Goal: Communication & Community: Answer question/provide support

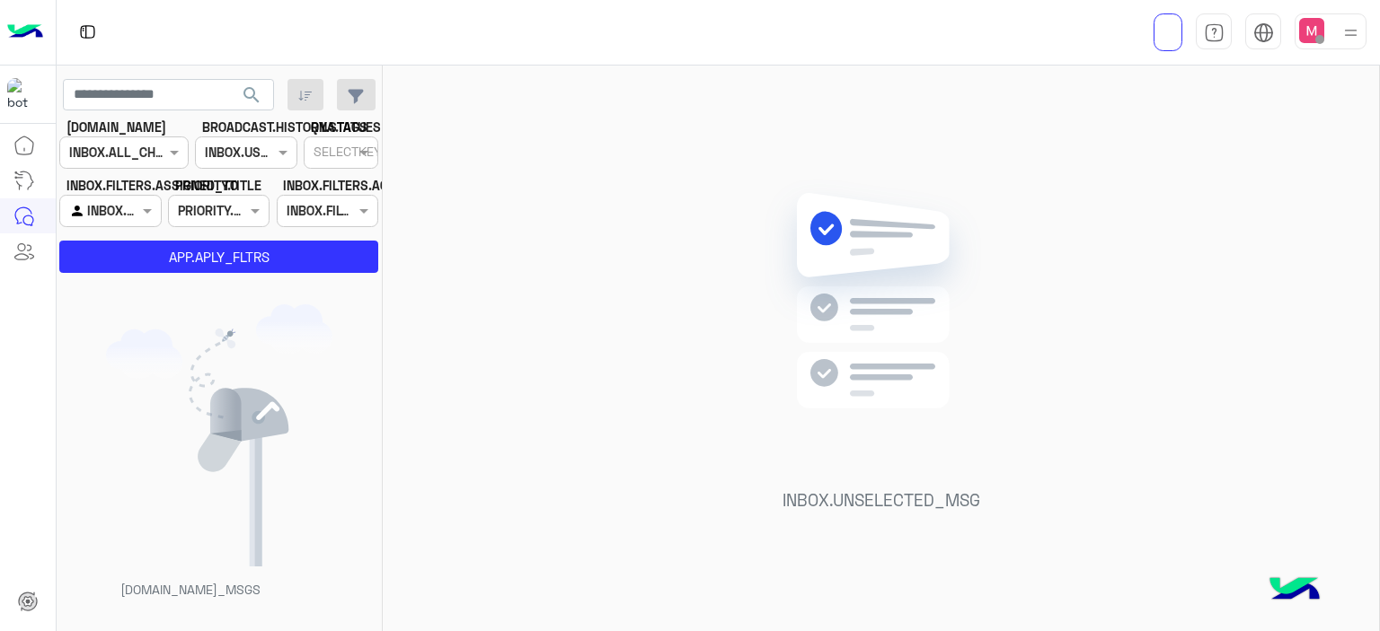
click at [1346, 36] on img at bounding box center [1350, 33] width 22 height 22
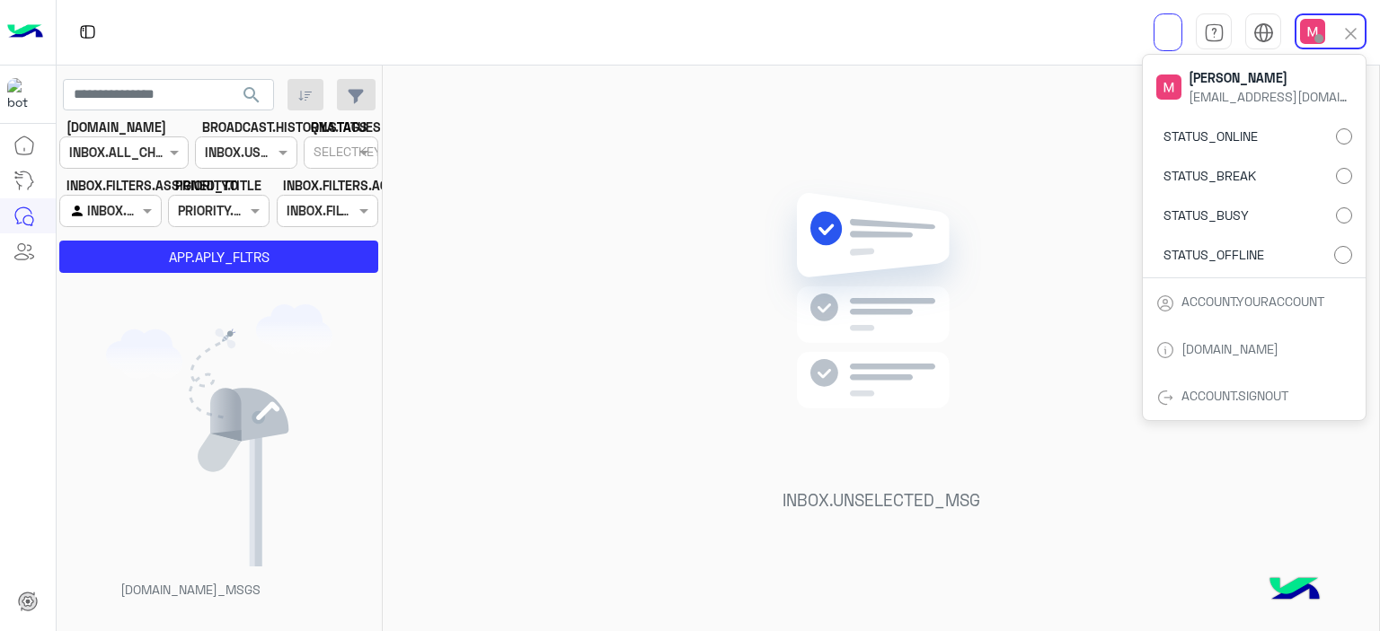
click at [1353, 137] on div "STATUS_ONLINE STATUS_BREAK STATUS_BUSY STATUS_OFFLINE" at bounding box center [1253, 199] width 223 height 158
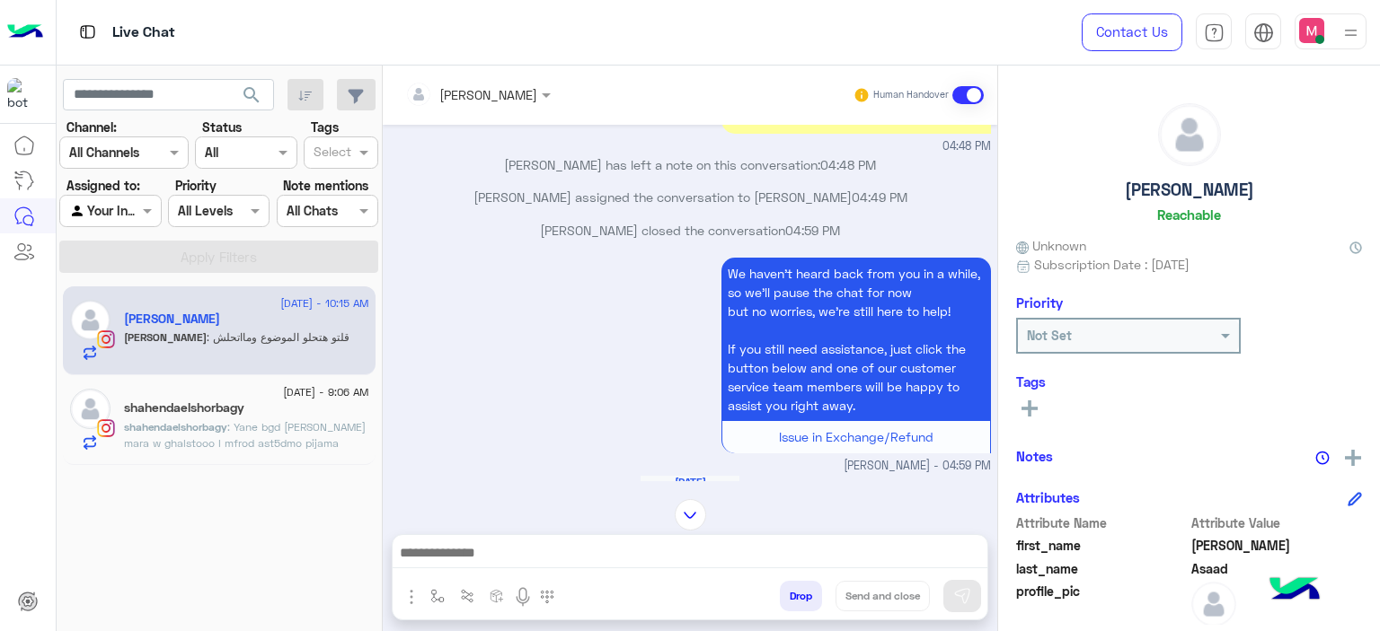
scroll to position [1222, 0]
click at [309, 419] on p "shahendaelshorbagy : Yane bgd [PERSON_NAME] lbsto mara w ghalstooo l mfrod ast5…" at bounding box center [246, 443] width 245 height 49
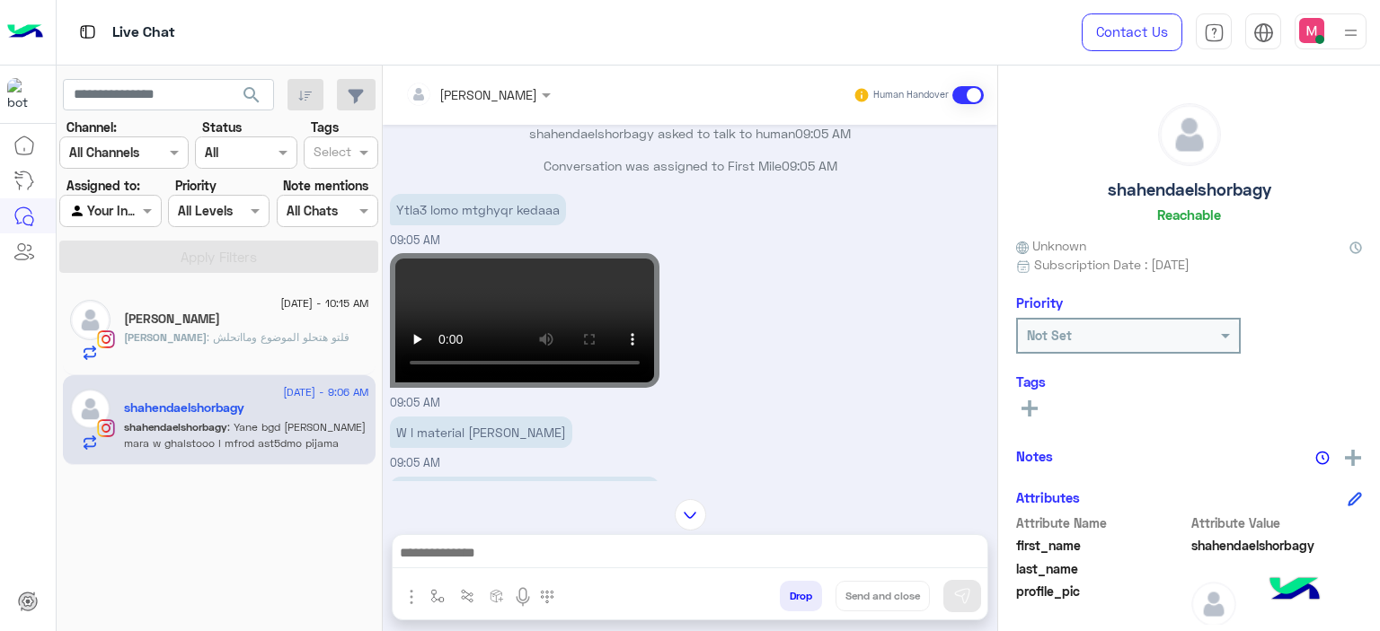
scroll to position [1864, 0]
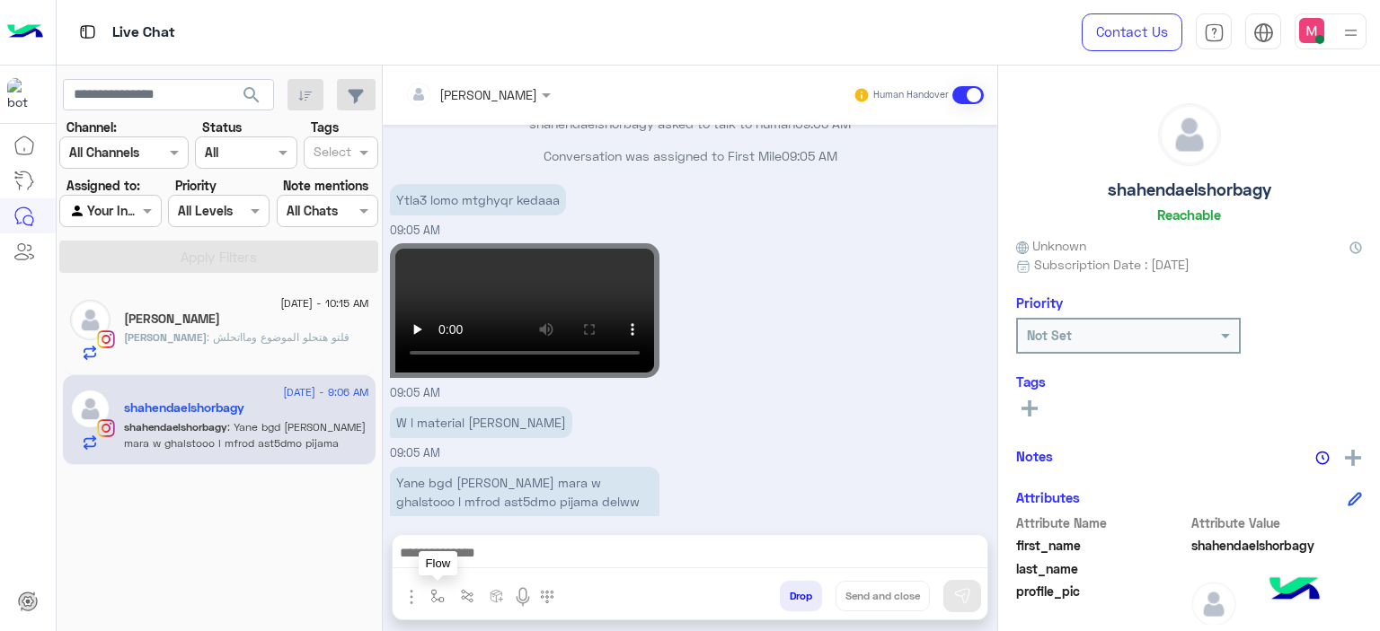
click at [430, 600] on img "button" at bounding box center [437, 596] width 14 height 14
click at [460, 560] on input "text" at bounding box center [470, 557] width 74 height 21
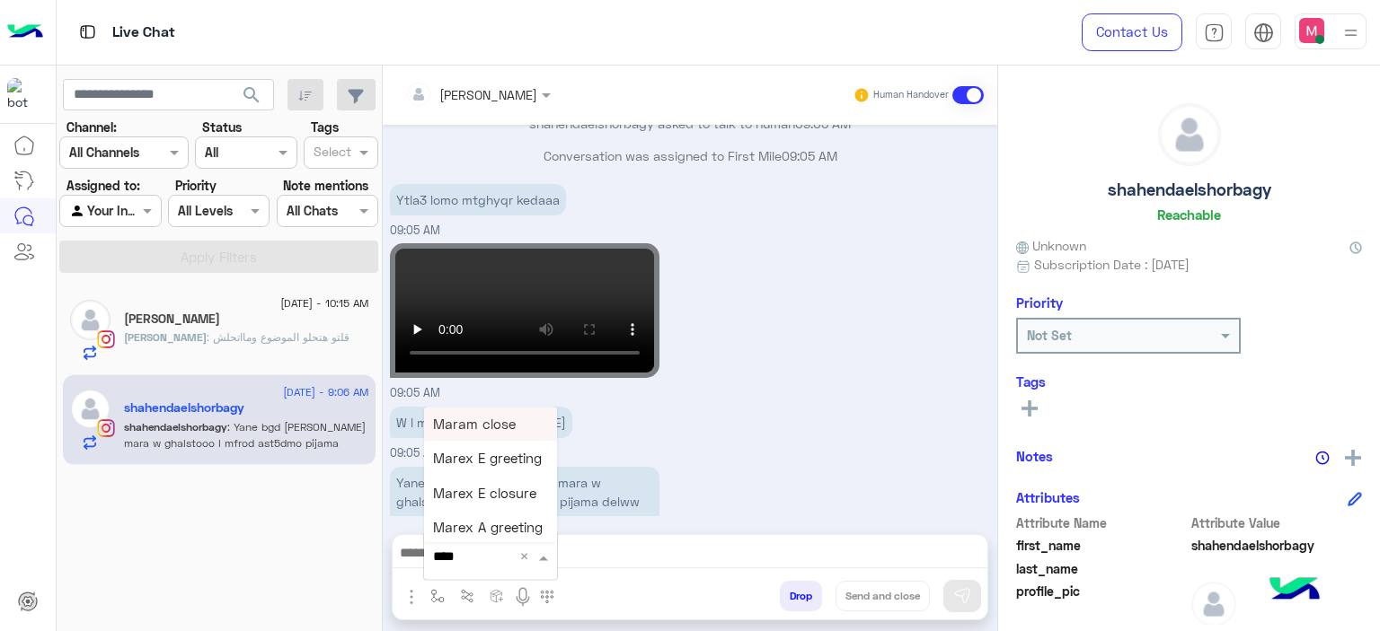
type input "*****"
click at [516, 432] on span "Mariam E Greeting" at bounding box center [491, 424] width 117 height 16
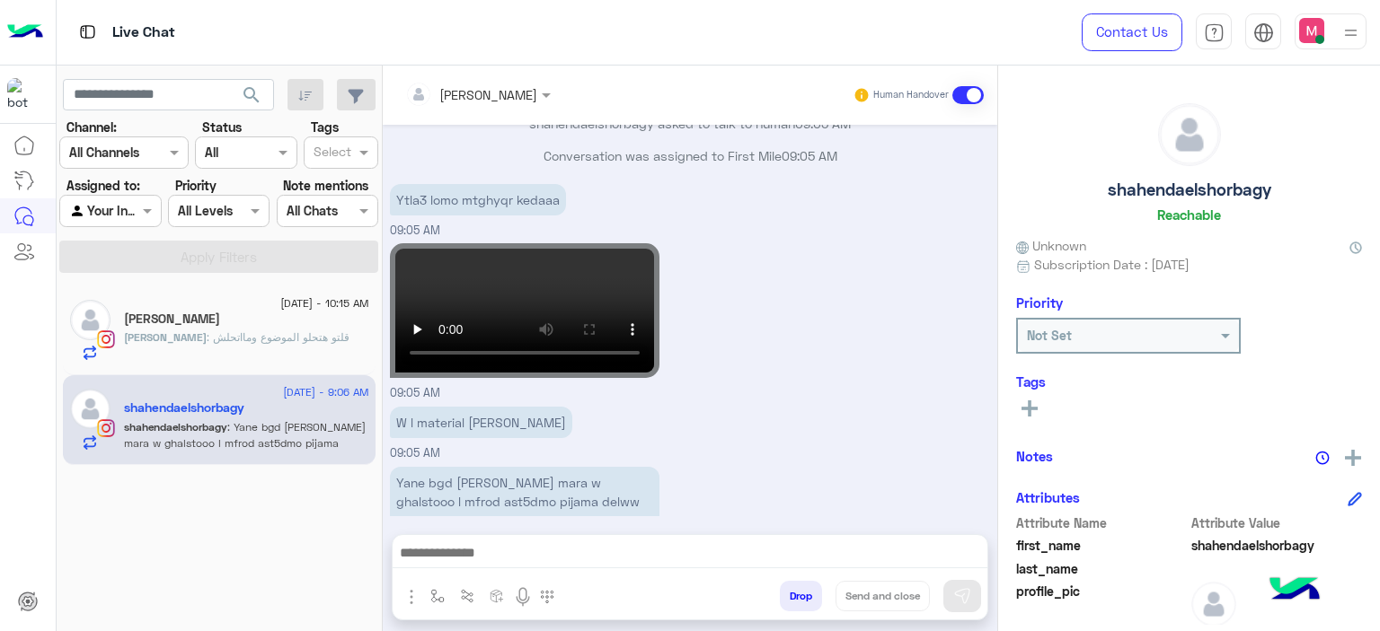
type textarea "**********"
click at [963, 595] on img at bounding box center [962, 596] width 18 height 18
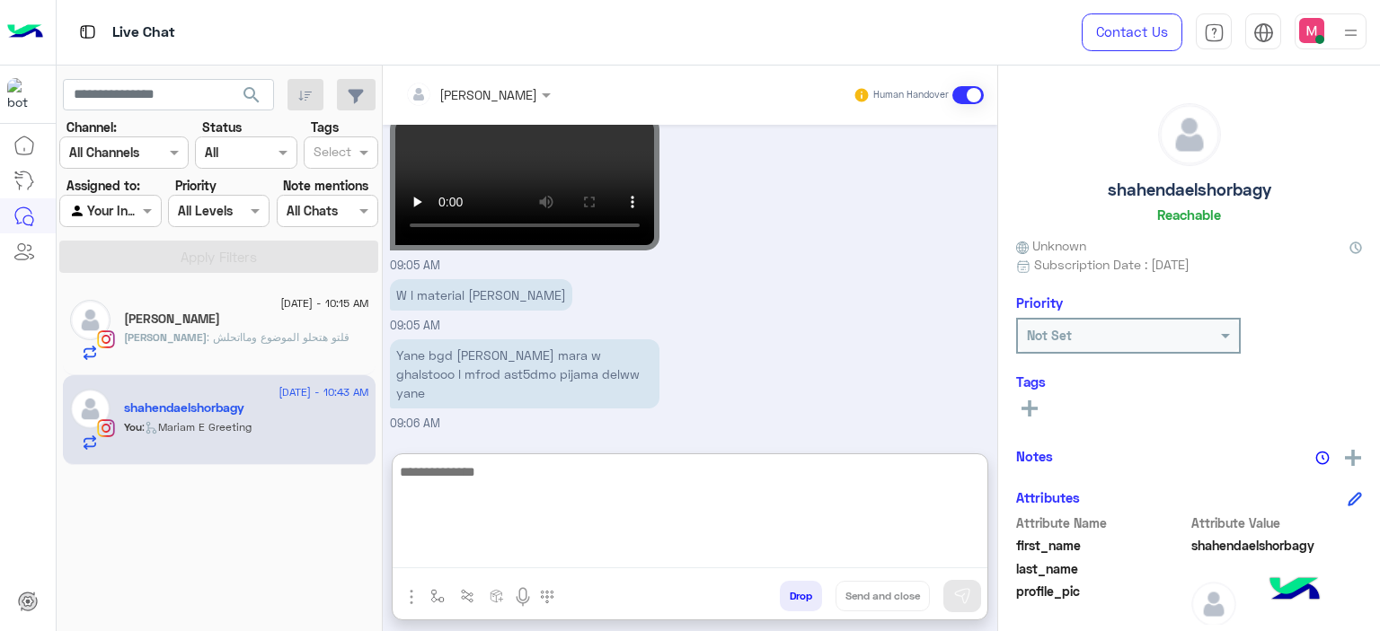
click at [446, 546] on textarea at bounding box center [690, 515] width 595 height 108
paste textarea "**********"
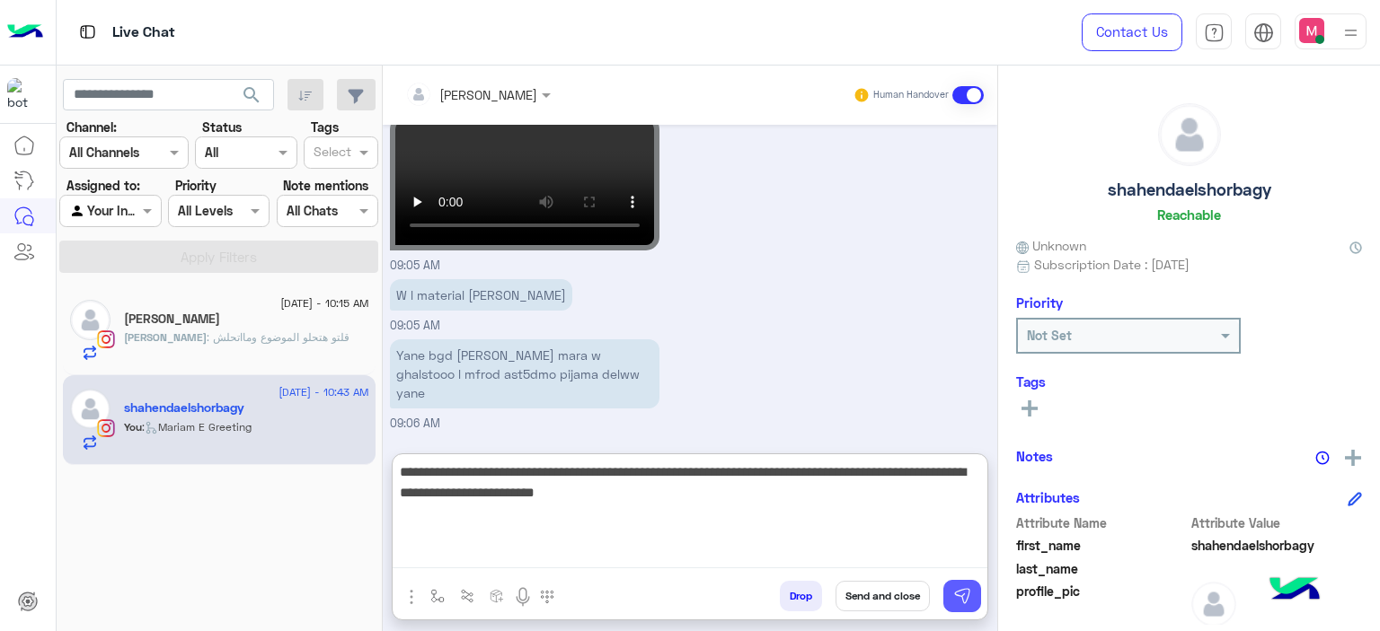
type textarea "**********"
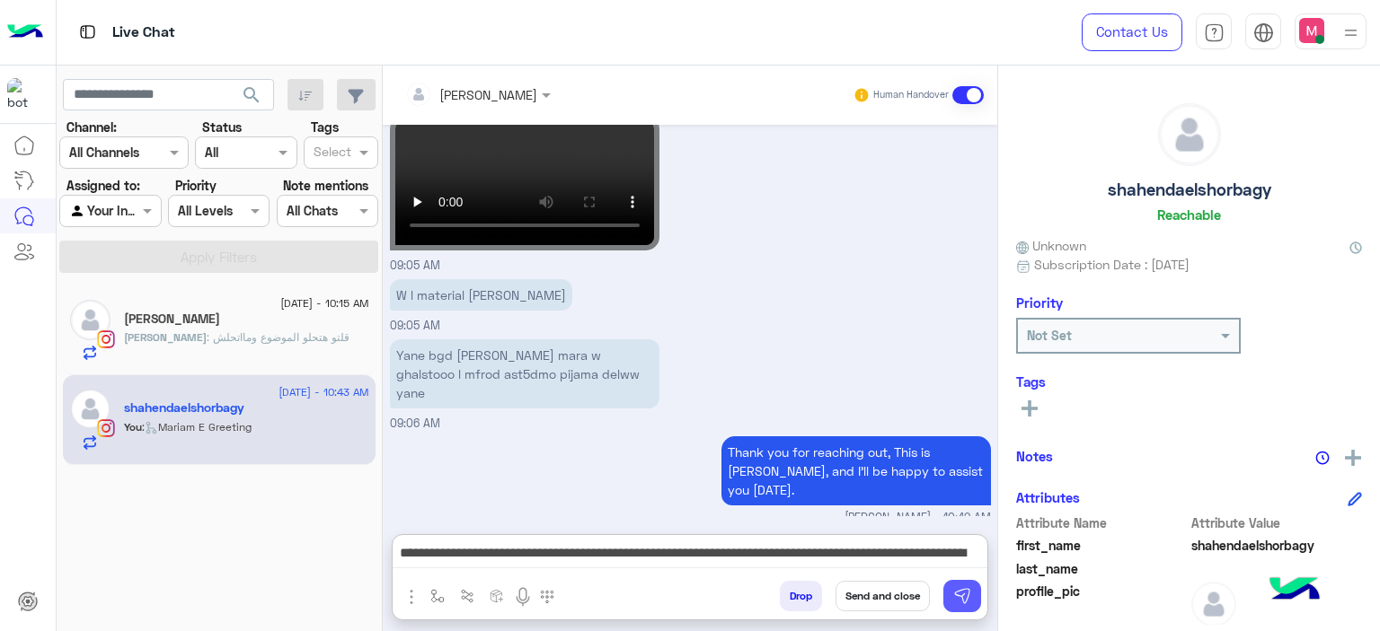
click at [960, 602] on img at bounding box center [962, 596] width 18 height 18
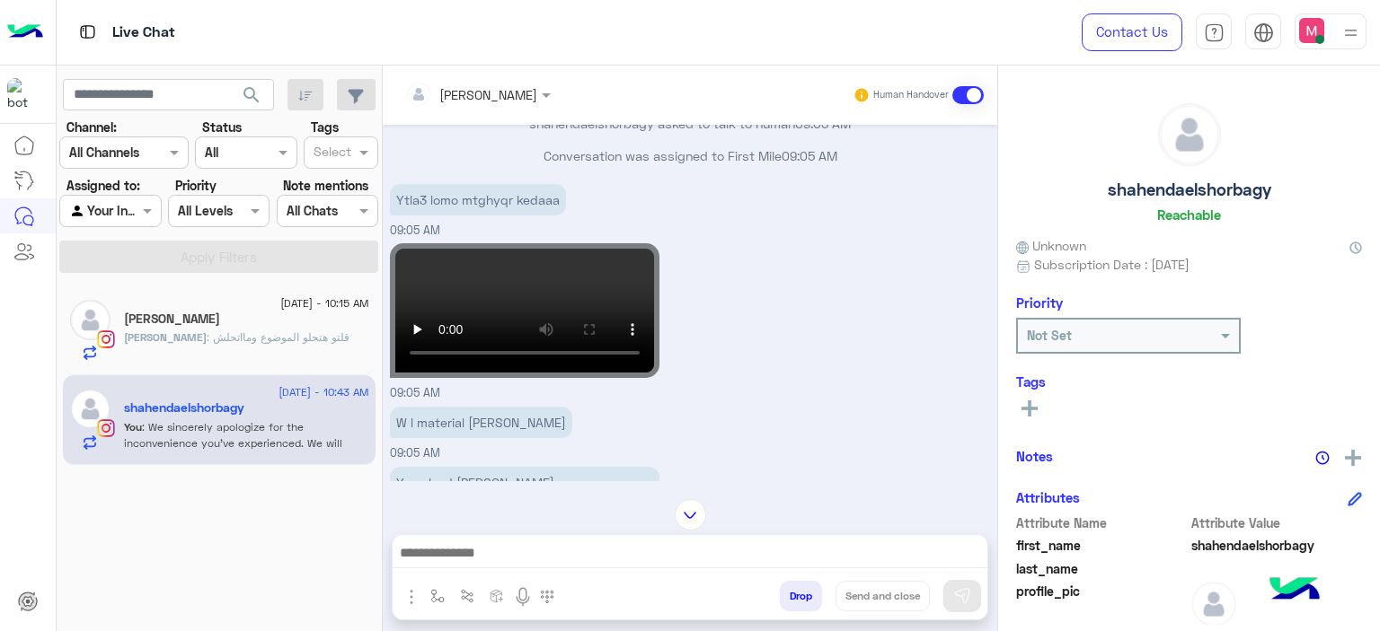
scroll to position [1860, 0]
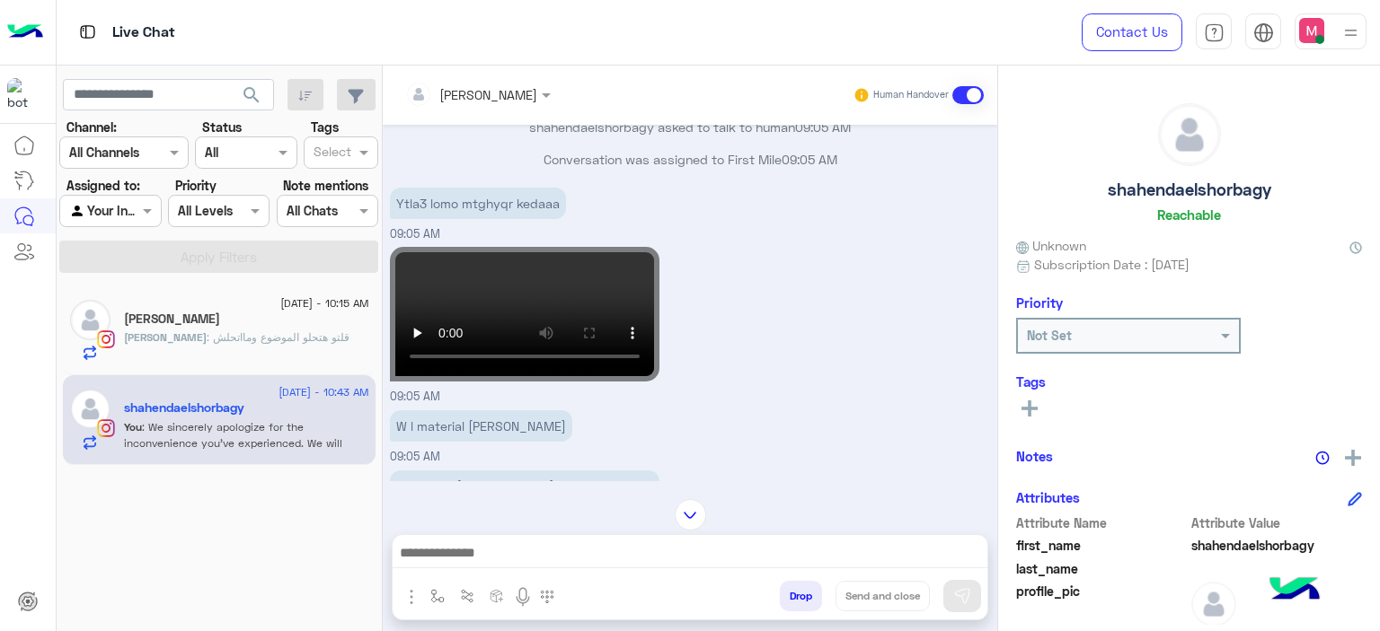
click at [534, 275] on video at bounding box center [524, 314] width 269 height 135
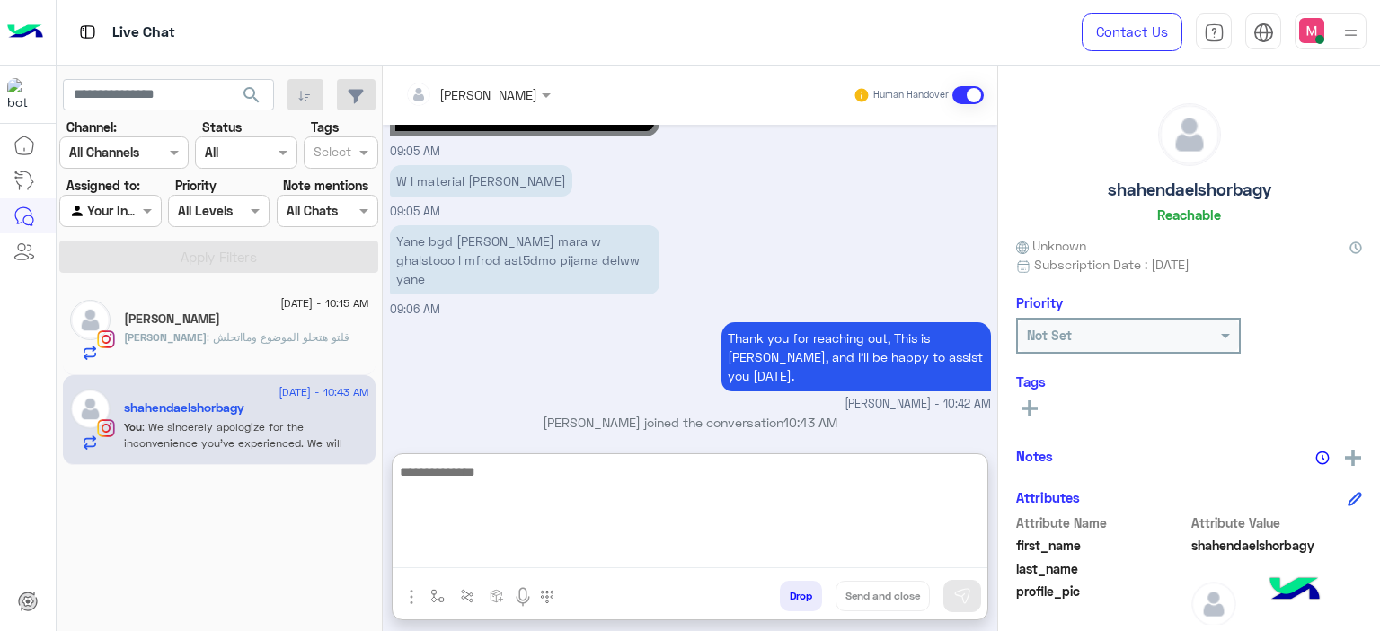
click at [489, 548] on textarea at bounding box center [690, 515] width 595 height 108
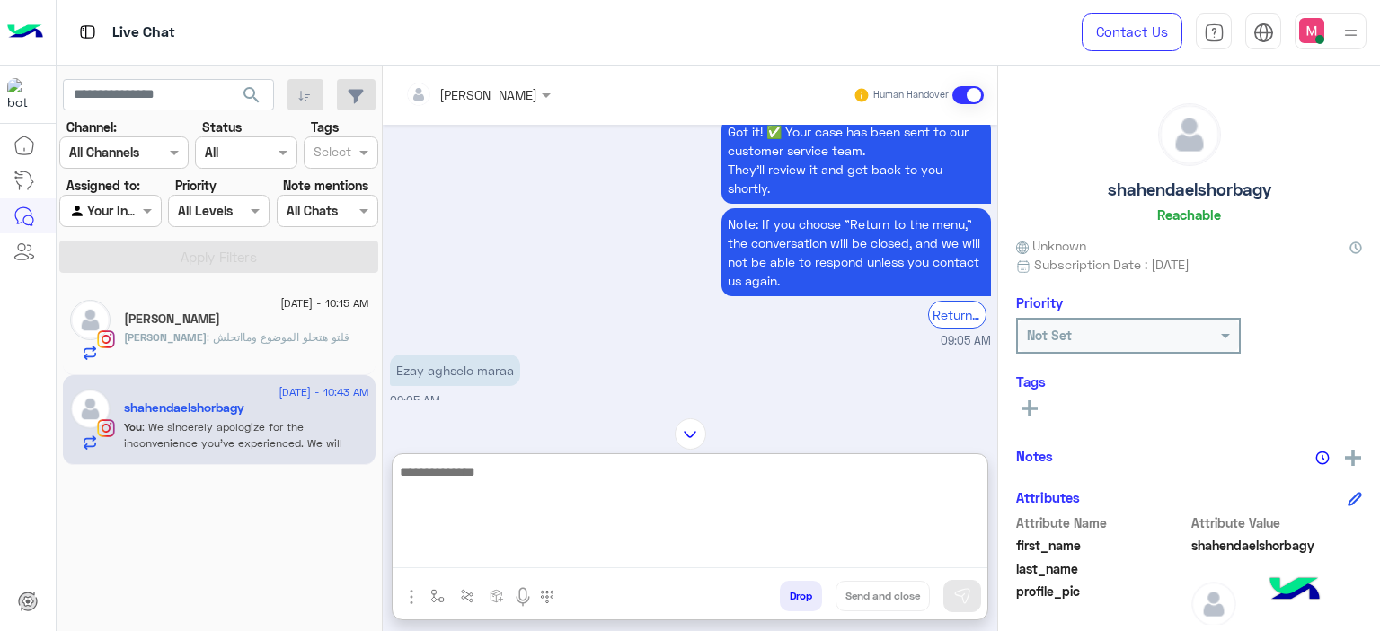
scroll to position [2186, 0]
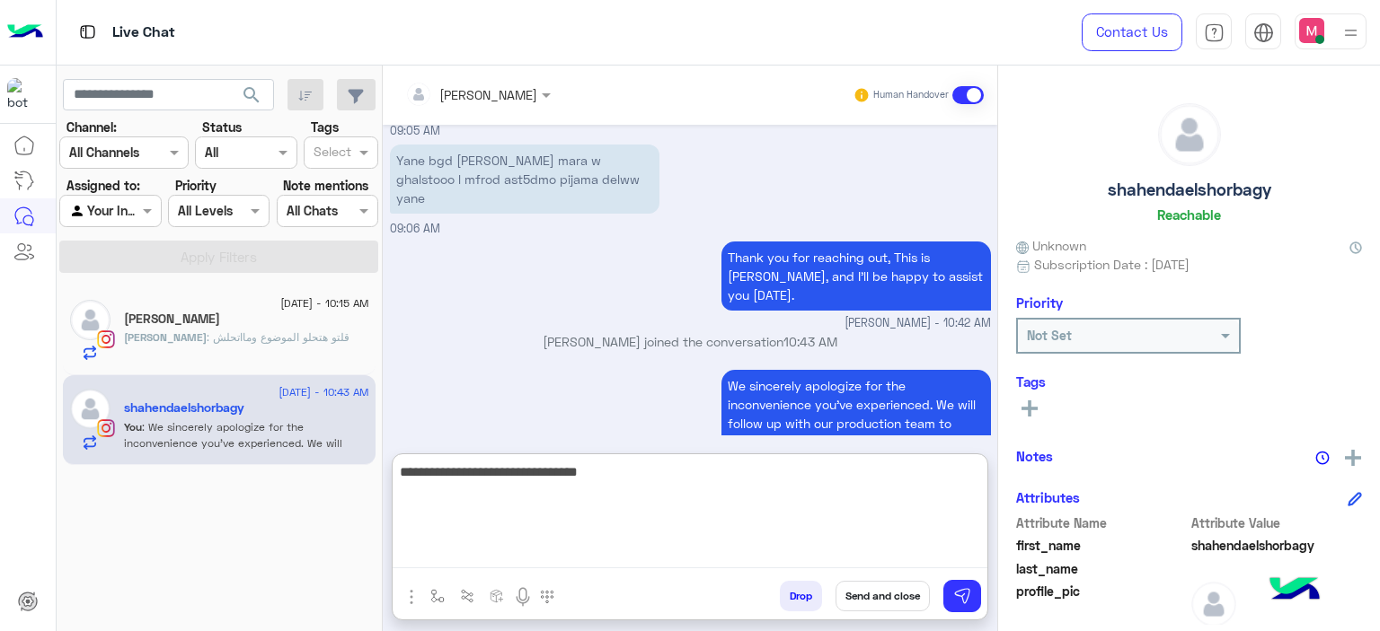
type textarea "**********"
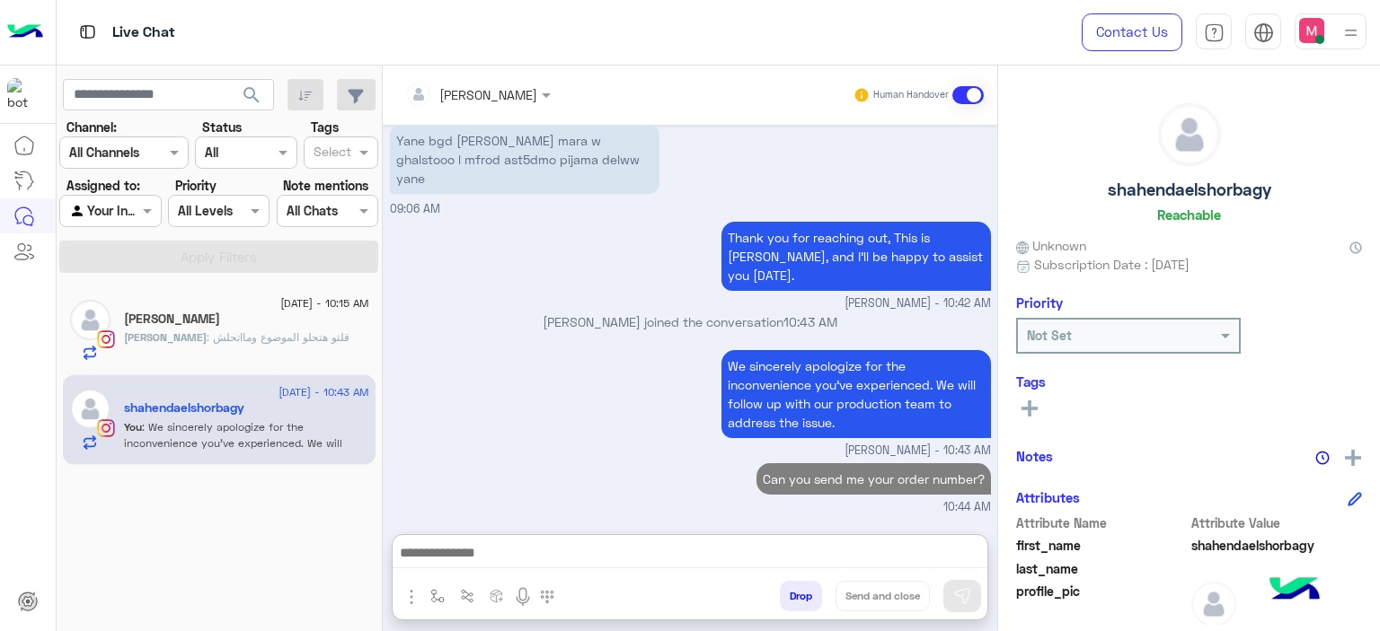
scroll to position [2193, 0]
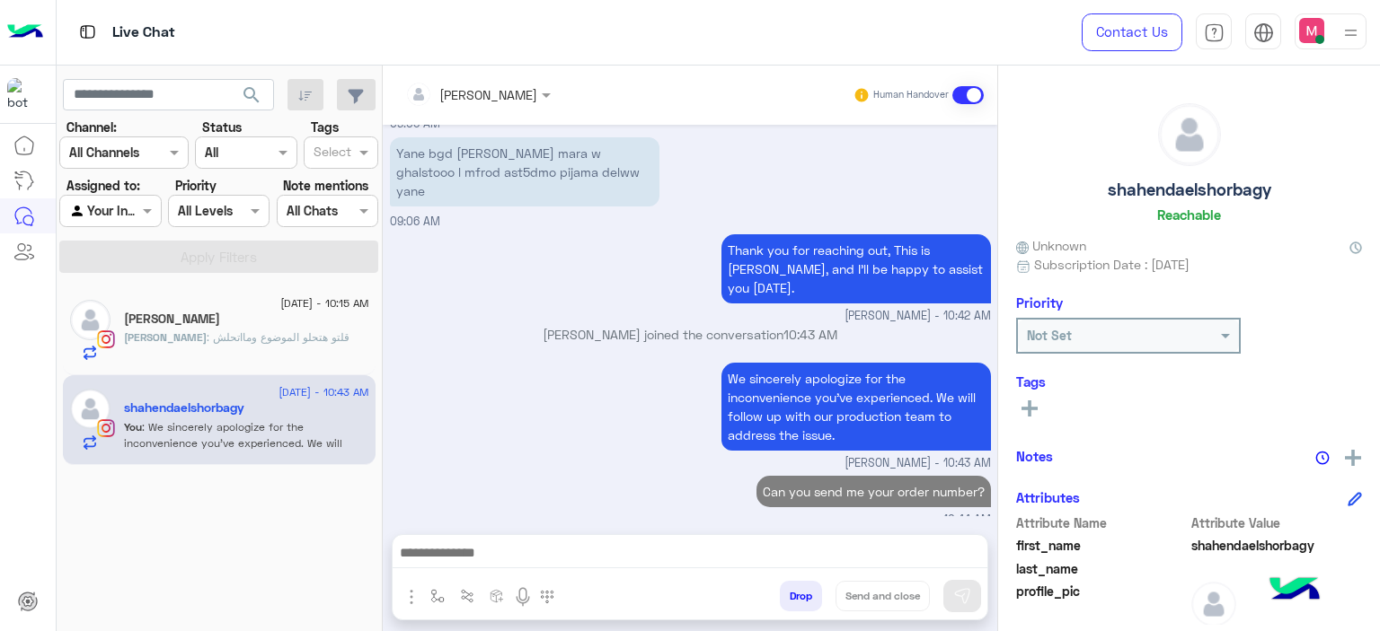
click at [293, 331] on span ": قلتو هتحلو الموضوع ومااتحلش" at bounding box center [278, 337] width 143 height 13
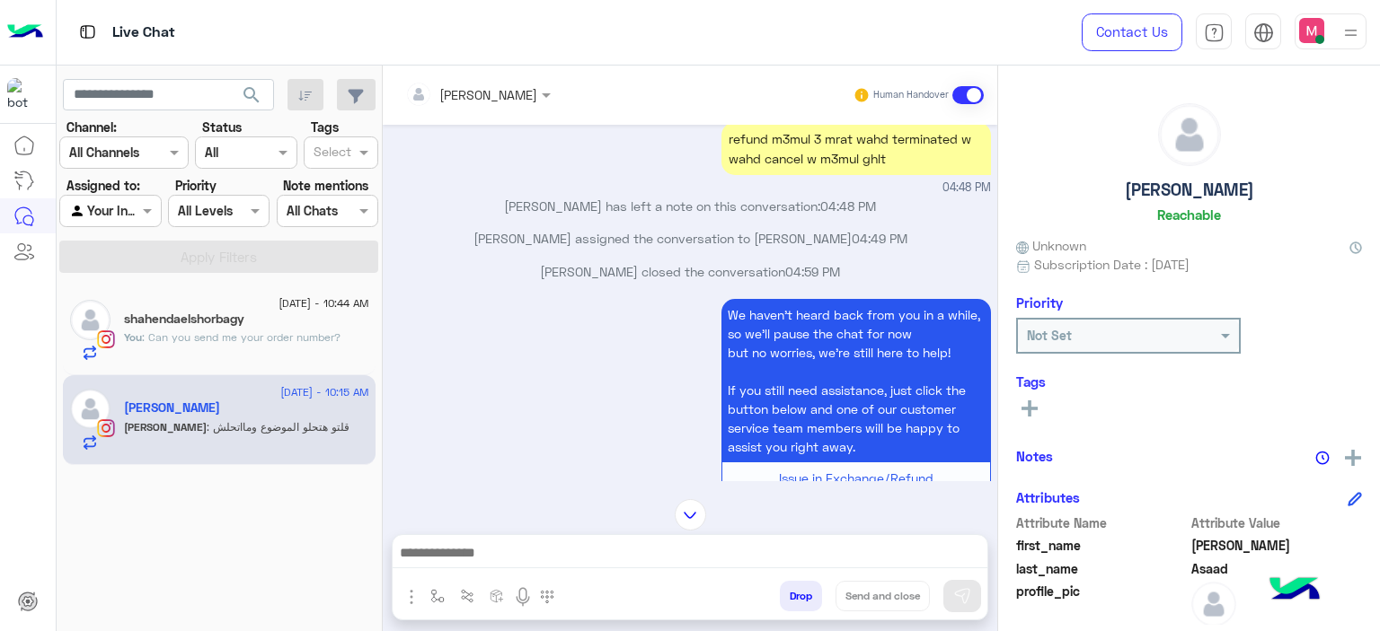
scroll to position [996, 0]
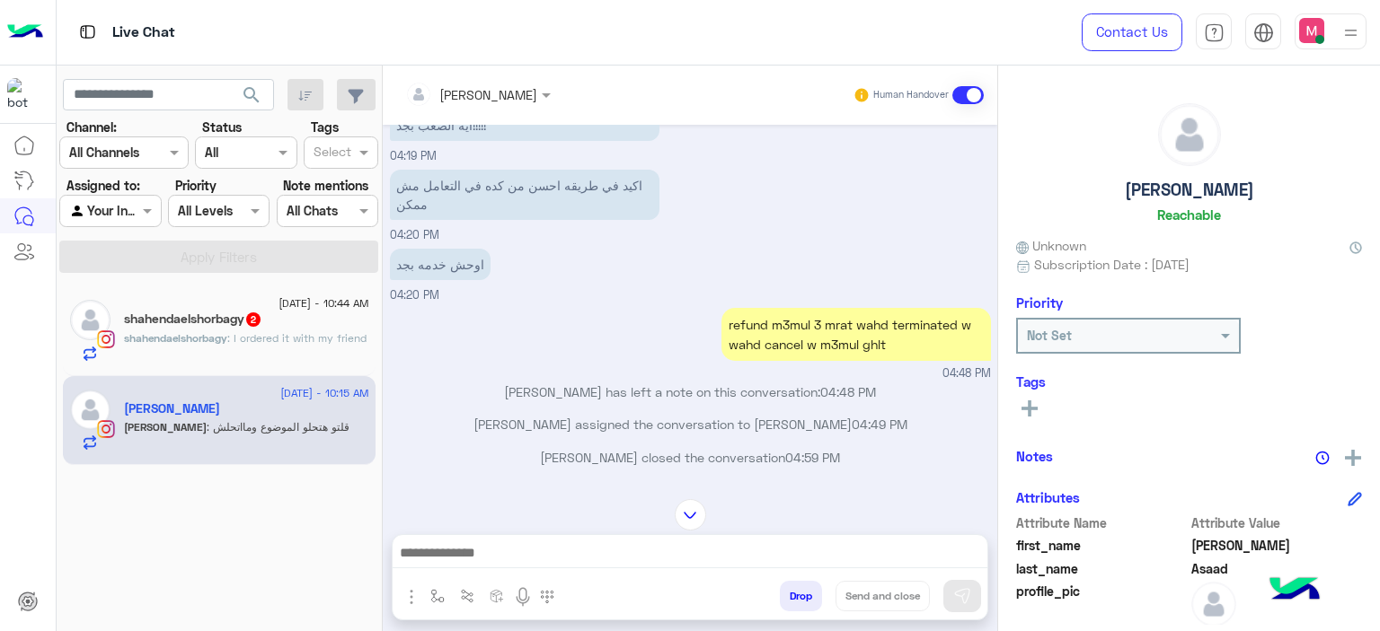
click at [321, 341] on span ": I ordered it with my friend" at bounding box center [296, 337] width 139 height 13
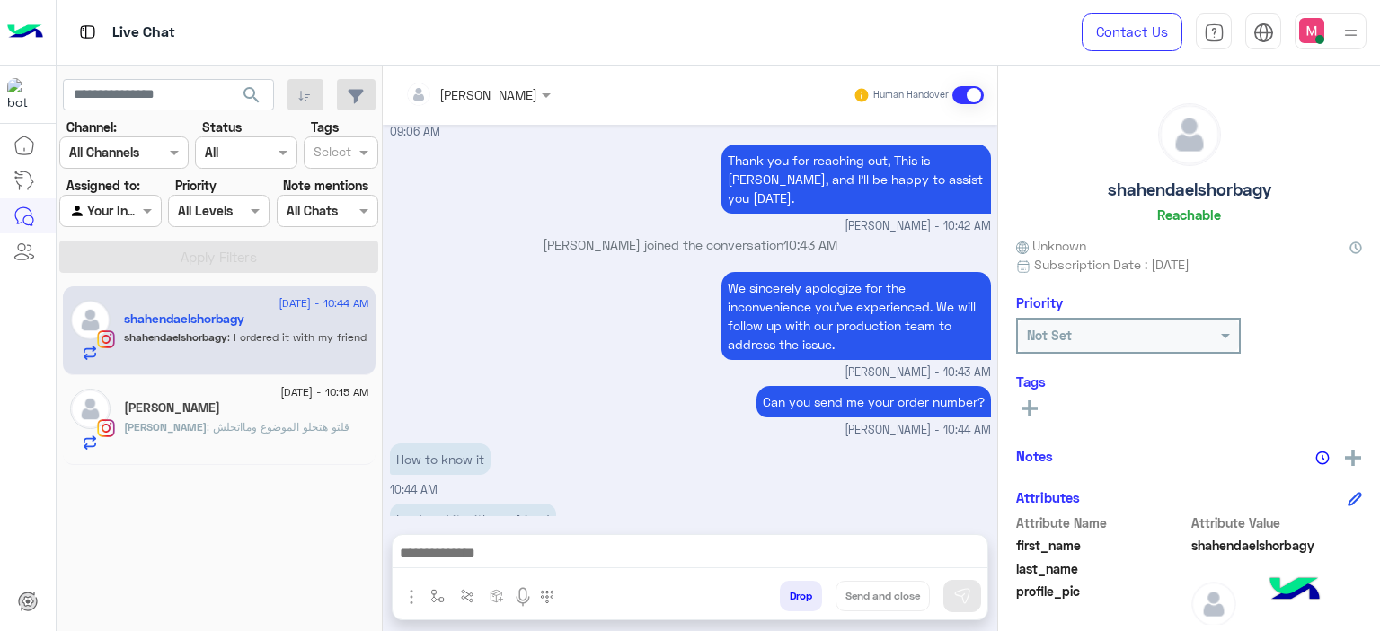
scroll to position [1530, 0]
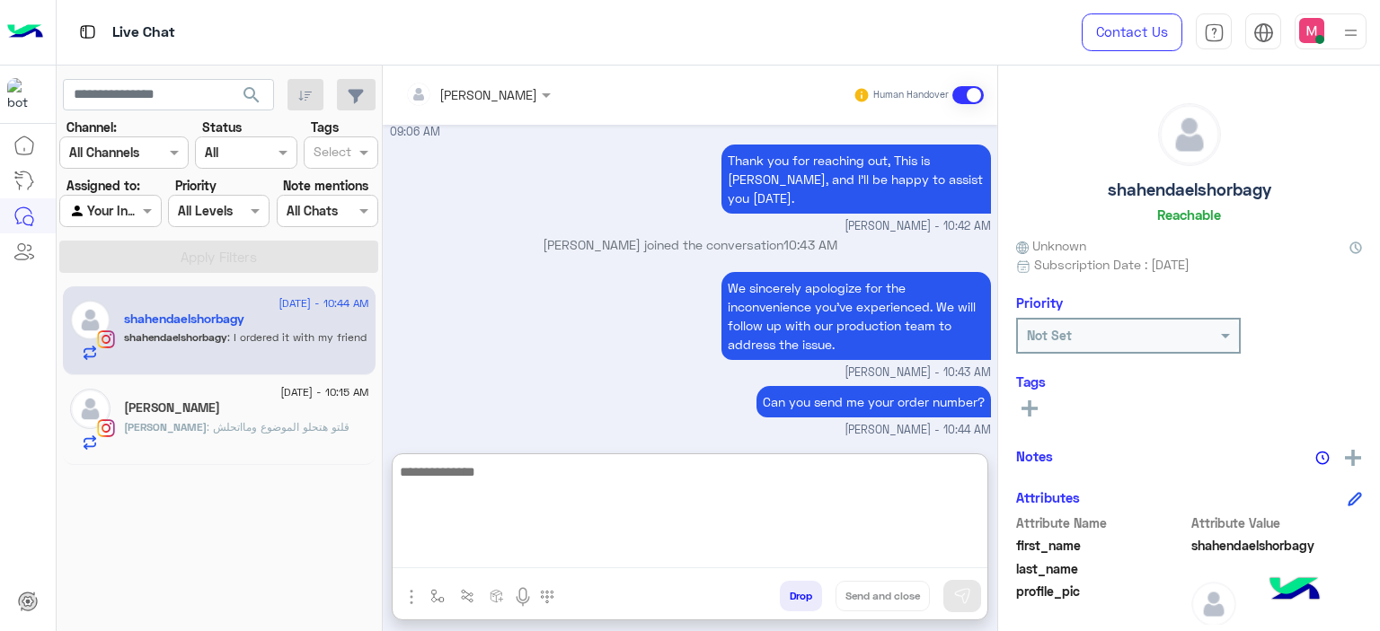
click at [470, 551] on textarea at bounding box center [690, 515] width 595 height 108
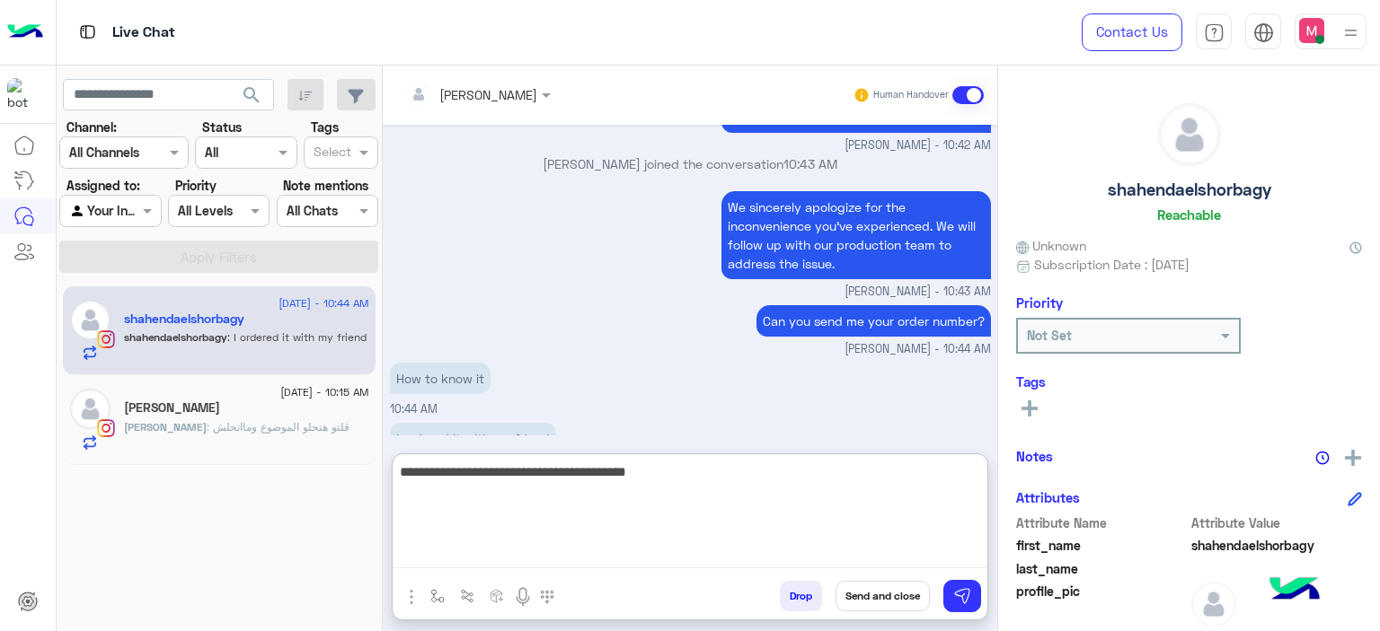
type textarea "**********"
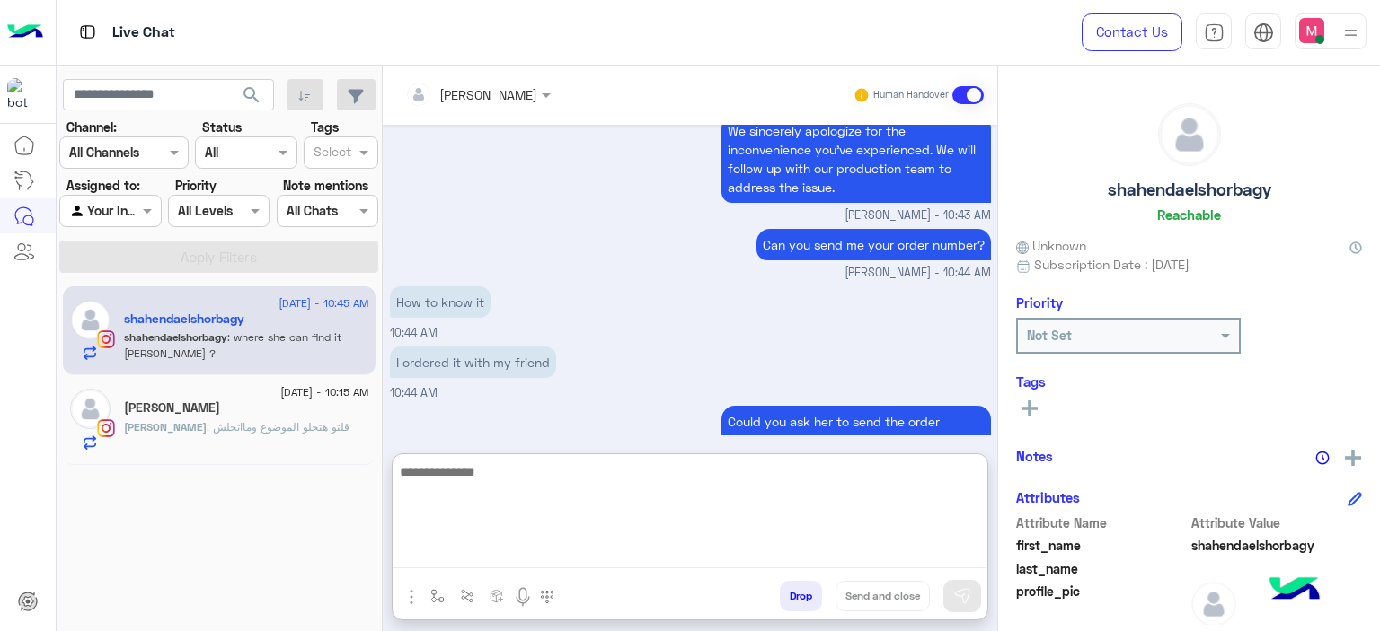
scroll to position [1747, 0]
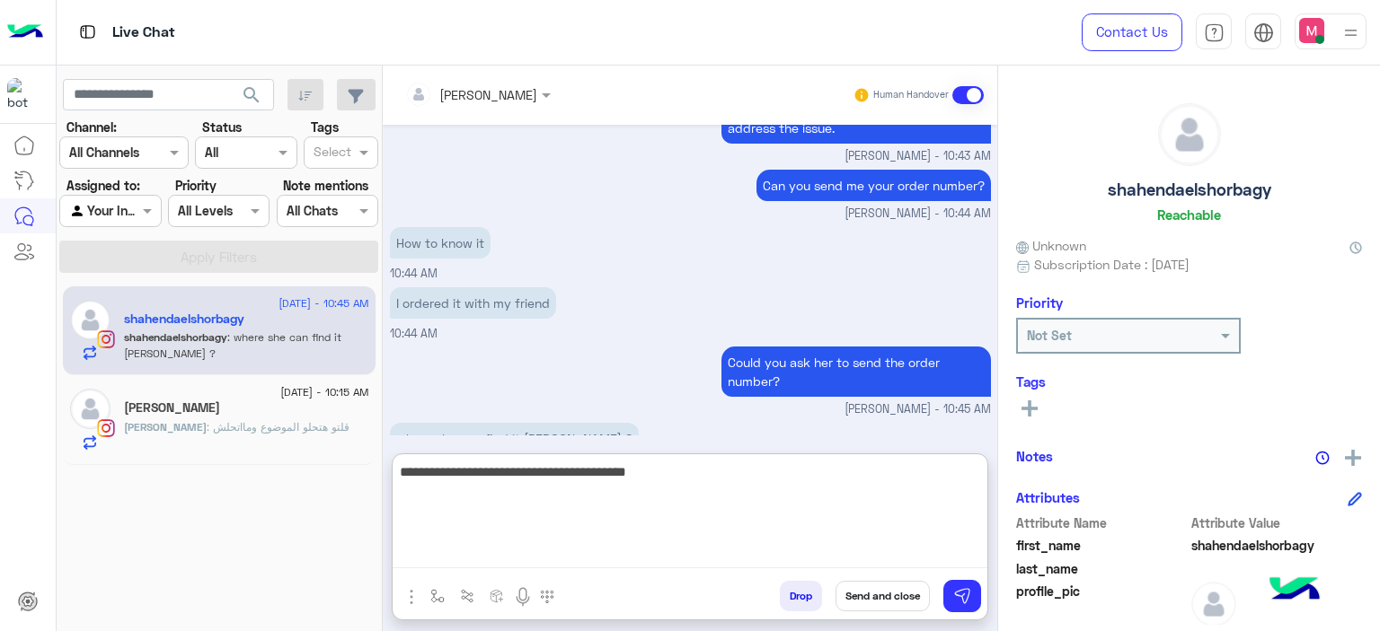
type textarea "**********"
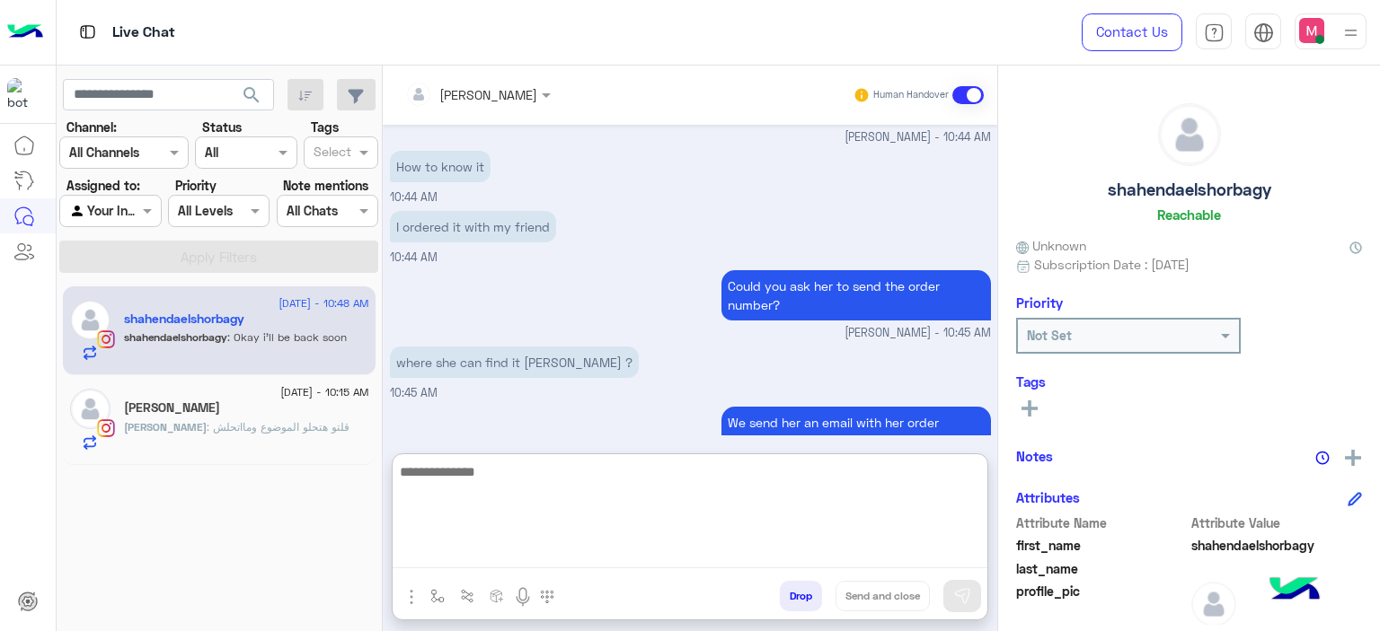
scroll to position [1883, 0]
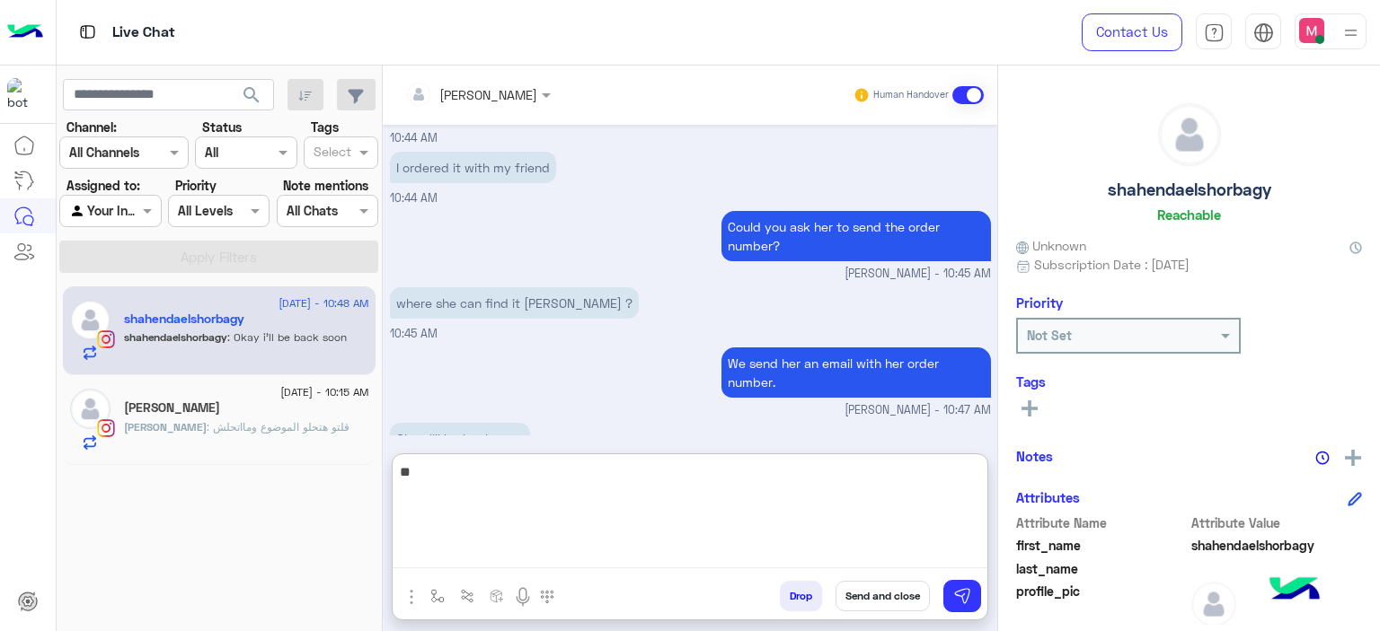
type textarea "*"
type textarea "**********"
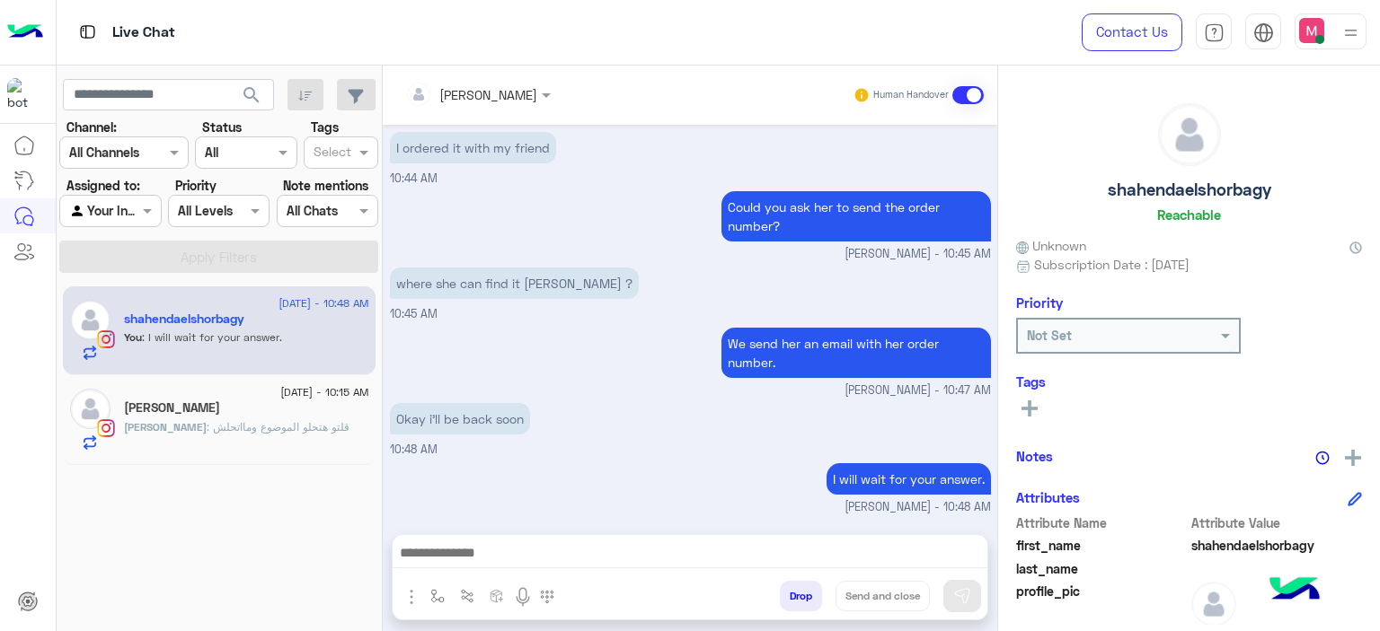
scroll to position [1899, 0]
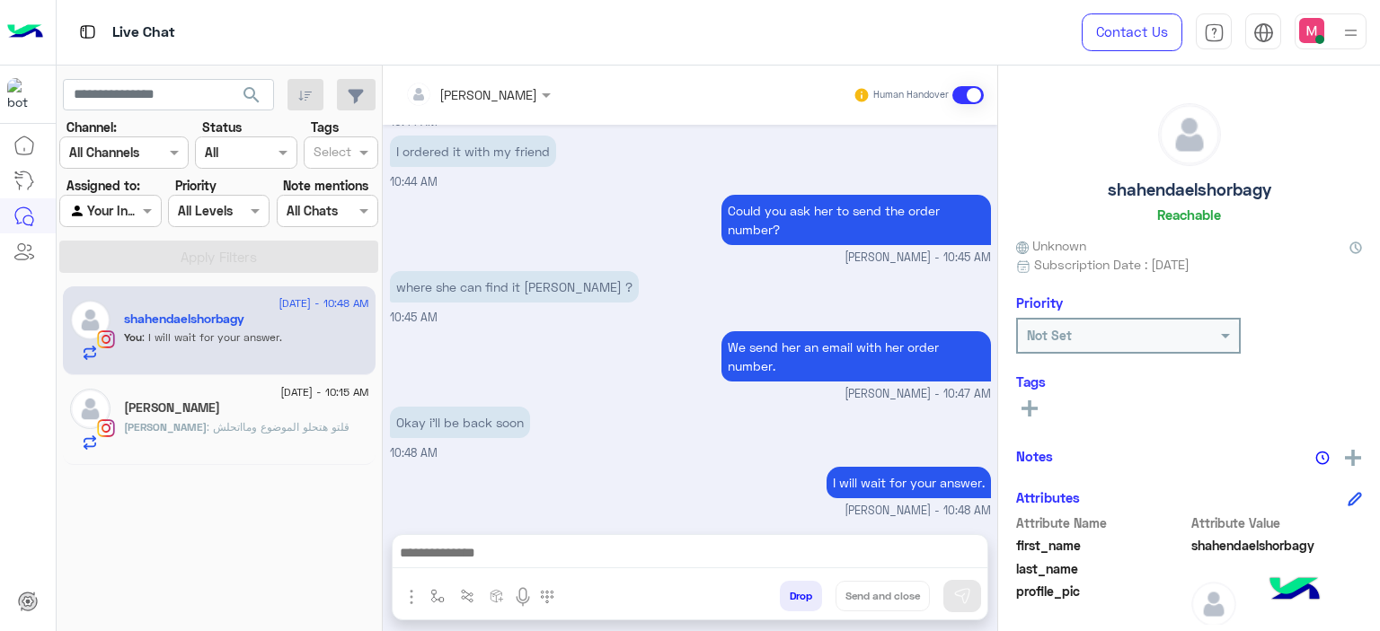
click at [314, 423] on div "[PERSON_NAME] : قلتو هتحلو الموضوع ومااتحلش" at bounding box center [246, 434] width 245 height 31
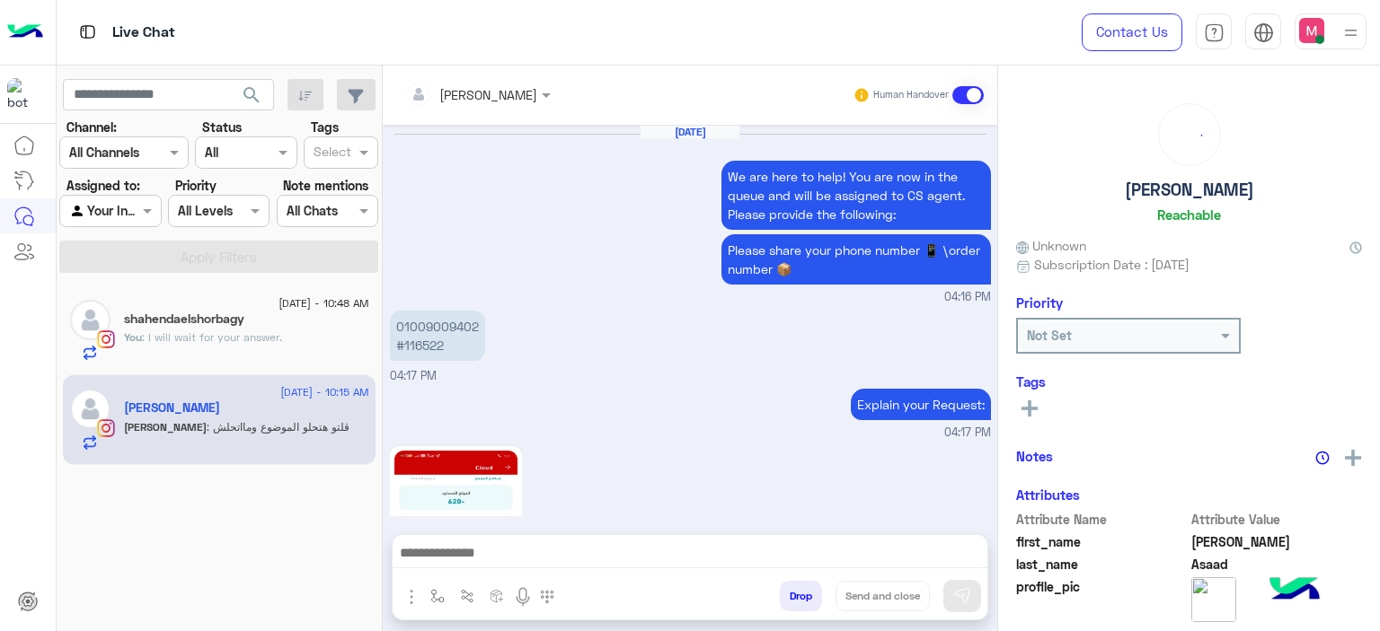
scroll to position [1537, 0]
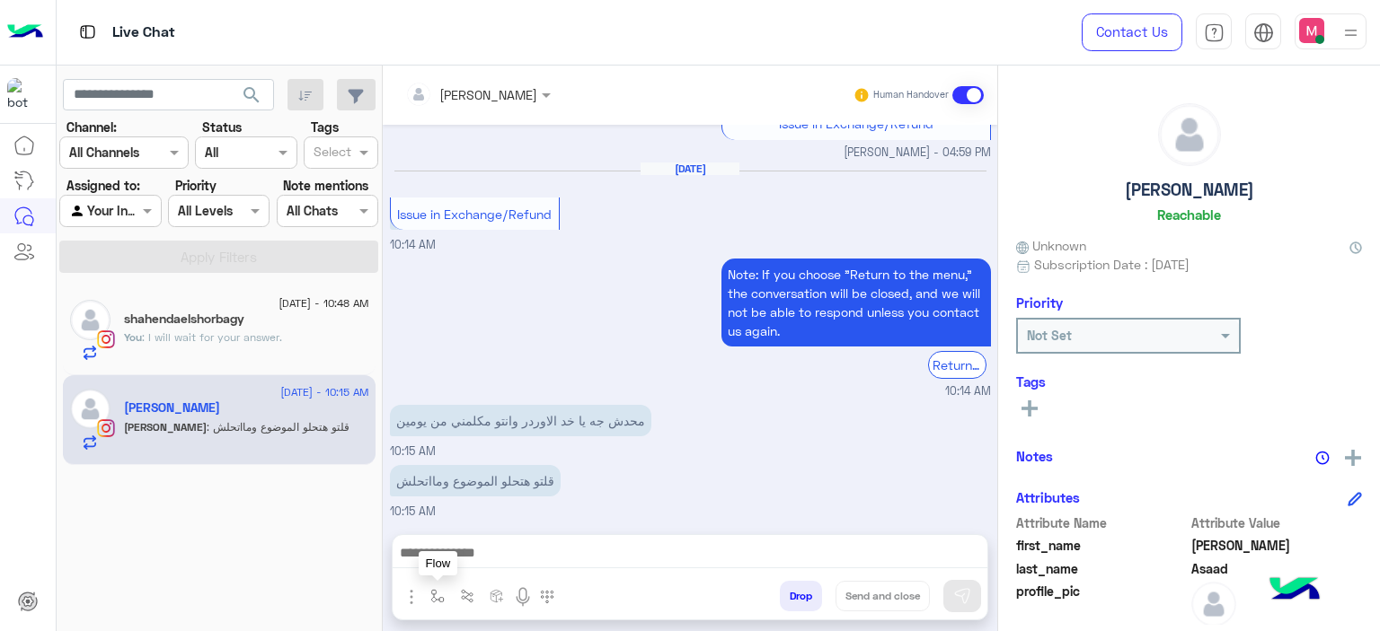
drag, startPoint x: 428, startPoint y: 597, endPoint x: 449, endPoint y: 574, distance: 31.8
click at [428, 596] on button "button" at bounding box center [438, 596] width 30 height 30
click at [475, 542] on div "enter flow name" at bounding box center [491, 558] width 137 height 48
click at [475, 556] on input "text" at bounding box center [470, 557] width 74 height 21
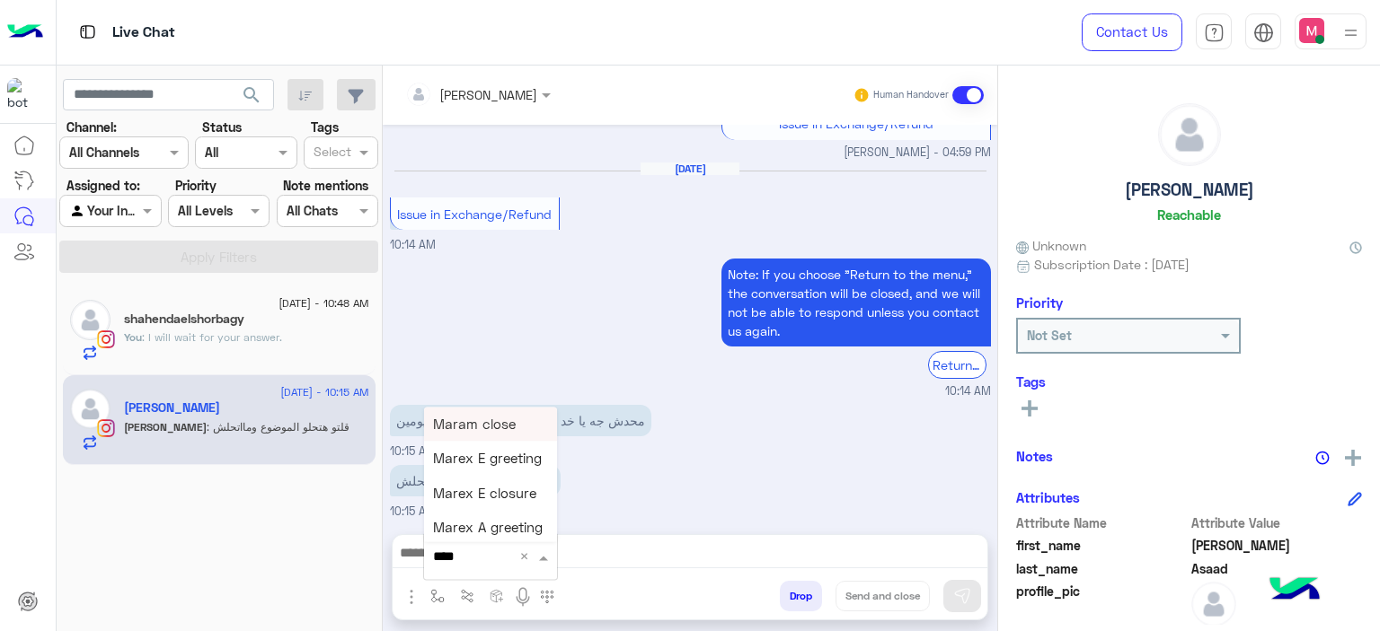
type input "*****"
click at [515, 424] on span "Mariam E Greeting" at bounding box center [491, 424] width 117 height 16
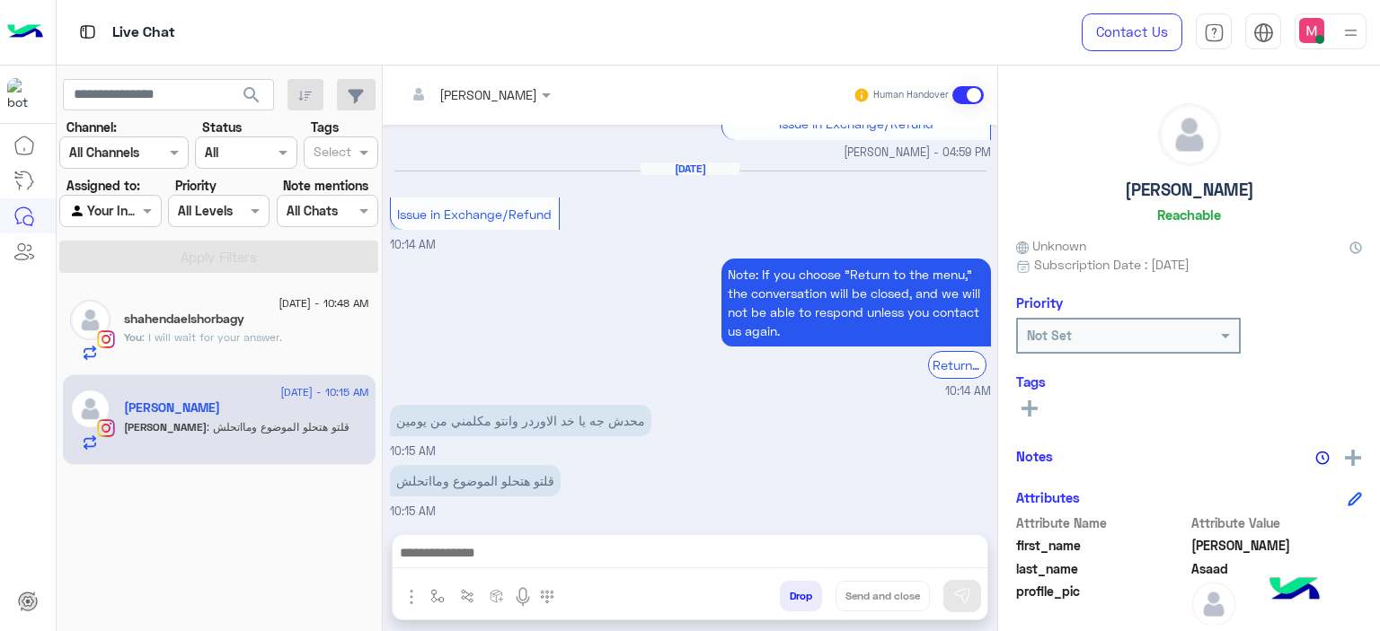
type textarea "**********"
click at [966, 595] on img at bounding box center [962, 596] width 18 height 18
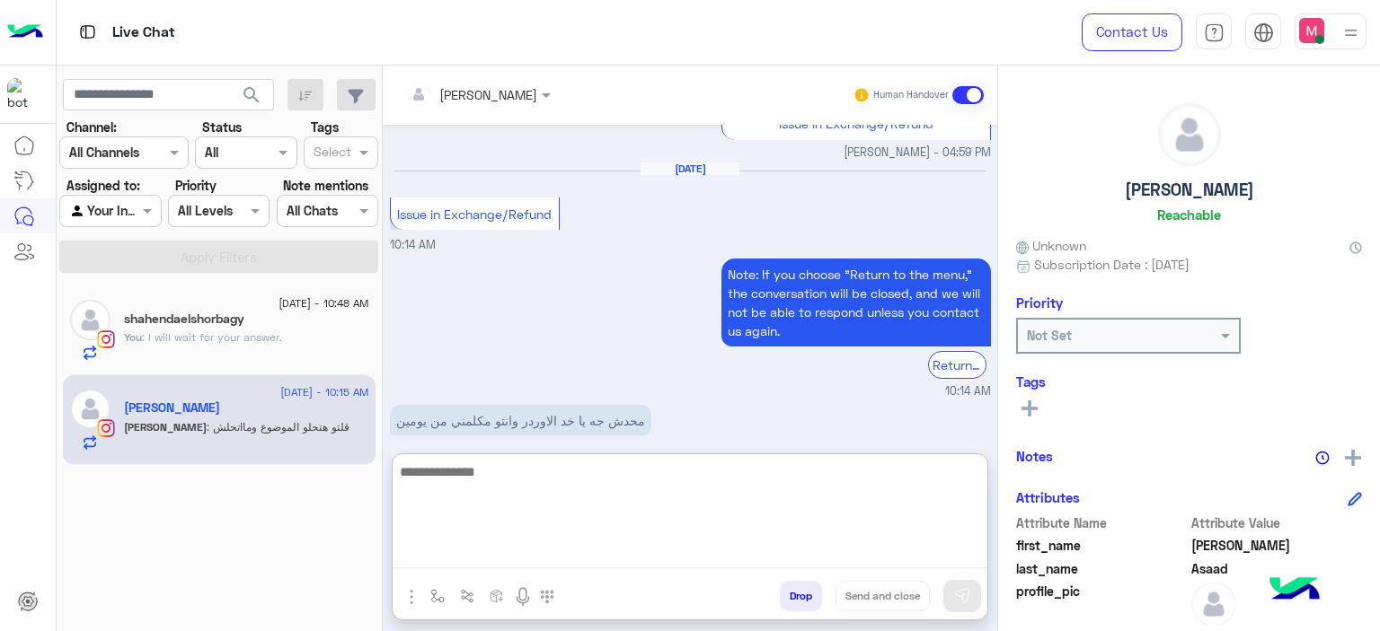
click at [500, 552] on textarea at bounding box center [690, 515] width 595 height 108
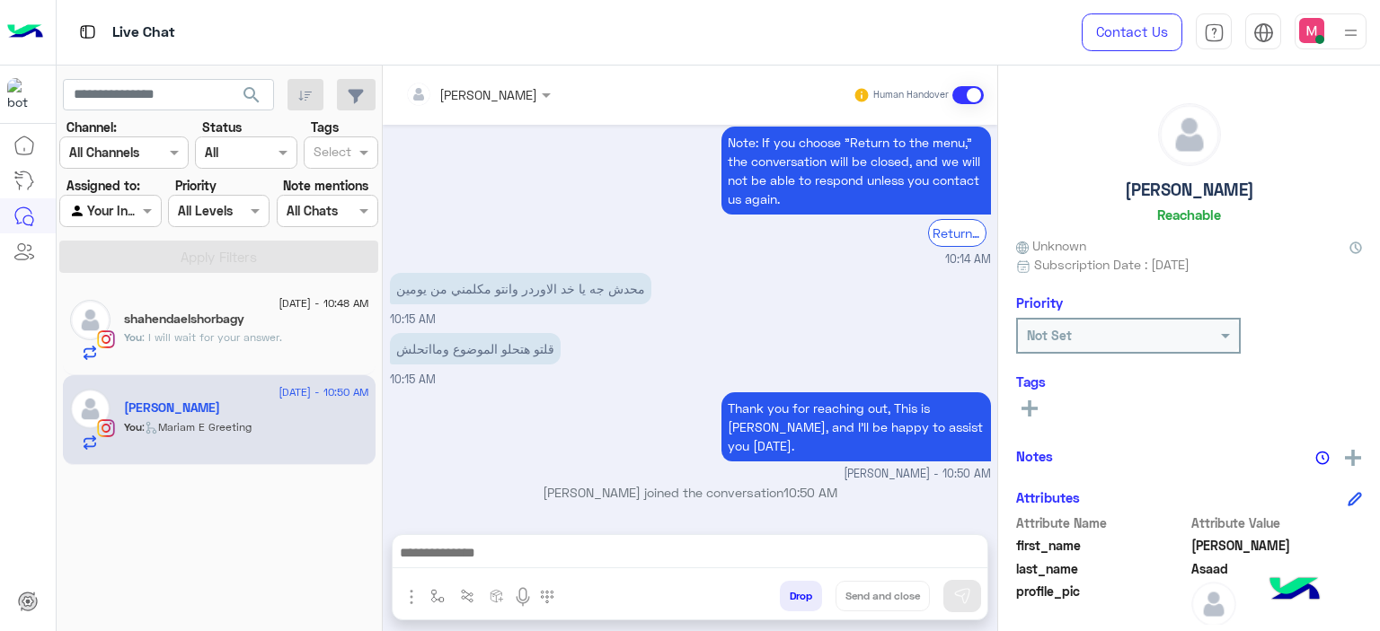
scroll to position [1703, 0]
click at [323, 317] on div "shahendaelshorbagy" at bounding box center [246, 321] width 245 height 19
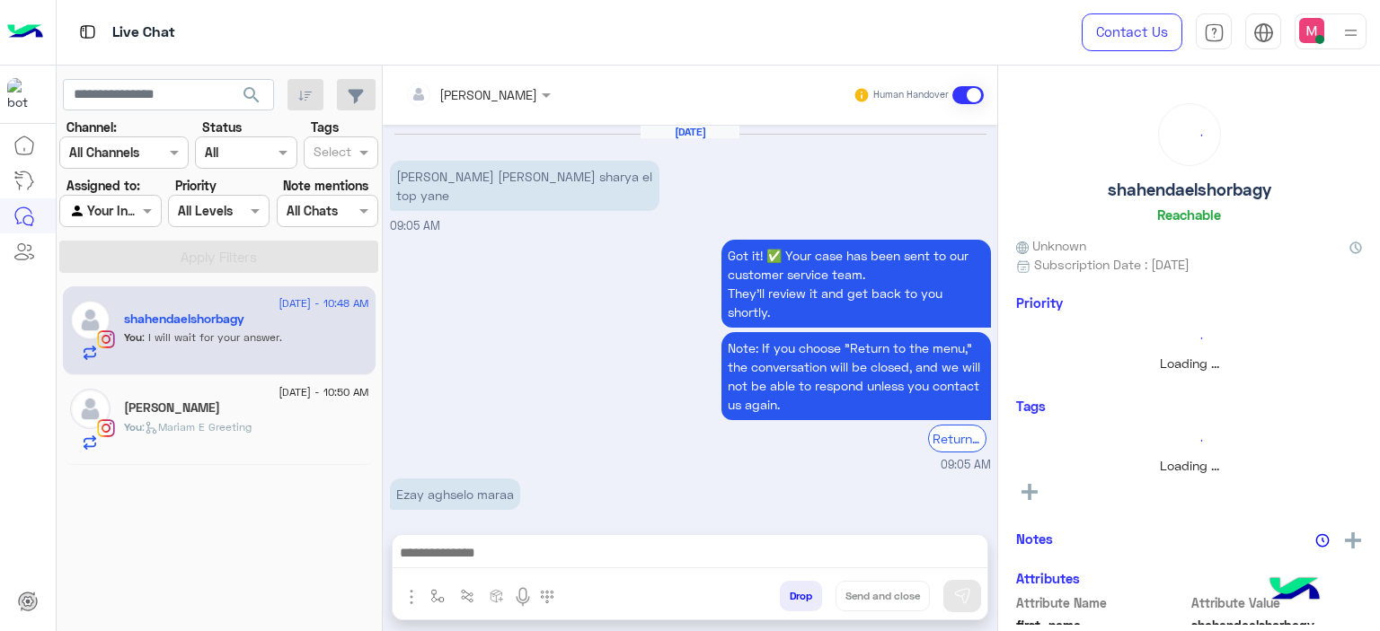
scroll to position [1169, 0]
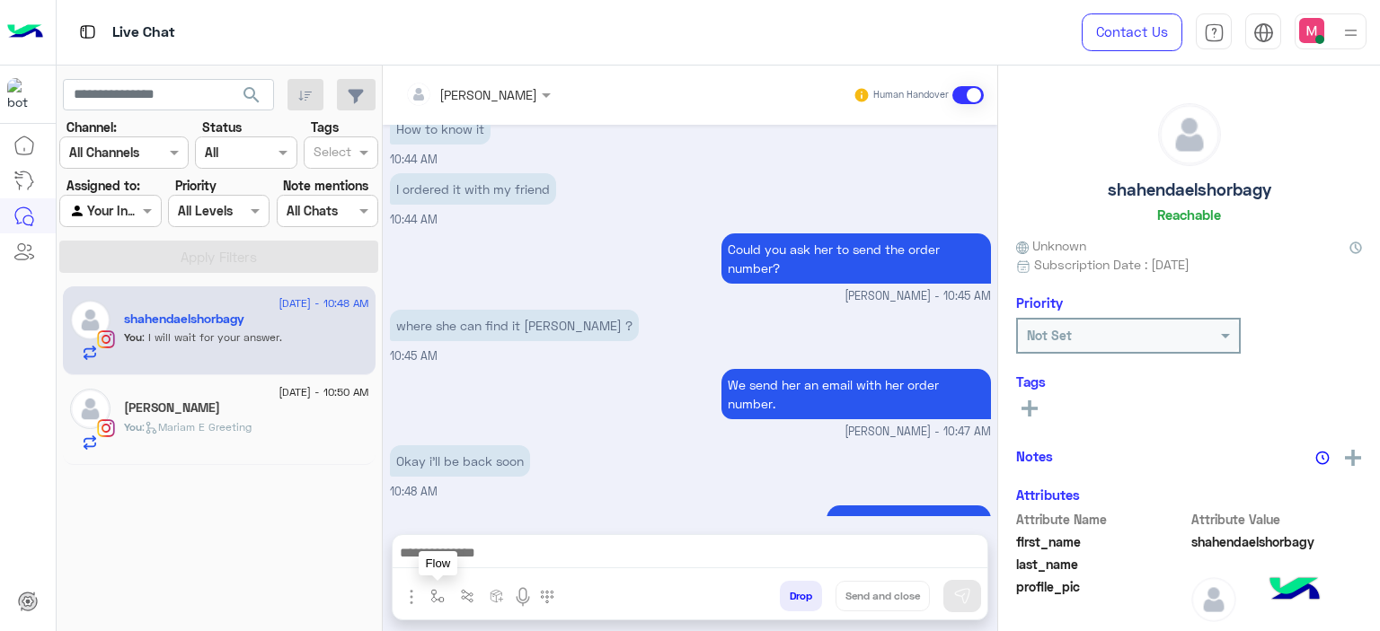
click at [428, 591] on button "button" at bounding box center [438, 596] width 30 height 30
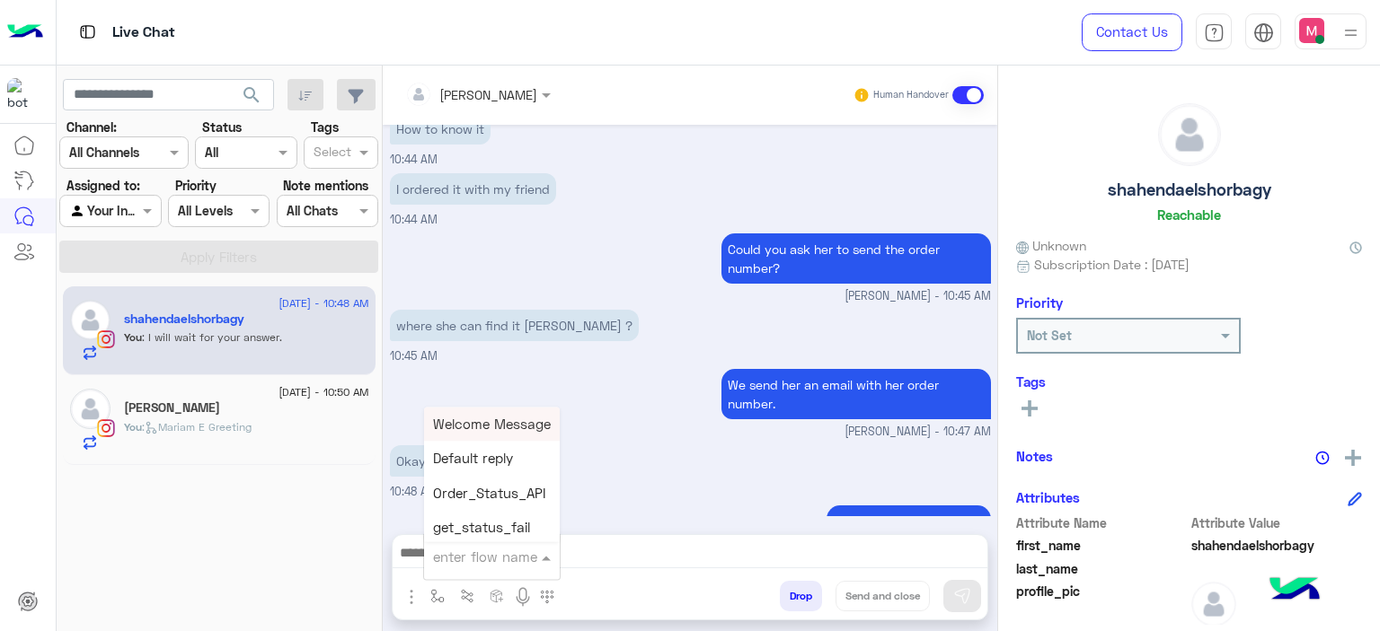
click at [481, 561] on input "text" at bounding box center [470, 557] width 74 height 21
type input "*****"
click at [504, 463] on span "Mariam E closure" at bounding box center [488, 459] width 110 height 16
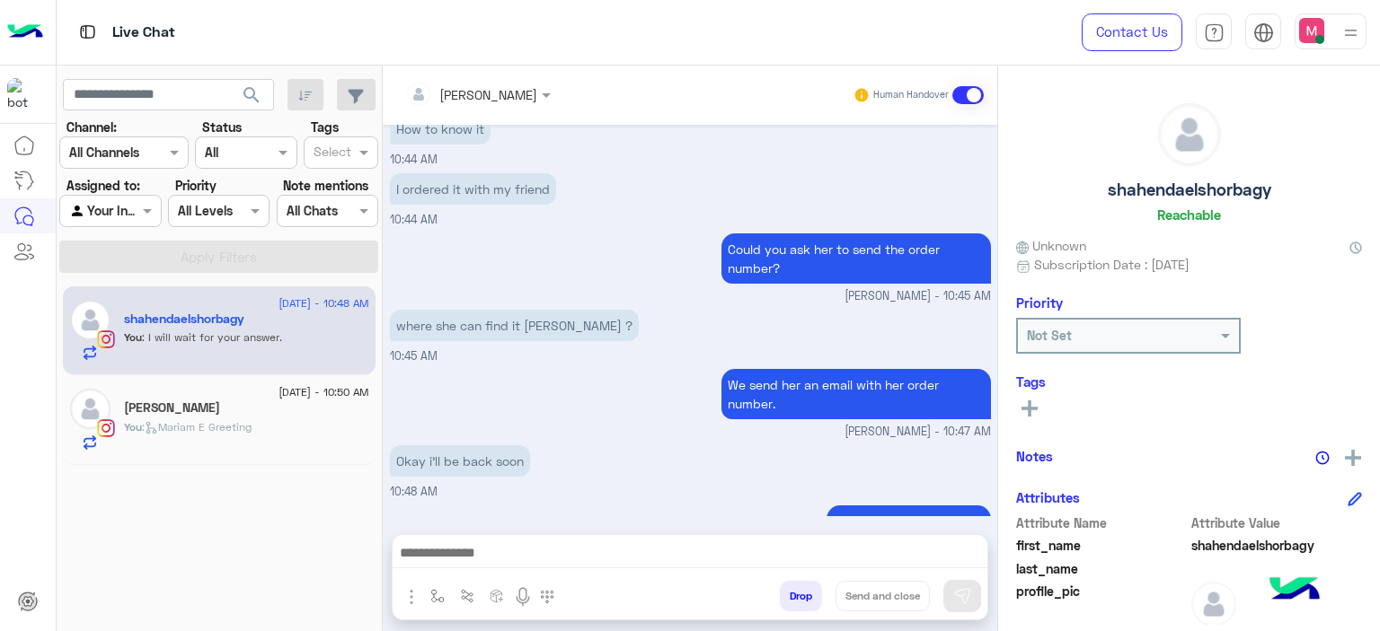
type textarea "**********"
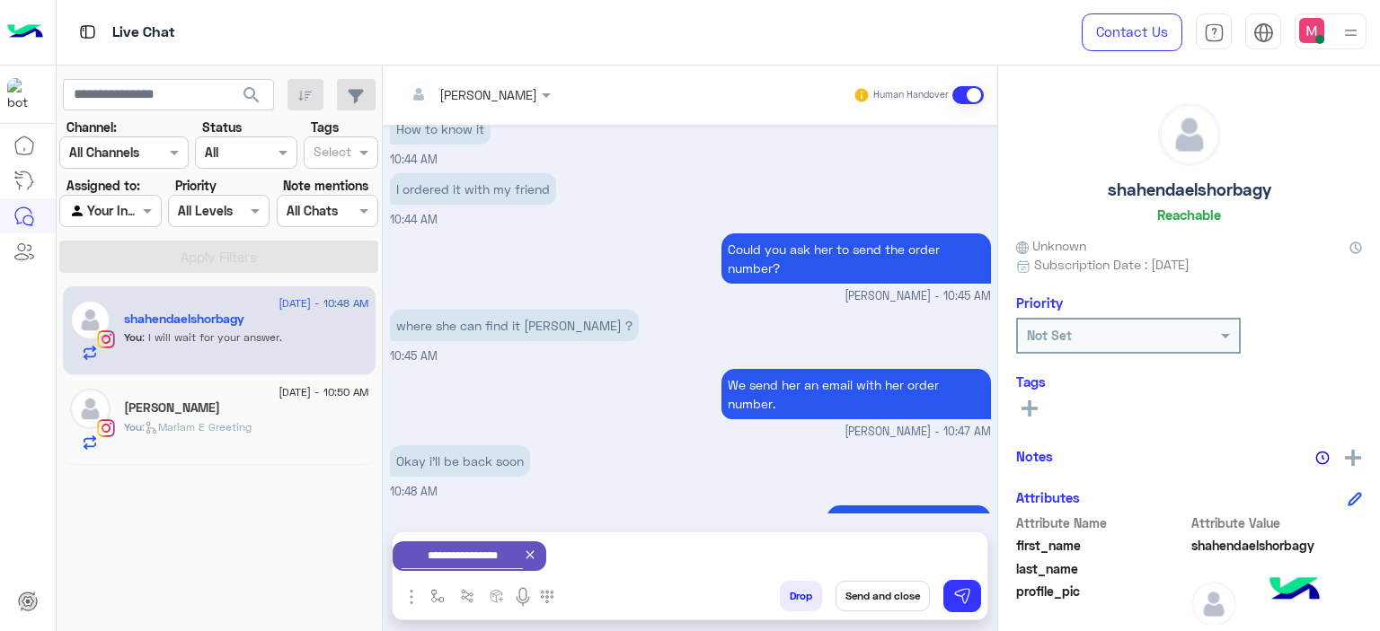
click at [879, 604] on button "Send and close" at bounding box center [882, 596] width 94 height 31
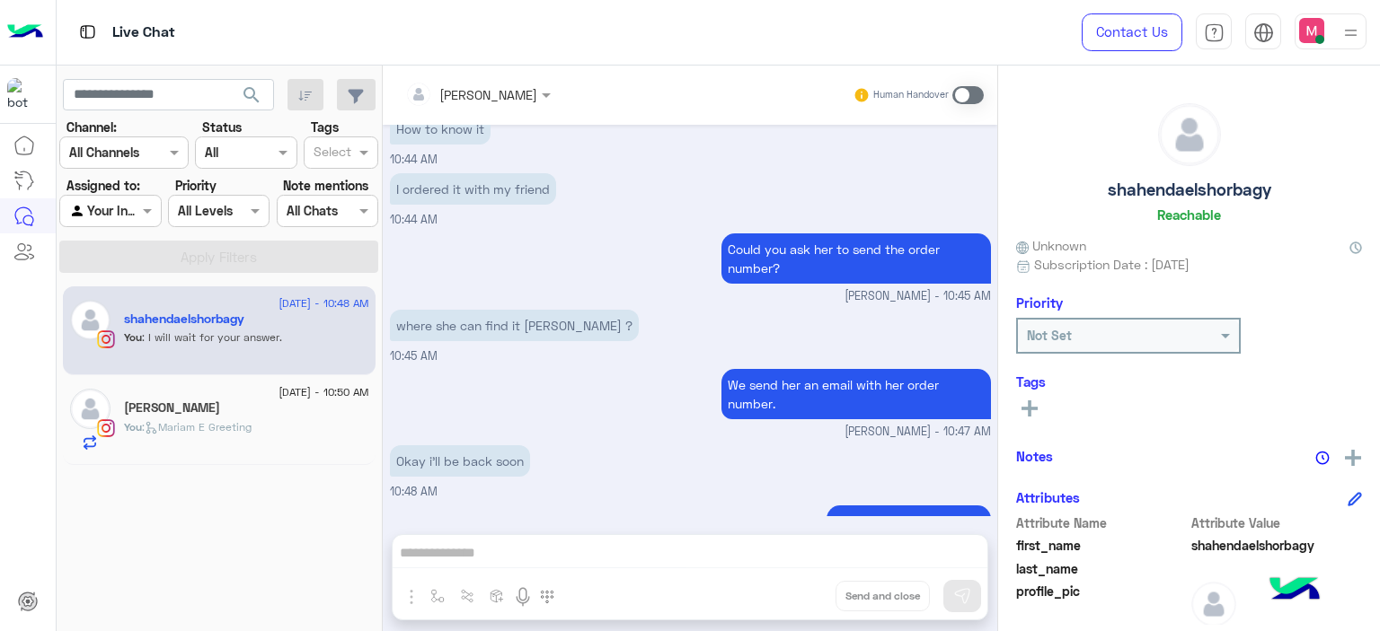
scroll to position [1202, 0]
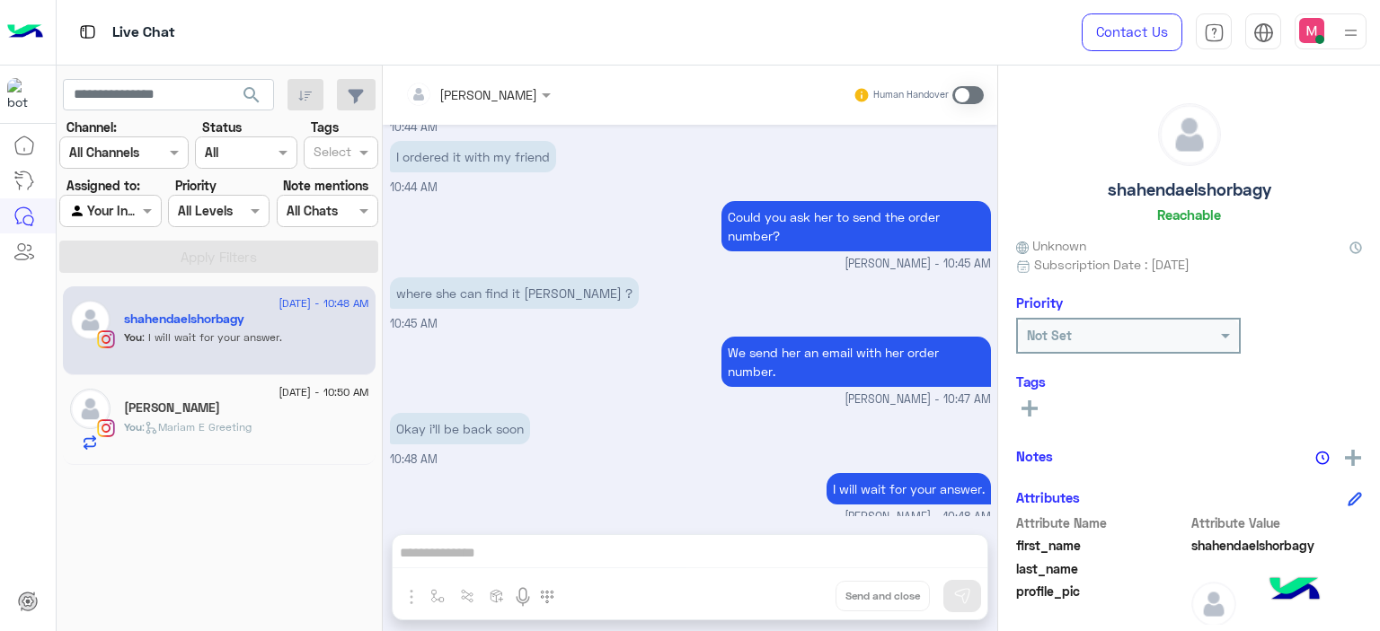
click at [269, 419] on div "You : [PERSON_NAME] E Greeting" at bounding box center [246, 434] width 245 height 31
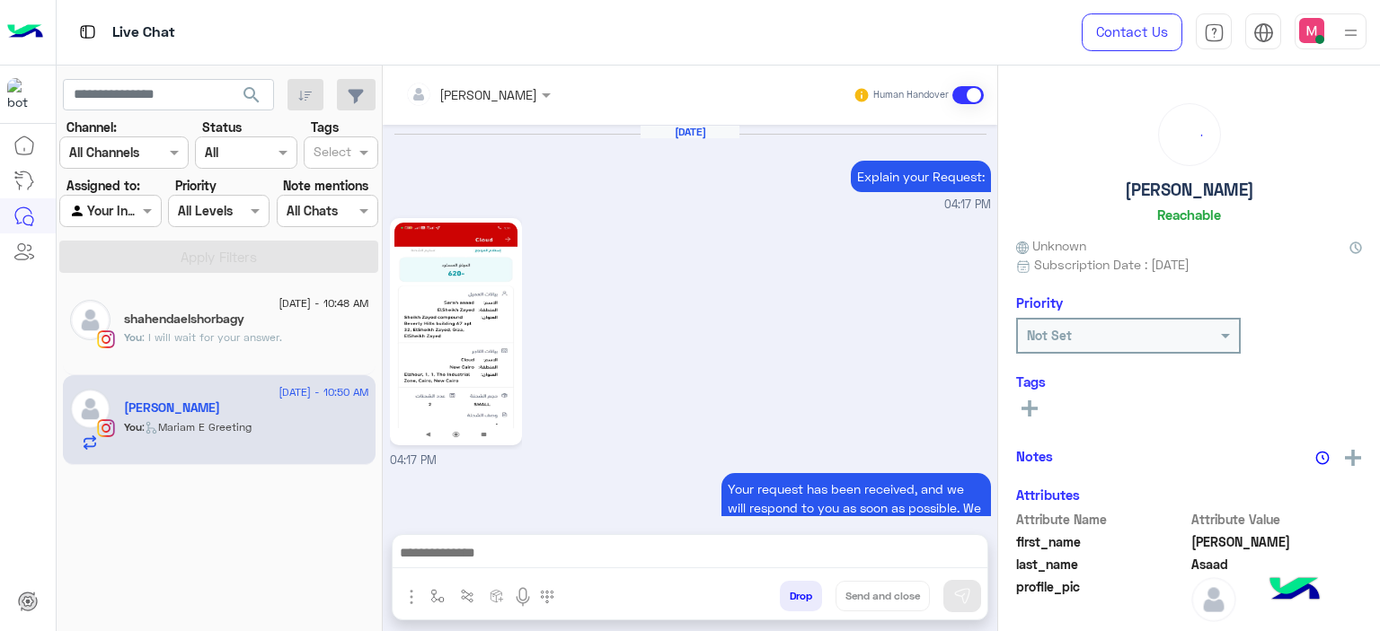
scroll to position [1436, 0]
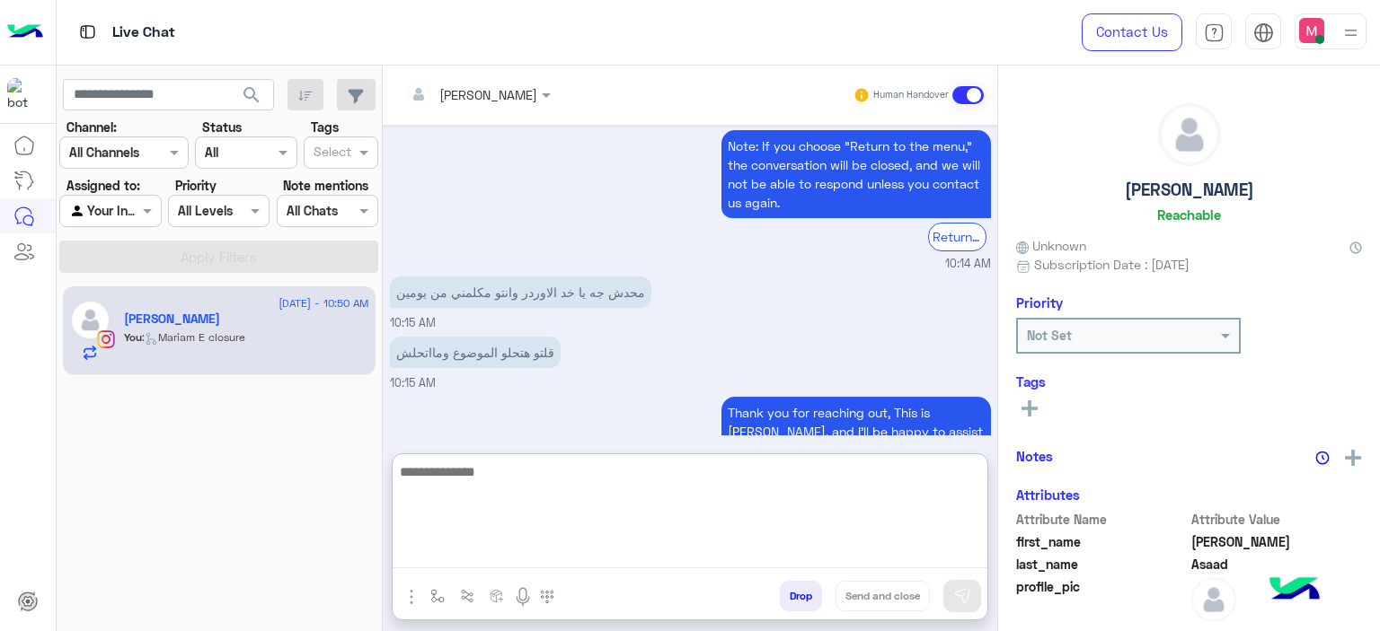
click at [452, 549] on textarea at bounding box center [690, 515] width 595 height 108
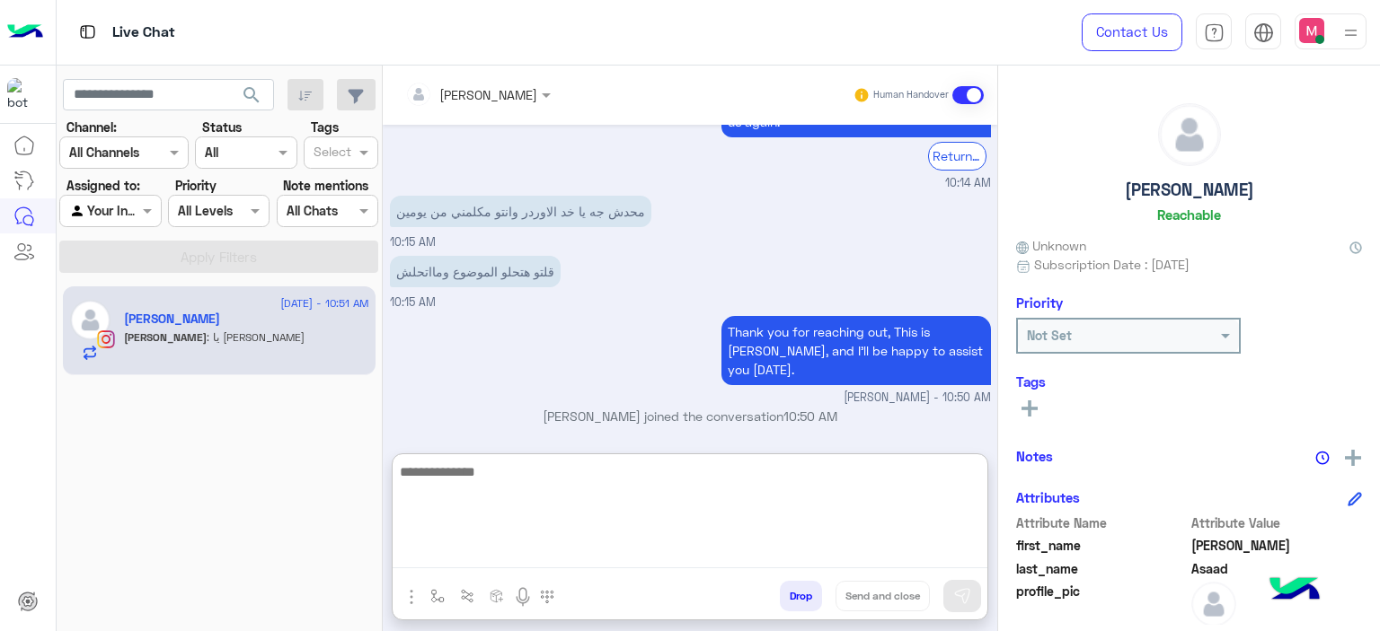
scroll to position [1517, 0]
paste textarea "**********"
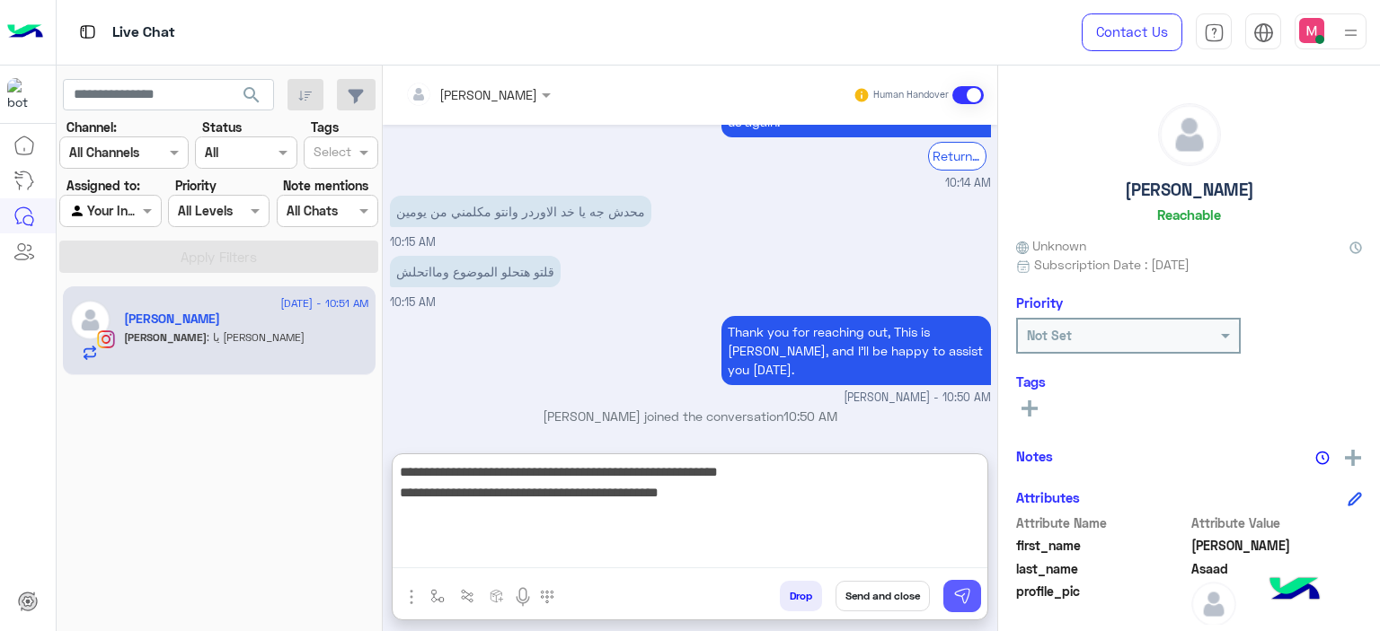
type textarea "**********"
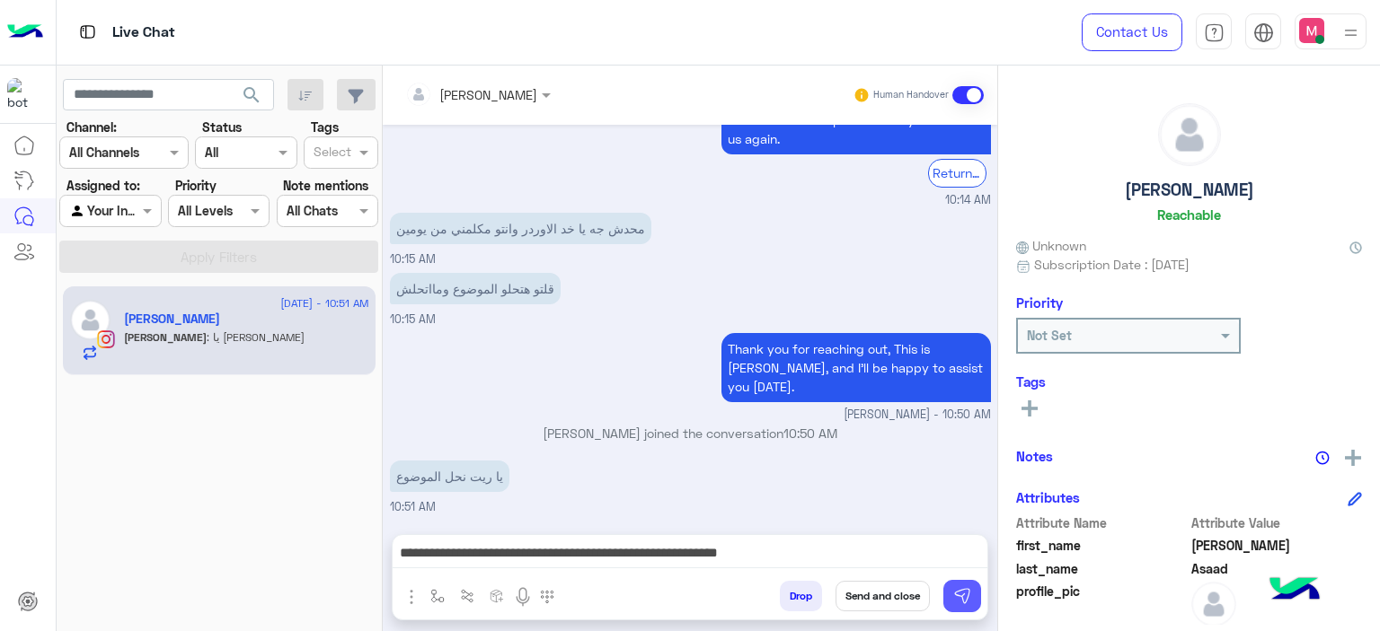
click at [961, 599] on img at bounding box center [962, 596] width 18 height 18
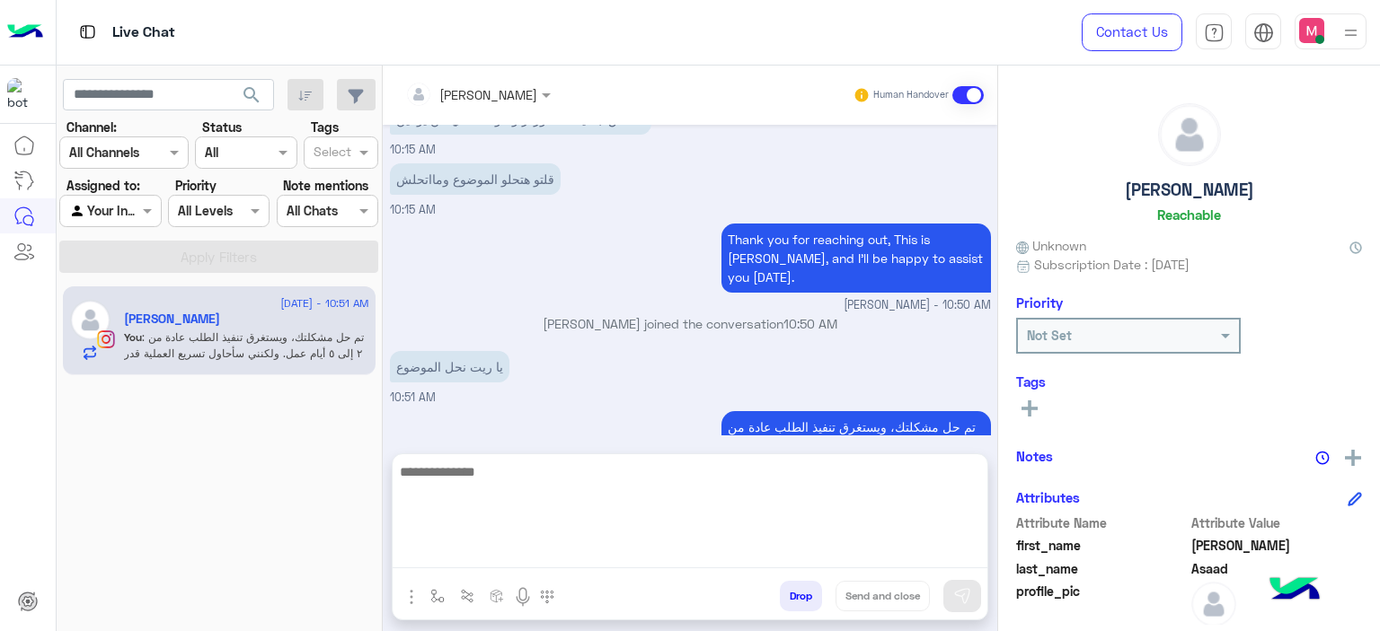
scroll to position [1613, 0]
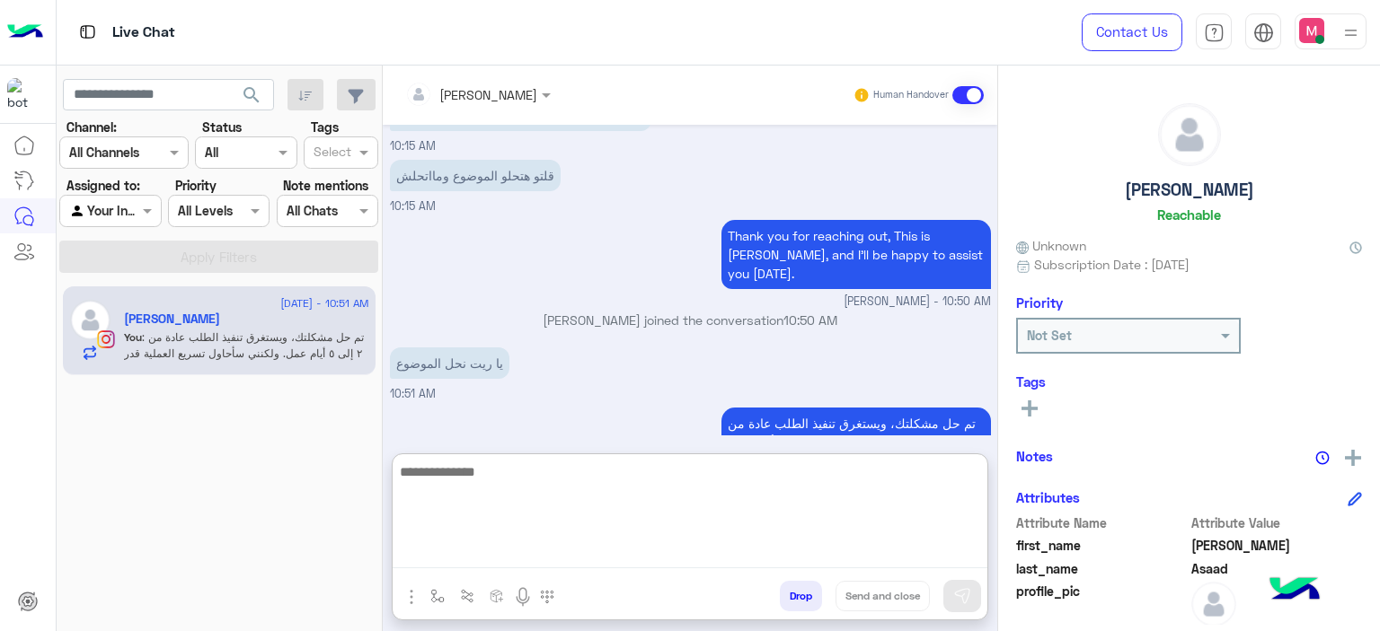
click at [429, 550] on textarea at bounding box center [690, 515] width 595 height 108
paste textarea "**********"
type textarea "**********"
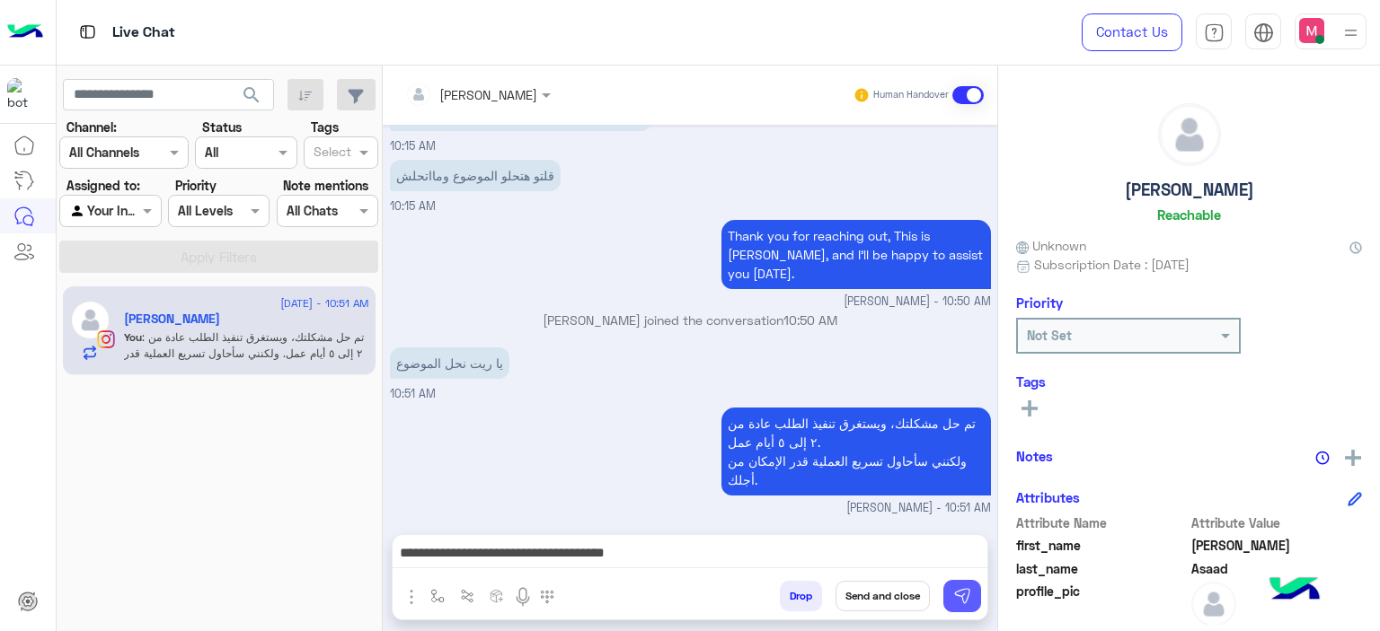
click at [963, 592] on img at bounding box center [962, 596] width 18 height 18
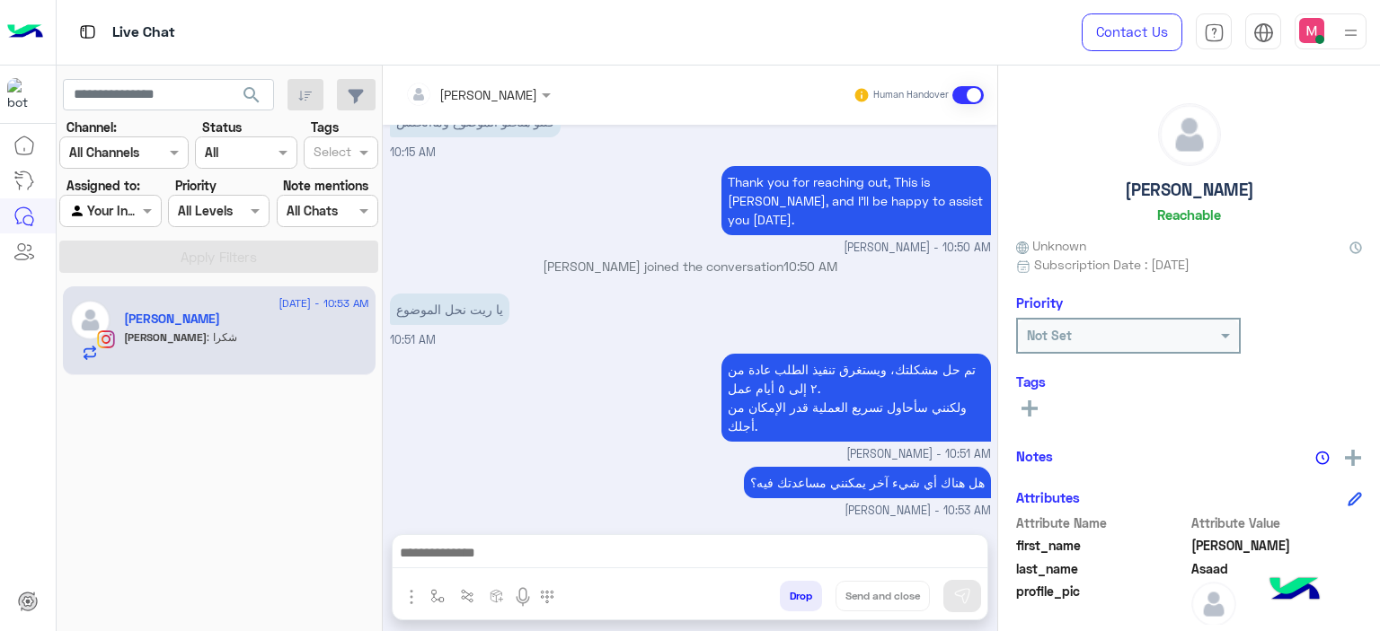
scroll to position [1726, 0]
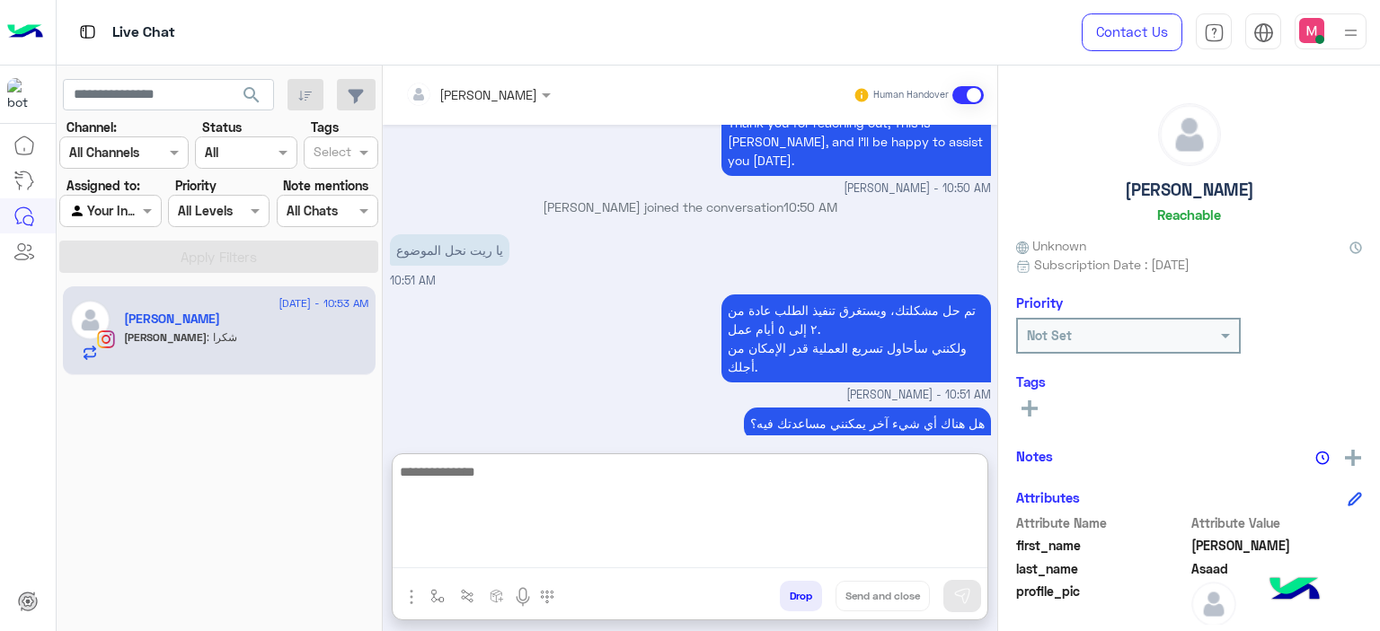
click at [480, 549] on textarea at bounding box center [690, 515] width 595 height 108
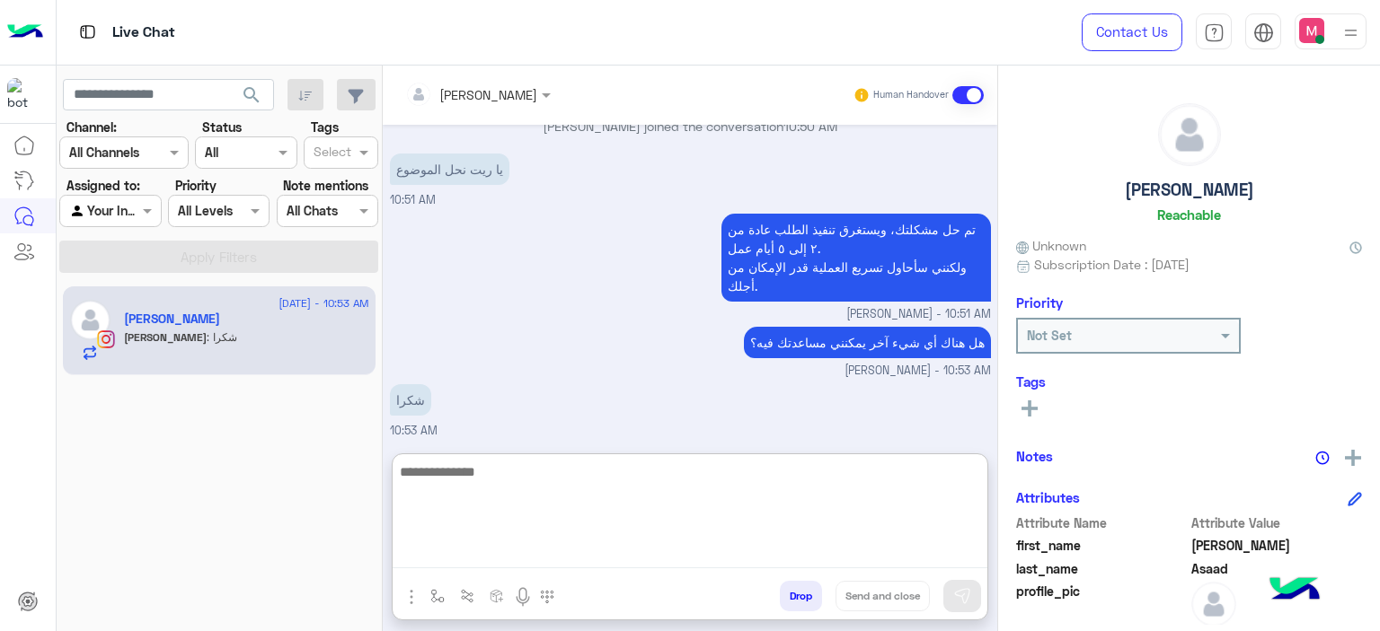
scroll to position [1807, 0]
paste textarea "**********"
type textarea "**********"
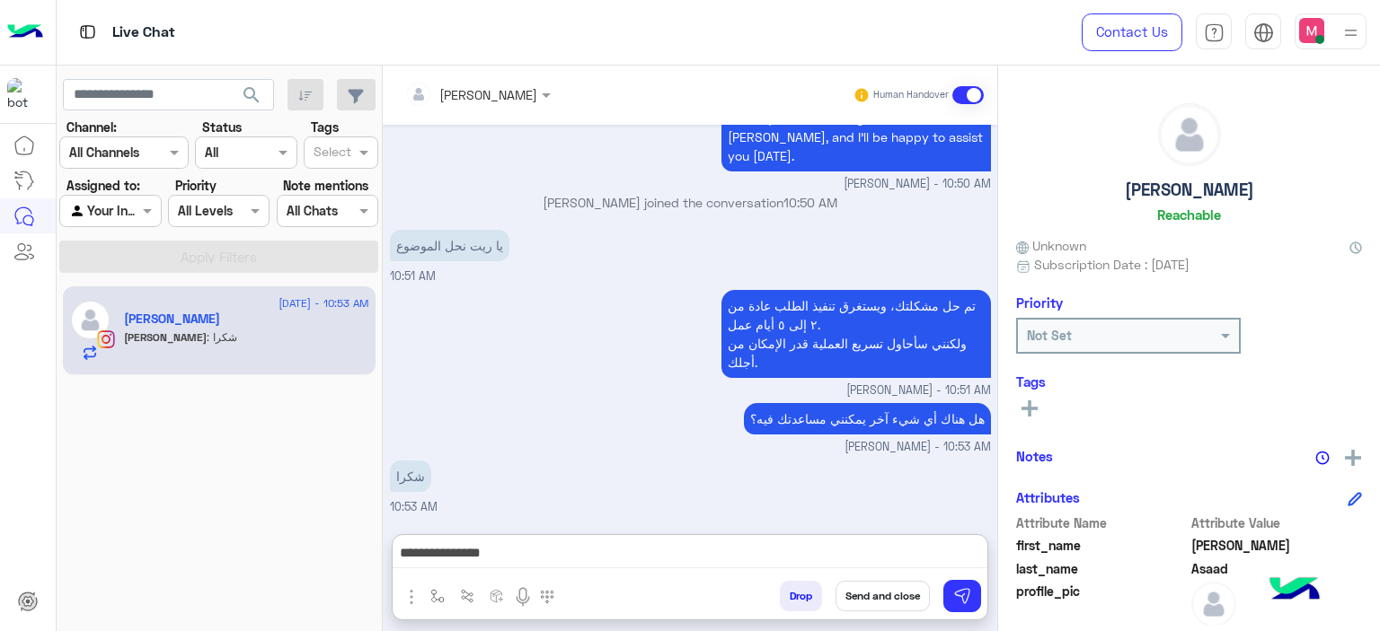
click at [895, 595] on button "Send and close" at bounding box center [882, 596] width 94 height 31
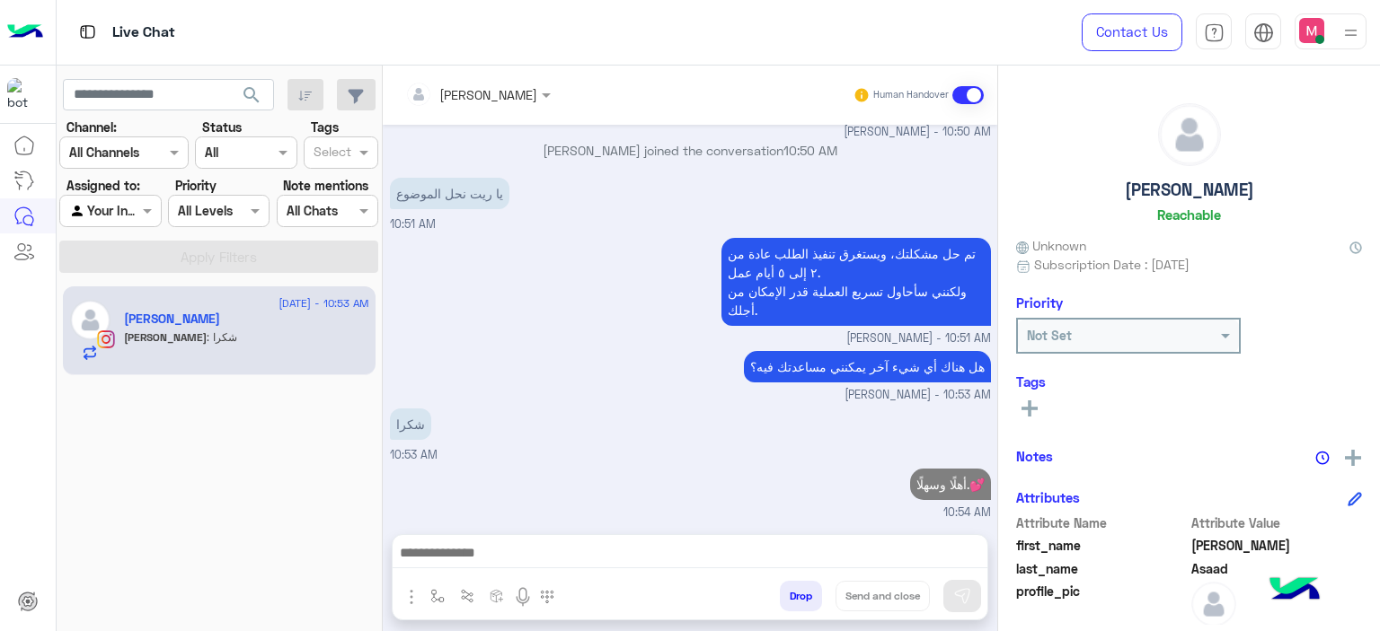
scroll to position [1816, 0]
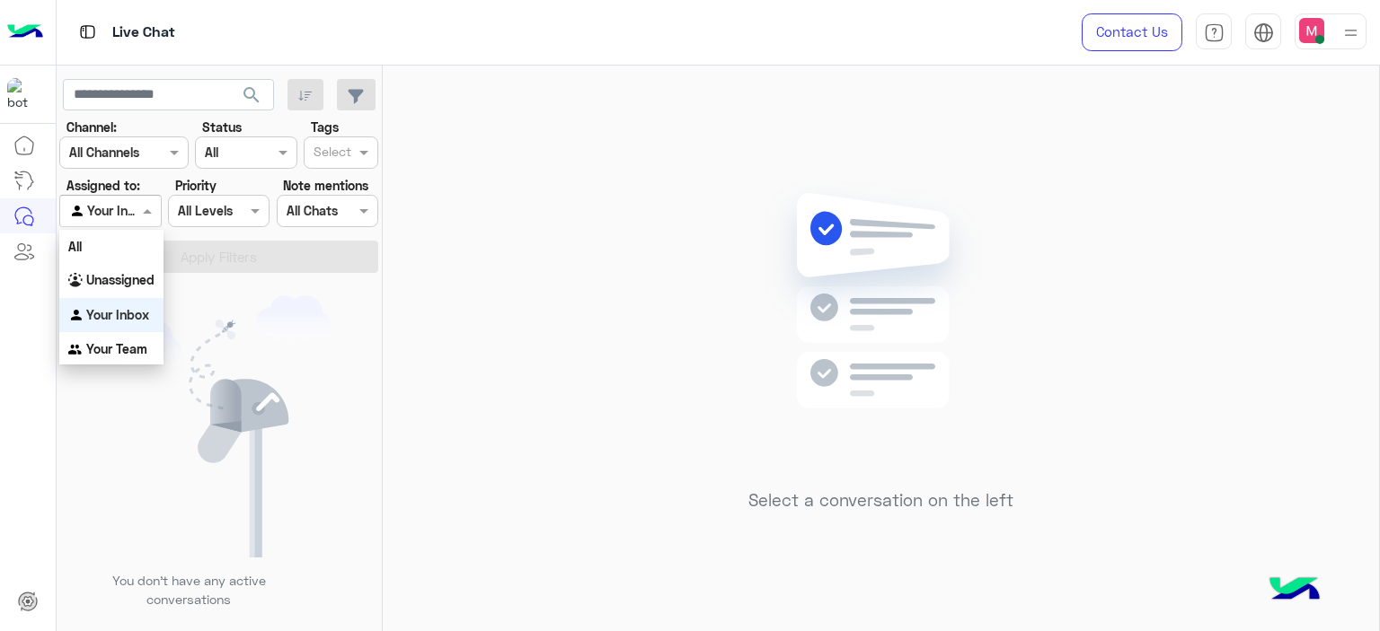
click at [137, 215] on div at bounding box center [110, 210] width 100 height 21
click at [131, 278] on b "Unassigned" at bounding box center [120, 279] width 68 height 15
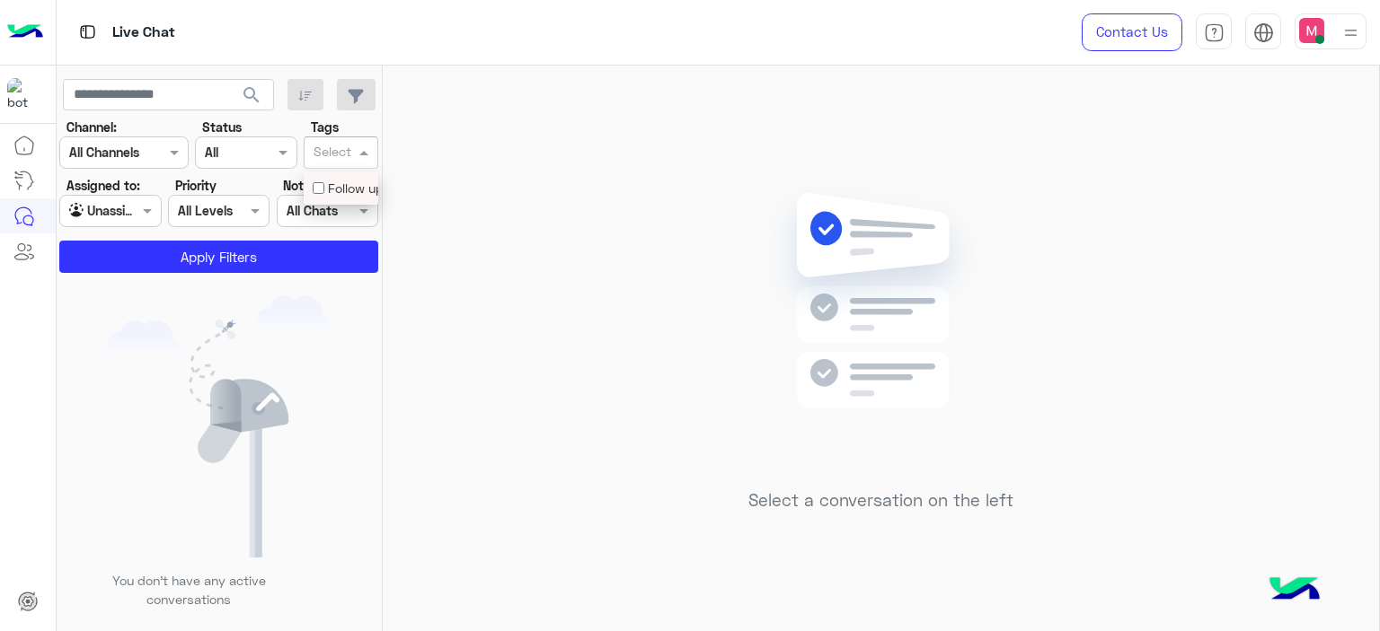
click at [331, 159] on input "text" at bounding box center [332, 154] width 38 height 19
drag, startPoint x: 332, startPoint y: 189, endPoint x: 313, endPoint y: 175, distance: 23.9
click at [313, 175] on div "Follow up" at bounding box center [341, 188] width 75 height 33
click at [313, 176] on label "Note mentions" at bounding box center [325, 185] width 85 height 19
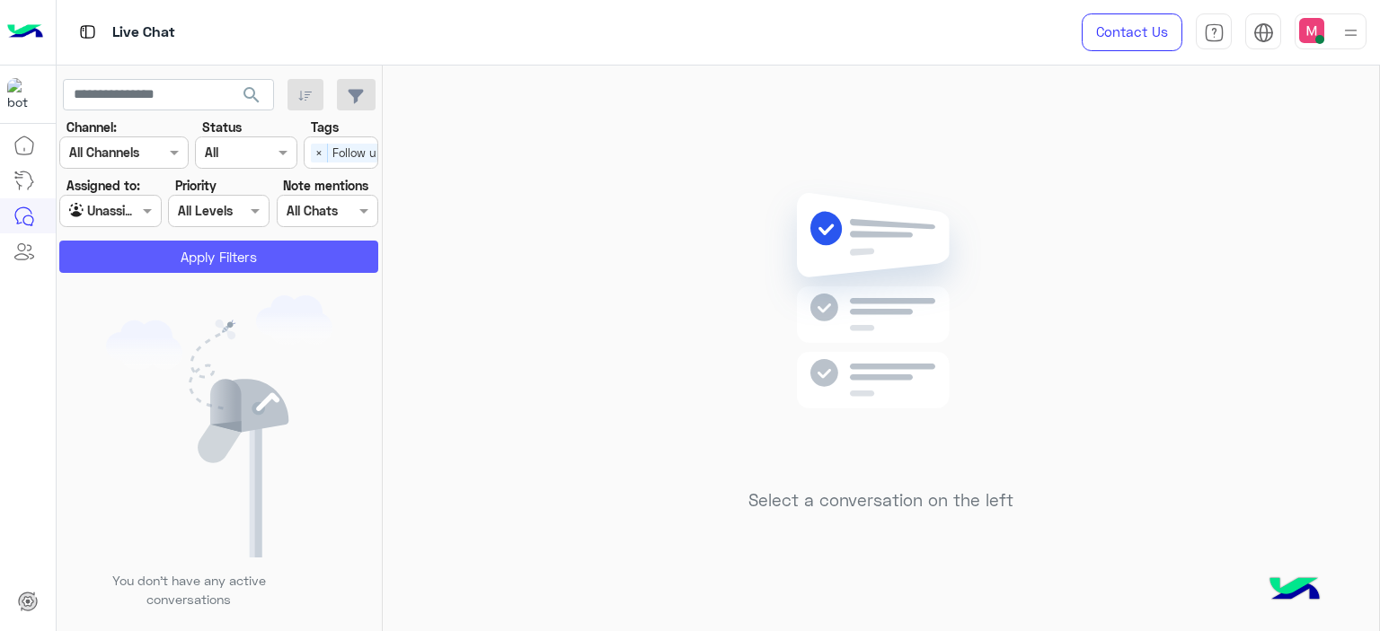
click at [263, 261] on button "Apply Filters" at bounding box center [218, 257] width 319 height 32
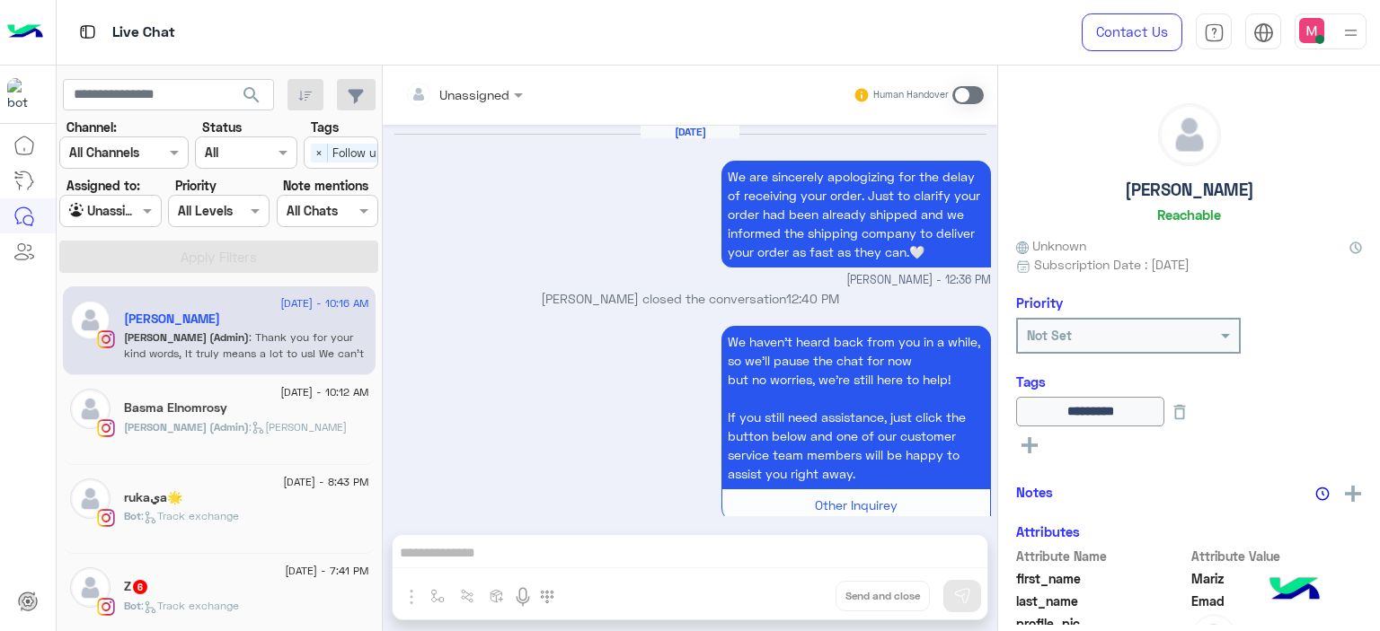
scroll to position [1492, 0]
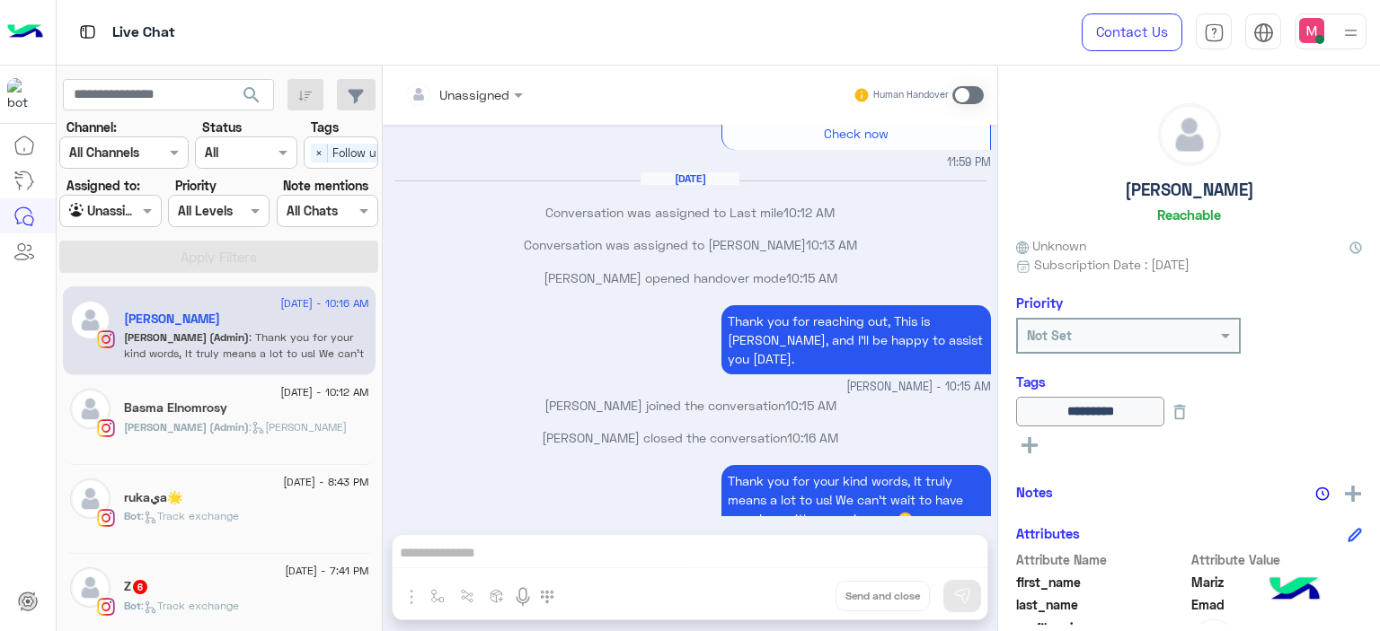
click at [255, 419] on p "[PERSON_NAME] (Admin) : [PERSON_NAME]" at bounding box center [235, 427] width 223 height 16
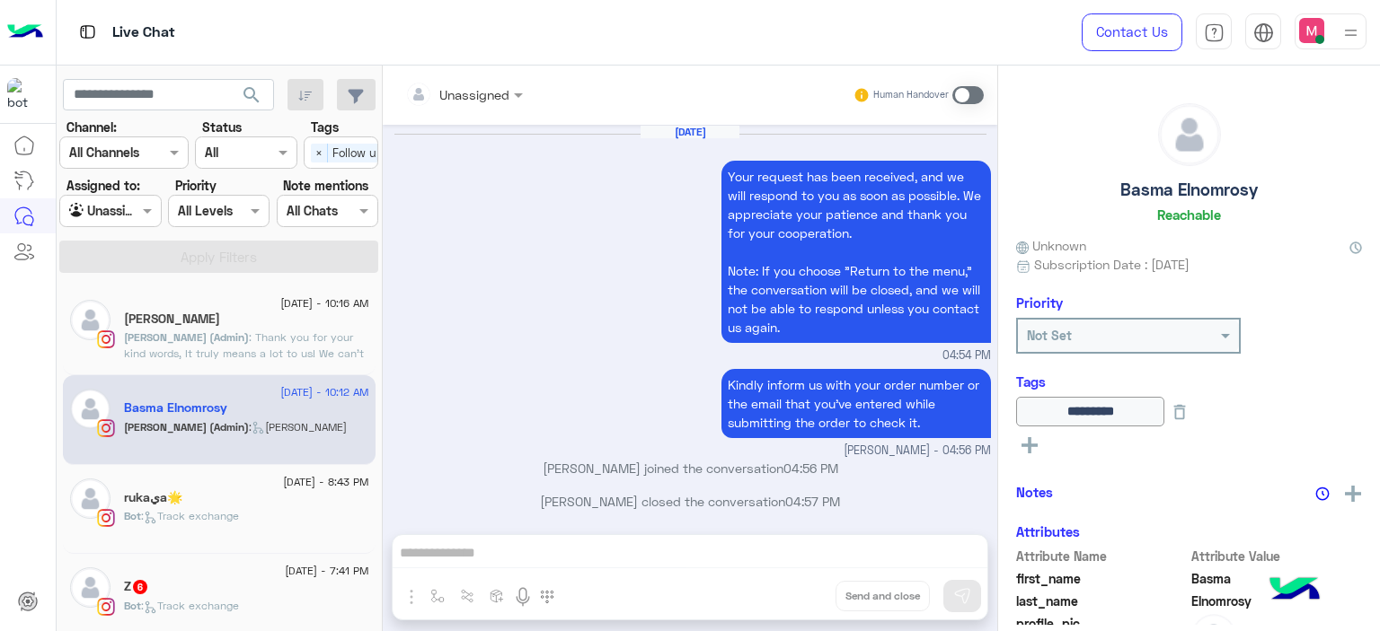
scroll to position [1714, 0]
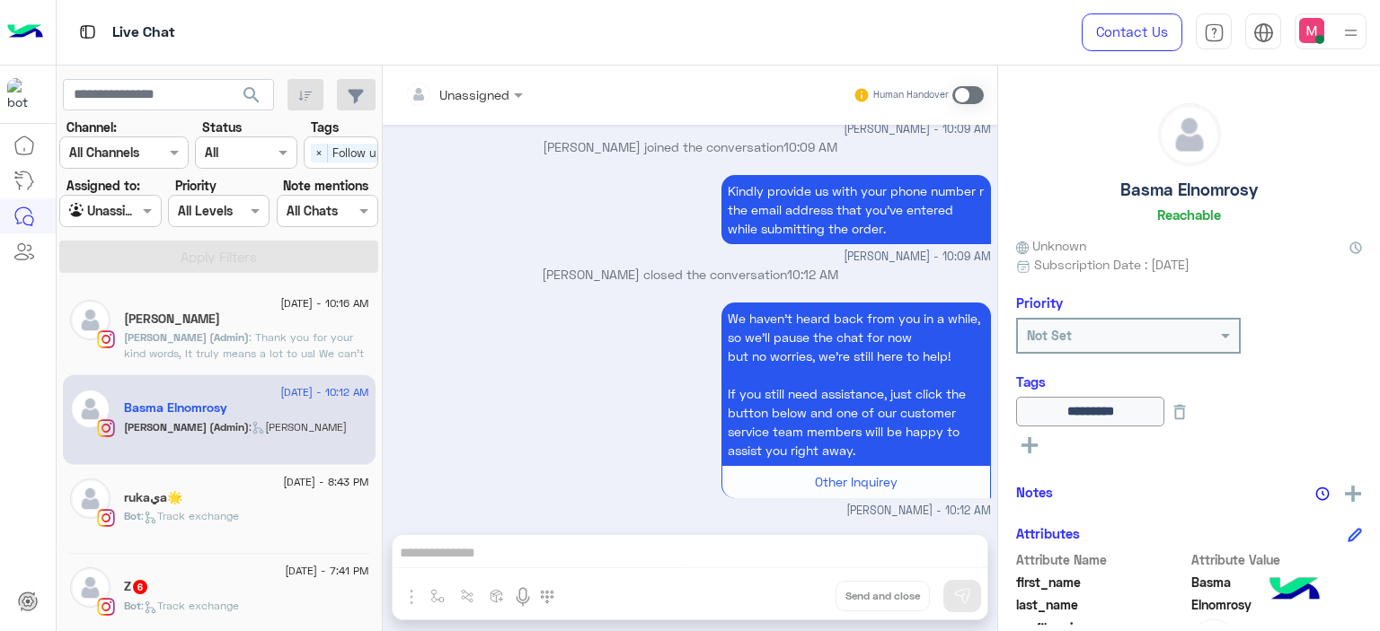
click at [313, 490] on div "rukaيa🌟" at bounding box center [246, 499] width 245 height 19
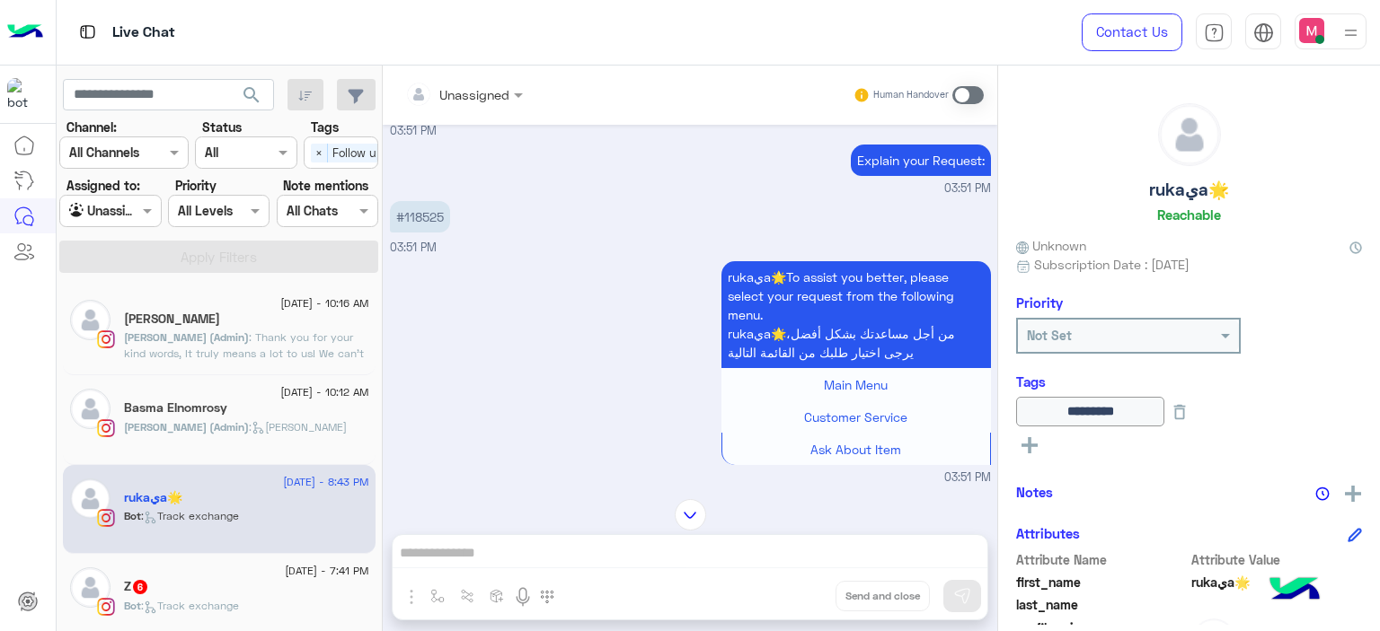
scroll to position [1809, 0]
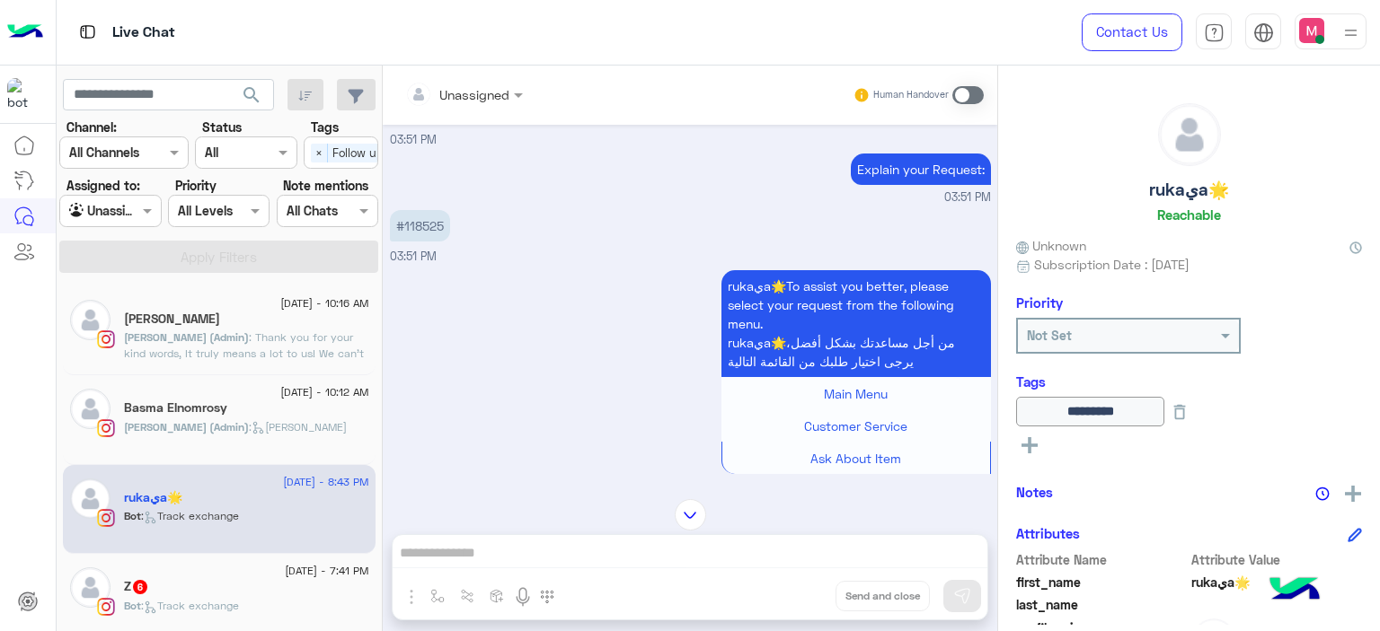
click at [422, 241] on p "#118525" at bounding box center [420, 225] width 60 height 31
copy p "118525"
click at [496, 312] on div "rukaيa🌟To assist you better, please select your request from the following menu…" at bounding box center [690, 381] width 601 height 230
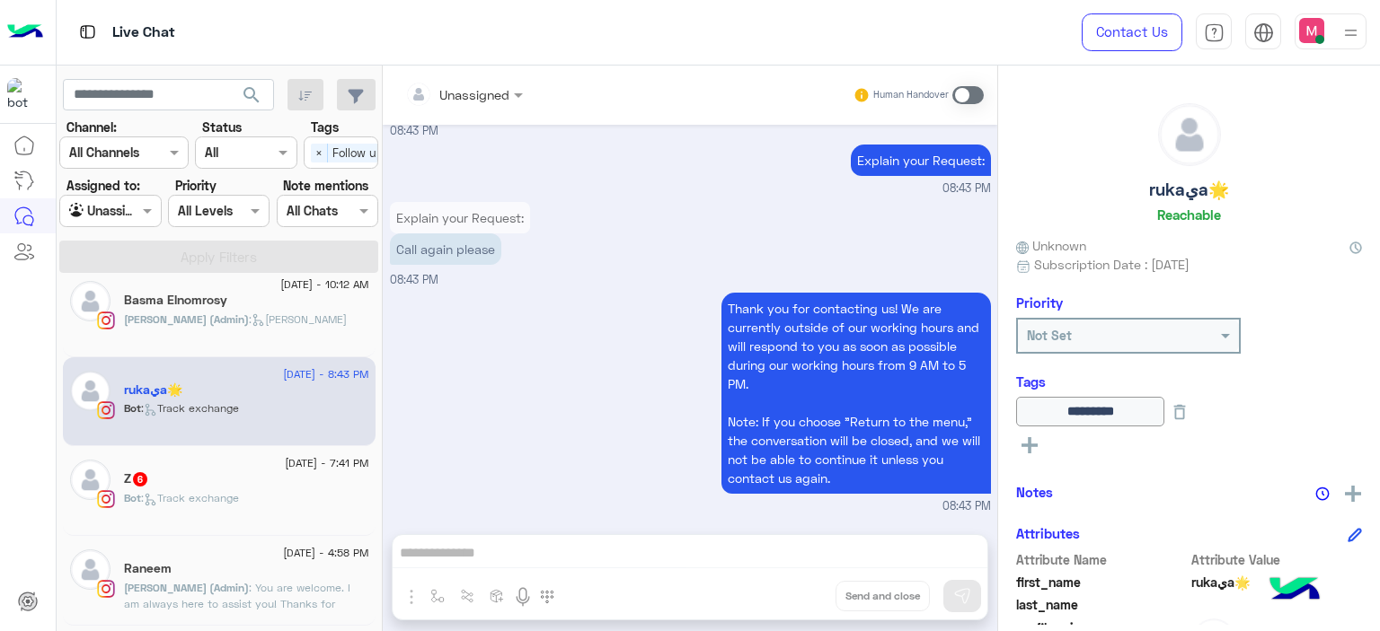
scroll to position [117, 0]
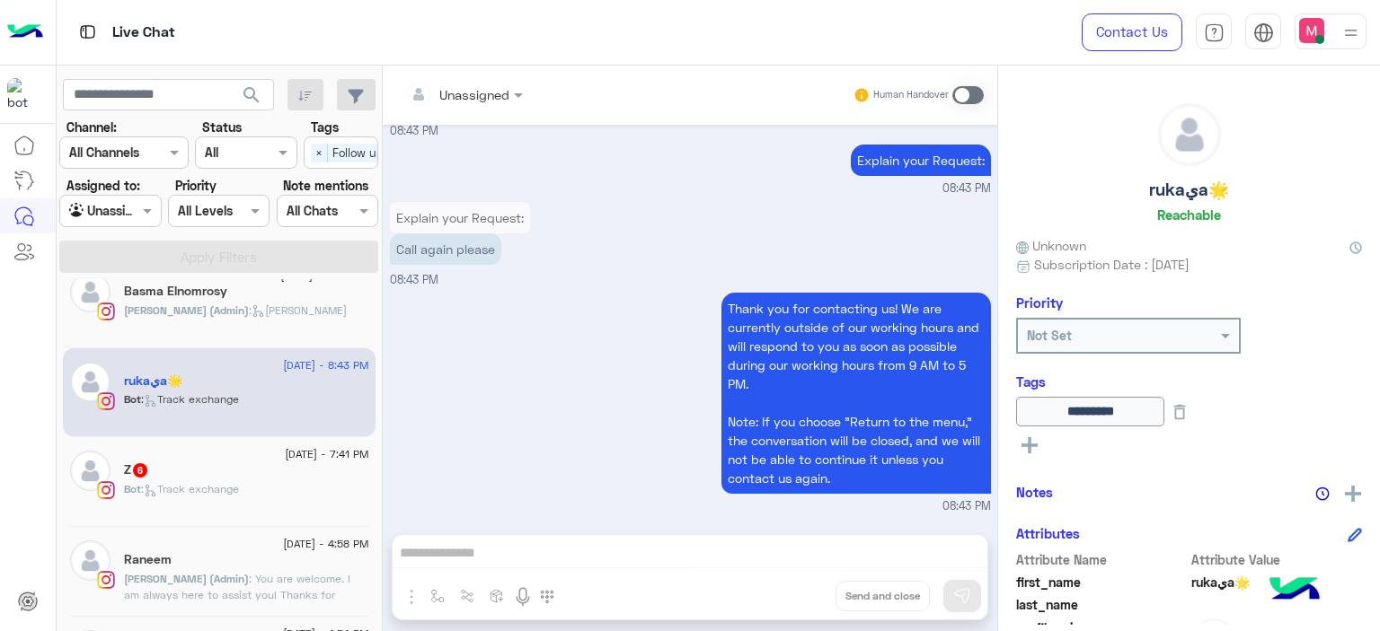
click at [266, 486] on div "Bot : Track exchange" at bounding box center [246, 496] width 245 height 31
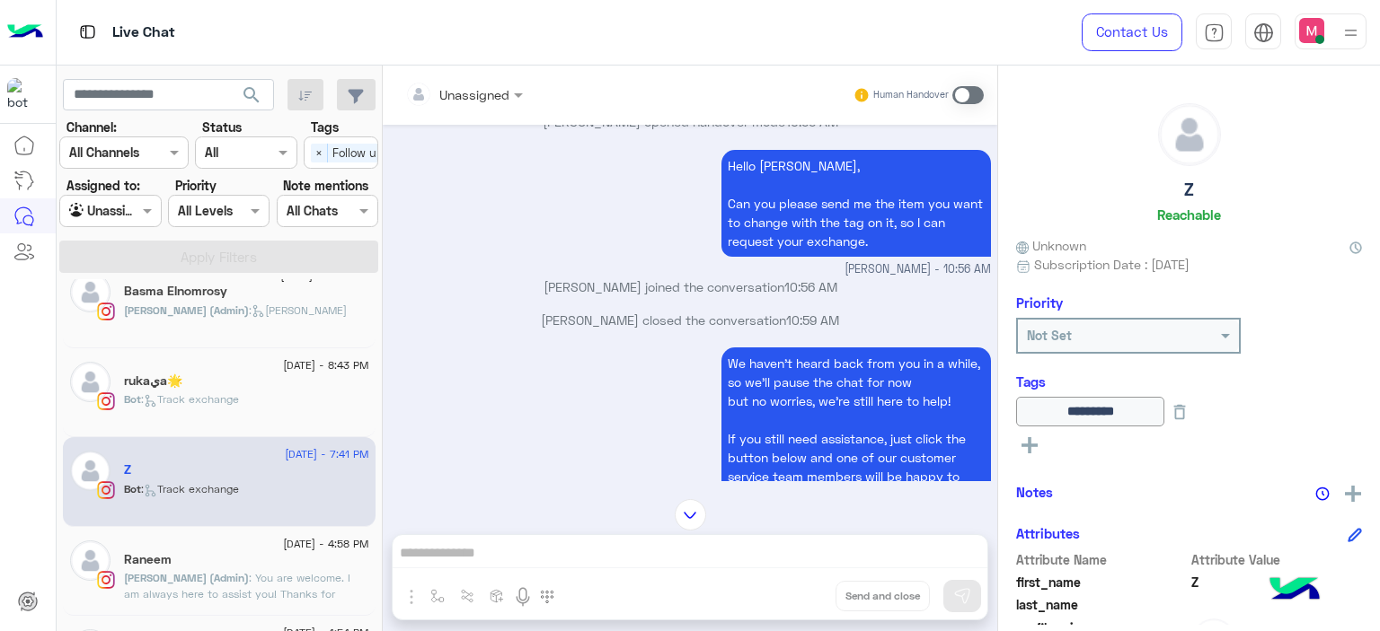
scroll to position [331, 0]
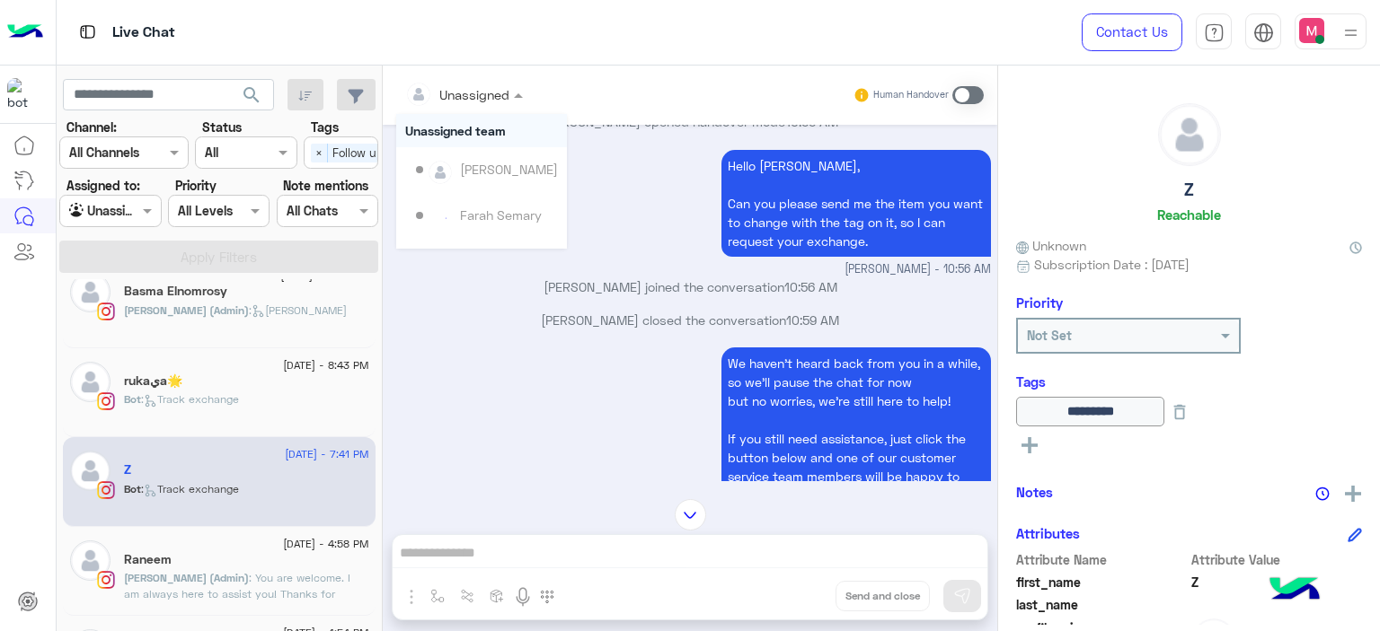
click at [507, 93] on div at bounding box center [464, 94] width 136 height 21
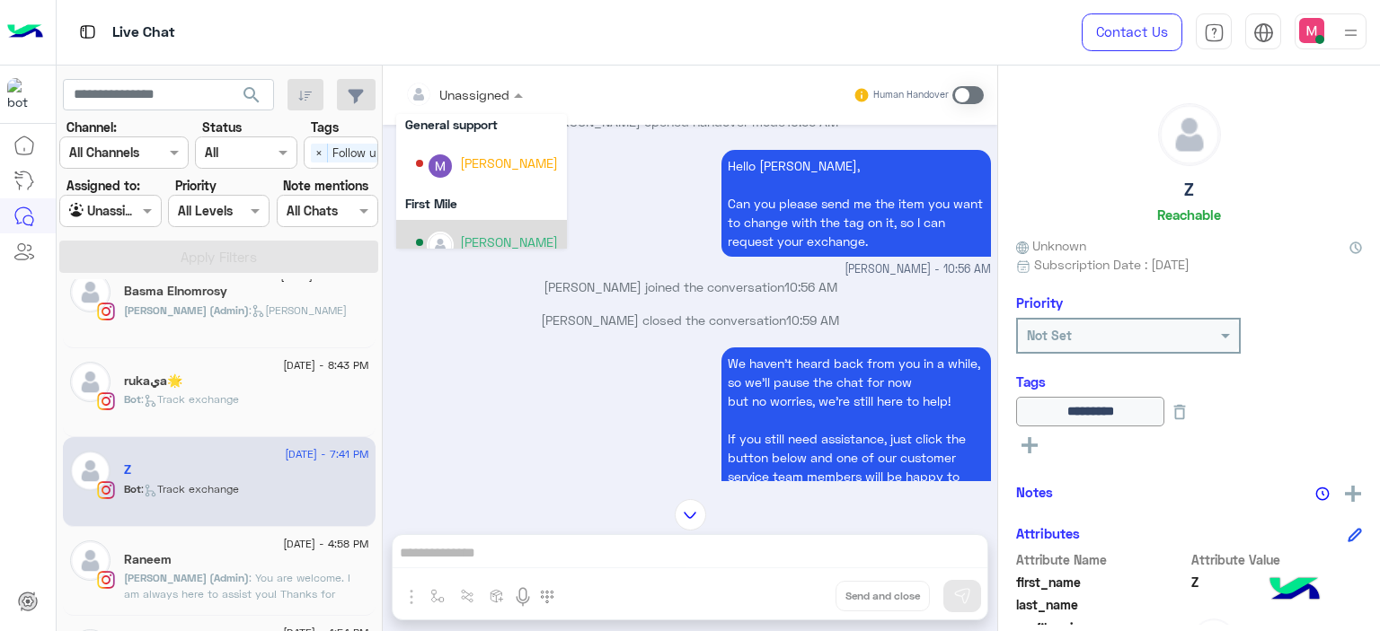
scroll to position [364, 0]
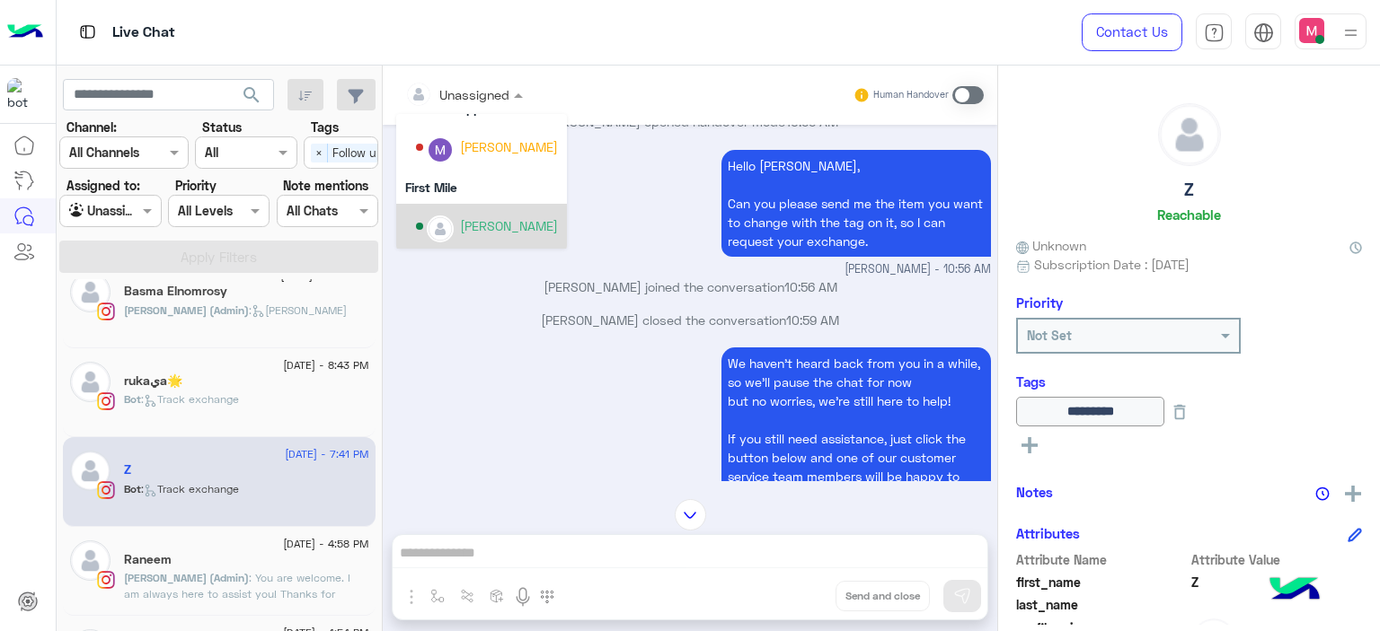
click at [524, 227] on div "[PERSON_NAME]" at bounding box center [509, 225] width 98 height 19
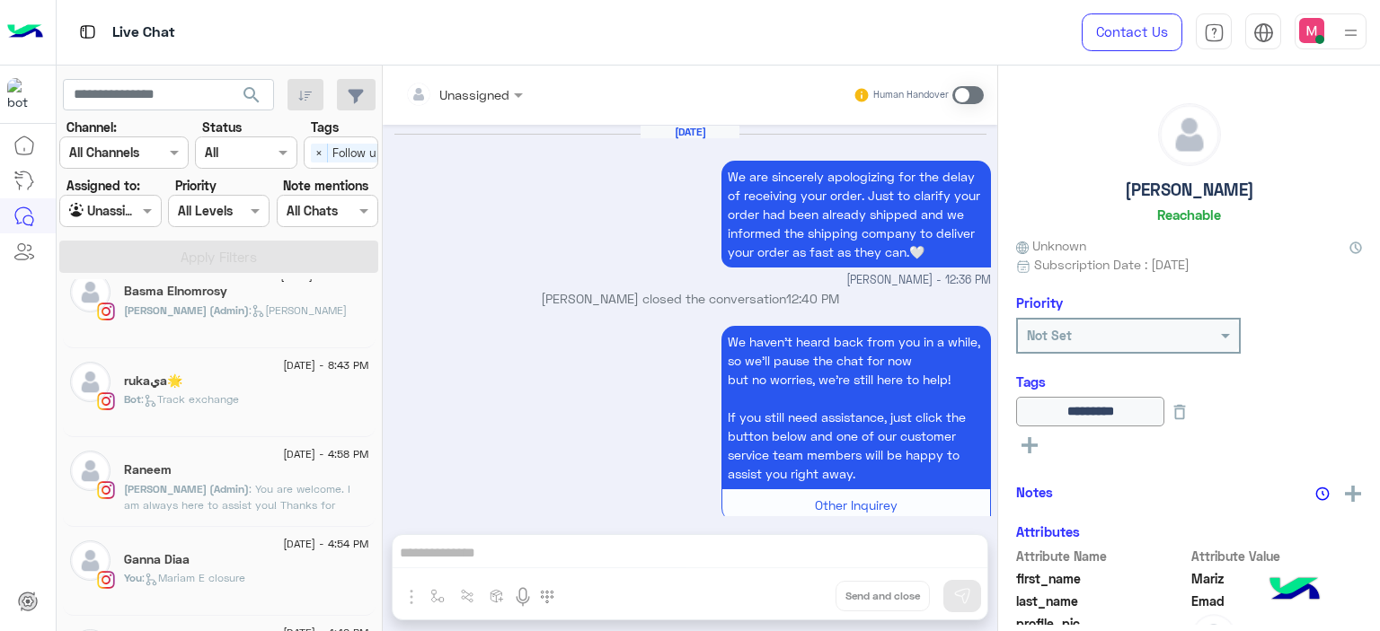
scroll to position [1492, 0]
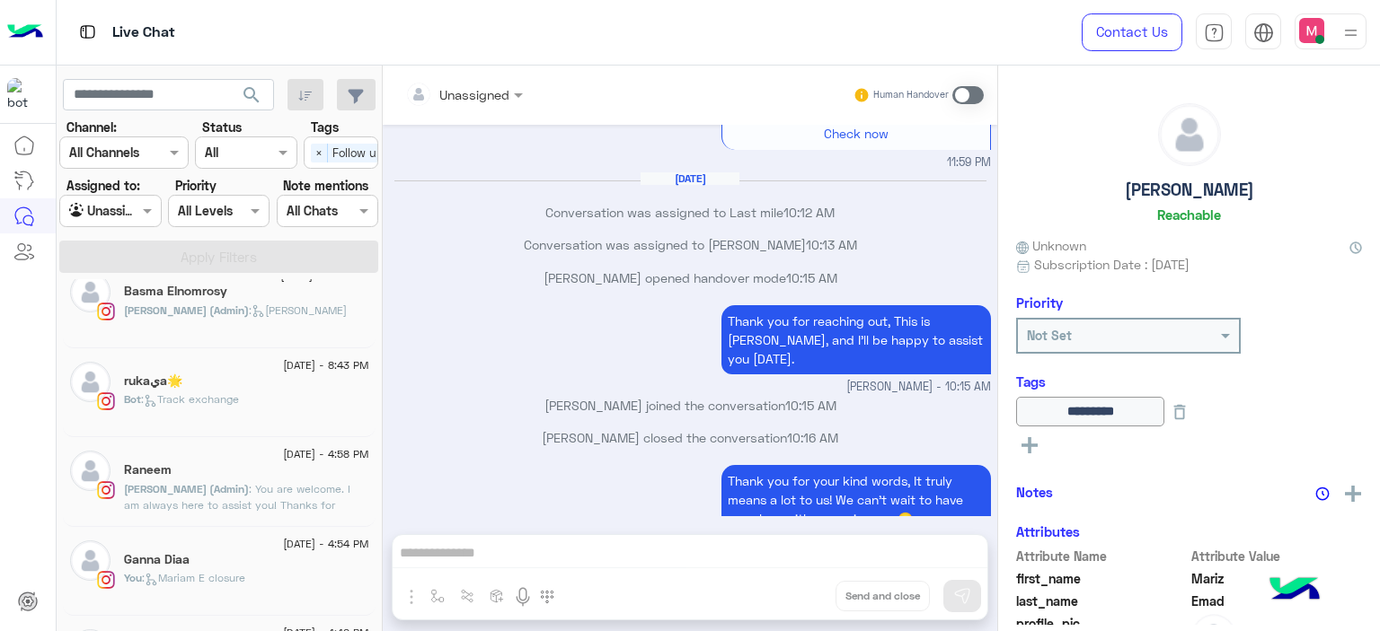
click at [285, 494] on span ": You are welcome. I am always here to assist you! Thanks for choosing Cloud🤍" at bounding box center [237, 505] width 226 height 46
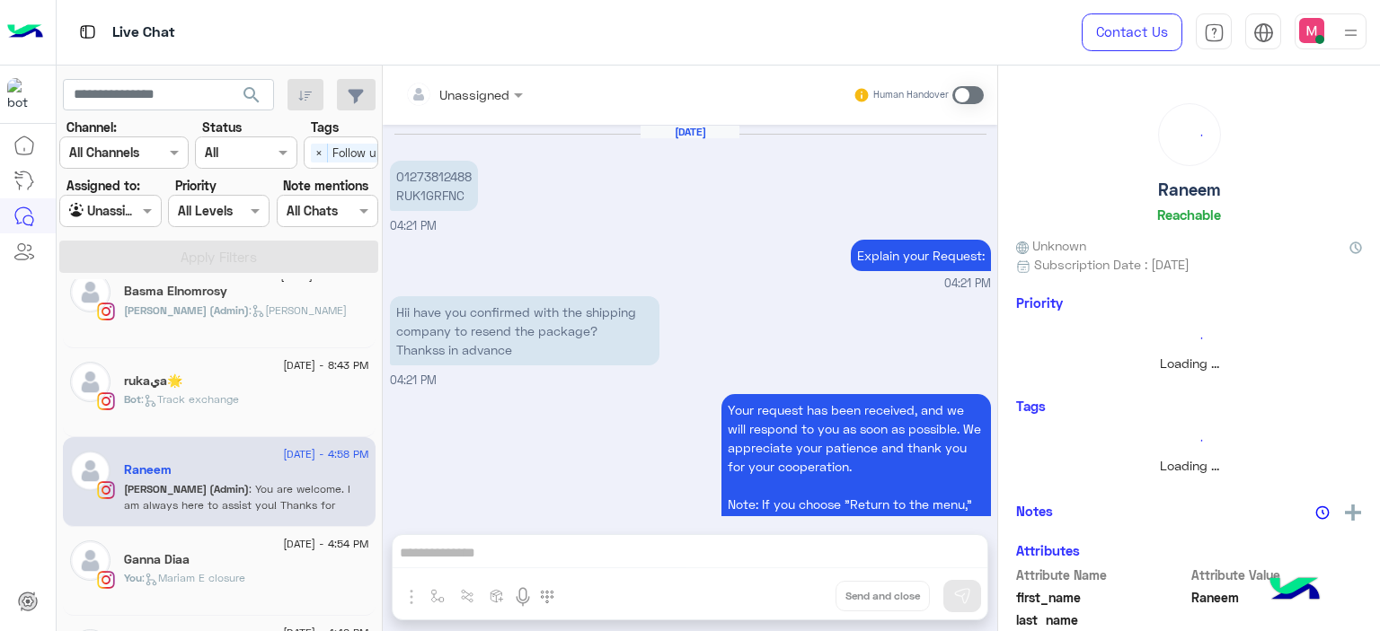
scroll to position [1326, 0]
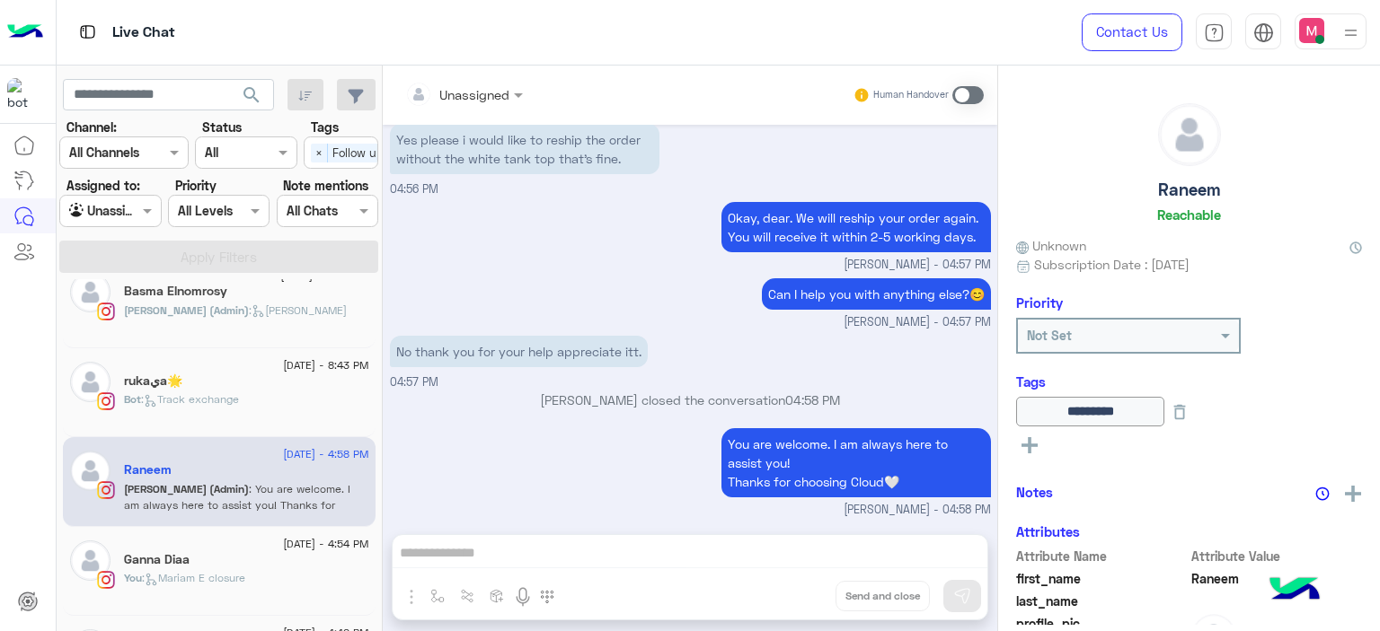
click at [253, 567] on div "Ganna Diaa" at bounding box center [246, 561] width 245 height 19
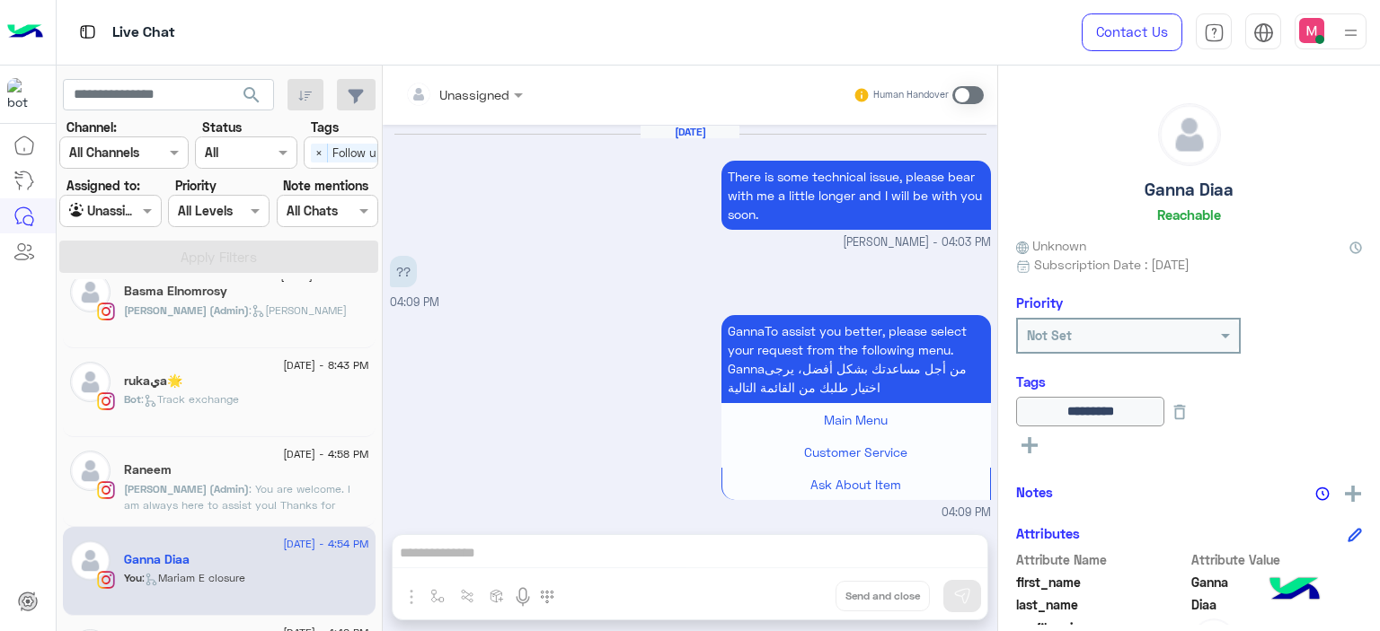
scroll to position [1592, 0]
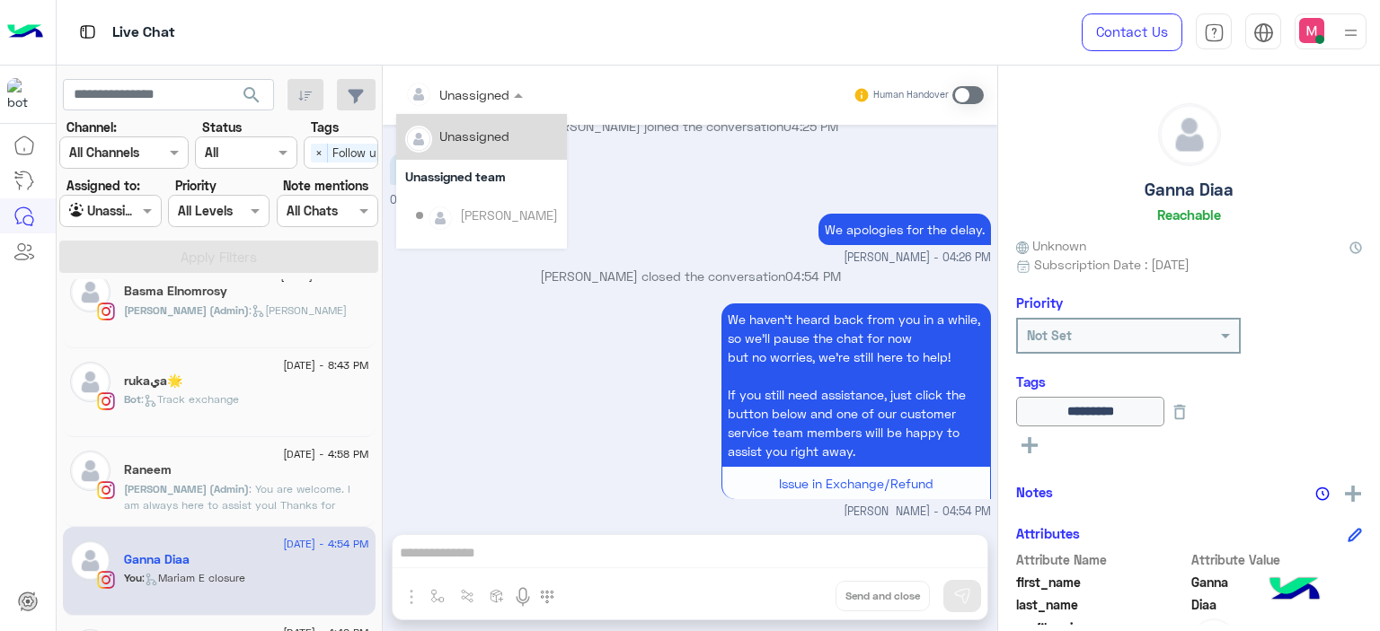
click at [484, 99] on div at bounding box center [464, 94] width 136 height 21
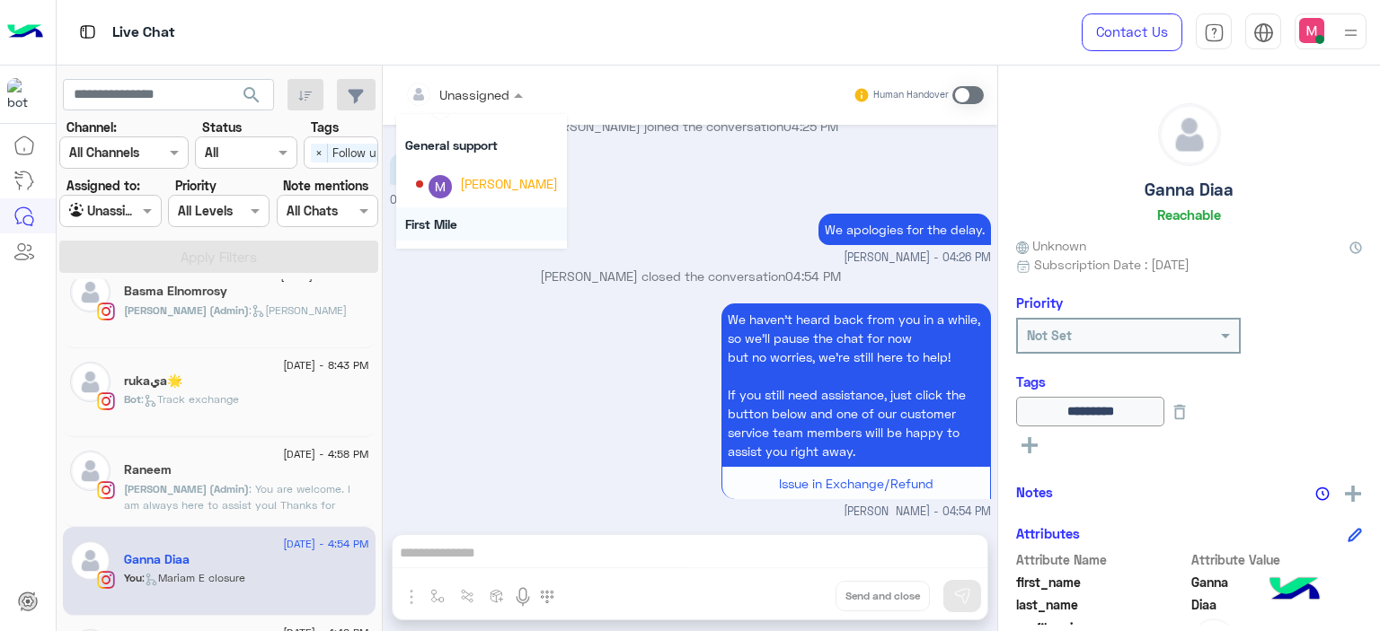
scroll to position [364, 0]
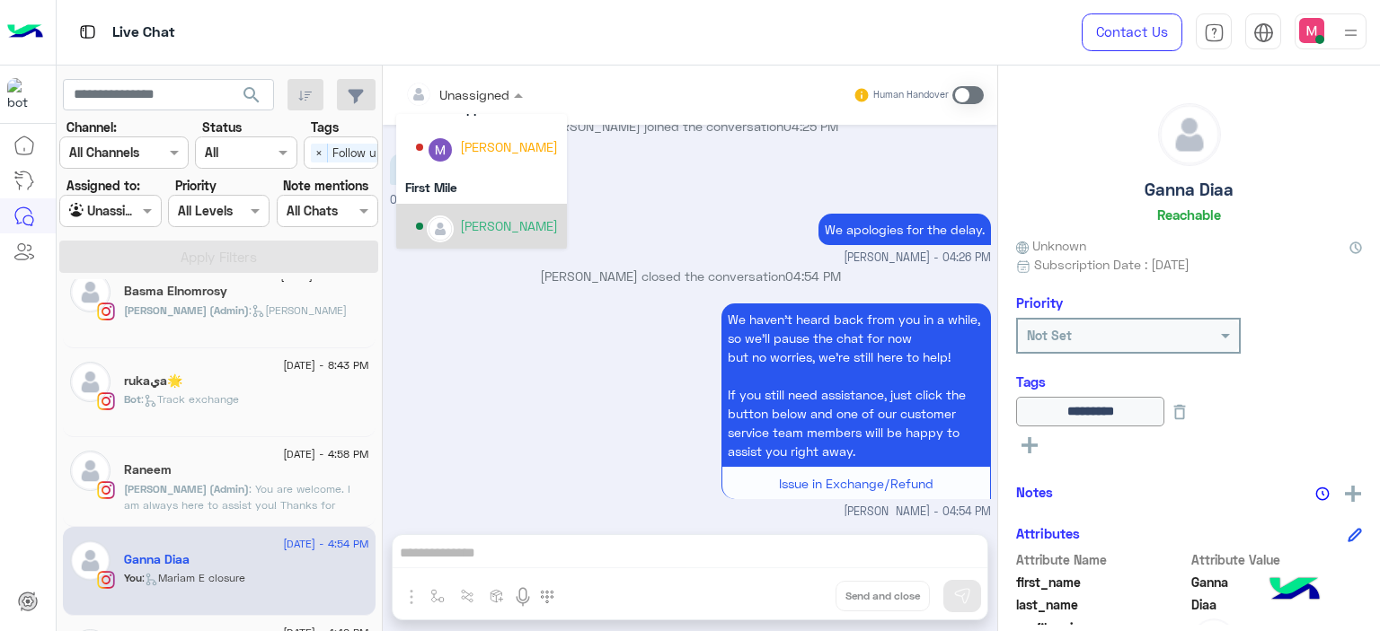
click at [530, 223] on div "[PERSON_NAME]" at bounding box center [509, 225] width 98 height 19
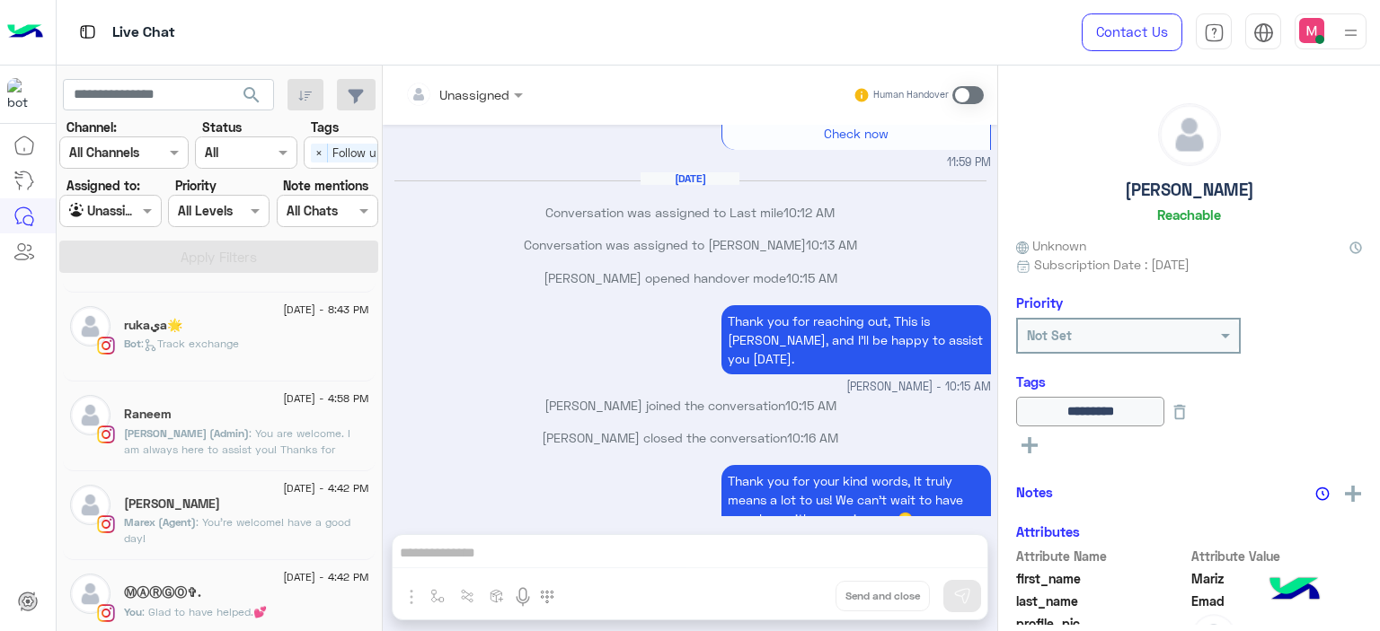
scroll to position [172, 0]
click at [258, 454] on span ": You are welcome. I am always here to assist you! Thanks for choosing Cloud🤍" at bounding box center [237, 450] width 226 height 46
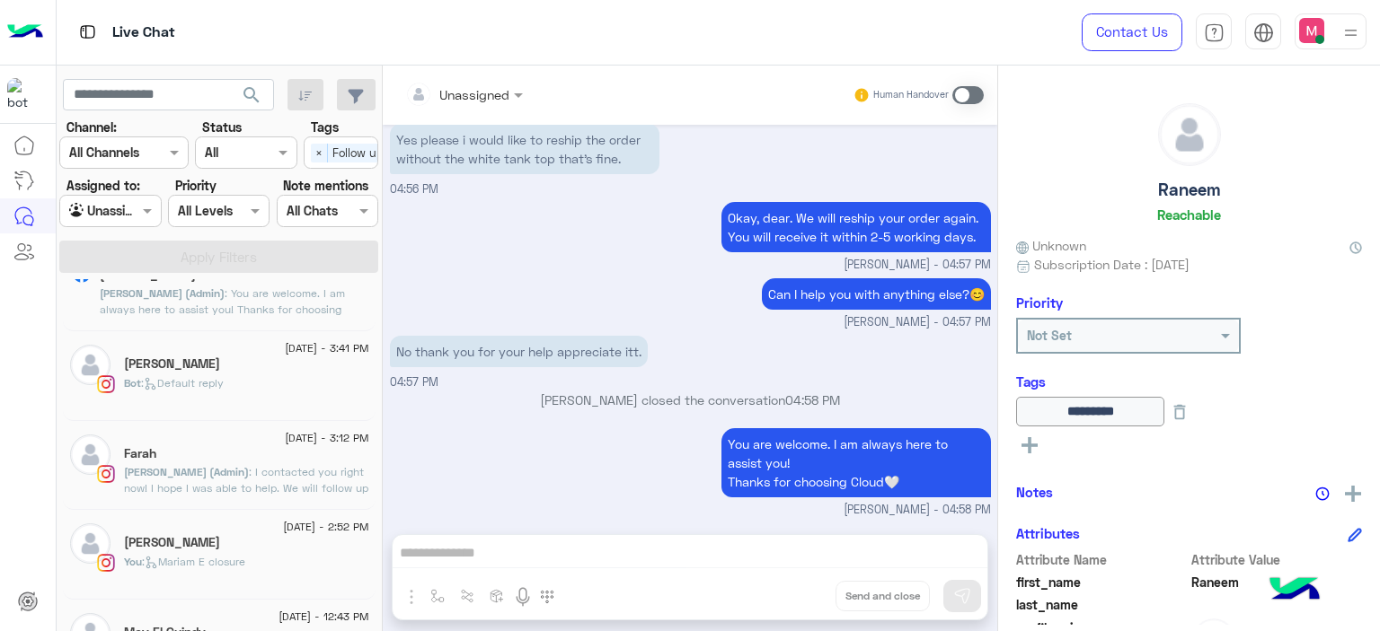
scroll to position [668, 0]
click at [260, 565] on div "You : [PERSON_NAME] closure" at bounding box center [246, 571] width 245 height 31
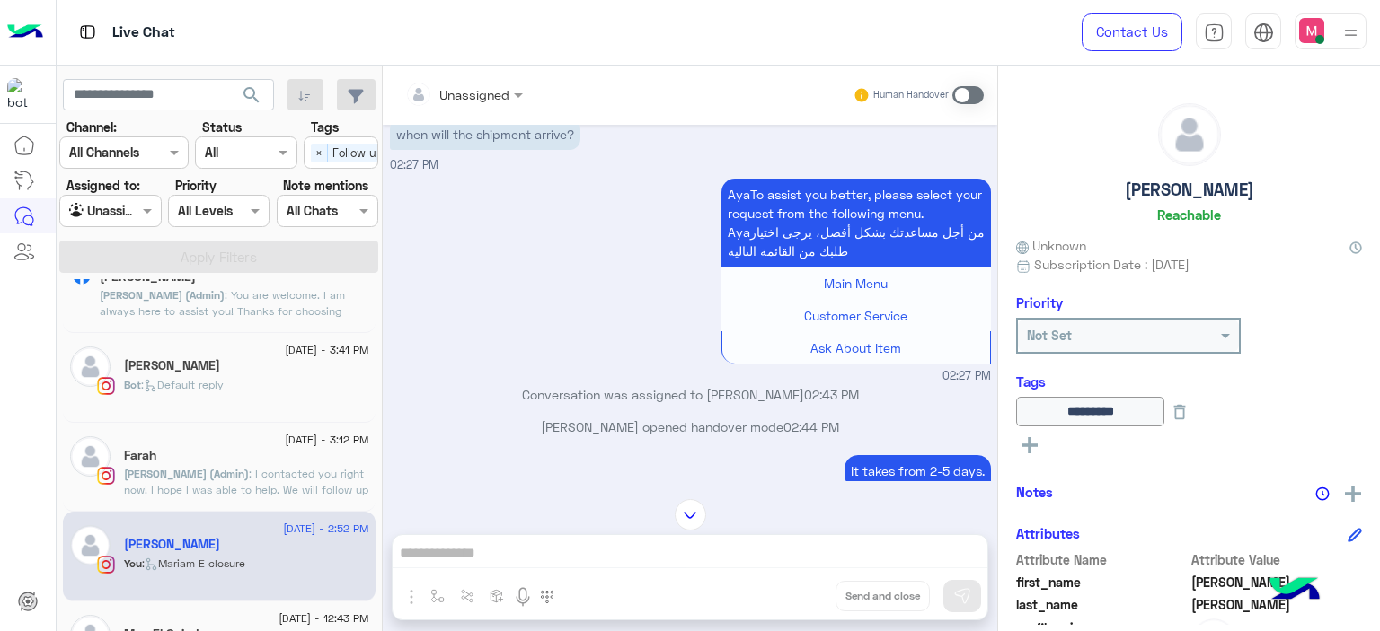
scroll to position [1229, 0]
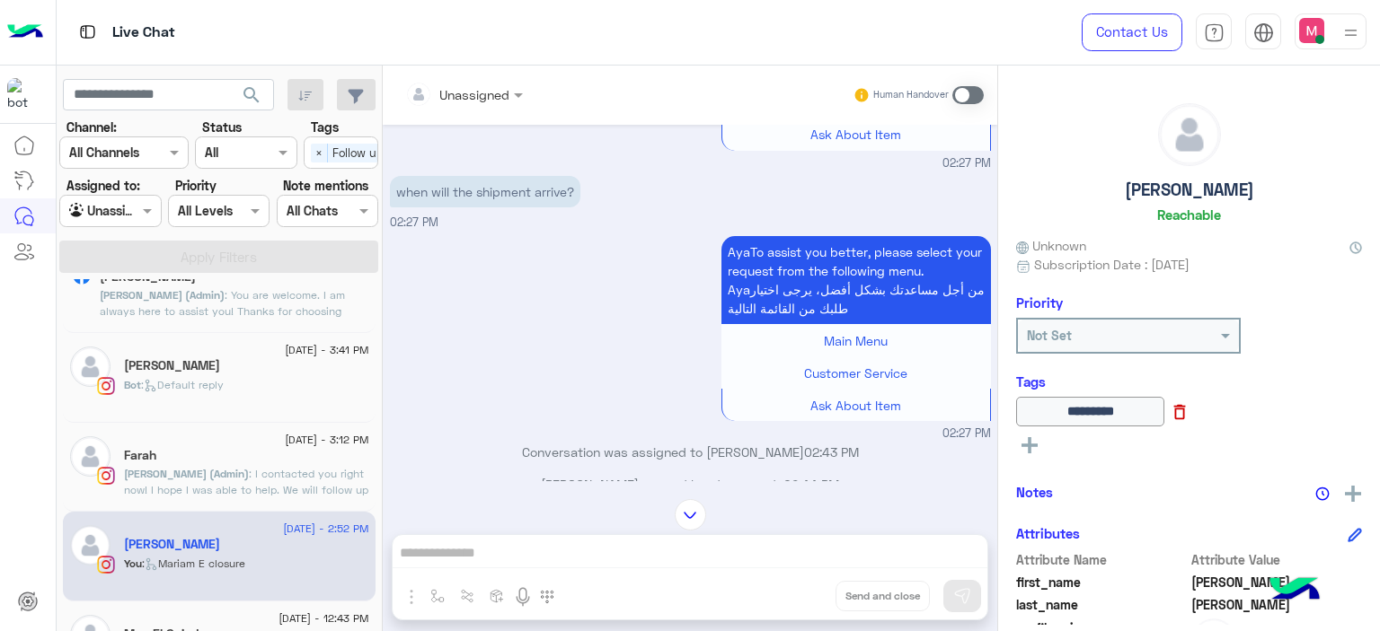
click at [1189, 410] on icon at bounding box center [1179, 412] width 20 height 20
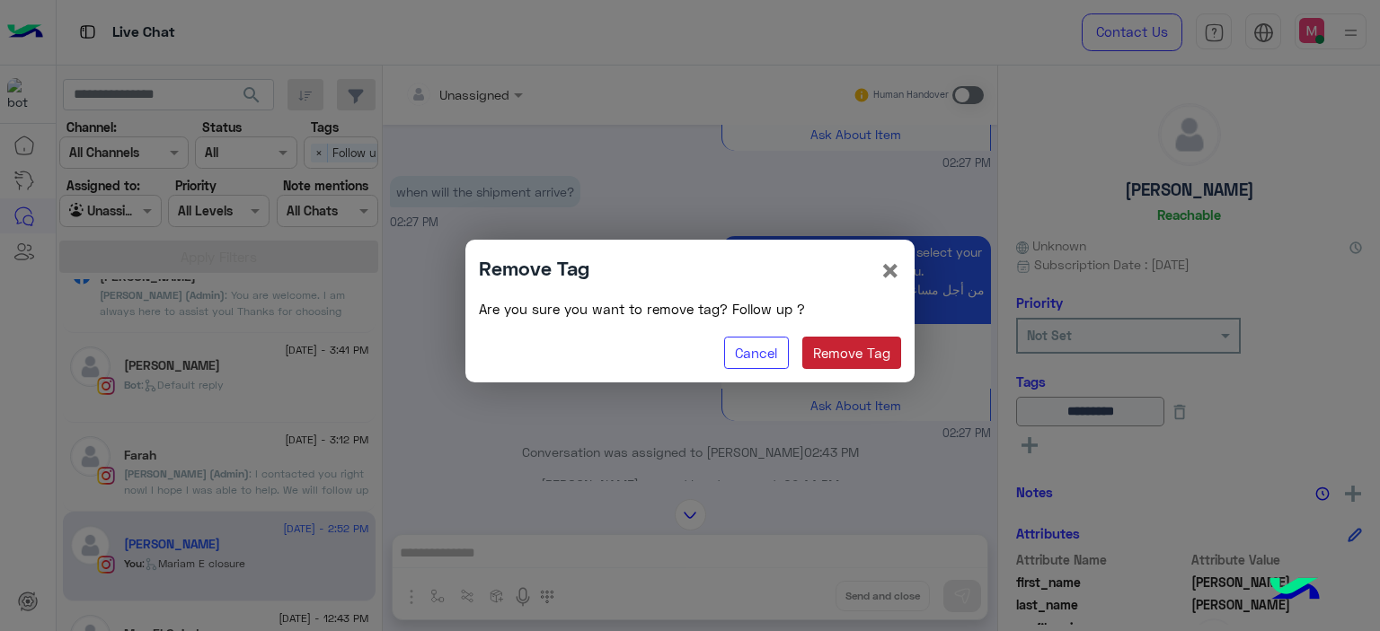
click at [850, 344] on button "Remove Tag" at bounding box center [852, 353] width 100 height 32
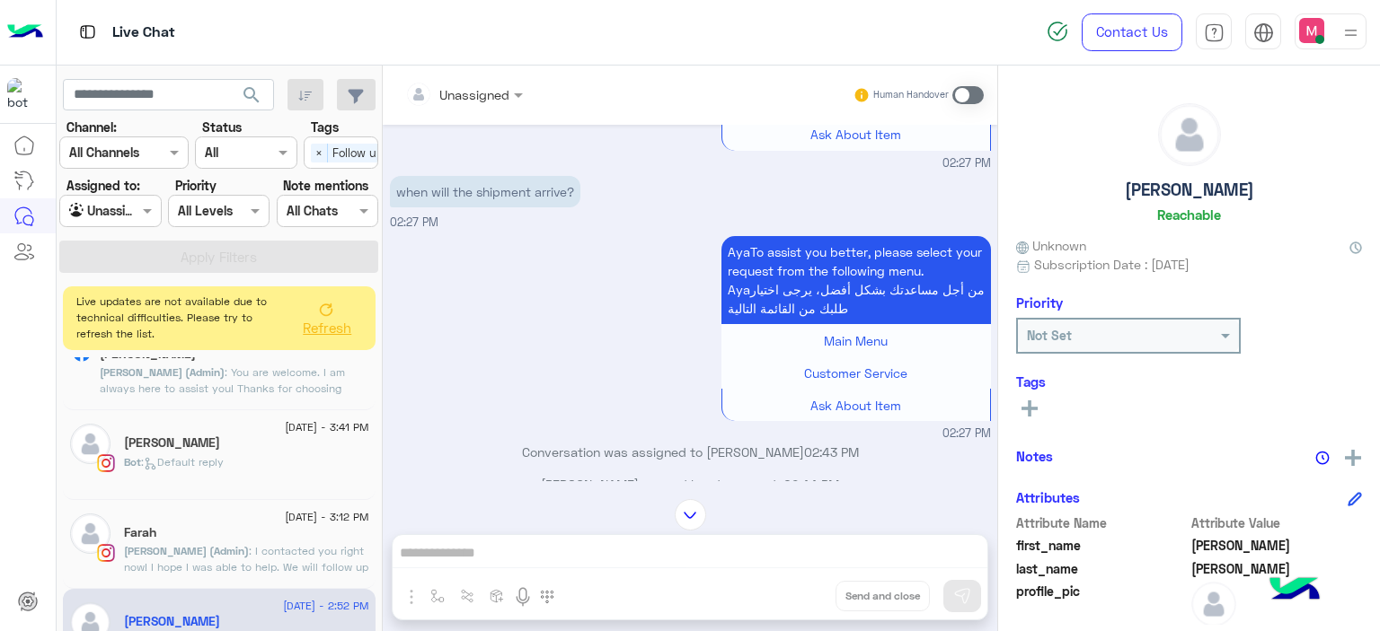
click at [323, 322] on span "Refresh" at bounding box center [327, 328] width 49 height 16
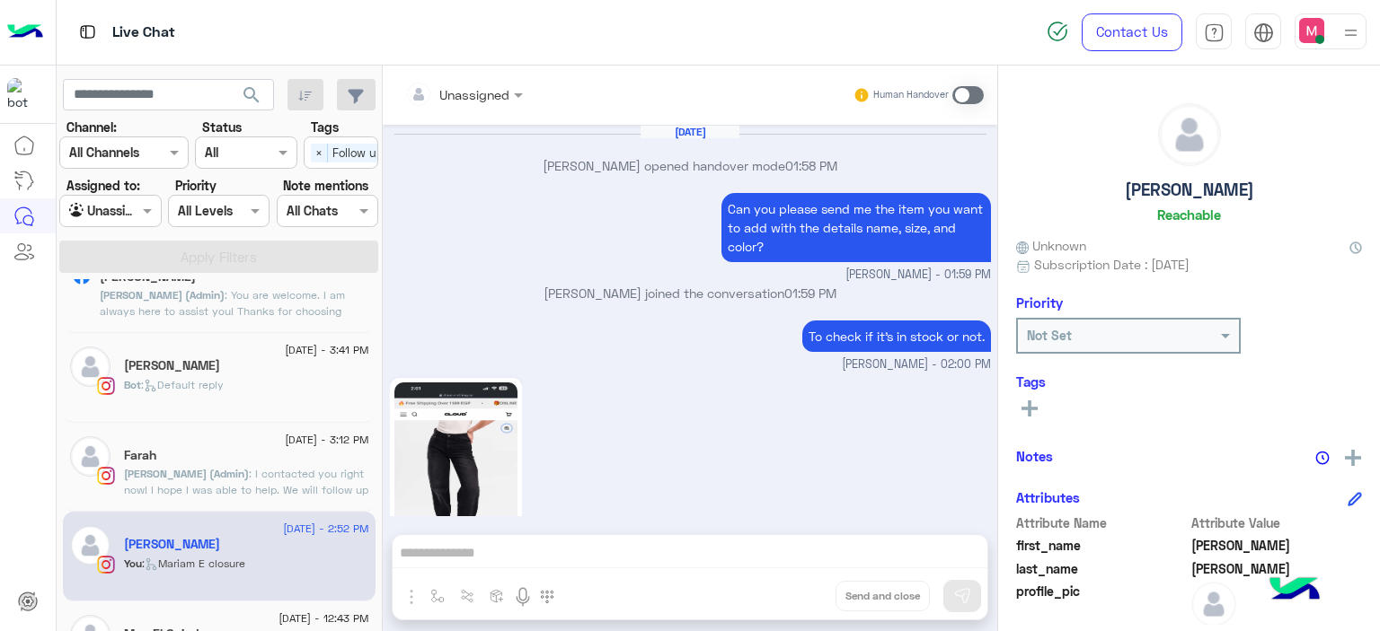
scroll to position [1563, 0]
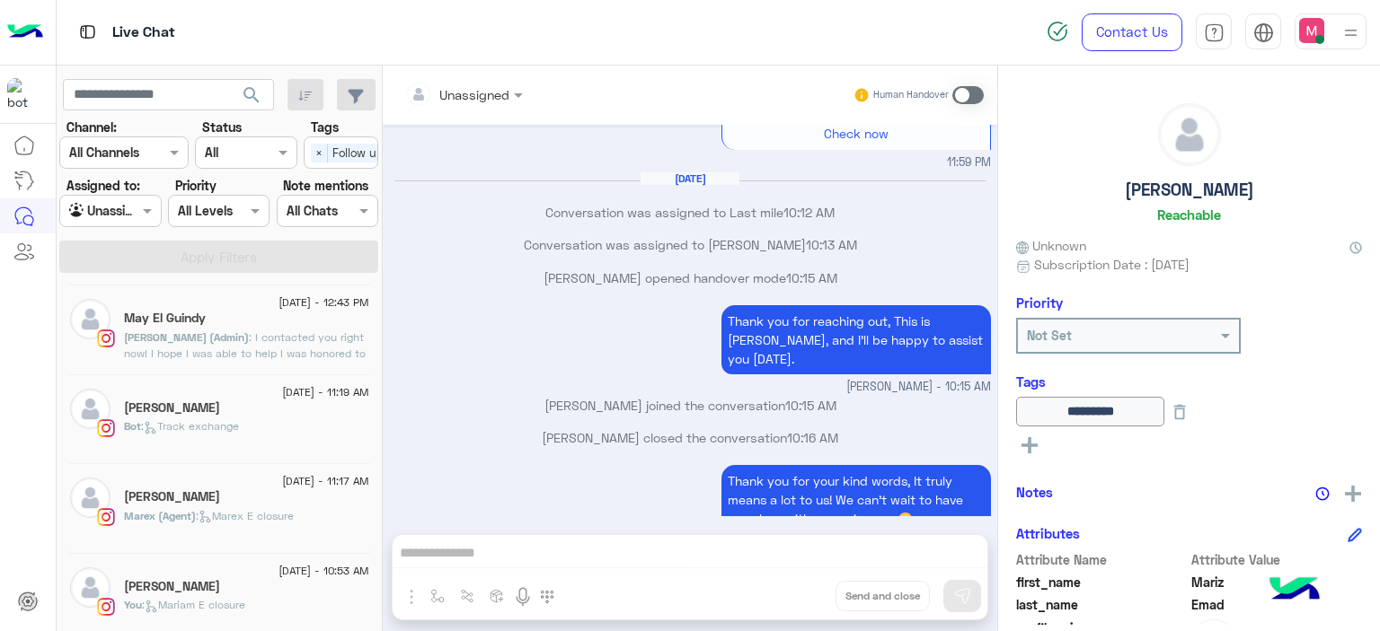
scroll to position [905, 0]
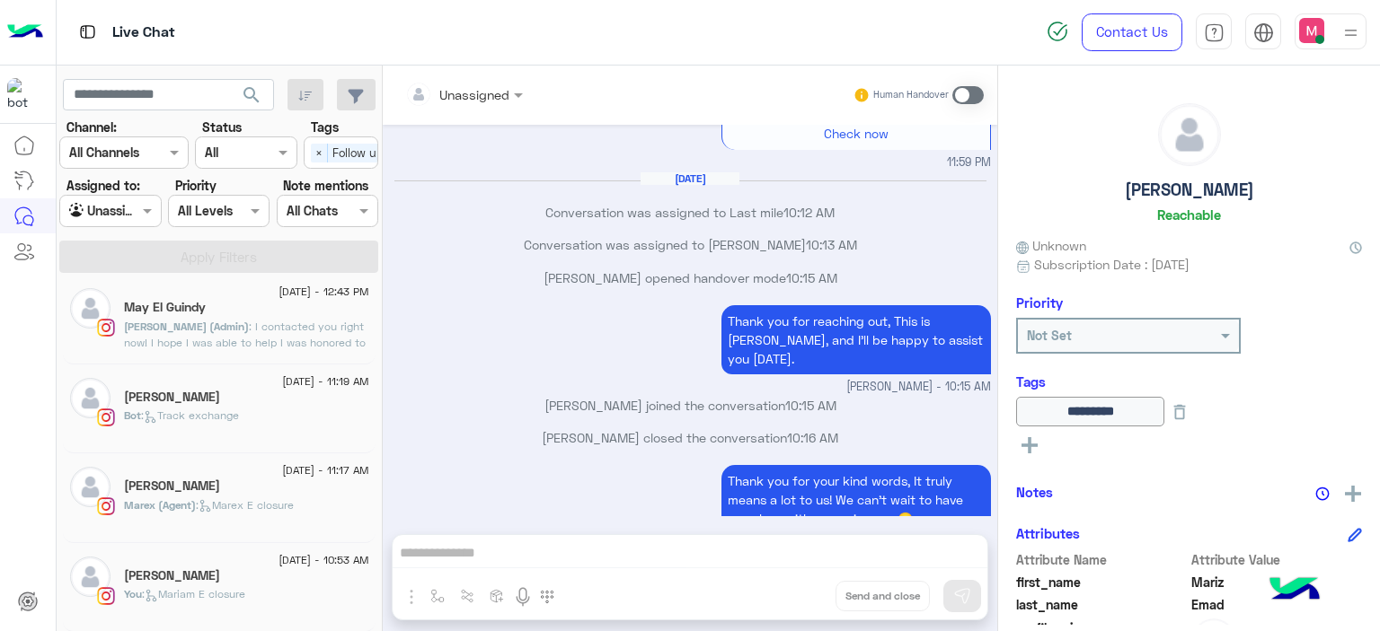
click at [271, 394] on div "[PERSON_NAME]" at bounding box center [246, 399] width 245 height 19
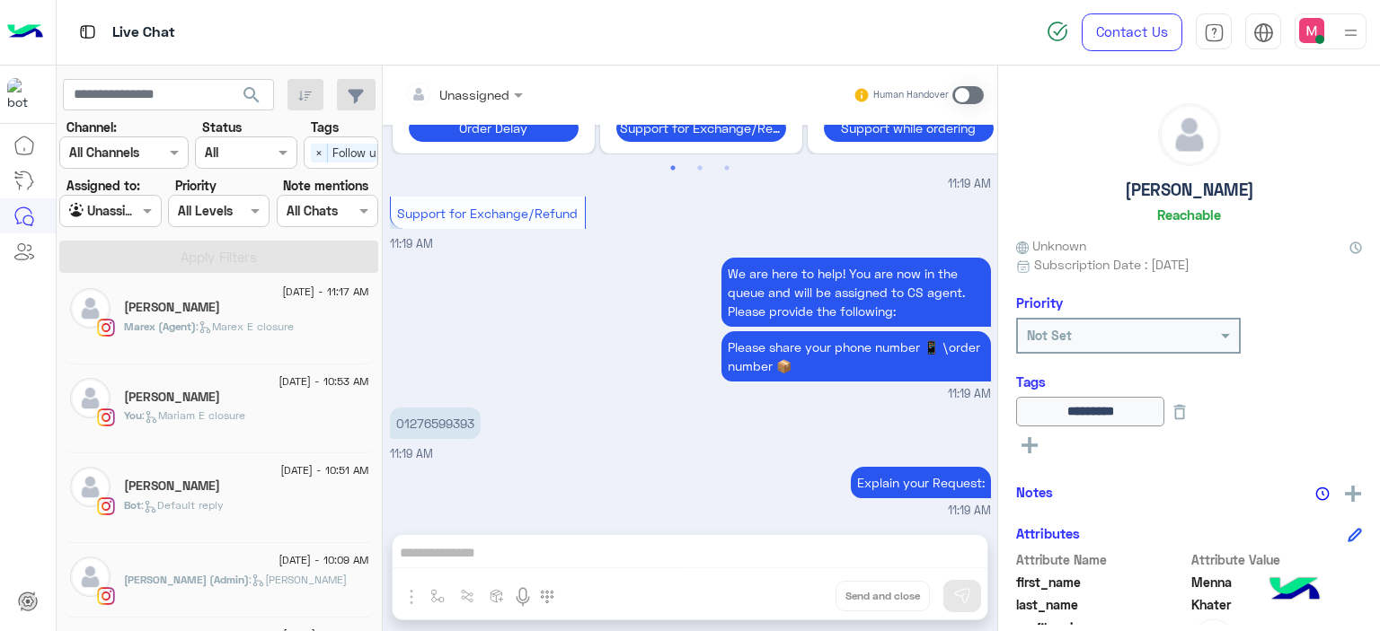
scroll to position [1085, 0]
click at [237, 422] on div "You : [PERSON_NAME] closure" at bounding box center [246, 422] width 245 height 31
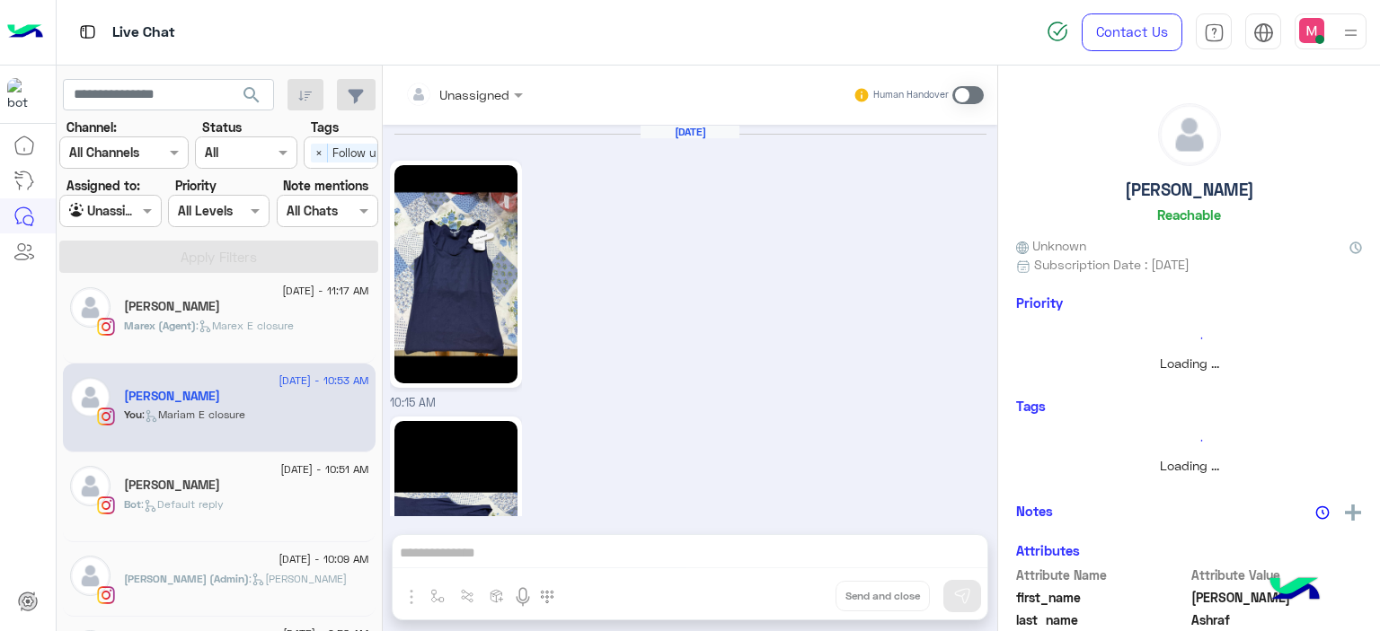
scroll to position [1839, 0]
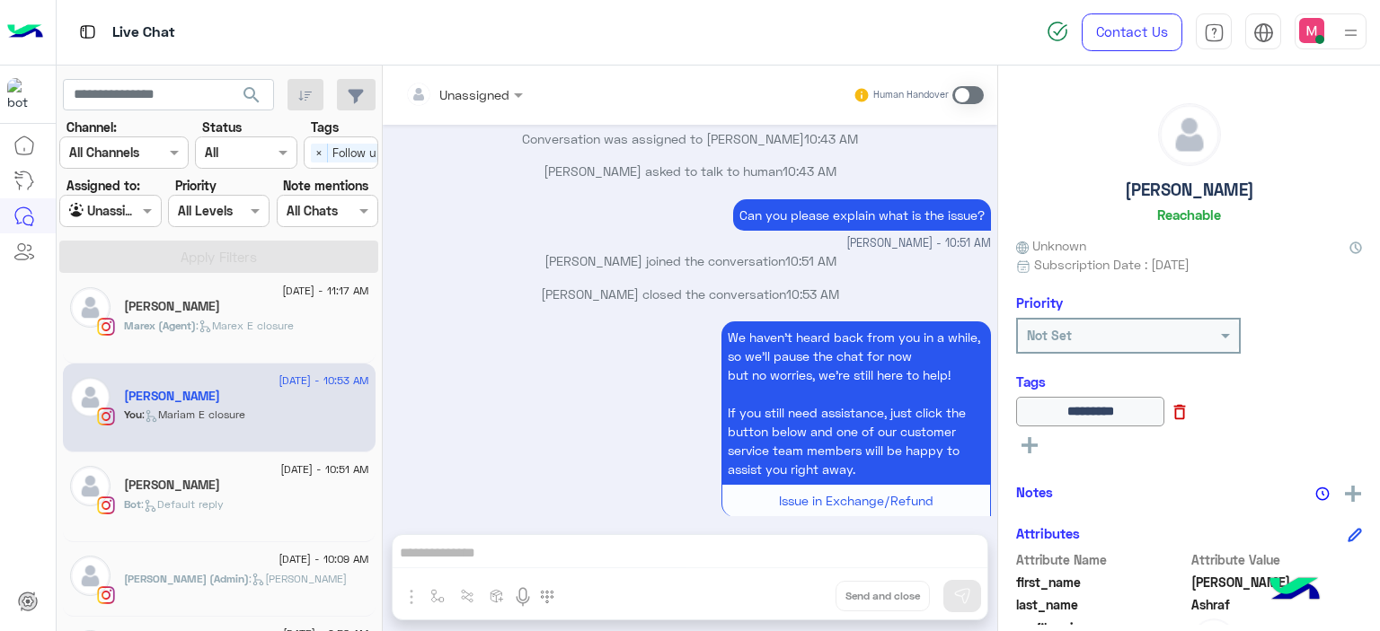
click at [1189, 415] on icon at bounding box center [1179, 412] width 20 height 20
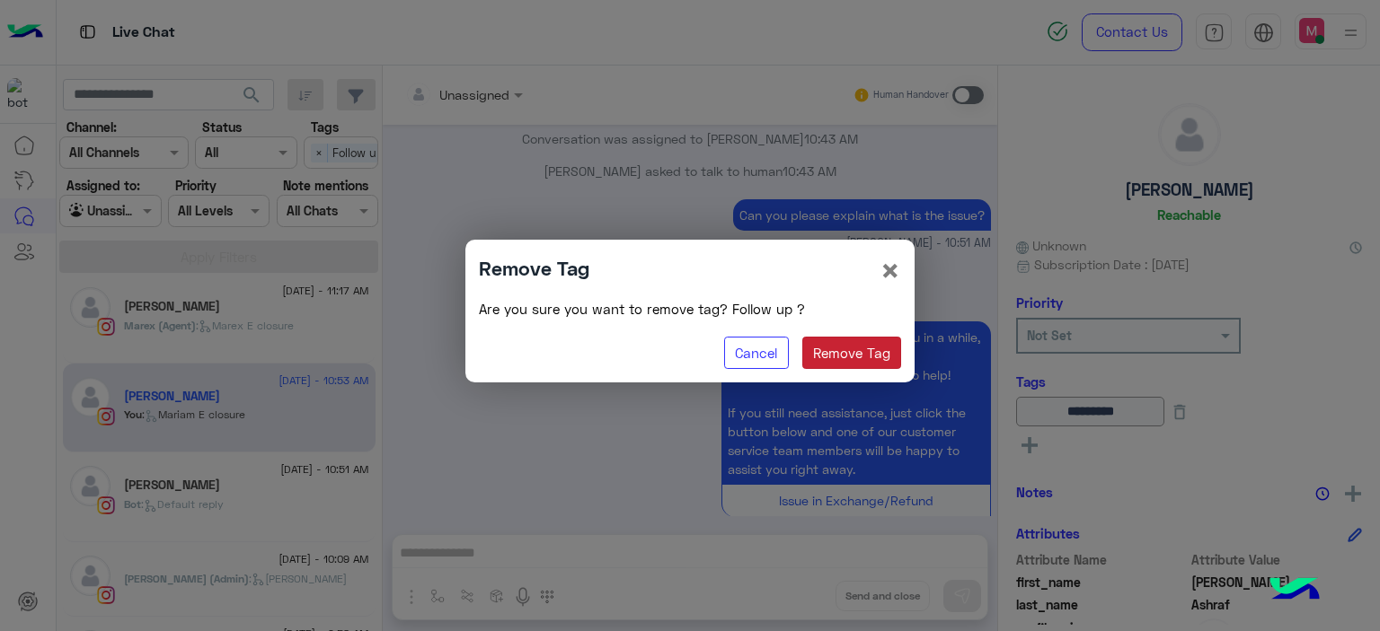
click at [872, 350] on button "Remove Tag" at bounding box center [852, 353] width 100 height 32
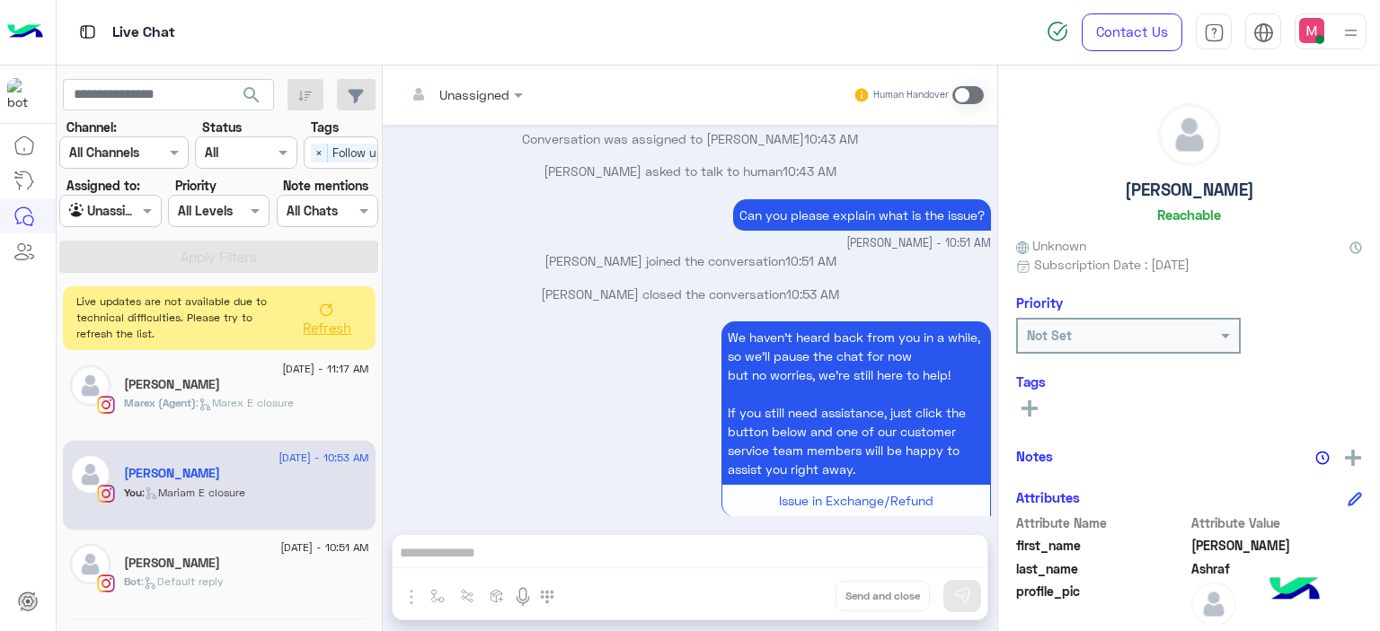
click at [313, 314] on button "Refresh" at bounding box center [326, 318] width 72 height 50
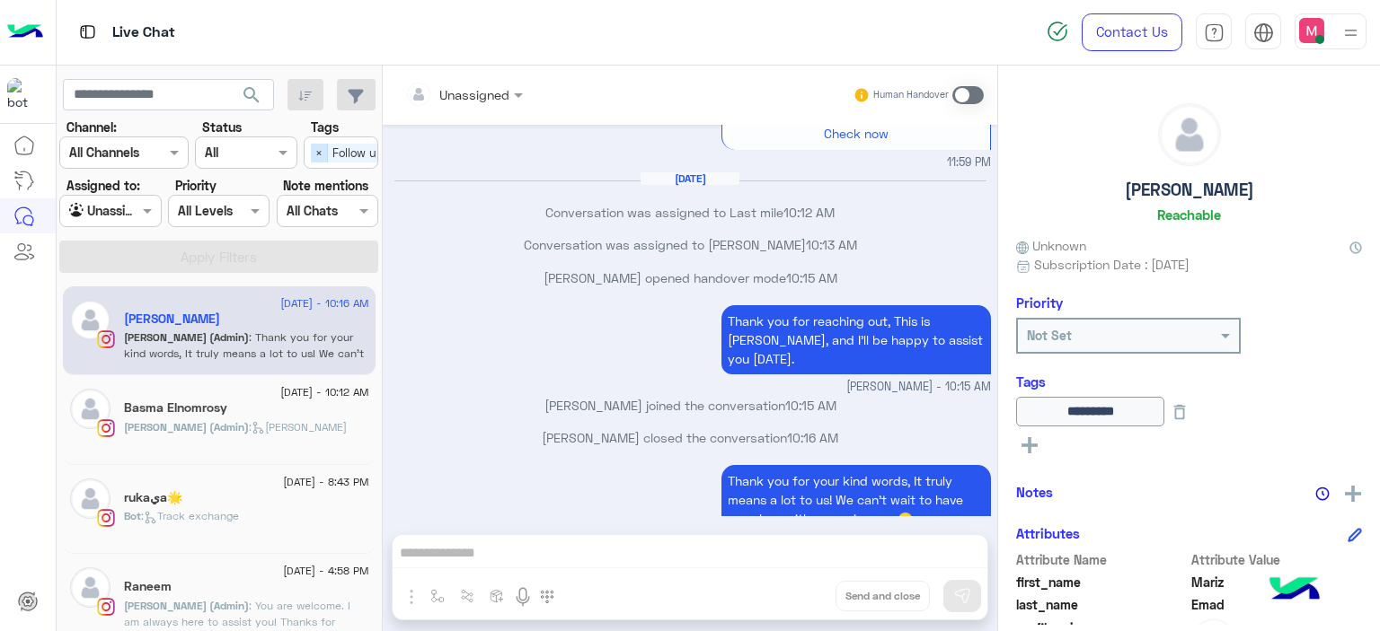
click at [319, 151] on span "×" at bounding box center [319, 153] width 17 height 19
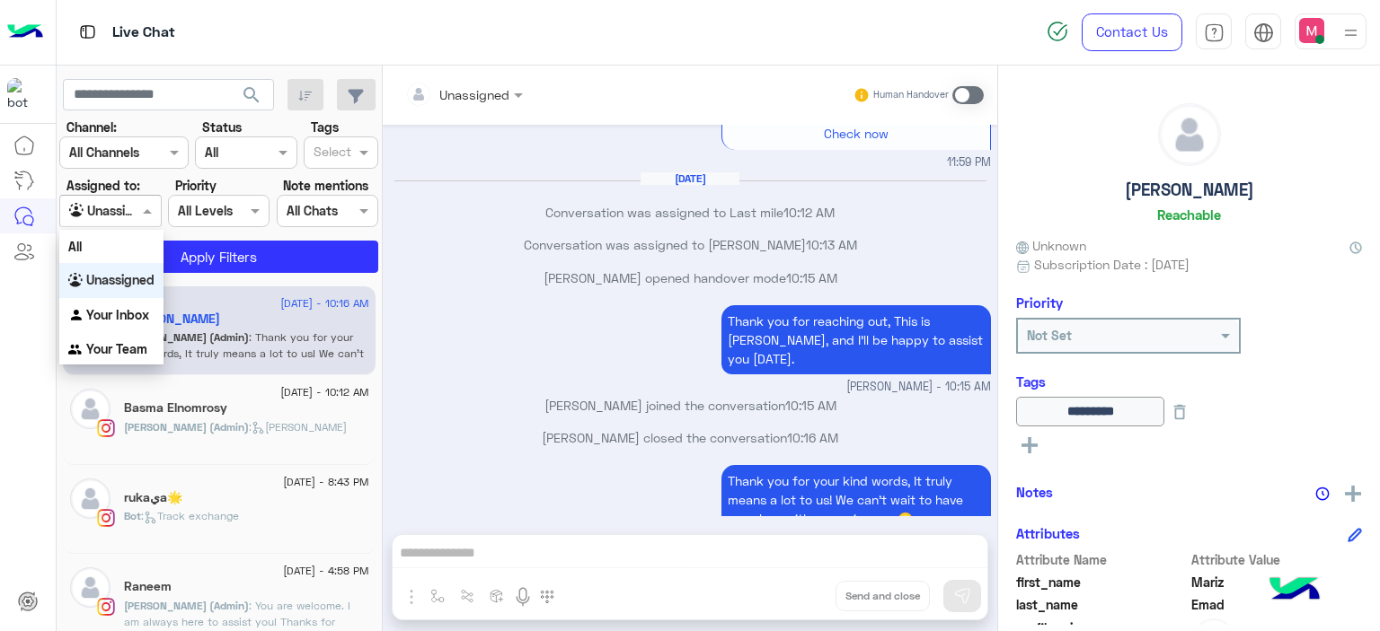
click at [151, 206] on span at bounding box center [149, 210] width 22 height 19
click at [137, 319] on b "Your Inbox" at bounding box center [117, 314] width 63 height 15
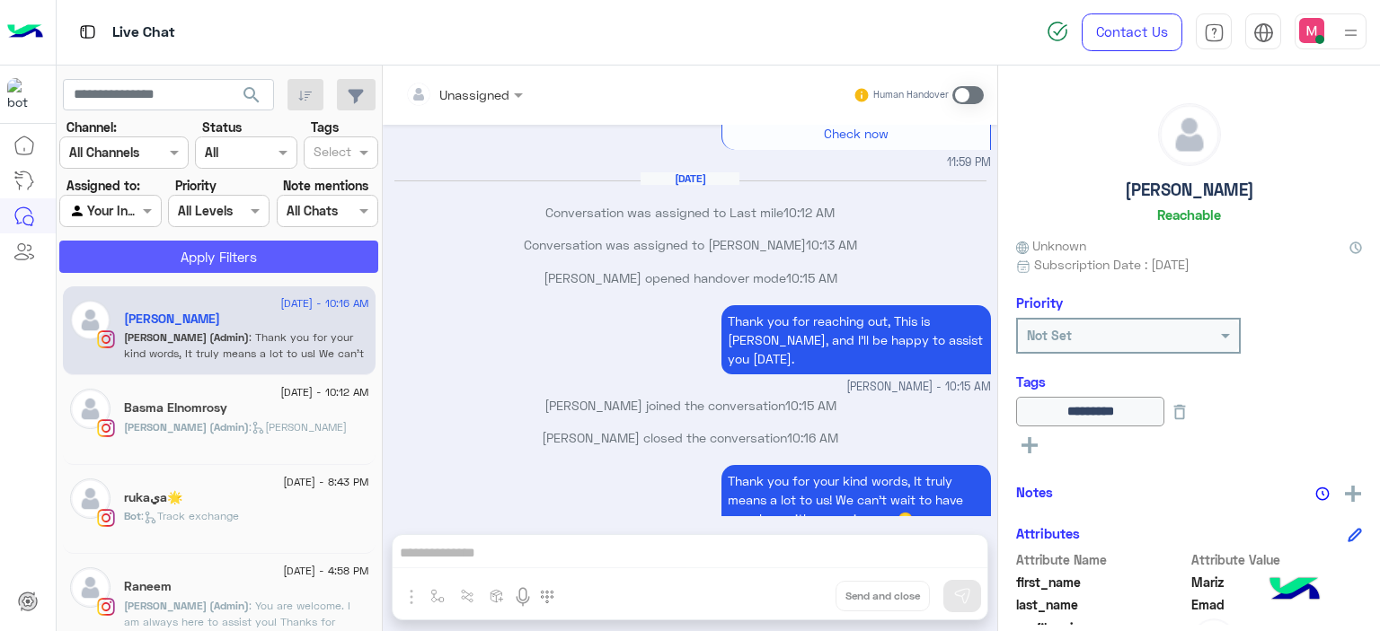
click at [209, 250] on button "Apply Filters" at bounding box center [218, 257] width 319 height 32
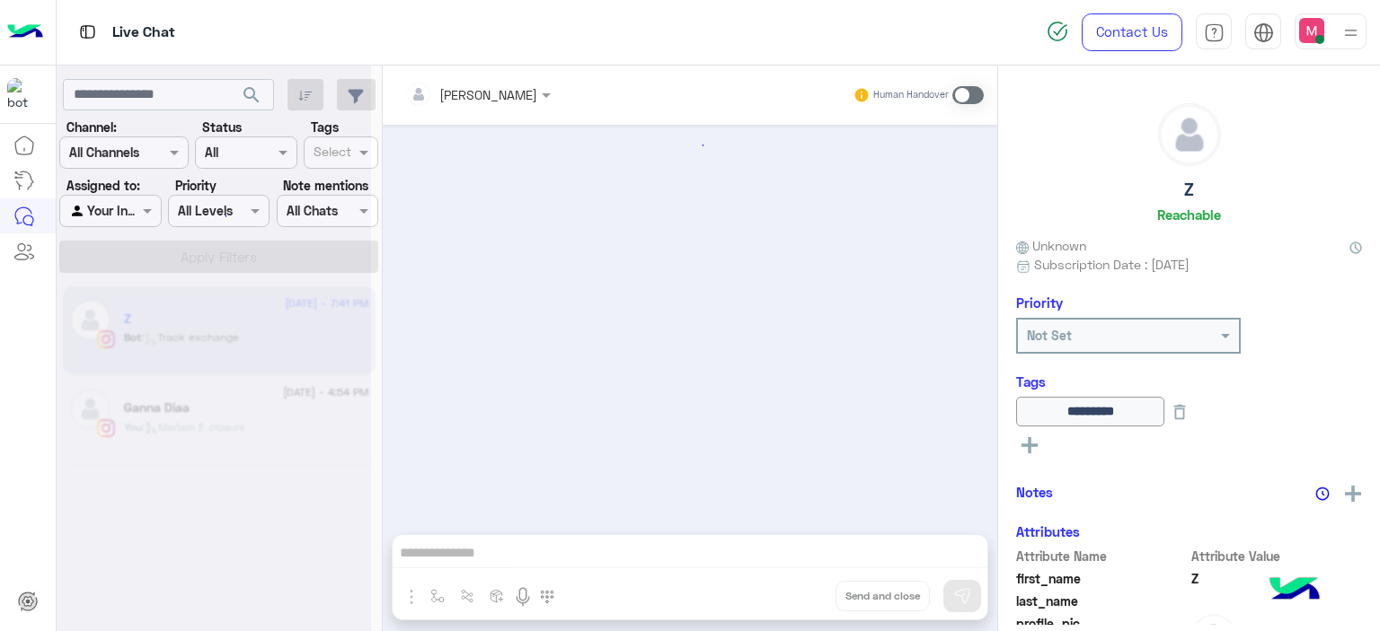
scroll to position [2432, 0]
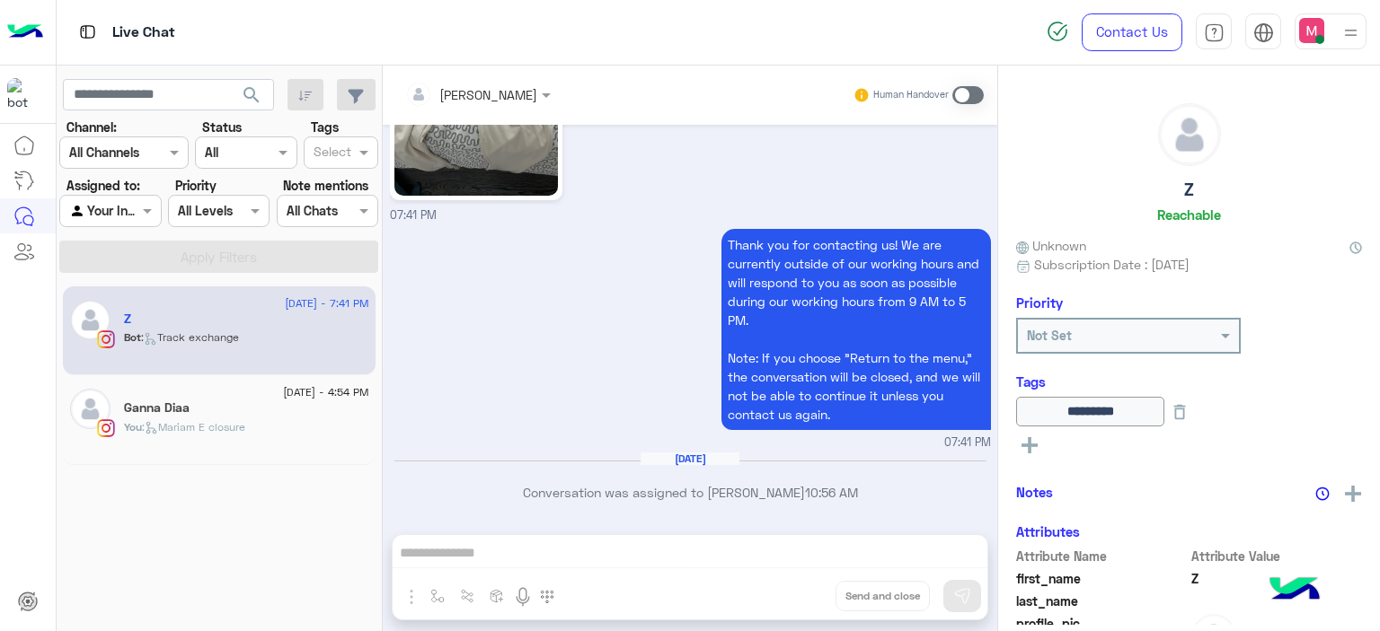
click at [261, 423] on div "You : [PERSON_NAME] closure" at bounding box center [246, 434] width 245 height 31
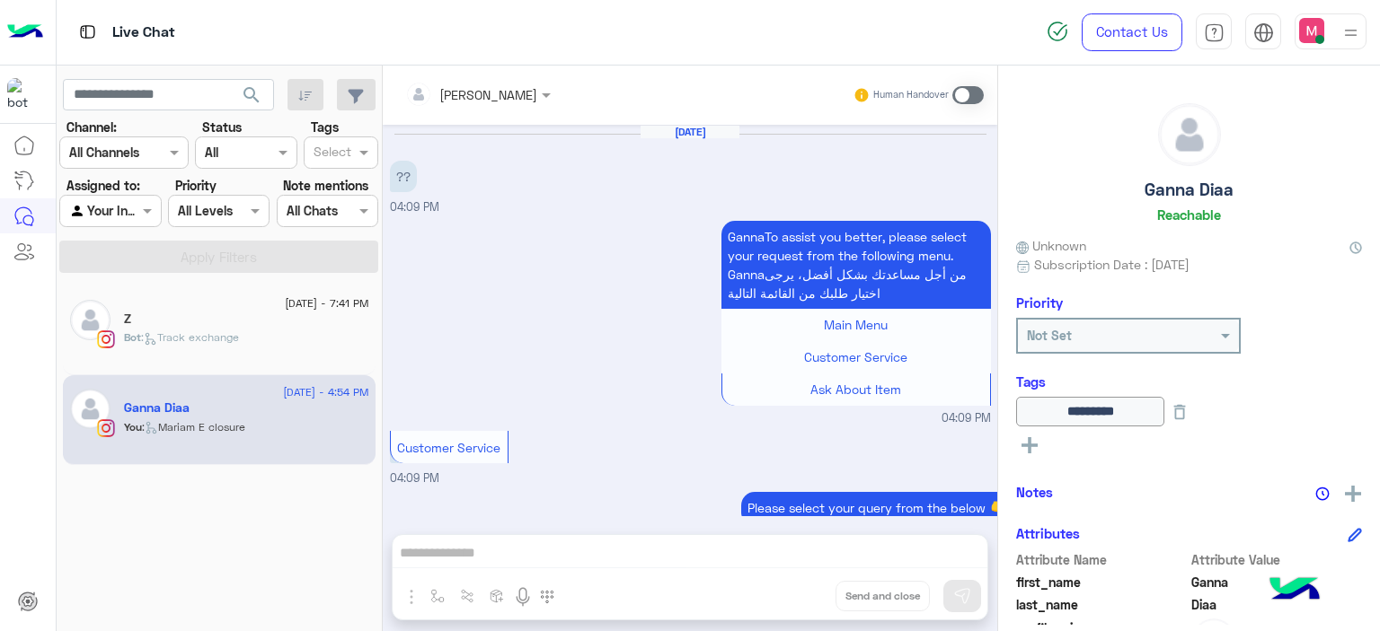
scroll to position [1563, 0]
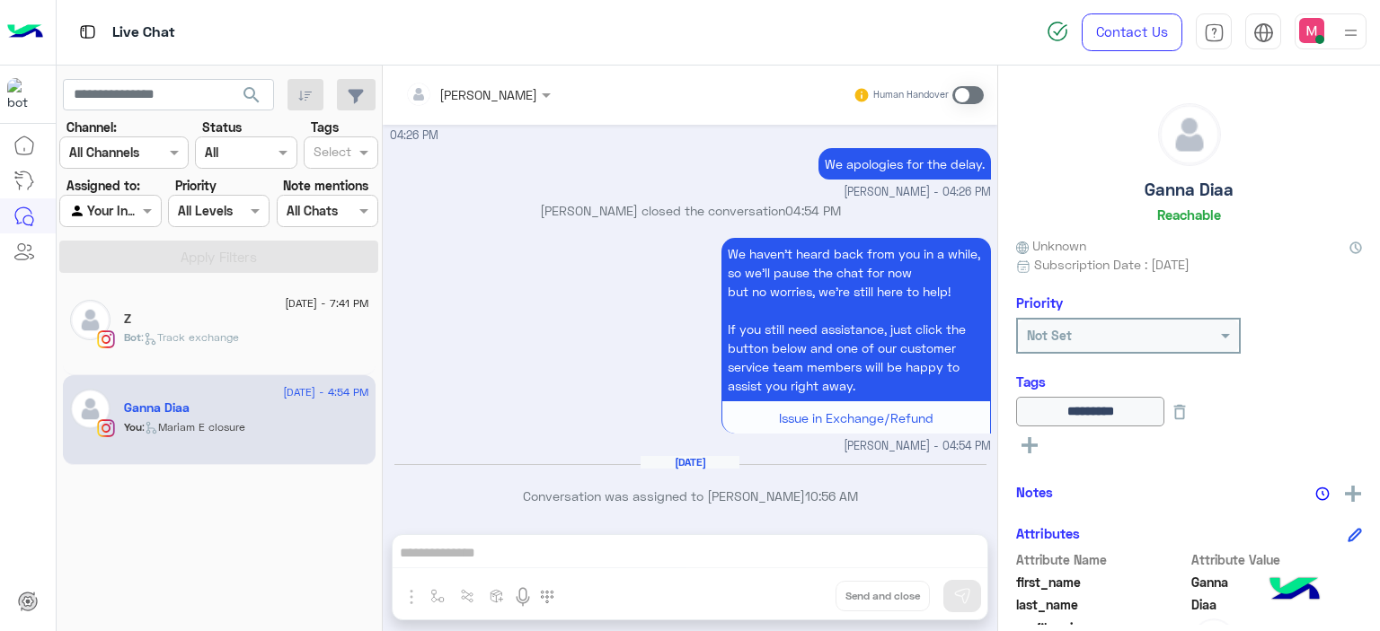
click at [966, 95] on span at bounding box center [967, 95] width 31 height 18
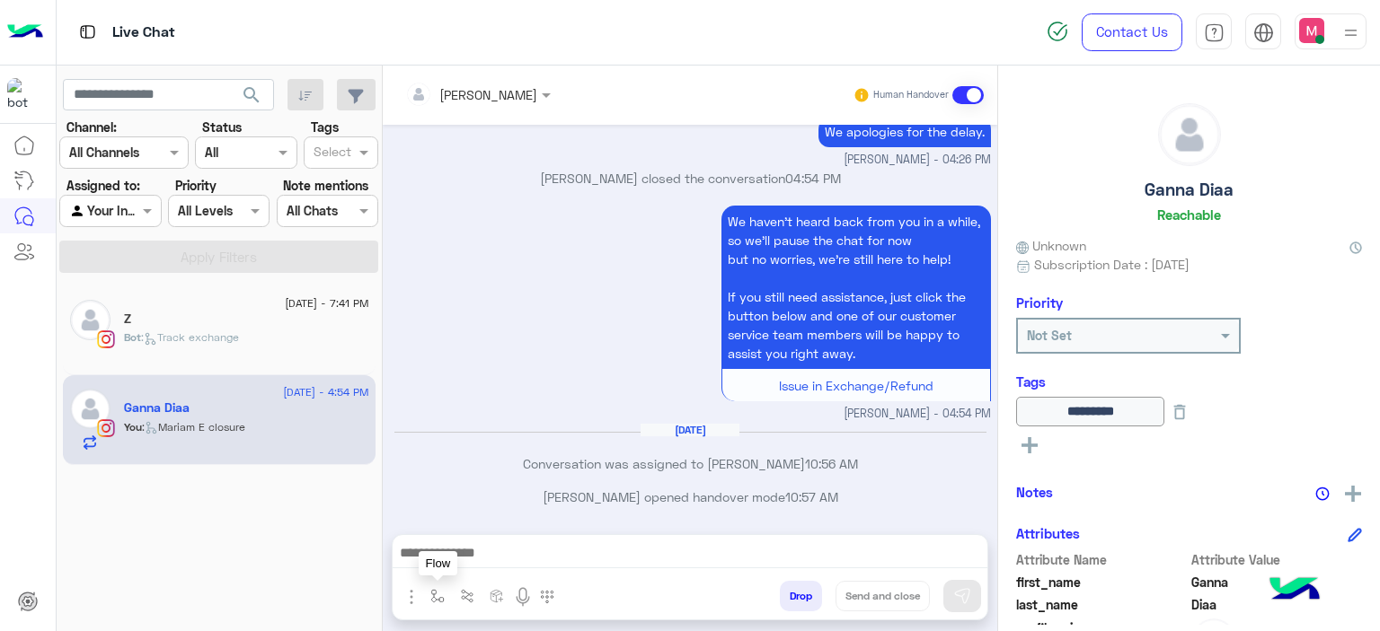
click at [431, 603] on button "button" at bounding box center [438, 596] width 30 height 30
click at [461, 560] on input "text" at bounding box center [470, 557] width 74 height 21
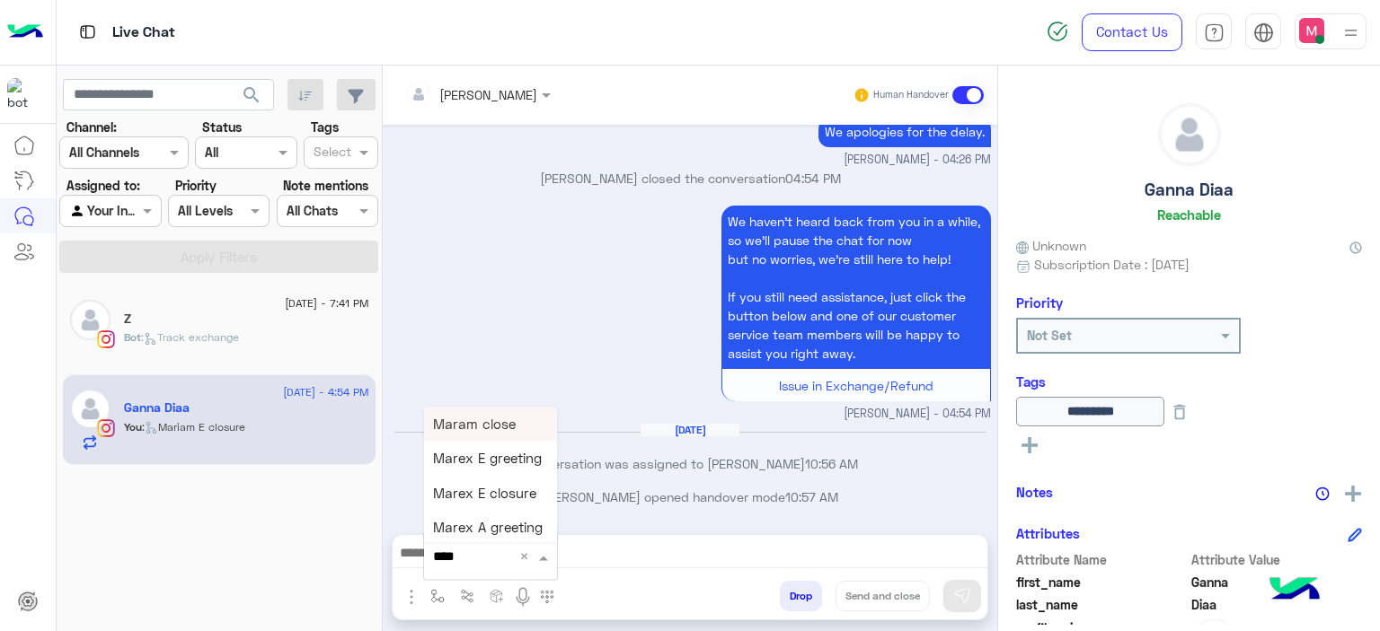
type input "*****"
click at [483, 418] on span "Mariam E Greeting" at bounding box center [491, 424] width 117 height 16
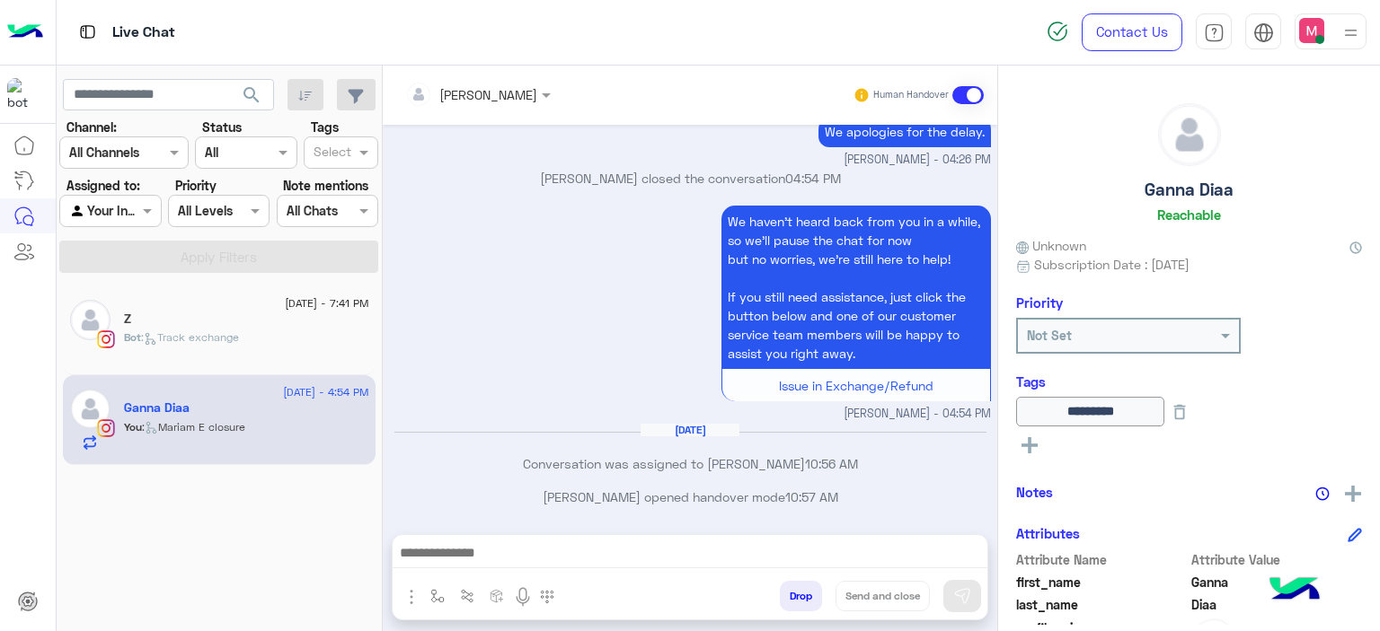
type textarea "**********"
click at [961, 586] on button at bounding box center [962, 596] width 38 height 32
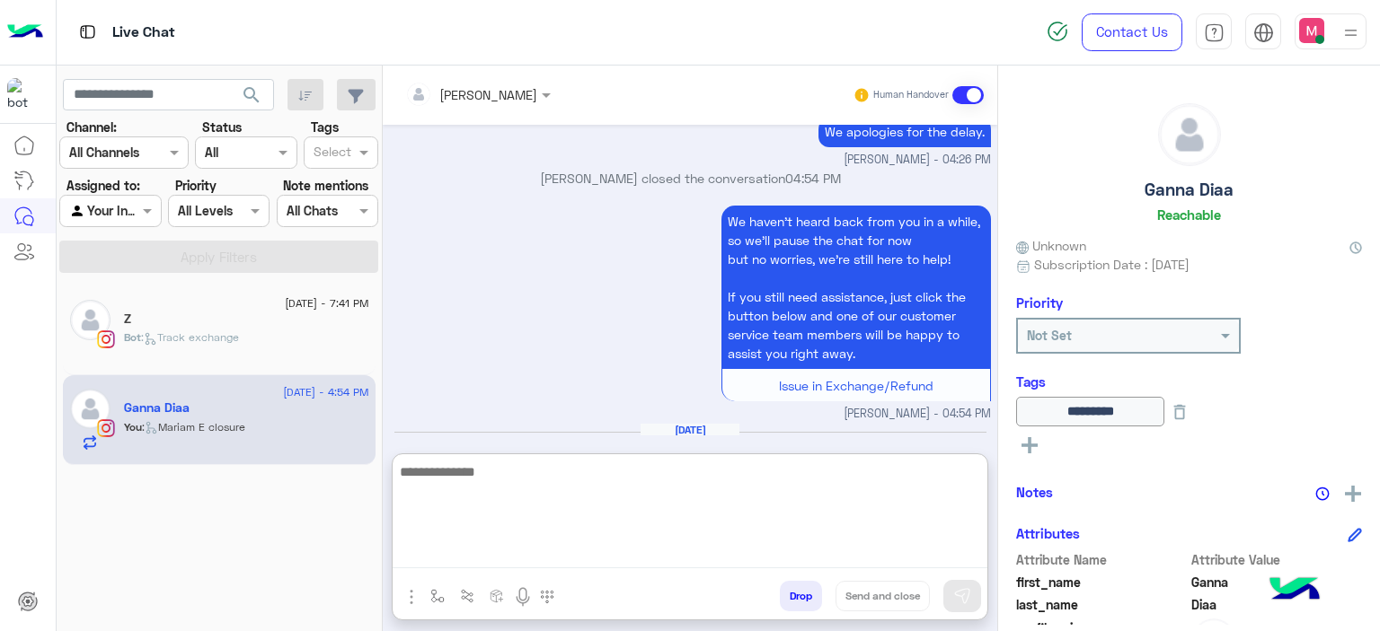
click at [650, 556] on textarea at bounding box center [690, 515] width 595 height 108
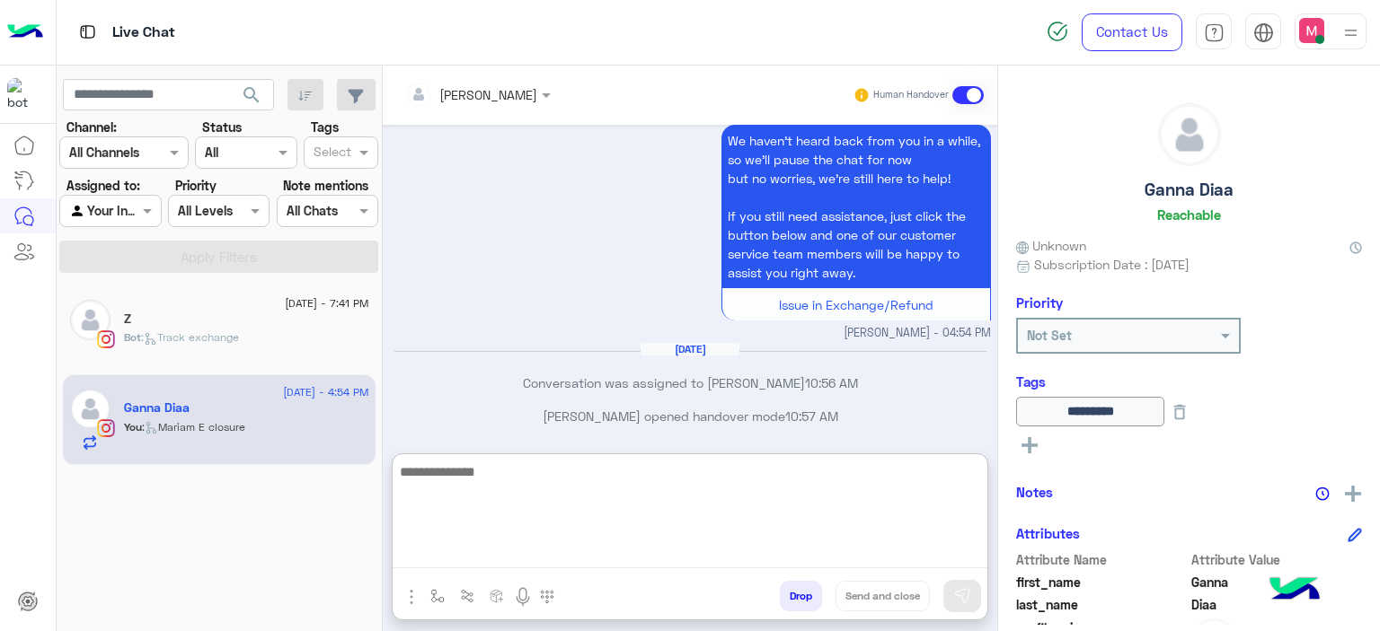
scroll to position [1804, 0]
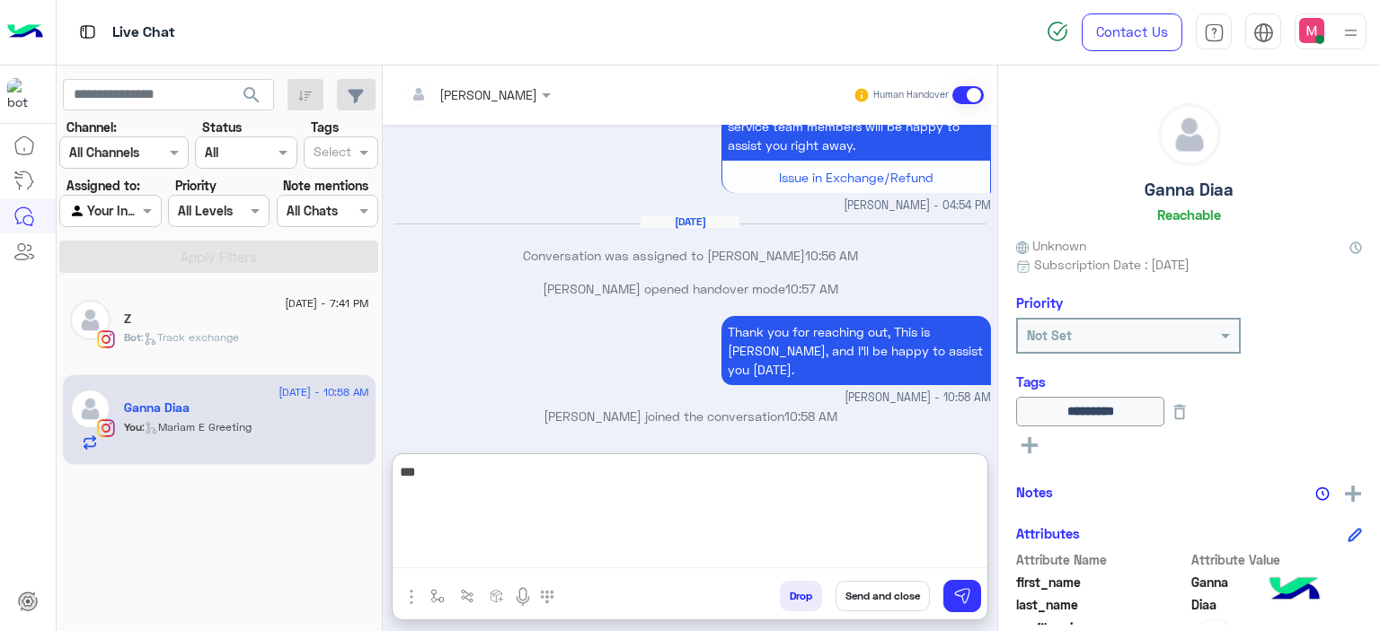
type textarea "**"
click at [437, 464] on textarea "**" at bounding box center [690, 515] width 595 height 108
paste textarea "**********"
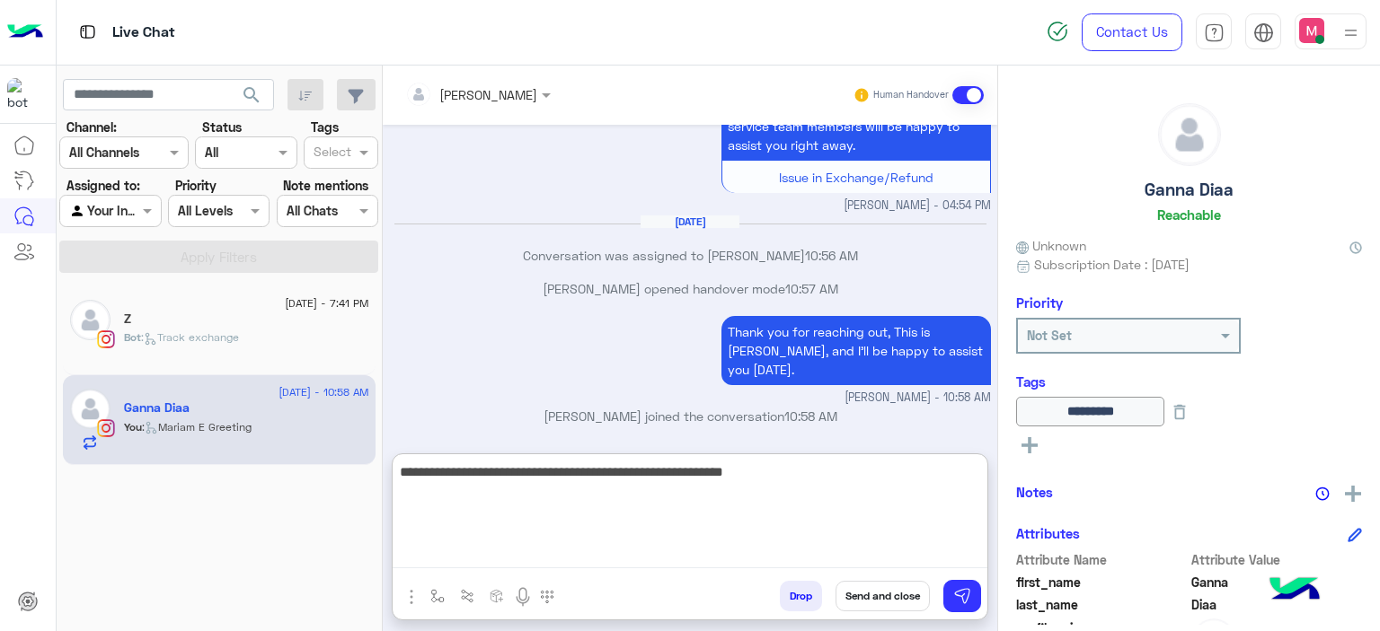
type textarea "**********"
drag, startPoint x: 784, startPoint y: 468, endPoint x: 376, endPoint y: 477, distance: 407.9
click at [376, 477] on mat-drawer-container "search Channel: Channel All Channels Status Channel All Tags Select Assigned to…" at bounding box center [719, 352] width 1324 height 573
paste textarea "**********"
type textarea "**********"
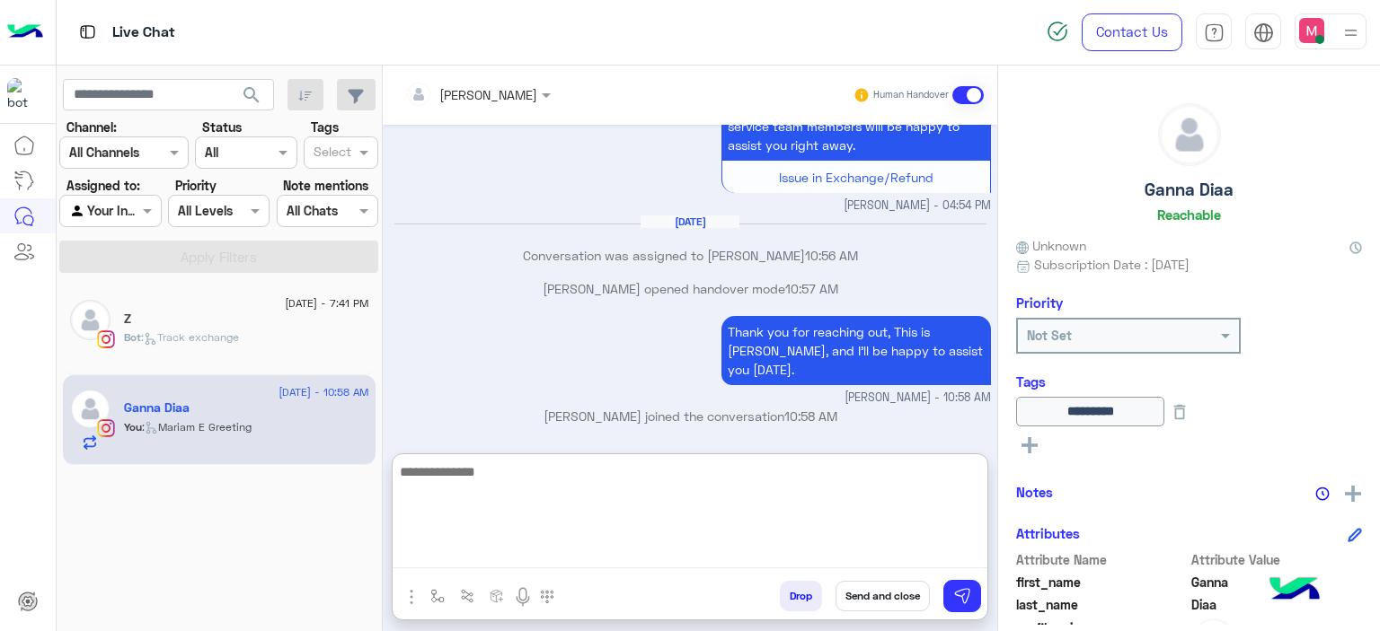
scroll to position [1880, 0]
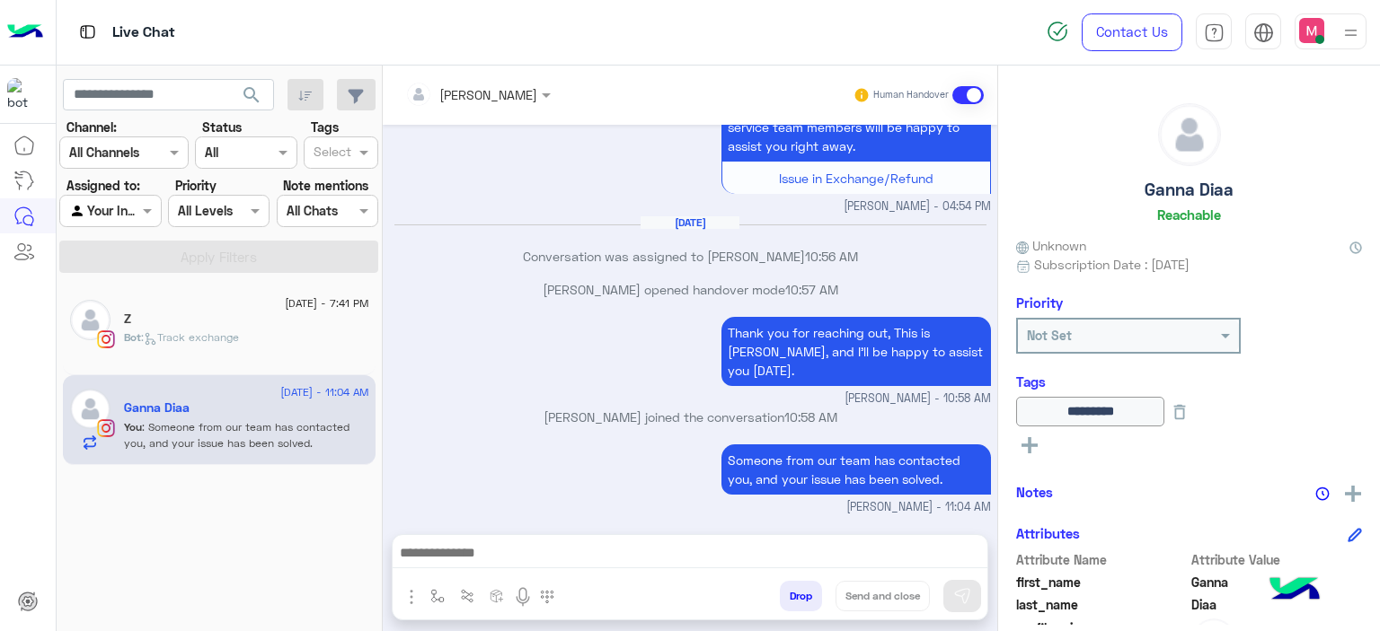
click at [276, 326] on div "Z" at bounding box center [246, 321] width 245 height 19
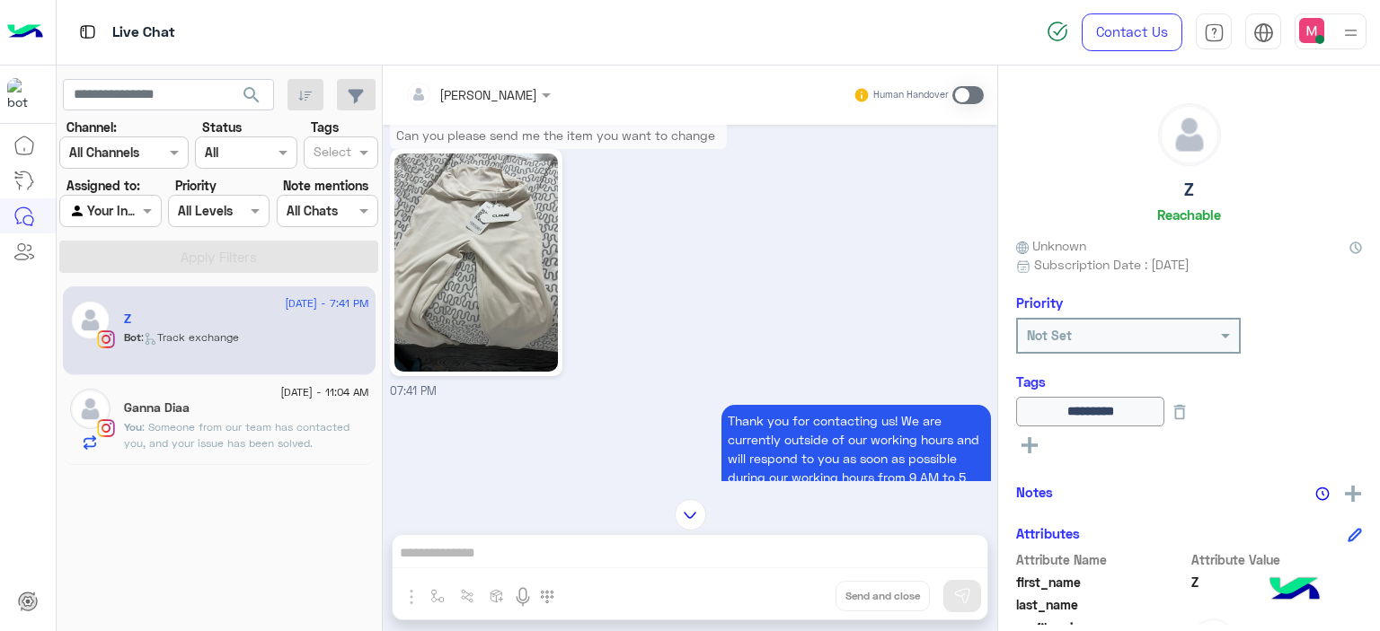
scroll to position [2134, 0]
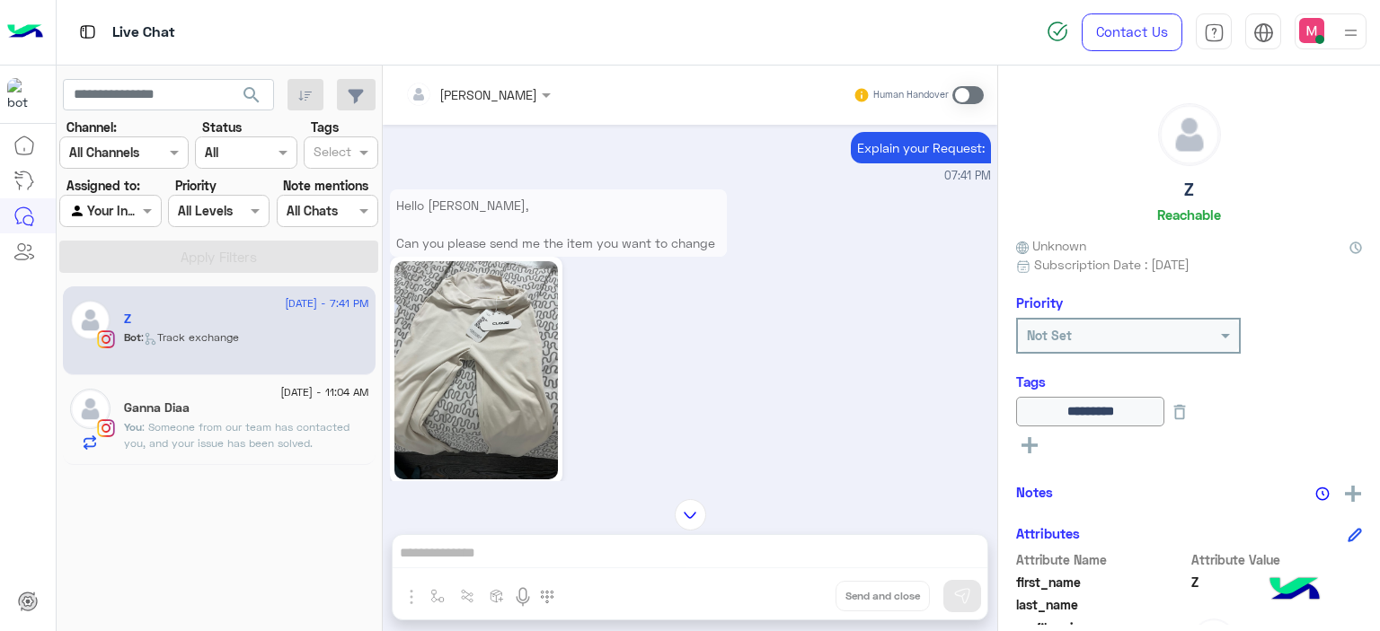
click at [591, 241] on p "Hello [PERSON_NAME], Can you please send me the item you want to change with th…" at bounding box center [558, 234] width 337 height 88
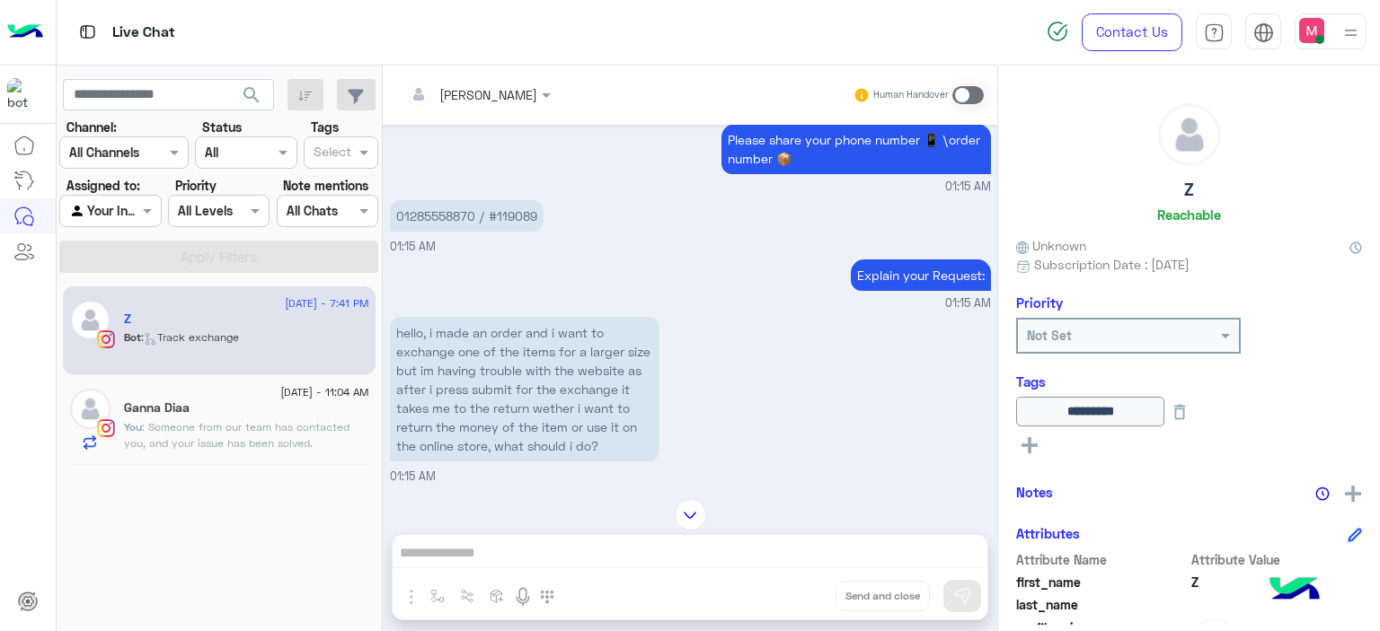
scroll to position [1398, 0]
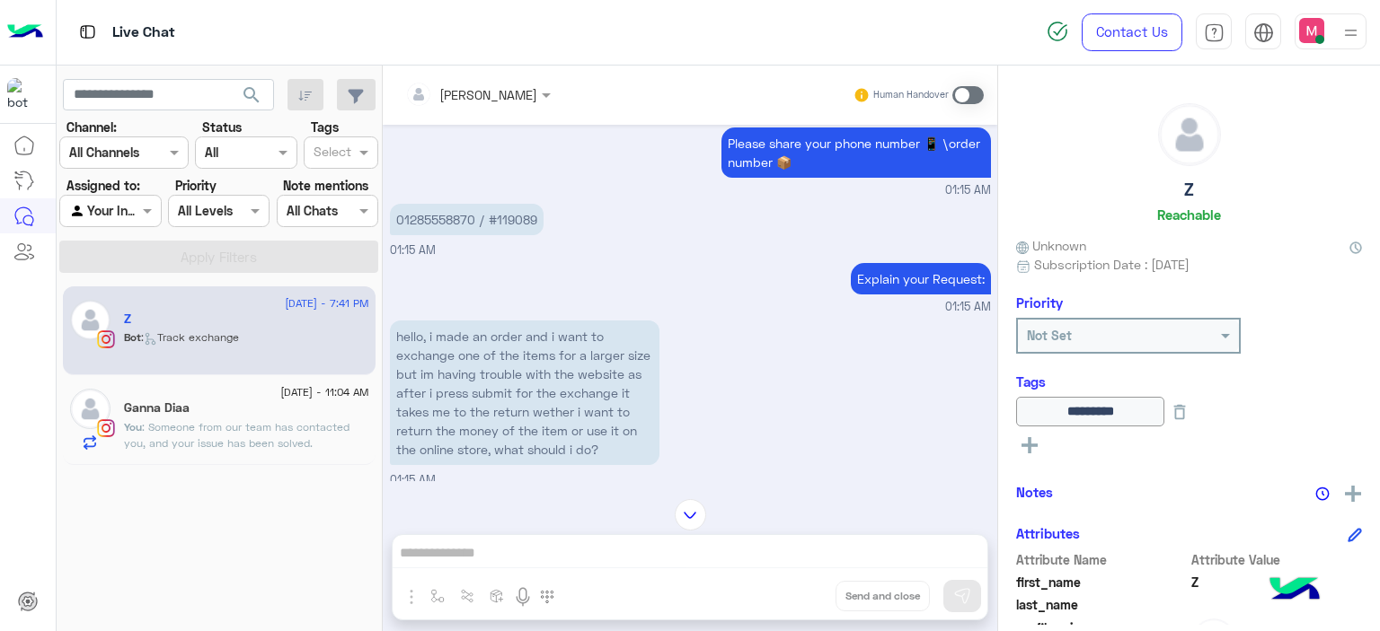
click at [517, 235] on p "01285558870 / #119089" at bounding box center [467, 219] width 154 height 31
copy p "119089"
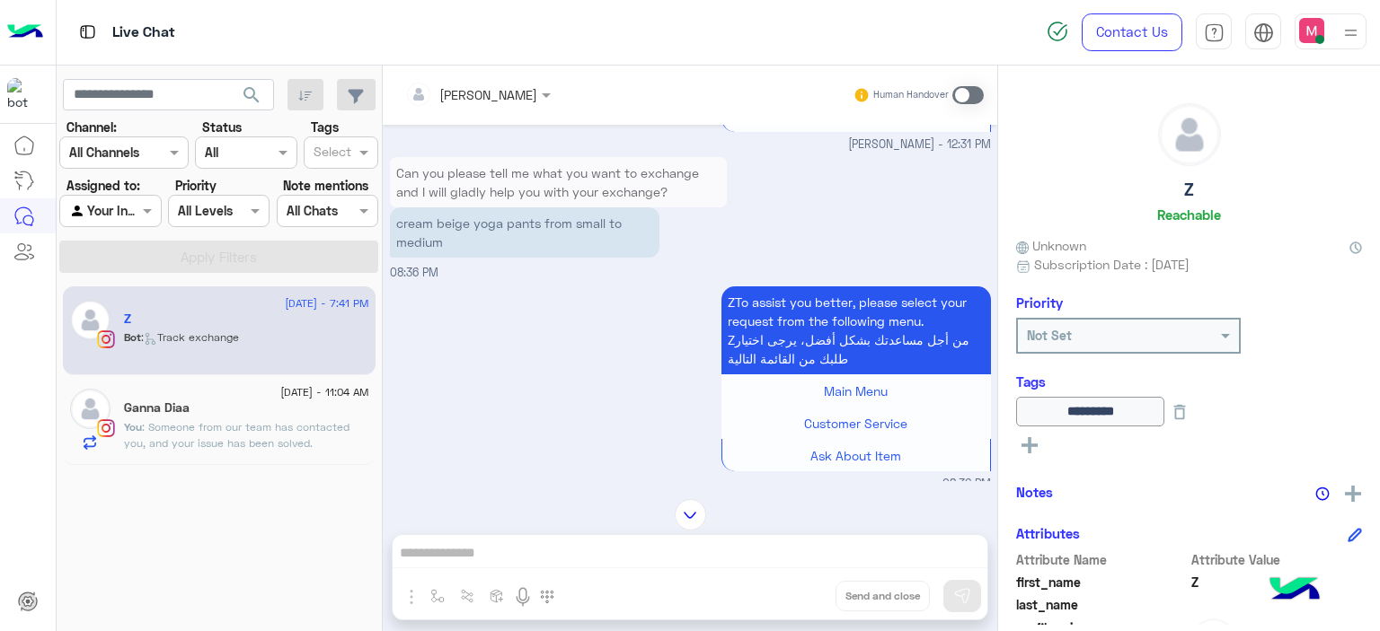
scroll to position [2905, 0]
click at [280, 421] on span ": Someone from our team has contacted you, and your issue has been solved." at bounding box center [236, 435] width 225 height 30
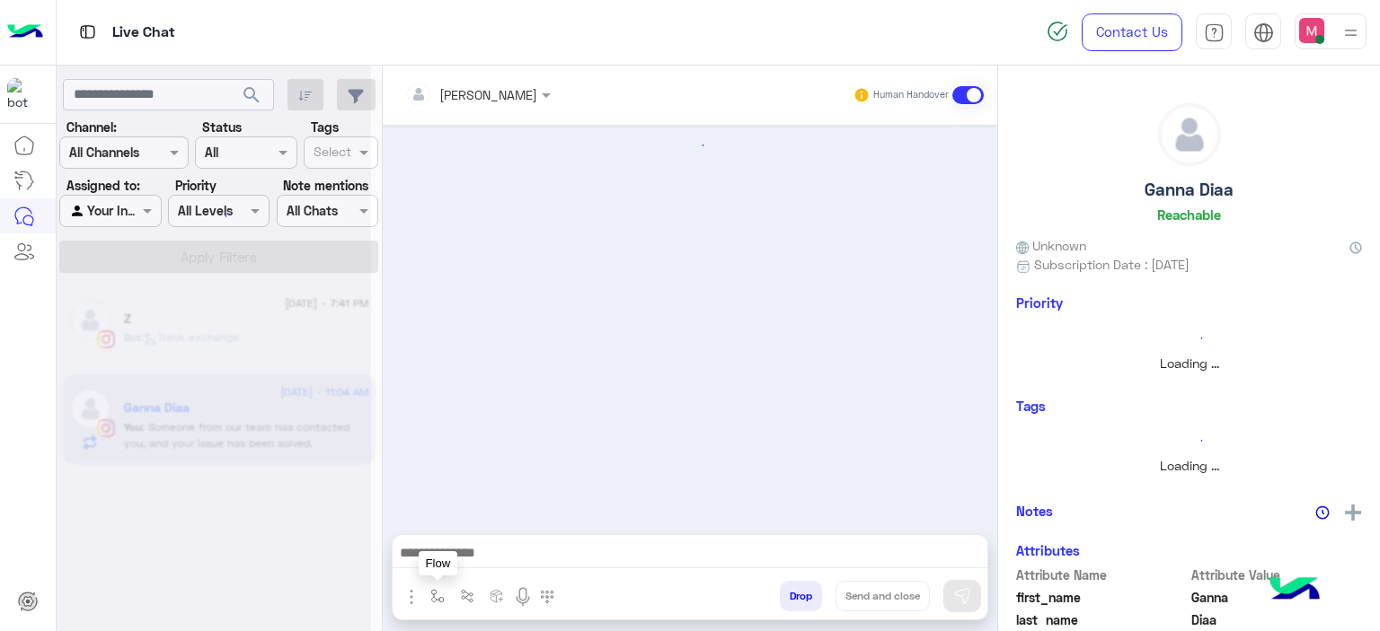
click at [427, 593] on button "button" at bounding box center [438, 596] width 30 height 30
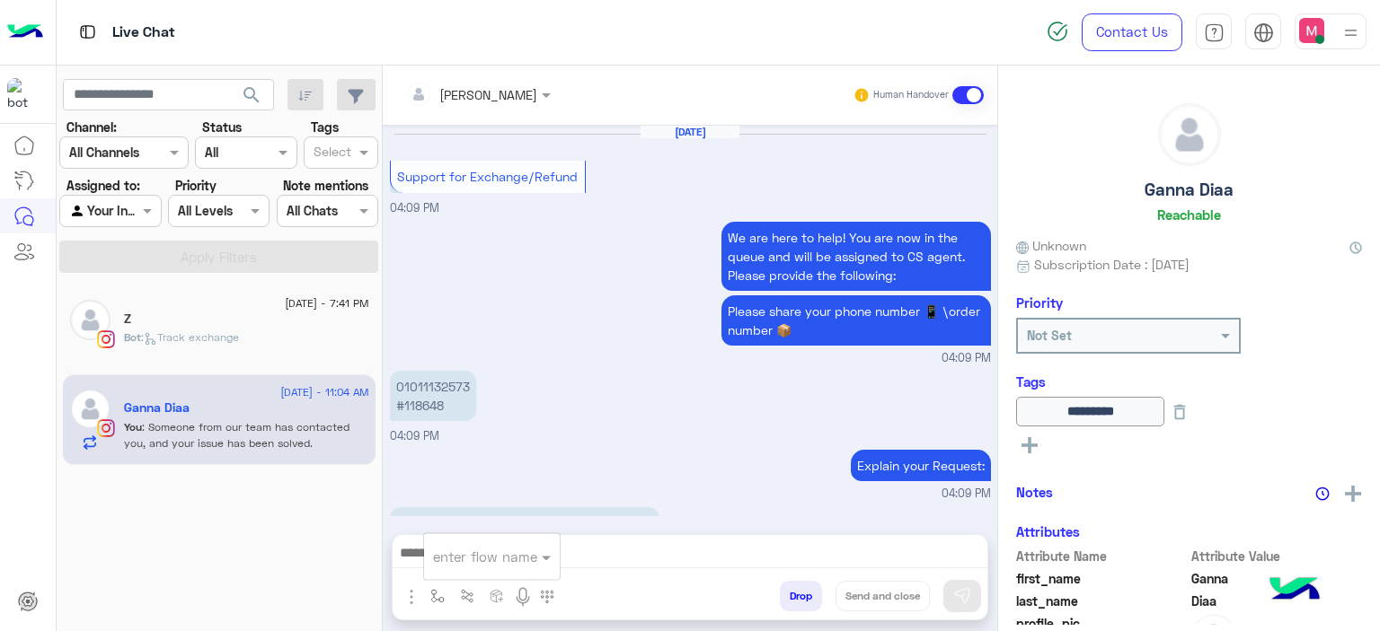
scroll to position [1304, 0]
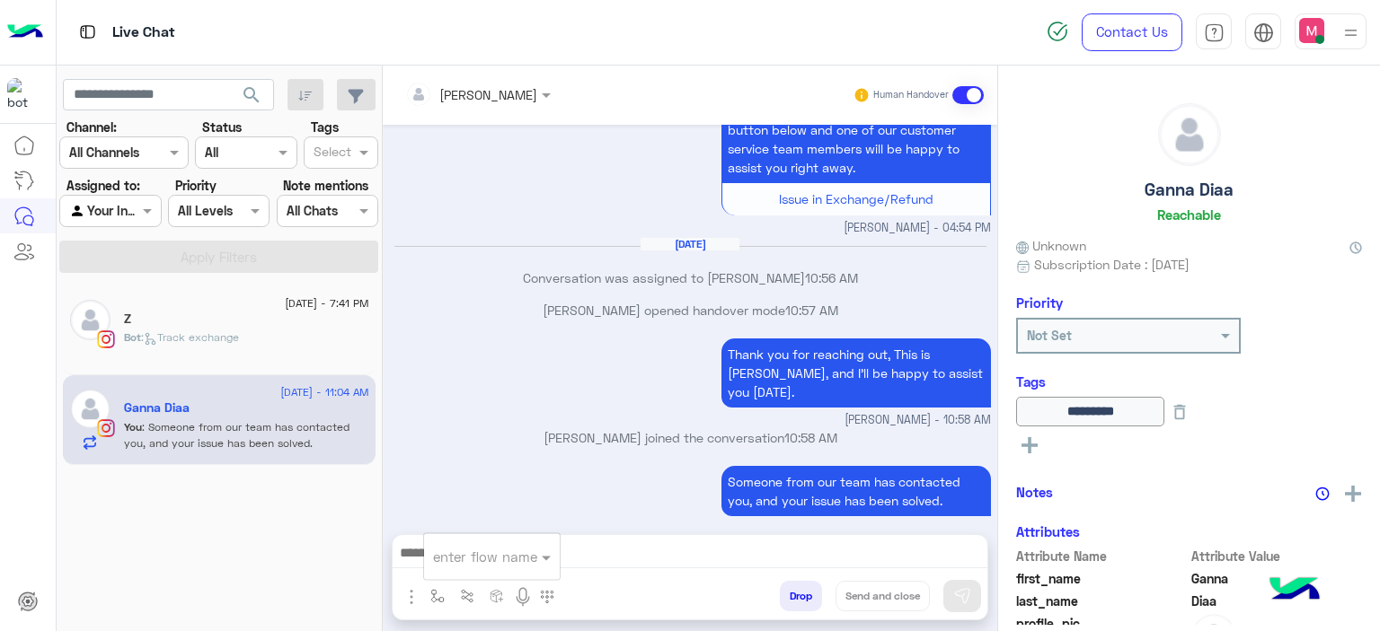
click at [472, 555] on input "text" at bounding box center [470, 557] width 74 height 21
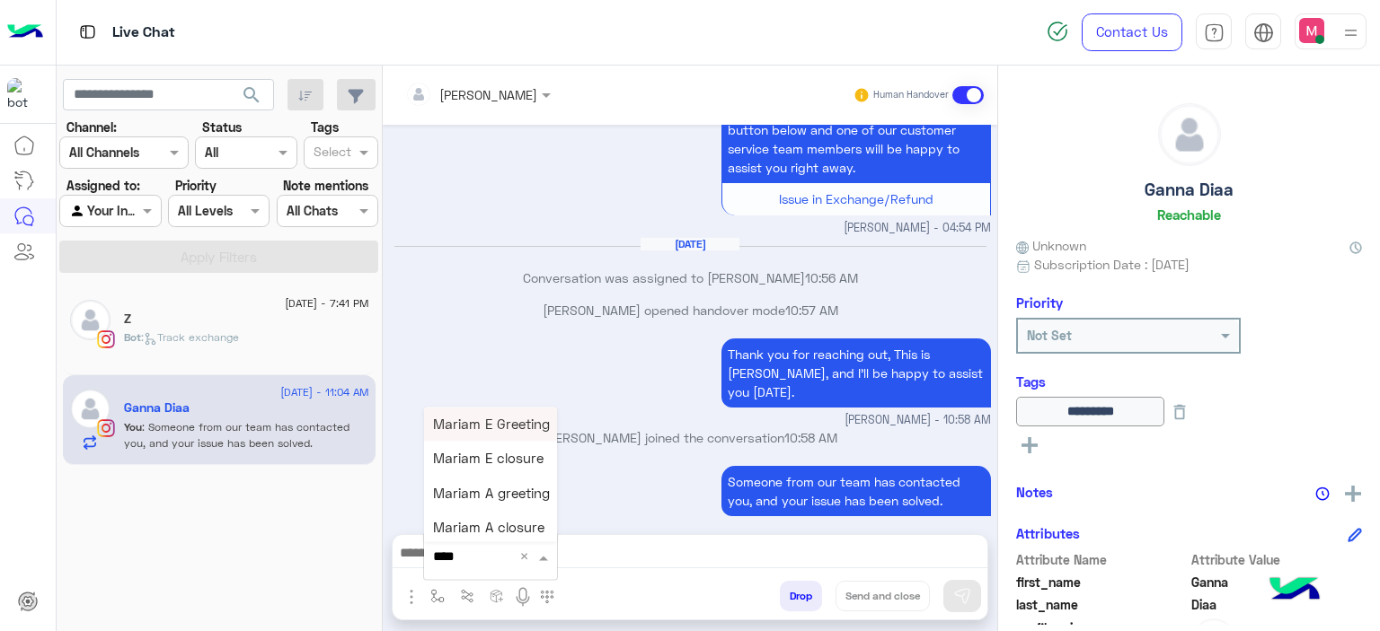
type input "*****"
click at [502, 452] on span "Mariam E closure" at bounding box center [488, 459] width 110 height 16
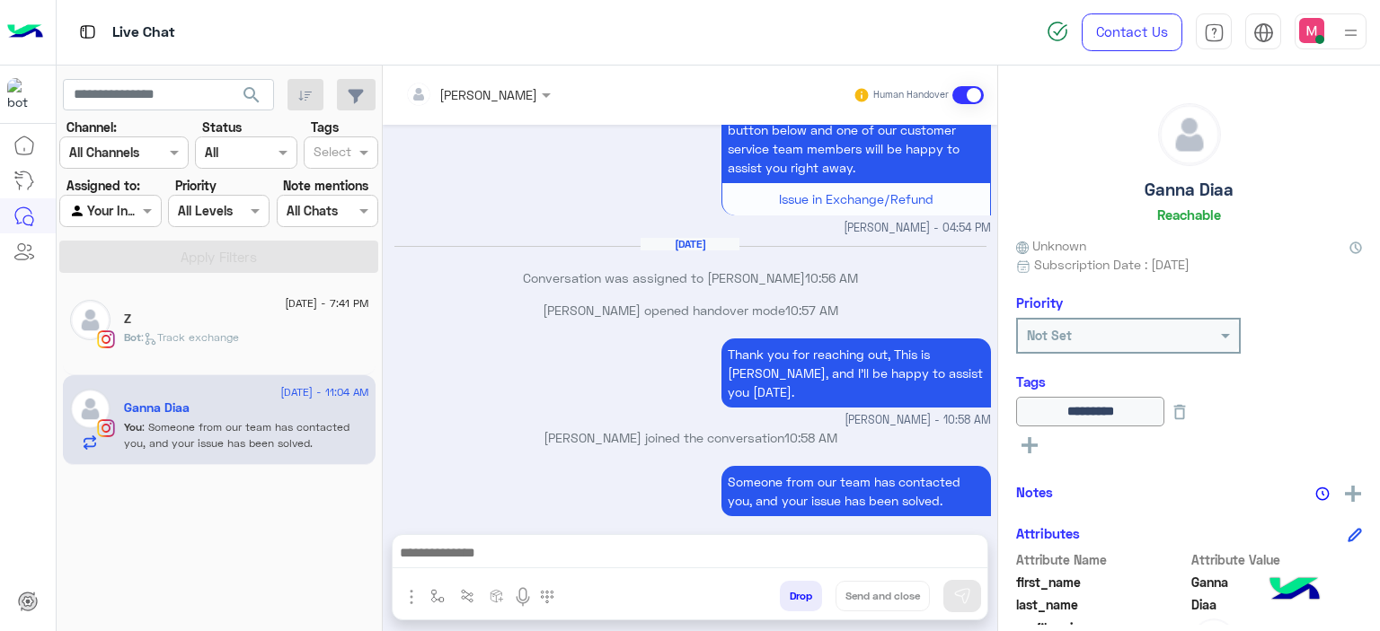
type textarea "**********"
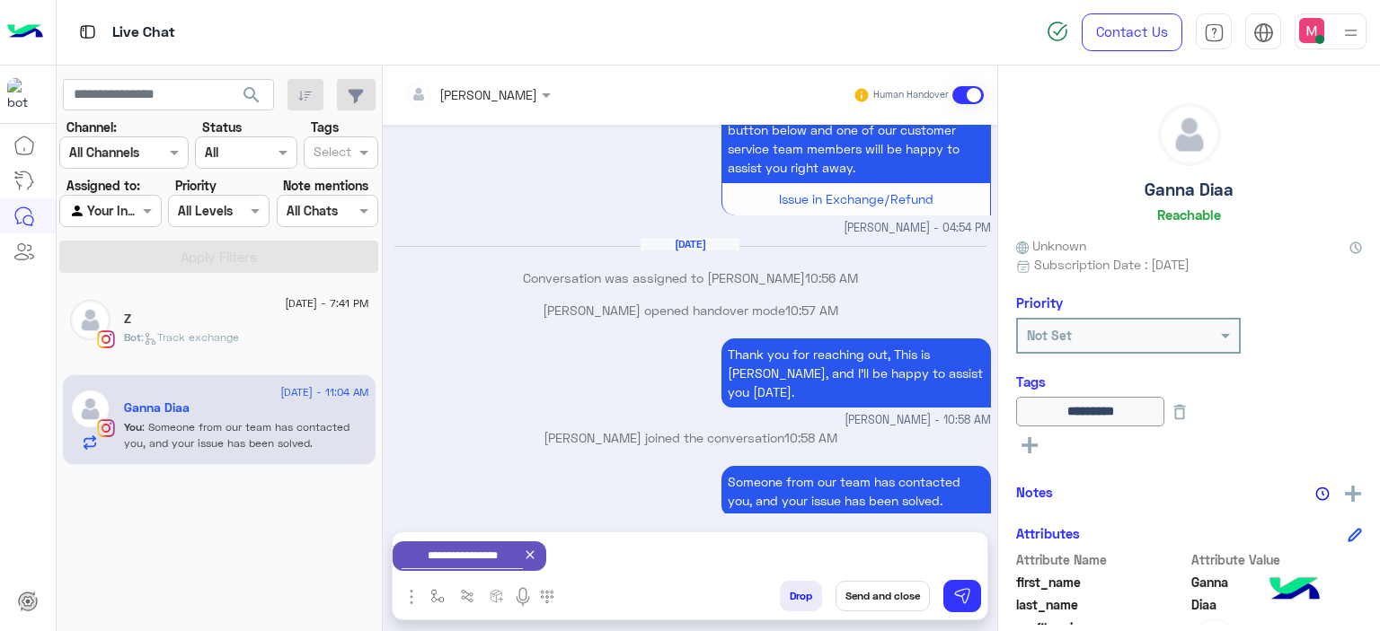
click at [895, 595] on button "Send and close" at bounding box center [882, 596] width 94 height 31
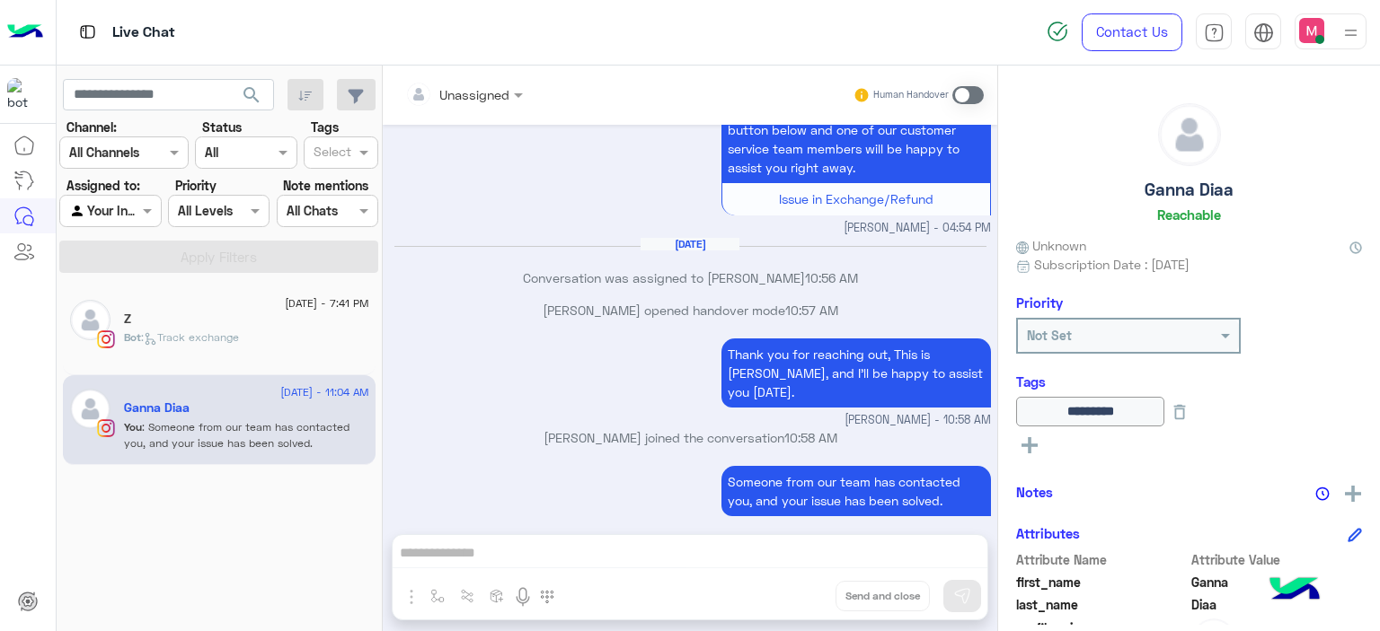
scroll to position [1336, 0]
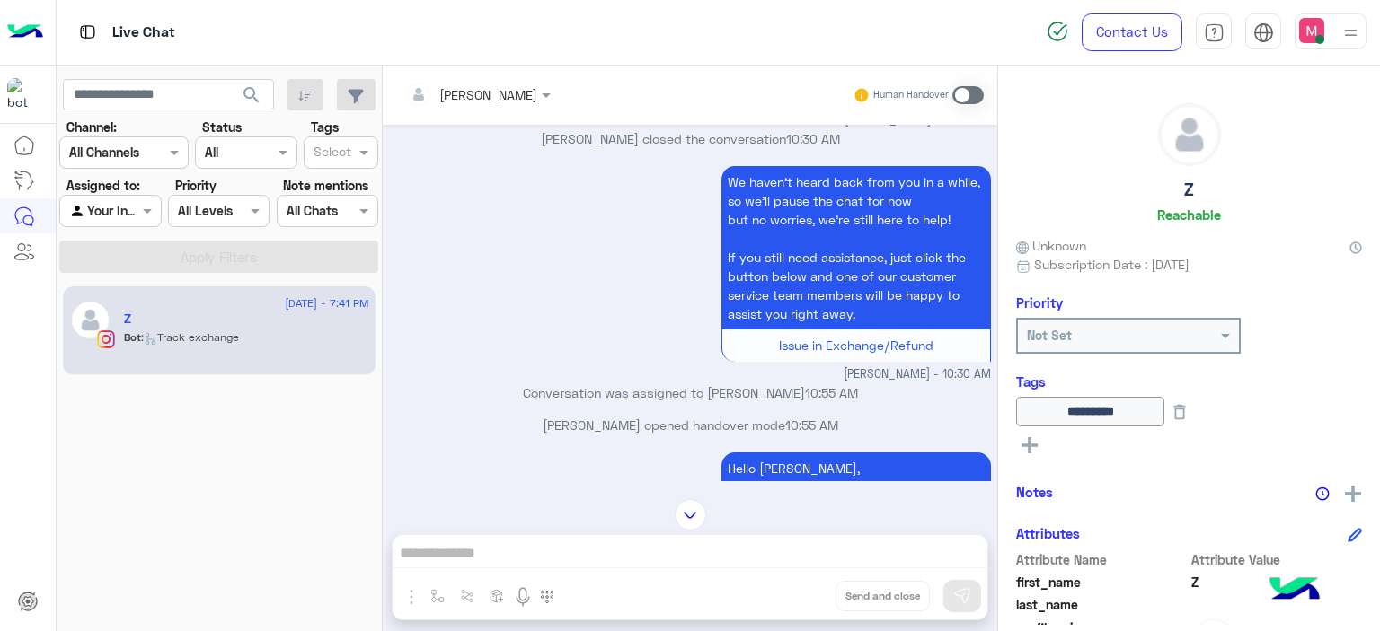
scroll to position [2115, 0]
click at [966, 95] on span at bounding box center [967, 95] width 31 height 18
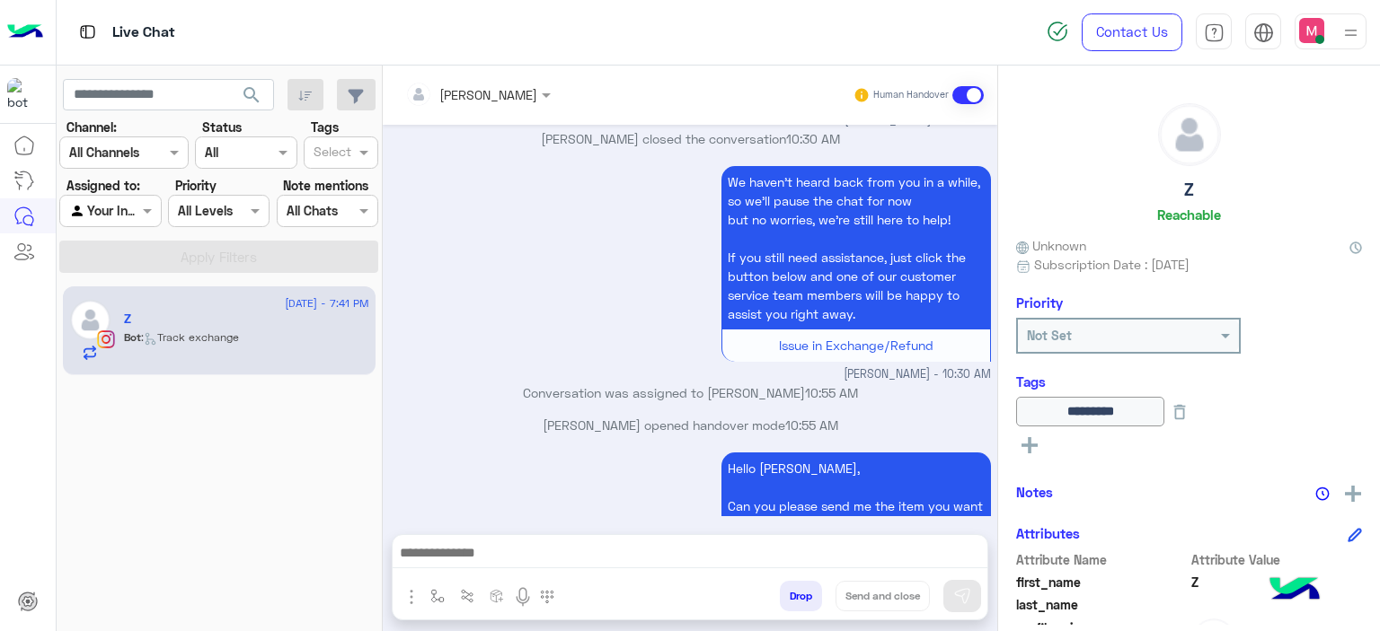
scroll to position [4620, 0]
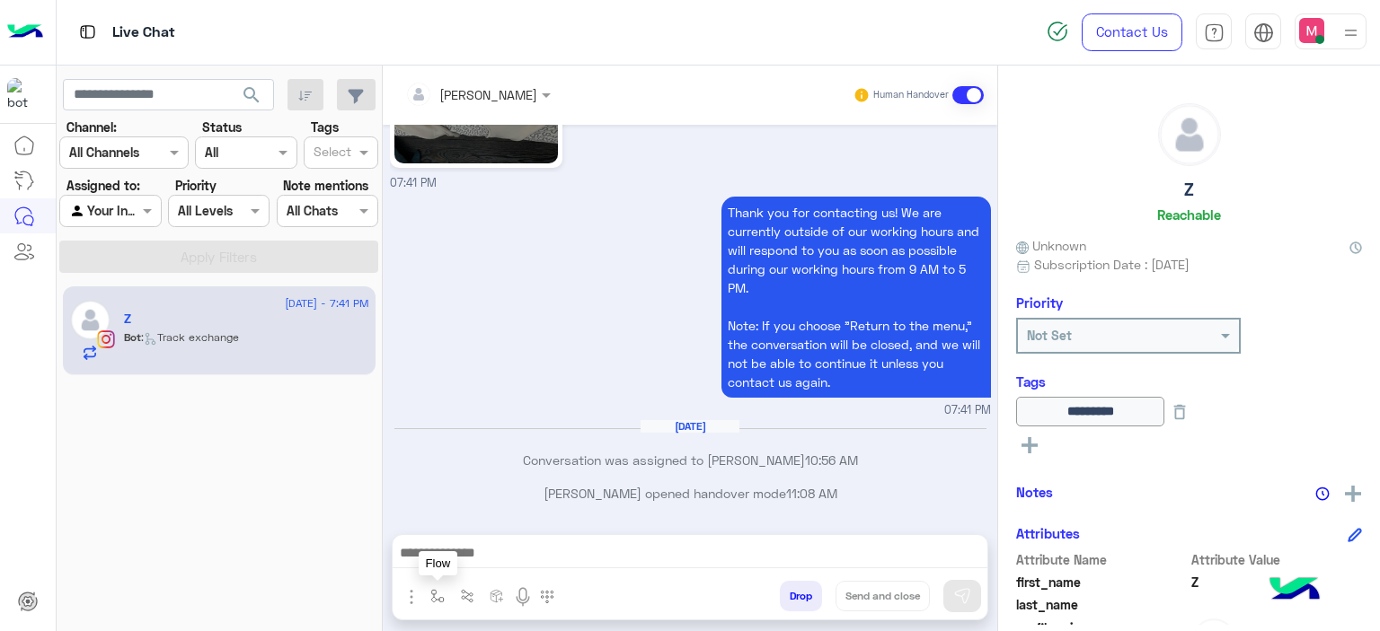
click at [434, 595] on img "button" at bounding box center [437, 596] width 14 height 14
click at [463, 547] on input "text" at bounding box center [470, 557] width 74 height 21
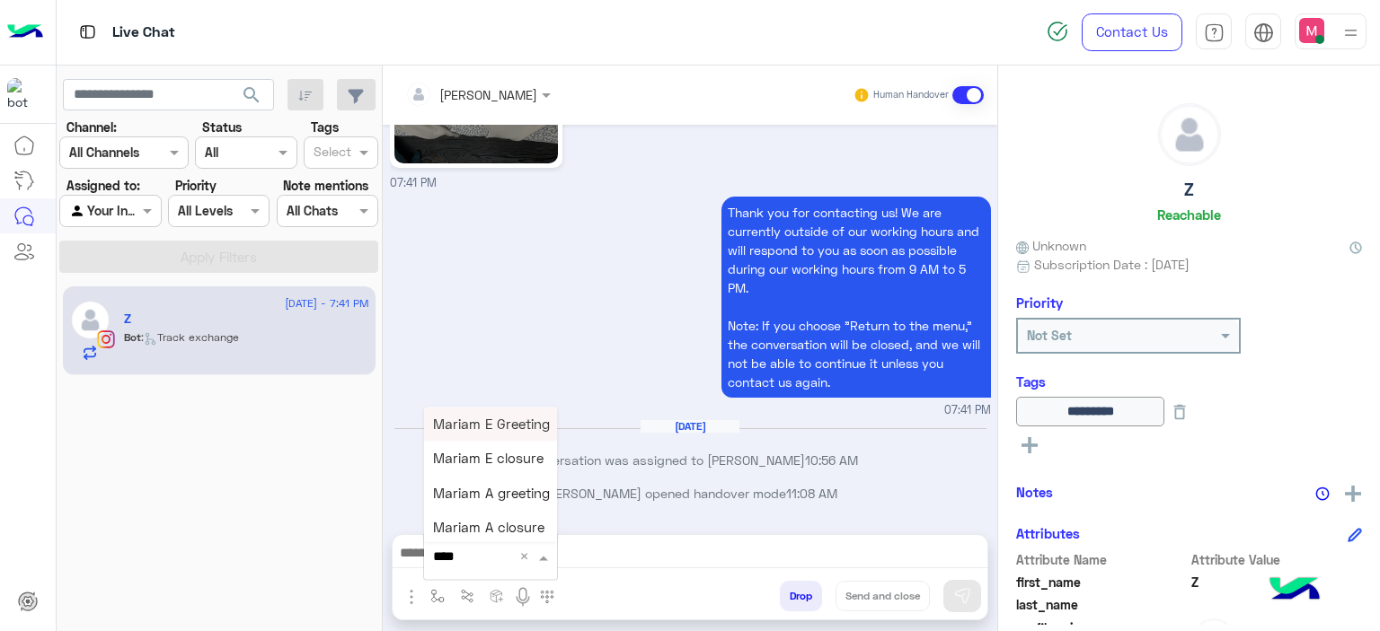
type input "*****"
click at [531, 421] on span "Mariam E Greeting" at bounding box center [491, 424] width 117 height 16
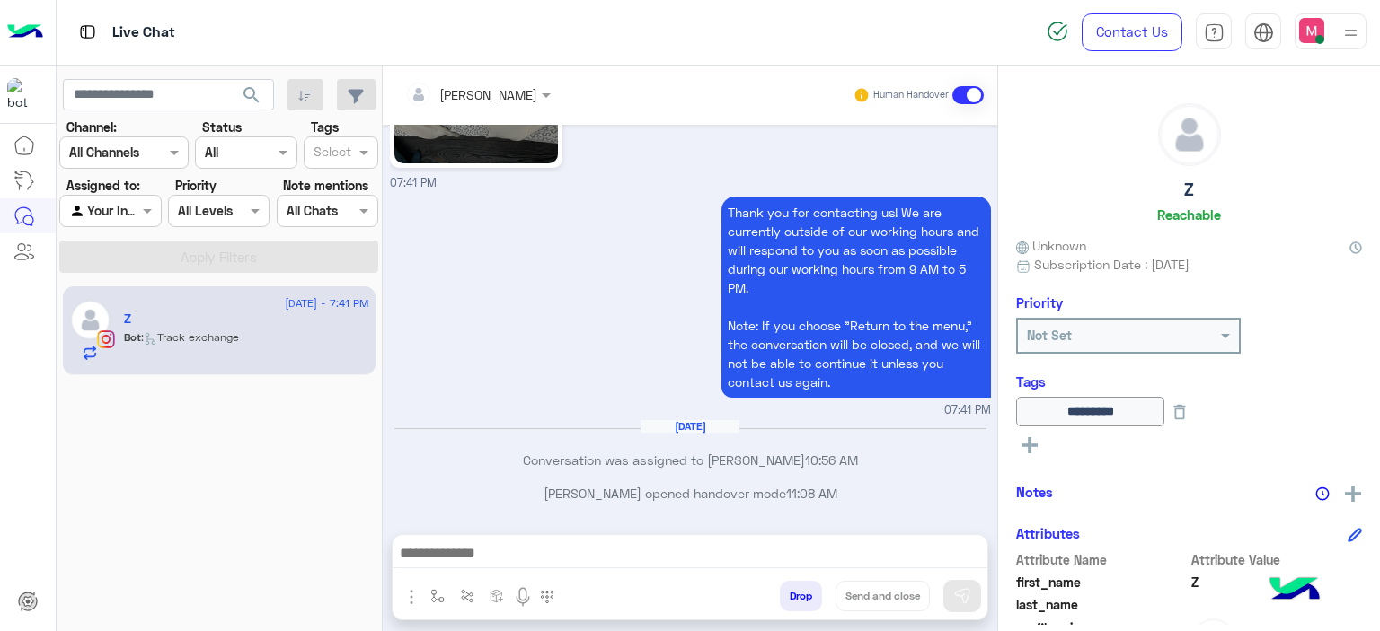
type textarea "**********"
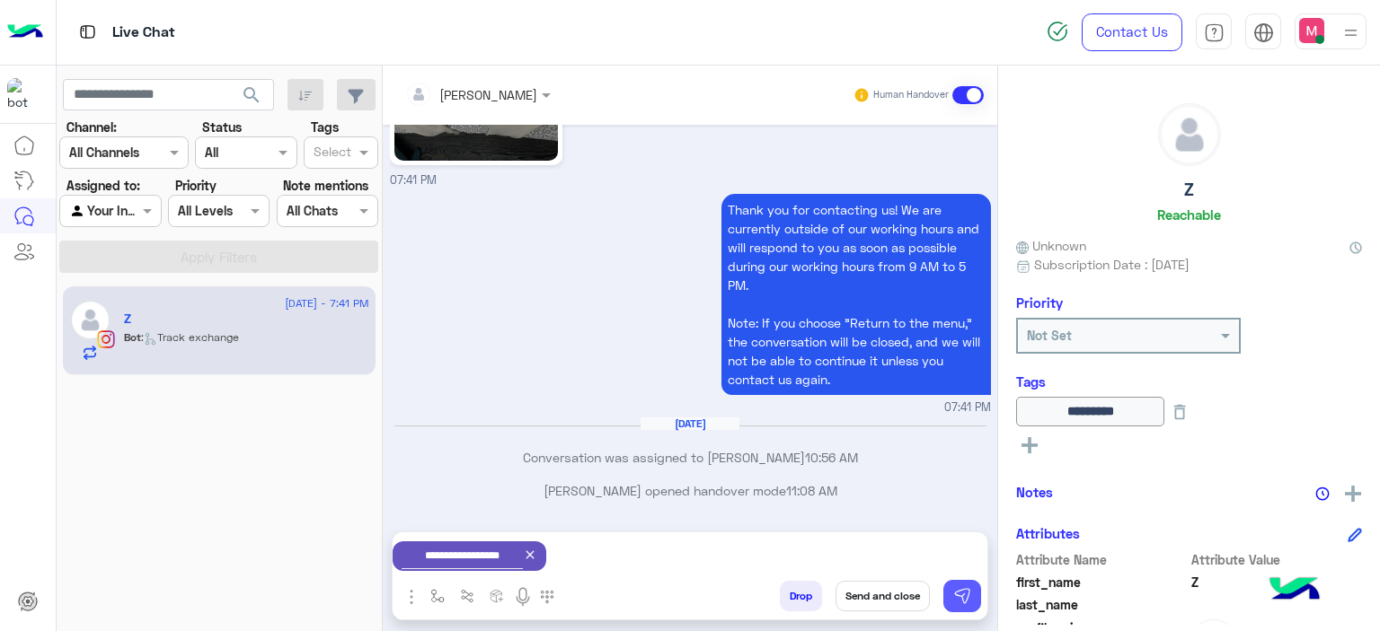
click at [970, 599] on img at bounding box center [962, 596] width 18 height 18
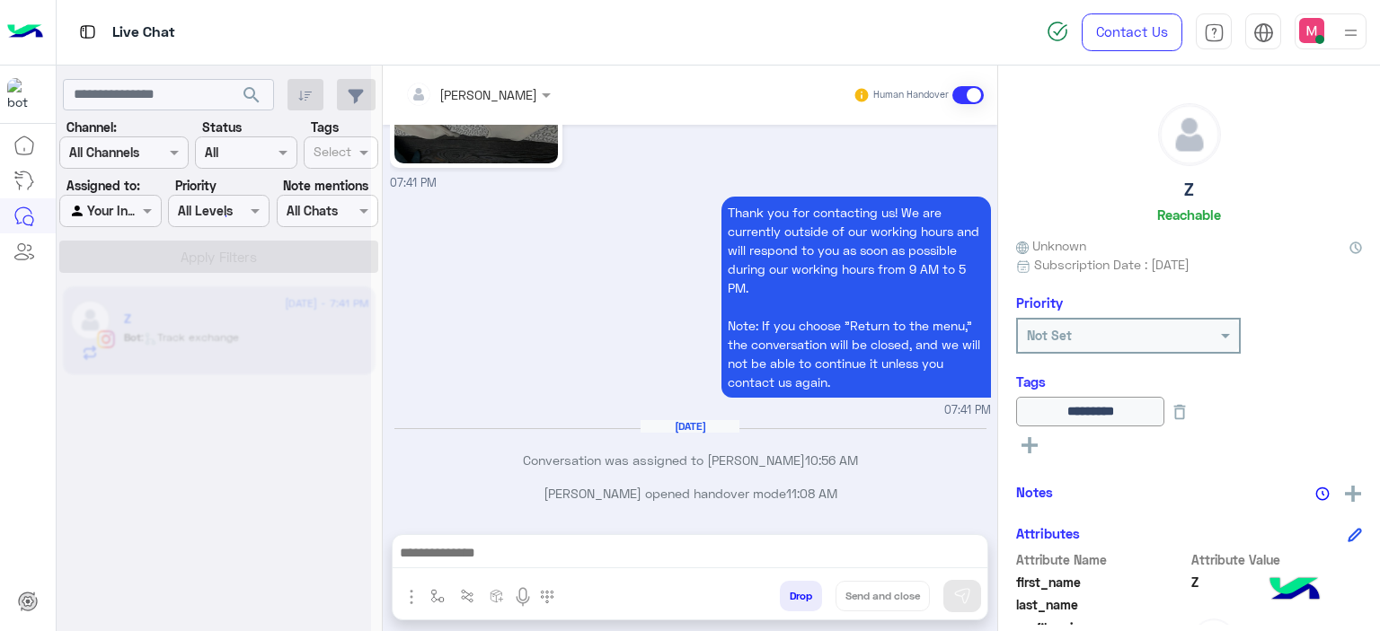
scroll to position [4653, 0]
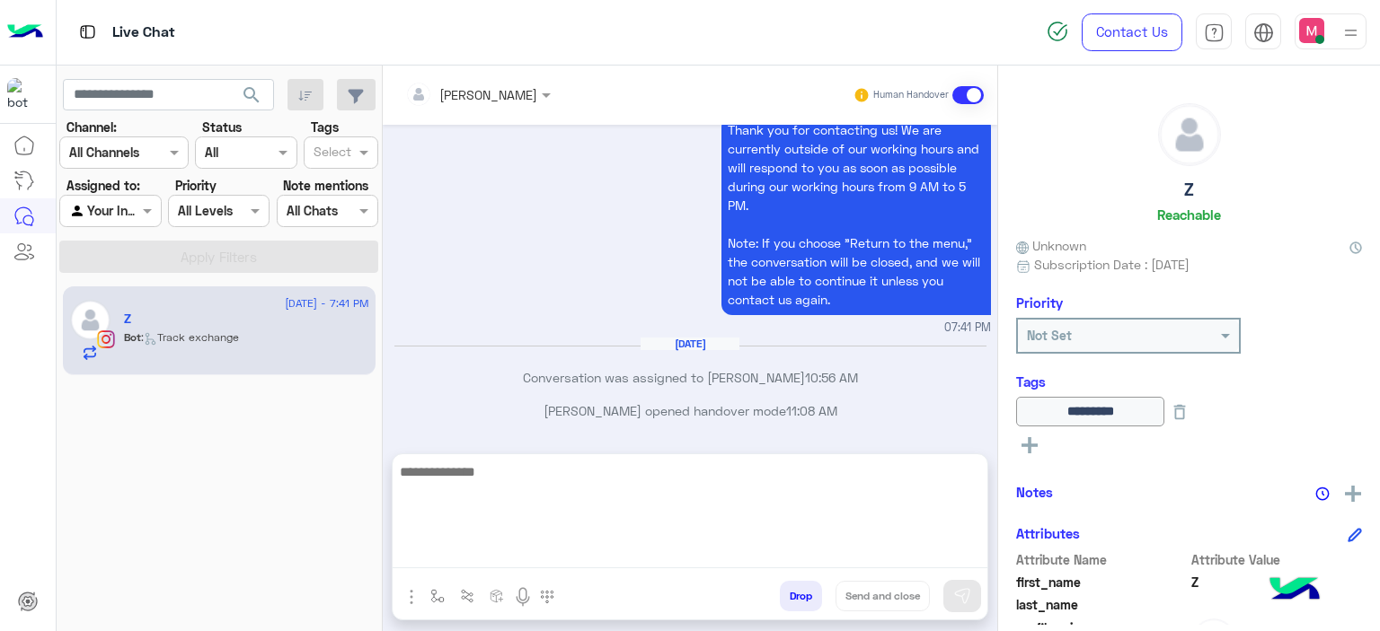
click at [591, 545] on textarea at bounding box center [690, 515] width 595 height 108
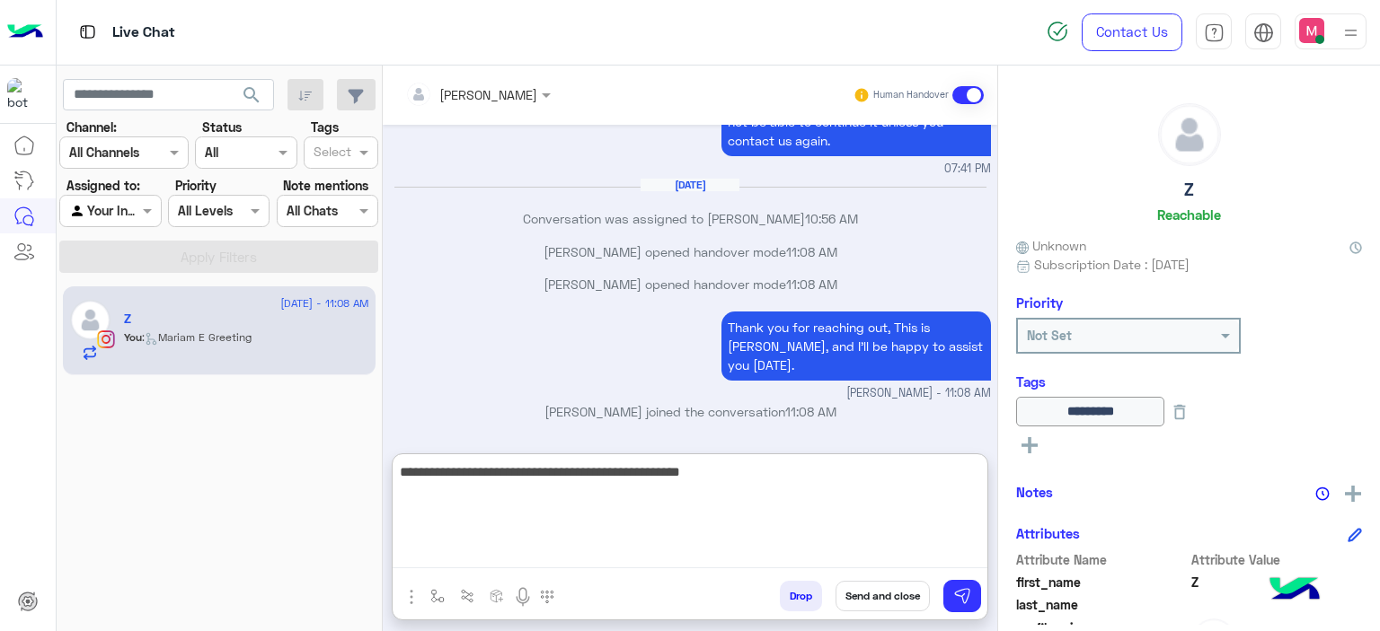
type textarea "**********"
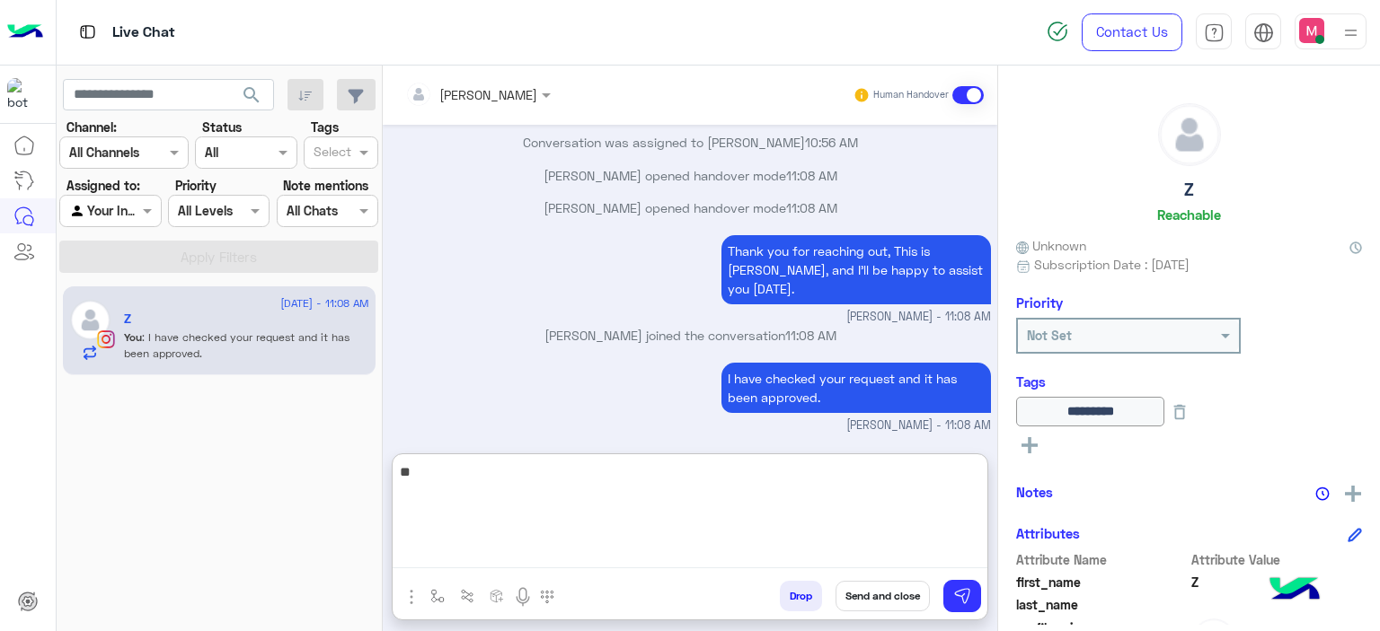
type textarea "*"
type textarea "**********"
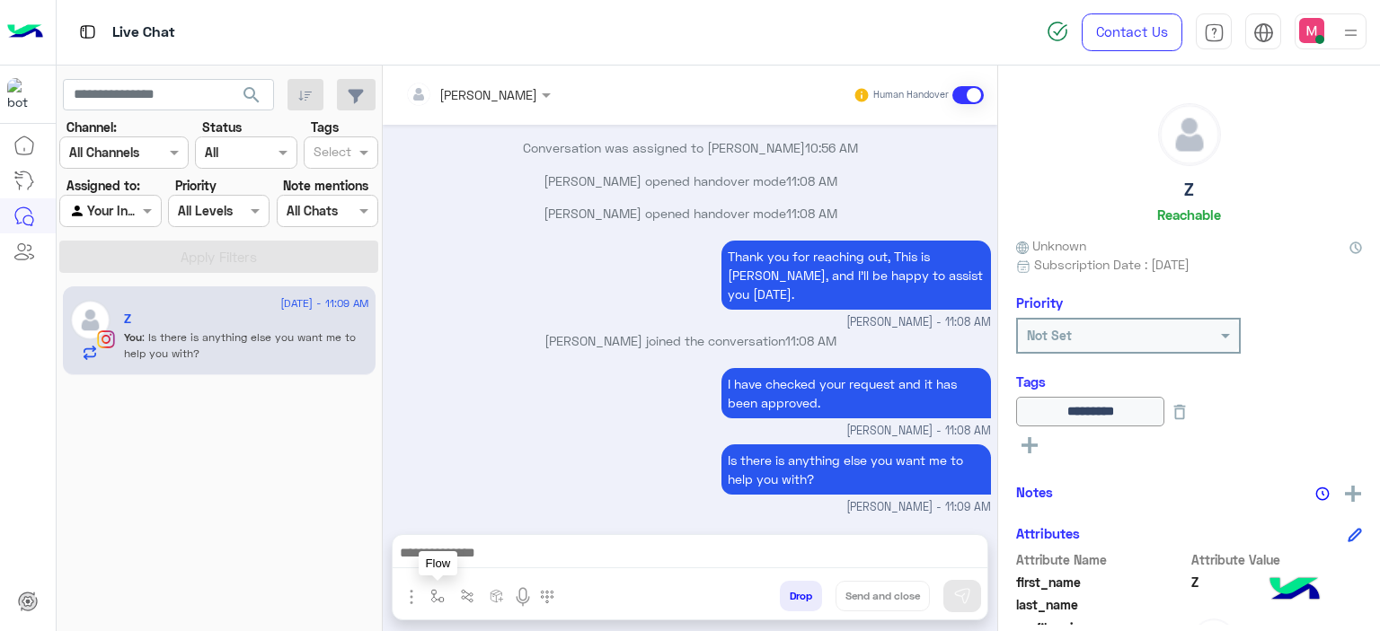
scroll to position [4933, 0]
click at [431, 602] on img "button" at bounding box center [437, 596] width 14 height 14
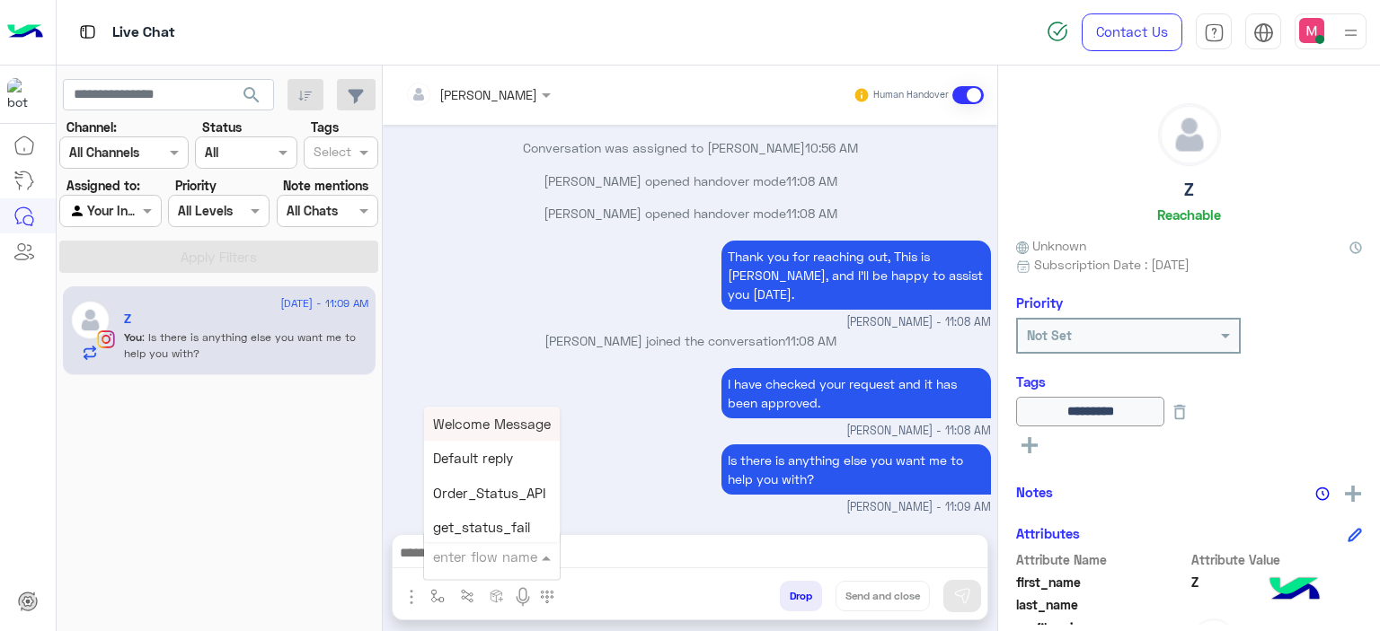
click at [460, 548] on input "text" at bounding box center [470, 557] width 74 height 21
type input "*****"
click at [508, 456] on span "Mariam E closure" at bounding box center [488, 459] width 110 height 16
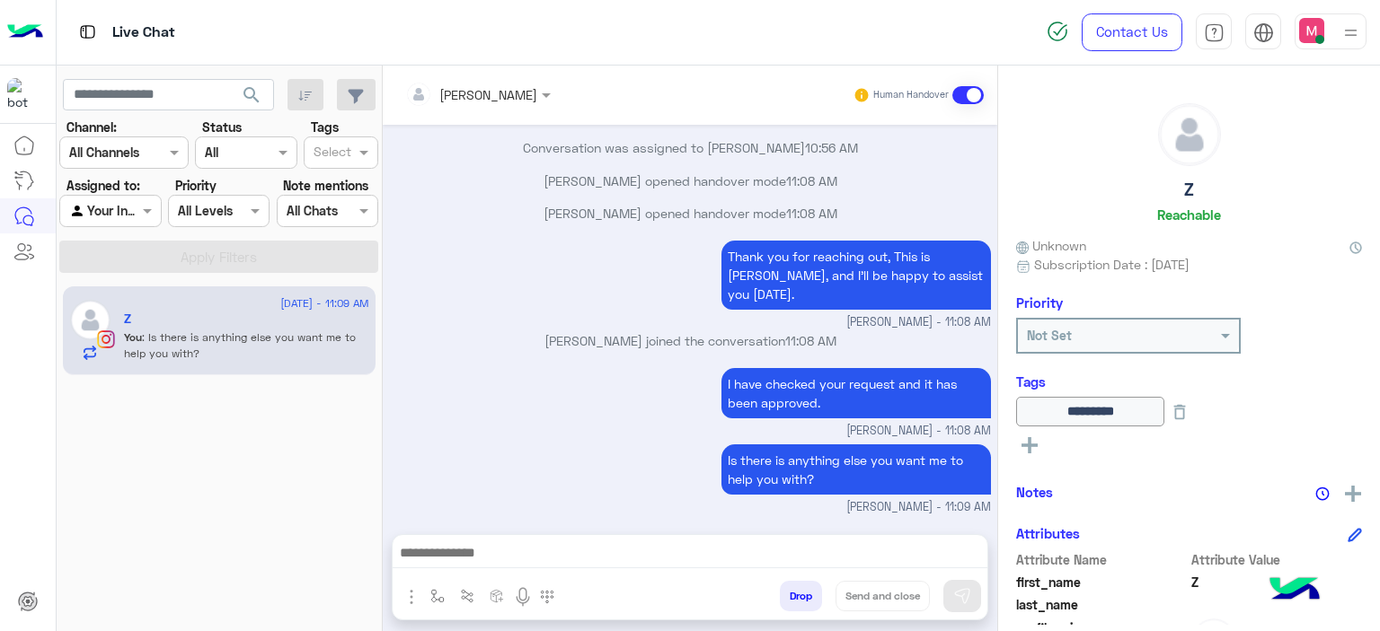
type textarea "**********"
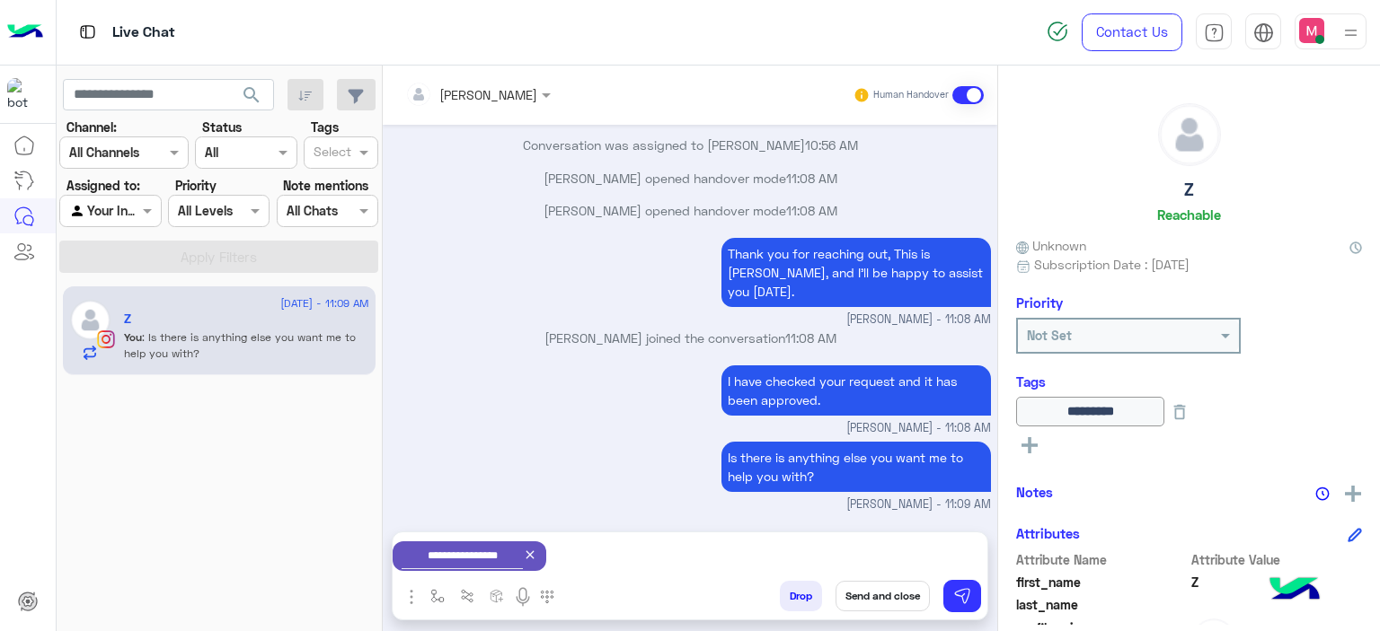
click at [895, 607] on button "Send and close" at bounding box center [882, 596] width 94 height 31
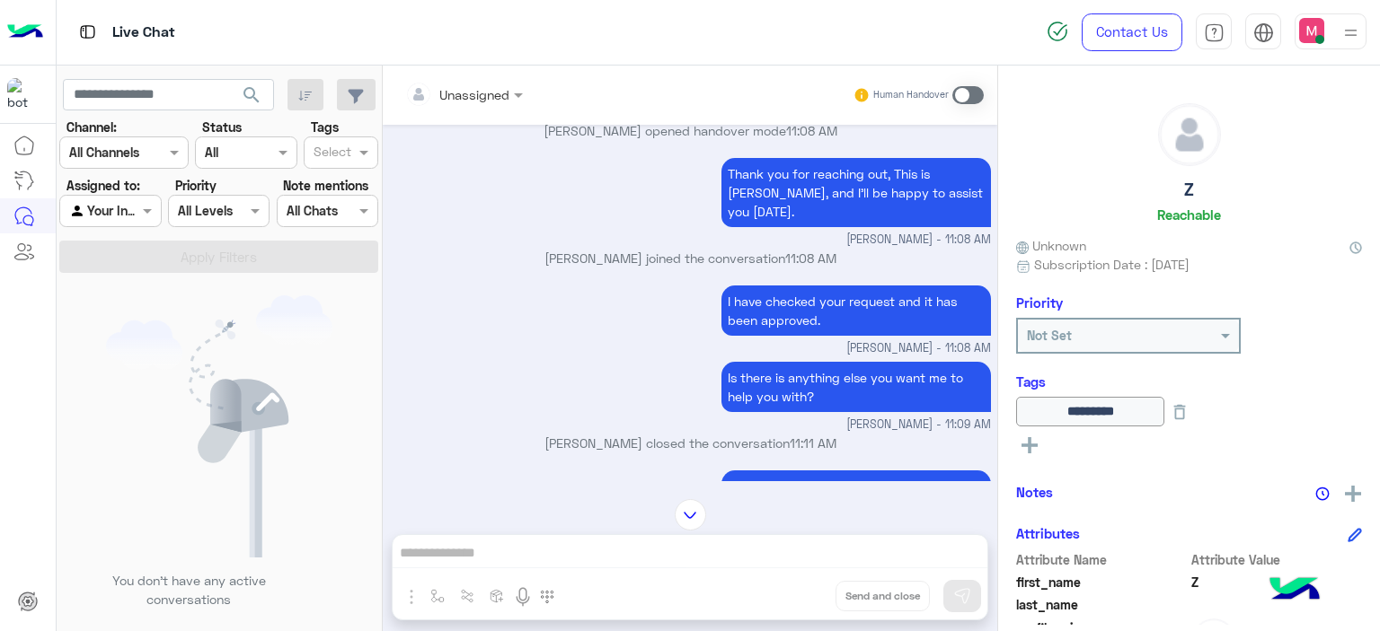
scroll to position [5188, 0]
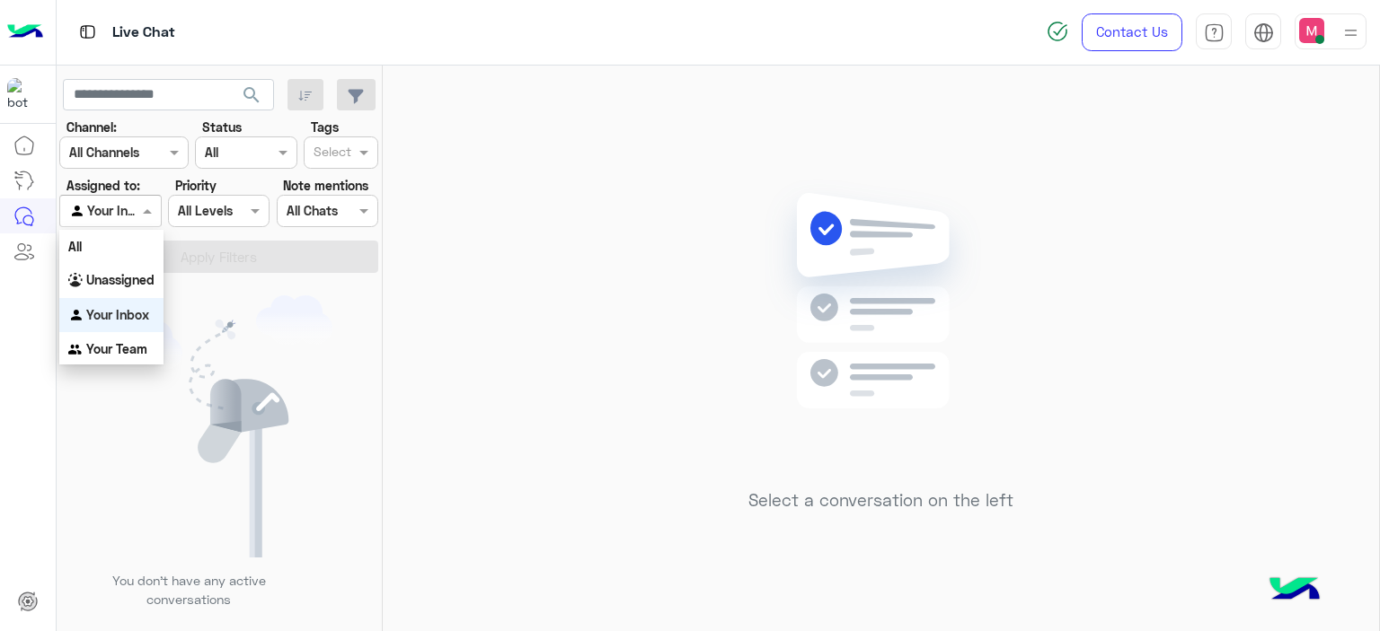
click at [145, 215] on span at bounding box center [149, 210] width 22 height 19
click at [133, 283] on b "Unassigned" at bounding box center [120, 279] width 68 height 15
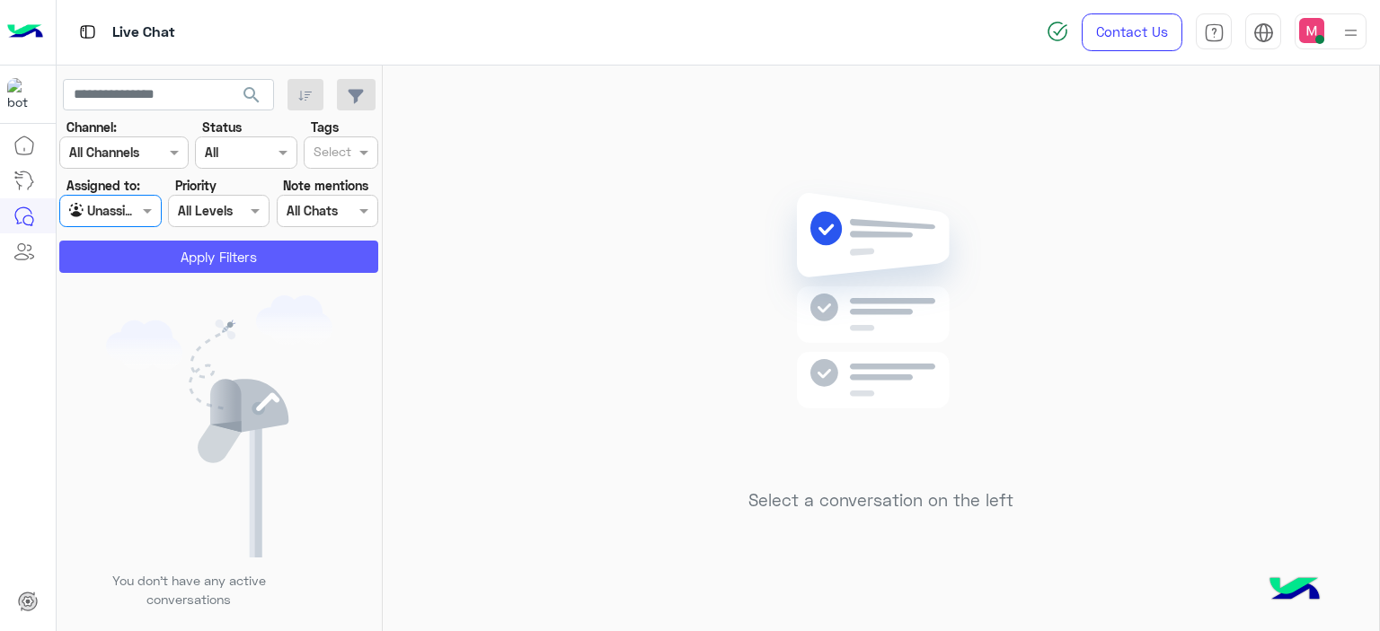
click at [221, 252] on button "Apply Filters" at bounding box center [218, 257] width 319 height 32
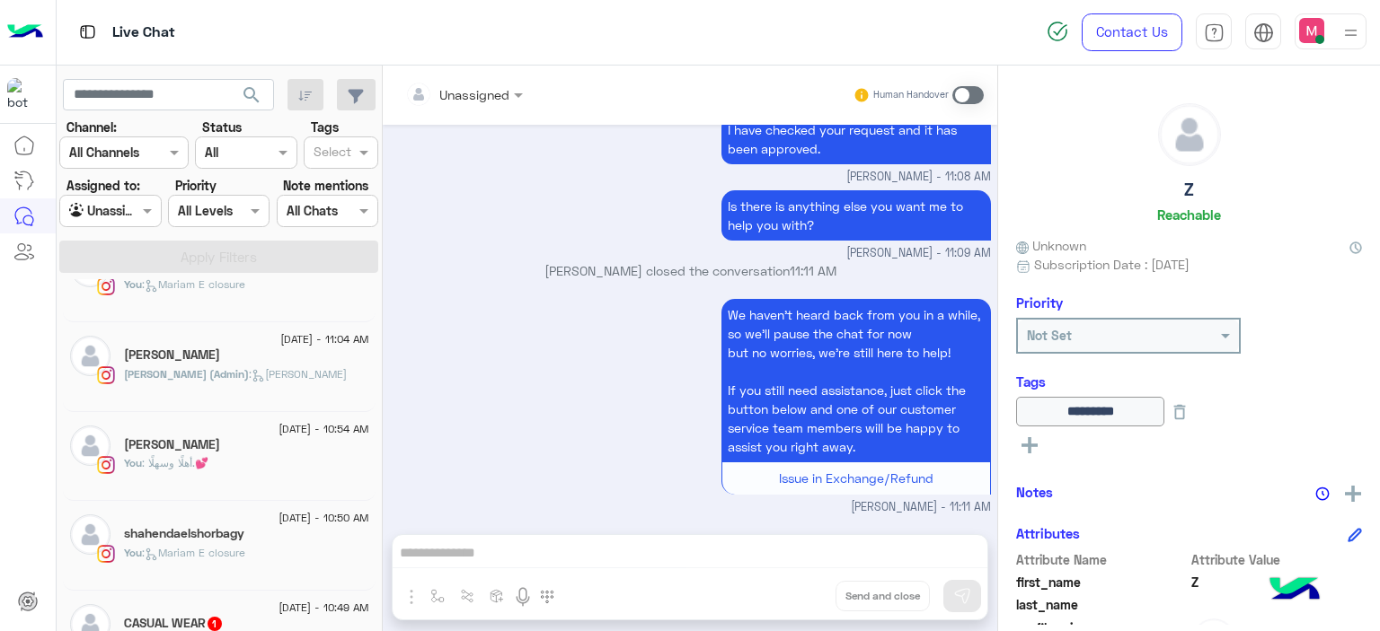
scroll to position [234, 0]
click at [251, 540] on div "shahendaelshorbagy" at bounding box center [246, 534] width 245 height 19
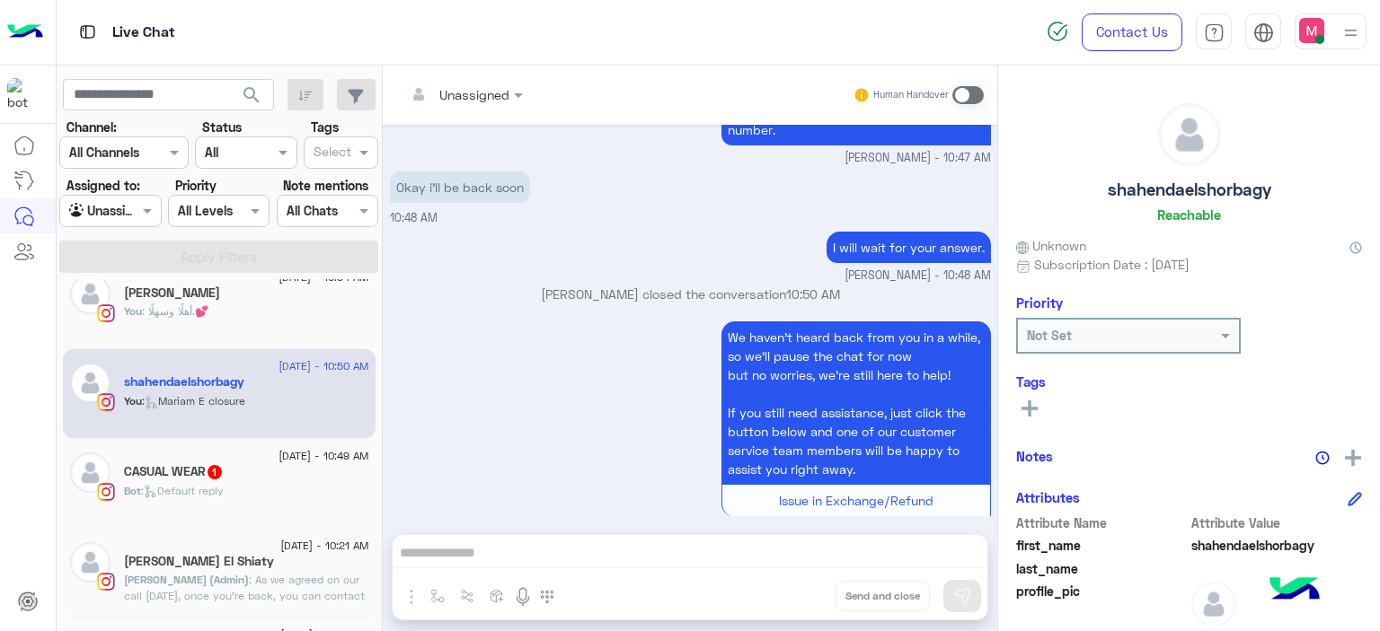
scroll to position [424, 0]
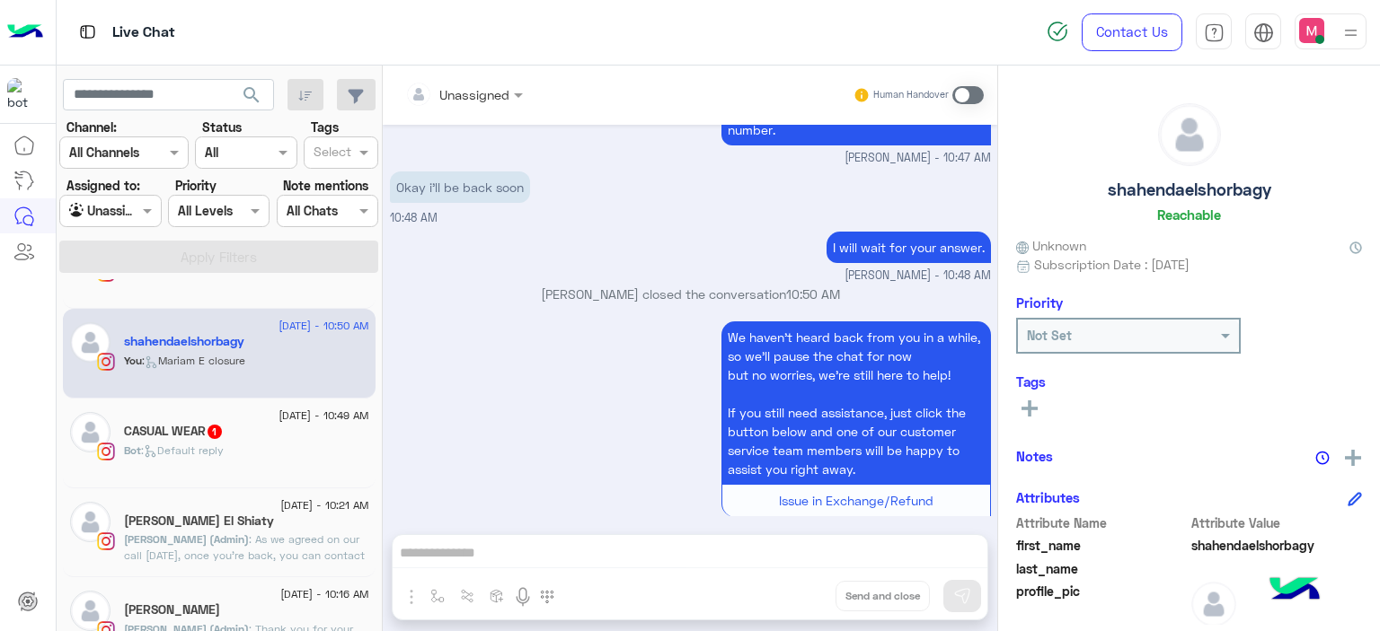
click at [273, 455] on div "Bot : Default reply" at bounding box center [246, 458] width 245 height 31
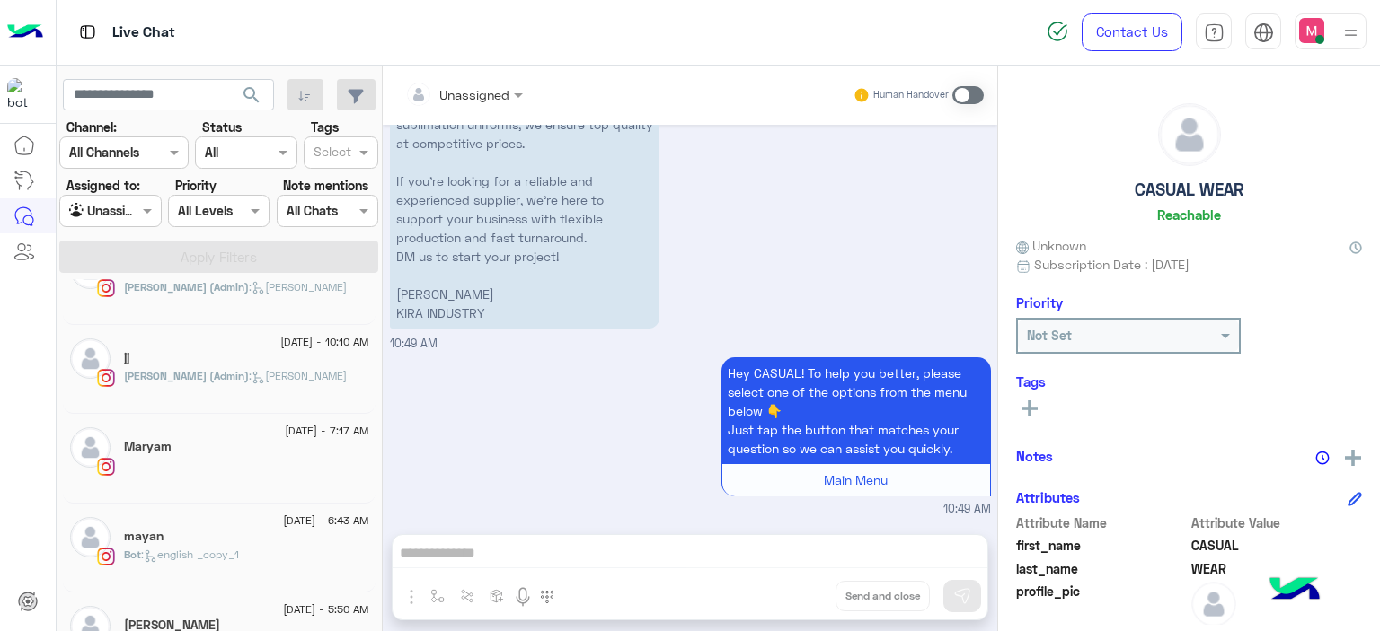
scroll to position [945, 0]
click at [262, 452] on div "Maryam" at bounding box center [246, 448] width 245 height 19
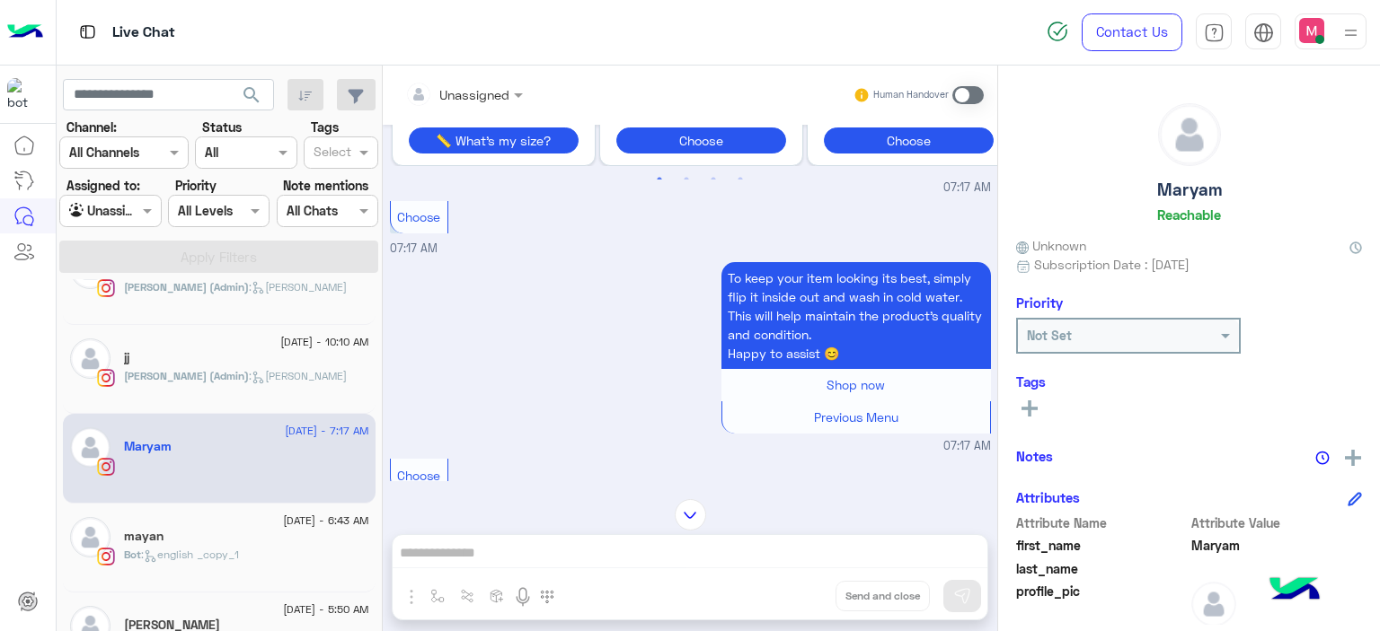
scroll to position [2328, 0]
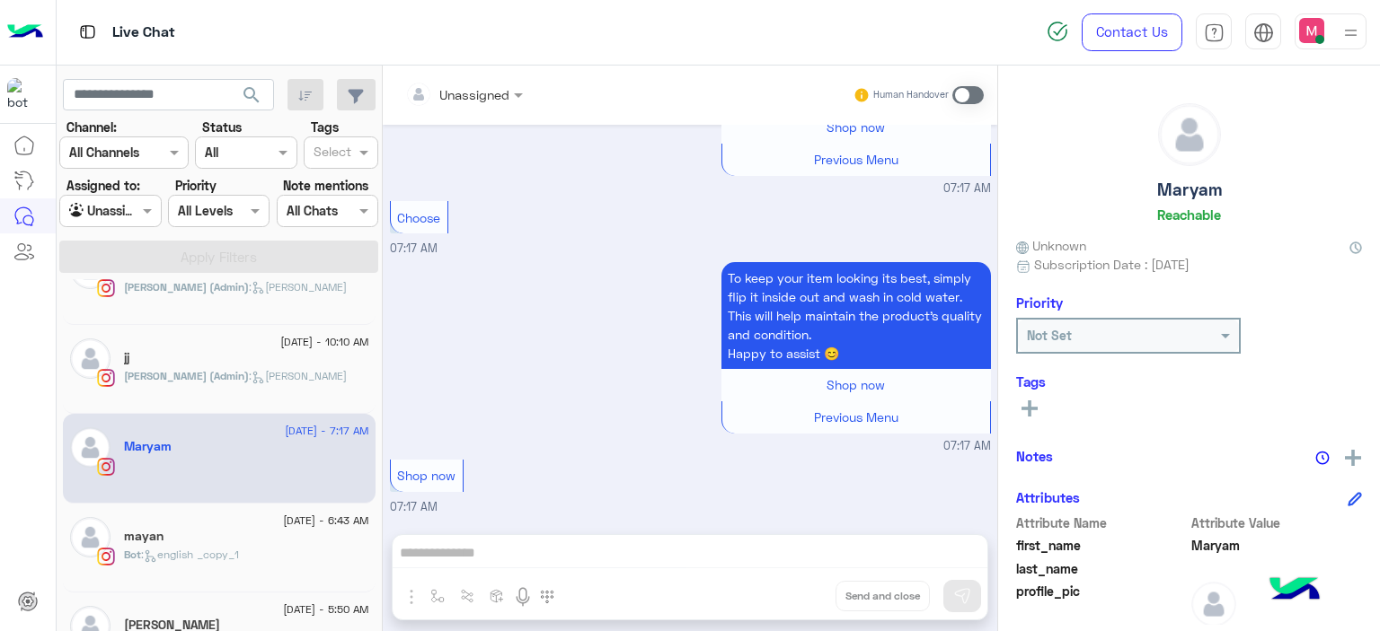
click at [235, 547] on p "Bot : english _copy_1" at bounding box center [181, 555] width 115 height 16
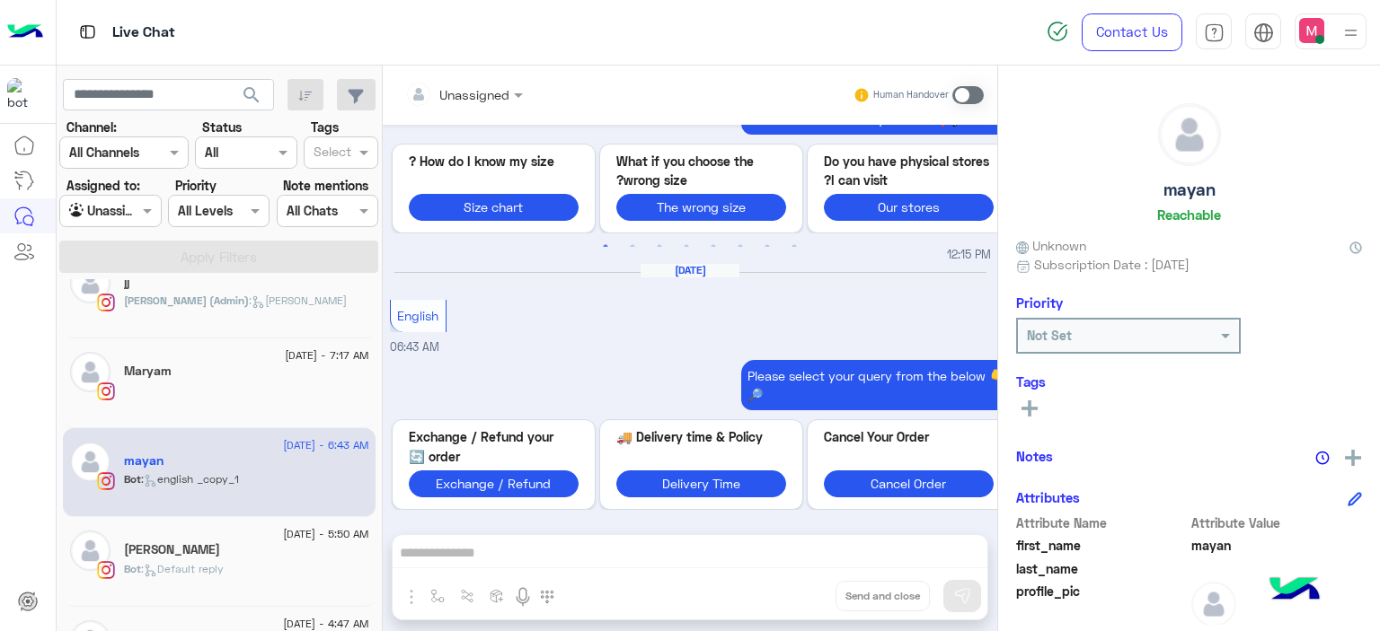
scroll to position [1099, 0]
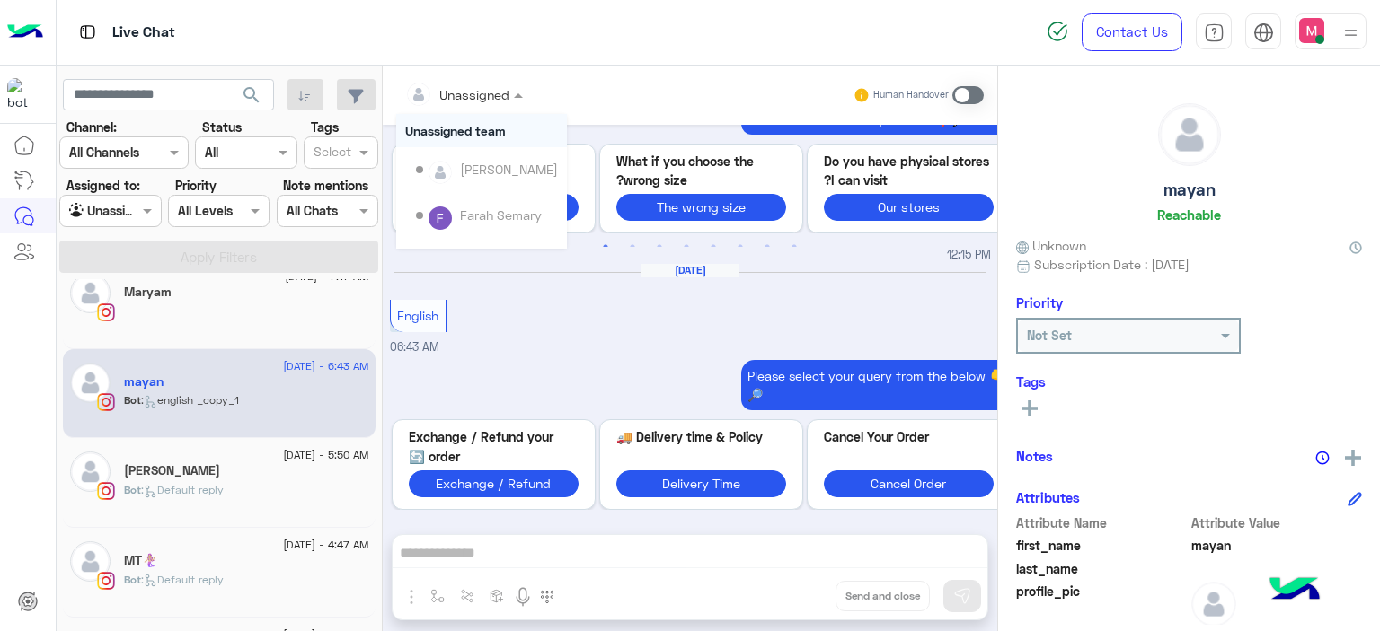
click at [501, 90] on div at bounding box center [464, 94] width 136 height 21
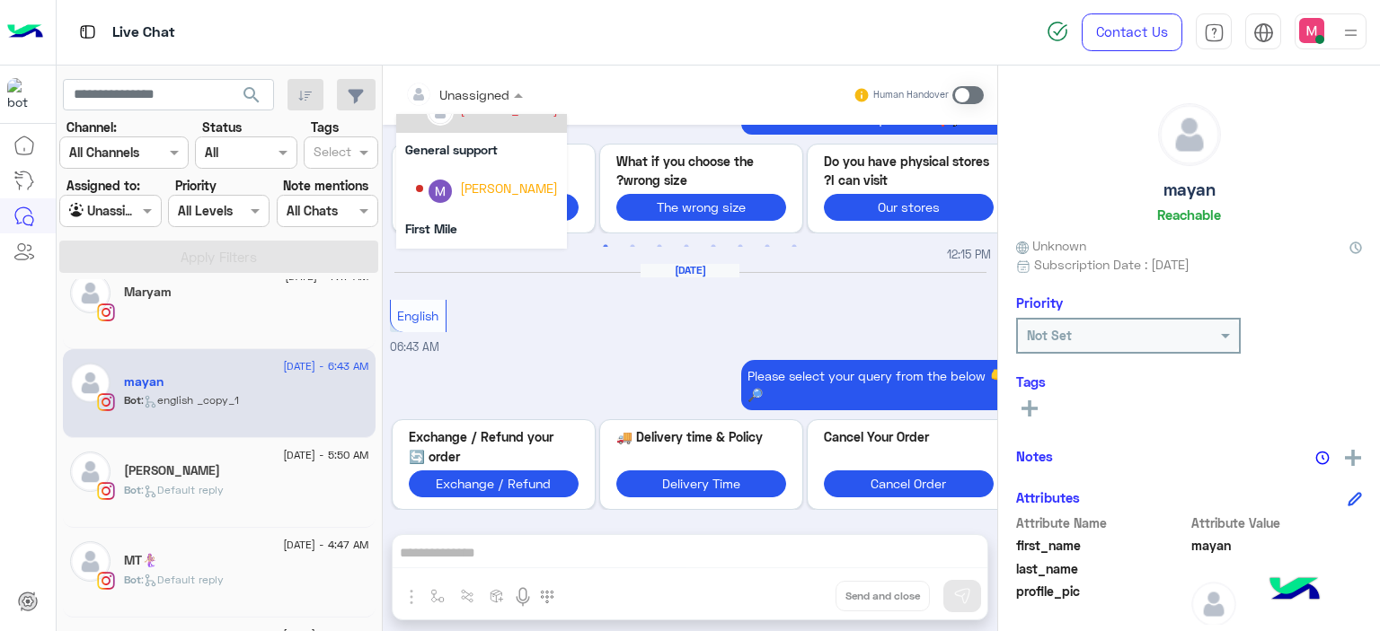
scroll to position [322, 0]
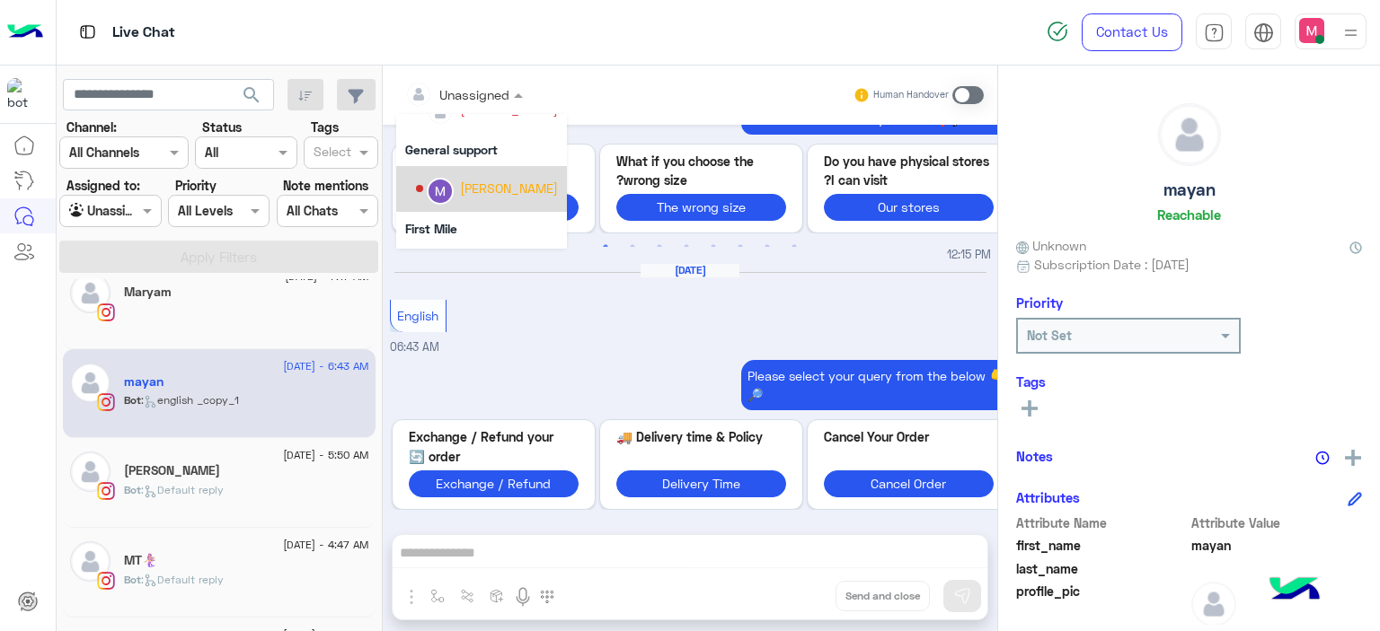
click at [485, 189] on div "[PERSON_NAME]" at bounding box center [509, 188] width 98 height 19
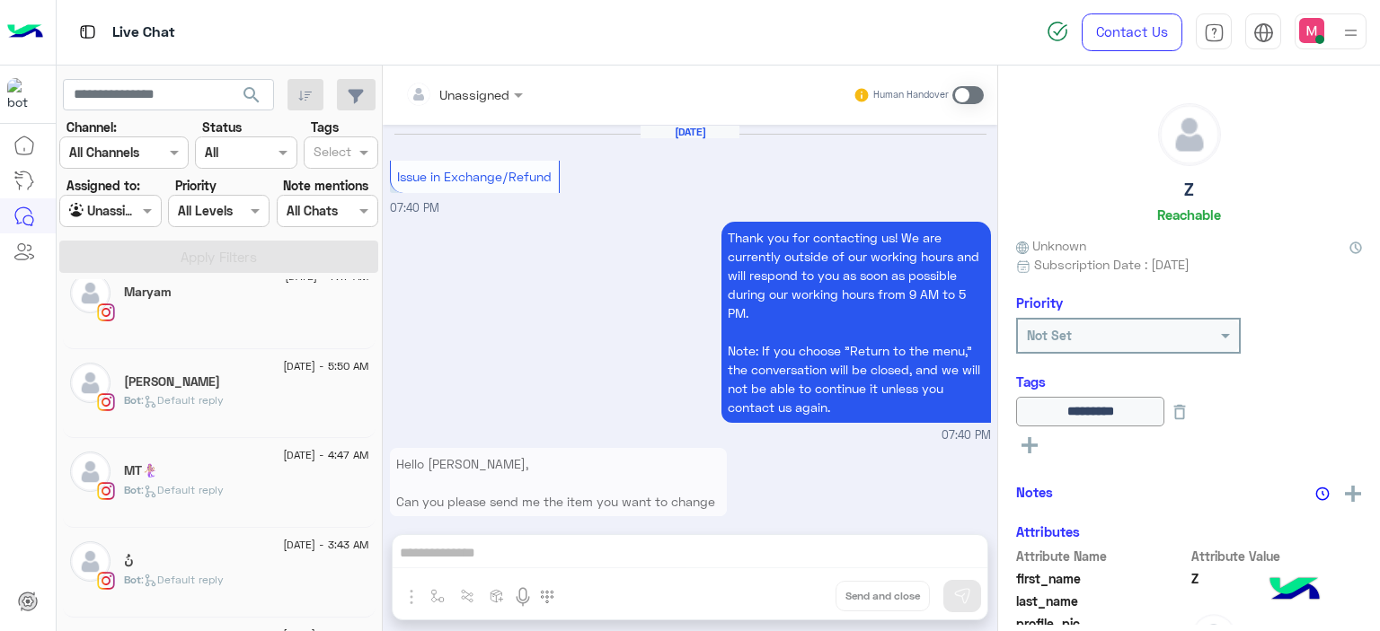
scroll to position [2262, 0]
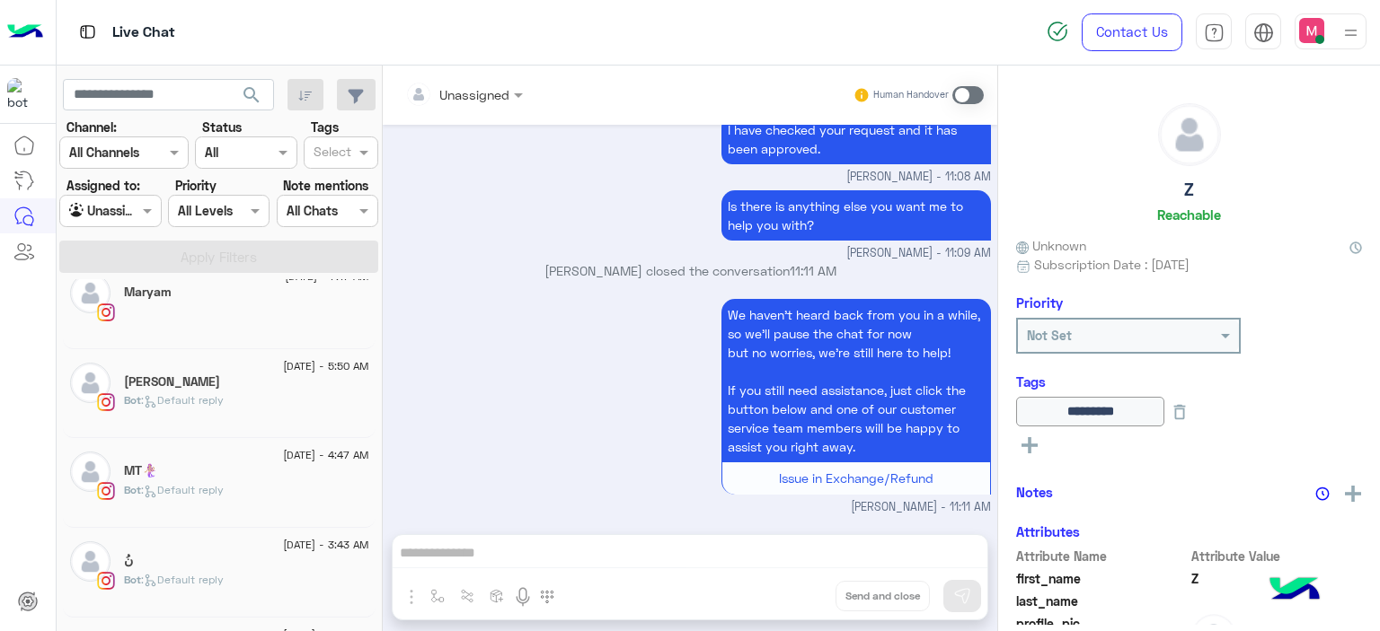
click at [244, 394] on div "Bot : Default reply" at bounding box center [246, 408] width 245 height 31
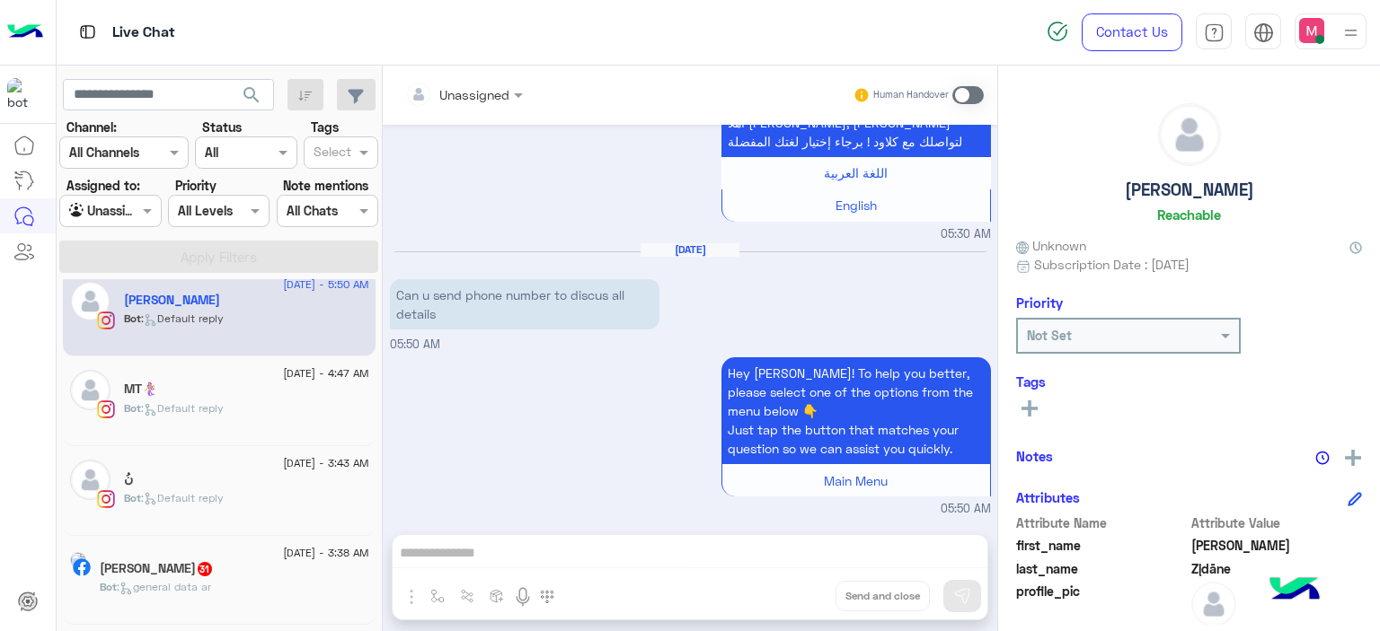
scroll to position [1192, 0]
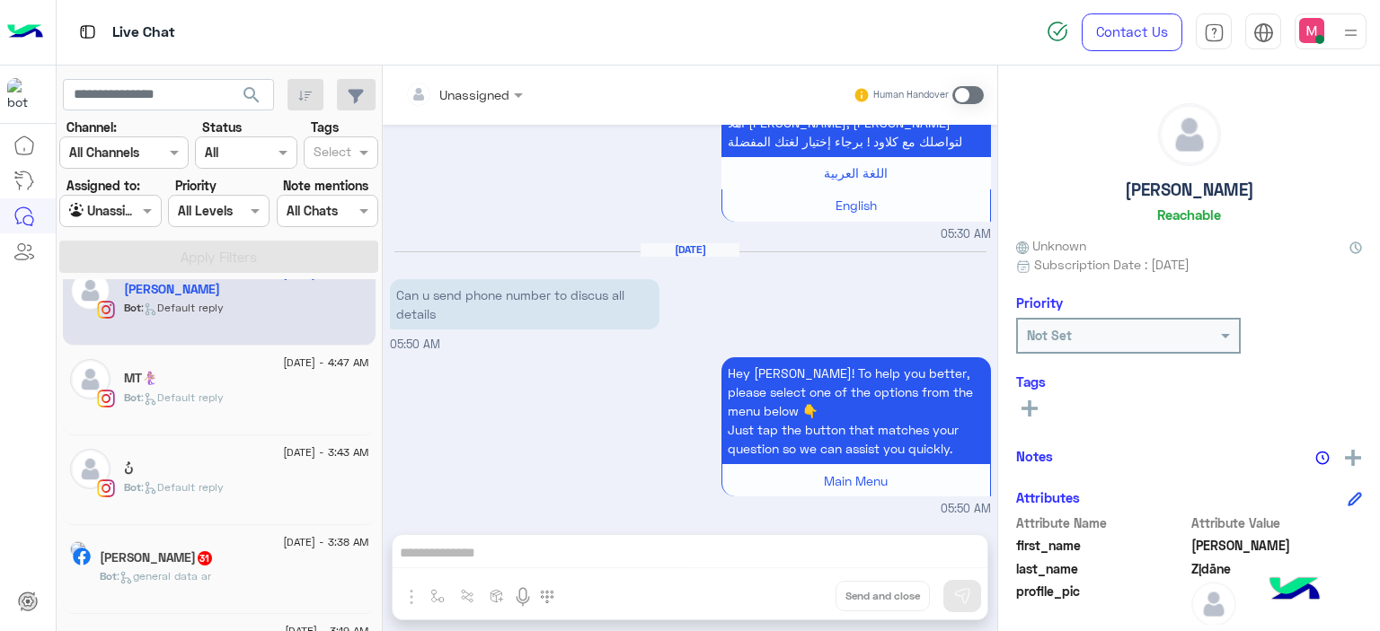
click at [280, 403] on div "Bot : Default reply" at bounding box center [246, 405] width 245 height 31
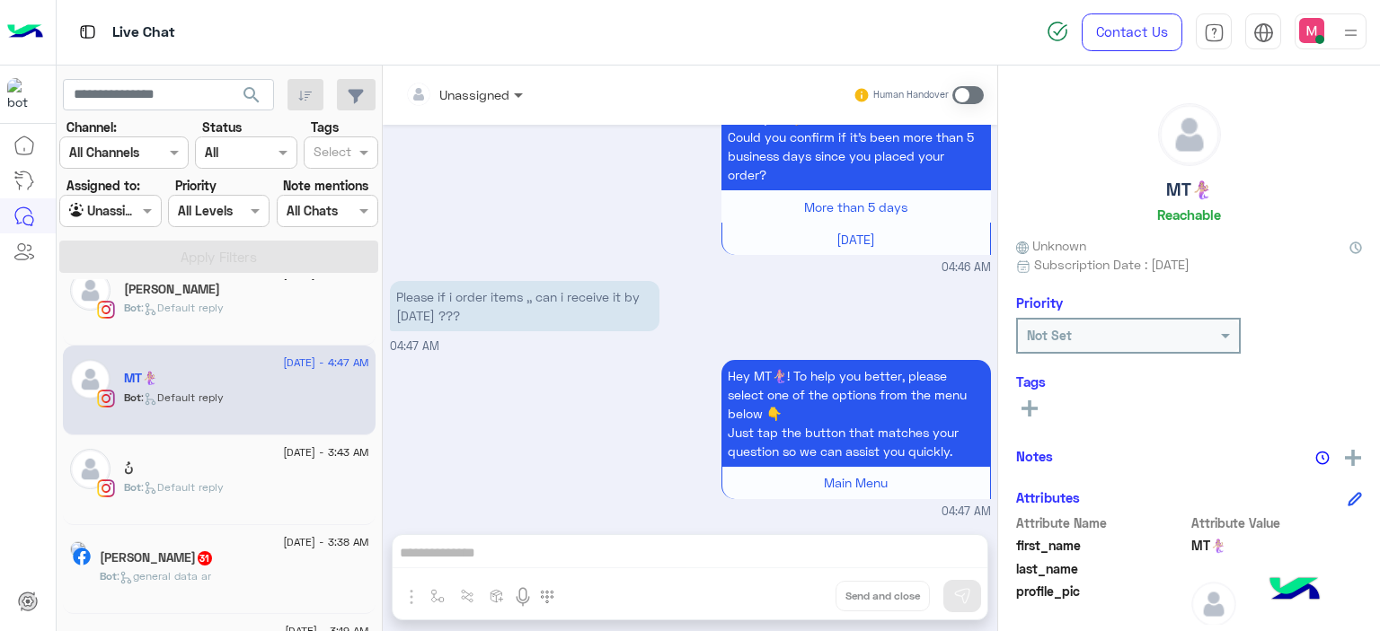
click at [514, 87] on span at bounding box center [520, 94] width 22 height 19
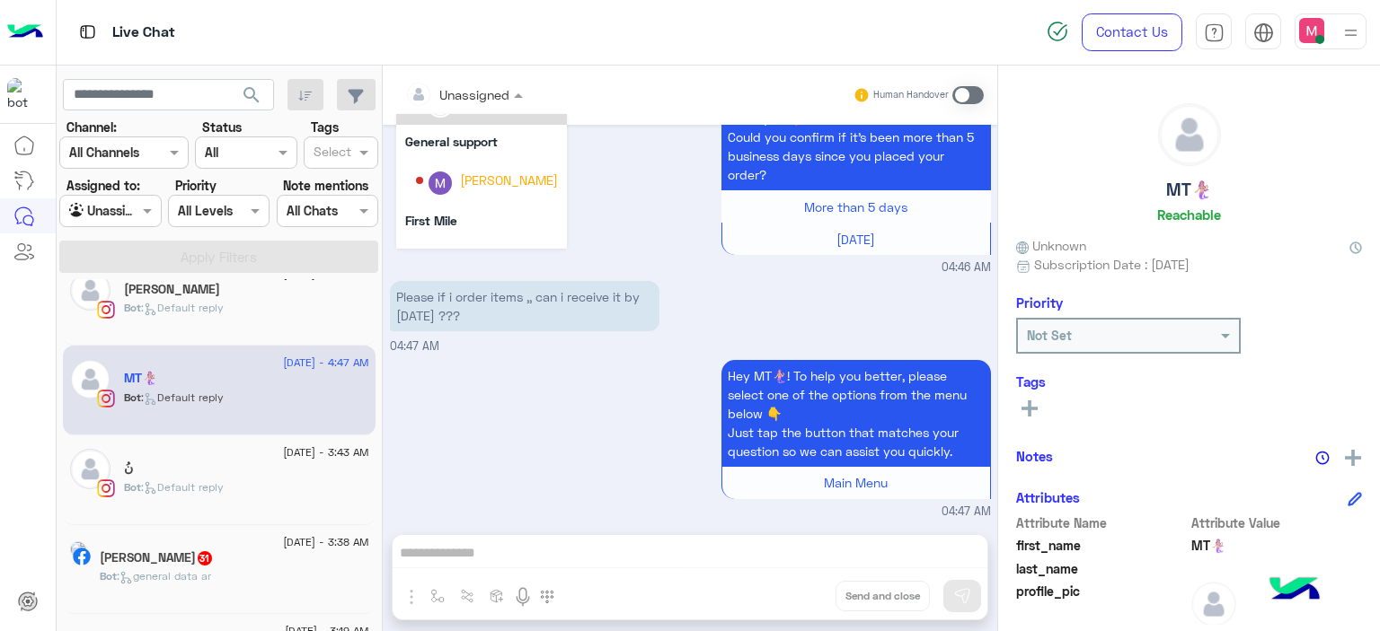
scroll to position [334, 0]
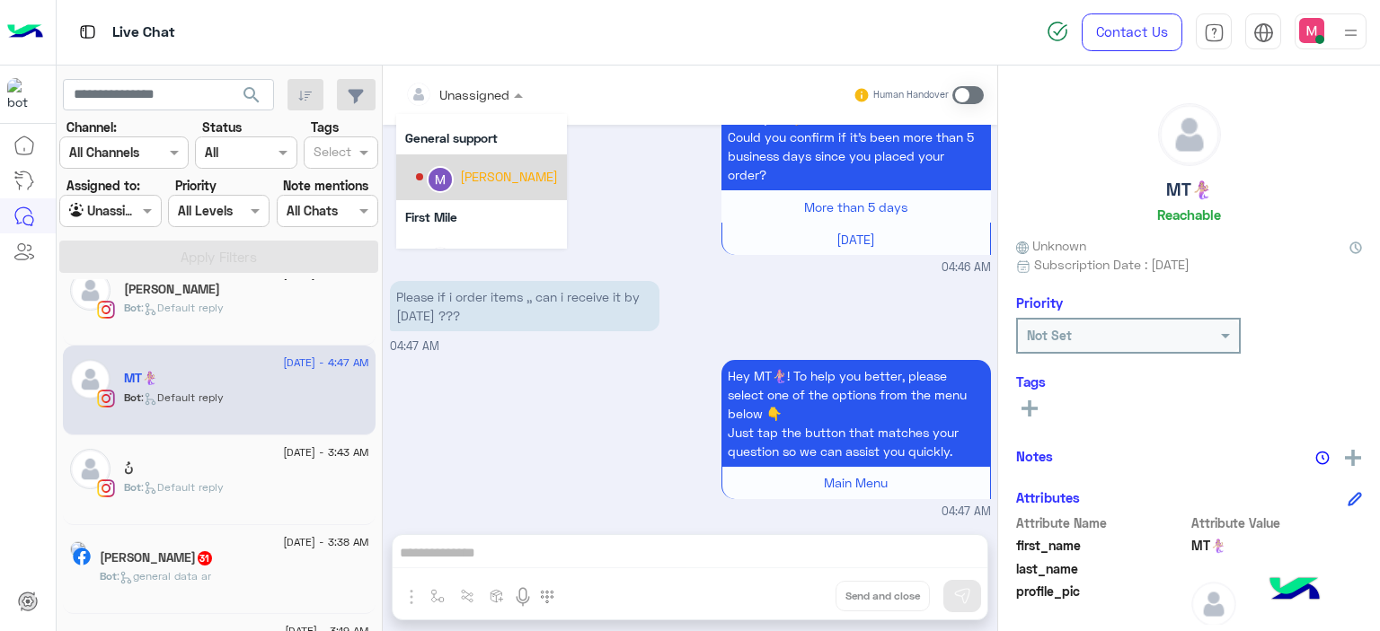
click at [496, 187] on div "[PERSON_NAME]" at bounding box center [487, 177] width 142 height 31
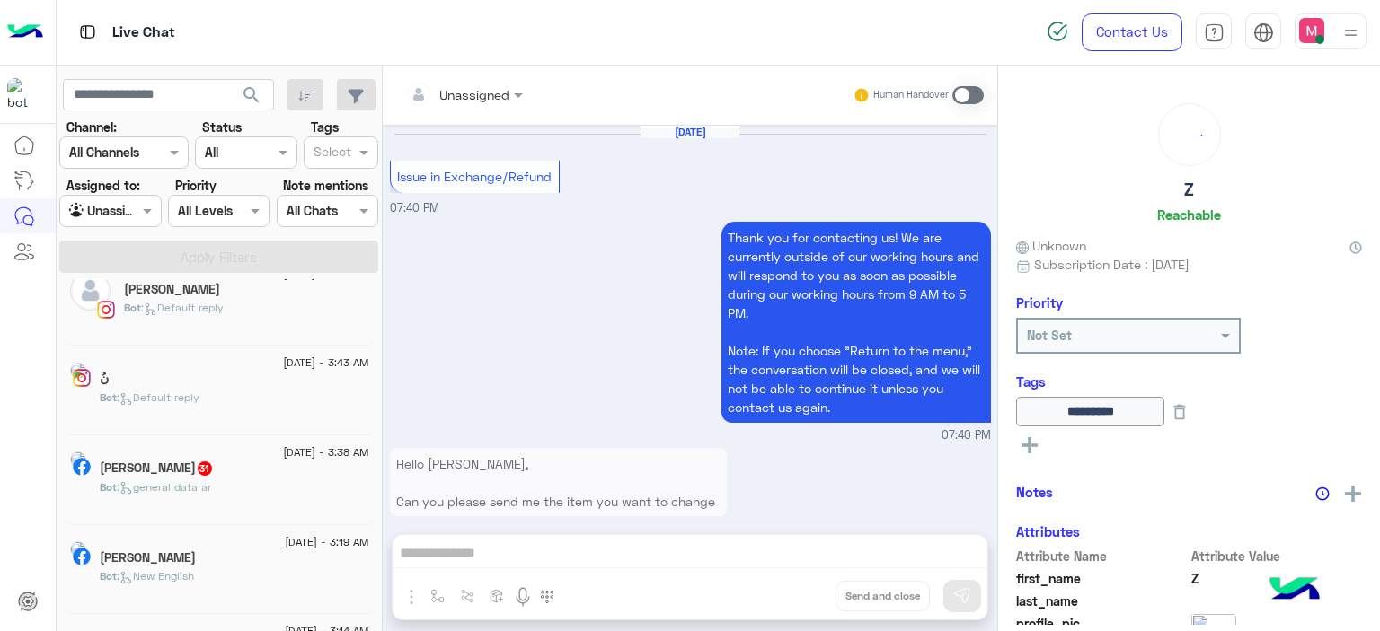
scroll to position [2262, 0]
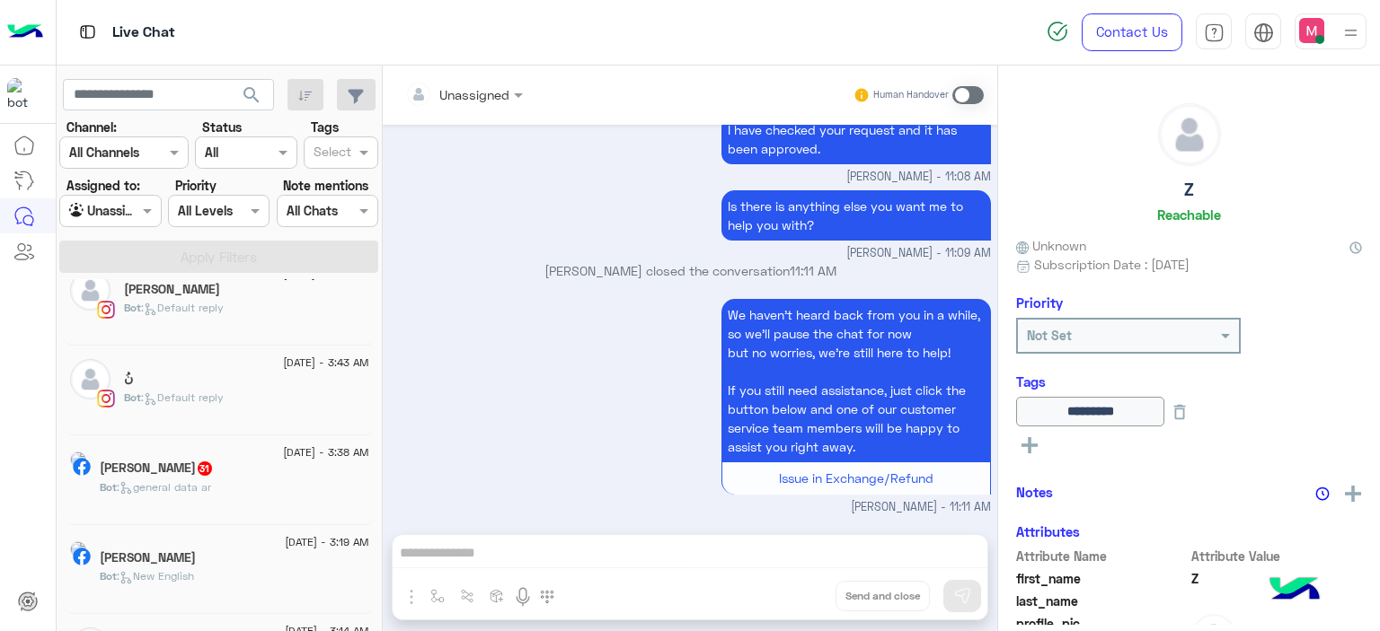
click at [257, 401] on div "Bot : Default reply" at bounding box center [246, 405] width 245 height 31
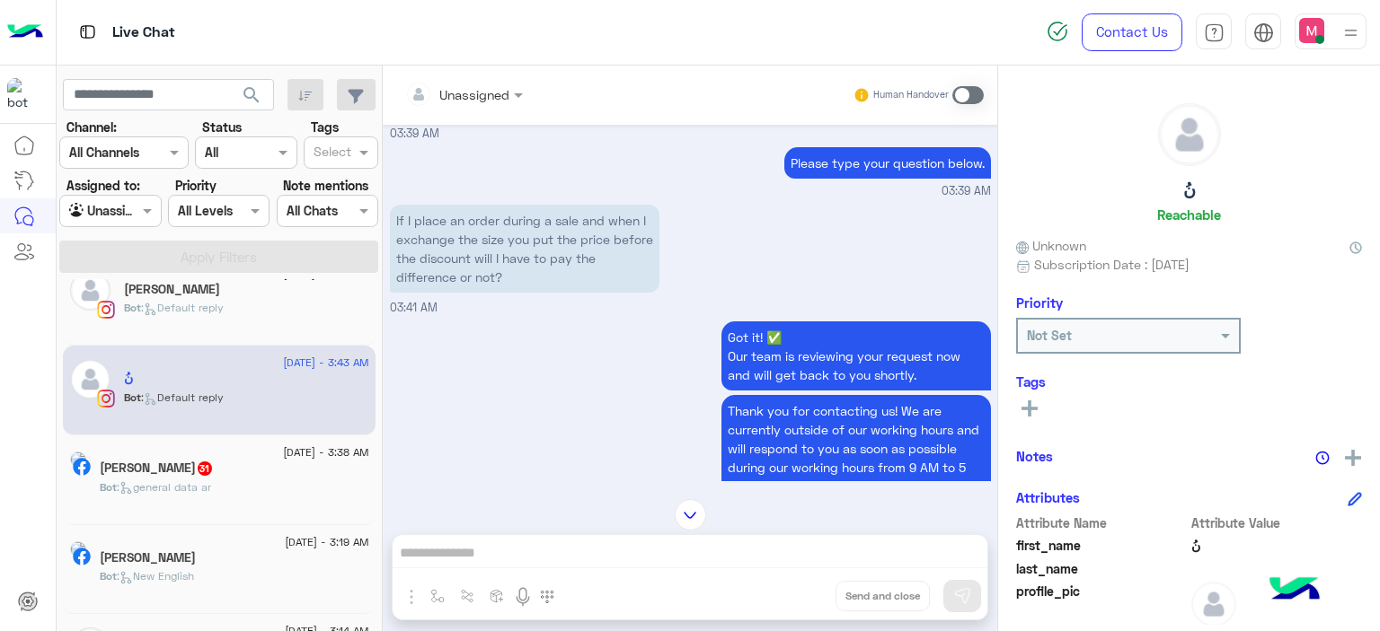
scroll to position [1794, 0]
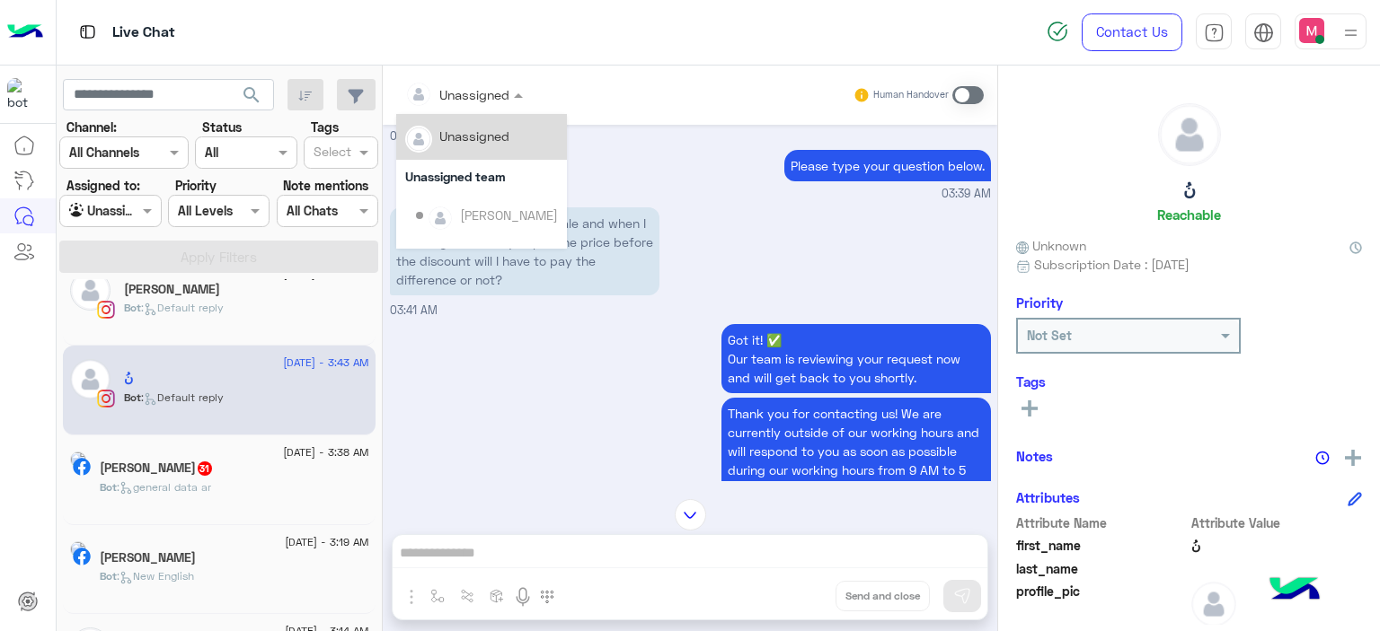
click at [504, 96] on div at bounding box center [464, 94] width 136 height 21
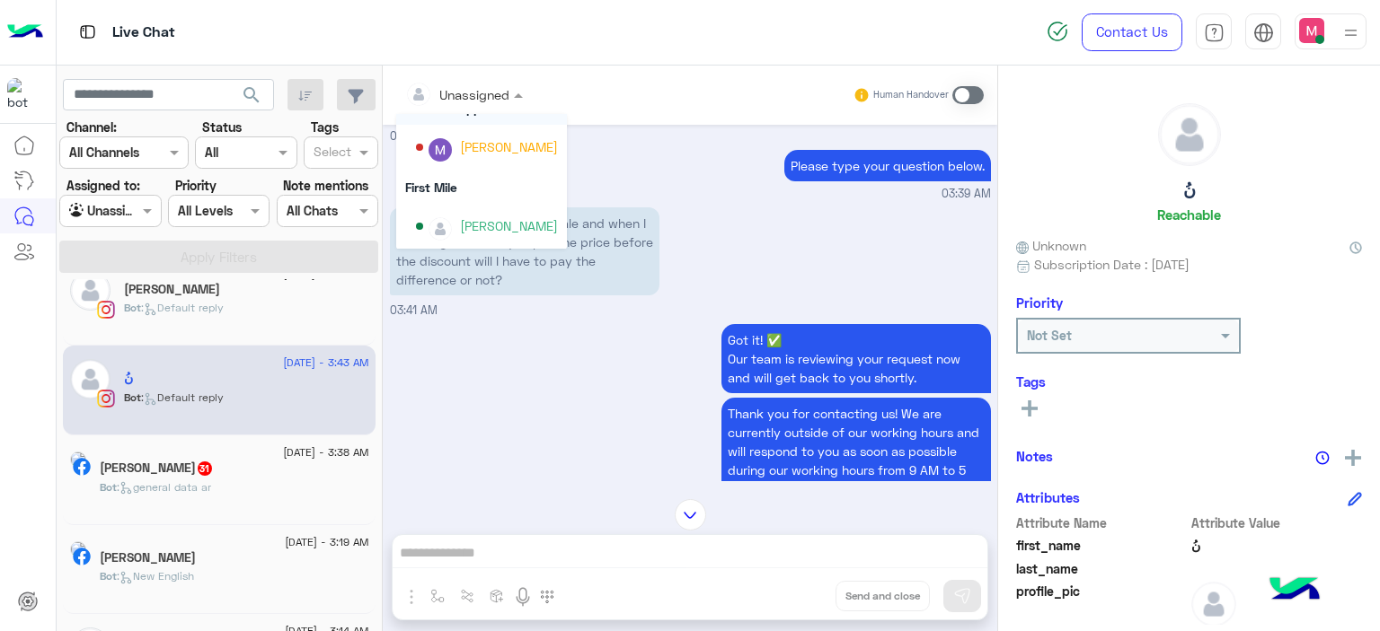
scroll to position [363, 0]
click at [498, 162] on div "[PERSON_NAME]" at bounding box center [487, 148] width 142 height 31
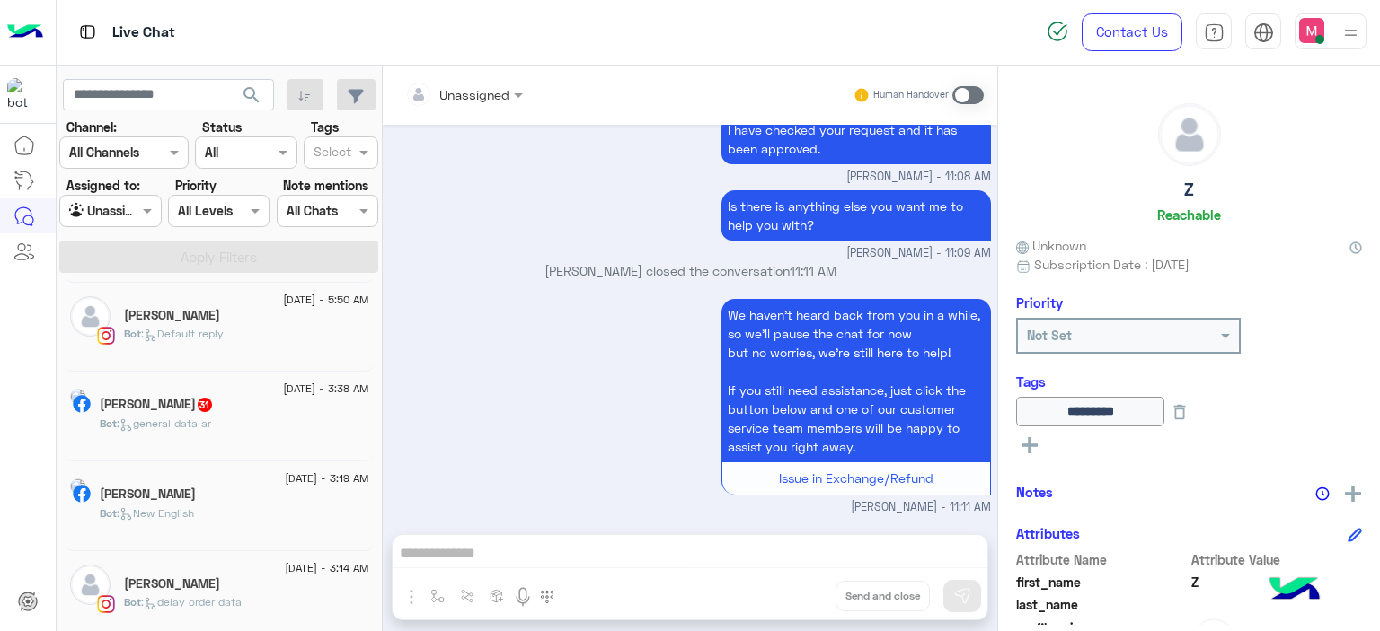
scroll to position [1089, 0]
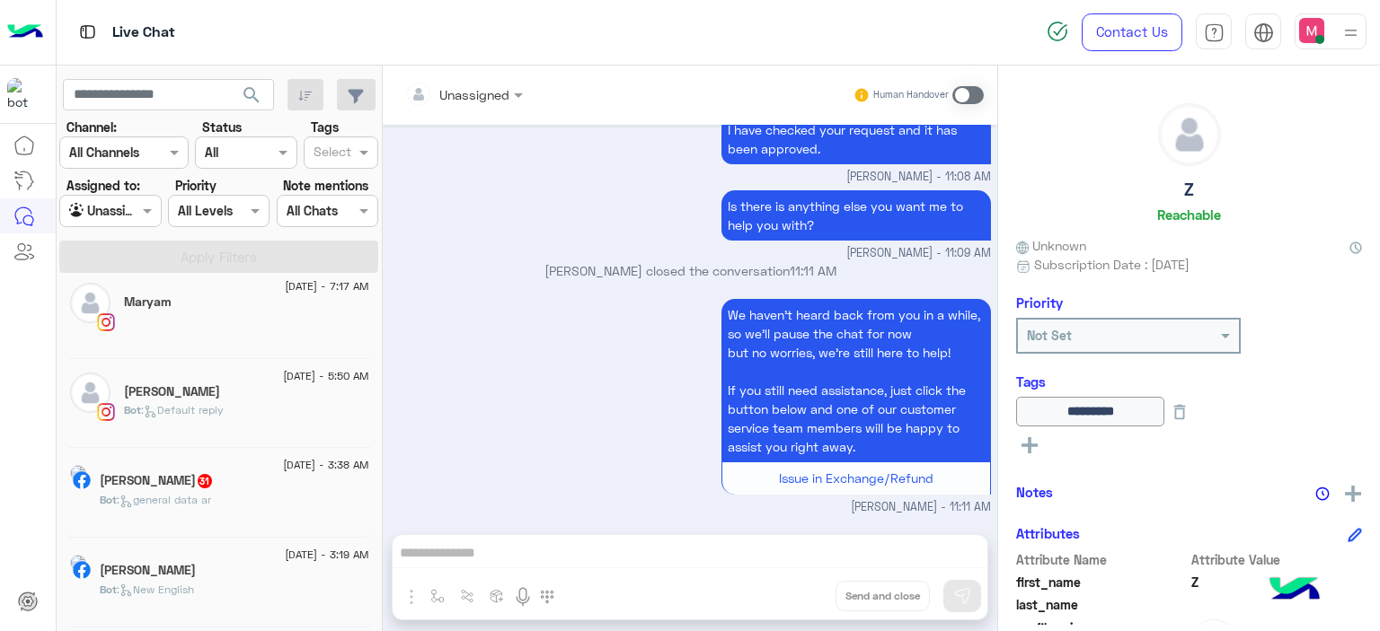
click at [261, 419] on div "Bot : Default reply" at bounding box center [246, 417] width 245 height 31
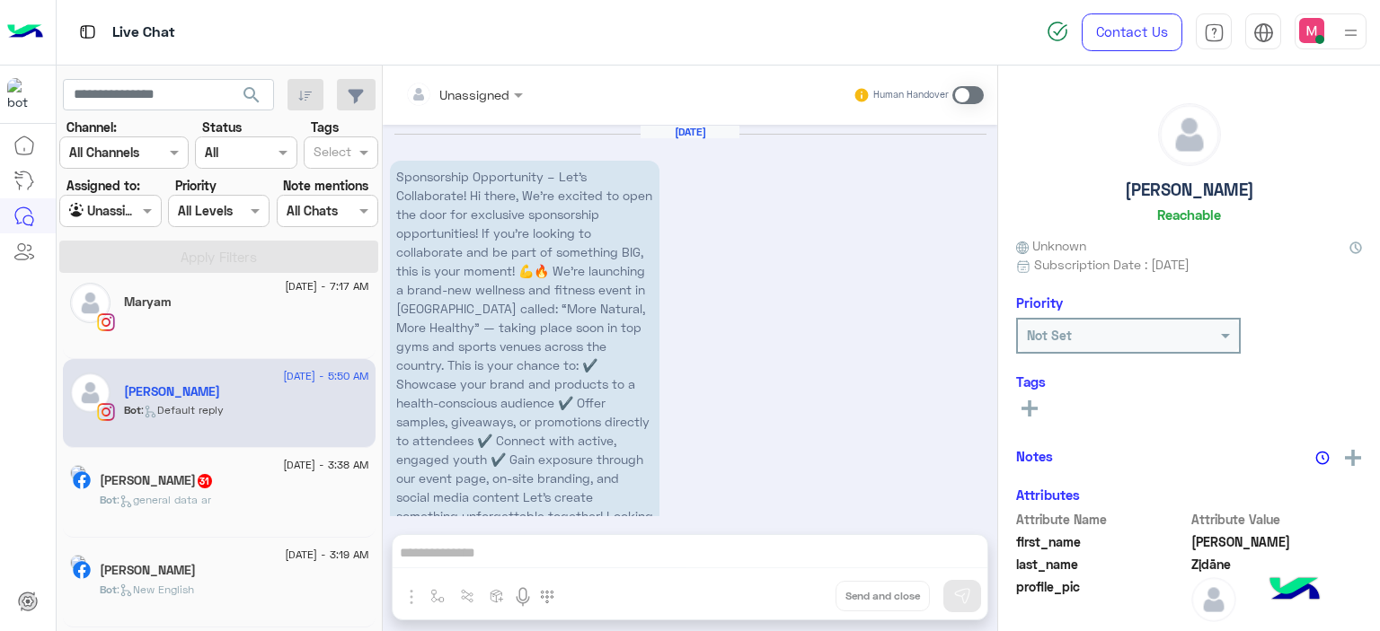
scroll to position [604, 0]
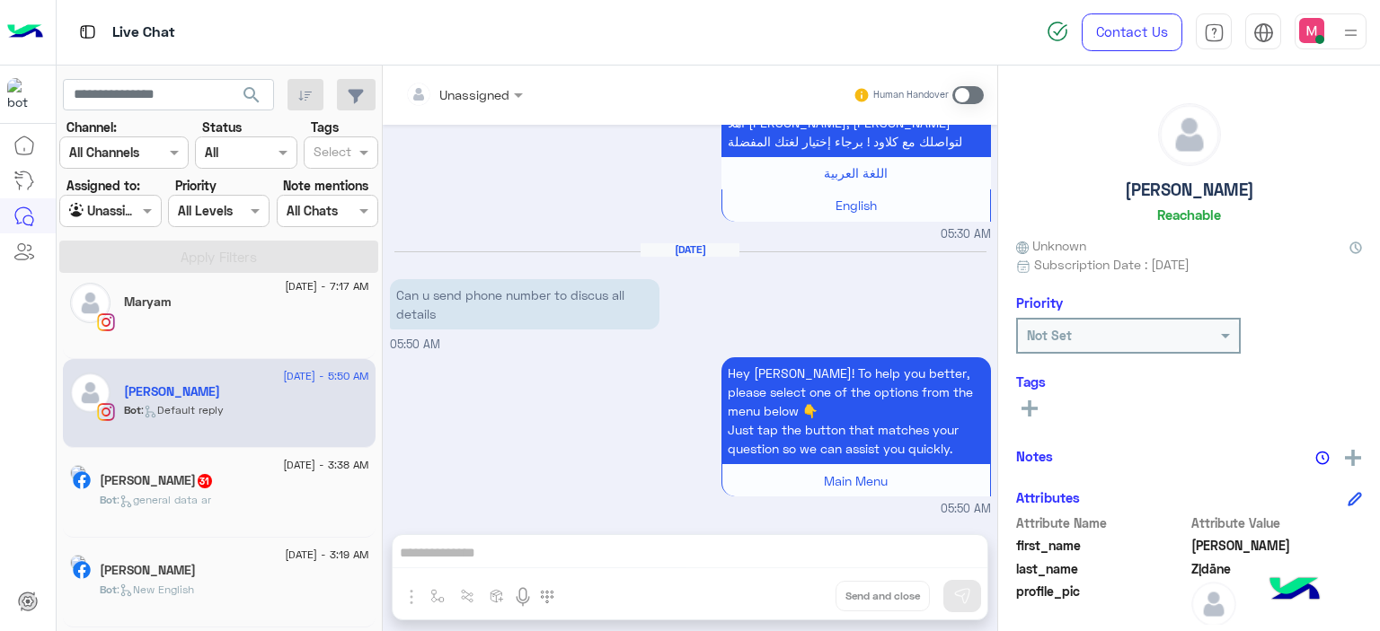
click at [256, 492] on div "Bot : general data ar" at bounding box center [234, 507] width 269 height 31
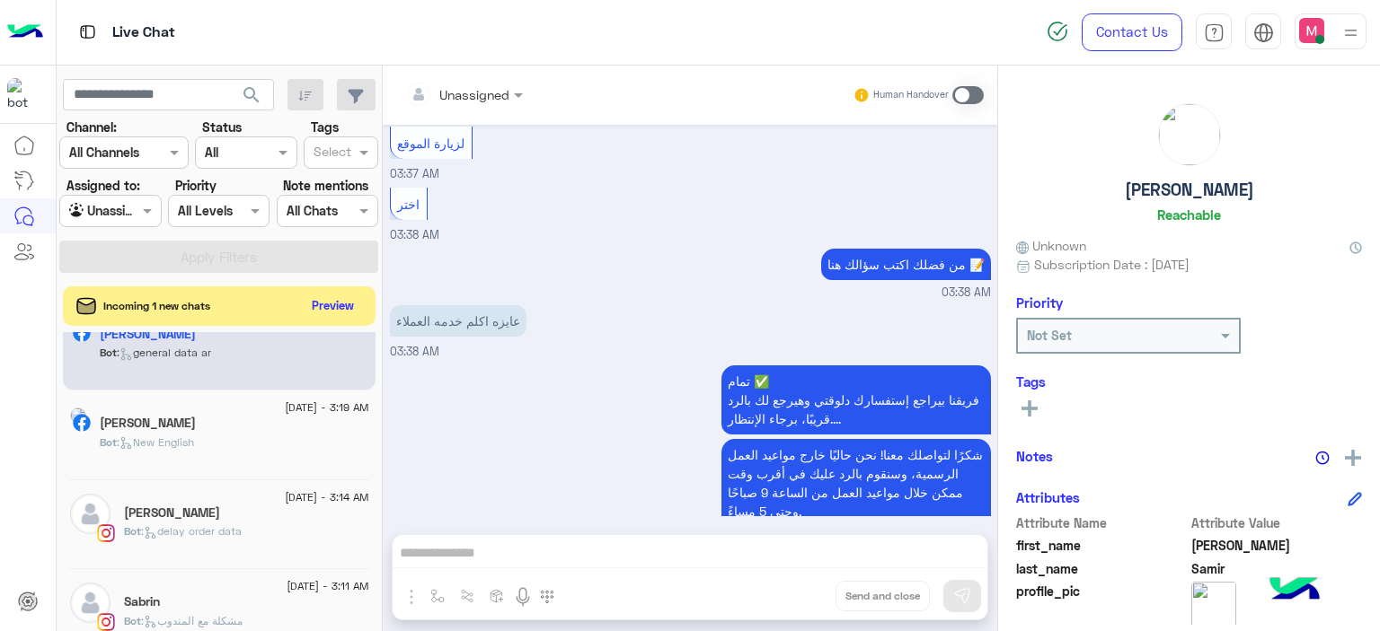
scroll to position [1291, 0]
click at [277, 434] on div "Bot : New English" at bounding box center [234, 449] width 269 height 31
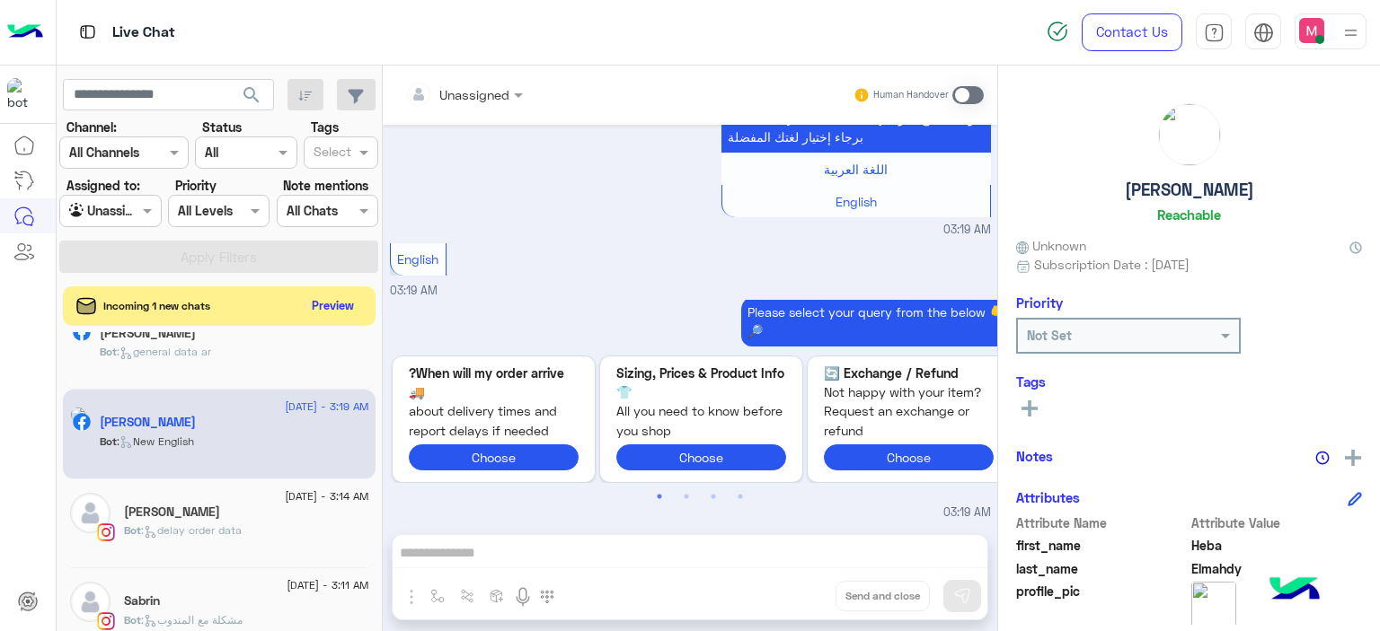
click at [260, 525] on div "Bot : delay order data" at bounding box center [246, 538] width 245 height 31
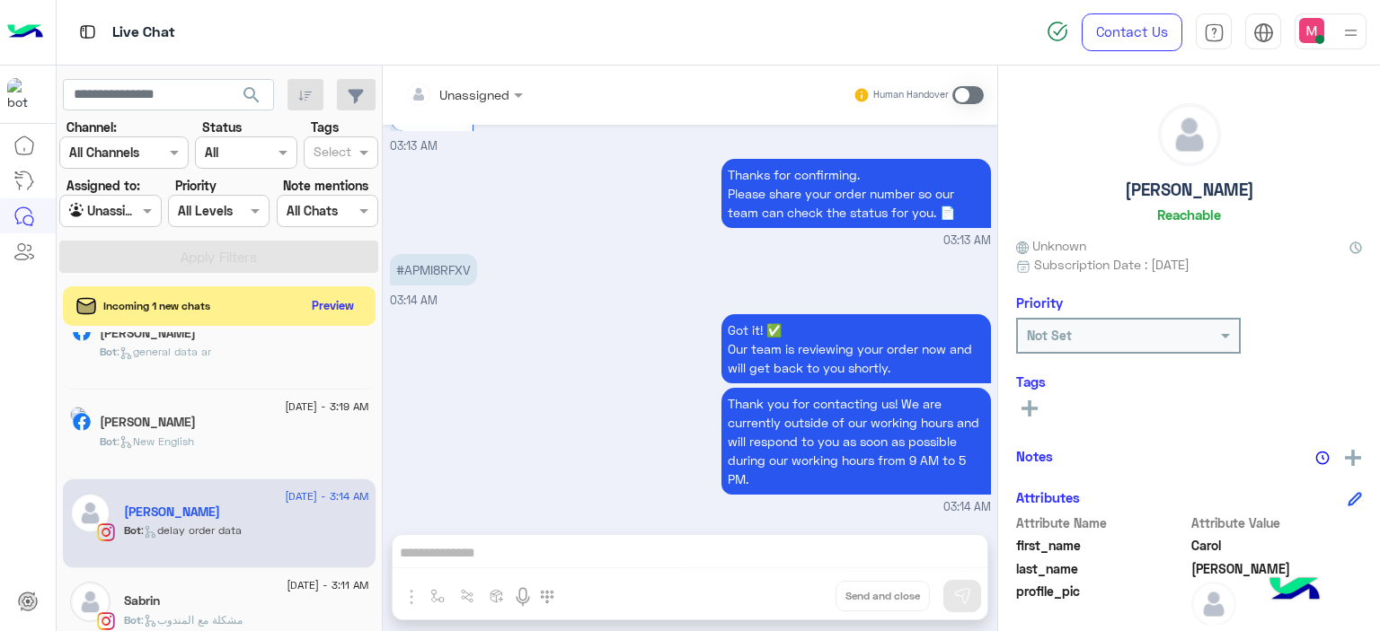
scroll to position [2235, 0]
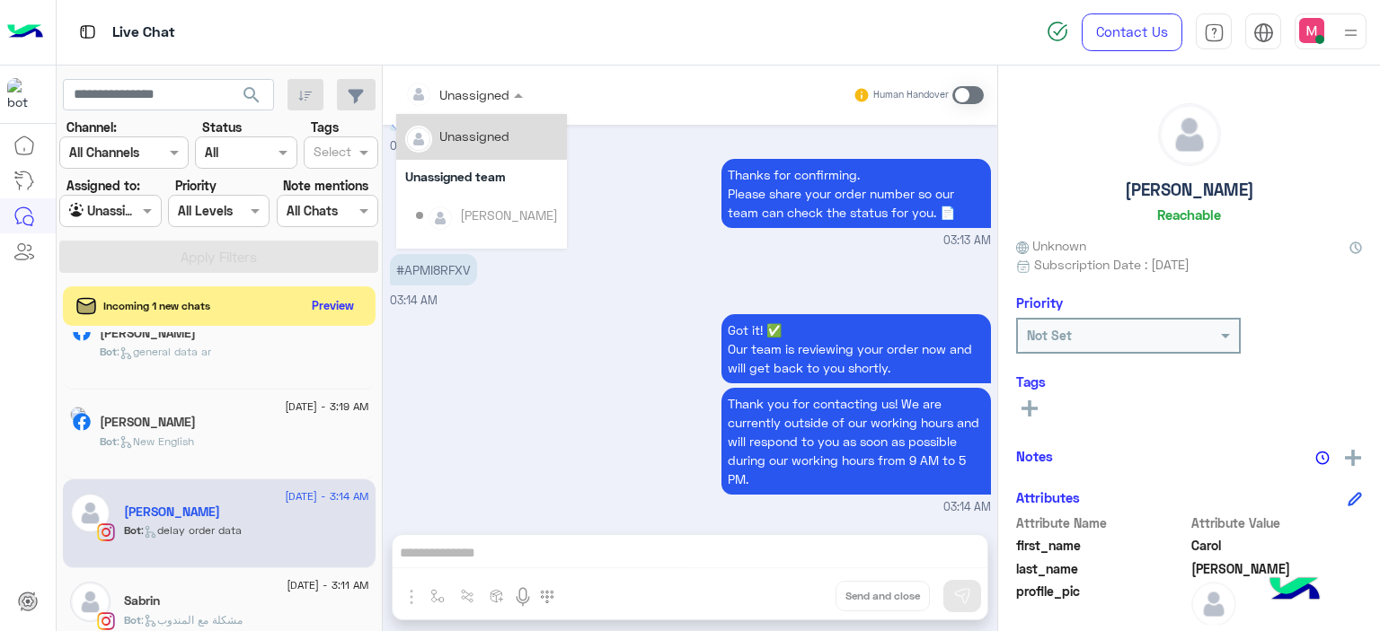
click at [504, 86] on div at bounding box center [464, 94] width 136 height 21
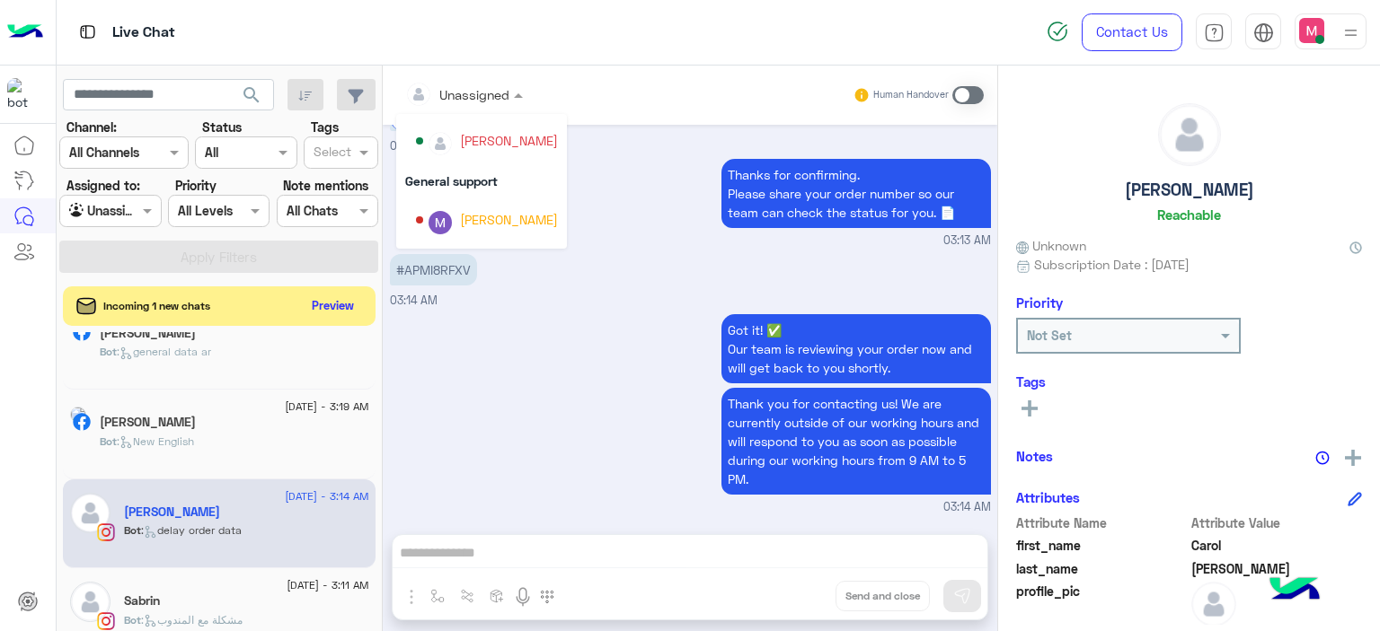
scroll to position [293, 0]
click at [503, 146] on div "[PERSON_NAME]" at bounding box center [509, 138] width 98 height 19
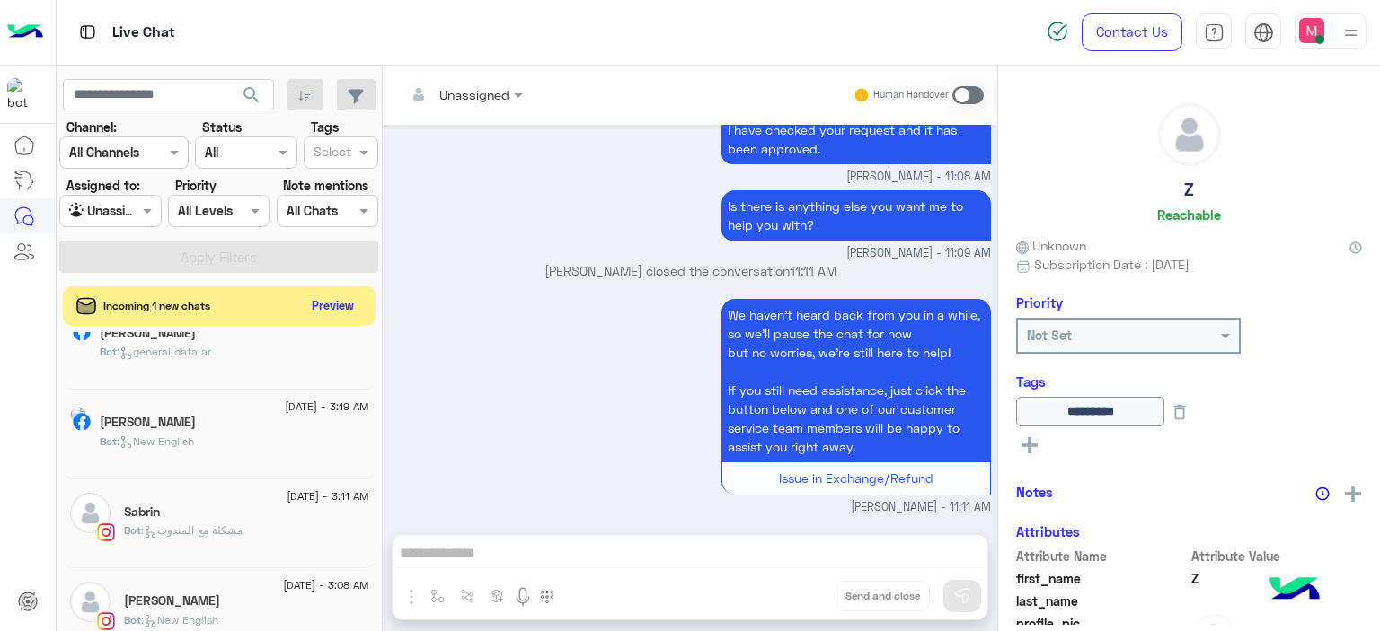
scroll to position [1377, 0]
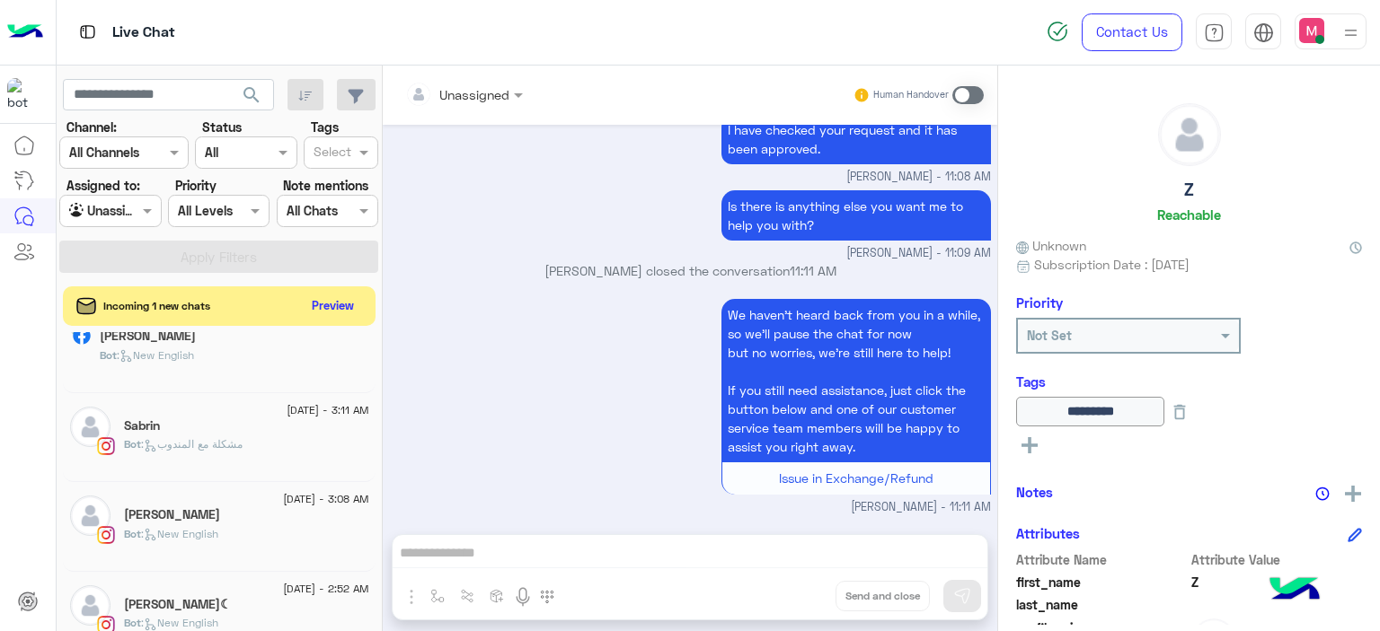
click at [287, 463] on div "Bot : مشكلة مع المندوب" at bounding box center [246, 452] width 245 height 31
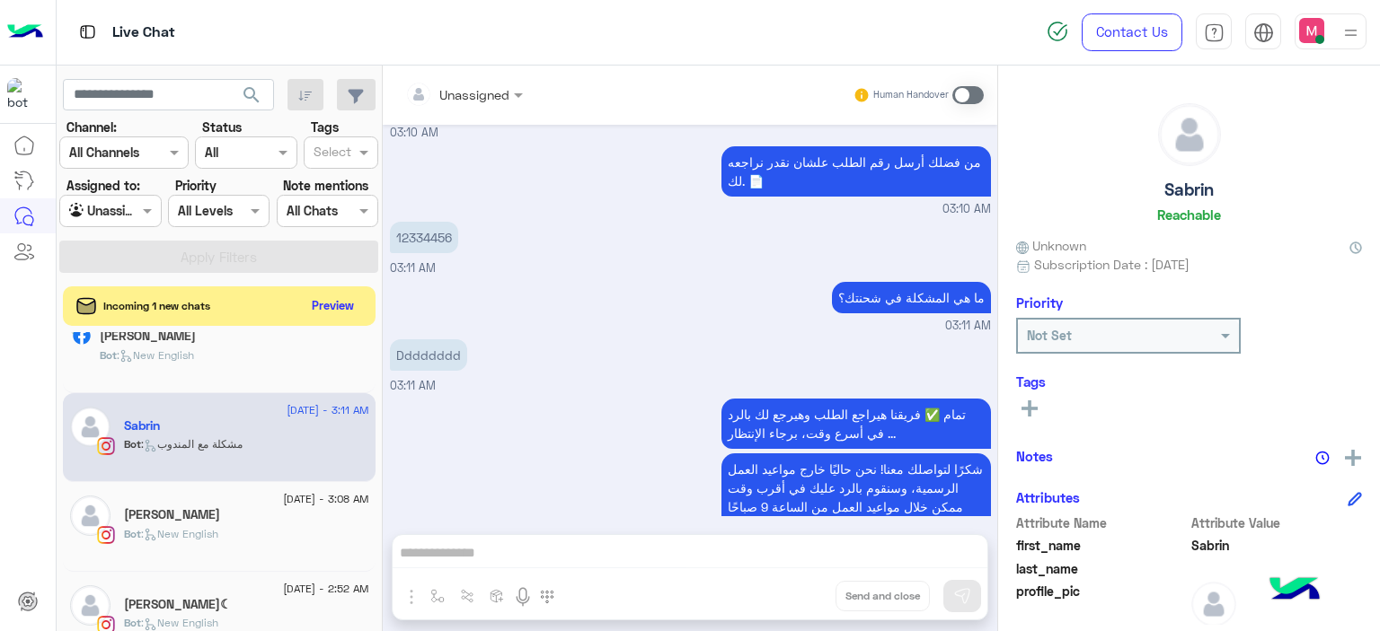
scroll to position [1650, 0]
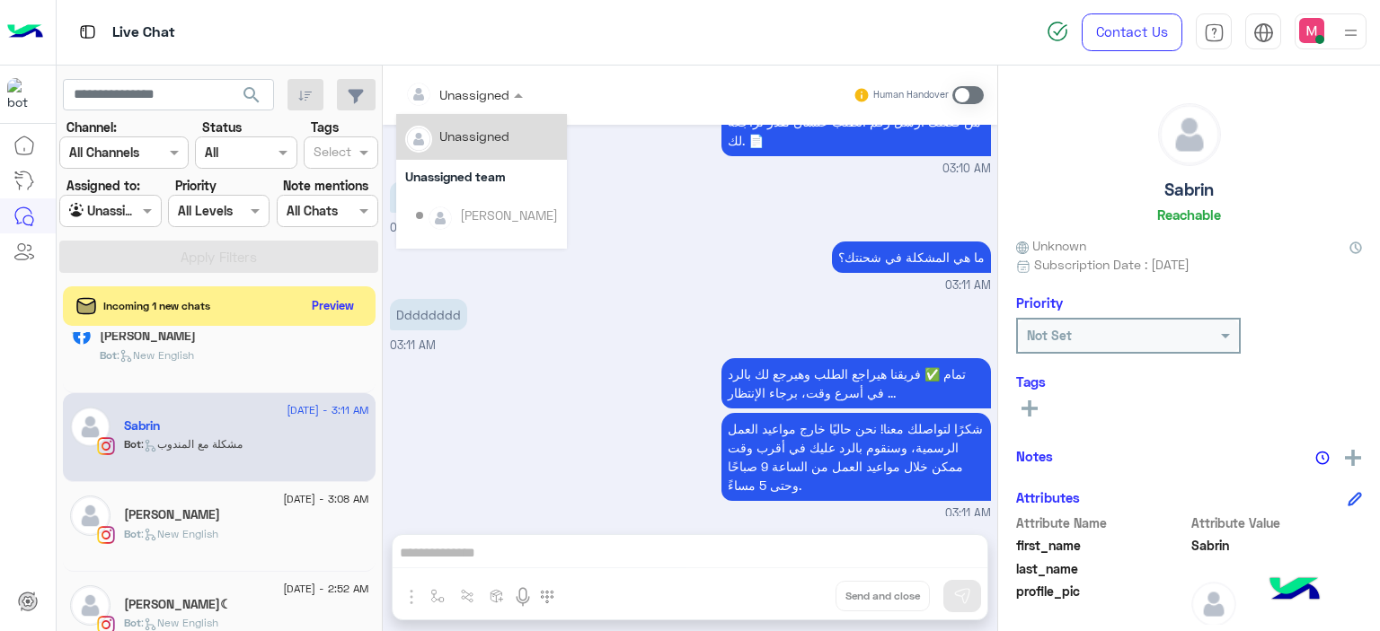
click at [517, 89] on span at bounding box center [520, 94] width 22 height 19
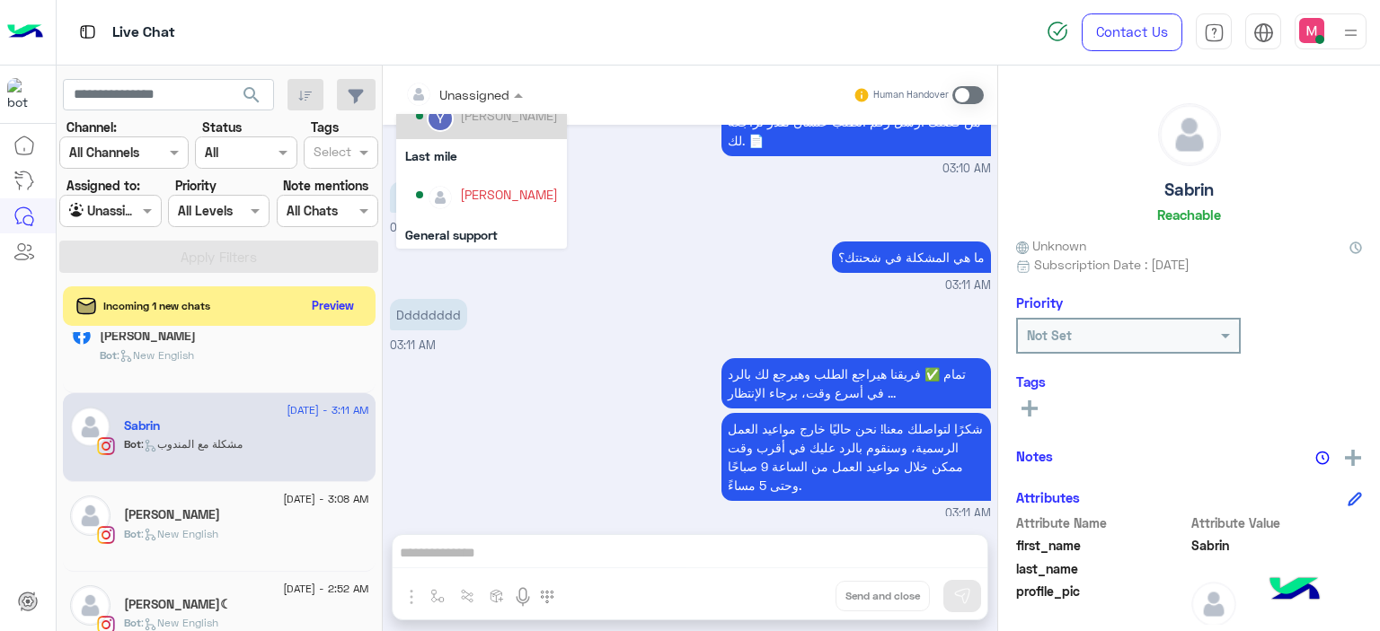
scroll to position [237, 0]
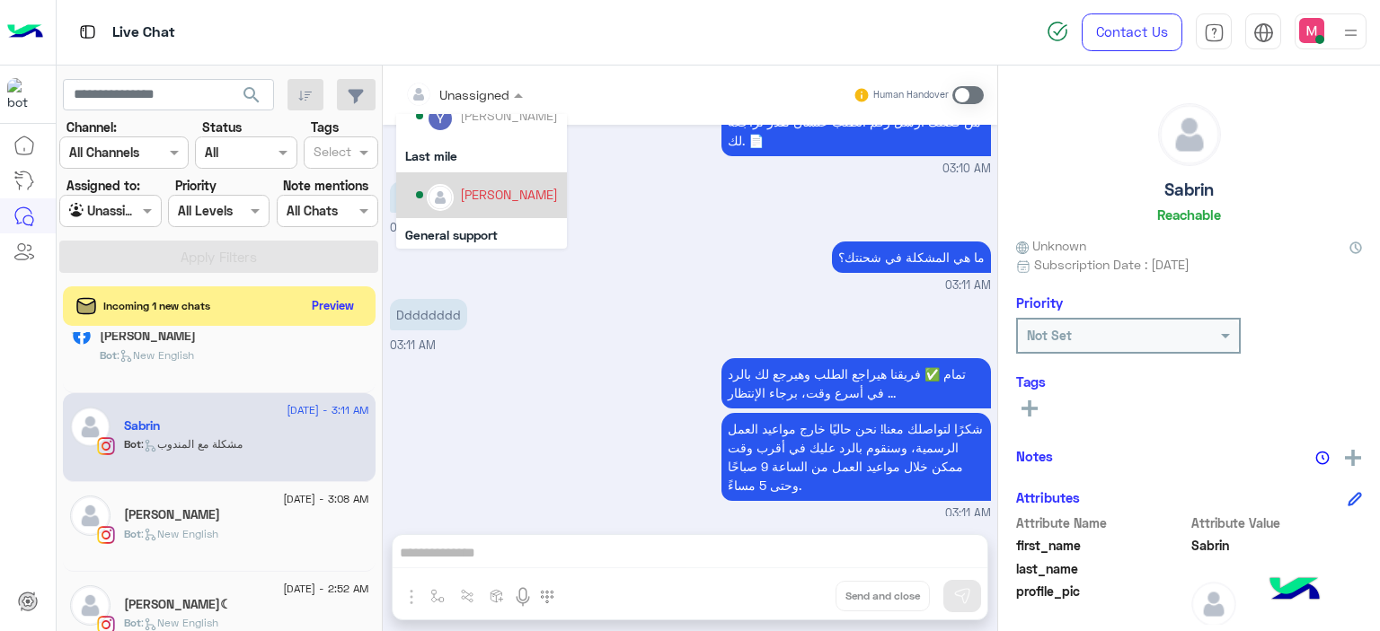
click at [516, 190] on div "[PERSON_NAME]" at bounding box center [509, 194] width 98 height 19
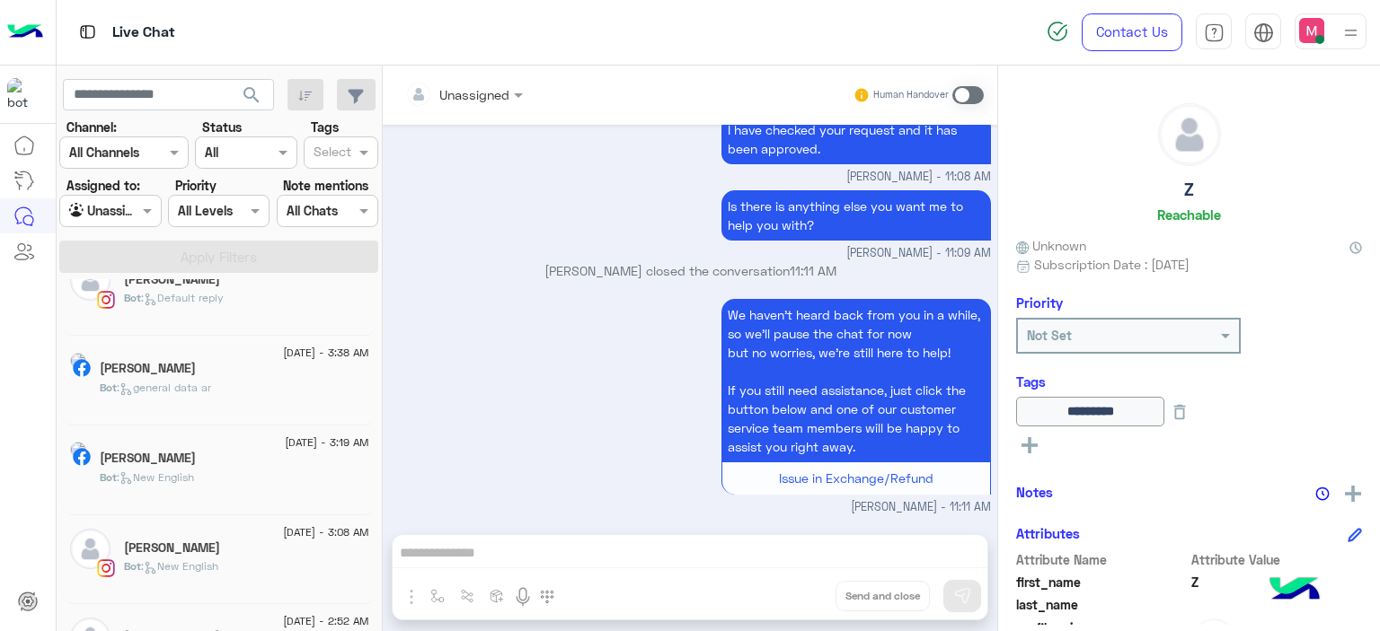
scroll to position [1204, 0]
click at [190, 560] on span ": New English" at bounding box center [179, 564] width 77 height 13
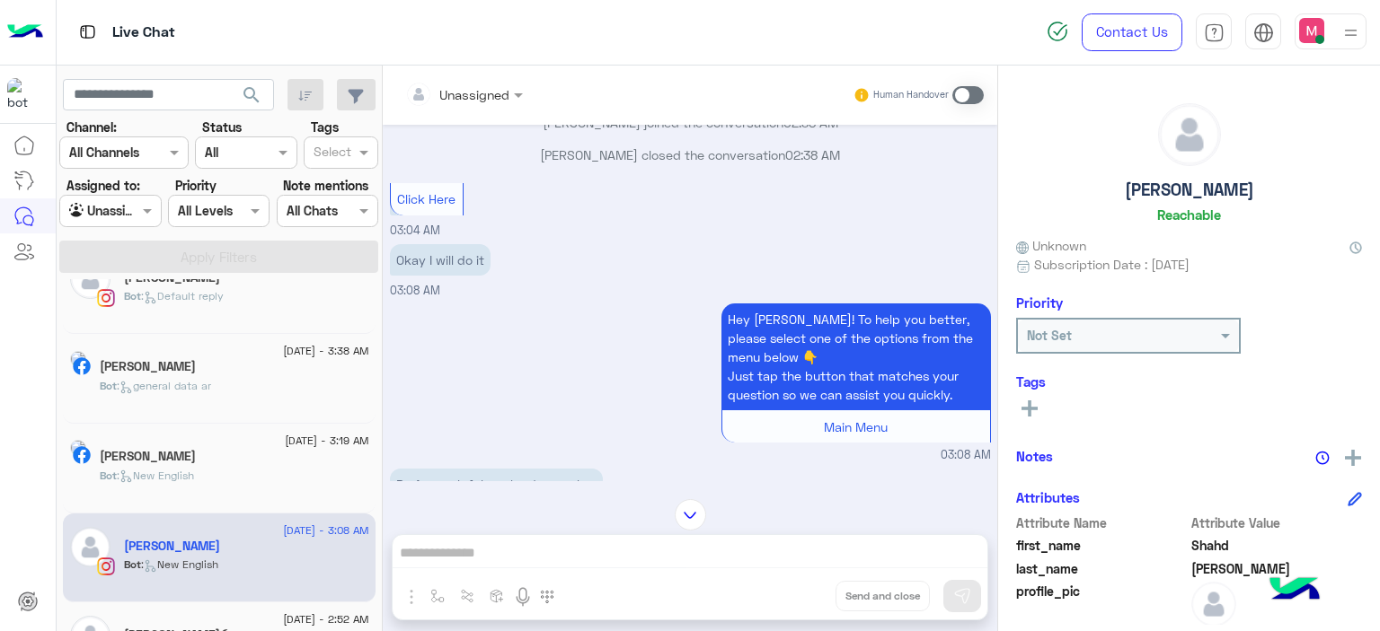
scroll to position [571, 0]
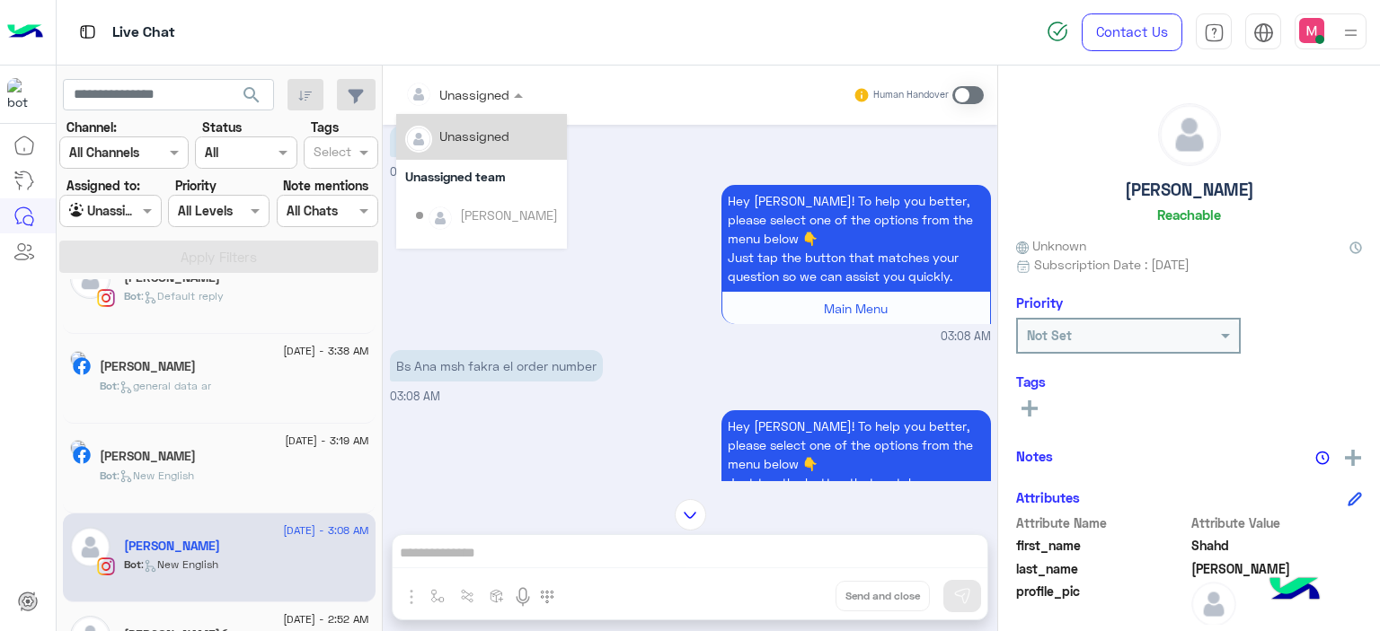
click at [507, 100] on div at bounding box center [464, 94] width 136 height 21
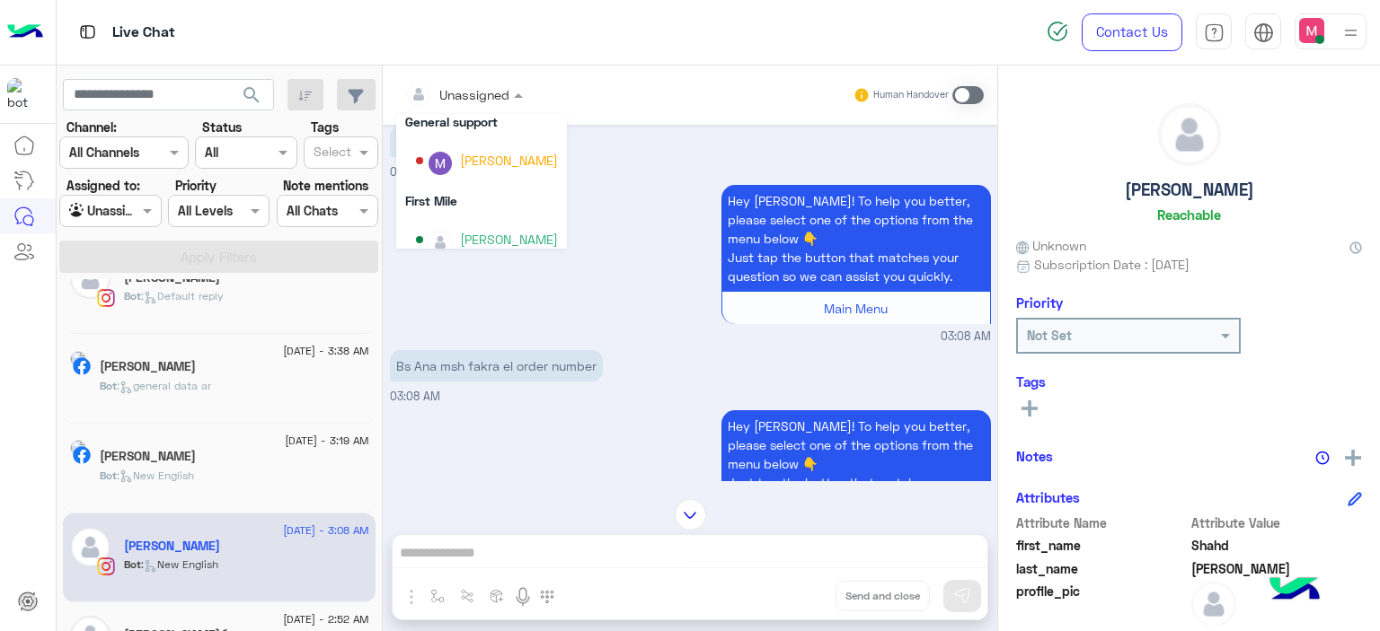
scroll to position [351, 0]
click at [498, 164] on div "[PERSON_NAME]" at bounding box center [509, 159] width 98 height 19
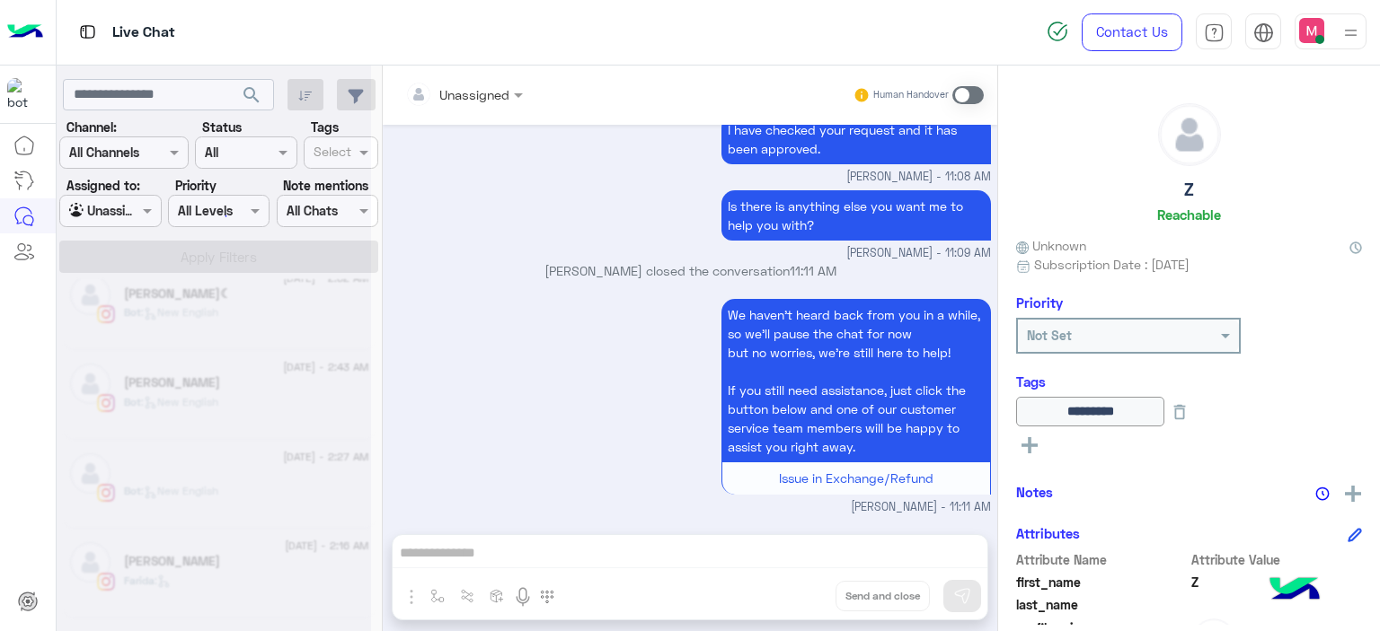
scroll to position [9, 0]
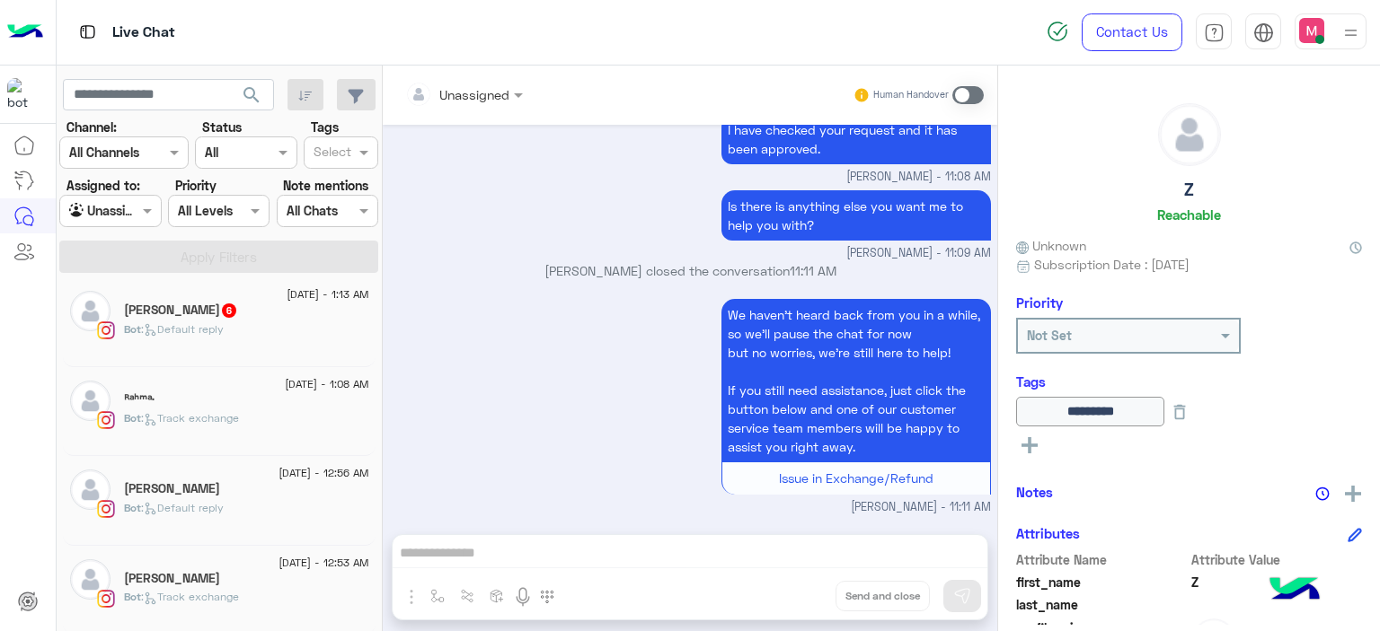
click at [203, 313] on h5 "[PERSON_NAME] 6" at bounding box center [181, 310] width 114 height 15
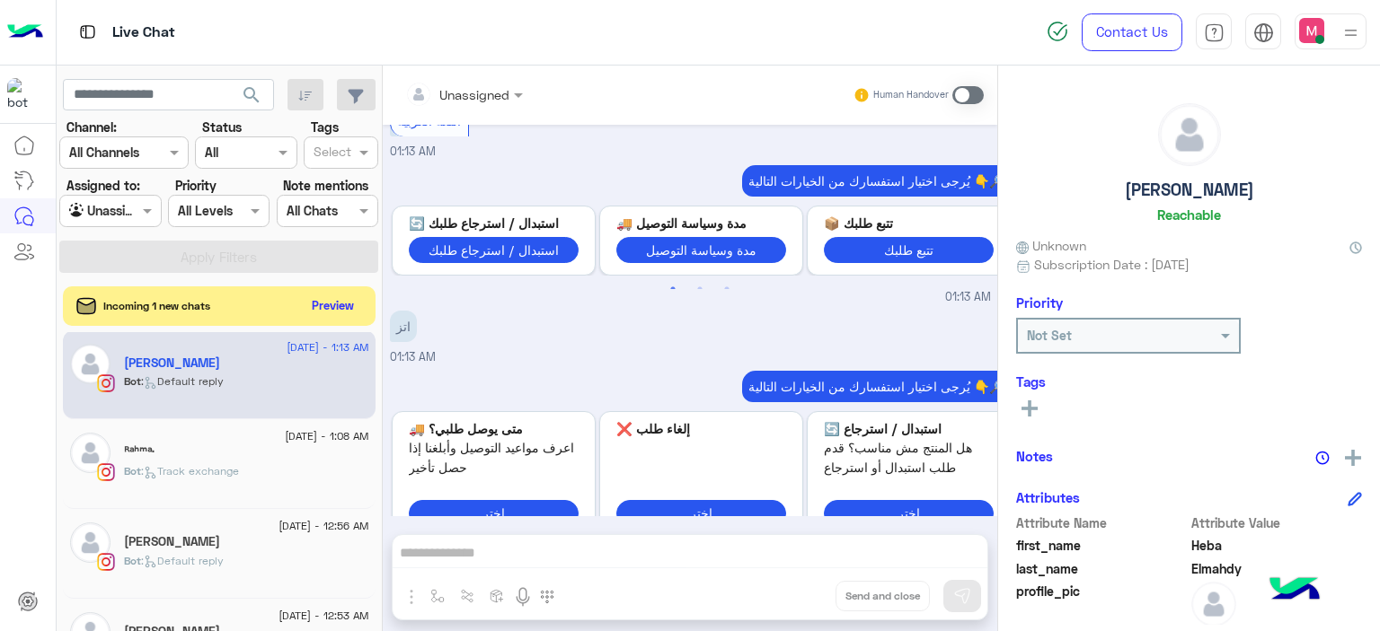
scroll to position [5103, 0]
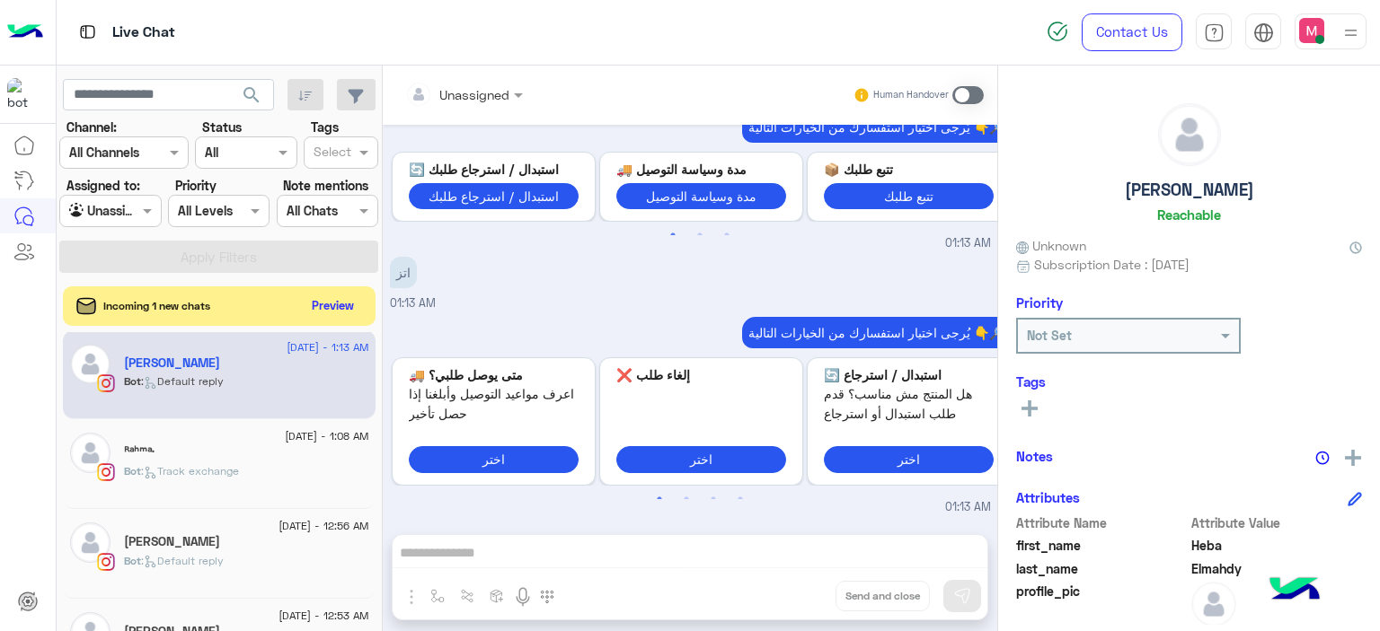
click at [251, 454] on div "ᴿᵃʰᵐᵃ∙" at bounding box center [246, 454] width 245 height 19
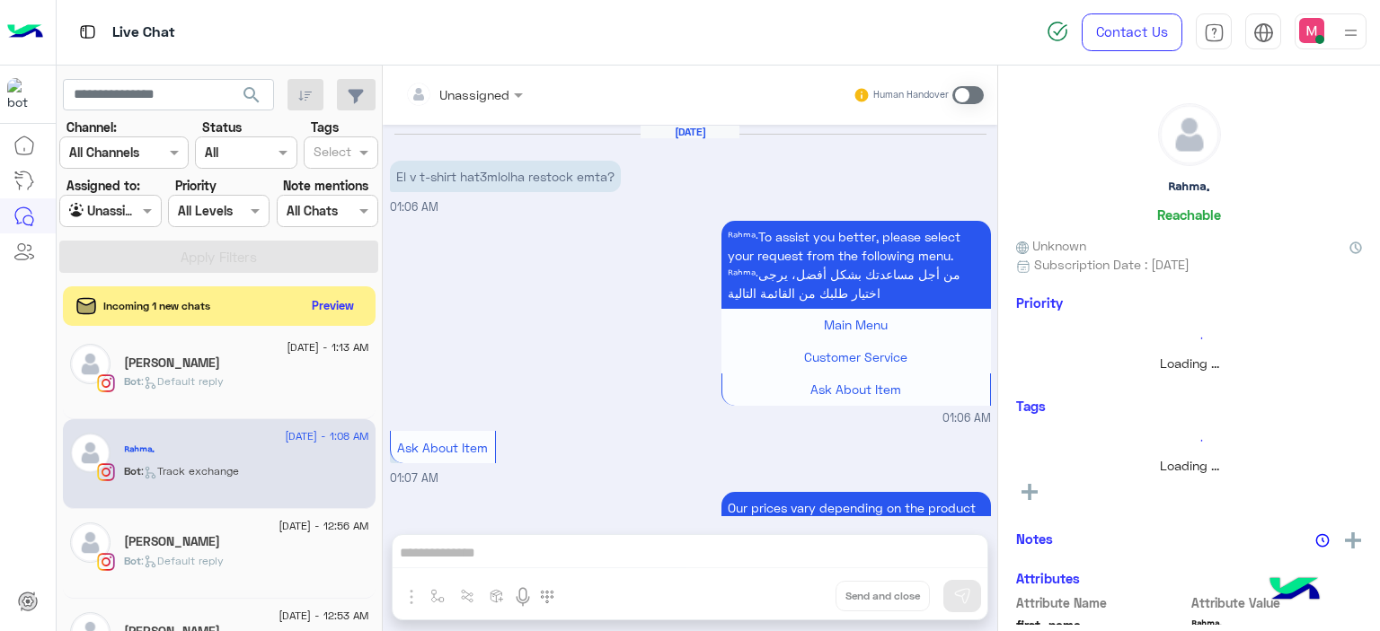
scroll to position [1285, 0]
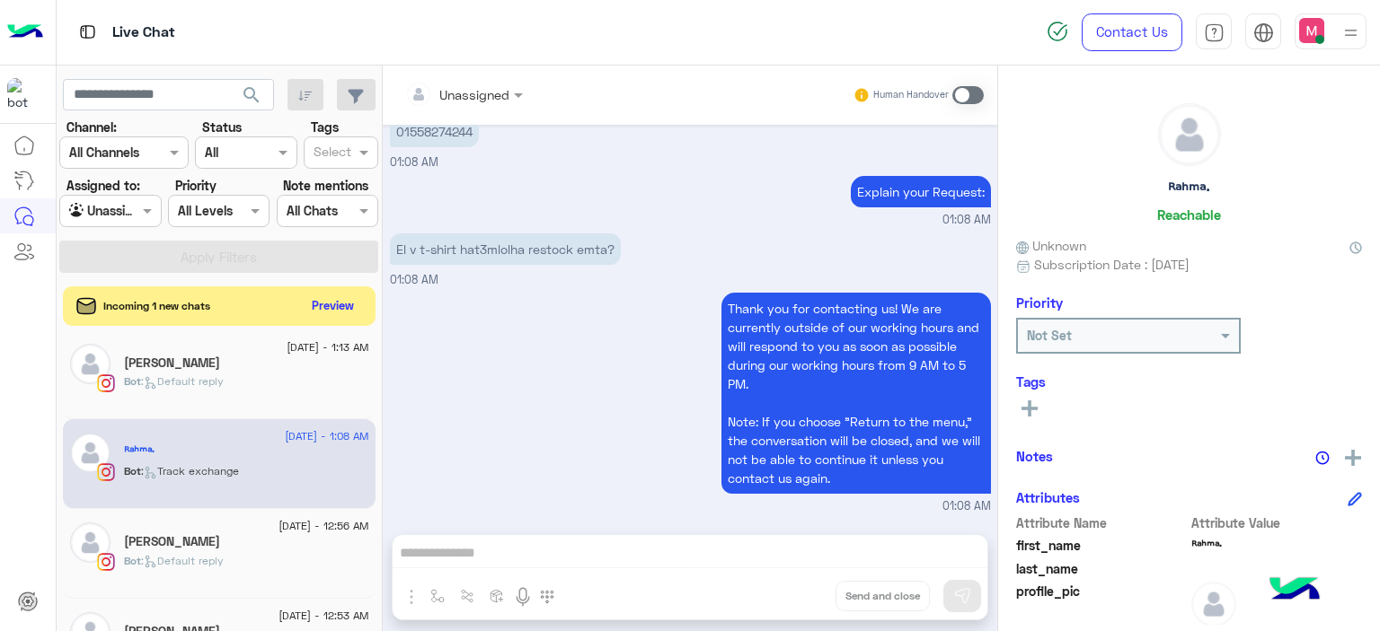
click at [229, 546] on div "[PERSON_NAME]" at bounding box center [246, 543] width 245 height 19
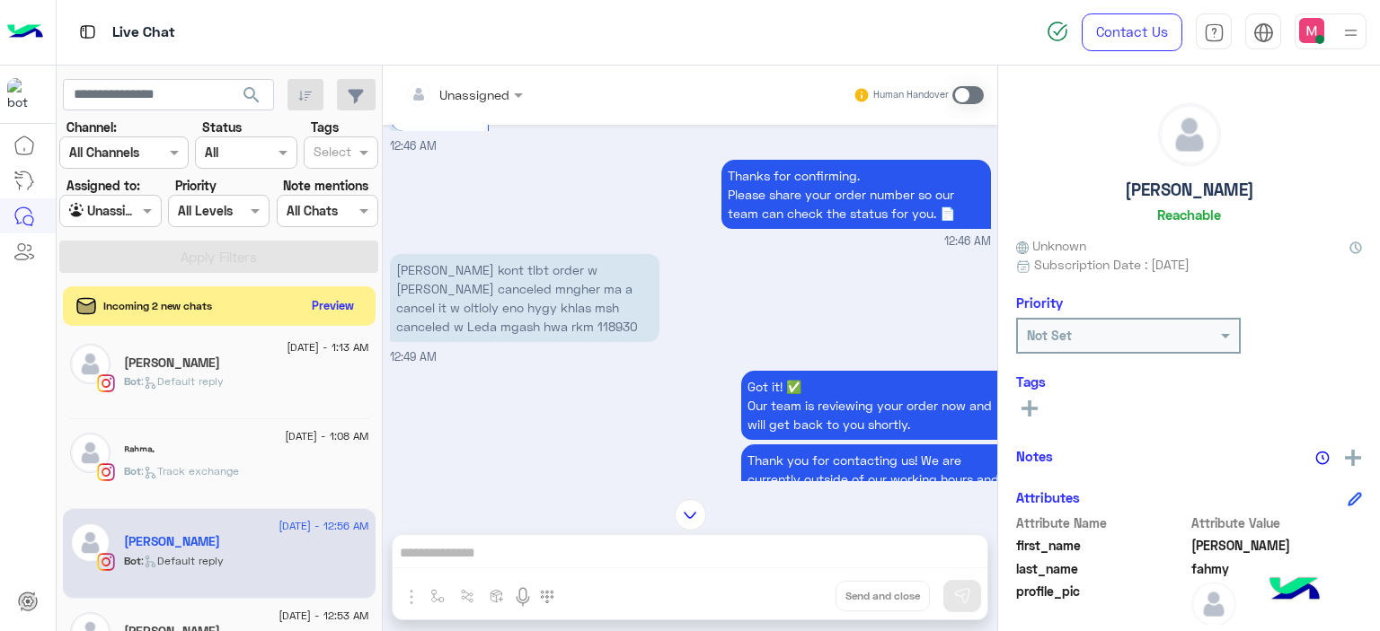
scroll to position [1480, 0]
click at [446, 303] on p "[PERSON_NAME] kont tlbt order w [PERSON_NAME] canceled mngher ma a cancel it w …" at bounding box center [524, 298] width 269 height 88
copy p "118930"
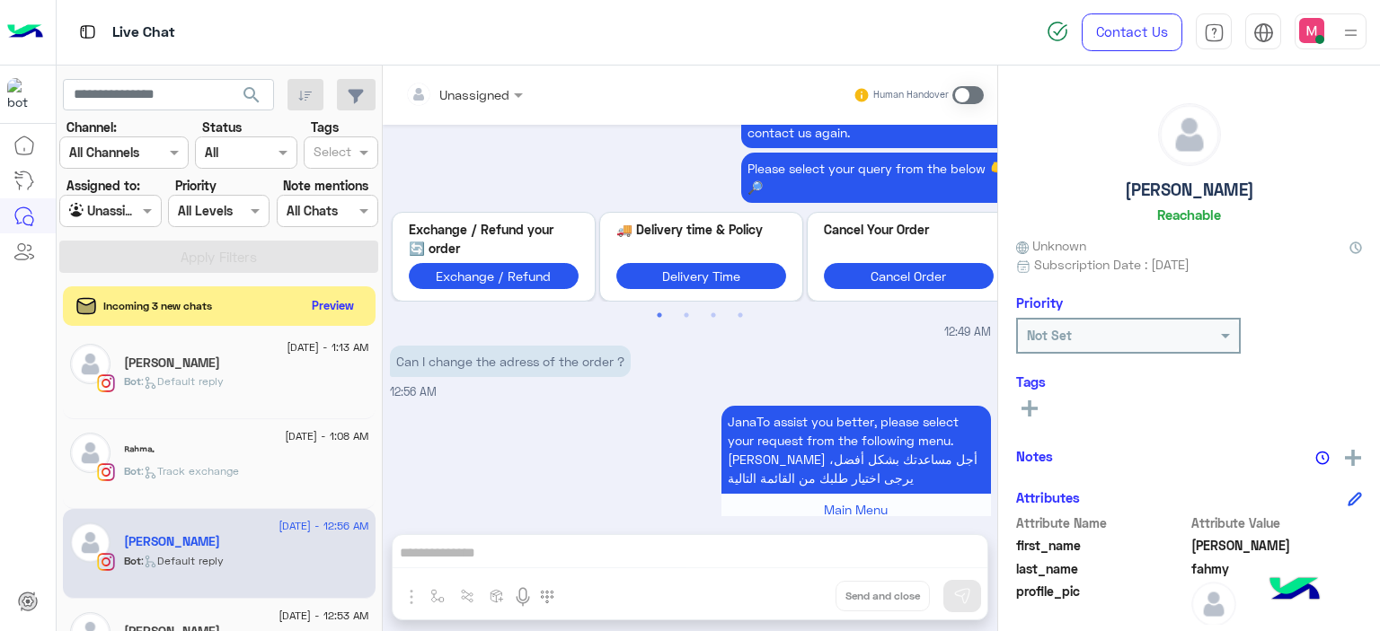
scroll to position [2041, 0]
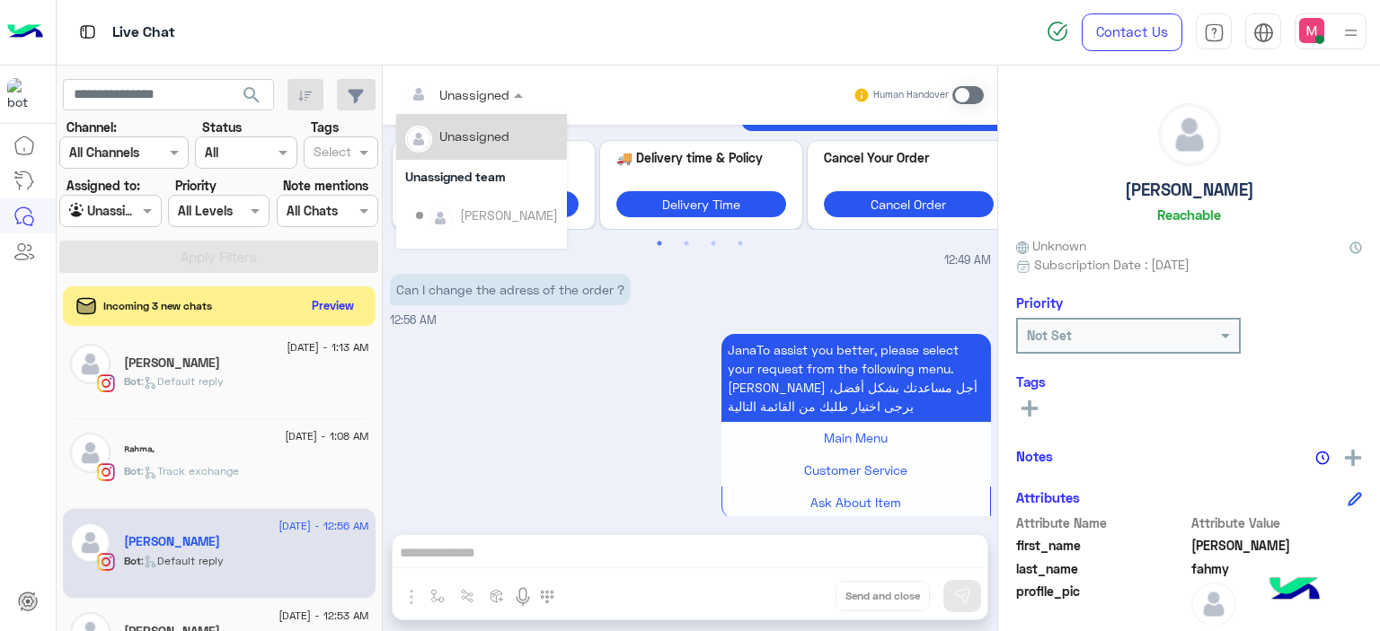
click at [502, 94] on div at bounding box center [464, 94] width 136 height 21
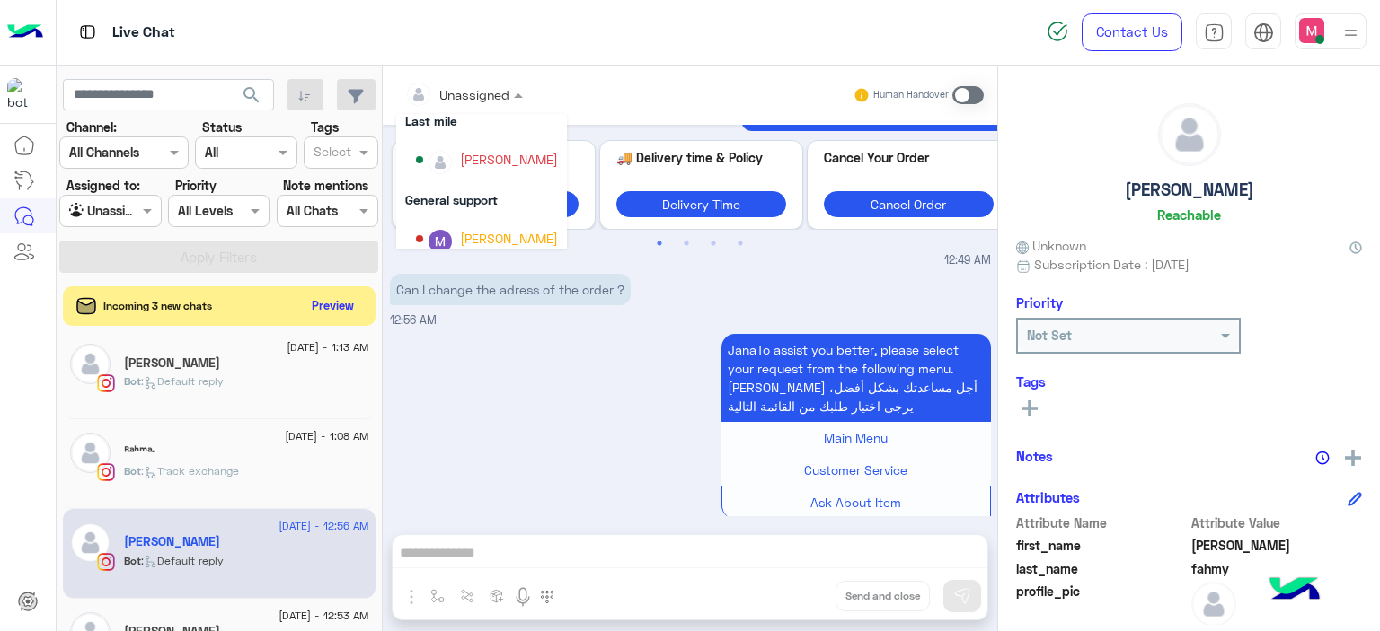
scroll to position [273, 0]
click at [510, 169] on div "[PERSON_NAME]" at bounding box center [487, 159] width 142 height 31
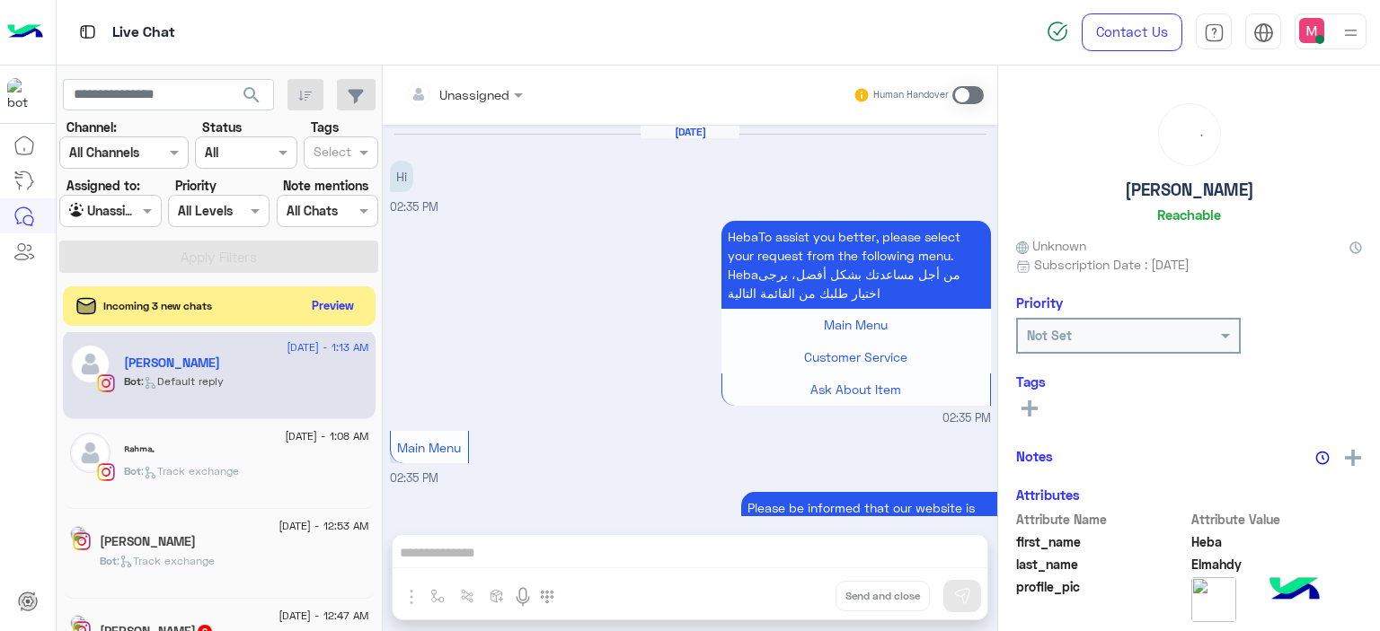
scroll to position [1875, 0]
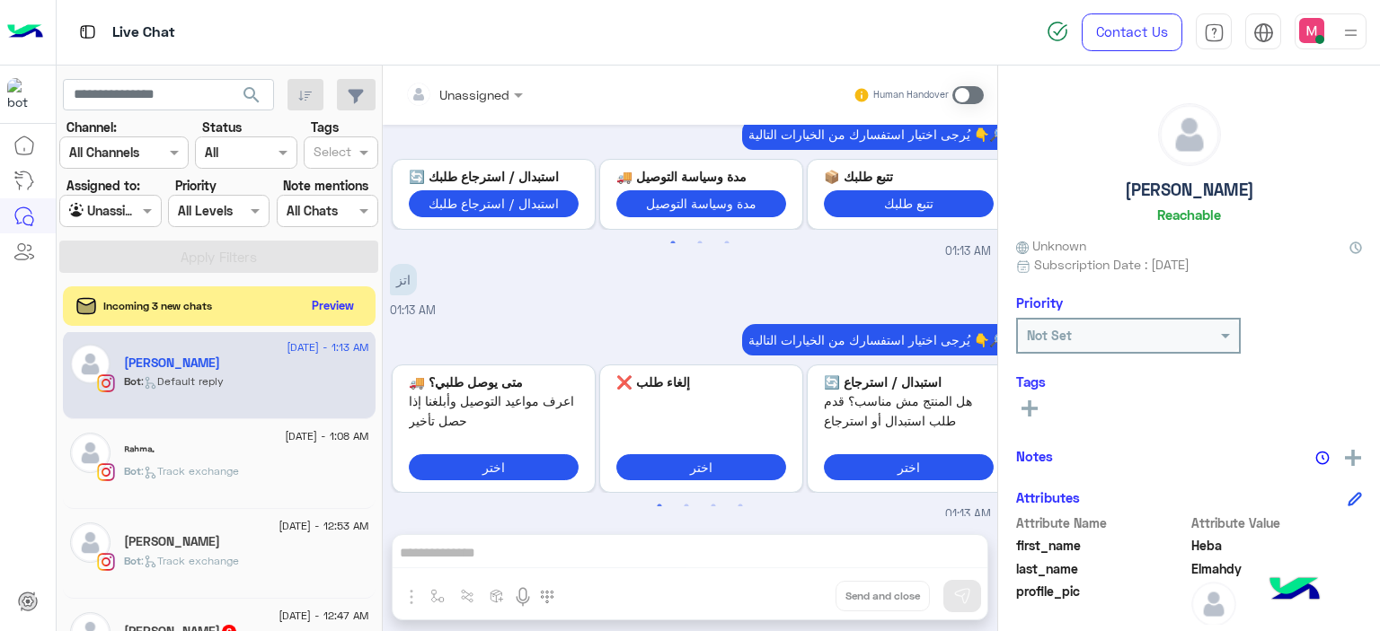
click at [273, 466] on div "Bot : Track exchange" at bounding box center [246, 478] width 245 height 31
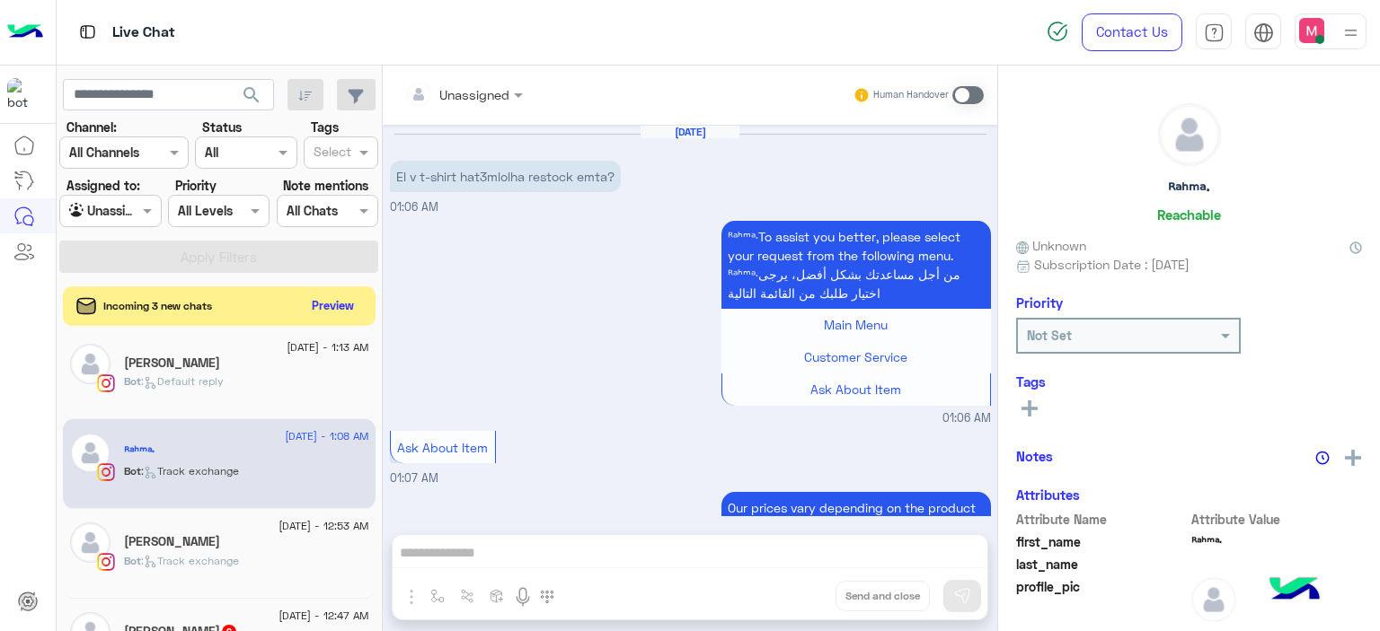
scroll to position [1285, 0]
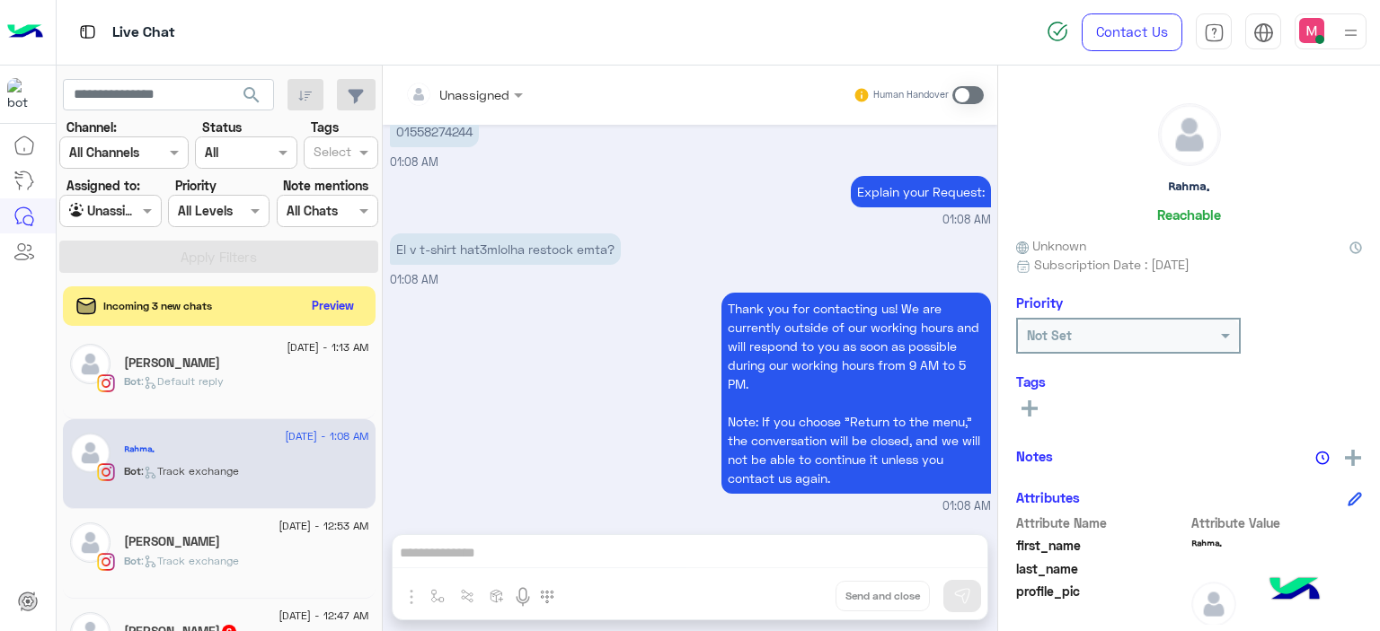
click at [225, 549] on div "[PERSON_NAME]" at bounding box center [246, 543] width 245 height 19
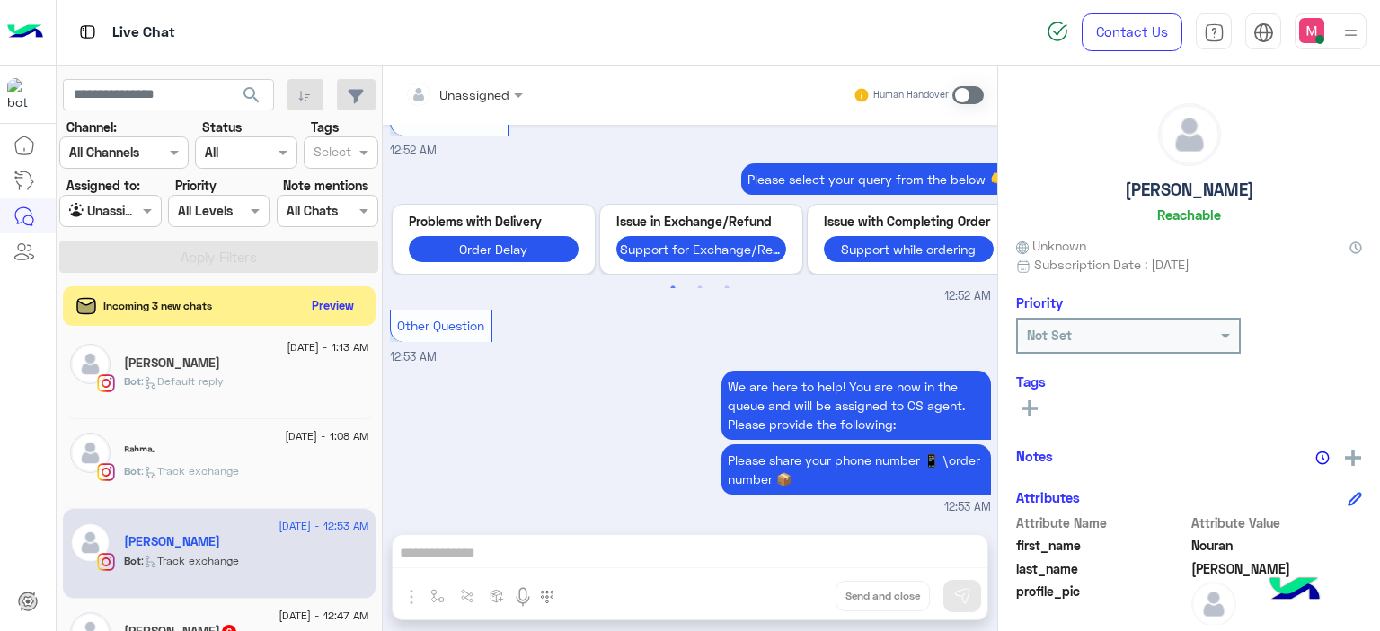
scroll to position [183, 0]
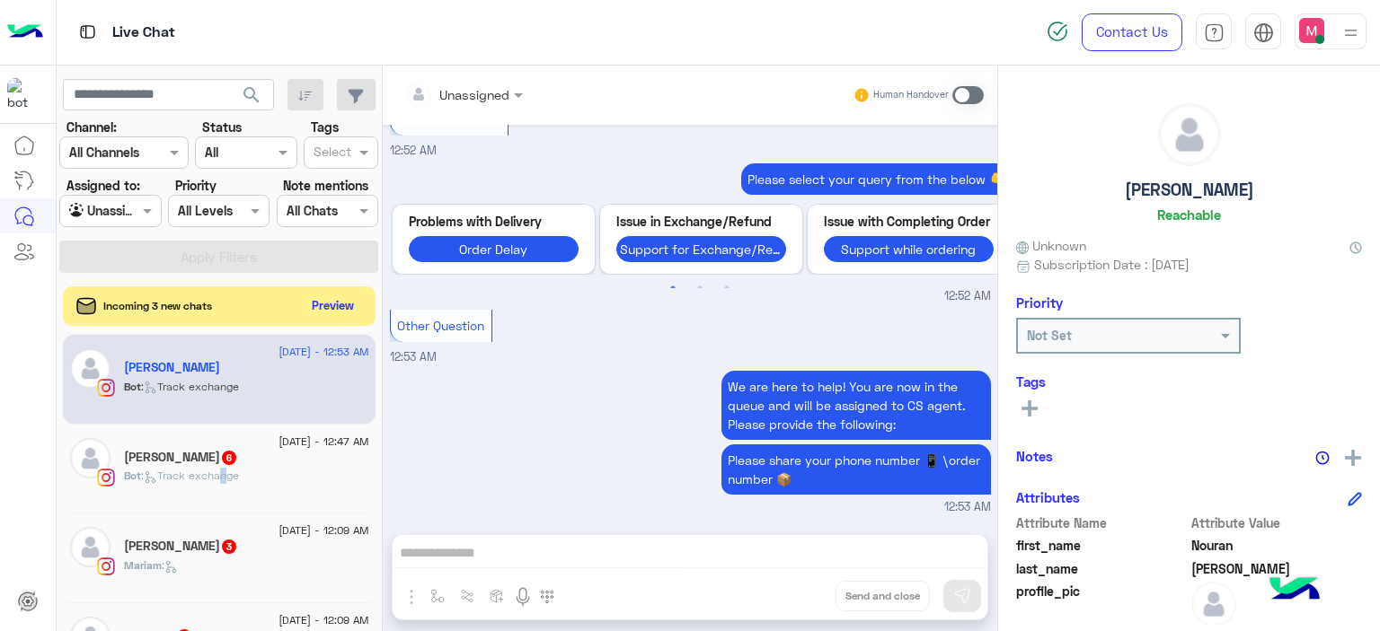
click at [223, 493] on div "Bot : Track exchange" at bounding box center [246, 483] width 245 height 31
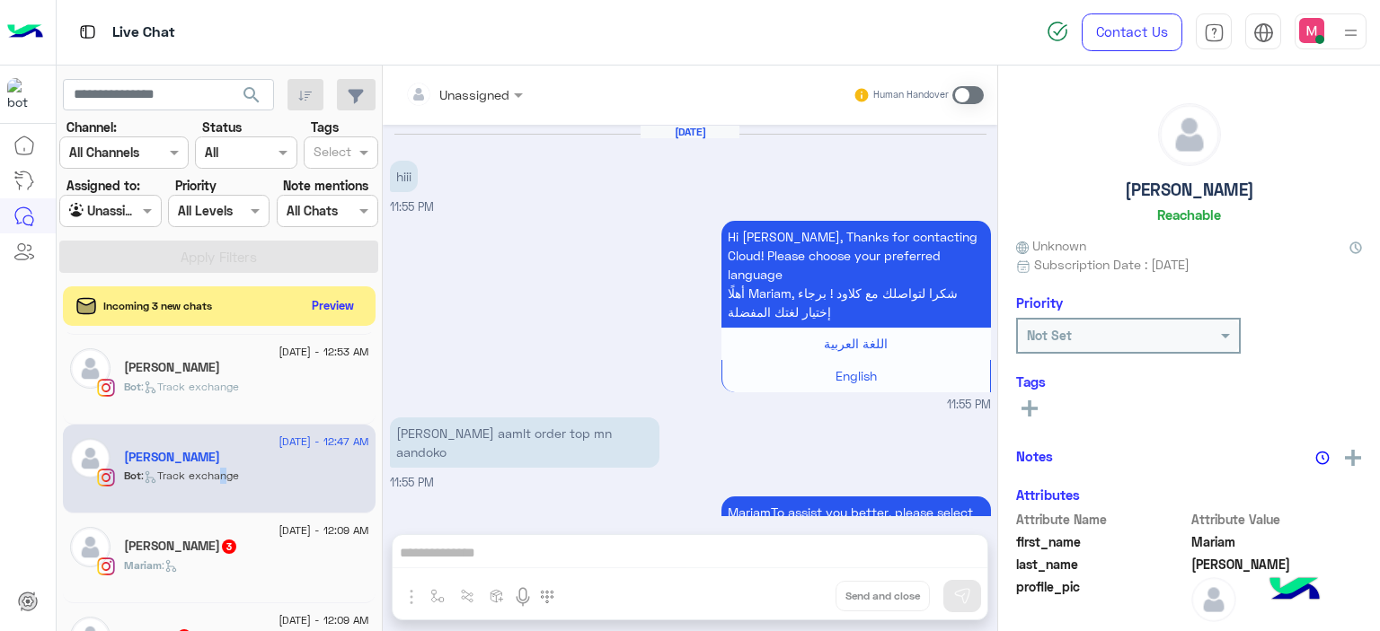
scroll to position [1155, 0]
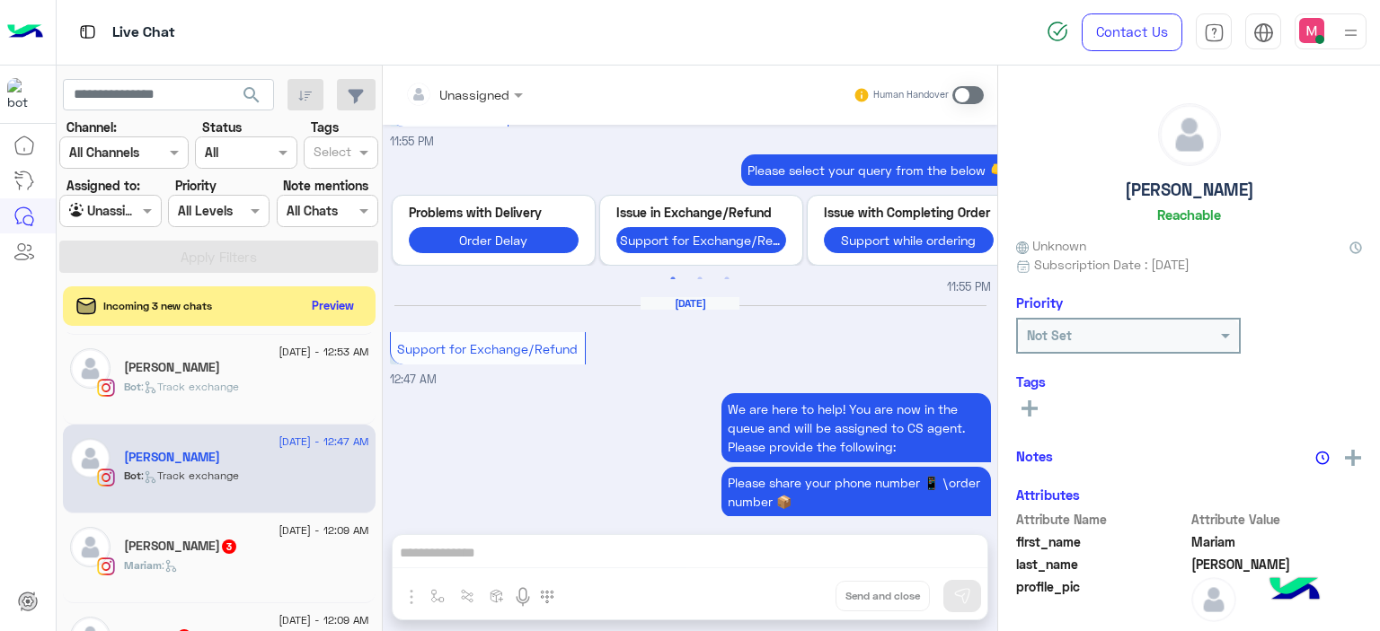
click at [487, 434] on div "We are here to help! You are now in the queue and will be assigned to CS agent.…" at bounding box center [690, 464] width 601 height 150
click at [490, 87] on div at bounding box center [464, 94] width 136 height 21
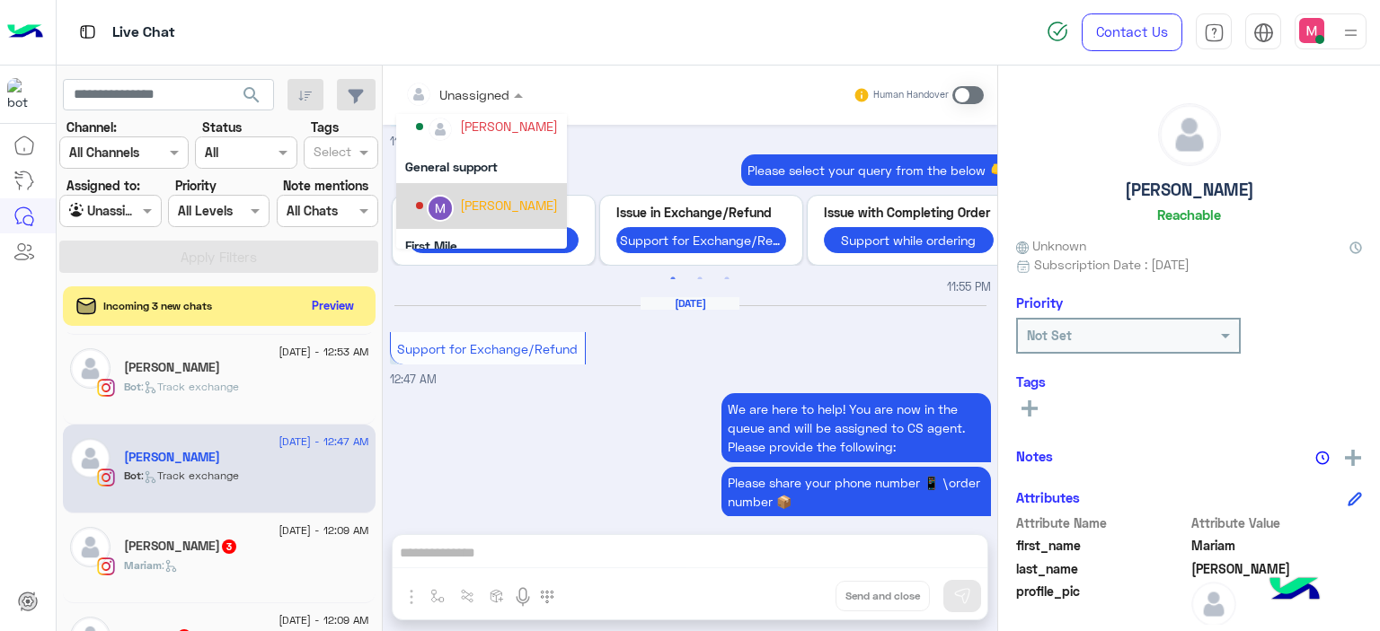
scroll to position [364, 0]
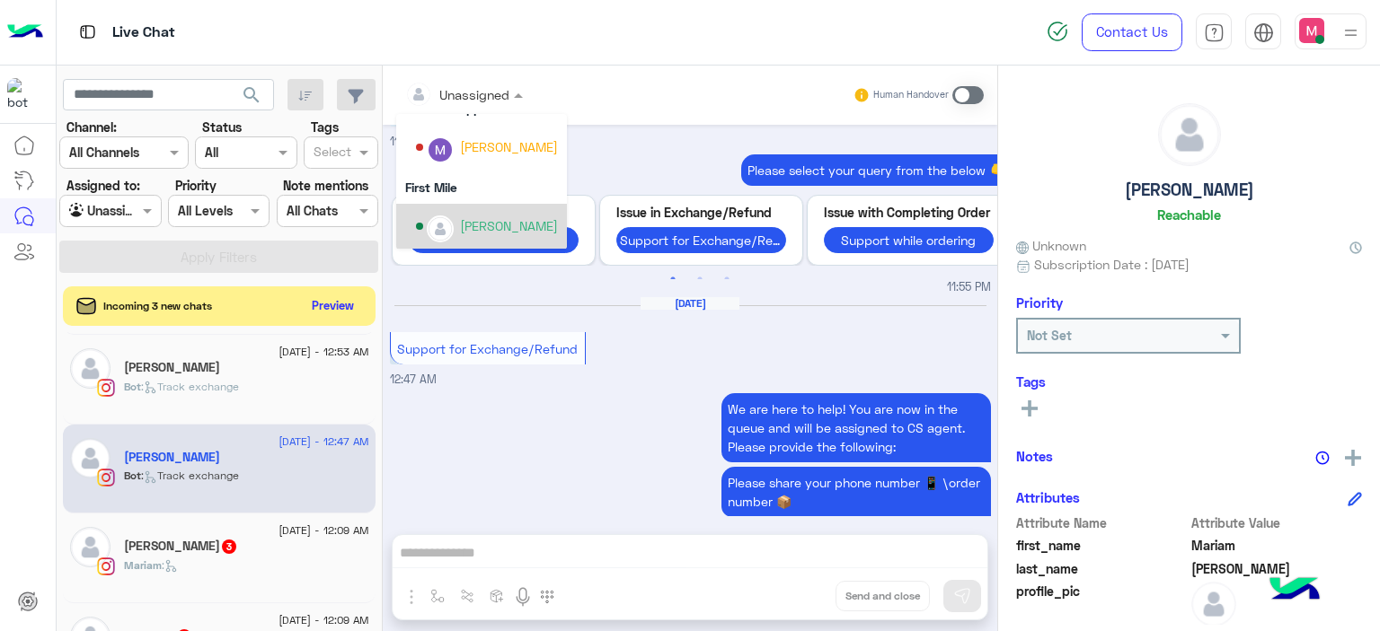
click at [485, 213] on div "[PERSON_NAME]" at bounding box center [487, 226] width 142 height 31
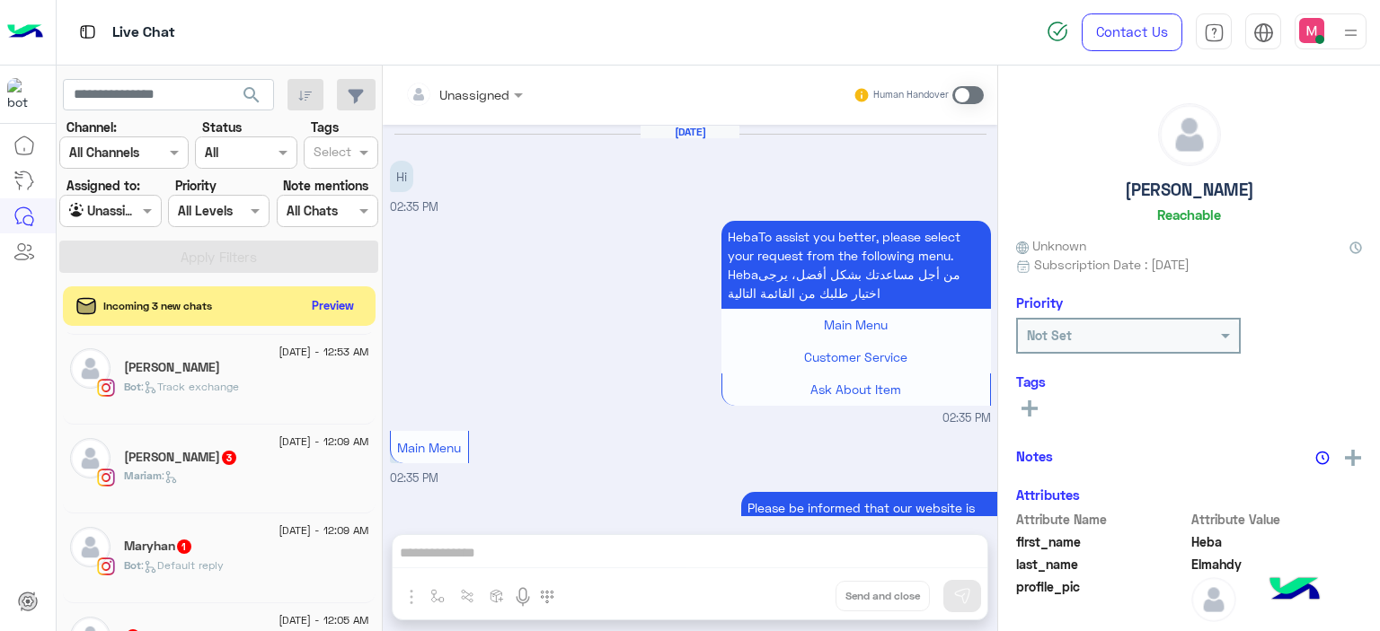
scroll to position [1875, 0]
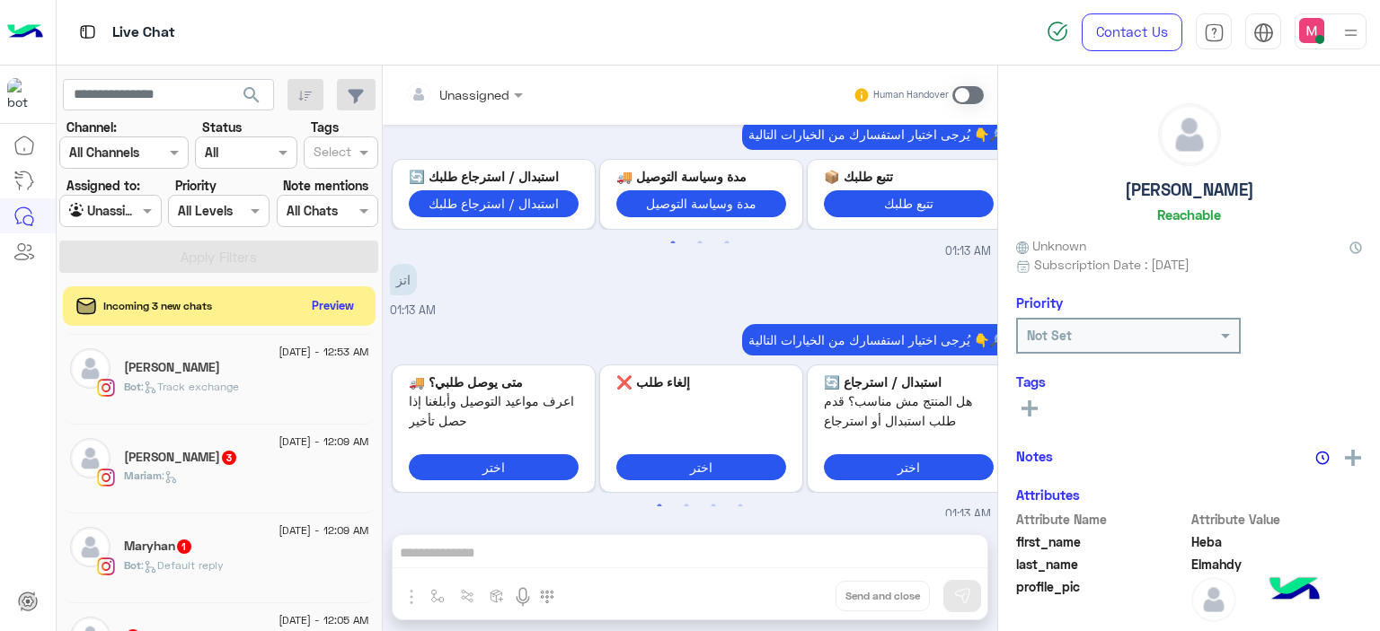
click at [240, 476] on div "[PERSON_NAME] :" at bounding box center [246, 483] width 245 height 31
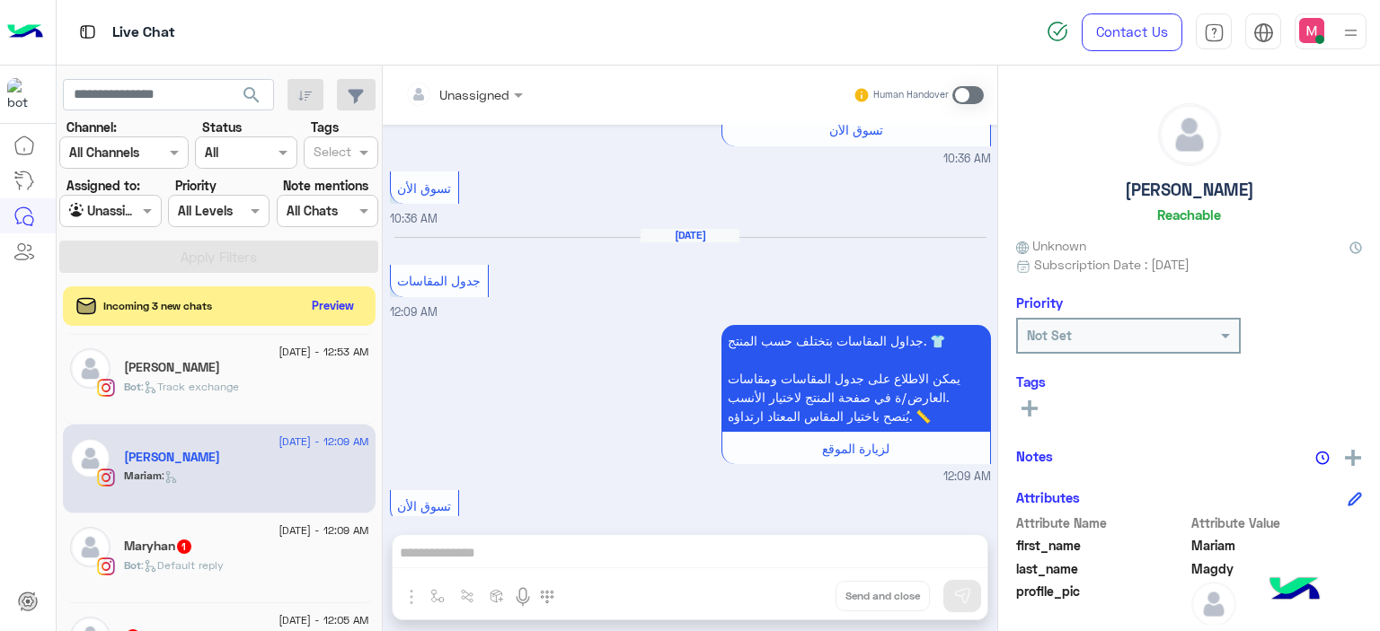
scroll to position [2081, 0]
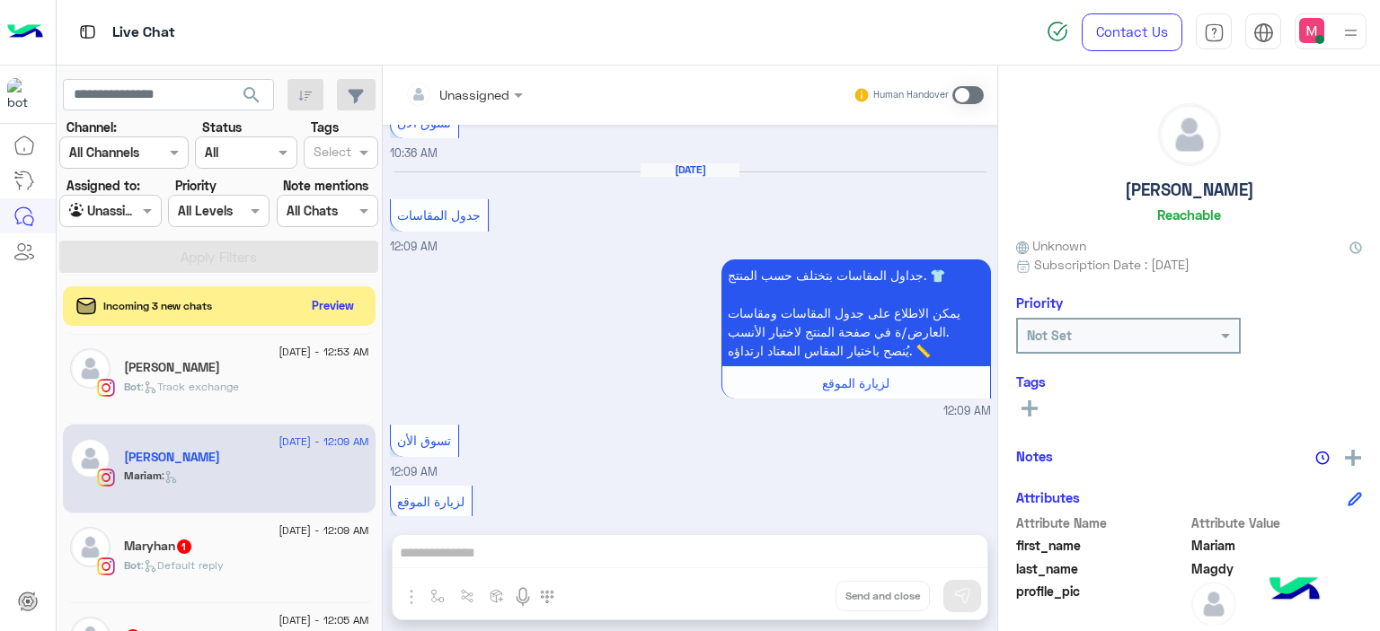
click at [488, 103] on div "Unassigned" at bounding box center [474, 94] width 70 height 19
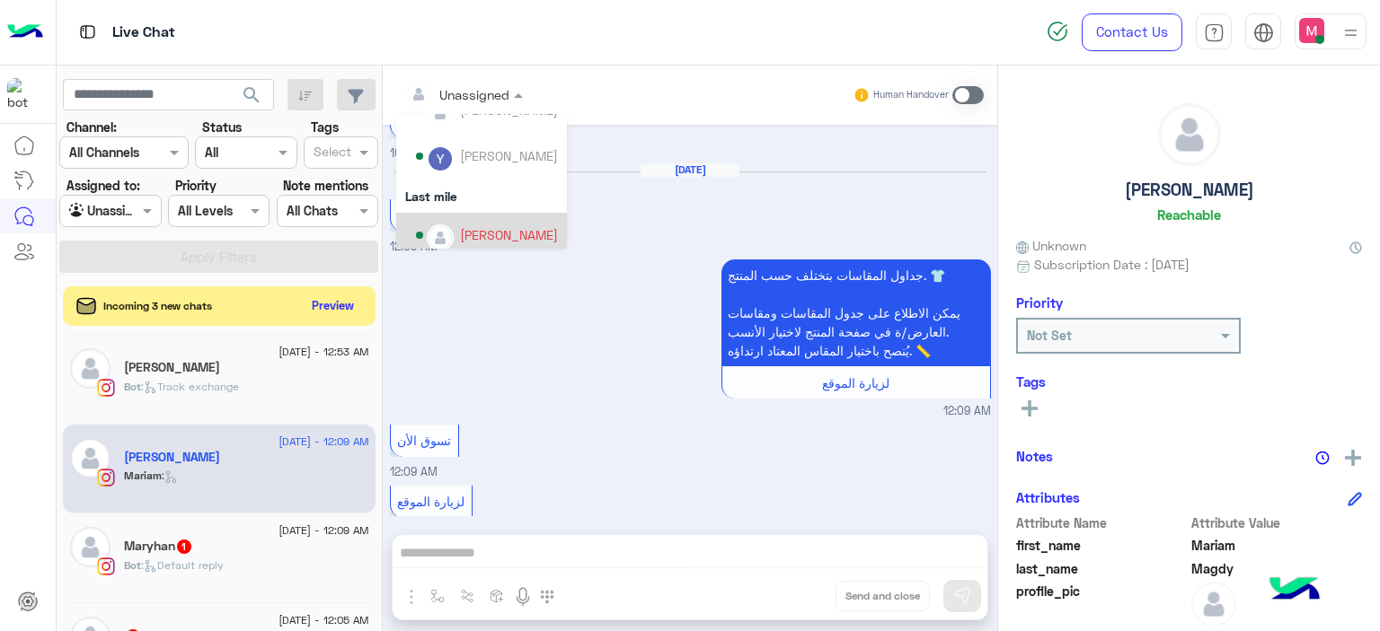
scroll to position [305, 0]
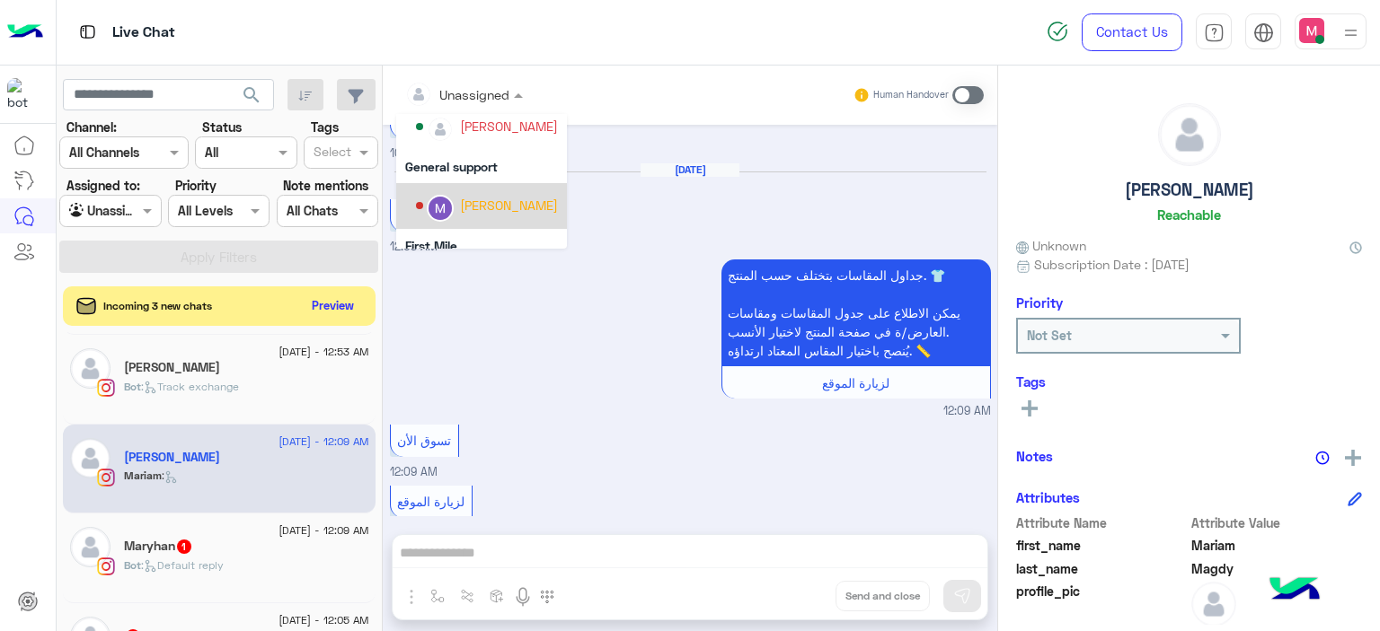
click at [485, 218] on div "[PERSON_NAME]" at bounding box center [487, 205] width 142 height 31
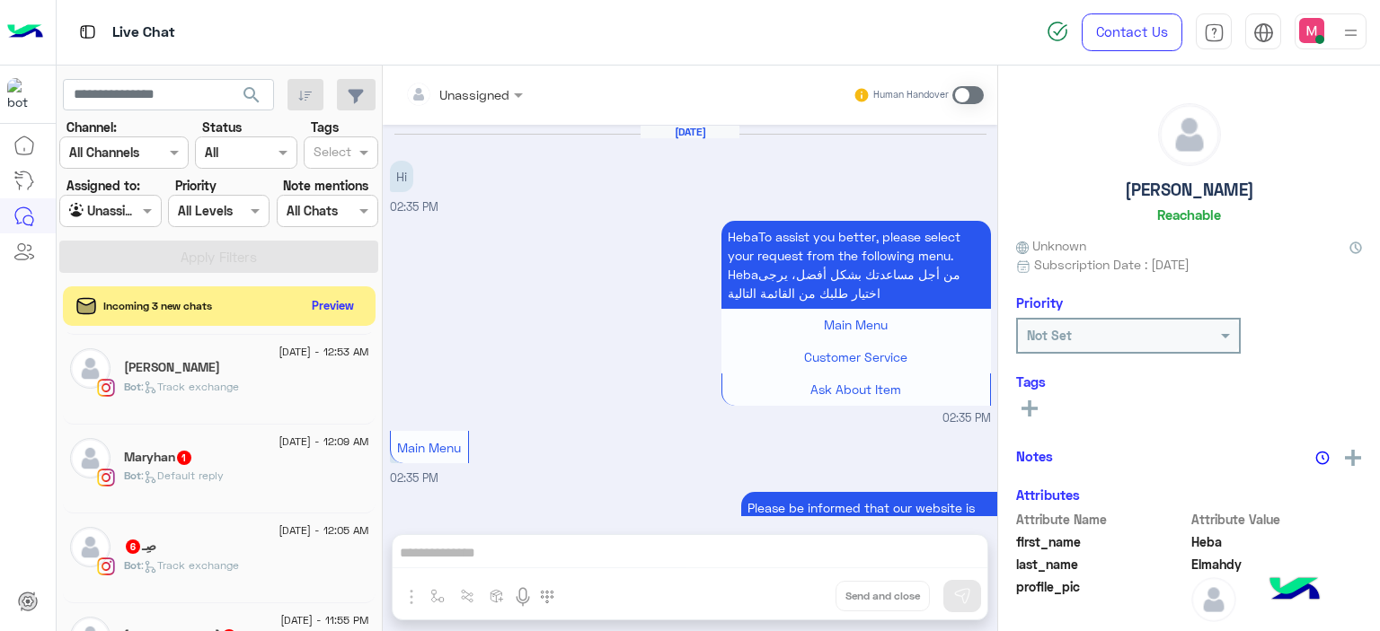
scroll to position [1875, 0]
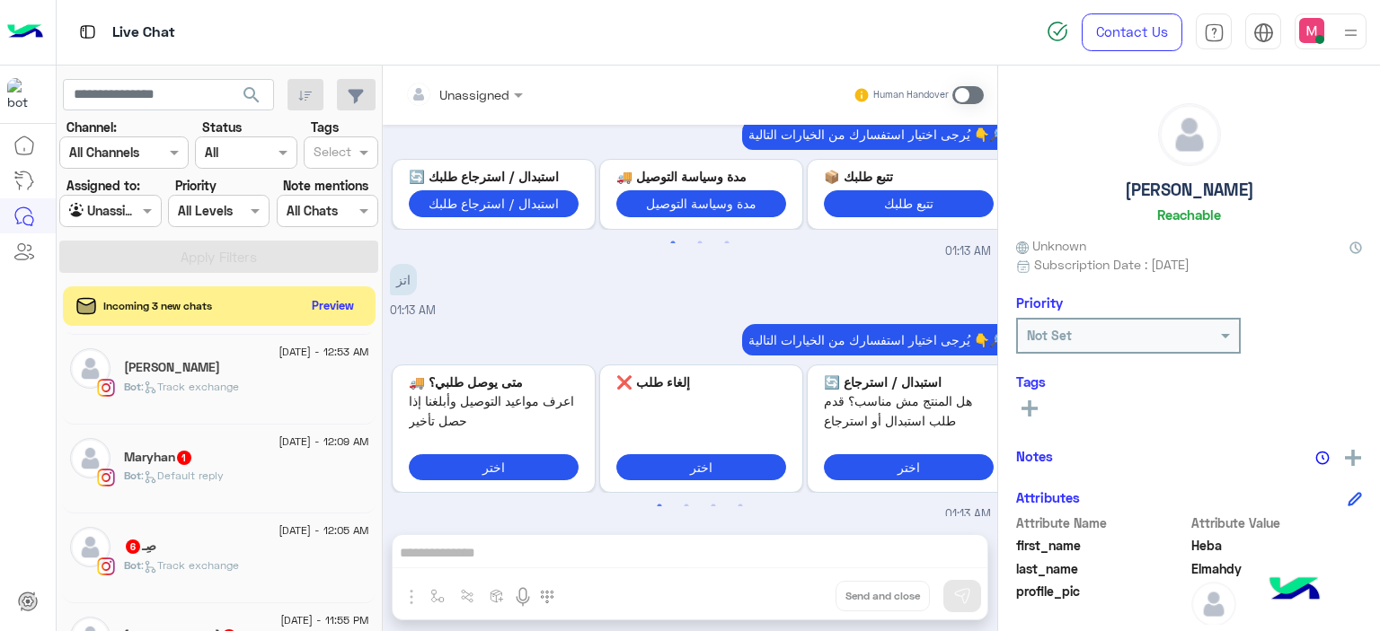
click at [236, 484] on div "Bot : Default reply" at bounding box center [246, 483] width 245 height 31
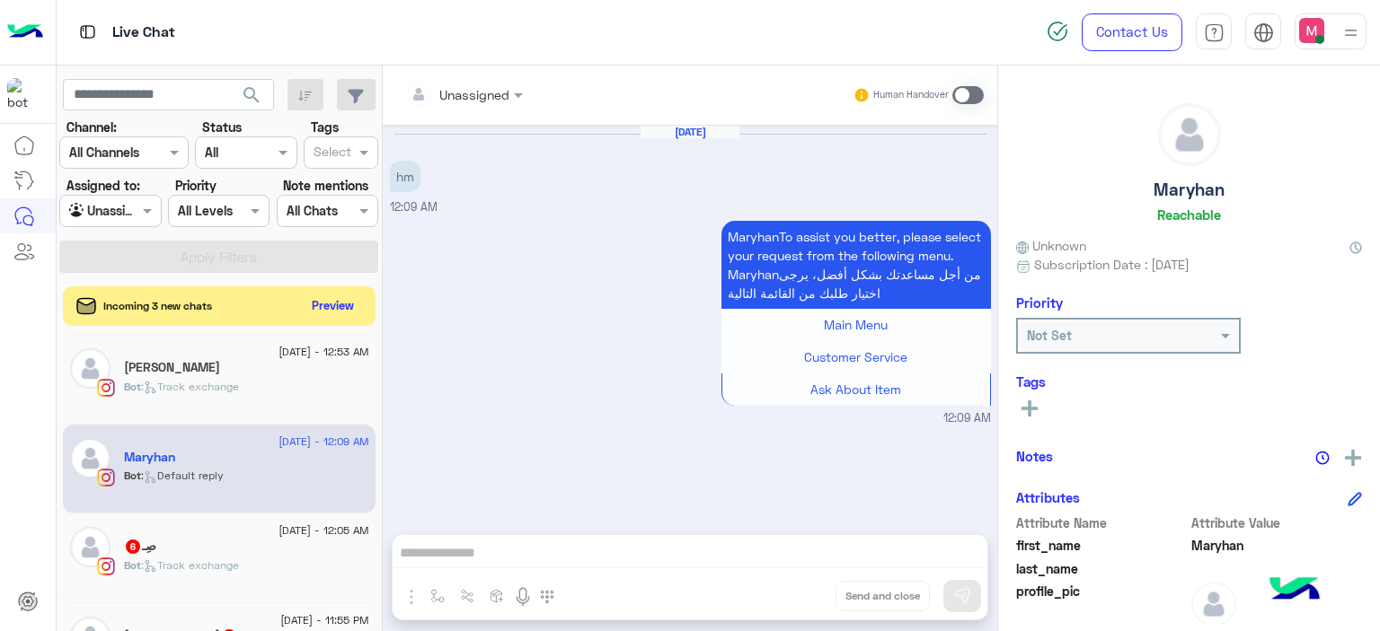
click at [266, 541] on div "صِـ 6" at bounding box center [246, 548] width 245 height 19
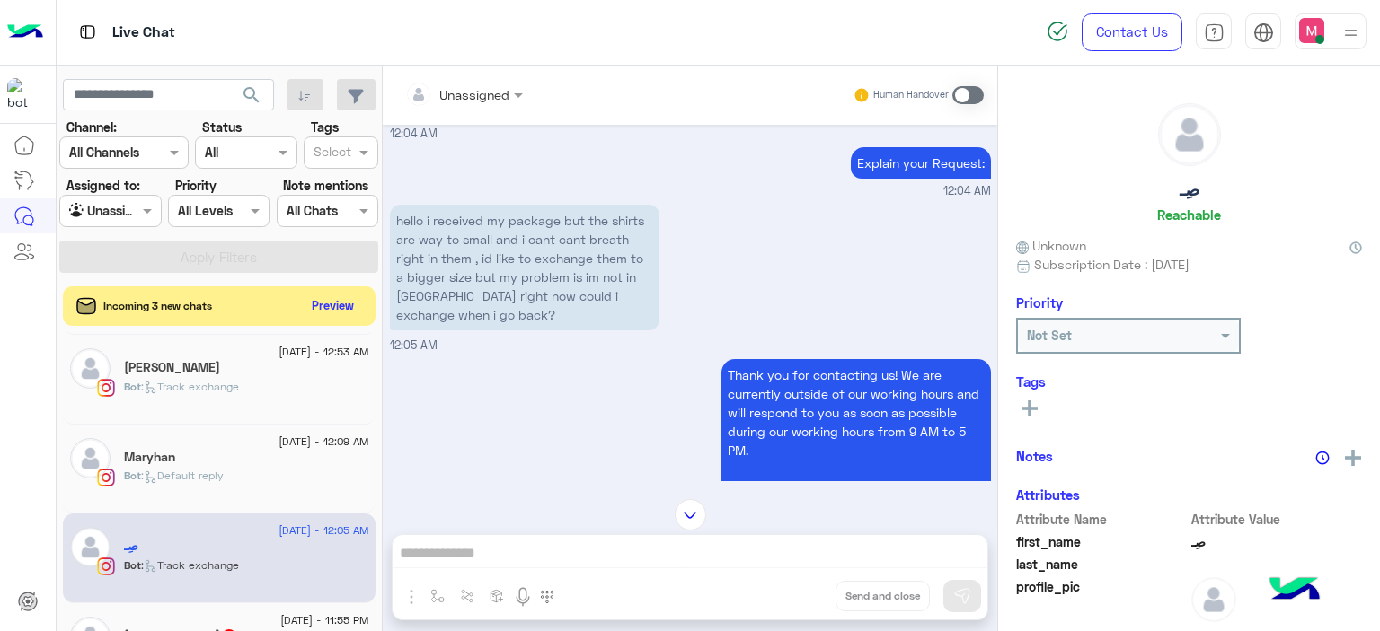
scroll to position [1768, 0]
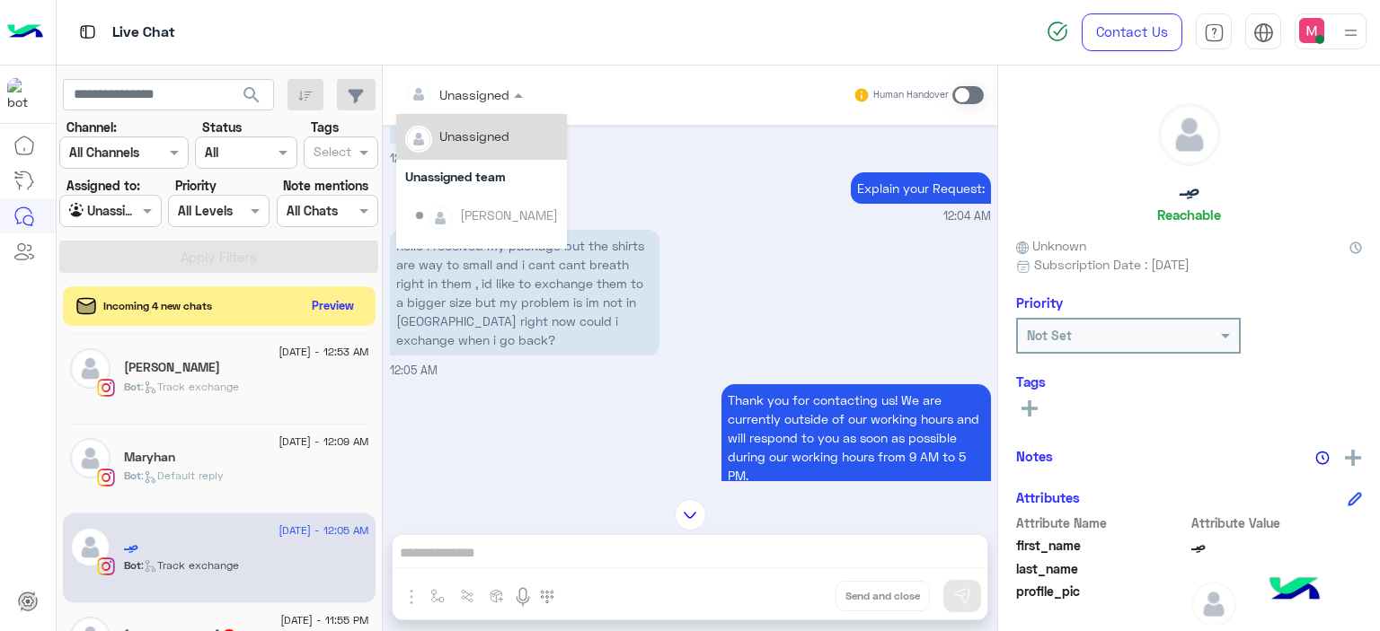
click at [499, 100] on div at bounding box center [464, 94] width 136 height 21
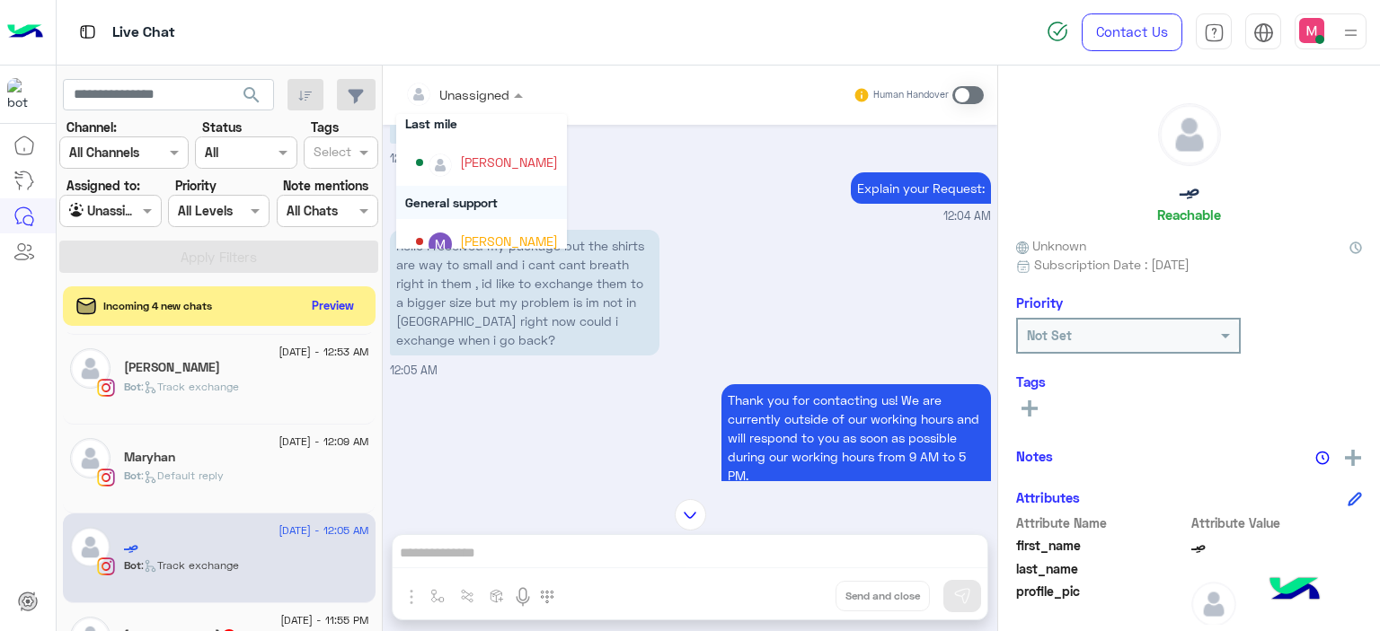
scroll to position [364, 0]
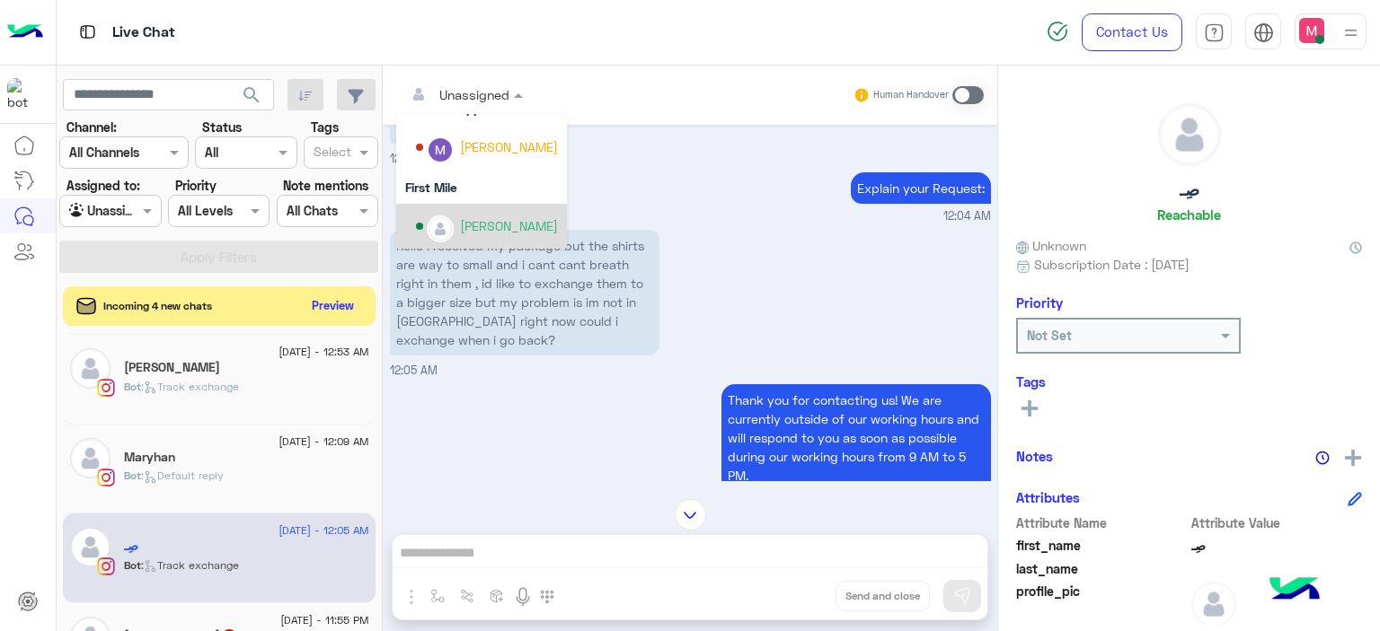
click at [486, 225] on div "[PERSON_NAME]" at bounding box center [509, 225] width 98 height 19
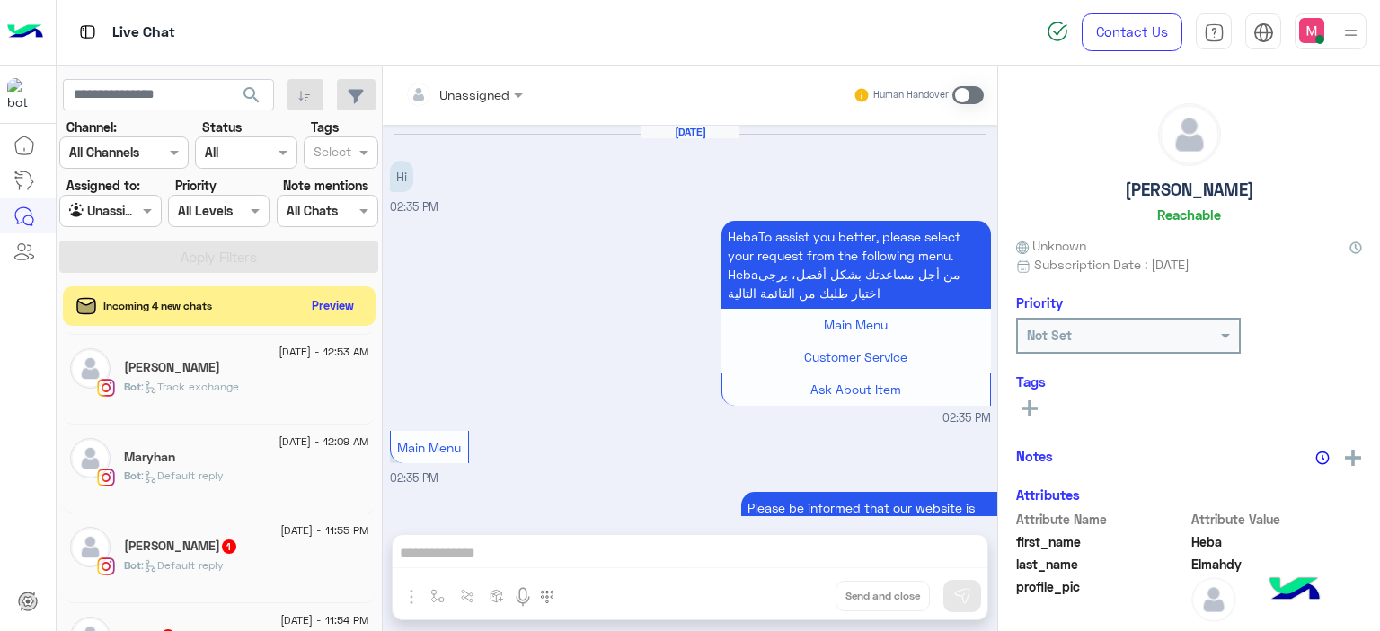
scroll to position [1875, 0]
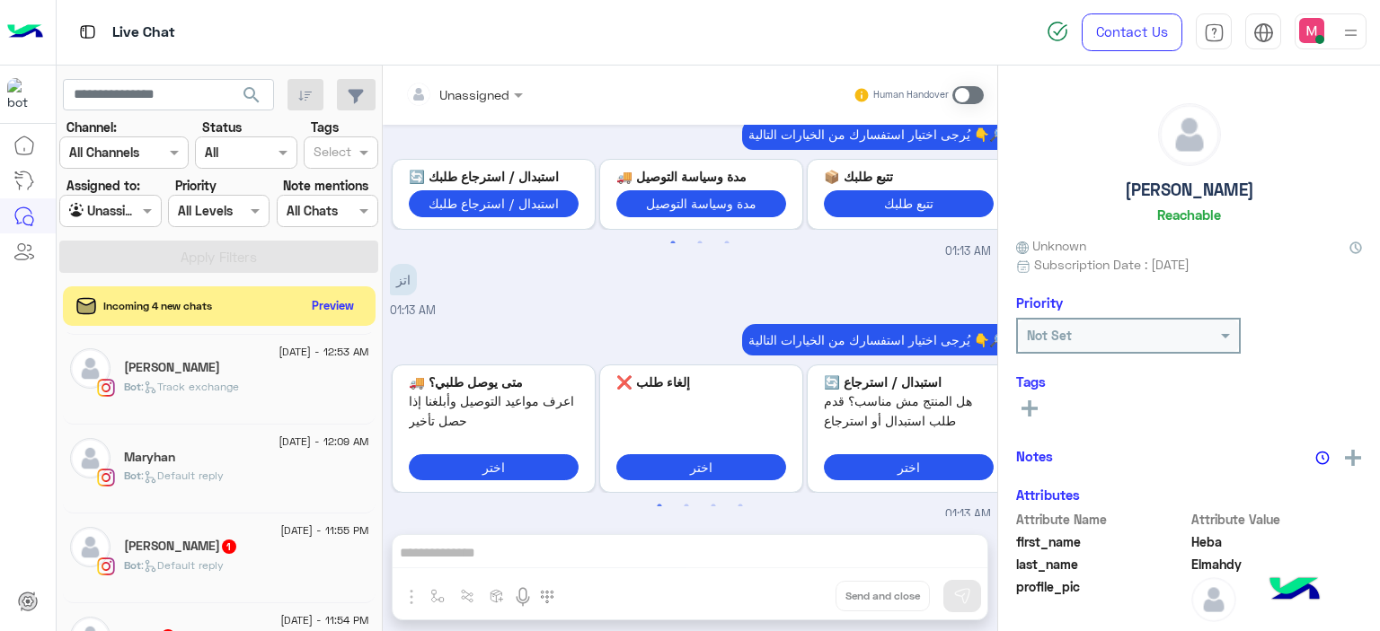
click at [231, 561] on div "Bot : Default reply" at bounding box center [246, 573] width 245 height 31
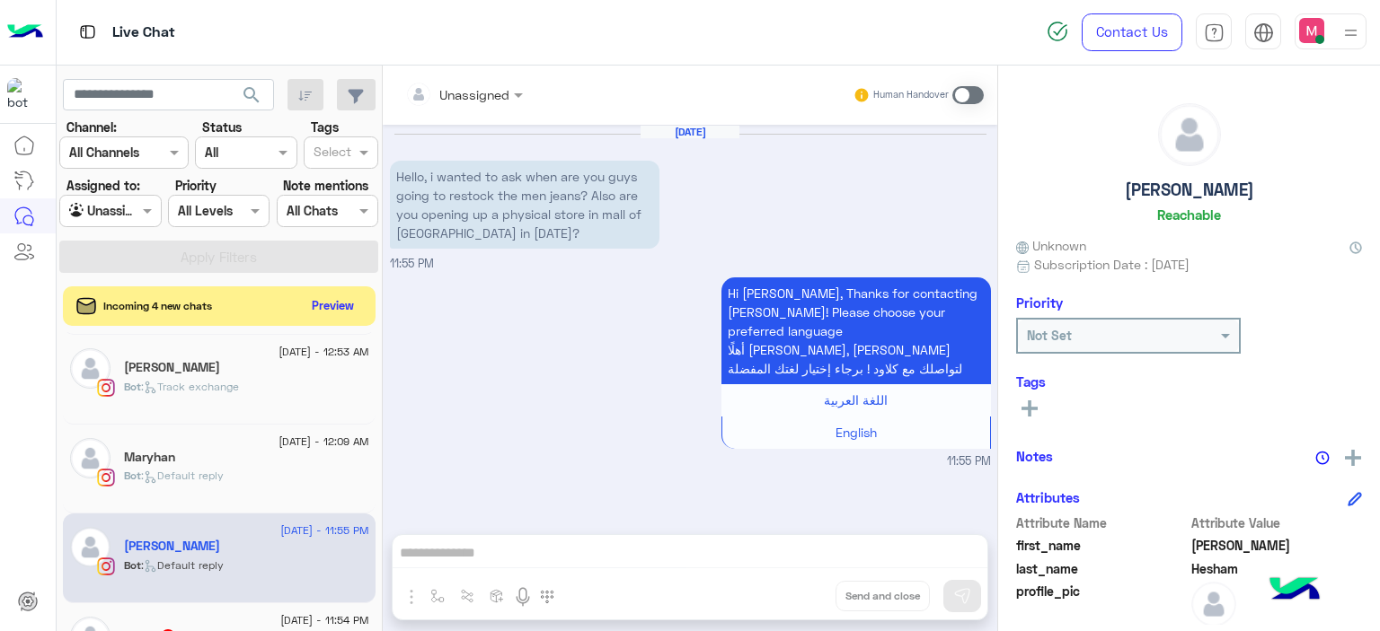
click at [500, 98] on div at bounding box center [464, 94] width 136 height 21
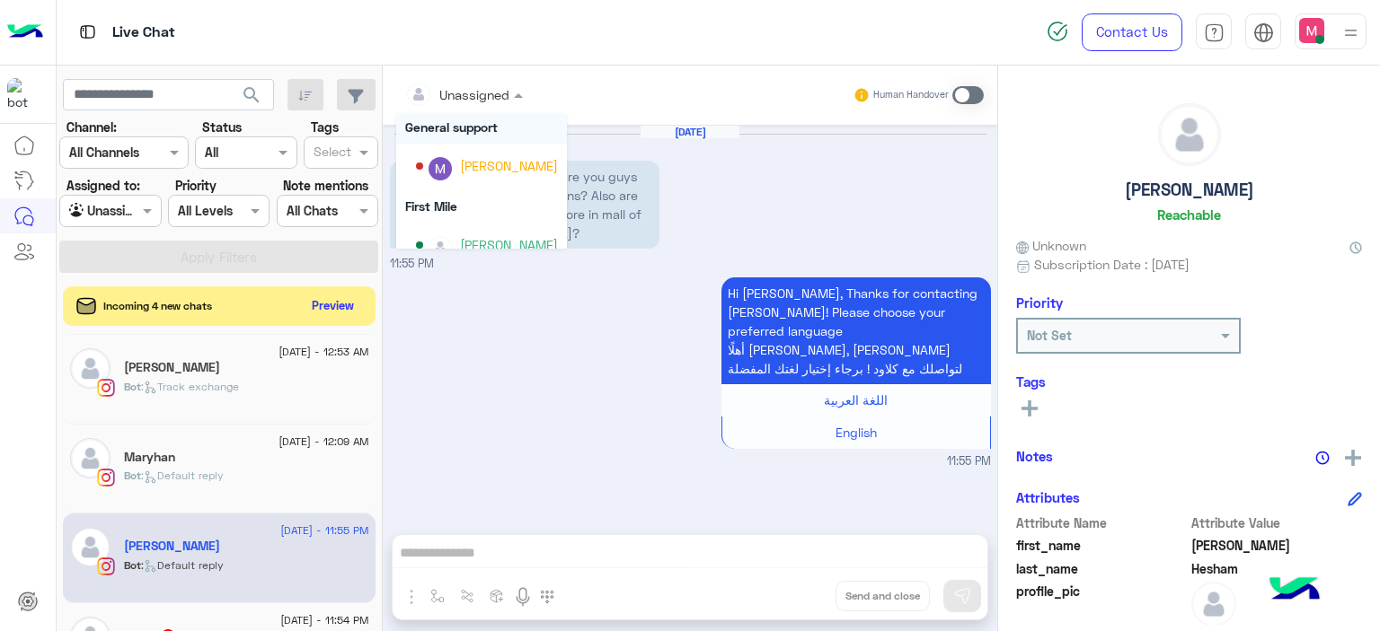
scroll to position [345, 0]
click at [489, 172] on div "[PERSON_NAME]" at bounding box center [509, 165] width 98 height 19
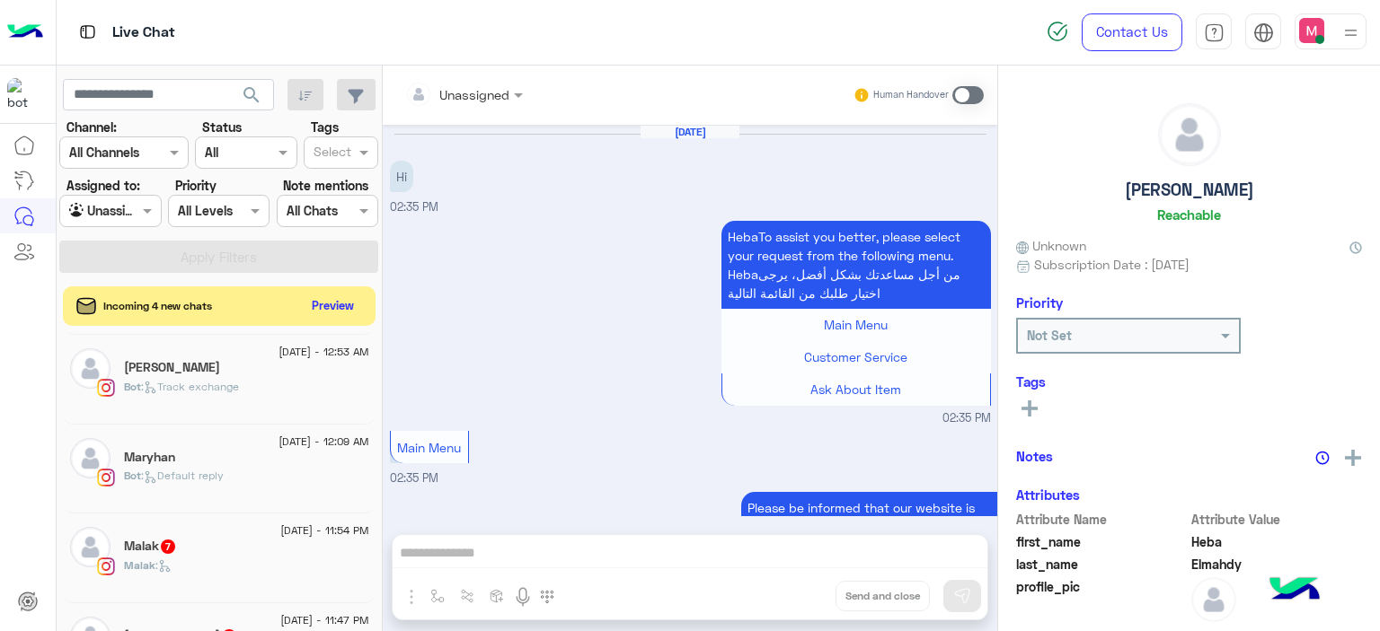
scroll to position [1875, 0]
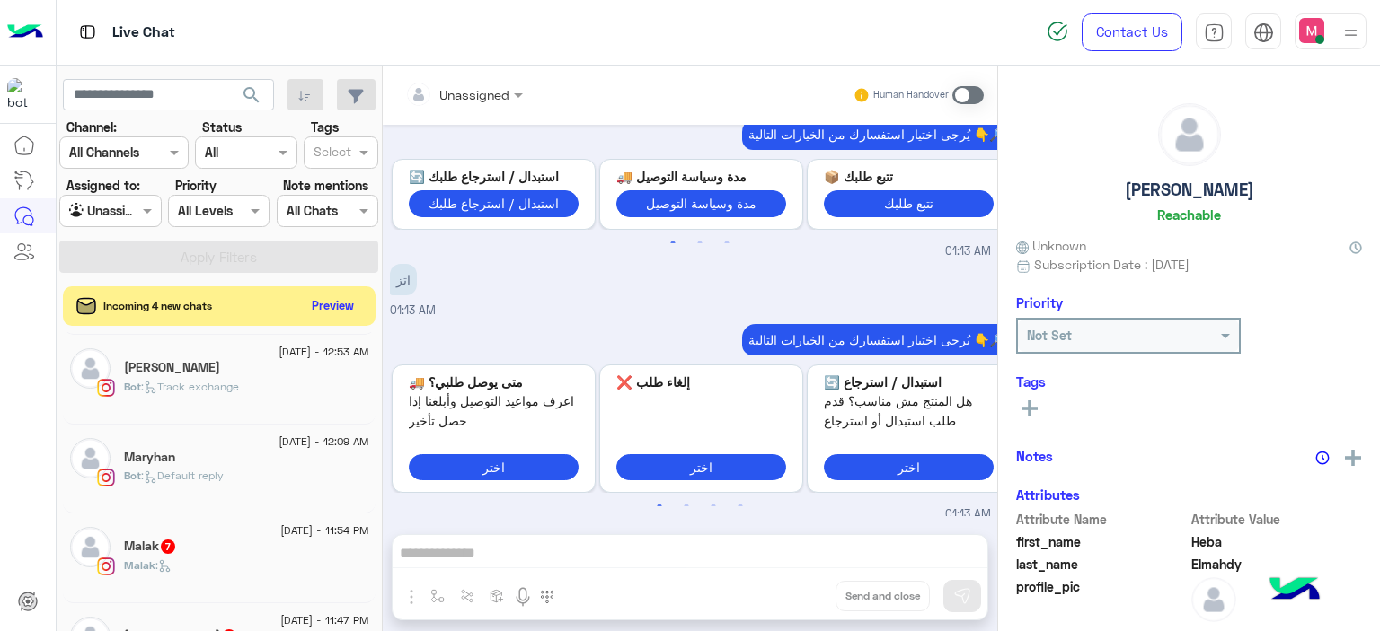
click at [224, 539] on div "Malak 7" at bounding box center [246, 548] width 245 height 19
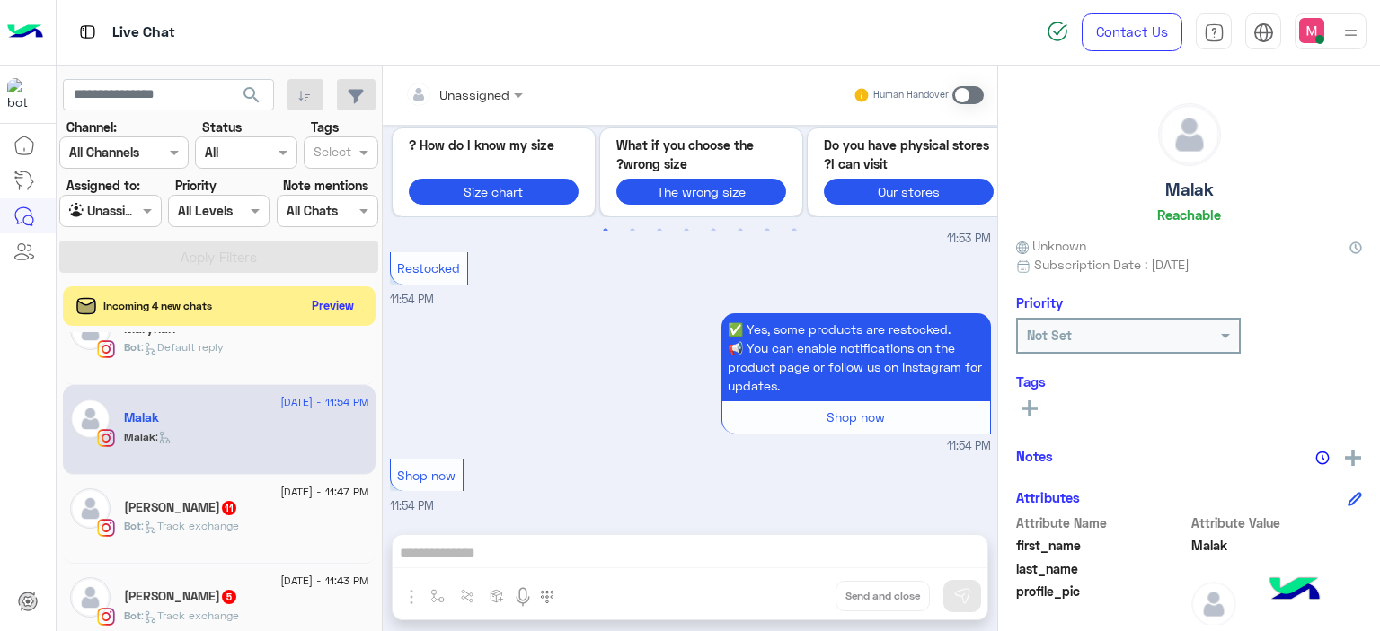
scroll to position [313, 0]
click at [285, 514] on div "Amina Amr 11" at bounding box center [246, 508] width 245 height 19
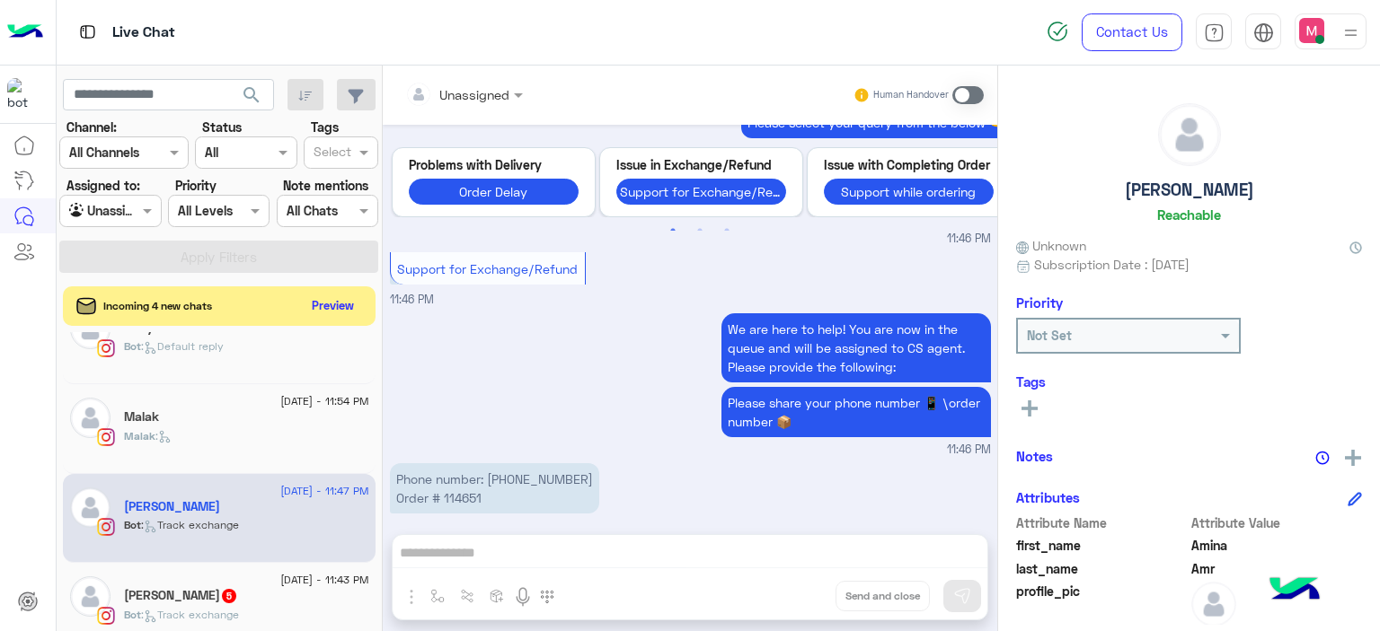
scroll to position [2167, 0]
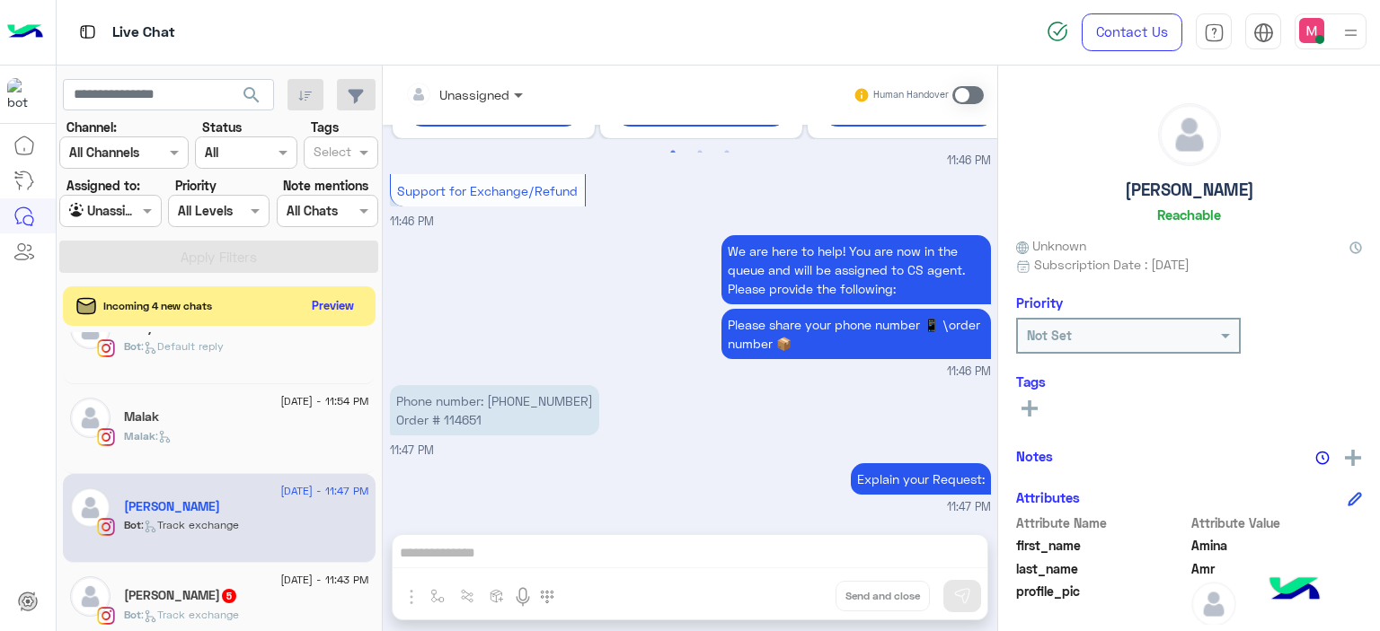
click at [517, 93] on span at bounding box center [520, 94] width 22 height 19
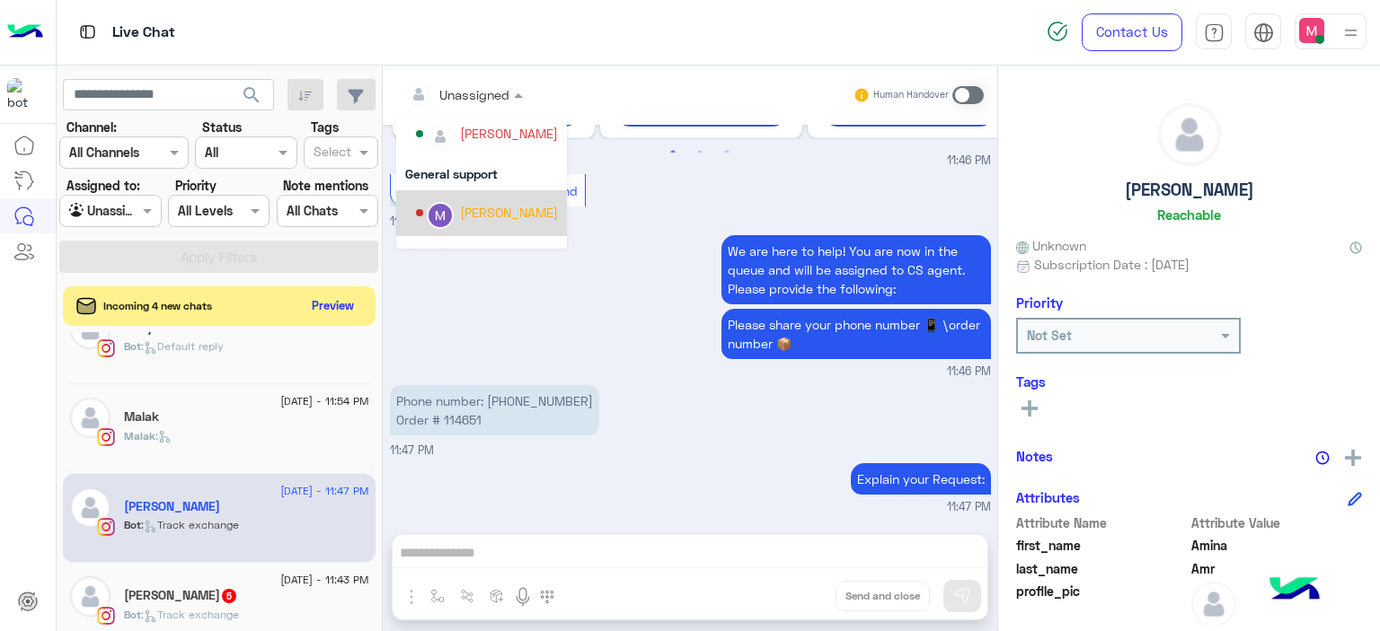
scroll to position [364, 0]
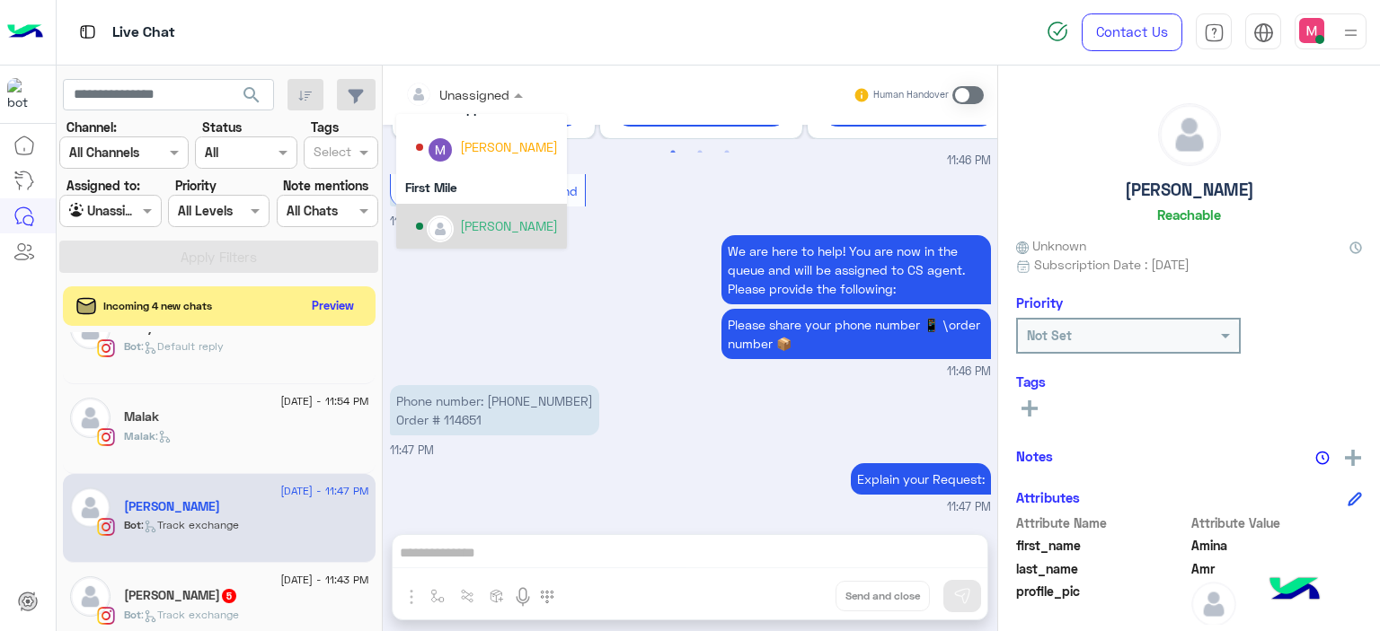
click at [496, 226] on div "[PERSON_NAME]" at bounding box center [509, 225] width 98 height 19
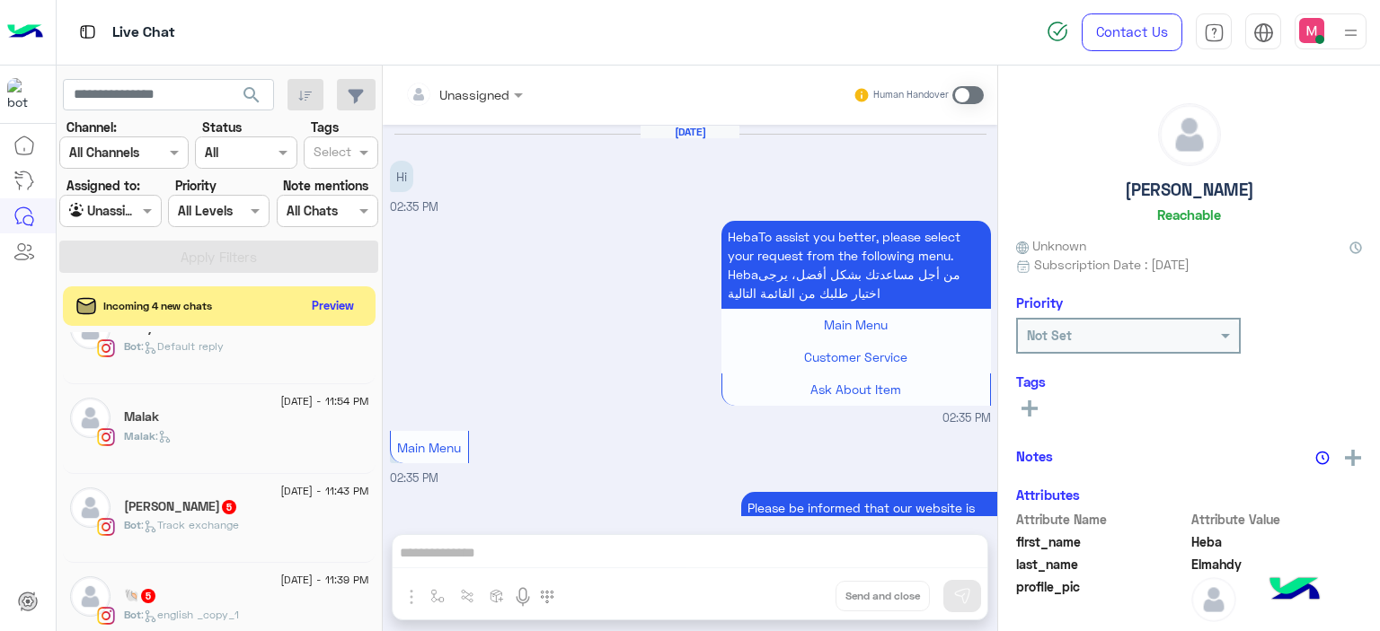
scroll to position [1875, 0]
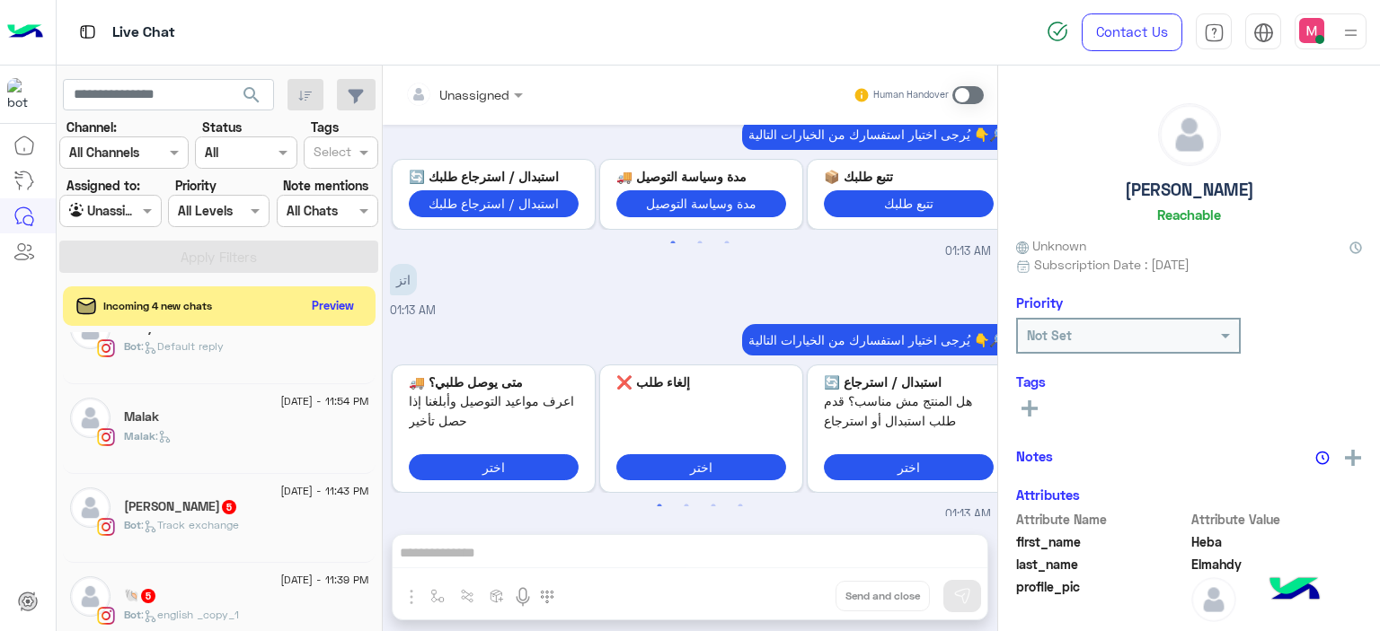
click at [237, 513] on div "[PERSON_NAME] 5" at bounding box center [246, 508] width 245 height 19
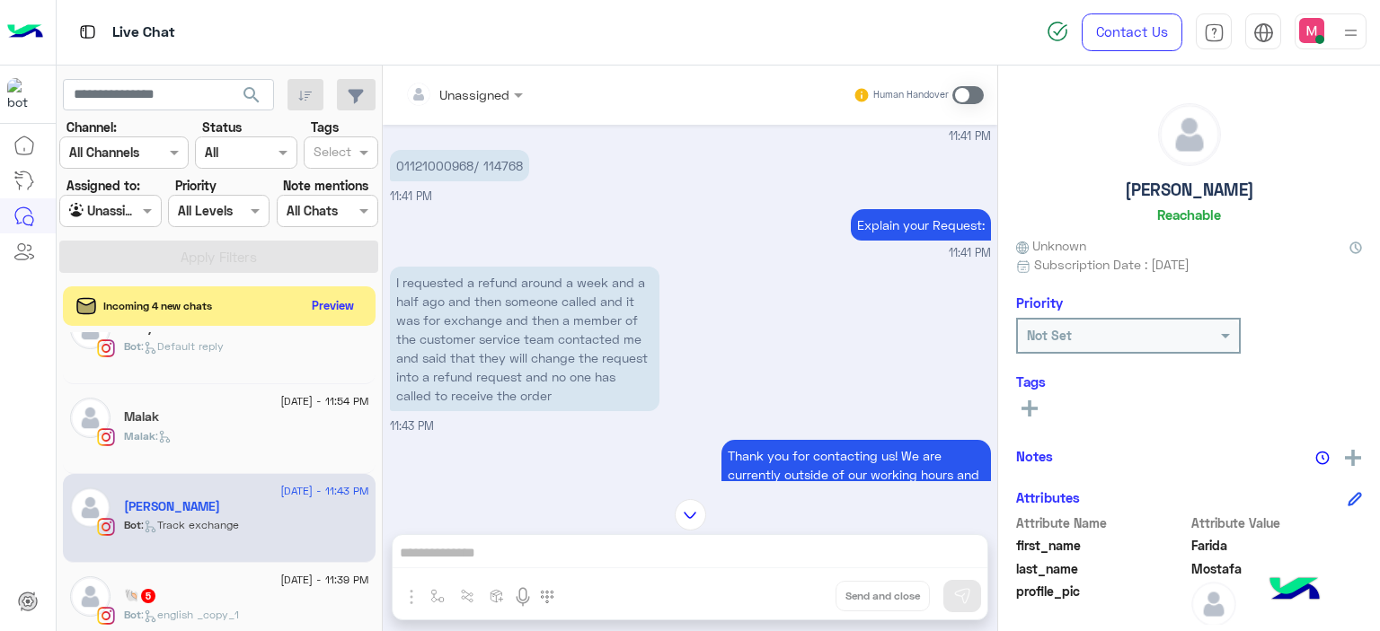
scroll to position [1541, 0]
click at [496, 174] on p "01121000968/ 114768" at bounding box center [459, 164] width 139 height 31
copy p "114768"
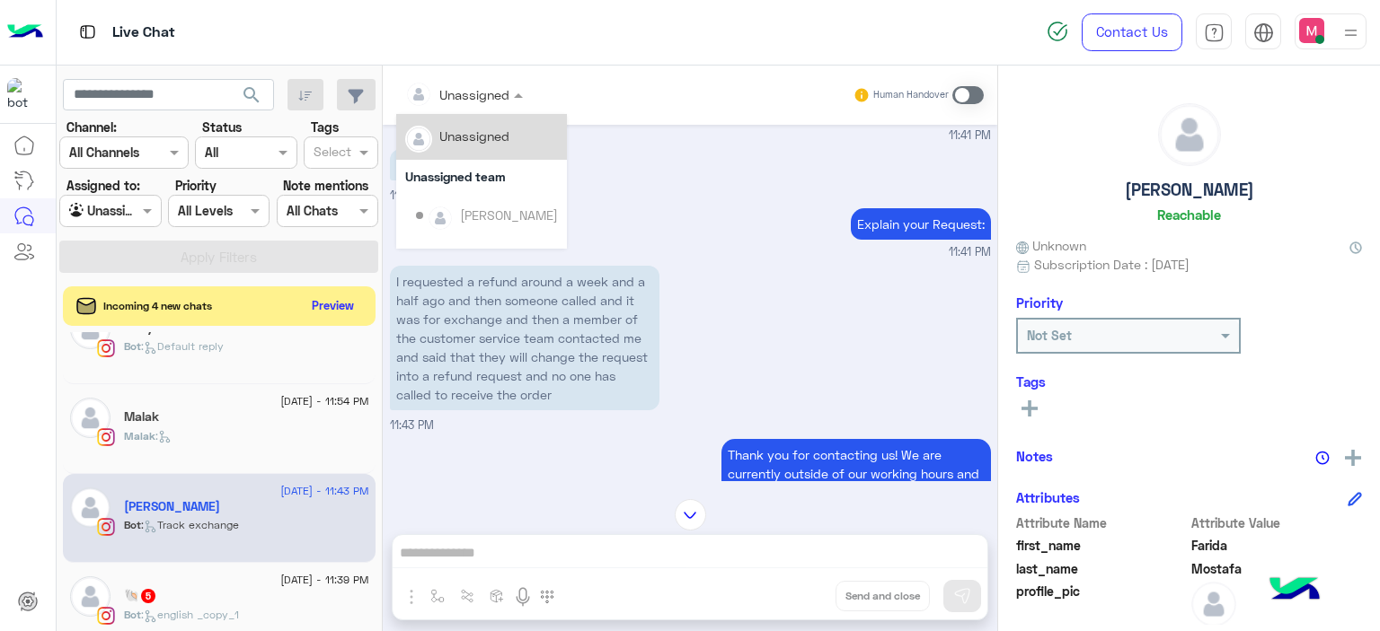
click at [507, 96] on div at bounding box center [464, 94] width 136 height 21
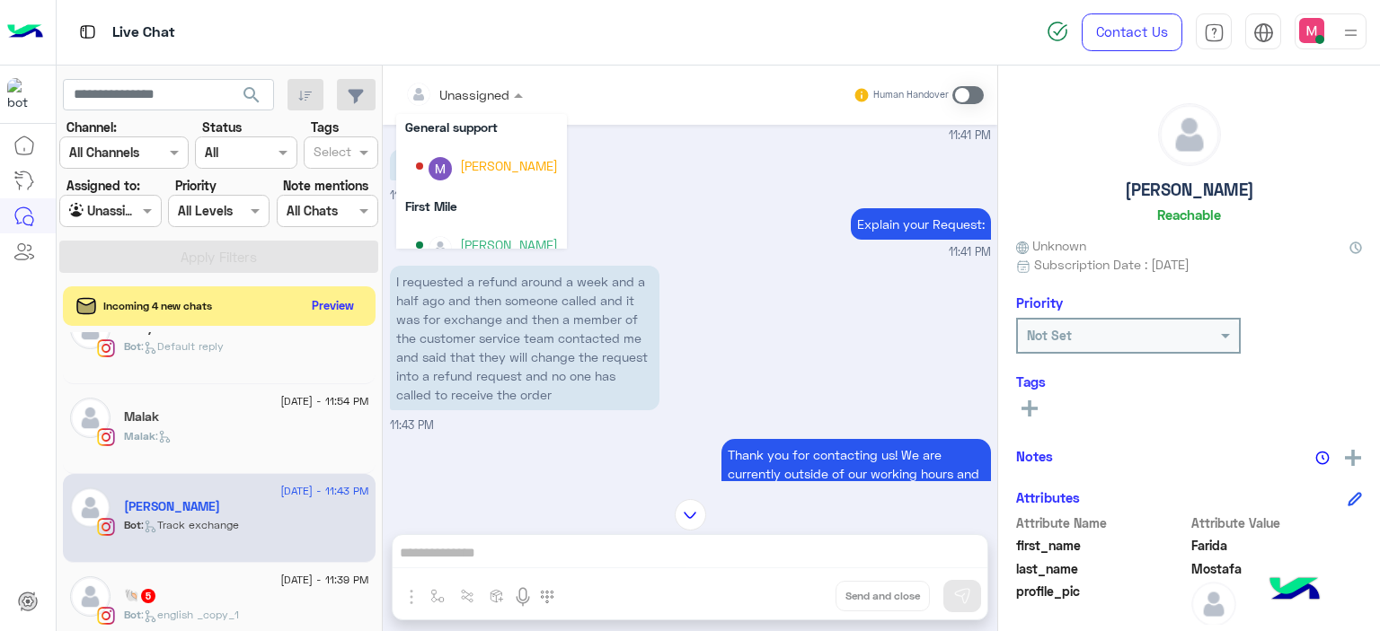
scroll to position [364, 0]
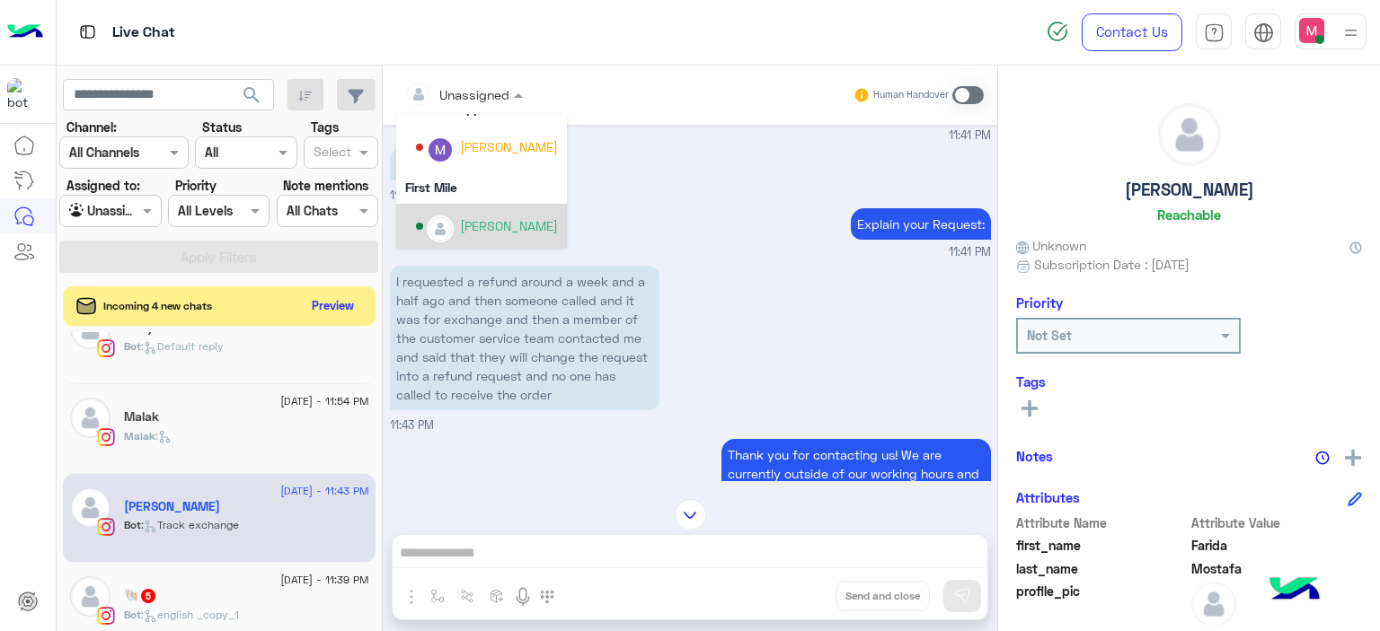
click at [498, 226] on div "[PERSON_NAME]" at bounding box center [509, 225] width 98 height 19
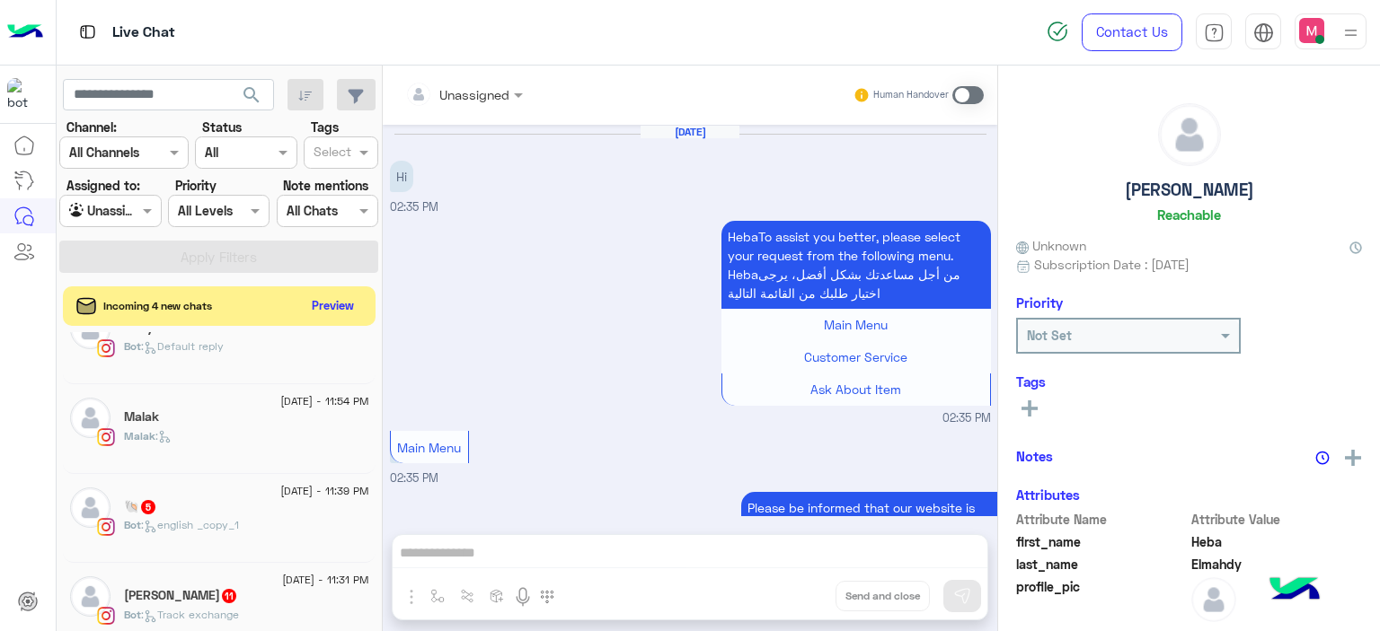
scroll to position [1875, 0]
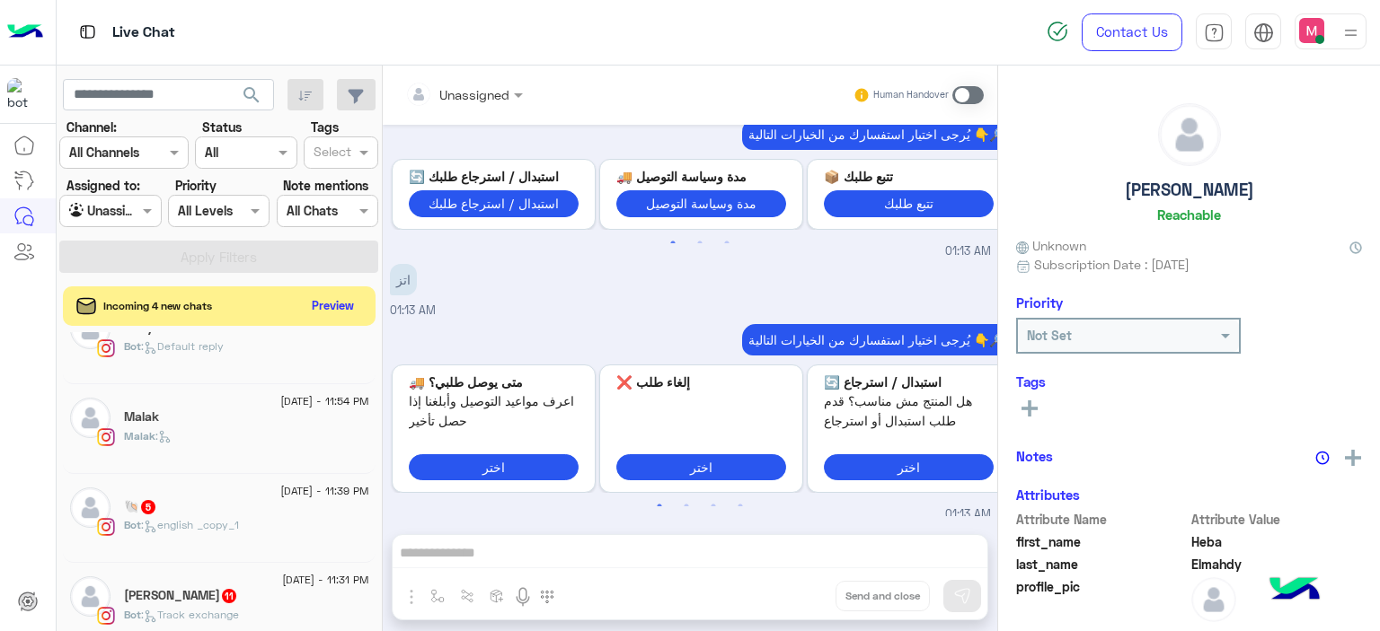
click at [286, 509] on div "🐚 5" at bounding box center [246, 508] width 245 height 19
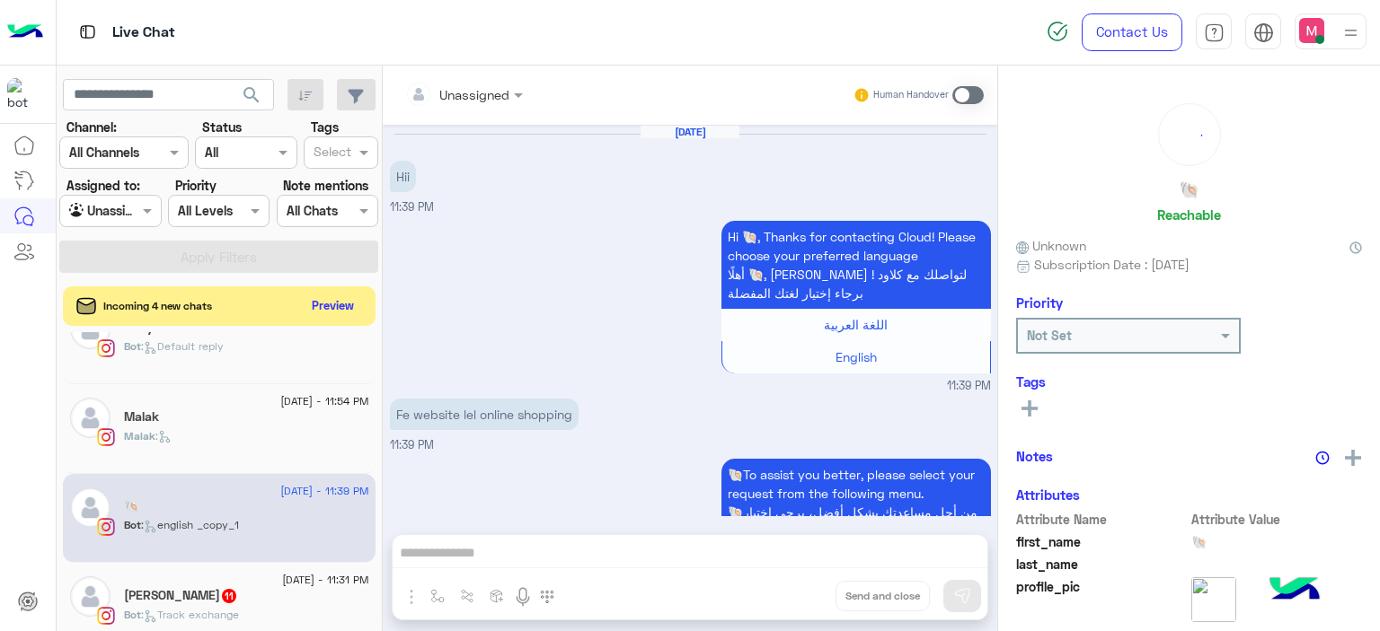
scroll to position [879, 0]
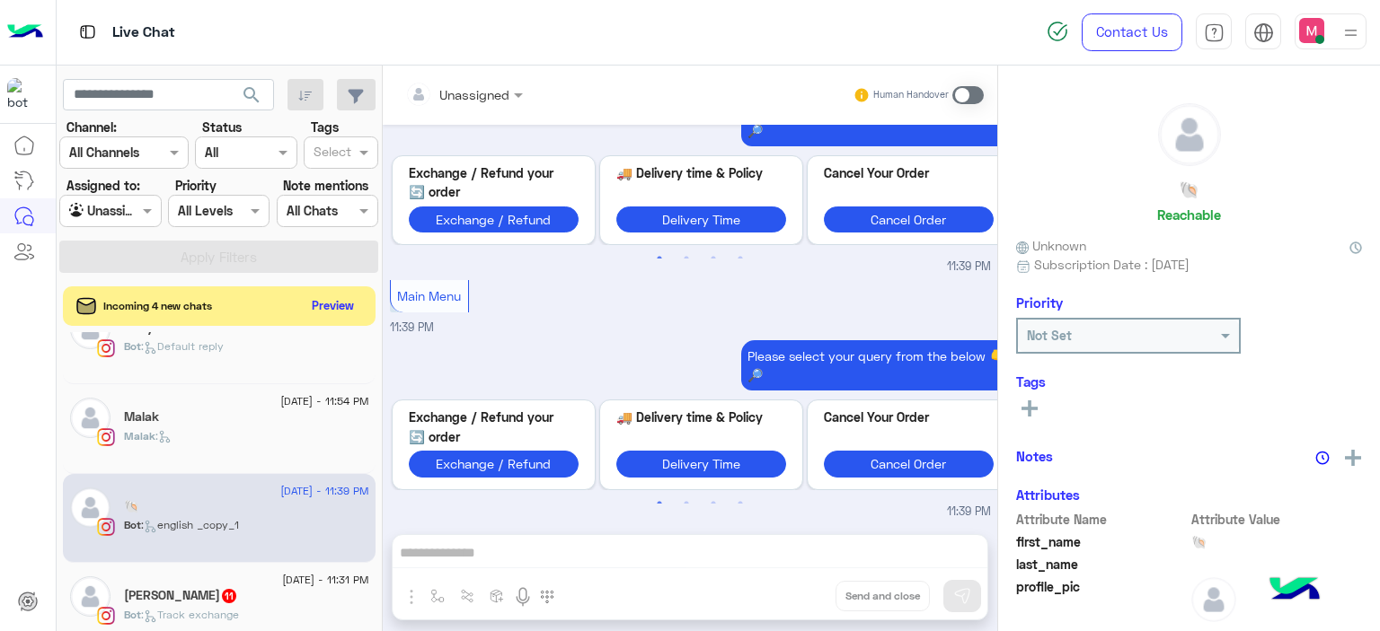
click at [256, 589] on div "[PERSON_NAME] 11" at bounding box center [246, 597] width 245 height 19
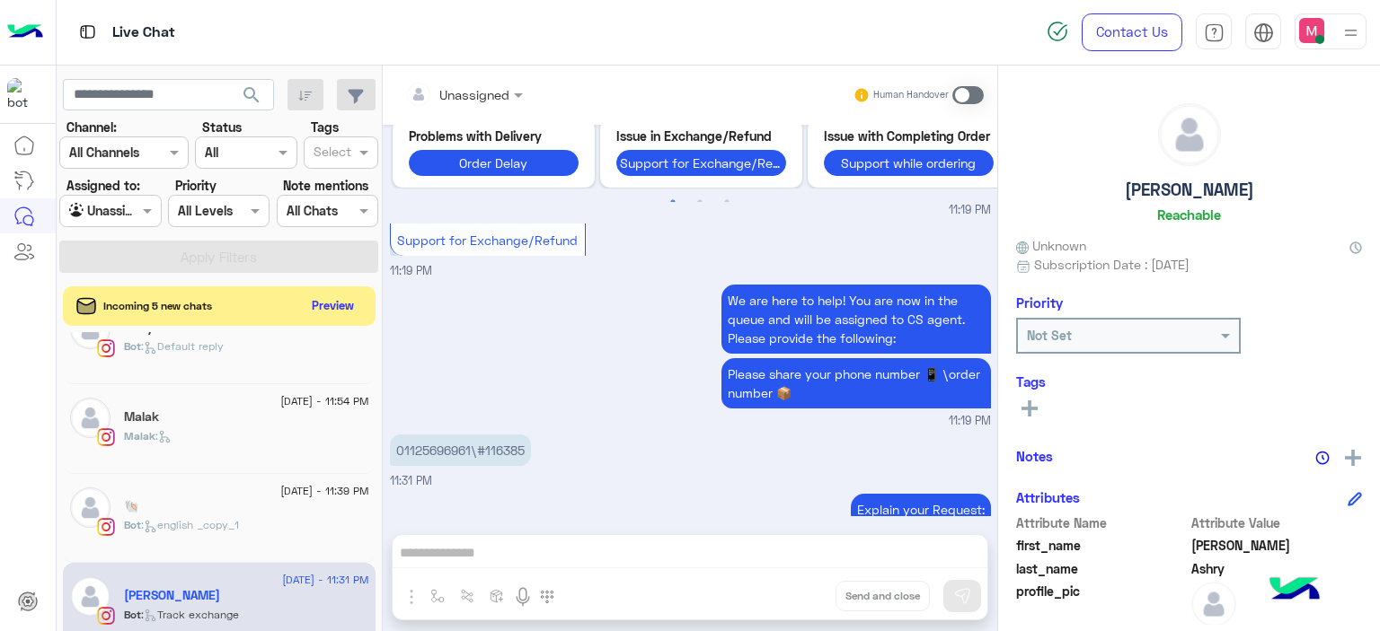
scroll to position [2259, 0]
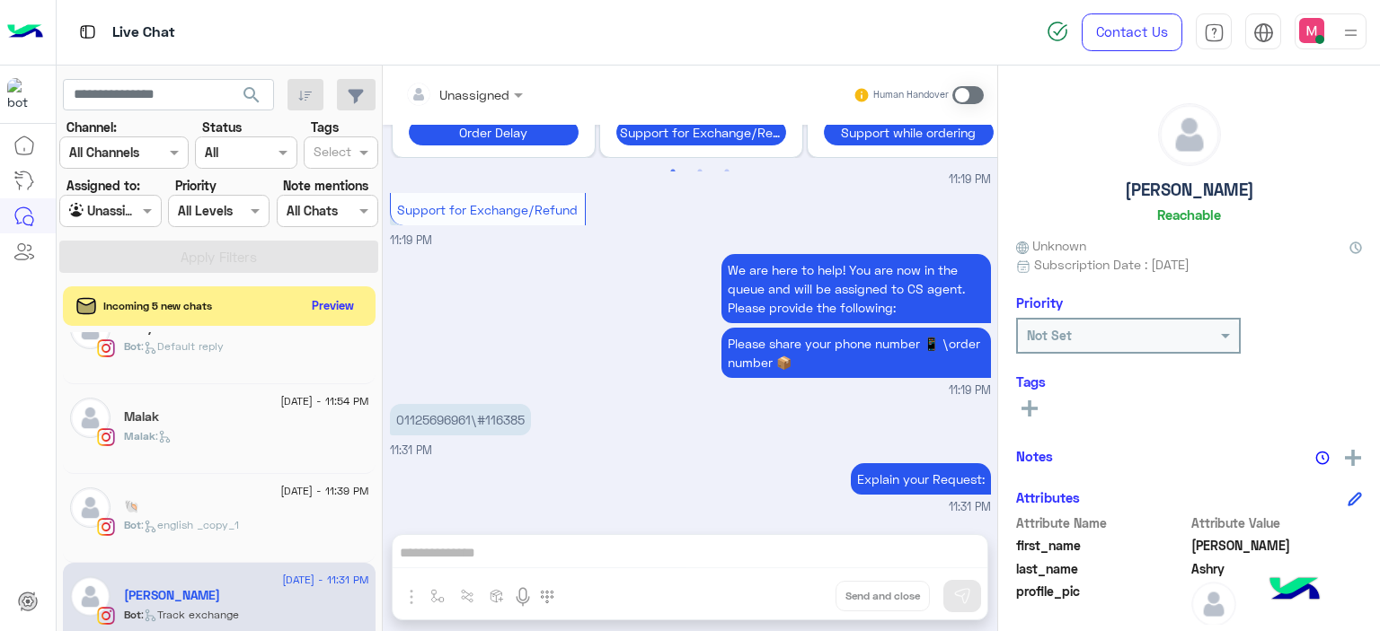
click at [507, 83] on div "Unassigned" at bounding box center [452, 94] width 113 height 36
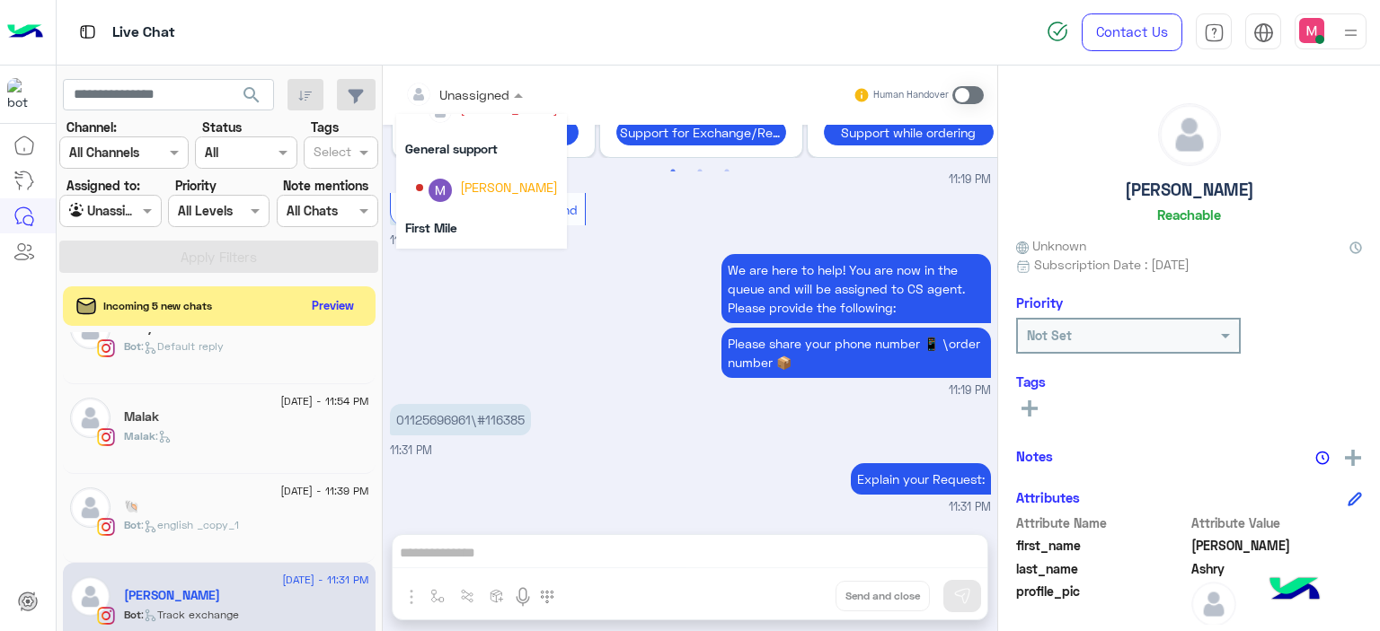
scroll to position [364, 0]
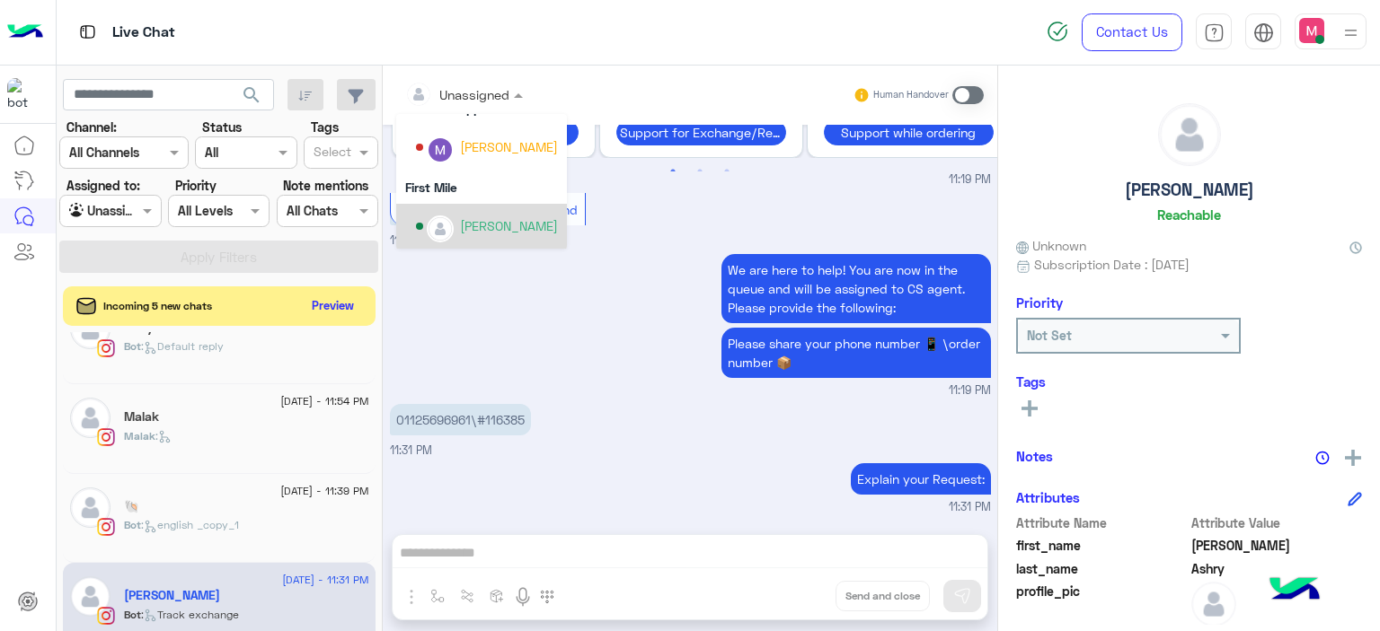
click at [489, 227] on div "[PERSON_NAME]" at bounding box center [509, 225] width 98 height 19
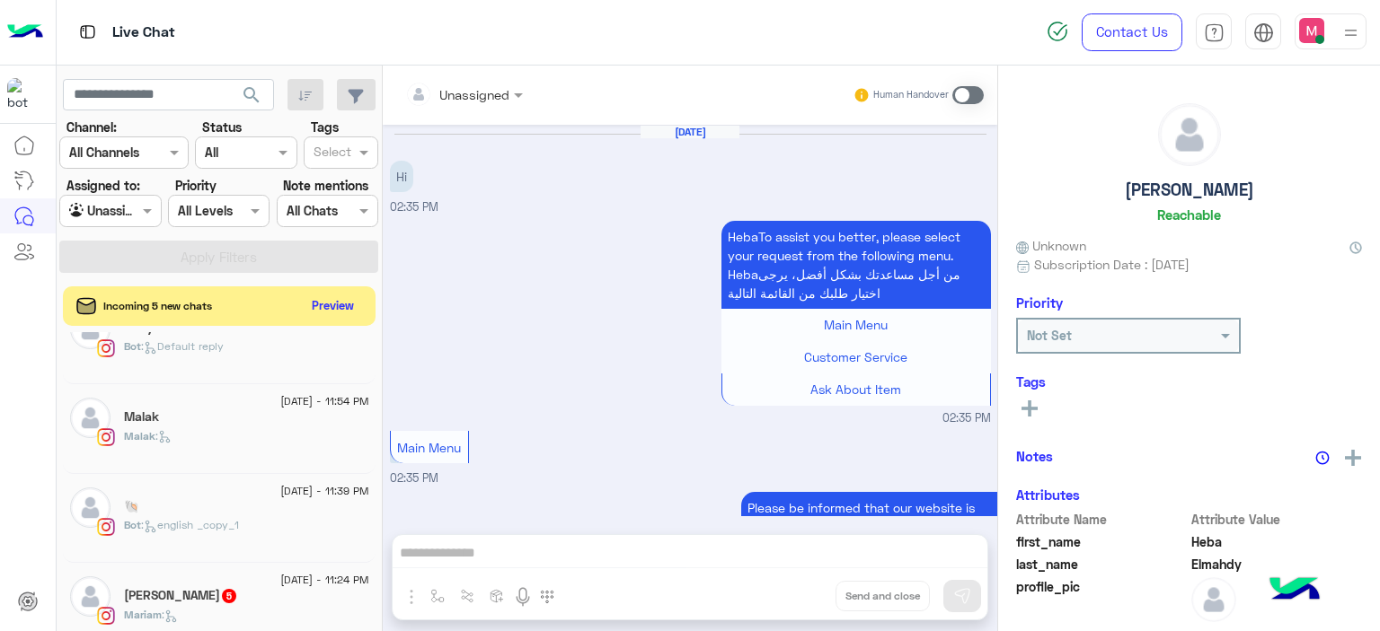
scroll to position [1875, 0]
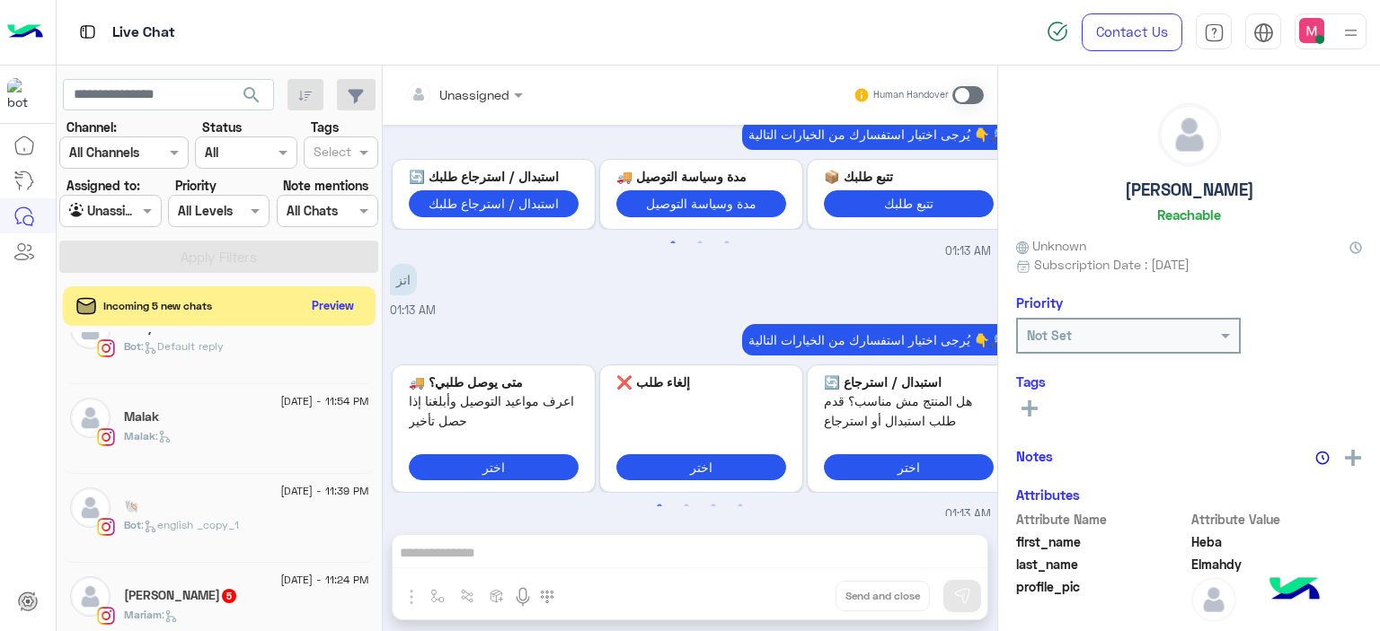
click at [286, 603] on div "[PERSON_NAME] 5" at bounding box center [246, 597] width 245 height 19
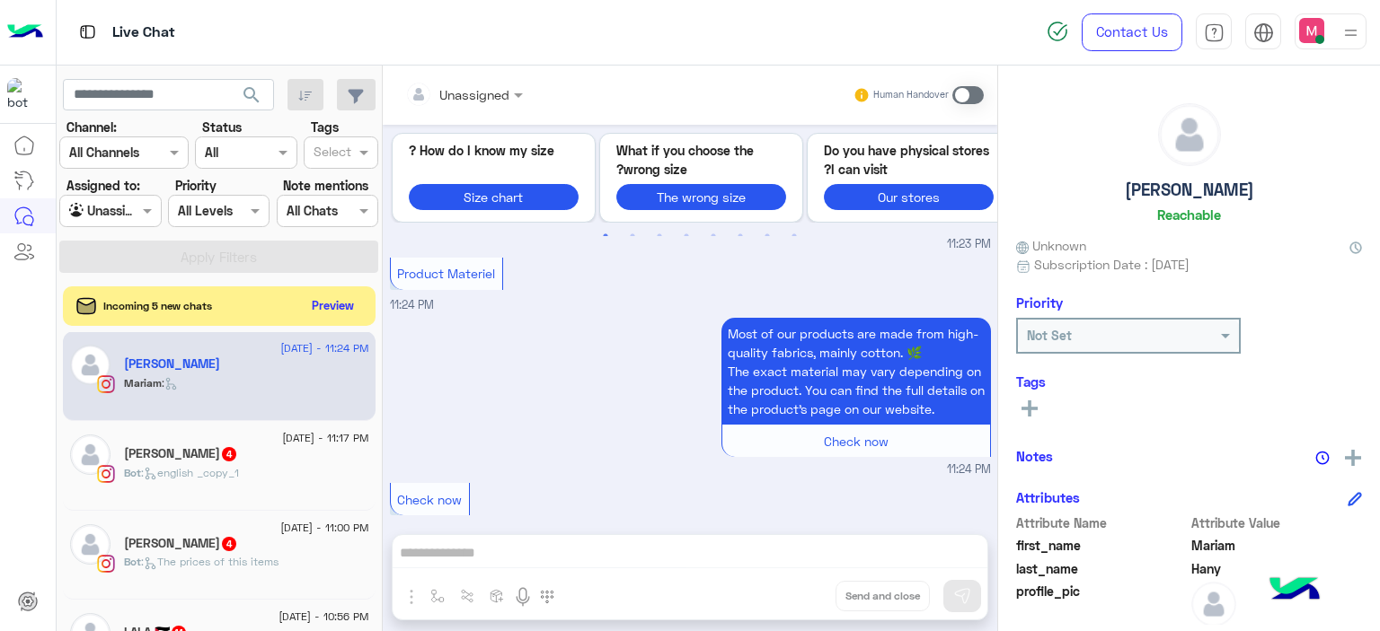
scroll to position [545, 0]
click at [290, 465] on div "Bot : english _copy_1" at bounding box center [246, 479] width 245 height 31
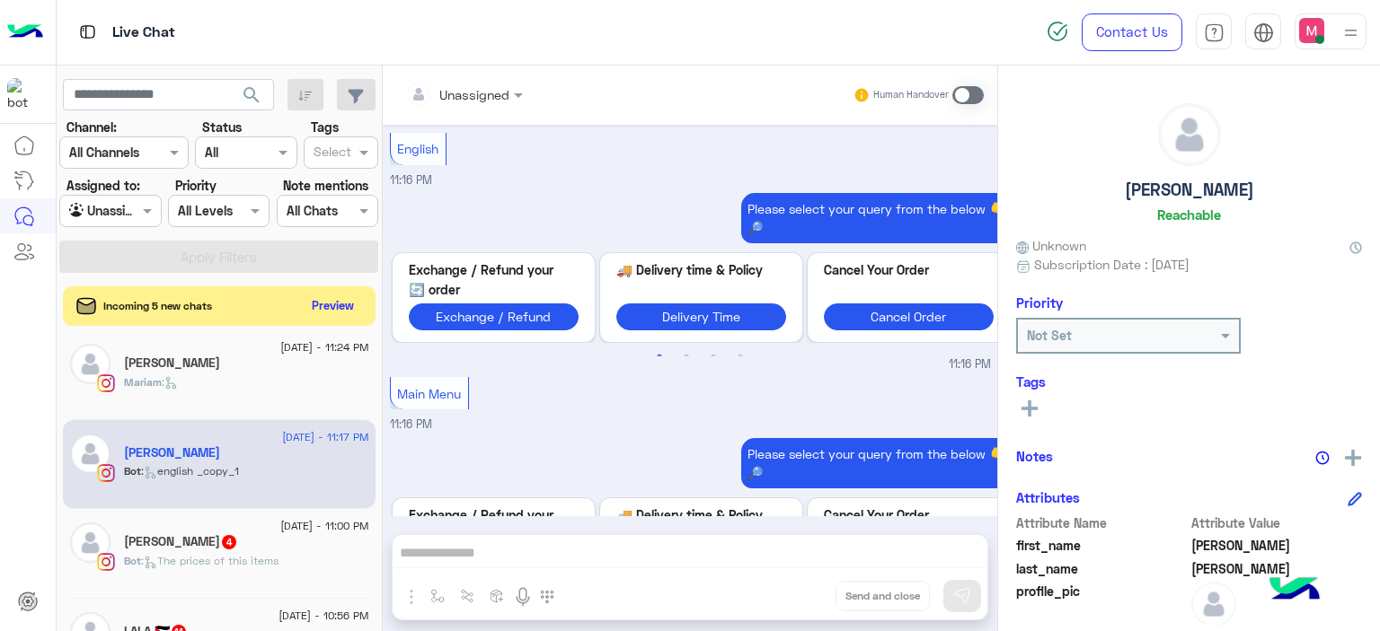
scroll to position [831, 0]
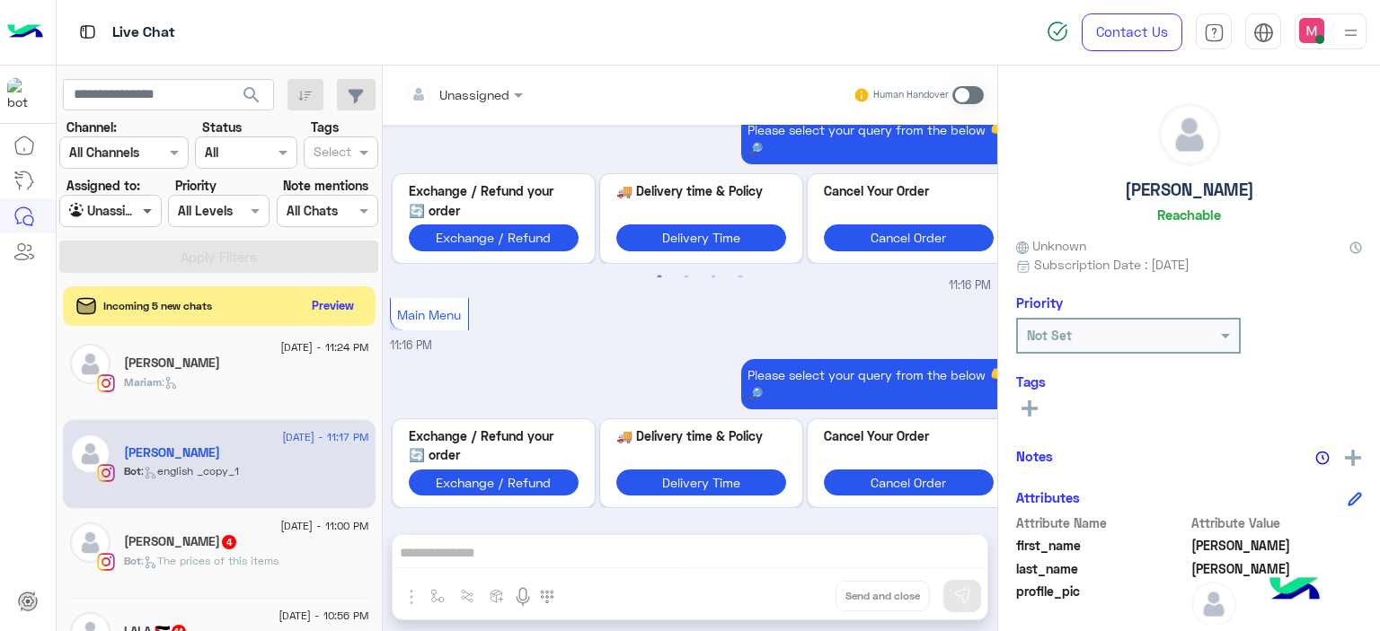
click at [149, 203] on span at bounding box center [149, 210] width 22 height 19
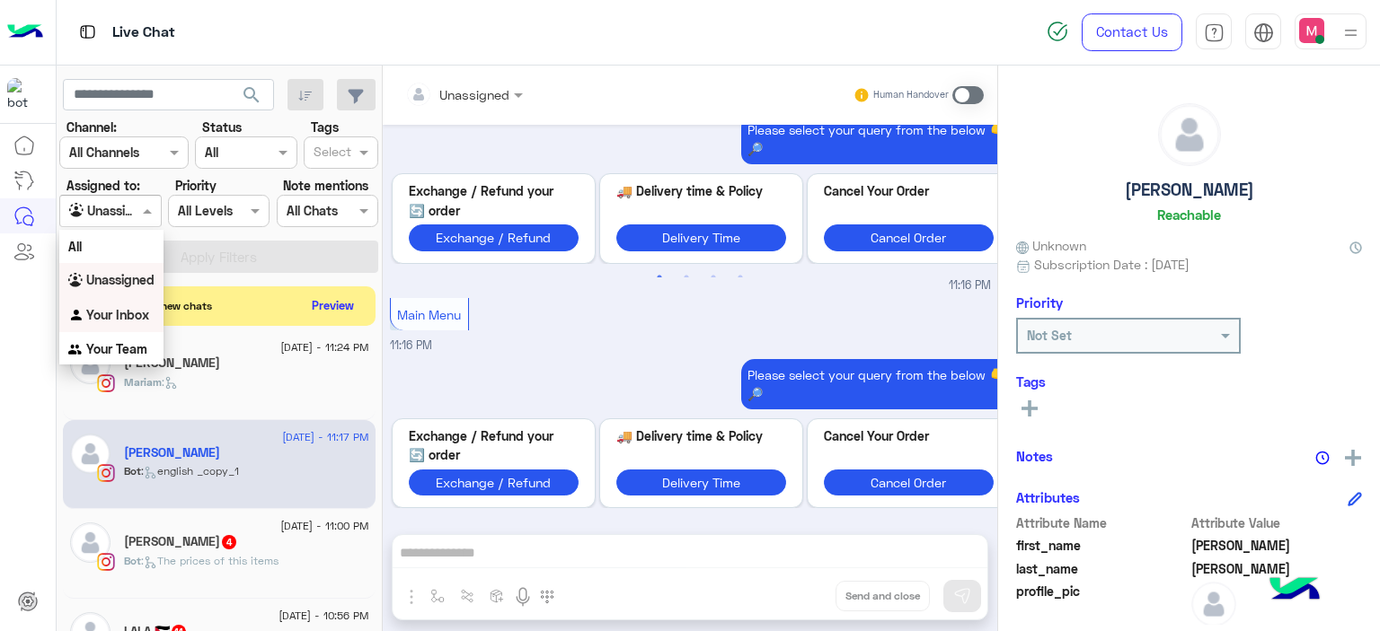
click at [126, 315] on b "Your Inbox" at bounding box center [117, 314] width 63 height 15
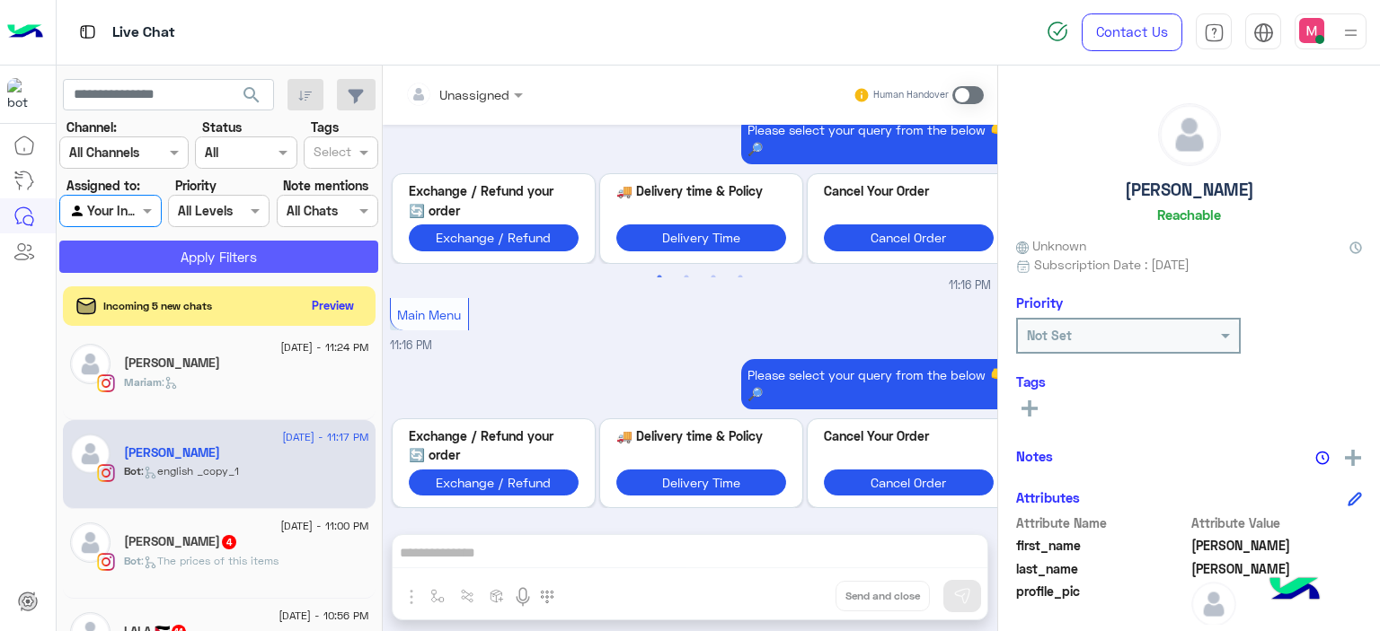
click at [205, 262] on button "Apply Filters" at bounding box center [218, 257] width 319 height 32
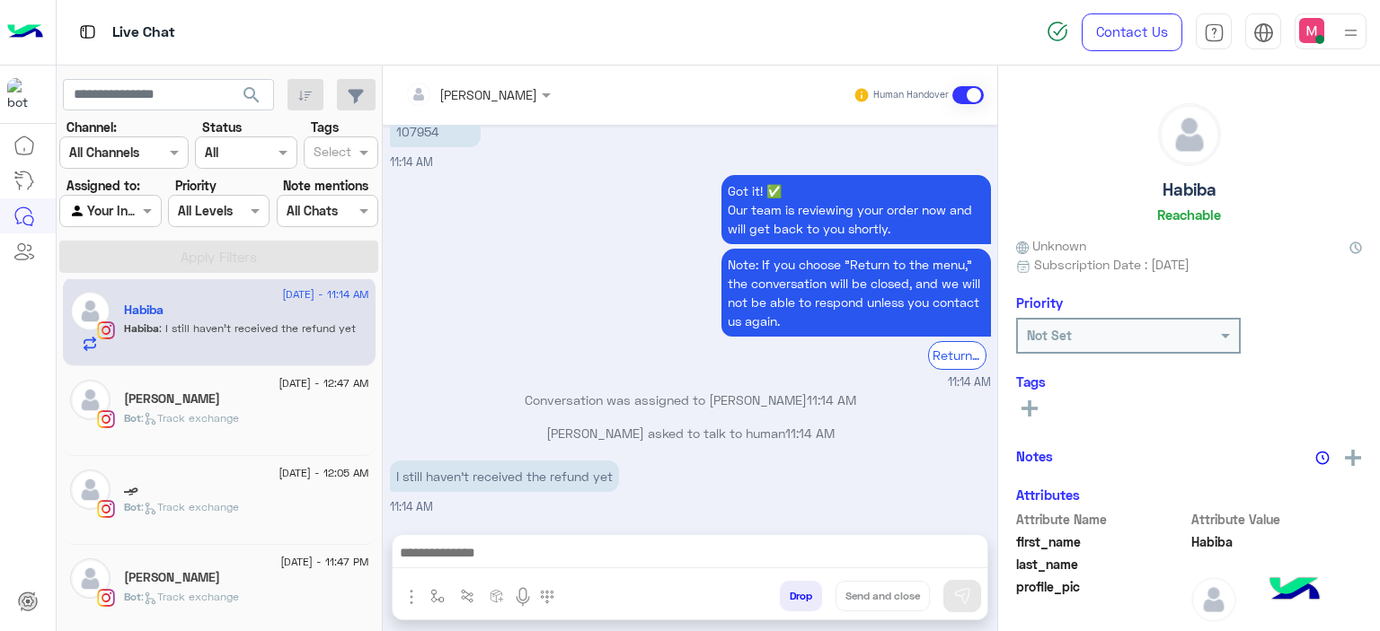
scroll to position [190, 0]
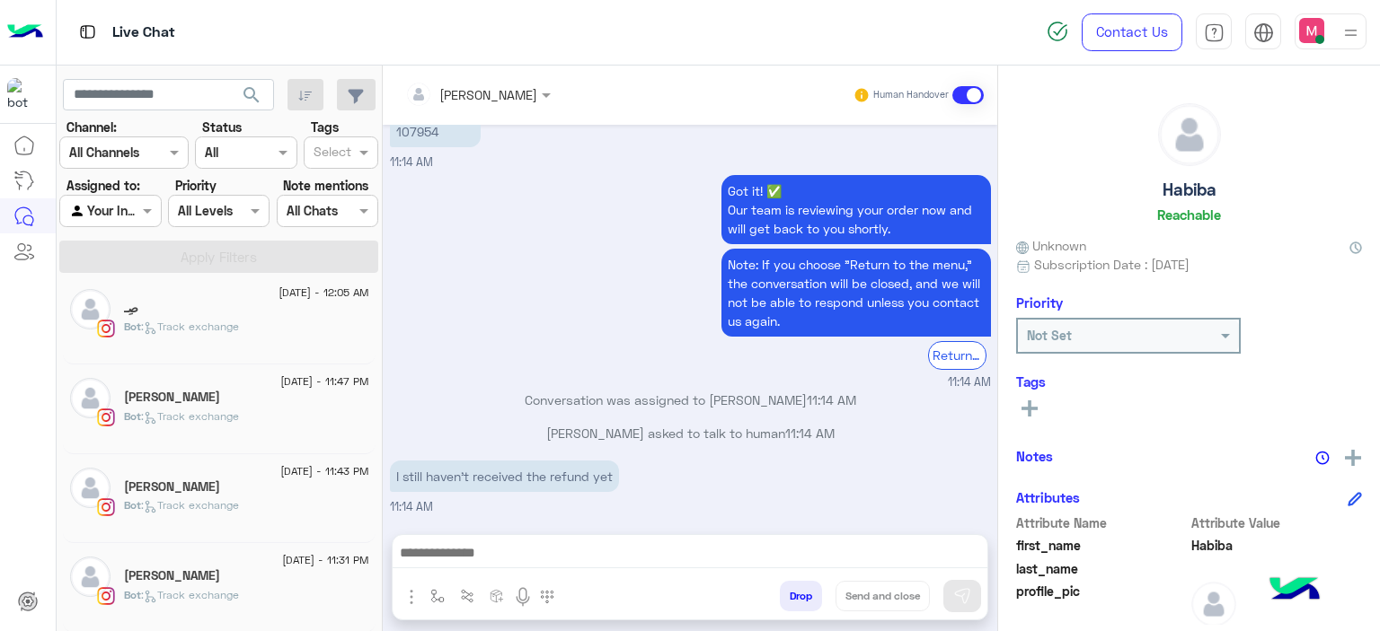
click at [252, 591] on div "Bot : Track exchange" at bounding box center [246, 602] width 245 height 31
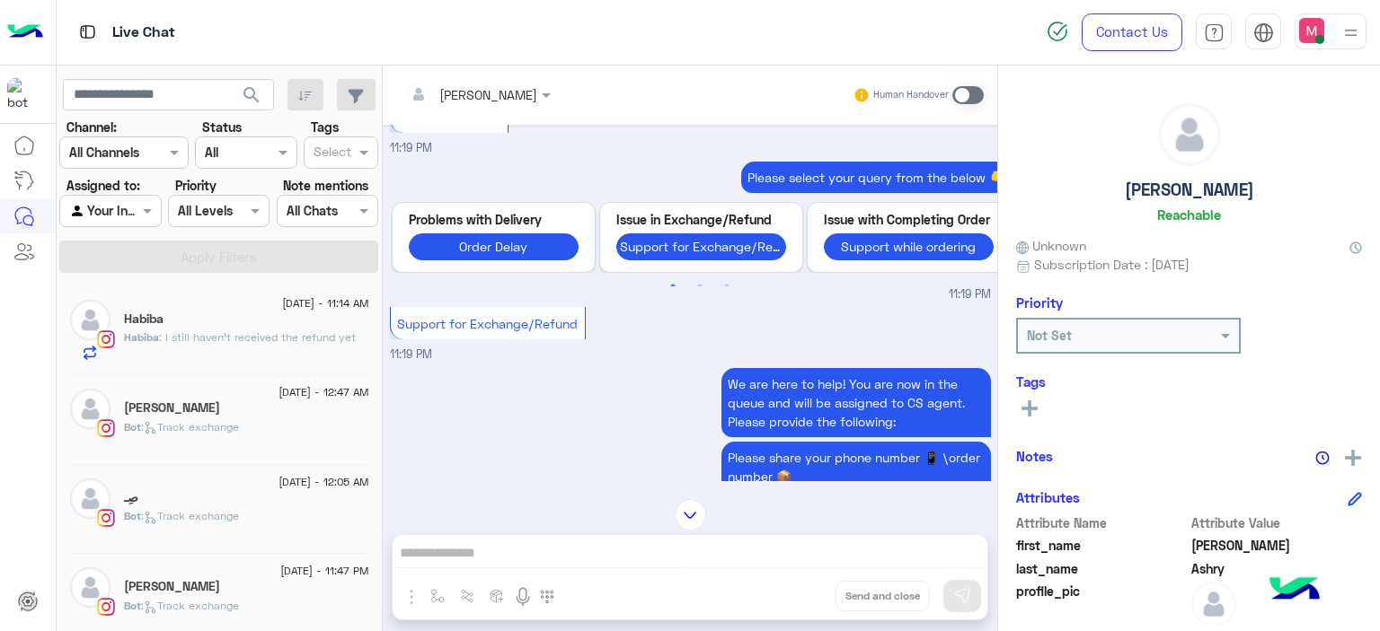
click at [271, 331] on p "[PERSON_NAME] : I still haven’t received the refund yet" at bounding box center [240, 338] width 232 height 16
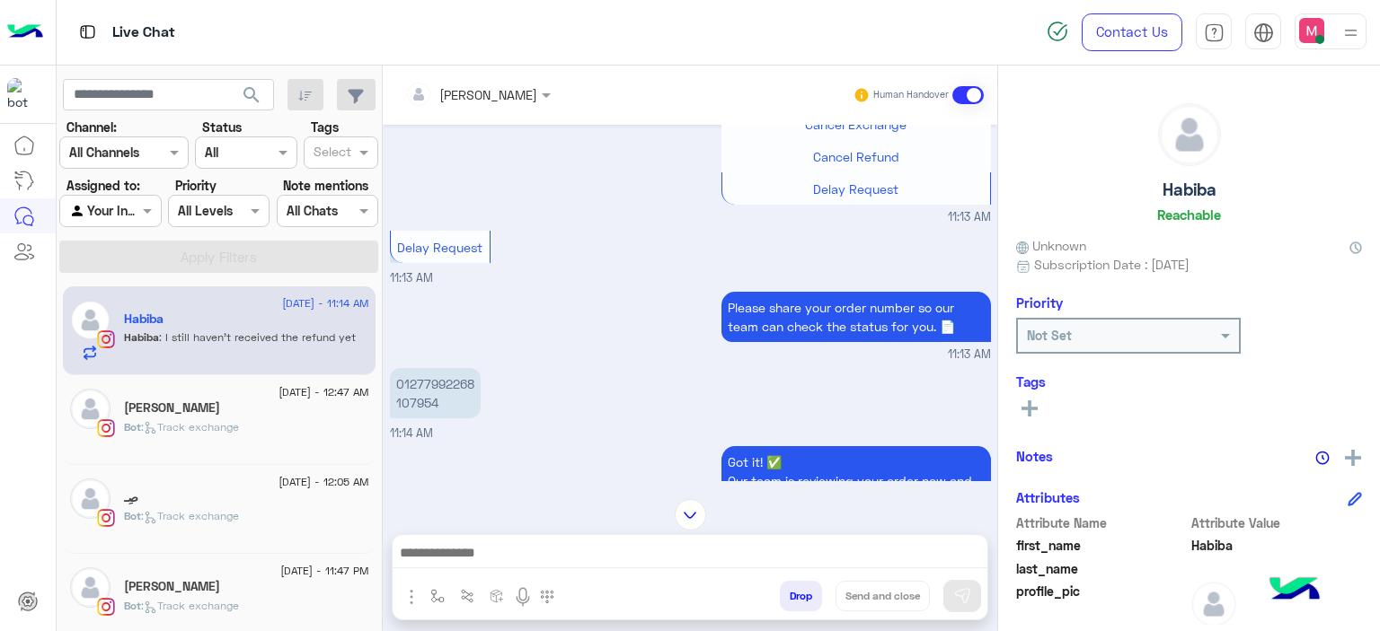
scroll to position [1589, 0]
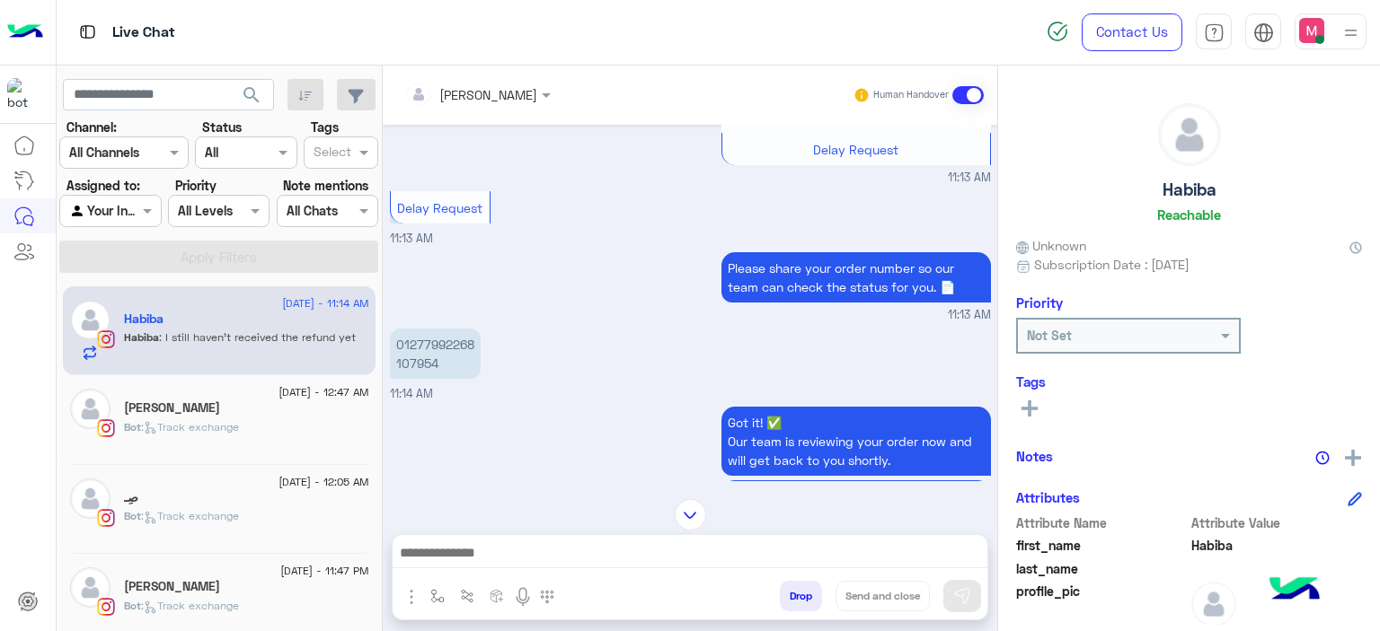
click at [423, 377] on p "01277992268 107954" at bounding box center [435, 354] width 91 height 50
copy p "107954"
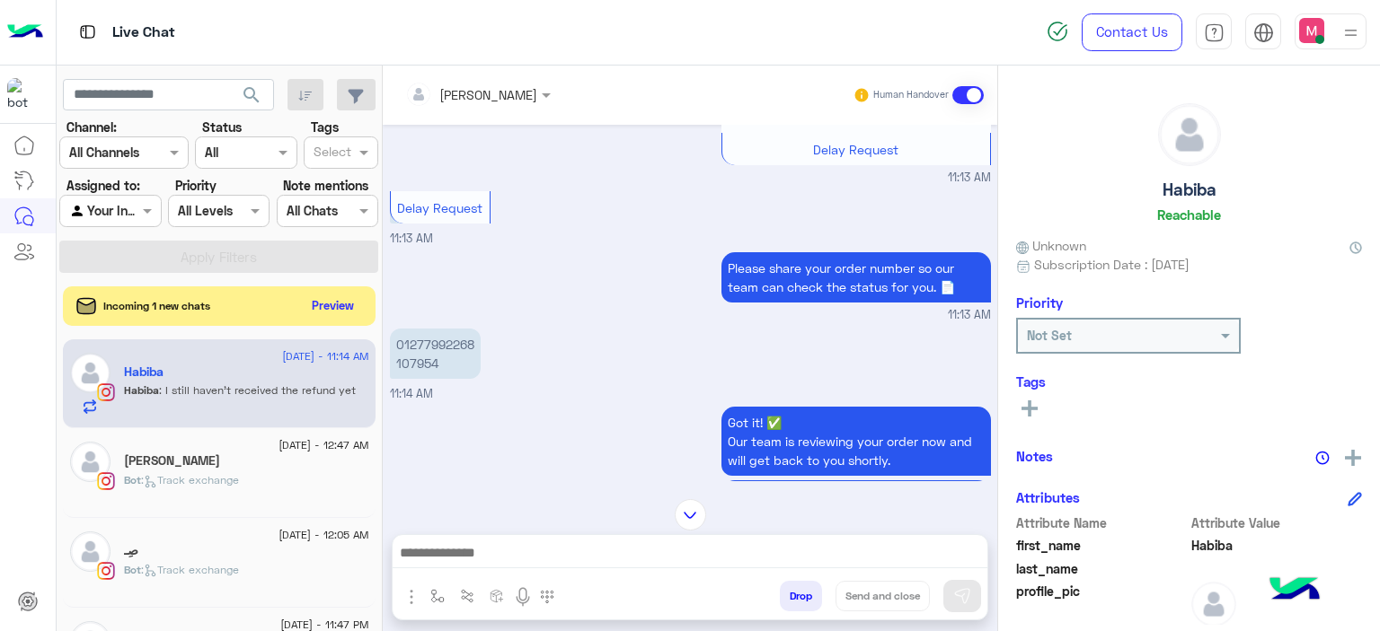
click at [578, 313] on div "Please share your order number so our team can check the status for you. 📄 11:1…" at bounding box center [690, 286] width 601 height 76
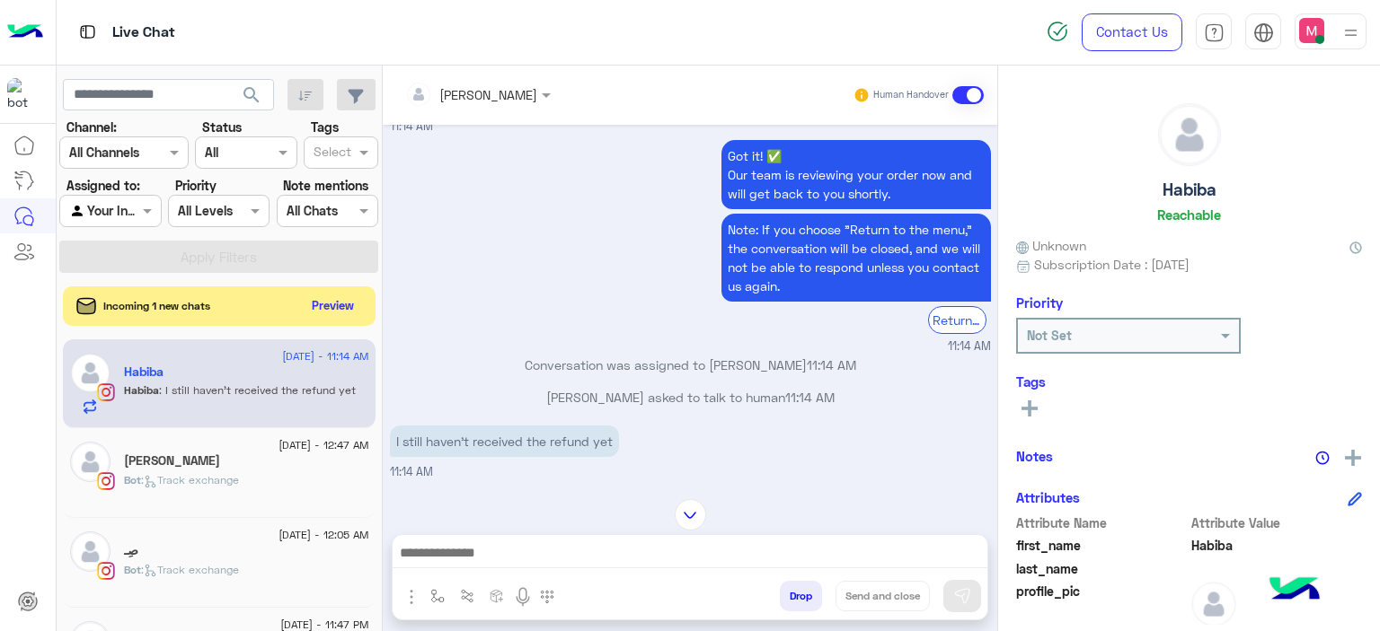
scroll to position [5489, 0]
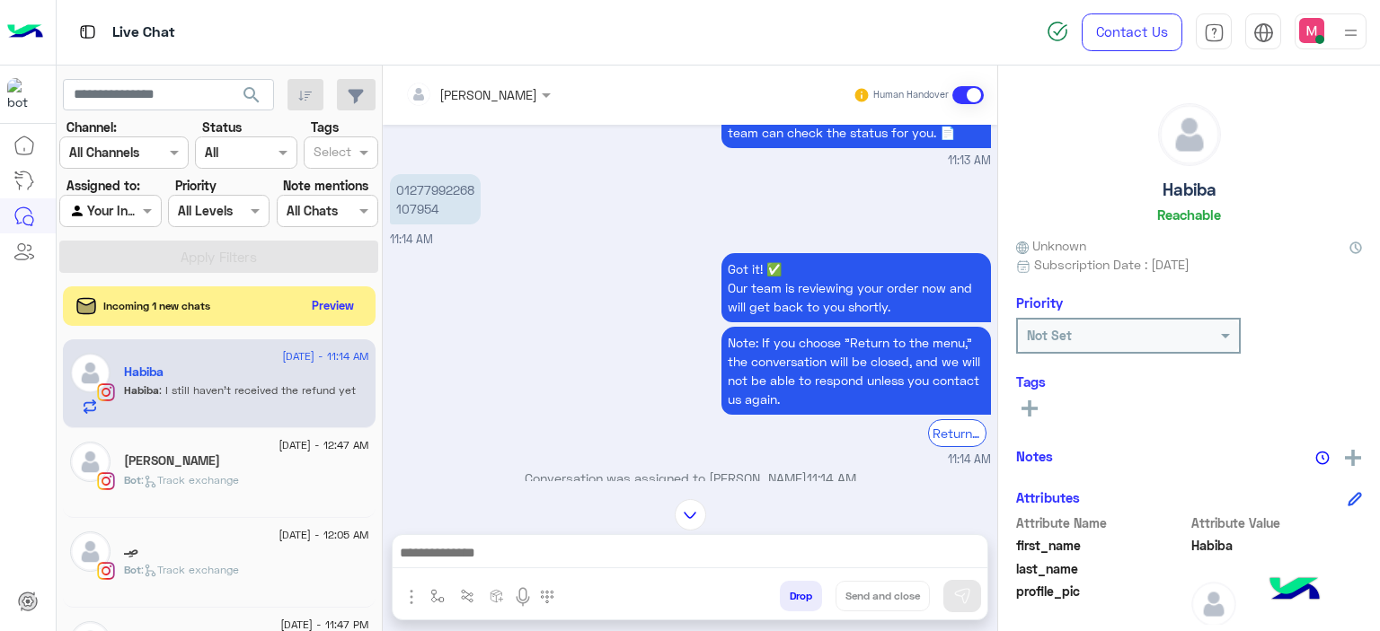
click at [424, 225] on p "01277992268 107954" at bounding box center [435, 199] width 91 height 50
copy p "107954"
click at [489, 364] on div "Got it! ✅ Our team is reviewing your order now and will get back to you shortly…" at bounding box center [690, 359] width 601 height 220
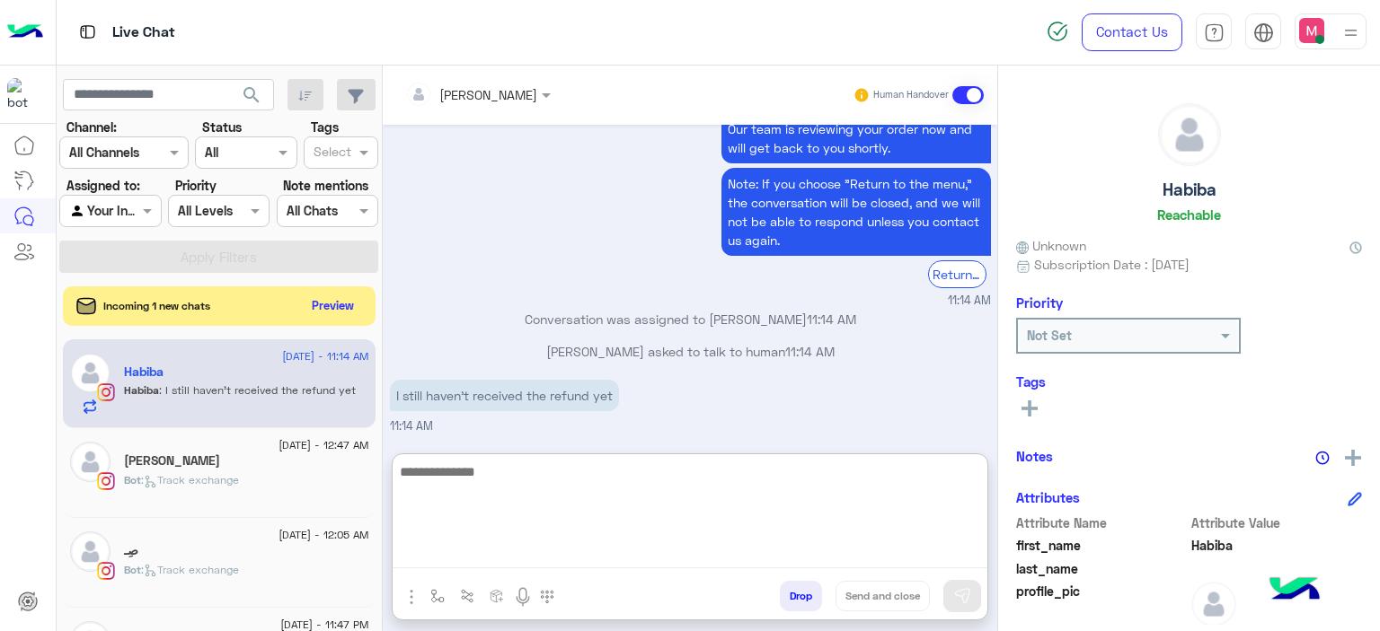
click at [474, 550] on textarea at bounding box center [690, 515] width 595 height 108
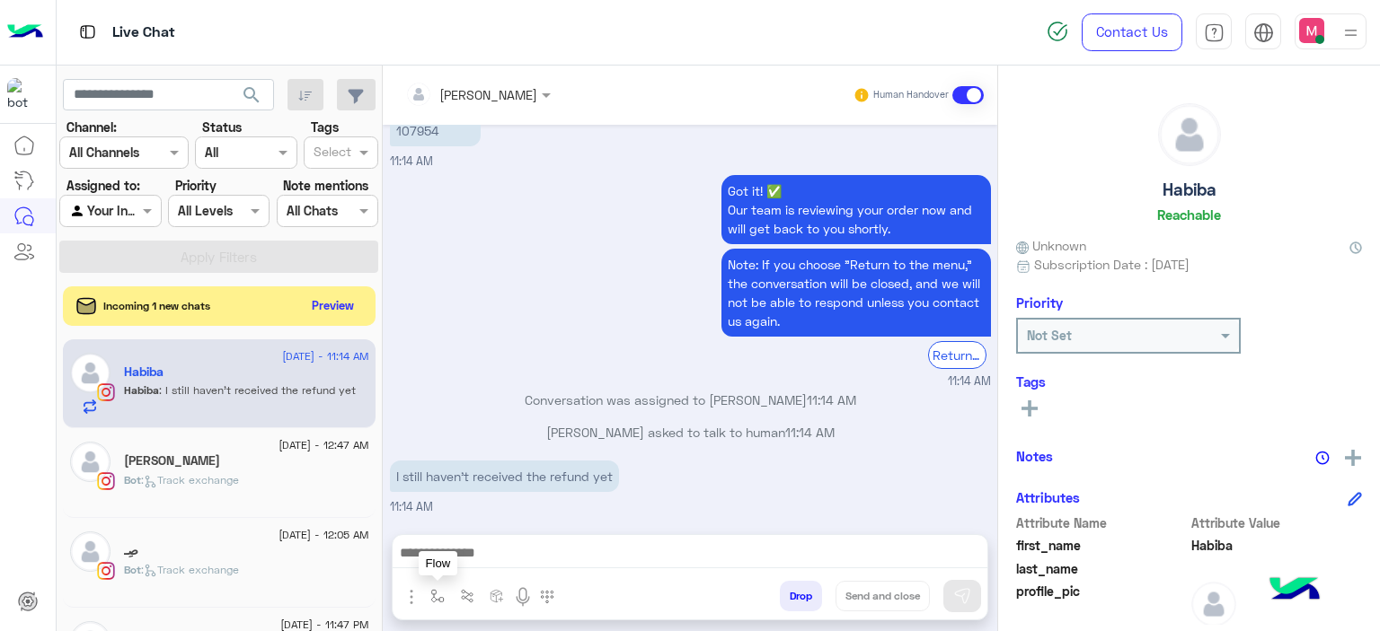
click at [432, 588] on button "button" at bounding box center [438, 596] width 30 height 30
click at [447, 566] on input "text" at bounding box center [470, 557] width 74 height 21
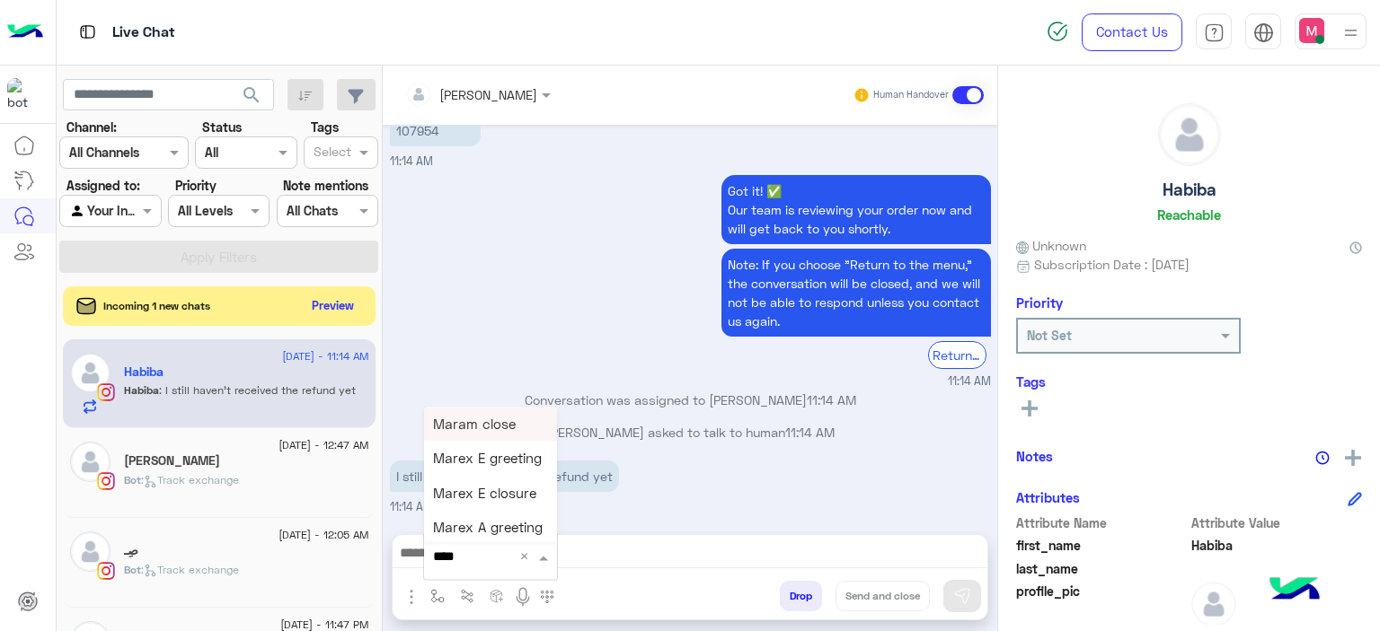
type input "*****"
click at [498, 410] on div "Mariam E Greeting" at bounding box center [490, 424] width 133 height 35
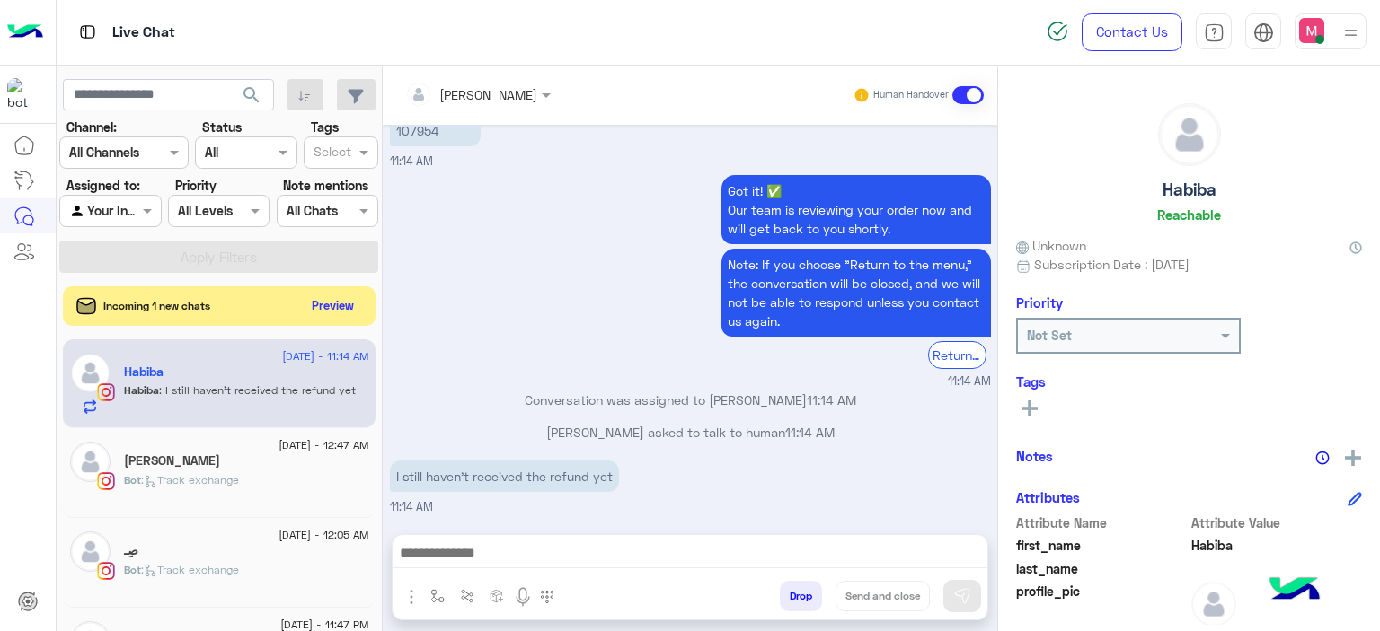
type textarea "**********"
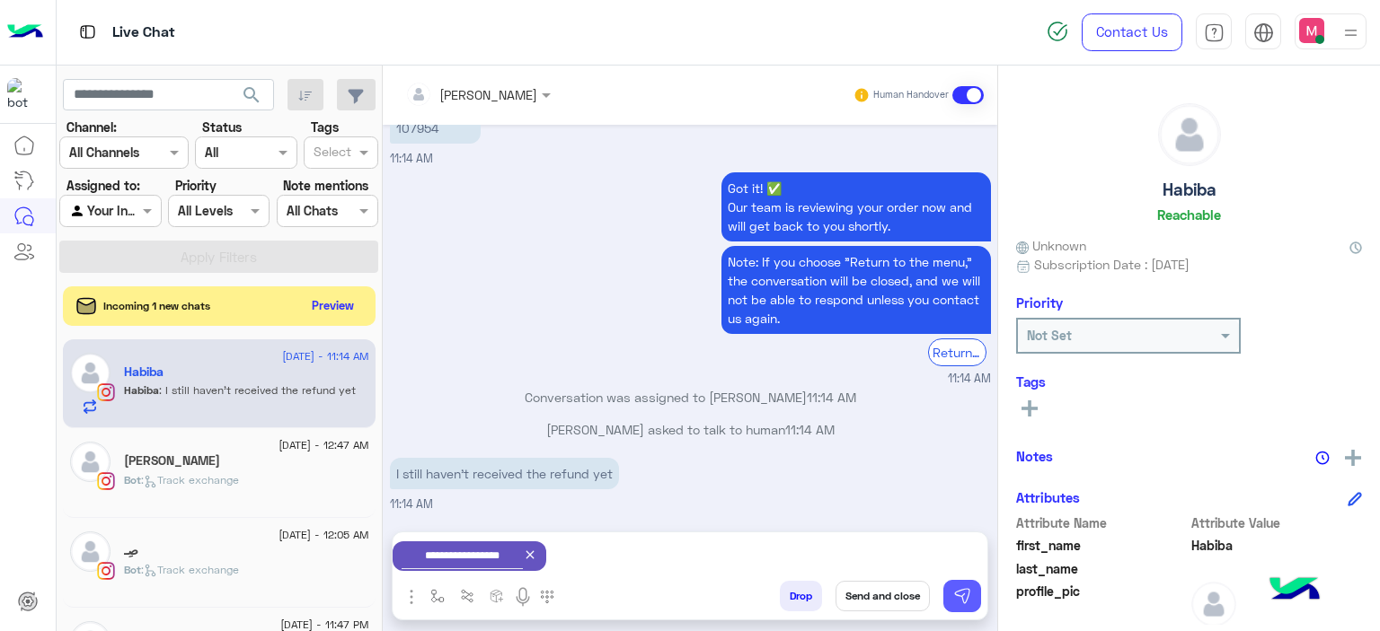
click at [953, 593] on img at bounding box center [962, 596] width 18 height 18
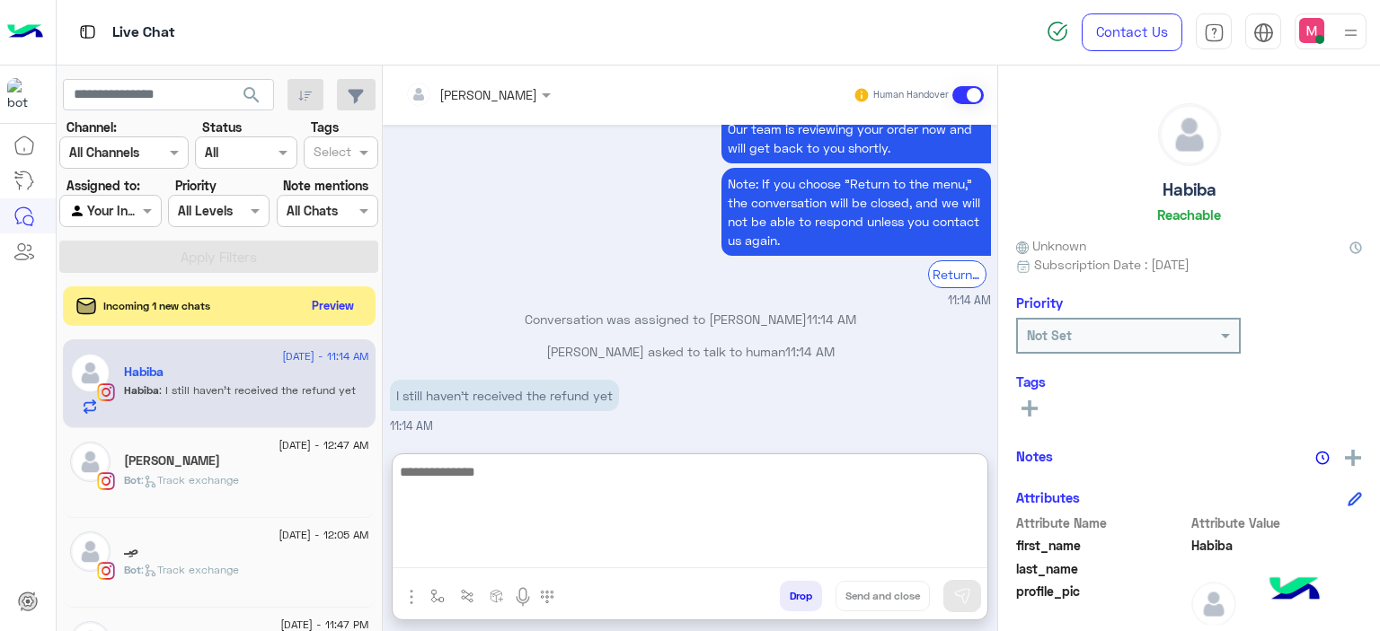
click at [596, 555] on textarea at bounding box center [690, 515] width 595 height 108
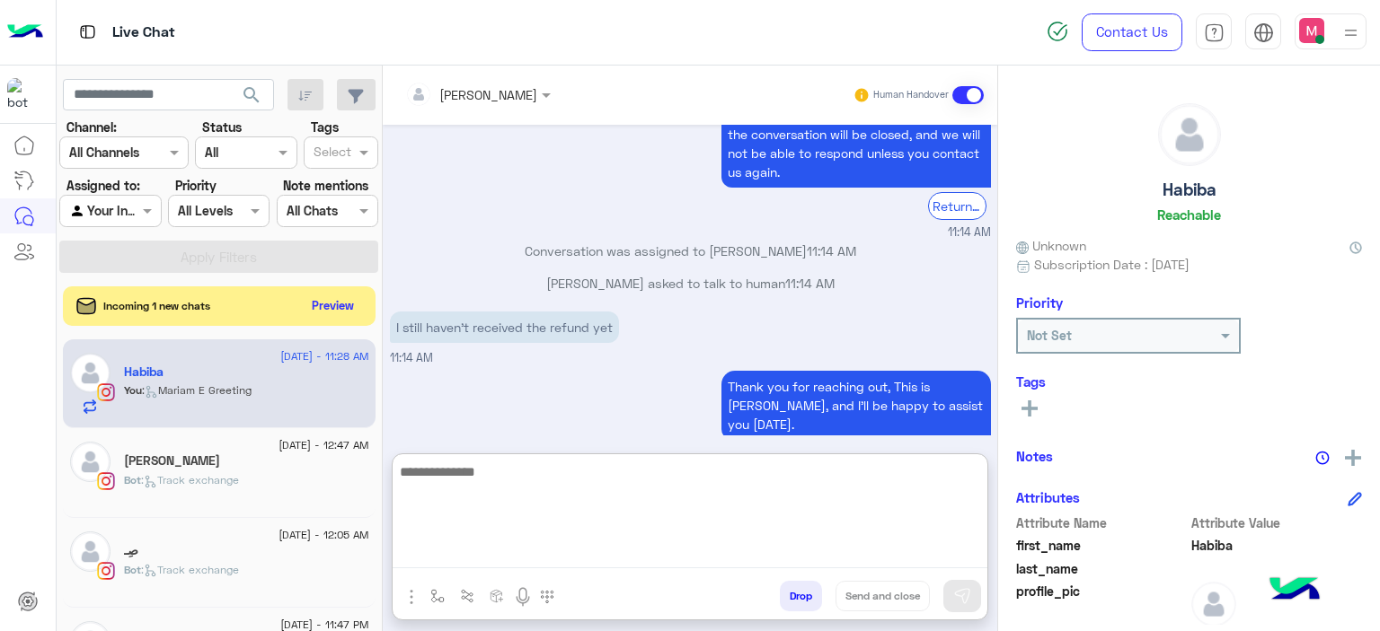
scroll to position [5860, 0]
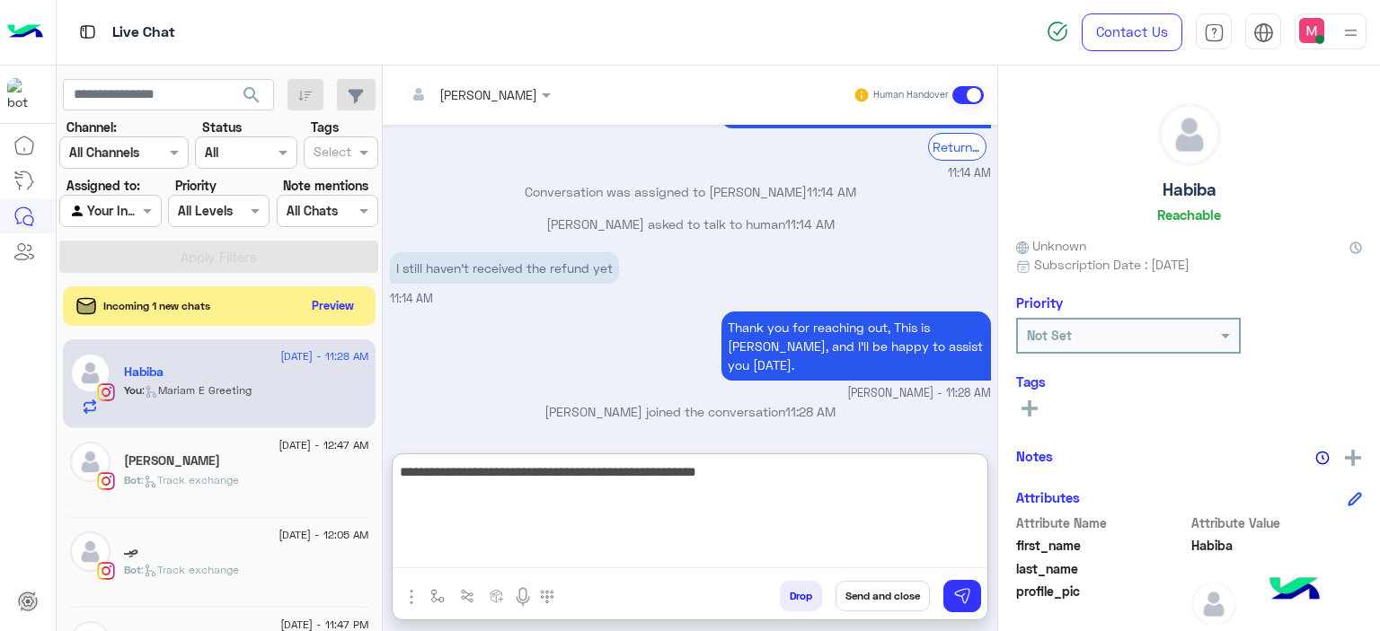
type textarea "**********"
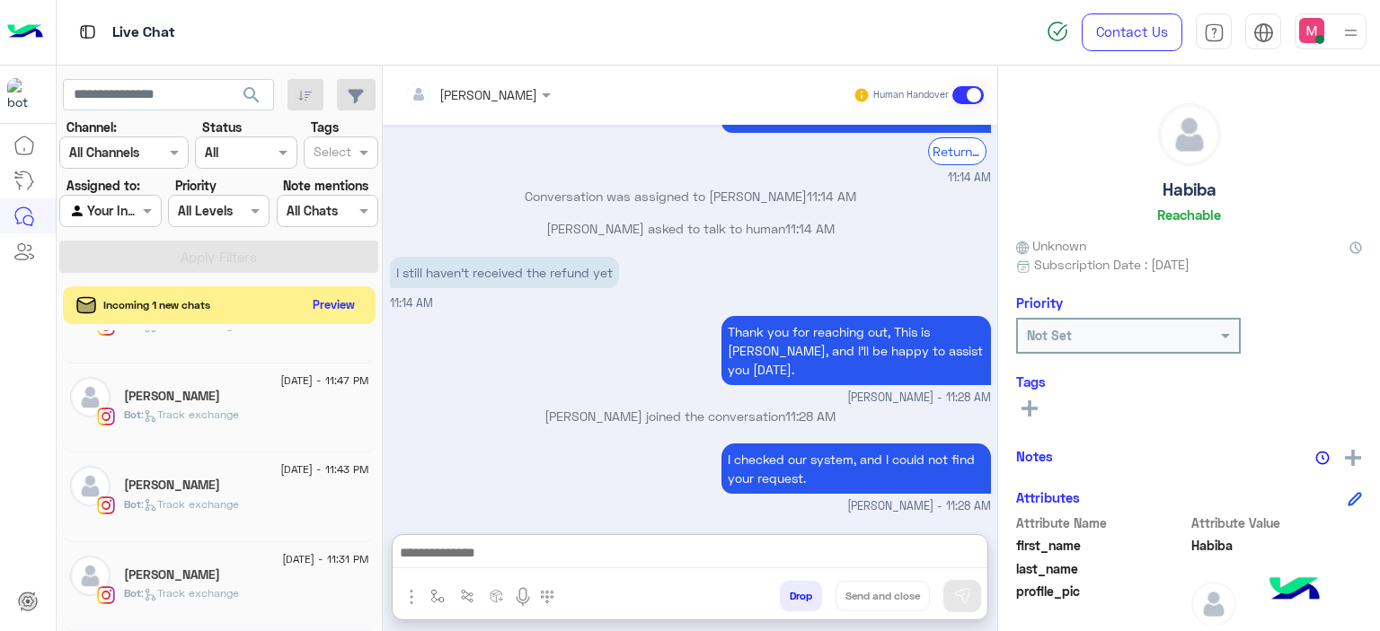
scroll to position [241, 0]
click at [327, 312] on button "Preview" at bounding box center [334, 305] width 56 height 24
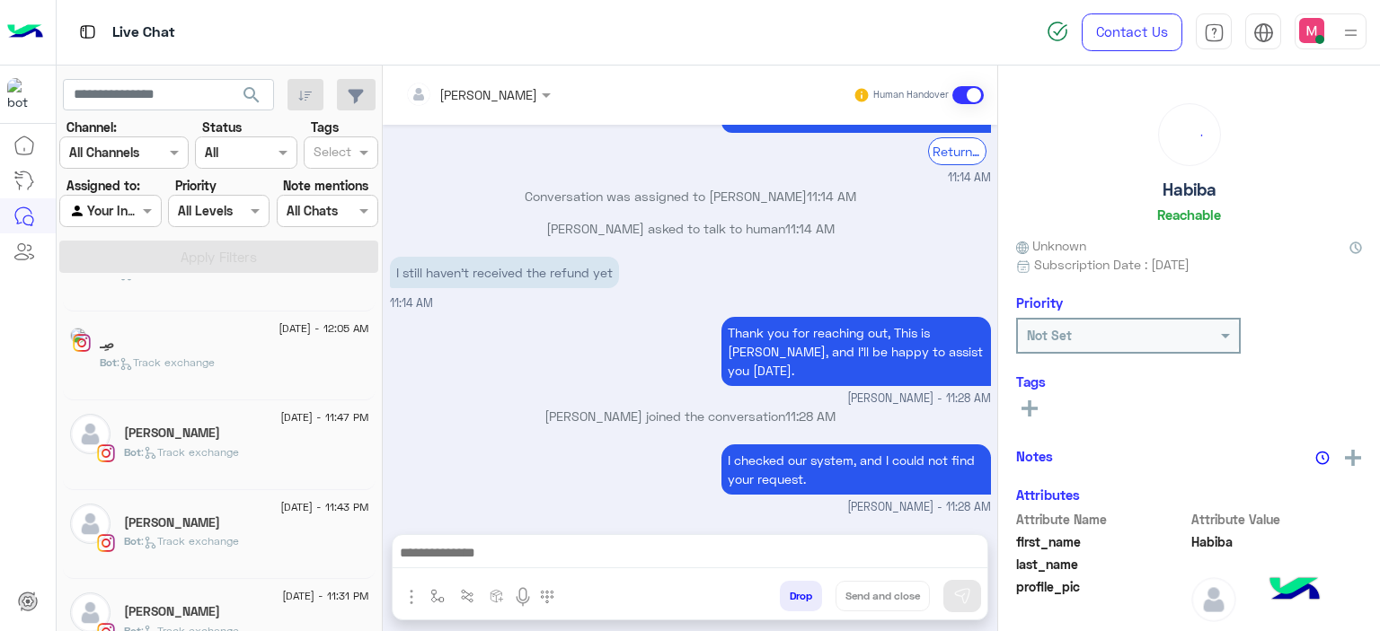
scroll to position [0, 0]
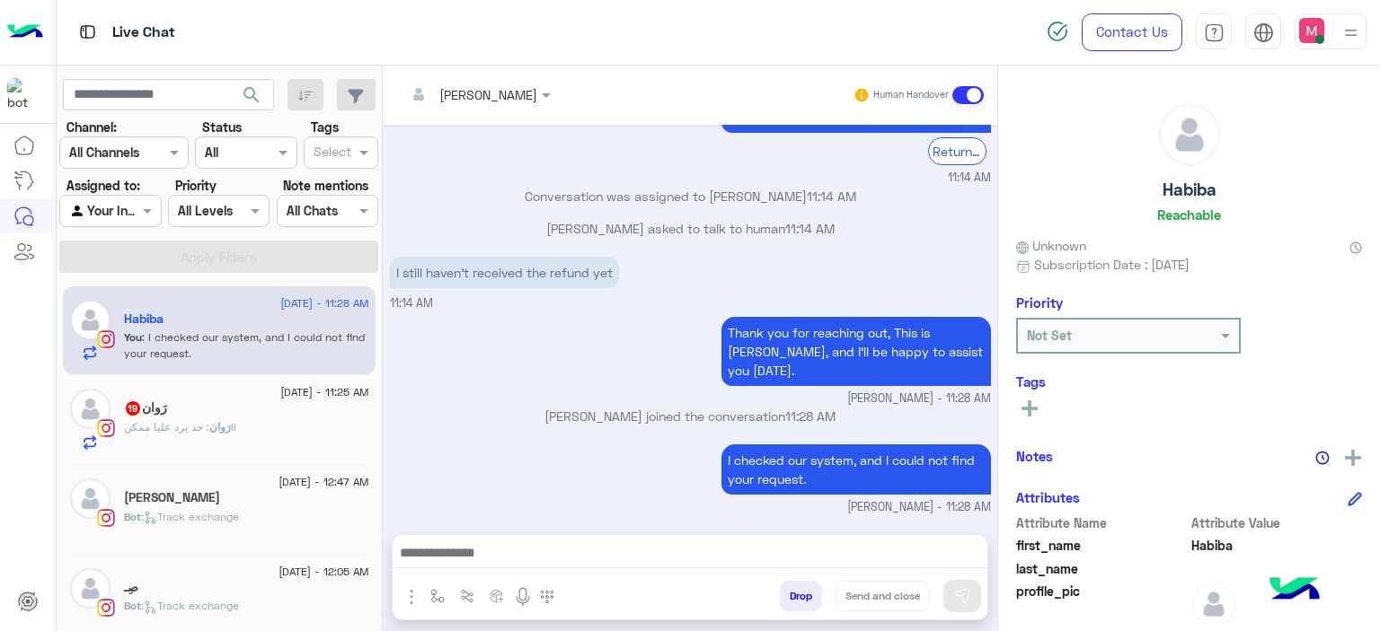
click at [262, 430] on div "رَوان : حد يرد عليا ممكن!!" at bounding box center [246, 434] width 245 height 31
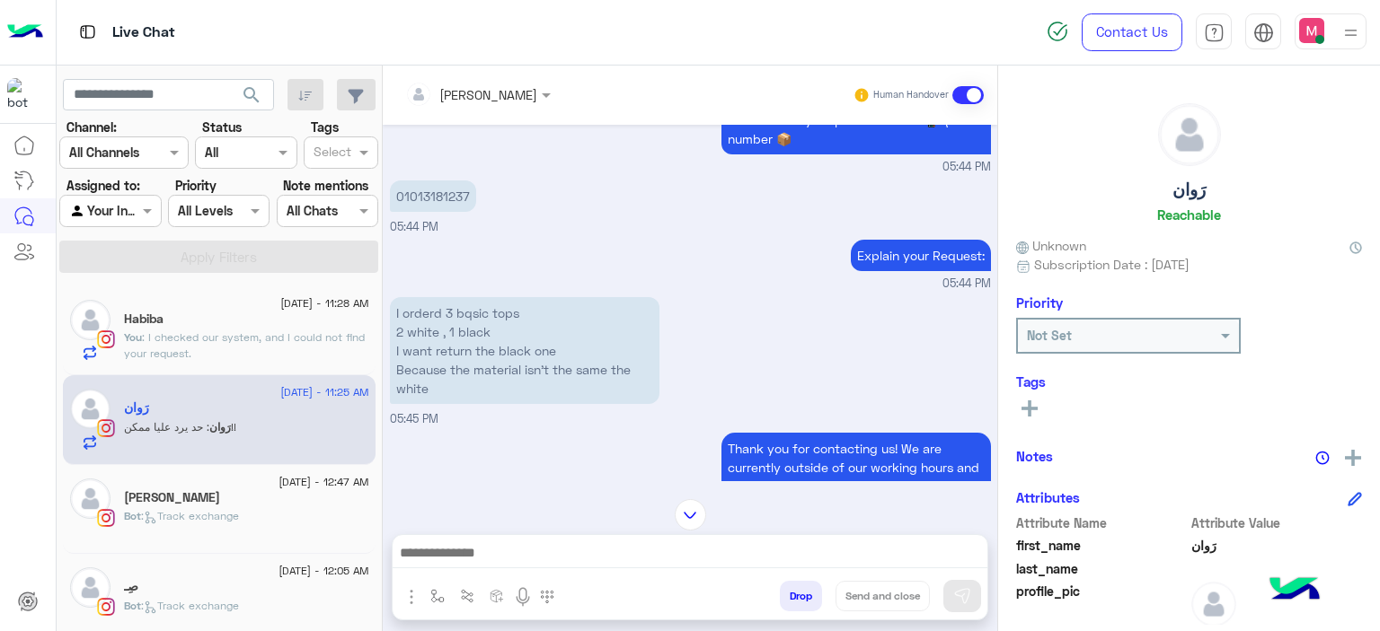
scroll to position [1577, 0]
click at [431, 188] on p "01013181237" at bounding box center [433, 196] width 86 height 31
copy p "01013181237"
drag, startPoint x: 429, startPoint y: 599, endPoint x: 436, endPoint y: 589, distance: 11.7
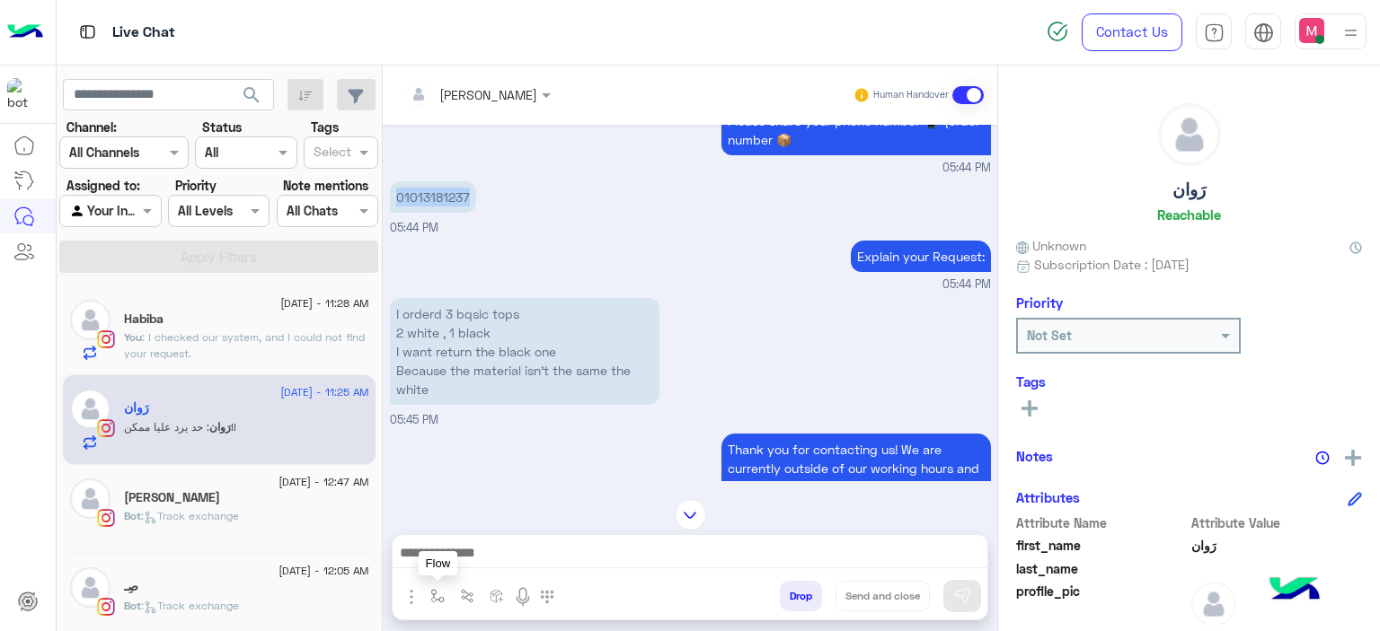
click at [430, 598] on img "button" at bounding box center [437, 596] width 14 height 14
click at [447, 560] on input "text" at bounding box center [470, 557] width 74 height 21
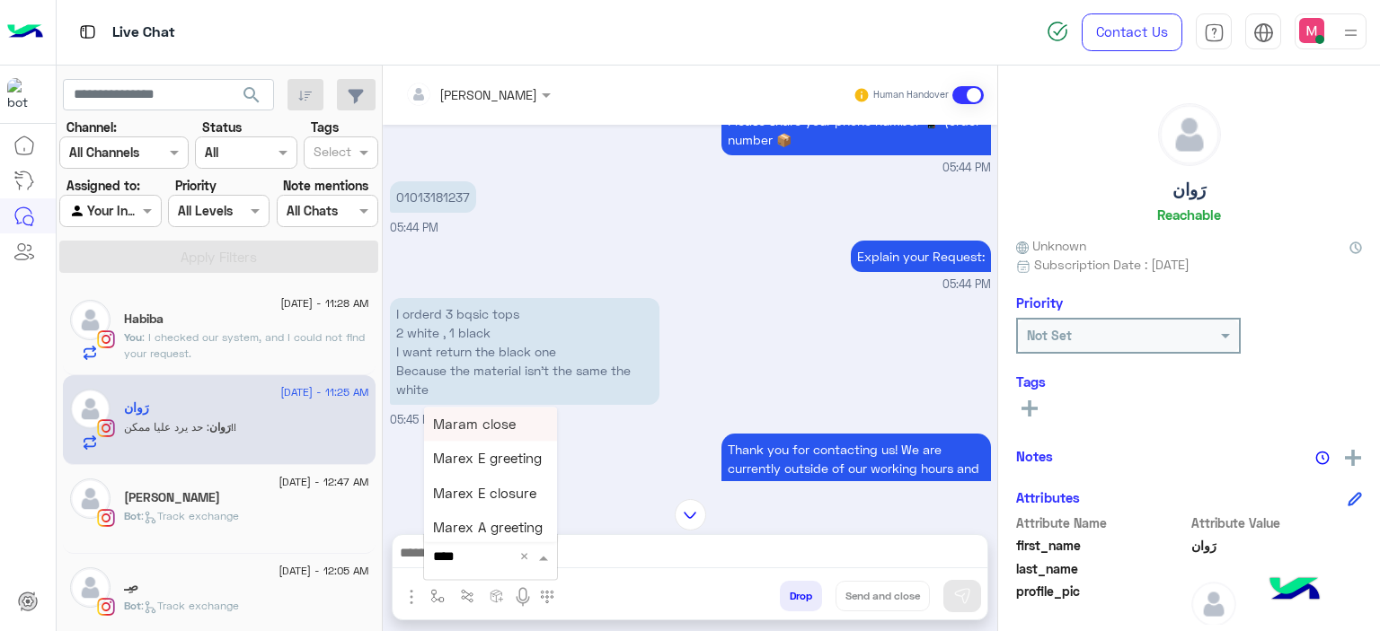
type input "*****"
click at [506, 419] on span "Mariam E Greeting" at bounding box center [491, 424] width 117 height 16
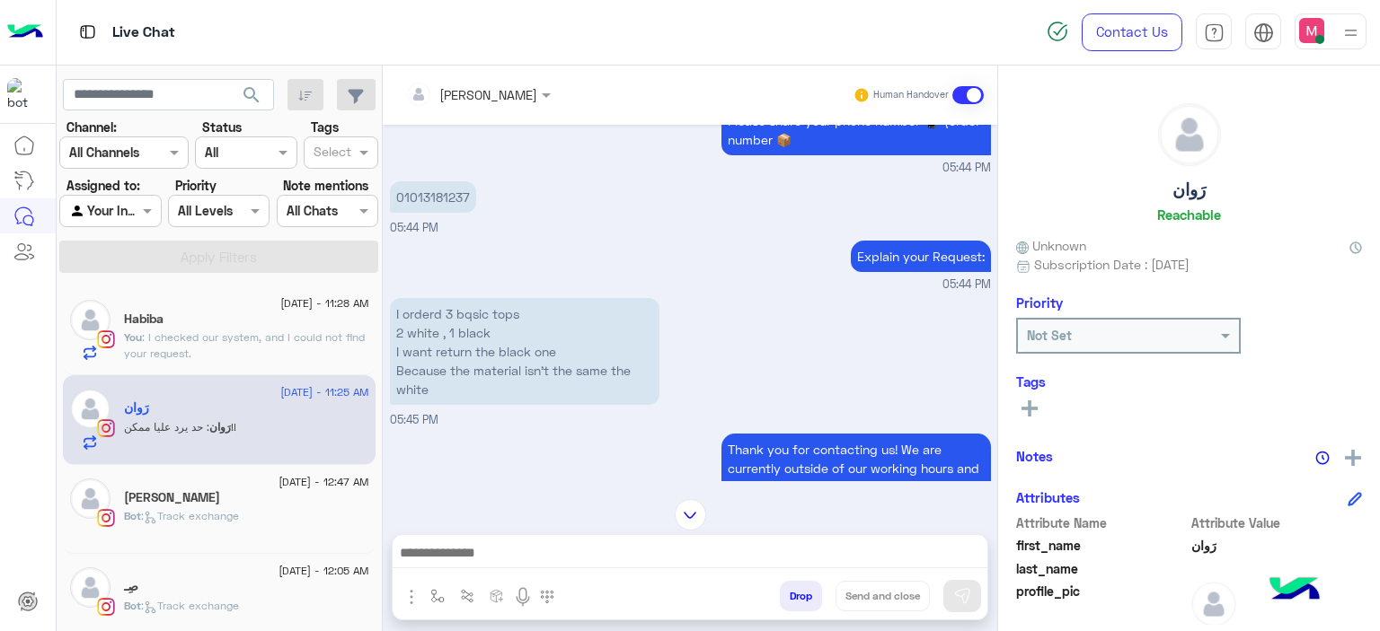
type textarea "**********"
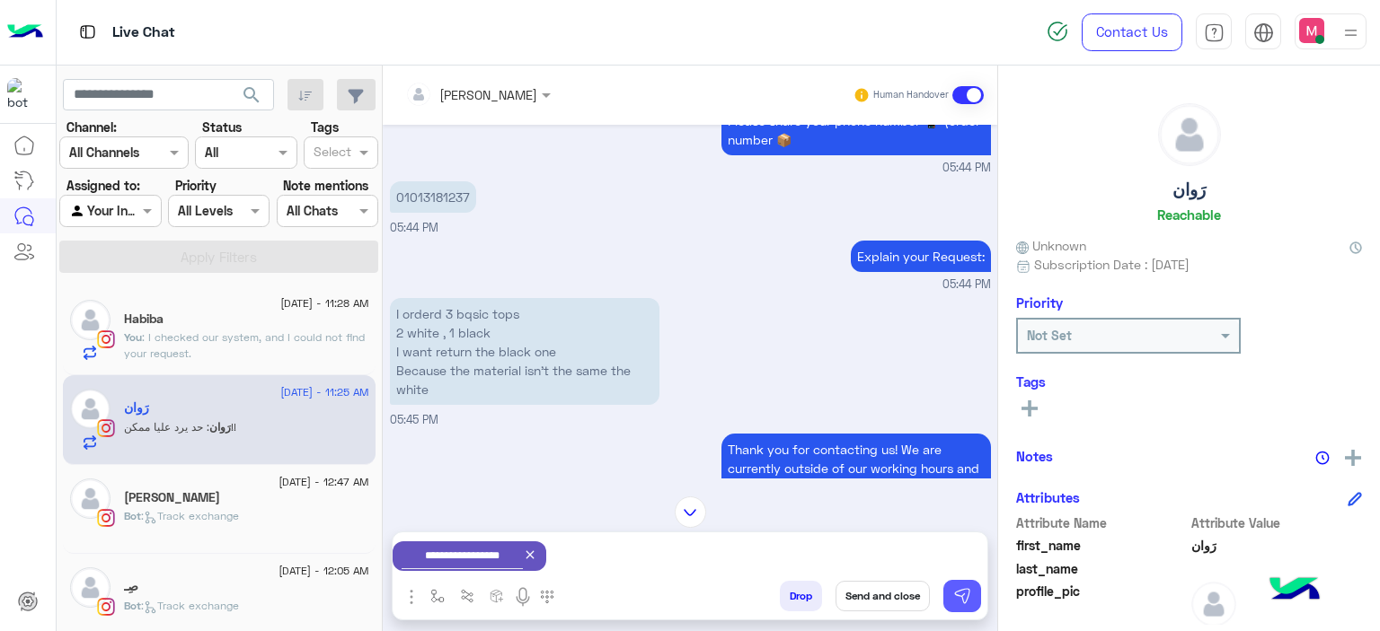
click at [965, 585] on button at bounding box center [962, 596] width 38 height 32
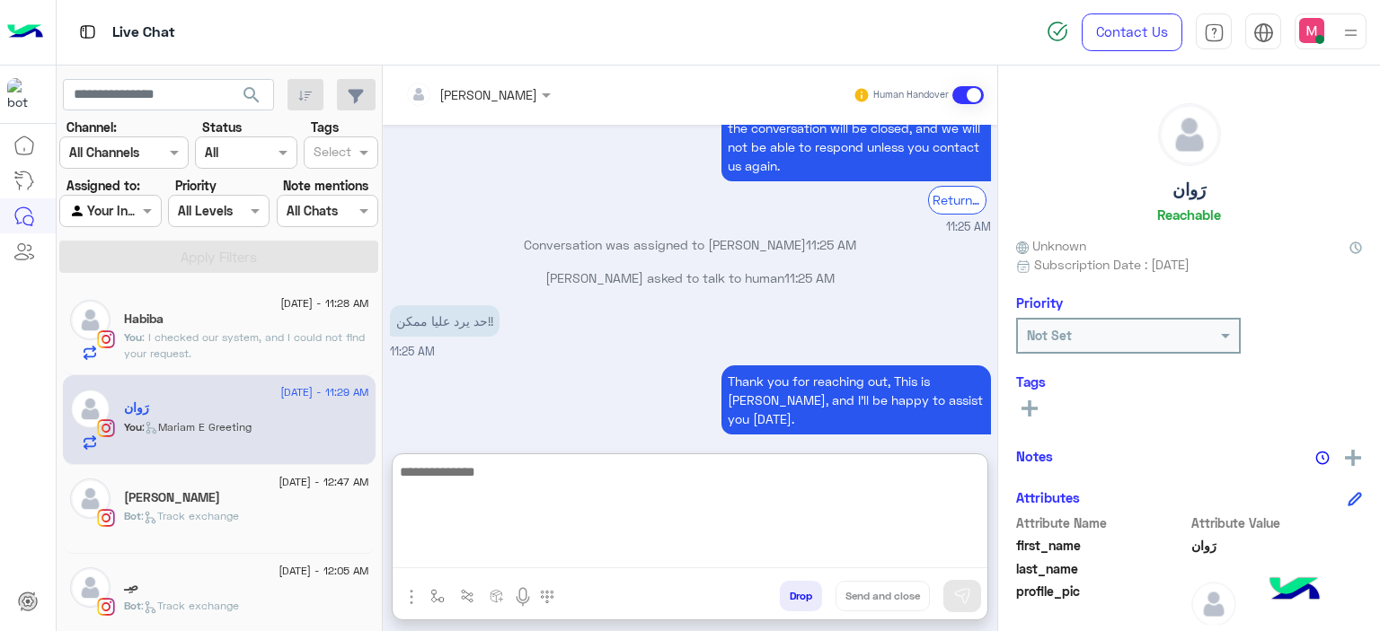
scroll to position [4219, 0]
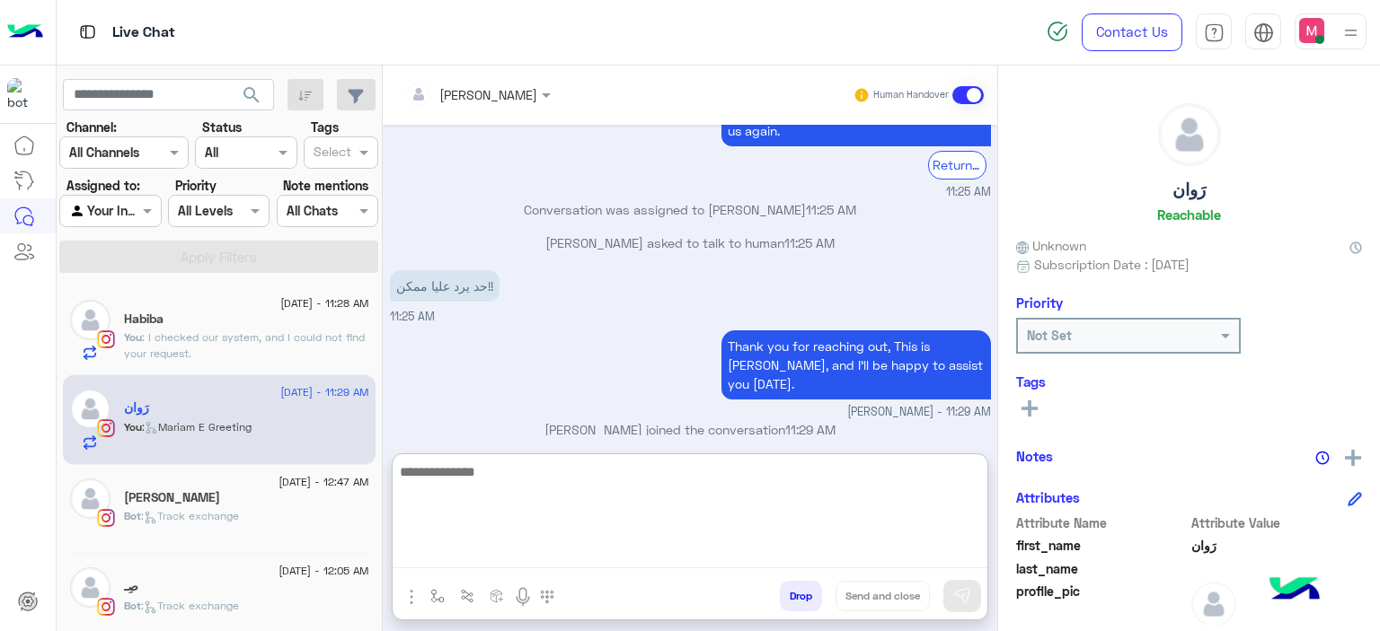
click at [544, 551] on textarea at bounding box center [690, 515] width 595 height 108
paste textarea "******"
type textarea "**********"
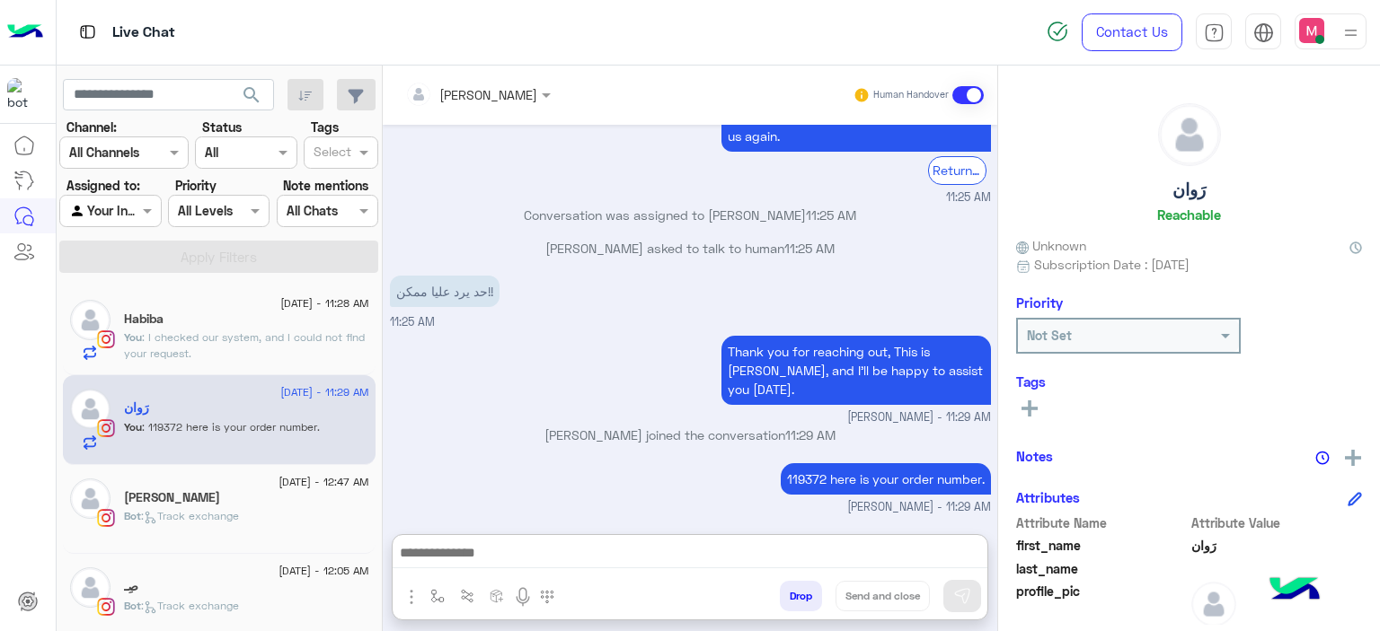
scroll to position [4281, 0]
click at [272, 527] on div "Bot : Track exchange" at bounding box center [246, 523] width 245 height 31
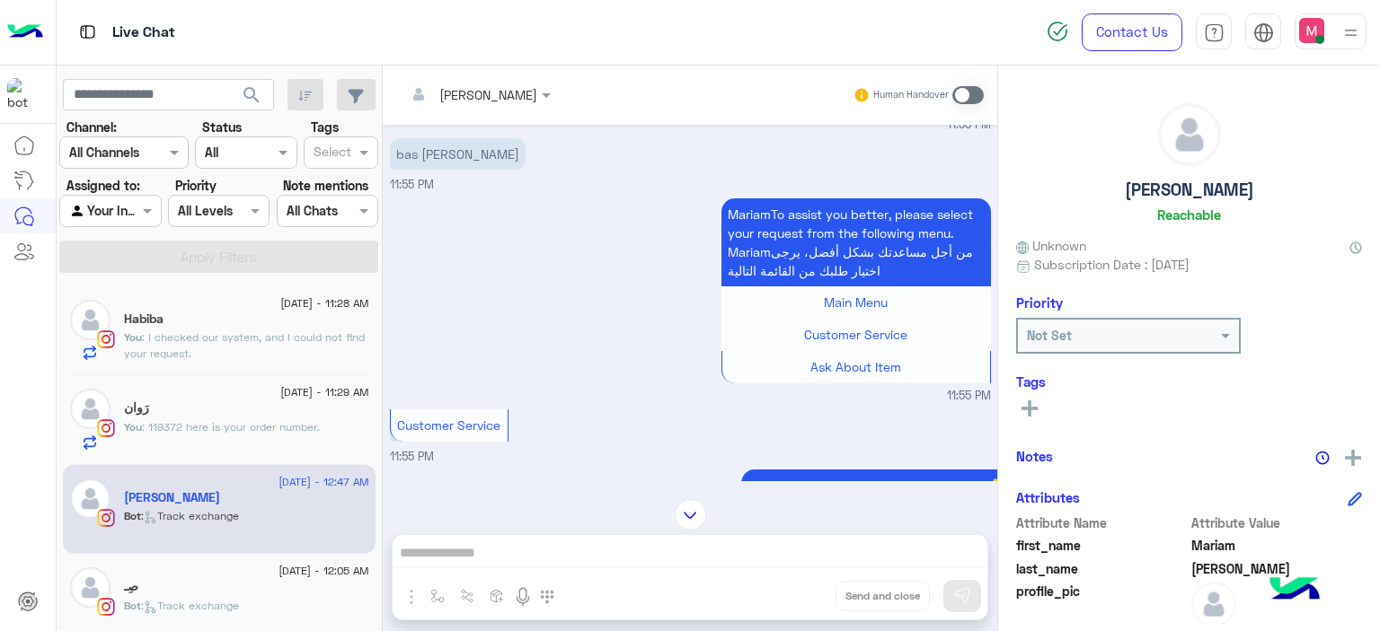
scroll to position [1187, 0]
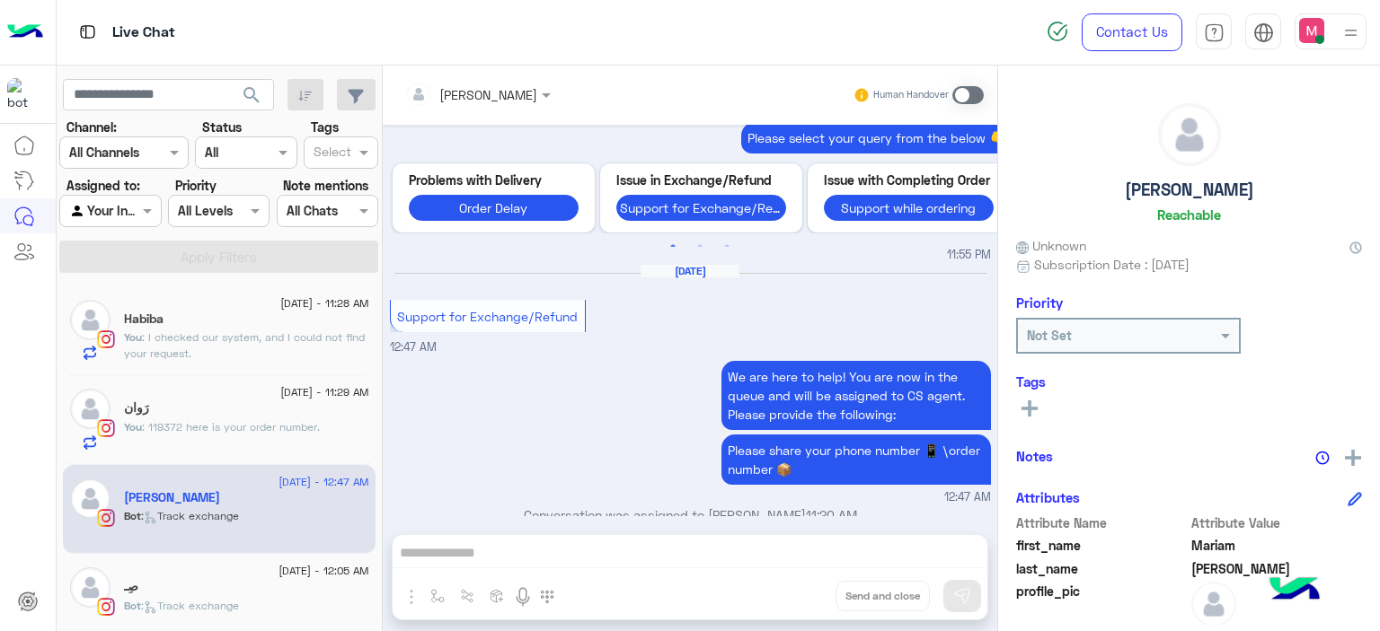
click at [960, 86] on span at bounding box center [967, 95] width 31 height 18
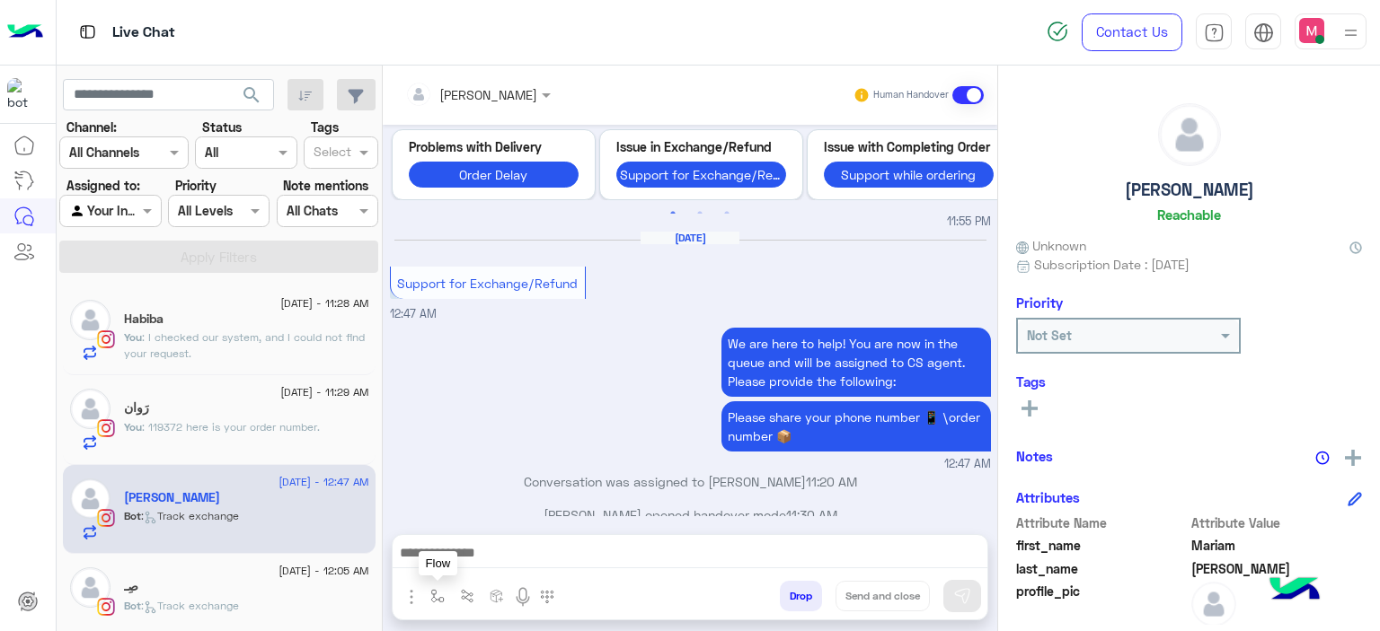
click at [431, 592] on img "button" at bounding box center [437, 596] width 14 height 14
click at [450, 549] on input "text" at bounding box center [470, 557] width 74 height 21
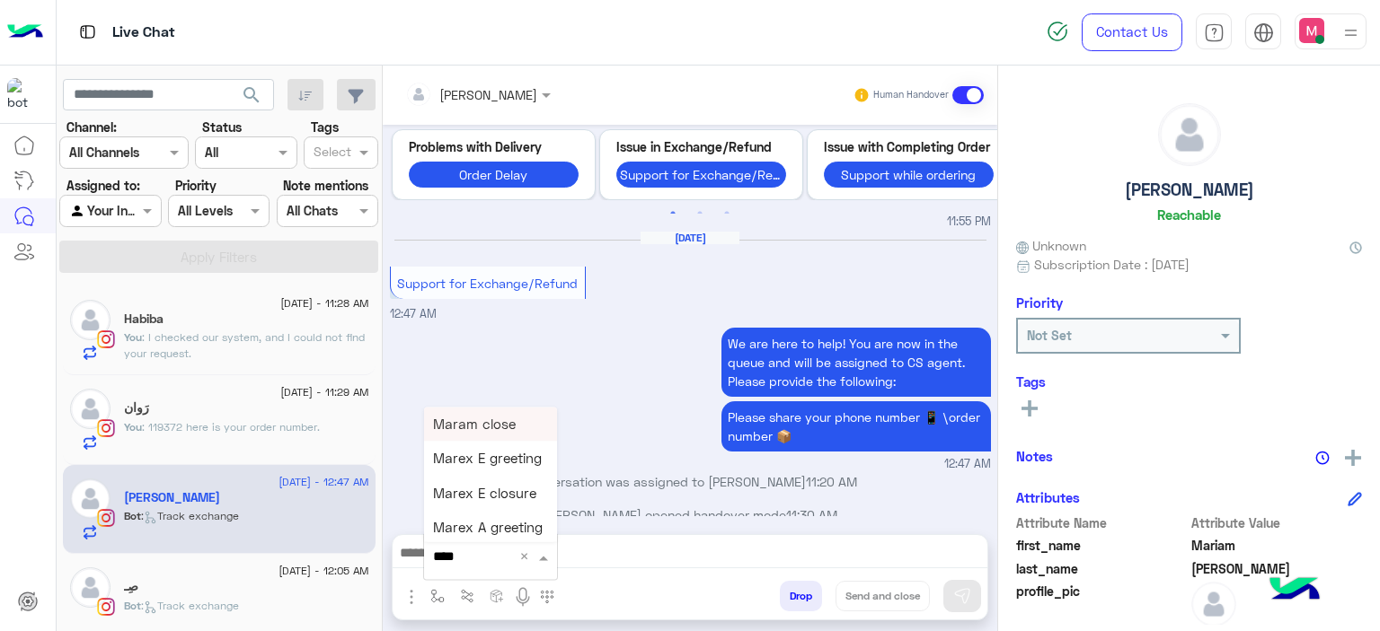
type input "*****"
click at [497, 423] on span "Mariam E Greeting" at bounding box center [491, 424] width 117 height 16
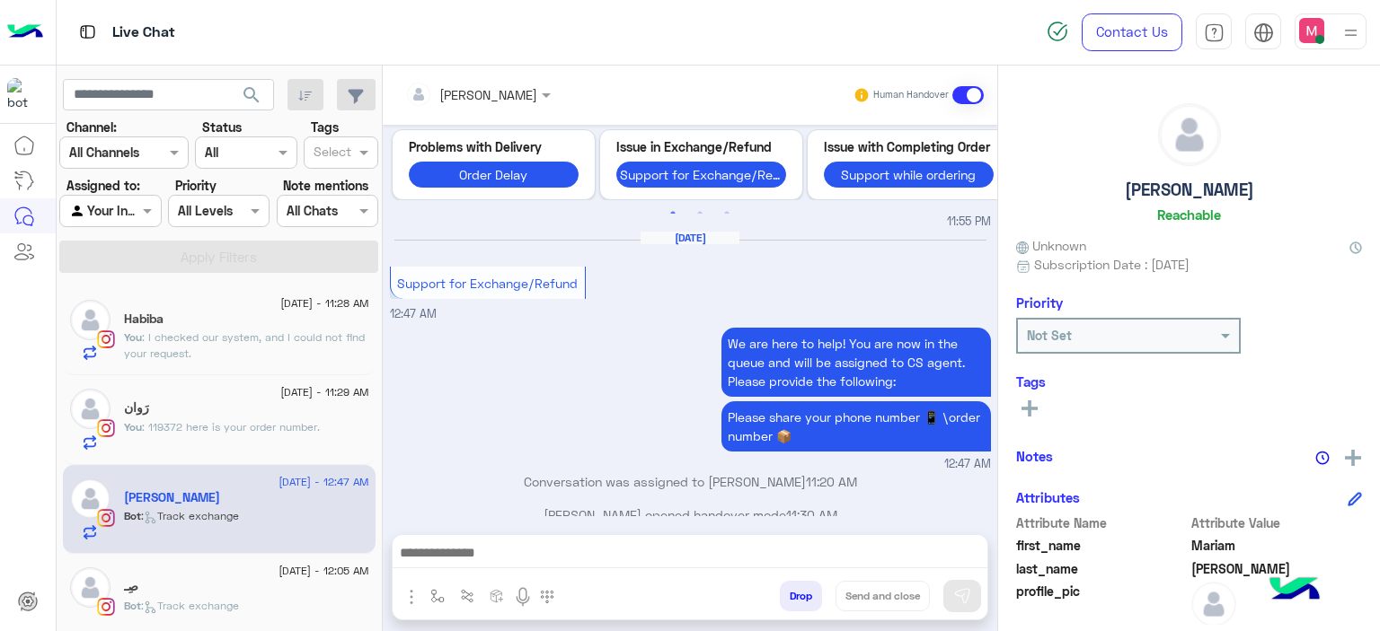
type textarea "**********"
click at [956, 589] on img at bounding box center [962, 596] width 18 height 18
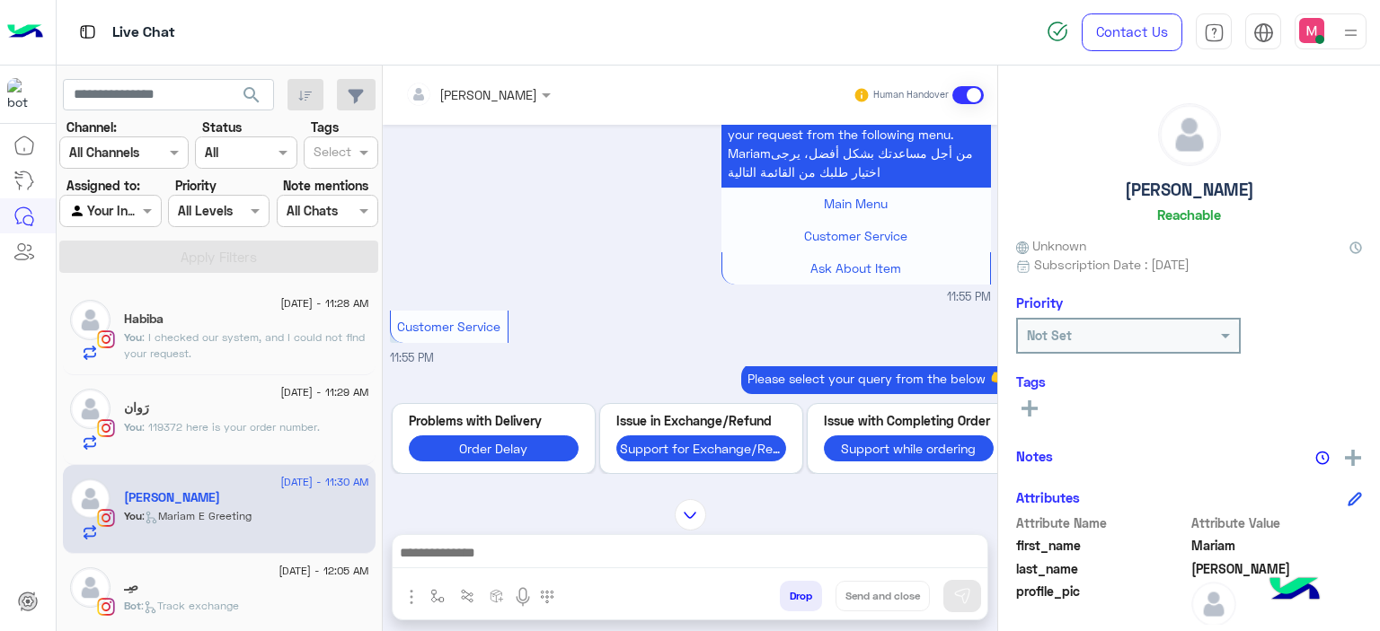
scroll to position [1347, 0]
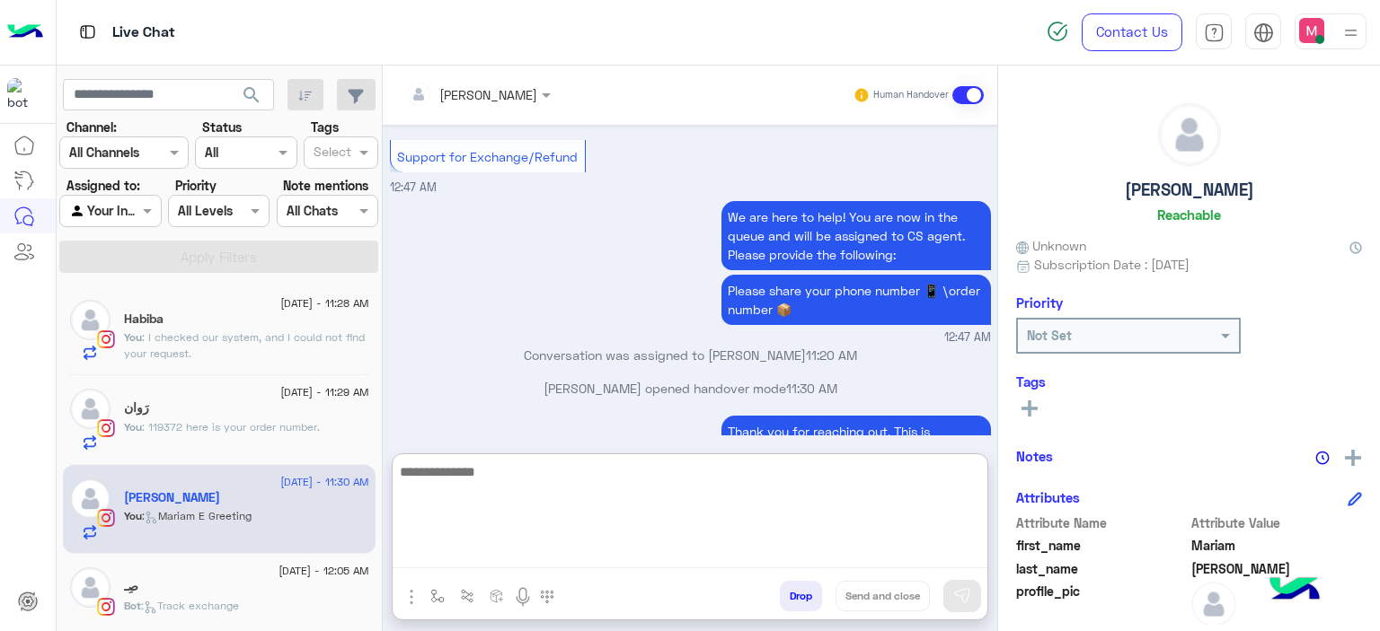
click at [458, 551] on textarea at bounding box center [690, 515] width 595 height 108
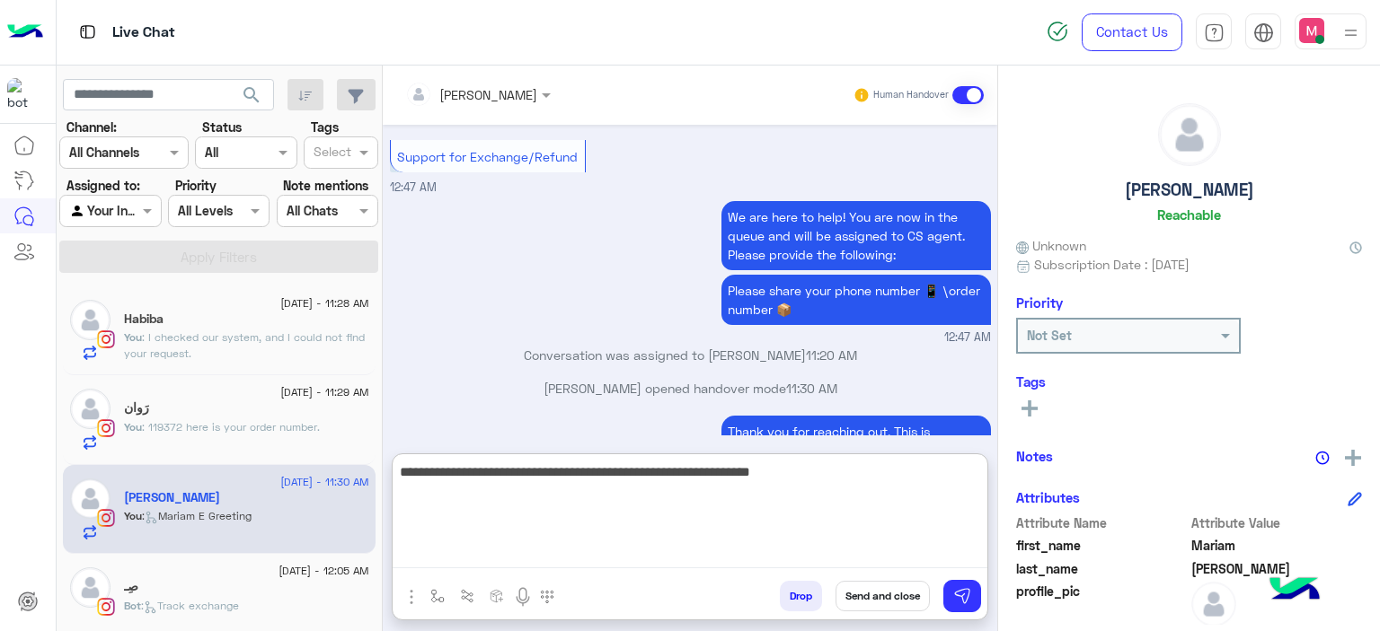
type textarea "**********"
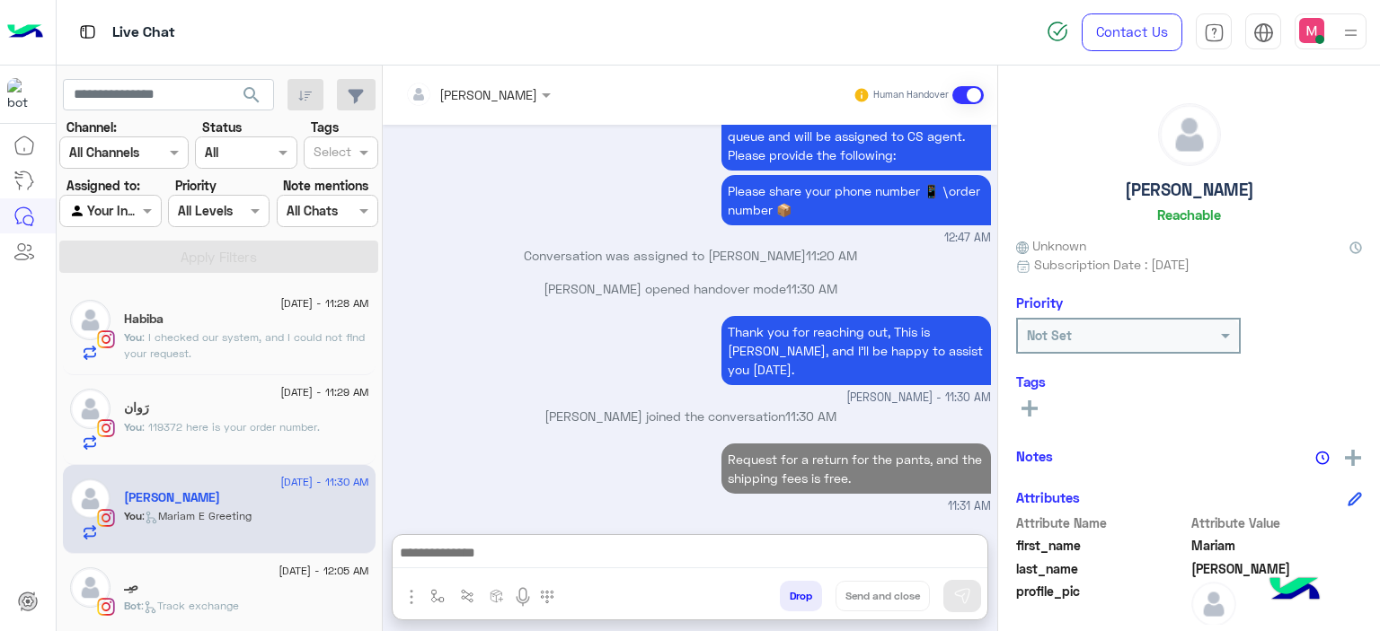
click at [288, 332] on span ": I checked our system, and I could not find your request." at bounding box center [244, 346] width 241 height 30
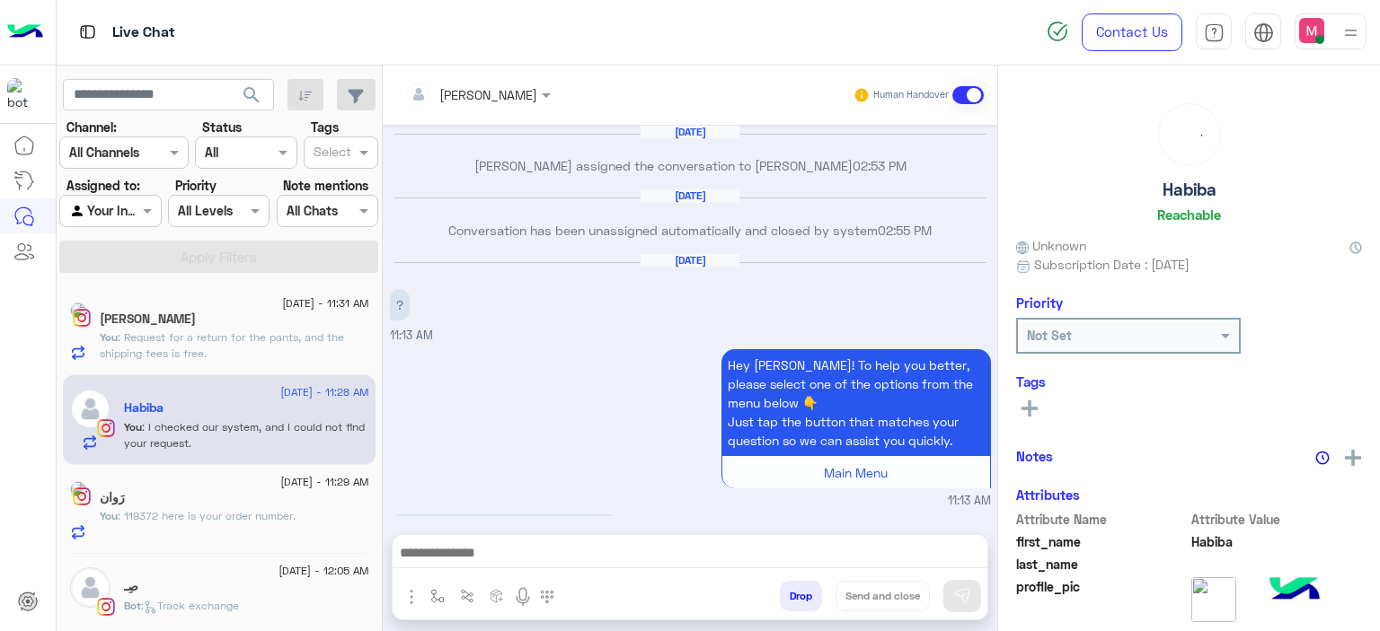
scroll to position [1647, 0]
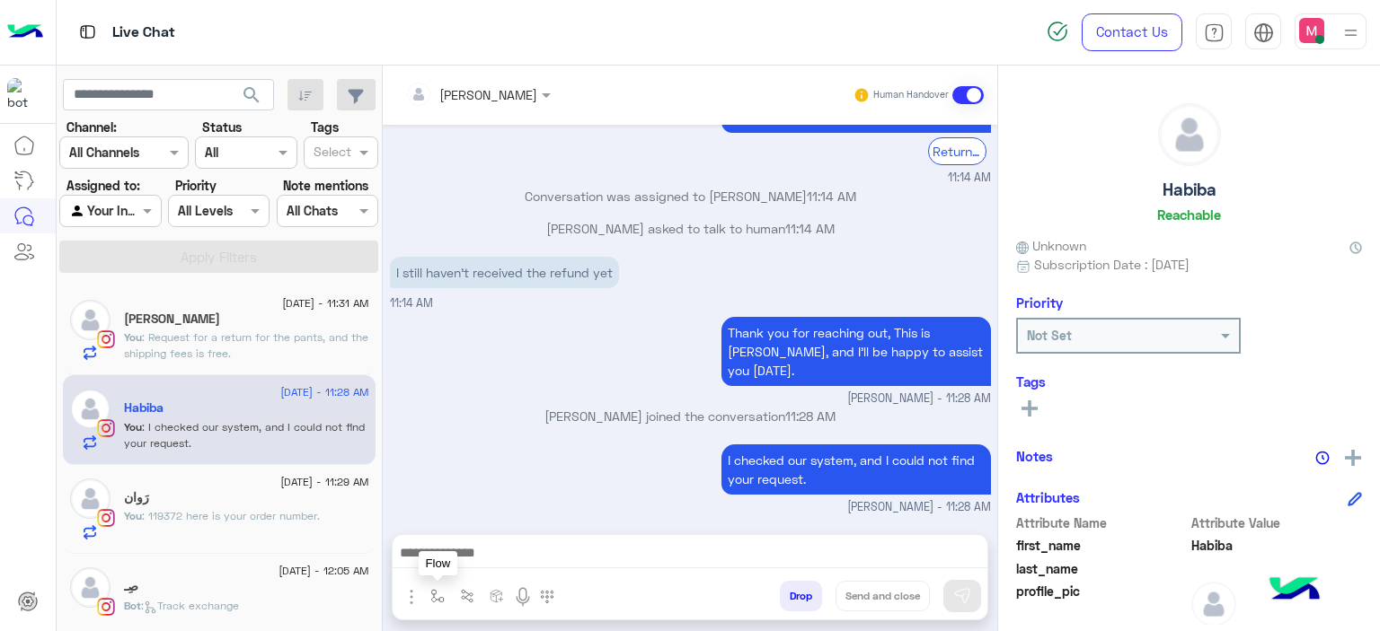
click at [430, 590] on button "button" at bounding box center [438, 596] width 30 height 30
click at [455, 566] on input "text" at bounding box center [470, 557] width 74 height 21
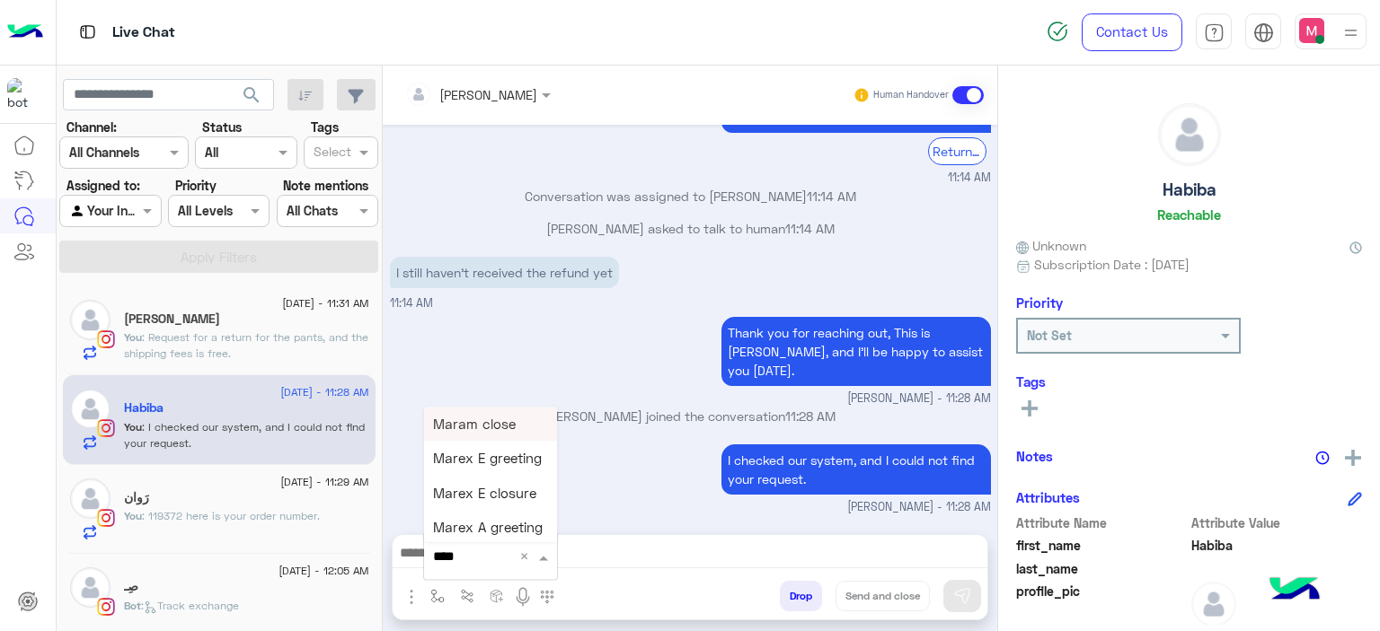
type input "*****"
click at [494, 466] on span "Mariam E closure" at bounding box center [488, 459] width 110 height 16
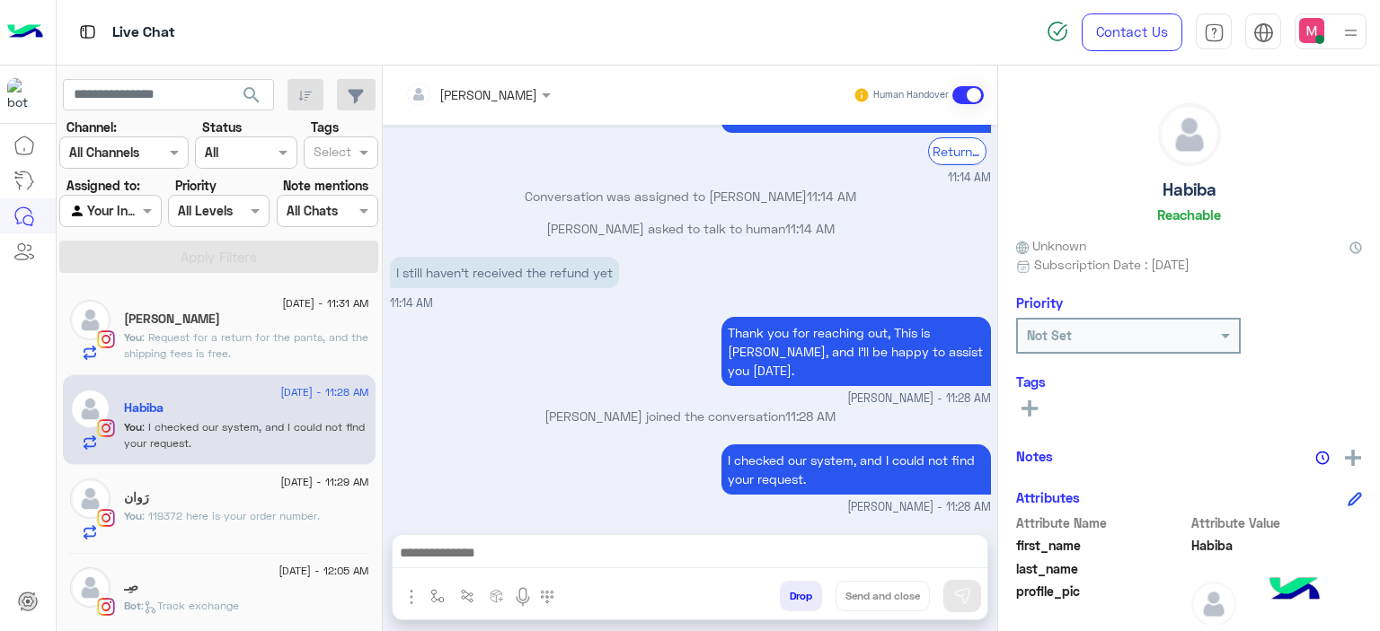
type textarea "**********"
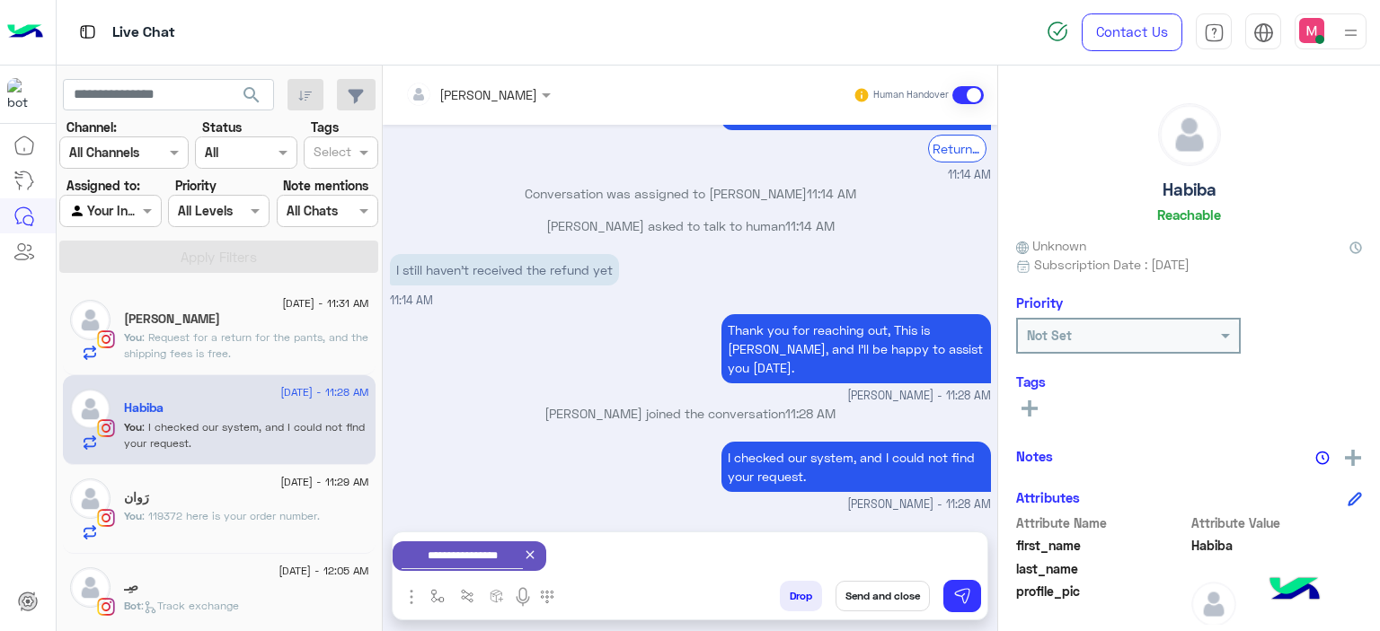
click at [873, 601] on button "Send and close" at bounding box center [882, 596] width 94 height 31
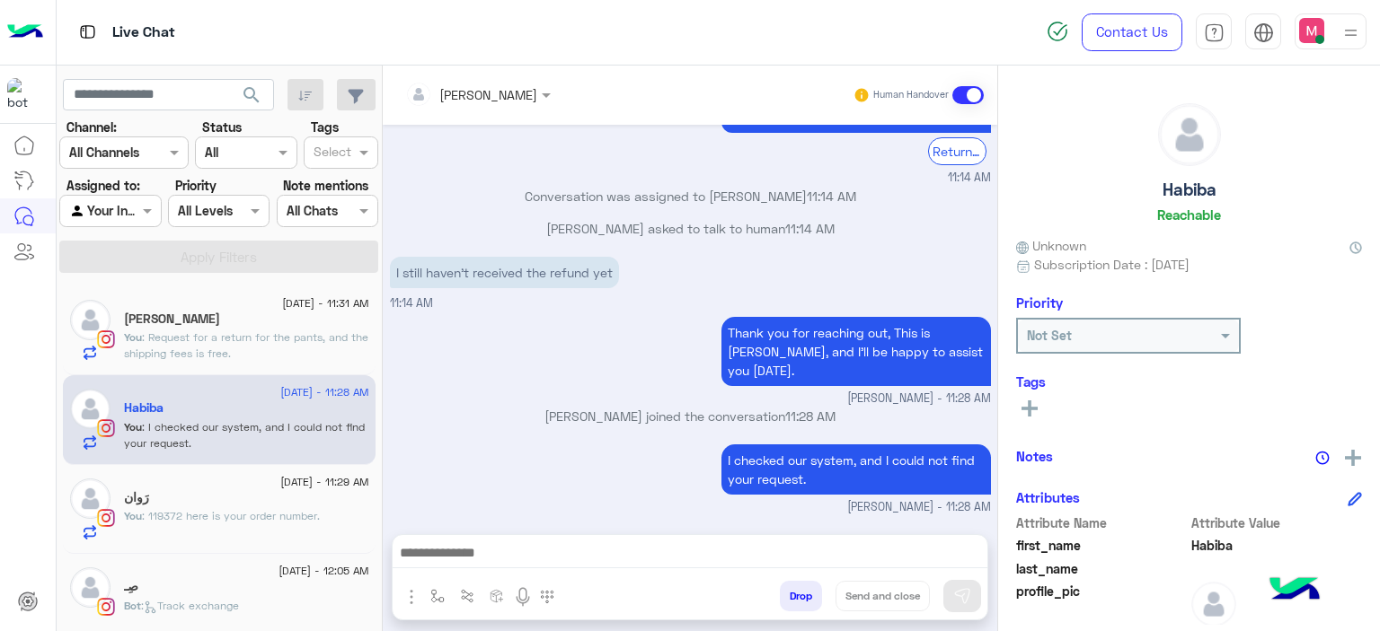
scroll to position [1680, 0]
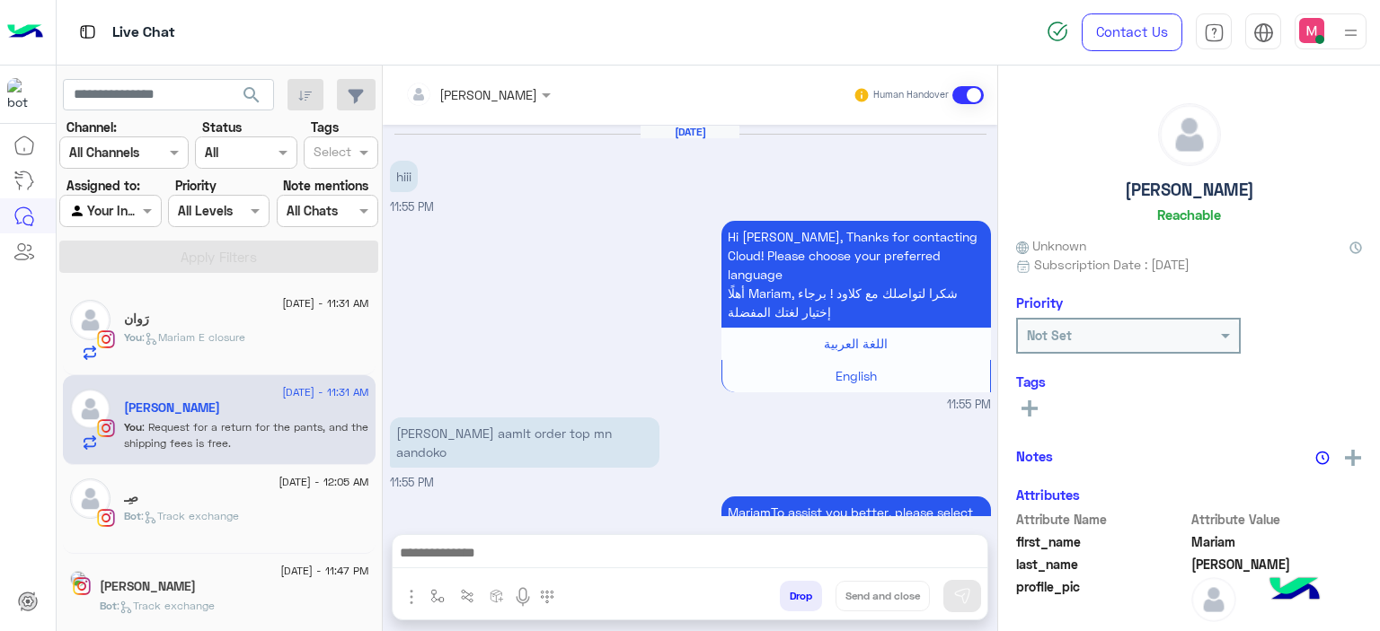
scroll to position [1424, 0]
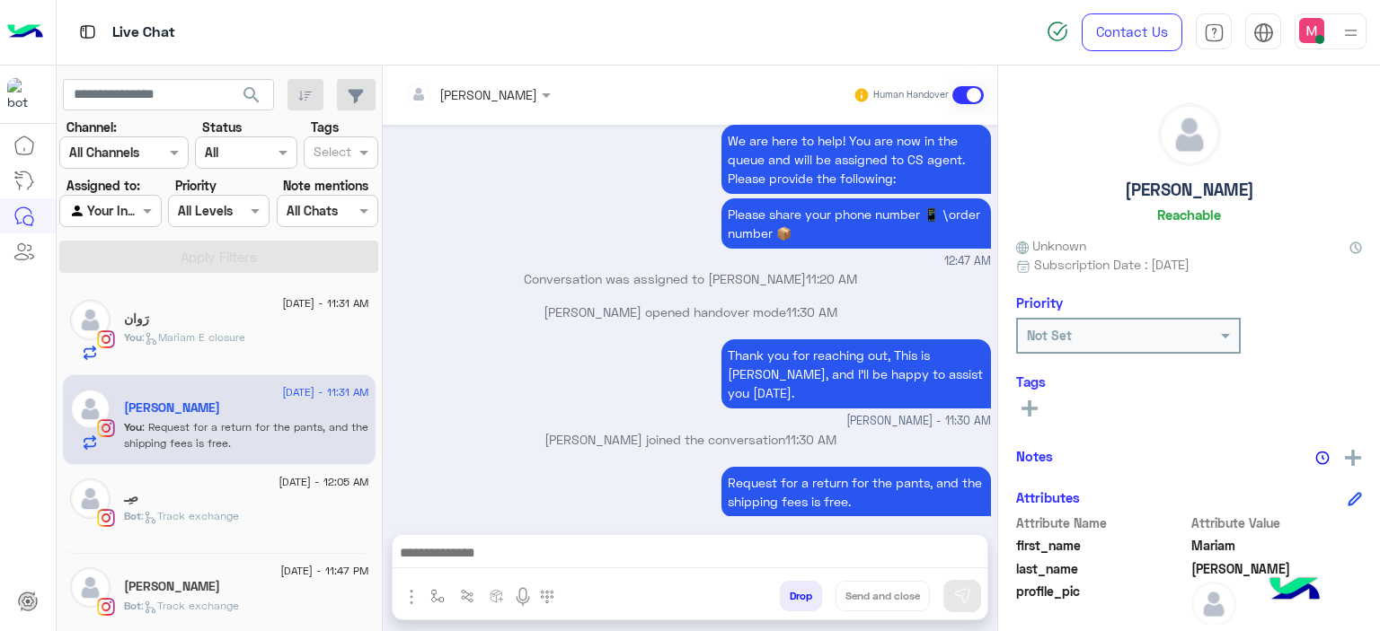
click at [262, 331] on div "You : [PERSON_NAME] closure" at bounding box center [246, 345] width 245 height 31
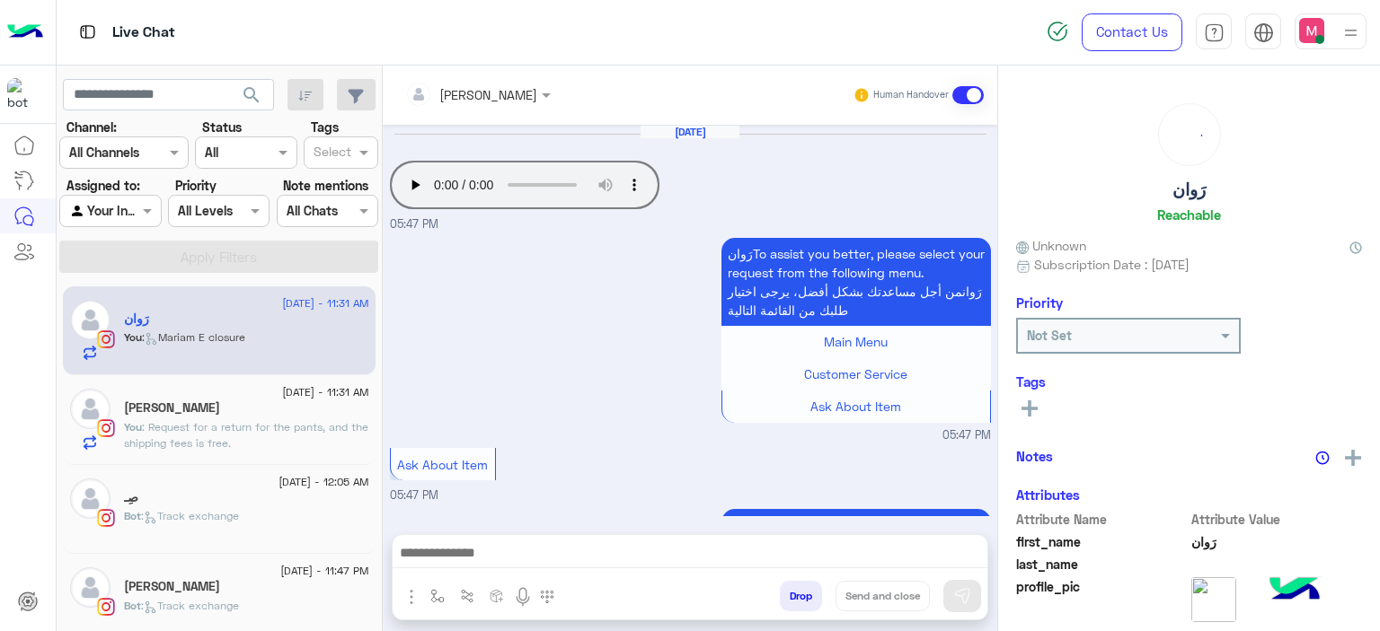
scroll to position [1610, 0]
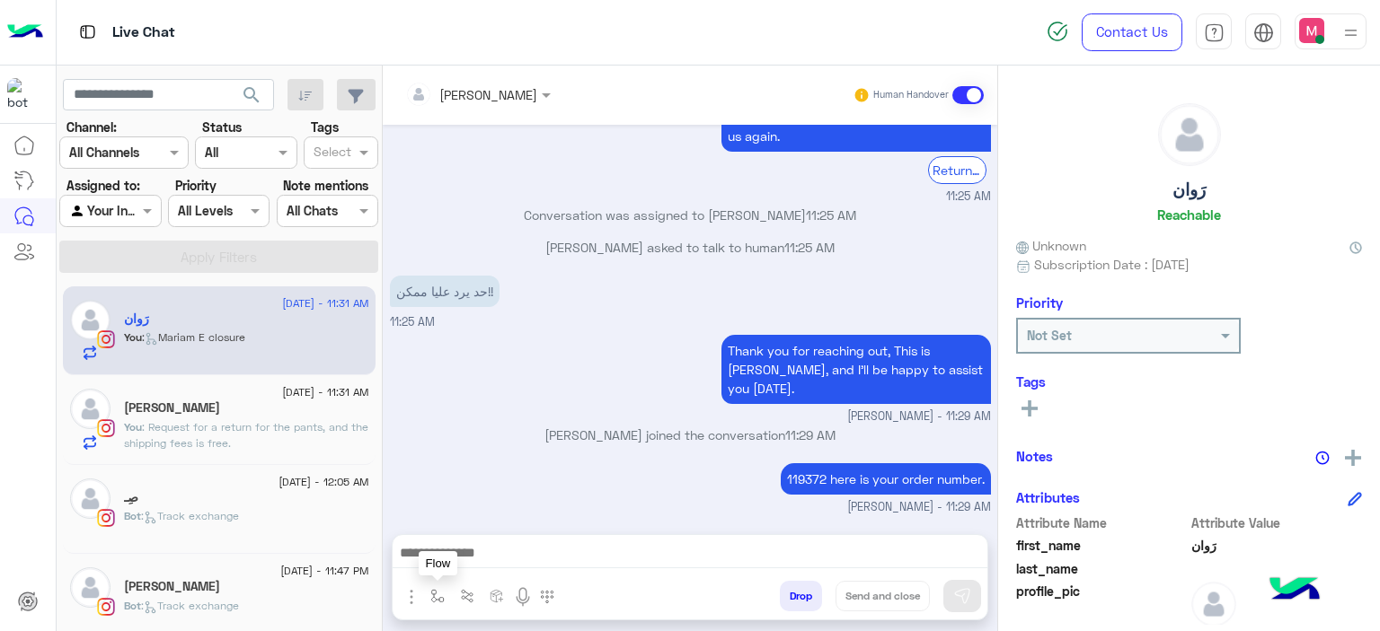
click at [432, 591] on img "button" at bounding box center [437, 596] width 14 height 14
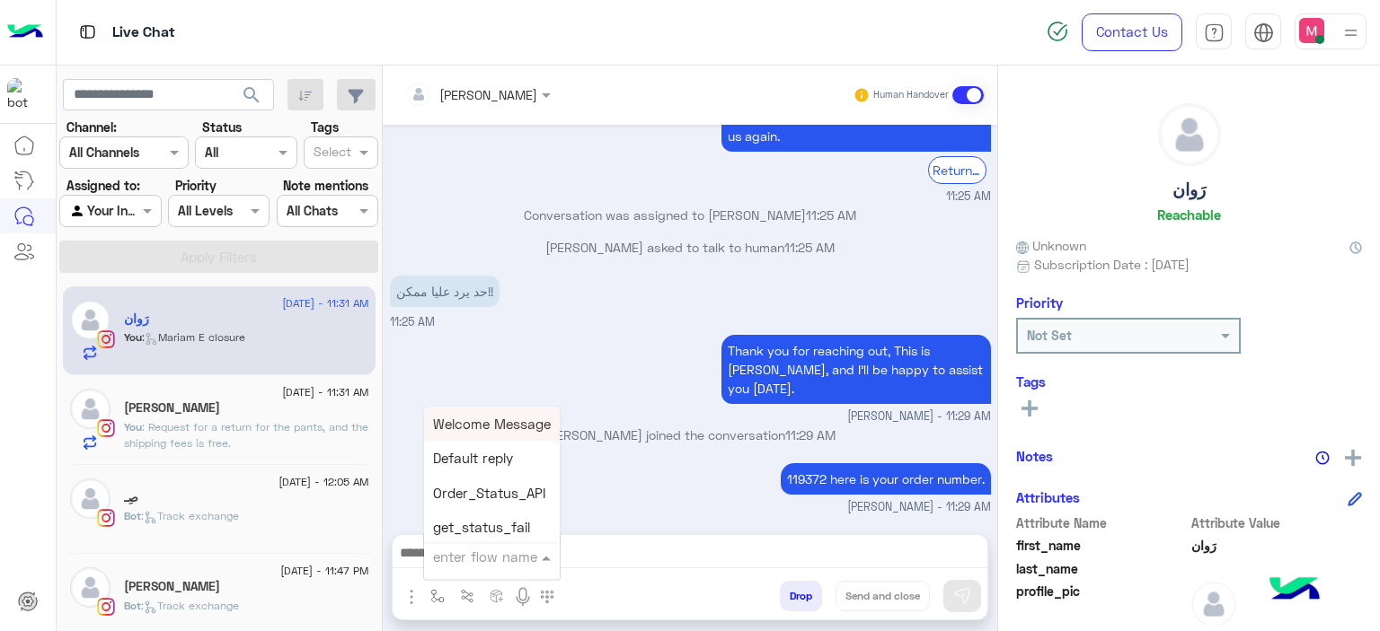
click at [453, 560] on input "text" at bounding box center [470, 557] width 74 height 21
type input "*****"
click at [510, 452] on span "Mariam E closure" at bounding box center [488, 459] width 110 height 16
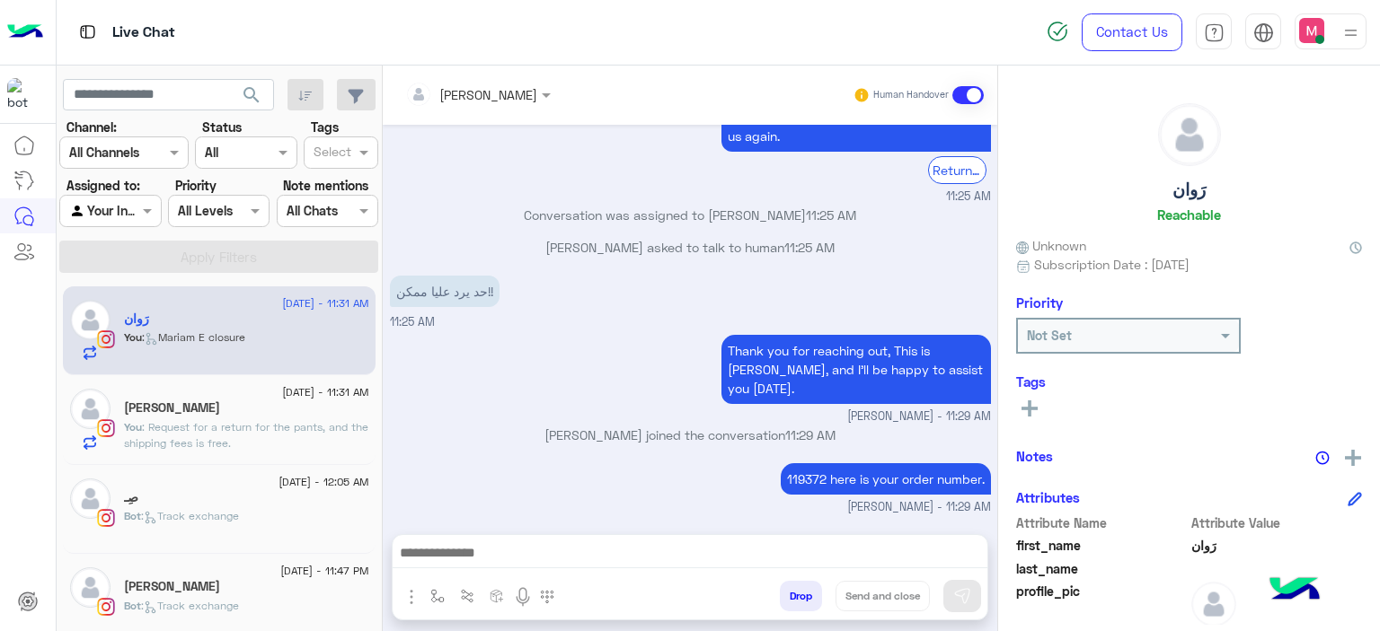
type textarea "**********"
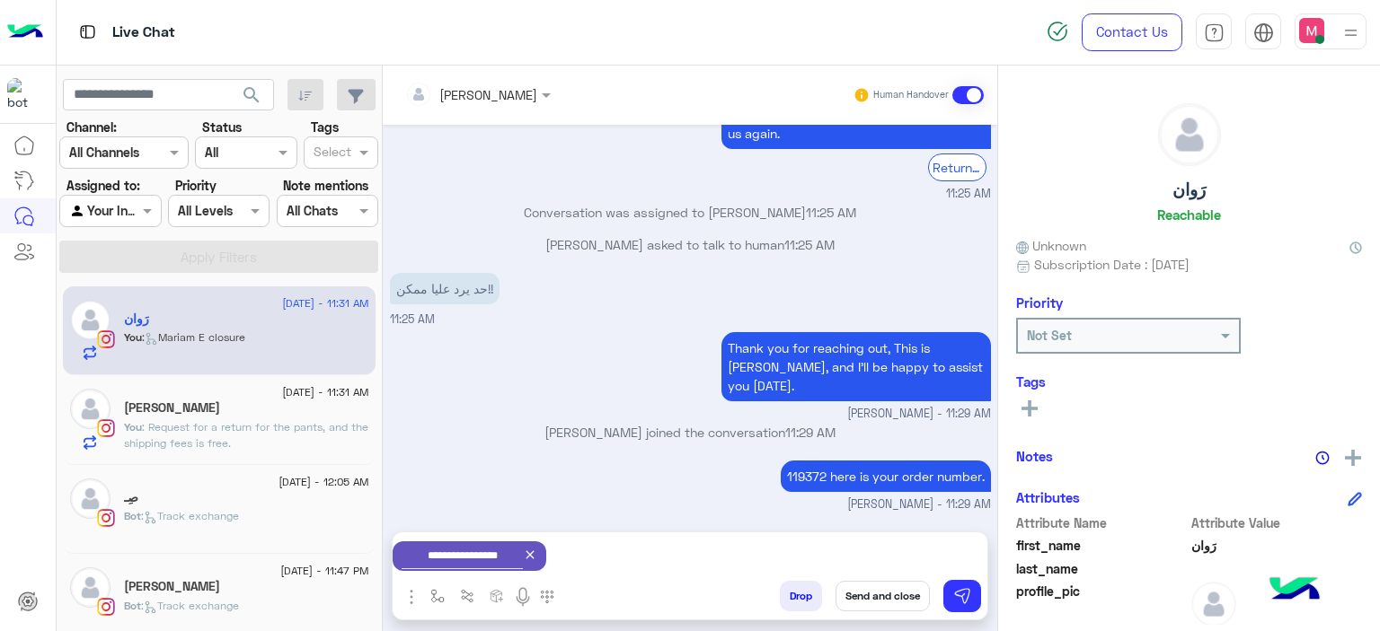
click at [898, 589] on button "Send and close" at bounding box center [882, 596] width 94 height 31
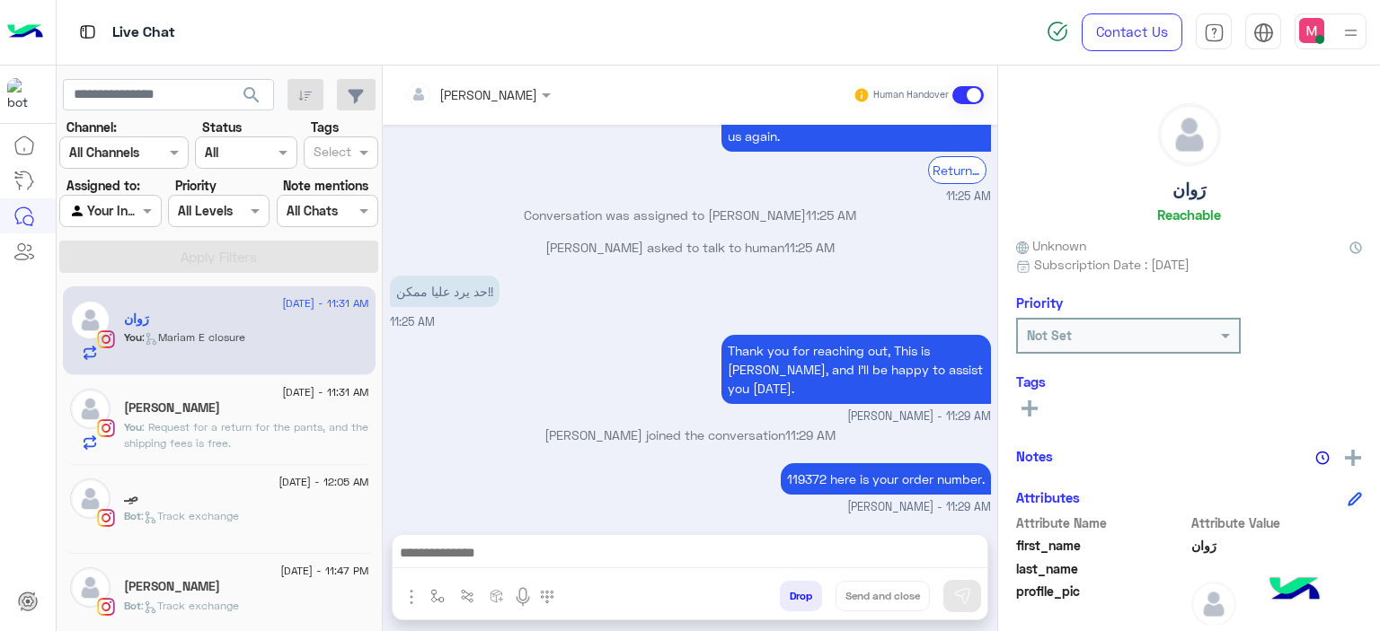
scroll to position [1643, 0]
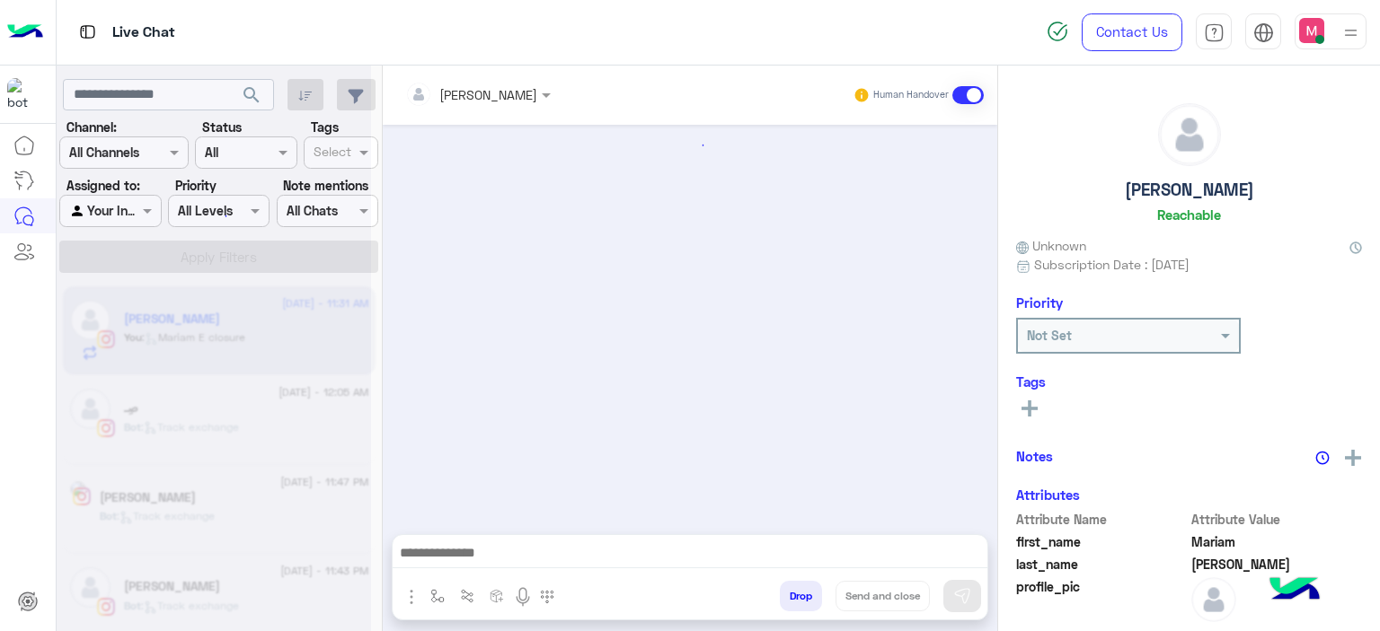
scroll to position [1424, 0]
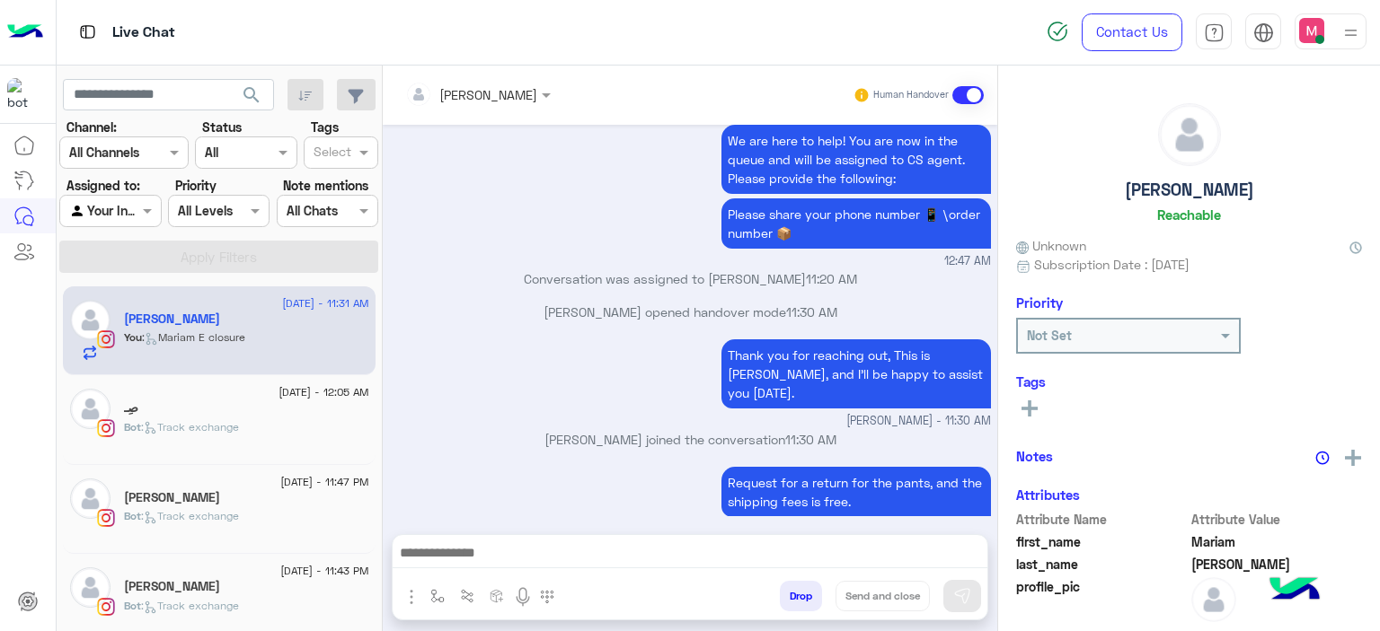
click at [262, 419] on div "Bot : Track exchange" at bounding box center [246, 434] width 245 height 31
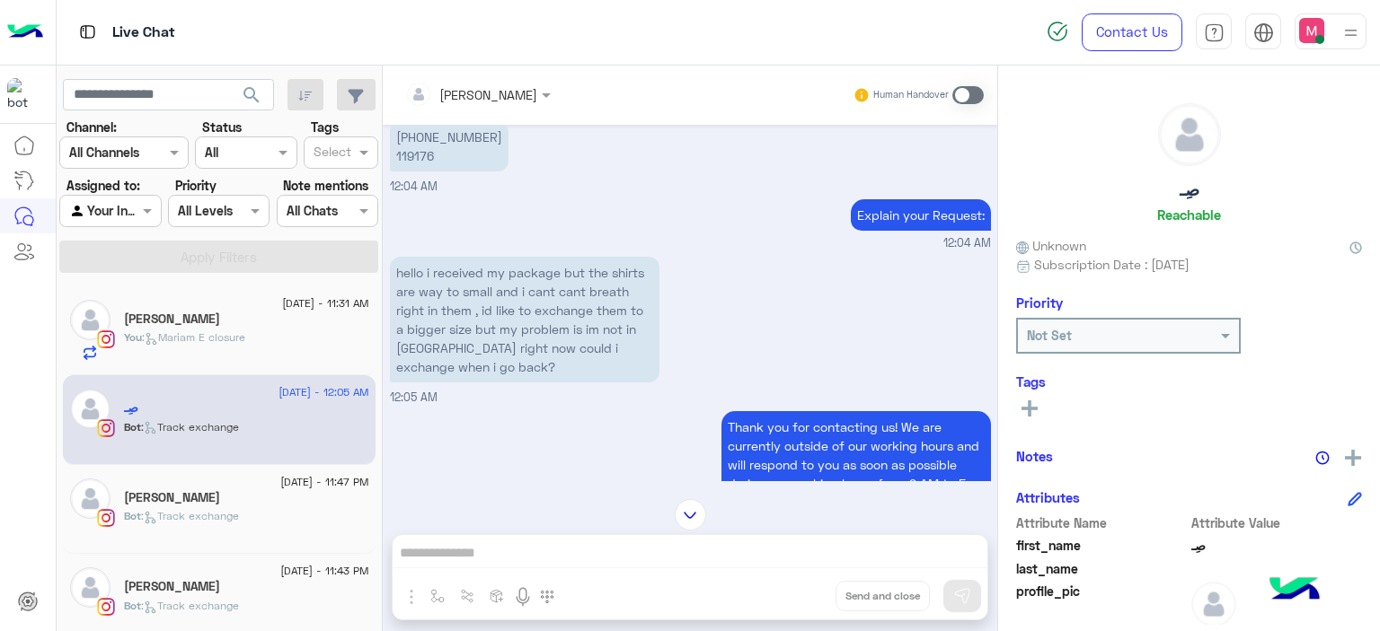
scroll to position [1663, 0]
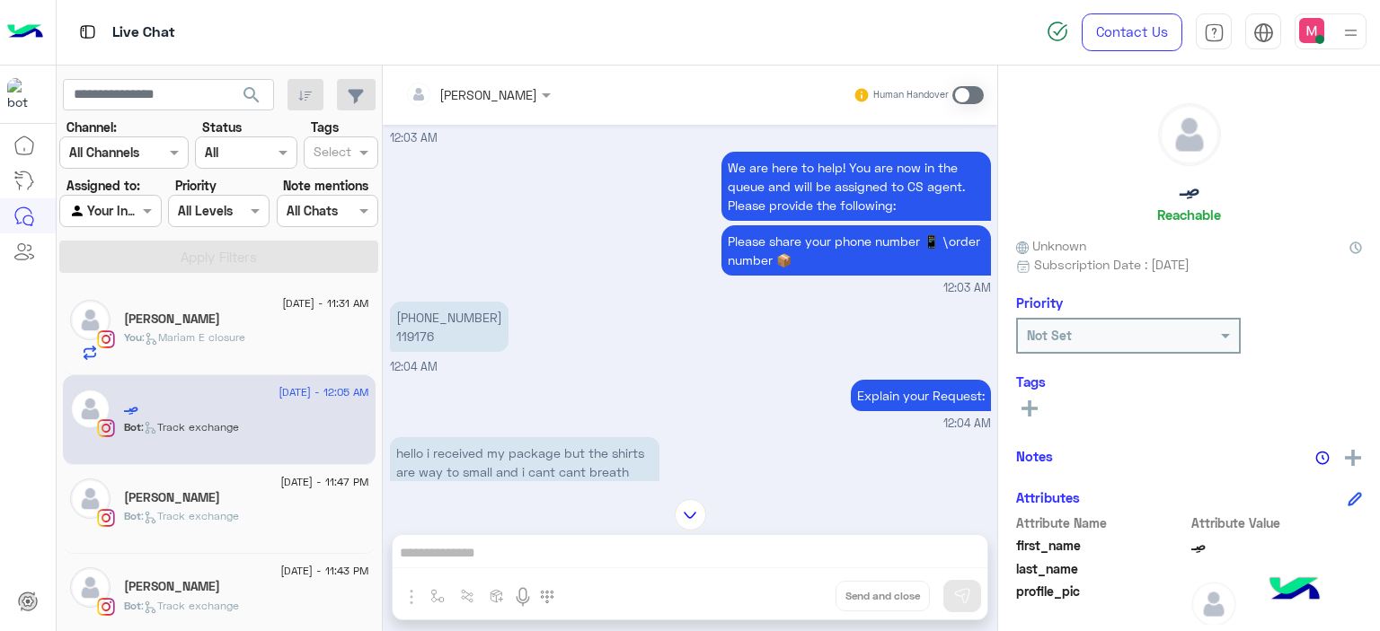
click at [517, 394] on div "Explain your Request: 12:04 AM" at bounding box center [690, 403] width 601 height 57
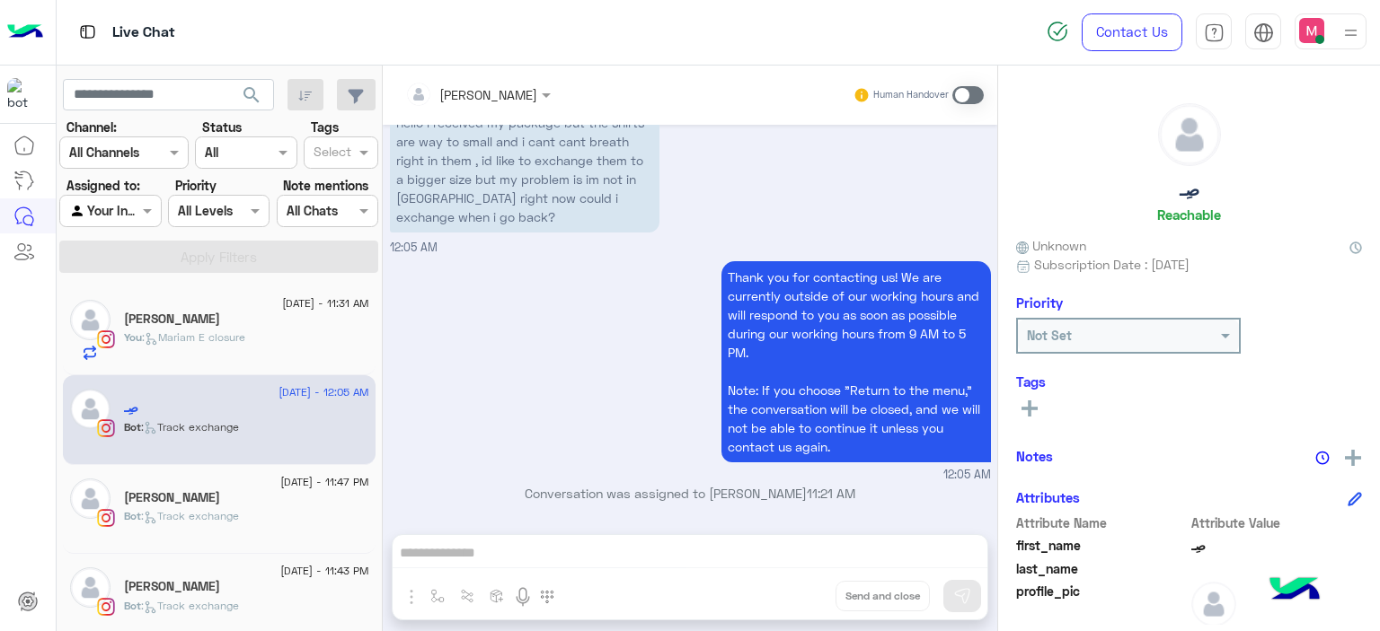
click at [962, 96] on span at bounding box center [967, 95] width 31 height 18
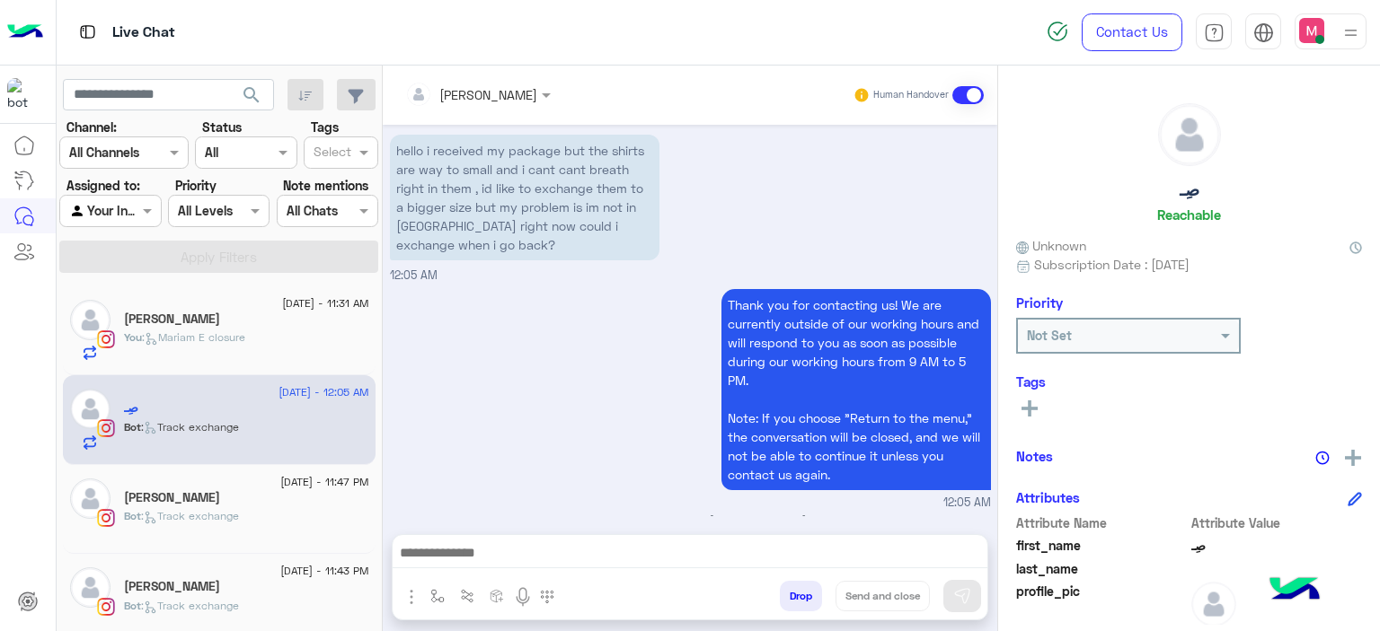
scroll to position [1860, 0]
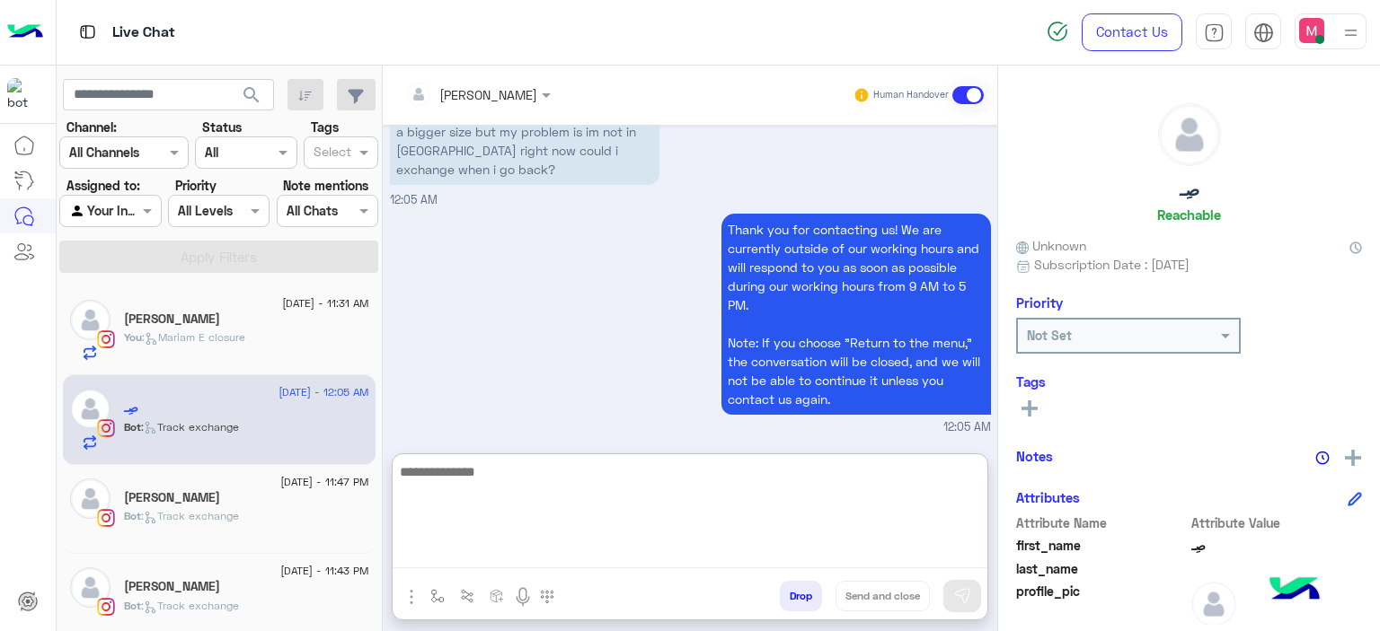
click at [471, 548] on textarea at bounding box center [690, 515] width 595 height 108
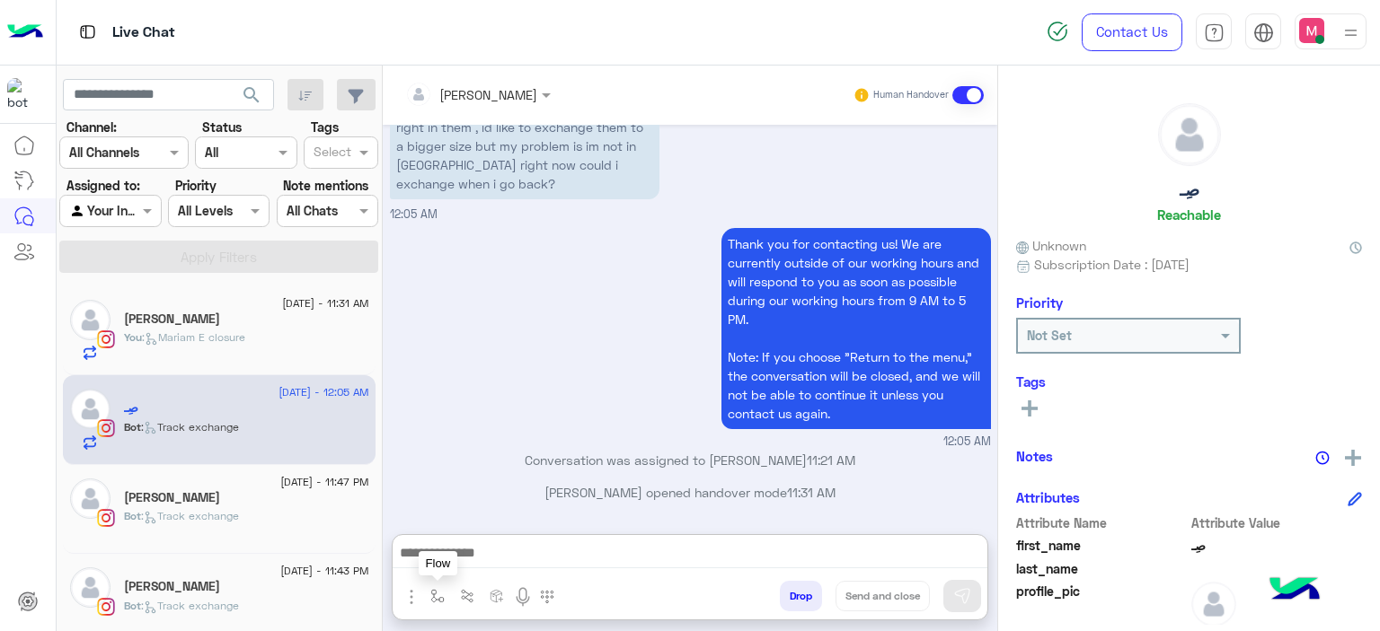
click at [434, 590] on img "button" at bounding box center [437, 596] width 14 height 14
click at [454, 557] on input "text" at bounding box center [470, 557] width 74 height 21
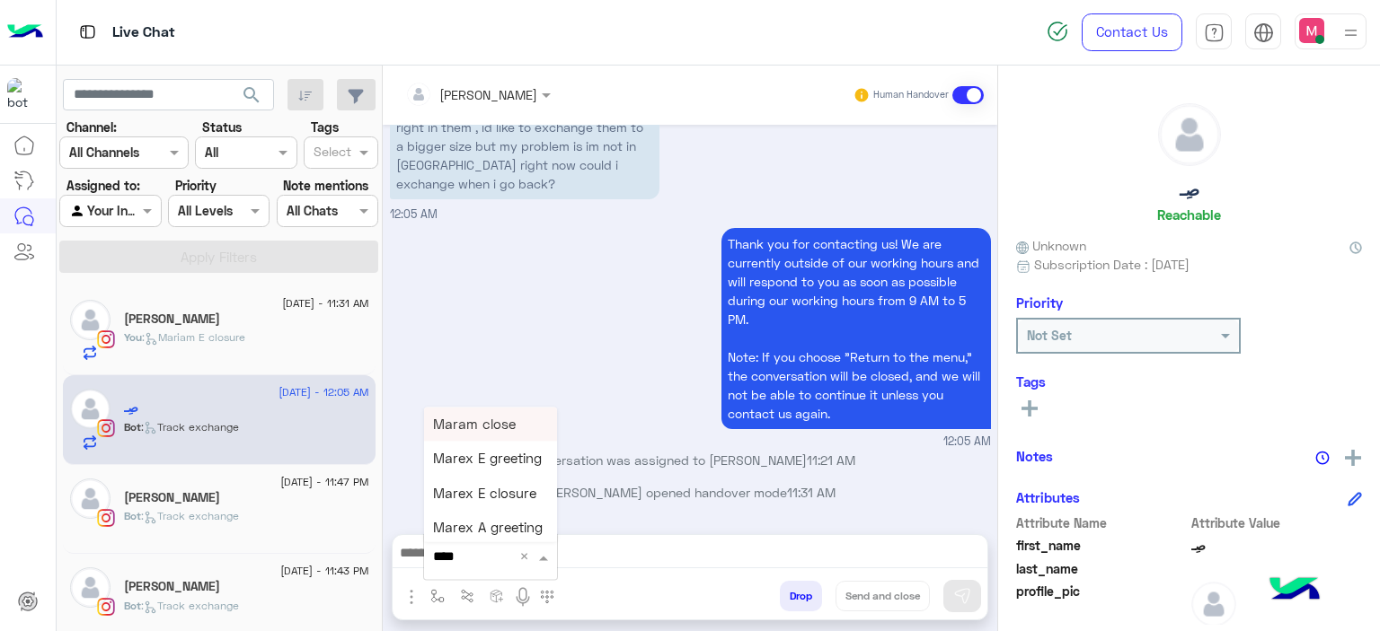
type input "*****"
click at [500, 418] on span "Mariam E Greeting" at bounding box center [491, 424] width 117 height 16
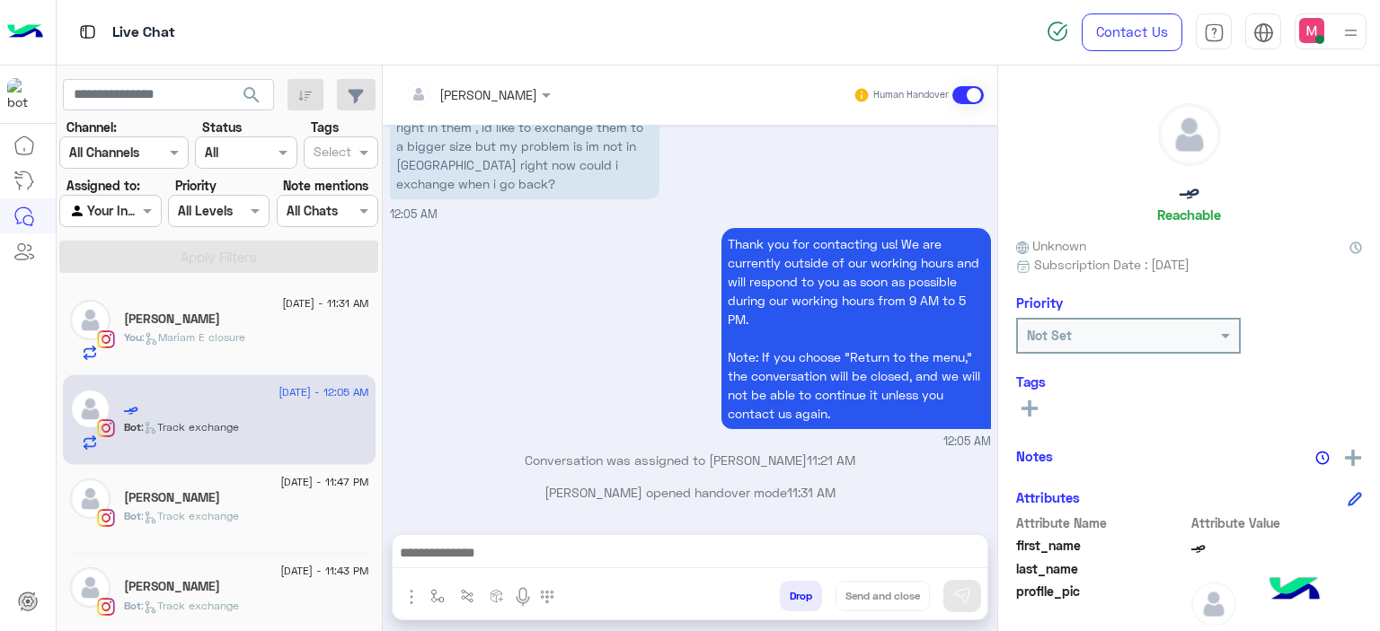
type textarea "**********"
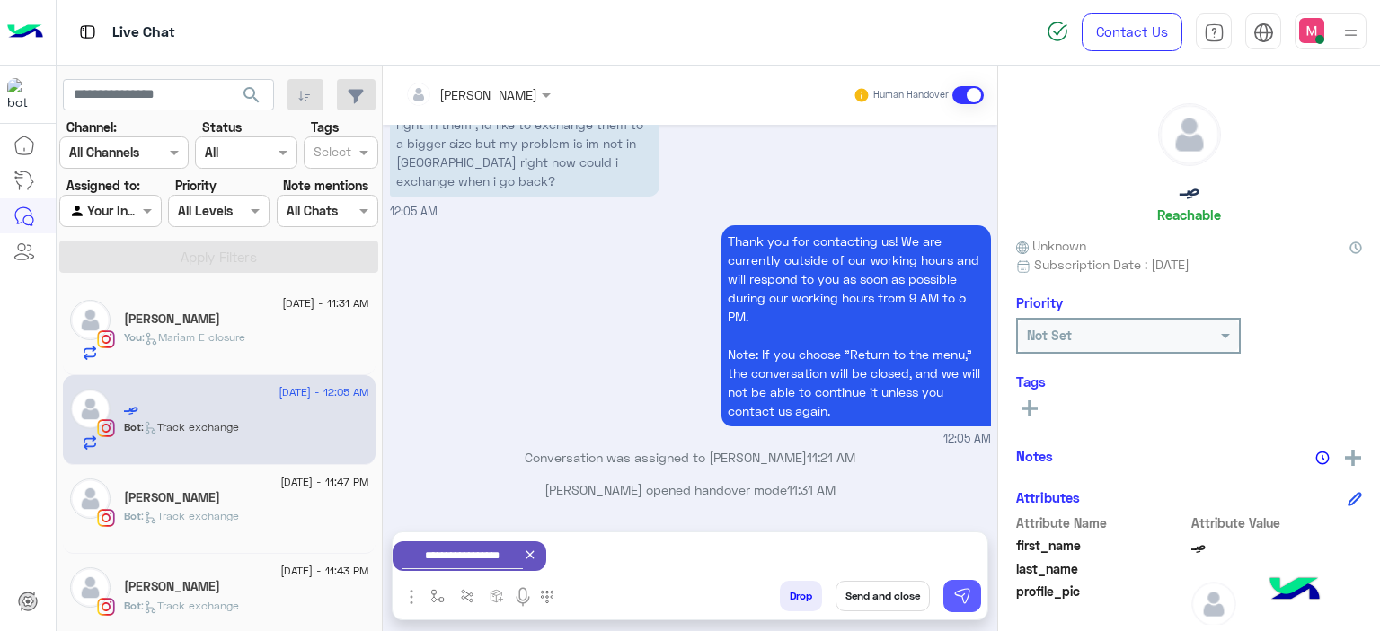
click at [971, 592] on button at bounding box center [962, 596] width 38 height 32
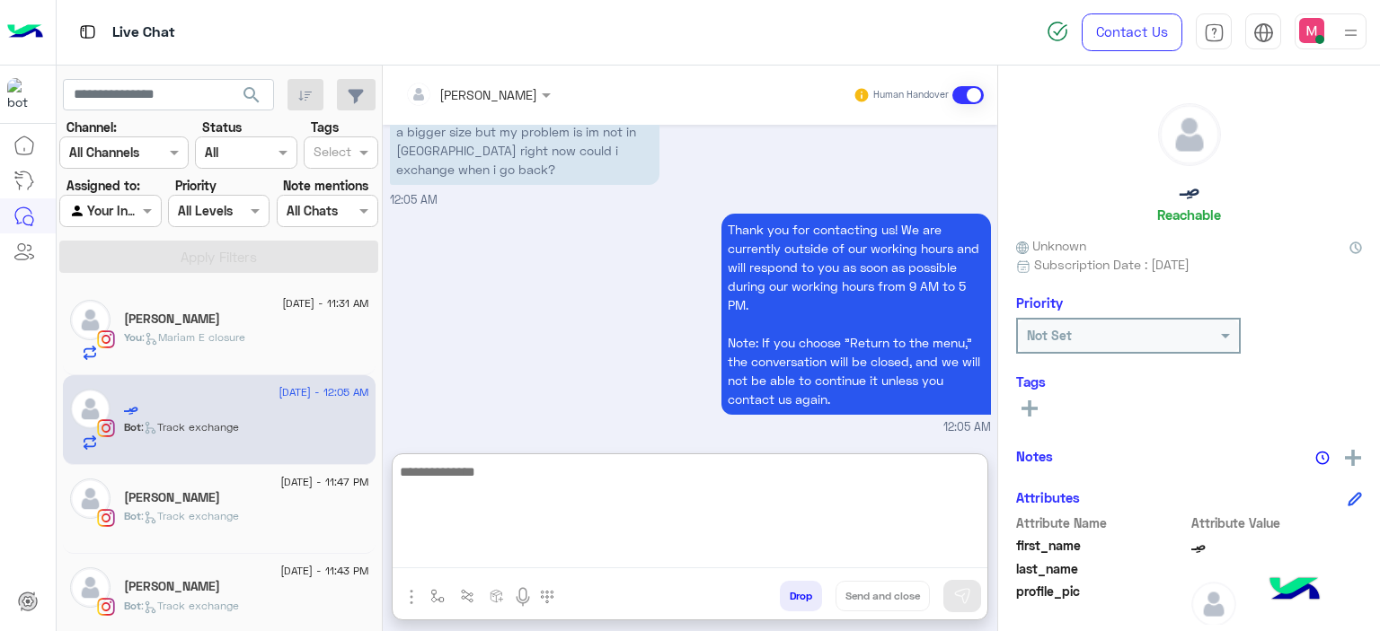
click at [582, 548] on textarea at bounding box center [690, 515] width 595 height 108
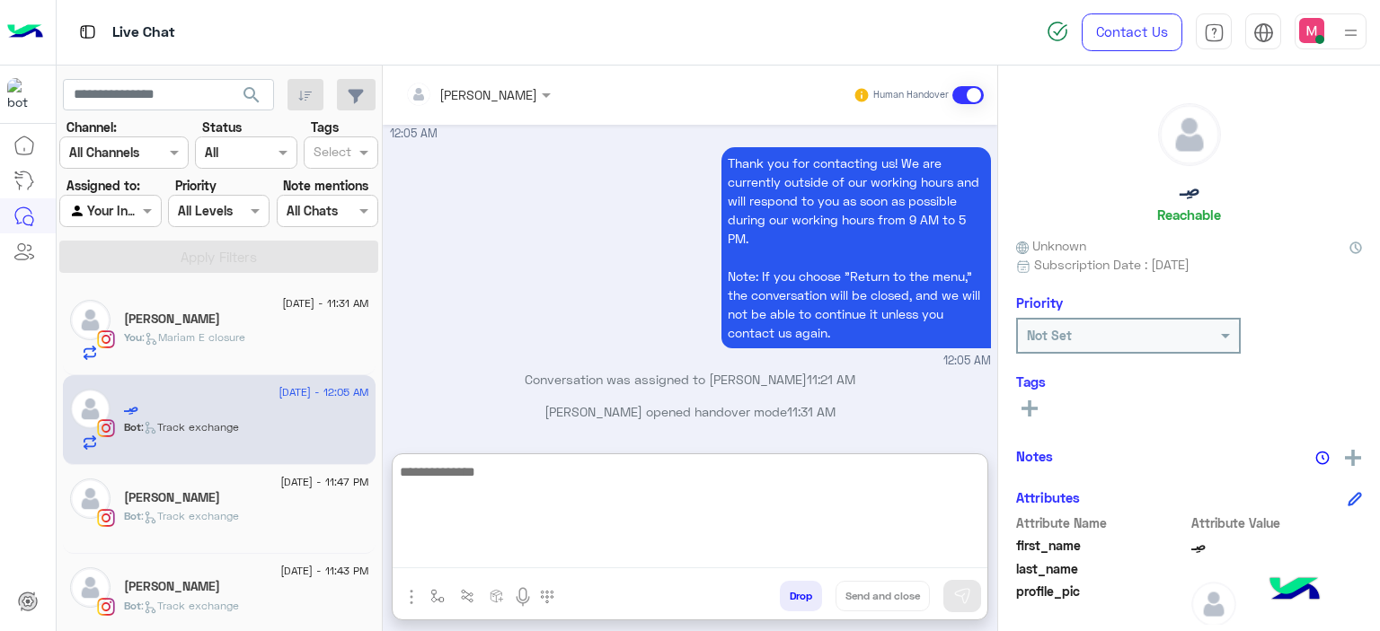
scroll to position [2068, 0]
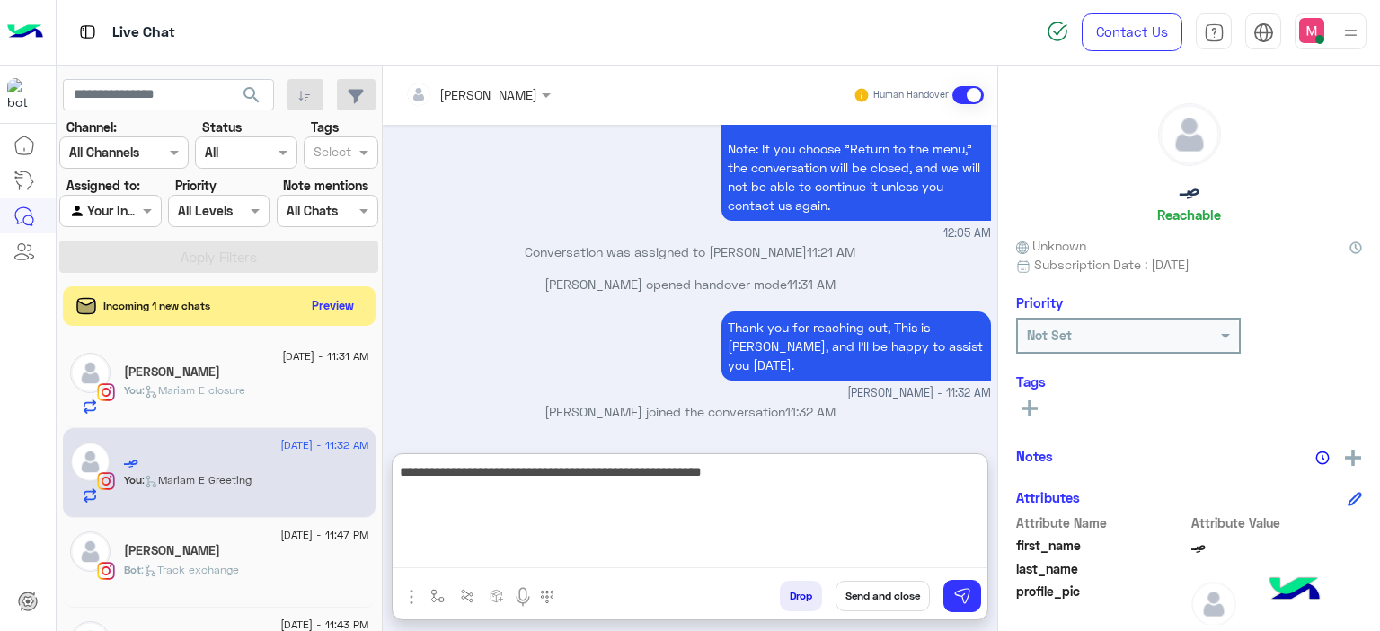
click at [399, 468] on textarea "**********" at bounding box center [690, 515] width 595 height 108
click at [603, 490] on textarea "**********" at bounding box center [690, 515] width 595 height 108
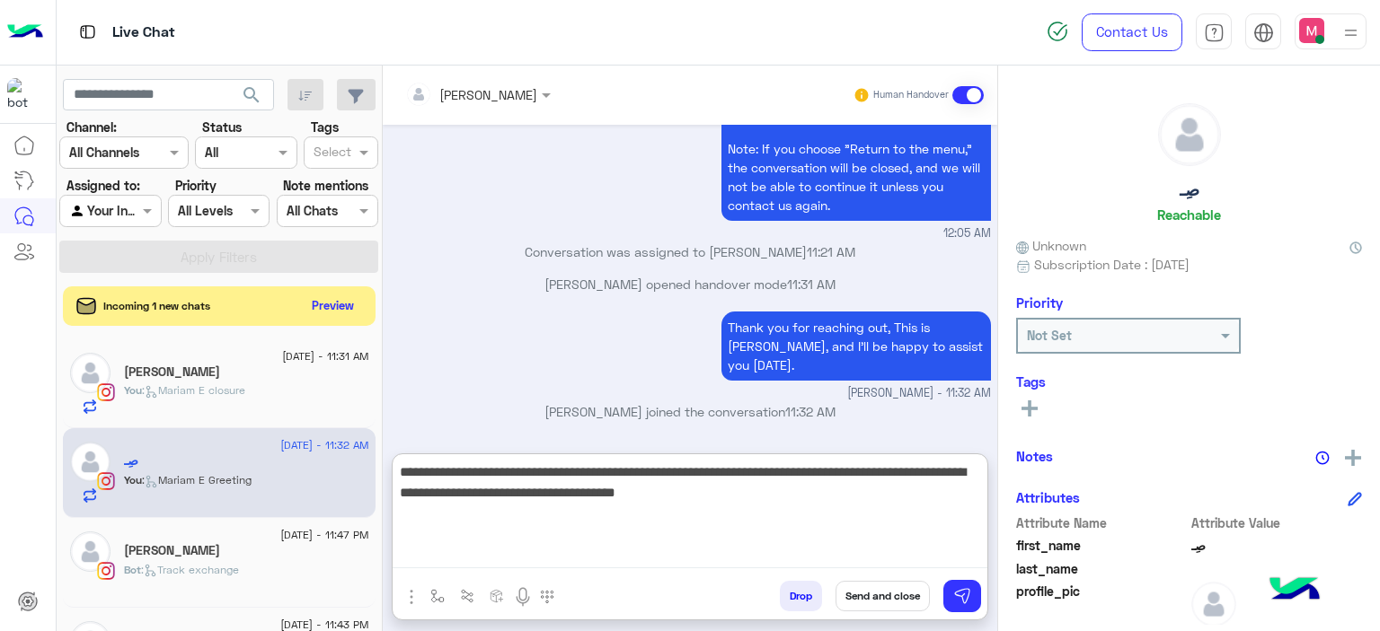
type textarea "**********"
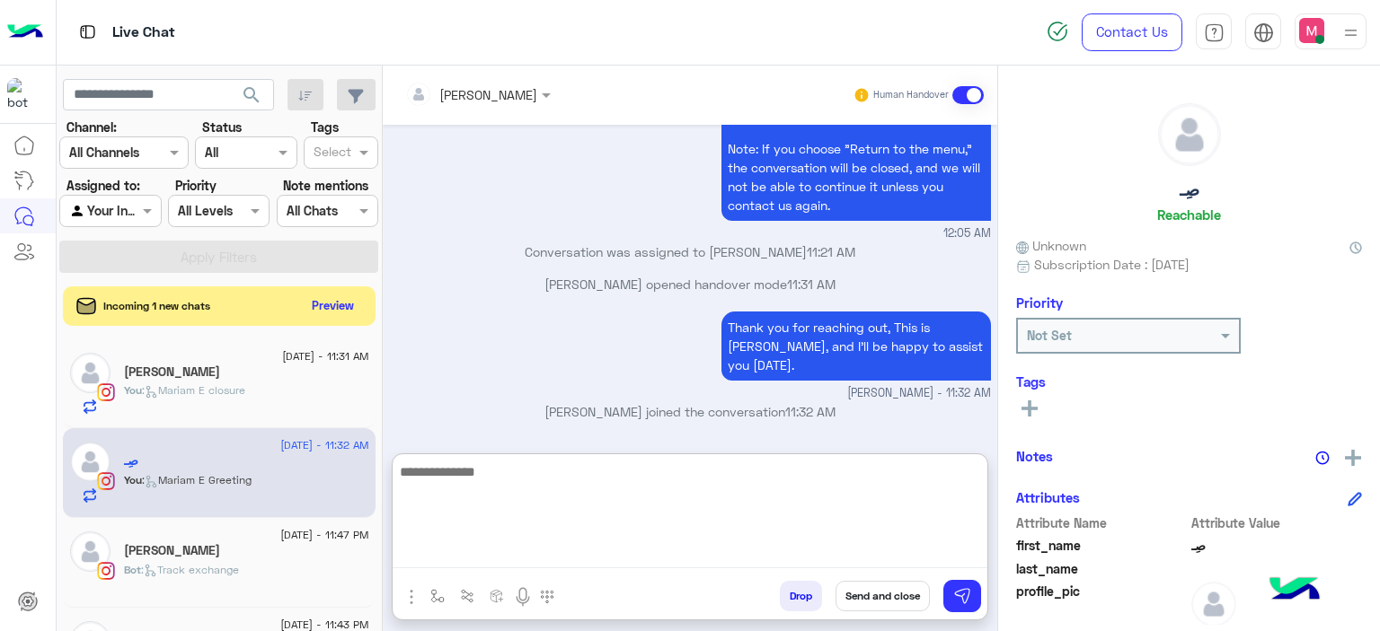
scroll to position [2183, 0]
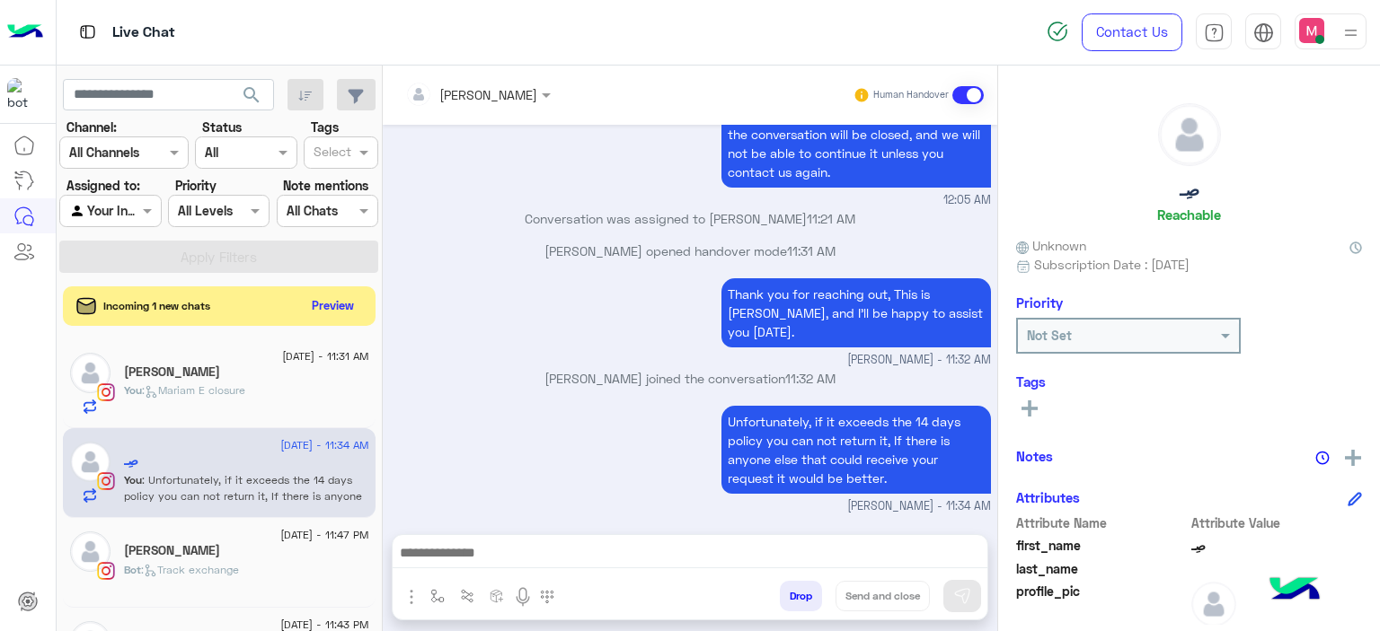
click at [241, 396] on span ": [PERSON_NAME] E closure" at bounding box center [193, 390] width 103 height 13
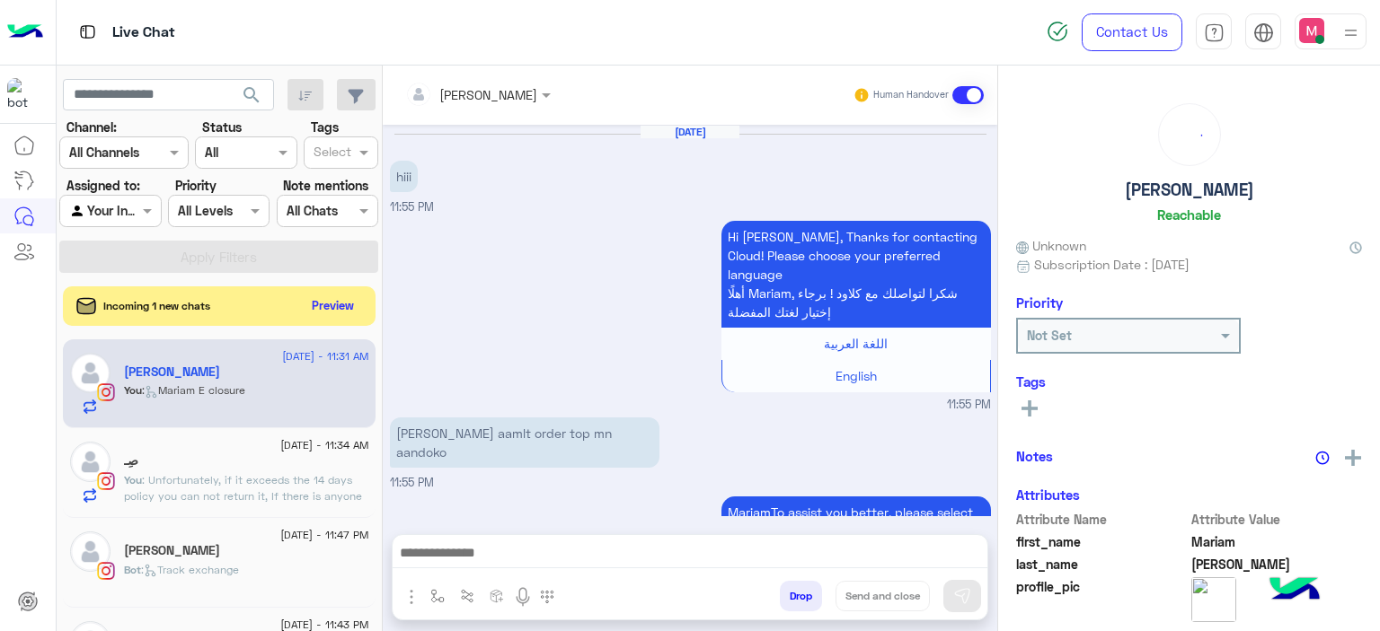
scroll to position [1424, 0]
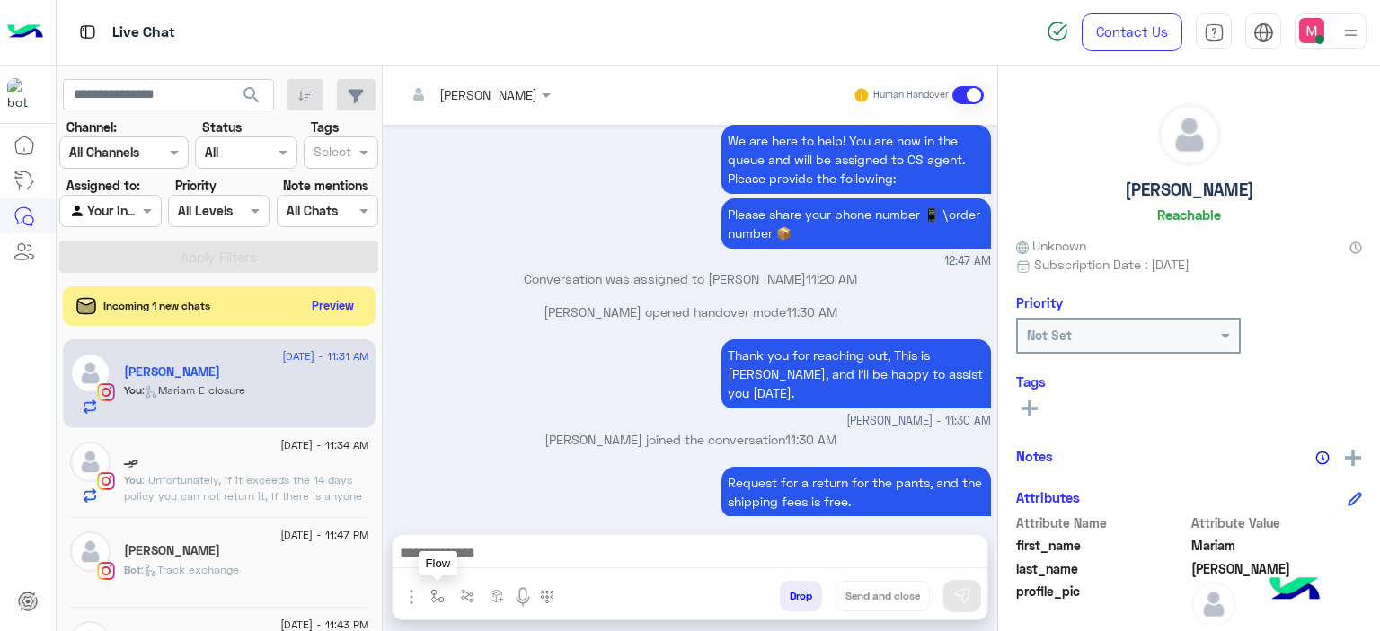
click at [436, 587] on button "button" at bounding box center [438, 596] width 30 height 30
click at [474, 560] on input "text" at bounding box center [470, 557] width 74 height 21
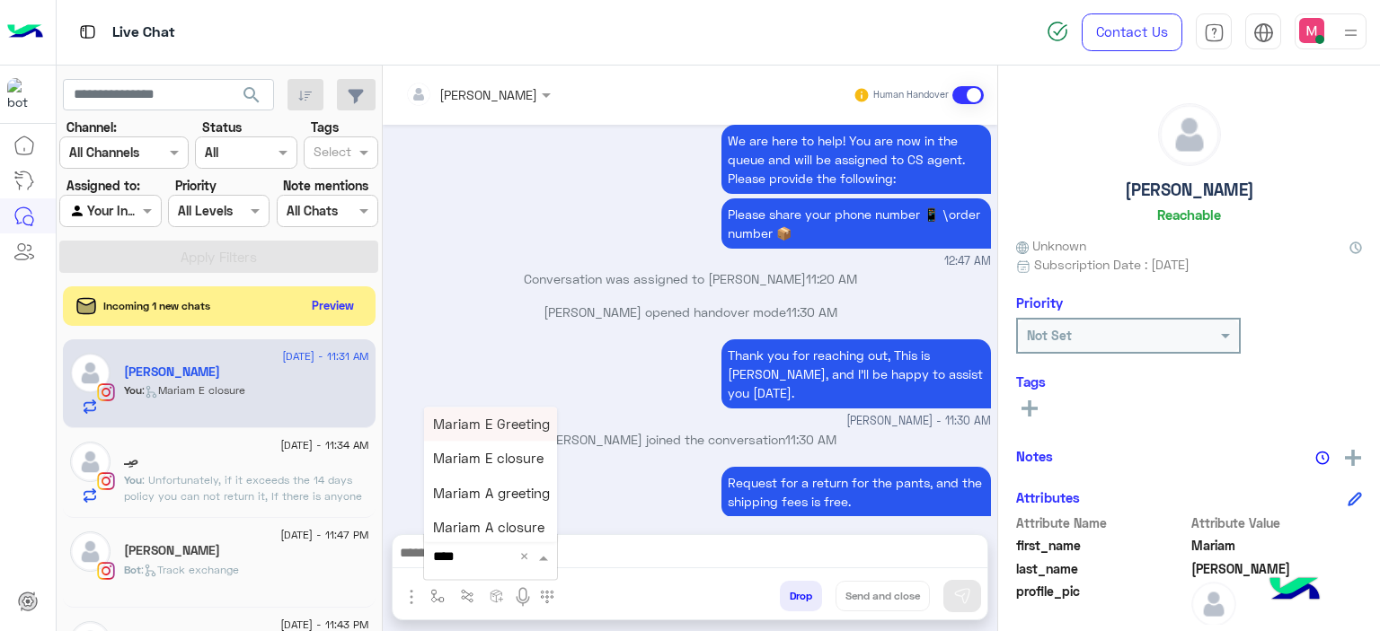
type input "*****"
click at [503, 455] on span "Mariam E closure" at bounding box center [488, 459] width 110 height 16
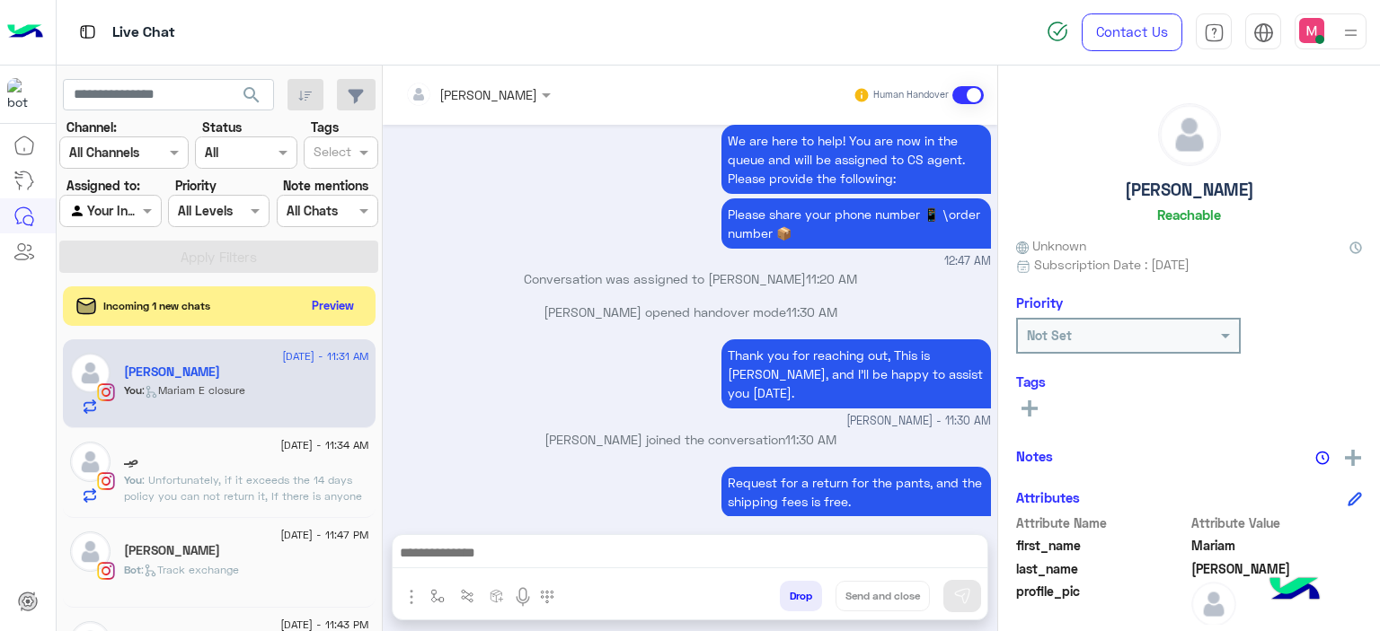
type textarea "**********"
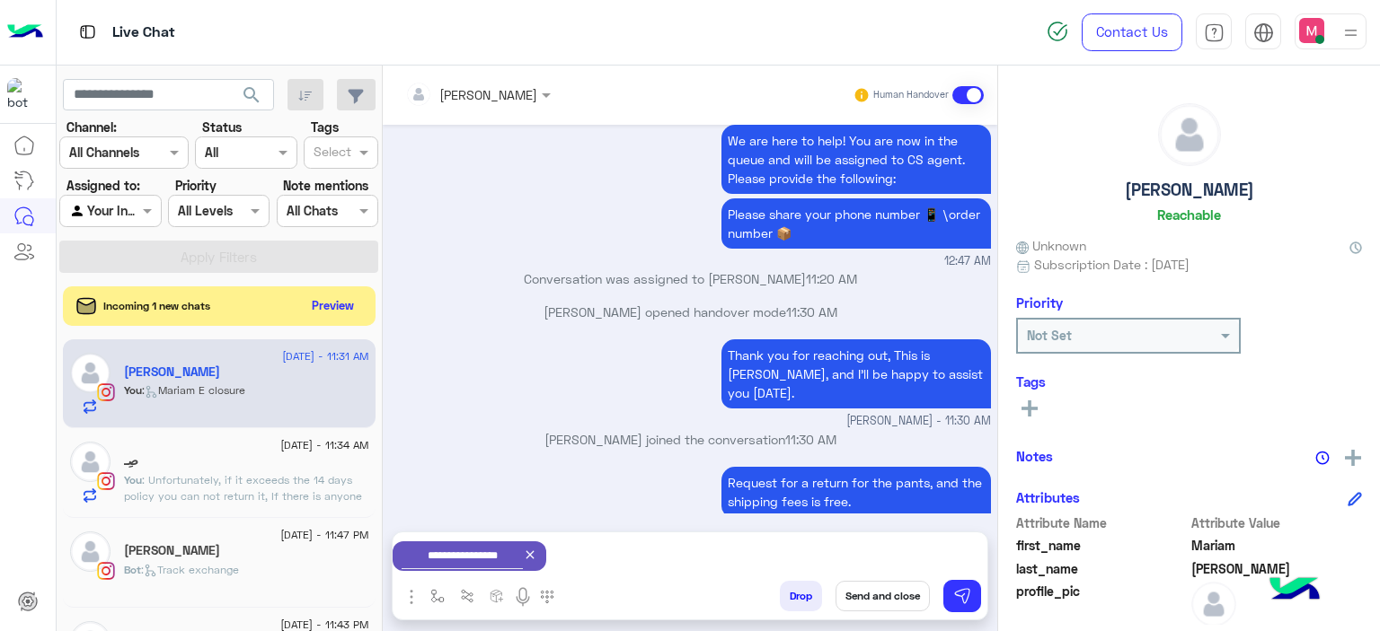
click at [885, 585] on button "Send and close" at bounding box center [882, 596] width 94 height 31
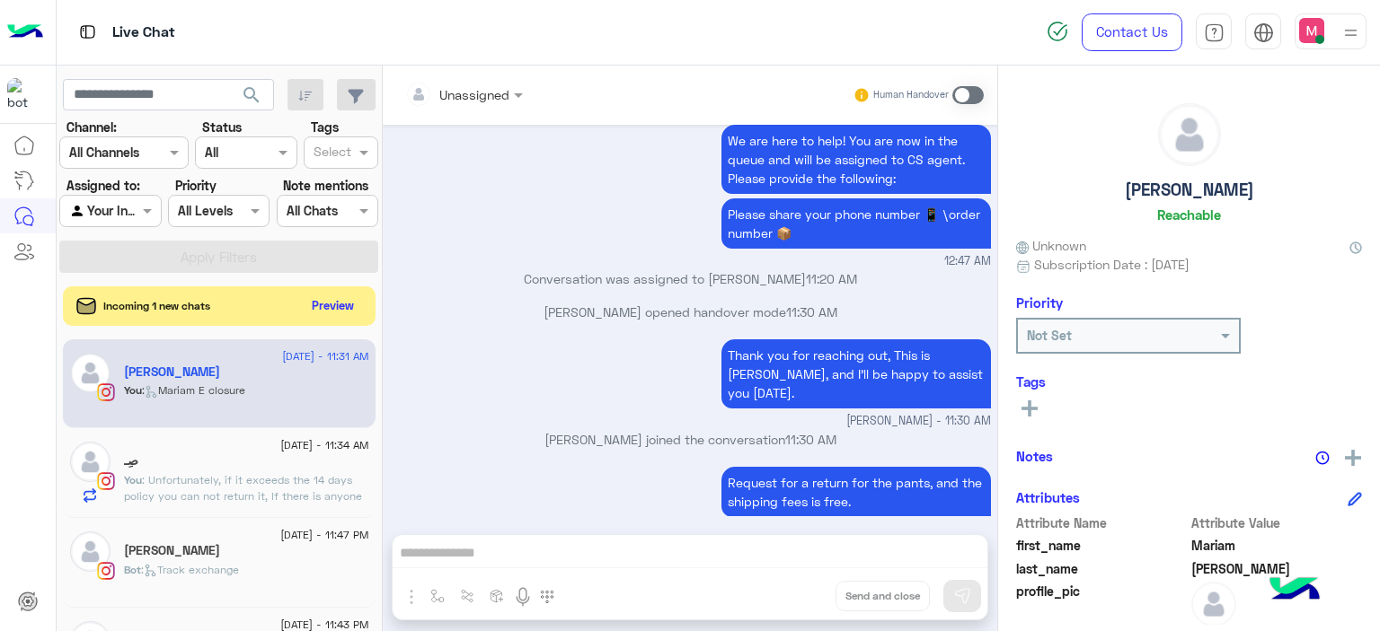
scroll to position [1457, 0]
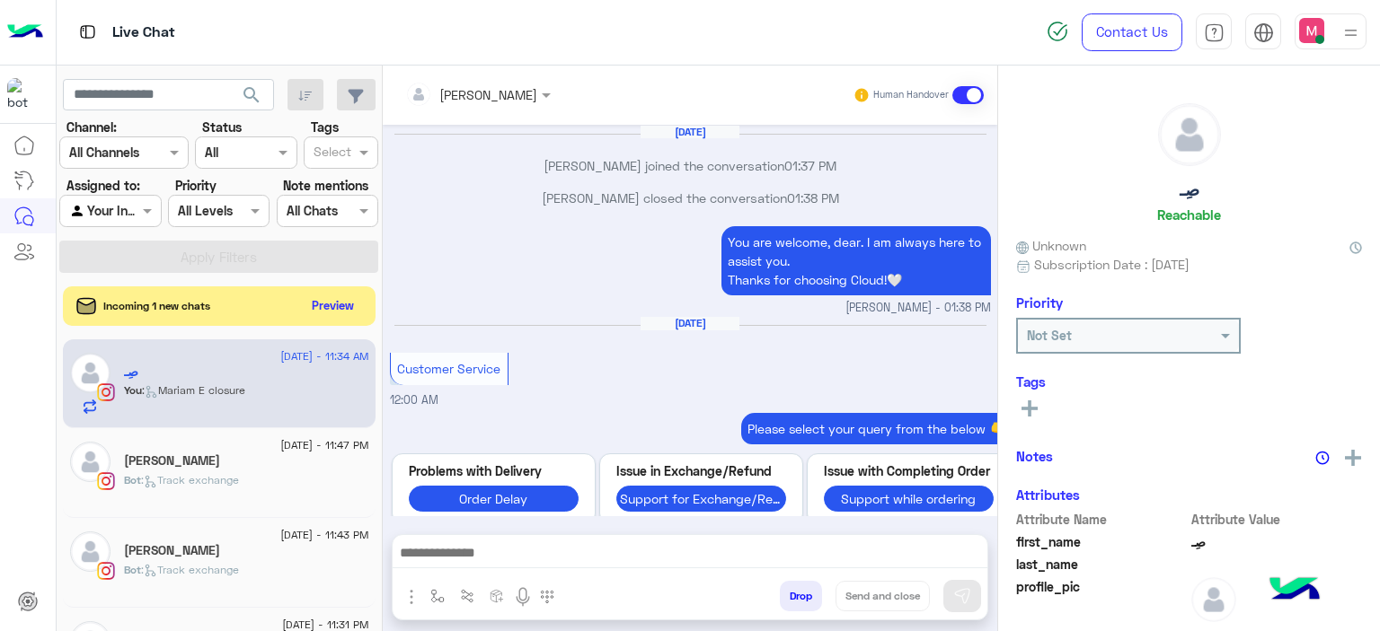
scroll to position [1717, 0]
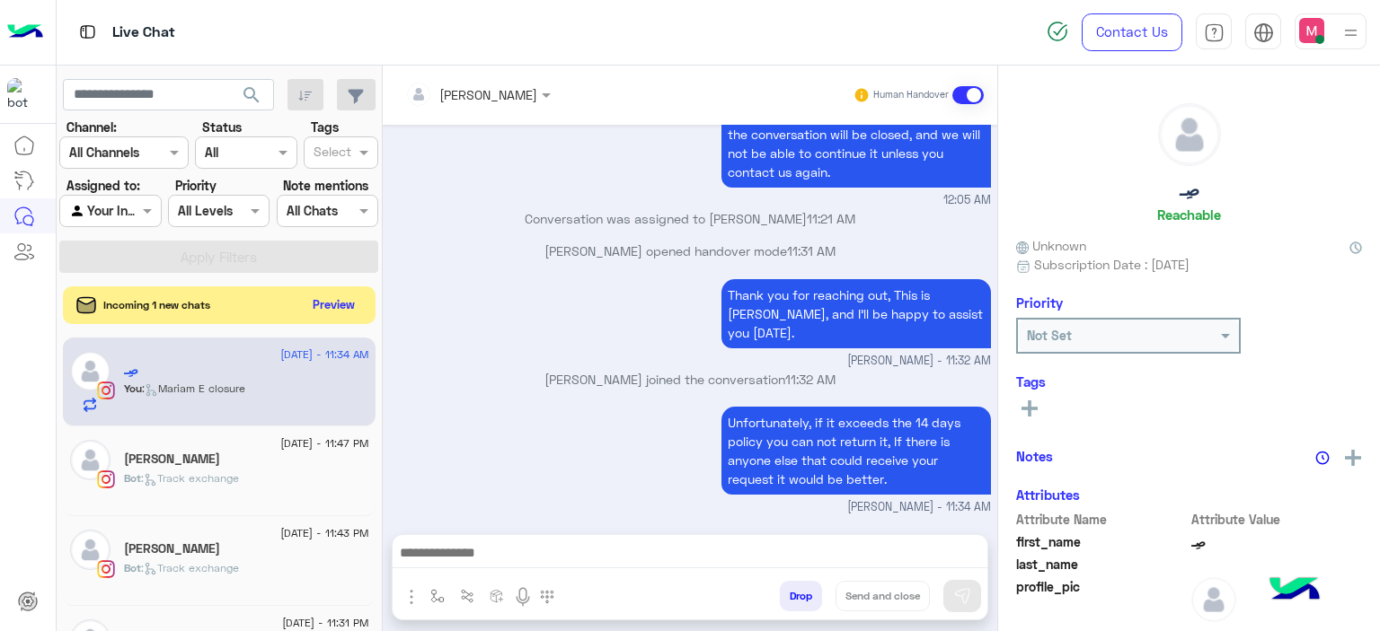
click at [322, 302] on button "Preview" at bounding box center [334, 305] width 56 height 24
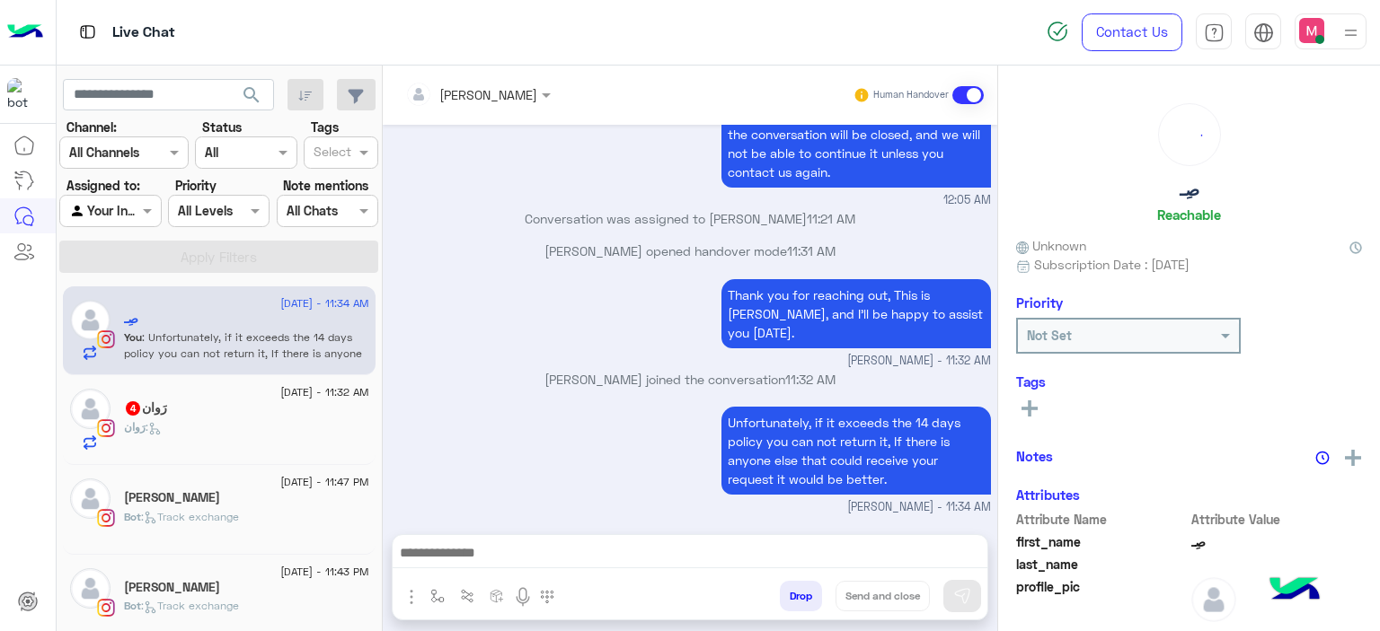
click at [262, 409] on div "رَوان 4" at bounding box center [246, 410] width 245 height 19
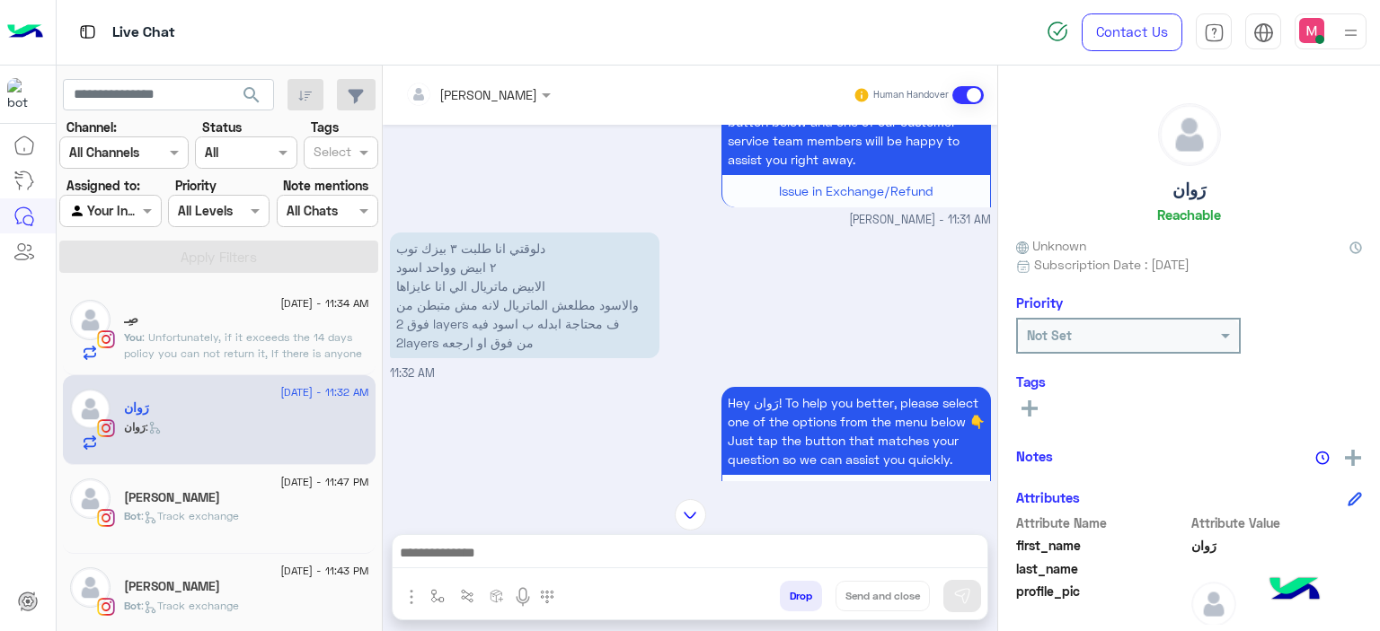
scroll to position [1331, 0]
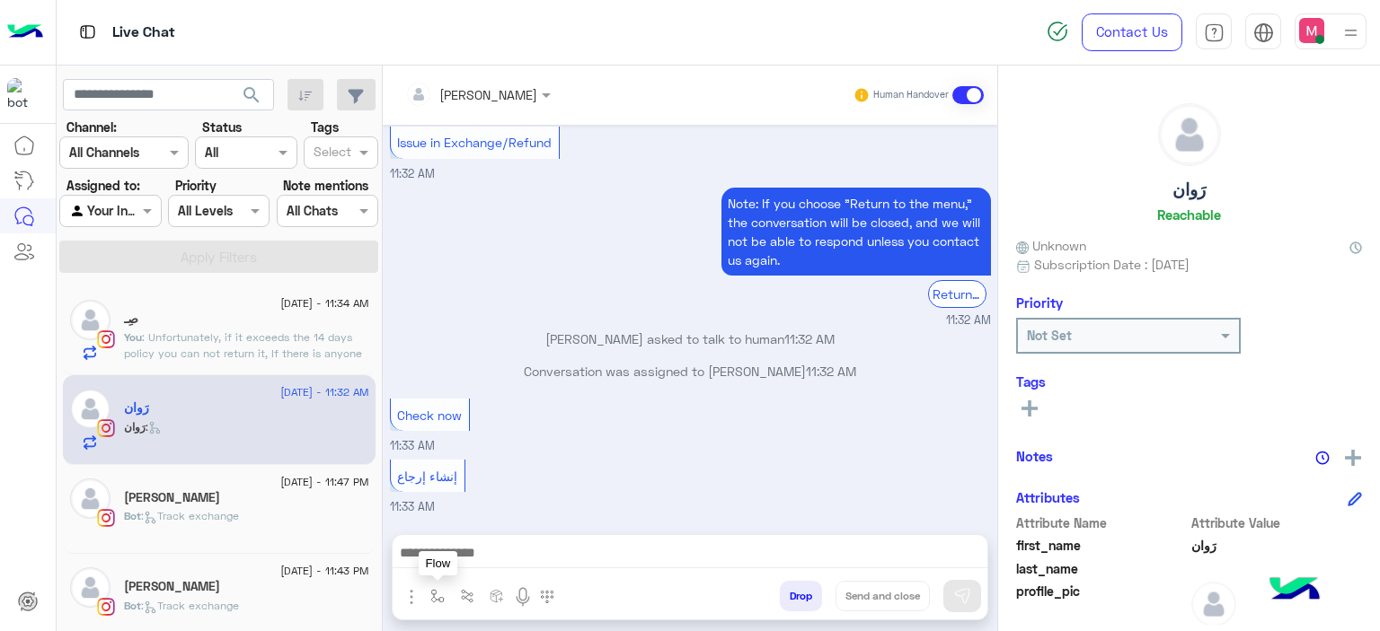
click at [431, 596] on img "button" at bounding box center [437, 596] width 14 height 14
click at [459, 562] on input "text" at bounding box center [470, 557] width 74 height 21
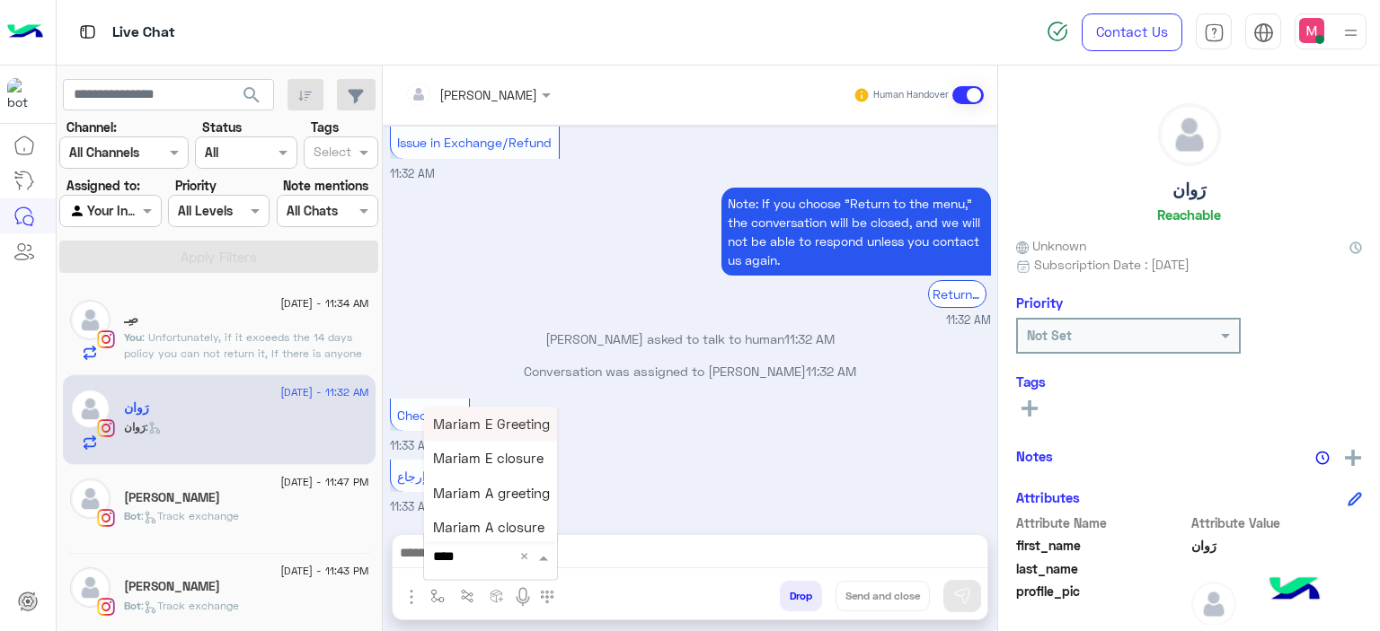
type input "*****"
click at [514, 432] on span "Mariam E Greeting" at bounding box center [491, 424] width 117 height 16
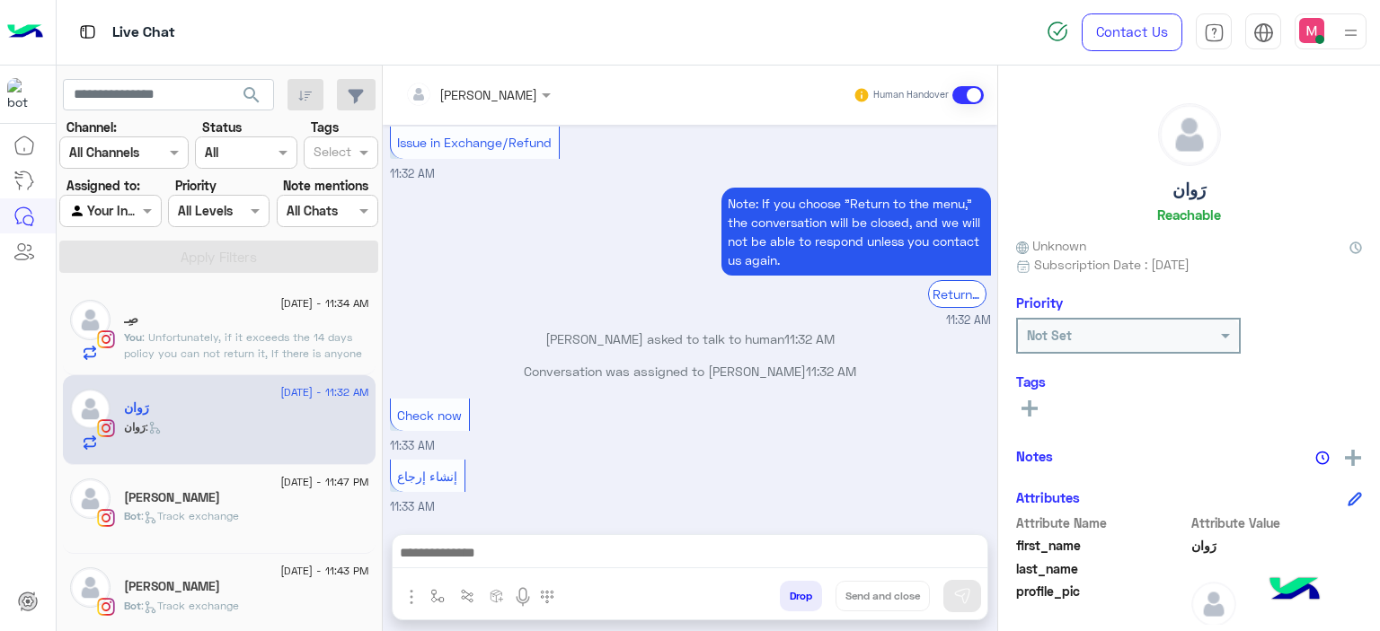
type textarea "**********"
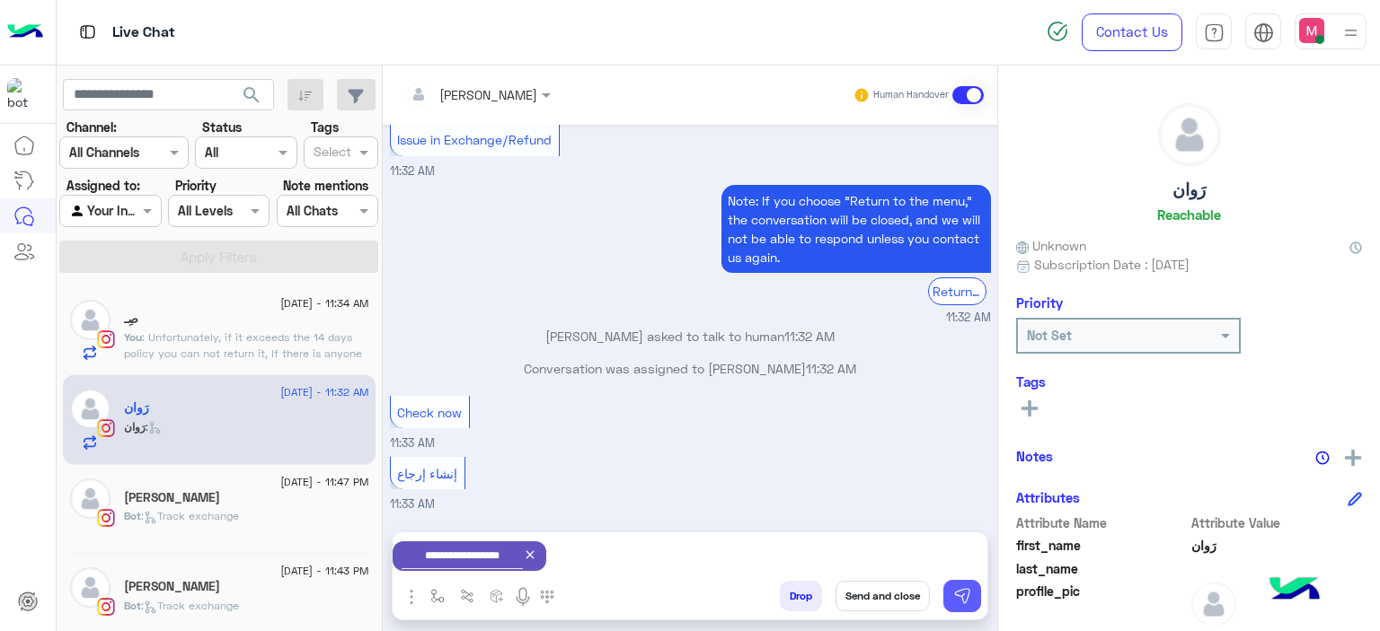
click at [971, 595] on button at bounding box center [962, 596] width 38 height 32
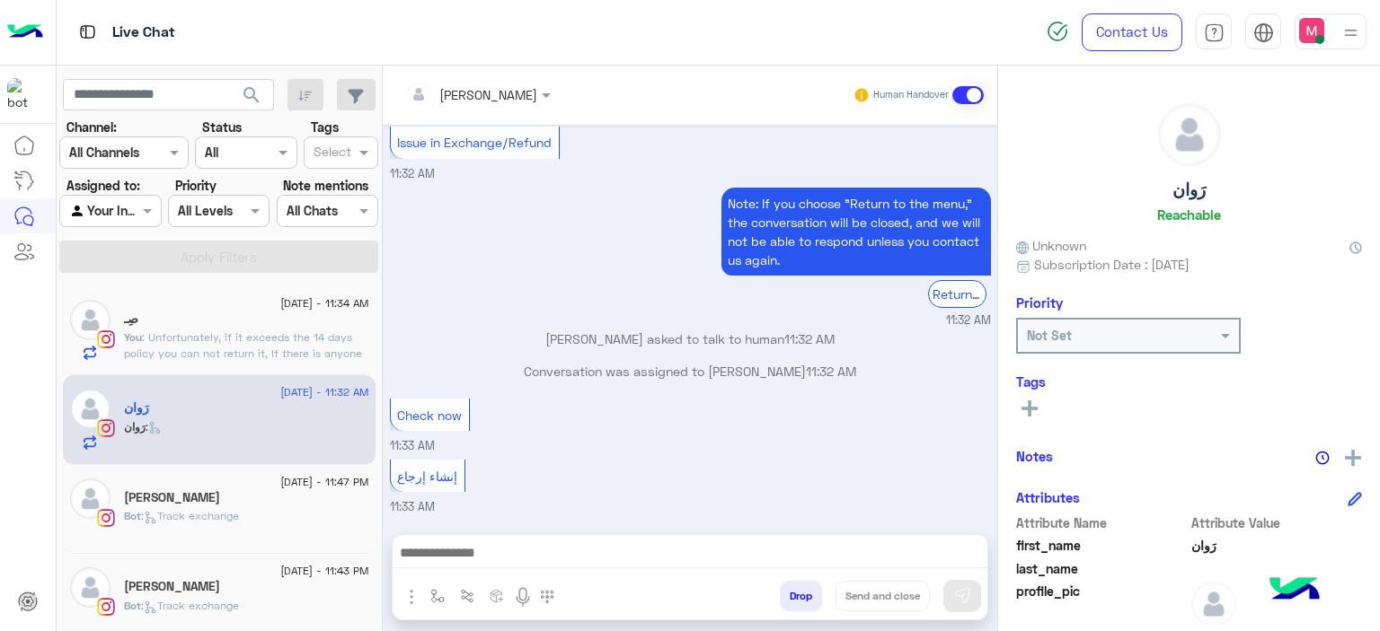
scroll to position [1459, 0]
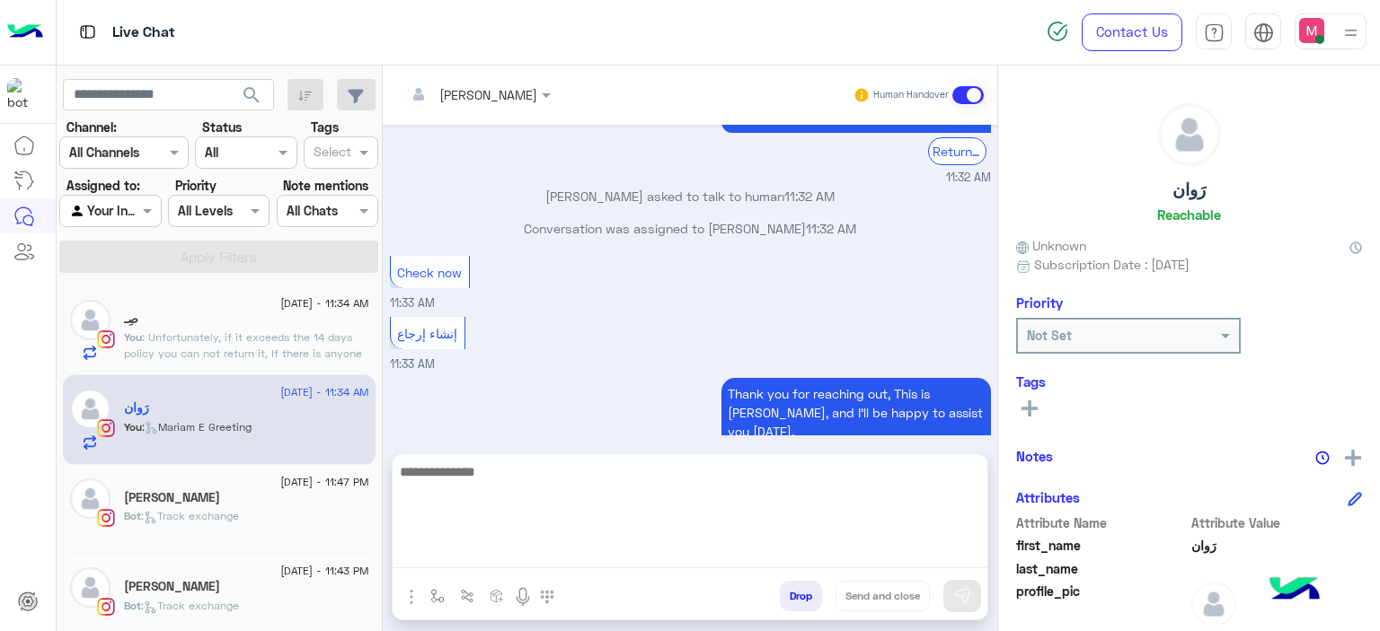
click at [490, 548] on textarea at bounding box center [690, 515] width 595 height 108
paste textarea "**********"
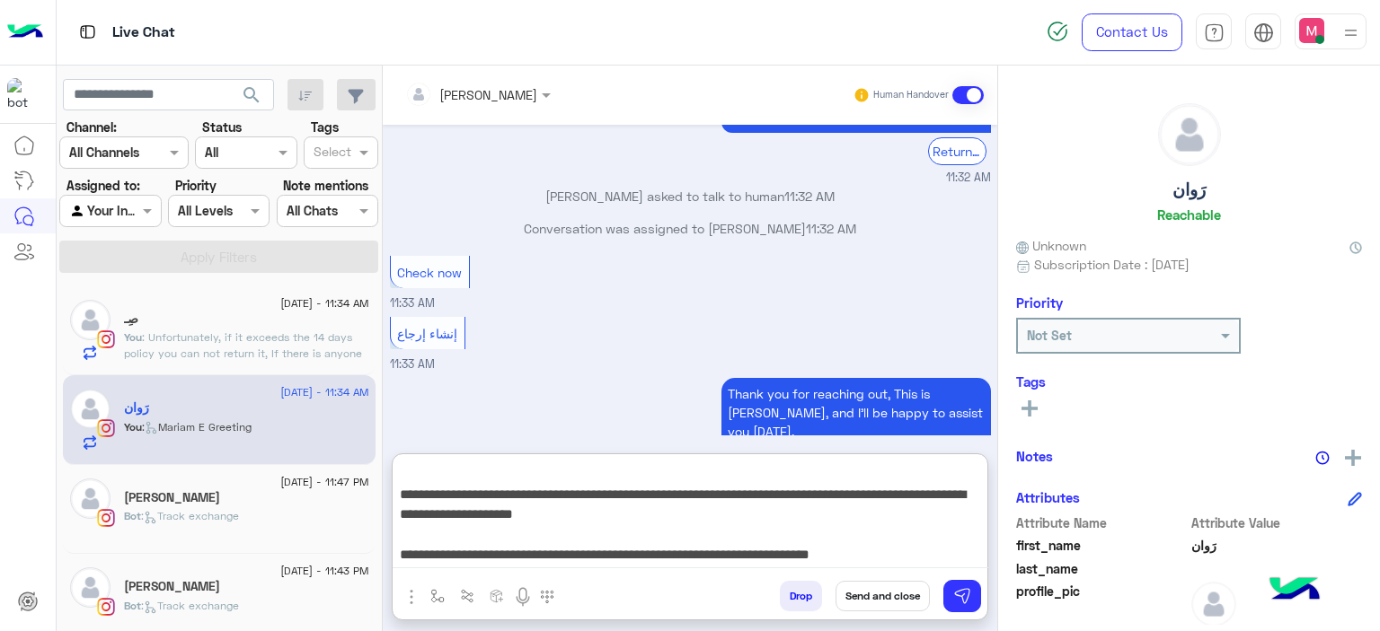
scroll to position [0, 0]
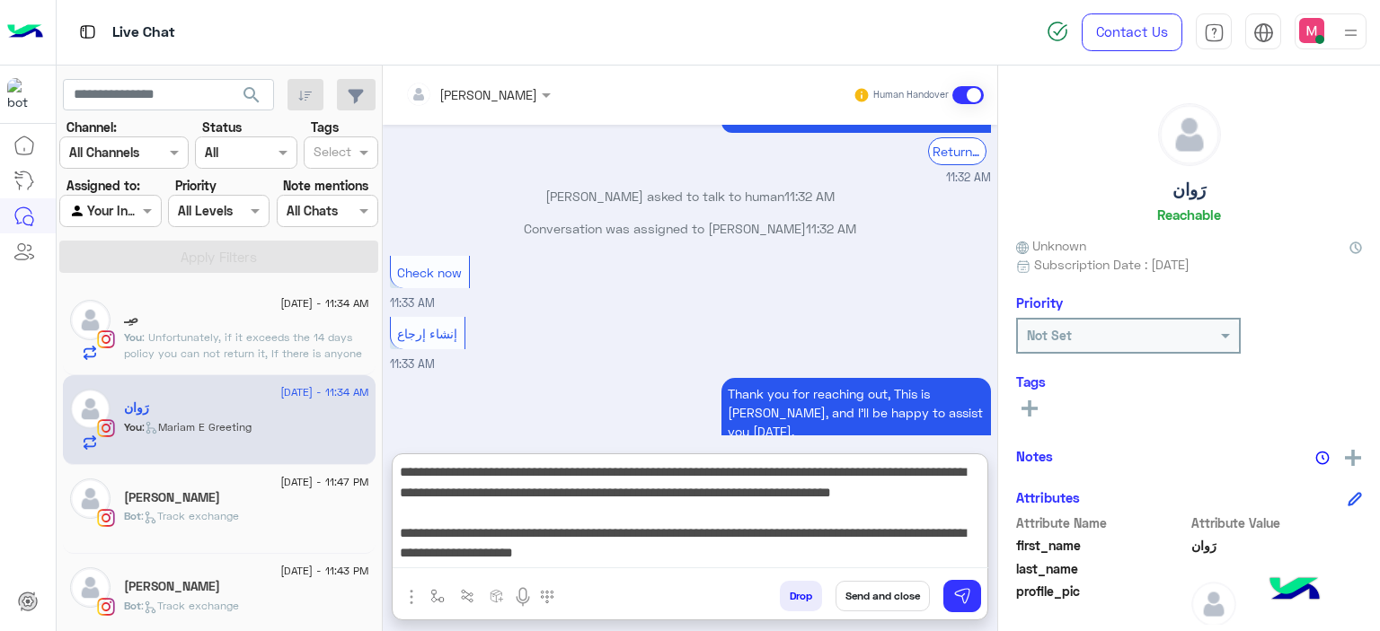
drag, startPoint x: 893, startPoint y: 555, endPoint x: 369, endPoint y: 451, distance: 533.9
click at [367, 451] on mat-drawer-container "search Channel: Channel All Channels Status Channel All Tags Select Assigned to…" at bounding box center [719, 352] width 1324 height 573
drag, startPoint x: 889, startPoint y: 549, endPoint x: 384, endPoint y: 454, distance: 514.6
click at [384, 454] on div "[PERSON_NAME] Human Handover [DATE] Support for Exchange/Refund 11:23 AM Please…" at bounding box center [690, 352] width 614 height 573
type textarea "**********"
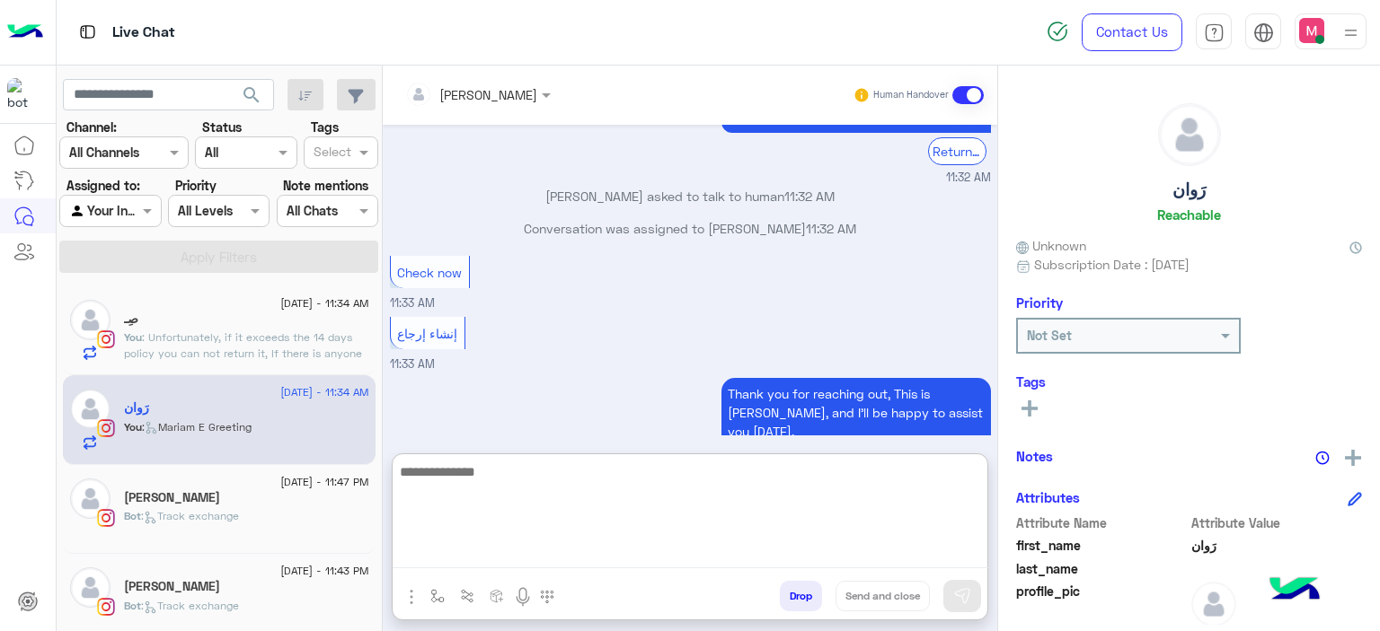
paste textarea "**********"
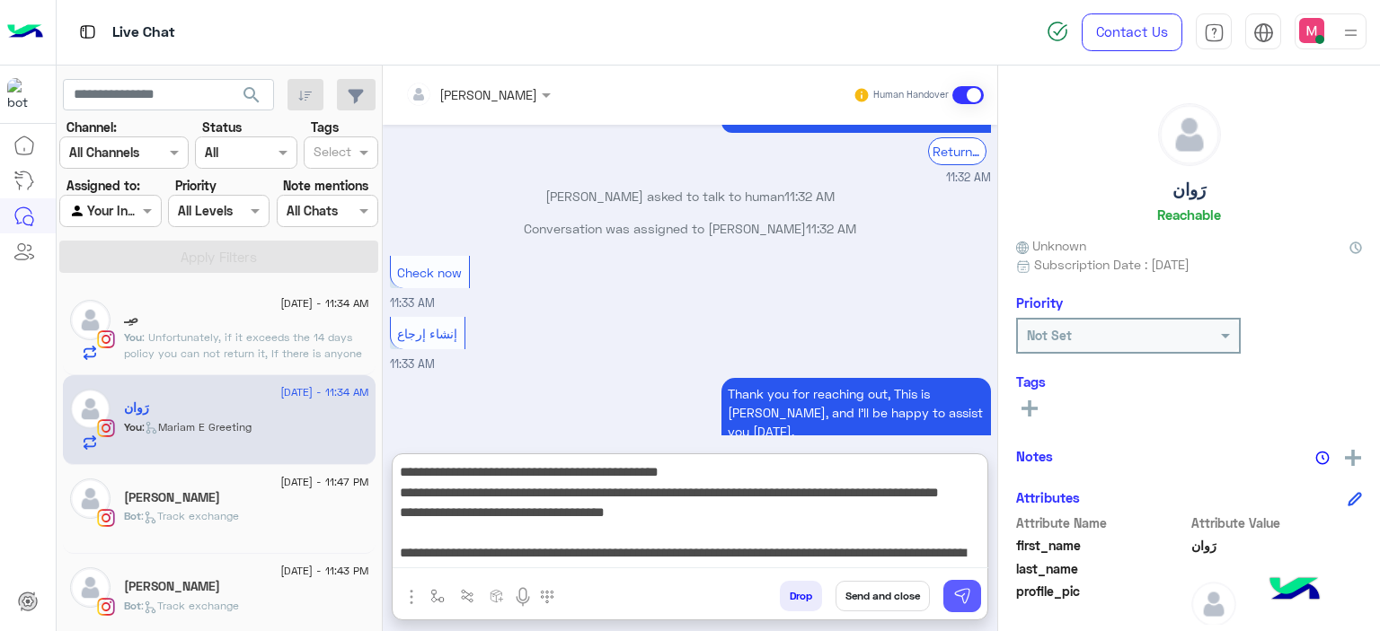
type textarea "**********"
click at [969, 595] on img at bounding box center [962, 596] width 18 height 18
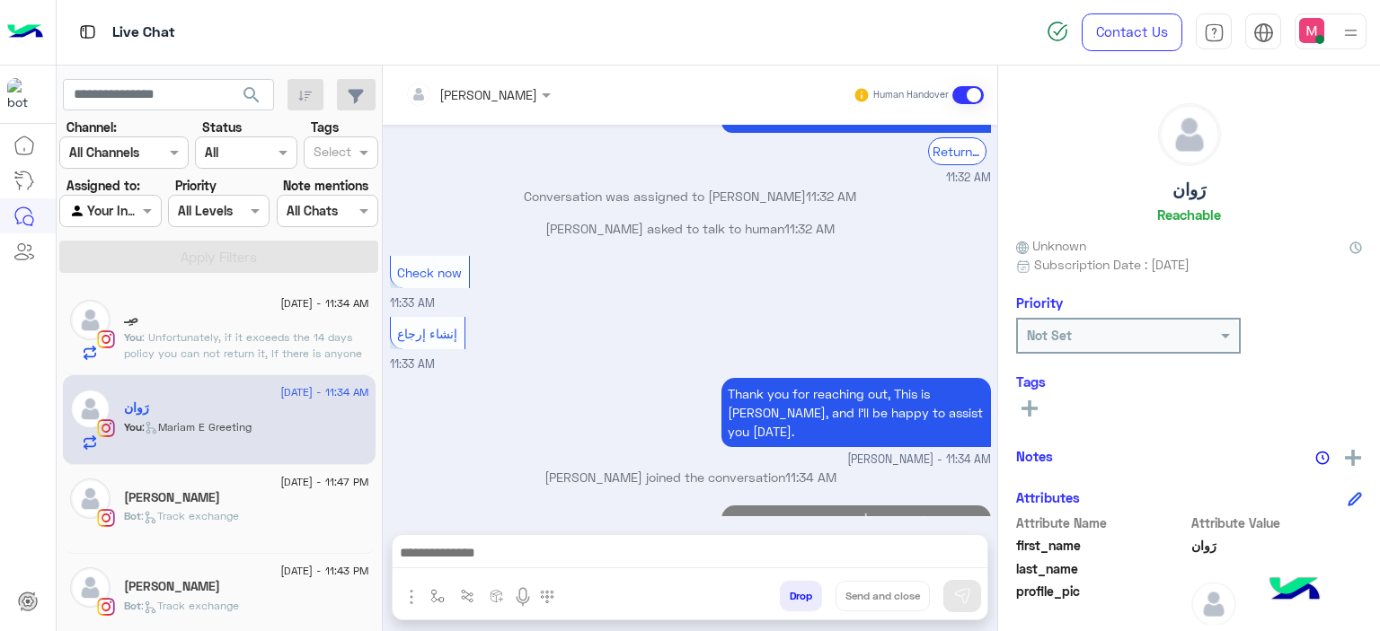
scroll to position [1667, 0]
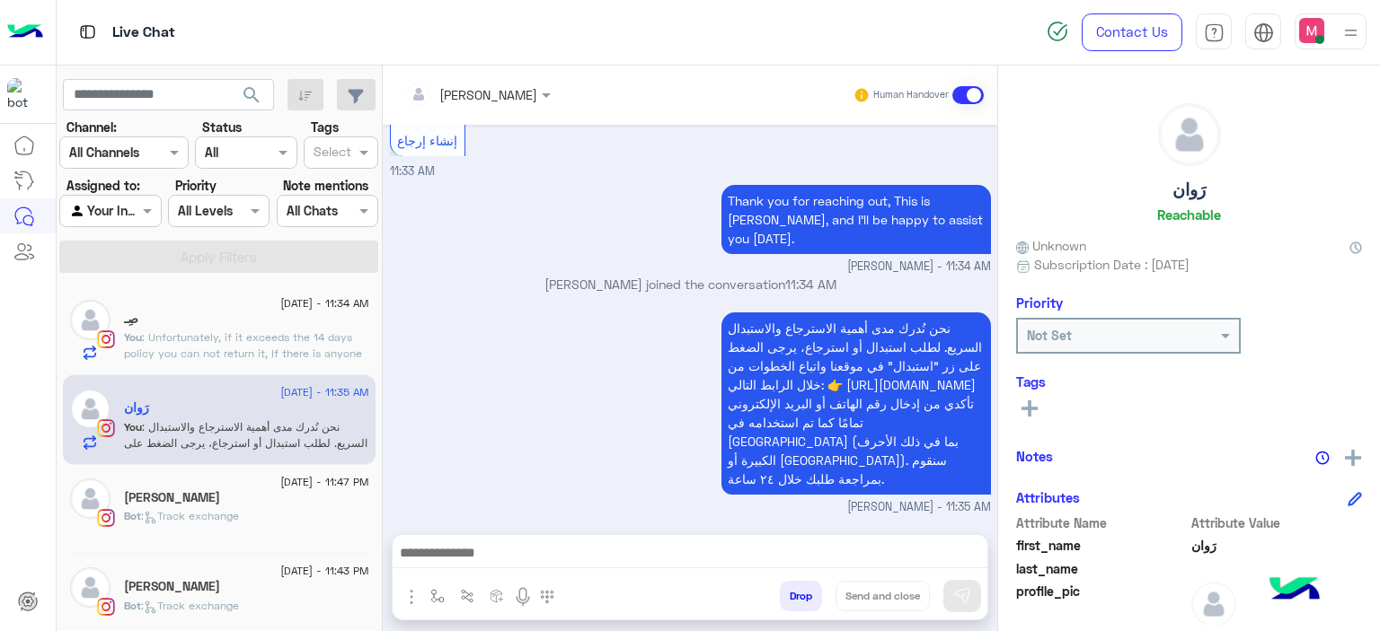
click at [231, 511] on span ": Track exchange" at bounding box center [190, 515] width 98 height 13
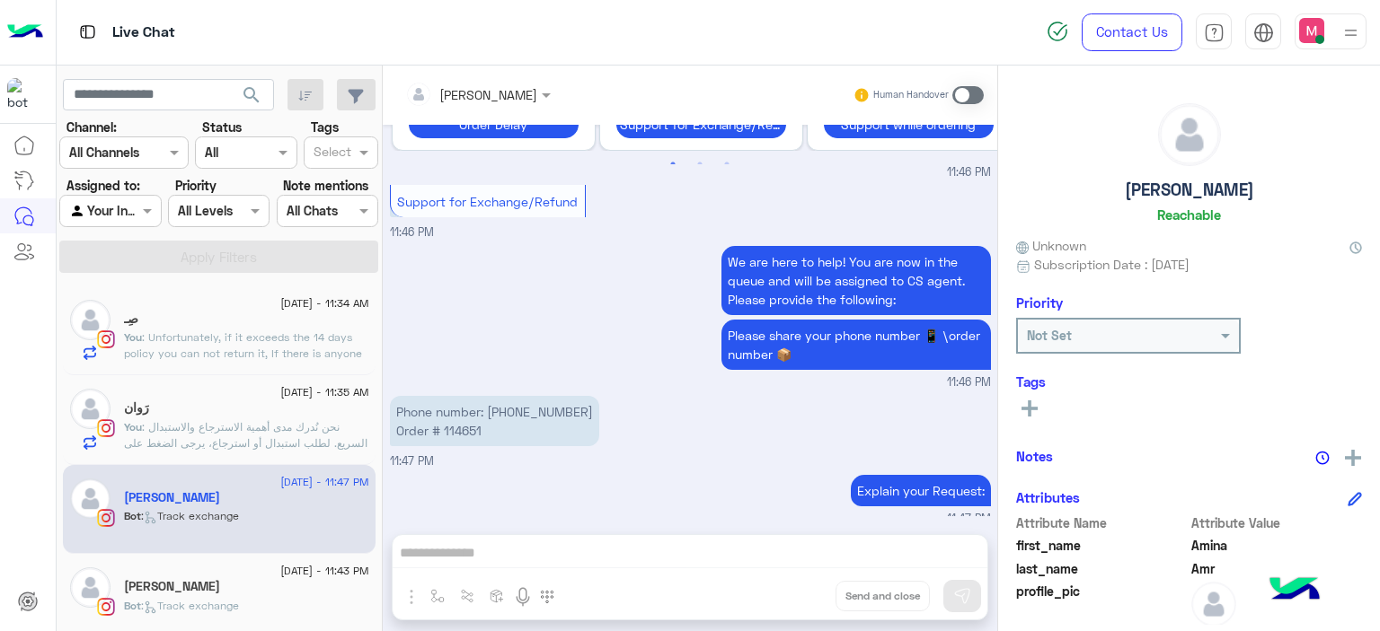
scroll to position [2171, 0]
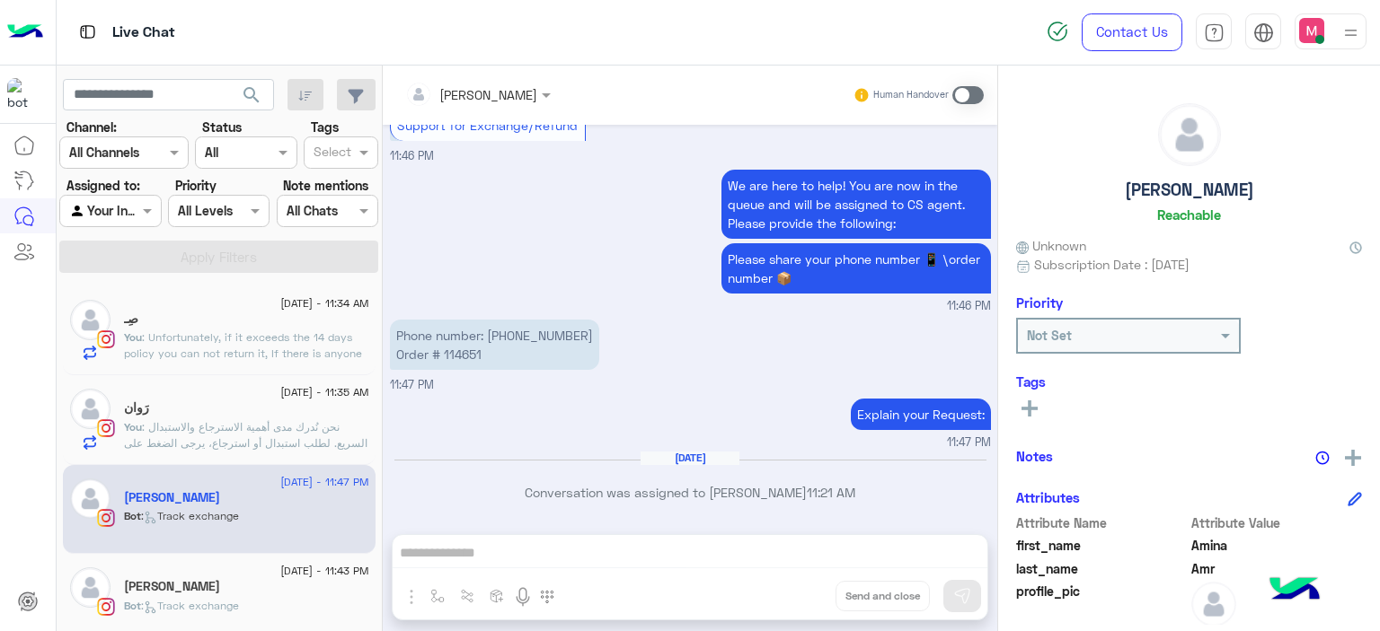
click at [956, 94] on span at bounding box center [967, 95] width 31 height 18
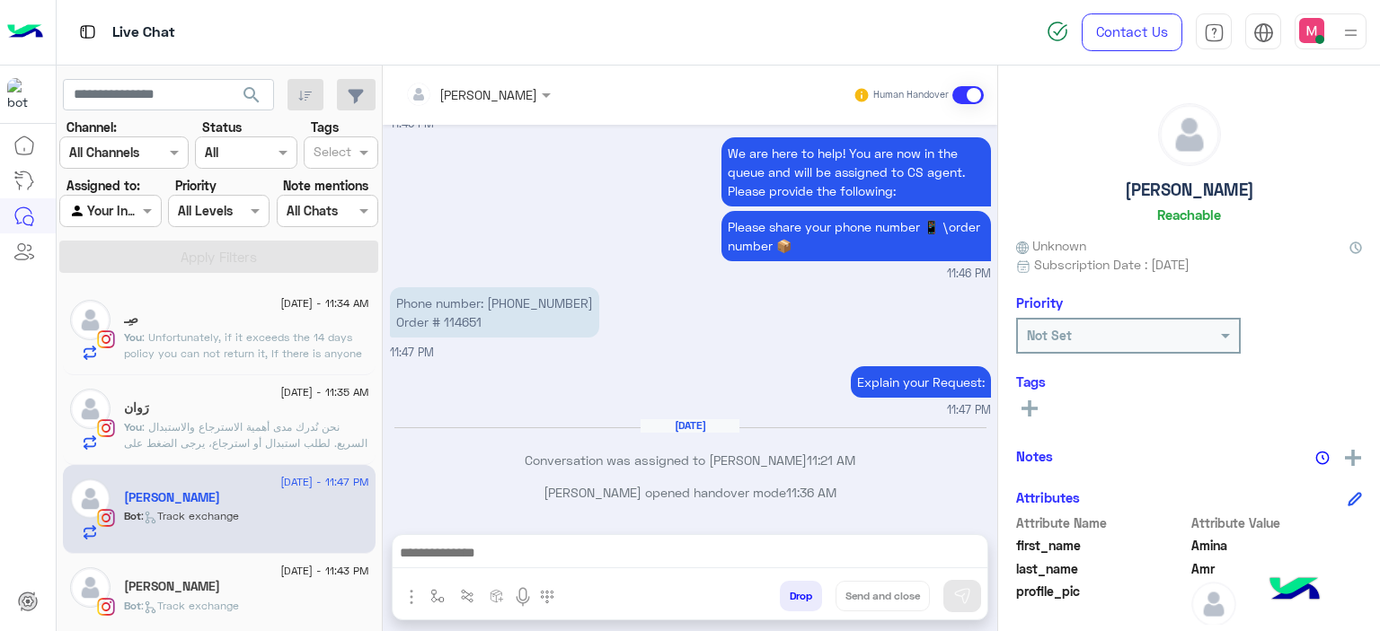
scroll to position [2204, 0]
click at [321, 322] on div "صِـ" at bounding box center [246, 321] width 245 height 19
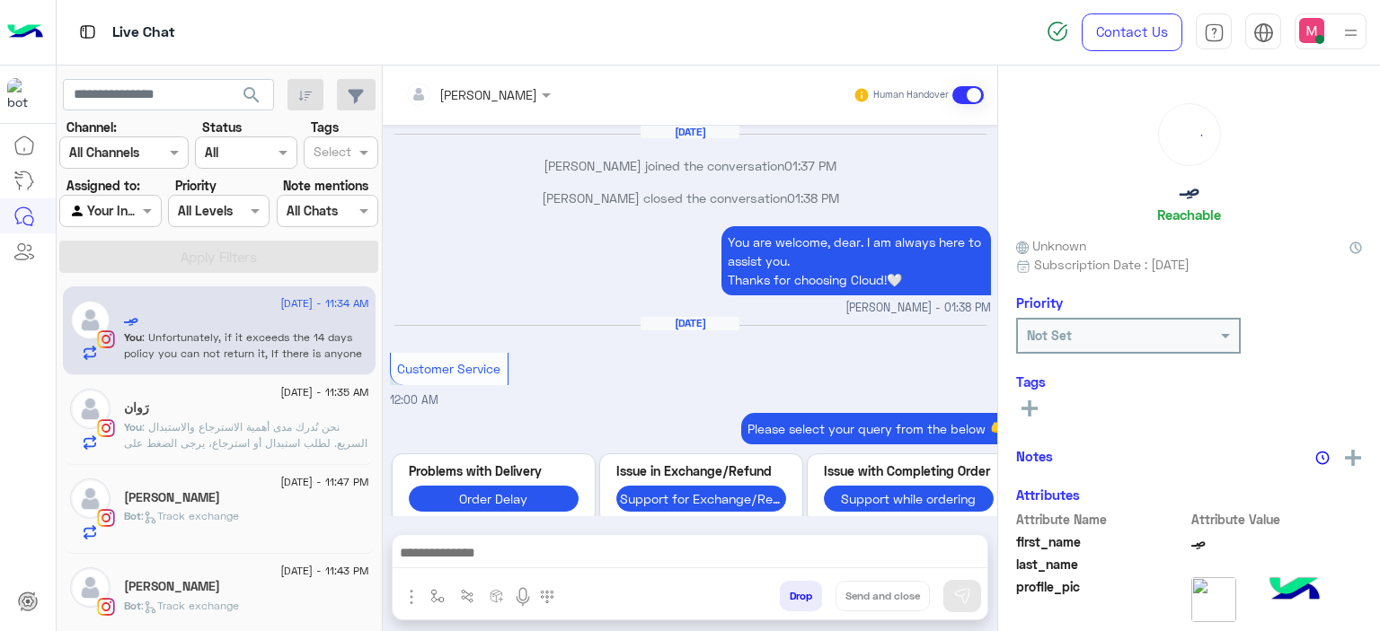
scroll to position [1717, 0]
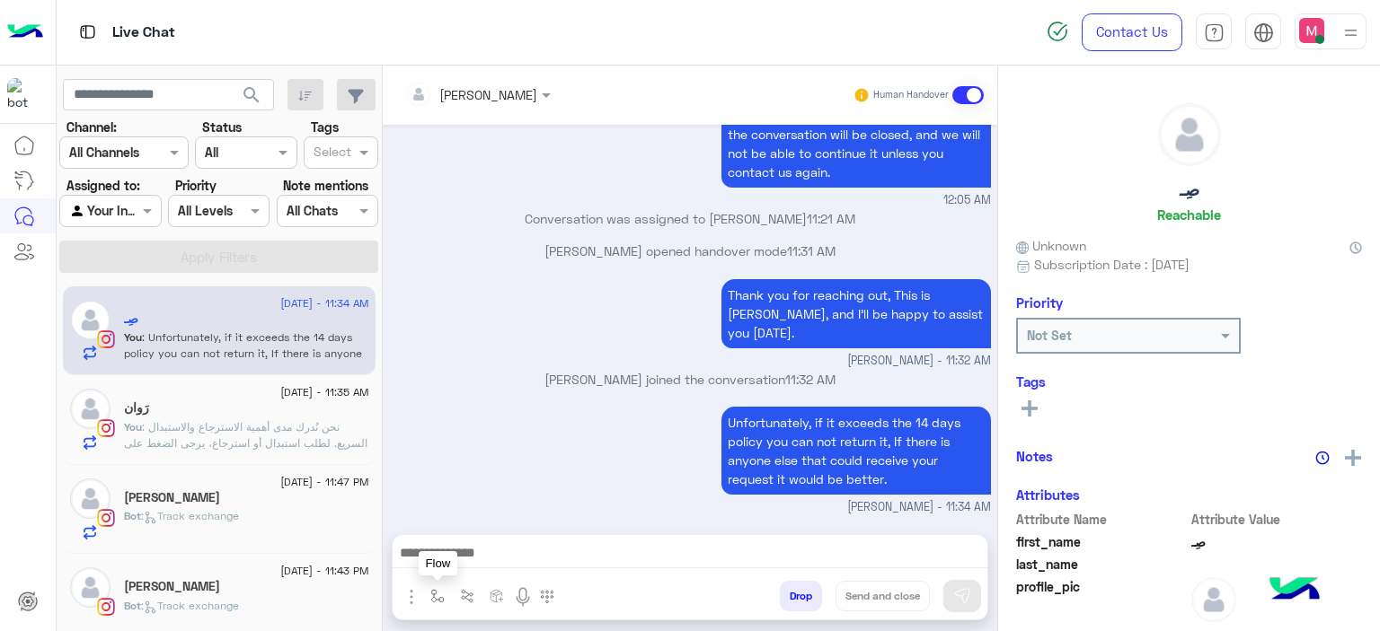
click at [431, 589] on img "button" at bounding box center [437, 596] width 14 height 14
click at [462, 559] on input "text" at bounding box center [470, 557] width 74 height 21
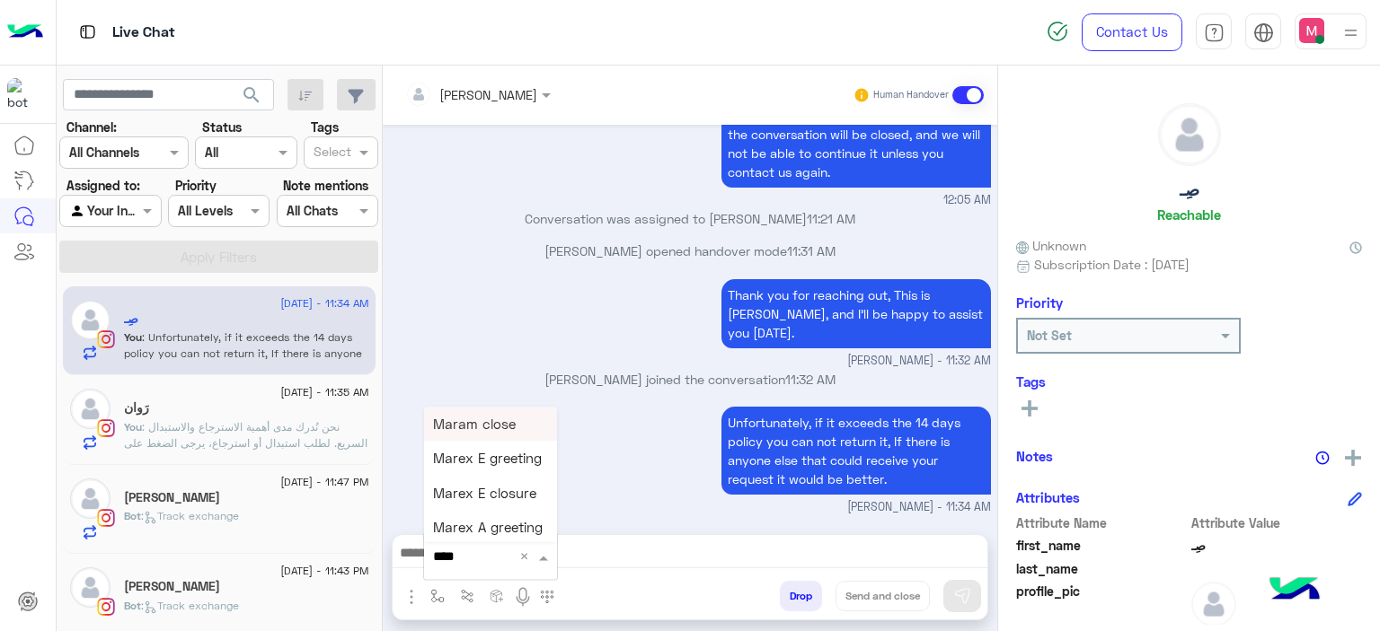
type input "*****"
click at [498, 460] on span "Mariam E closure" at bounding box center [488, 459] width 110 height 16
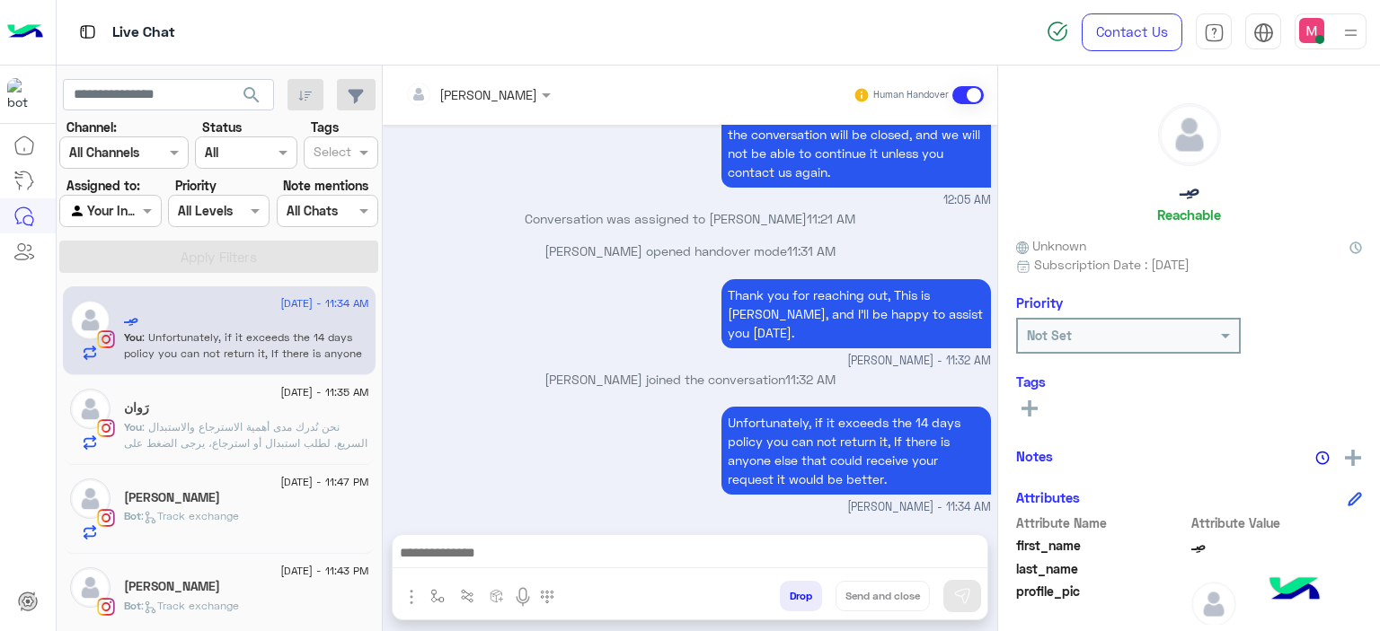
type textarea "**********"
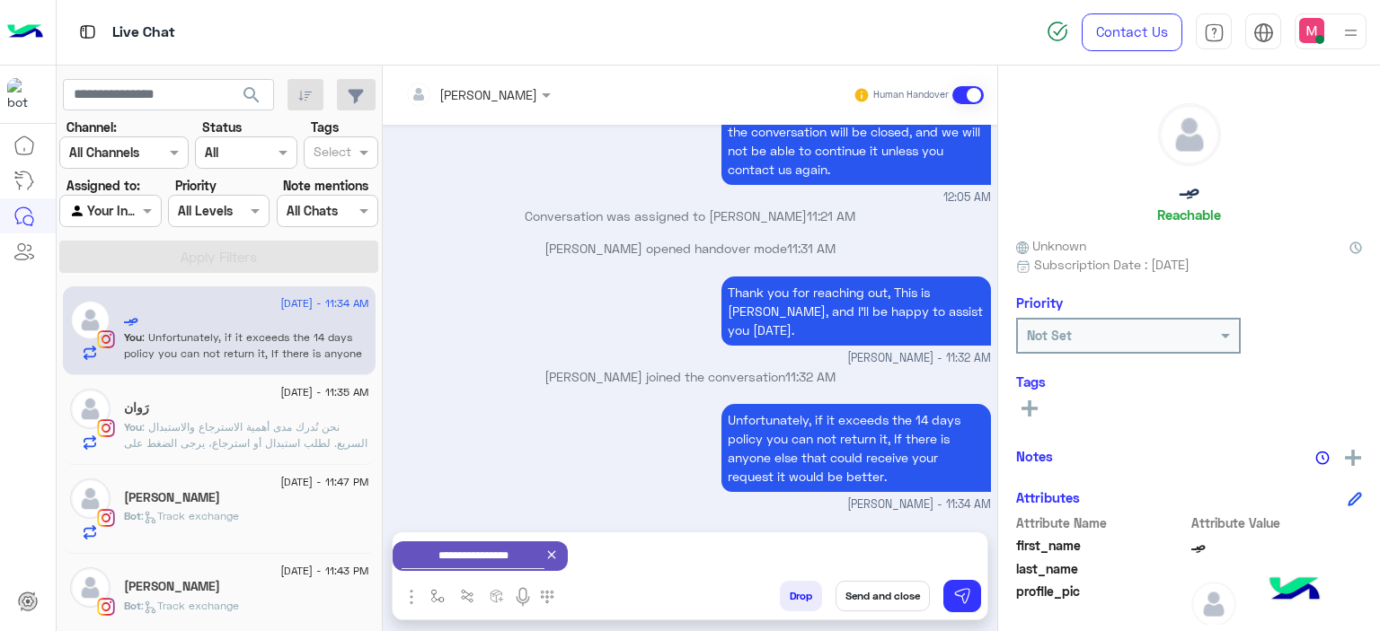
click at [880, 595] on button "Send and close" at bounding box center [882, 596] width 94 height 31
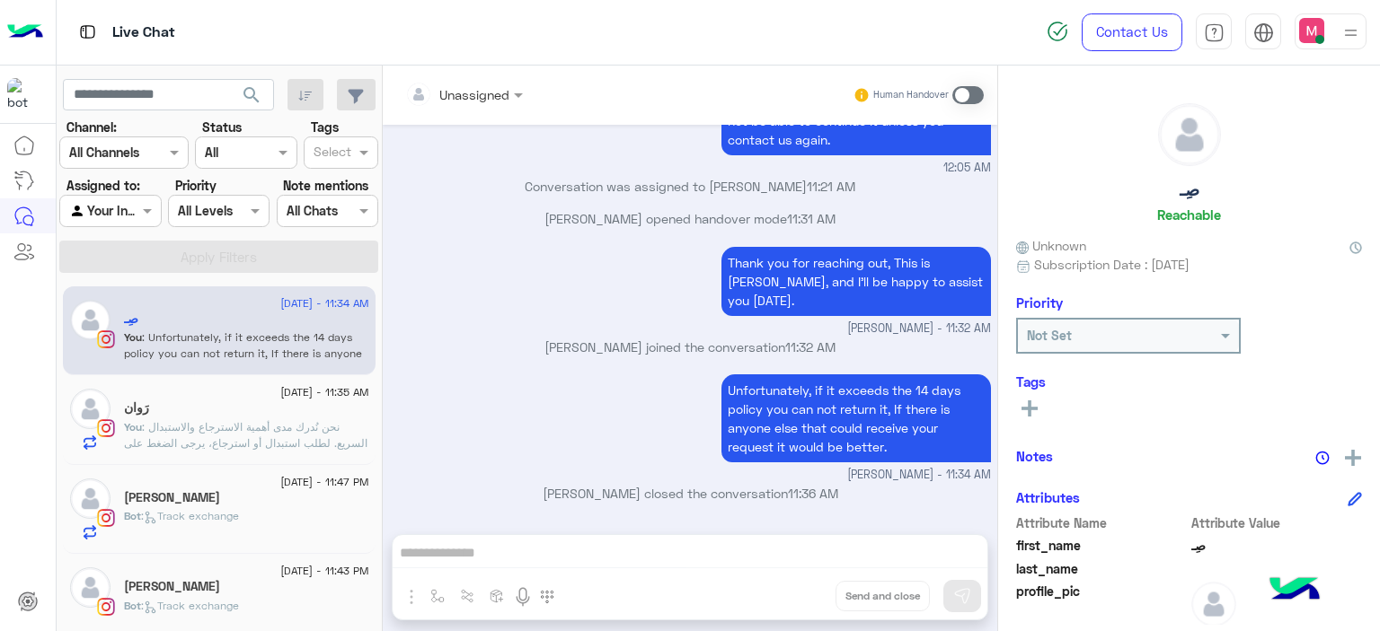
scroll to position [1750, 0]
click at [280, 440] on span ": نحن نُدرك مدى أهمية الاسترجاع والاستبدال السريع. لطلب استبدال أو استرجاع، يرج…" at bounding box center [245, 483] width 243 height 127
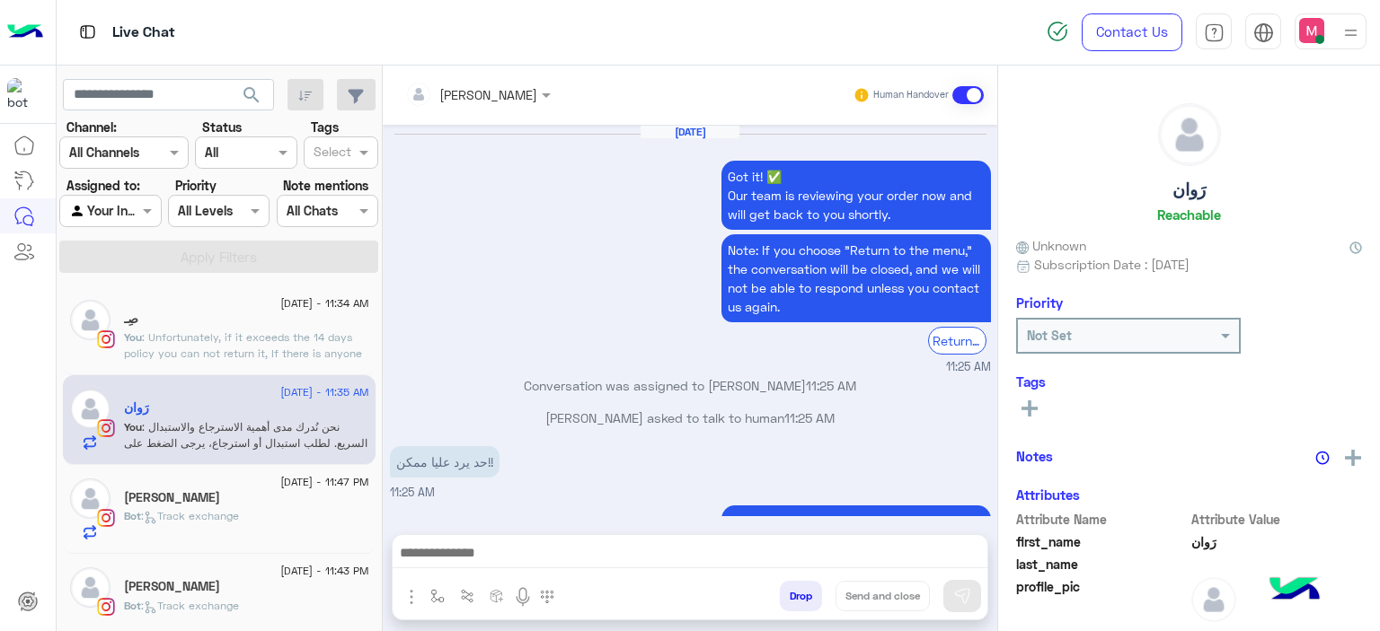
scroll to position [1470, 0]
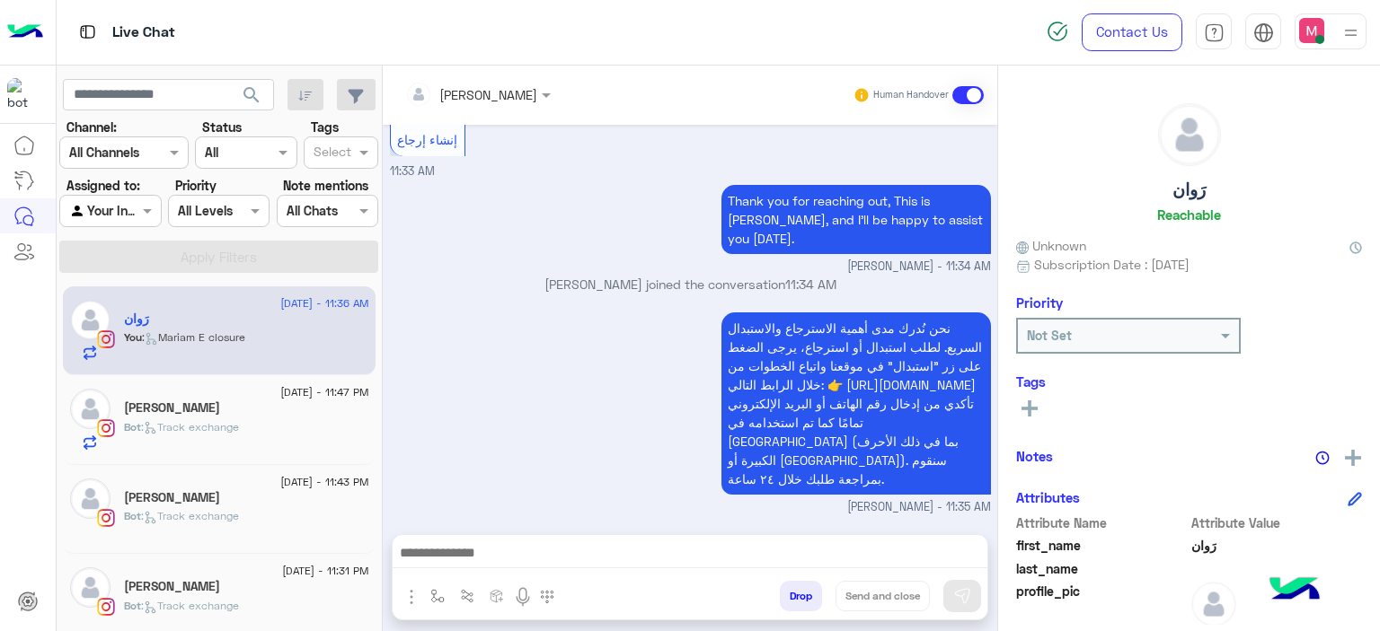
click at [272, 425] on div "Bot : Track exchange" at bounding box center [246, 434] width 245 height 31
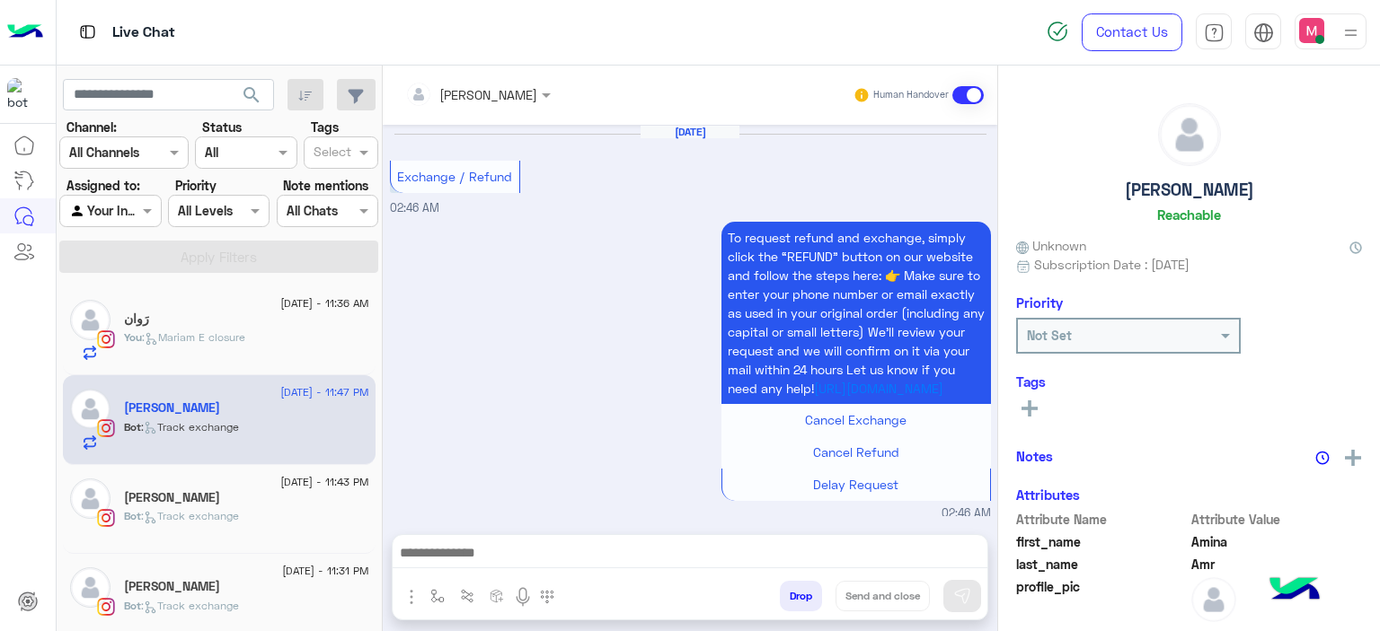
scroll to position [1872, 0]
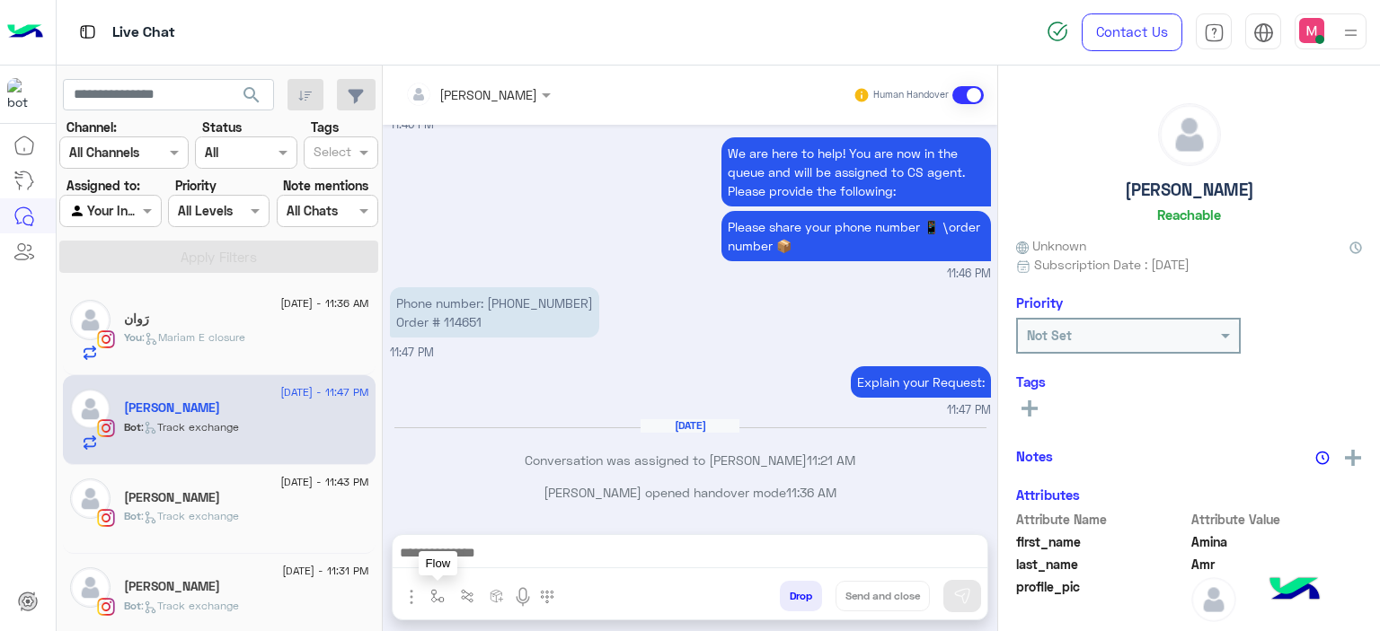
click at [440, 595] on img "button" at bounding box center [437, 596] width 14 height 14
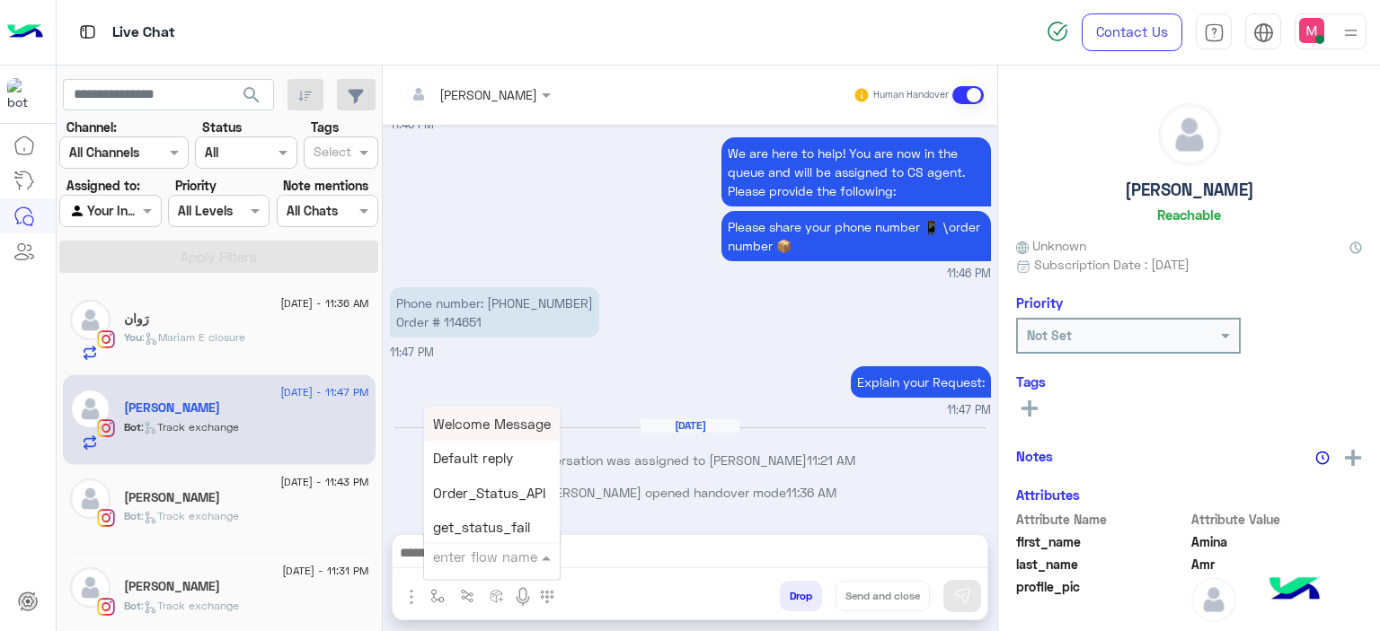
click at [474, 560] on input "text" at bounding box center [470, 557] width 74 height 21
type input "****"
click at [491, 419] on span "Mariam E Greeting" at bounding box center [491, 424] width 117 height 16
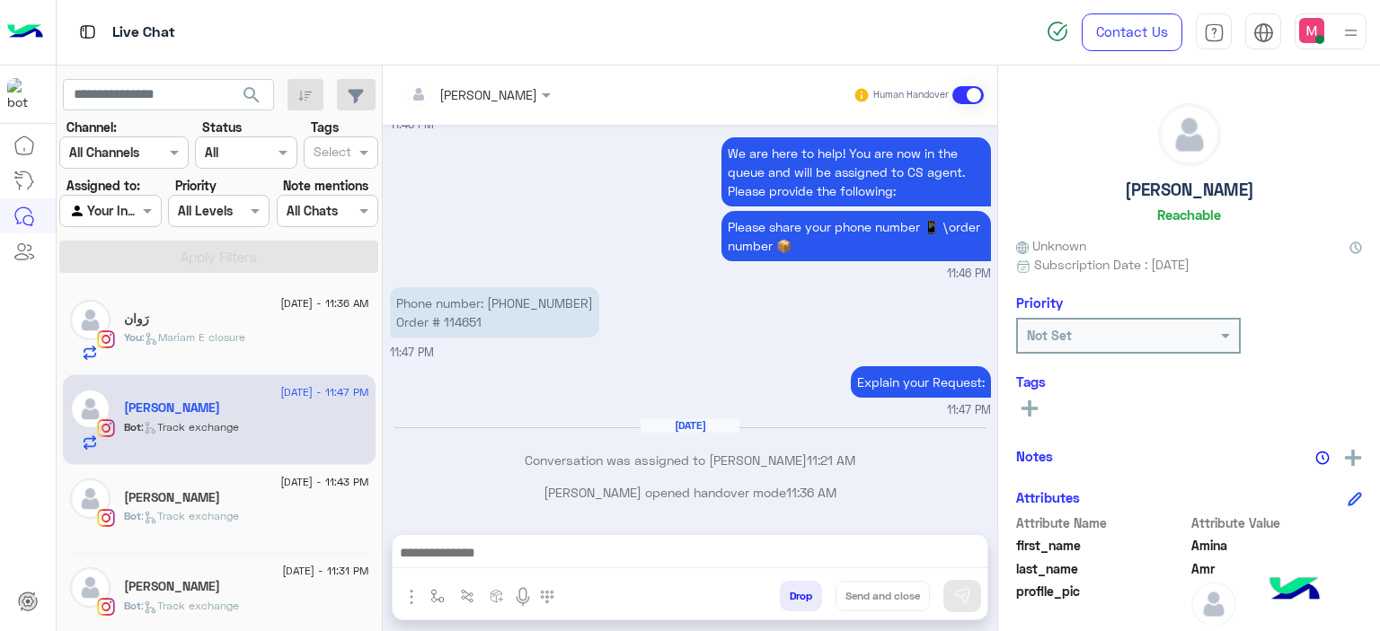
type textarea "**********"
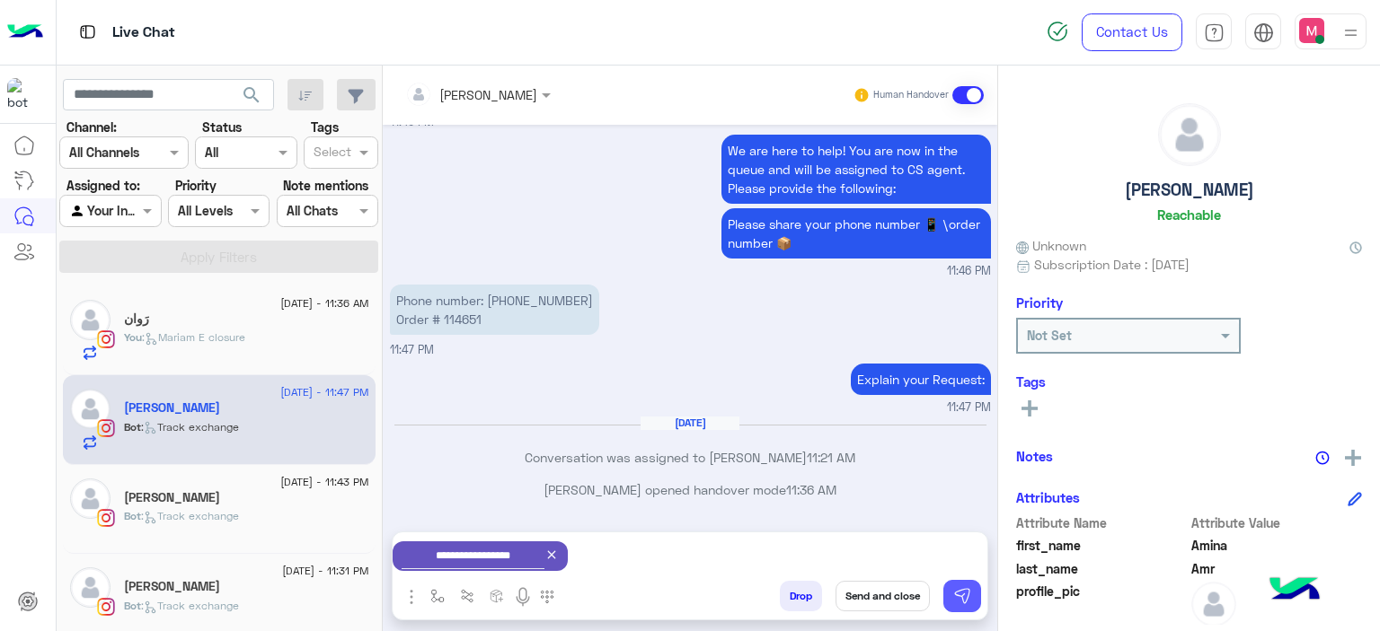
click at [961, 595] on img at bounding box center [962, 596] width 18 height 18
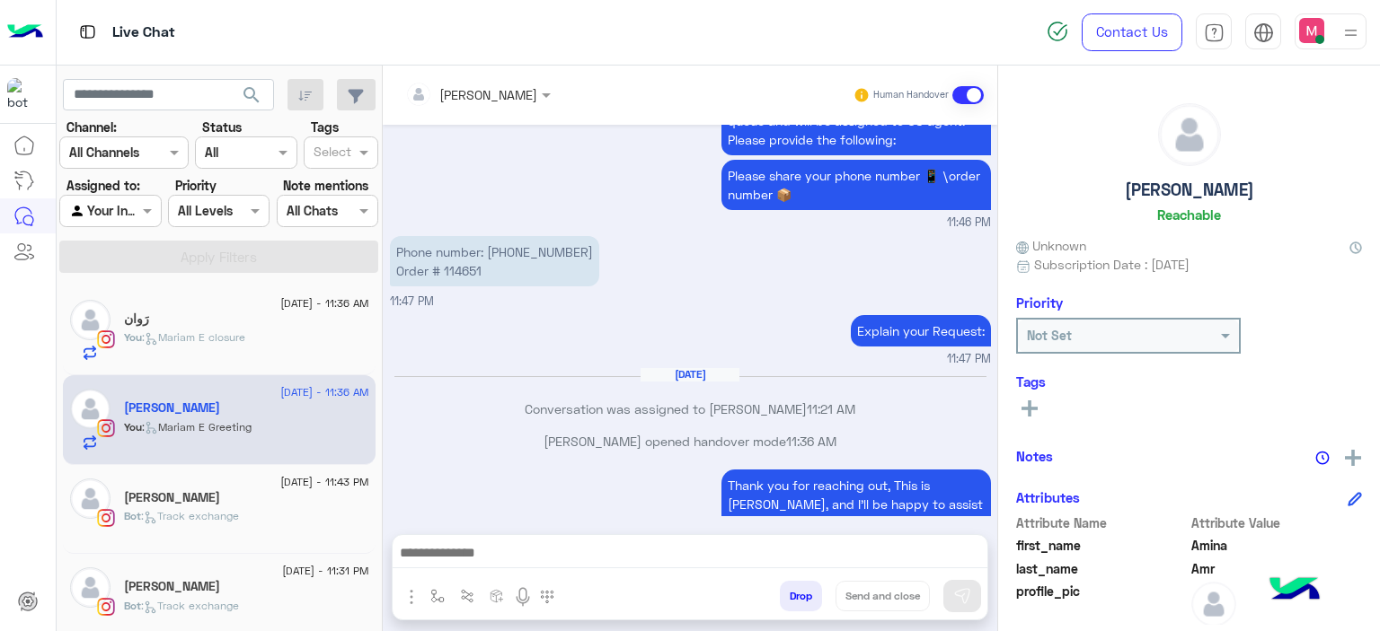
scroll to position [1999, 0]
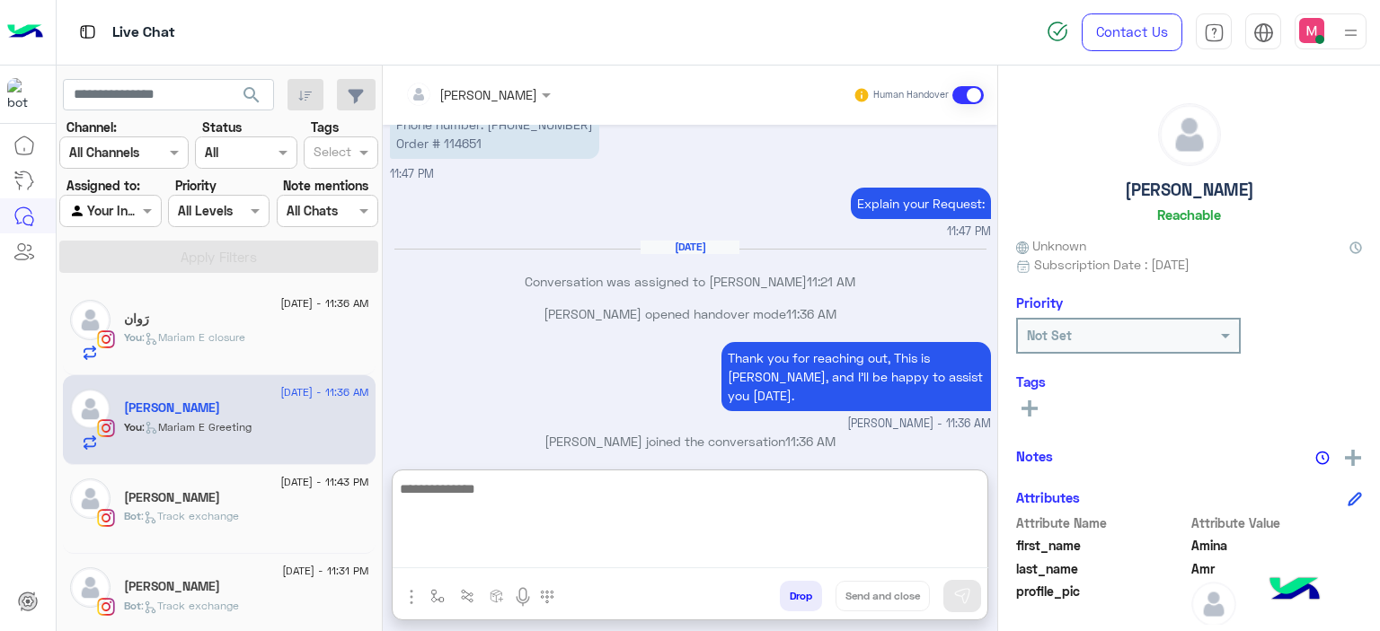
click at [525, 555] on textarea at bounding box center [690, 524] width 595 height 92
paste textarea "**********"
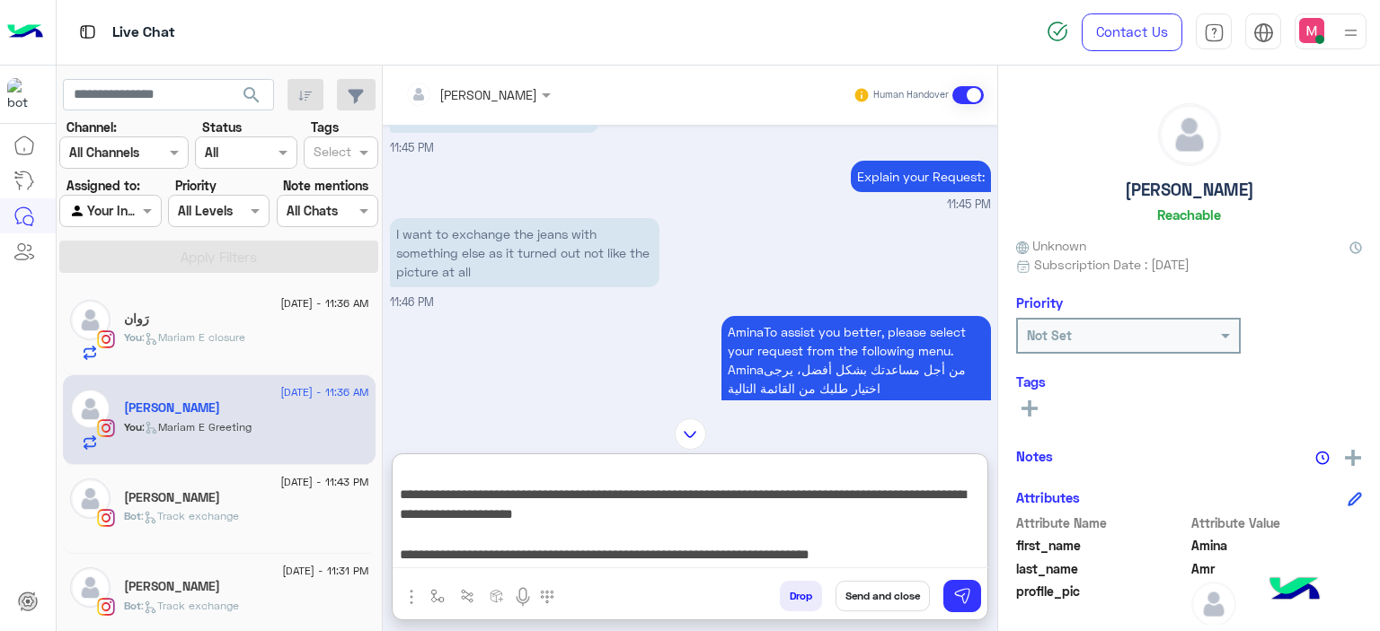
scroll to position [2080, 0]
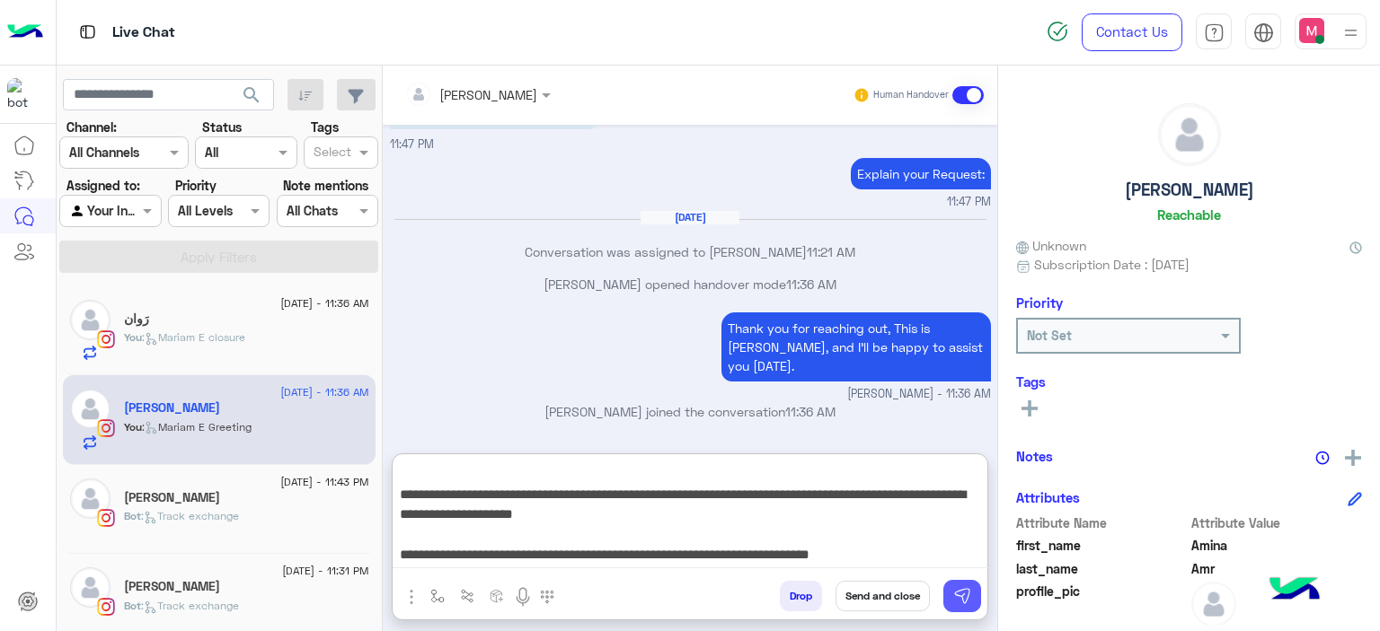
type textarea "**********"
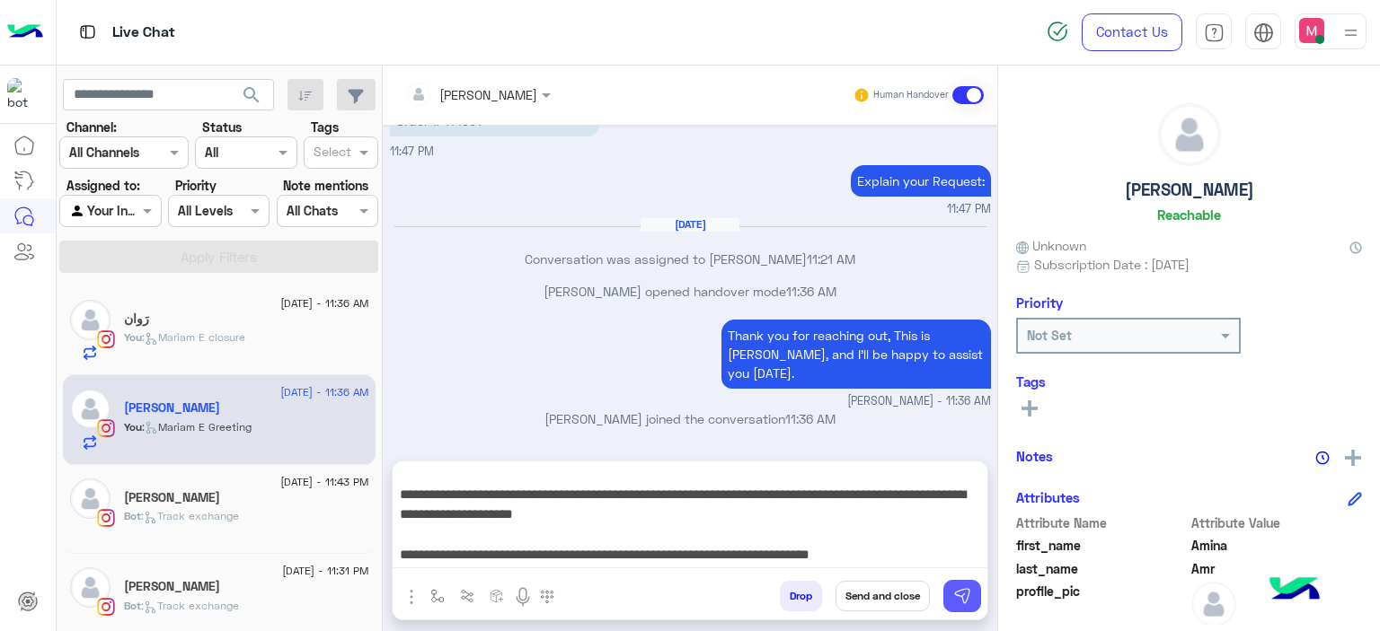
scroll to position [1999, 0]
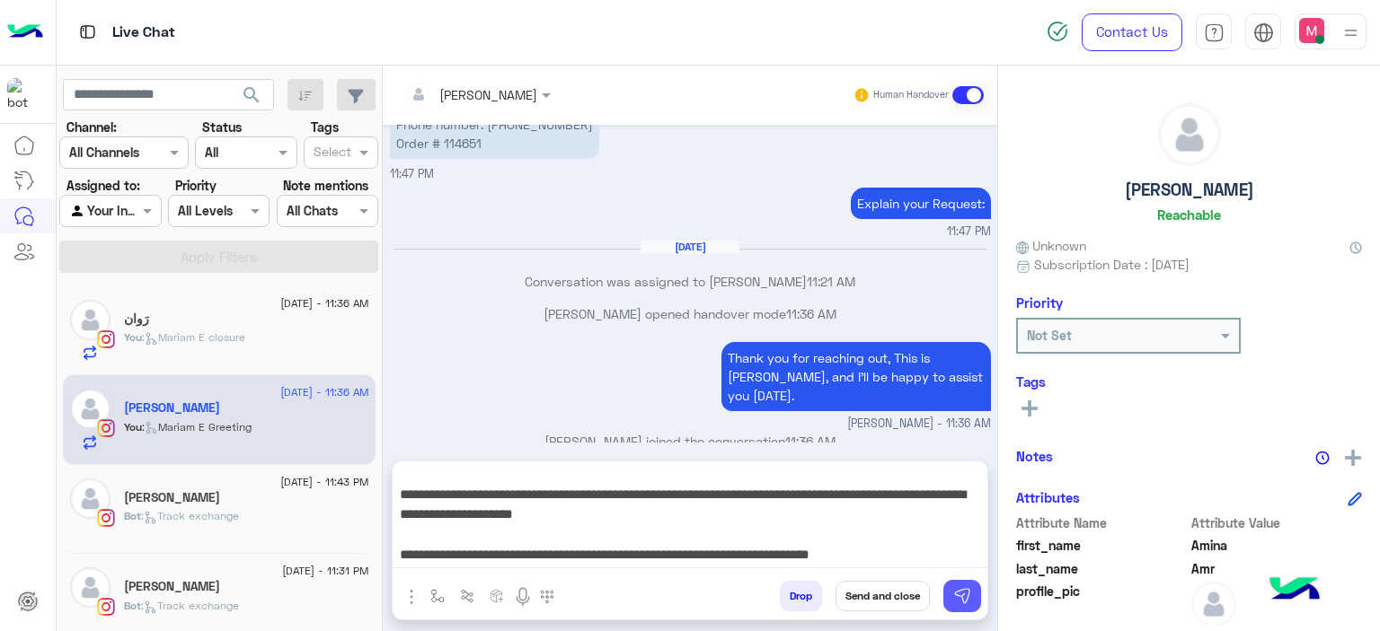
click at [948, 592] on button at bounding box center [962, 596] width 38 height 32
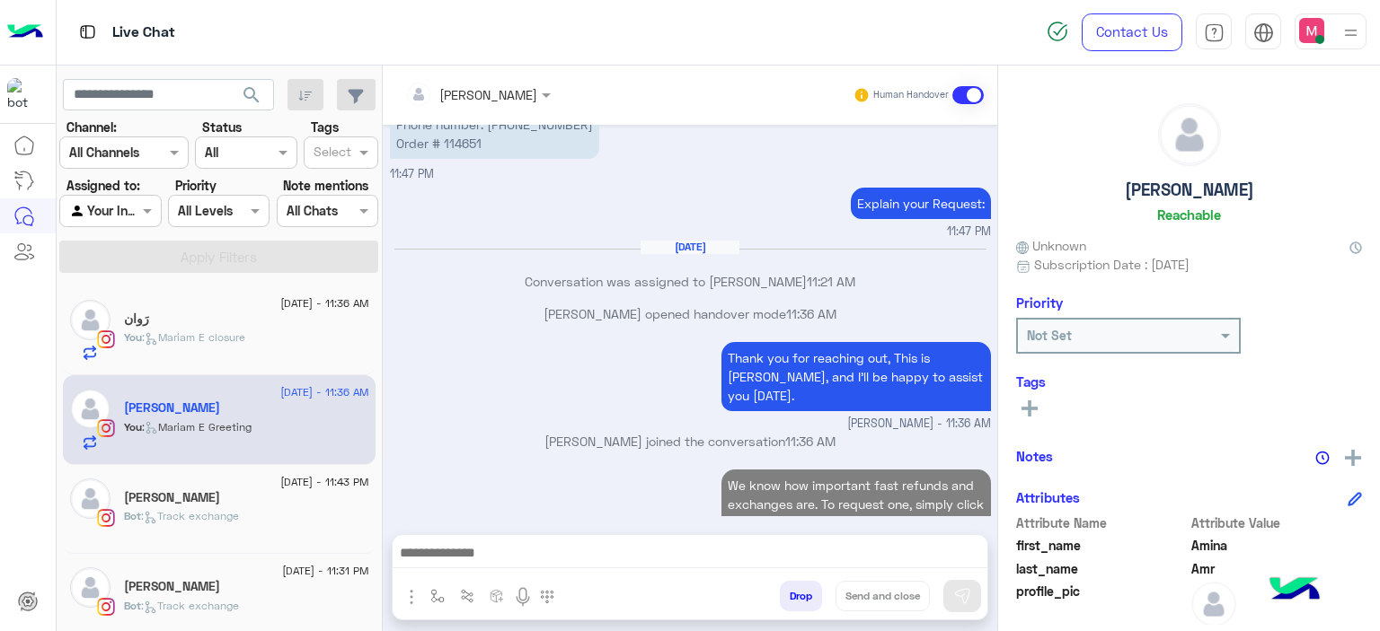
scroll to position [2227, 0]
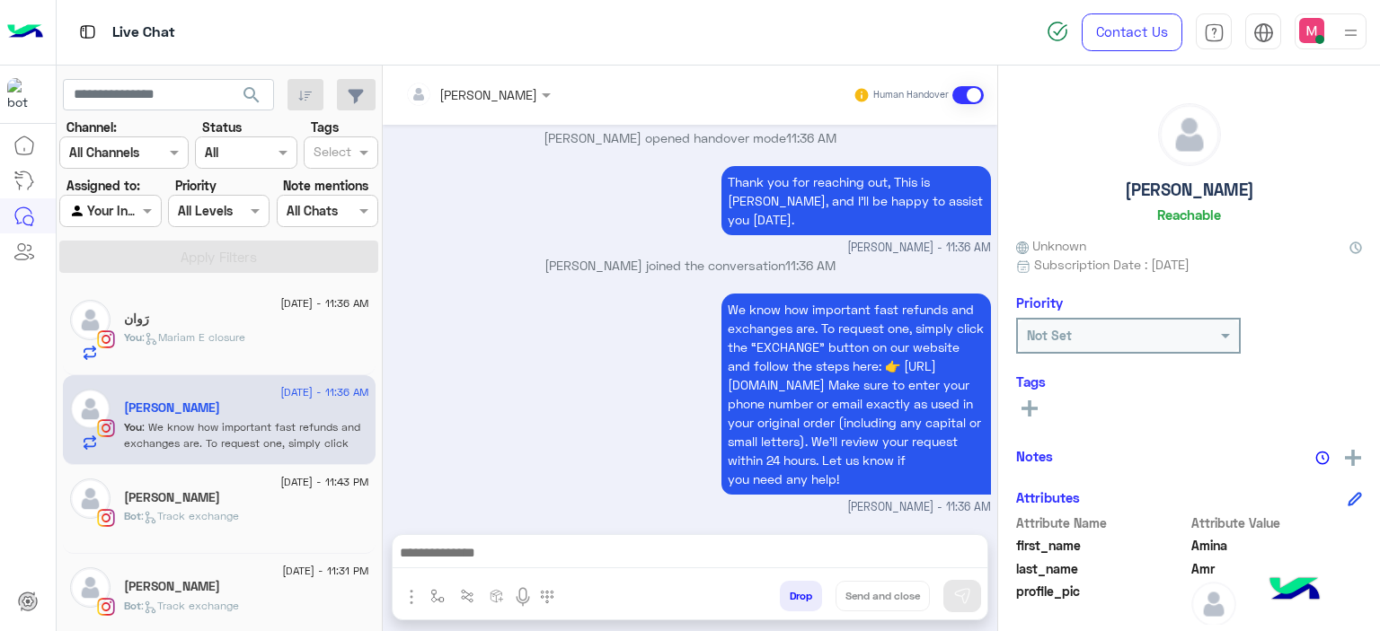
click at [227, 331] on span ": [PERSON_NAME] E closure" at bounding box center [193, 337] width 103 height 13
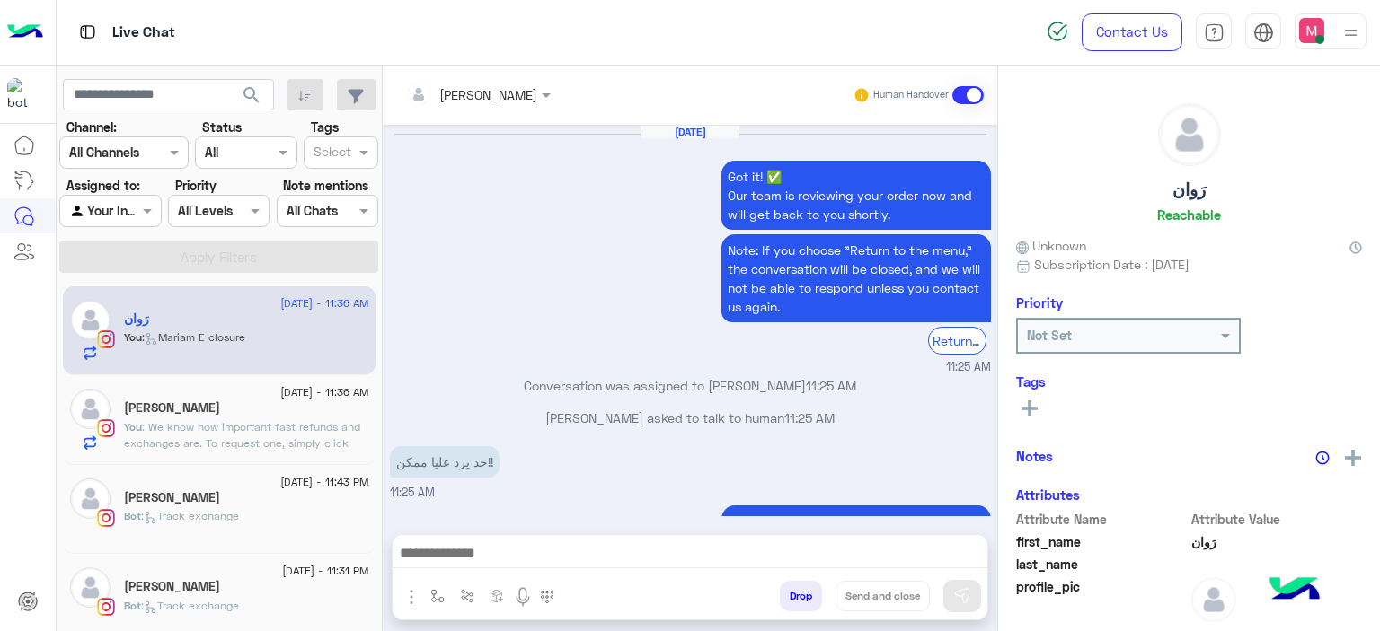
scroll to position [1470, 0]
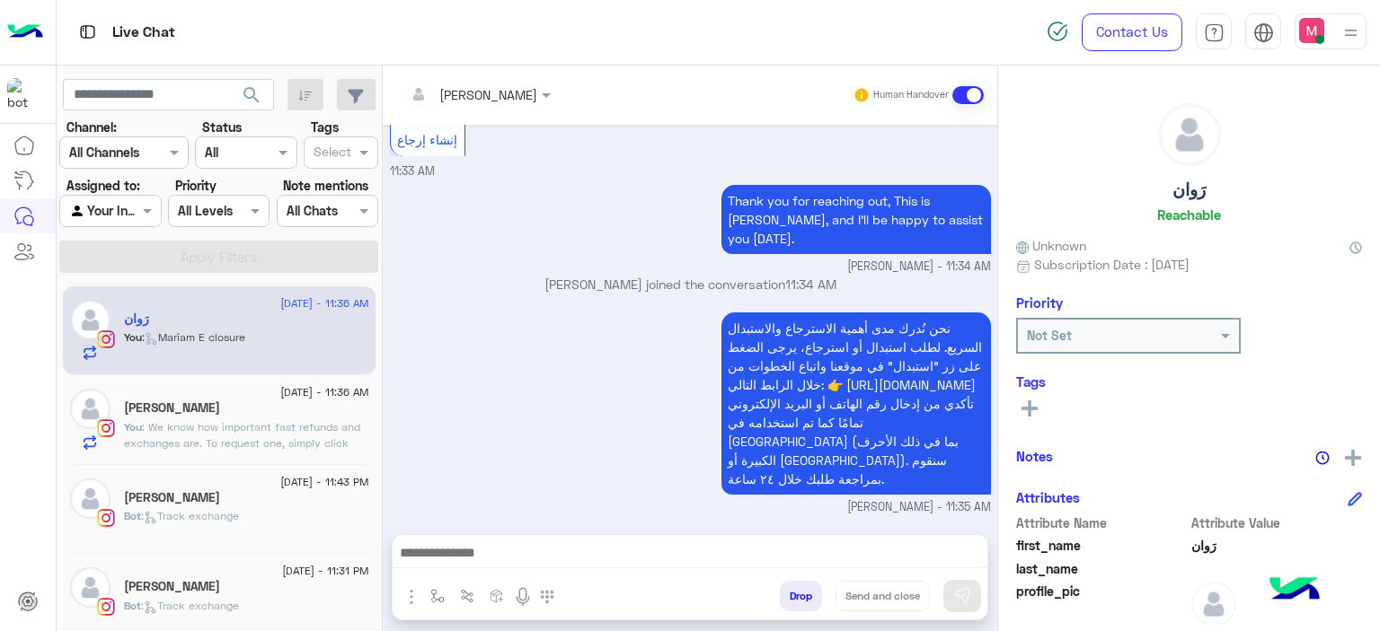
click at [272, 498] on div "[PERSON_NAME]" at bounding box center [246, 499] width 245 height 19
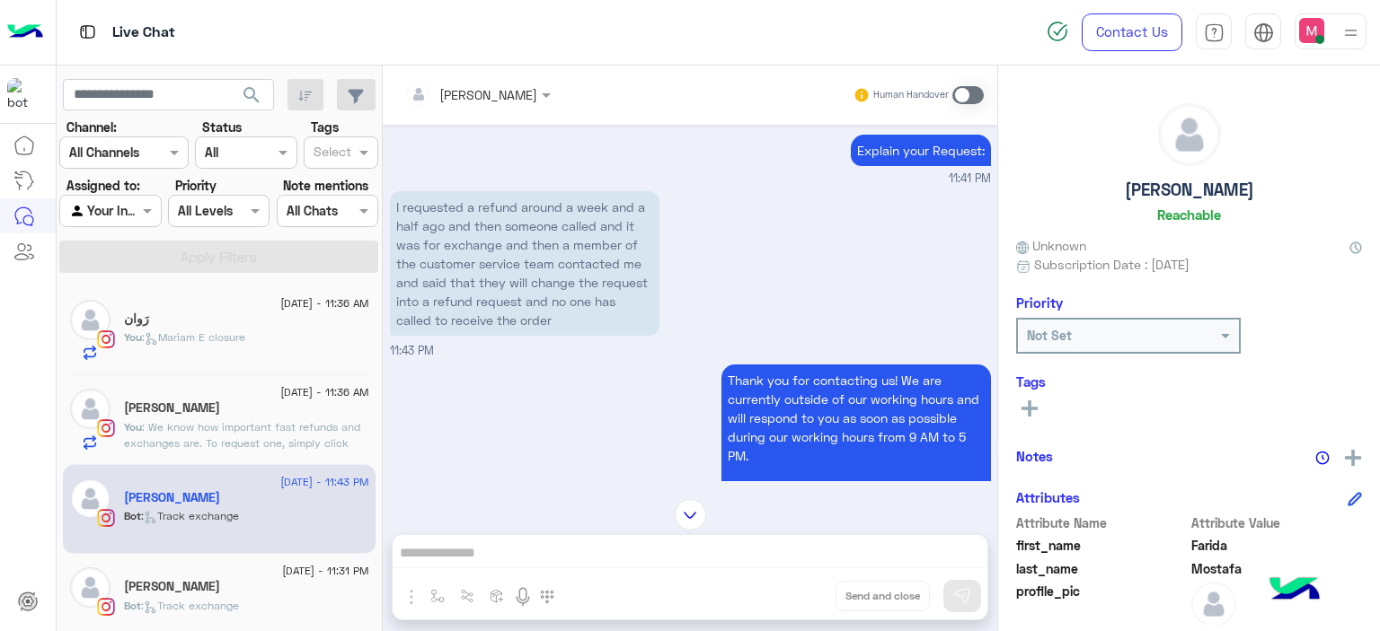
scroll to position [1465, 0]
click at [239, 330] on p "You : [PERSON_NAME] closure" at bounding box center [184, 338] width 121 height 16
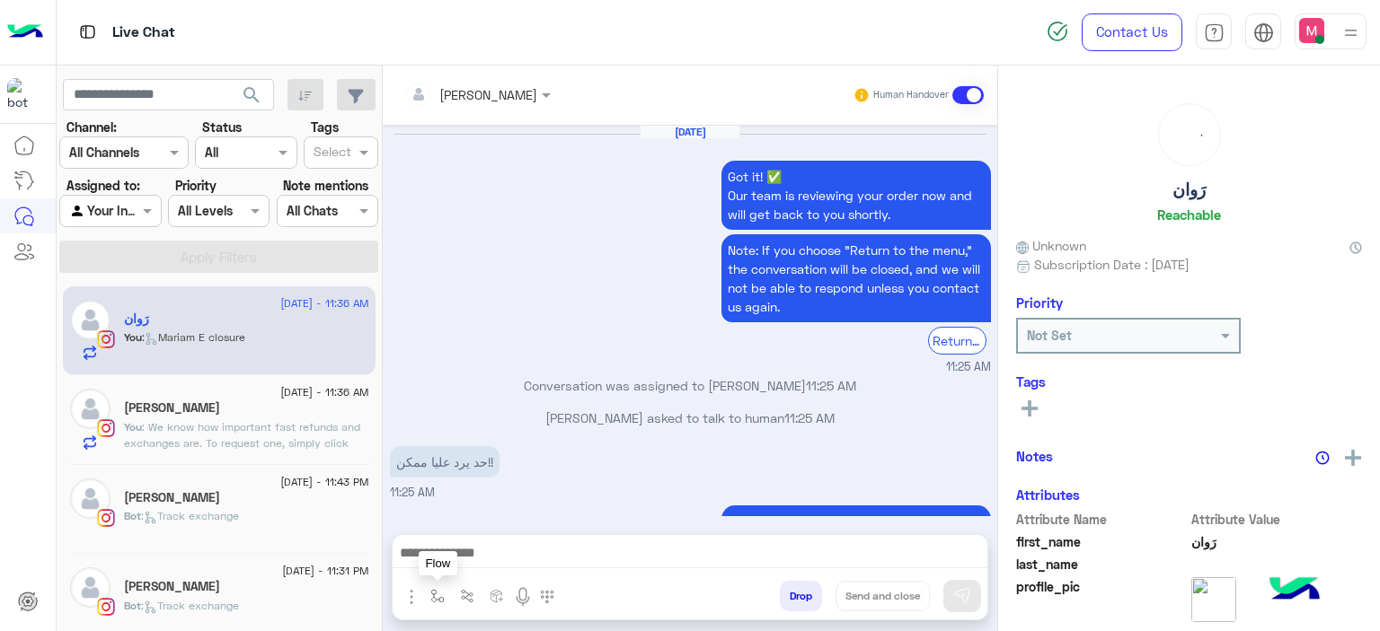
scroll to position [1470, 0]
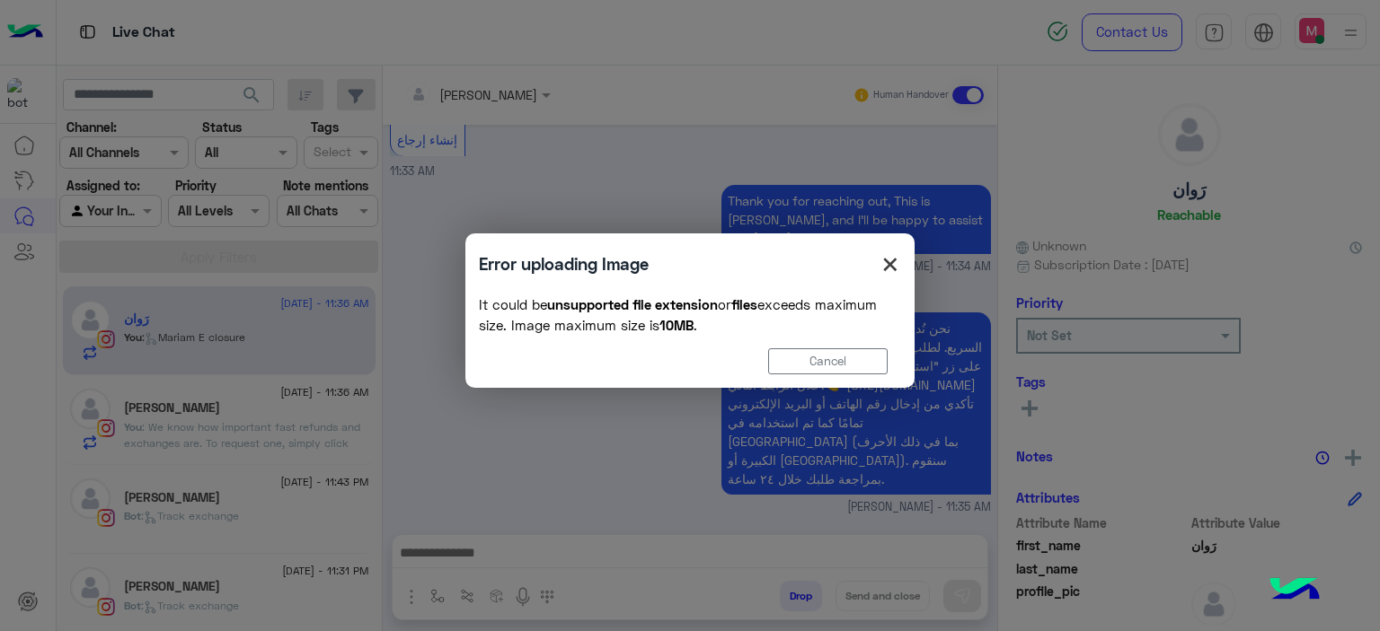
click at [886, 262] on span "×" at bounding box center [890, 263] width 22 height 40
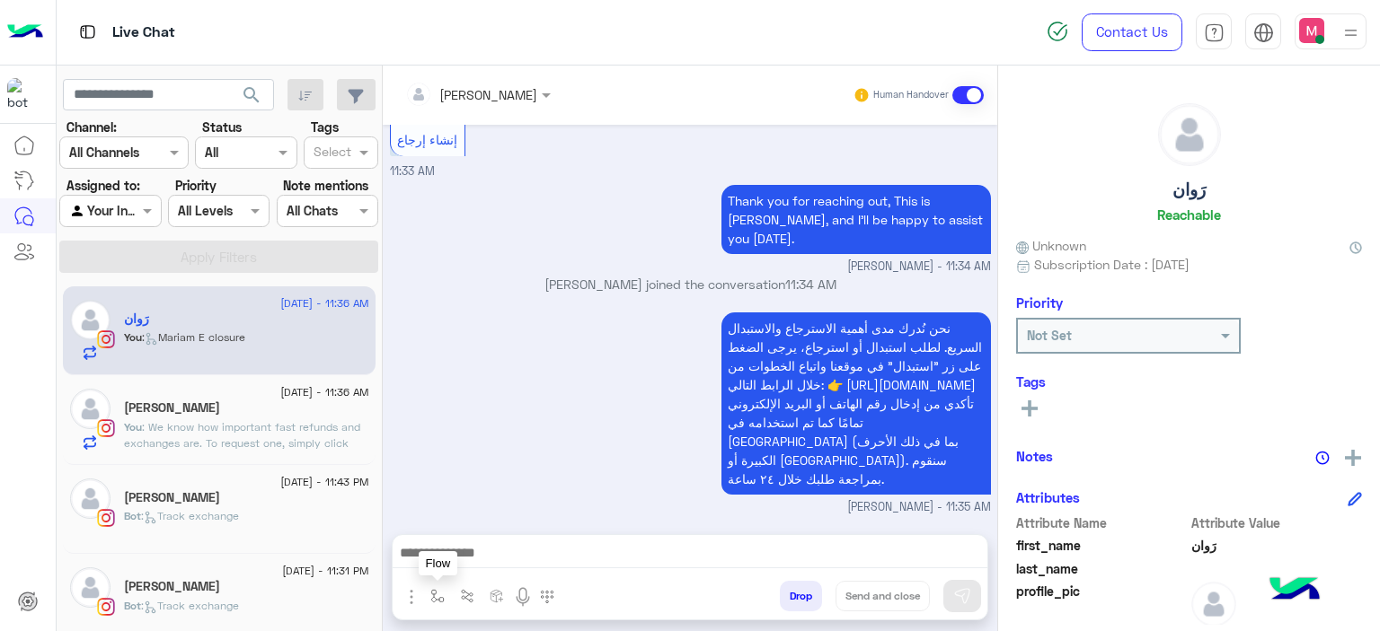
click at [430, 600] on img "button" at bounding box center [437, 596] width 14 height 14
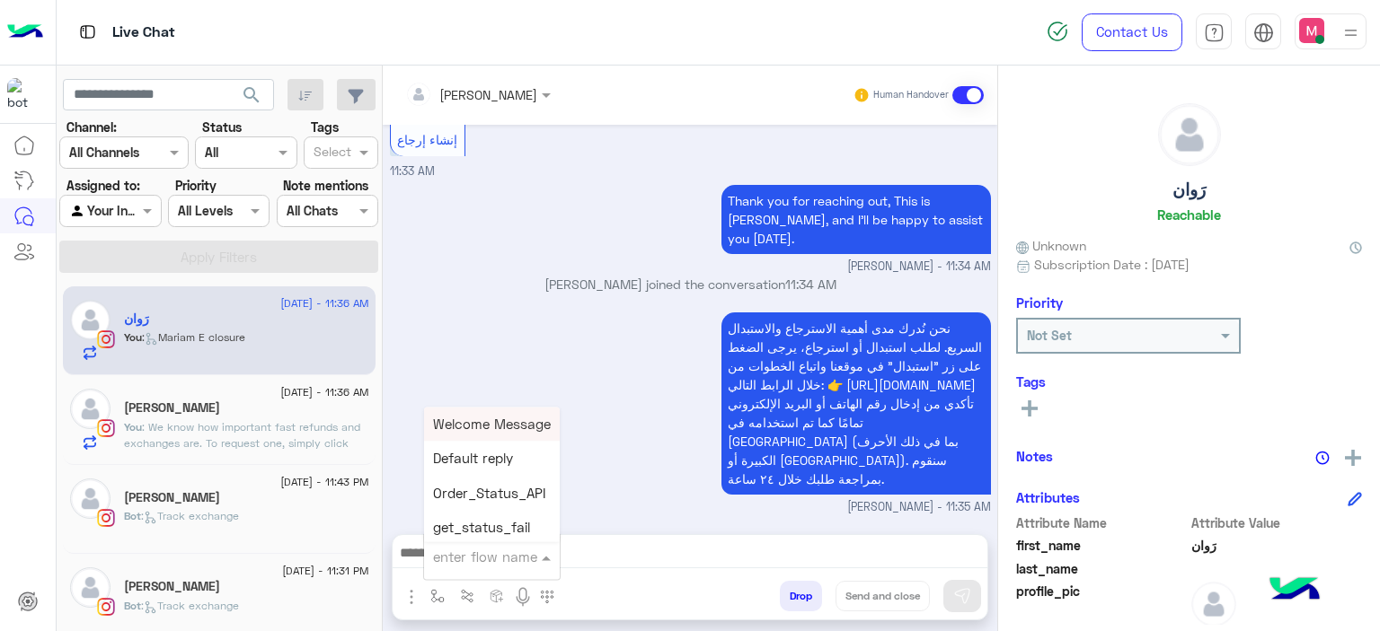
click at [476, 558] on input "text" at bounding box center [470, 557] width 74 height 21
type input "*****"
click at [503, 463] on span "Mariam E closure" at bounding box center [488, 459] width 110 height 16
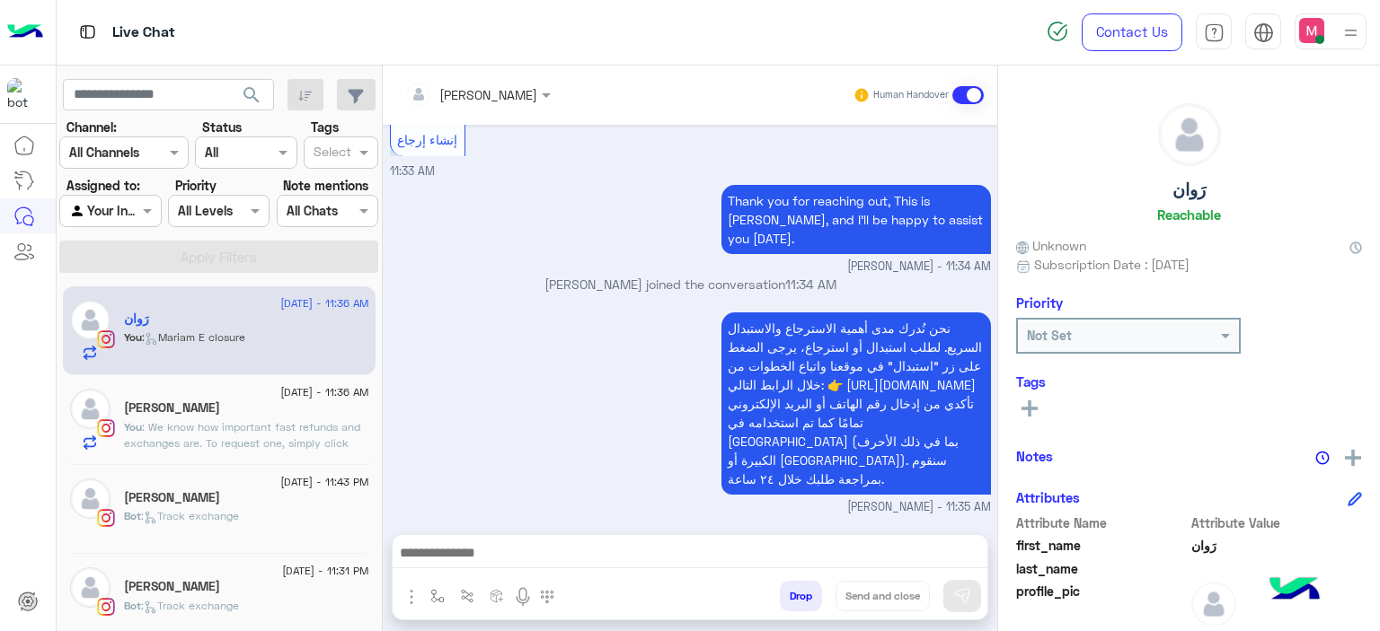
type textarea "**********"
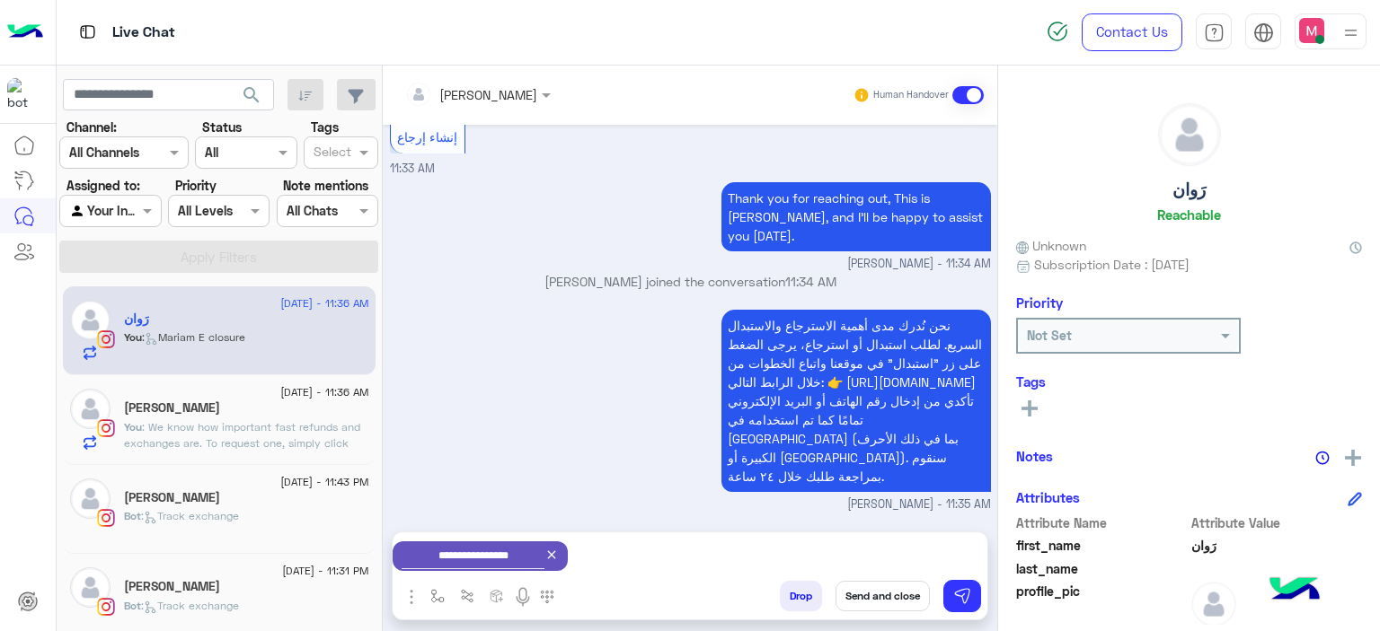
click at [877, 585] on button "Send and close" at bounding box center [882, 596] width 94 height 31
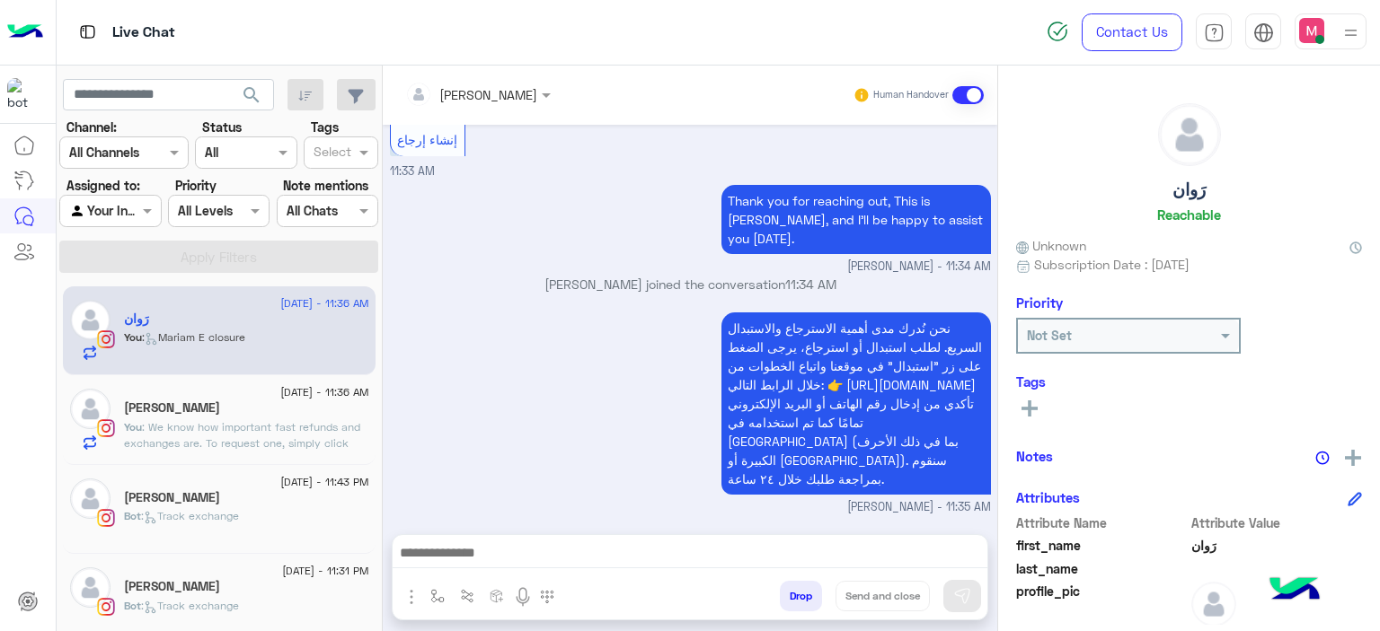
scroll to position [1503, 0]
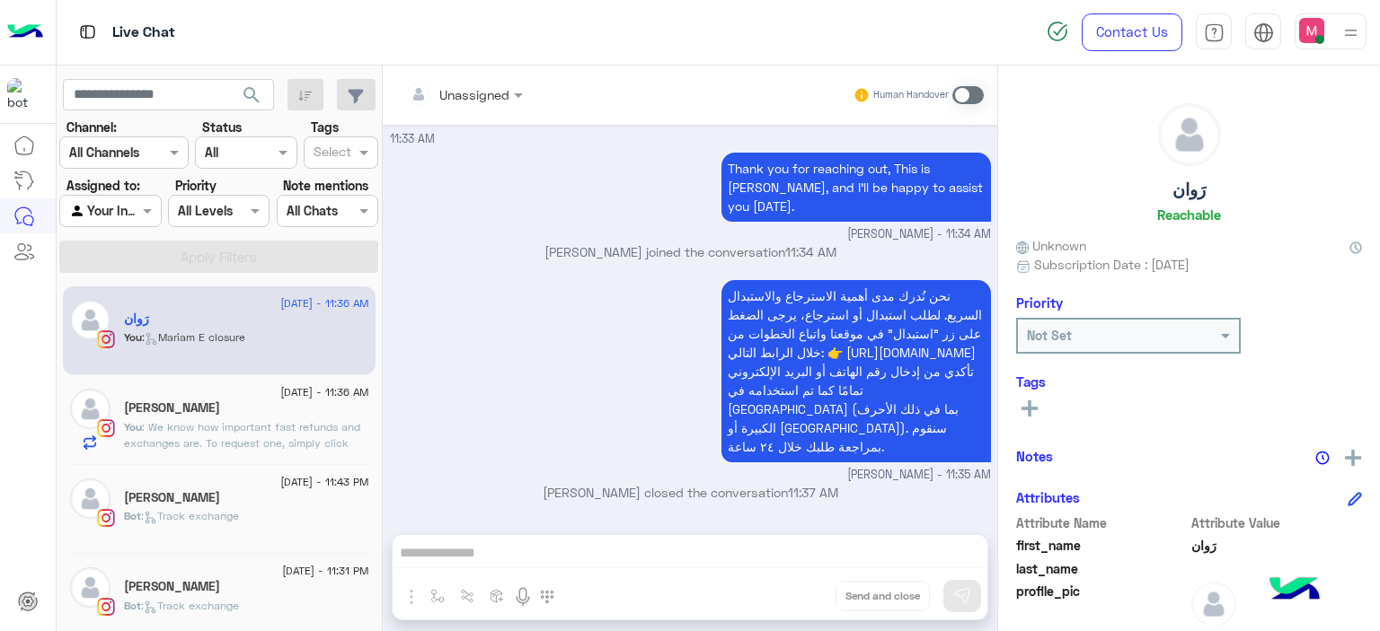
click at [223, 493] on div "[PERSON_NAME]" at bounding box center [246, 499] width 245 height 19
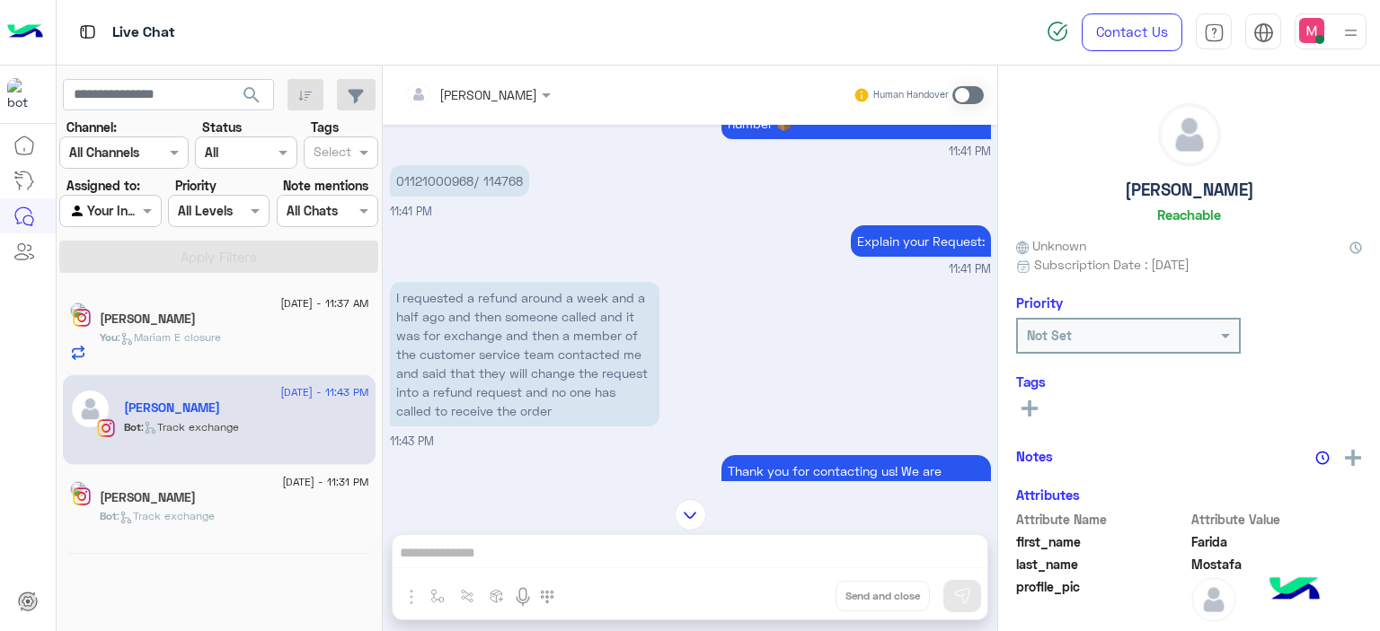
scroll to position [1344, 0]
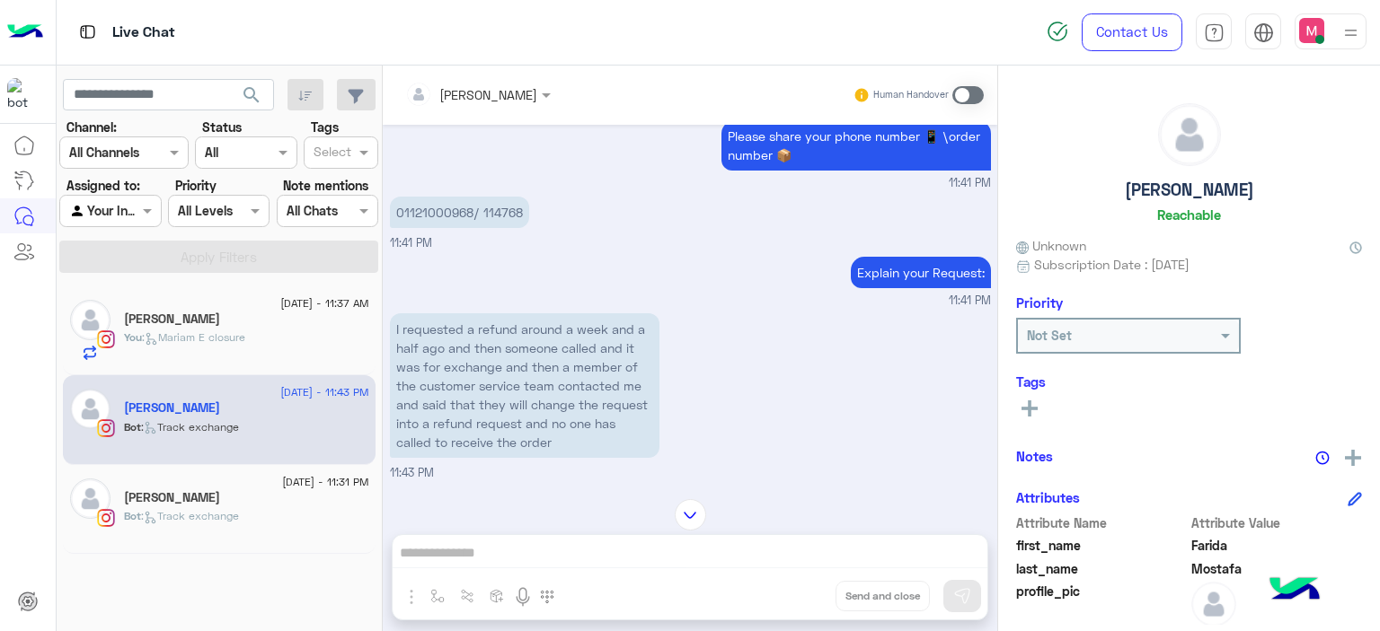
click at [492, 226] on p "01121000968/ 114768" at bounding box center [459, 212] width 139 height 31
copy p "114768"
click at [693, 269] on div "Explain your Request: 11:41 PM" at bounding box center [690, 280] width 601 height 57
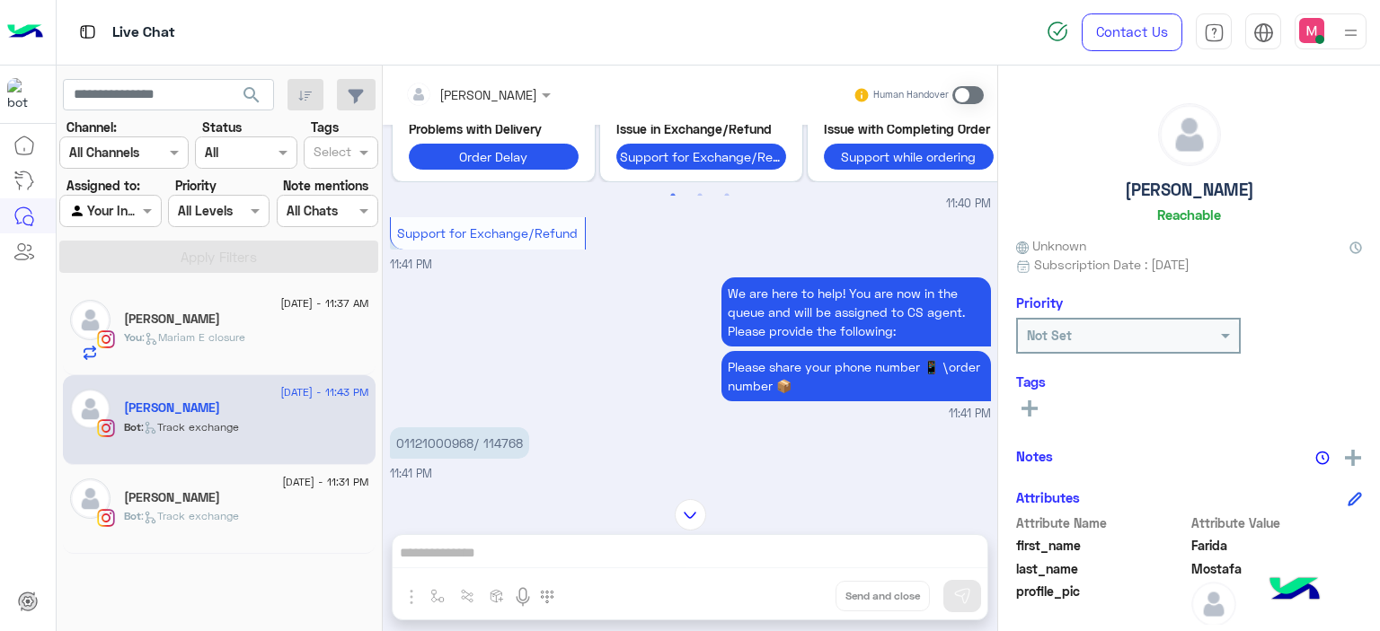
scroll to position [1615, 0]
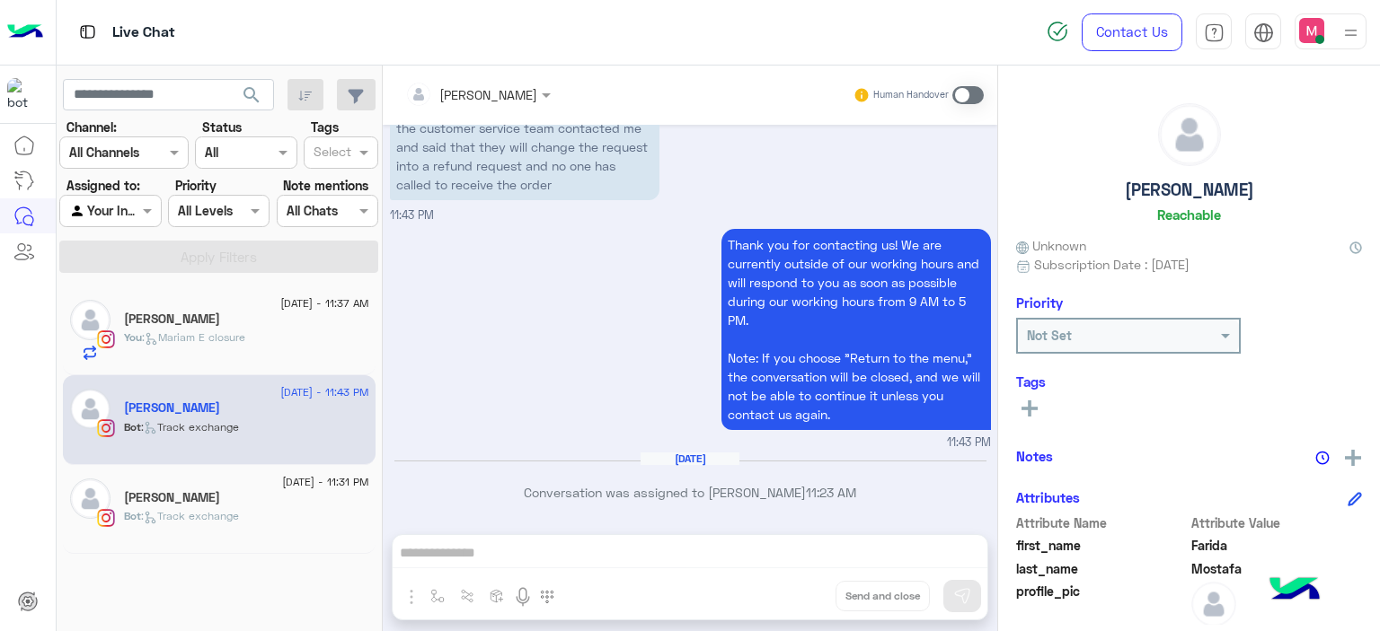
click at [327, 328] on div "[PERSON_NAME]" at bounding box center [246, 321] width 245 height 19
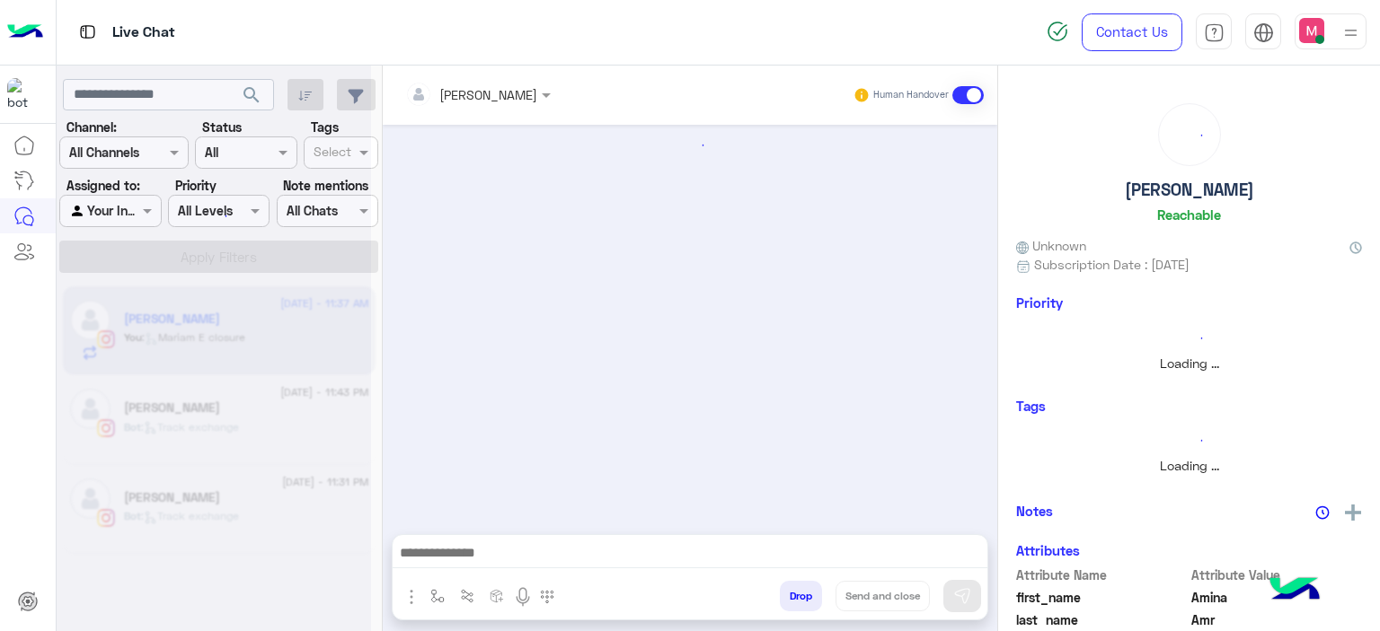
scroll to position [1782, 0]
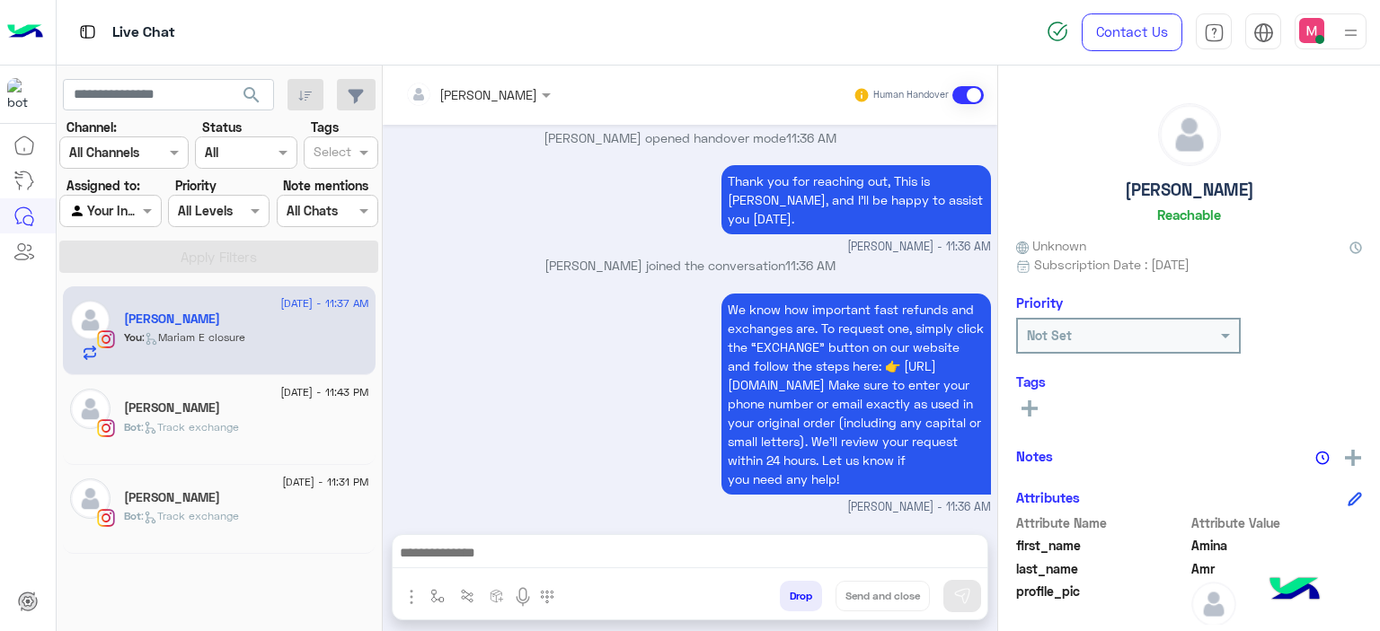
click at [302, 405] on div "[PERSON_NAME]" at bounding box center [246, 410] width 245 height 19
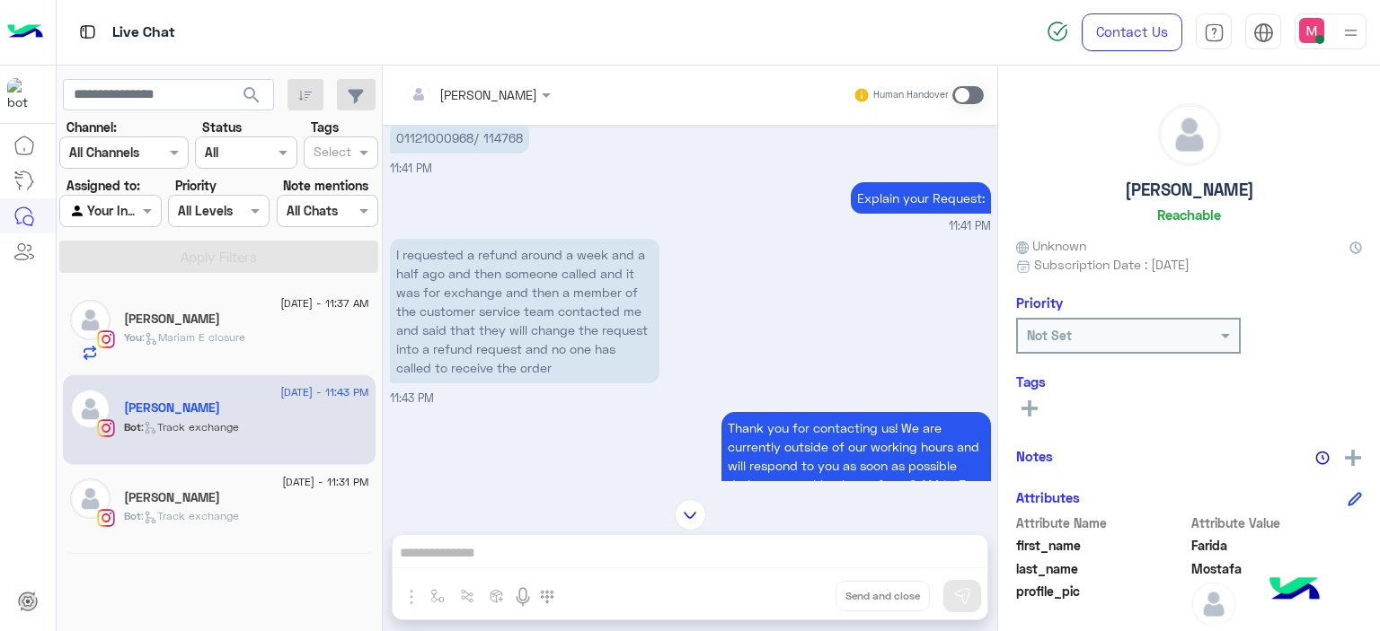
scroll to position [1417, 0]
click at [332, 334] on div "You : [PERSON_NAME] closure" at bounding box center [246, 345] width 245 height 31
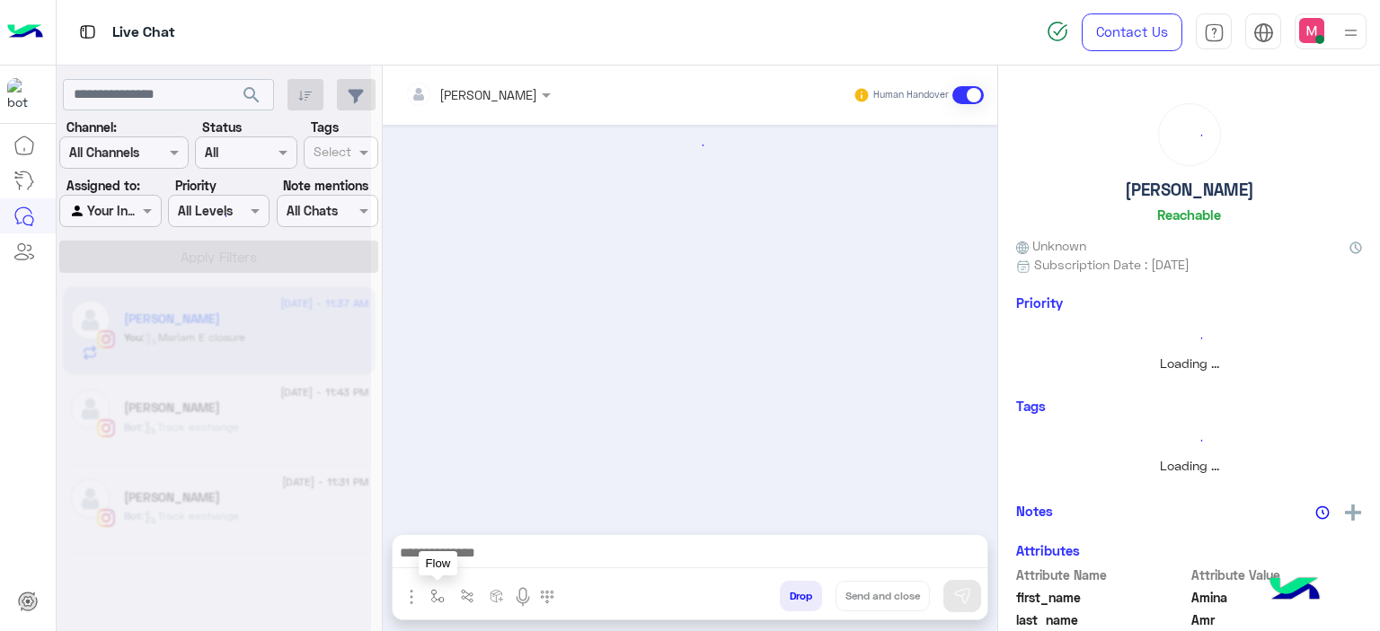
click at [436, 595] on img "button" at bounding box center [437, 596] width 14 height 14
click at [462, 550] on input "text" at bounding box center [470, 557] width 74 height 21
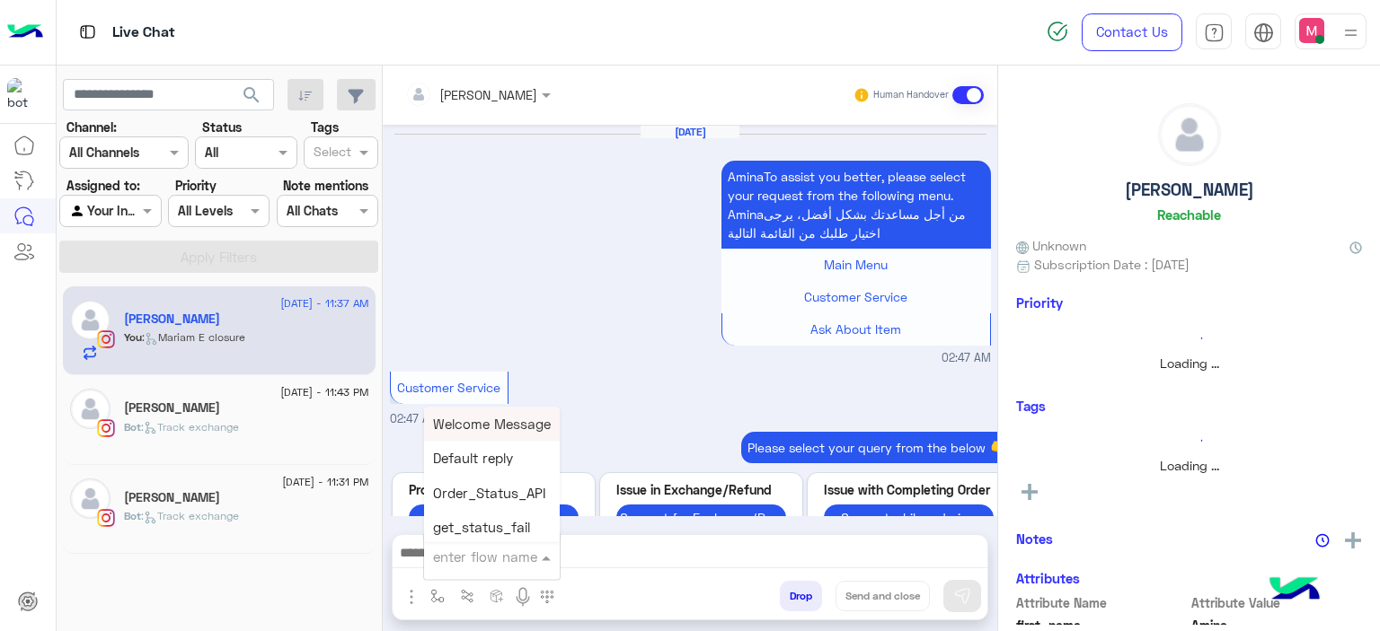
scroll to position [1782, 0]
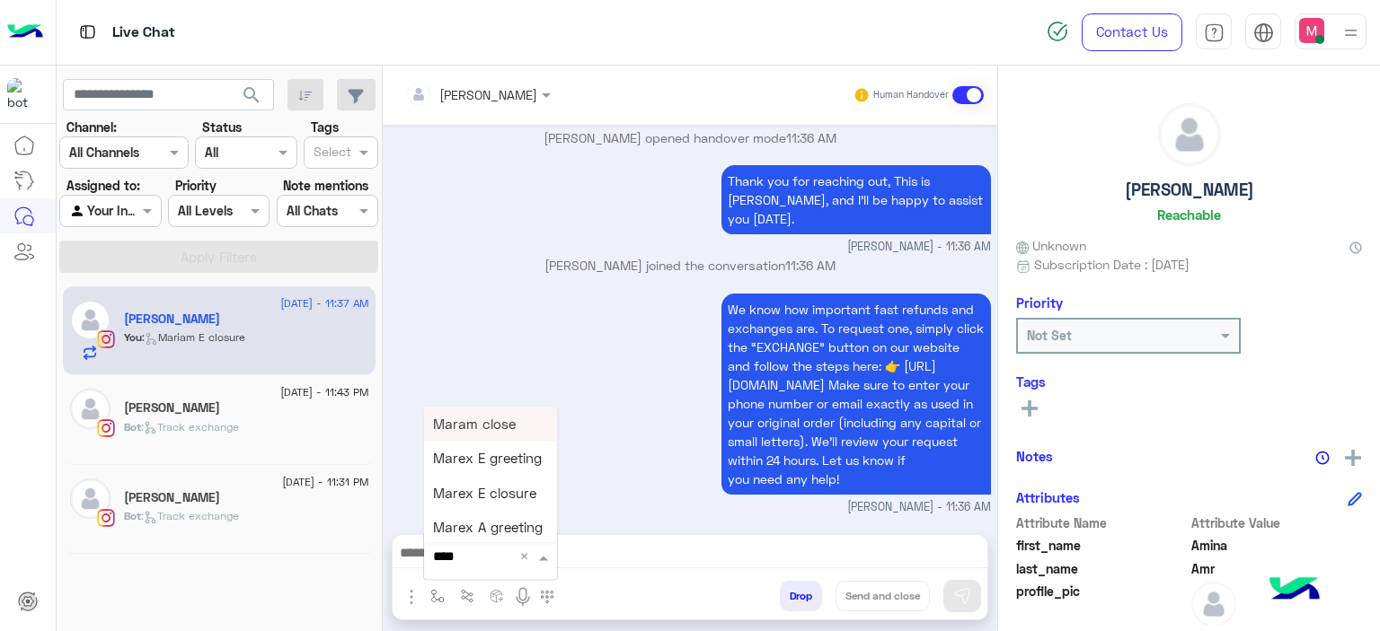
type input "*****"
click at [486, 463] on span "Mariam E closure" at bounding box center [488, 459] width 110 height 16
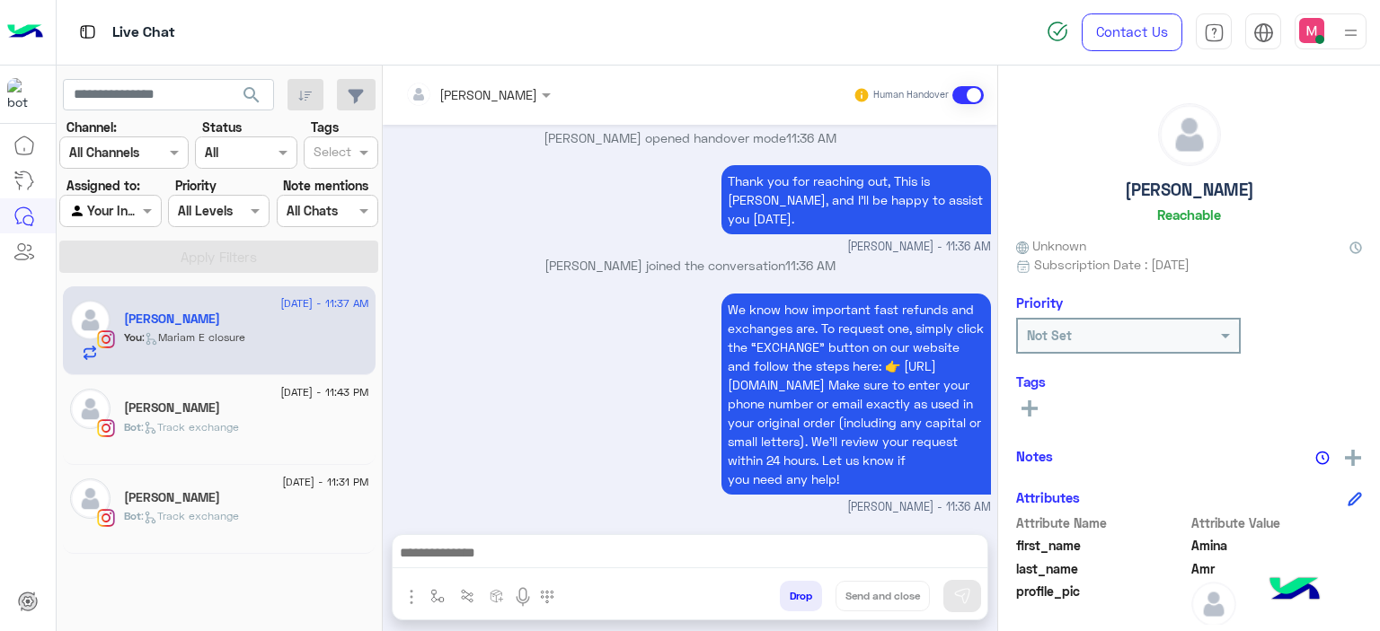
type textarea "**********"
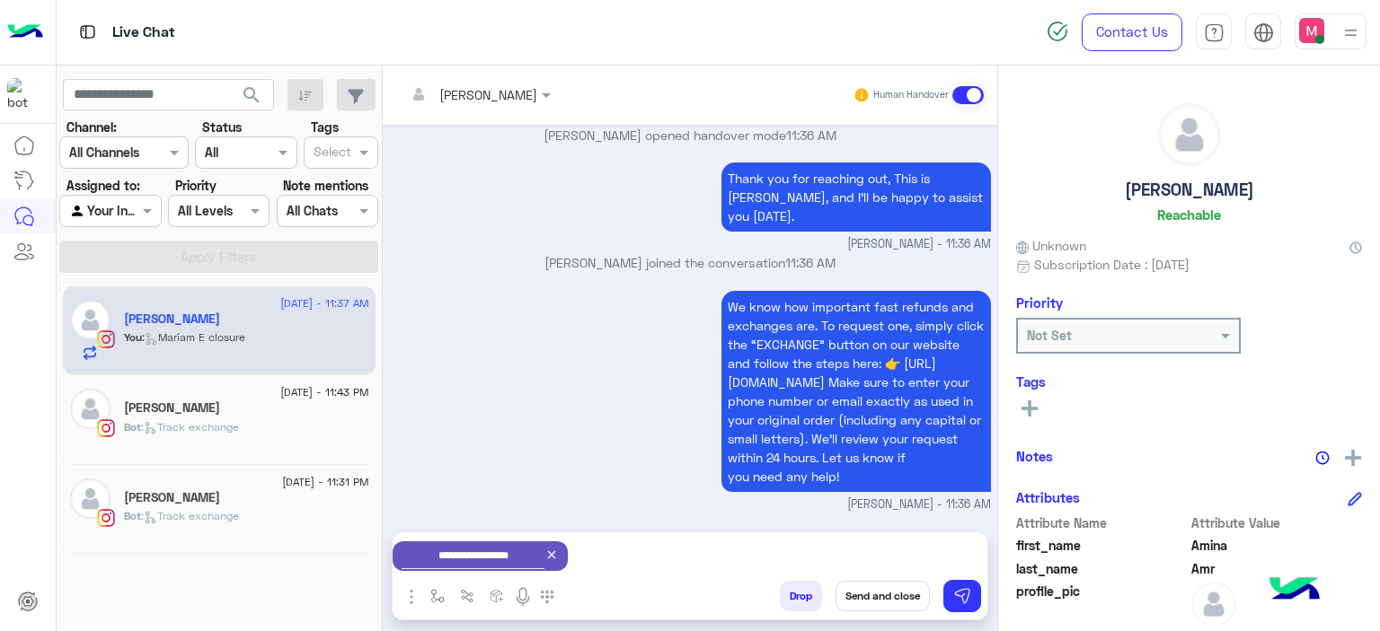
click at [878, 597] on button "Send and close" at bounding box center [882, 596] width 94 height 31
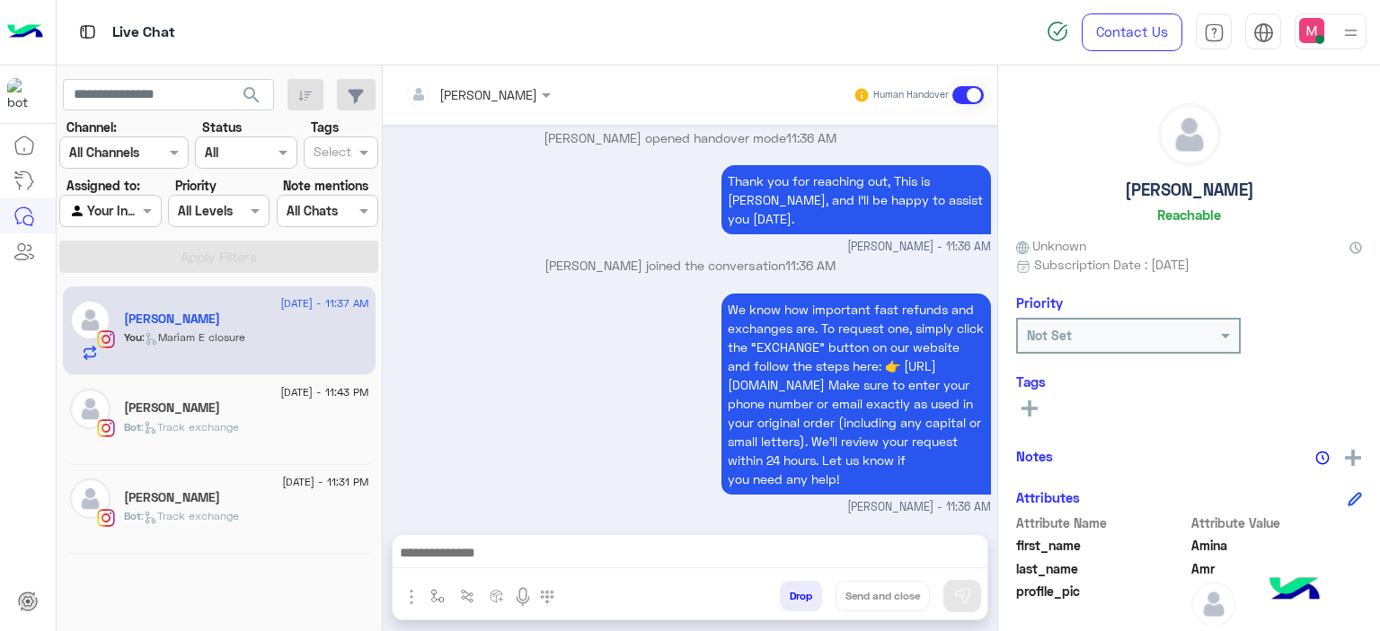
scroll to position [1814, 0]
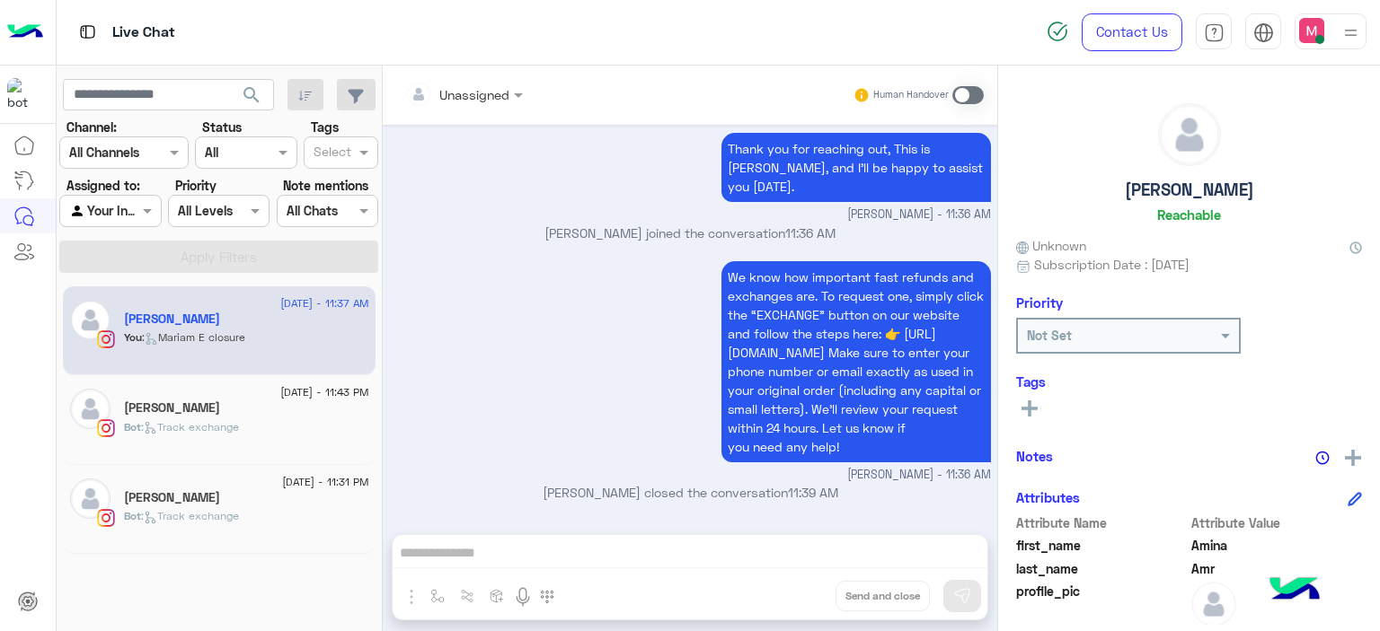
click at [240, 404] on div "[PERSON_NAME]" at bounding box center [246, 410] width 245 height 19
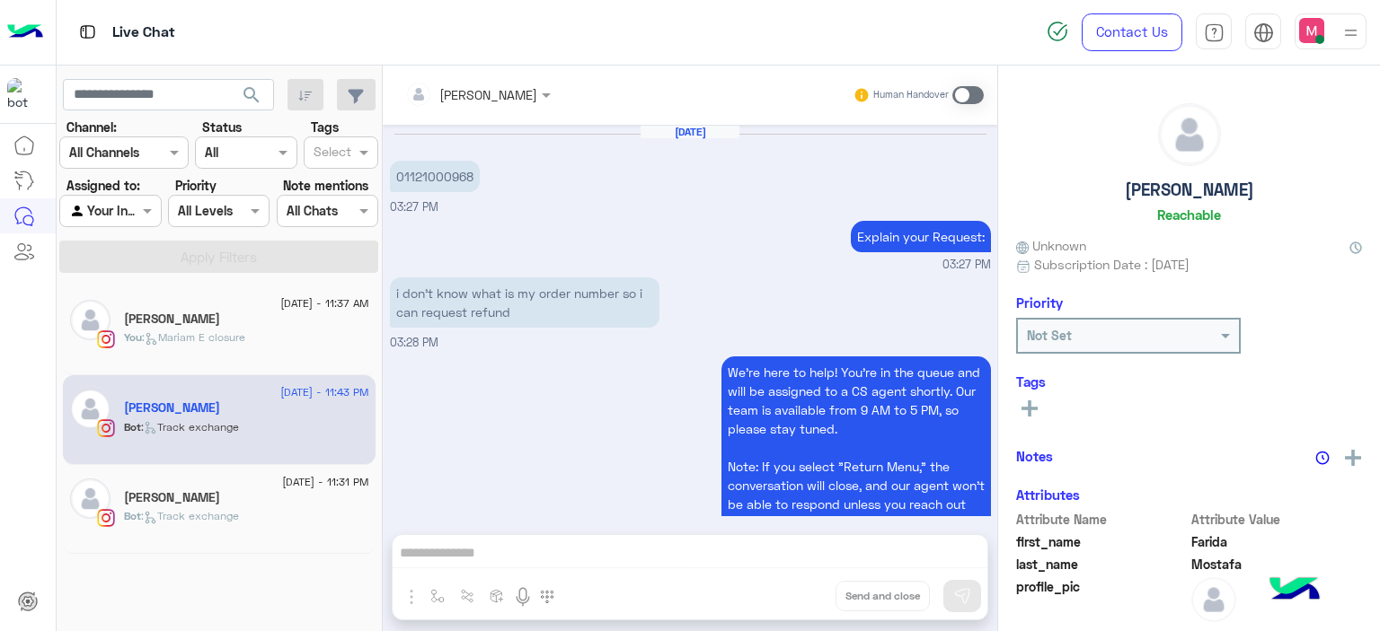
scroll to position [1615, 0]
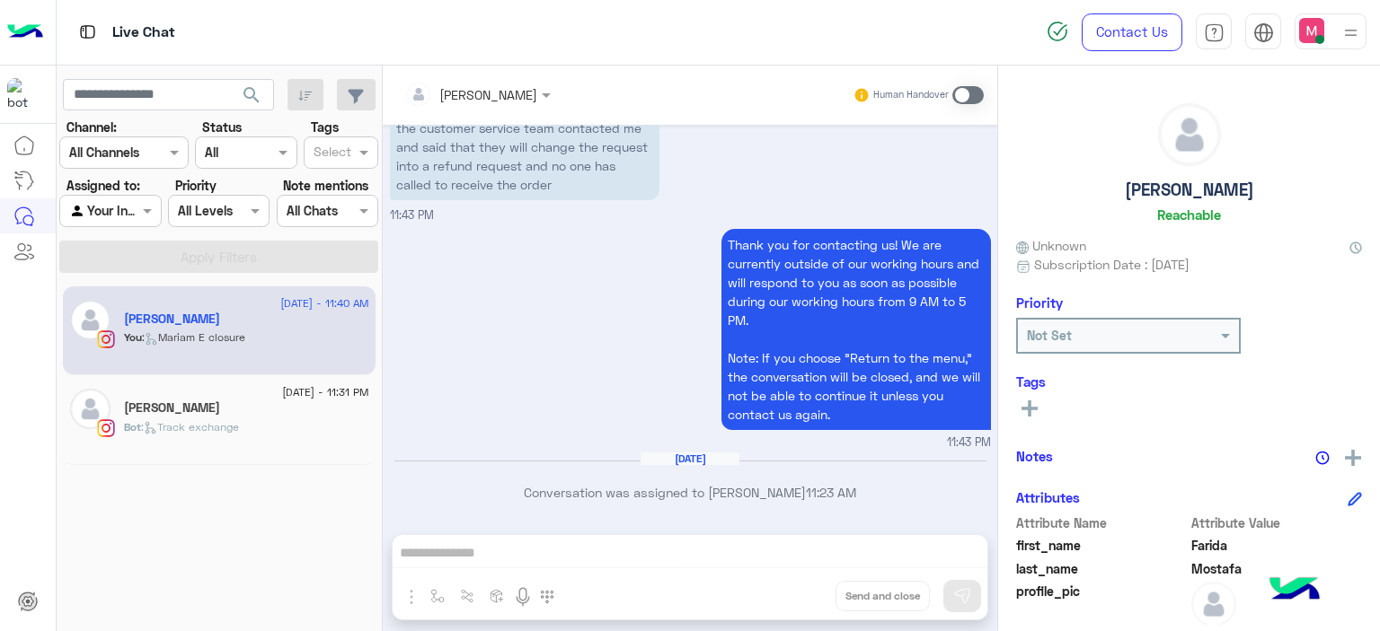
click at [963, 95] on span at bounding box center [967, 95] width 31 height 18
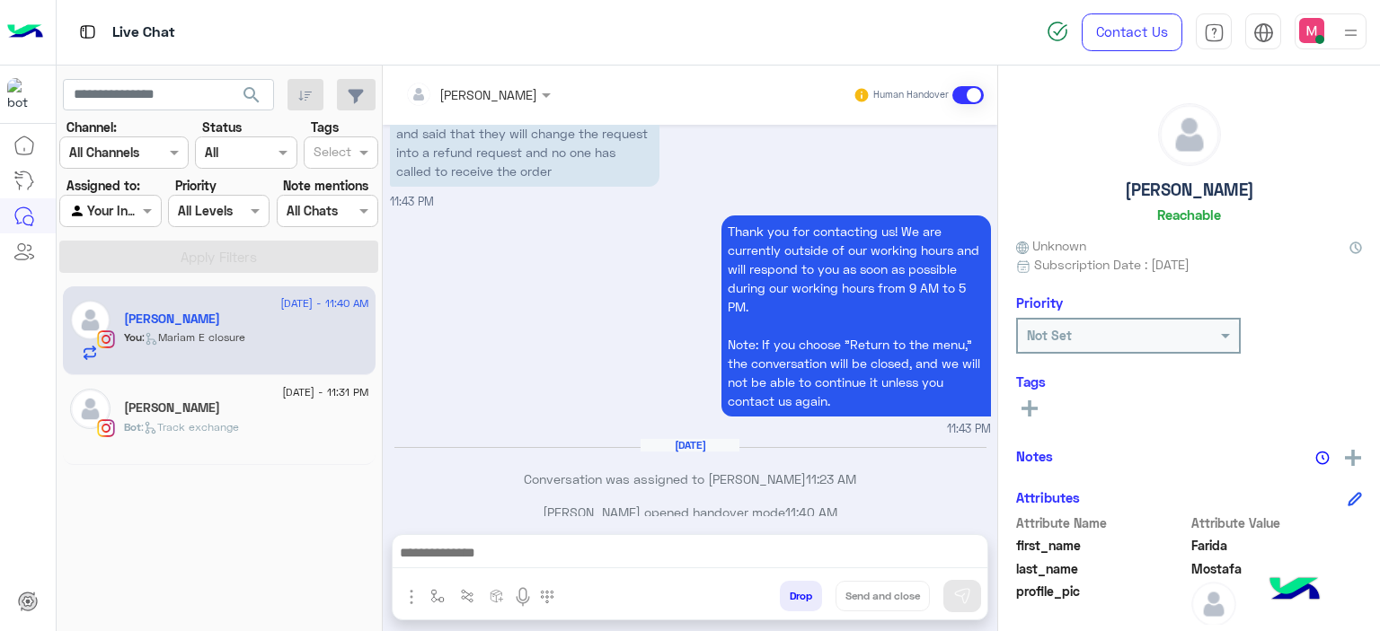
scroll to position [1648, 0]
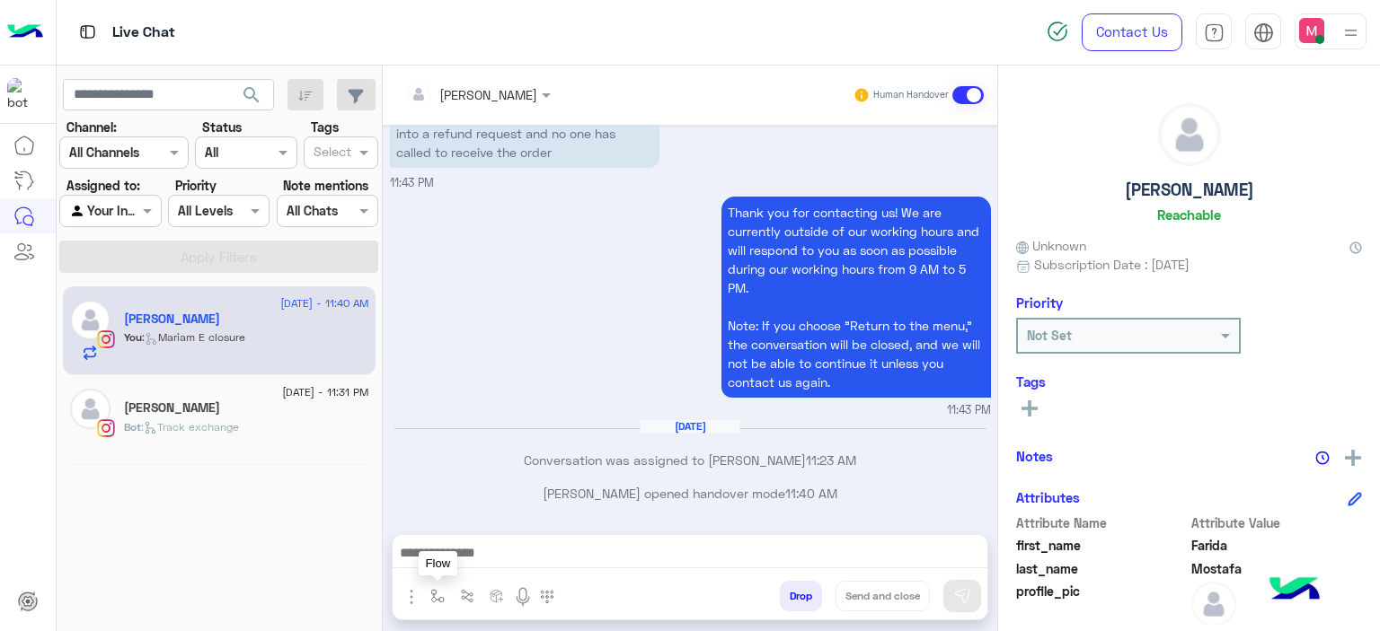
click at [434, 594] on img "button" at bounding box center [437, 596] width 14 height 14
click at [456, 553] on input "text" at bounding box center [470, 557] width 74 height 21
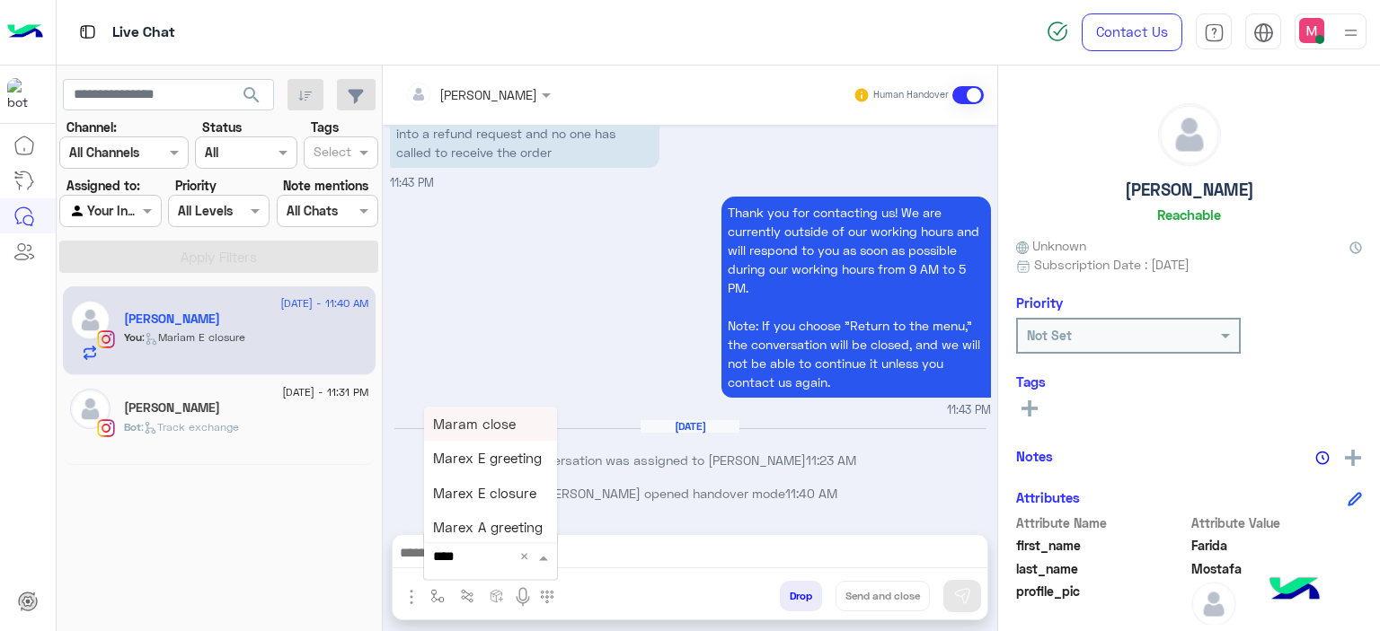
type input "*****"
click at [499, 427] on span "Mariam E Greeting" at bounding box center [491, 424] width 117 height 16
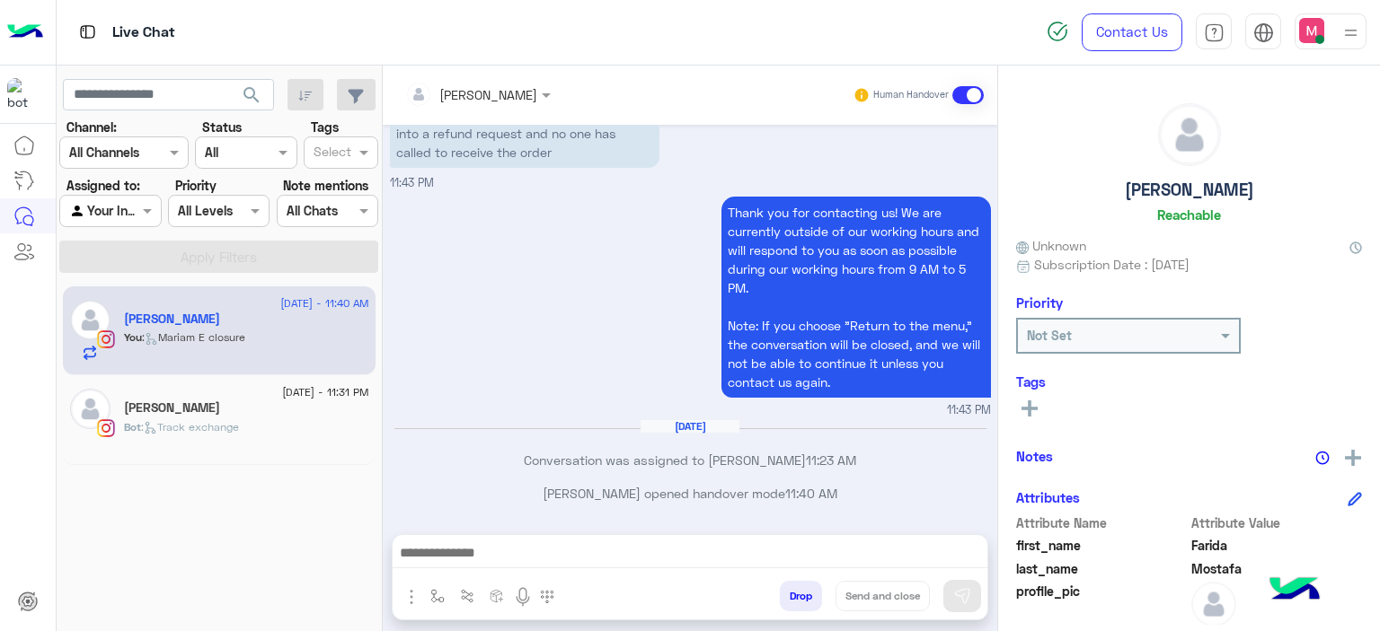
type textarea "**********"
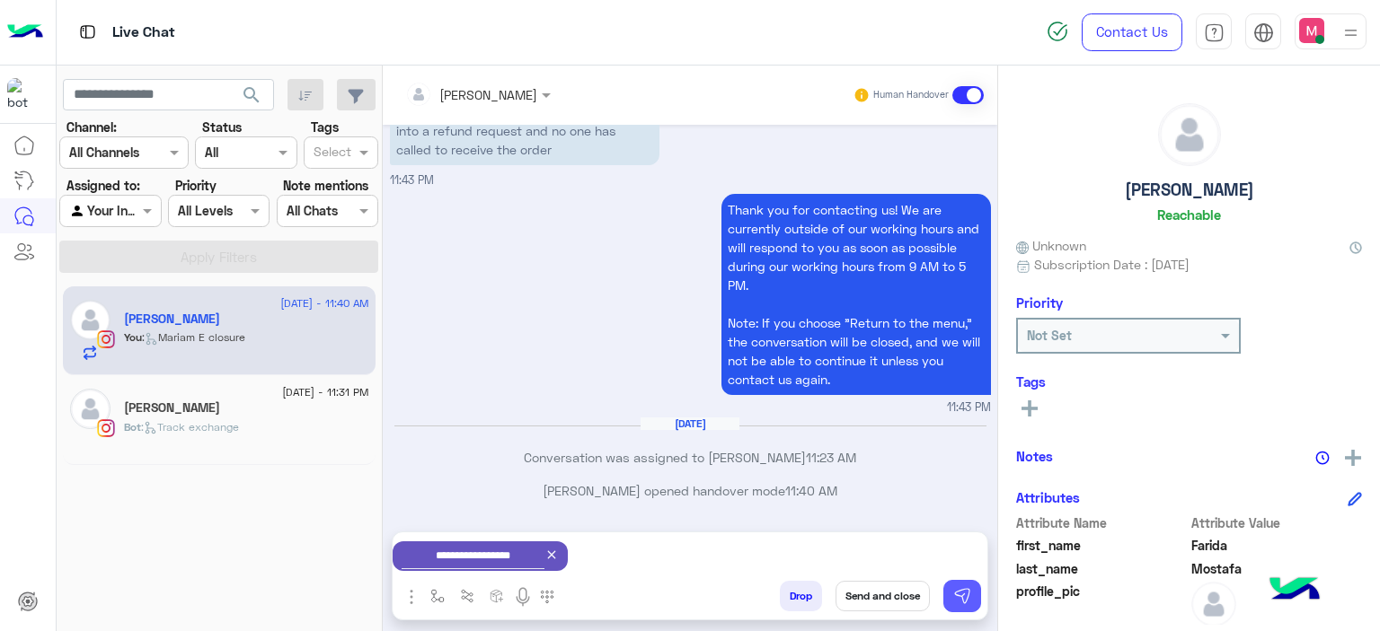
click at [970, 606] on button at bounding box center [962, 596] width 38 height 32
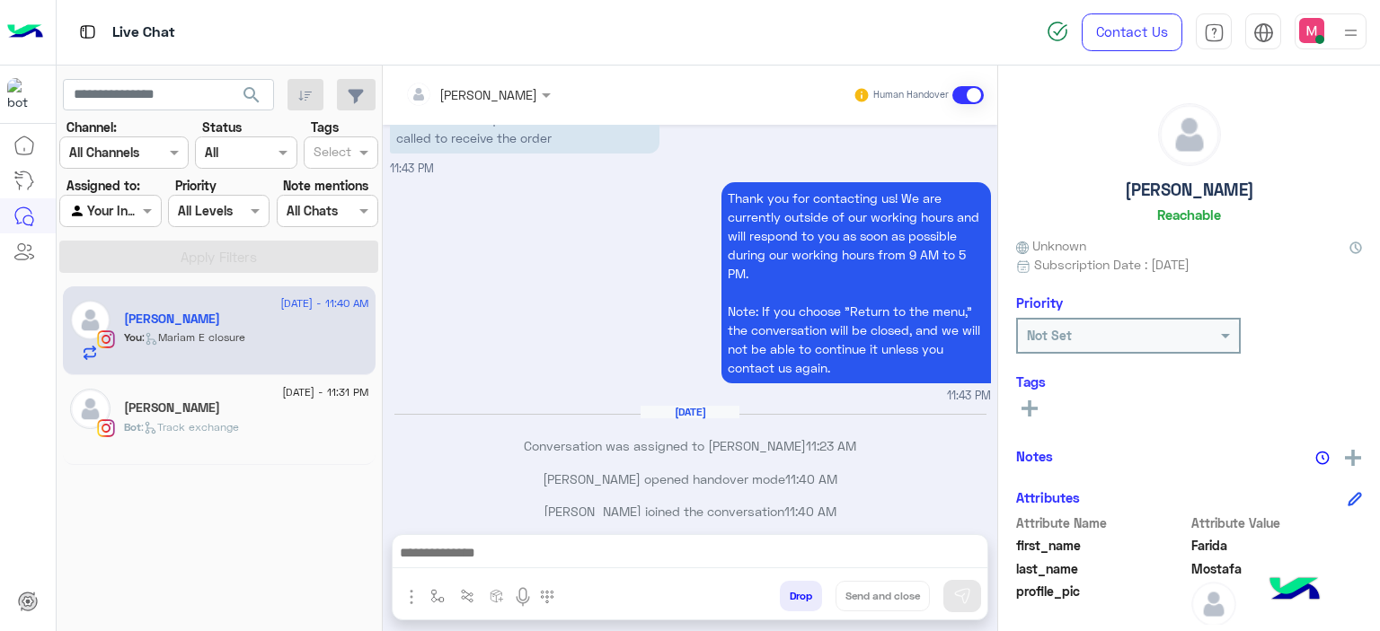
scroll to position [1776, 0]
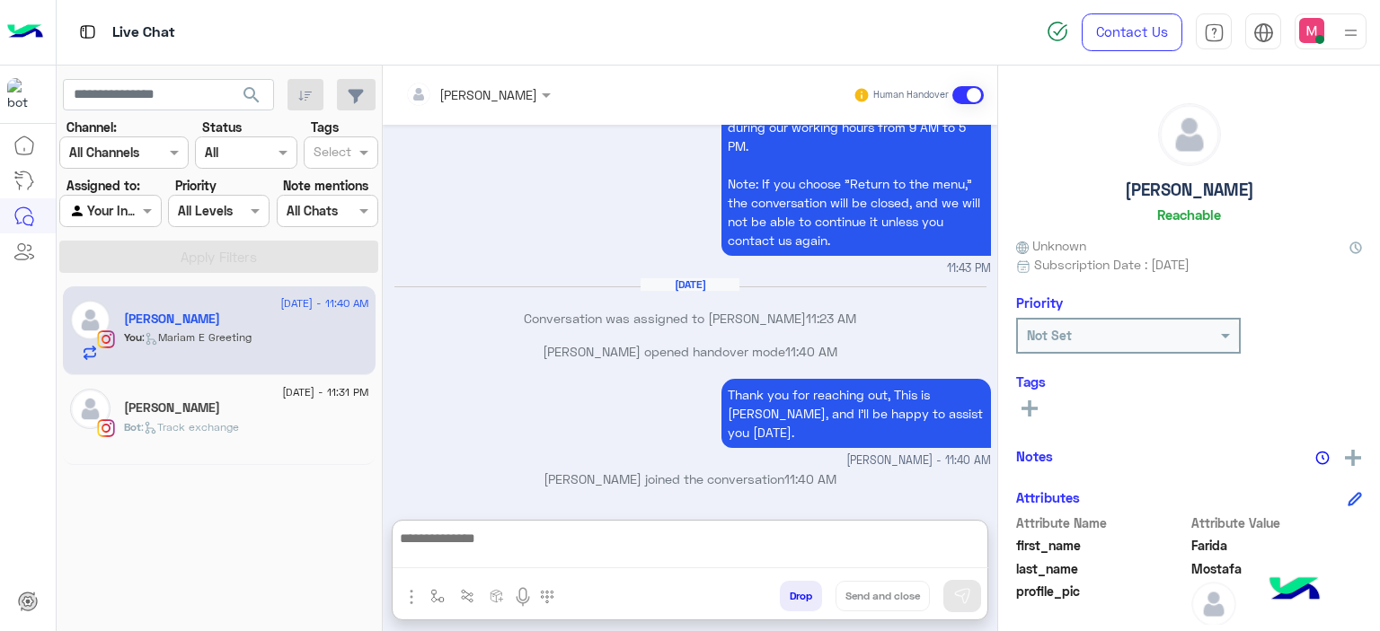
click at [499, 552] on textarea at bounding box center [690, 547] width 595 height 41
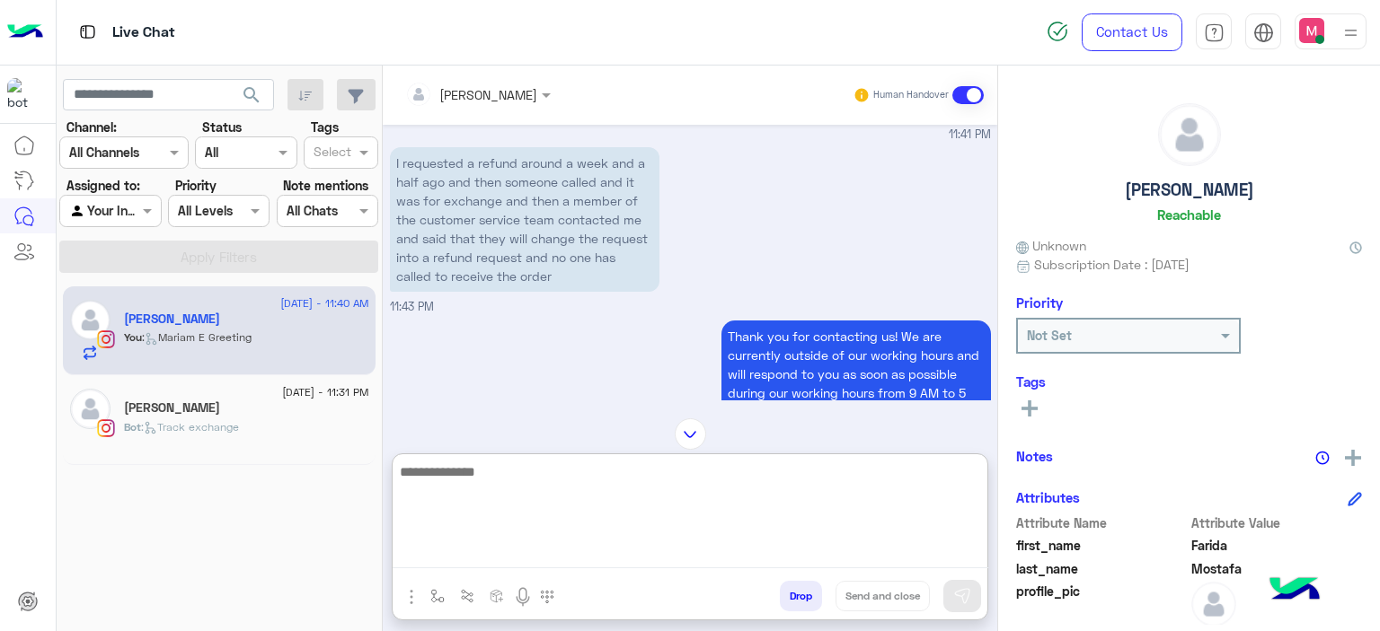
scroll to position [1506, 0]
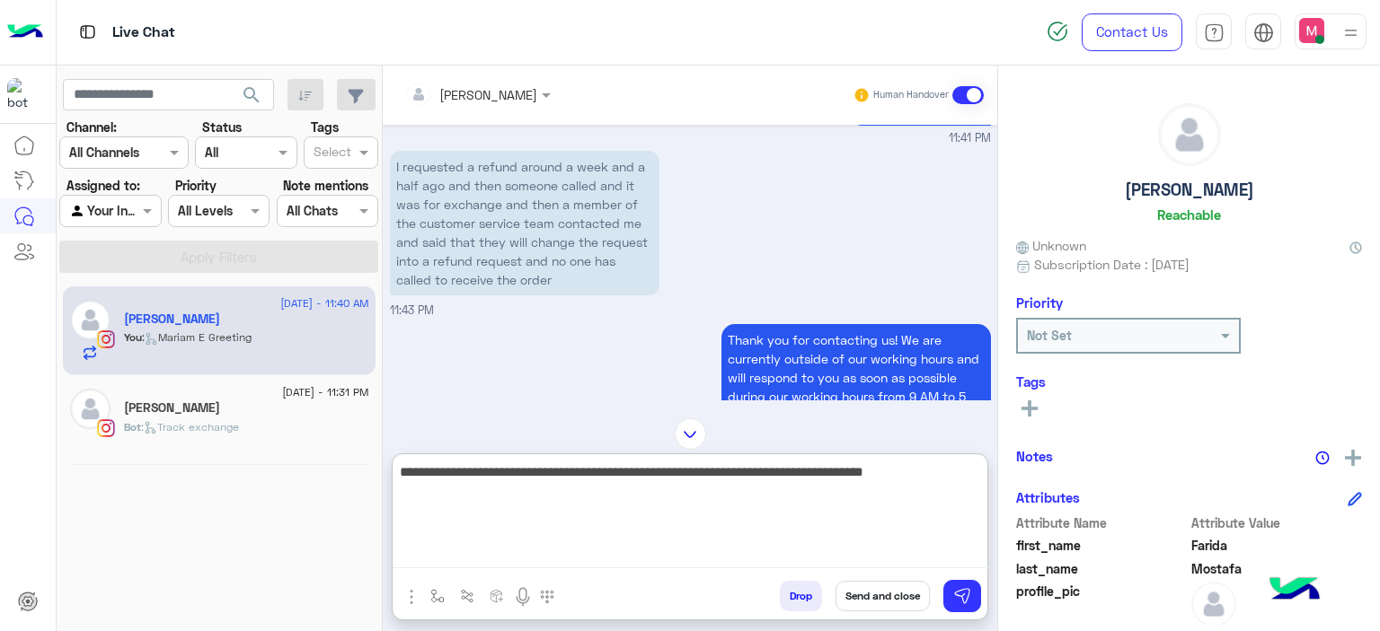
click at [823, 467] on textarea "**********" at bounding box center [690, 515] width 595 height 108
click at [959, 464] on textarea "**********" at bounding box center [690, 515] width 595 height 108
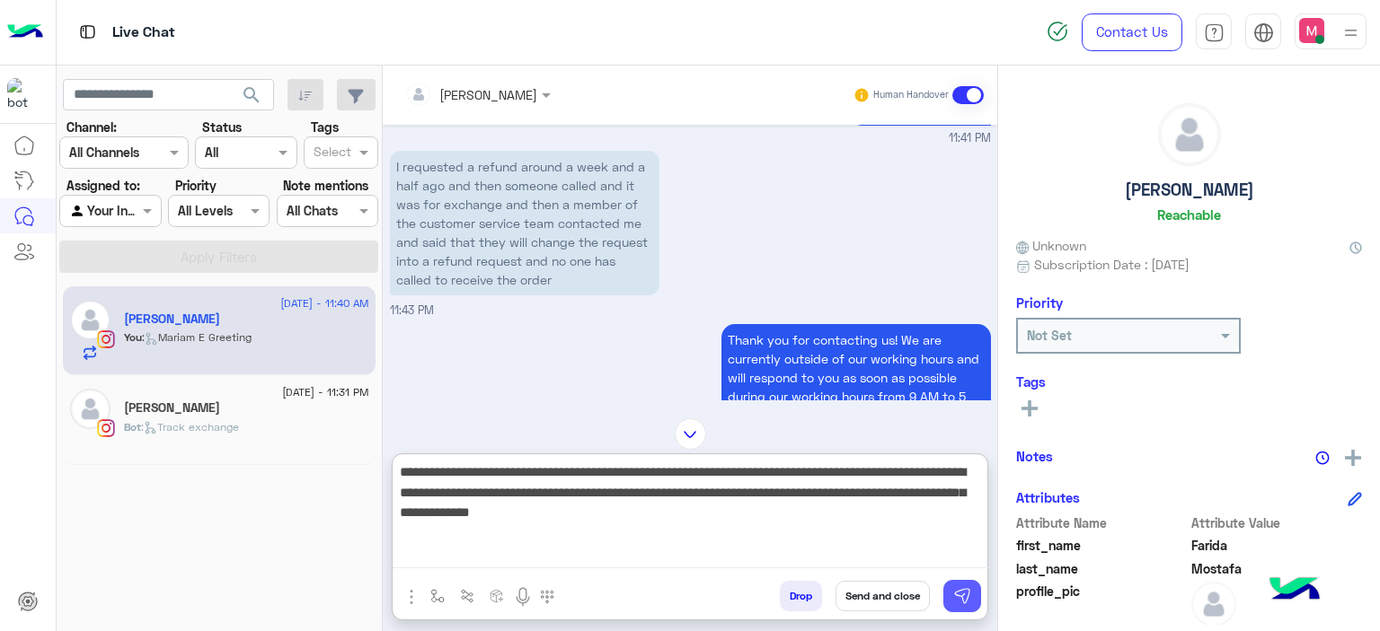
type textarea "**********"
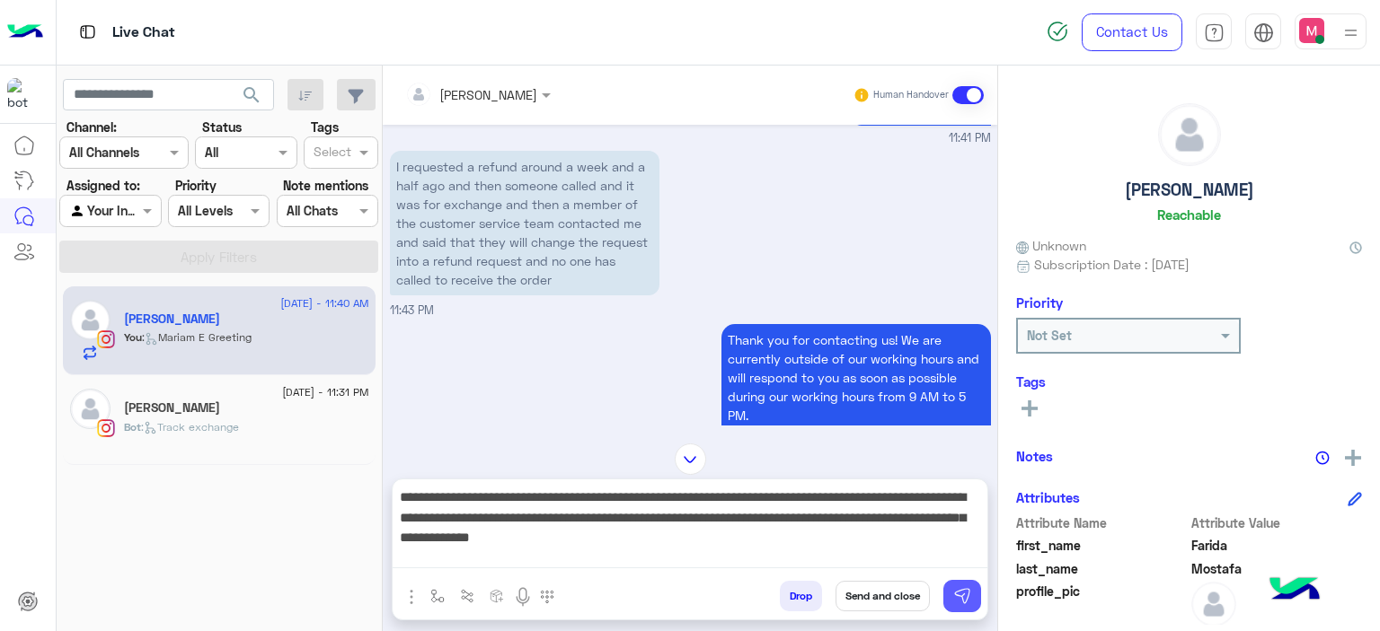
click at [976, 585] on button at bounding box center [962, 596] width 38 height 32
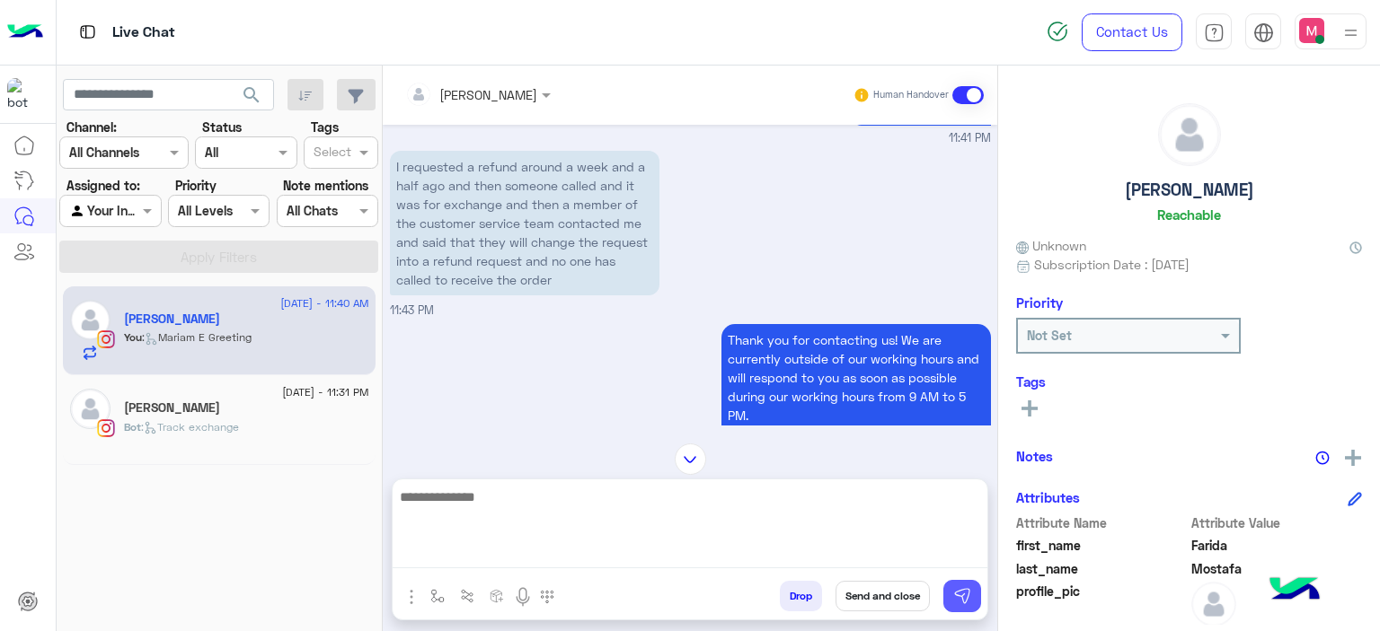
scroll to position [1927, 0]
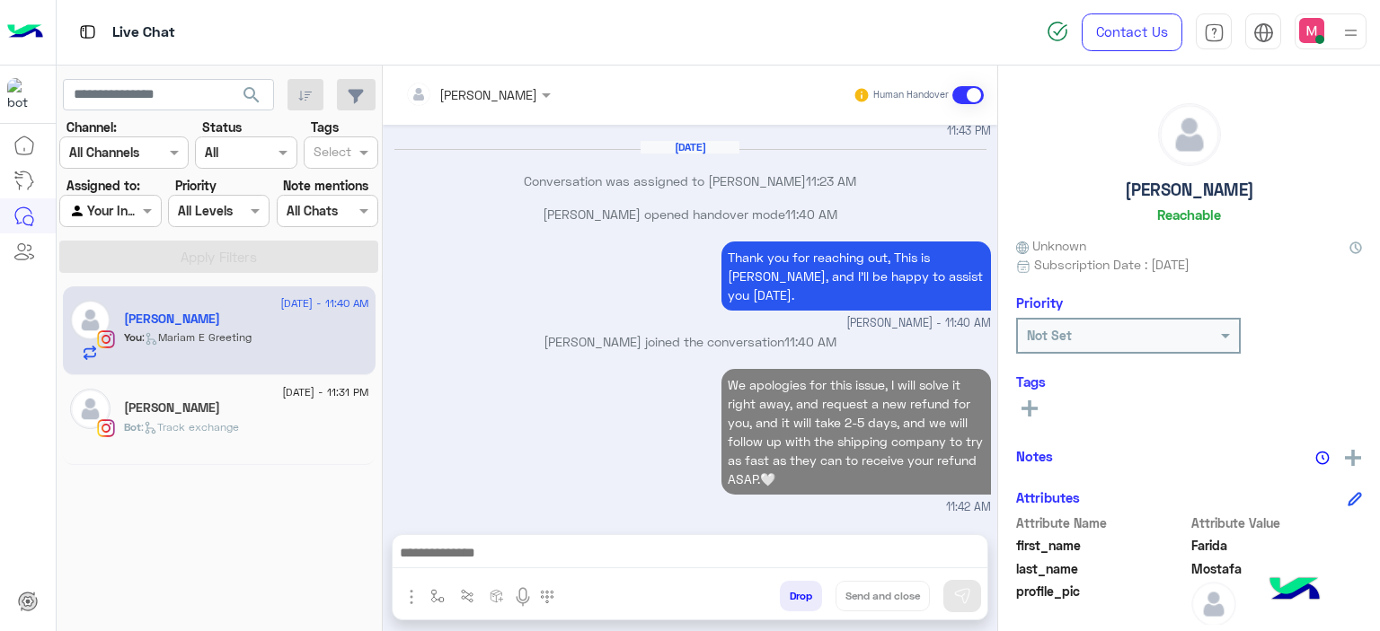
click at [262, 433] on div "Bot : Track exchange" at bounding box center [246, 434] width 245 height 31
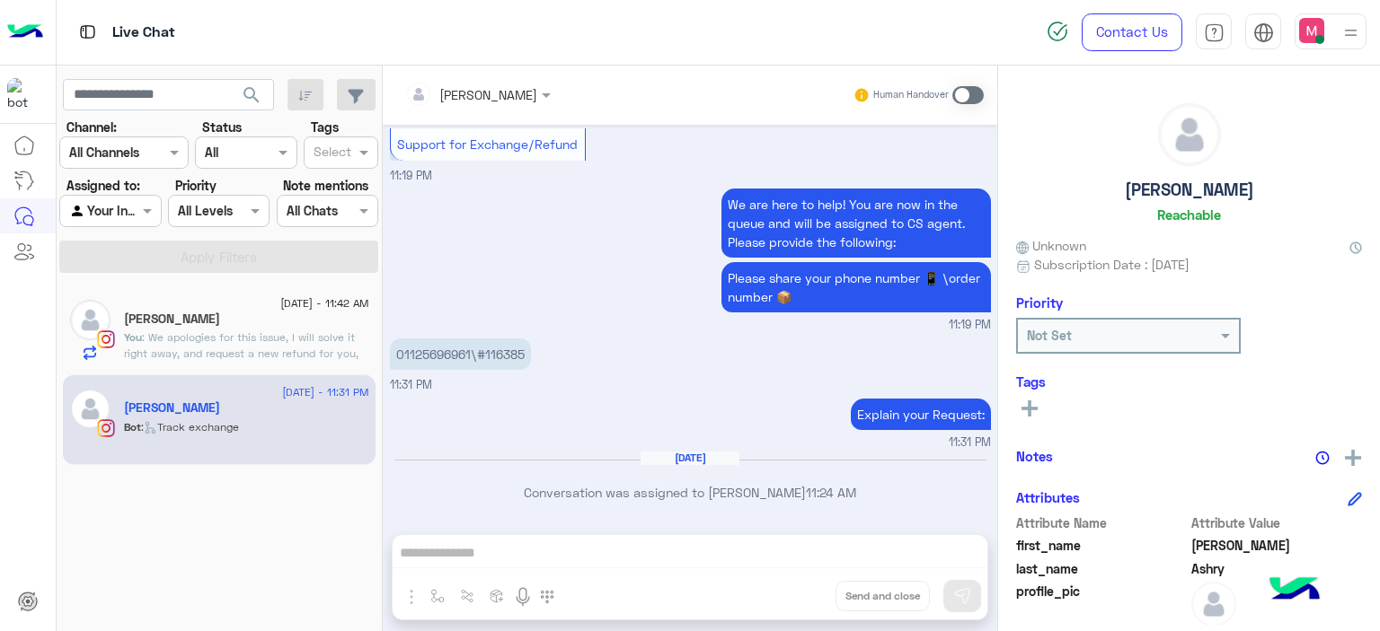
scroll to position [2561, 0]
click at [505, 350] on p "01125696961\#116385" at bounding box center [460, 354] width 141 height 31
copy p "116385"
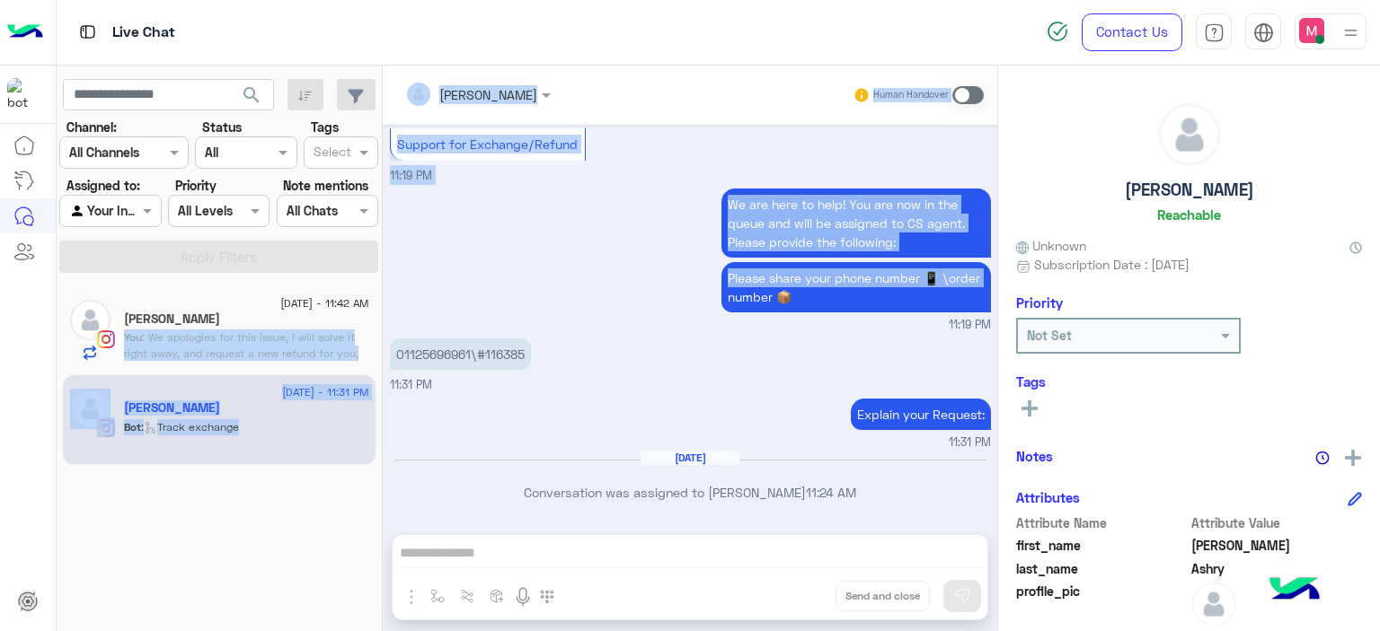
drag, startPoint x: 557, startPoint y: 295, endPoint x: 302, endPoint y: 312, distance: 255.6
click at [302, 312] on mat-drawer-container "search Channel: Channel All Channels Status Channel All Tags Select Assigned to…" at bounding box center [719, 352] width 1324 height 573
click at [302, 312] on div "[PERSON_NAME]" at bounding box center [246, 321] width 245 height 19
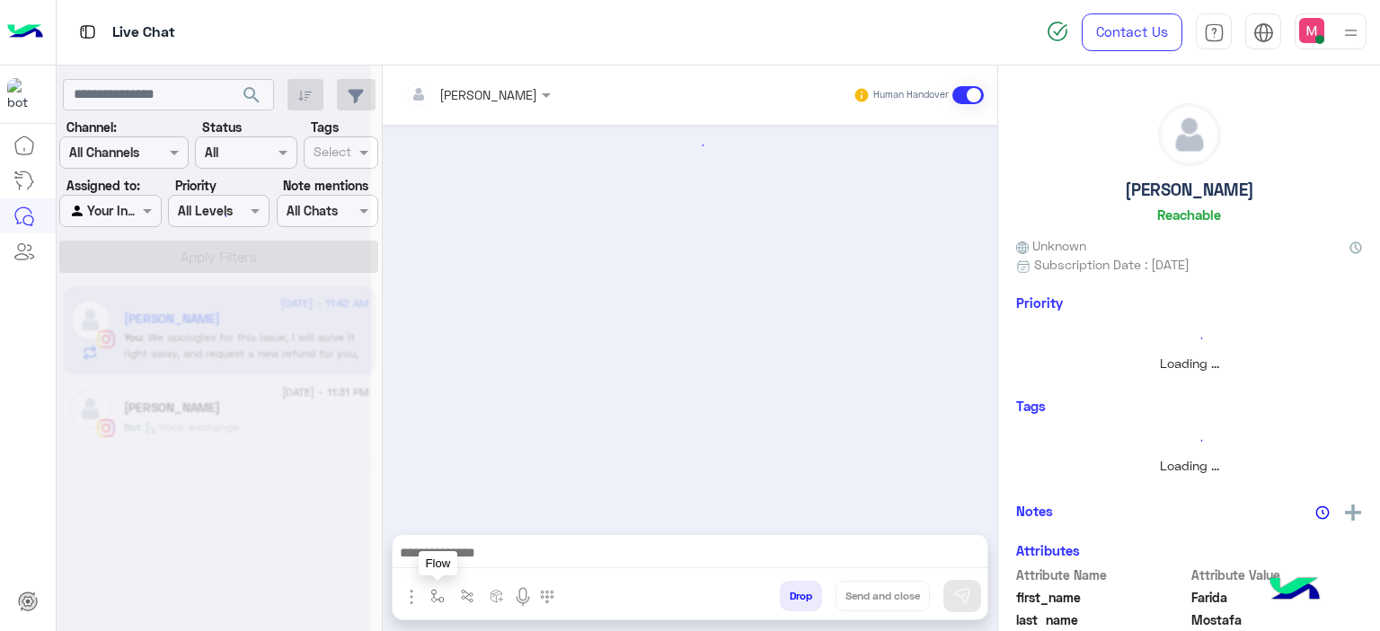
drag, startPoint x: 431, startPoint y: 599, endPoint x: 438, endPoint y: 588, distance: 13.0
click at [431, 598] on img "button" at bounding box center [437, 596] width 14 height 14
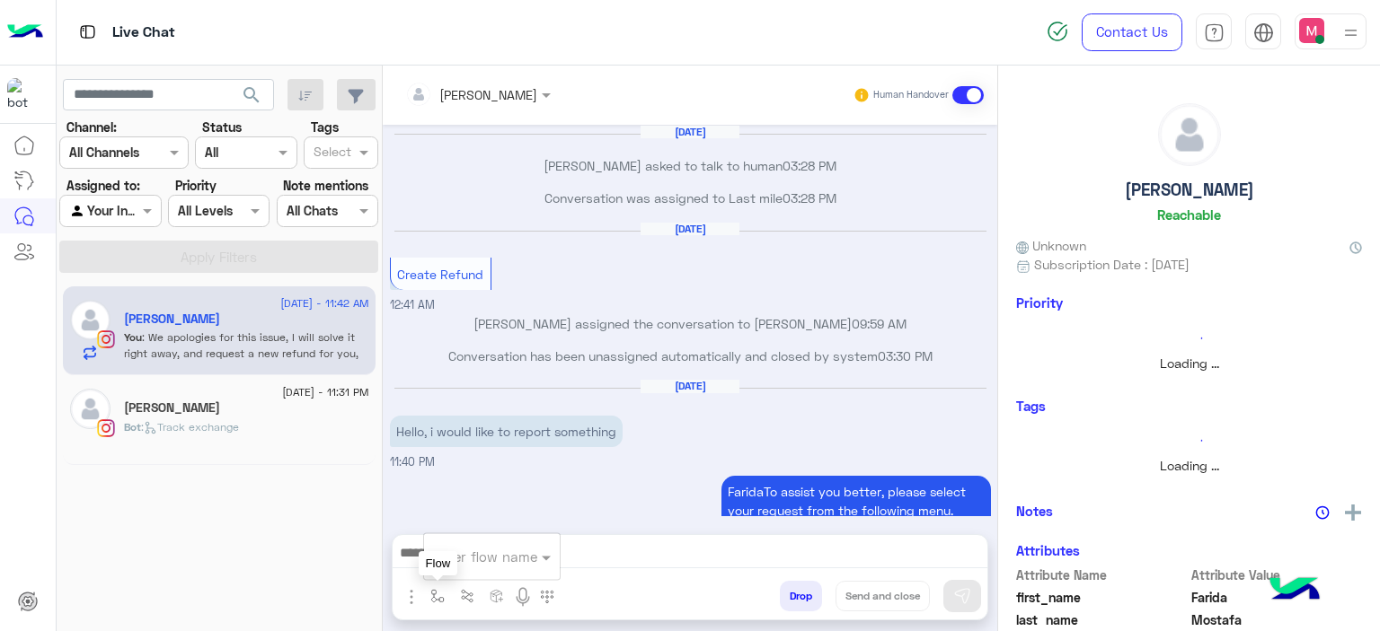
scroll to position [1491, 0]
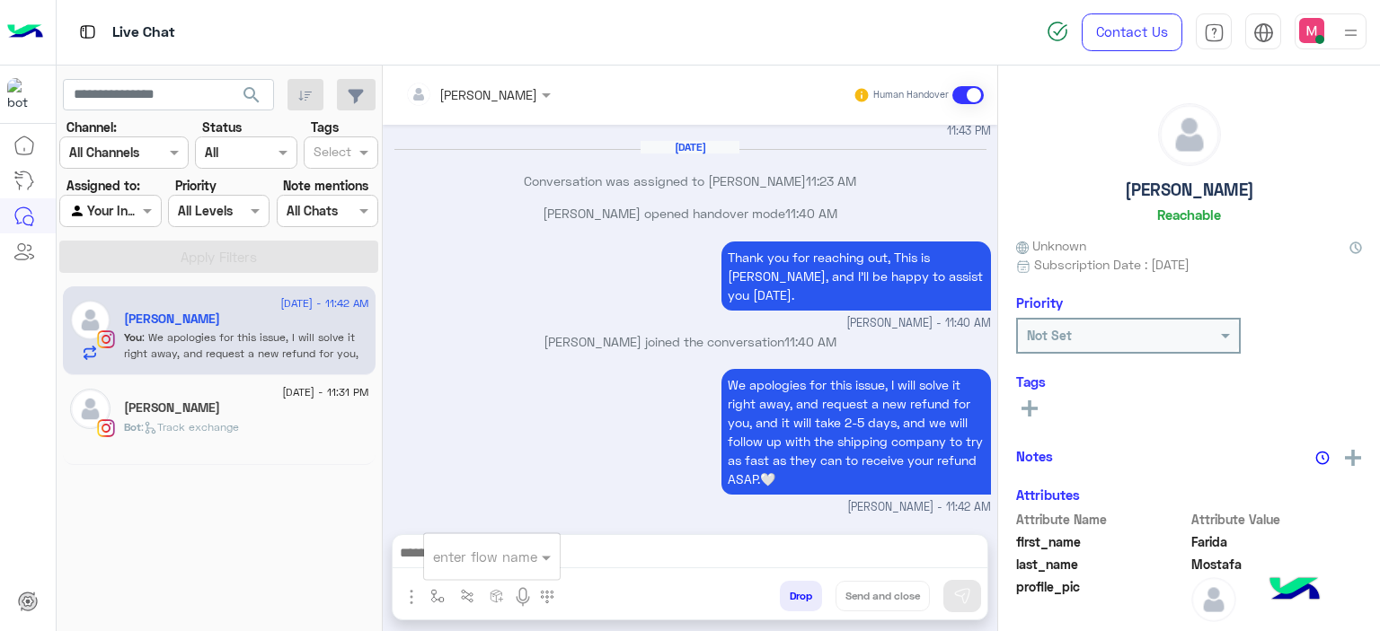
click at [454, 554] on input "text" at bounding box center [470, 557] width 74 height 21
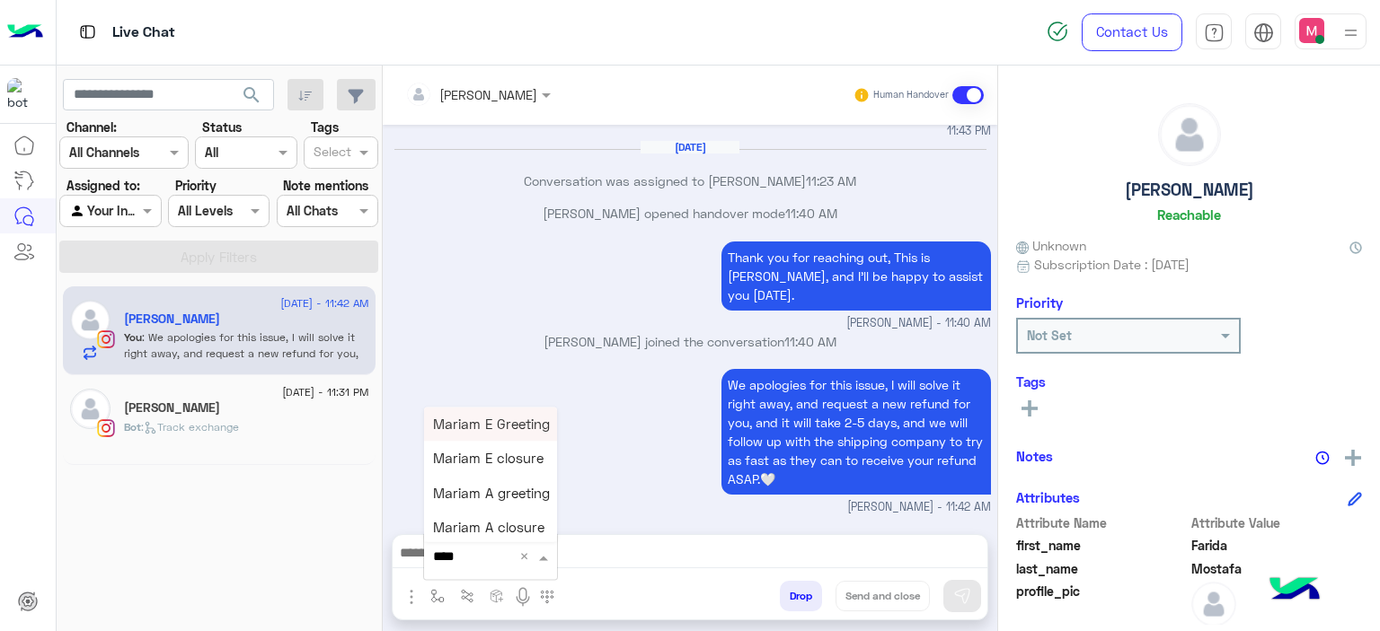
type input "*****"
click at [503, 460] on span "Mariam E closure" at bounding box center [488, 459] width 110 height 16
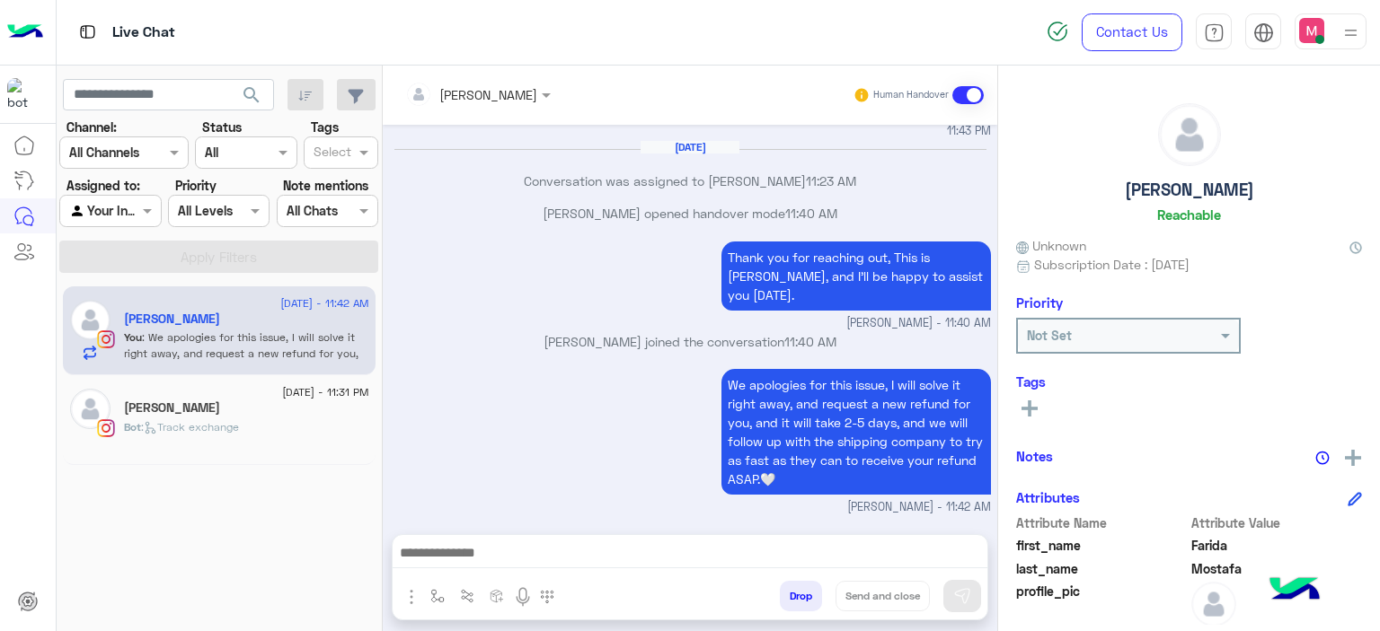
type textarea "**********"
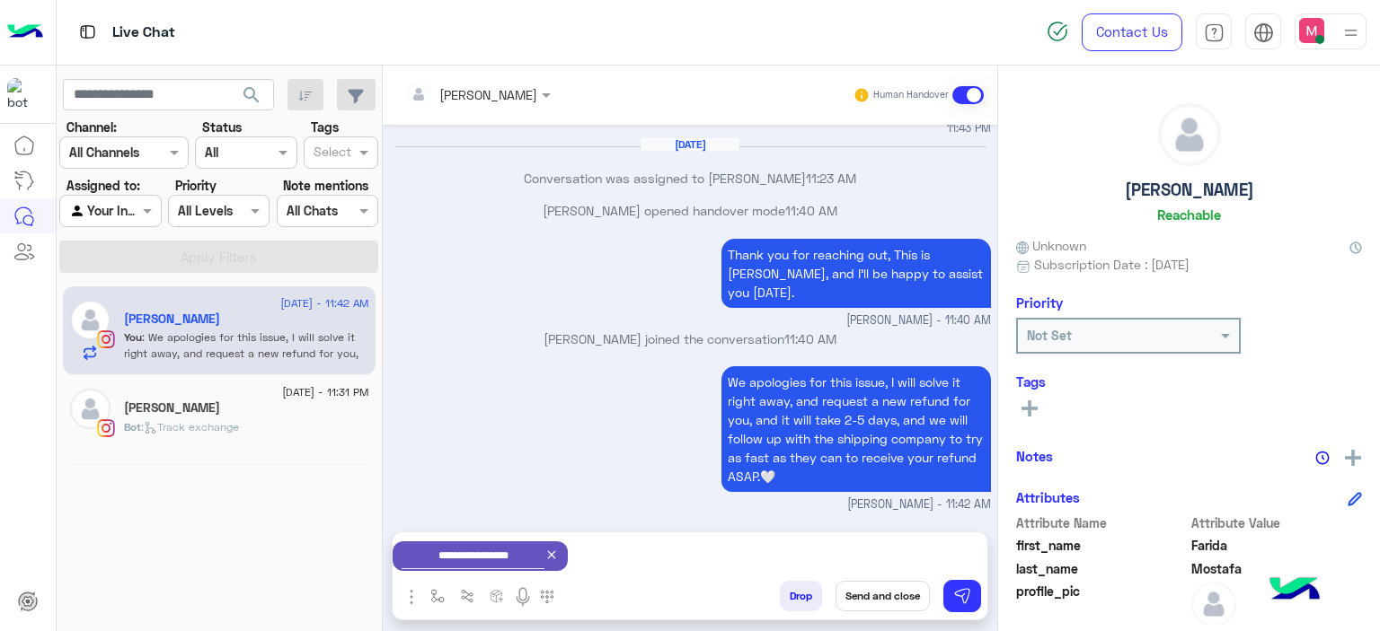
click at [878, 607] on button "Send and close" at bounding box center [882, 596] width 94 height 31
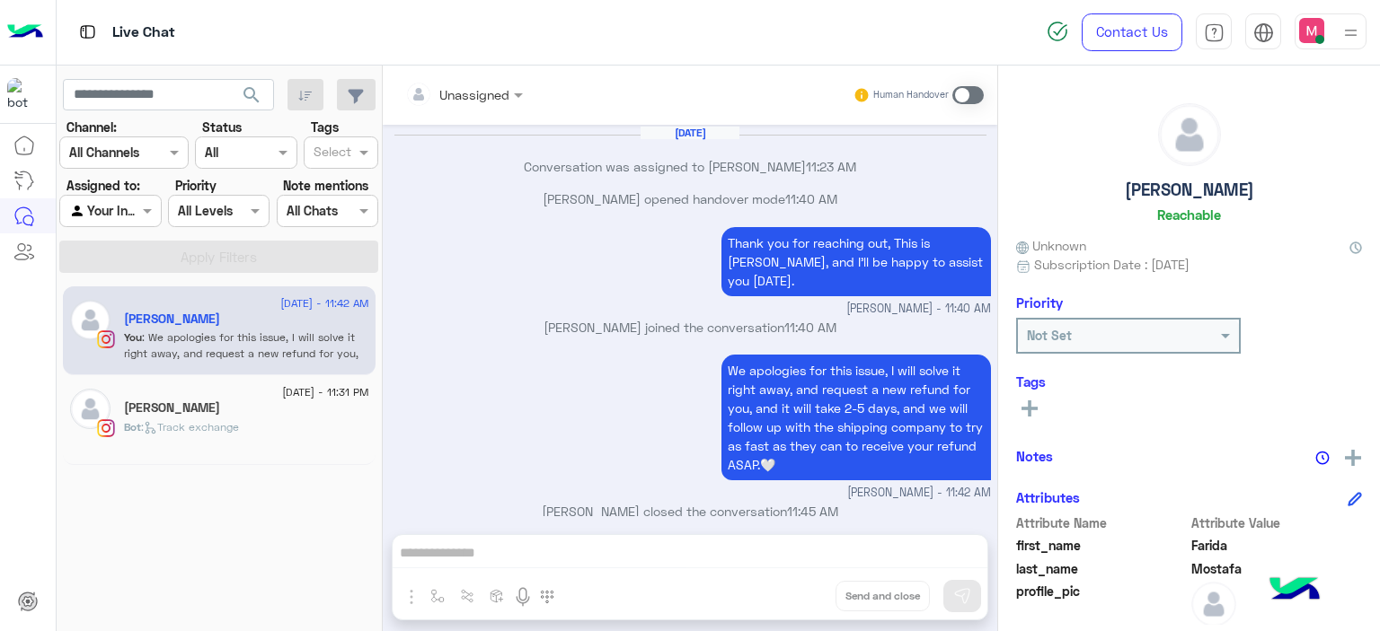
scroll to position [1523, 0]
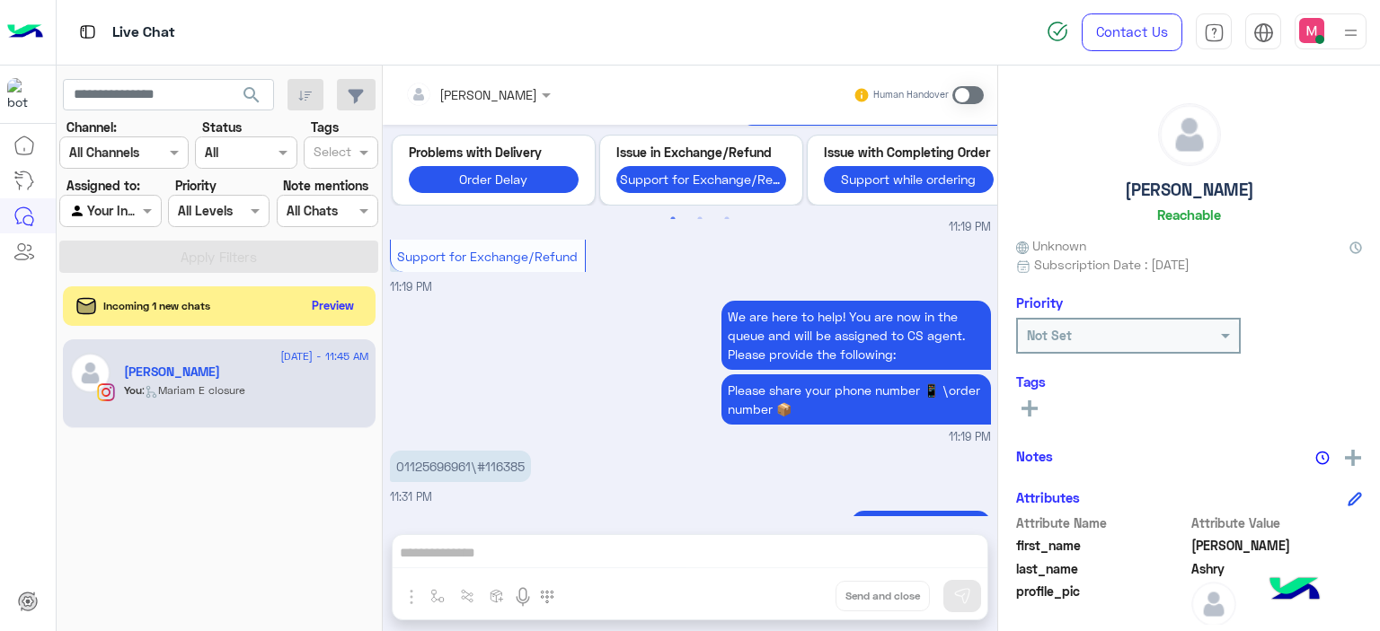
scroll to position [2262, 0]
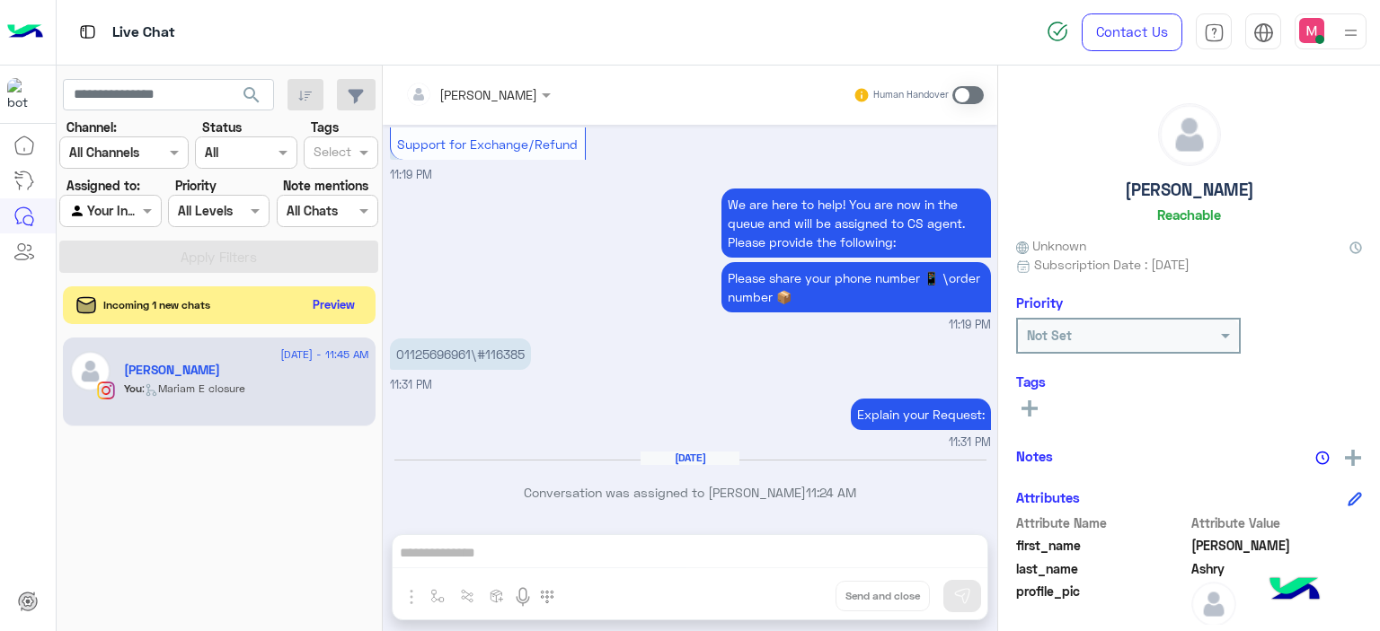
click at [325, 304] on button "Preview" at bounding box center [334, 305] width 56 height 24
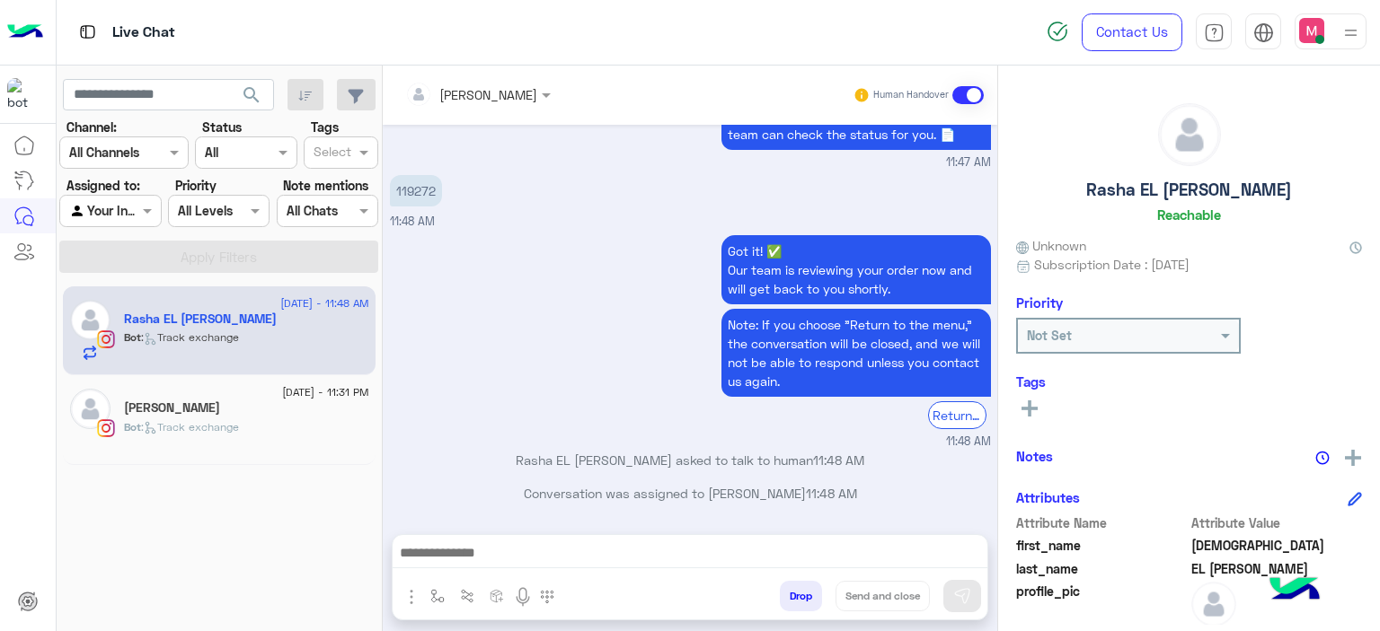
scroll to position [4442, 0]
click at [422, 195] on p "119272" at bounding box center [416, 190] width 52 height 31
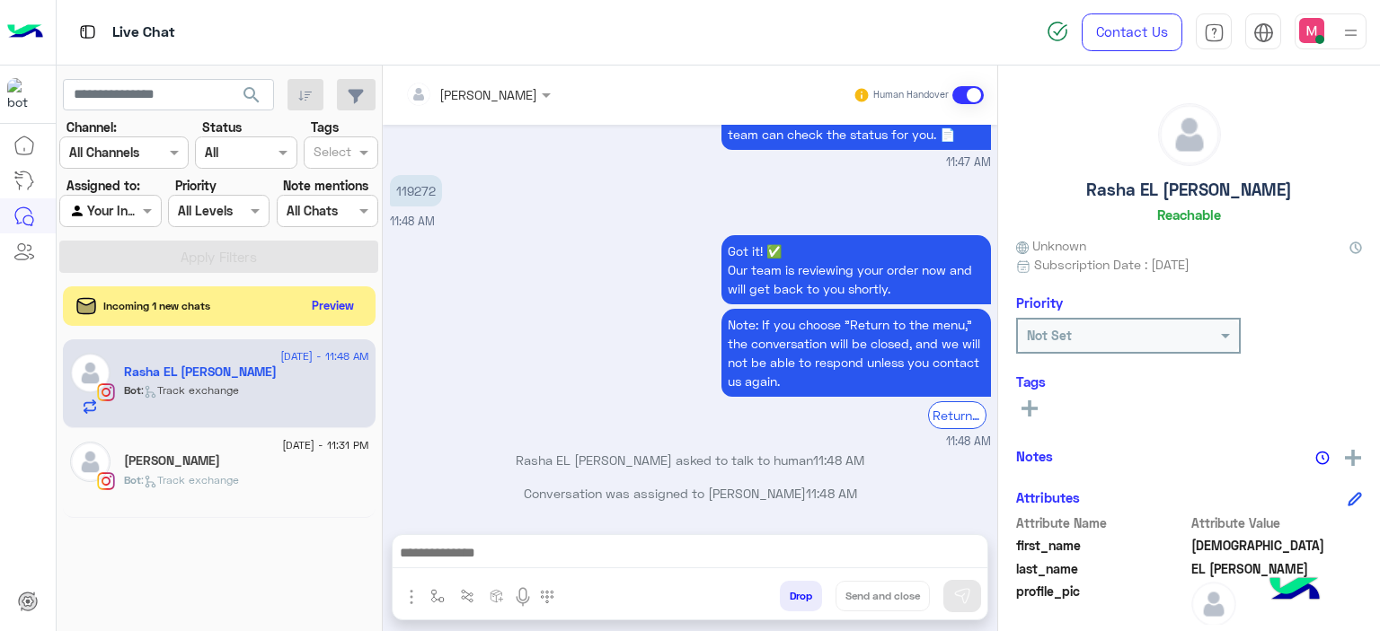
click at [492, 412] on div "Got it! ✅ Our team is reviewing your order now and will get back to you shortly…" at bounding box center [690, 341] width 601 height 220
click at [436, 592] on img "button" at bounding box center [437, 596] width 14 height 14
click at [452, 556] on input "text" at bounding box center [470, 557] width 74 height 21
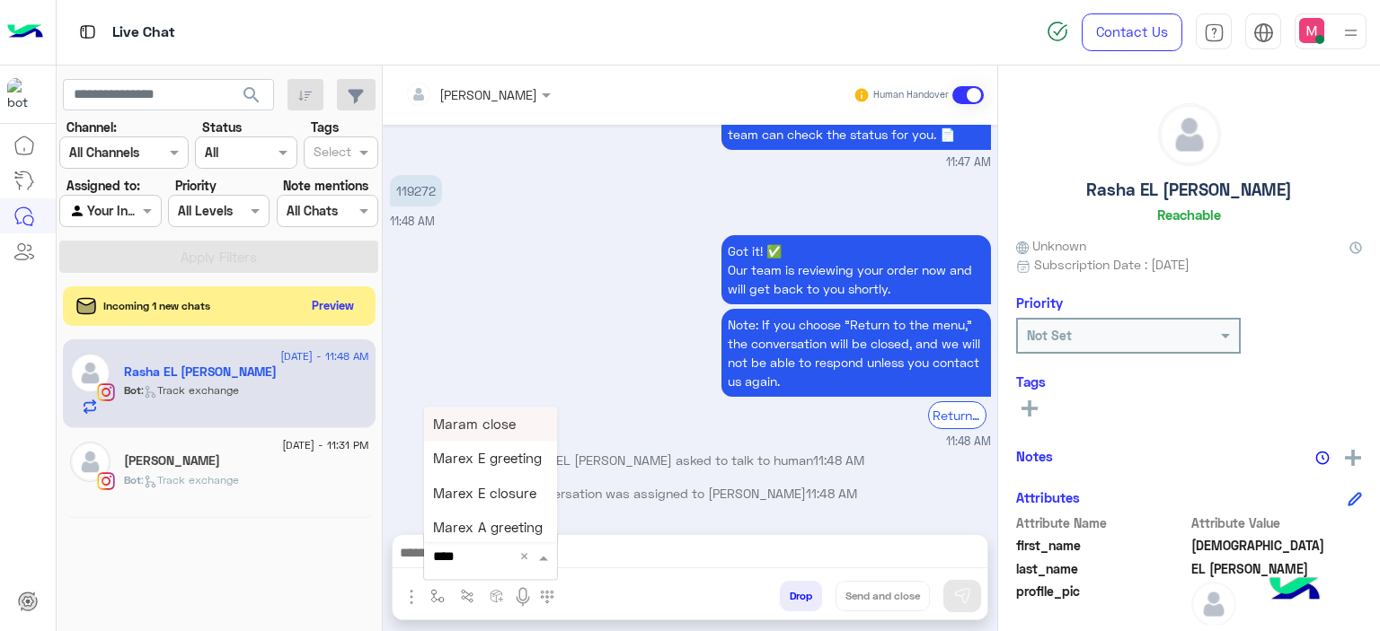
type input "*****"
click at [502, 433] on div "Mariam E Greeting" at bounding box center [490, 424] width 133 height 35
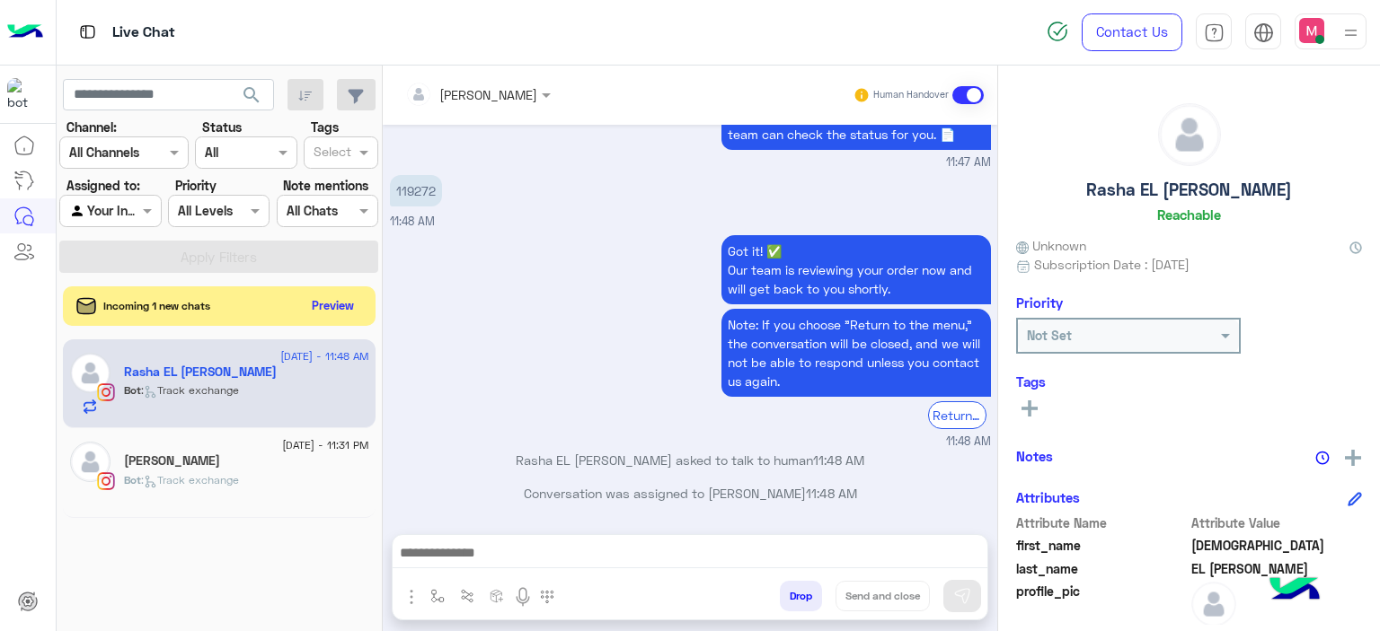
type textarea "**********"
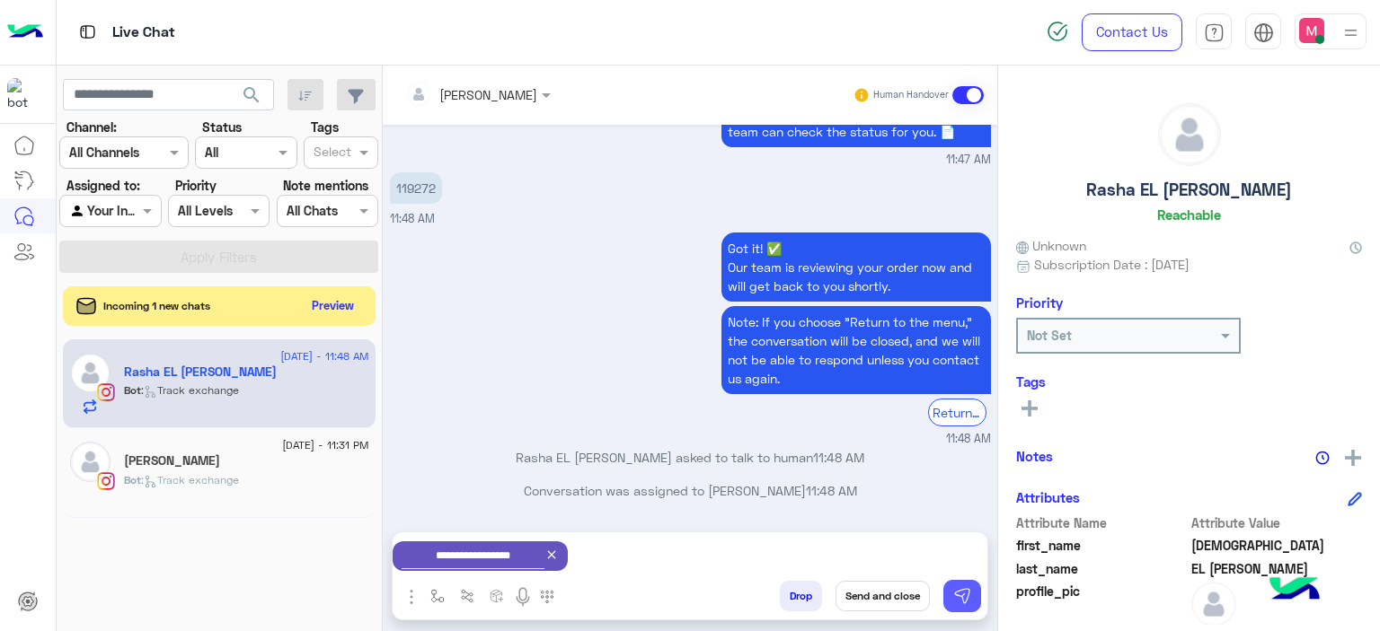
click at [966, 595] on img at bounding box center [962, 596] width 18 height 18
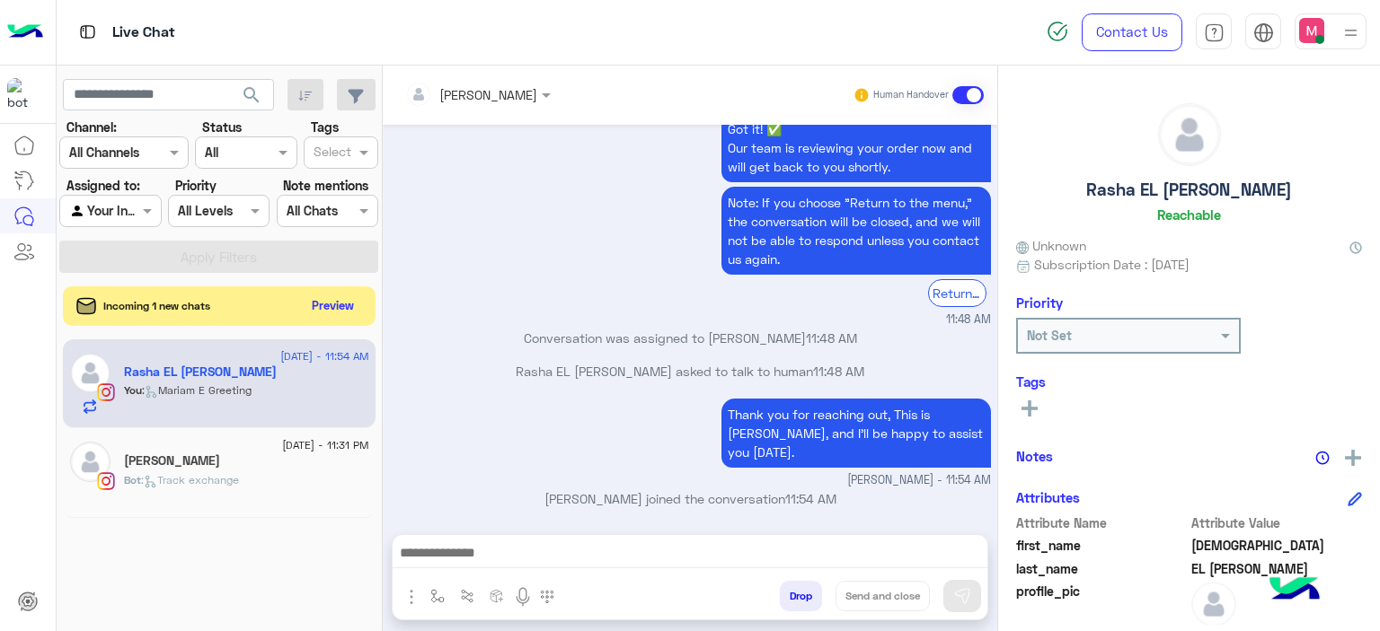
scroll to position [4570, 0]
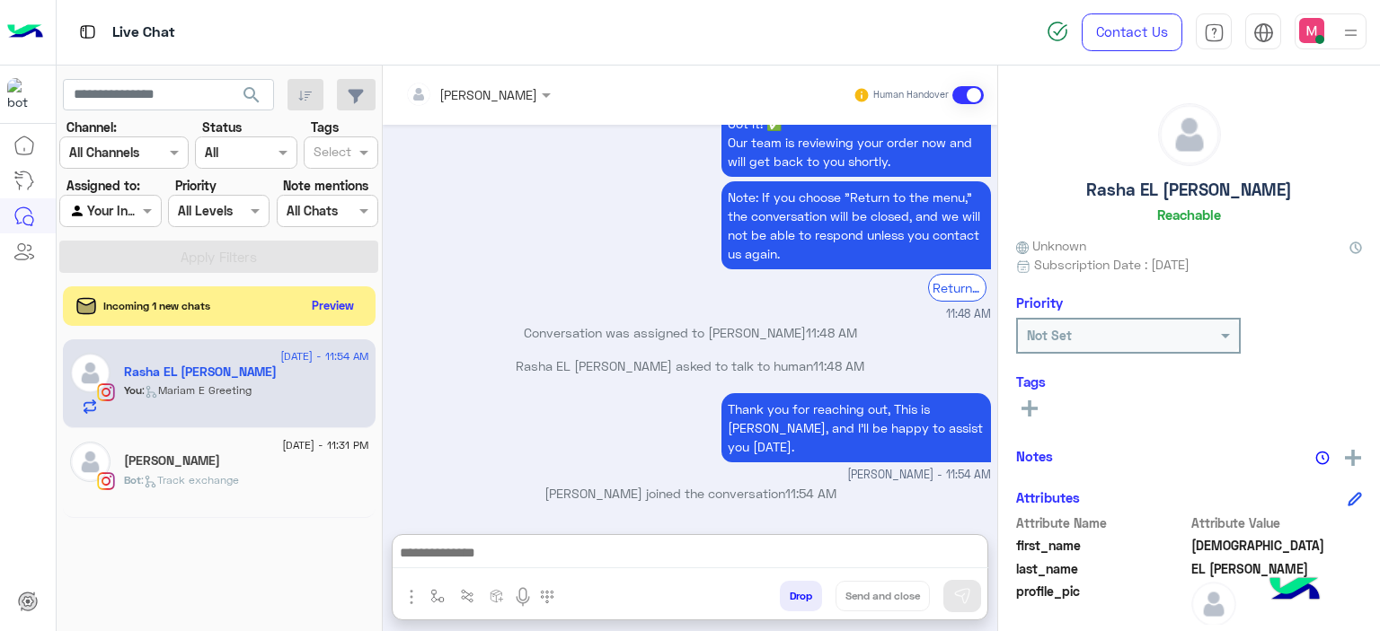
click at [580, 545] on textarea at bounding box center [690, 555] width 595 height 27
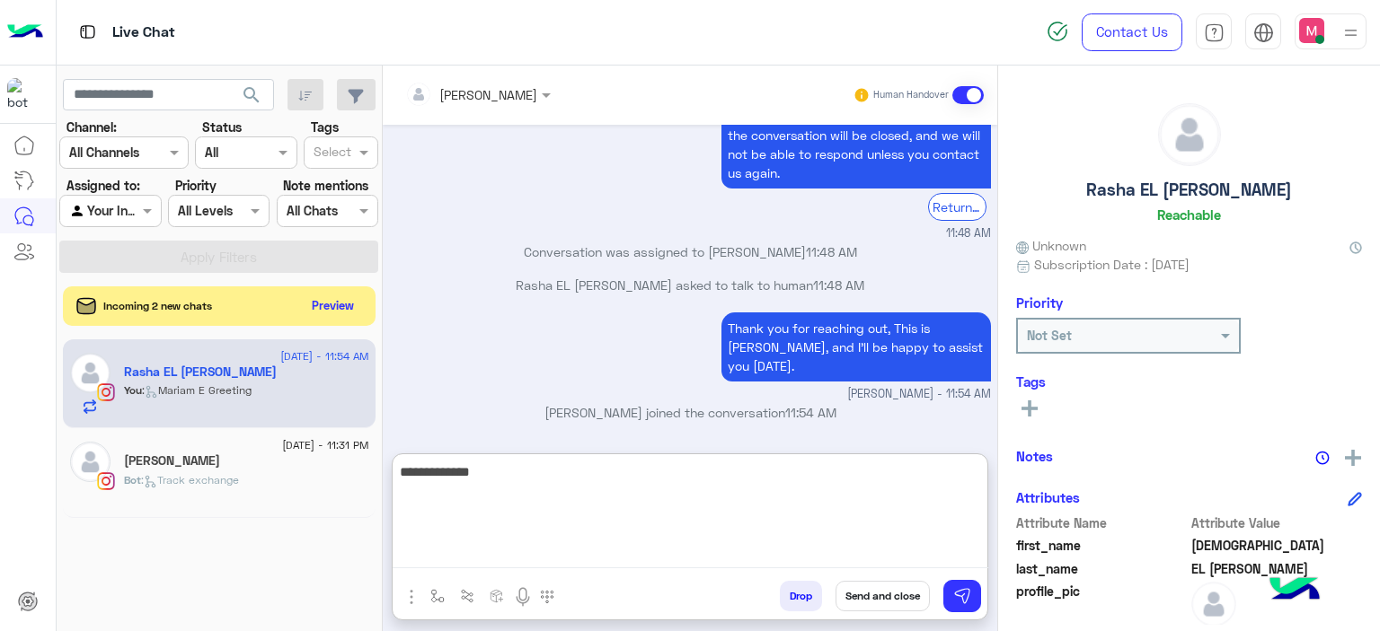
scroll to position [4651, 0]
type textarea "*"
type textarea "**********"
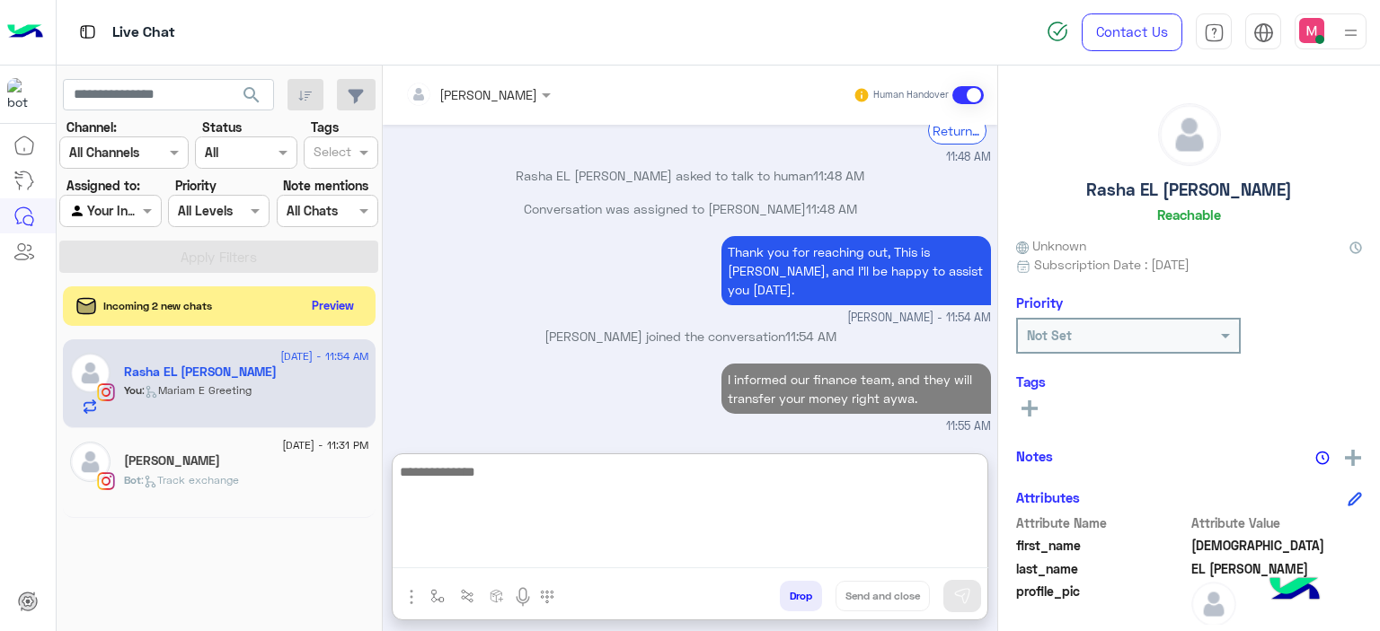
scroll to position [4727, 0]
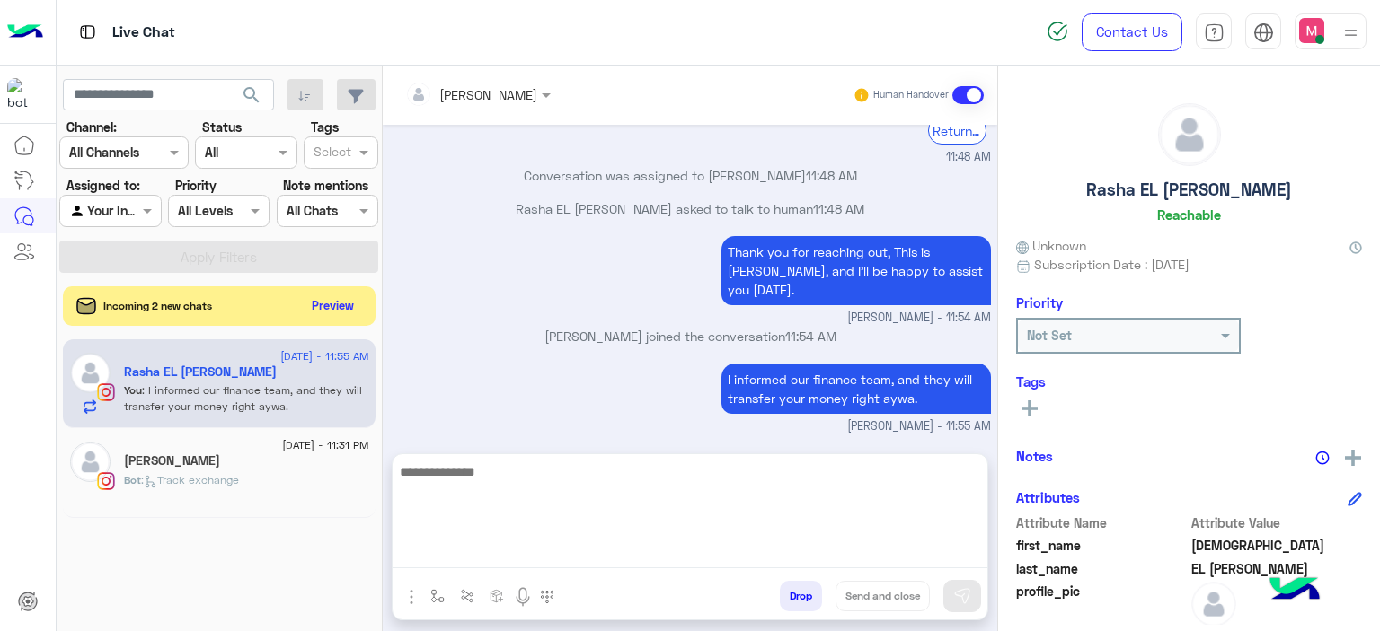
click at [294, 467] on div "[PERSON_NAME]" at bounding box center [246, 463] width 245 height 19
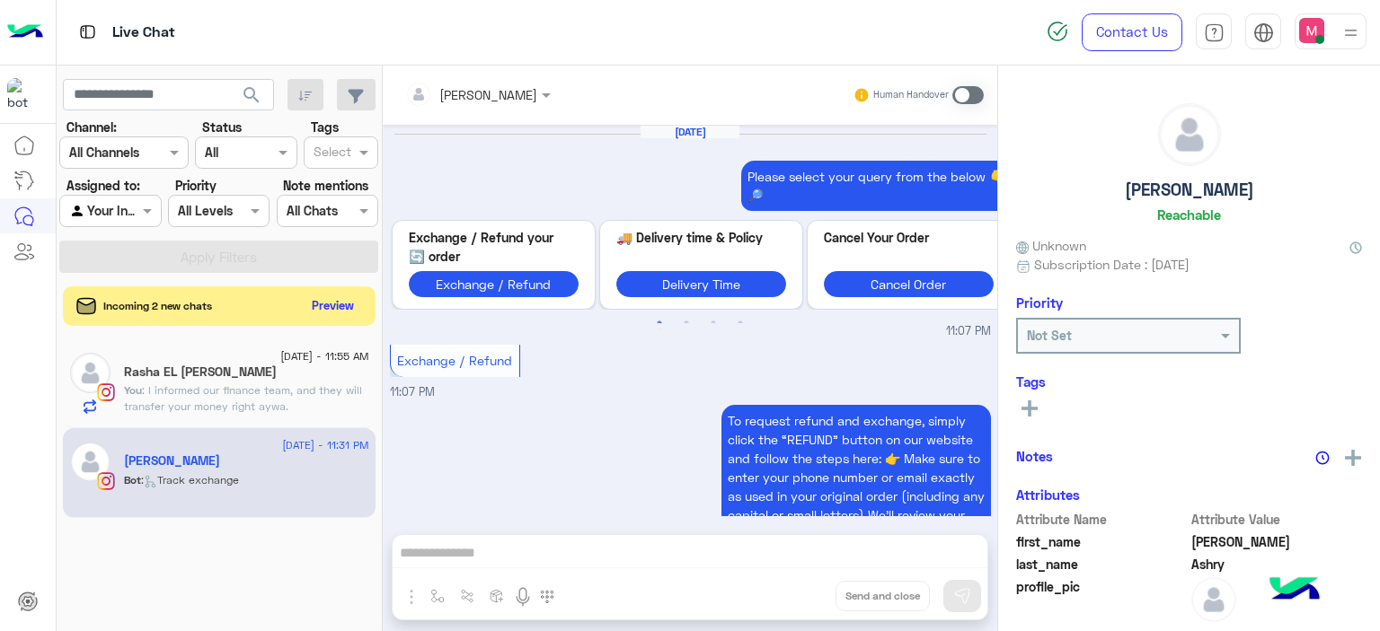
scroll to position [2262, 0]
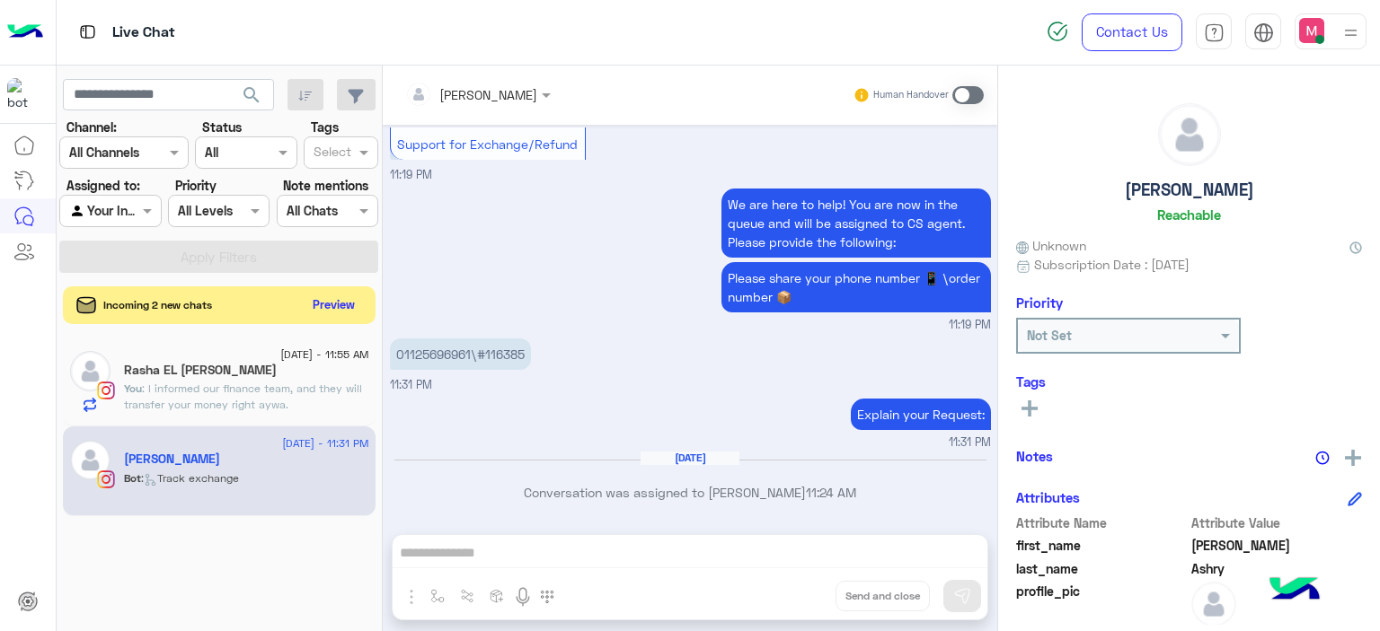
click at [338, 297] on button "Preview" at bounding box center [334, 305] width 56 height 24
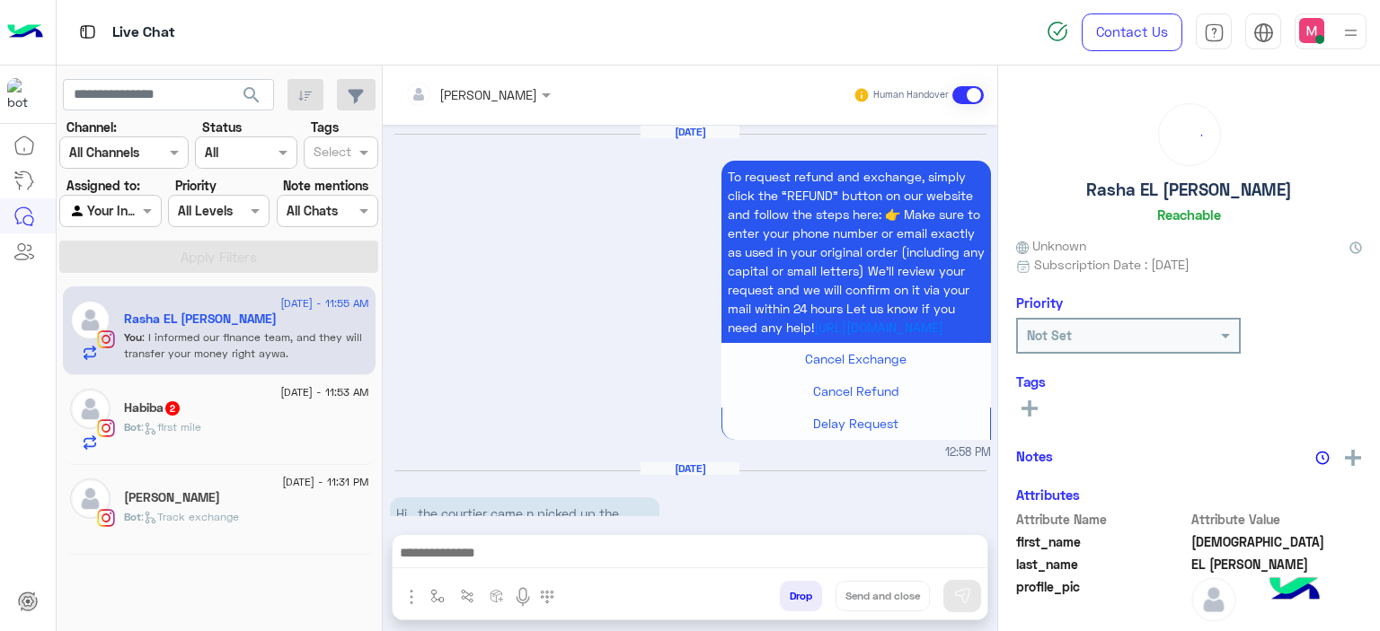
scroll to position [1777, 0]
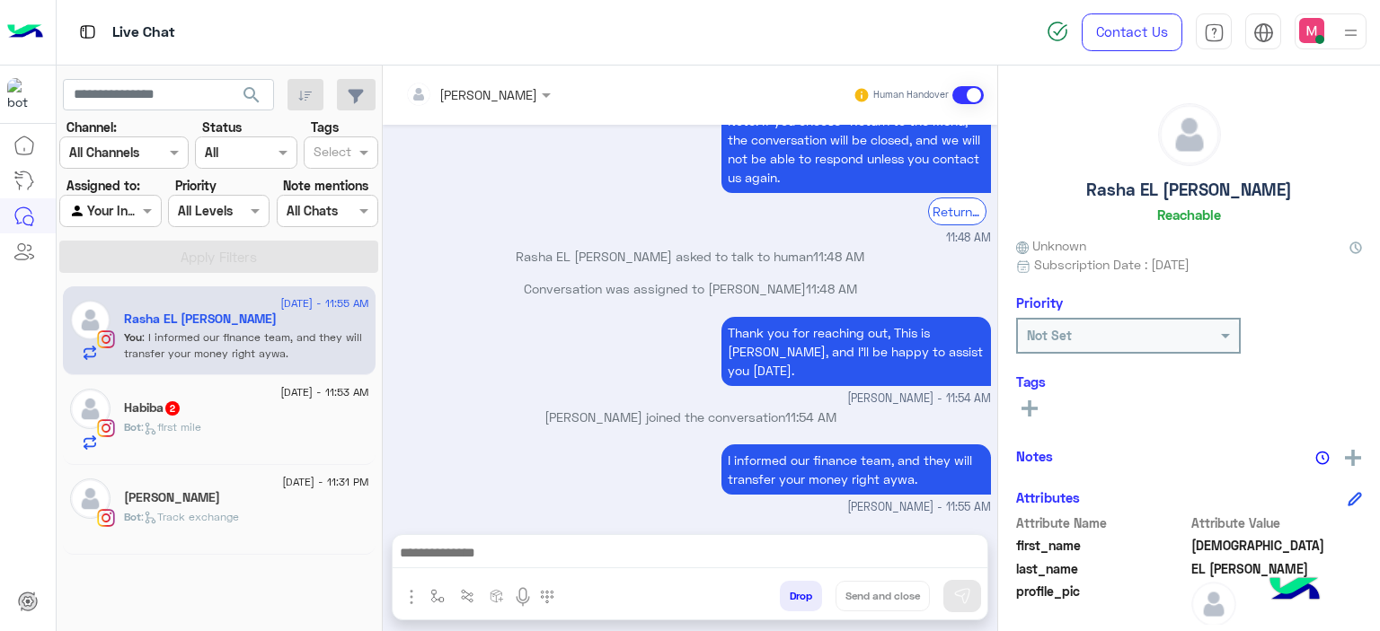
click at [250, 427] on div "Bot : first mile" at bounding box center [246, 434] width 245 height 31
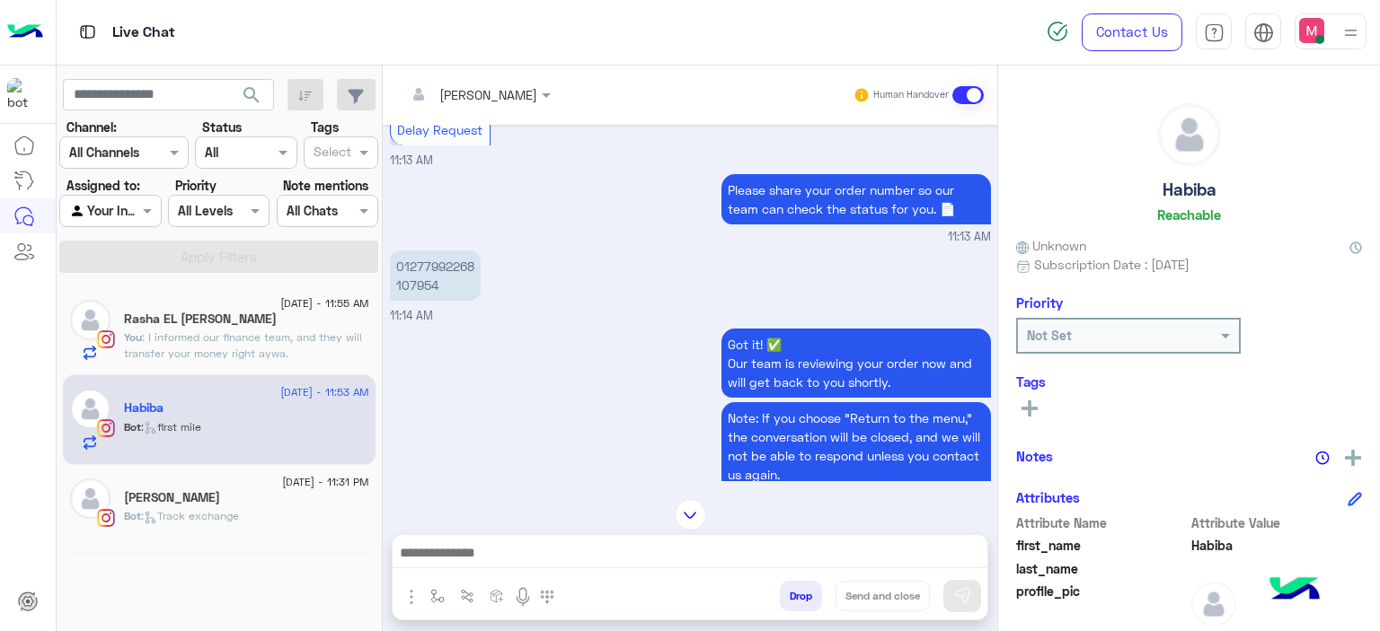
scroll to position [407, 0]
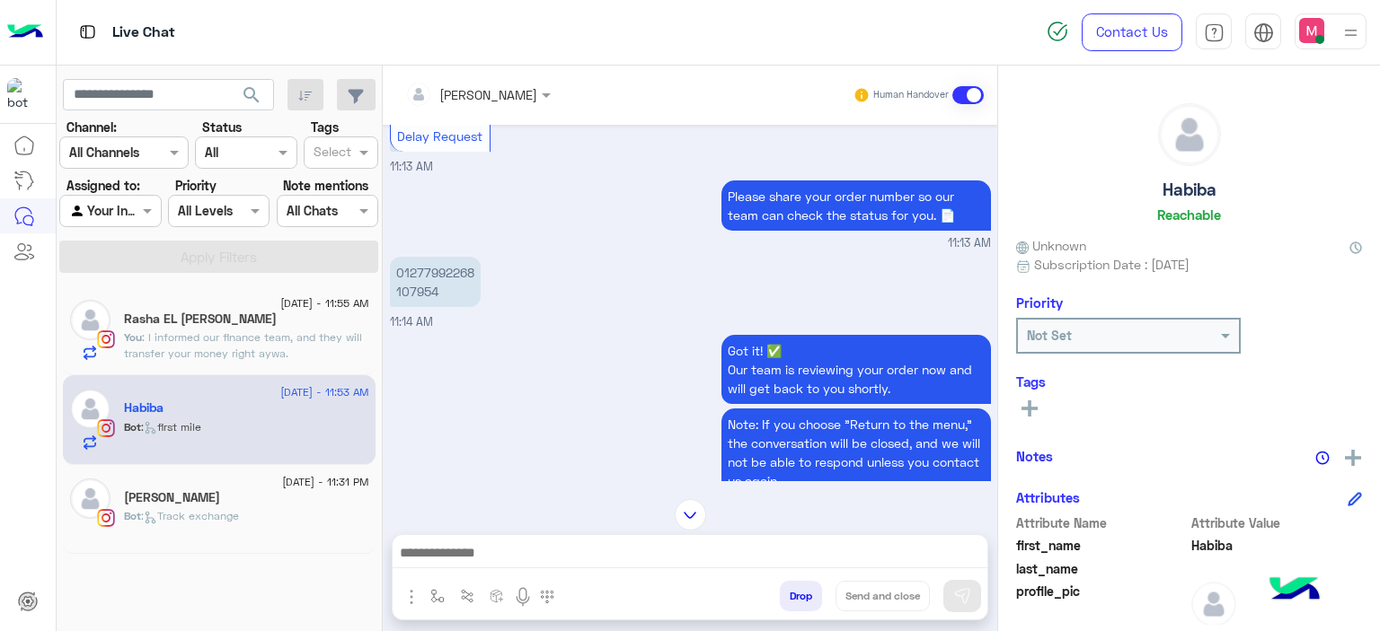
click at [417, 305] on p "01277992268 107954" at bounding box center [435, 282] width 91 height 50
click at [528, 200] on div "Please share your order number so our team can check the status for you. 📄 11:1…" at bounding box center [690, 214] width 601 height 76
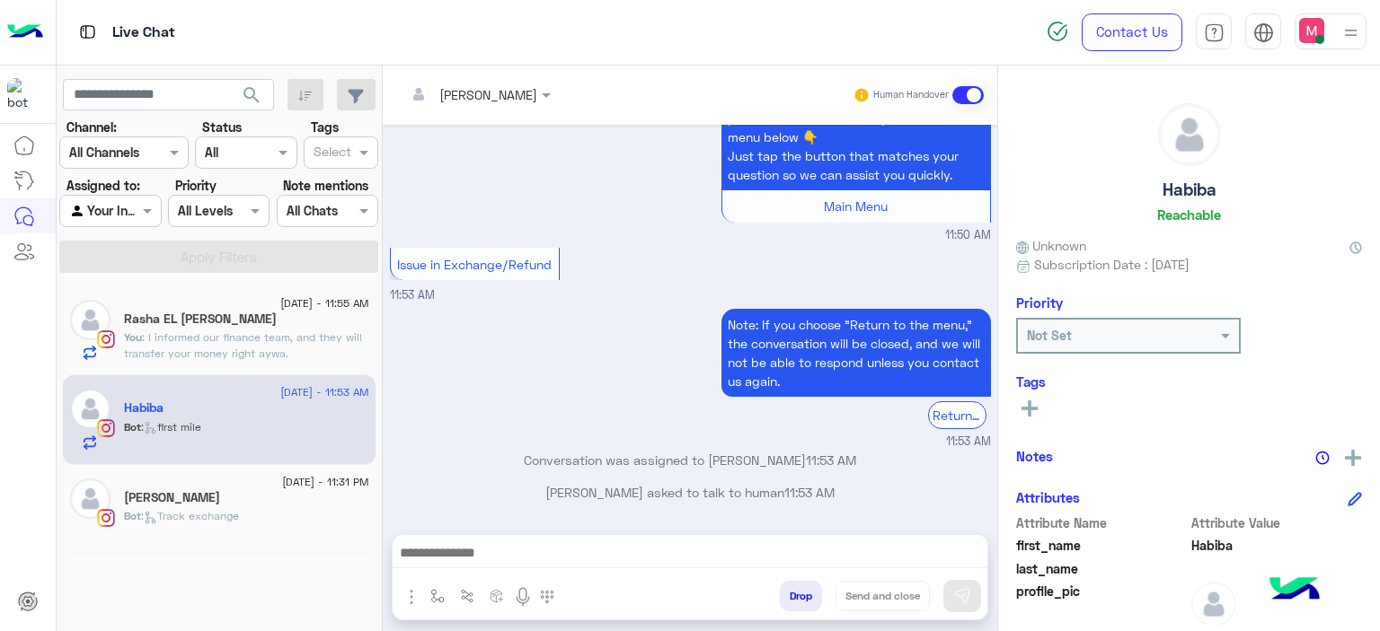
scroll to position [1557, 0]
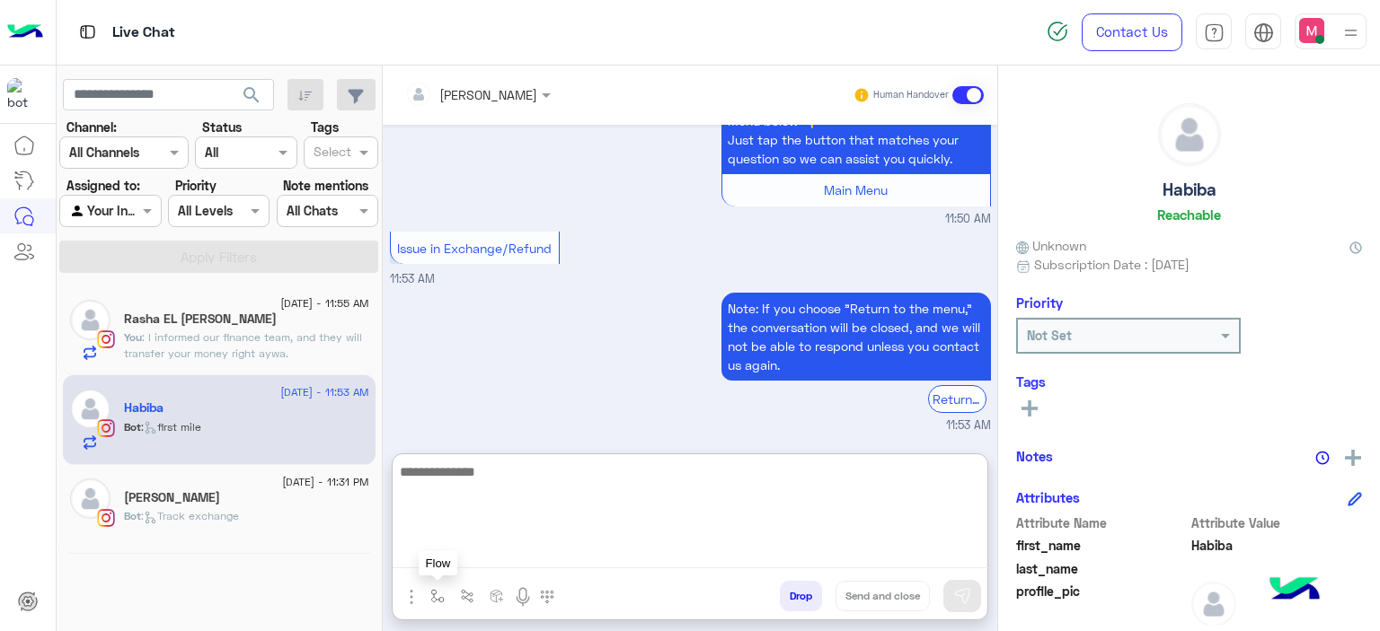
drag, startPoint x: 448, startPoint y: 549, endPoint x: 431, endPoint y: 593, distance: 47.2
click at [431, 593] on div "enter flow name Flow Drop Send and close" at bounding box center [690, 537] width 596 height 167
click at [432, 598] on img "button" at bounding box center [437, 596] width 14 height 14
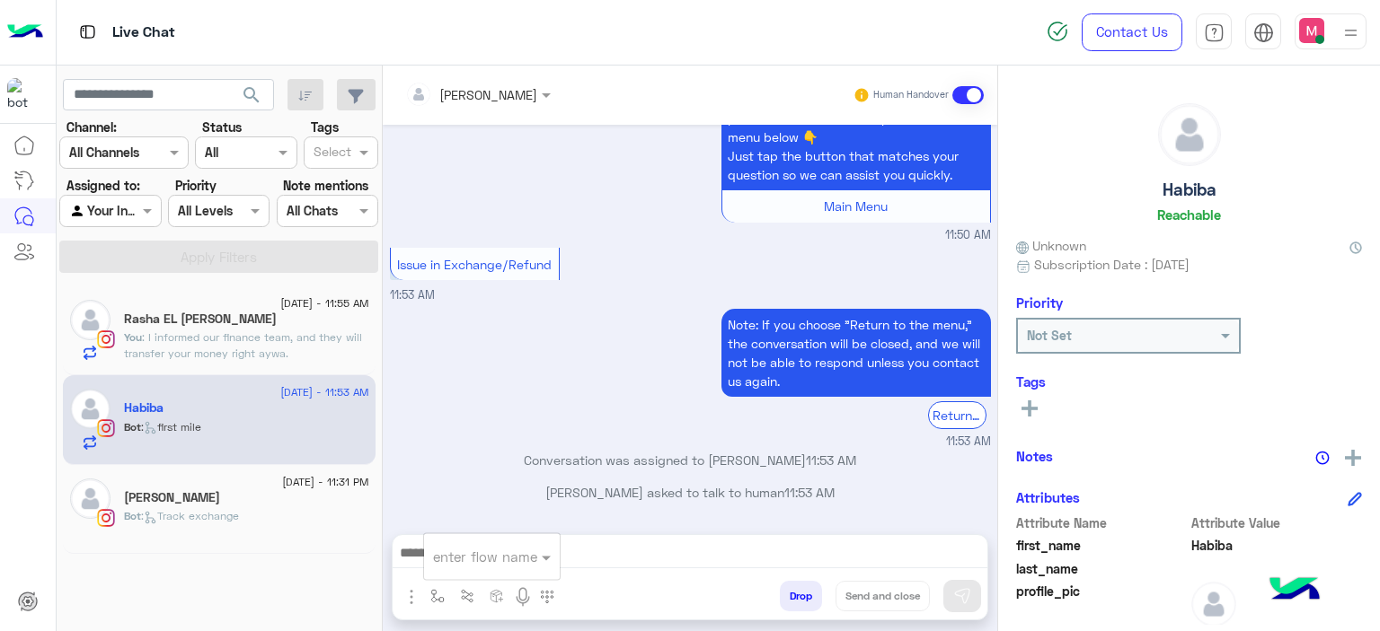
scroll to position [1557, 0]
click at [460, 566] on div "enter flow name" at bounding box center [480, 557] width 113 height 21
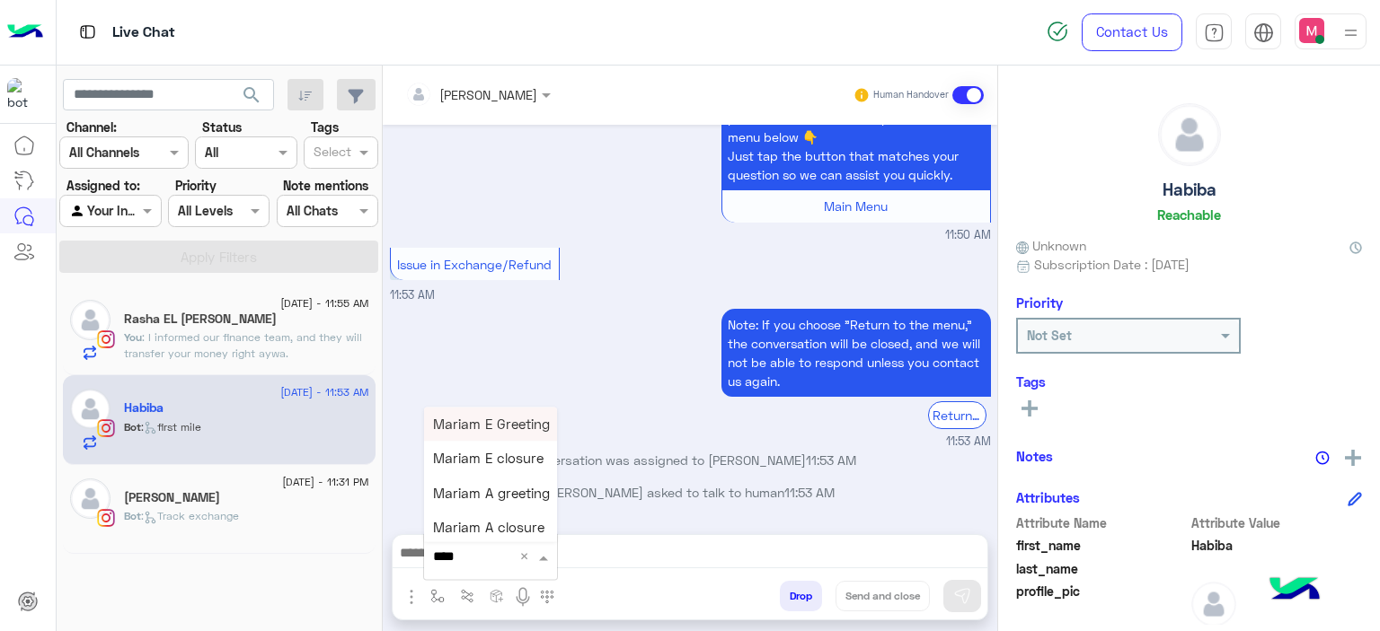
type input "*****"
click at [517, 412] on div "Mariam E Greeting" at bounding box center [490, 424] width 133 height 35
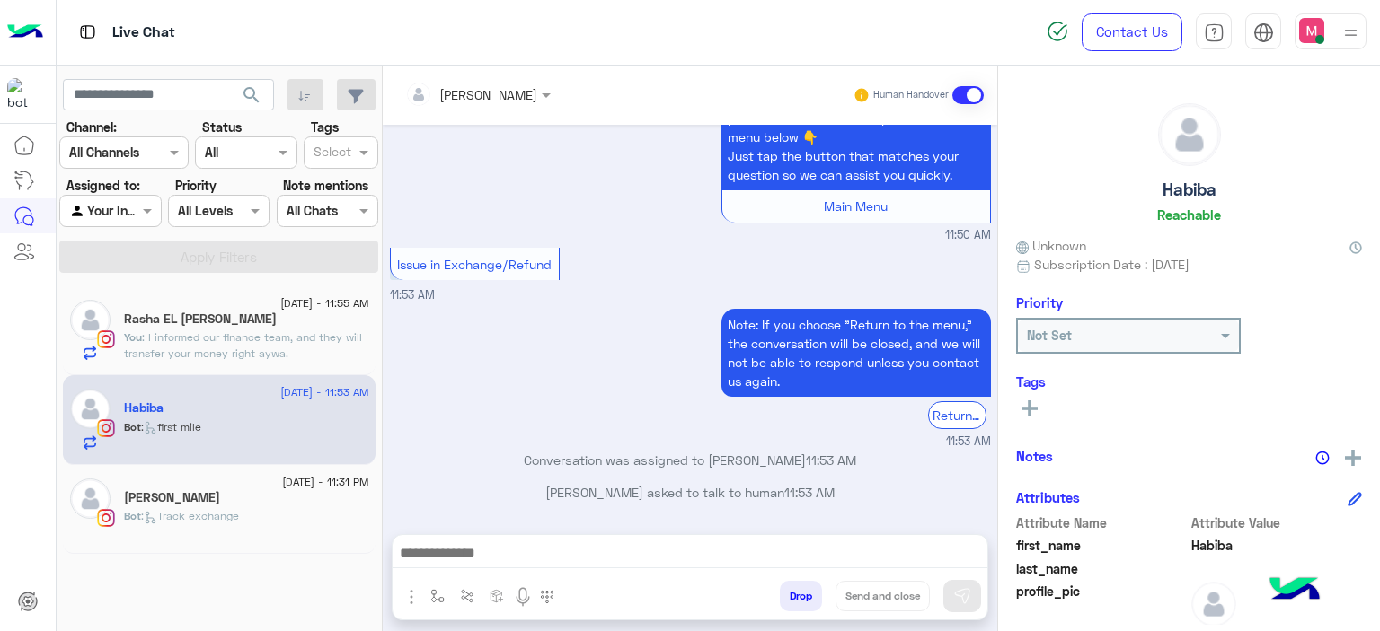
type textarea "**********"
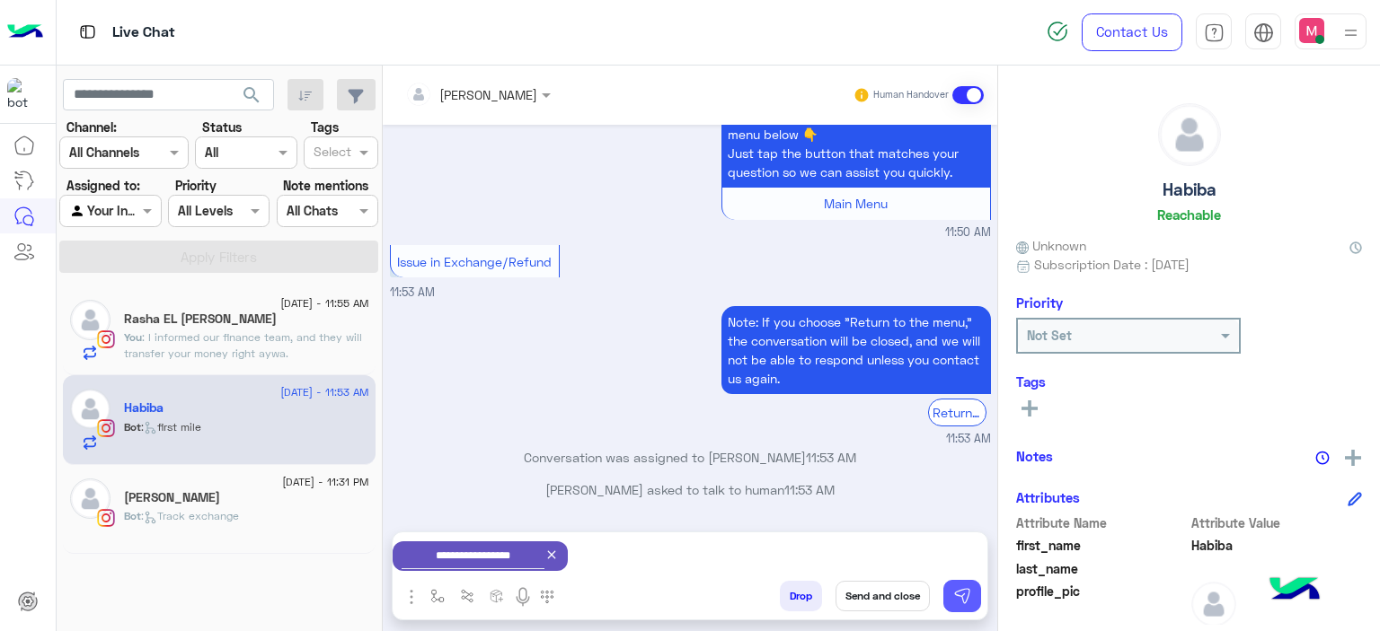
click at [972, 598] on button at bounding box center [962, 596] width 38 height 32
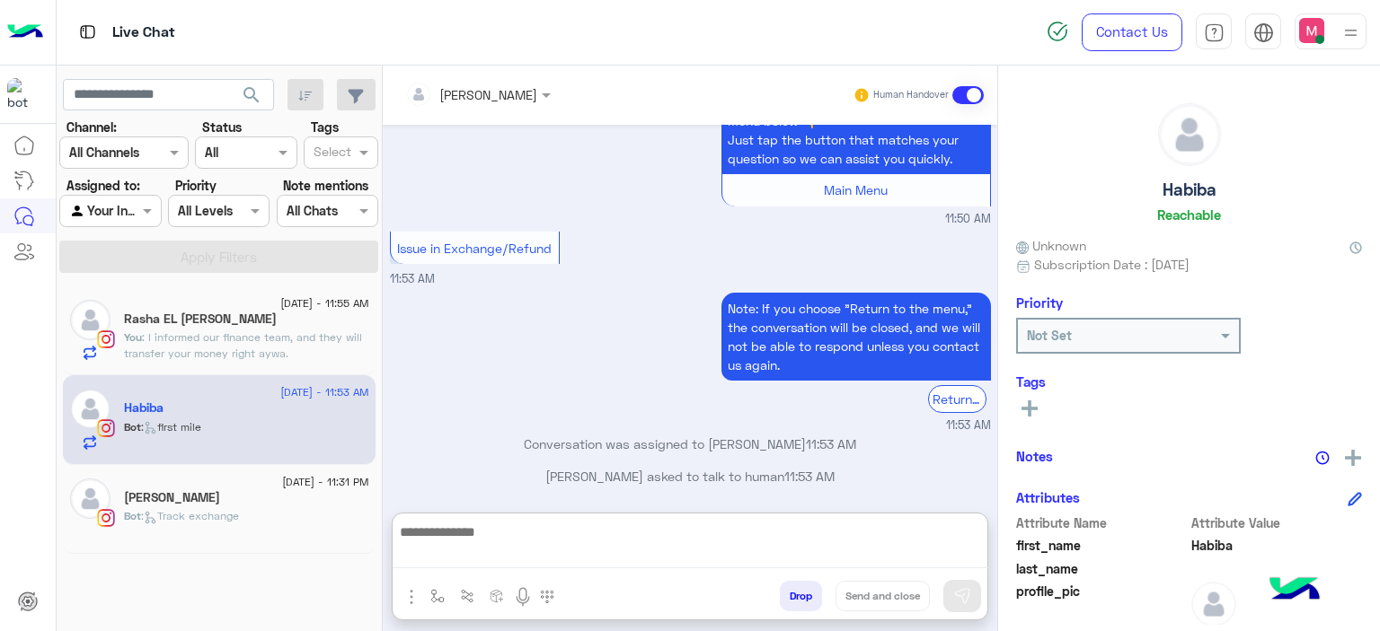
click at [582, 555] on textarea at bounding box center [690, 545] width 595 height 48
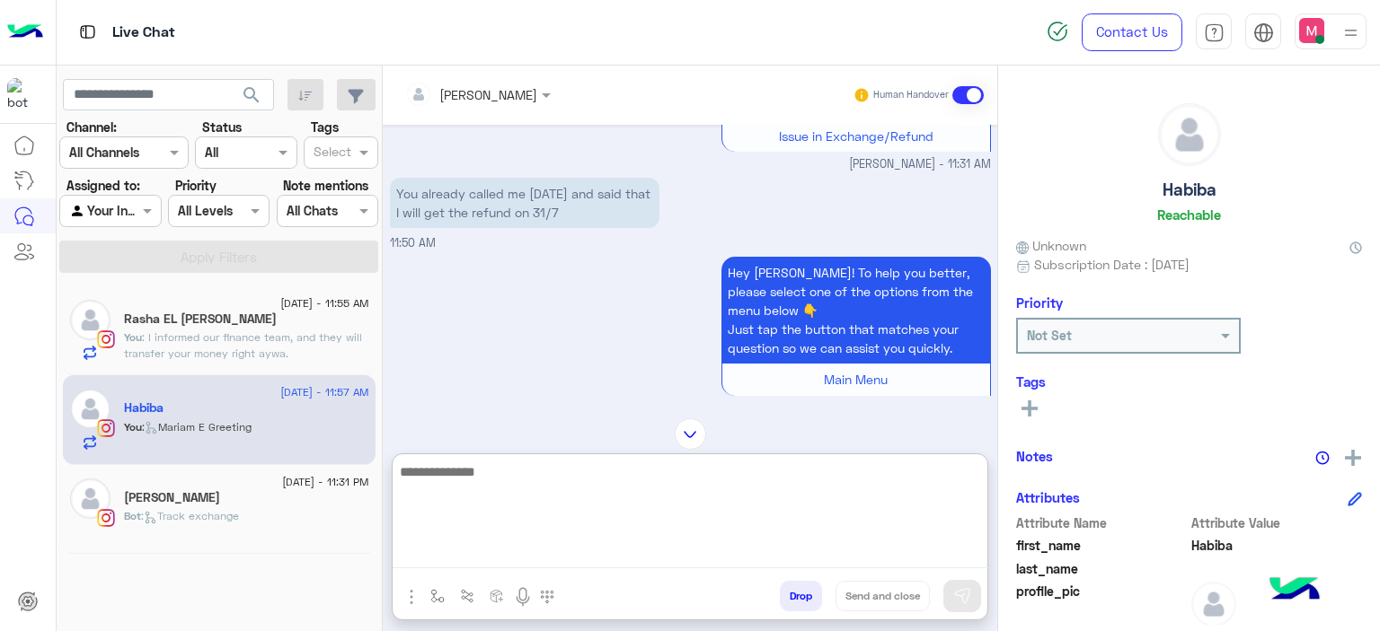
scroll to position [1367, 0]
click at [459, 481] on textarea at bounding box center [690, 515] width 595 height 108
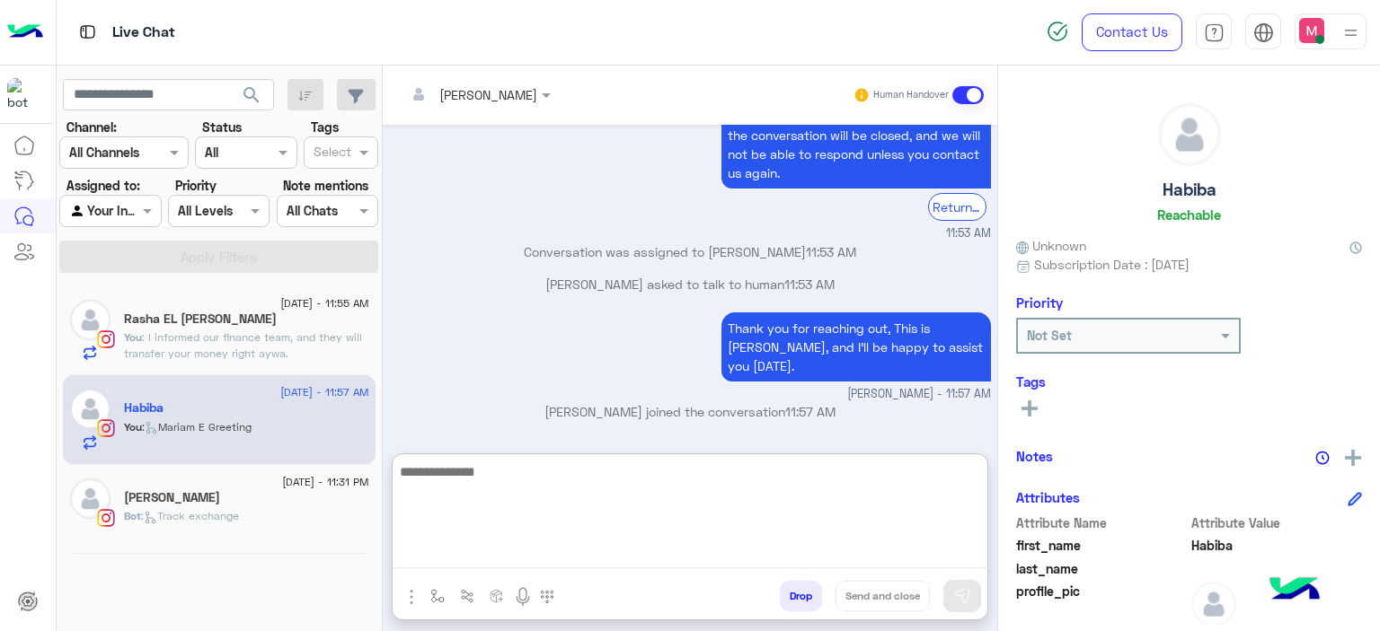
click at [435, 471] on textarea at bounding box center [690, 515] width 595 height 108
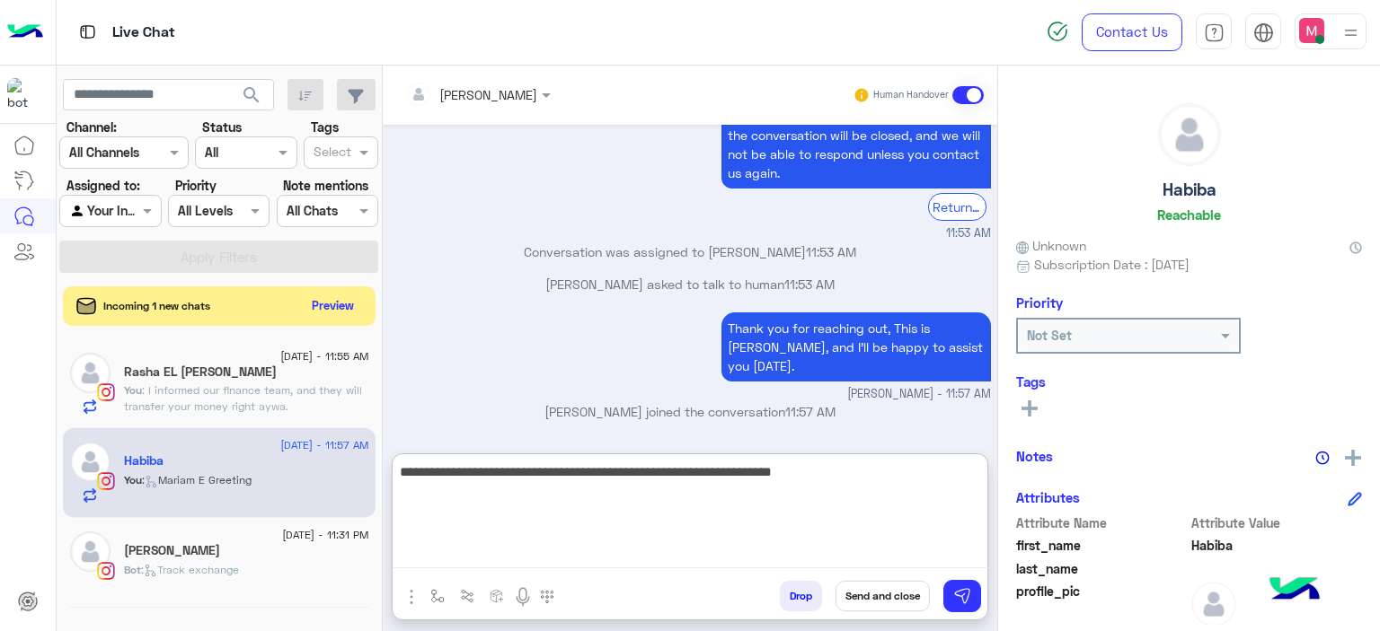
type textarea "**********"
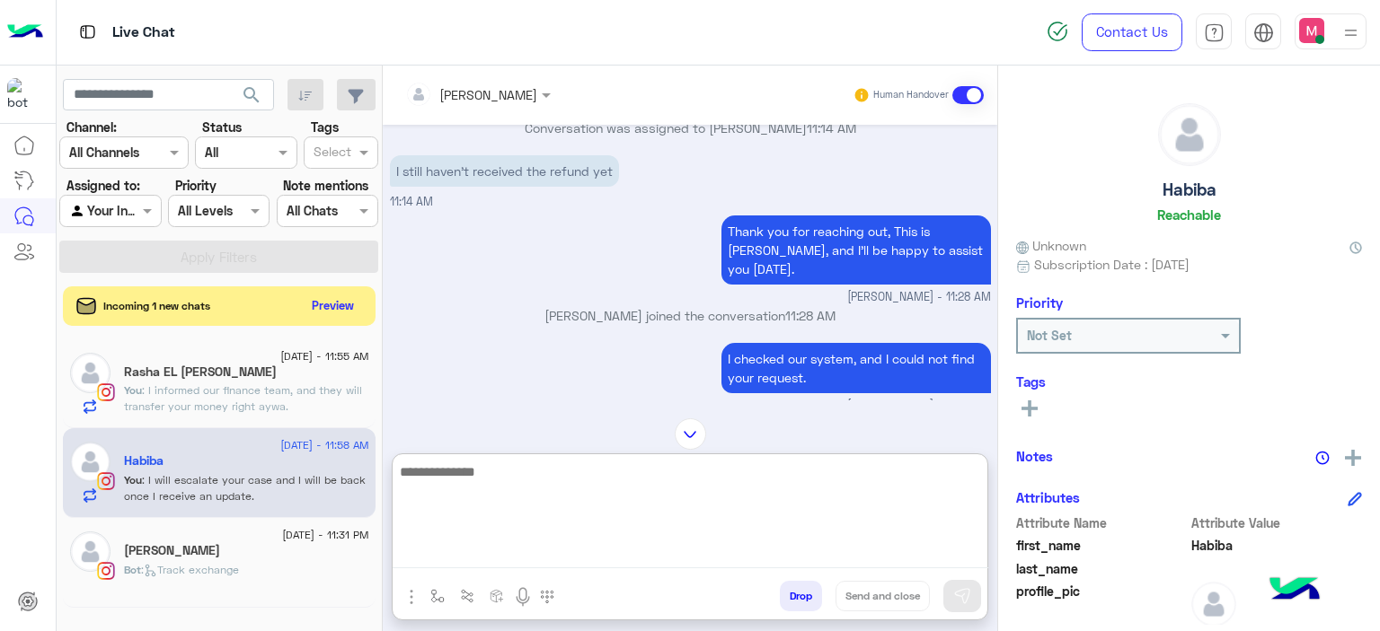
scroll to position [981, 0]
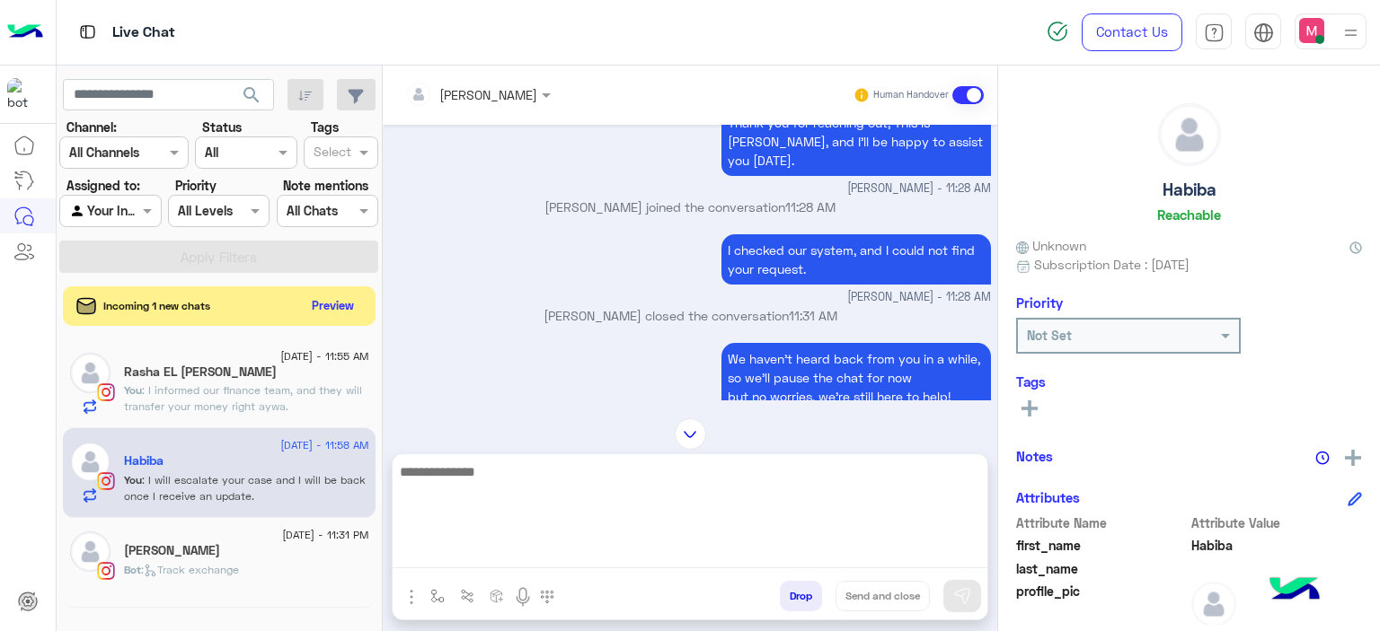
click at [316, 390] on span ": I informed our finance team, and they will transfer your money right aywa." at bounding box center [243, 399] width 238 height 30
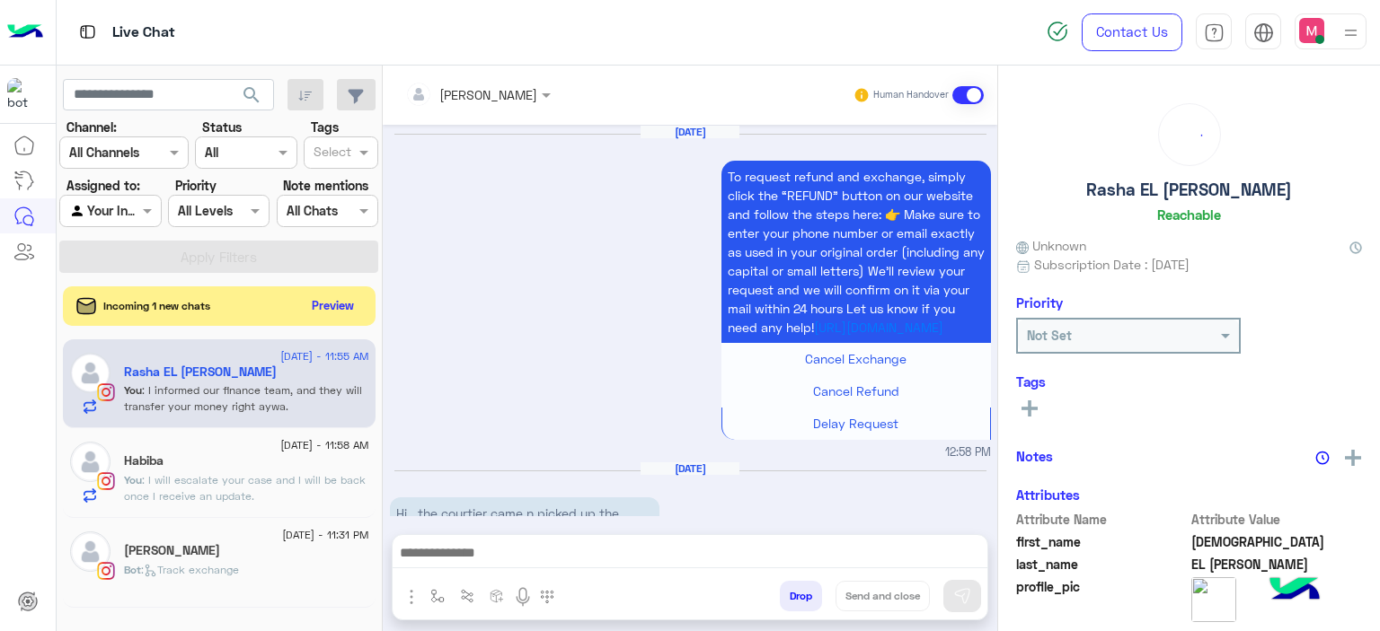
scroll to position [1777, 0]
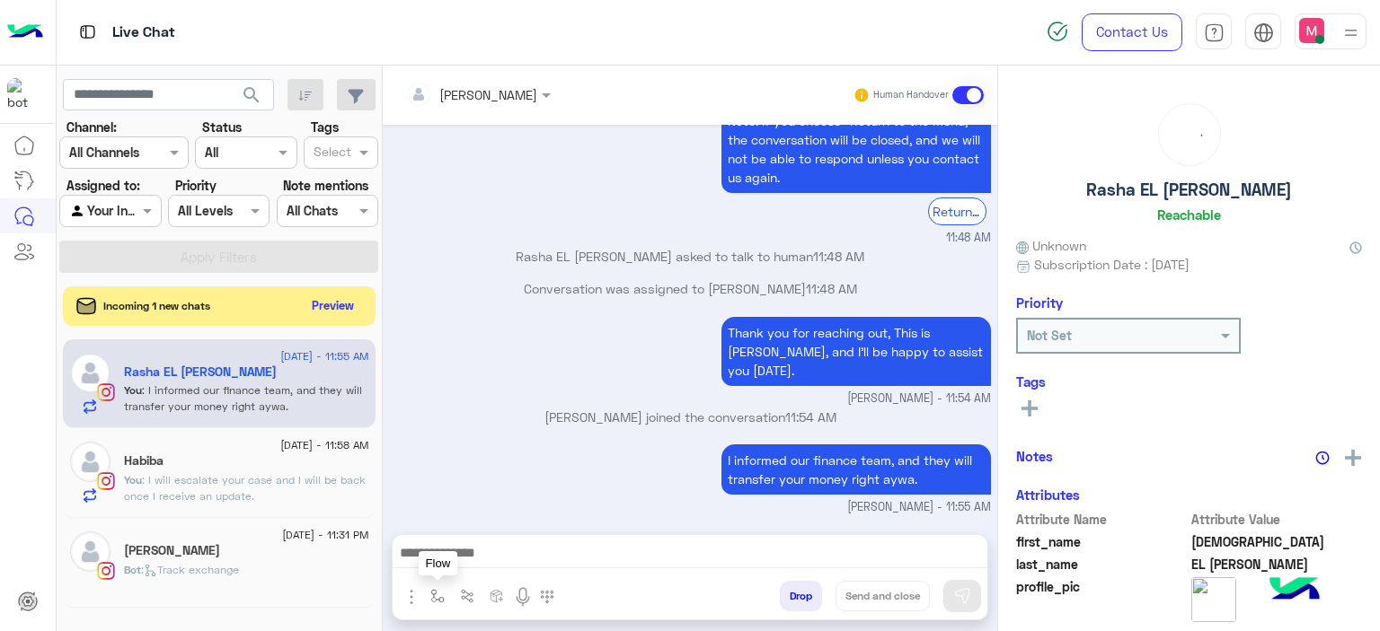
click at [430, 589] on img "button" at bounding box center [437, 596] width 14 height 14
click at [474, 551] on input "text" at bounding box center [470, 557] width 74 height 21
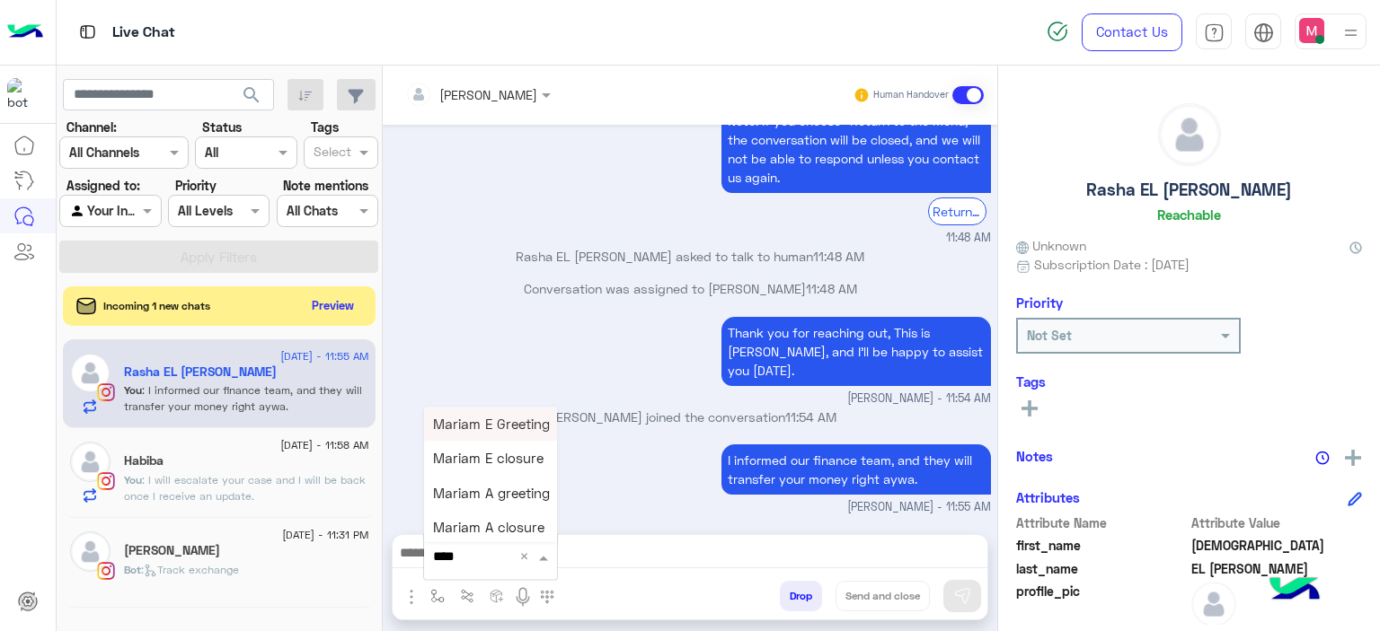
type input "*****"
click at [518, 455] on span "Mariam E closure" at bounding box center [488, 459] width 110 height 16
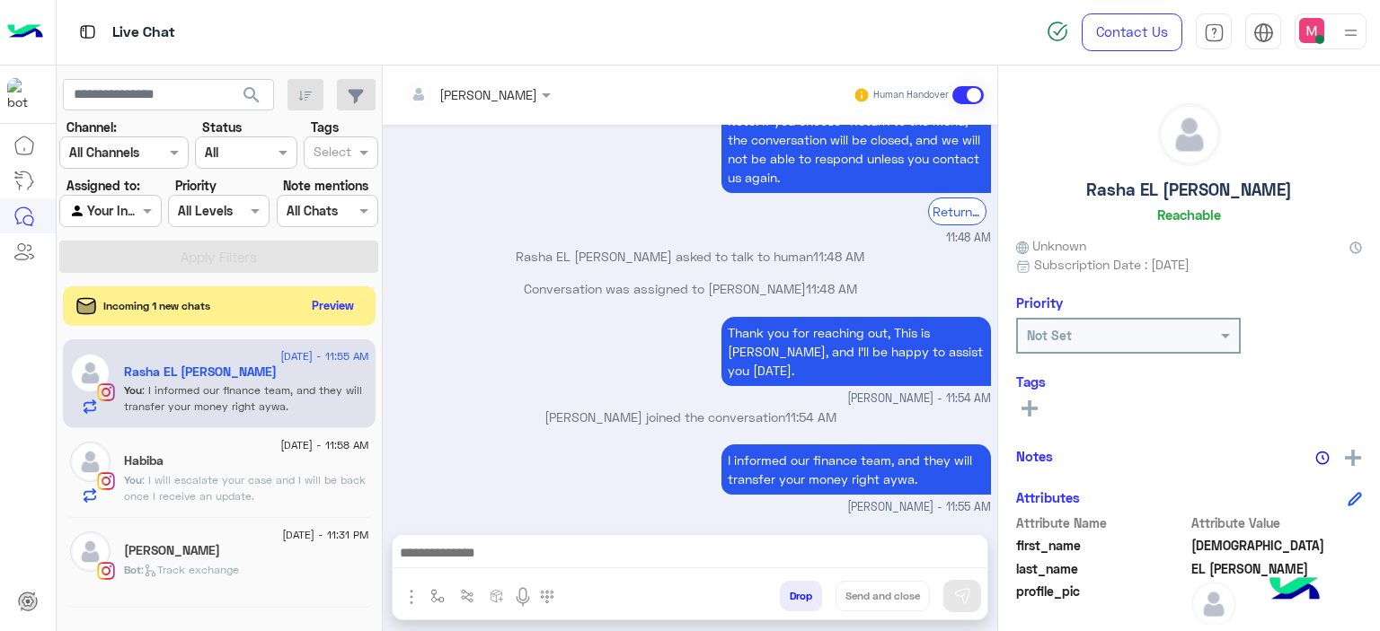
type textarea "**********"
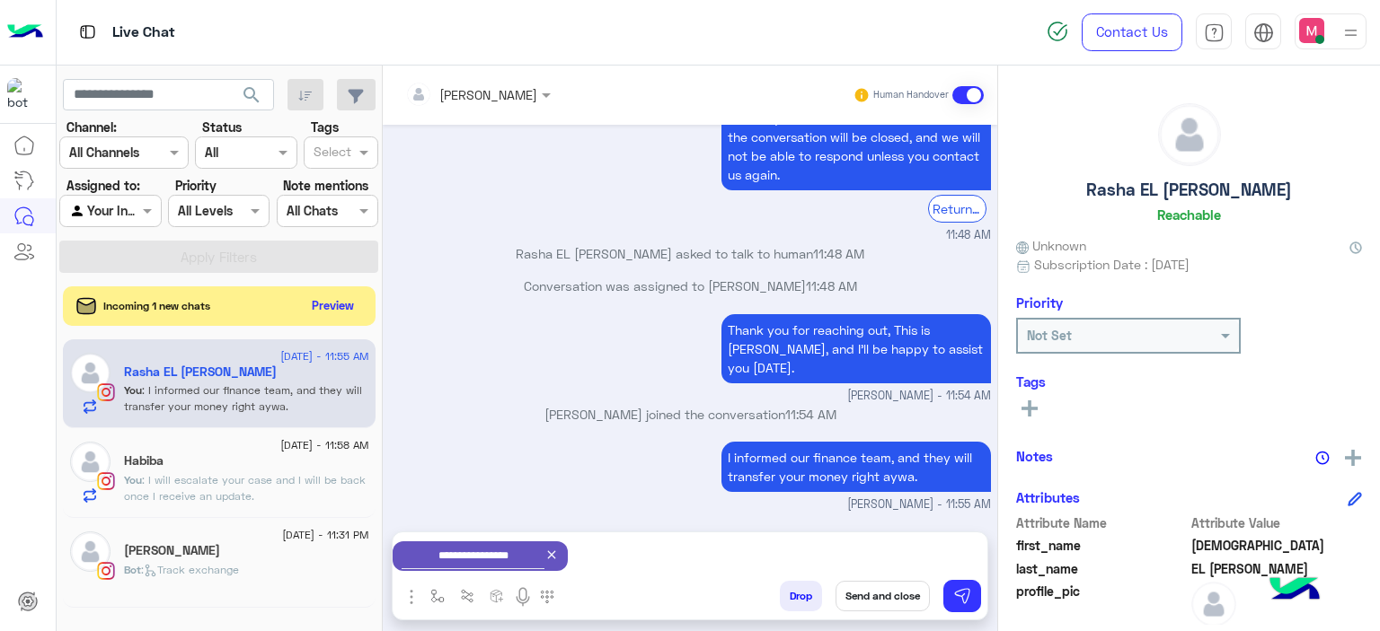
click at [884, 588] on button "Send and close" at bounding box center [882, 596] width 94 height 31
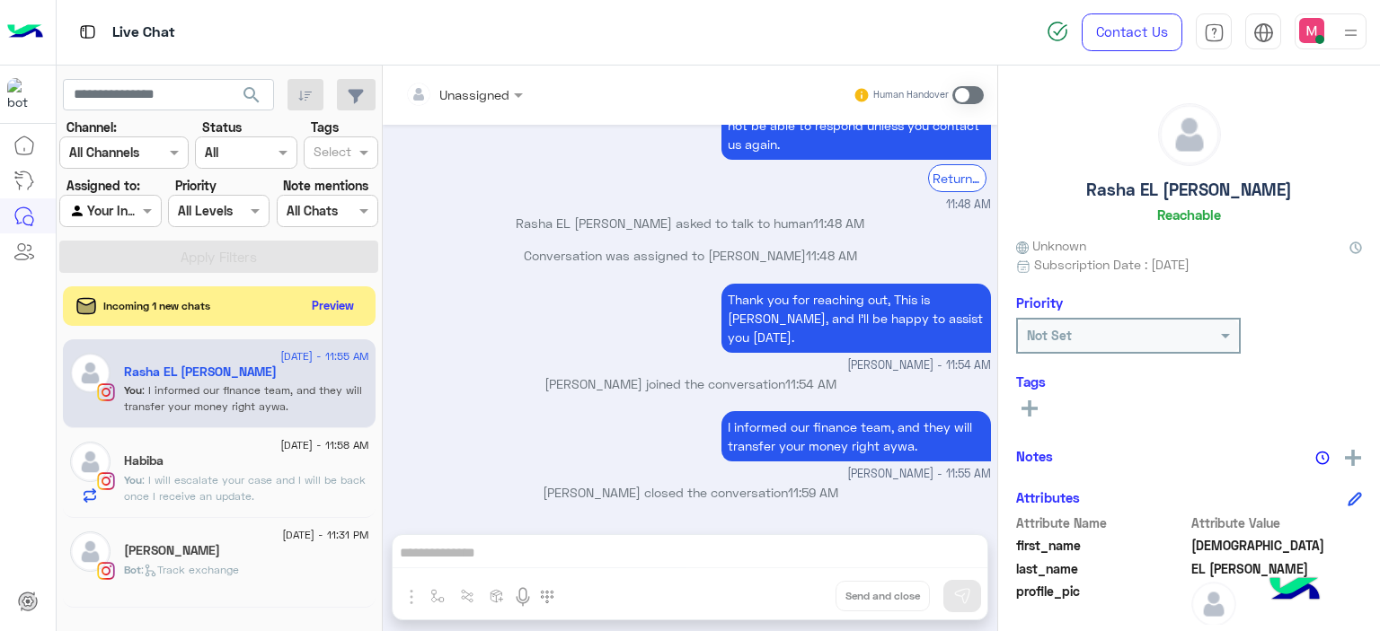
scroll to position [1810, 0]
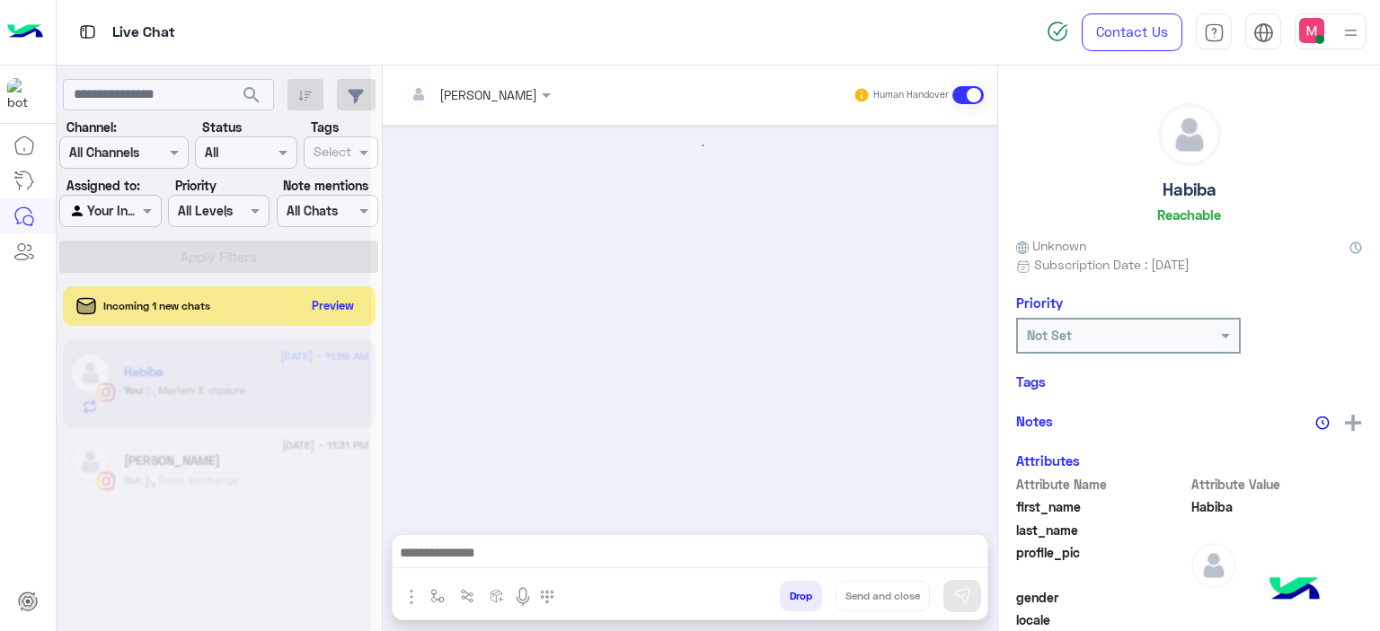
scroll to position [1315, 0]
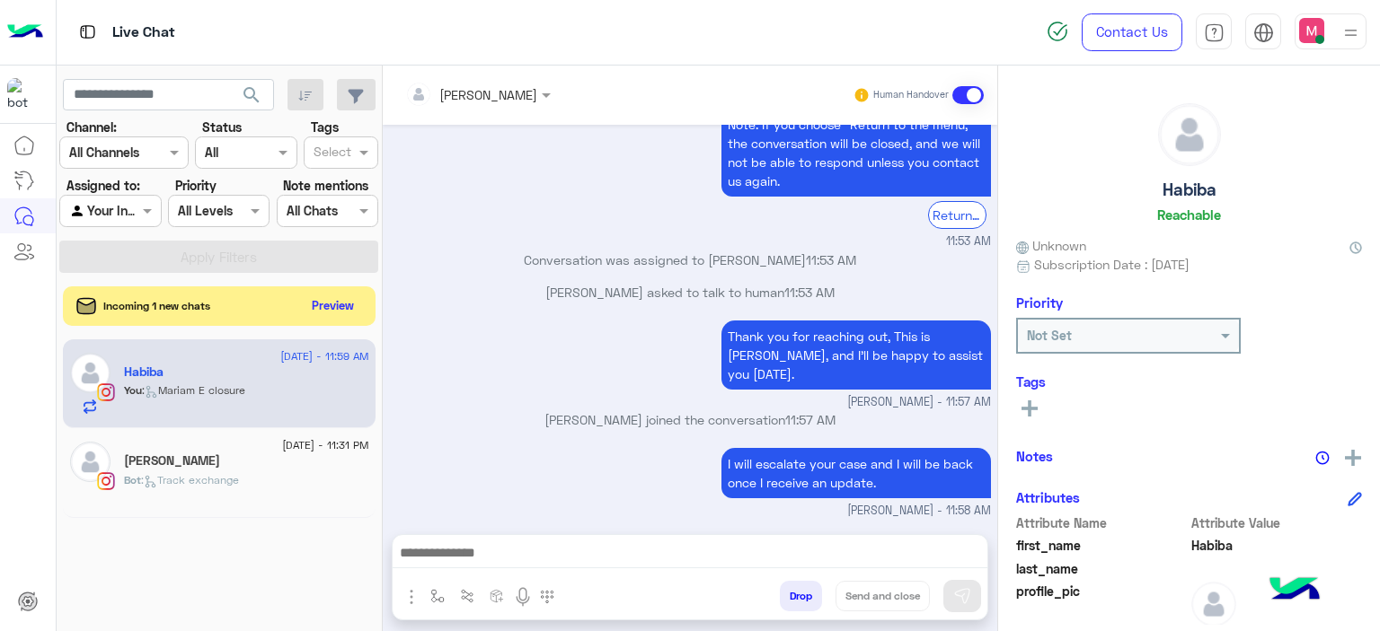
click at [290, 385] on div "You : [PERSON_NAME] closure" at bounding box center [246, 398] width 245 height 31
click at [1028, 402] on rect at bounding box center [1030, 409] width 4 height 16
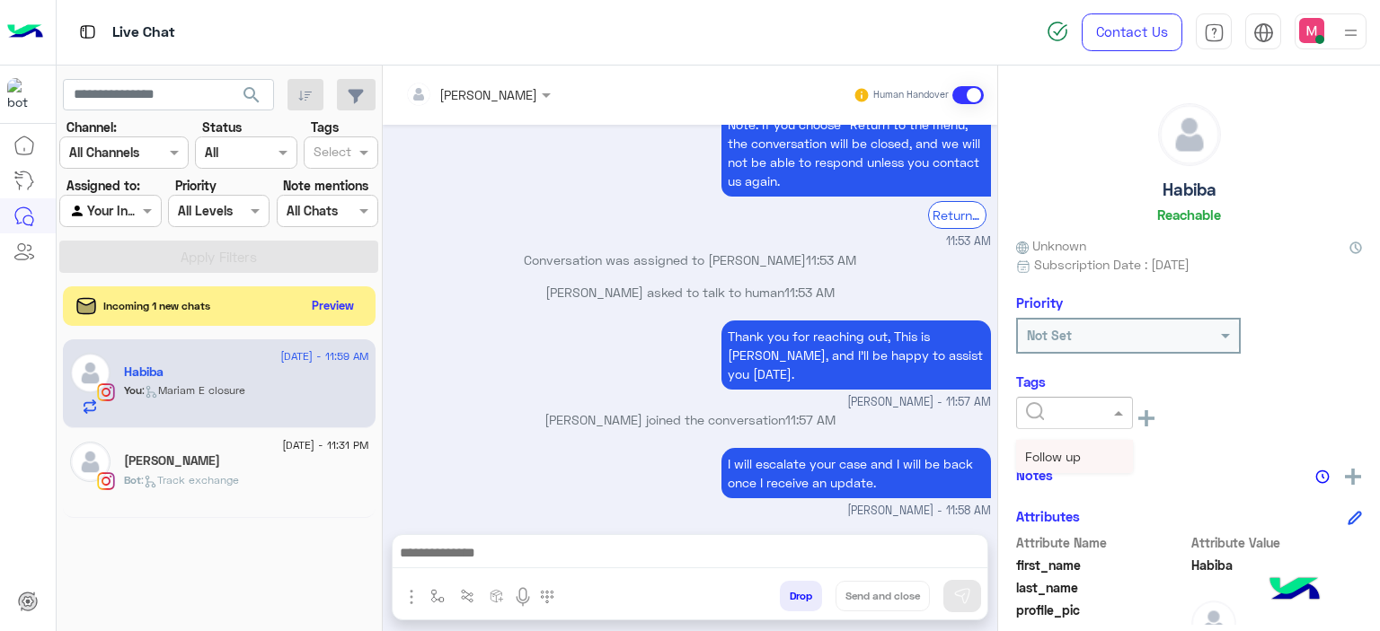
drag, startPoint x: 1093, startPoint y: 405, endPoint x: 1102, endPoint y: 407, distance: 9.2
click at [1100, 405] on div at bounding box center [1074, 412] width 115 height 21
click at [1080, 455] on span "Follow up" at bounding box center [1053, 456] width 56 height 15
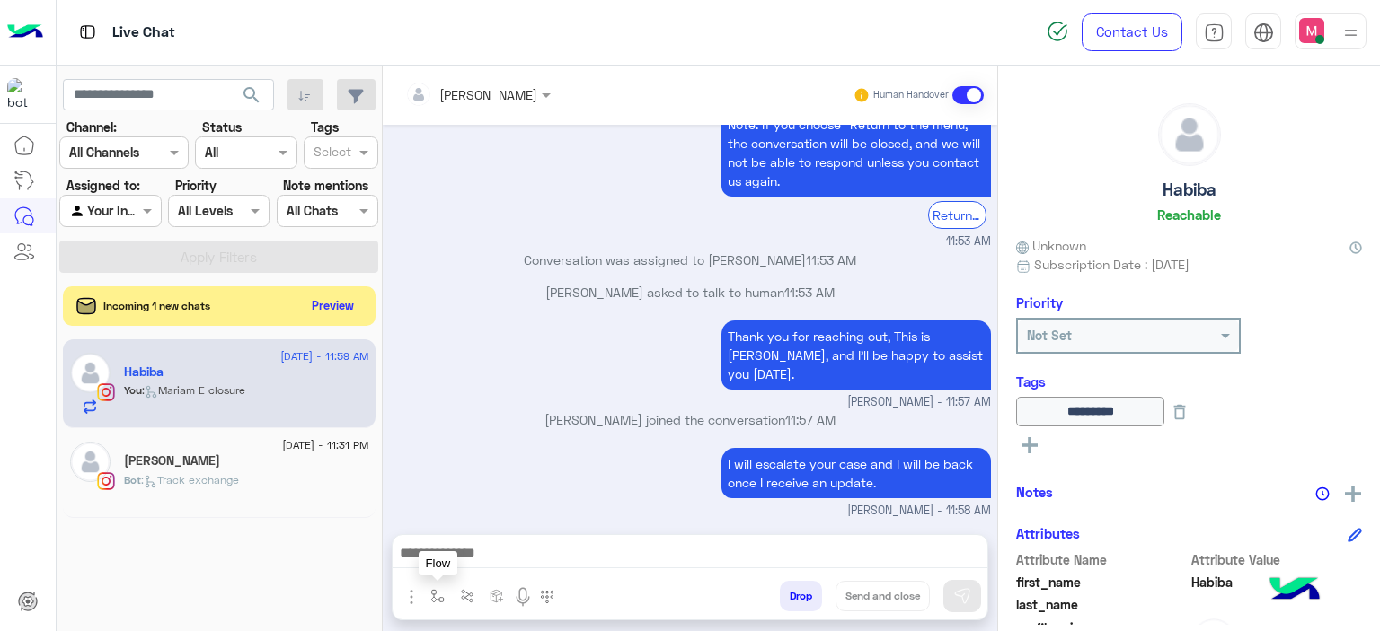
click at [427, 586] on button "button" at bounding box center [438, 596] width 30 height 30
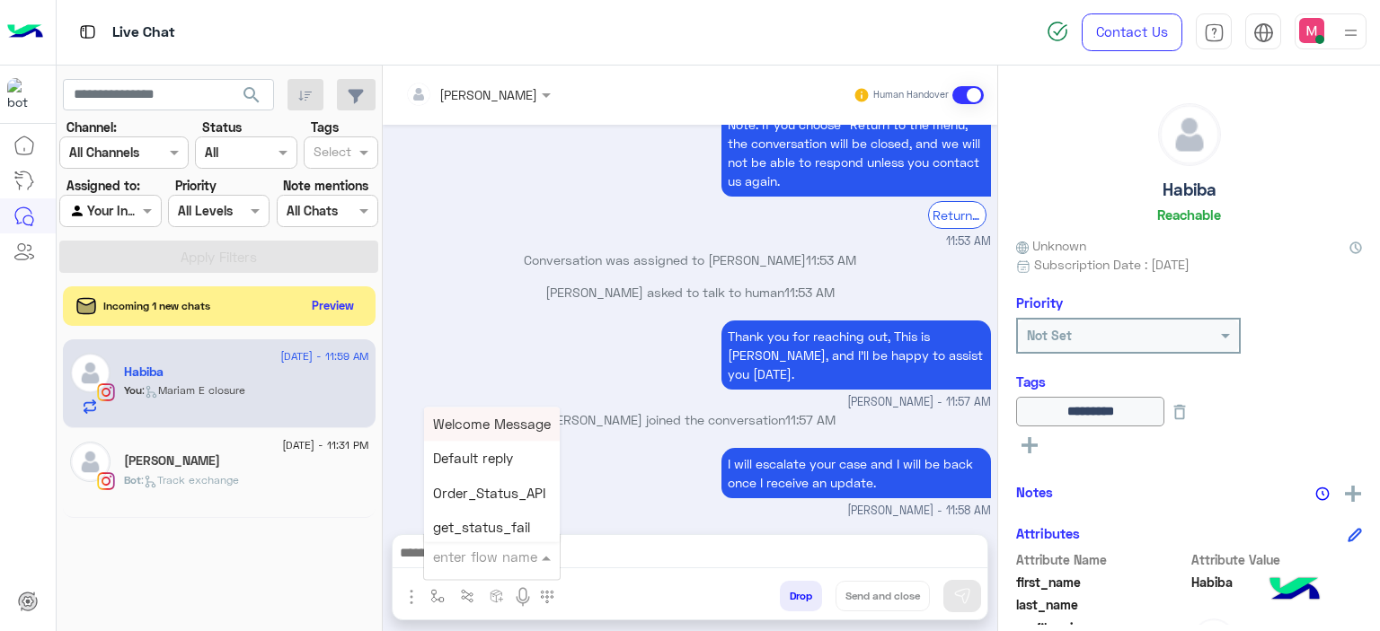
click at [463, 560] on input "text" at bounding box center [470, 557] width 74 height 21
type input "*****"
click at [491, 457] on span "Mariam E closure" at bounding box center [488, 459] width 110 height 16
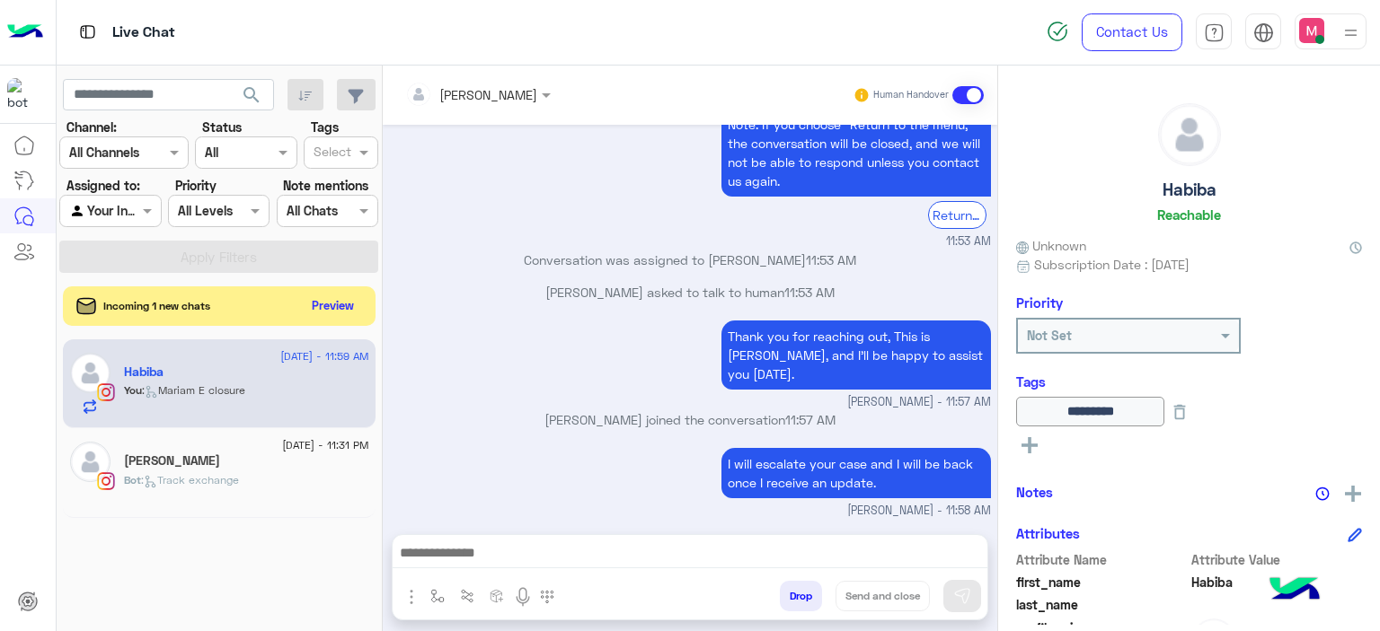
type textarea "**********"
click at [887, 586] on button "Send and close" at bounding box center [882, 596] width 94 height 31
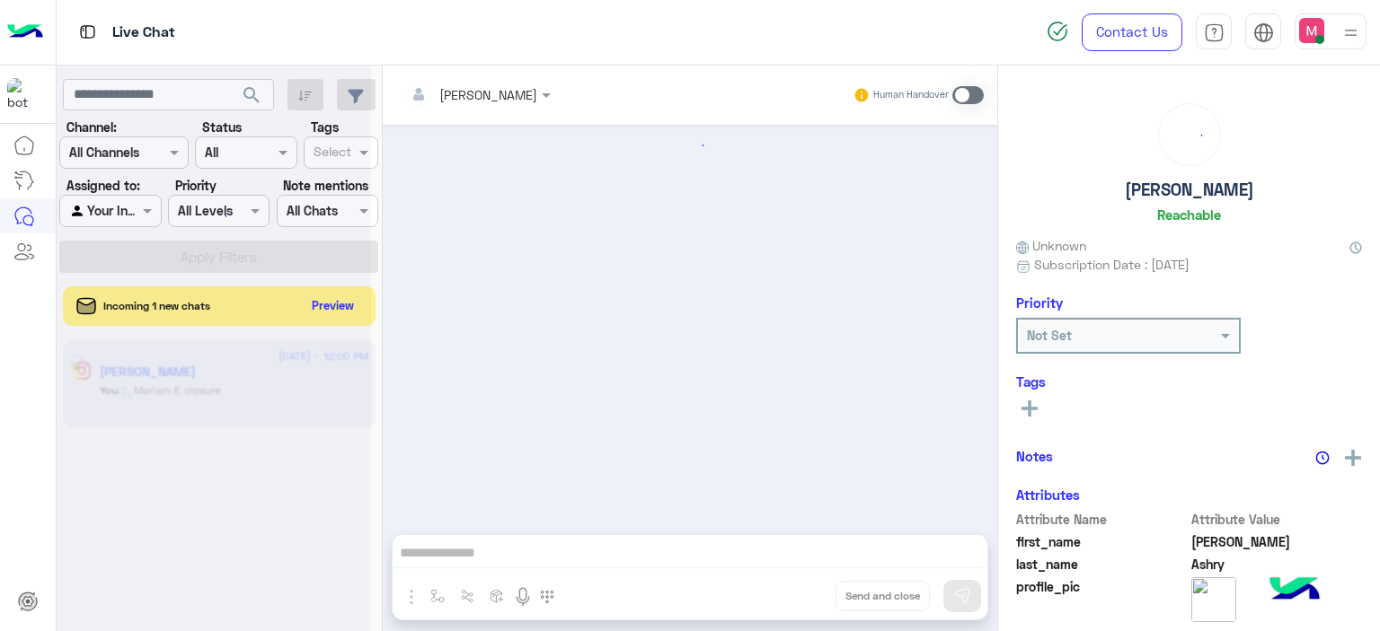
scroll to position [2262, 0]
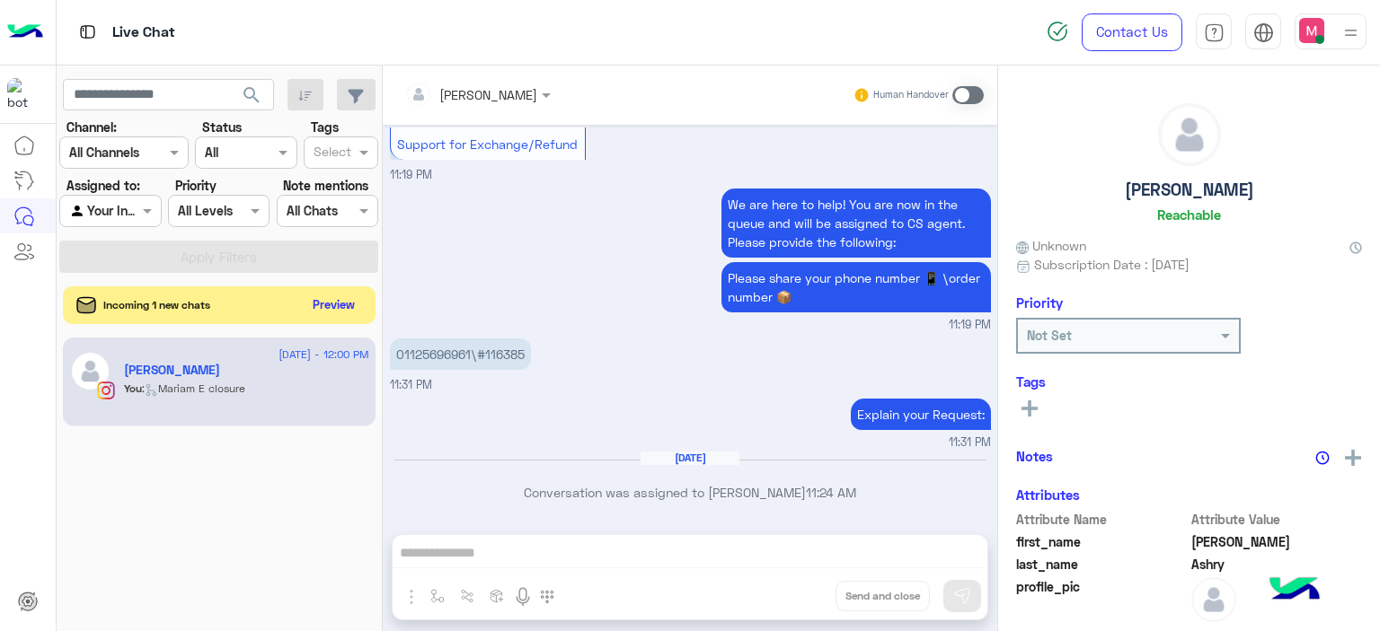
click at [337, 311] on button "Preview" at bounding box center [334, 305] width 56 height 24
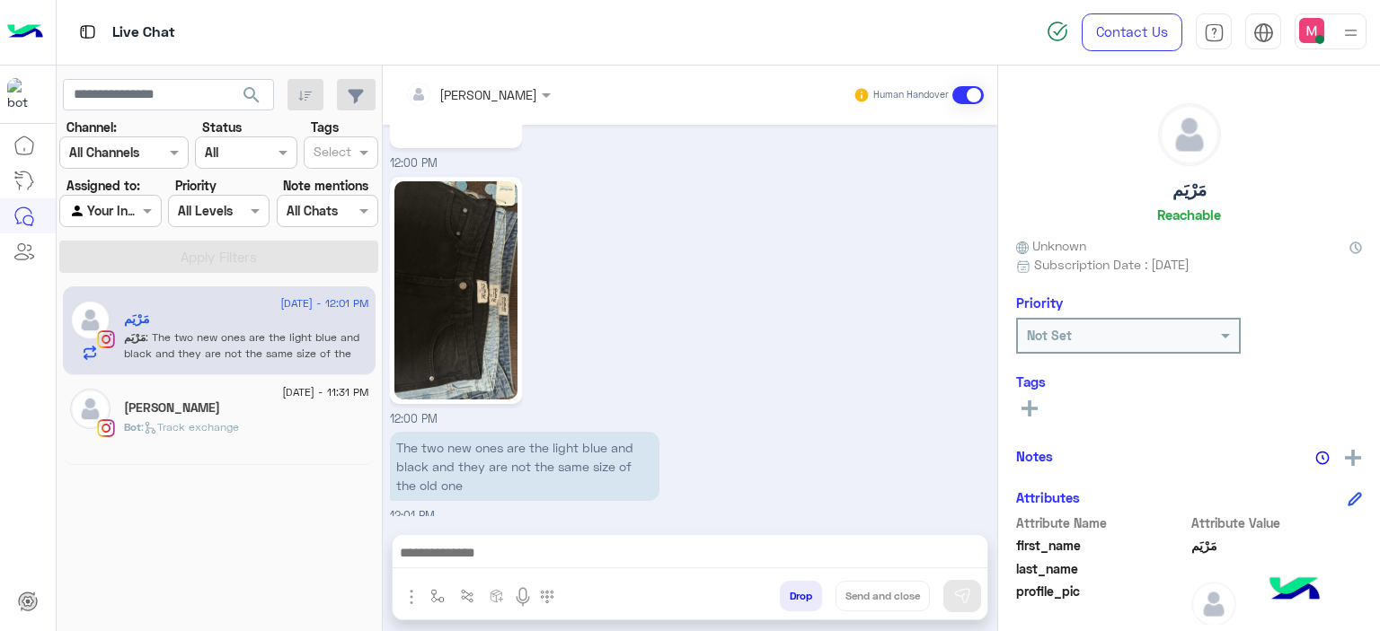
scroll to position [2314, 0]
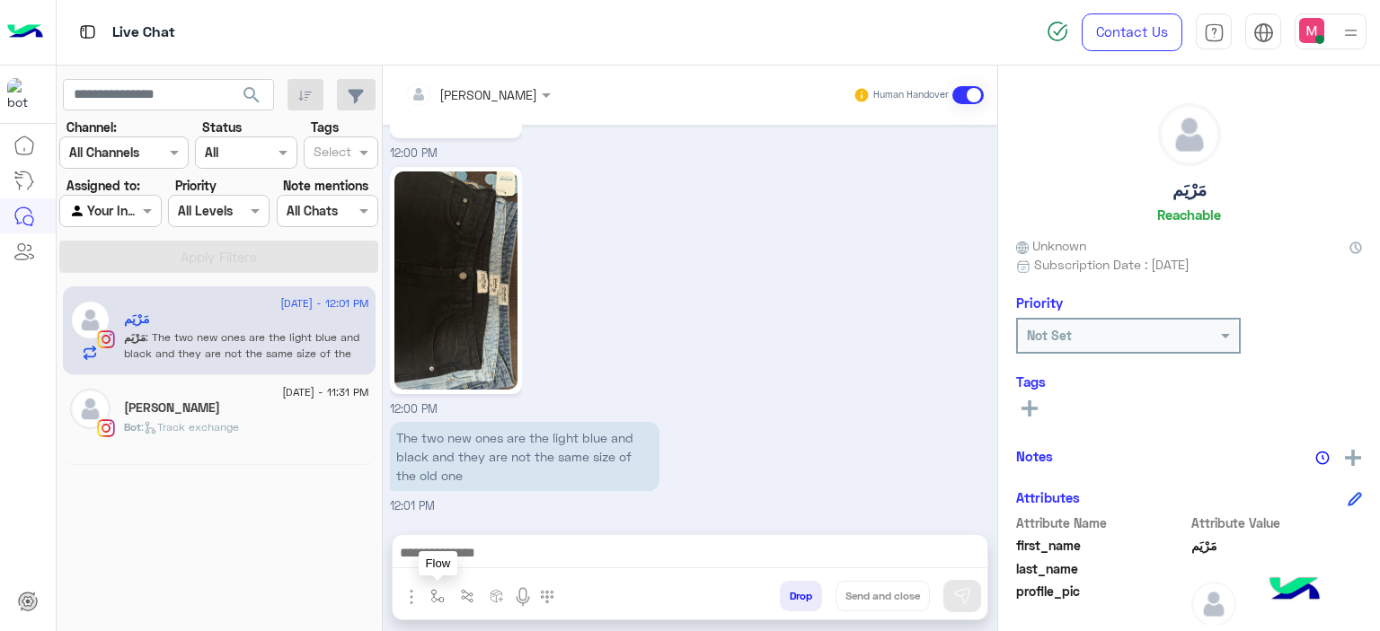
drag, startPoint x: 434, startPoint y: 600, endPoint x: 440, endPoint y: 592, distance: 10.2
click at [434, 599] on img "button" at bounding box center [437, 596] width 14 height 14
click at [469, 549] on input "text" at bounding box center [470, 557] width 74 height 21
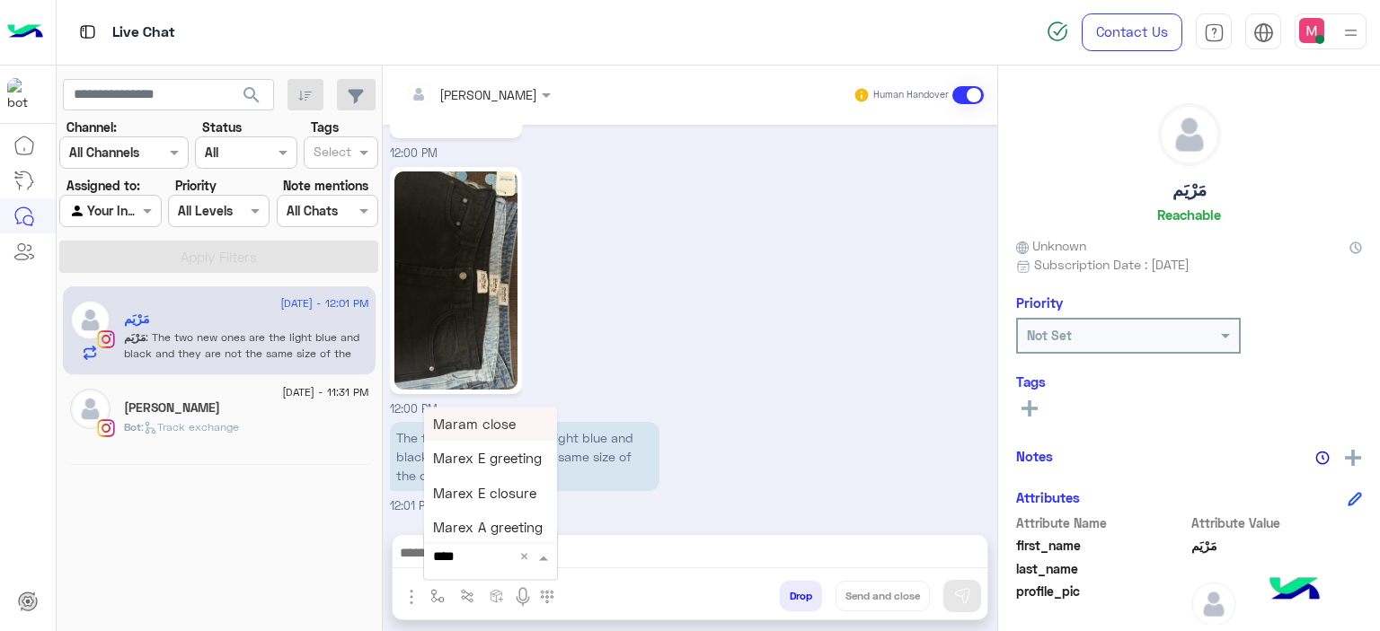
type input "*****"
click at [520, 430] on span "Mariam E Greeting" at bounding box center [491, 424] width 117 height 16
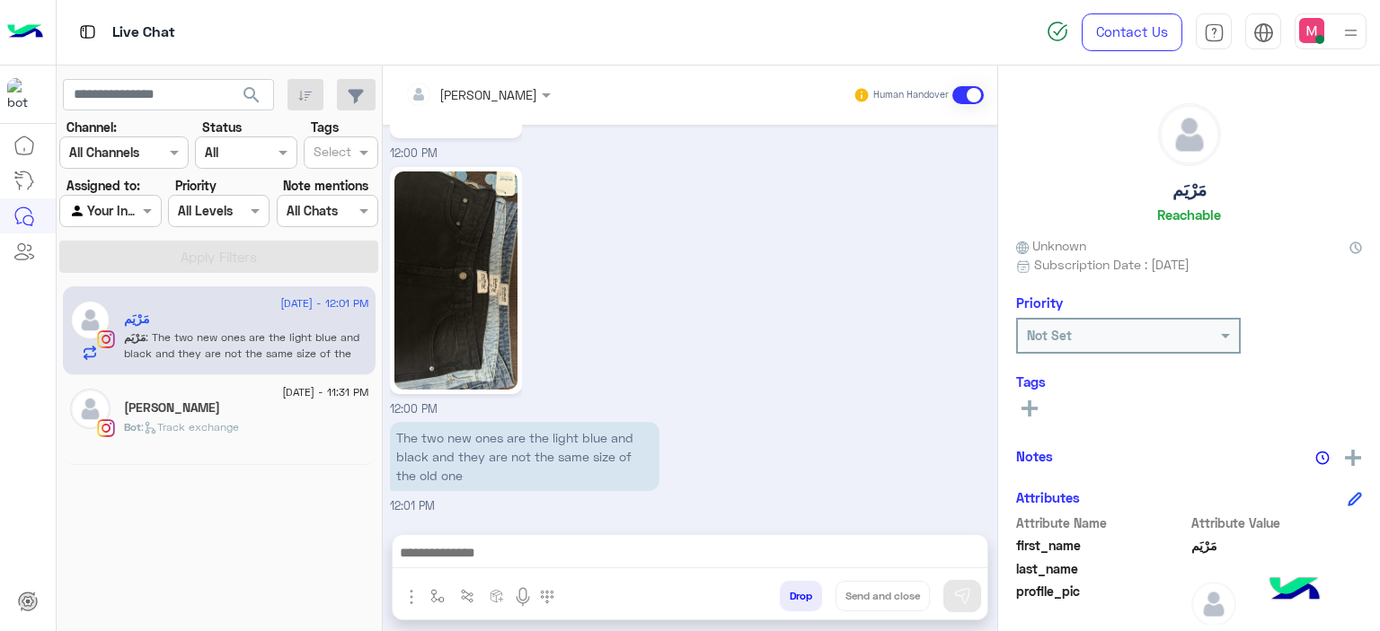
type textarea "**********"
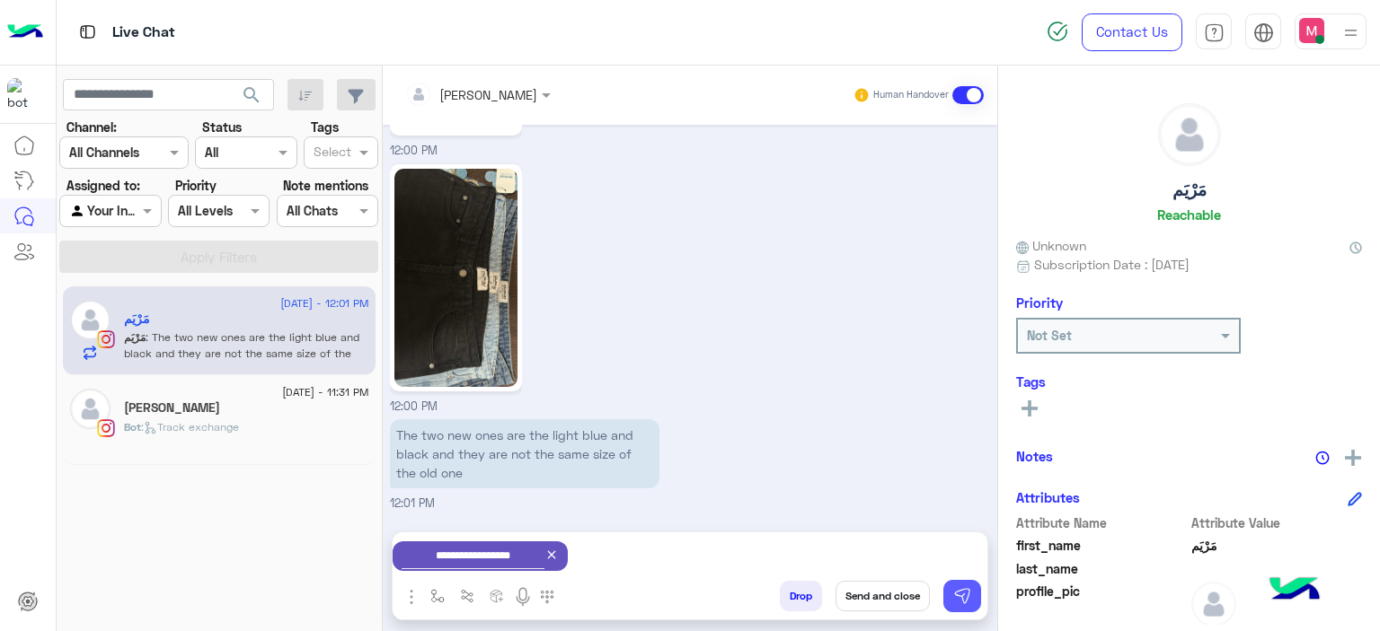
click at [965, 588] on img at bounding box center [962, 596] width 18 height 18
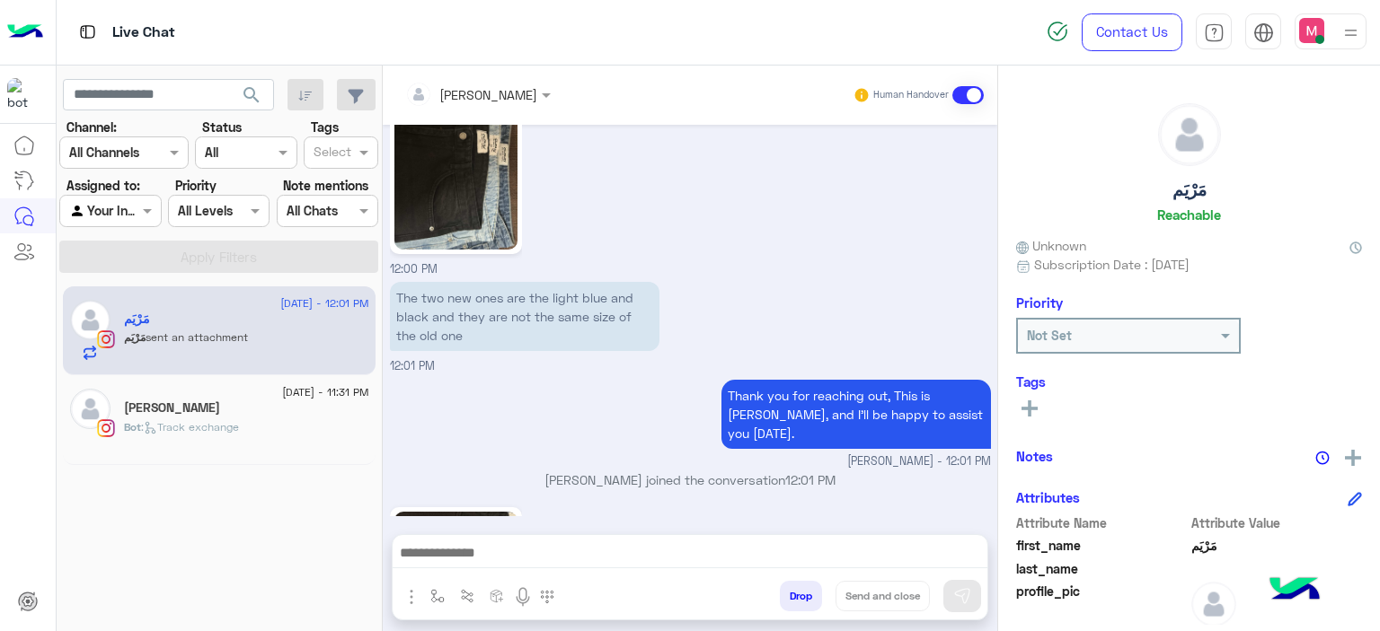
scroll to position [2696, 0]
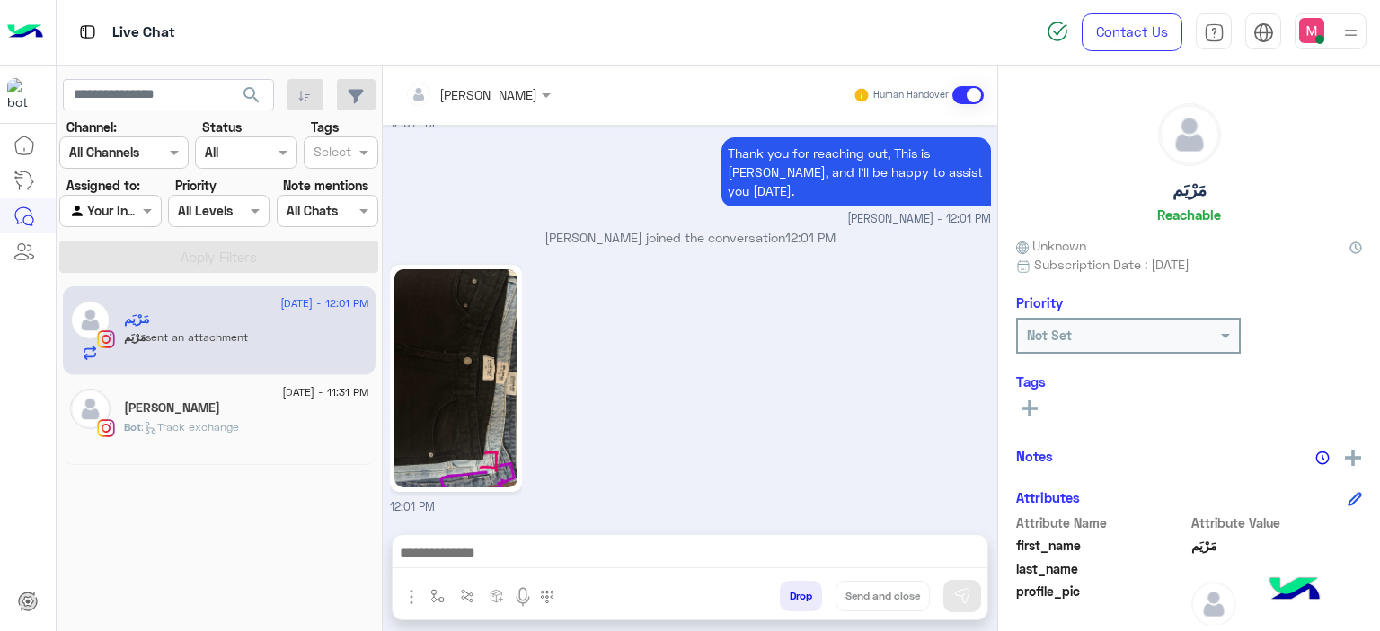
click at [488, 414] on img at bounding box center [455, 378] width 123 height 218
click at [470, 548] on textarea at bounding box center [690, 555] width 595 height 27
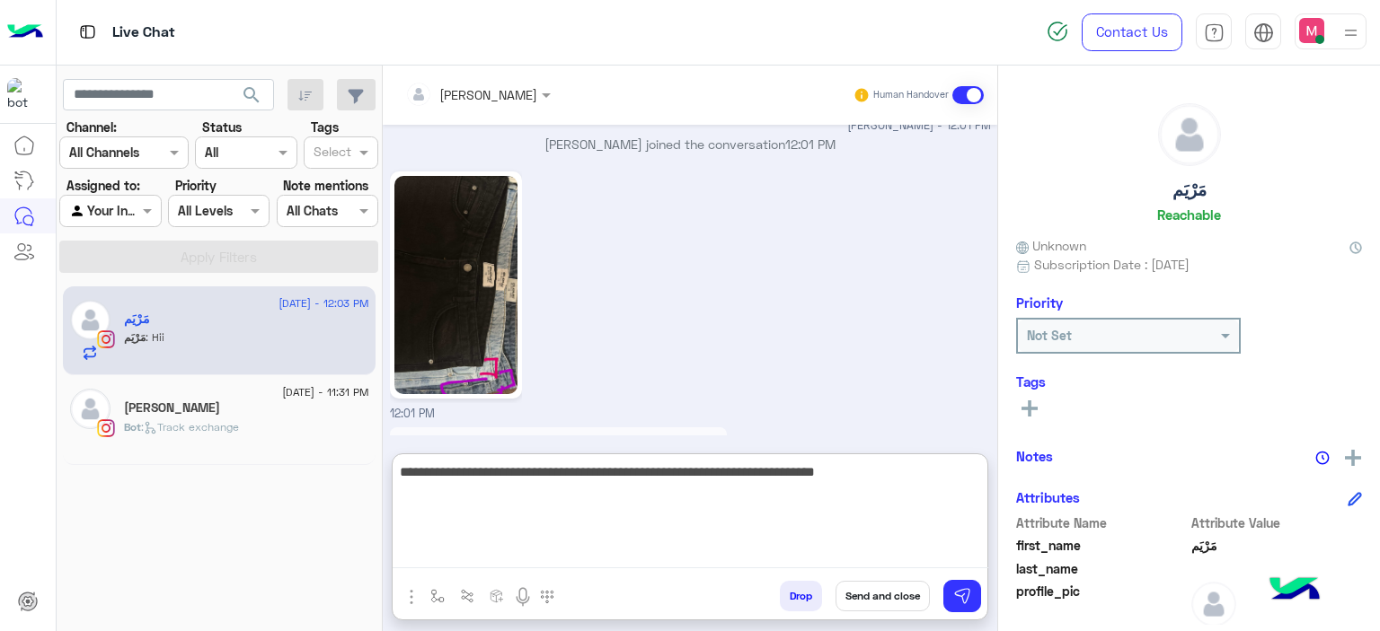
scroll to position [2888, 0]
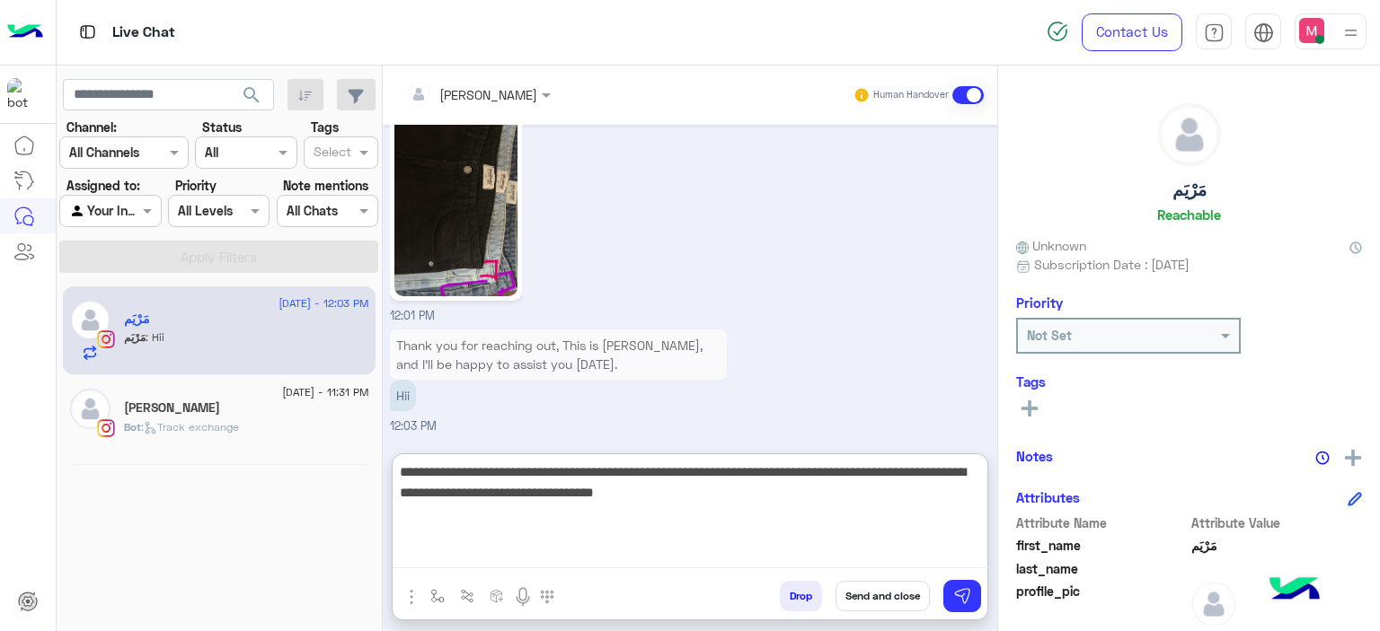
click at [695, 494] on textarea "**********" at bounding box center [690, 515] width 595 height 108
click at [780, 491] on textarea "**********" at bounding box center [690, 515] width 595 height 108
click at [588, 491] on textarea "**********" at bounding box center [690, 515] width 595 height 108
click at [587, 491] on textarea "**********" at bounding box center [690, 515] width 595 height 108
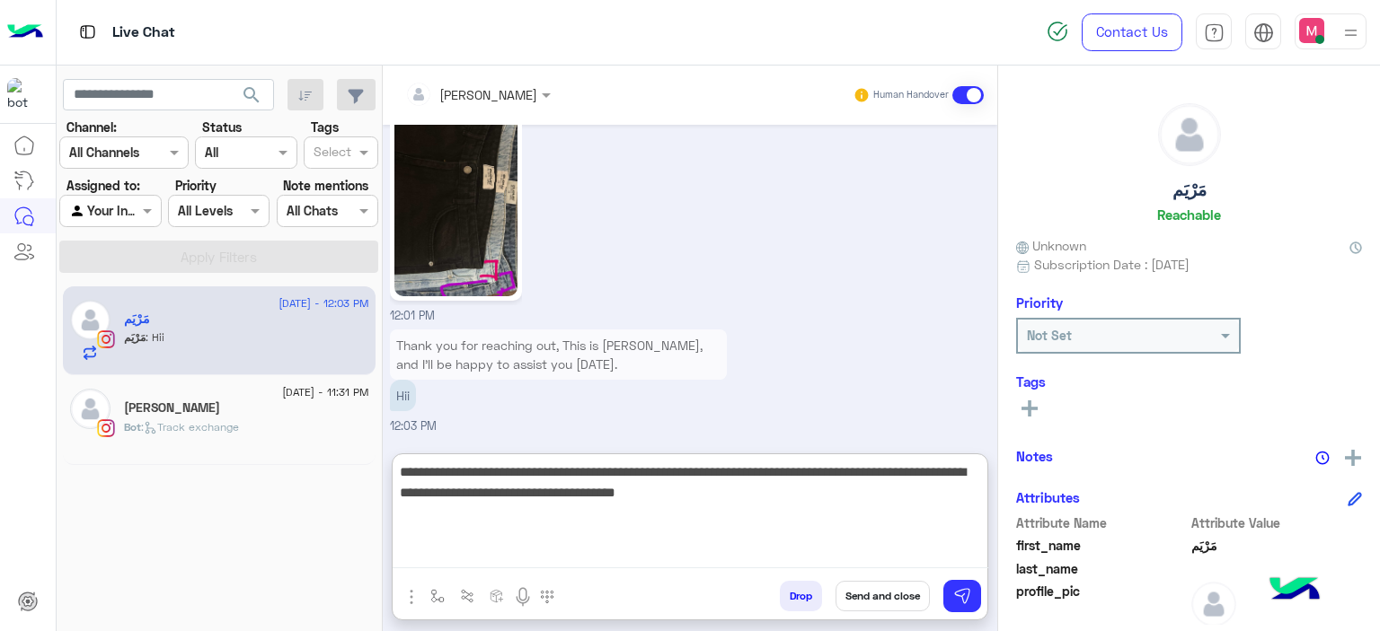
click at [593, 491] on textarea "**********" at bounding box center [690, 515] width 595 height 108
click at [590, 492] on textarea "**********" at bounding box center [690, 515] width 595 height 108
click at [622, 491] on textarea "**********" at bounding box center [690, 515] width 595 height 108
click at [767, 491] on textarea "**********" at bounding box center [690, 515] width 595 height 108
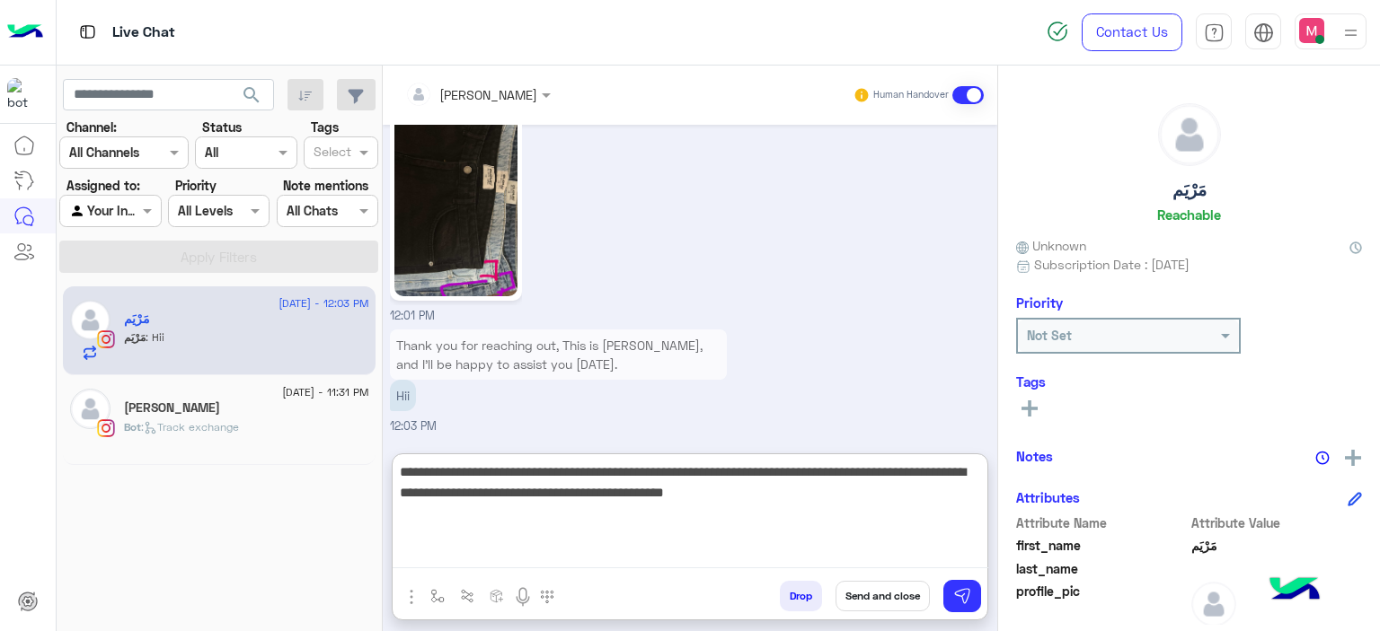
type textarea "**********"
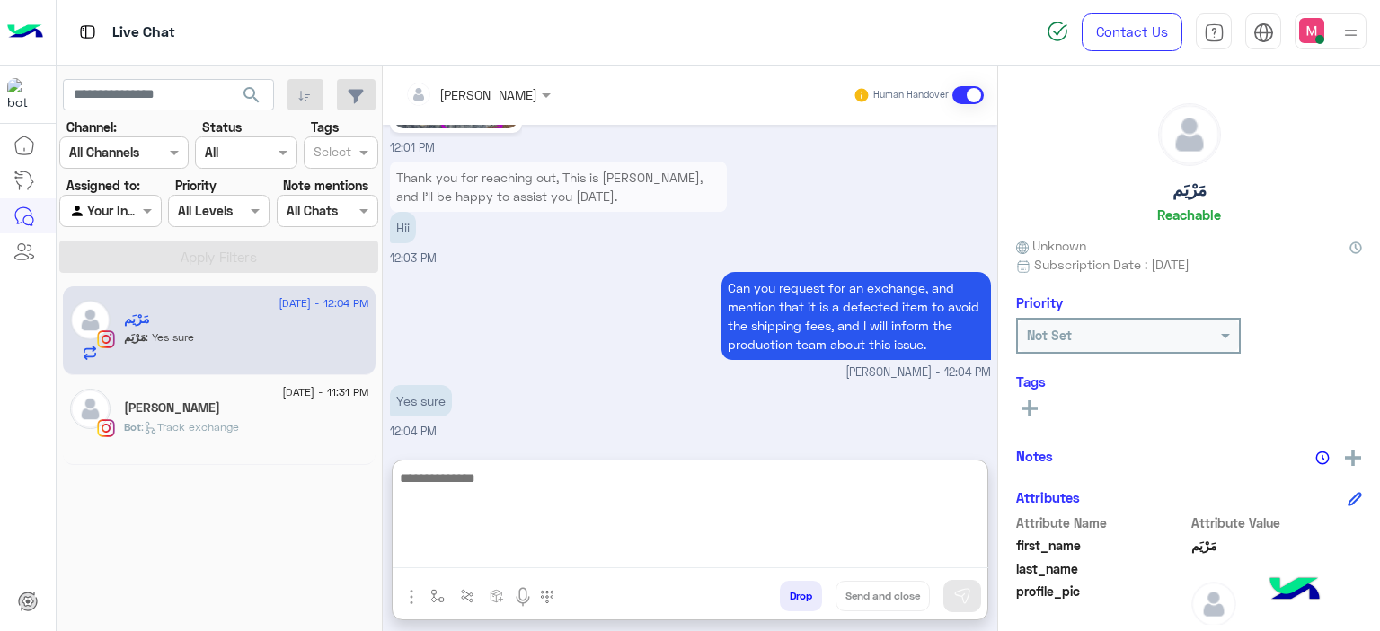
scroll to position [3121, 0]
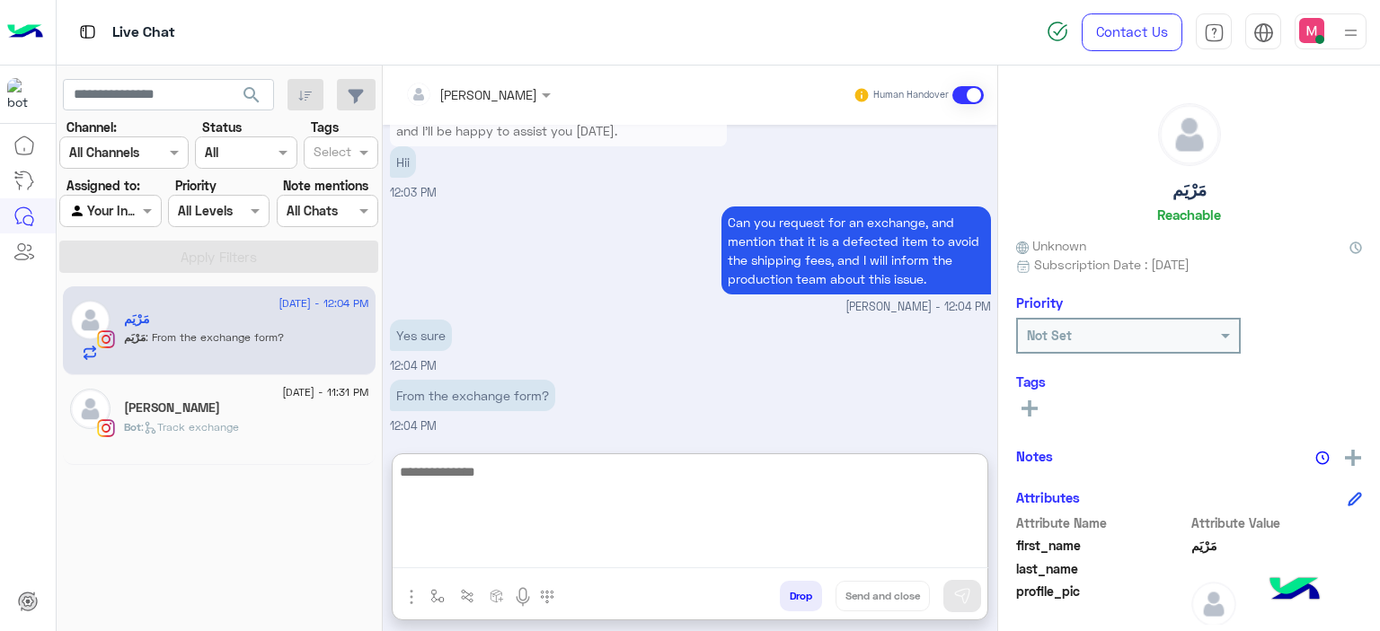
paste textarea "**********"
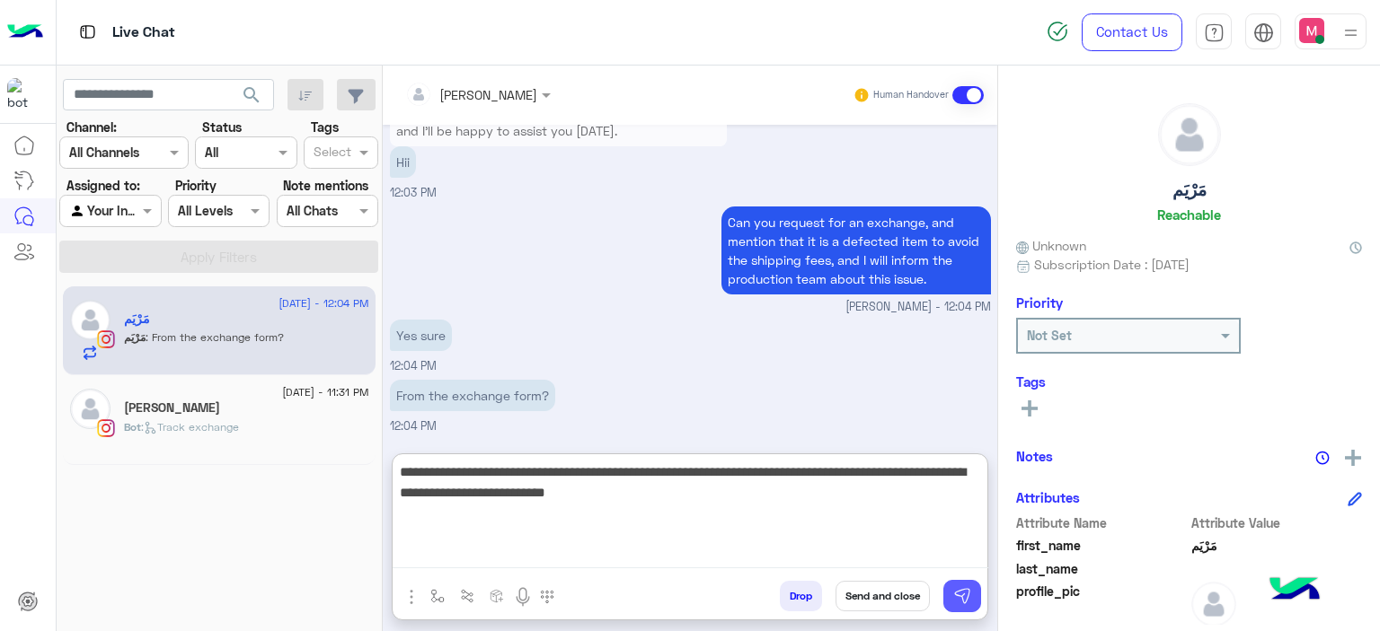
type textarea "**********"
click at [966, 589] on img at bounding box center [962, 596] width 18 height 18
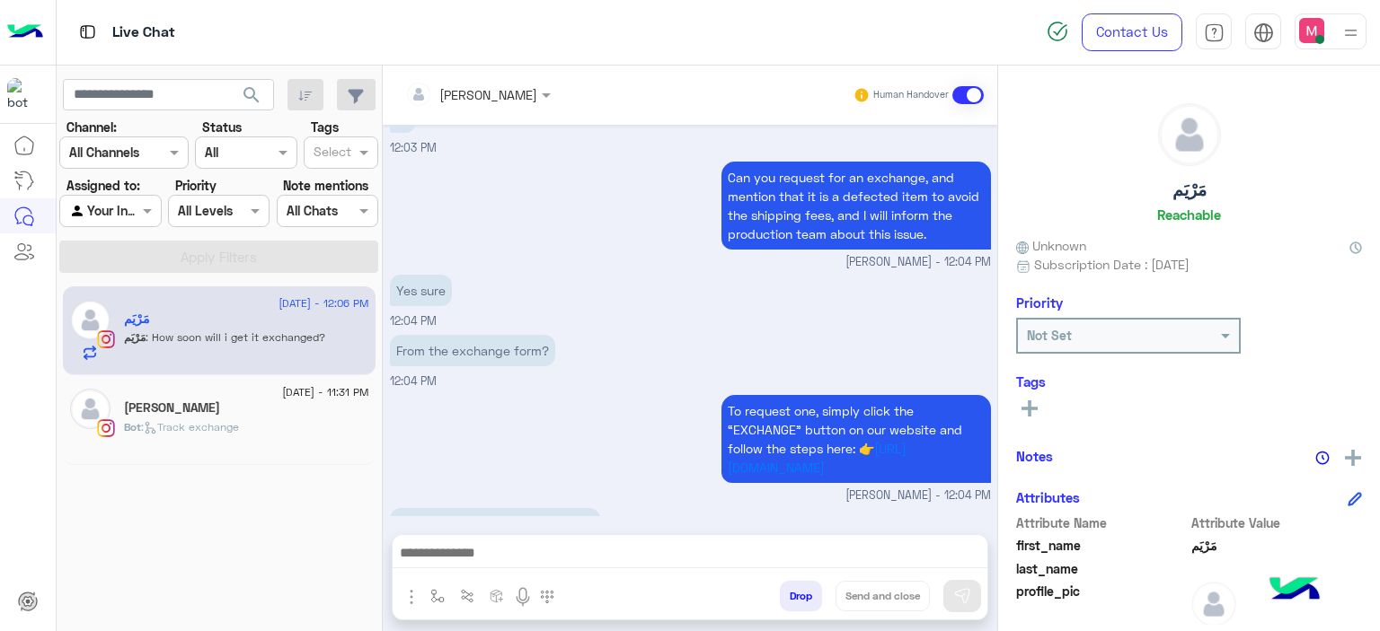
scroll to position [3213, 0]
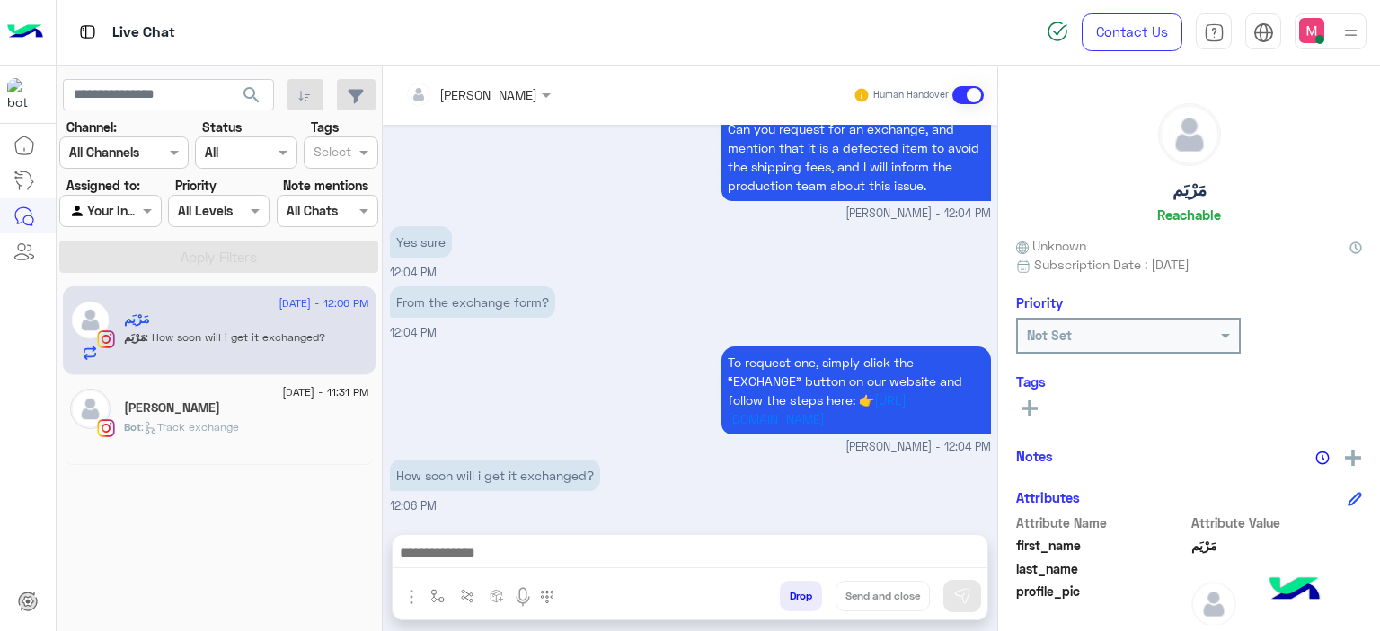
click at [472, 551] on textarea at bounding box center [690, 555] width 595 height 27
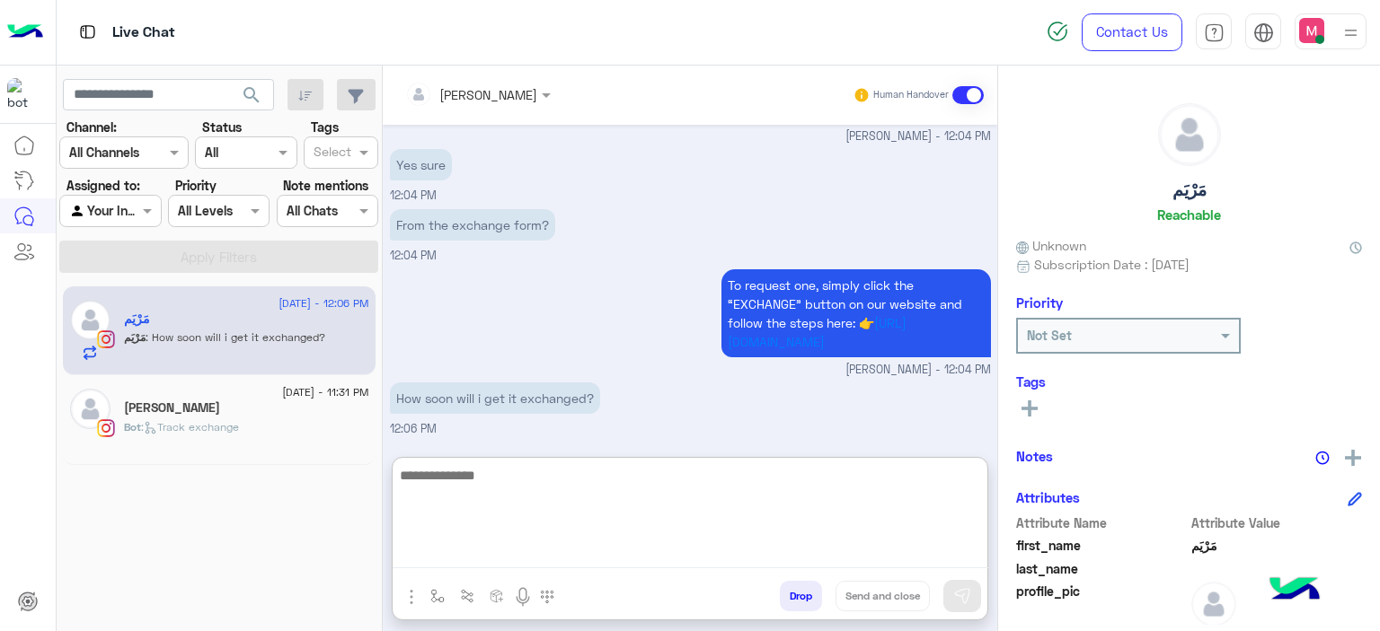
scroll to position [3294, 0]
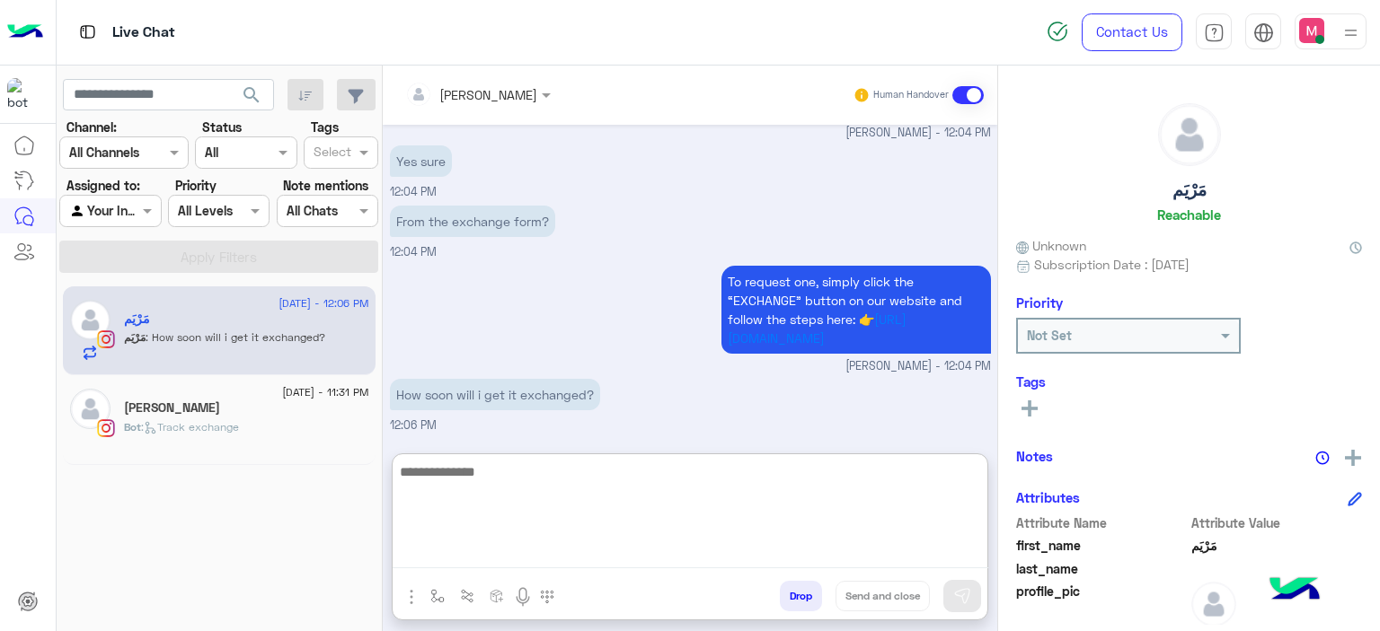
paste textarea "**********"
click at [400, 472] on textarea "**********" at bounding box center [690, 515] width 595 height 108
click at [396, 491] on textarea "**********" at bounding box center [690, 515] width 595 height 108
click at [676, 471] on textarea "**********" at bounding box center [690, 515] width 595 height 108
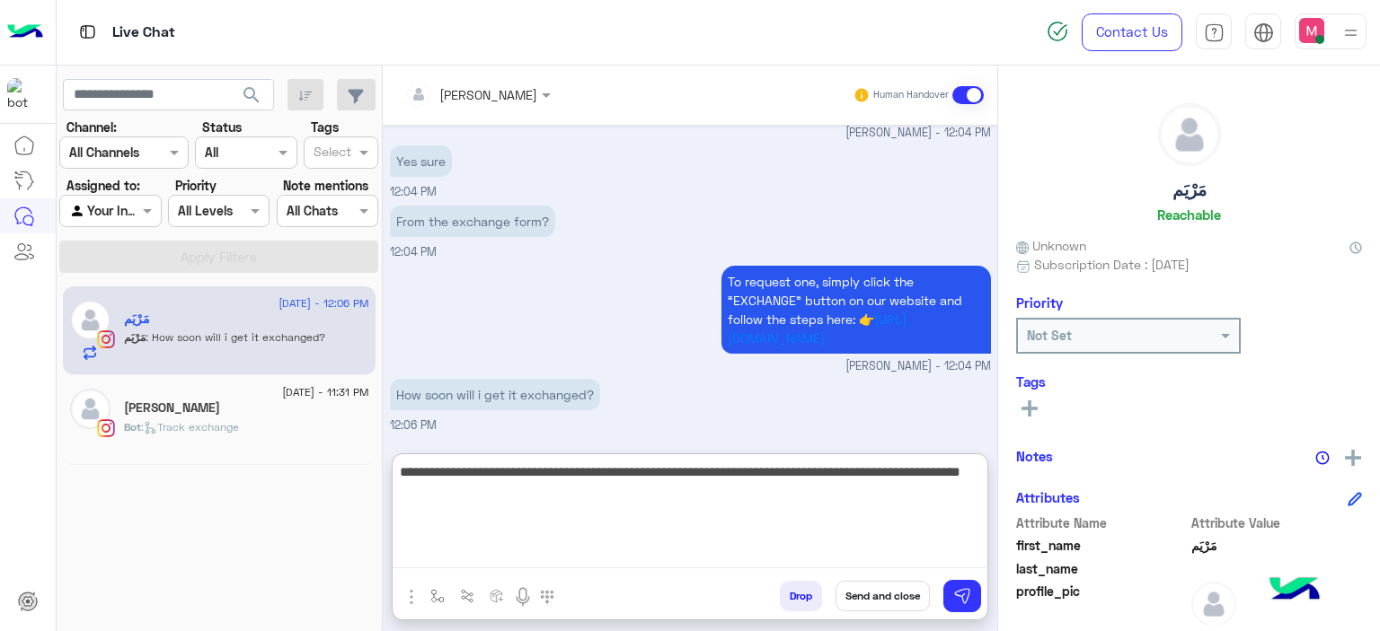
type textarea "**********"
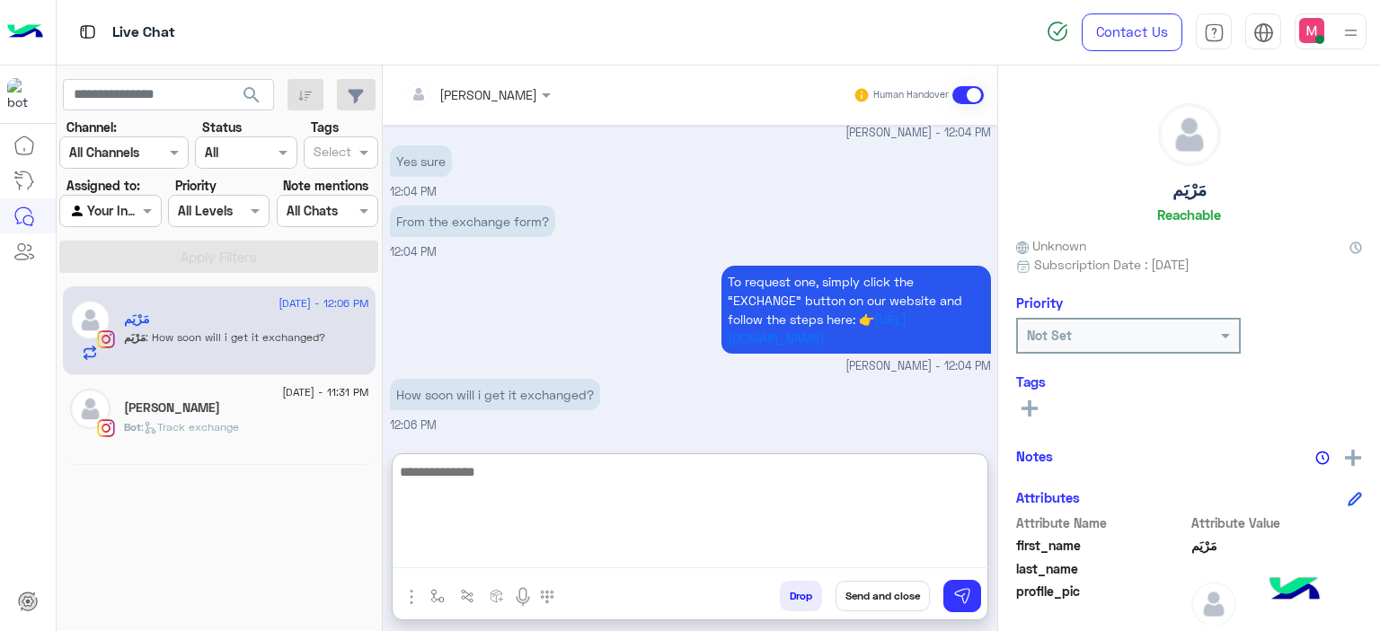
scroll to position [3389, 0]
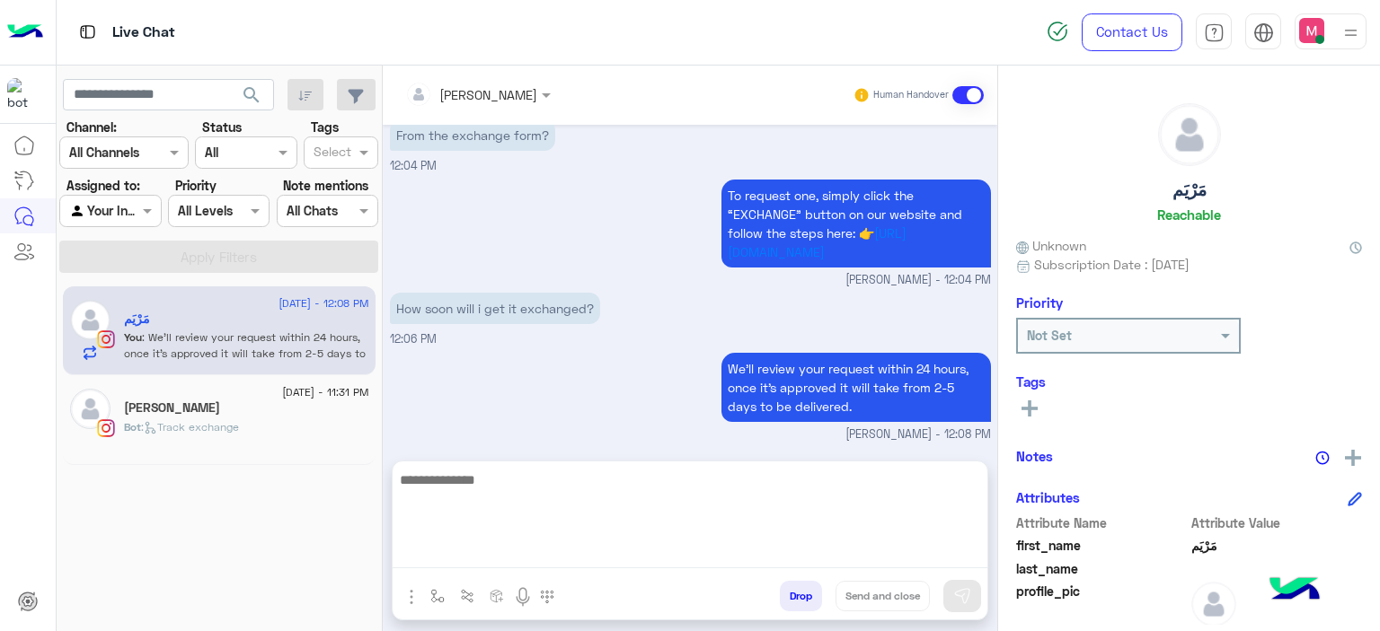
click at [289, 412] on div "[PERSON_NAME]" at bounding box center [246, 410] width 245 height 19
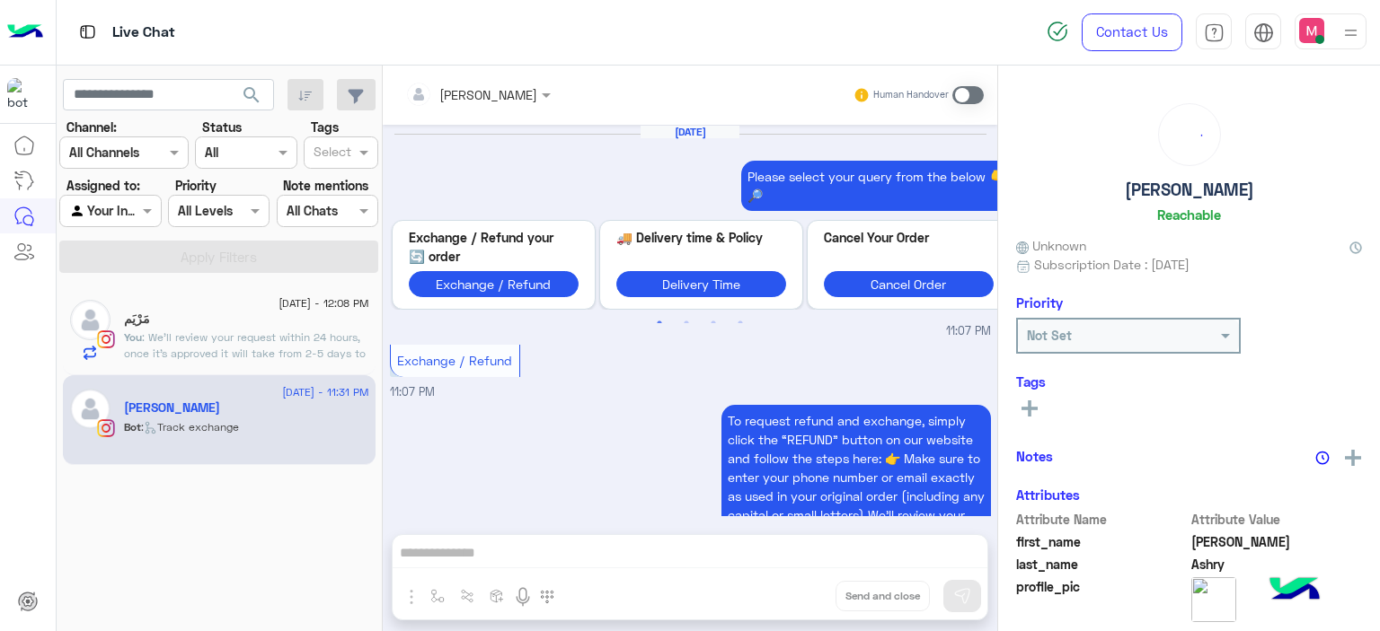
scroll to position [2262, 0]
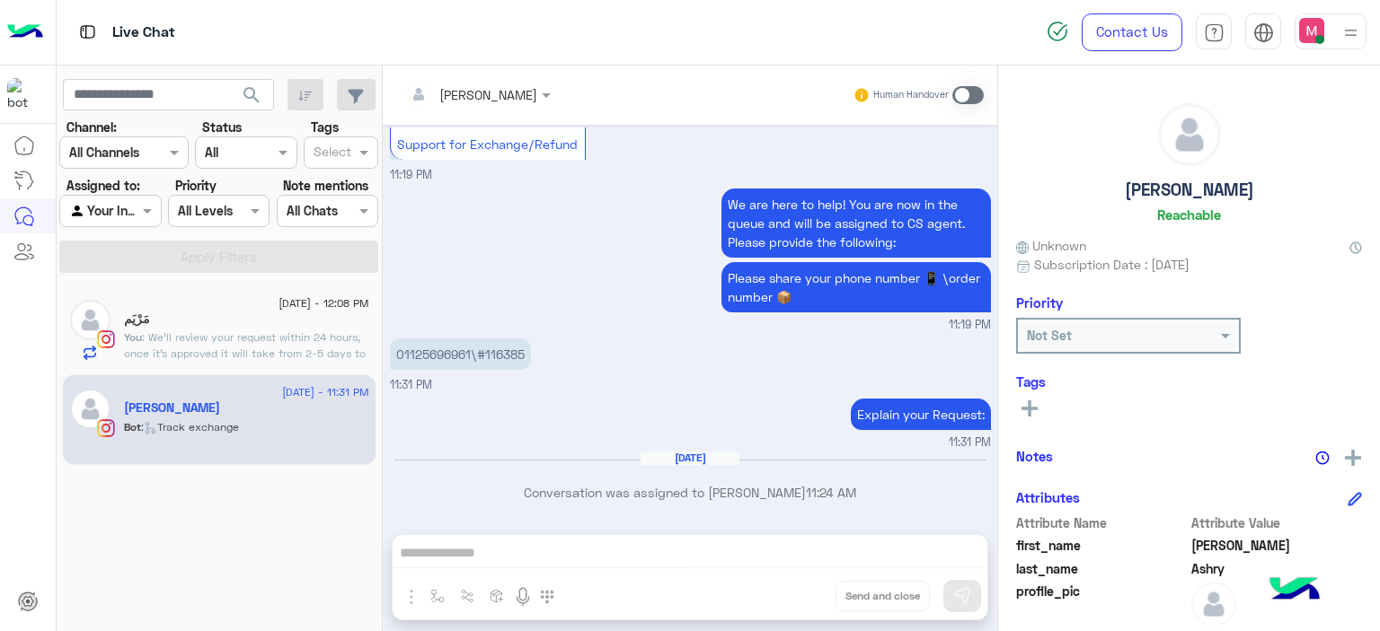
click at [961, 95] on span at bounding box center [967, 95] width 31 height 18
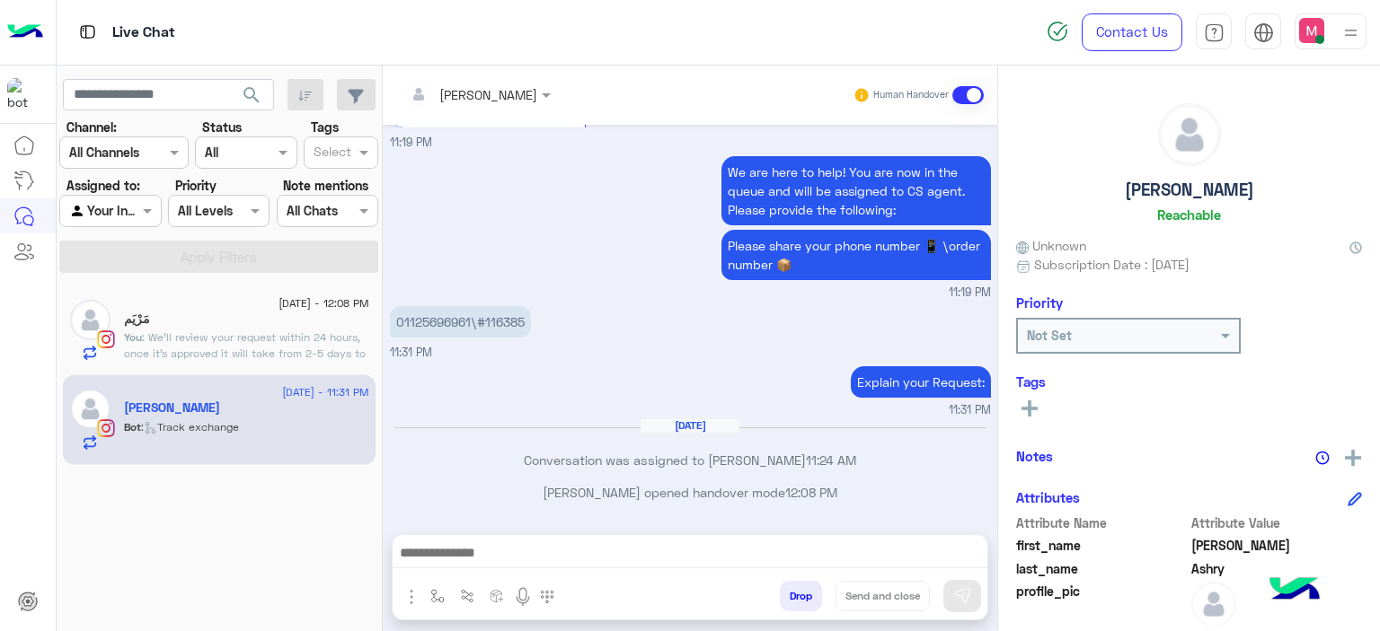
scroll to position [2295, 0]
click at [431, 595] on button "button" at bounding box center [438, 596] width 30 height 30
click at [460, 560] on input "text" at bounding box center [470, 557] width 74 height 21
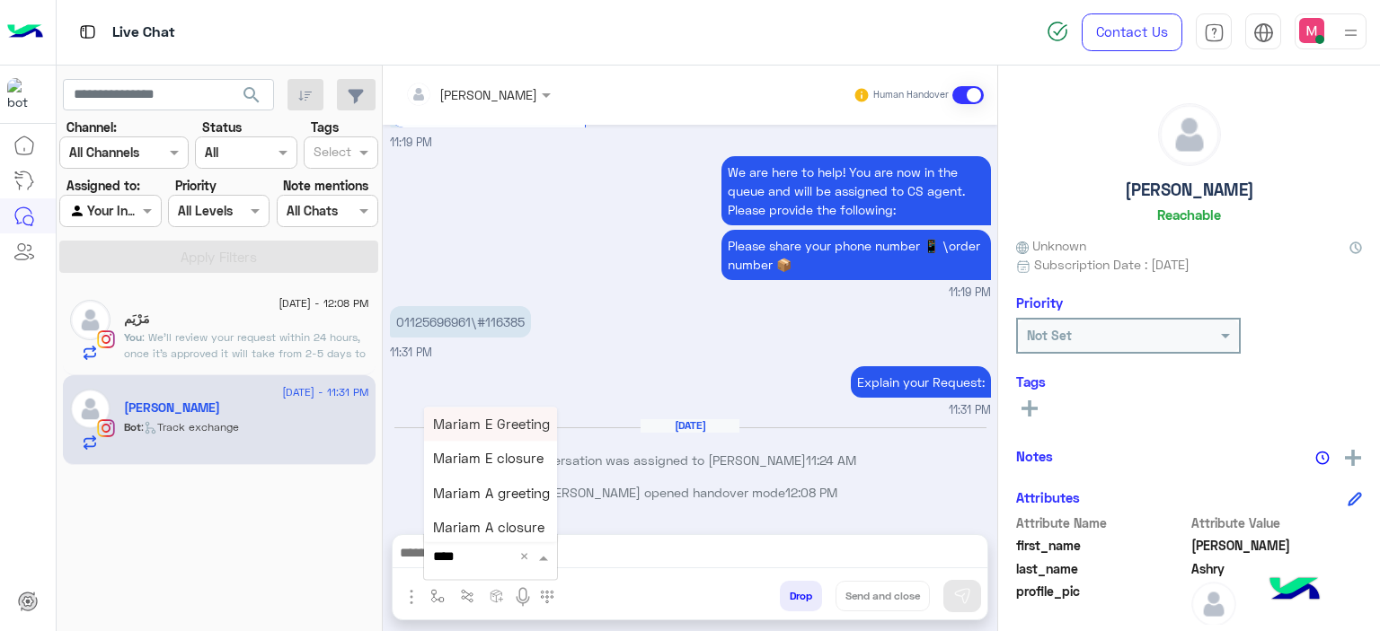
type input "*****"
click at [510, 428] on span "Mariam E Greeting" at bounding box center [491, 424] width 117 height 16
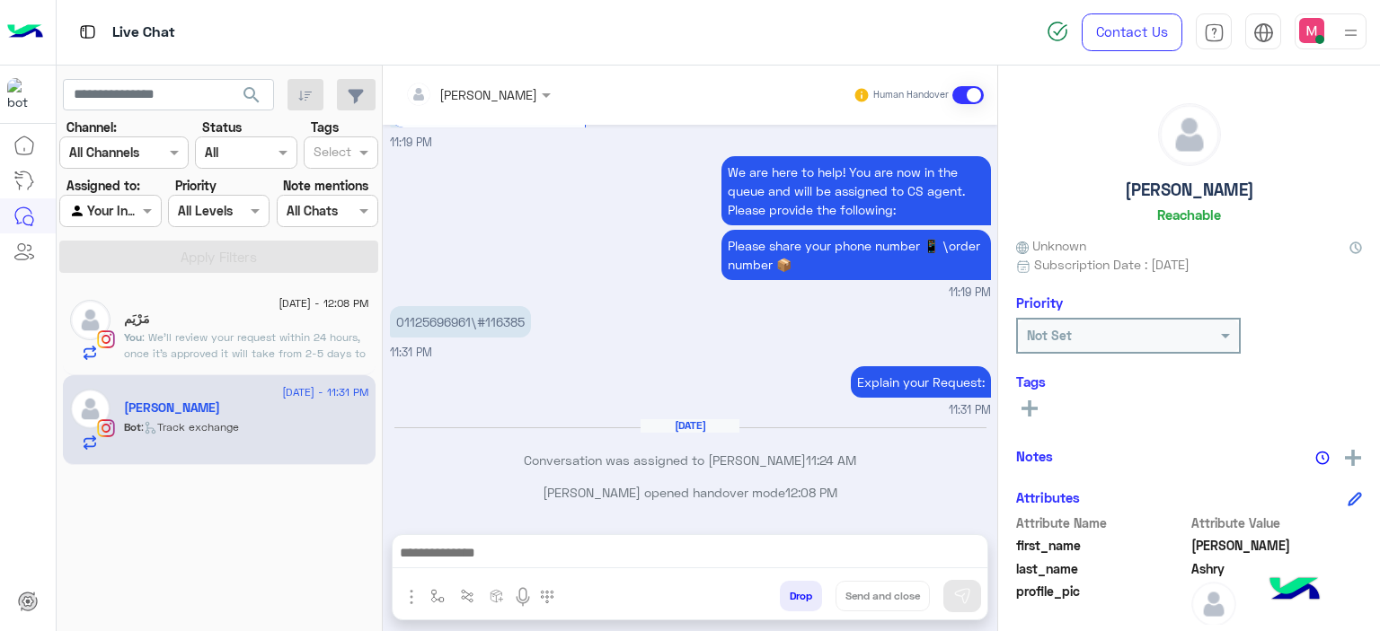
type textarea "**********"
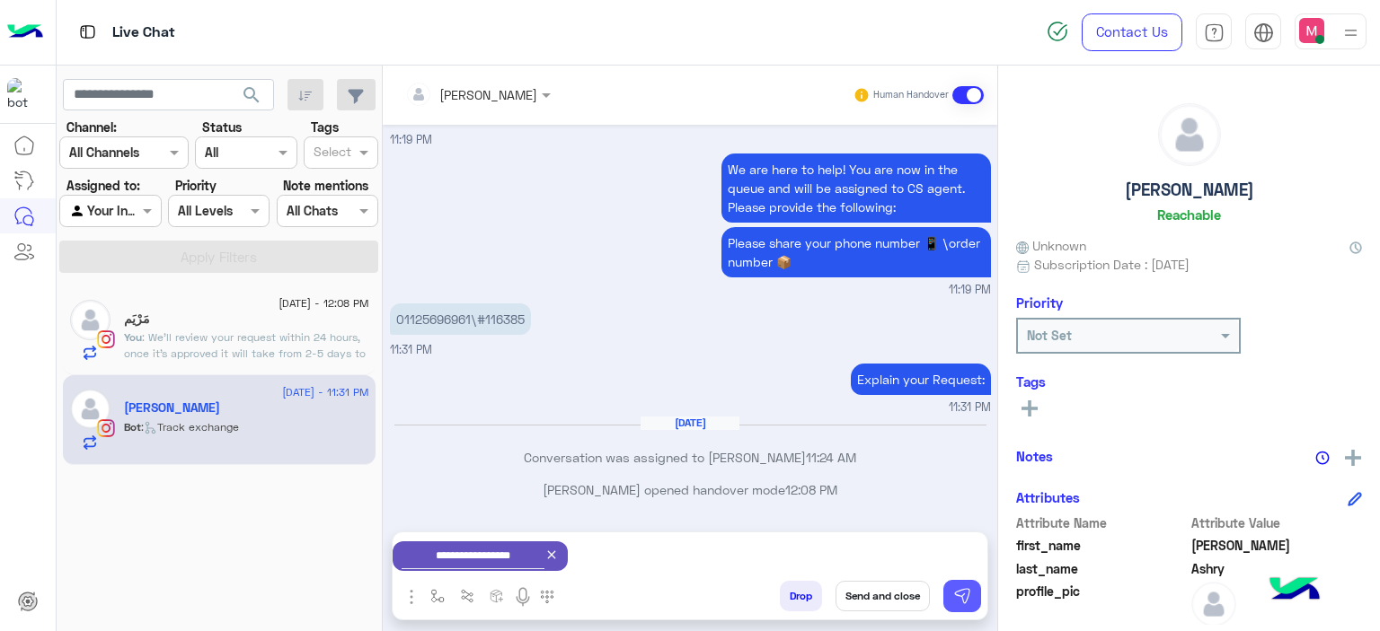
click at [962, 592] on img at bounding box center [962, 596] width 18 height 18
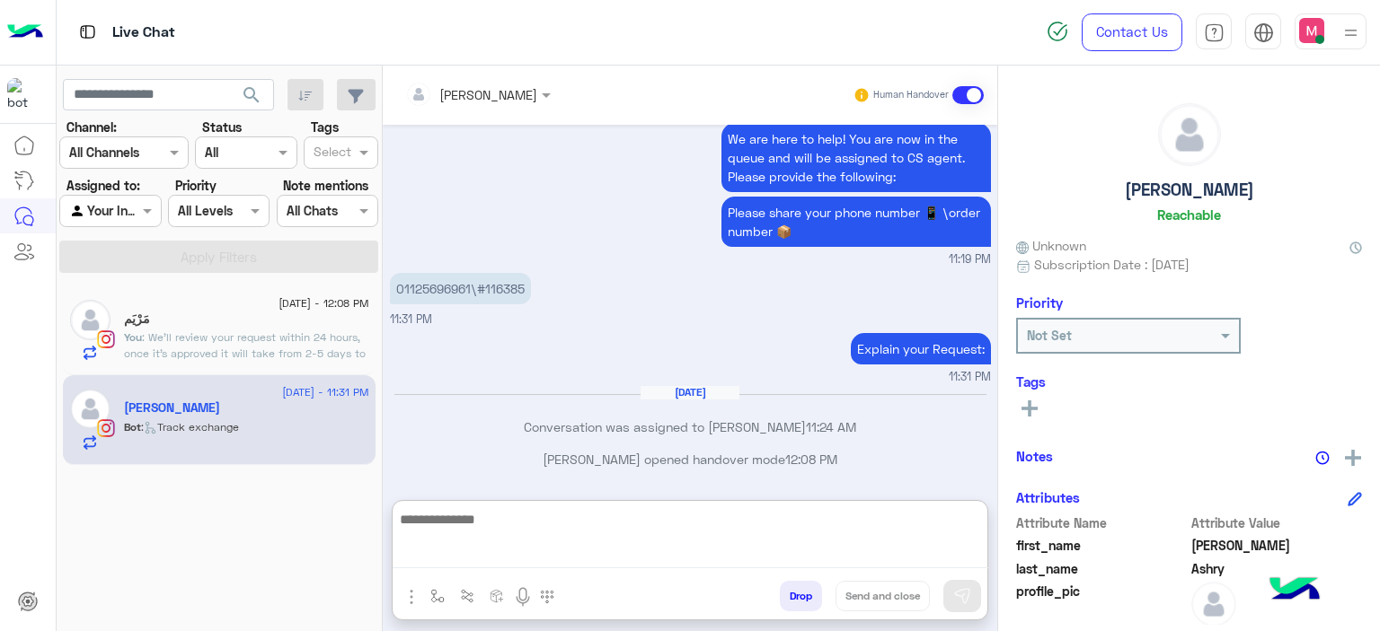
drag, startPoint x: 536, startPoint y: 557, endPoint x: 521, endPoint y: 399, distance: 158.8
click at [521, 399] on div "[PERSON_NAME] Human Handover [DATE] Please select your query from the below 👇🔎 …" at bounding box center [690, 352] width 614 height 573
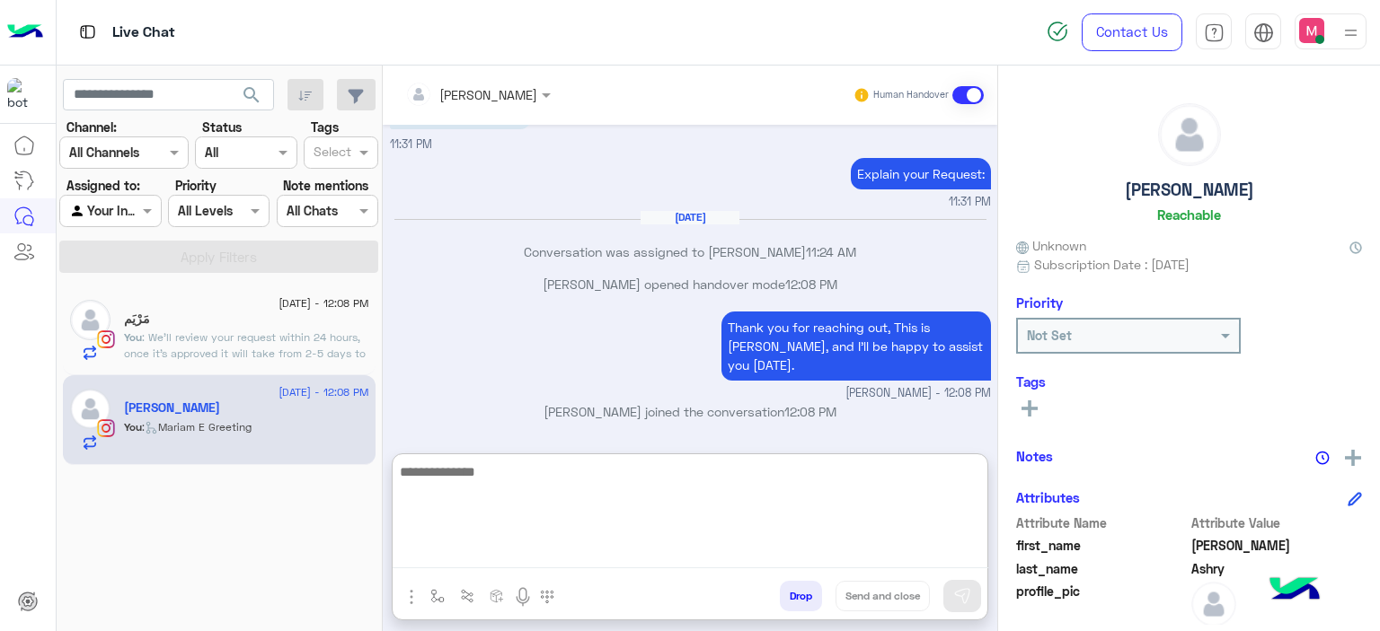
scroll to position [2462, 0]
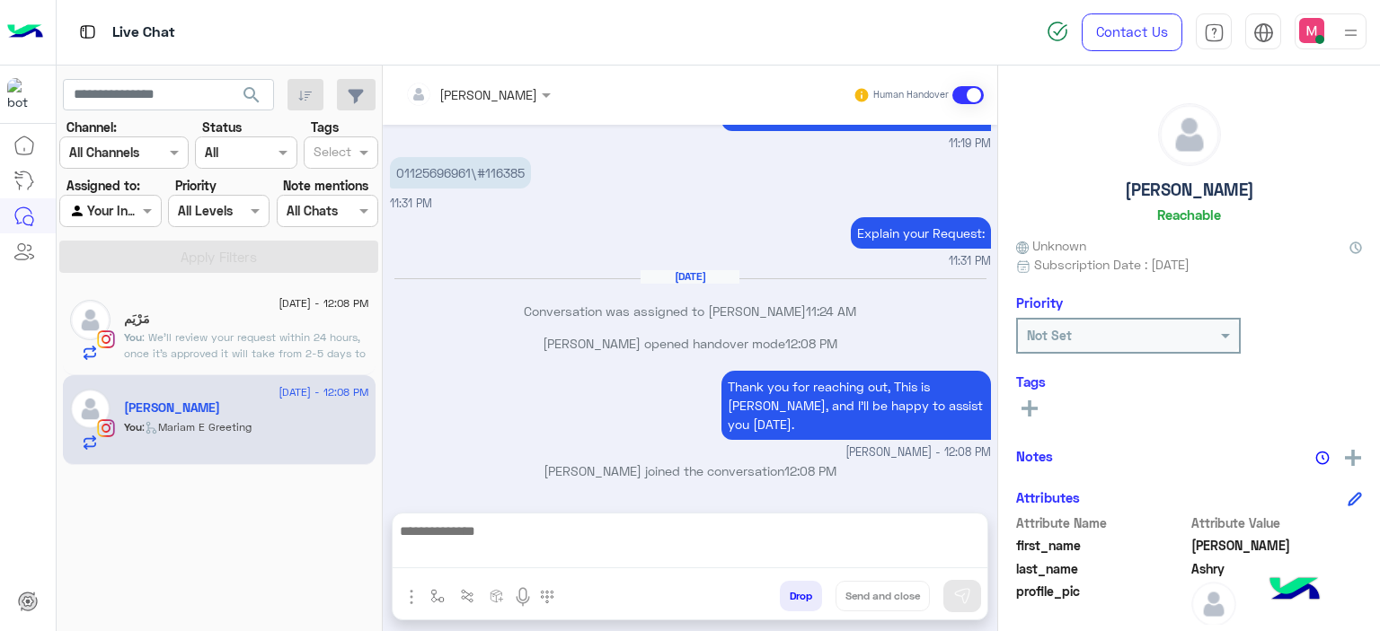
click at [317, 321] on div "مَرْيَم" at bounding box center [246, 321] width 245 height 19
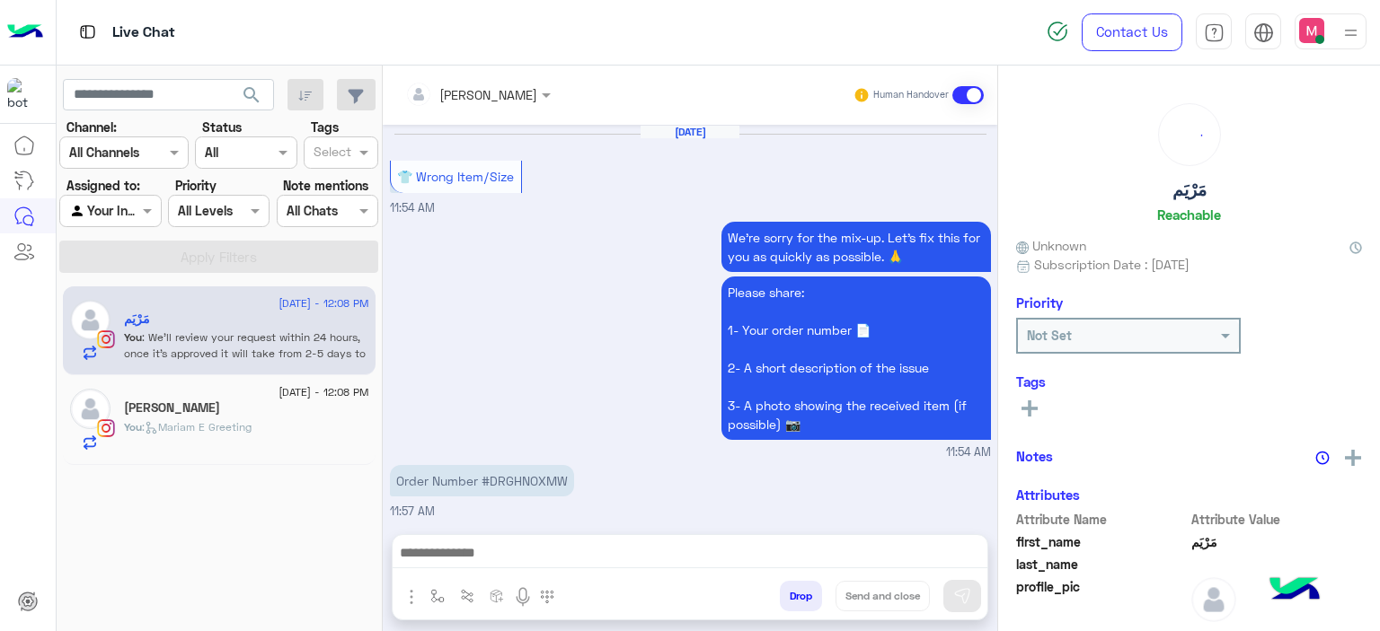
scroll to position [2083, 0]
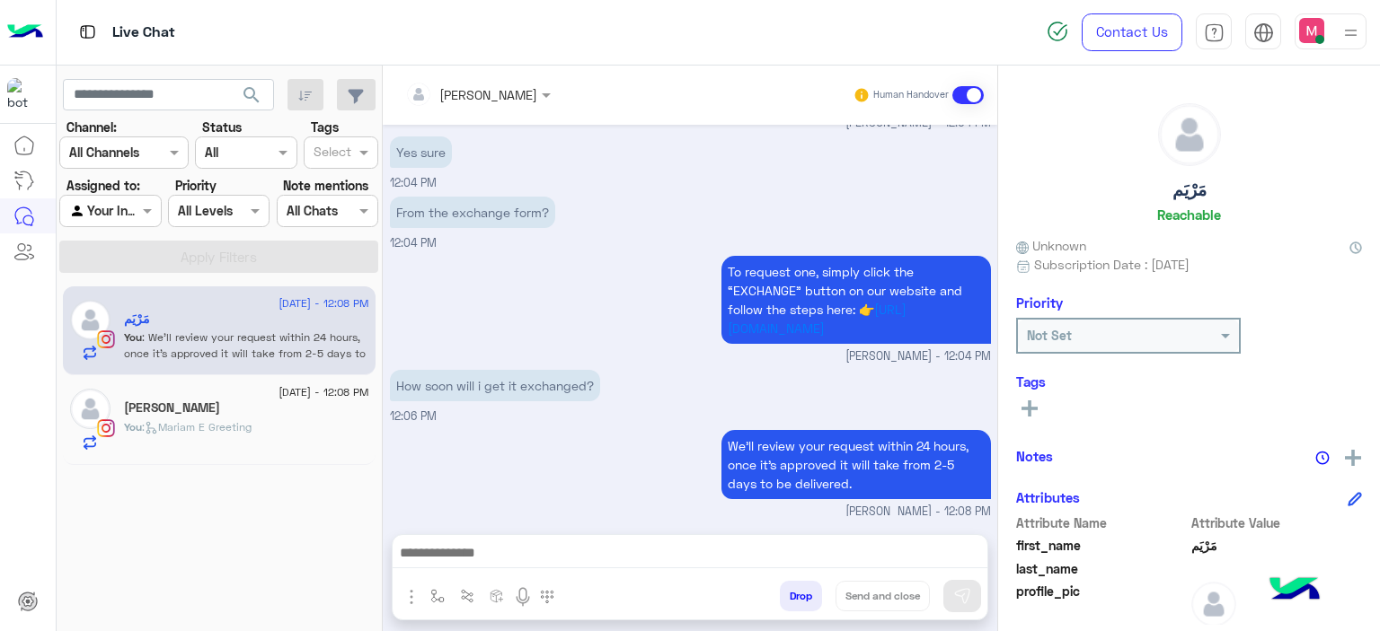
click at [460, 545] on textarea at bounding box center [690, 555] width 595 height 27
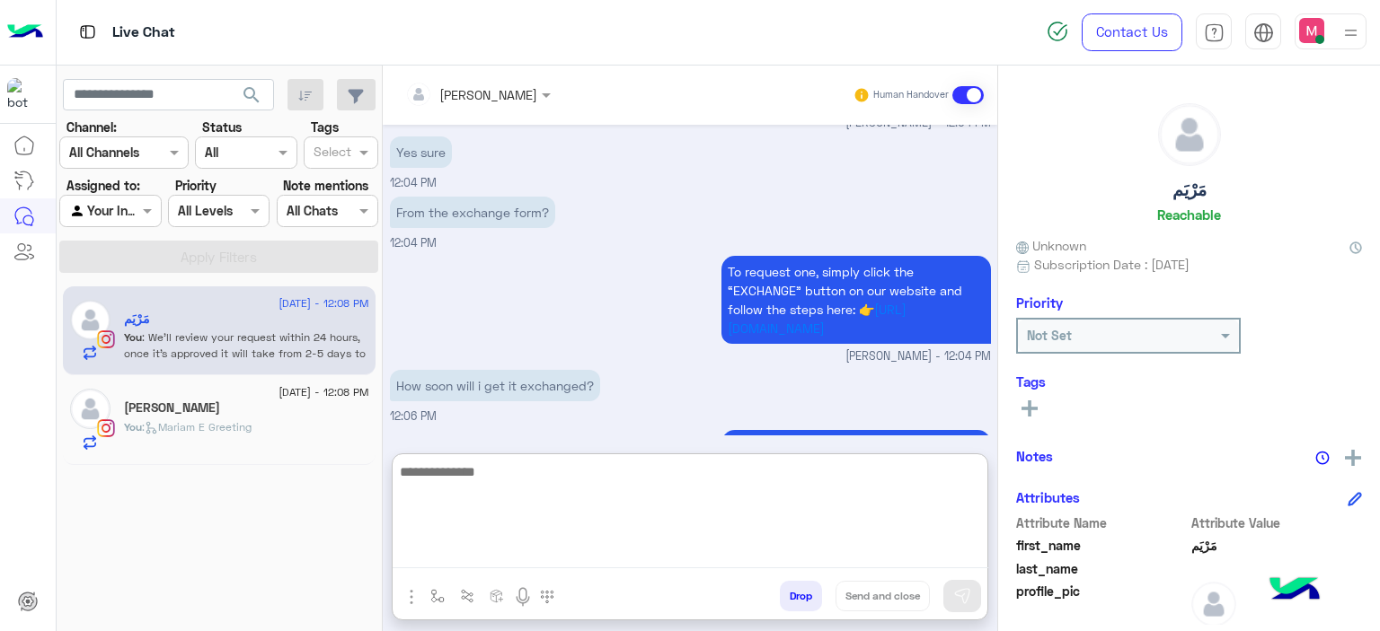
scroll to position [2164, 0]
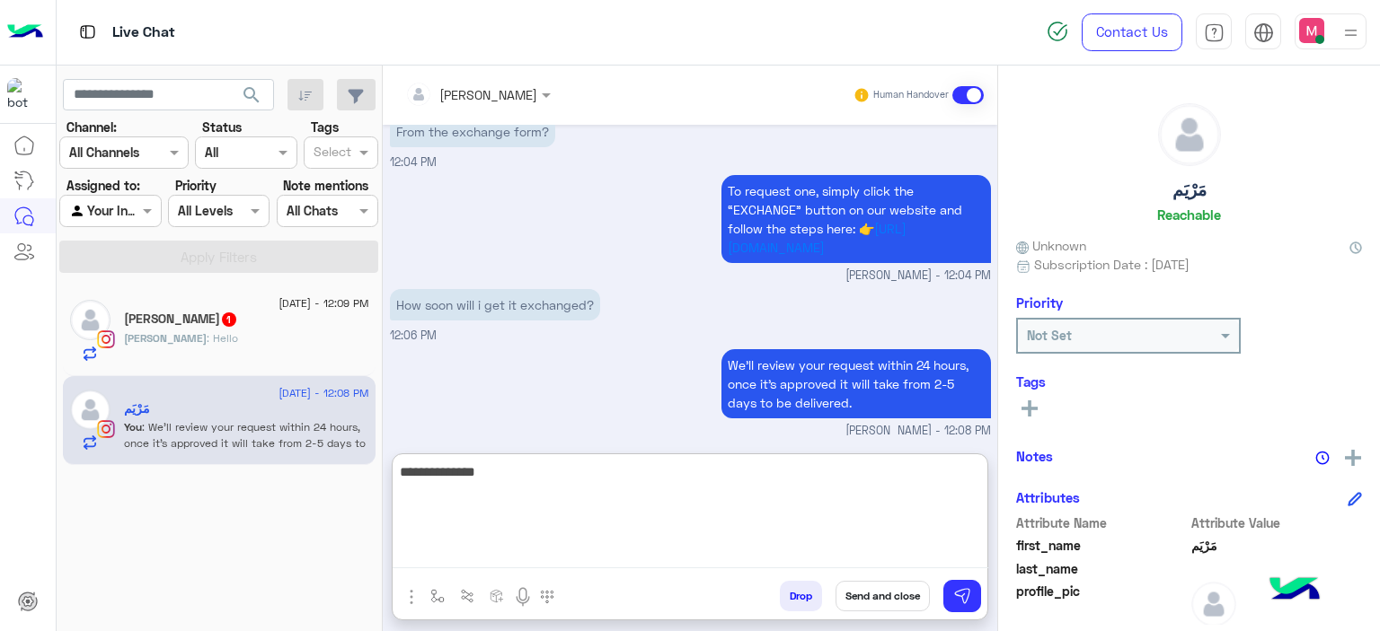
type textarea "**********"
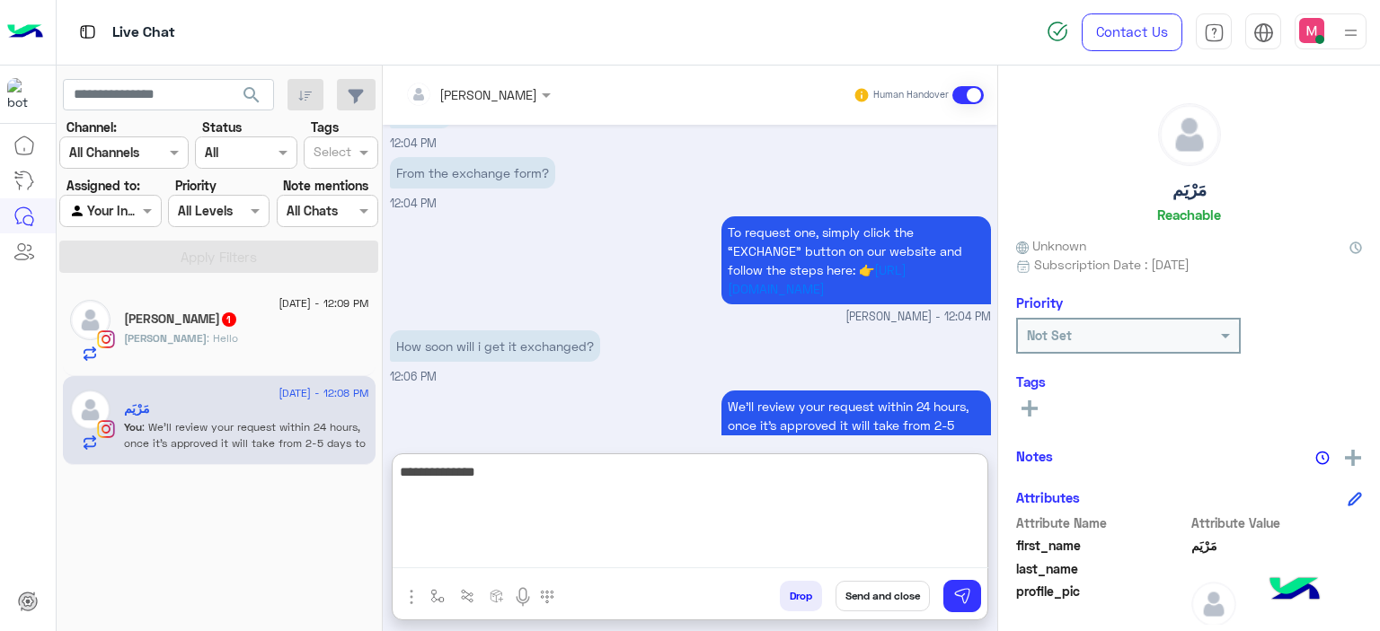
click at [278, 335] on div "[PERSON_NAME] : Hello" at bounding box center [246, 346] width 245 height 31
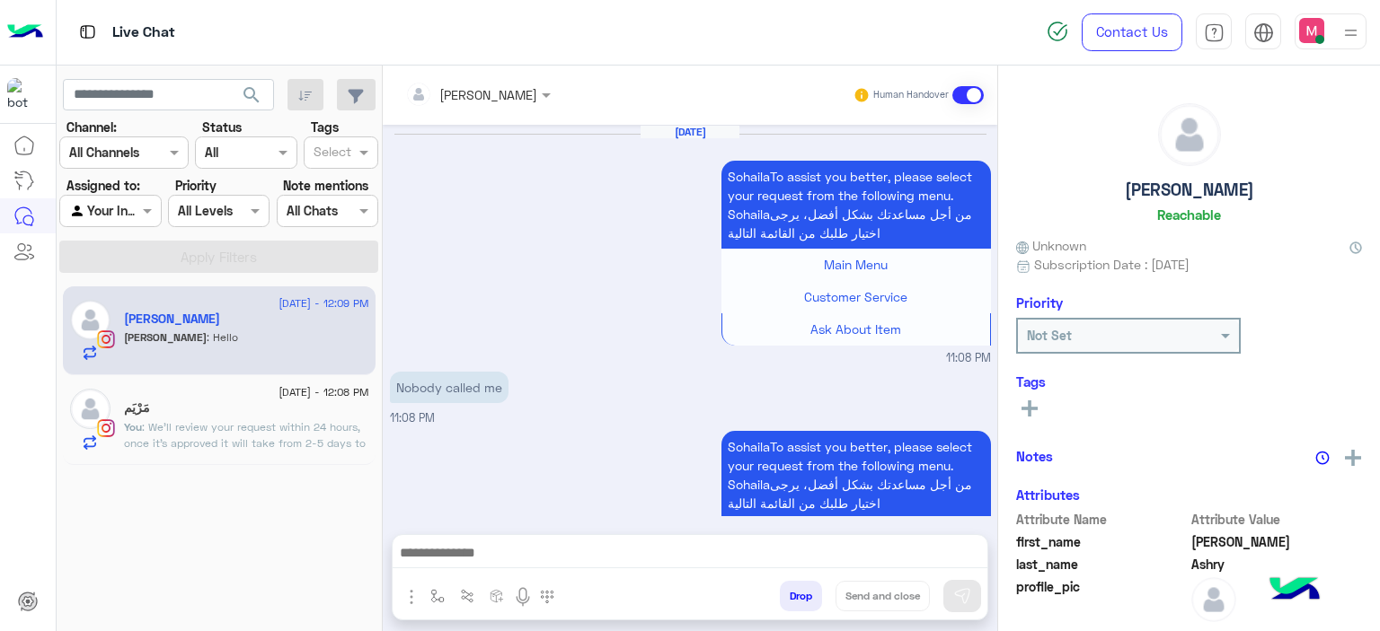
scroll to position [1855, 0]
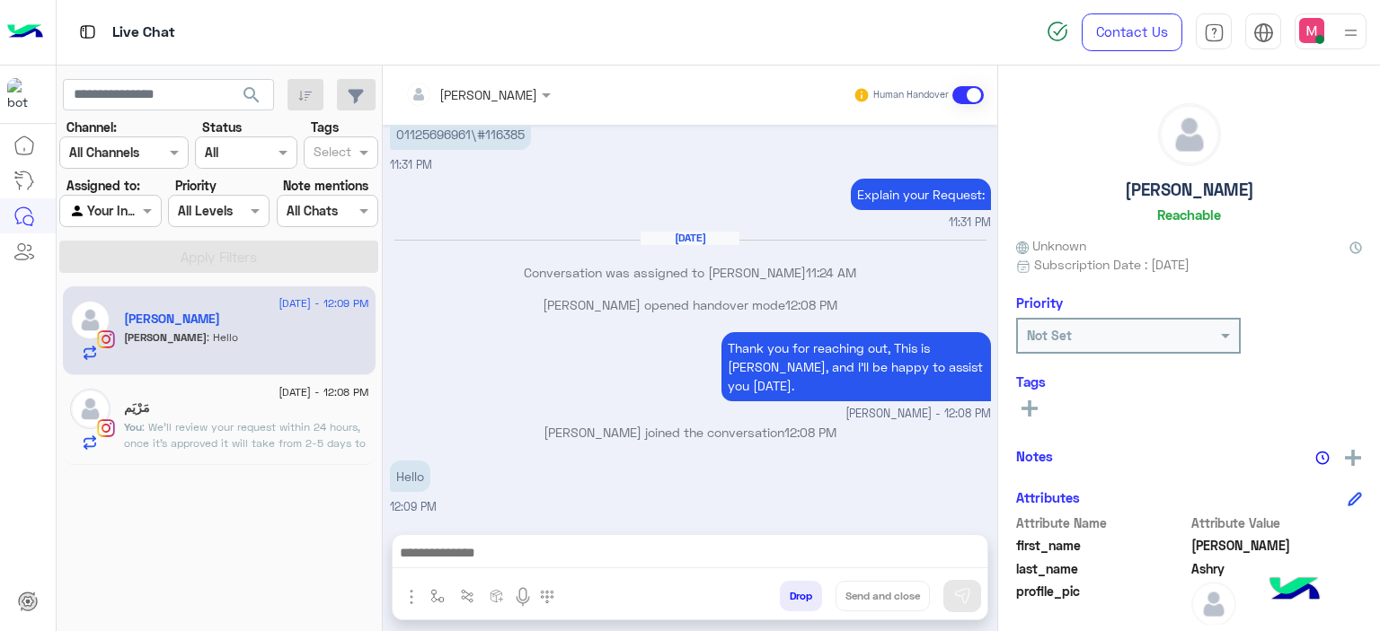
drag, startPoint x: 458, startPoint y: 539, endPoint x: 458, endPoint y: 550, distance: 10.8
click at [458, 550] on div at bounding box center [690, 557] width 595 height 45
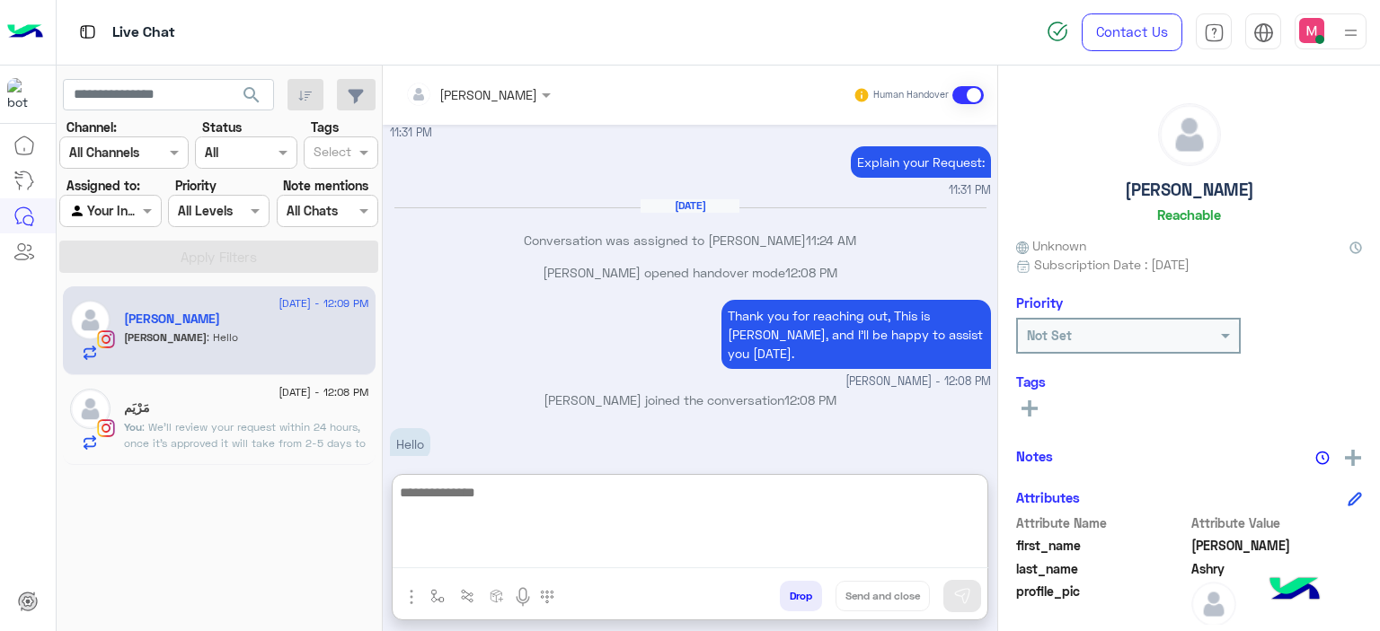
click at [458, 550] on textarea at bounding box center [690, 524] width 595 height 87
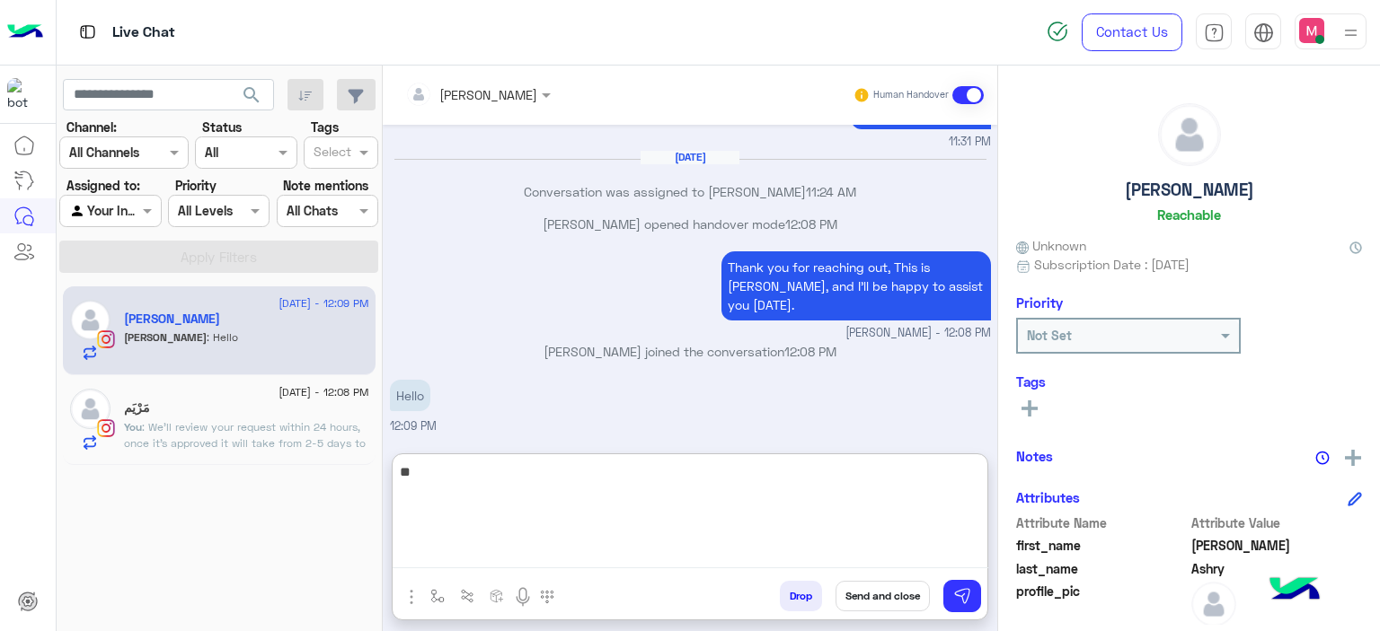
type textarea "*"
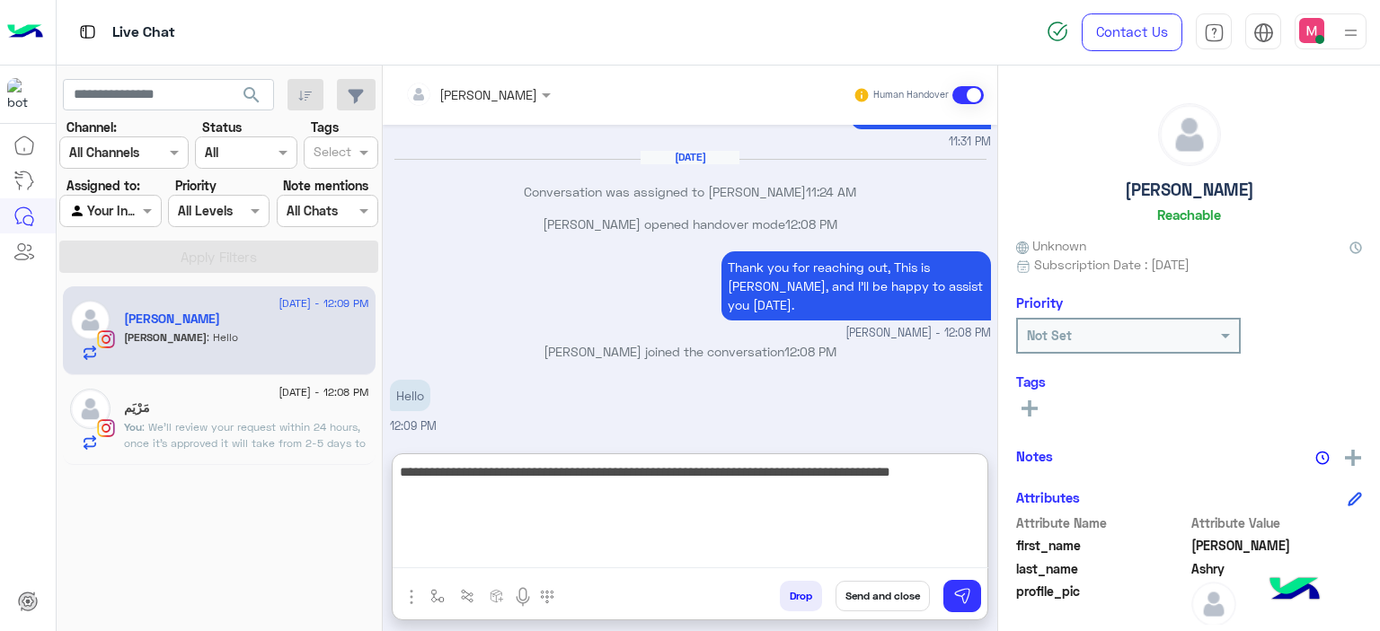
type textarea "**********"
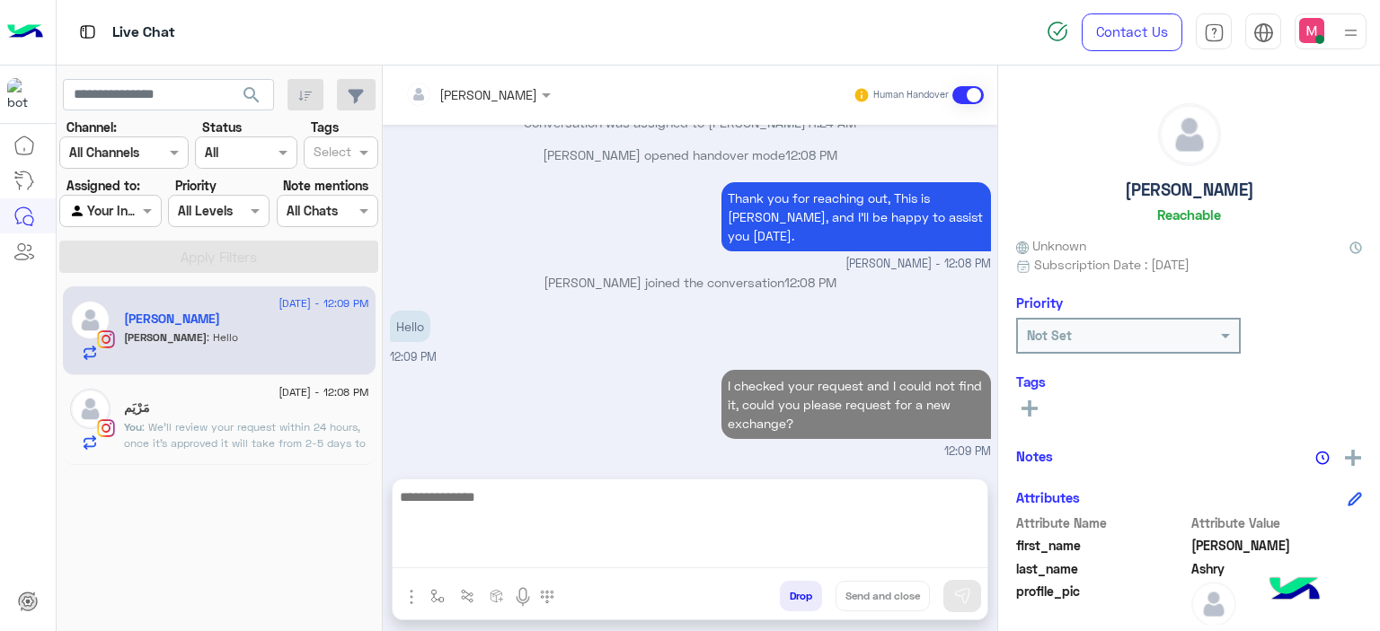
scroll to position [1989, 0]
click at [297, 405] on div "مَرْيَم" at bounding box center [246, 410] width 245 height 19
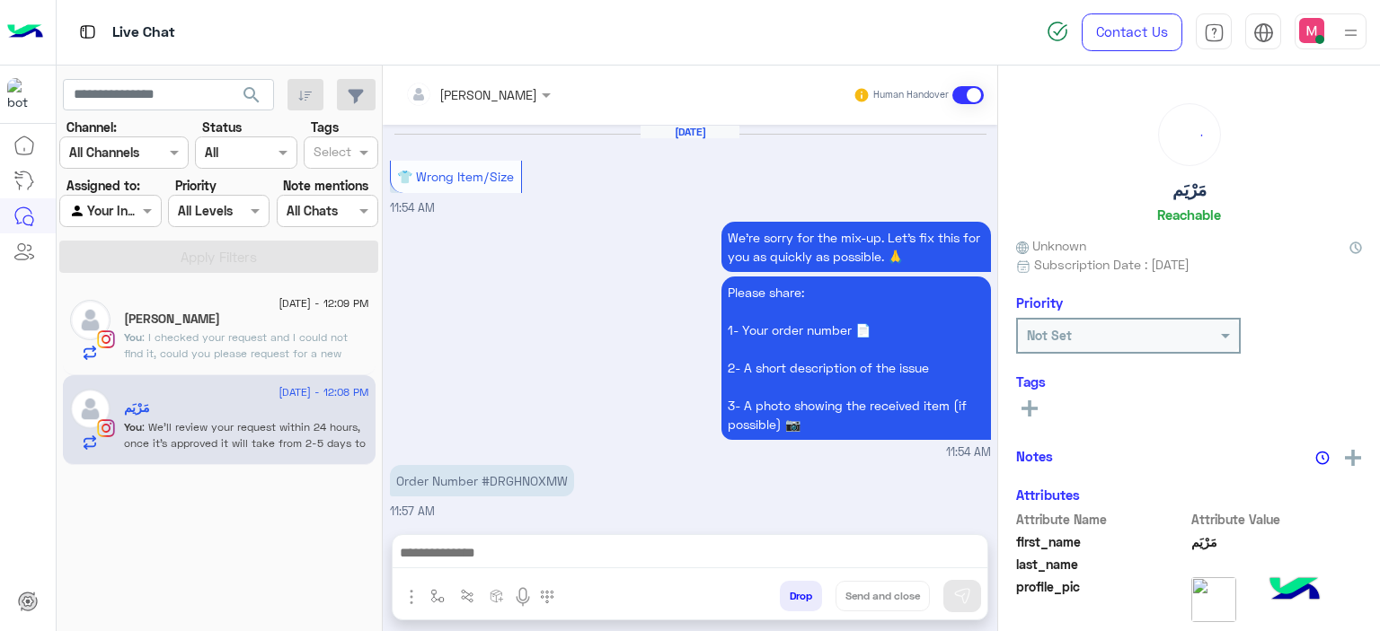
scroll to position [2083, 0]
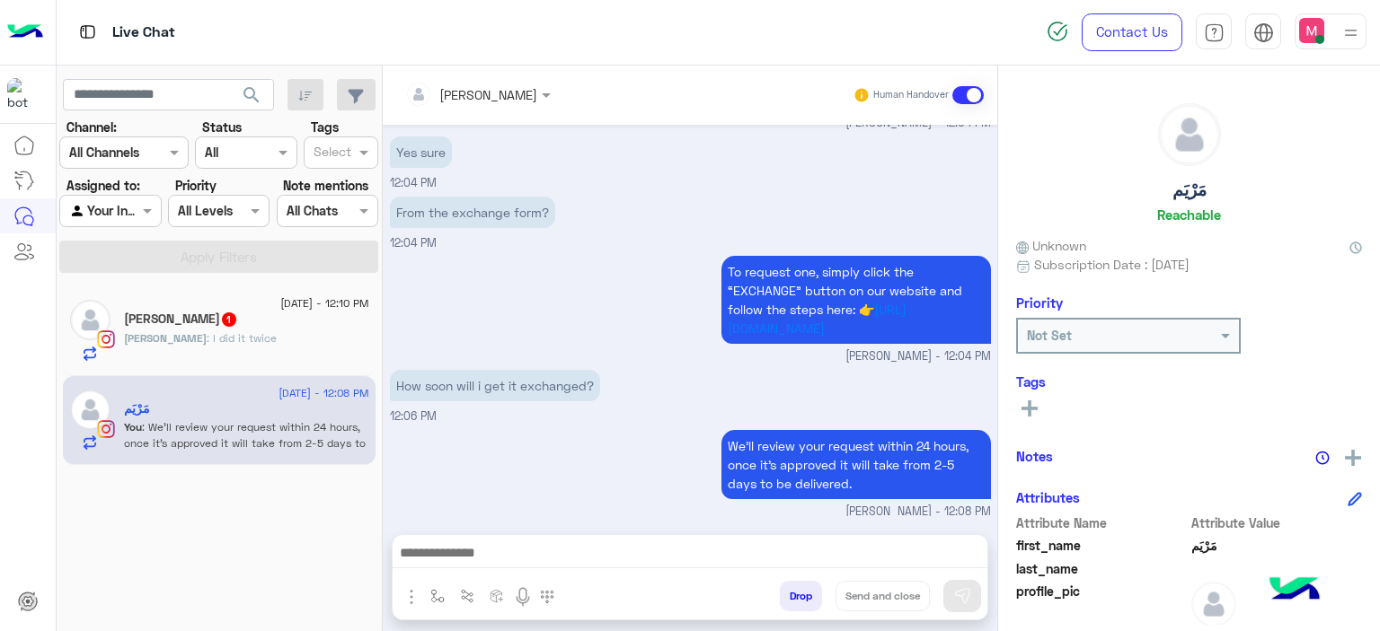
click at [278, 312] on div "[PERSON_NAME] 1" at bounding box center [246, 321] width 245 height 19
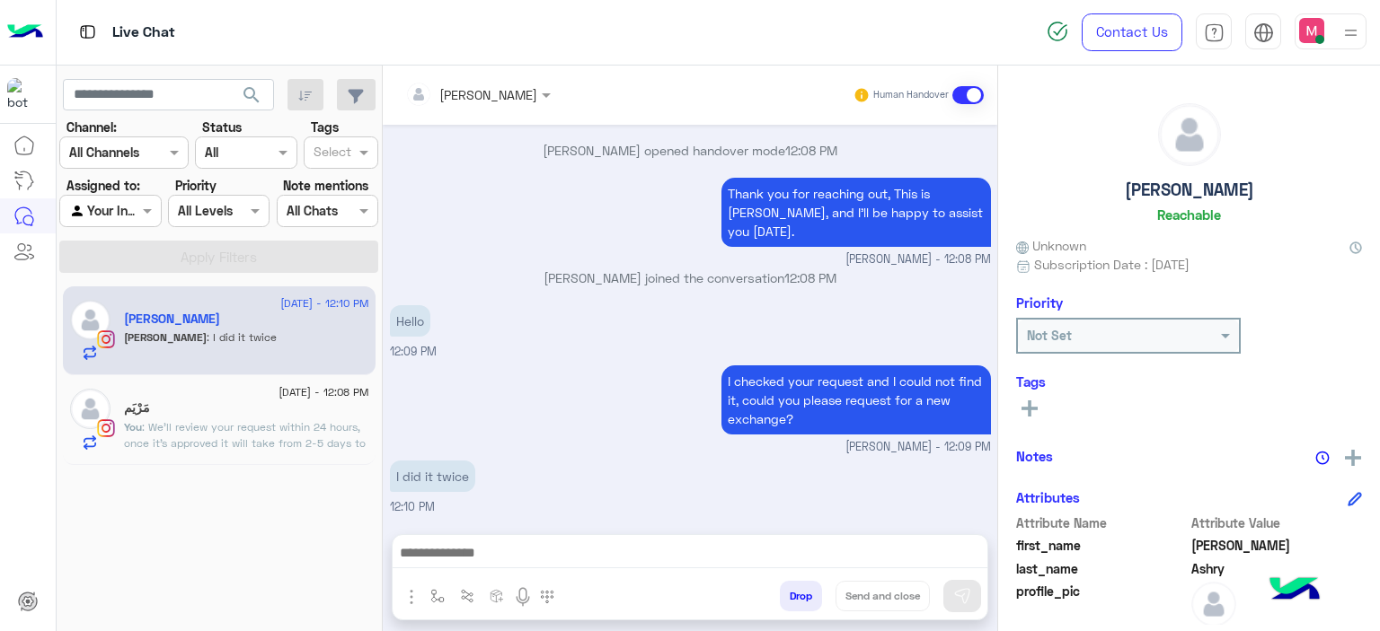
scroll to position [1798, 0]
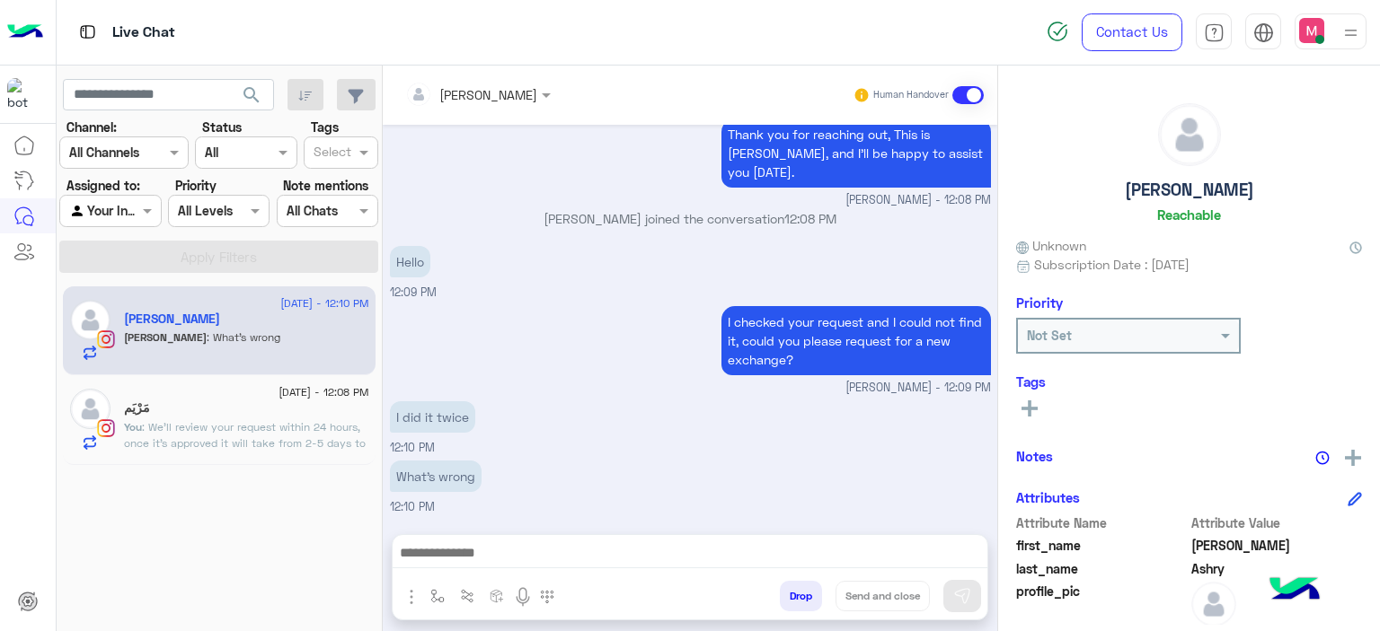
click at [348, 443] on span ": We’ll review your request within 24 hours, once it's approved it will take fr…" at bounding box center [245, 443] width 242 height 46
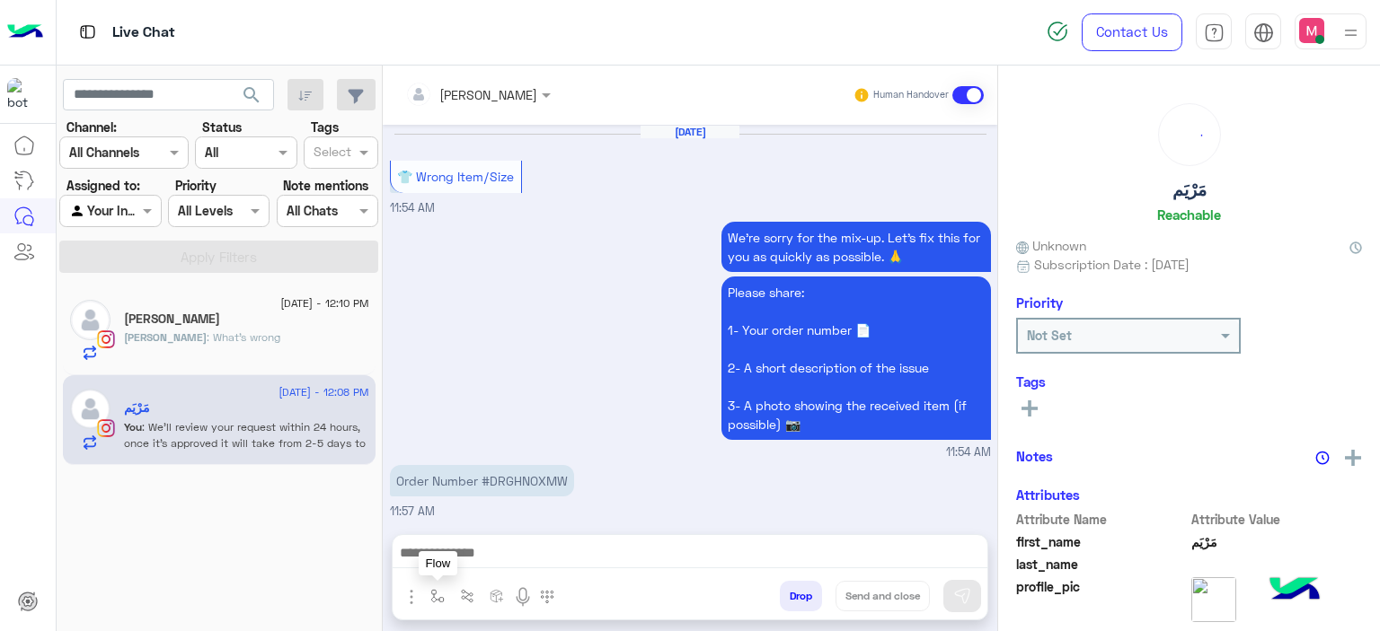
scroll to position [2083, 0]
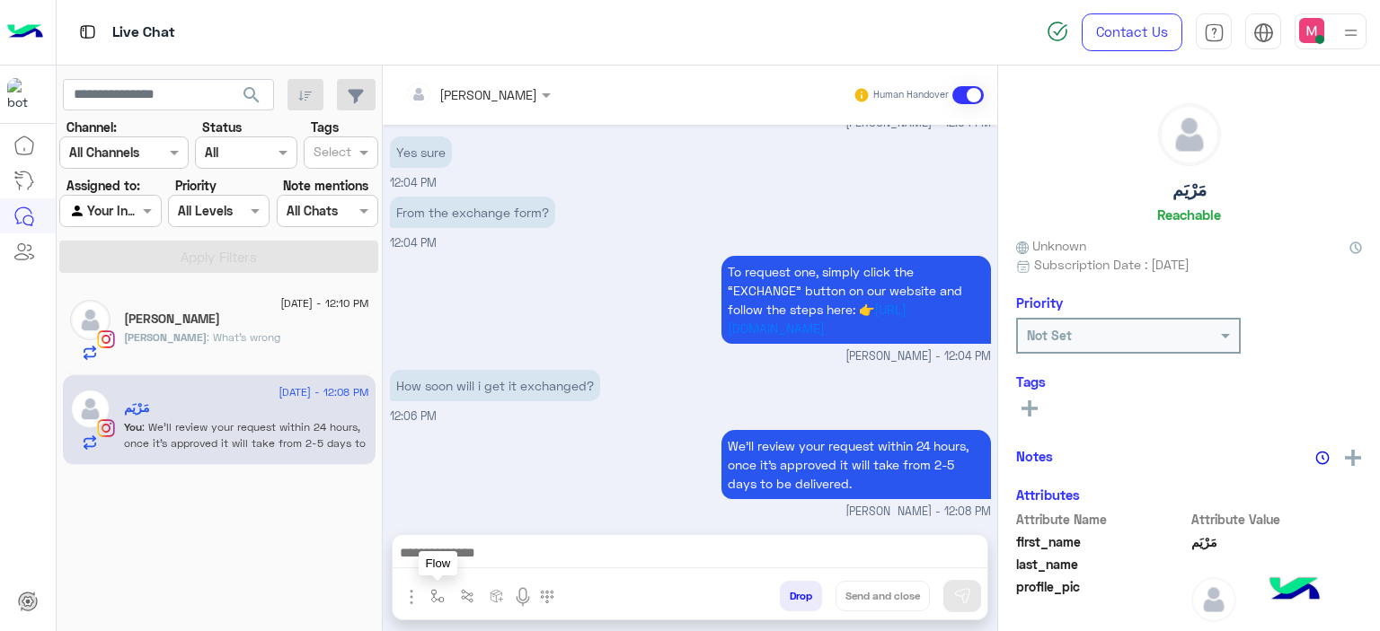
click at [436, 596] on img "button" at bounding box center [437, 596] width 14 height 14
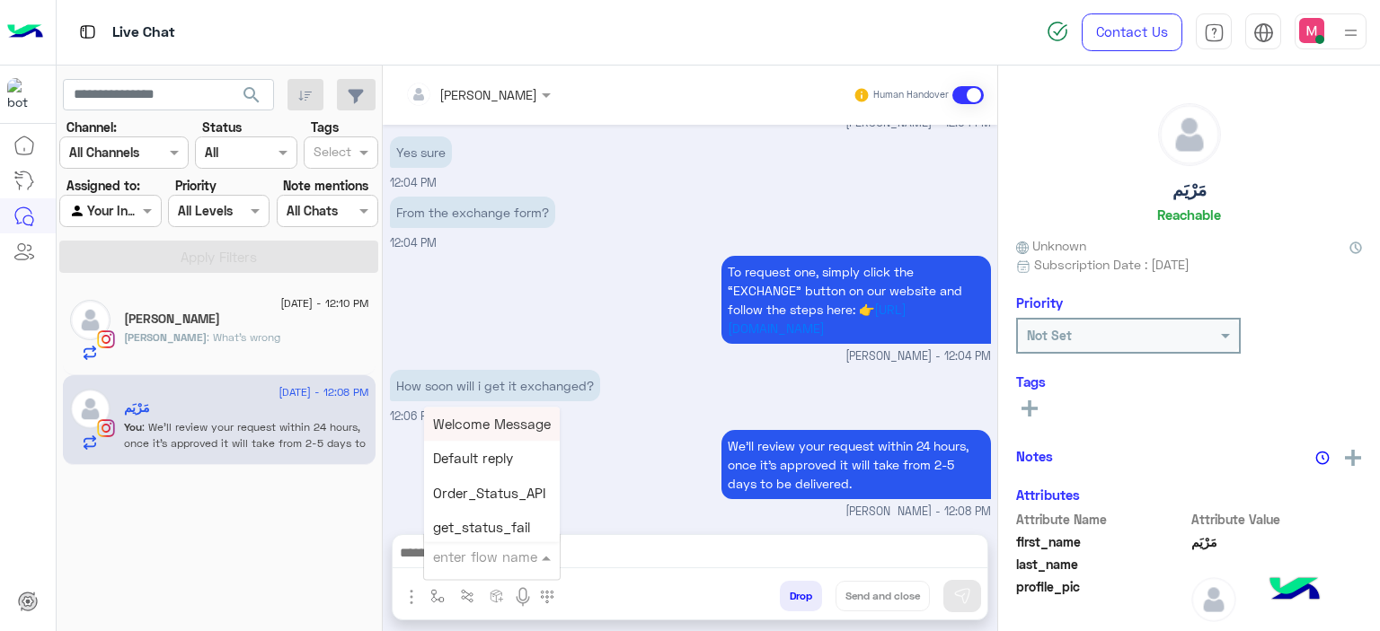
click at [467, 560] on input "text" at bounding box center [470, 557] width 74 height 21
type input "*****"
click at [508, 454] on span "Mariam E closure" at bounding box center [488, 459] width 110 height 16
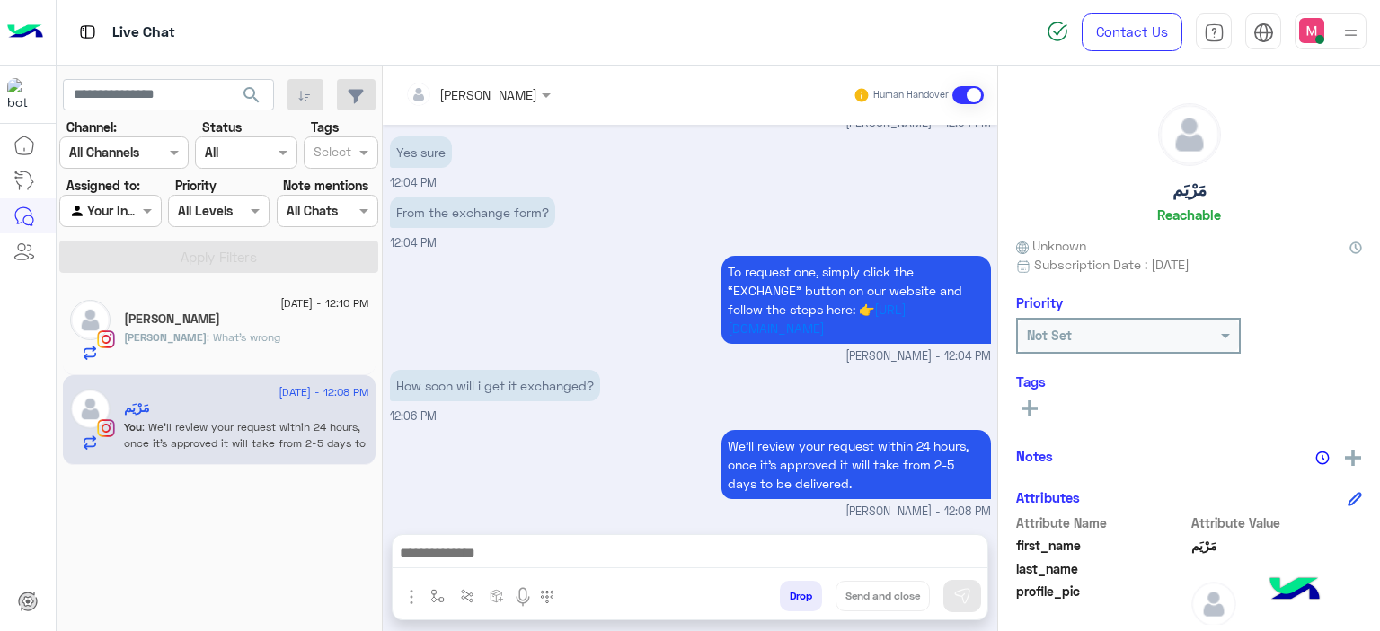
type textarea "**********"
click at [891, 592] on button "Send and close" at bounding box center [882, 596] width 94 height 31
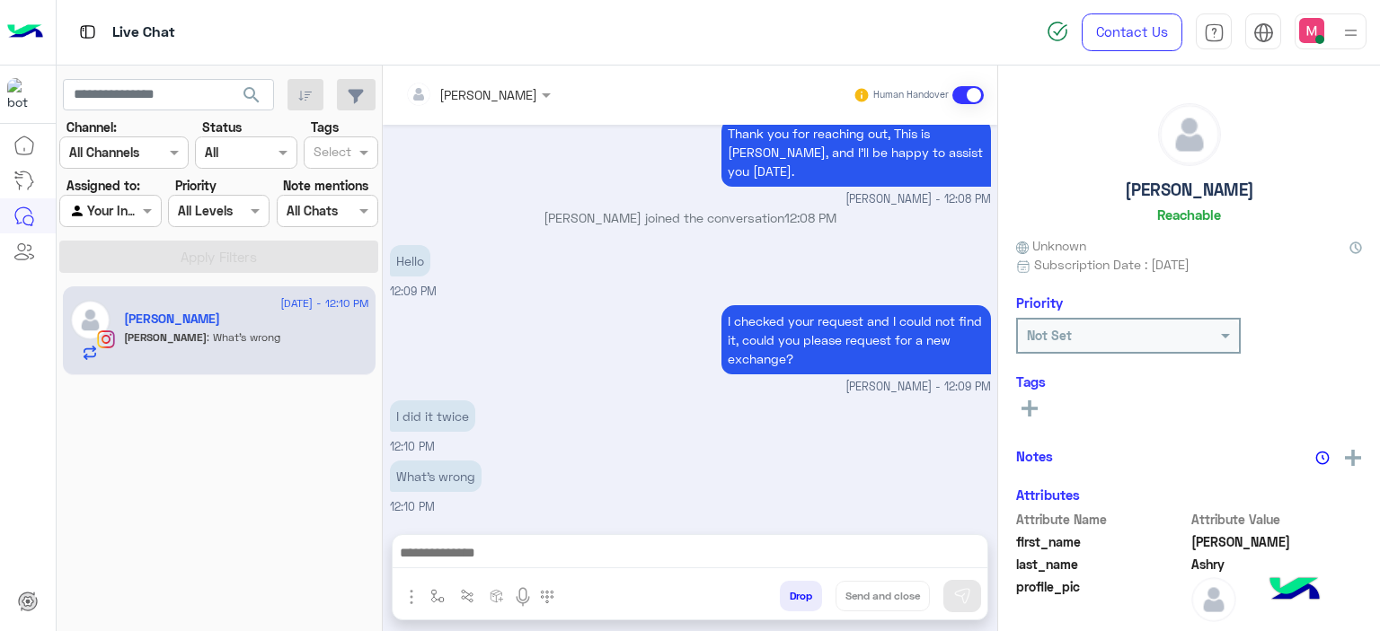
click at [491, 553] on textarea at bounding box center [690, 555] width 595 height 27
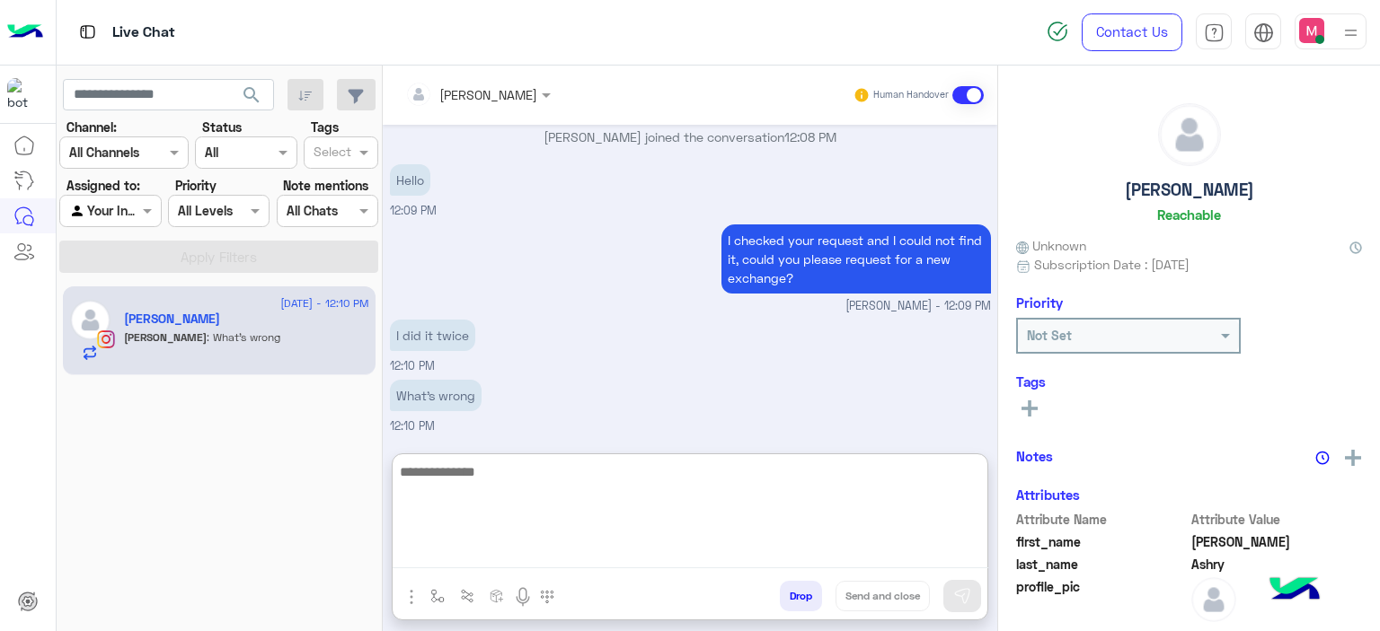
scroll to position [1669, 0]
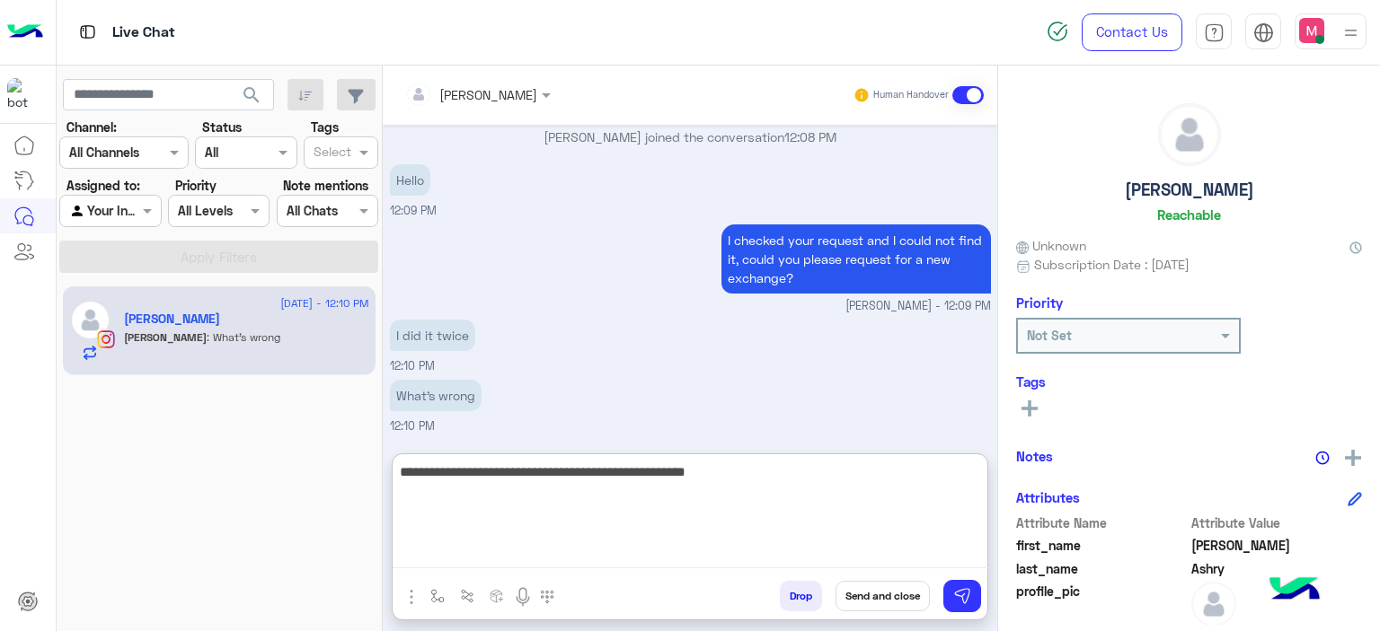
type textarea "**********"
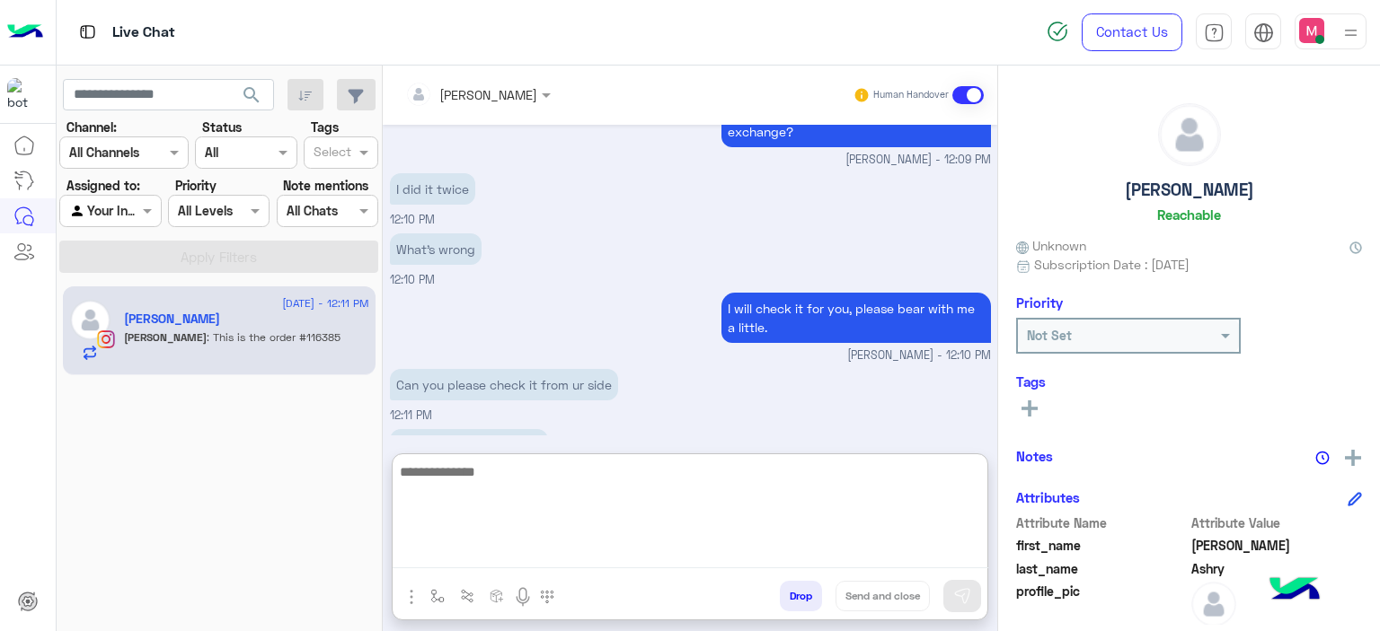
scroll to position [1865, 0]
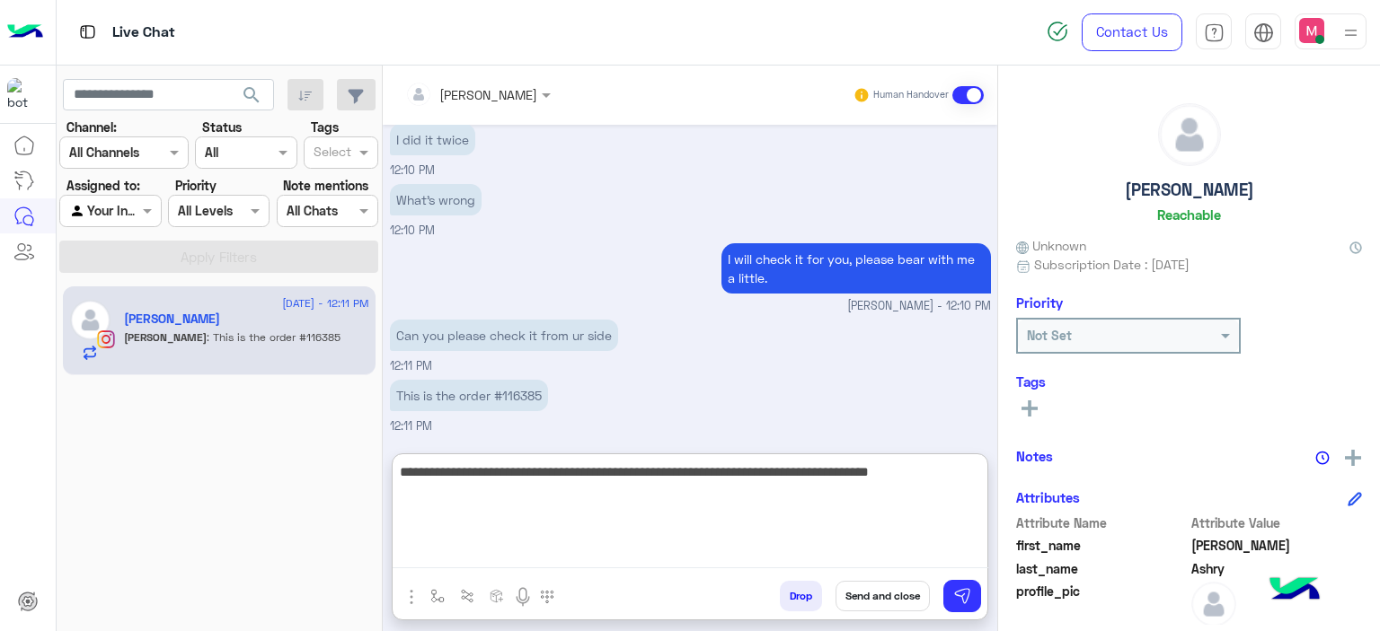
type textarea "**********"
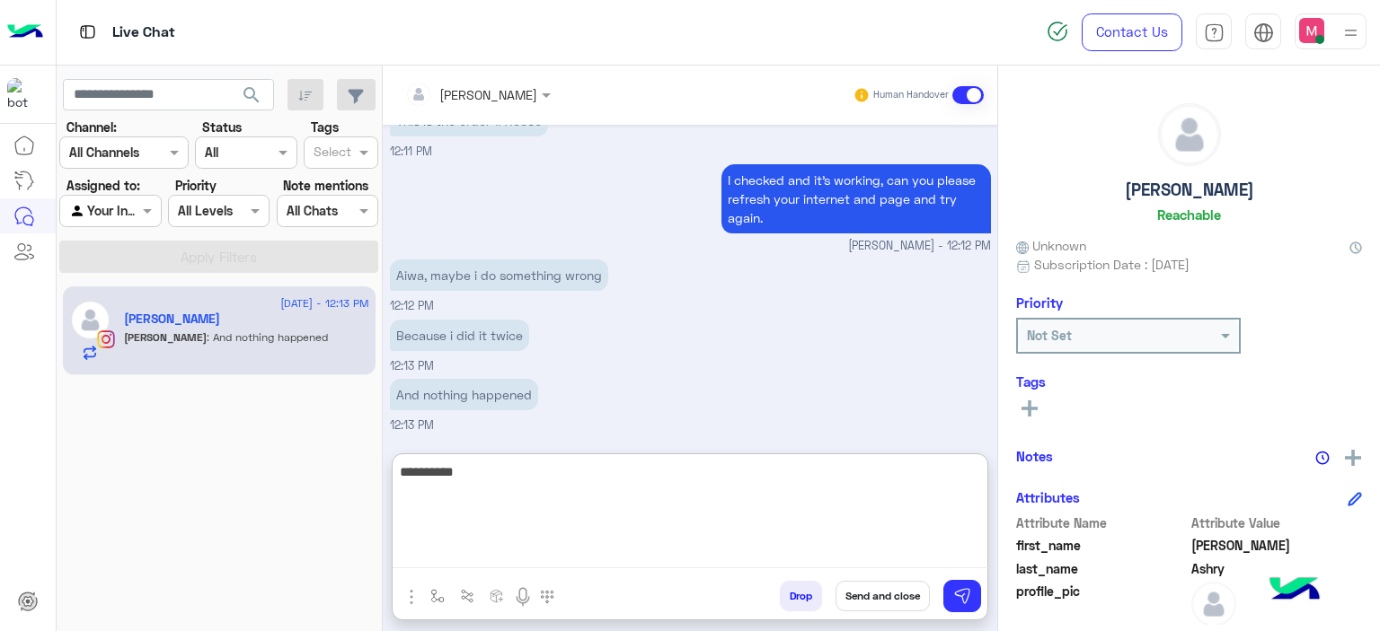
scroll to position [2198, 0]
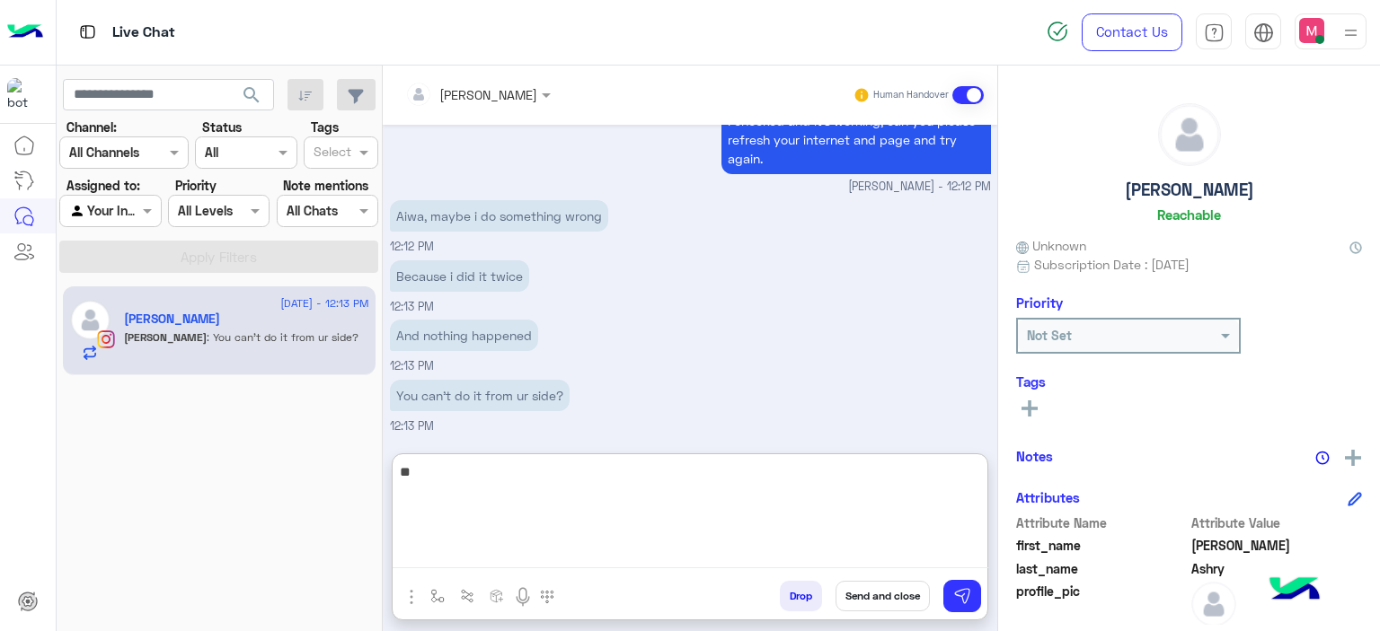
type textarea "*"
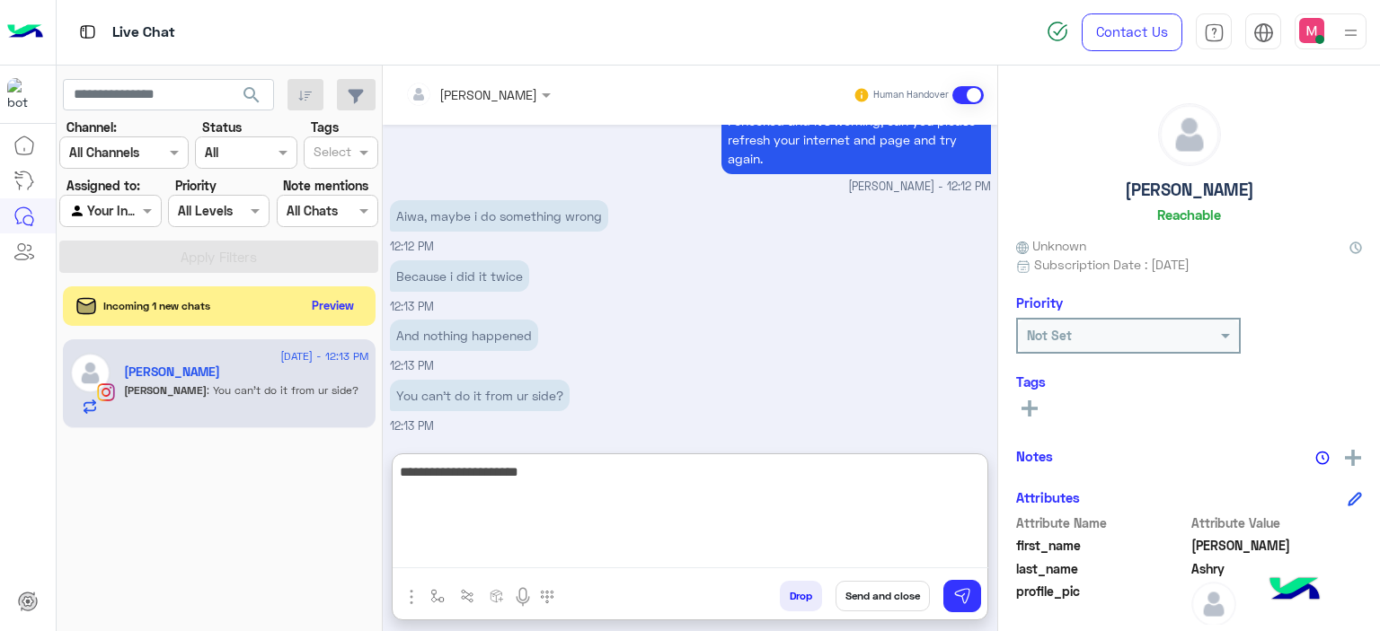
type textarea "**********"
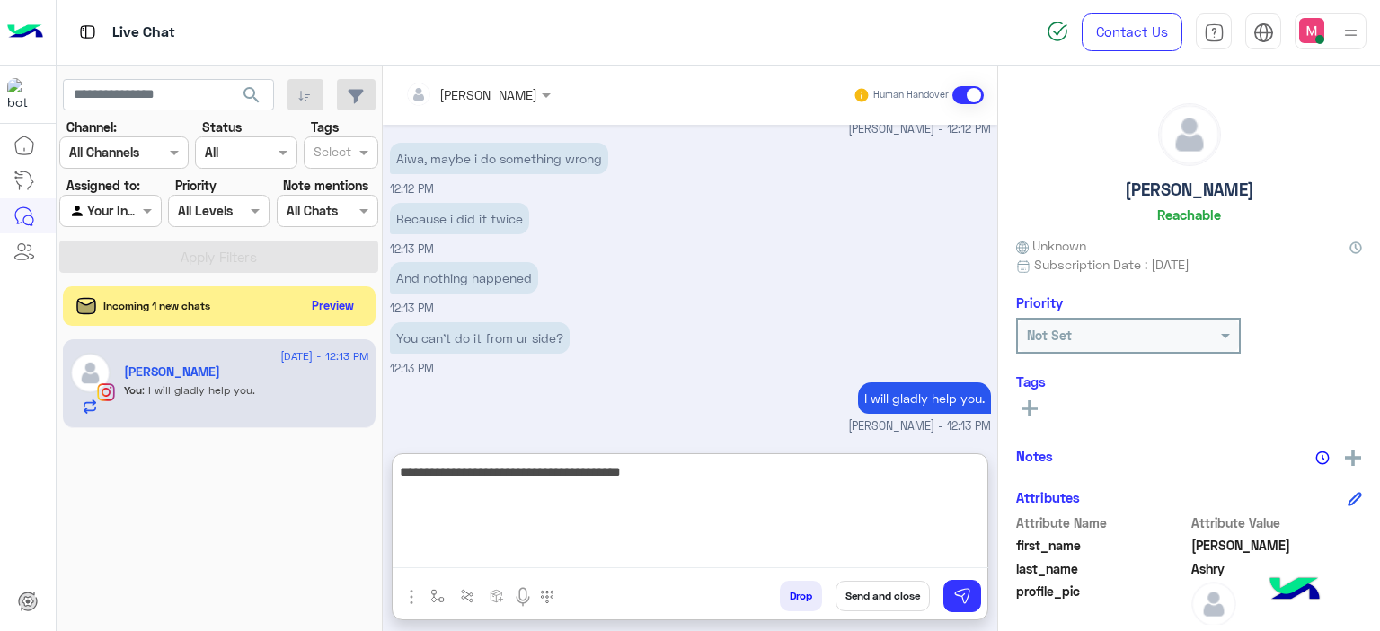
scroll to position [2315, 0]
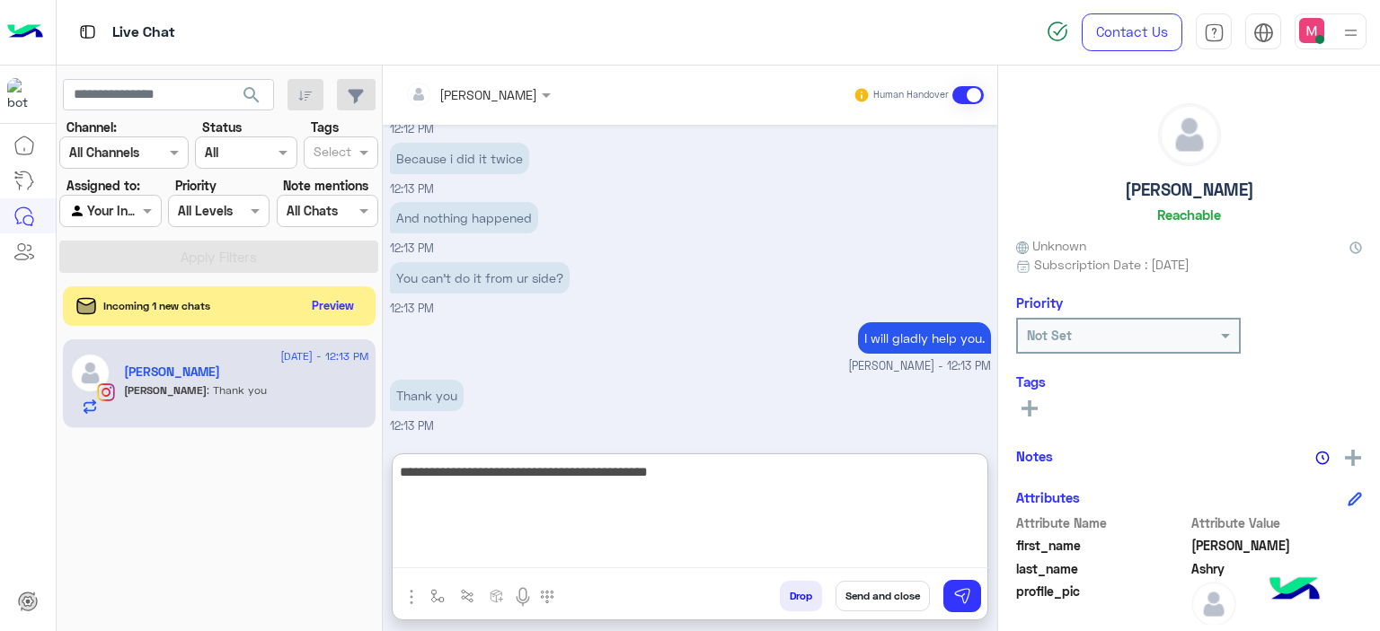
type textarea "**********"
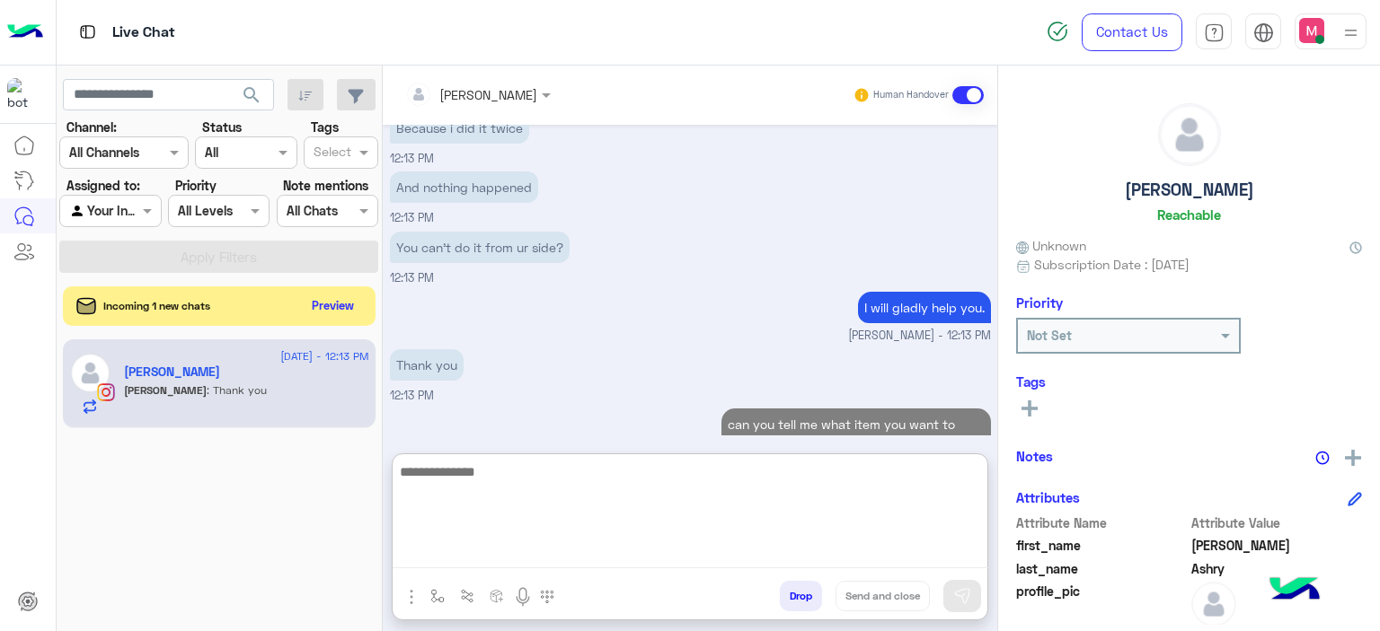
scroll to position [2390, 0]
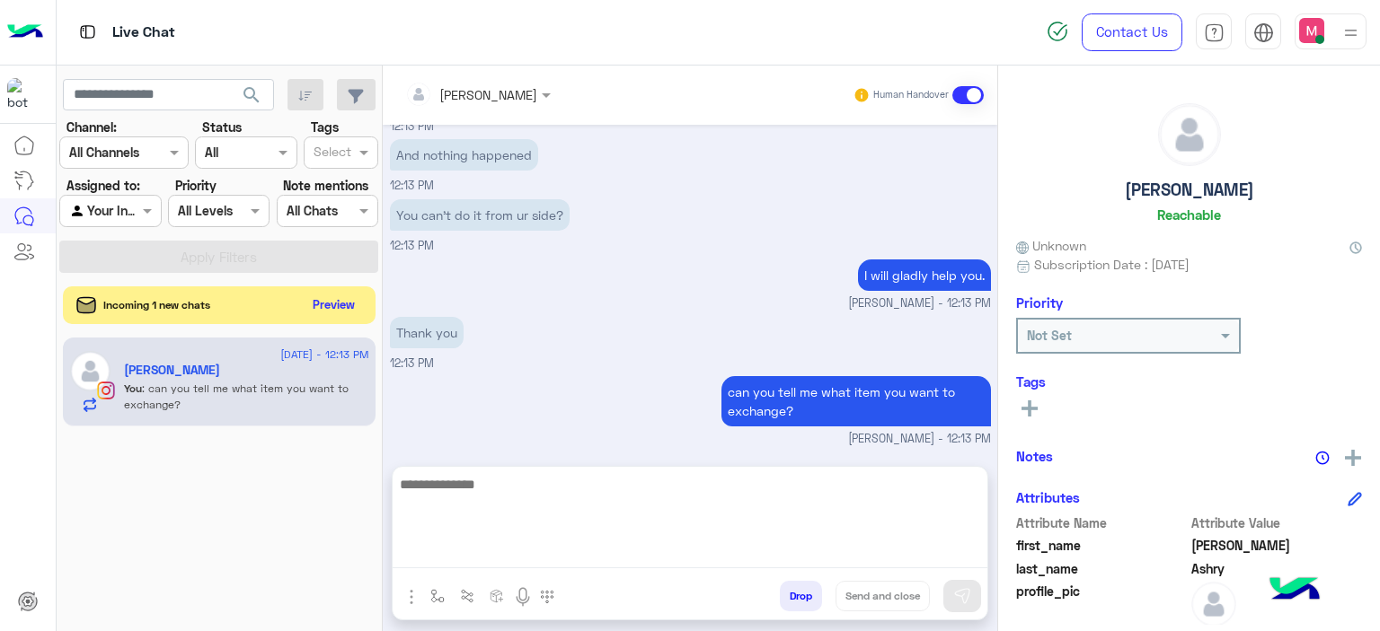
click at [334, 299] on button "Preview" at bounding box center [334, 305] width 56 height 24
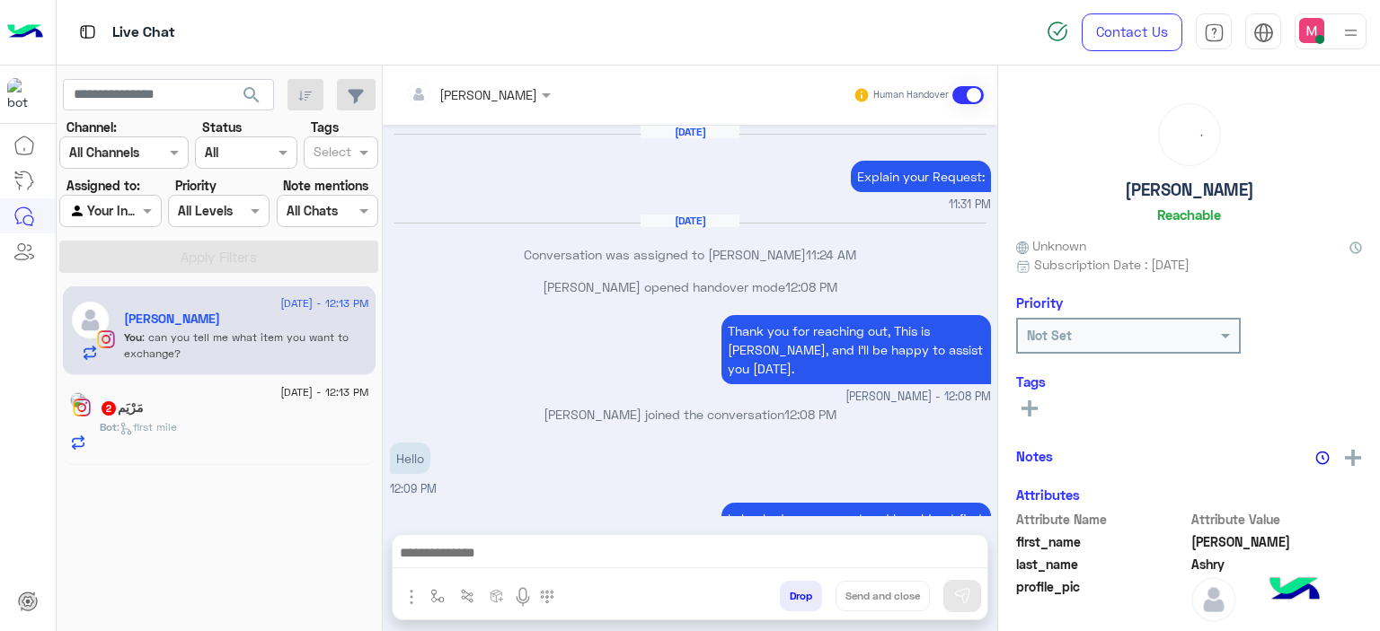
scroll to position [916, 0]
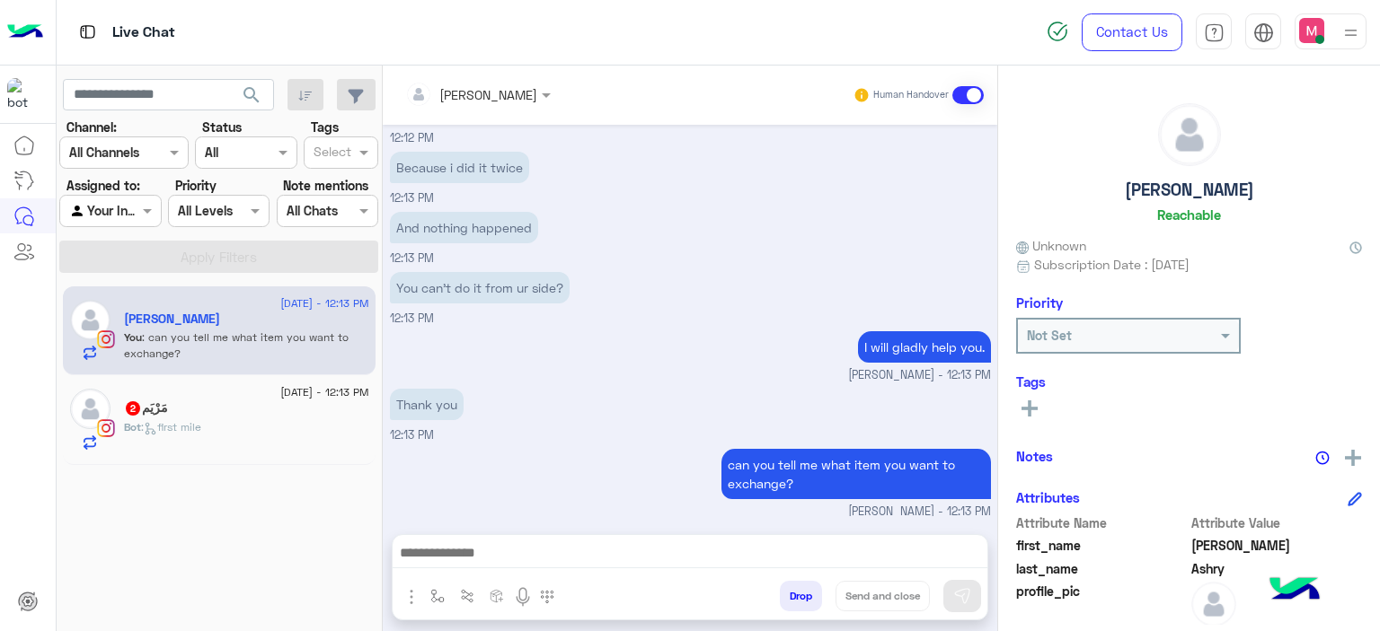
click at [295, 401] on div "مَرْيَم 2" at bounding box center [246, 410] width 245 height 19
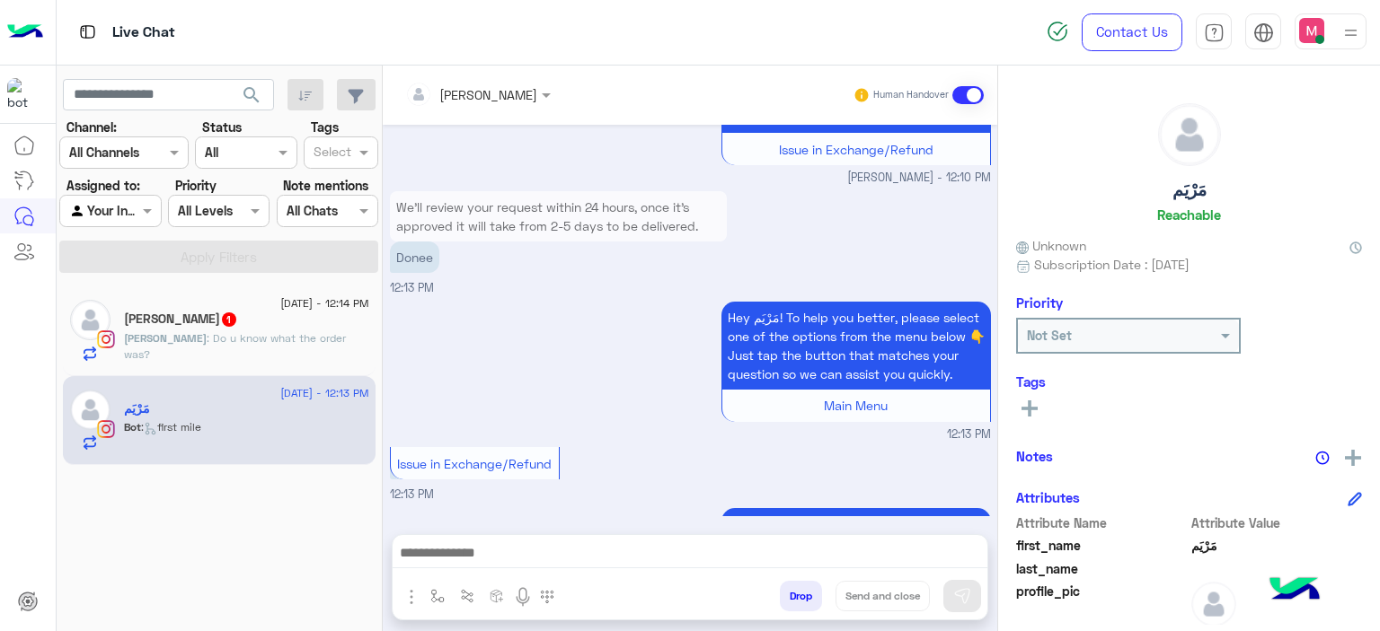
scroll to position [1787, 0]
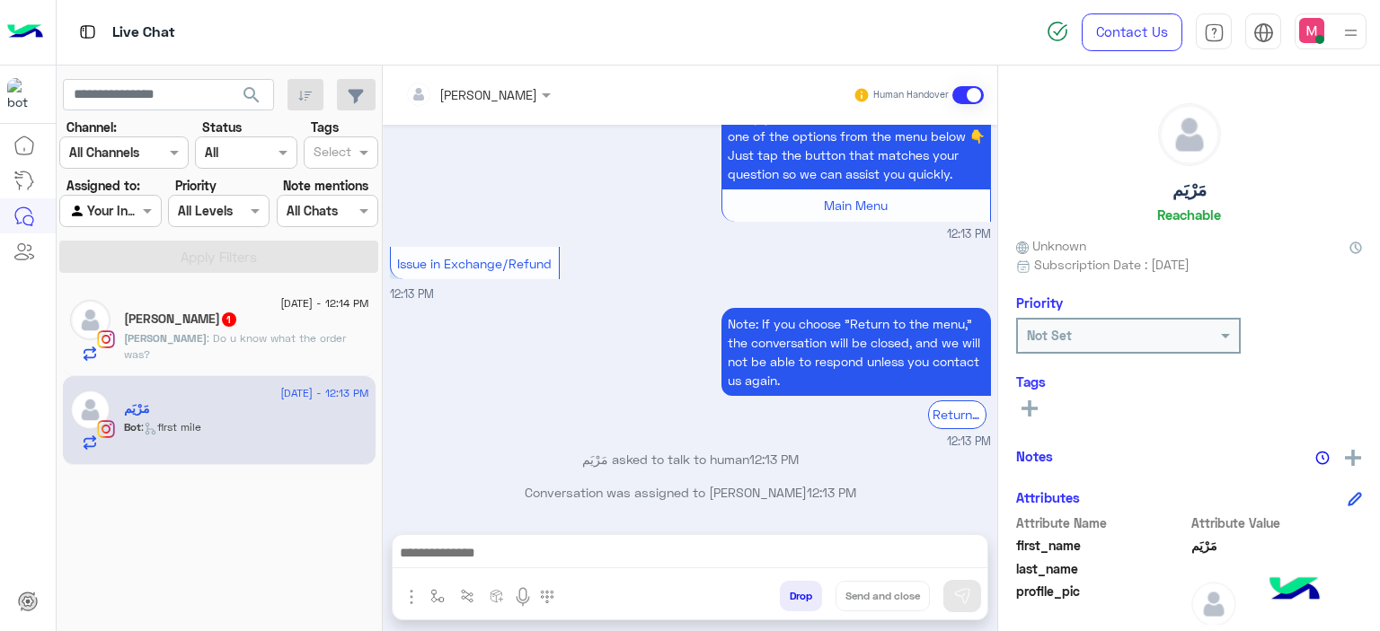
click at [295, 337] on span ": Do u know what the order was?" at bounding box center [235, 346] width 222 height 30
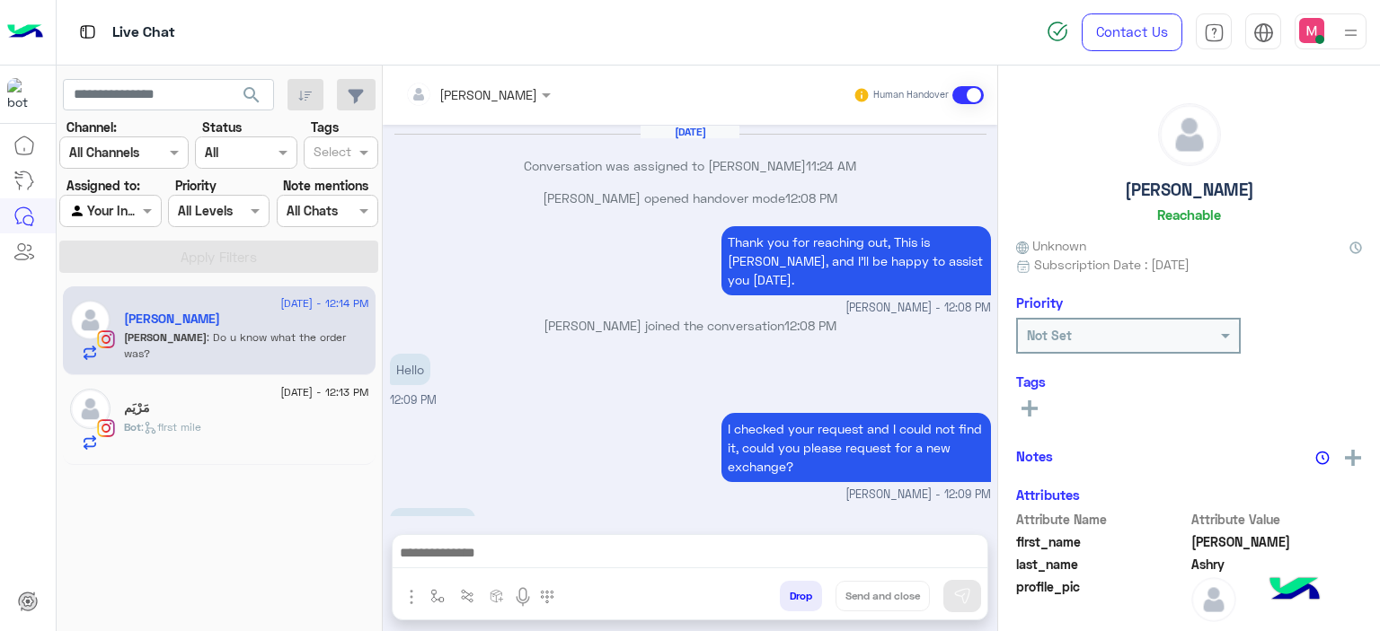
scroll to position [887, 0]
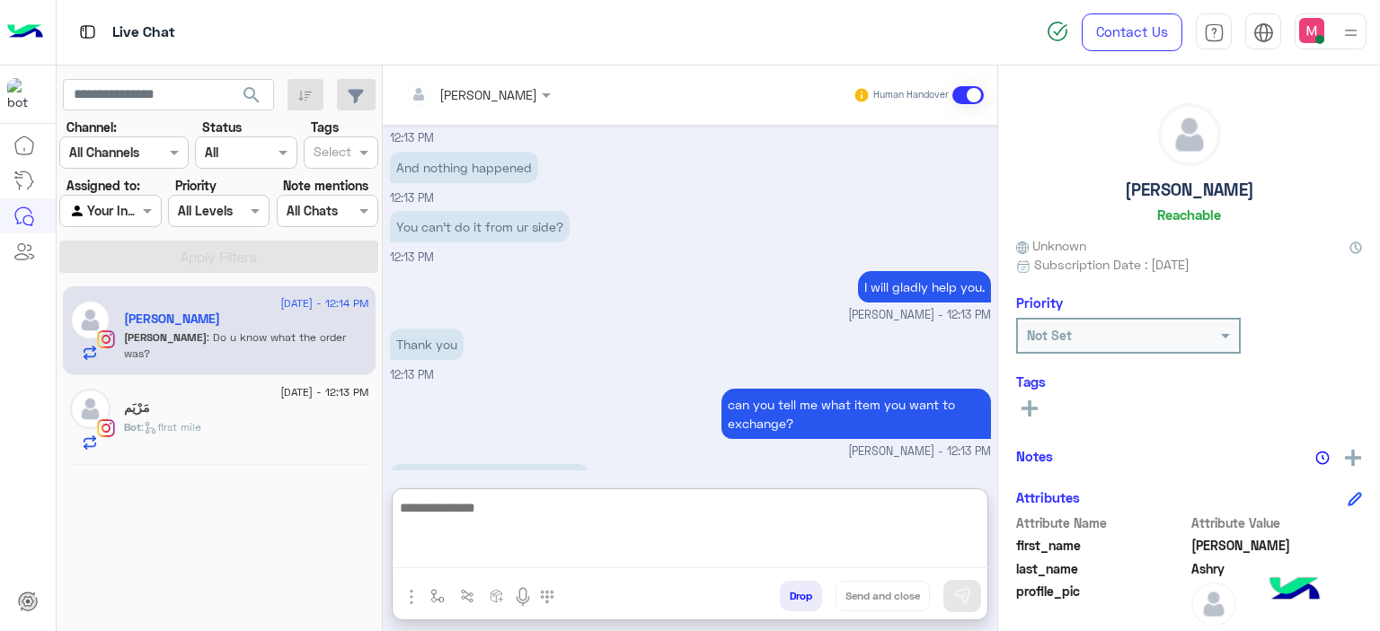
click at [441, 552] on textarea at bounding box center [690, 533] width 595 height 72
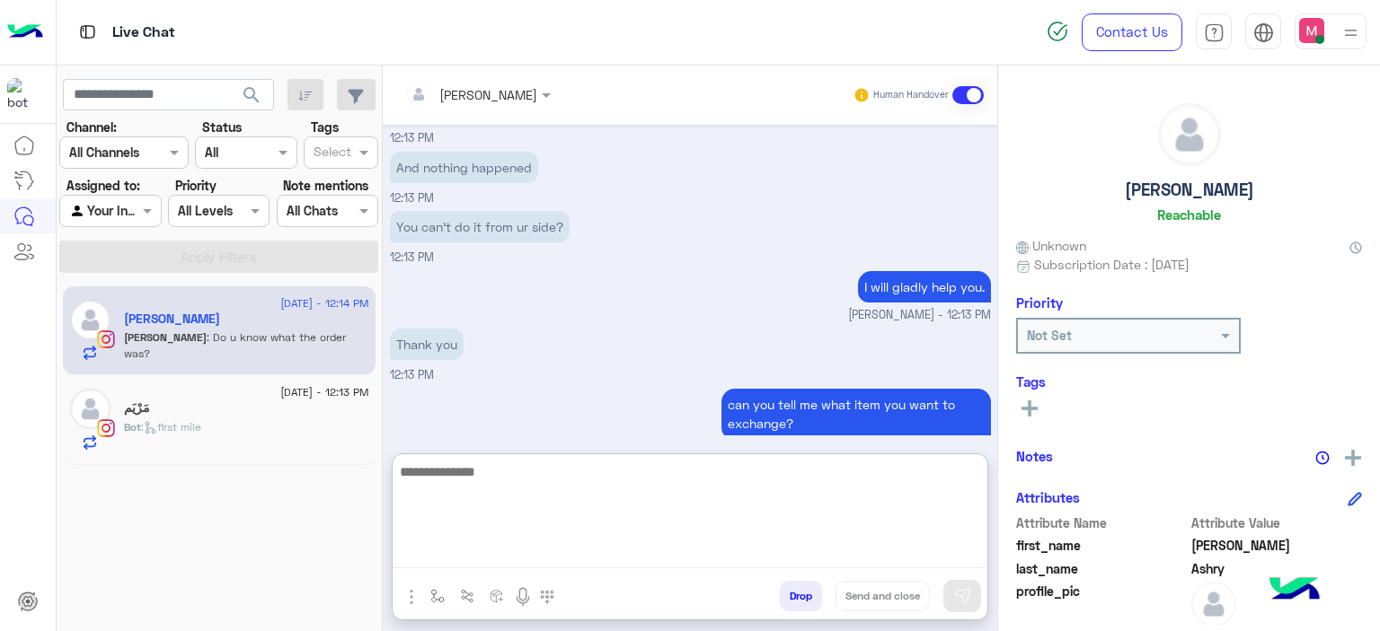
paste textarea "**********"
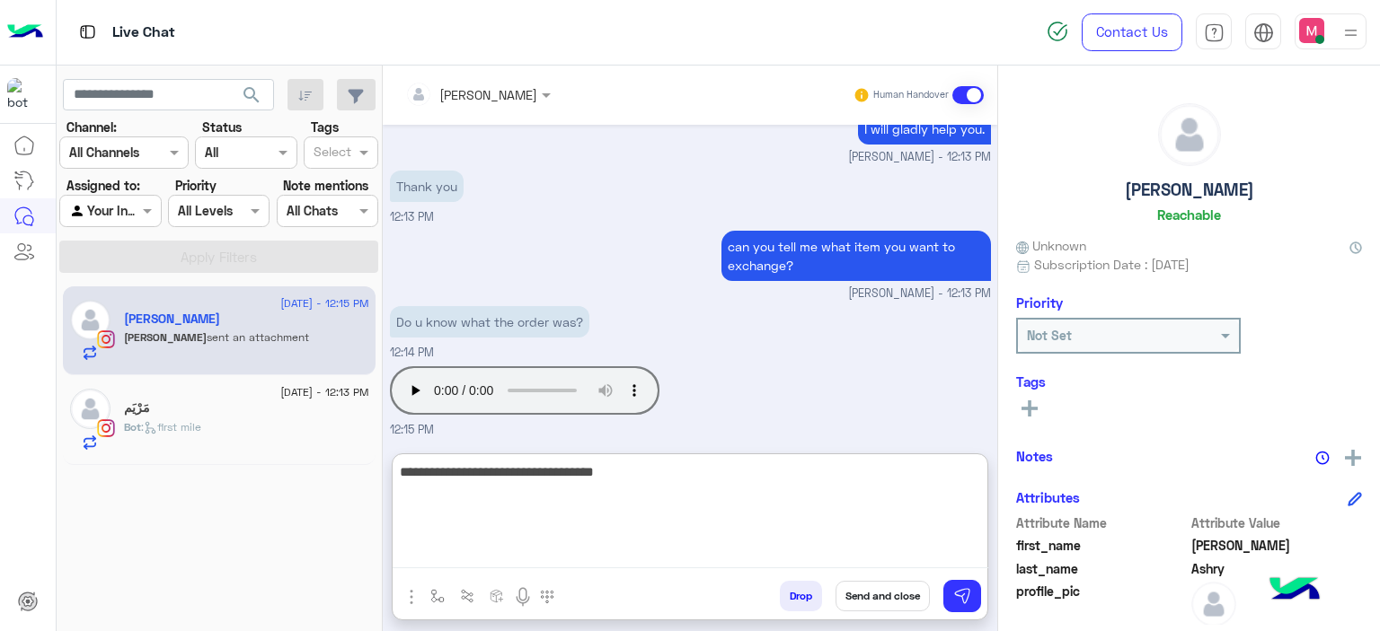
type textarea "**********"
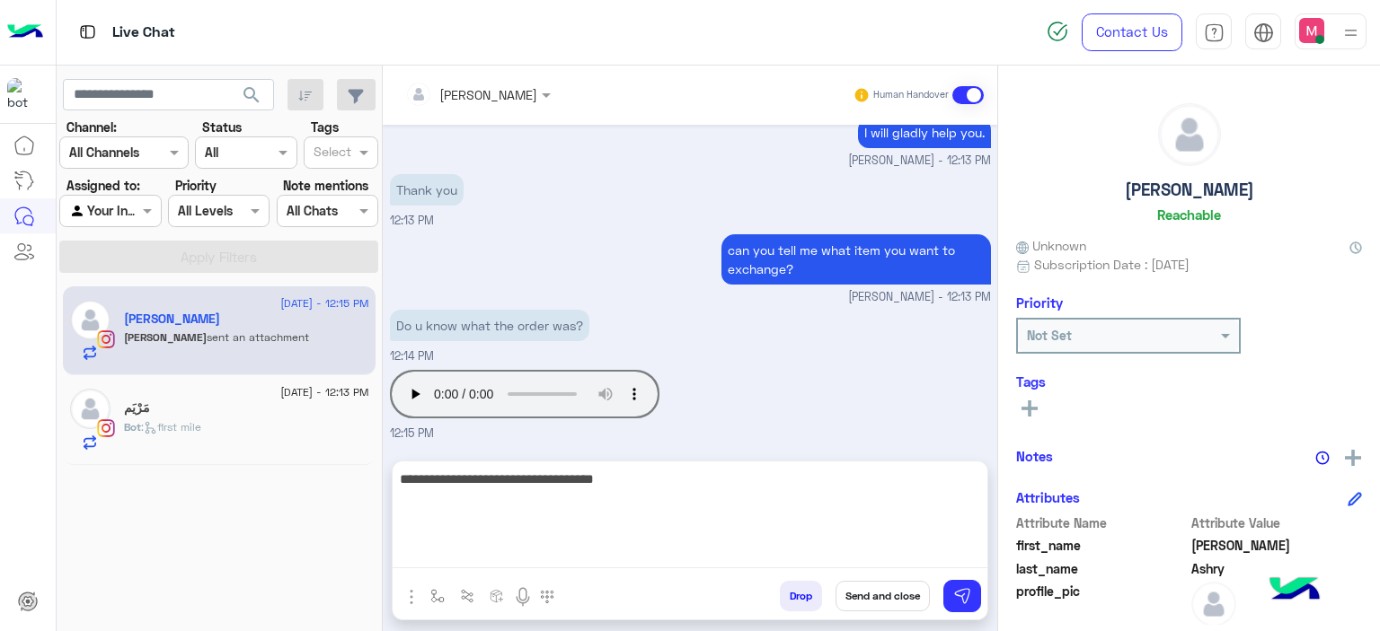
click at [422, 376] on div "[DATE] Conversation was assigned to [PERSON_NAME] 11:24 AM [PERSON_NAME] opened…" at bounding box center [690, 284] width 614 height 318
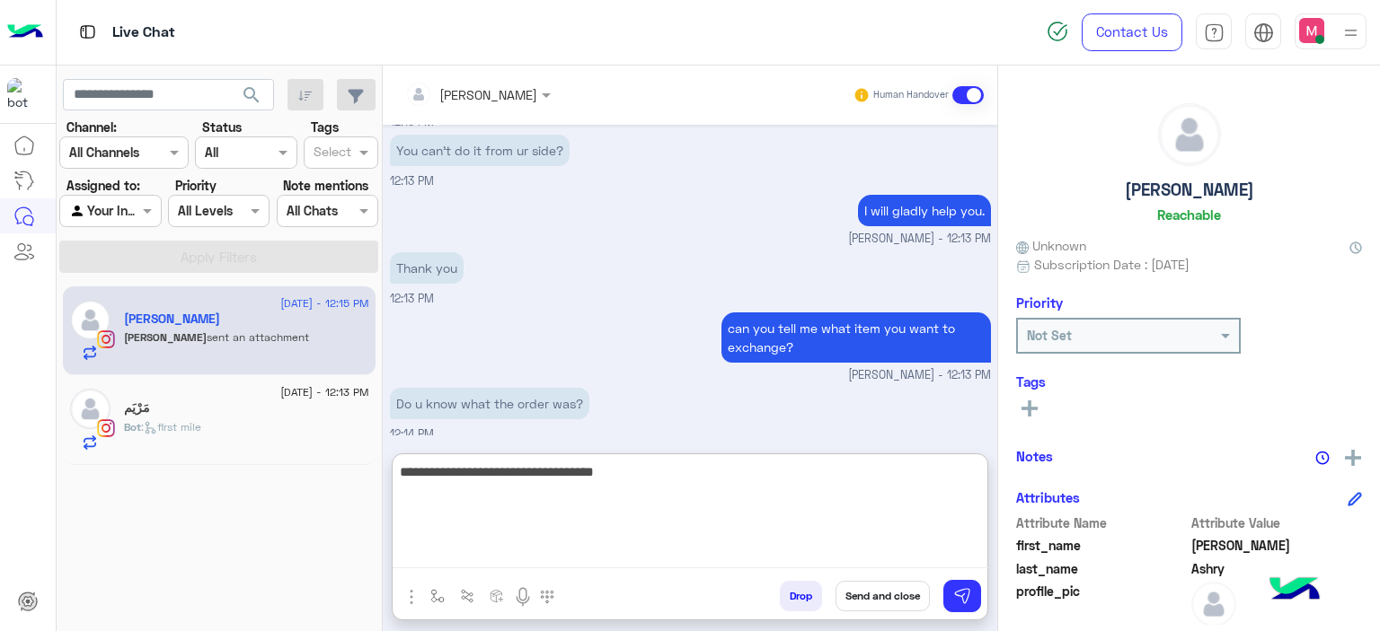
drag, startPoint x: 655, startPoint y: 552, endPoint x: 370, endPoint y: 467, distance: 297.2
click at [370, 467] on mat-drawer-container "search Channel: Channel All Channels Status Channel All Tags Select Assigned to…" at bounding box center [719, 352] width 1324 height 573
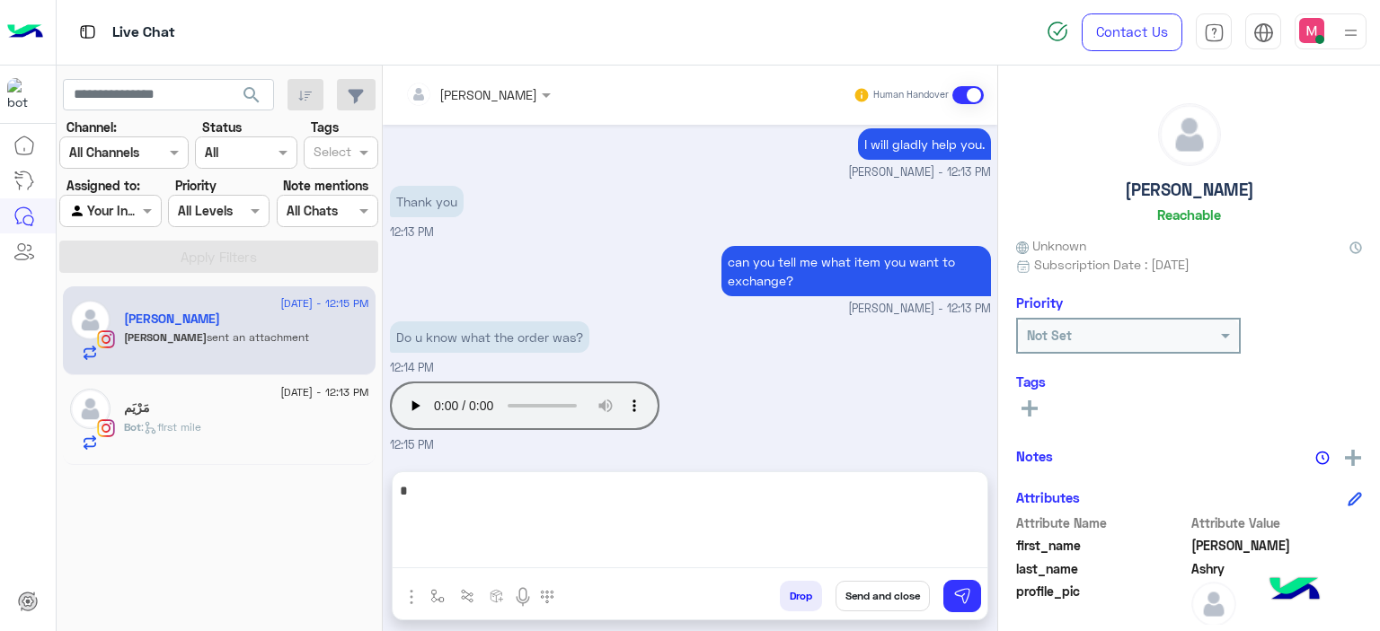
scroll to position [964, 0]
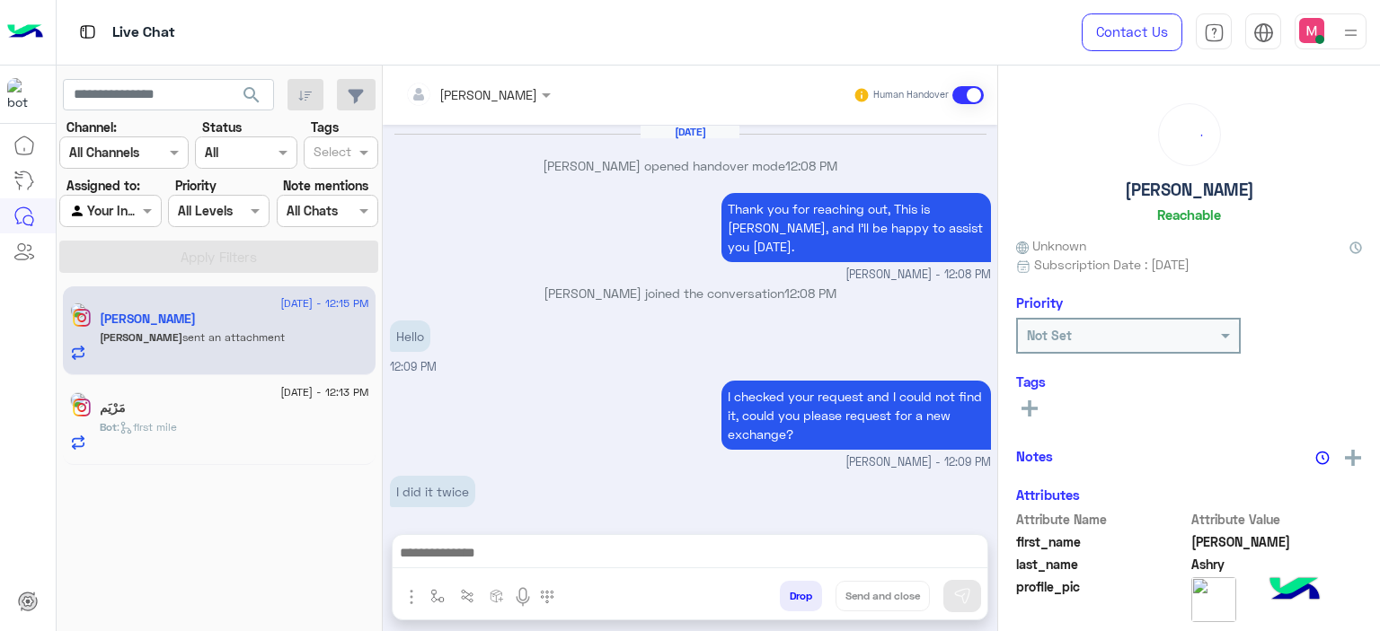
scroll to position [931, 0]
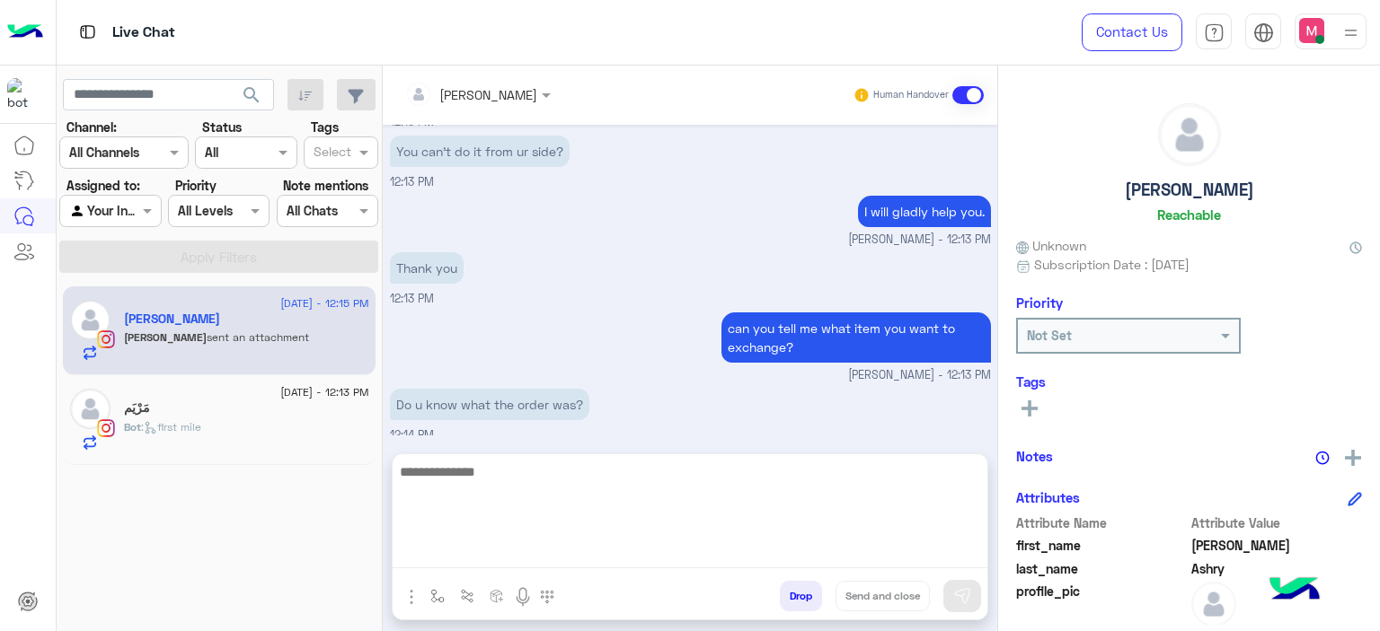
click at [479, 557] on textarea at bounding box center [690, 515] width 595 height 108
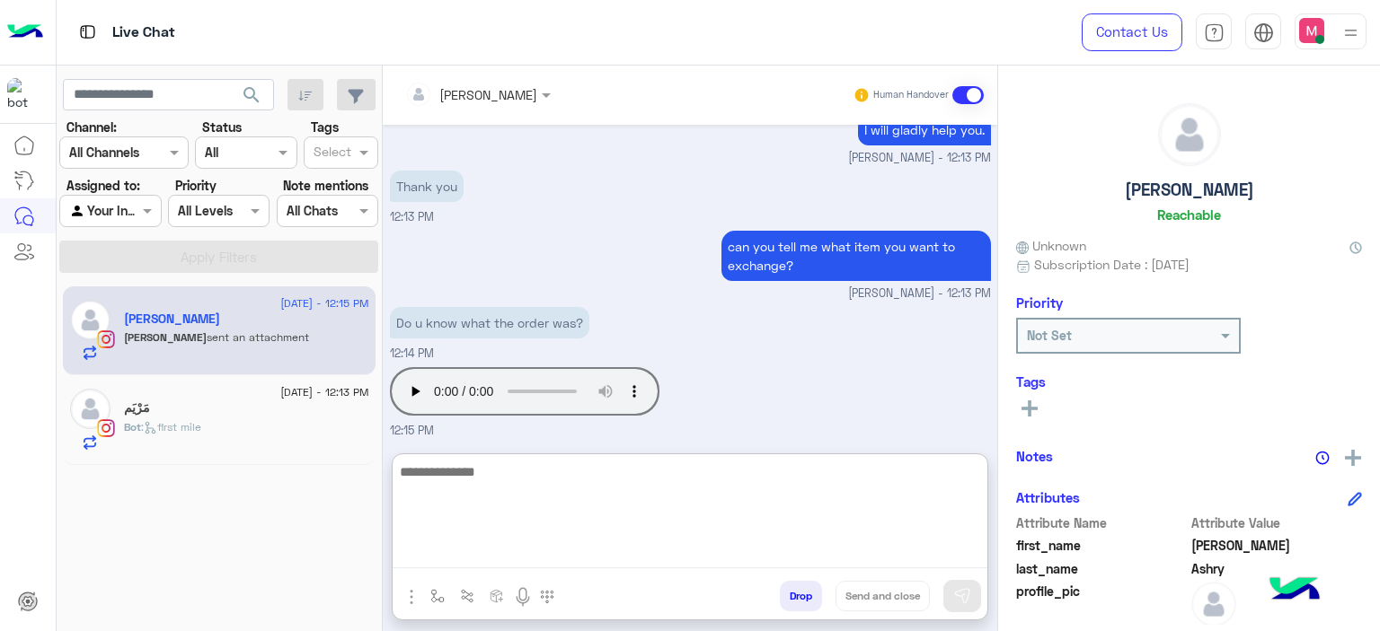
scroll to position [1011, 0]
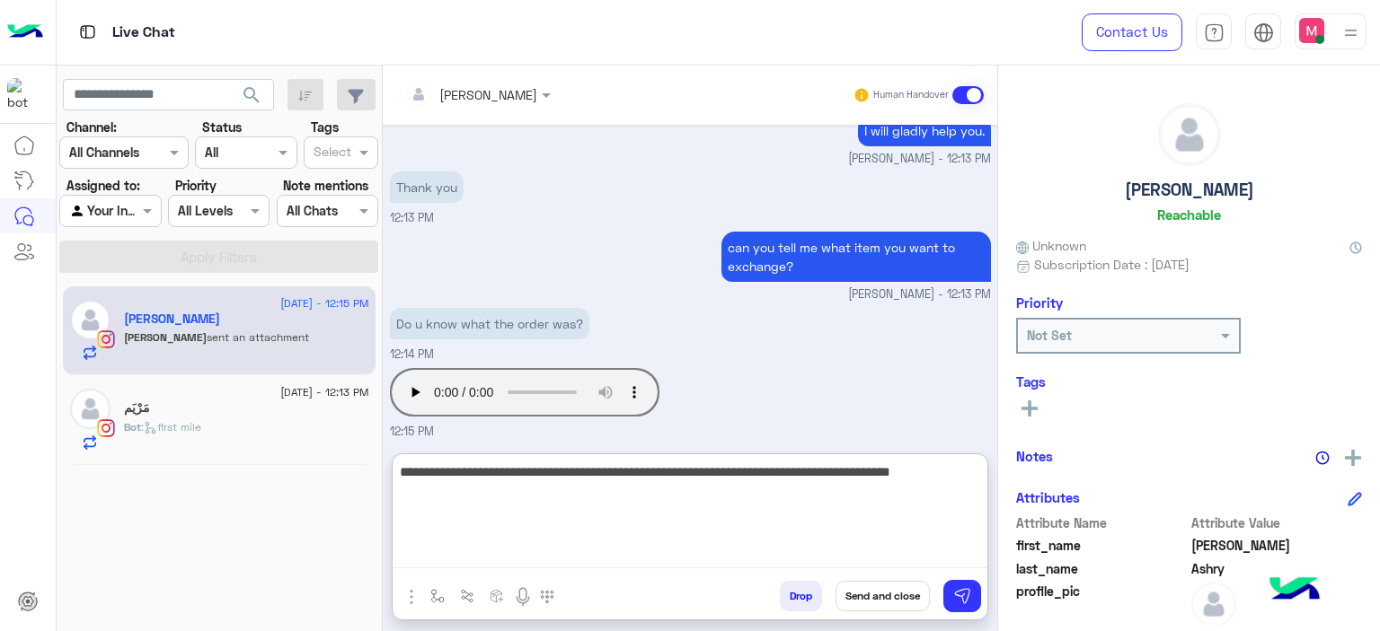
type textarea "**********"
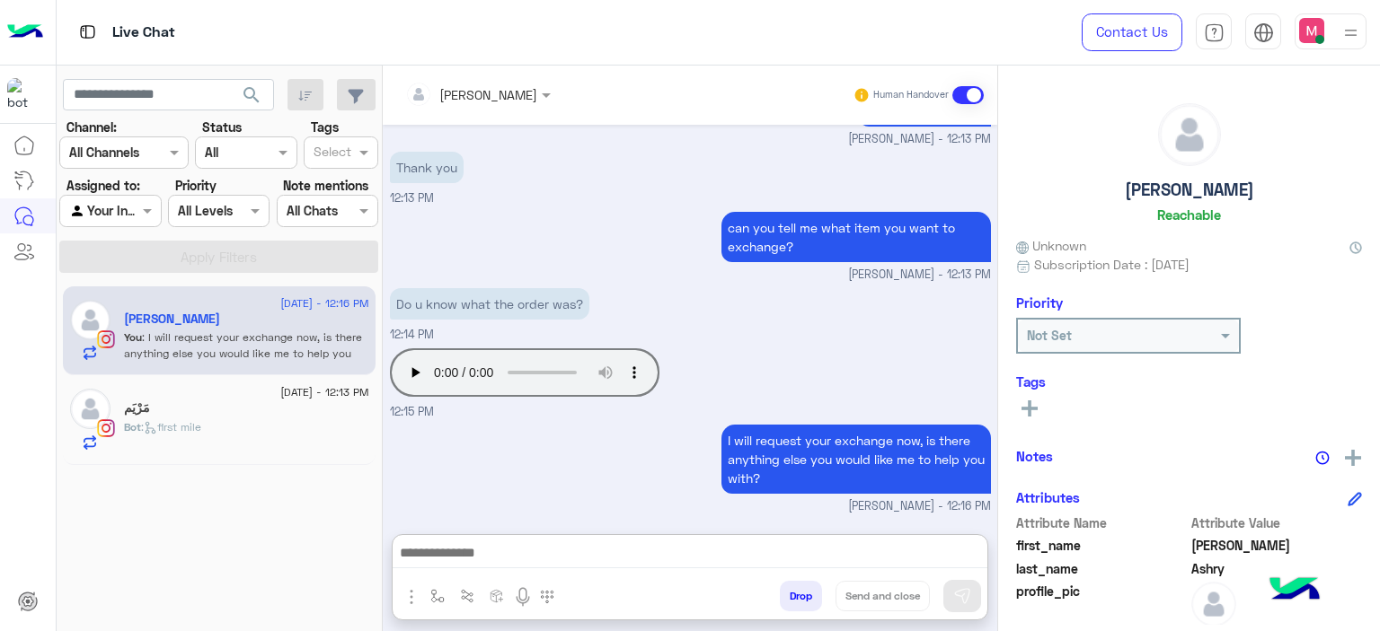
scroll to position [1074, 0]
click at [311, 428] on div "Bot : first mile" at bounding box center [246, 434] width 245 height 31
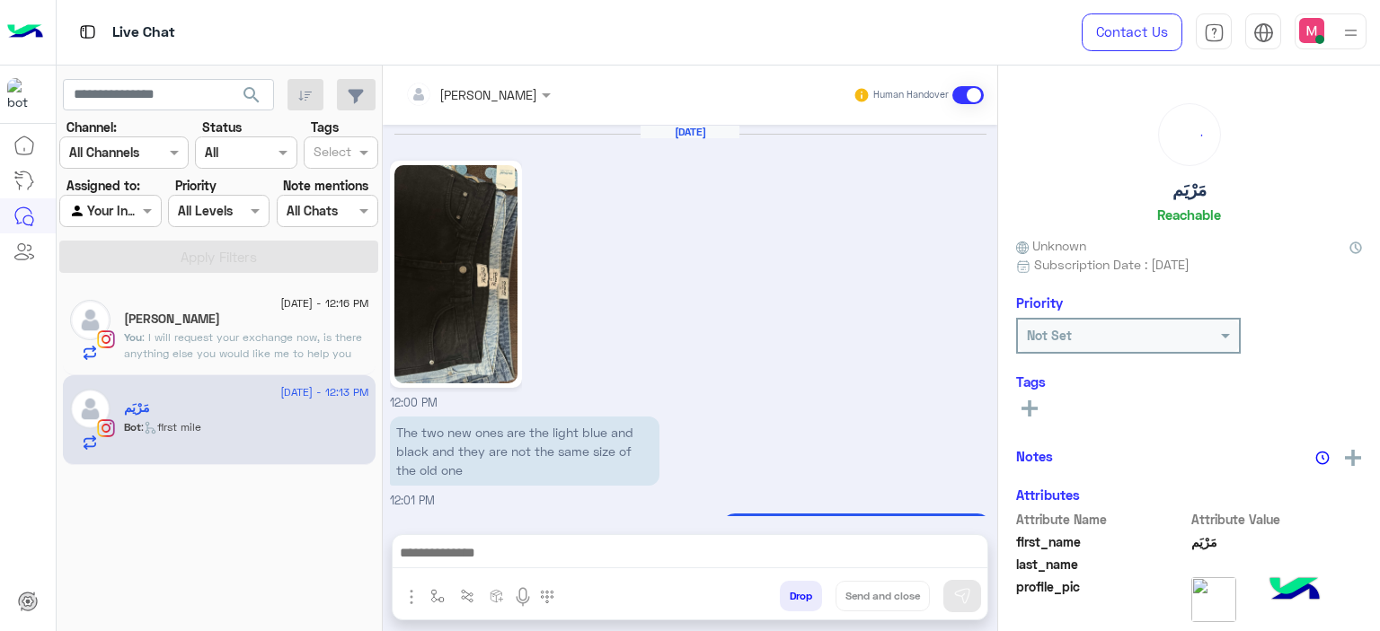
scroll to position [1787, 0]
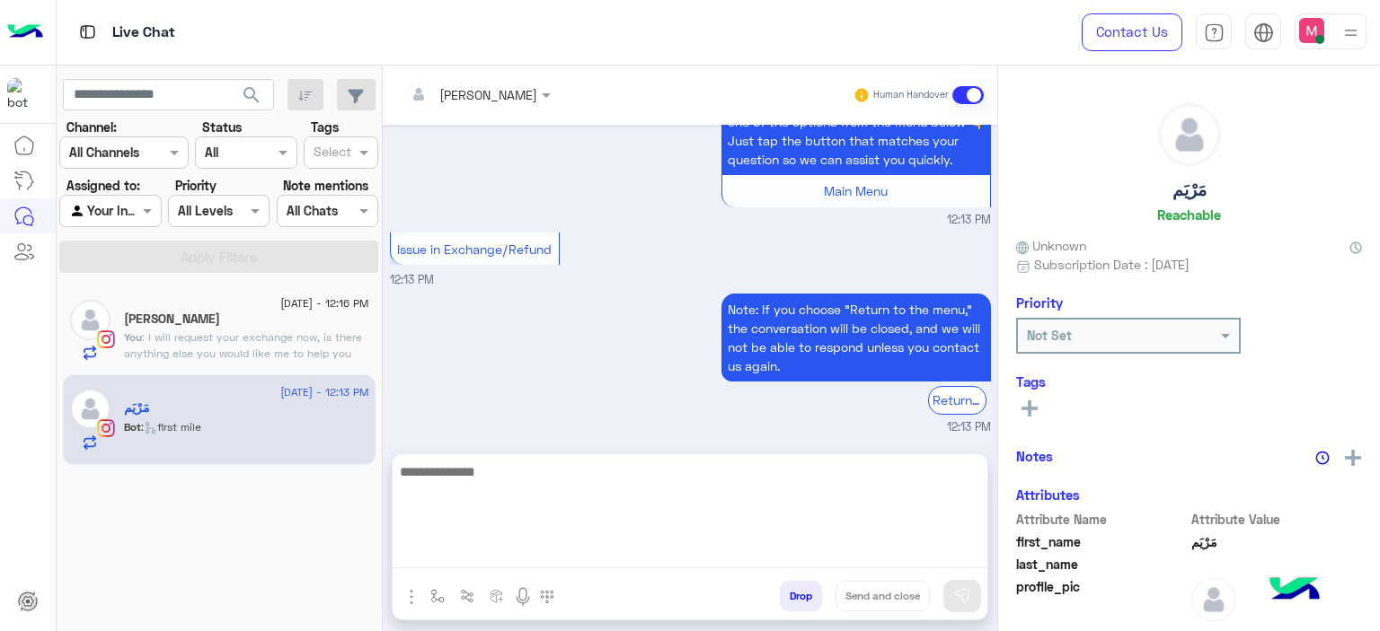
click at [472, 551] on textarea at bounding box center [690, 515] width 595 height 108
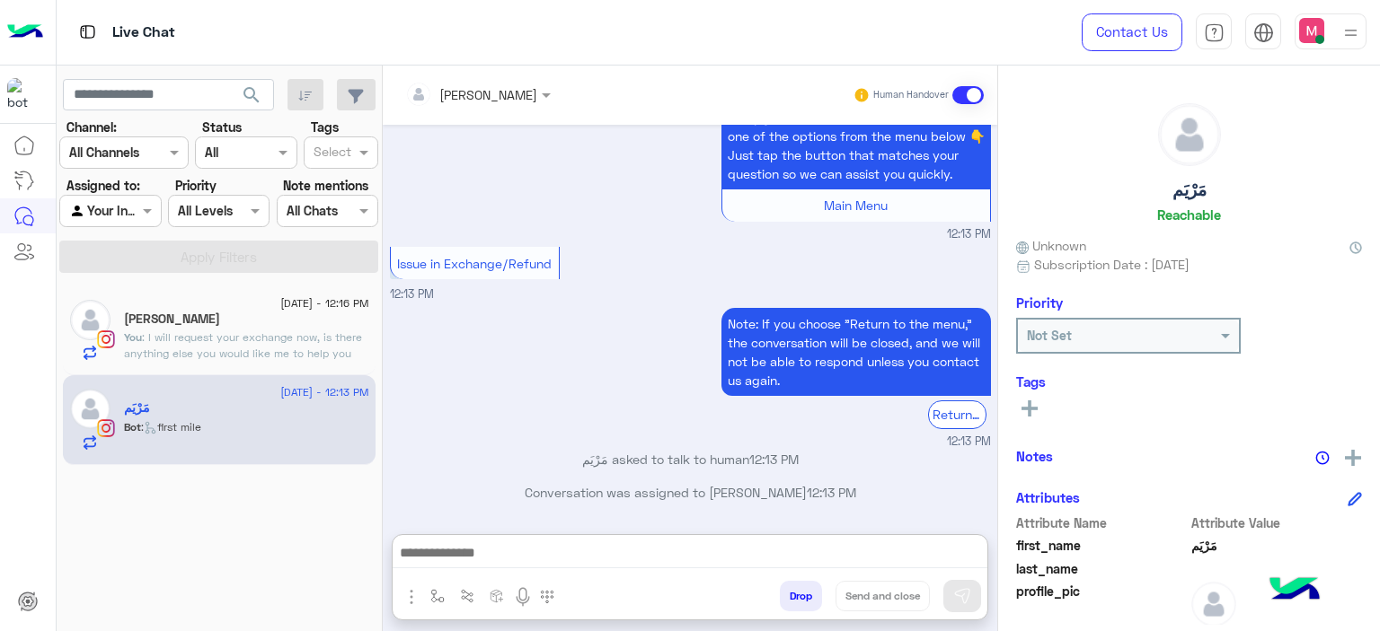
click at [275, 358] on div "12 August - 12:16 PM Sohaila Ashry You : I will request your exchange now, is t…" at bounding box center [219, 332] width 313 height 90
click at [265, 344] on p "You : I will request your exchange now, is there anything else you would like m…" at bounding box center [246, 354] width 245 height 49
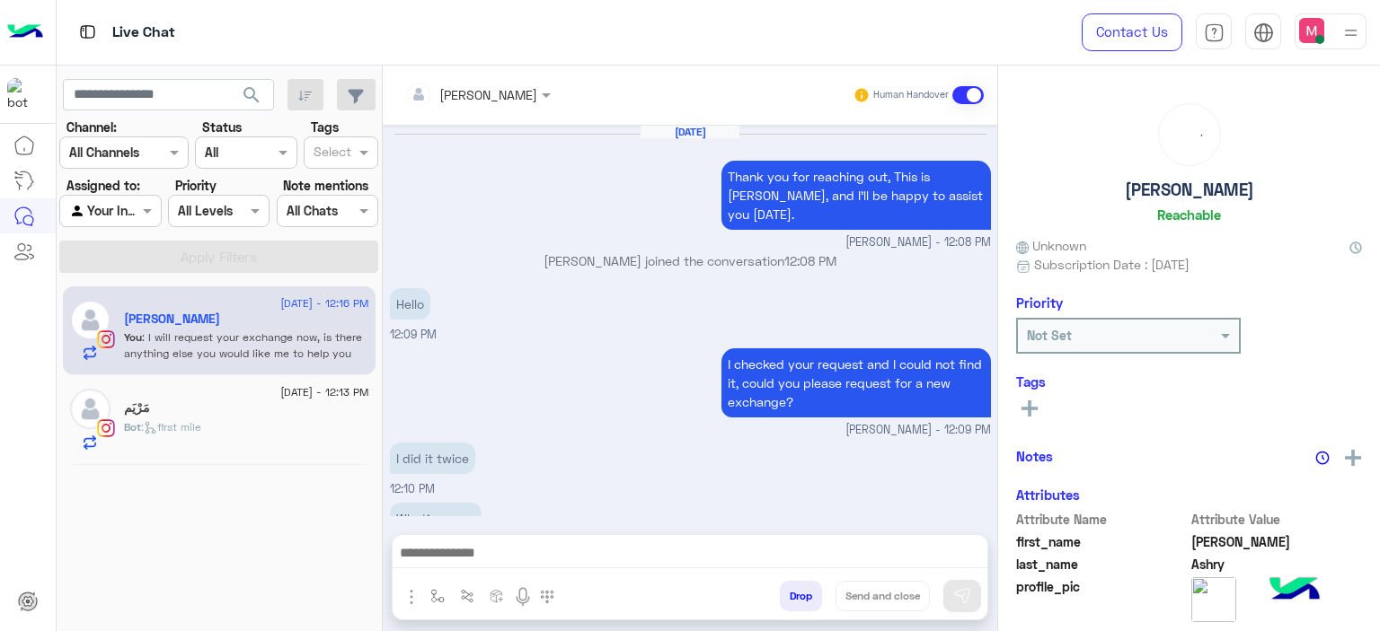
scroll to position [993, 0]
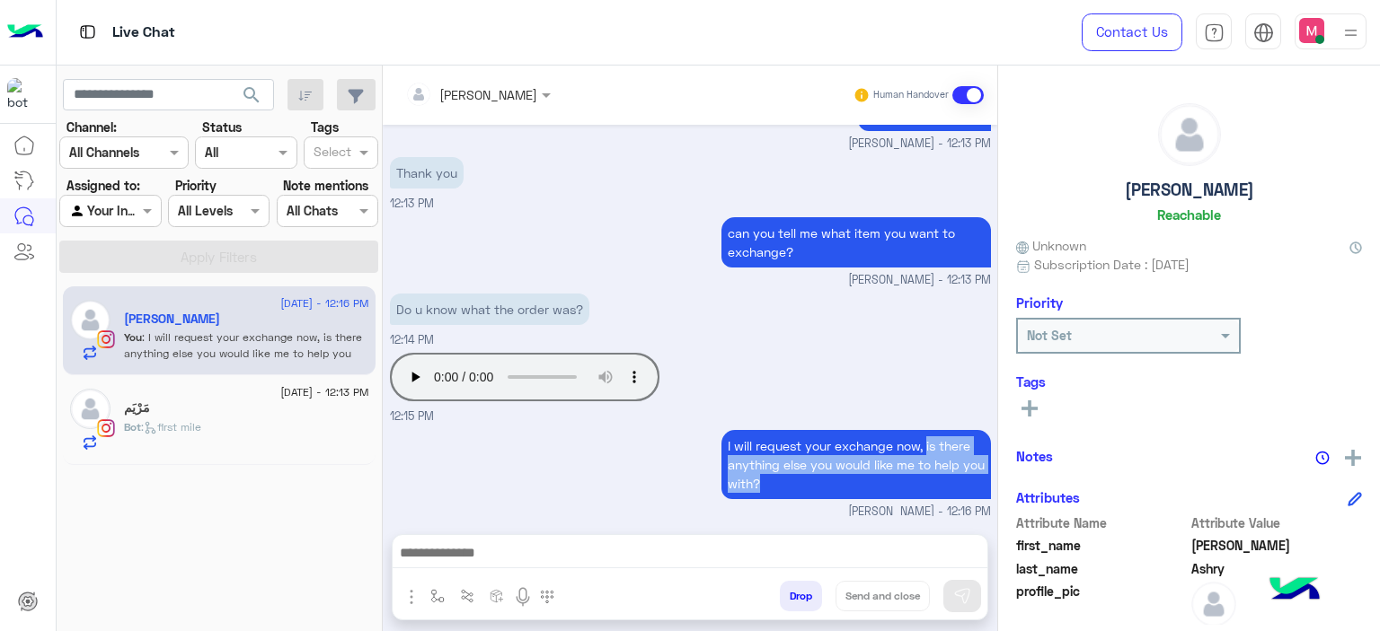
drag, startPoint x: 781, startPoint y: 474, endPoint x: 921, endPoint y: 441, distance: 143.1
click at [921, 441] on p "I will request your exchange now, is there anything else you would like me to h…" at bounding box center [855, 464] width 269 height 69
copy p "is there anything else you would like me to help you with?"
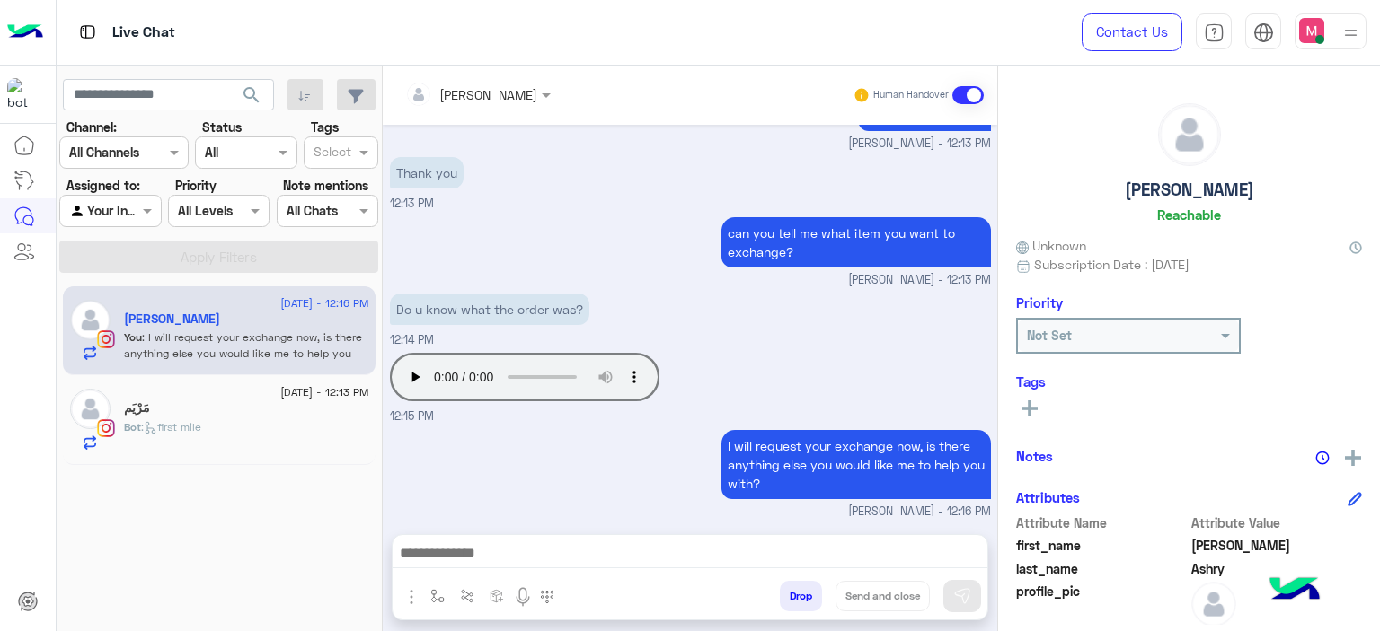
click at [305, 432] on div "Bot : first mile" at bounding box center [246, 434] width 245 height 31
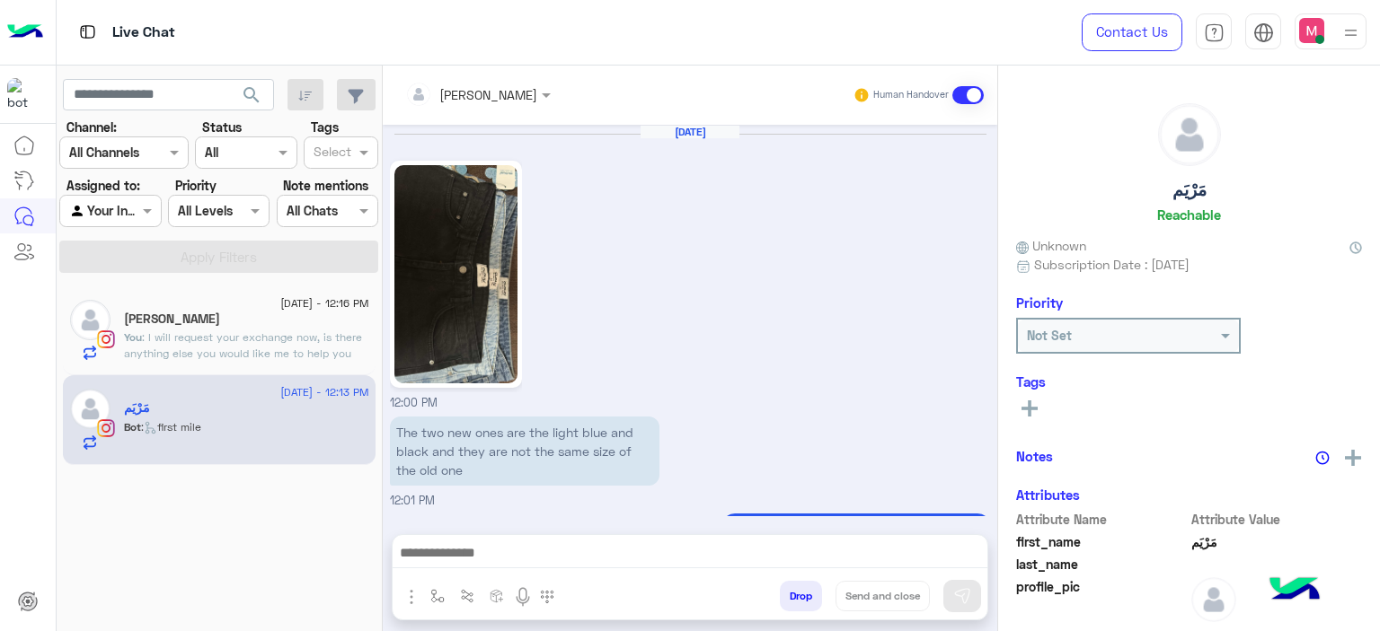
scroll to position [1787, 0]
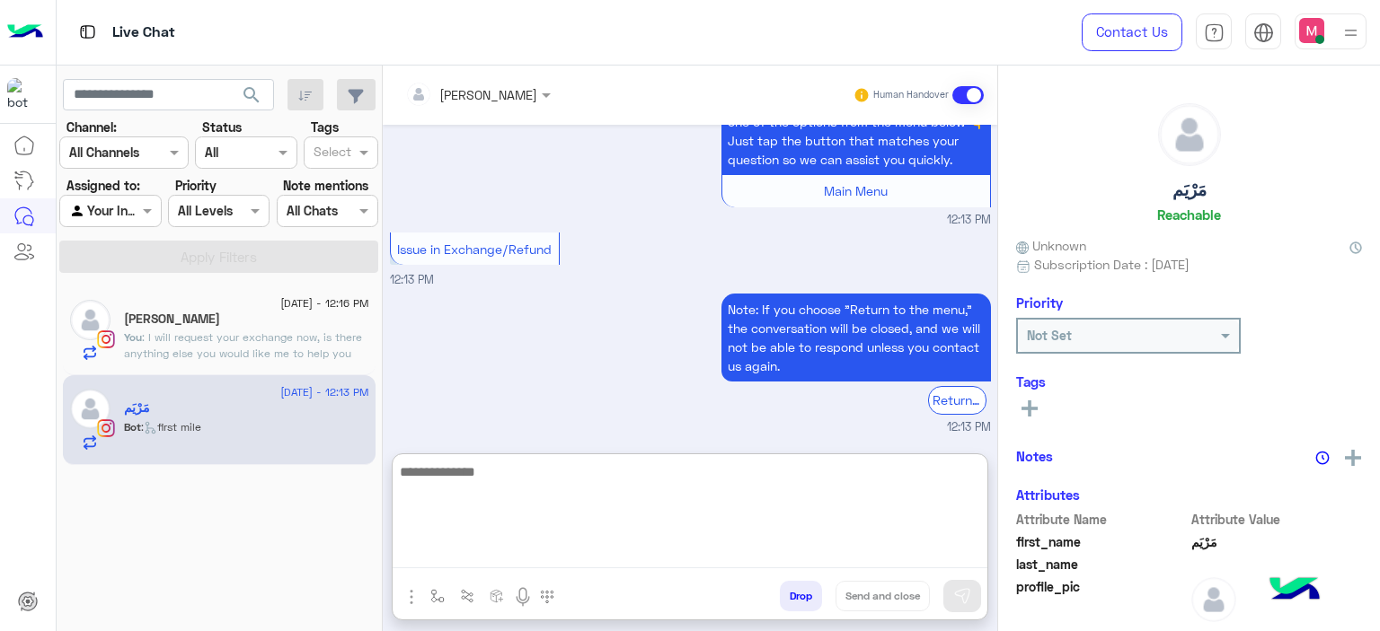
click at [438, 550] on textarea at bounding box center [690, 515] width 595 height 108
paste textarea "**********"
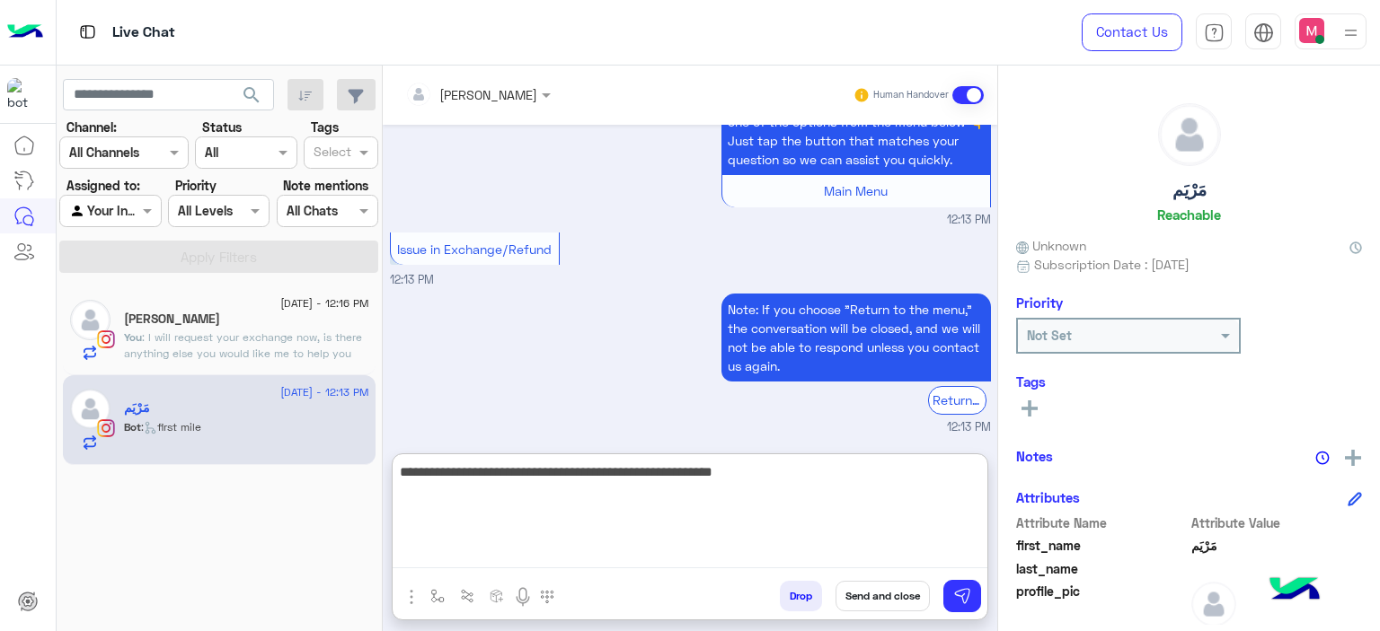
click at [399, 475] on textarea "**********" at bounding box center [690, 515] width 595 height 108
click at [403, 473] on textarea "**********" at bounding box center [690, 515] width 595 height 108
type textarea "**********"
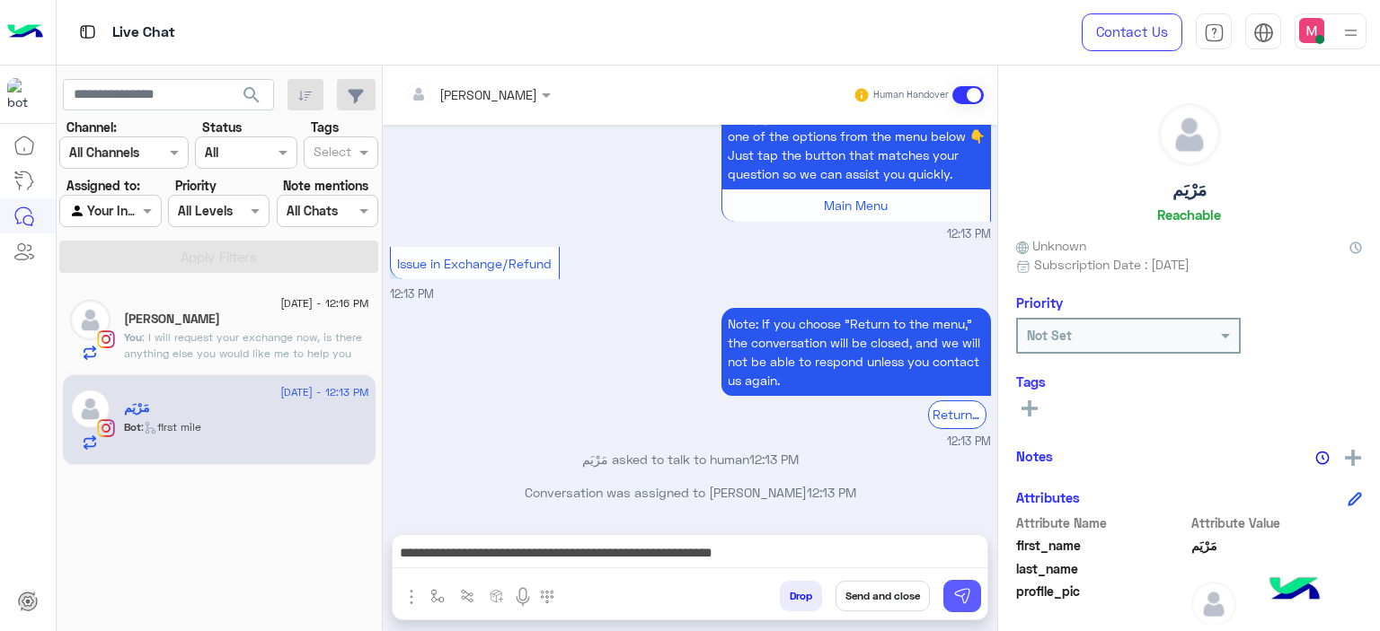
click at [974, 592] on button at bounding box center [962, 596] width 38 height 32
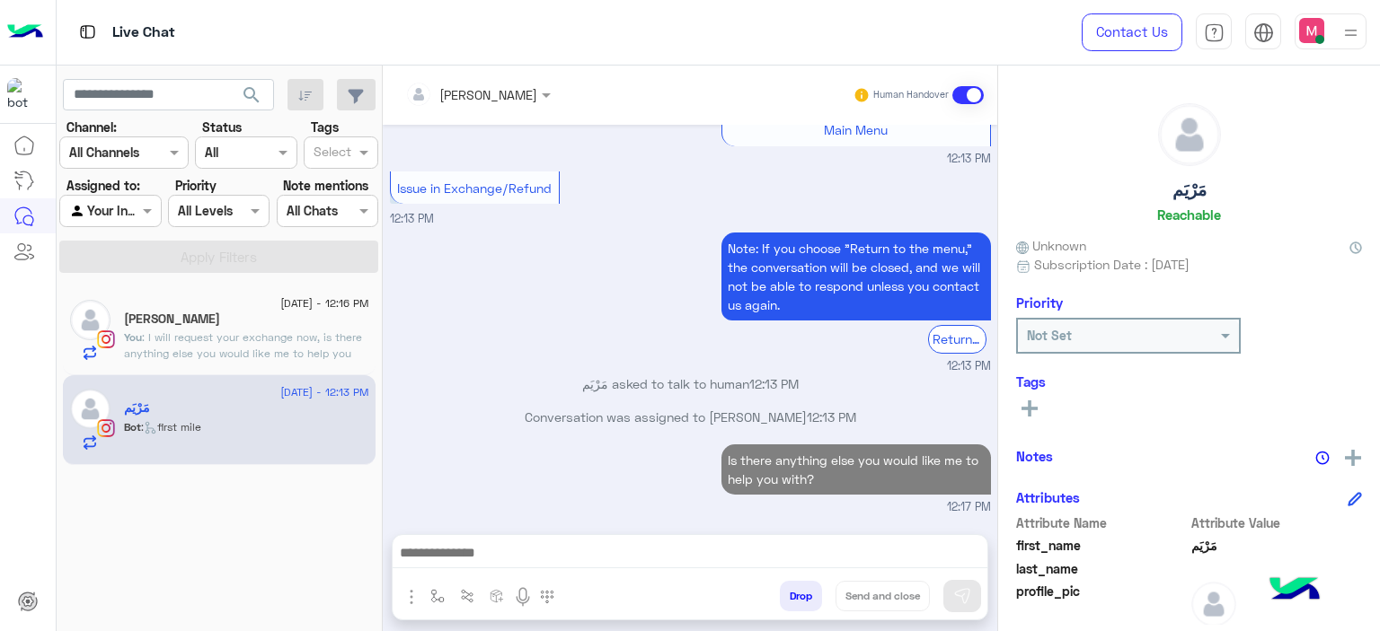
click at [332, 313] on div "[PERSON_NAME]" at bounding box center [246, 321] width 245 height 19
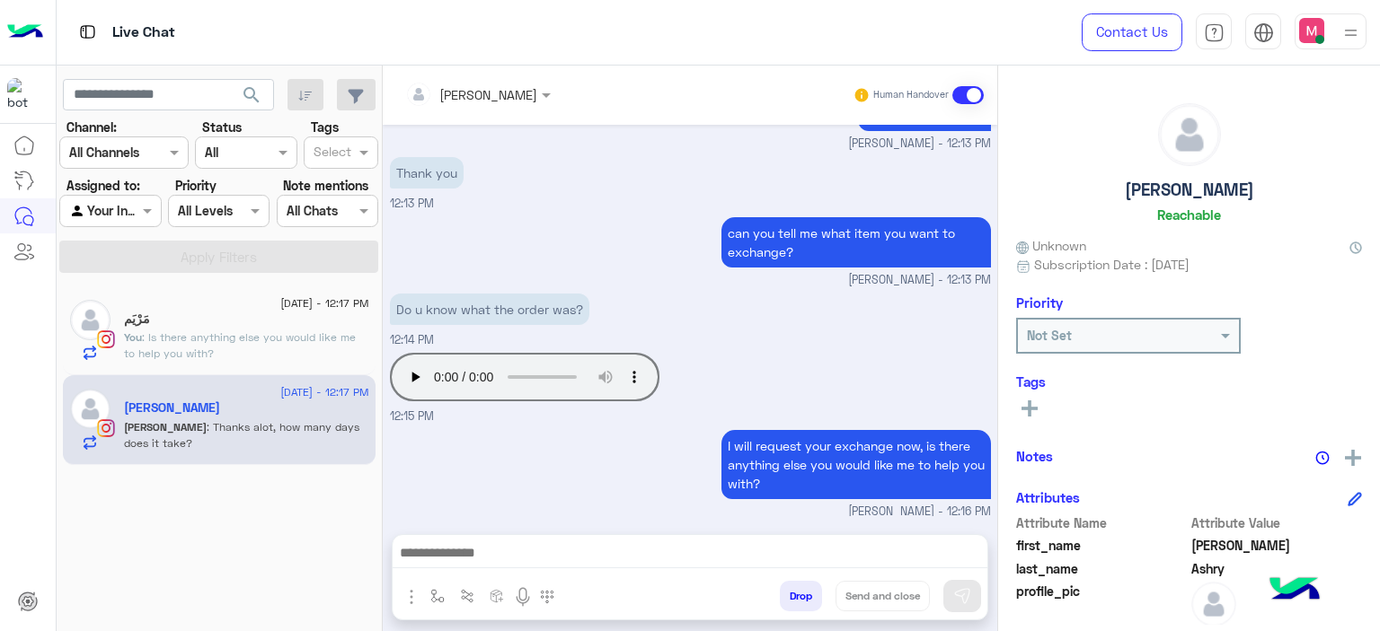
scroll to position [1053, 0]
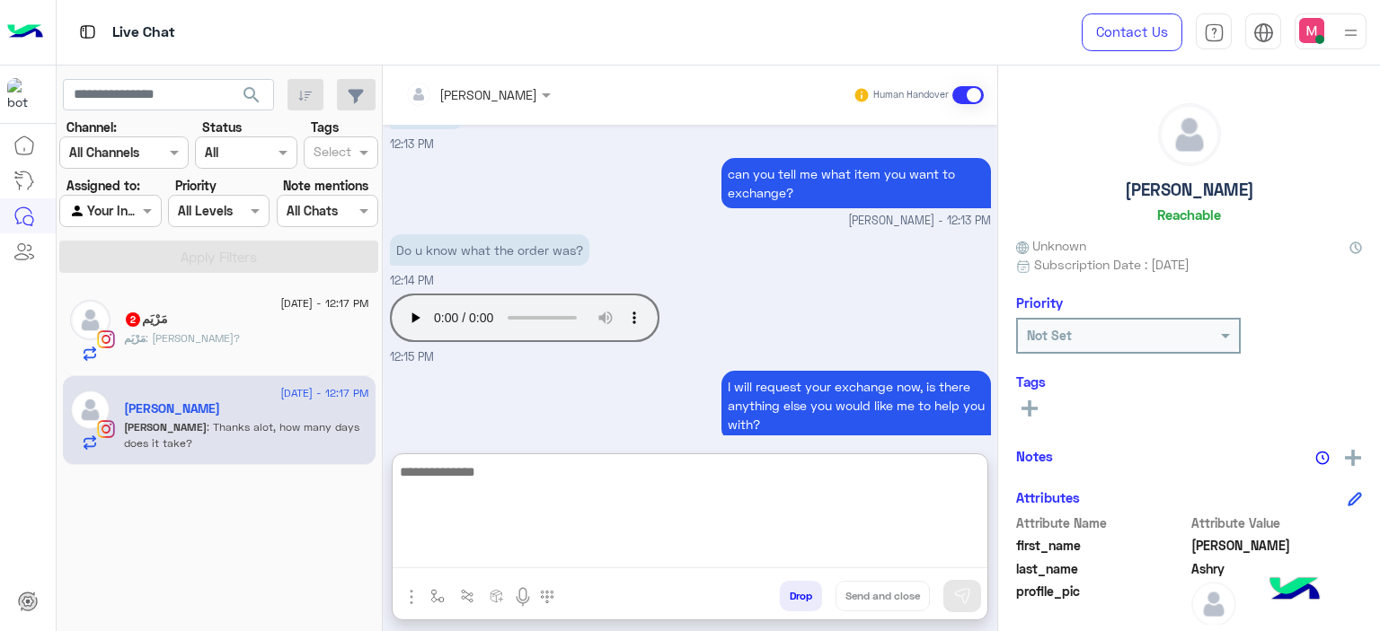
click at [525, 543] on textarea at bounding box center [690, 515] width 595 height 108
type textarea "*"
type textarea "**********"
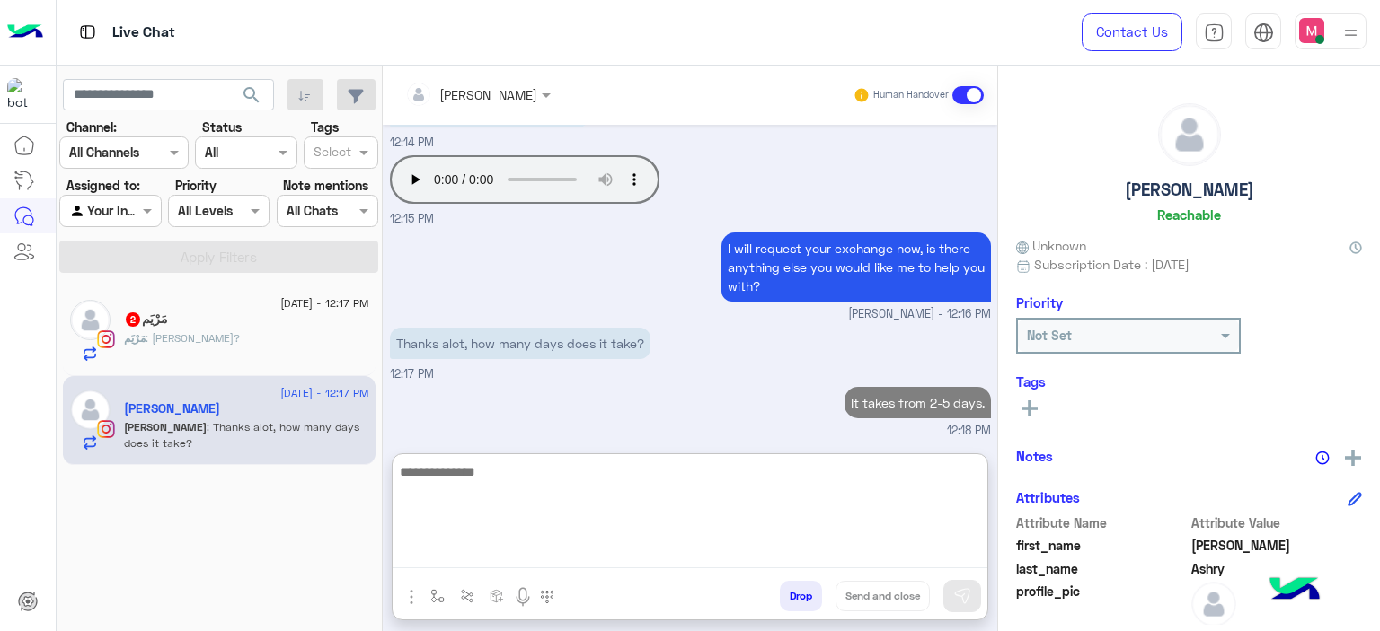
type textarea "*"
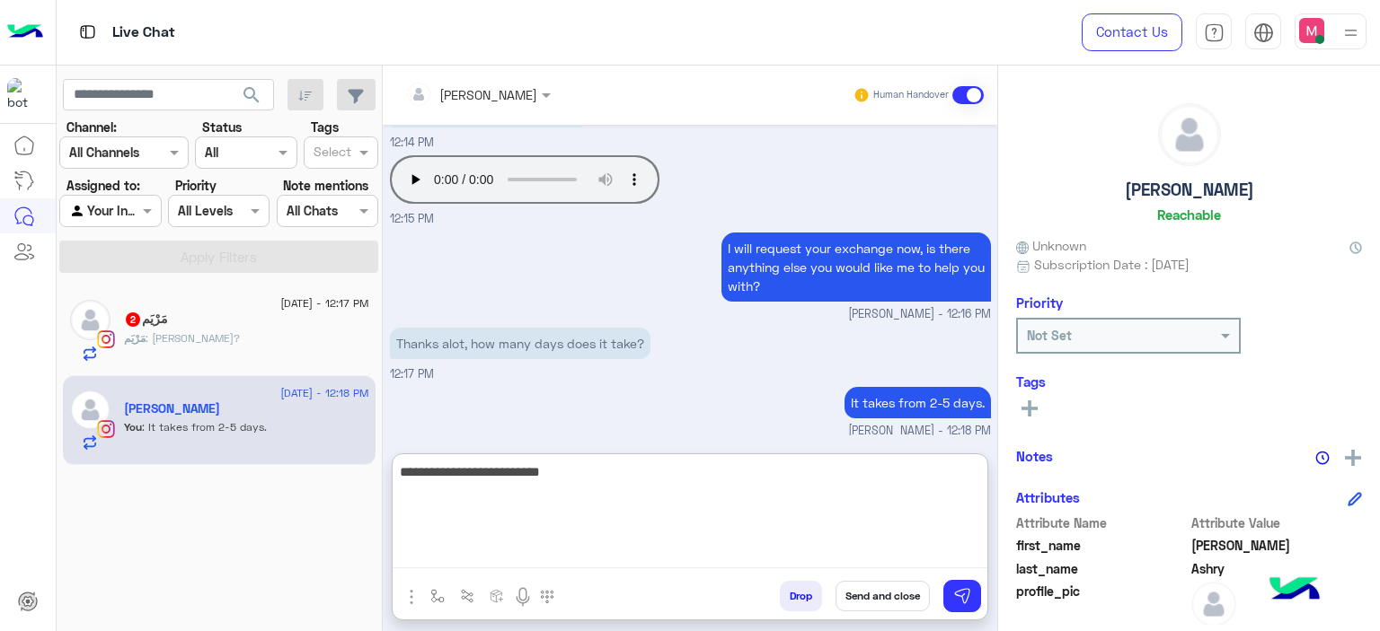
type textarea "**********"
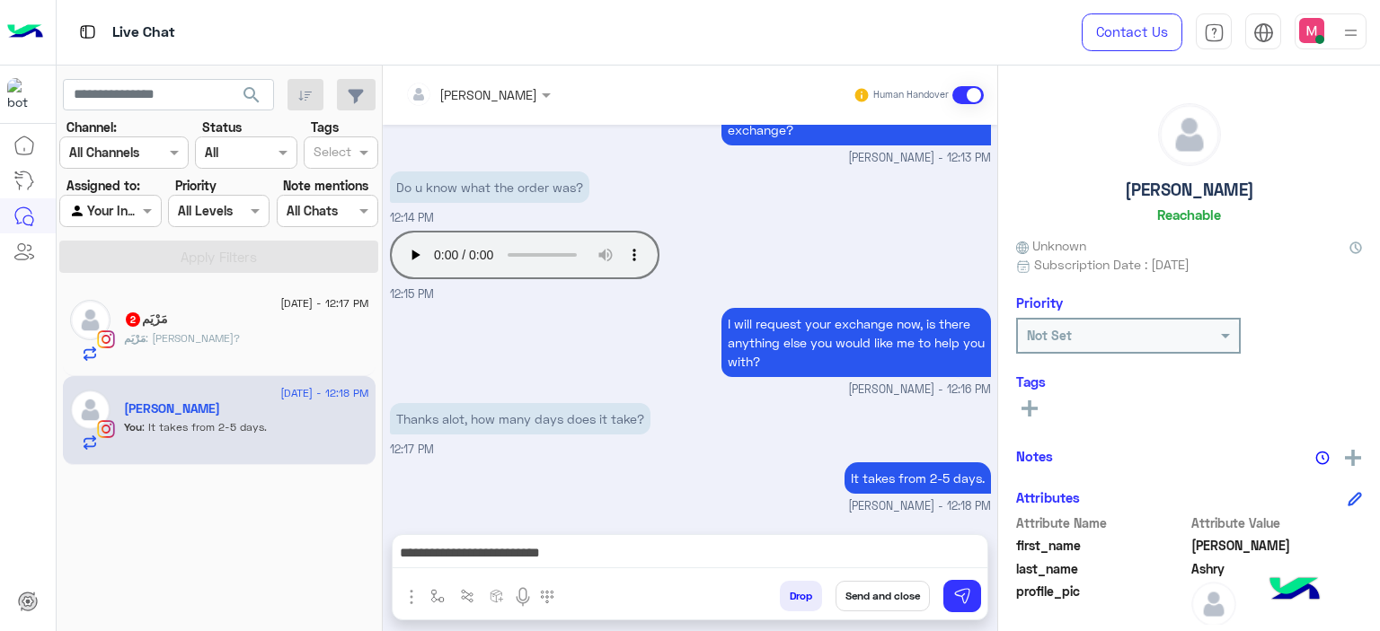
scroll to position [1150, 0]
click at [284, 332] on div "مَرْيَم : Keda sah?" at bounding box center [246, 346] width 245 height 31
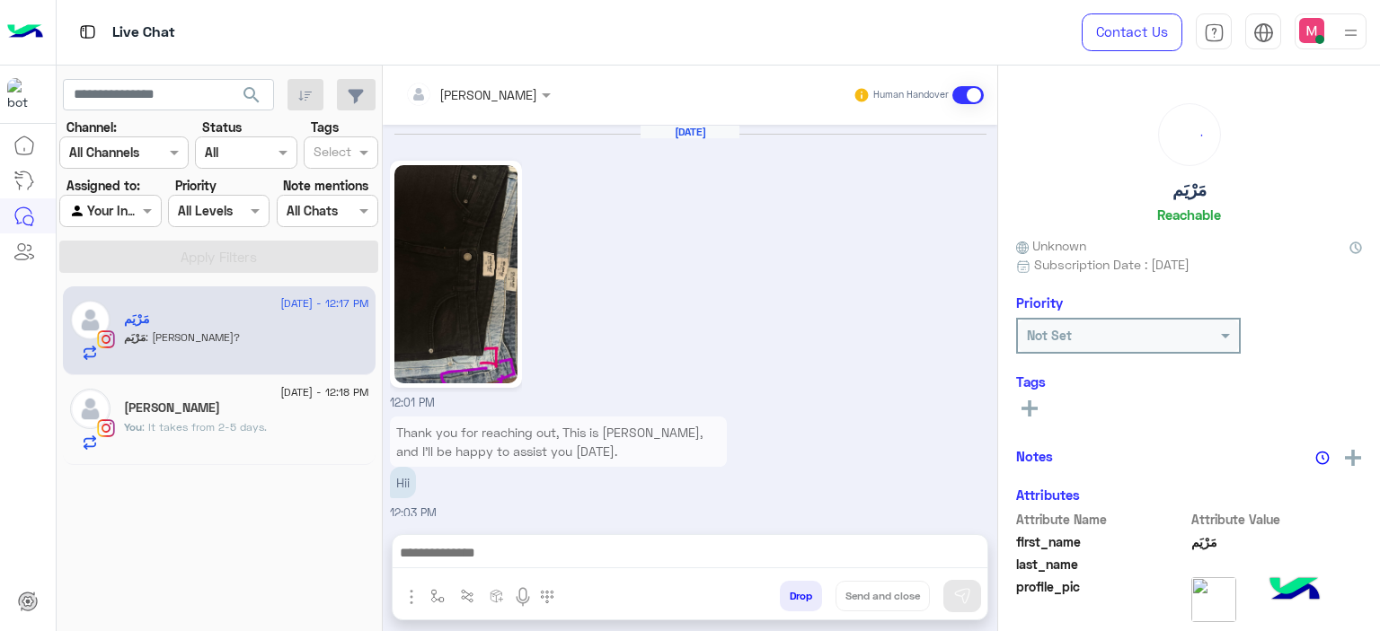
scroll to position [1585, 0]
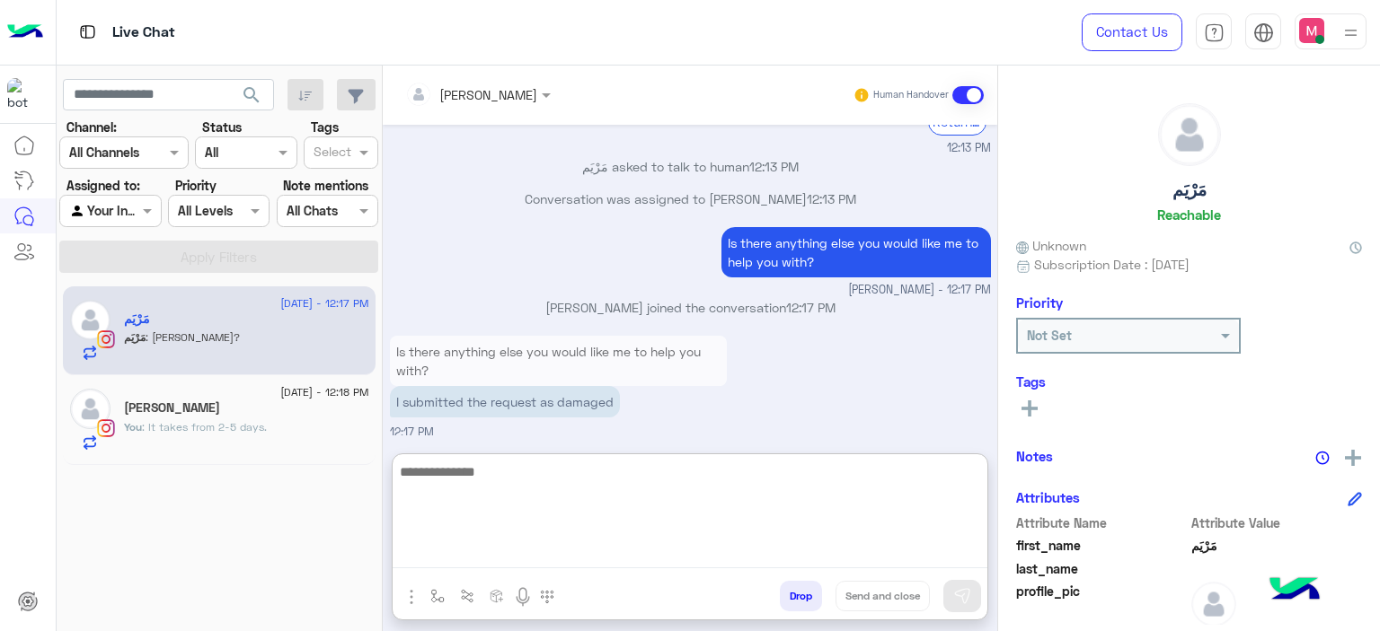
drag, startPoint x: 480, startPoint y: 555, endPoint x: 507, endPoint y: 365, distance: 192.4
click at [507, 365] on div "Mariam Ahmed Human Handover Aug 12, 2025 12:01 PM Thank you for reaching out, T…" at bounding box center [690, 352] width 614 height 573
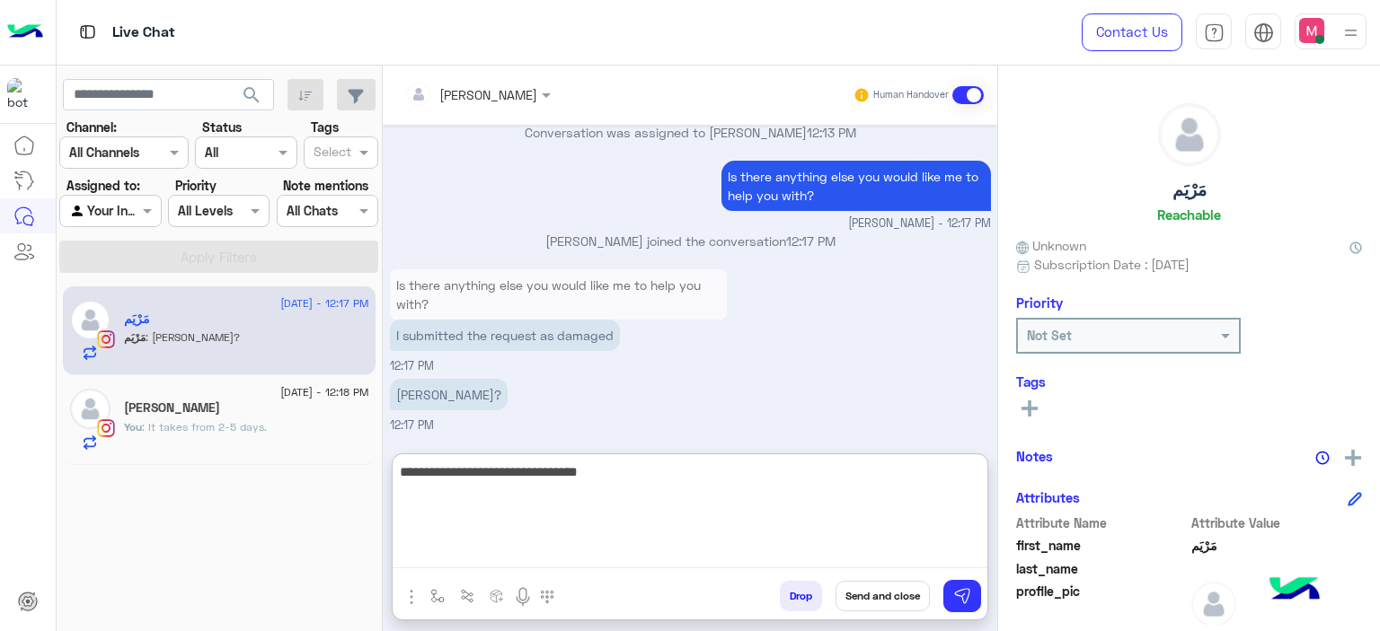
type textarea "**********"
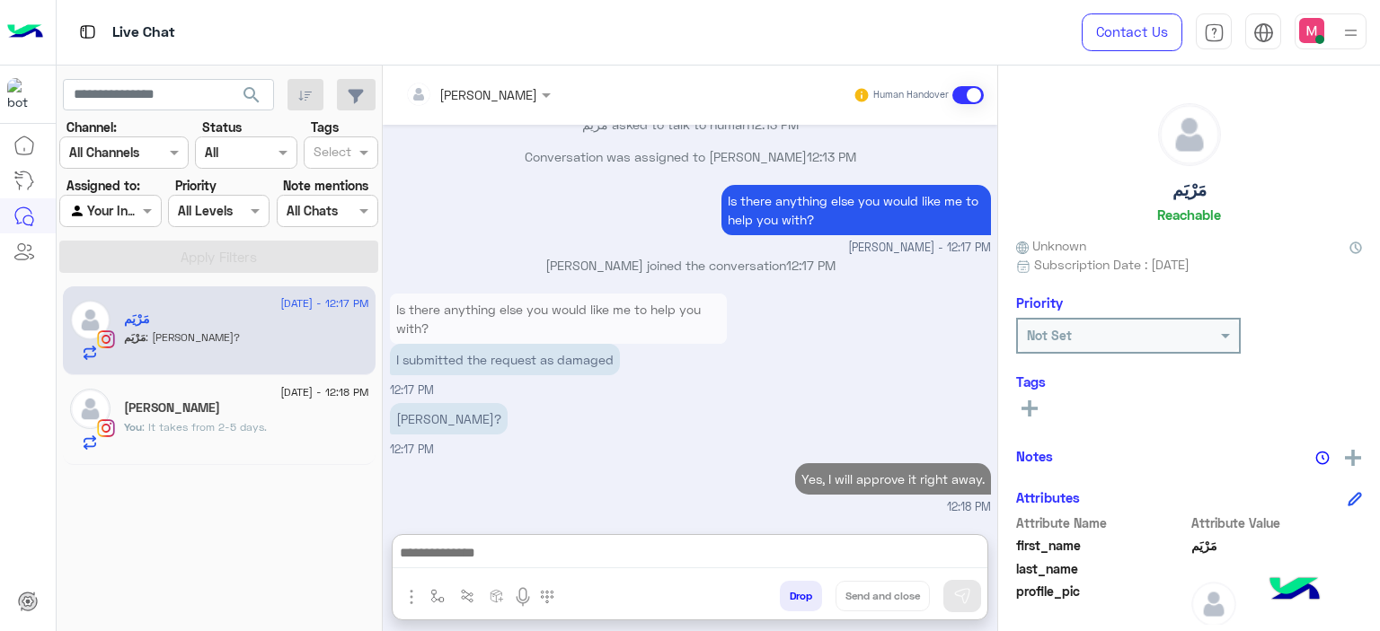
click at [320, 409] on div "[PERSON_NAME]" at bounding box center [246, 410] width 245 height 19
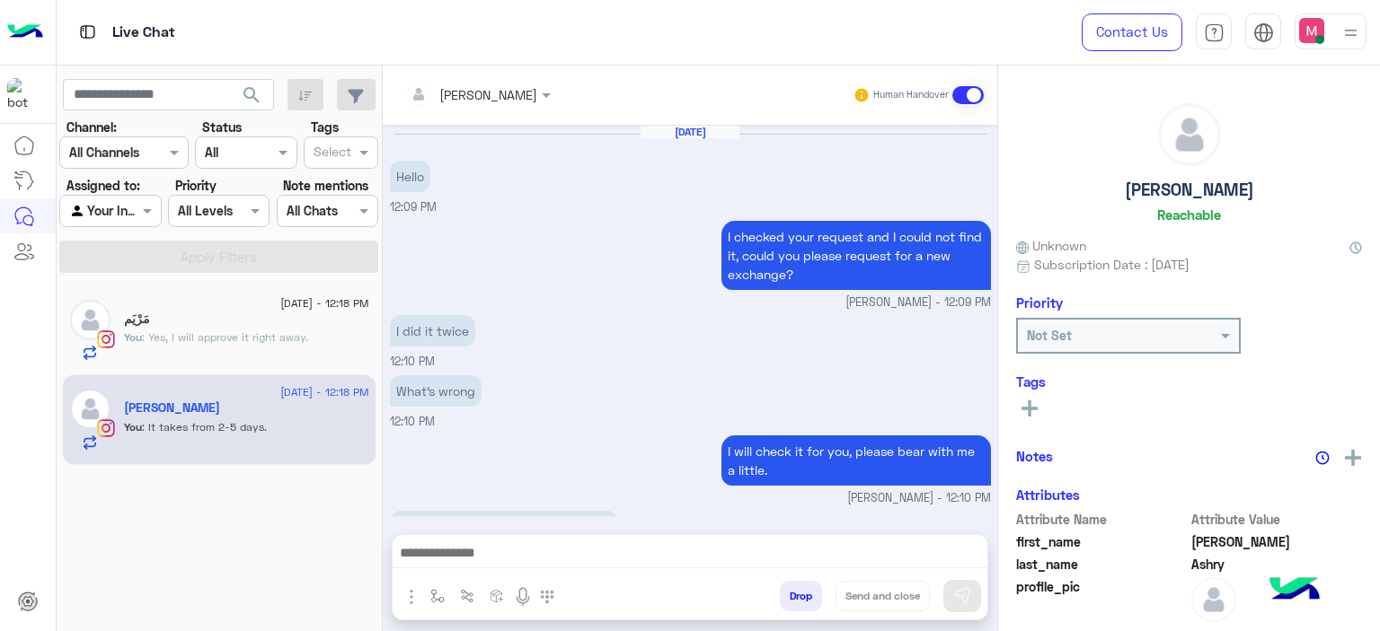
scroll to position [983, 0]
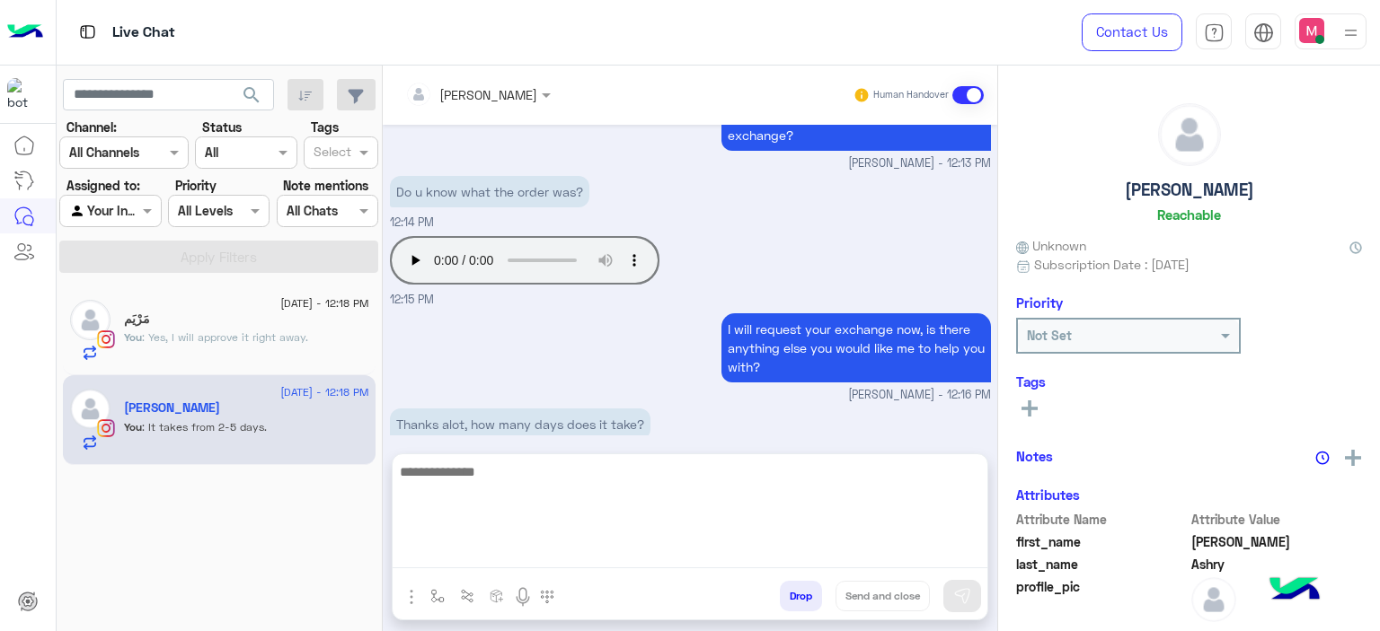
click at [471, 550] on textarea at bounding box center [690, 515] width 595 height 108
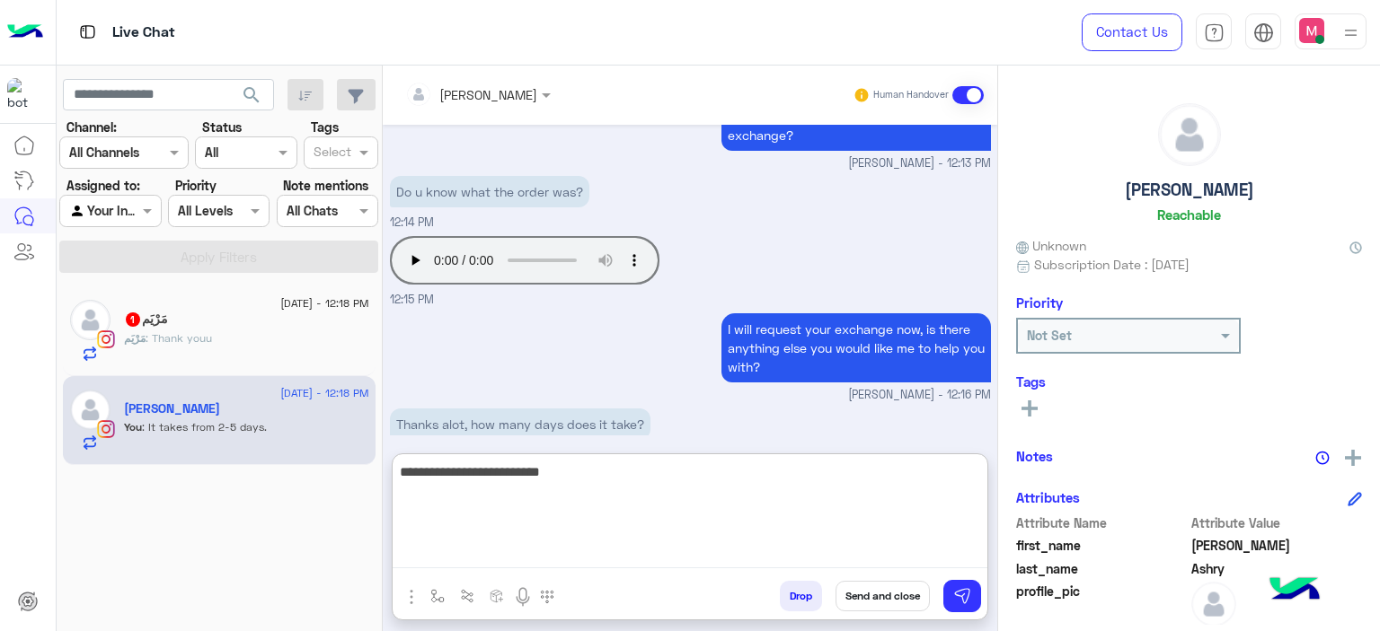
scroll to position [1063, 0]
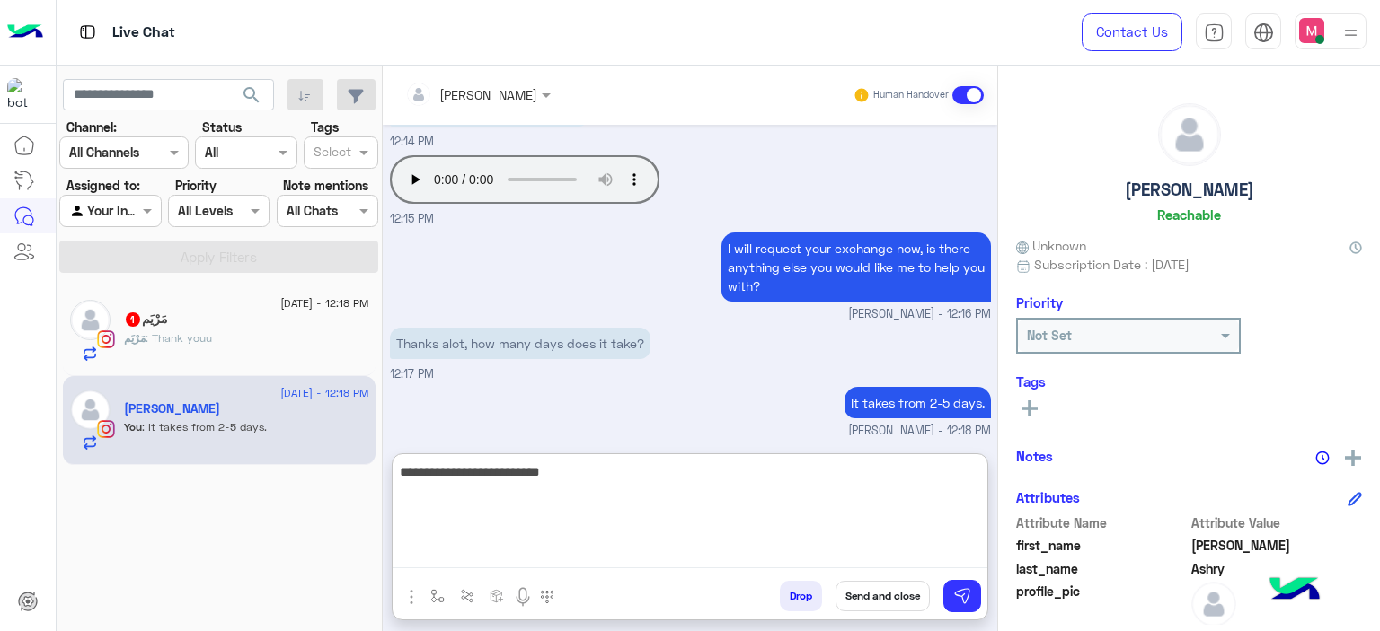
type textarea "**********"
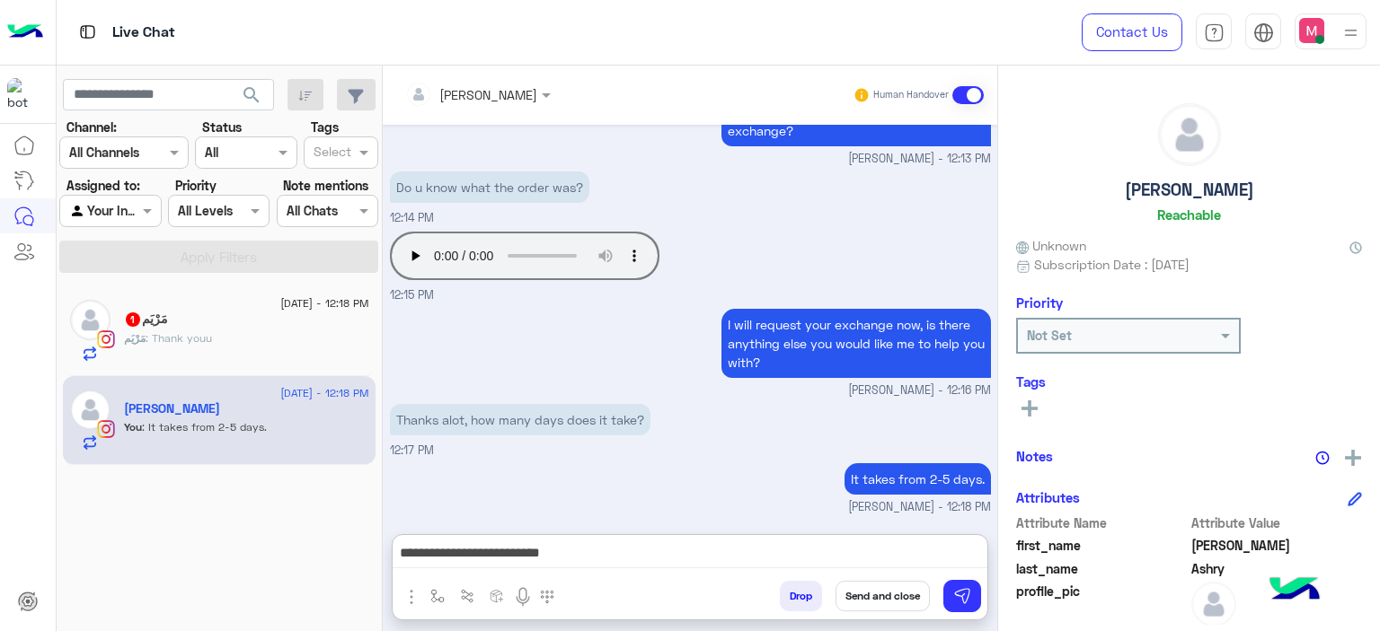
click at [878, 596] on button "Send and close" at bounding box center [882, 596] width 94 height 31
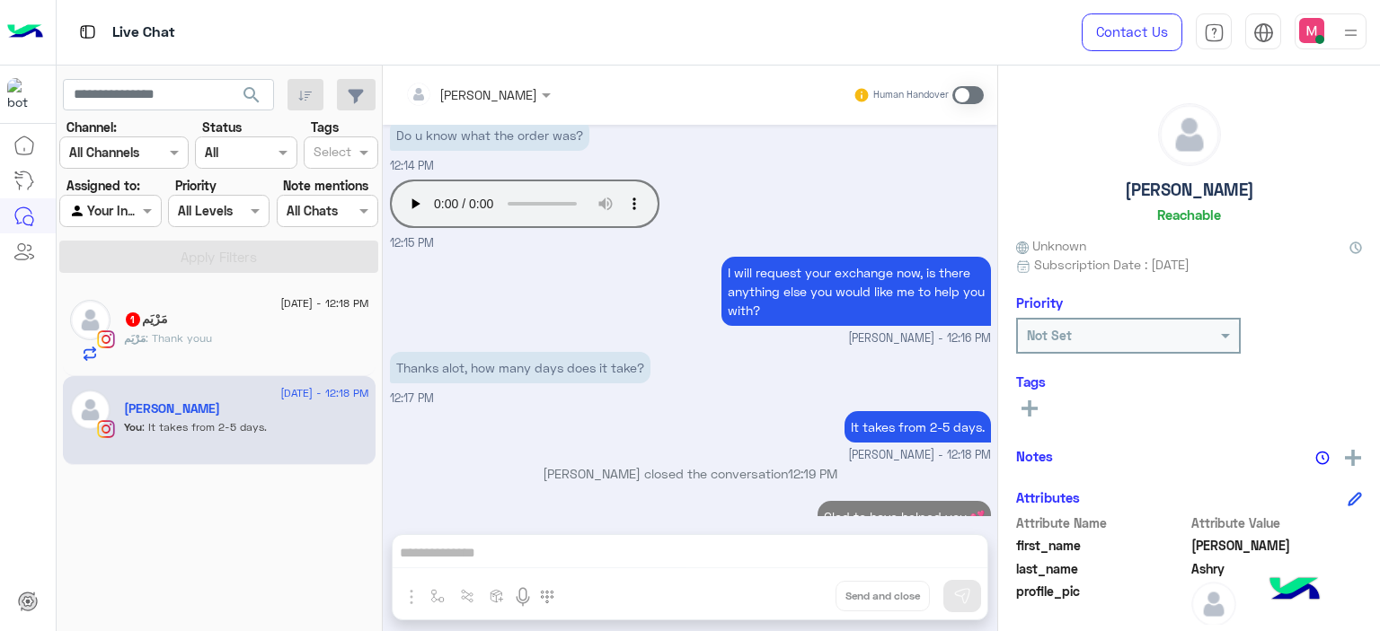
scroll to position [1072, 0]
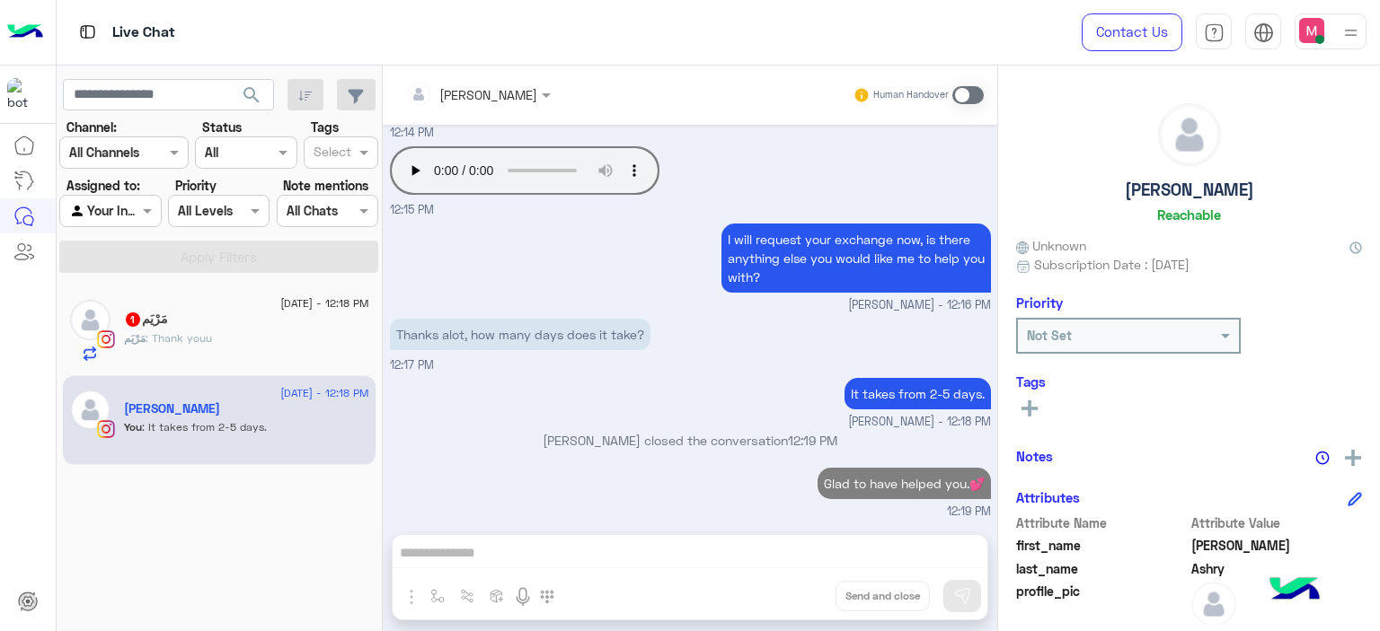
click at [269, 339] on div "مَرْيَم : Thank youu" at bounding box center [246, 346] width 245 height 31
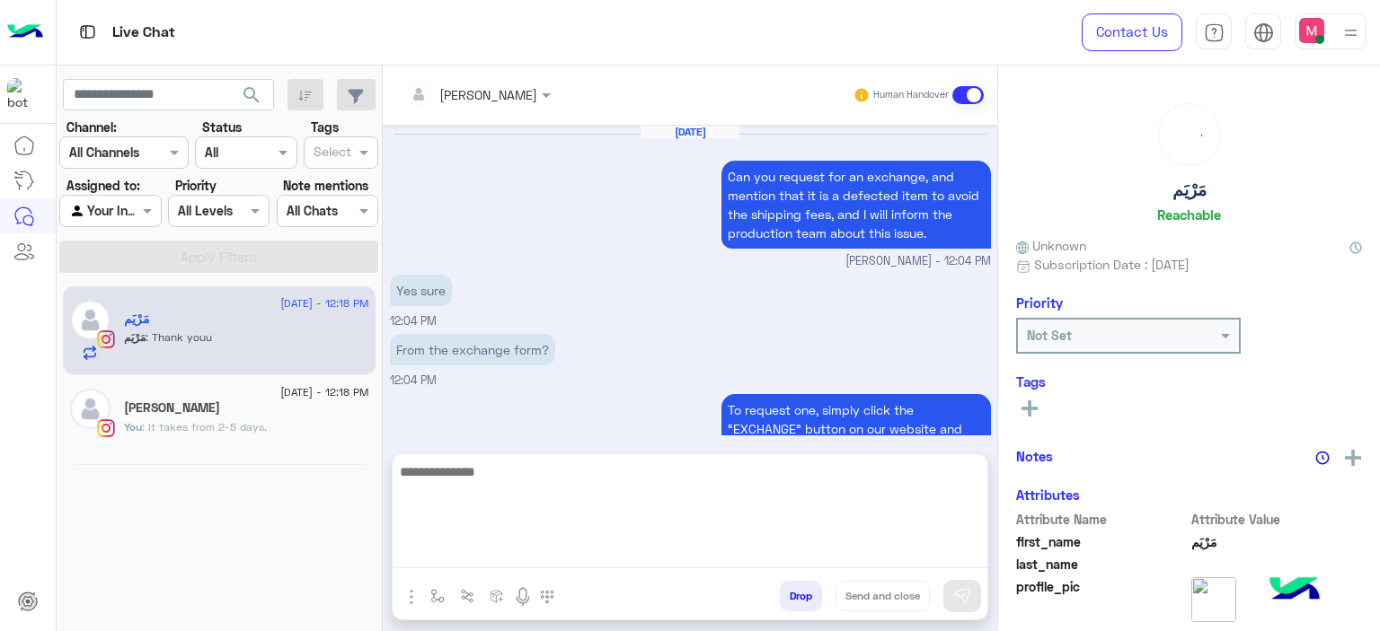
scroll to position [1336, 0]
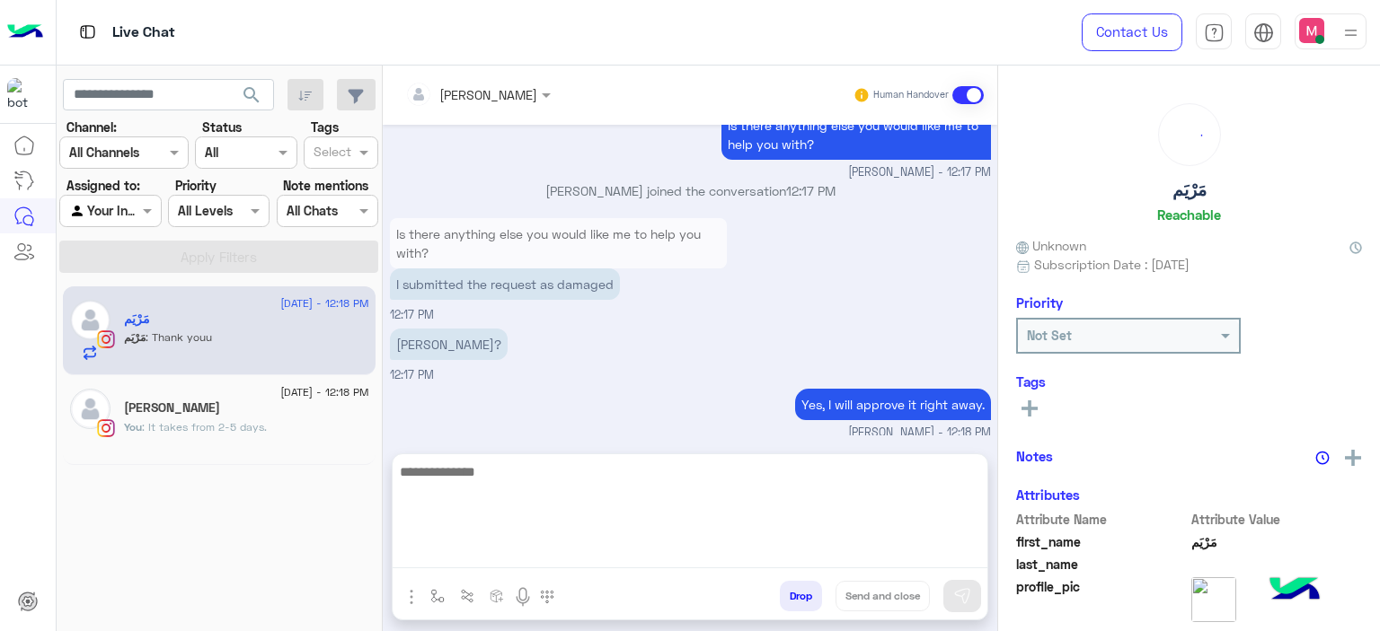
click at [458, 553] on textarea at bounding box center [690, 515] width 595 height 108
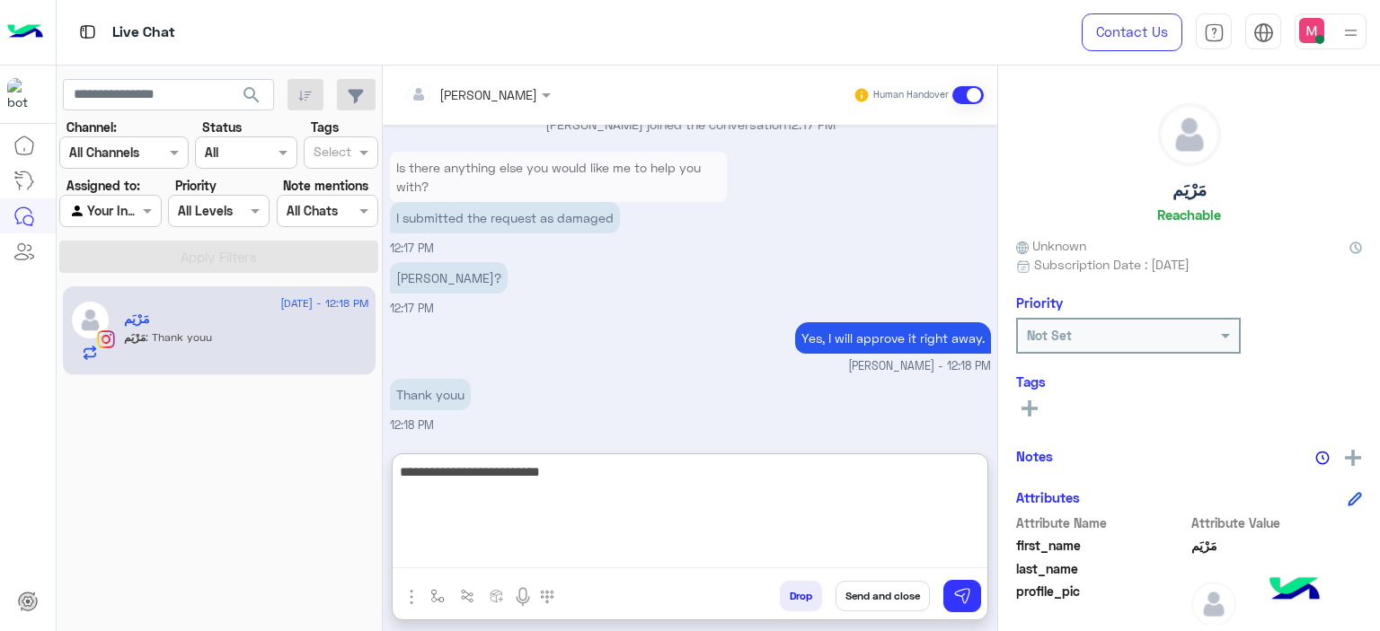
type textarea "**********"
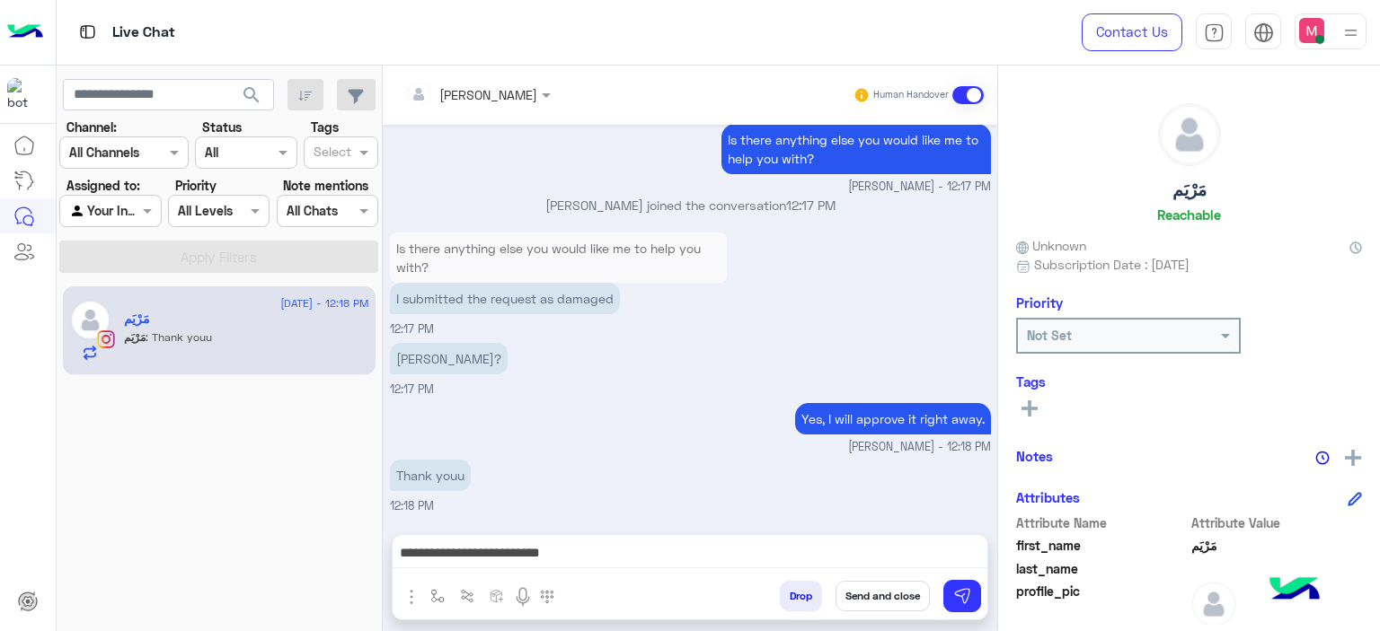
click at [902, 600] on button "Send and close" at bounding box center [882, 596] width 94 height 31
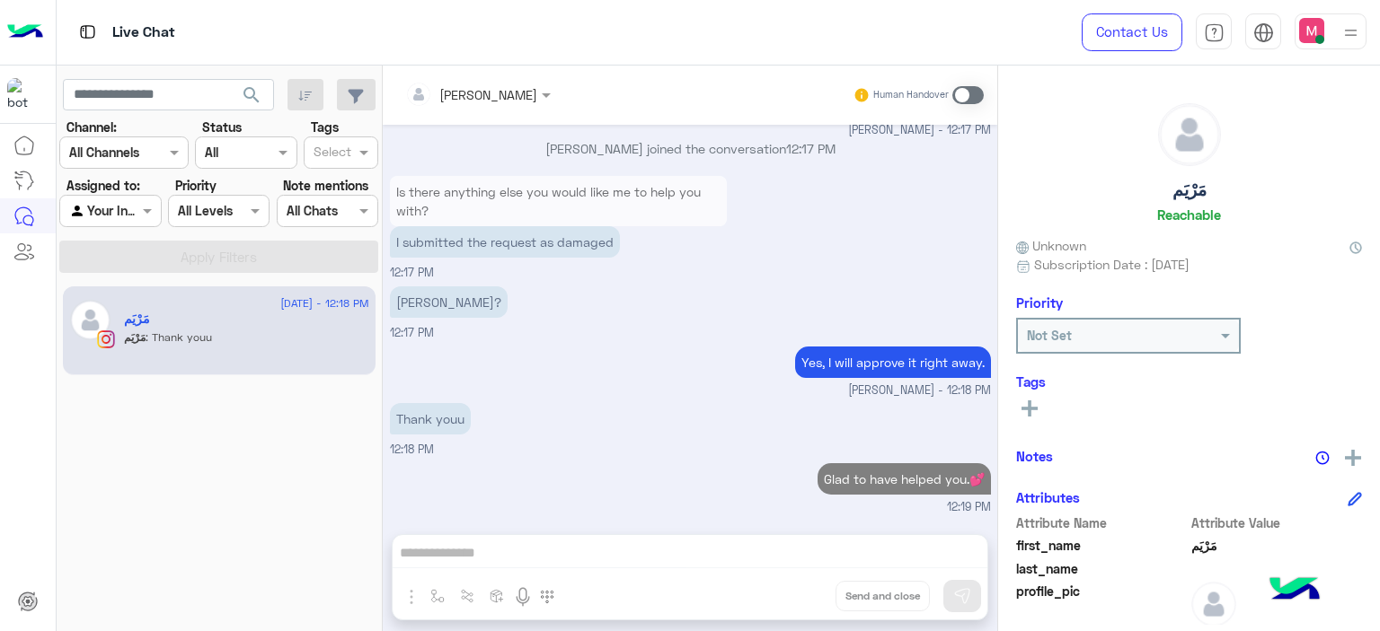
scroll to position [1426, 0]
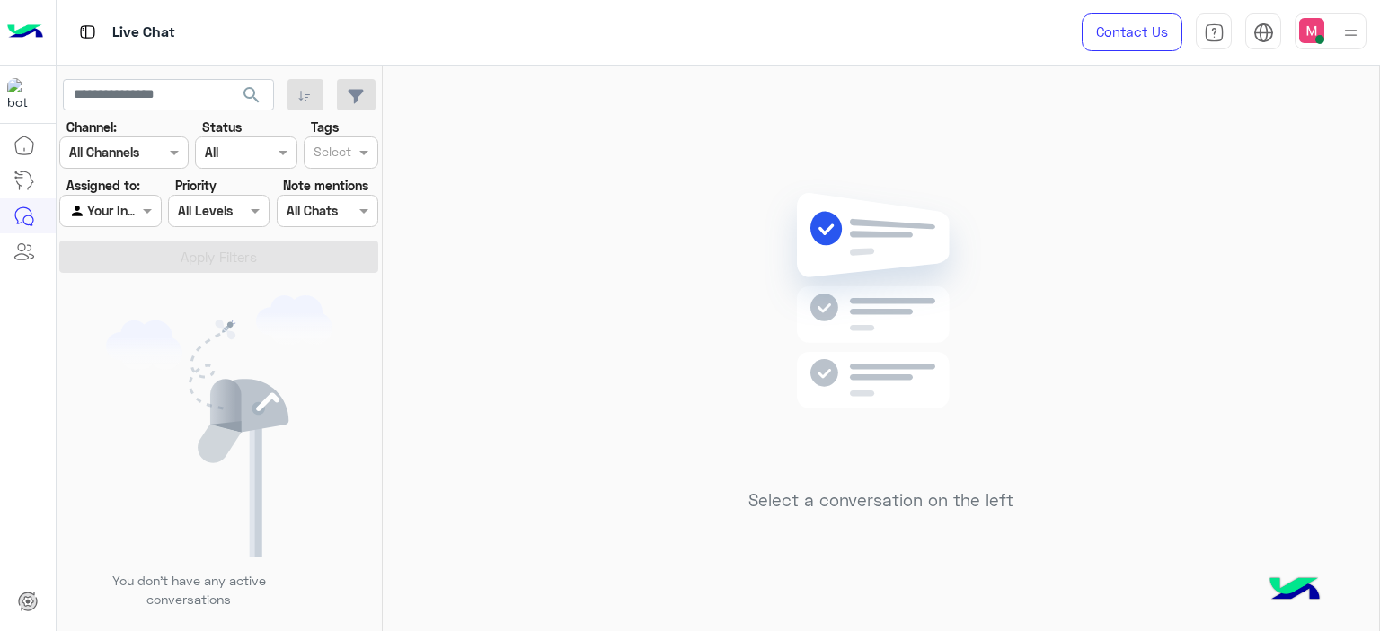
click at [1343, 28] on img at bounding box center [1350, 33] width 22 height 22
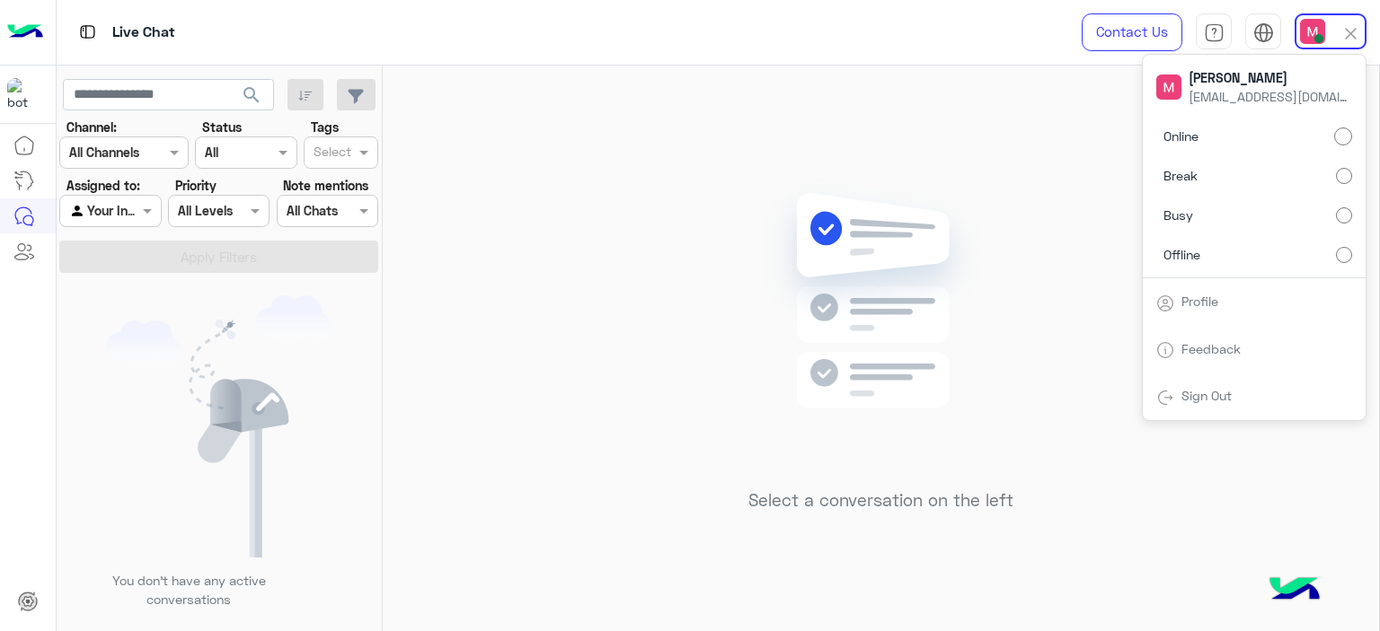
click at [1327, 217] on label "Busy" at bounding box center [1254, 215] width 196 height 32
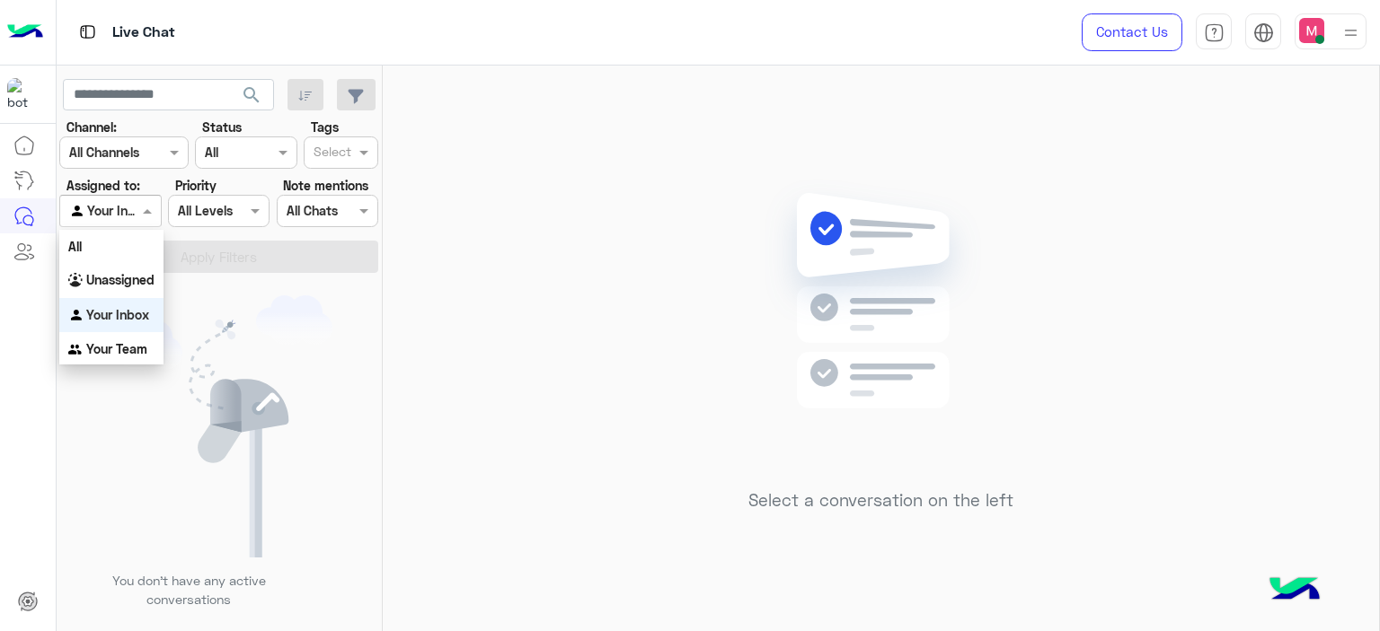
click at [141, 208] on span at bounding box center [149, 210] width 22 height 19
click at [145, 280] on b "Unassigned" at bounding box center [120, 279] width 68 height 15
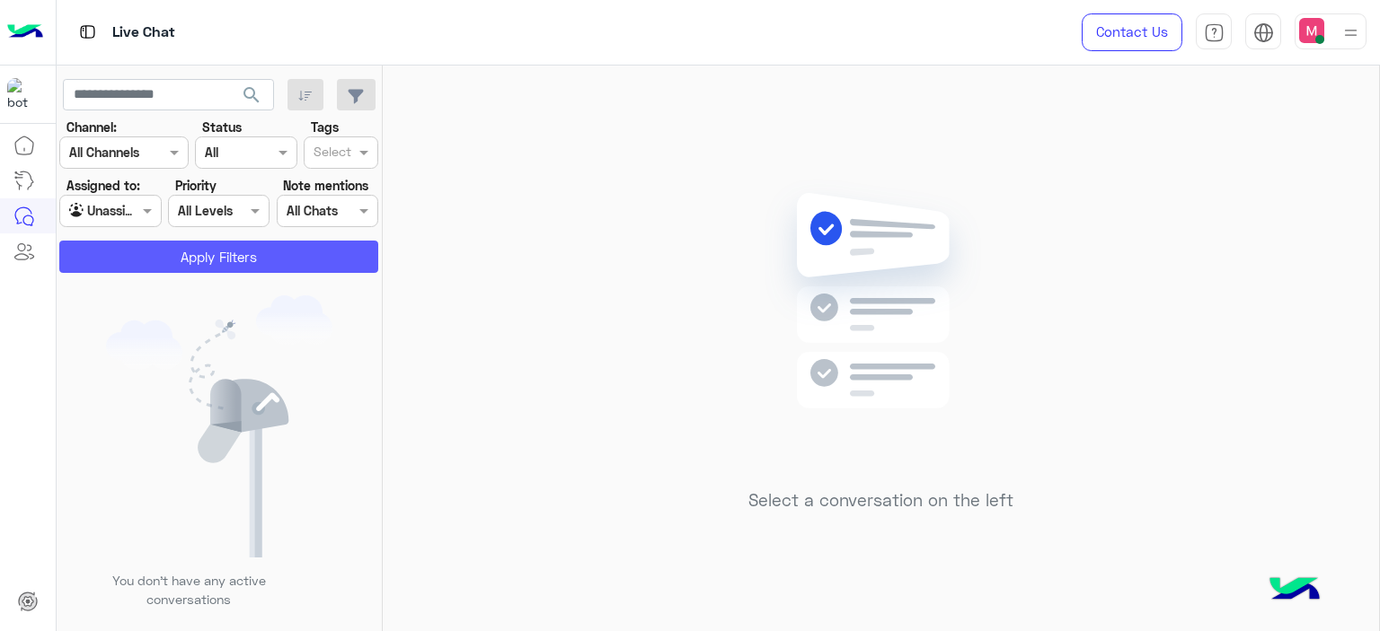
click at [251, 261] on button "Apply Filters" at bounding box center [218, 257] width 319 height 32
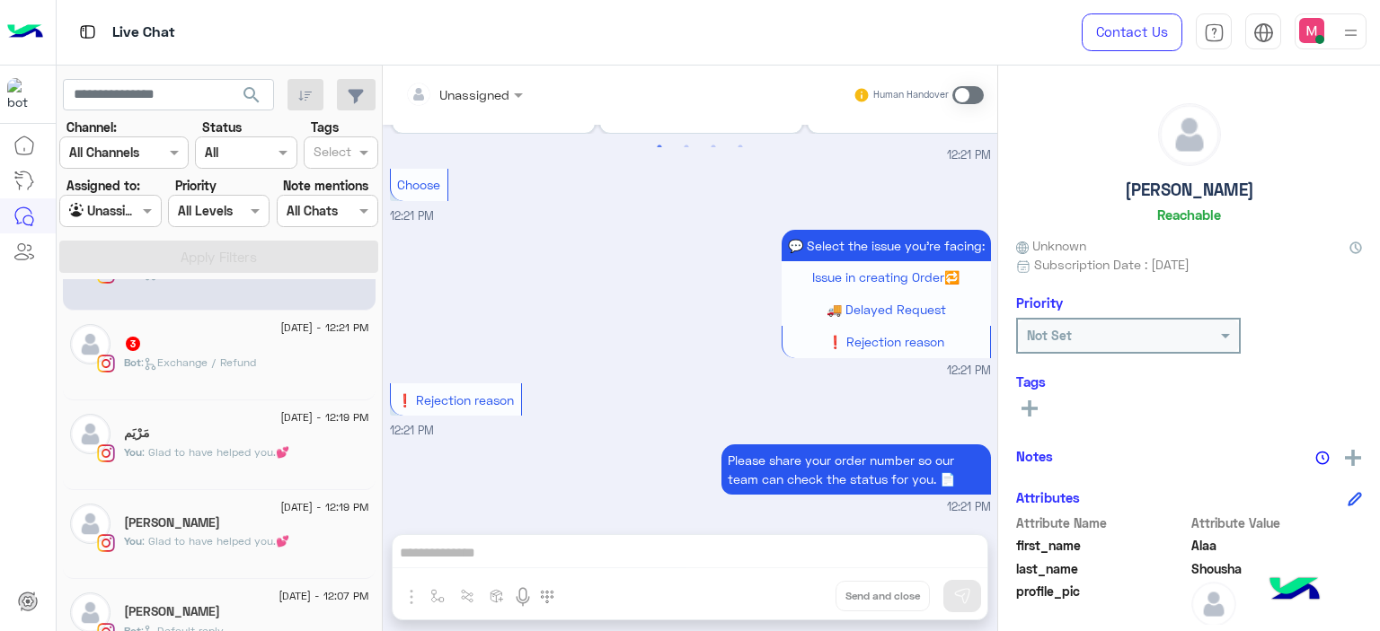
scroll to position [72, 0]
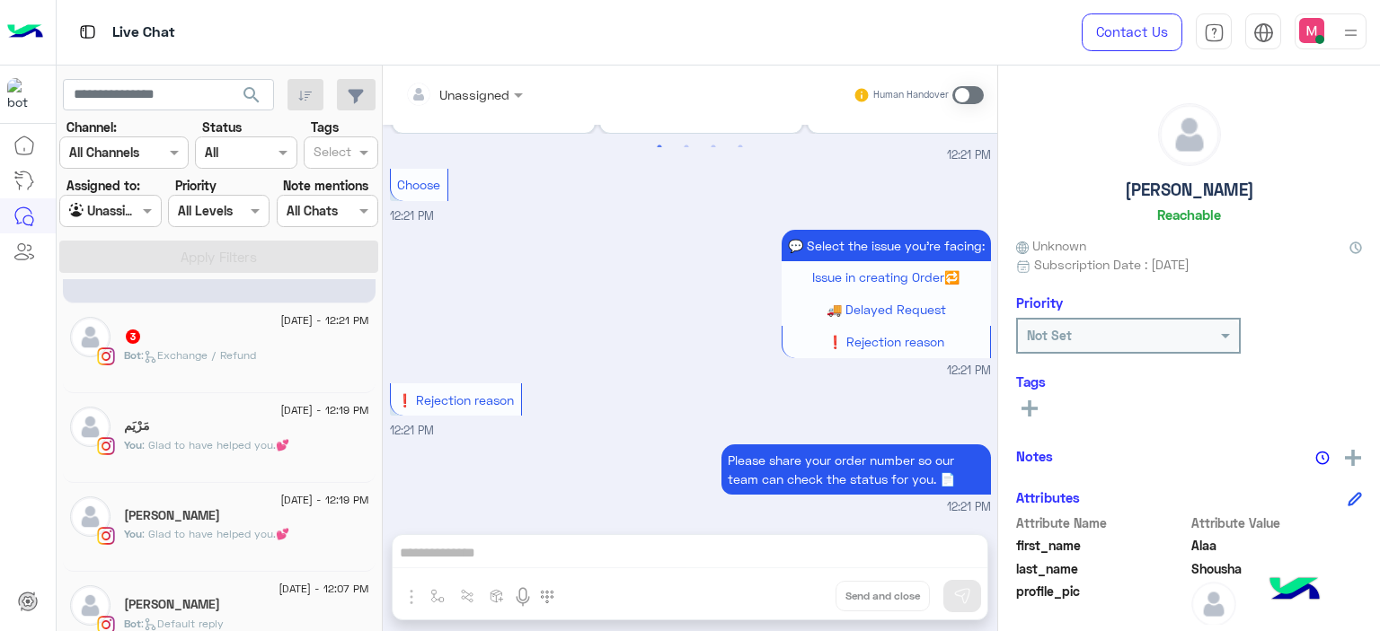
click at [216, 545] on div "You : Glad to have helped you.💕" at bounding box center [246, 541] width 245 height 31
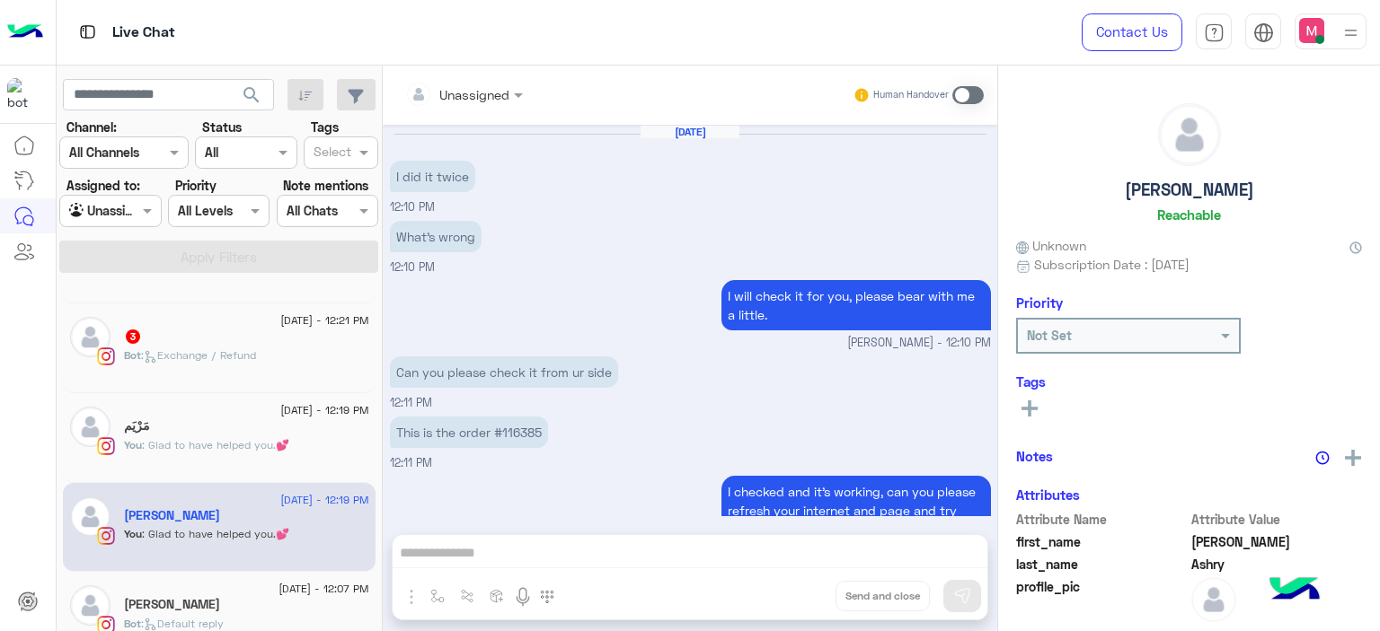
scroll to position [918, 0]
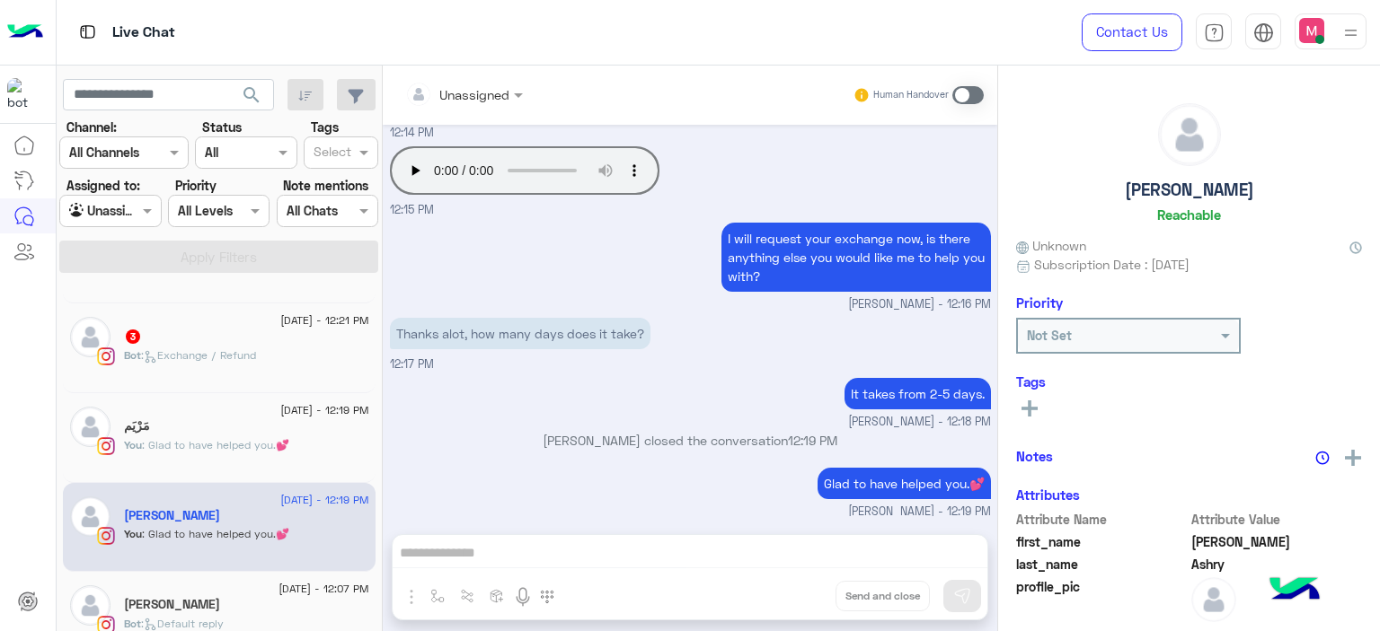
click at [476, 549] on div "Unassigned Human Handover Aug 12, 2025 I did it twice 12:10 PM What’s wrong 12:…" at bounding box center [690, 352] width 614 height 573
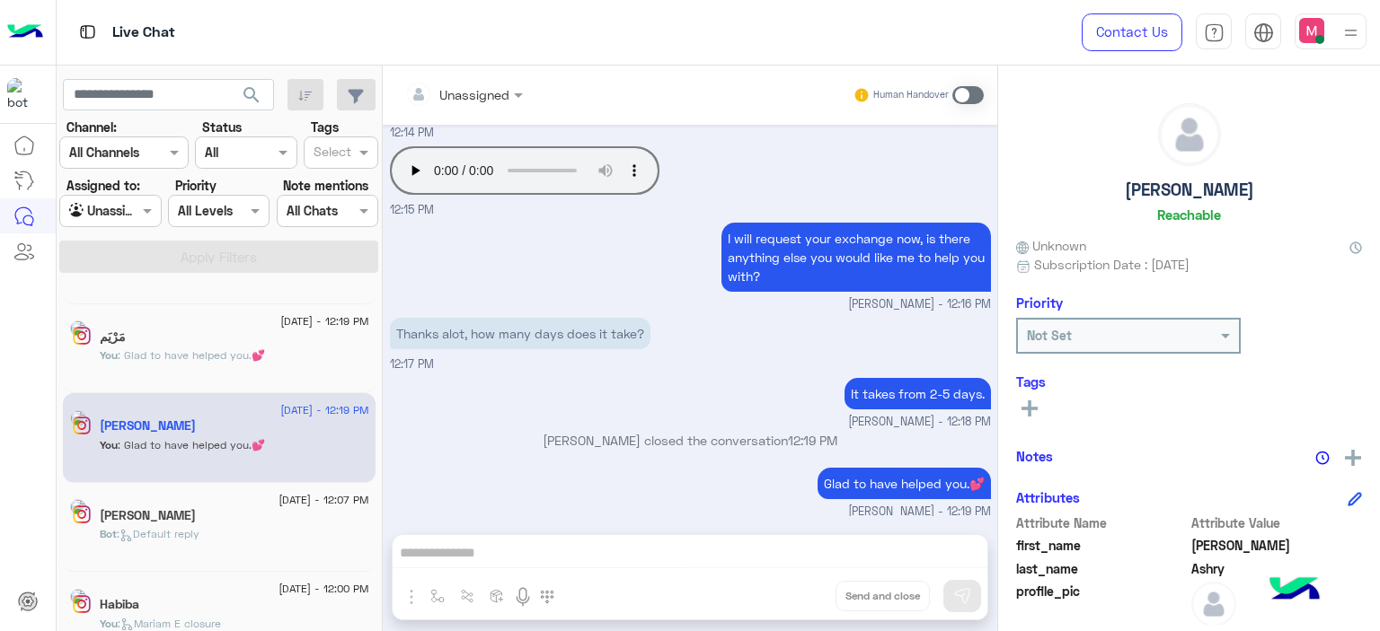
click at [954, 84] on div "Human Handover" at bounding box center [918, 95] width 132 height 32
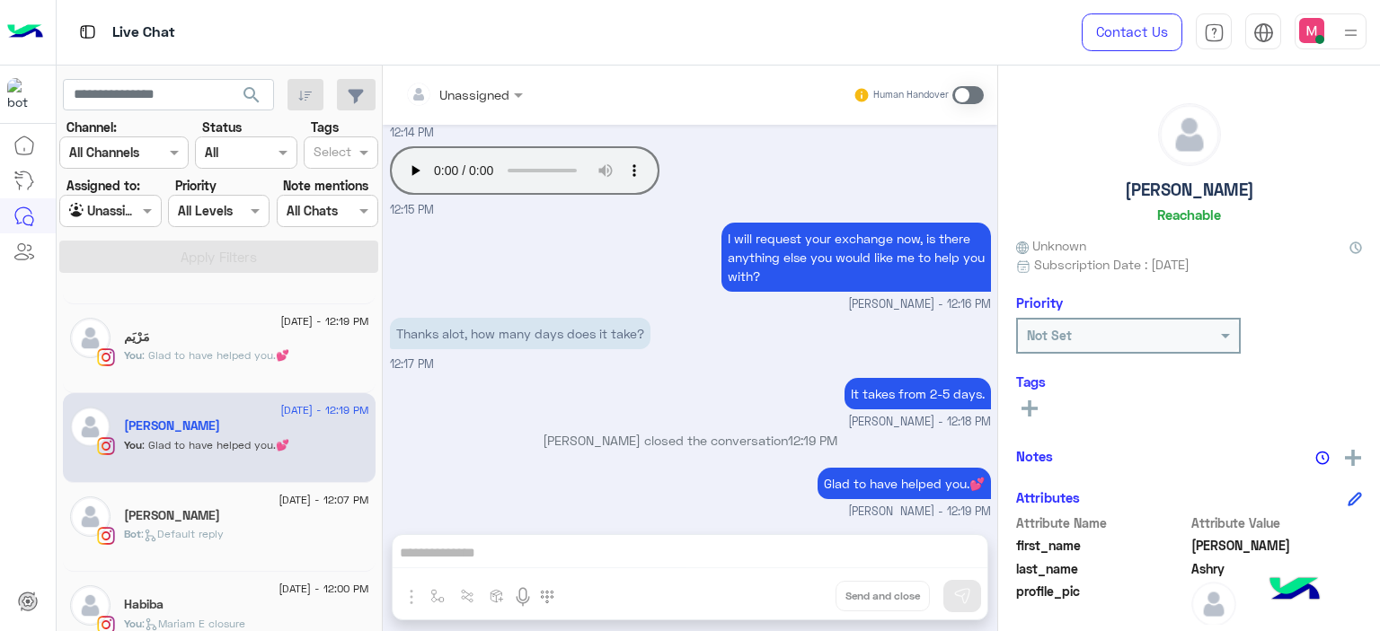
click at [964, 93] on span at bounding box center [967, 95] width 31 height 18
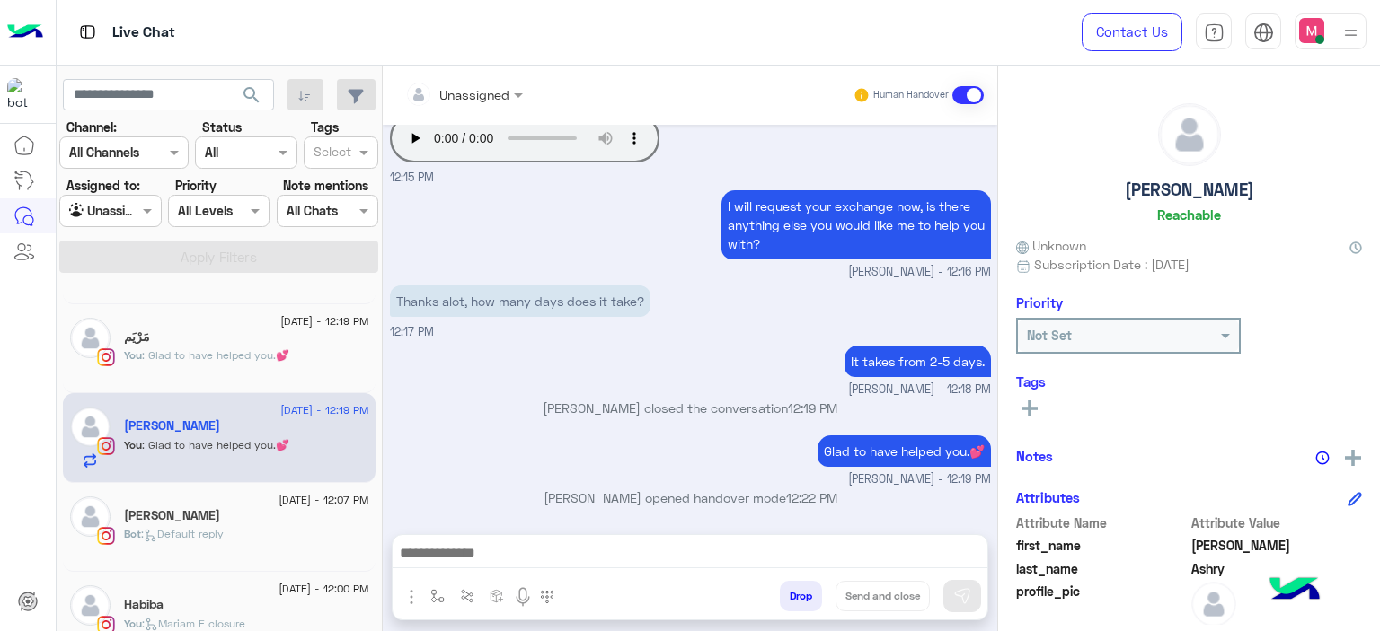
click at [500, 94] on div at bounding box center [464, 94] width 136 height 21
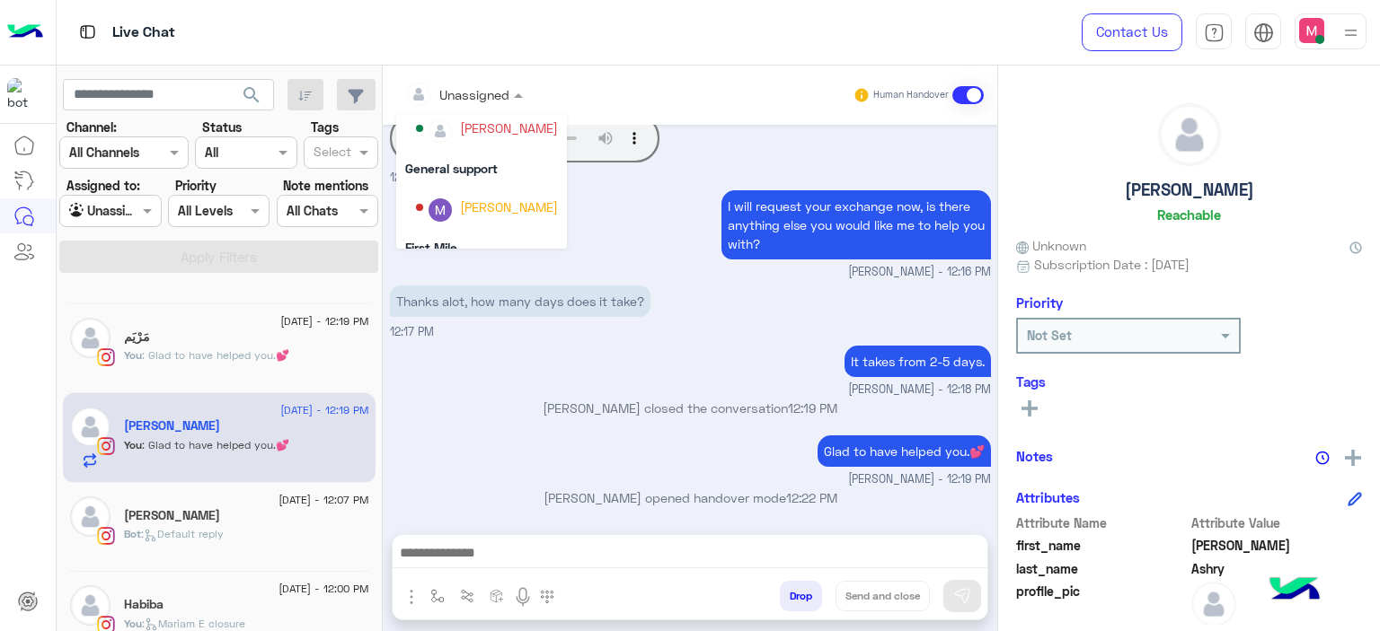
scroll to position [364, 0]
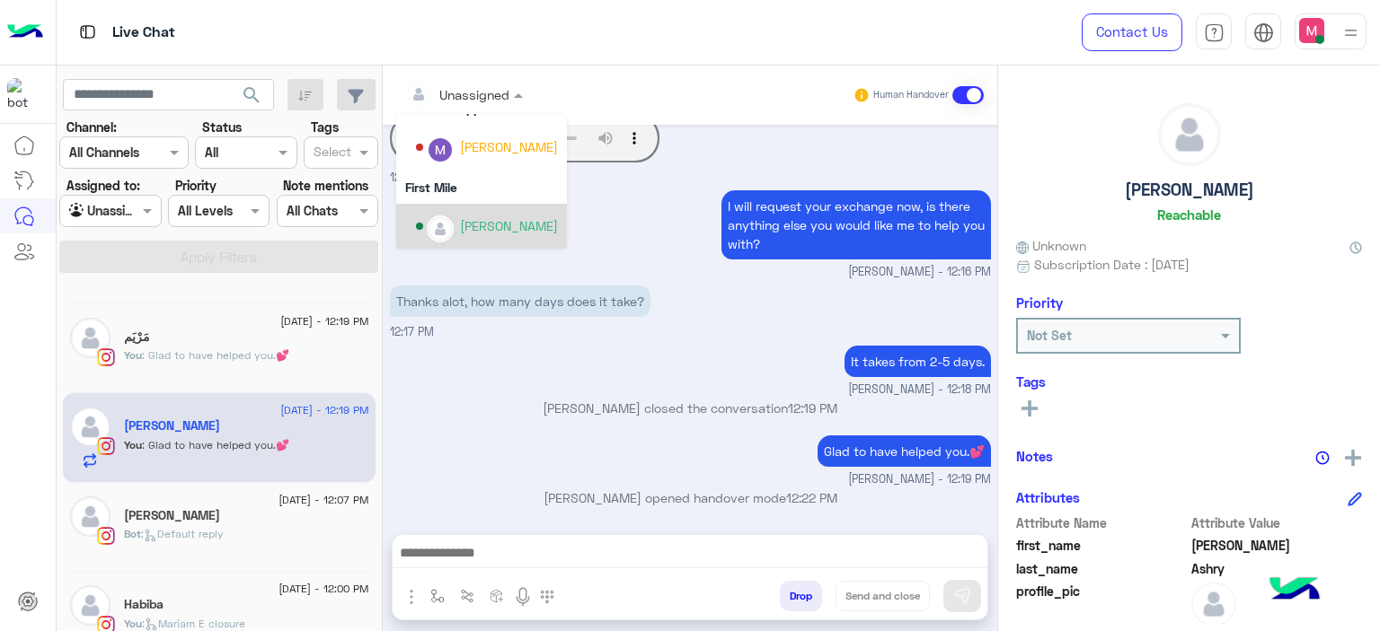
click at [503, 229] on div "[PERSON_NAME]" at bounding box center [509, 225] width 98 height 19
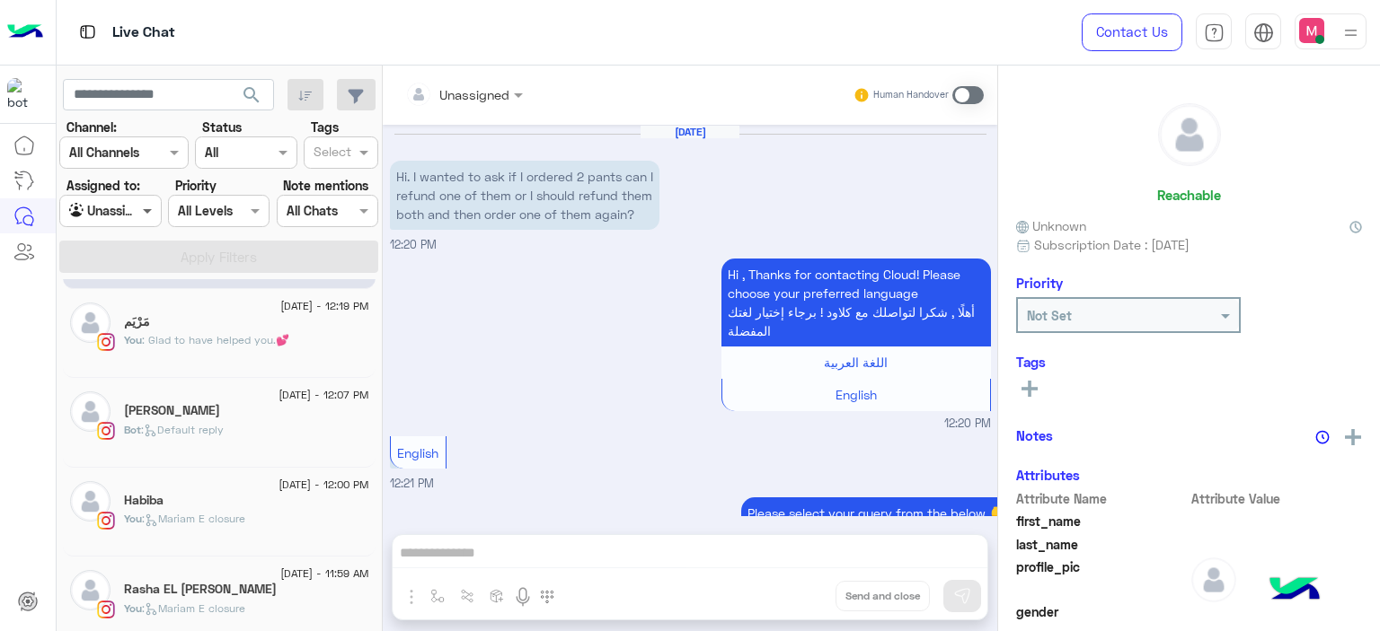
scroll to position [600, 0]
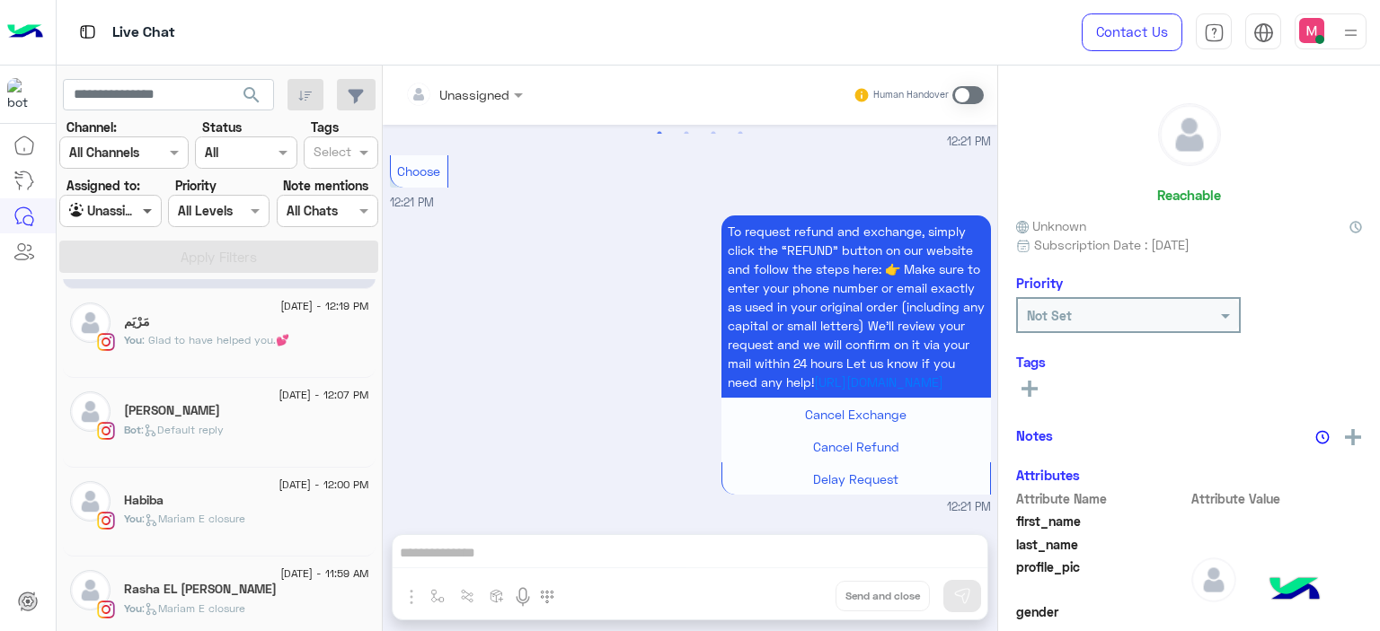
click at [144, 204] on span at bounding box center [149, 210] width 22 height 19
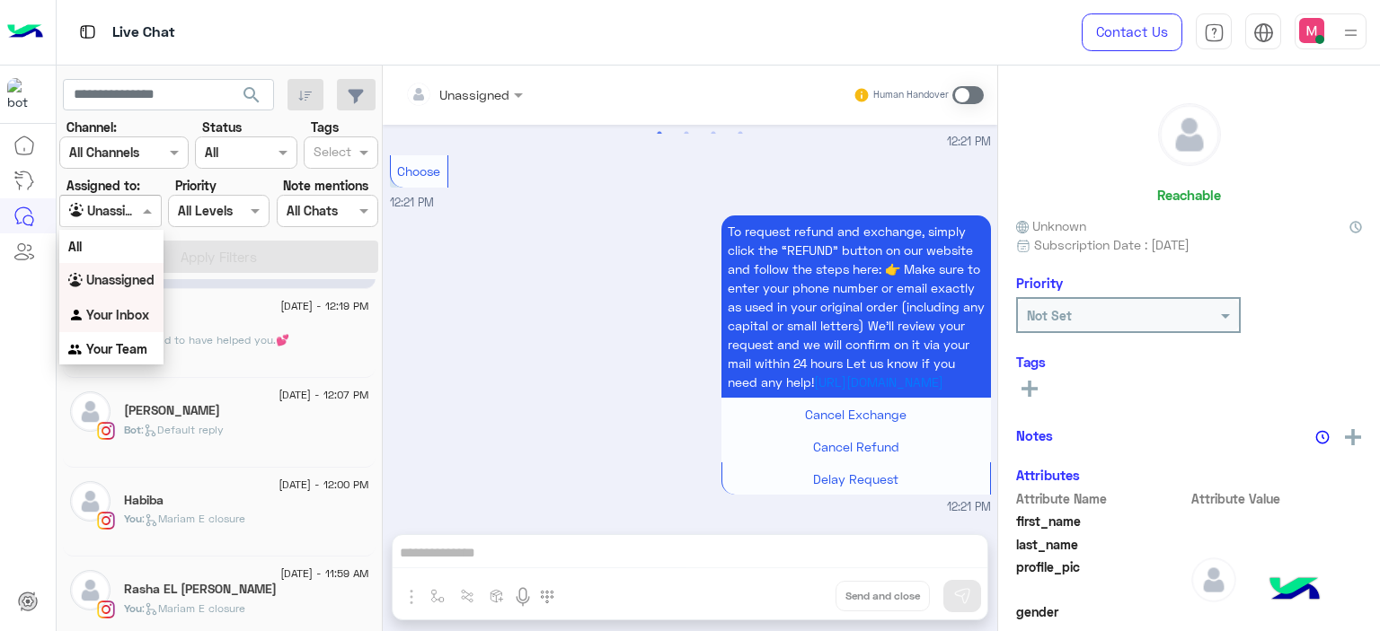
click at [144, 319] on b "Your Inbox" at bounding box center [117, 314] width 63 height 15
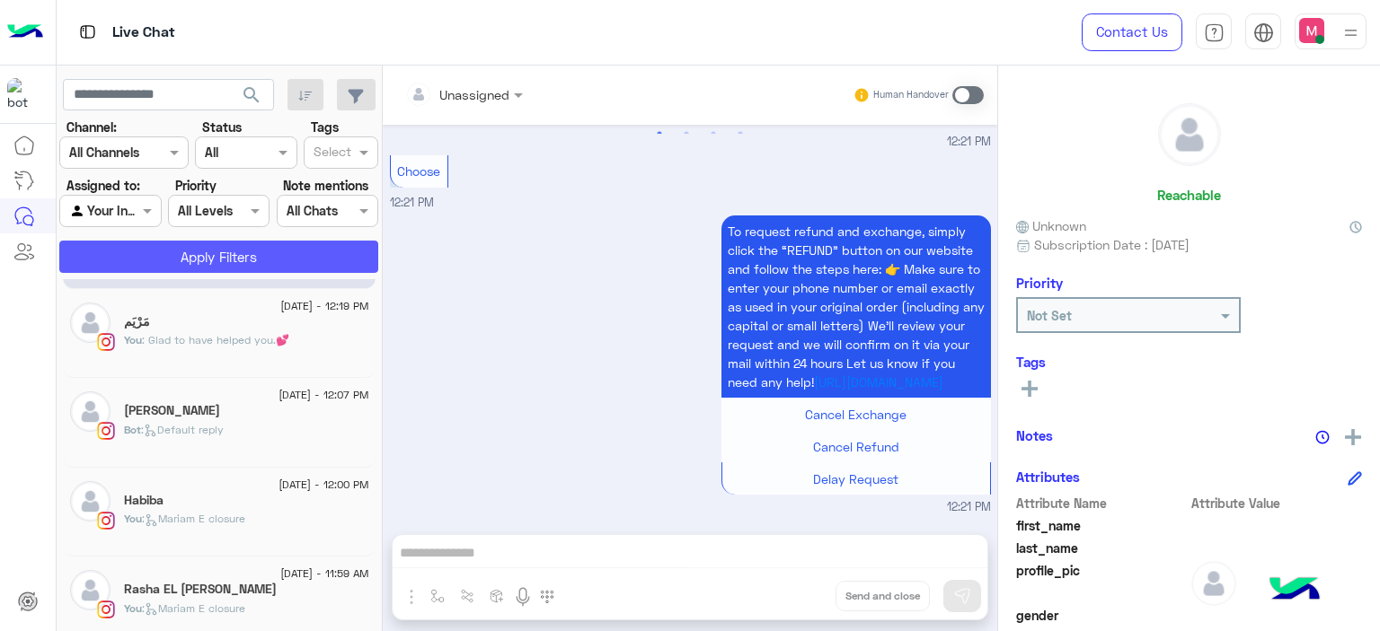
click at [350, 251] on button "Apply Filters" at bounding box center [218, 257] width 319 height 32
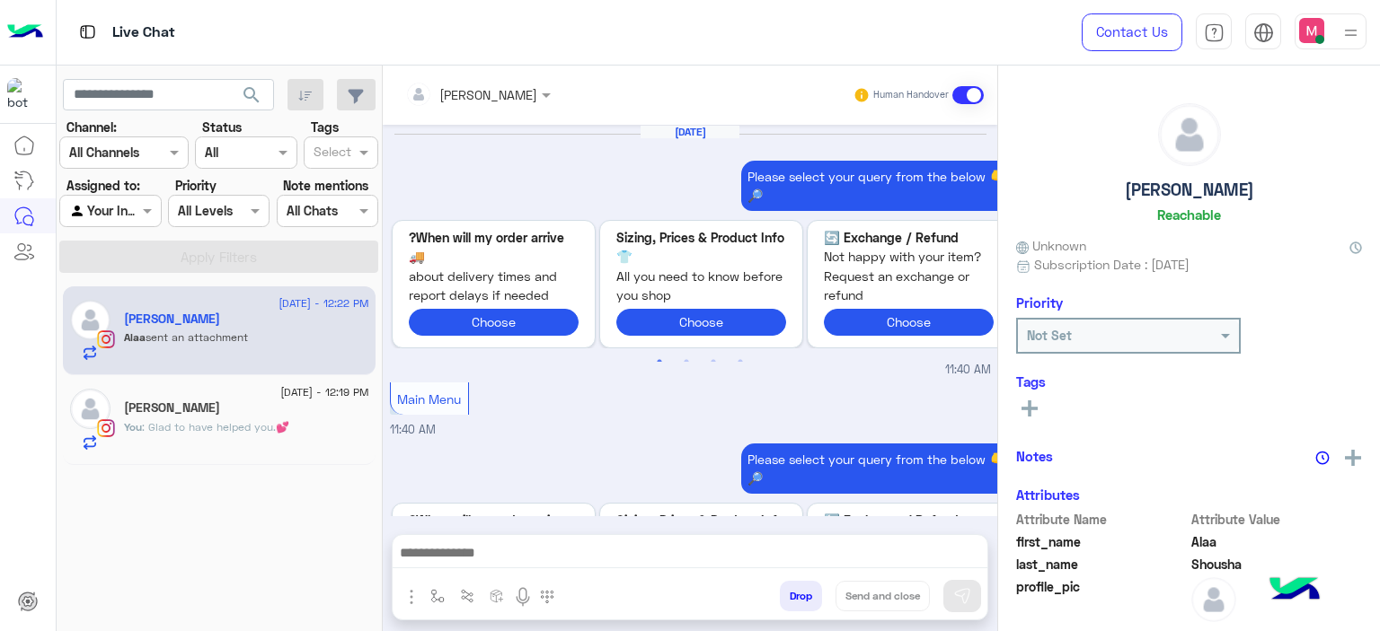
scroll to position [2795, 0]
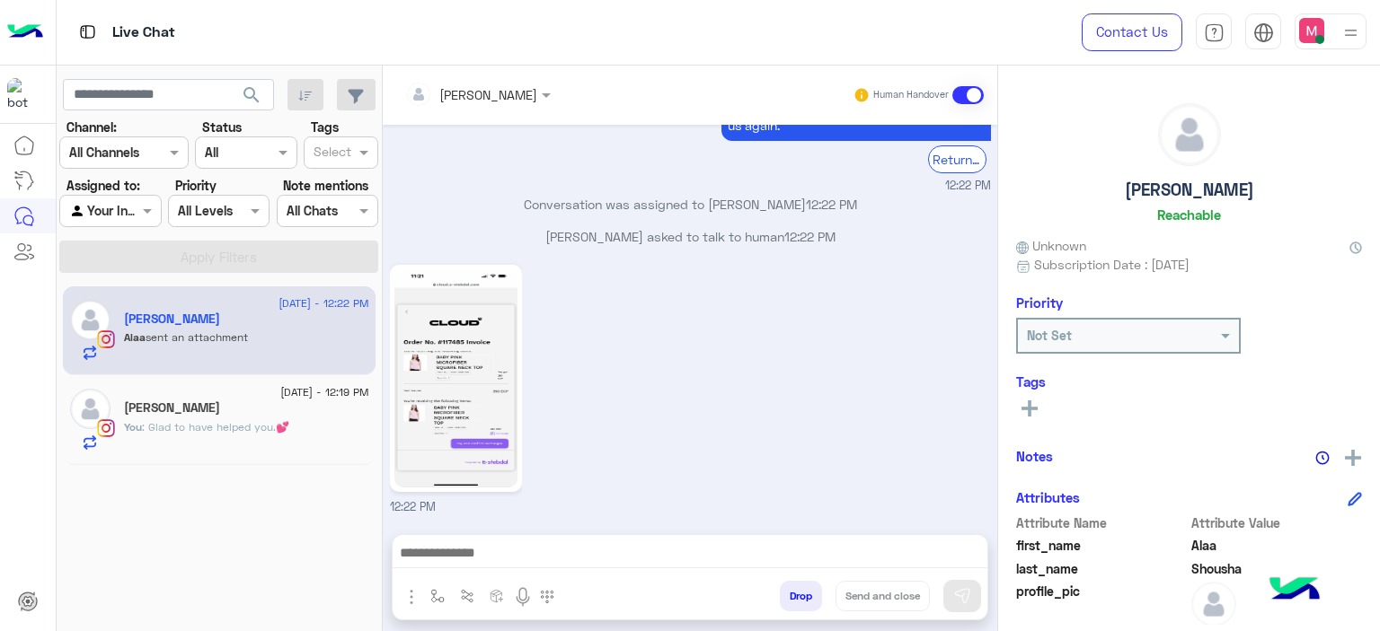
click at [289, 410] on div "[PERSON_NAME]" at bounding box center [246, 410] width 245 height 19
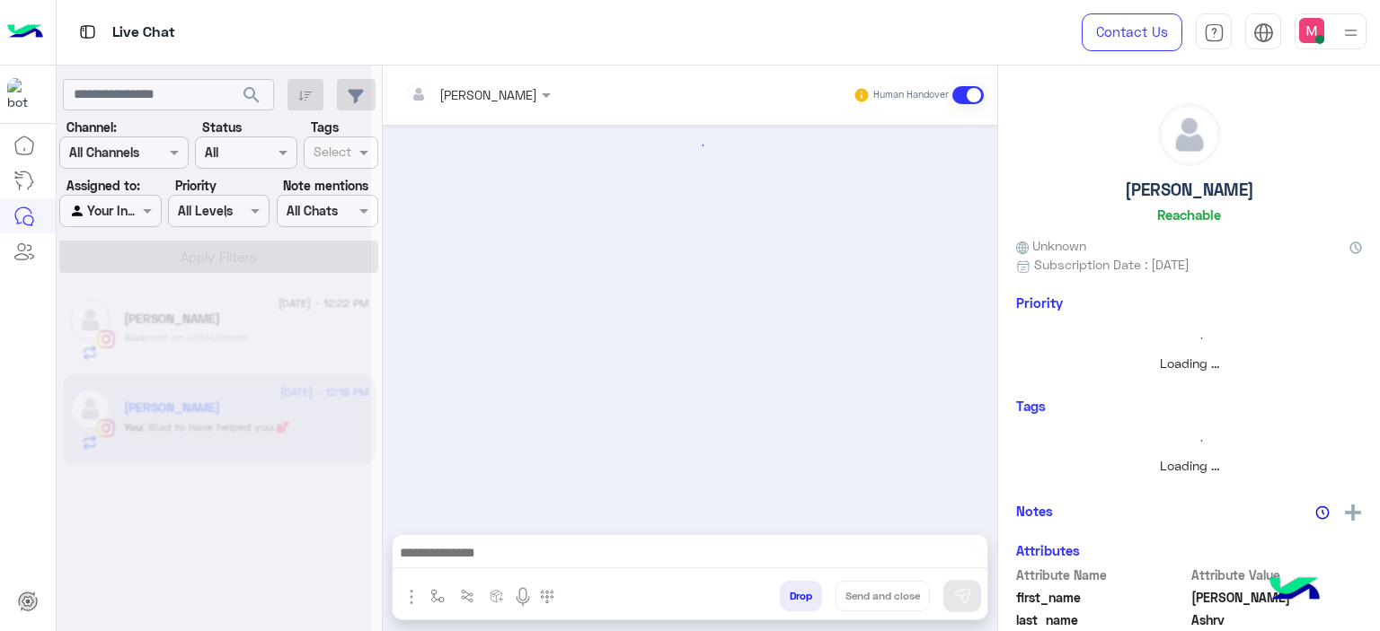
scroll to position [864, 0]
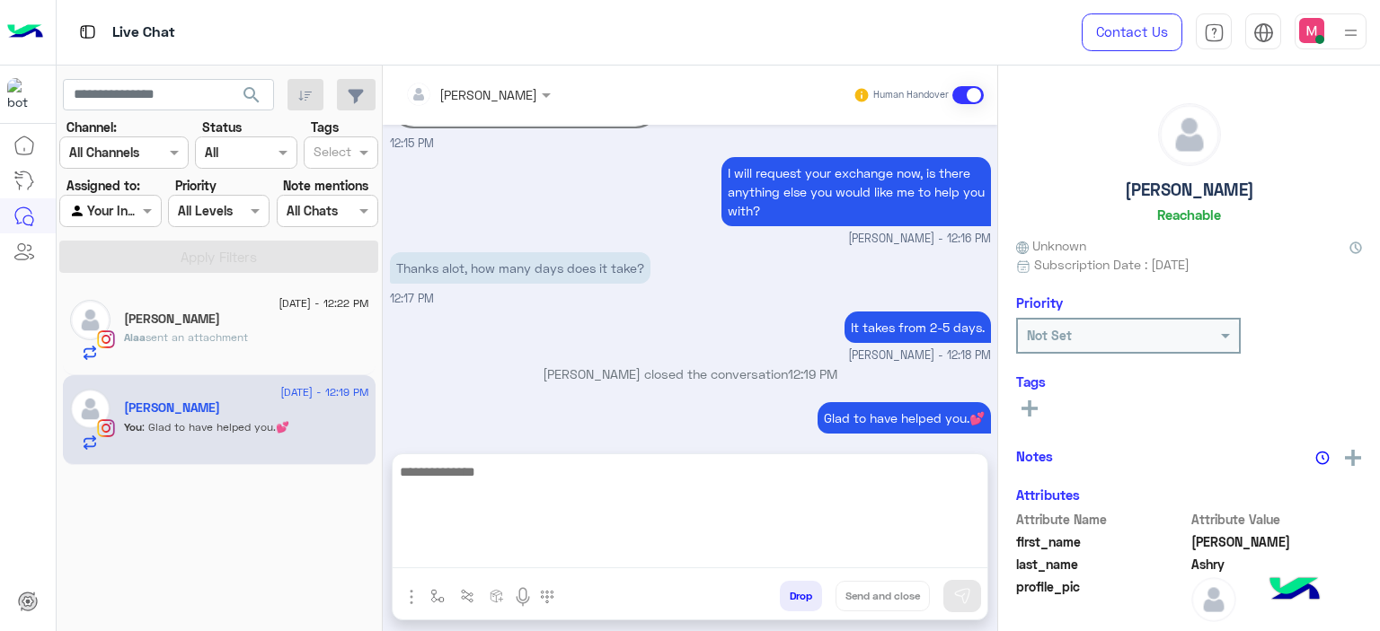
click at [449, 545] on textarea at bounding box center [690, 515] width 595 height 108
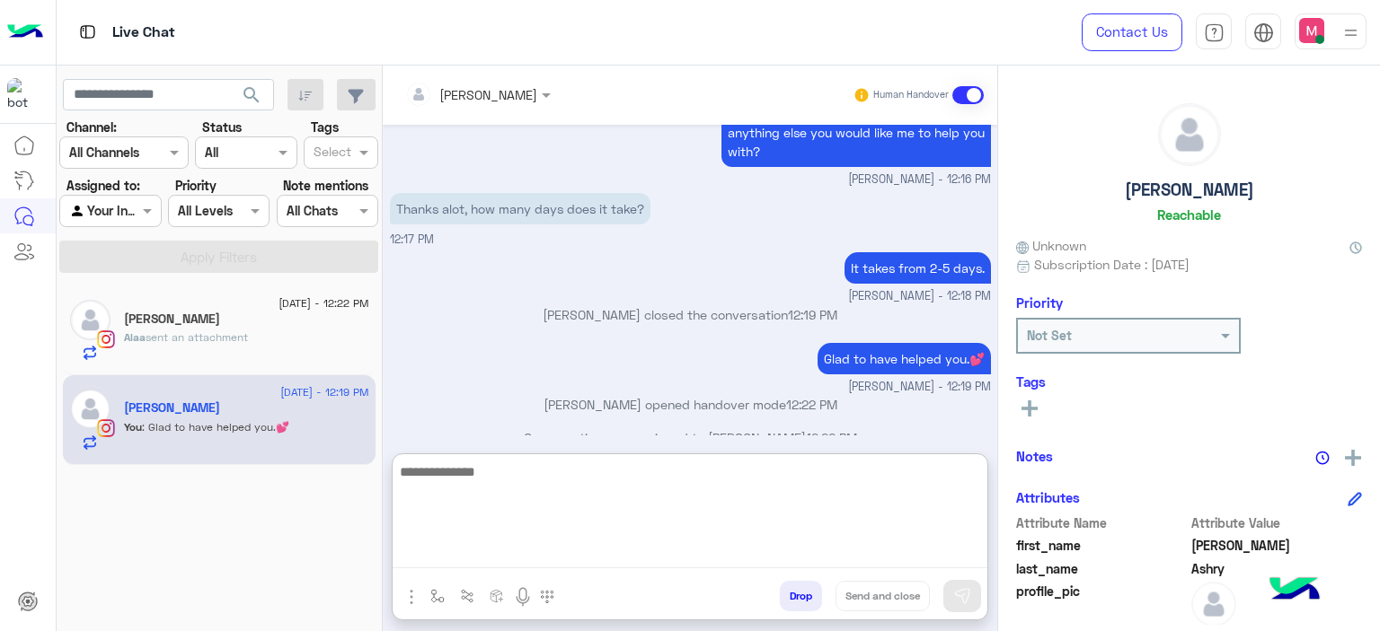
scroll to position [945, 0]
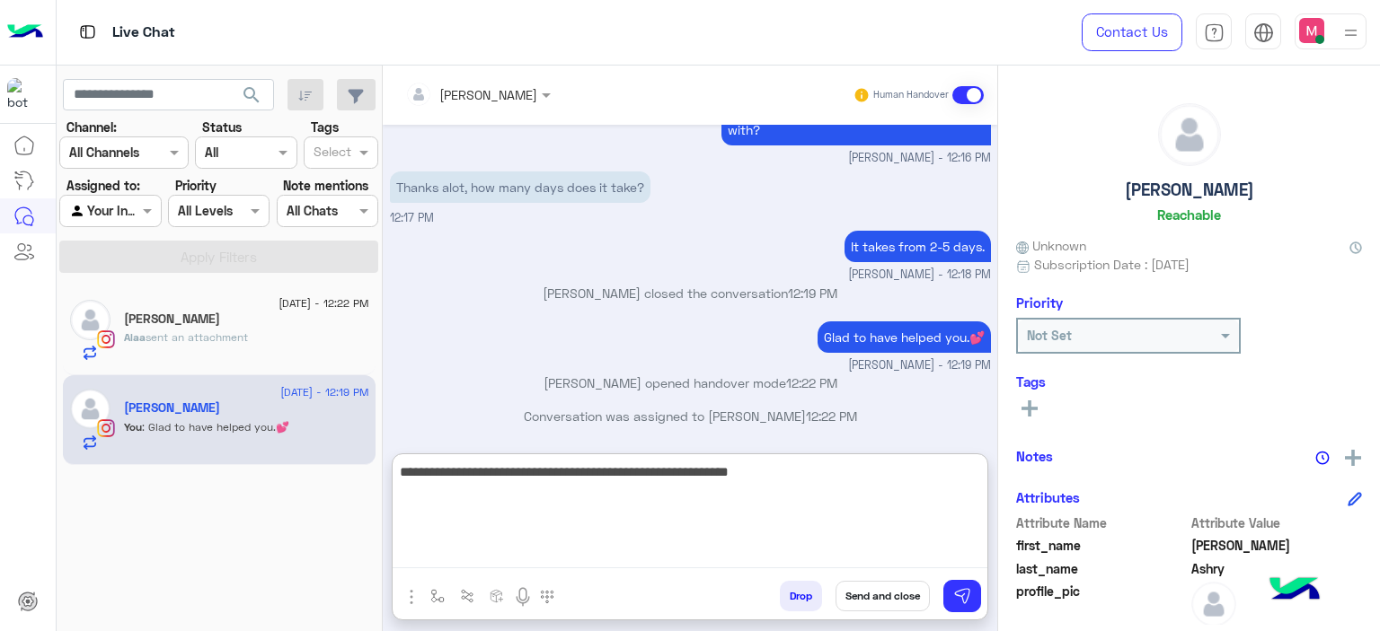
type textarea "**********"
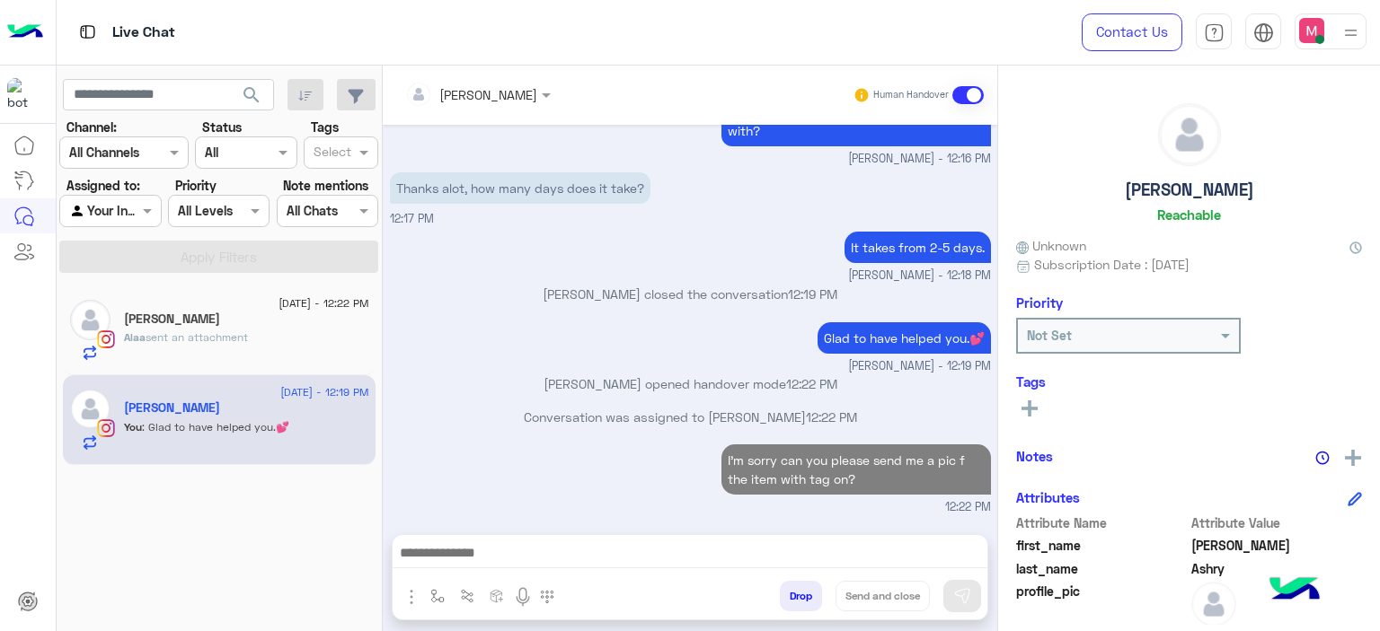
scroll to position [980, 0]
click at [288, 350] on div "Alaa sent an attachment" at bounding box center [246, 345] width 245 height 31
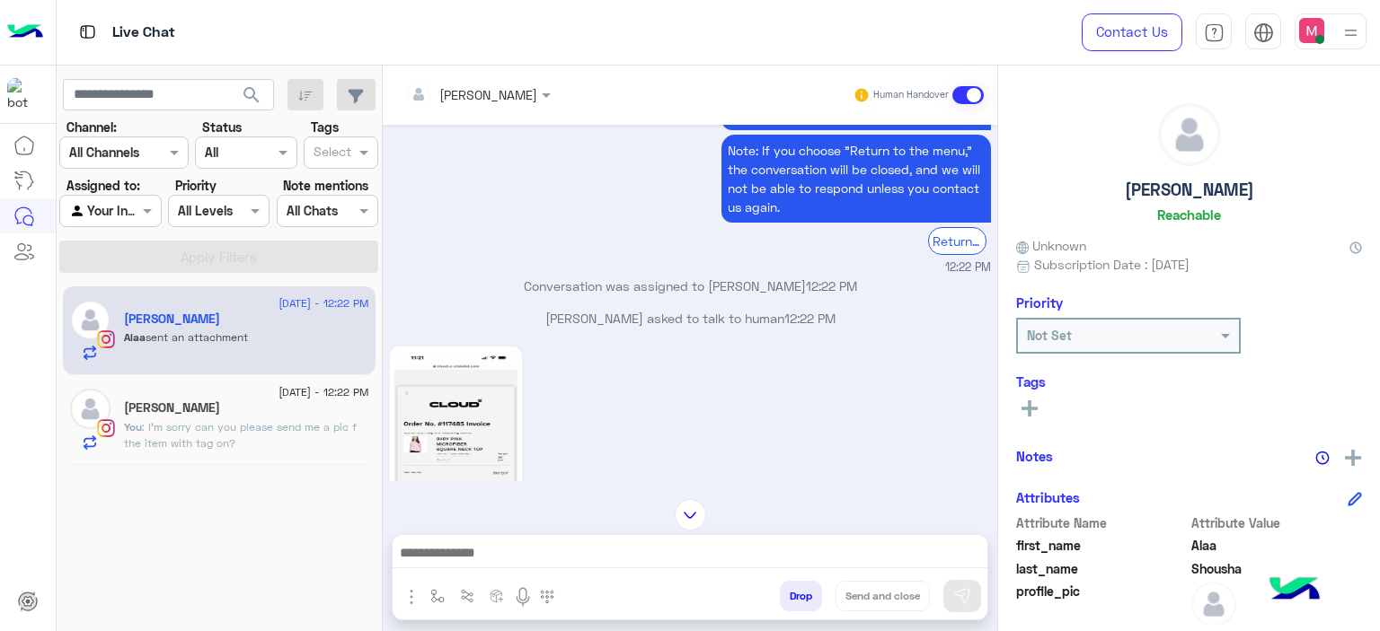
scroll to position [2795, 0]
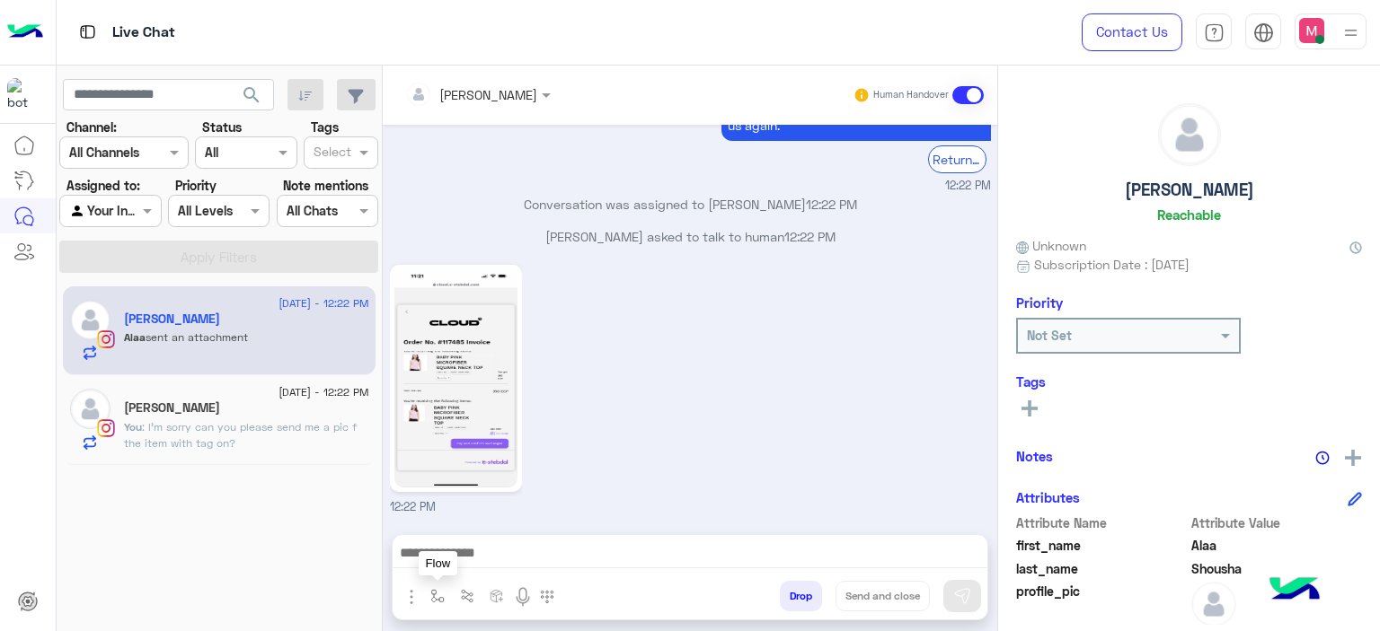
click at [437, 594] on img "button" at bounding box center [437, 596] width 14 height 14
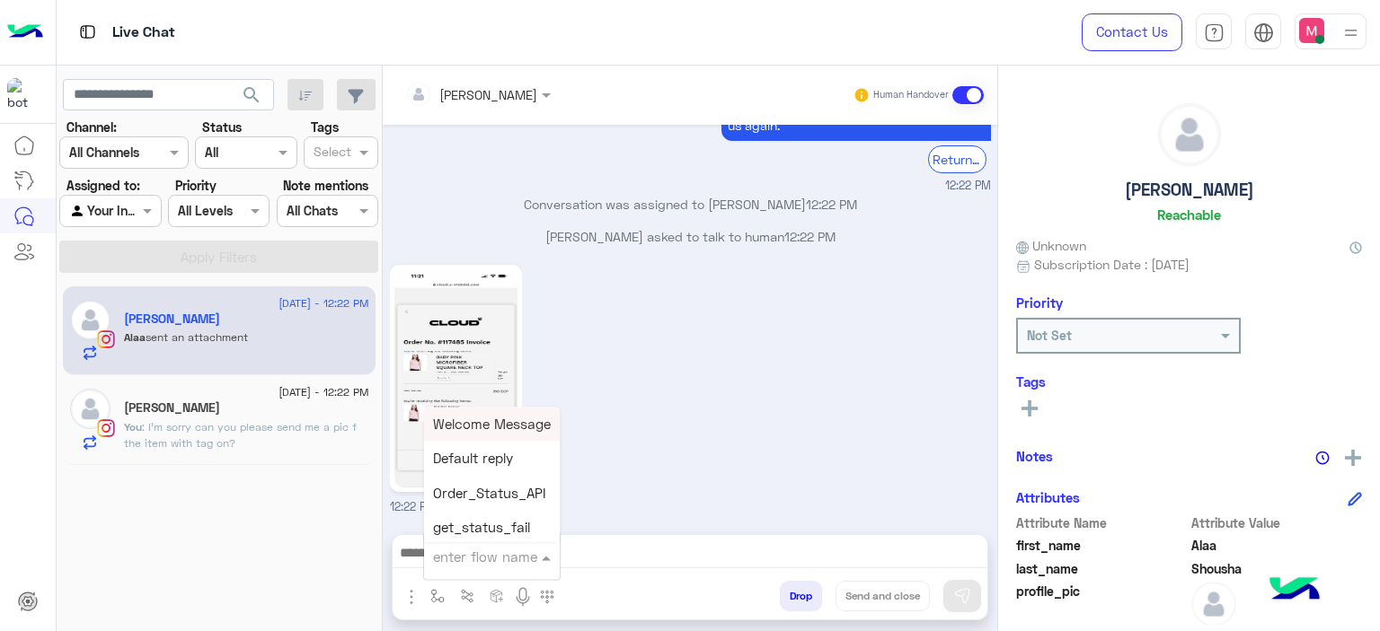
click at [458, 551] on input "text" at bounding box center [470, 557] width 74 height 21
type input "*****"
click at [495, 427] on span "Mariam E Greeting" at bounding box center [491, 424] width 117 height 16
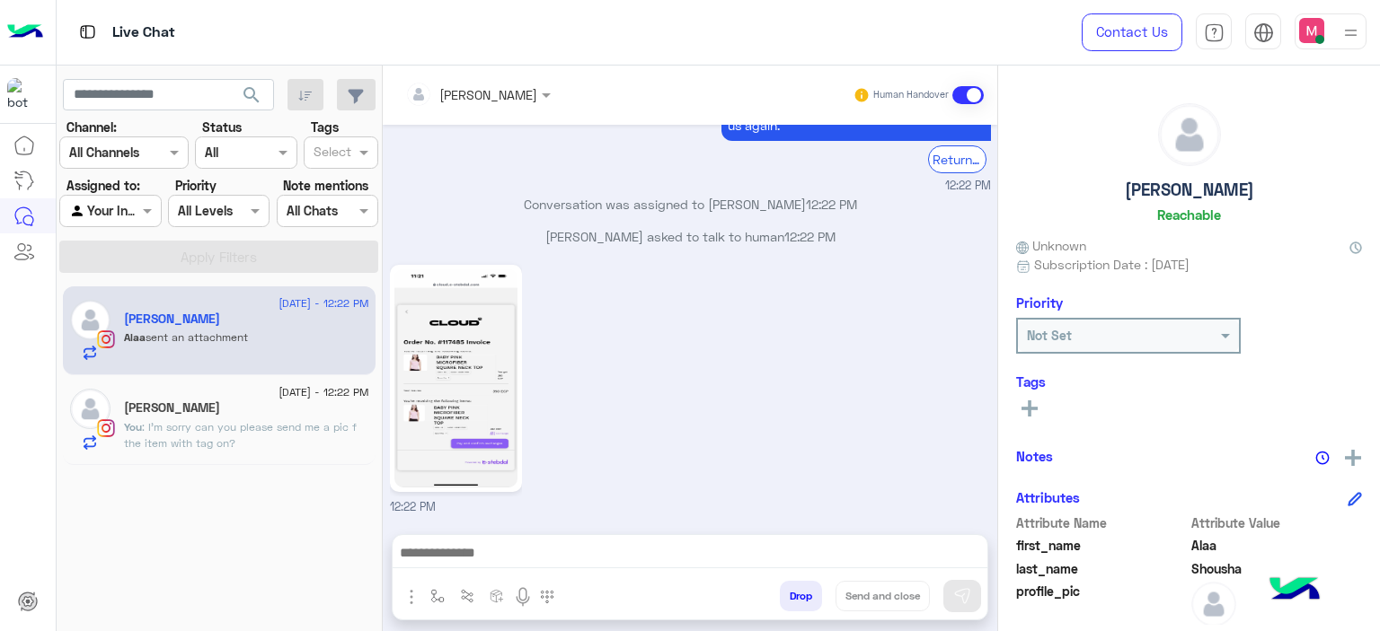
type textarea "**********"
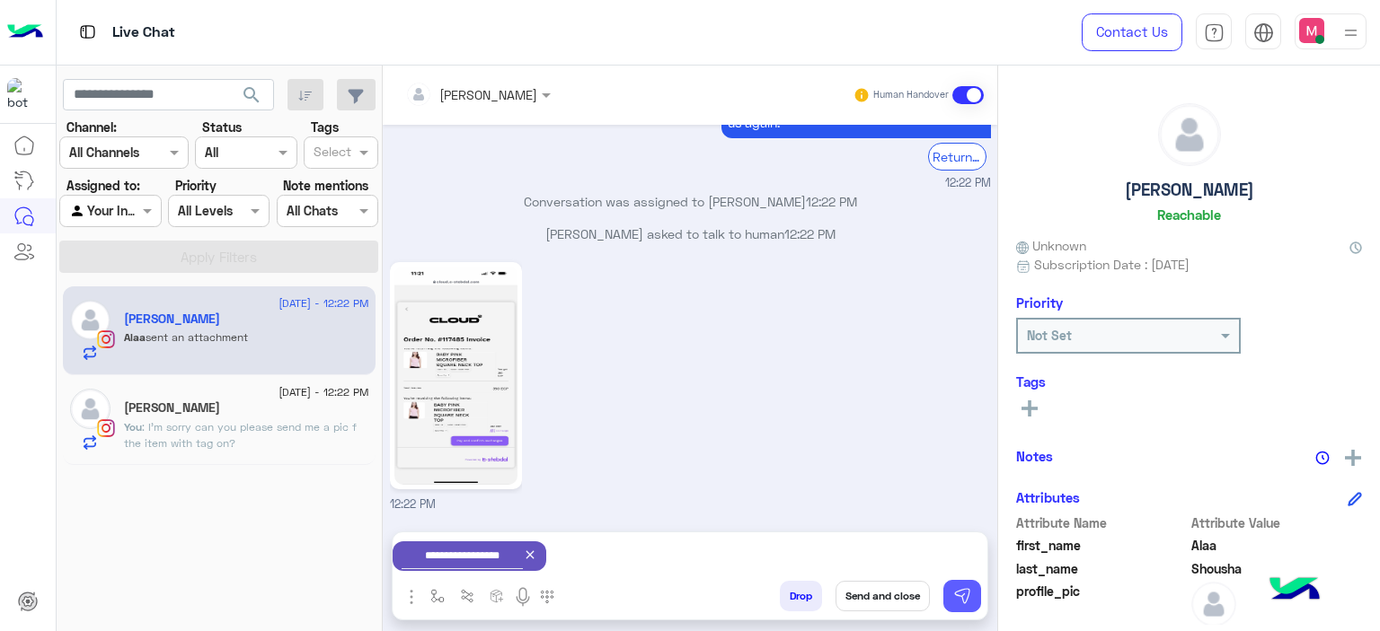
click at [956, 593] on img at bounding box center [962, 596] width 18 height 18
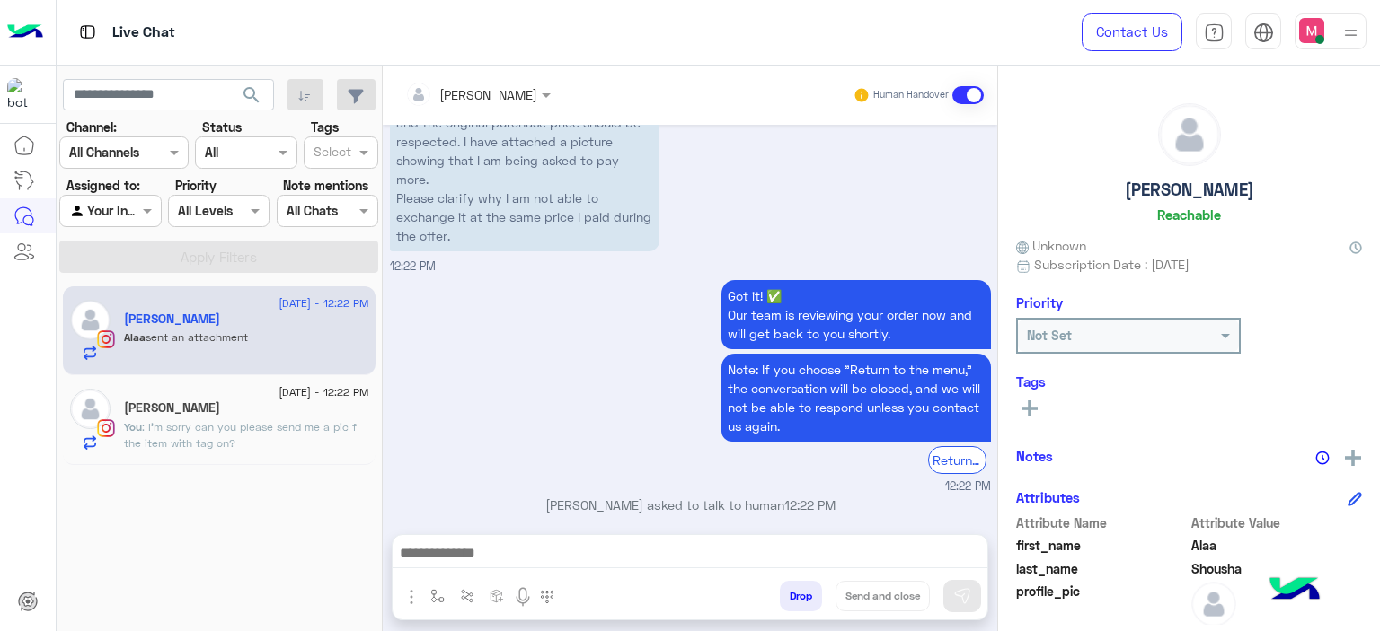
scroll to position [2923, 0]
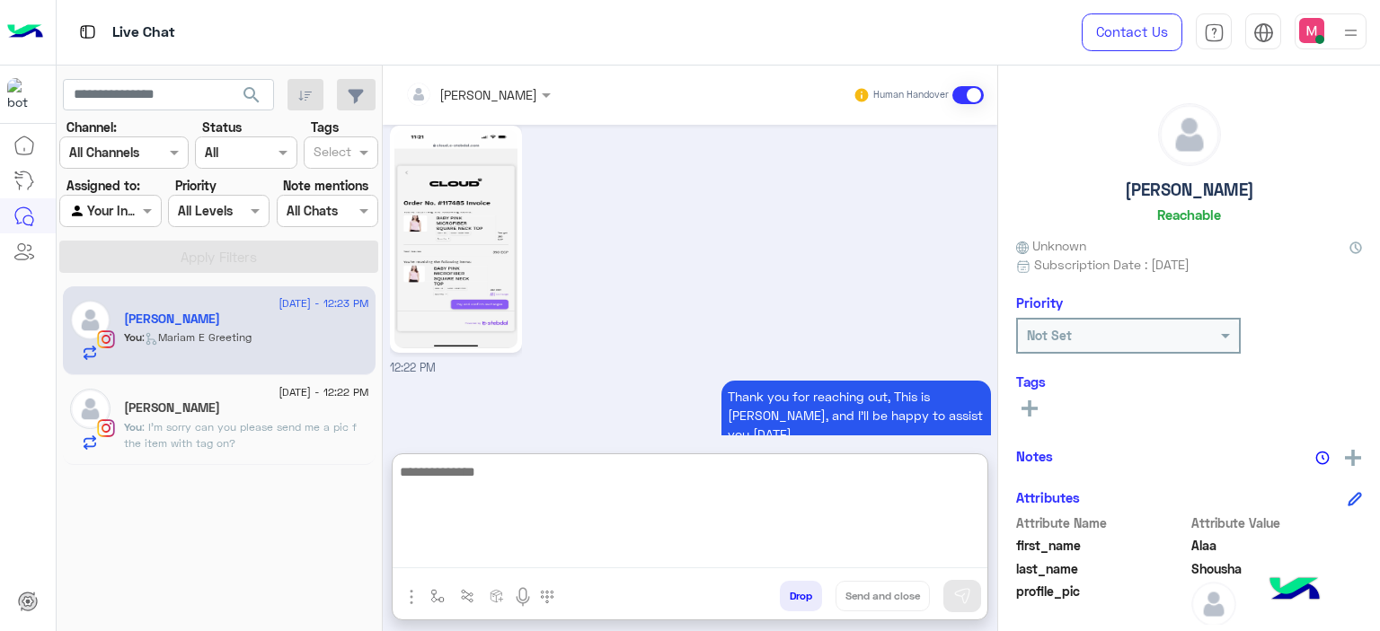
drag, startPoint x: 487, startPoint y: 549, endPoint x: 451, endPoint y: 498, distance: 61.8
click at [451, 498] on textarea at bounding box center [690, 515] width 595 height 108
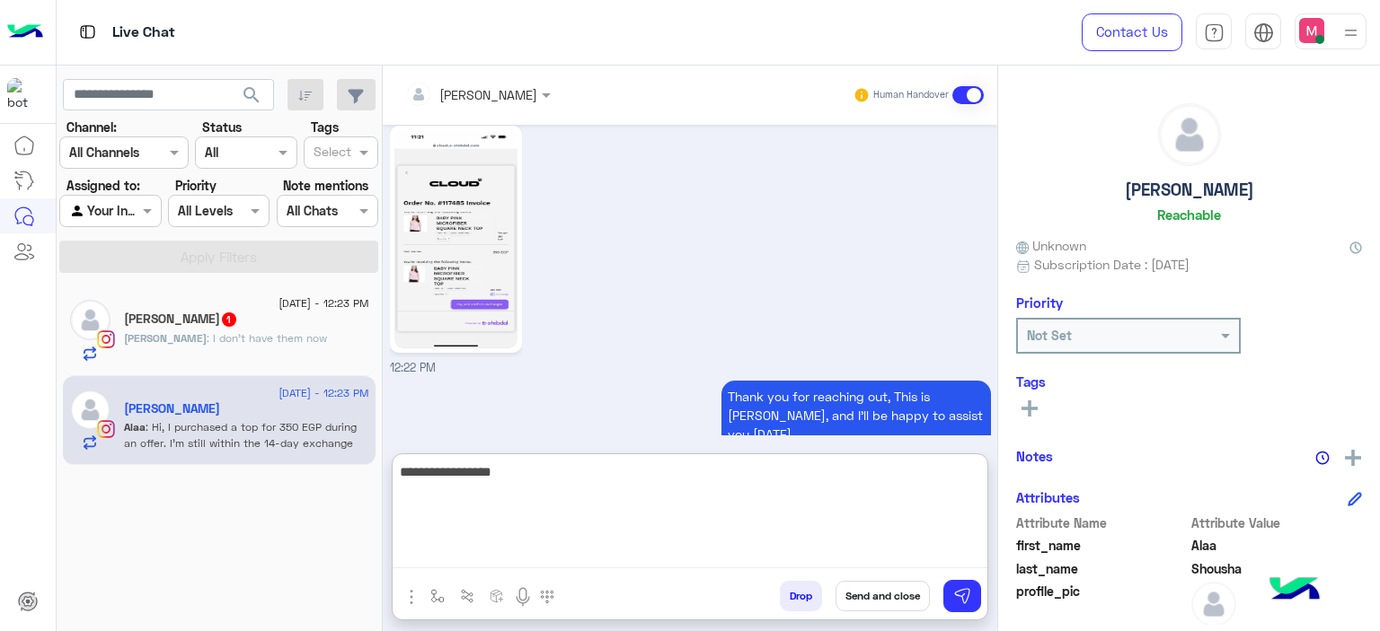
scroll to position [3328, 0]
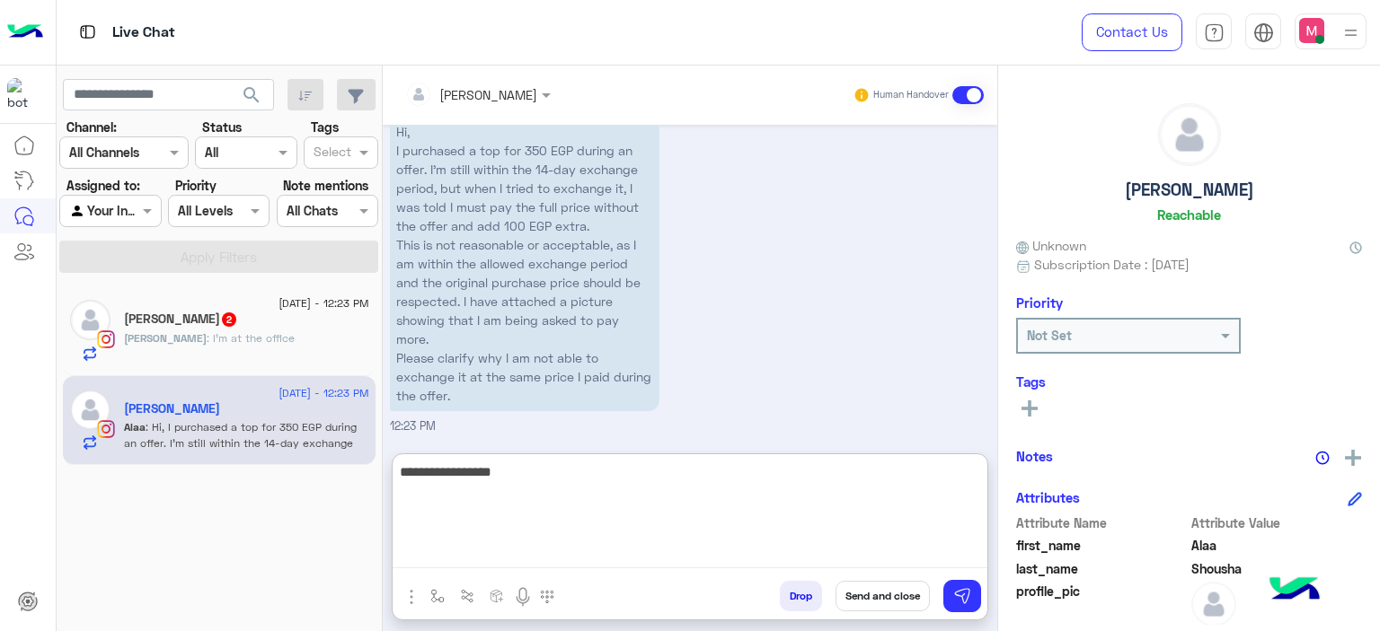
type textarea "**********"
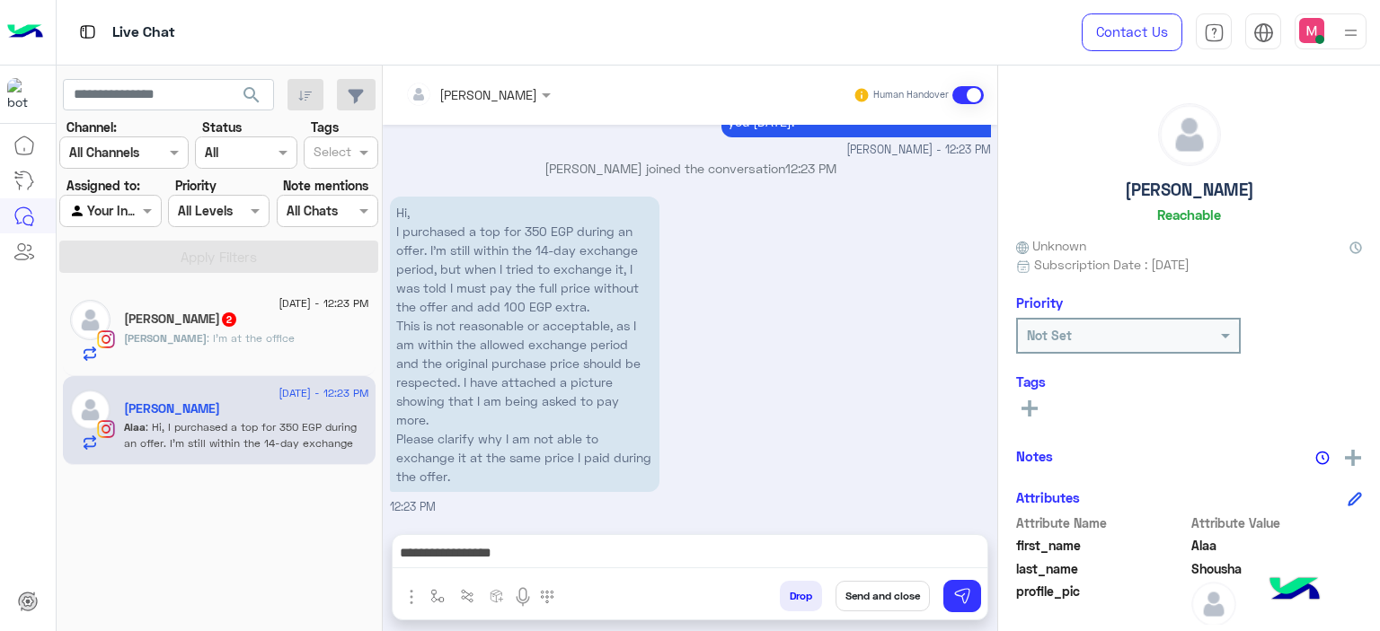
scroll to position [3286, 0]
click at [292, 336] on div "Sohaila : I’m at the office" at bounding box center [246, 346] width 245 height 31
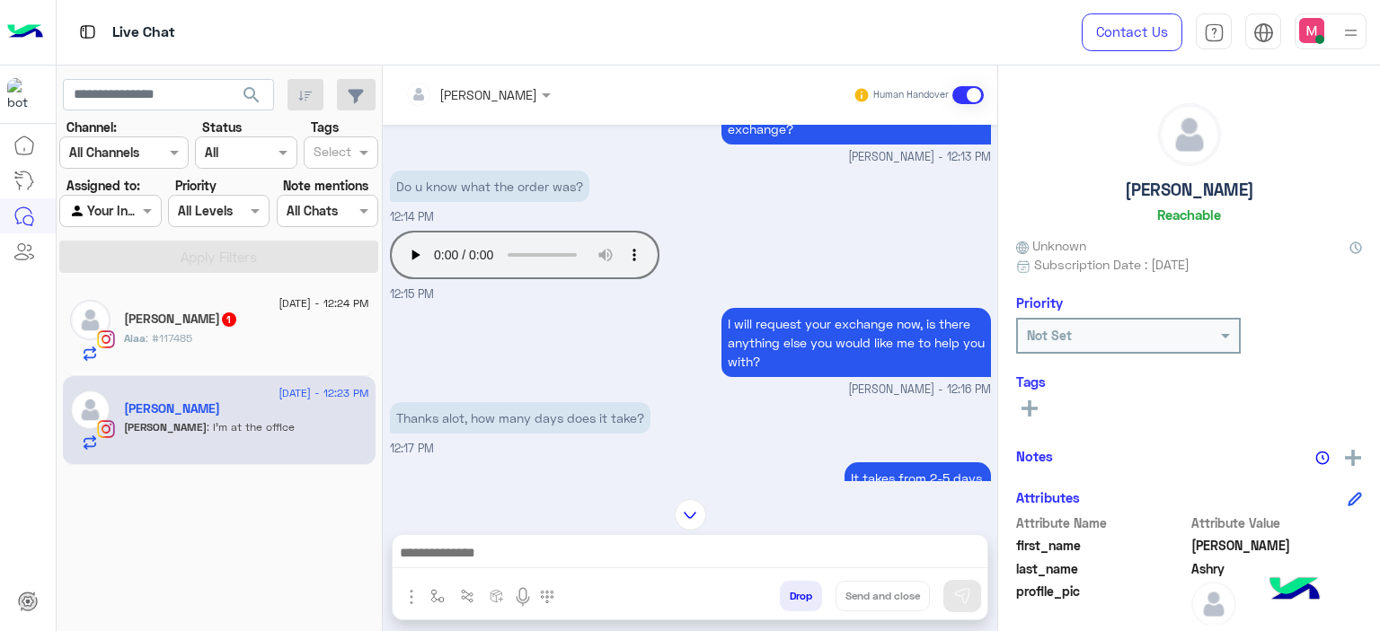
scroll to position [4448, 0]
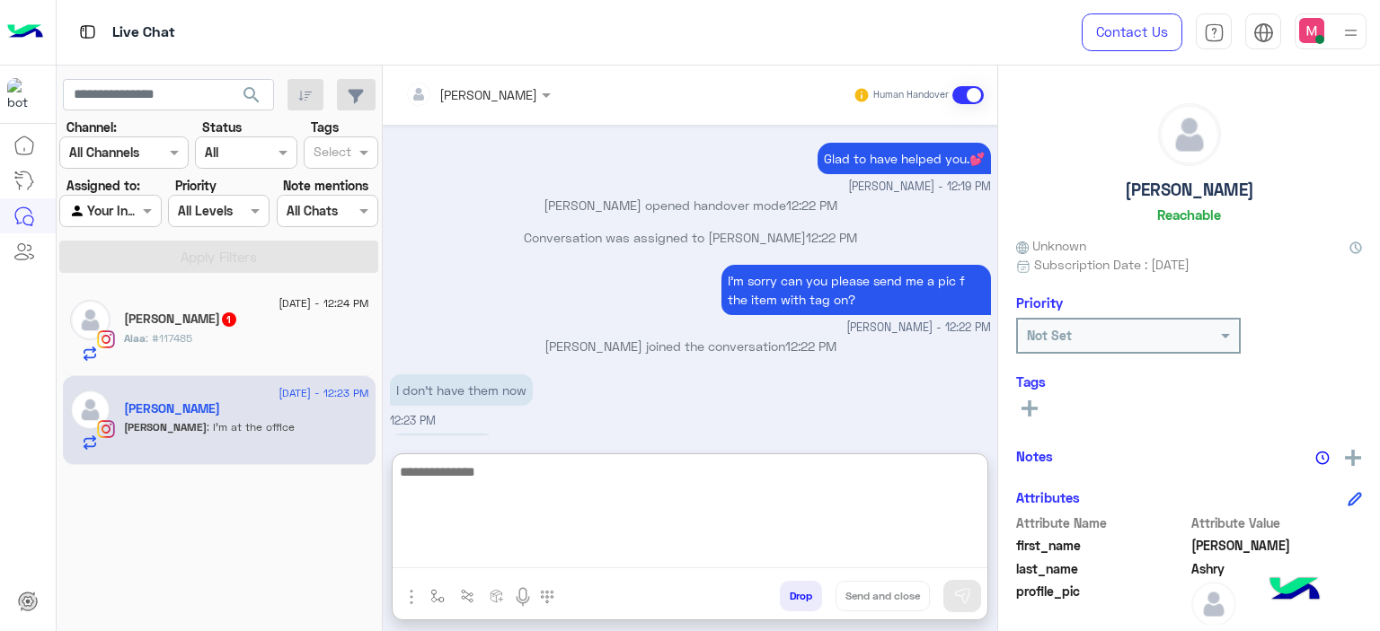
click at [522, 556] on textarea at bounding box center [690, 515] width 595 height 108
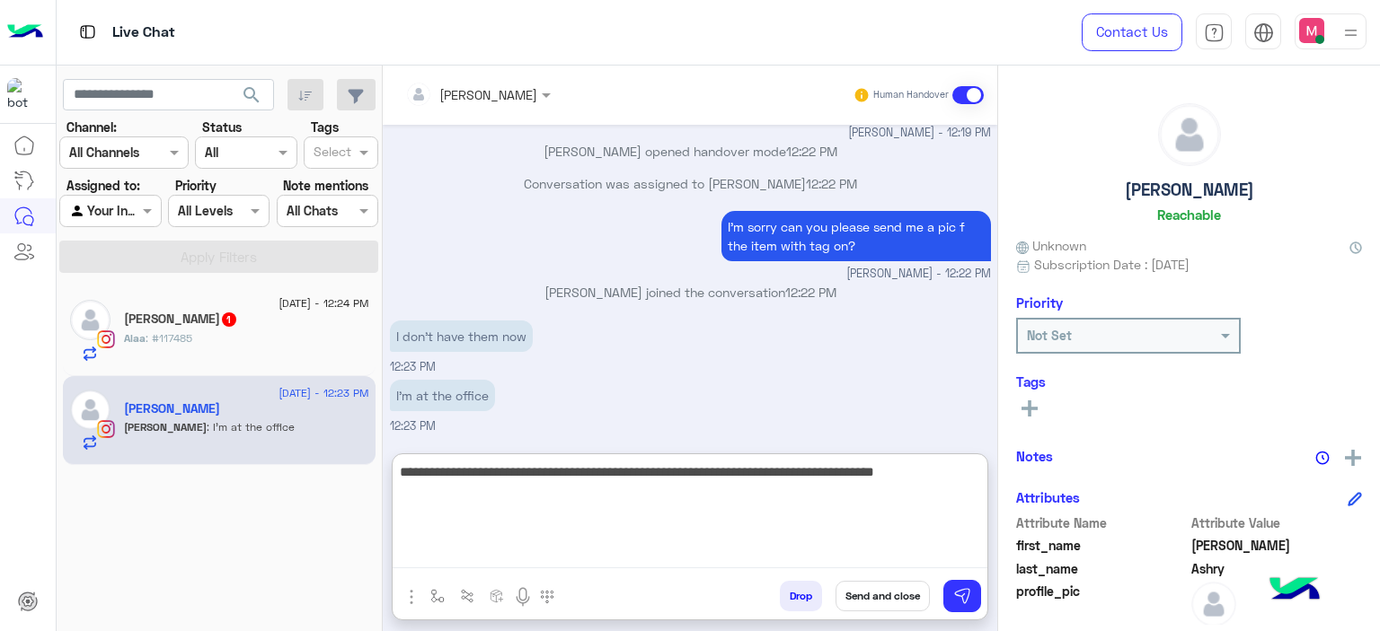
type textarea "**********"
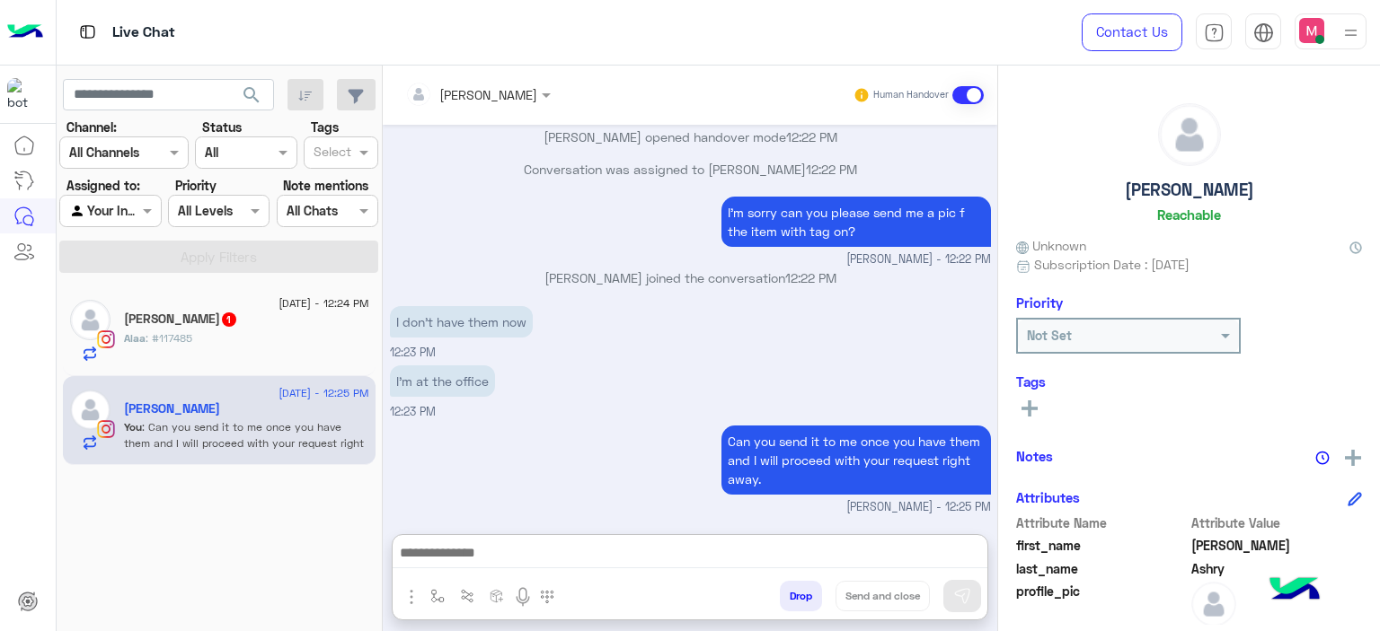
scroll to position [4582, 0]
click at [302, 340] on div "Alaa : #117485" at bounding box center [246, 346] width 245 height 31
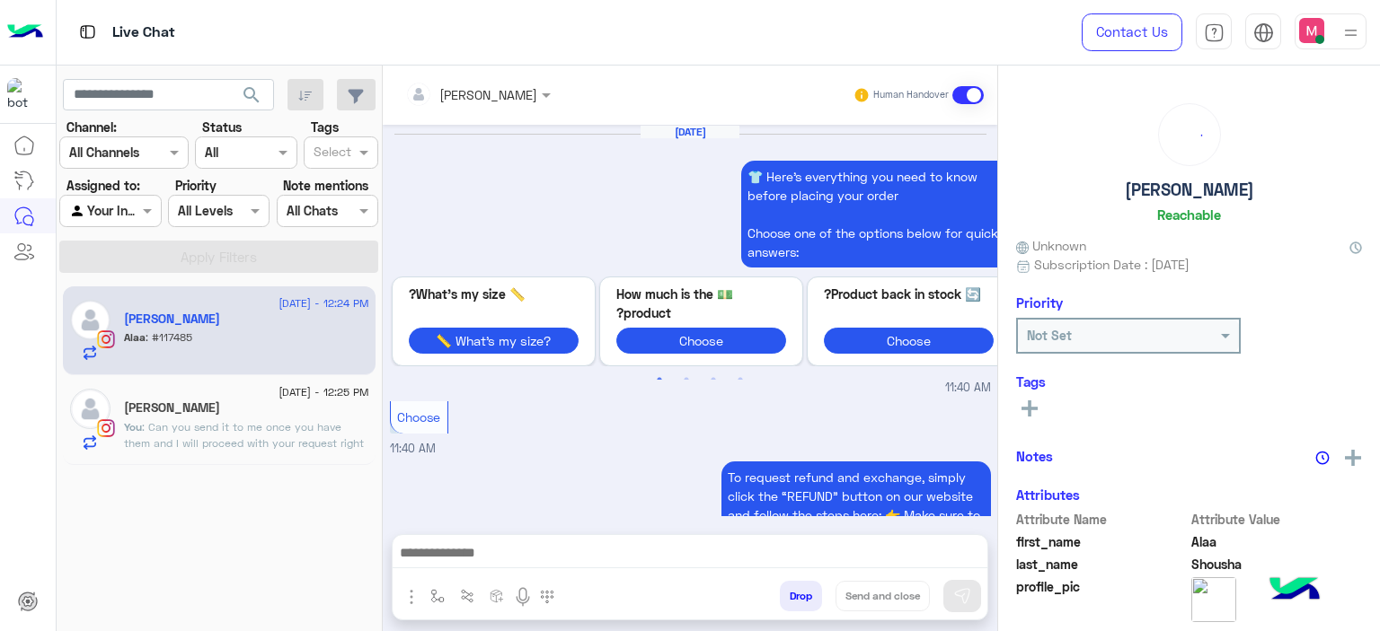
scroll to position [2741, 0]
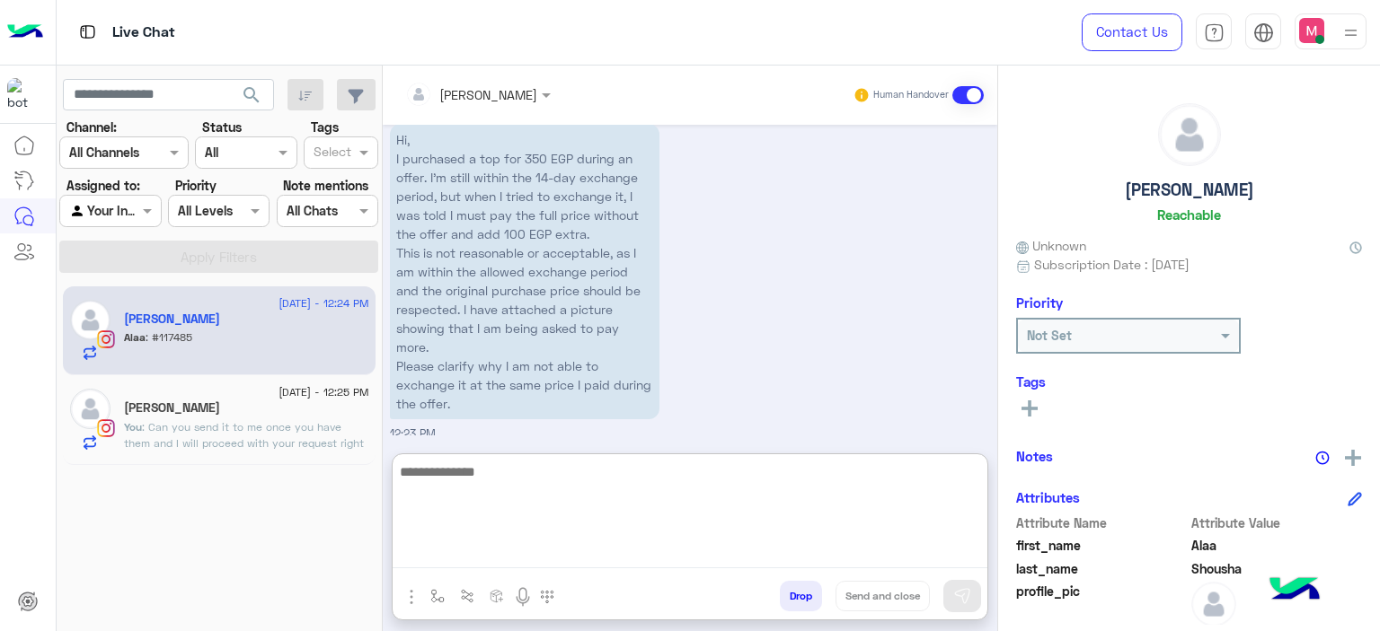
click at [482, 551] on textarea at bounding box center [690, 515] width 595 height 108
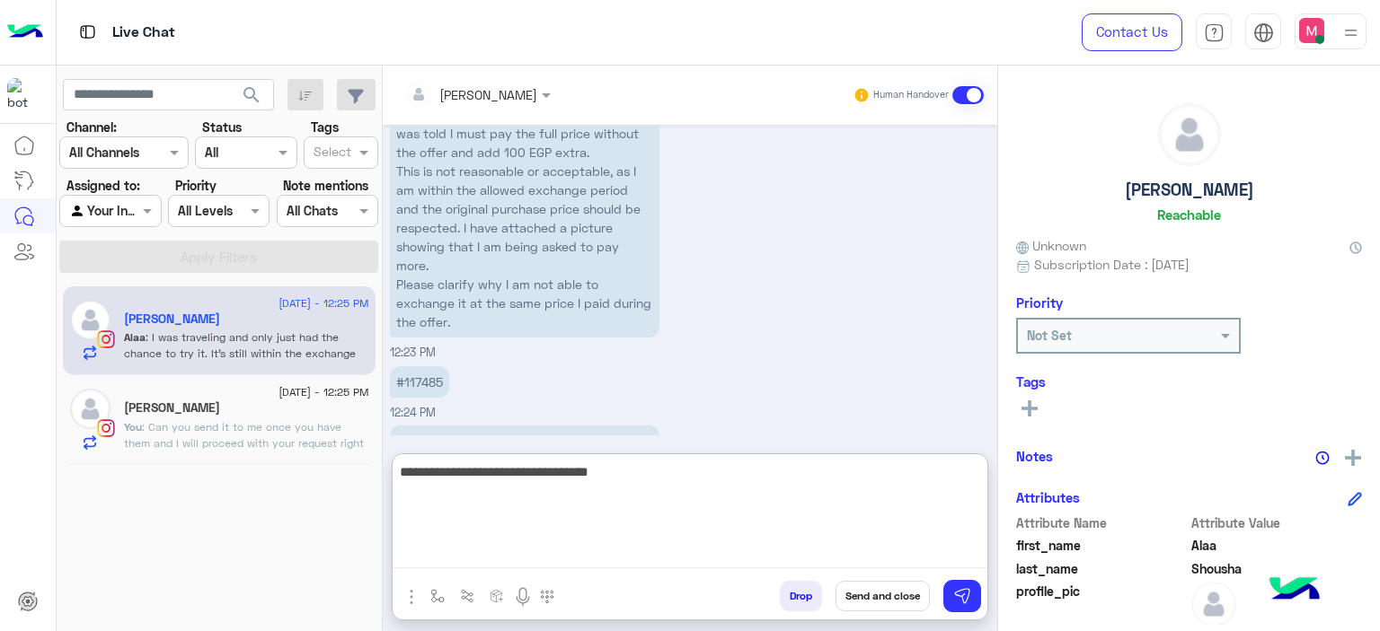
scroll to position [2939, 0]
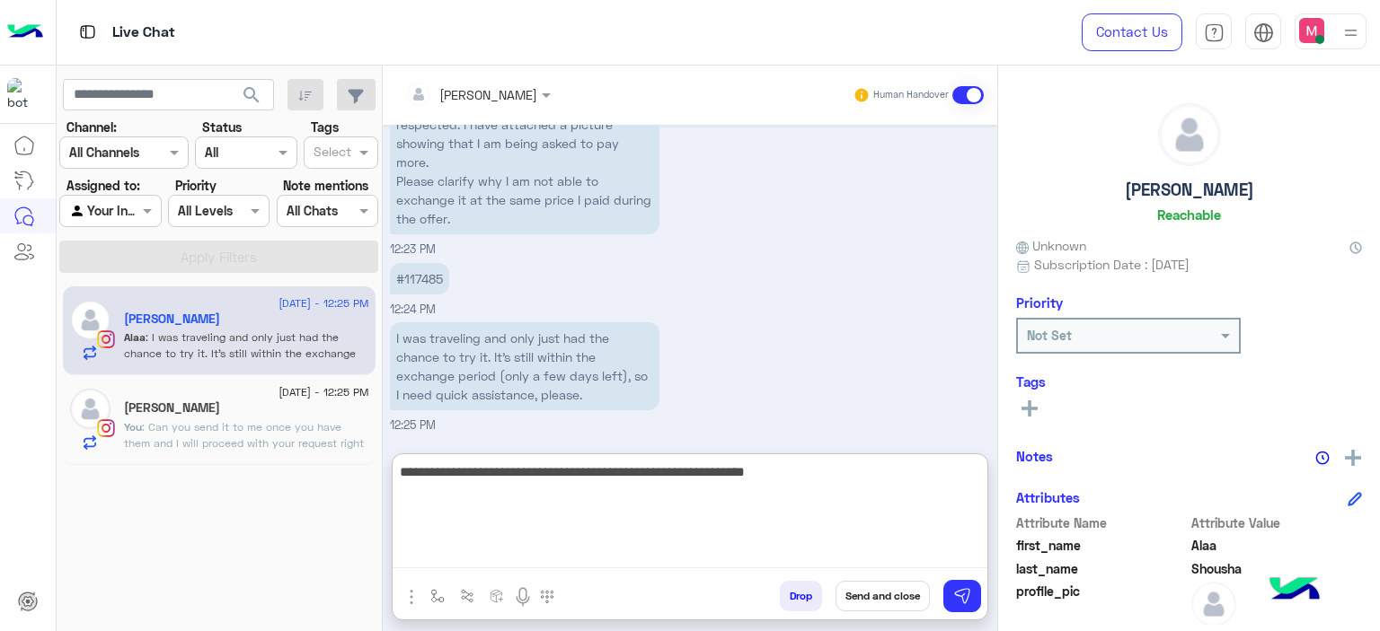
type textarea "**********"
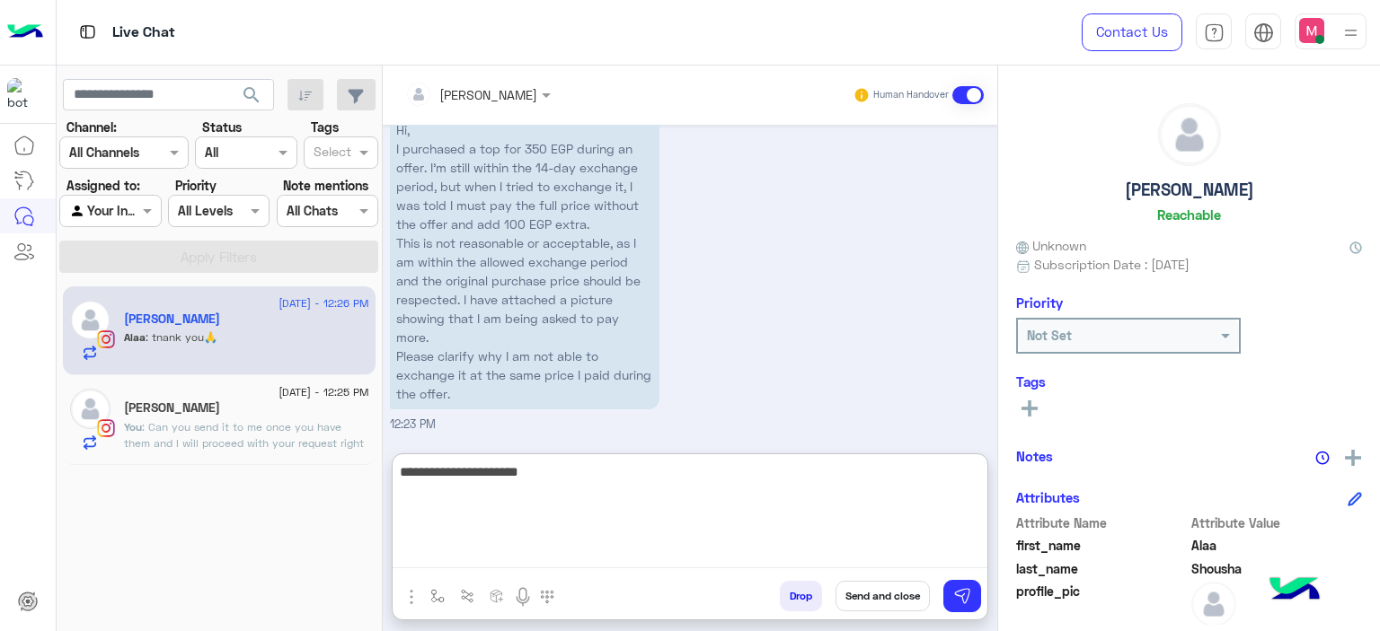
scroll to position [3075, 0]
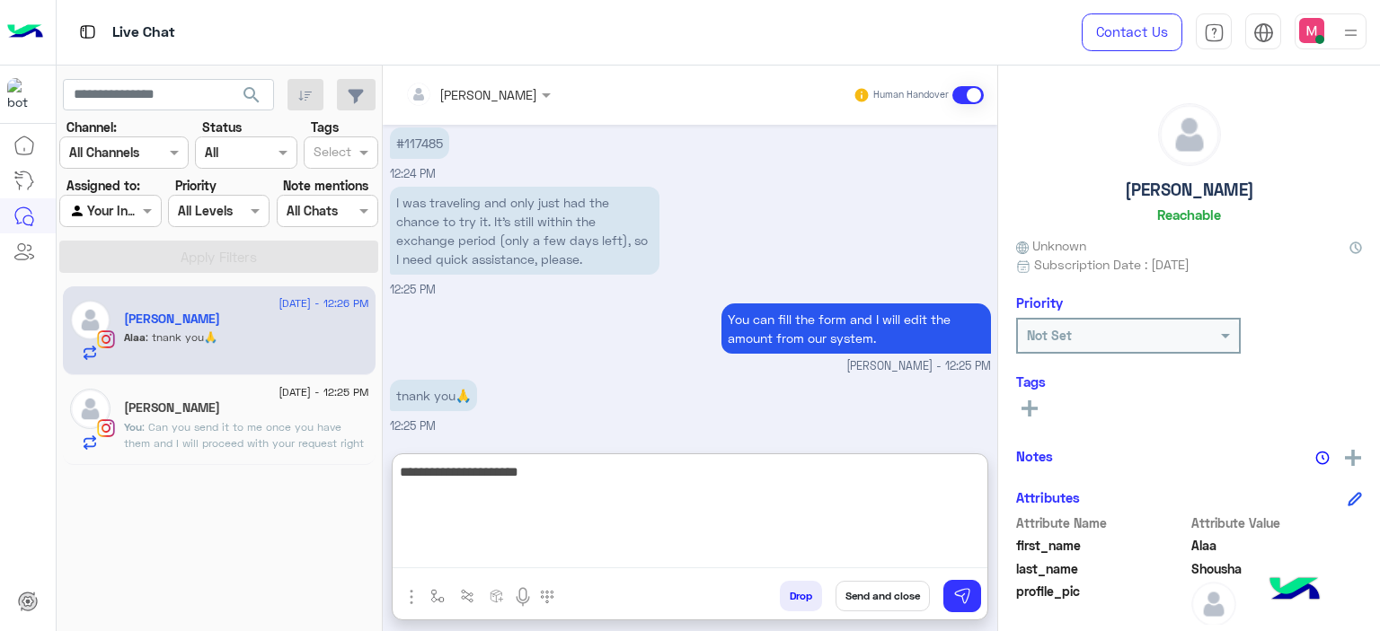
type textarea "**********"
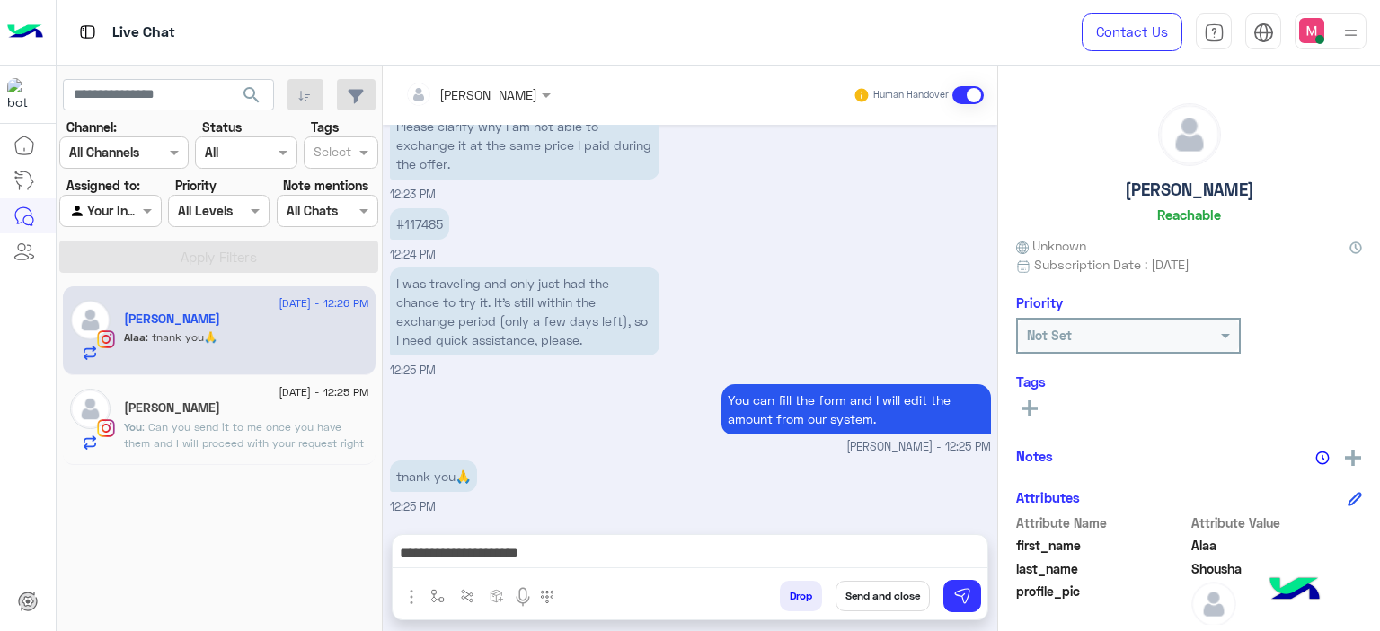
click at [887, 588] on button "Send and close" at bounding box center [882, 596] width 94 height 31
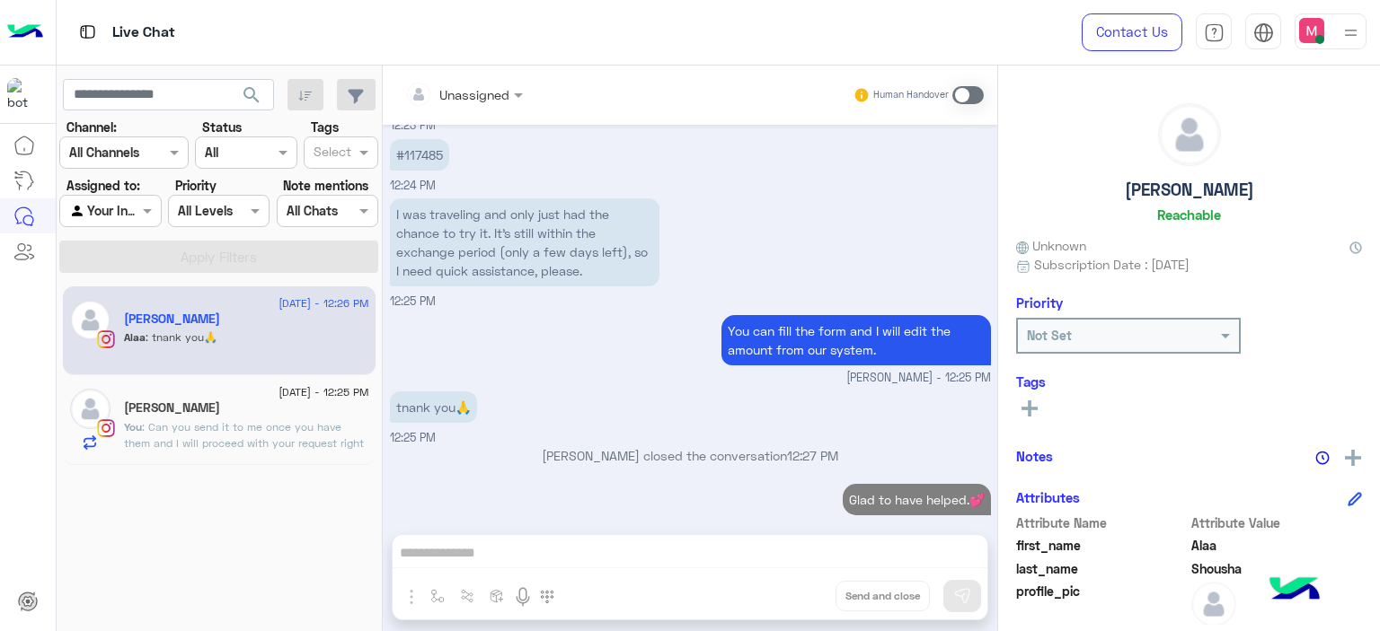
scroll to position [3083, 0]
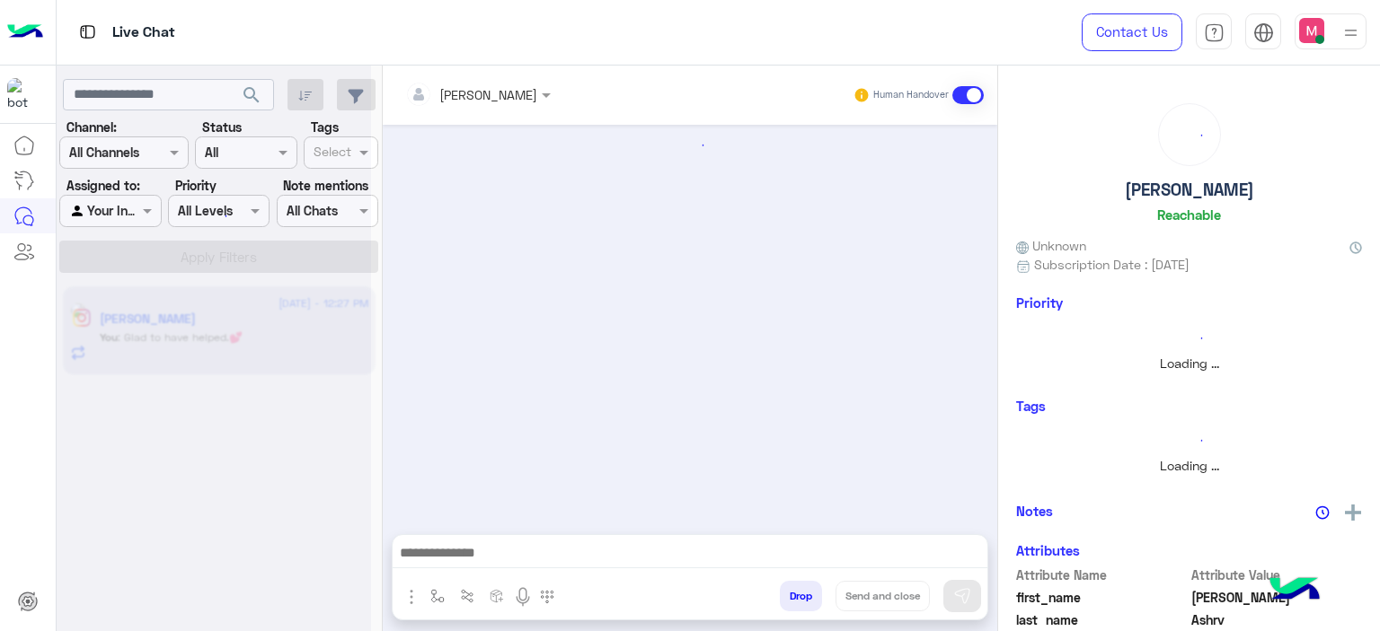
scroll to position [837, 0]
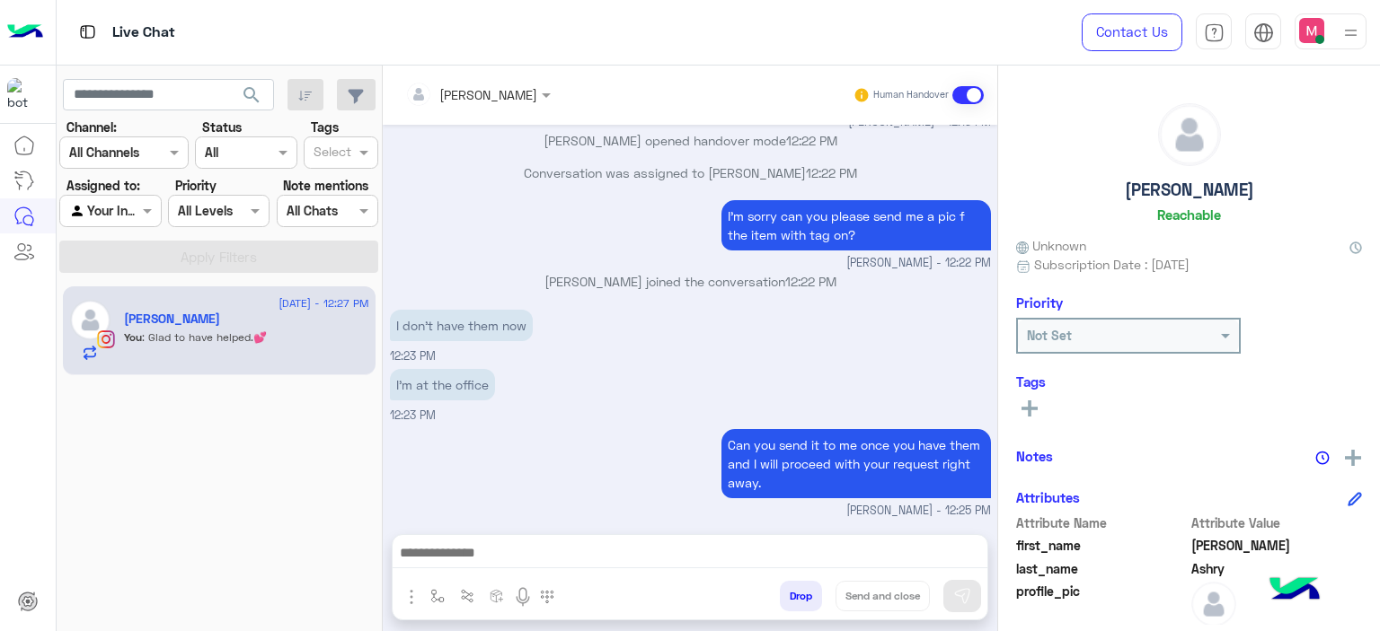
click at [1036, 403] on icon at bounding box center [1029, 409] width 16 height 16
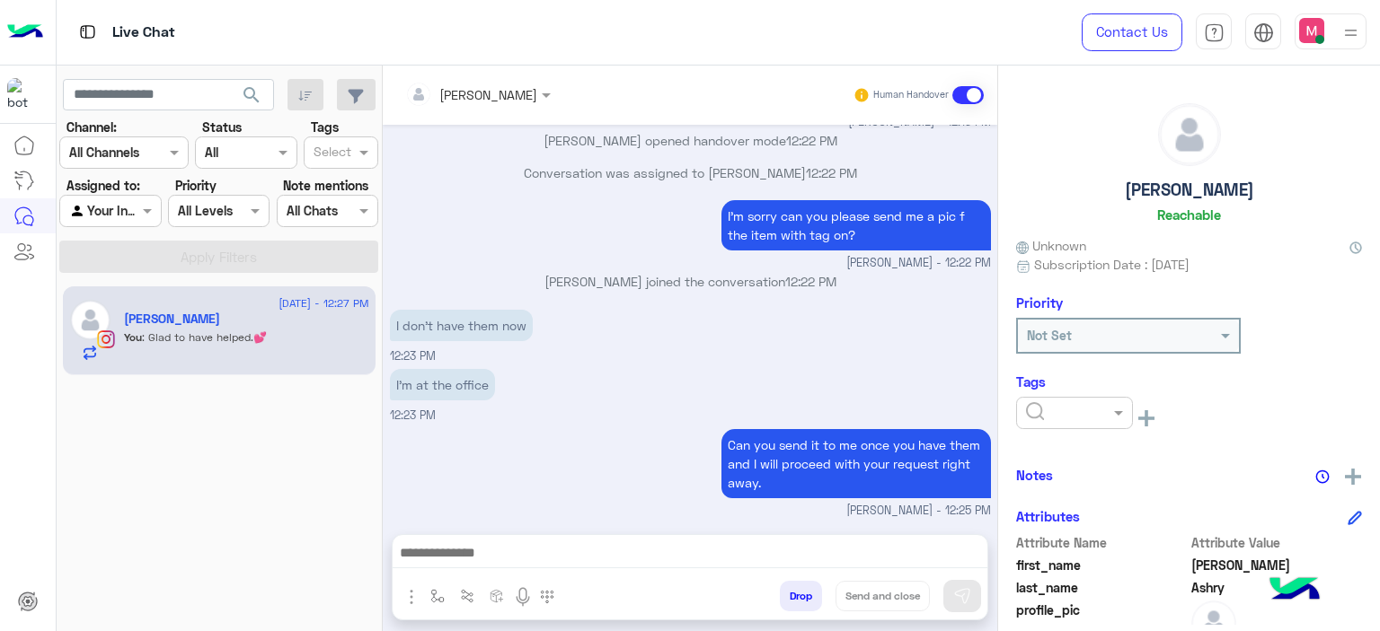
click at [1041, 408] on input "text" at bounding box center [1053, 413] width 55 height 19
click at [1067, 454] on span "Follow up" at bounding box center [1053, 456] width 56 height 15
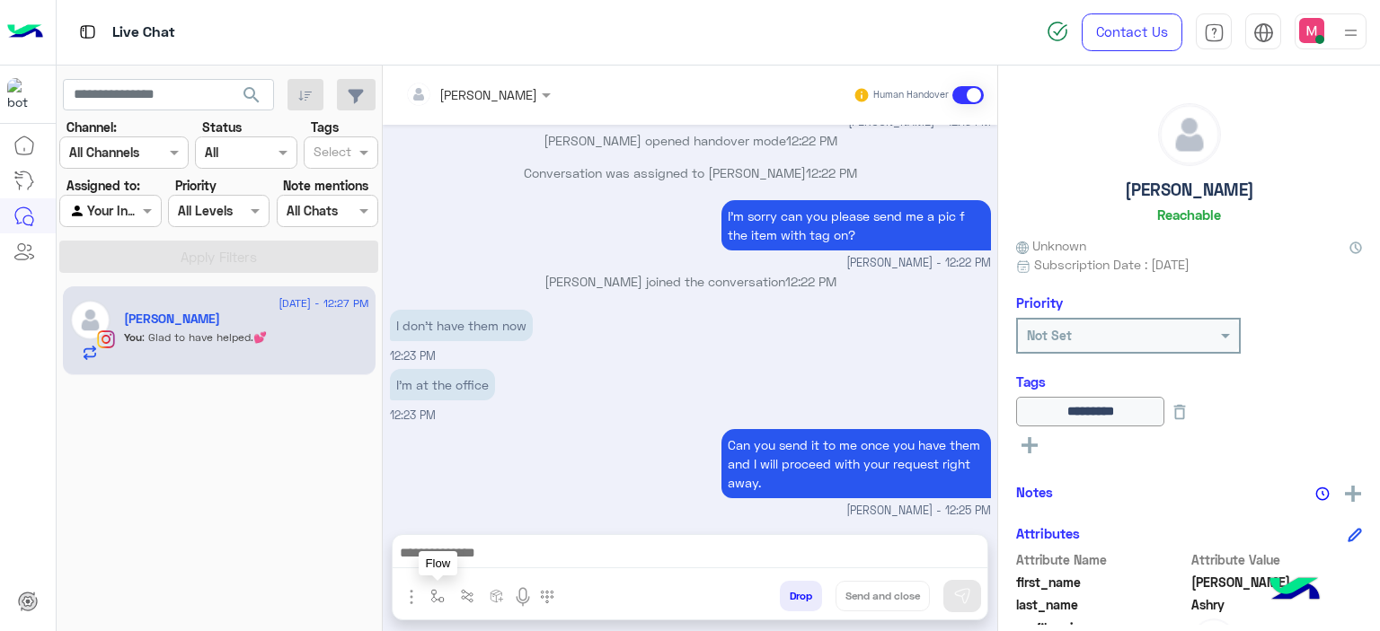
click at [435, 593] on img "button" at bounding box center [437, 596] width 14 height 14
click at [445, 560] on div "enter flow name" at bounding box center [492, 557] width 136 height 32
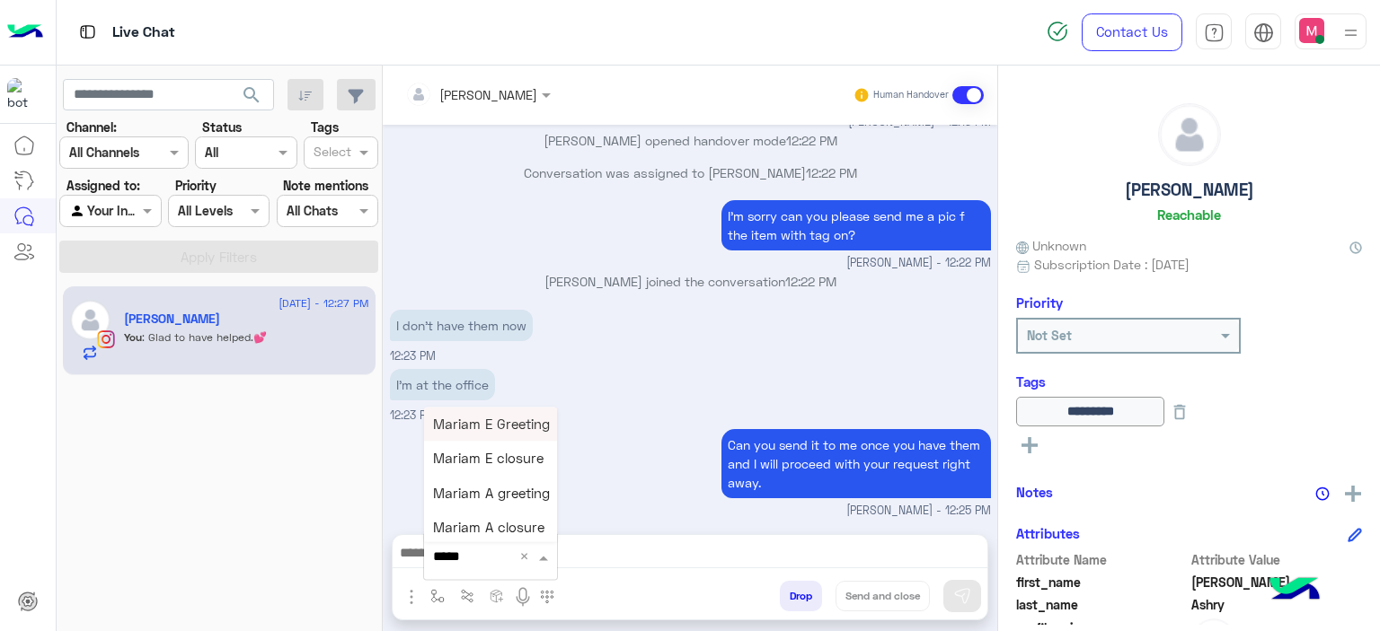
type input "******"
click at [490, 459] on span "Mariam E closure" at bounding box center [488, 459] width 110 height 16
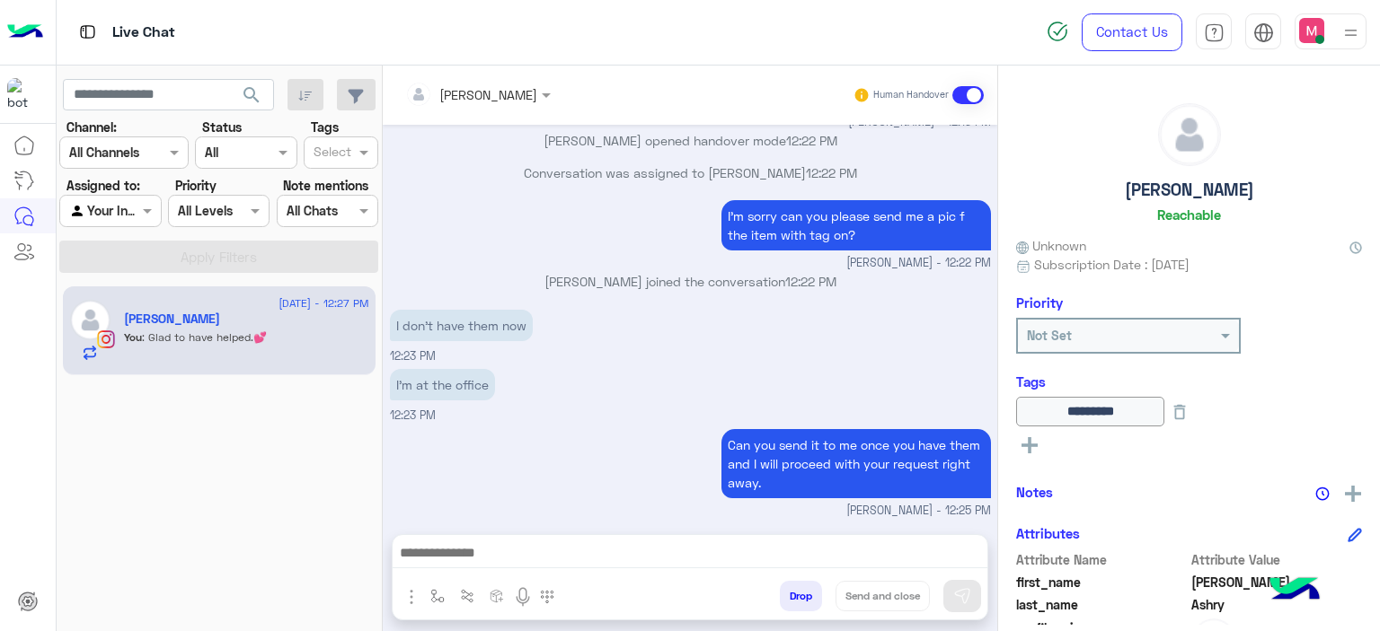
type textarea "**********"
click at [887, 595] on button "Send and close" at bounding box center [882, 596] width 94 height 31
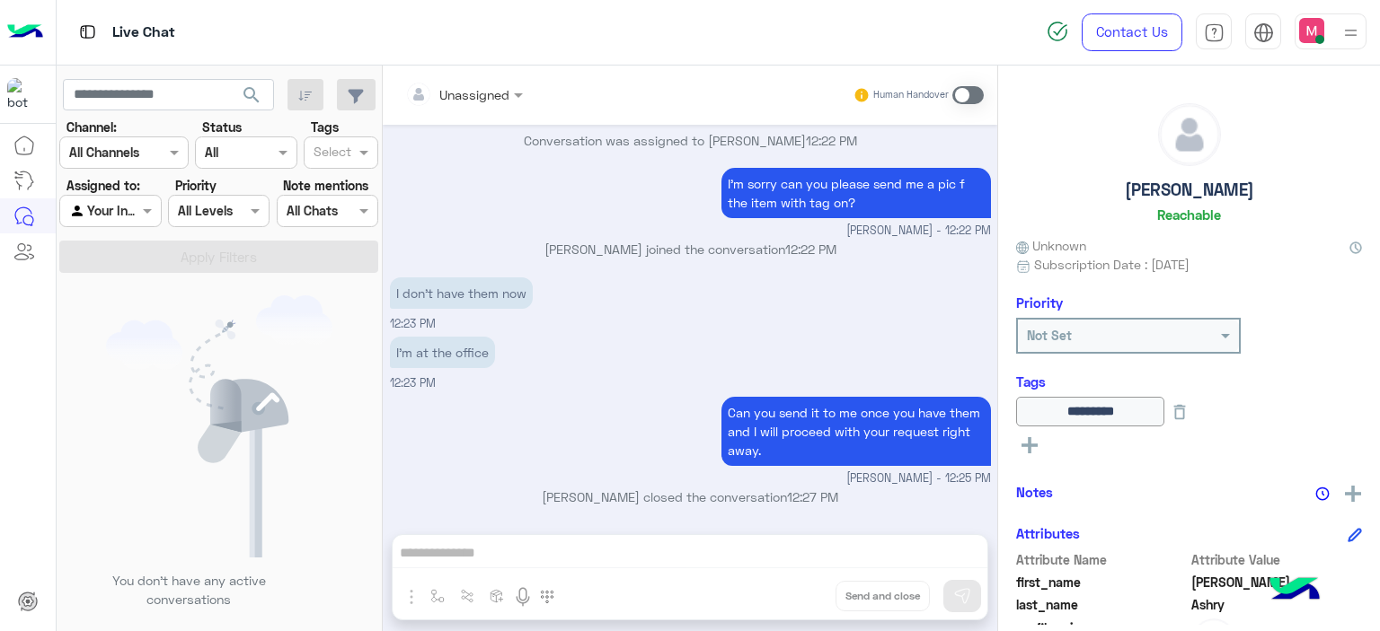
scroll to position [1091, 0]
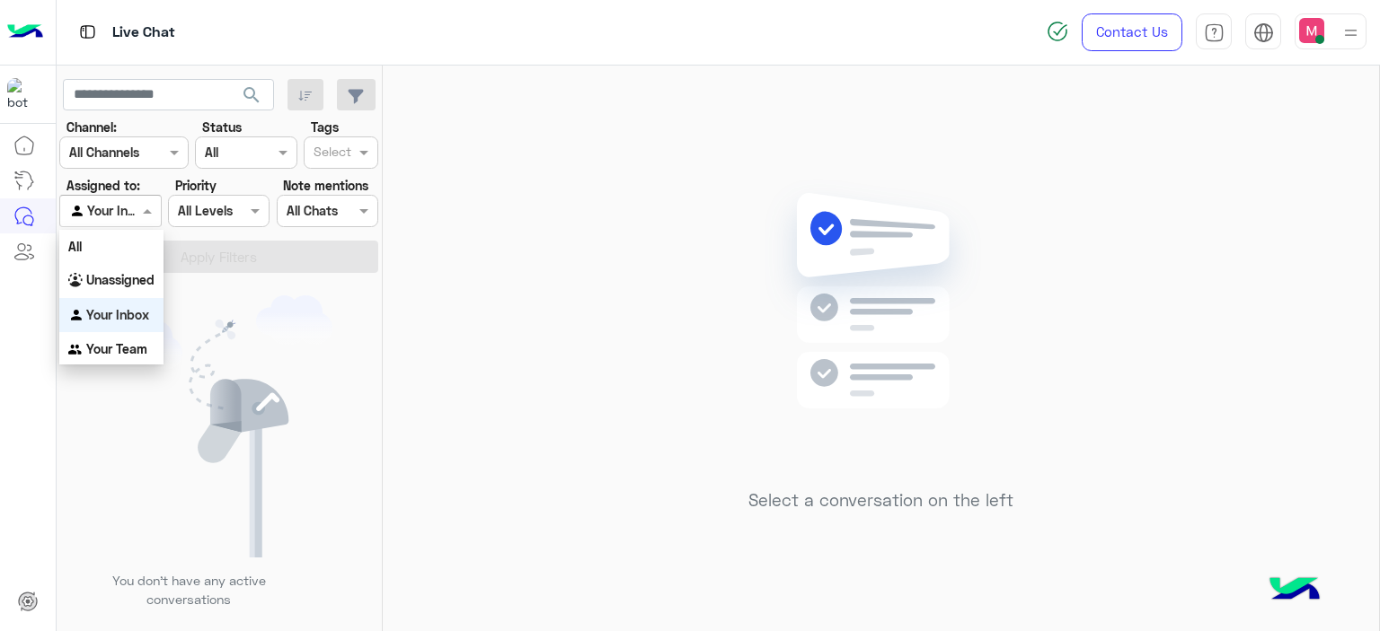
click at [152, 215] on span at bounding box center [149, 210] width 22 height 19
click at [143, 286] on b "Unassigned" at bounding box center [120, 279] width 68 height 15
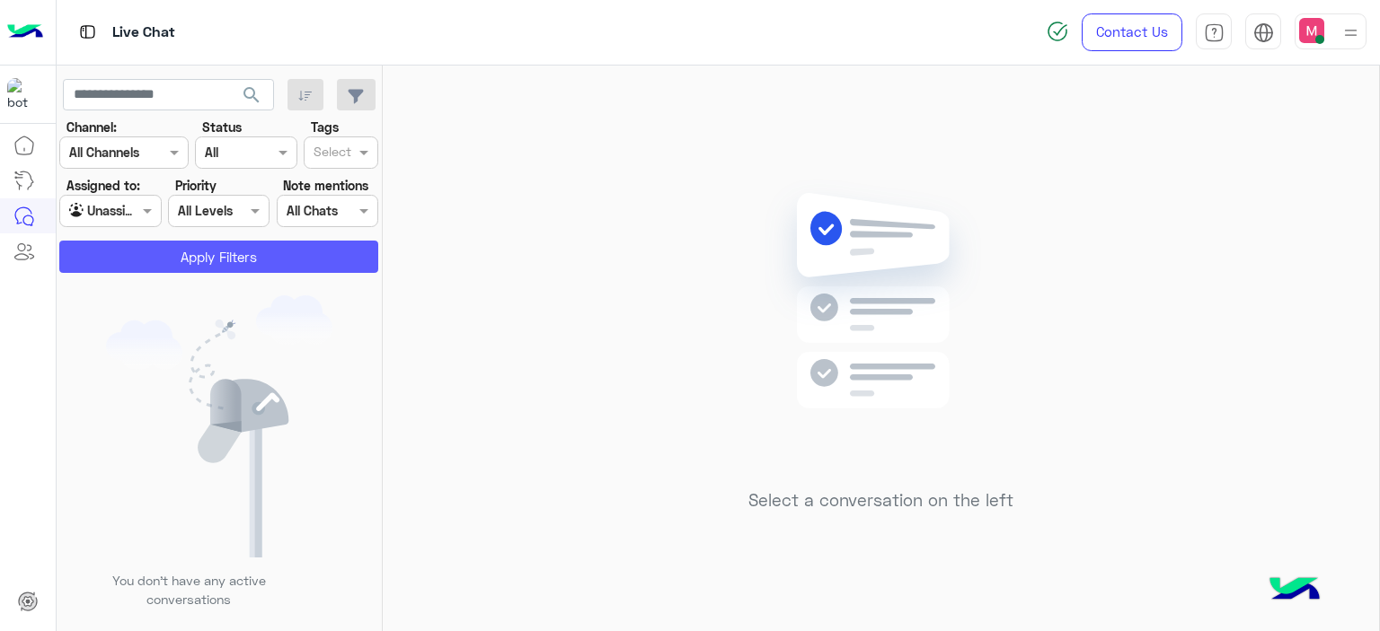
click at [262, 253] on button "Apply Filters" at bounding box center [218, 257] width 319 height 32
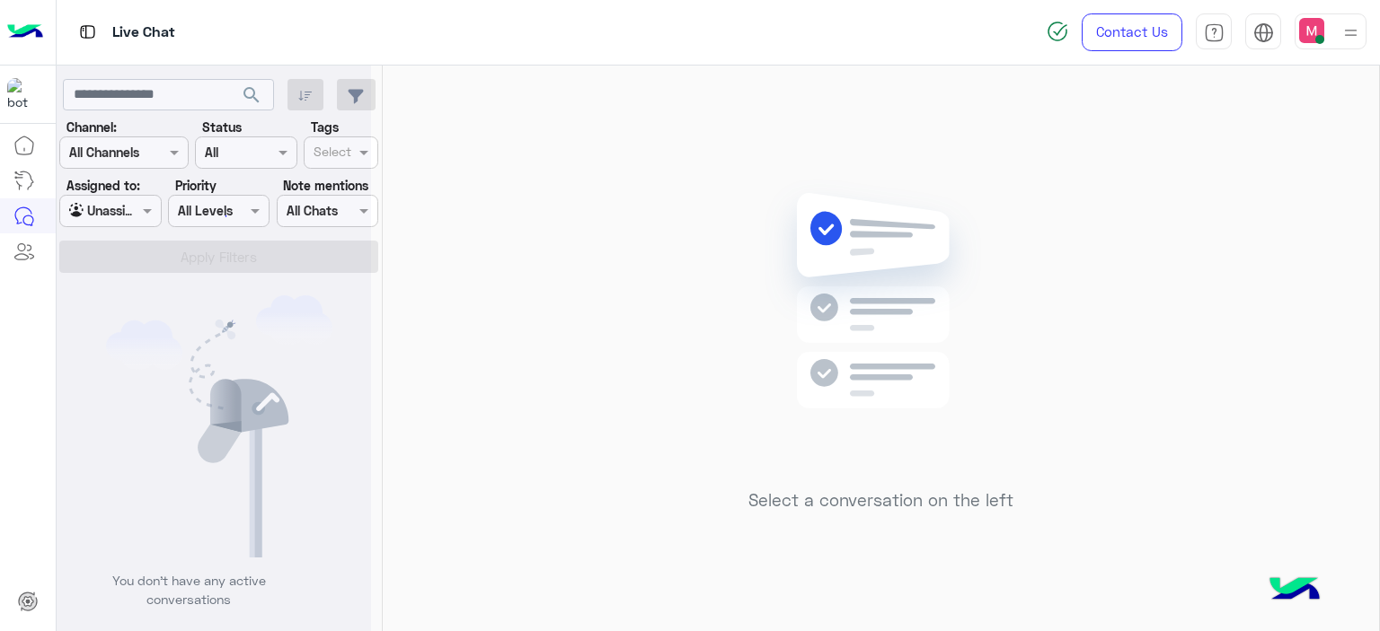
click at [359, 154] on div at bounding box center [214, 322] width 314 height 631
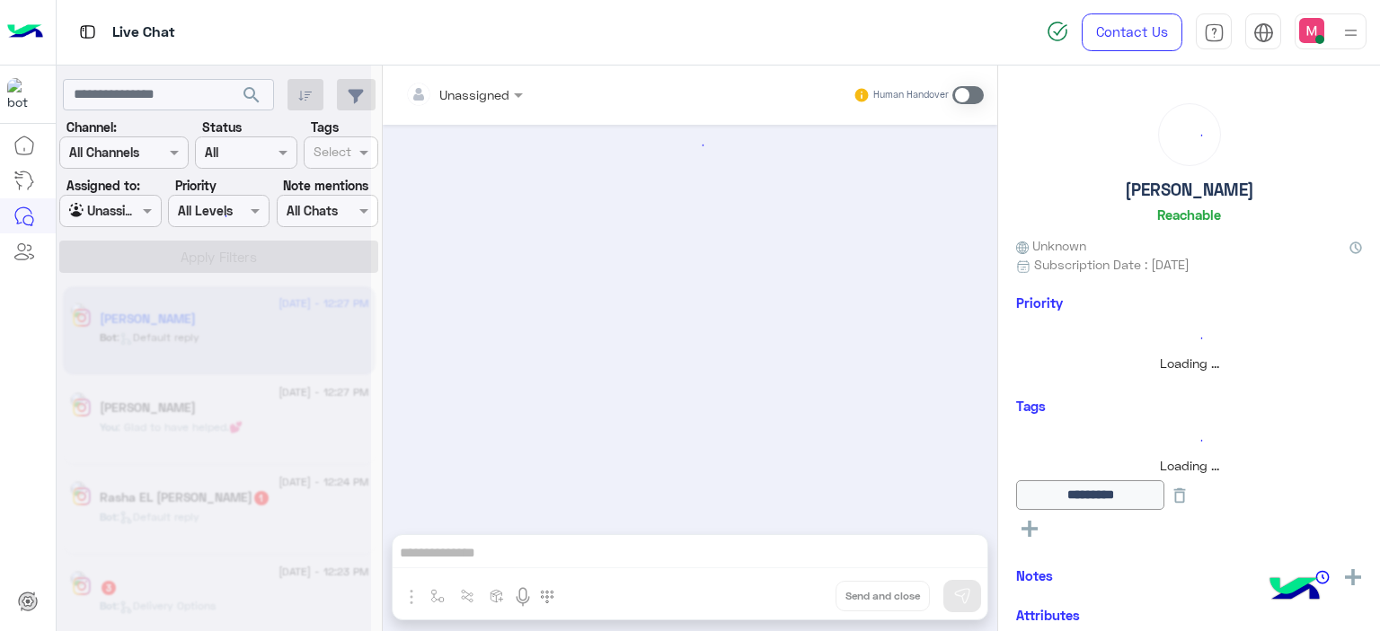
scroll to position [1130, 0]
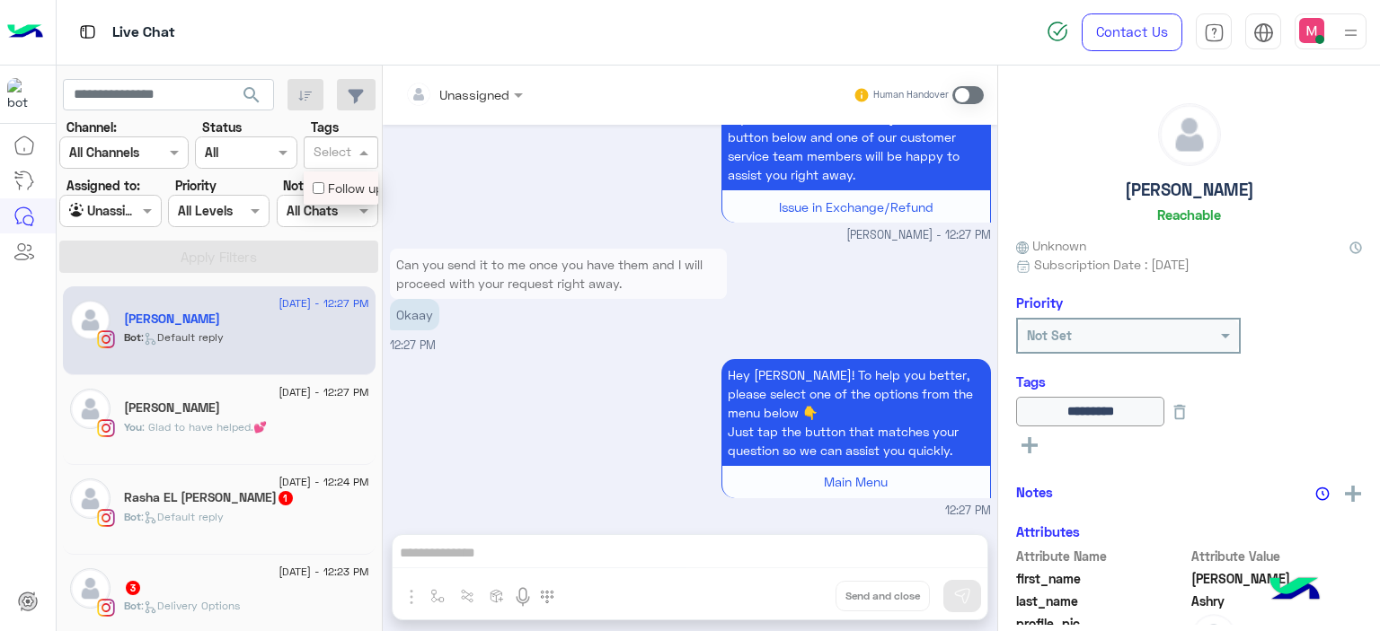
click at [359, 149] on span at bounding box center [366, 152] width 22 height 19
click at [346, 182] on div "Follow up" at bounding box center [341, 188] width 57 height 19
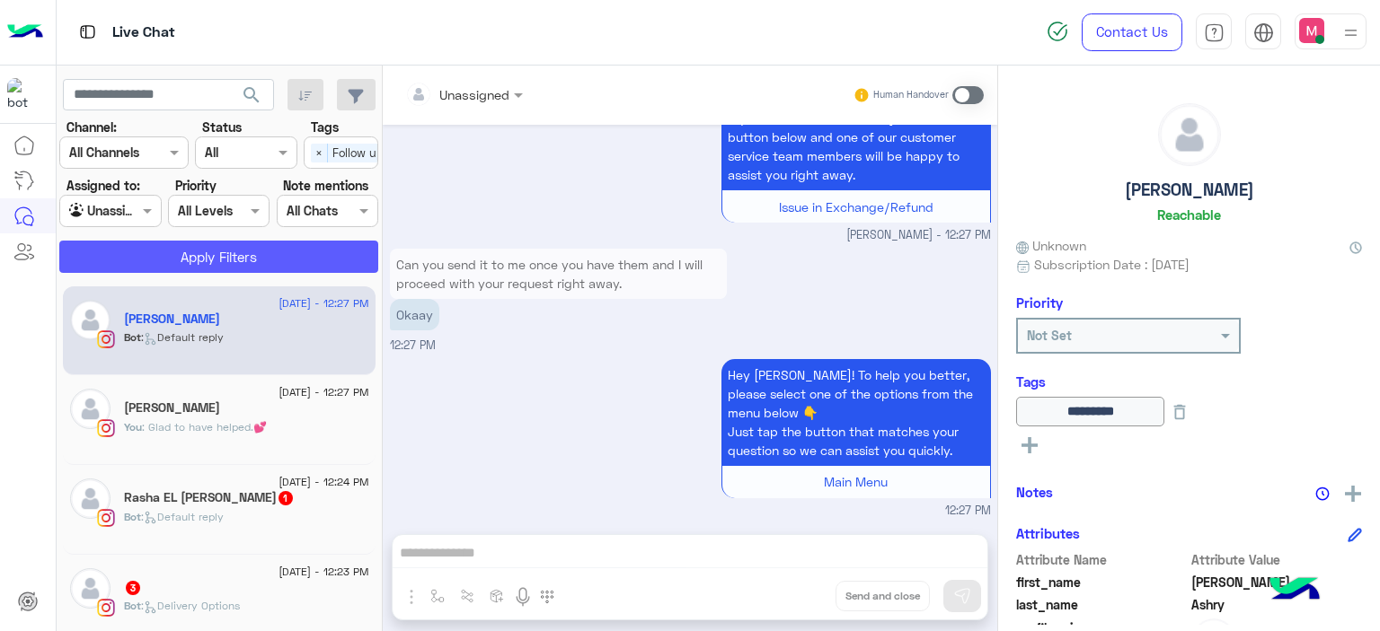
click at [296, 260] on button "Apply Filters" at bounding box center [218, 257] width 319 height 32
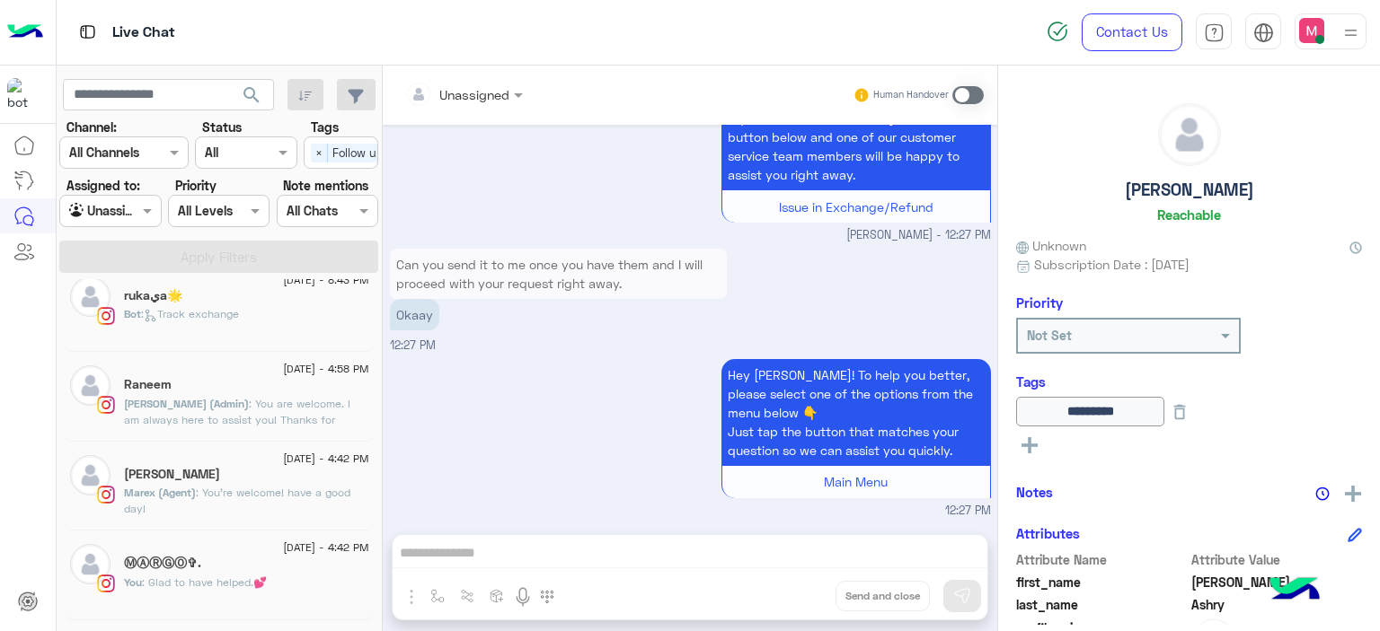
scroll to position [648, 0]
click at [240, 327] on div "Bot : Track exchange" at bounding box center [246, 322] width 245 height 31
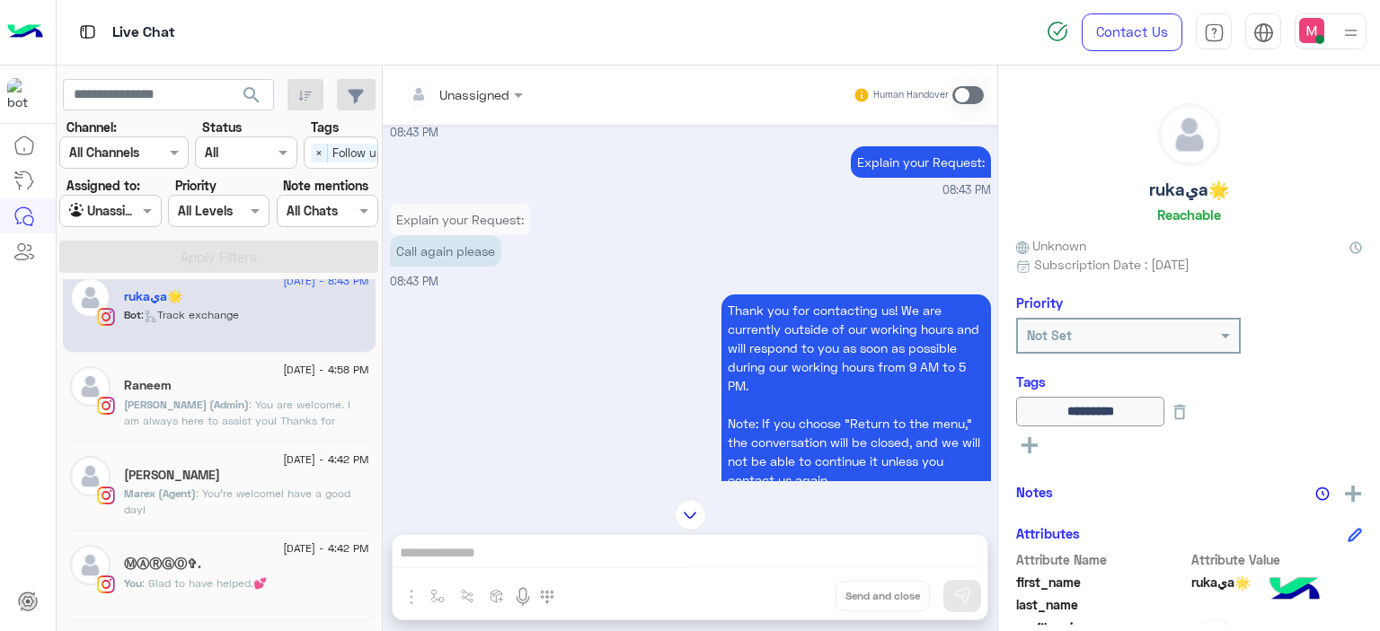
scroll to position [6022, 0]
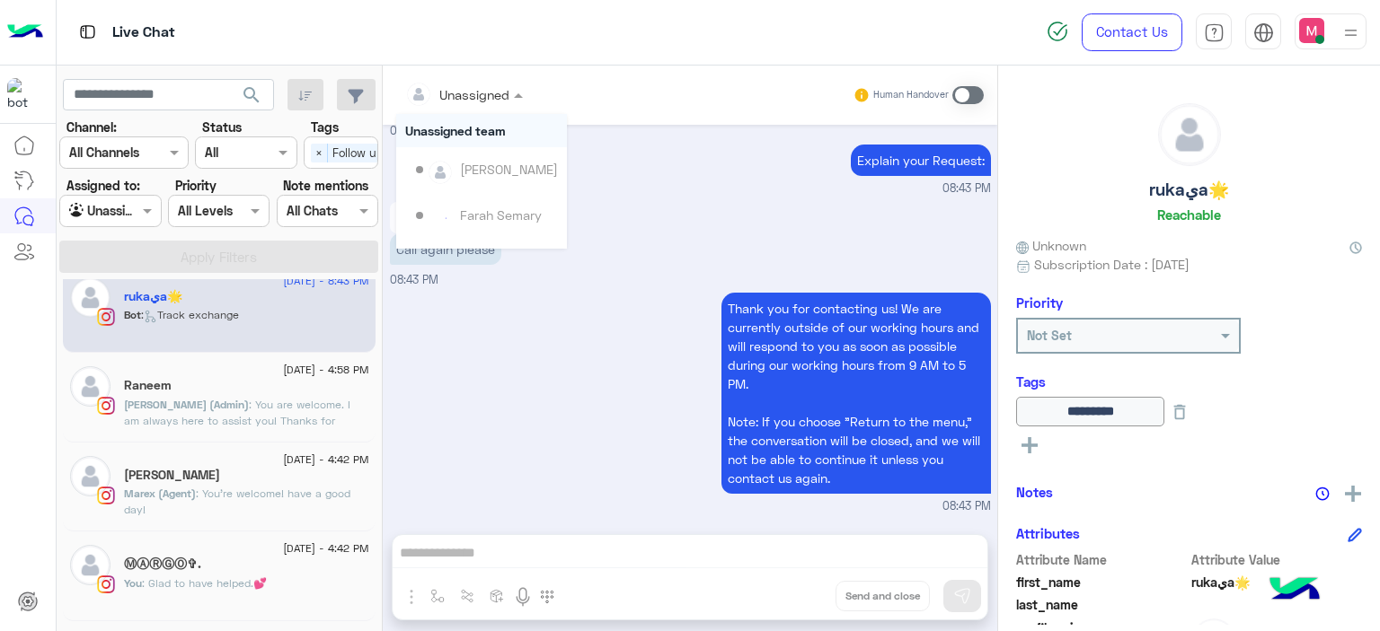
click at [515, 97] on span at bounding box center [520, 94] width 22 height 19
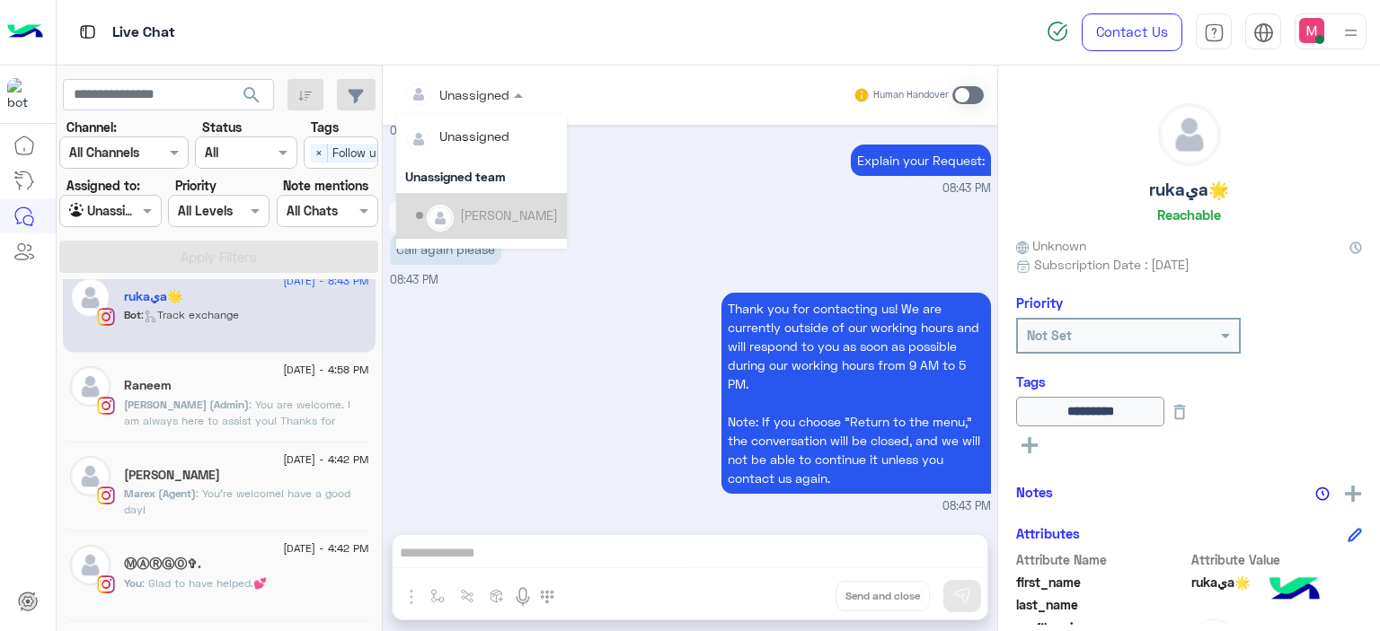
scroll to position [364, 0]
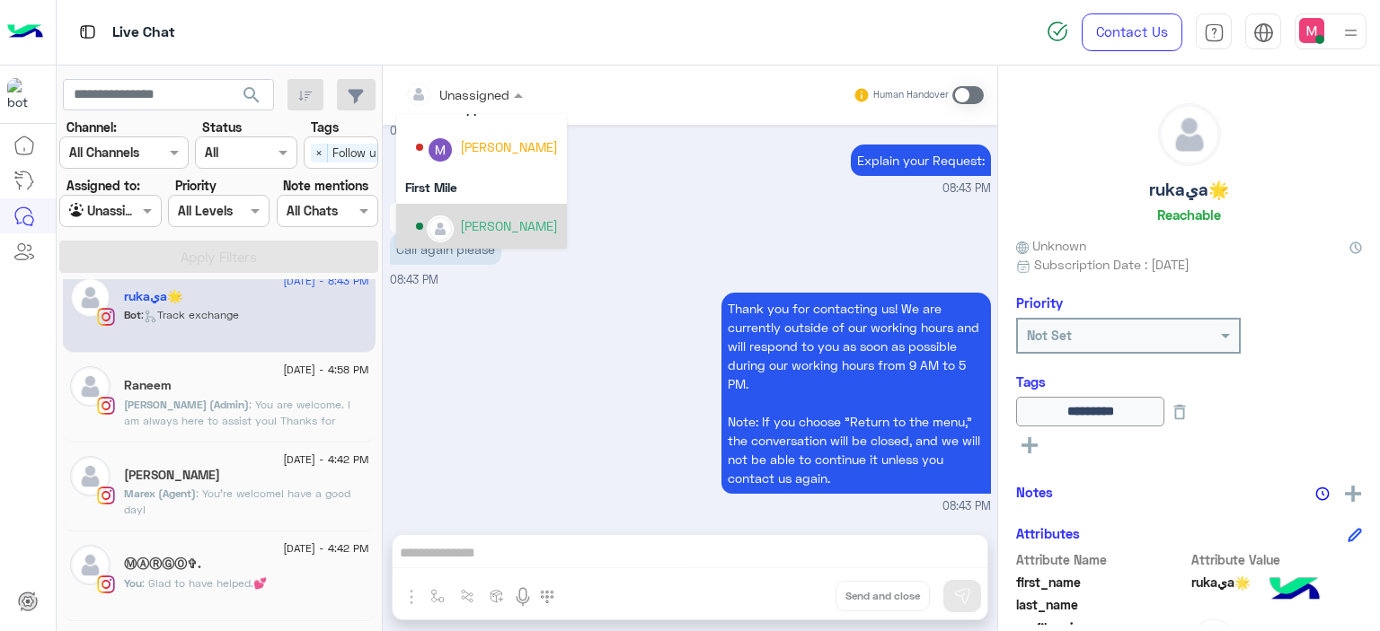
click at [496, 229] on div "[PERSON_NAME]" at bounding box center [509, 225] width 98 height 19
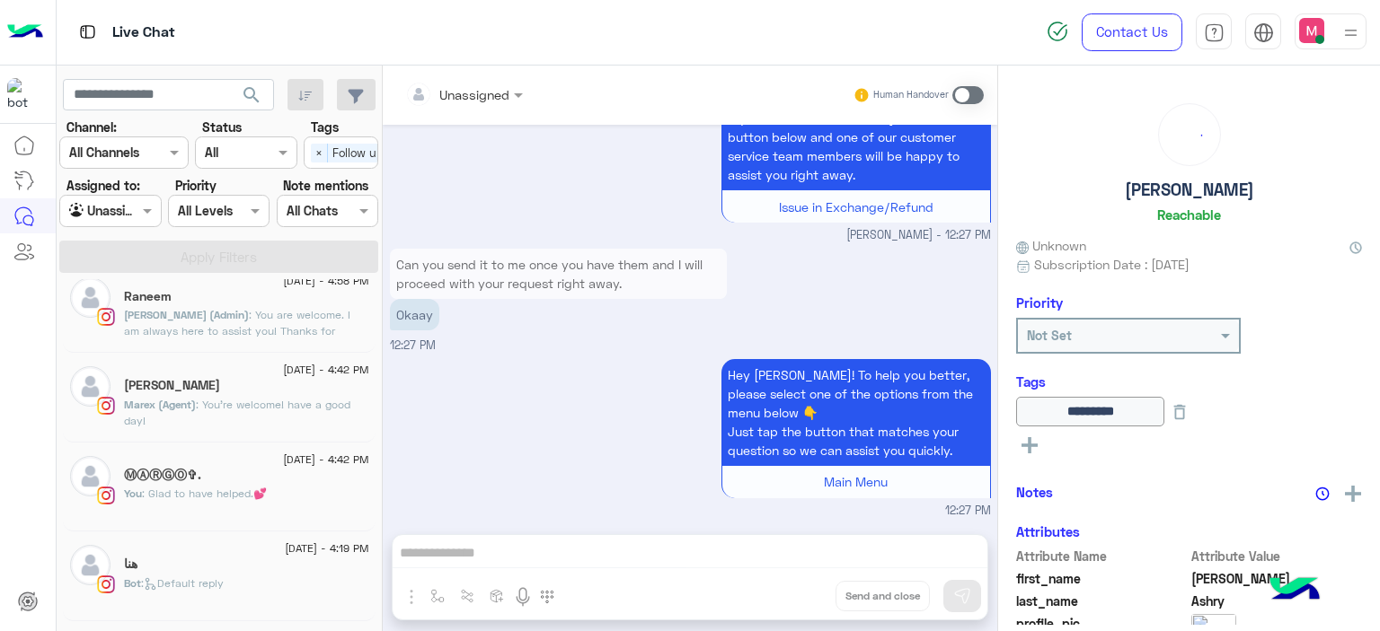
scroll to position [648, 0]
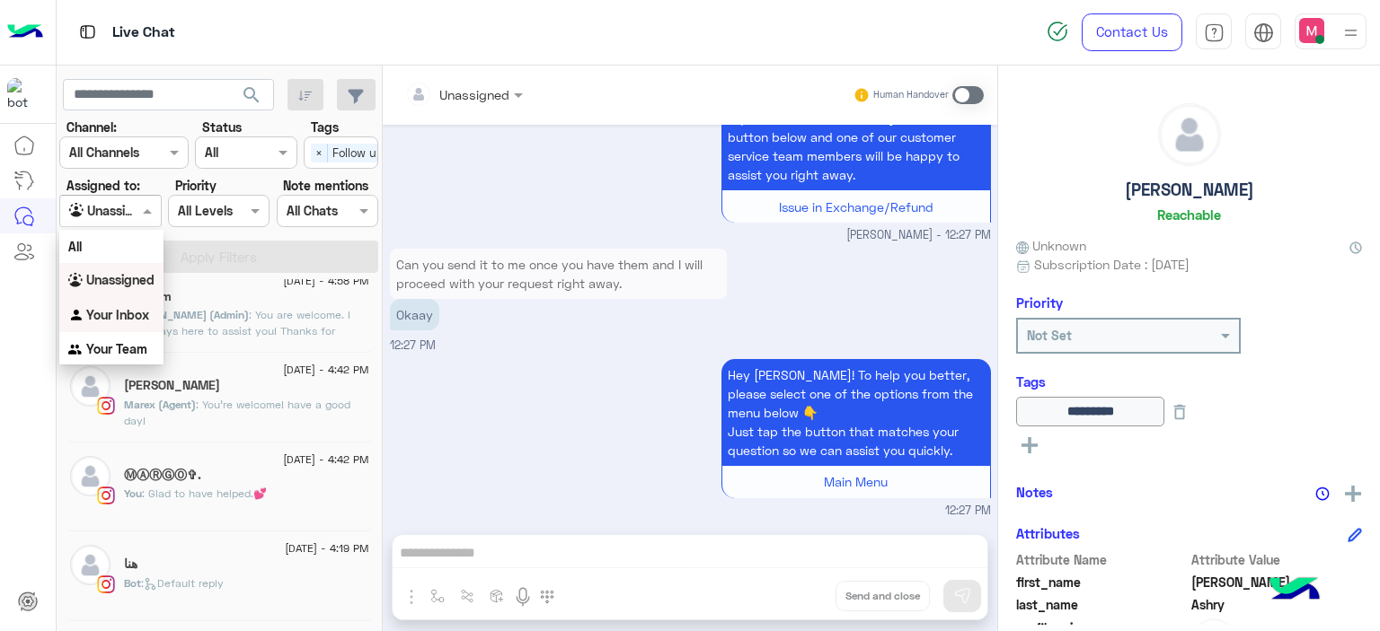
drag, startPoint x: 144, startPoint y: 211, endPoint x: 136, endPoint y: 316, distance: 105.4
click at [136, 316] on body "Live Chat Contact Us Help Center عربي English search Channel: Channel All Chann…" at bounding box center [690, 315] width 1380 height 631
drag, startPoint x: 136, startPoint y: 316, endPoint x: 148, endPoint y: 308, distance: 14.9
click at [148, 308] on b "Your Inbox" at bounding box center [117, 314] width 63 height 15
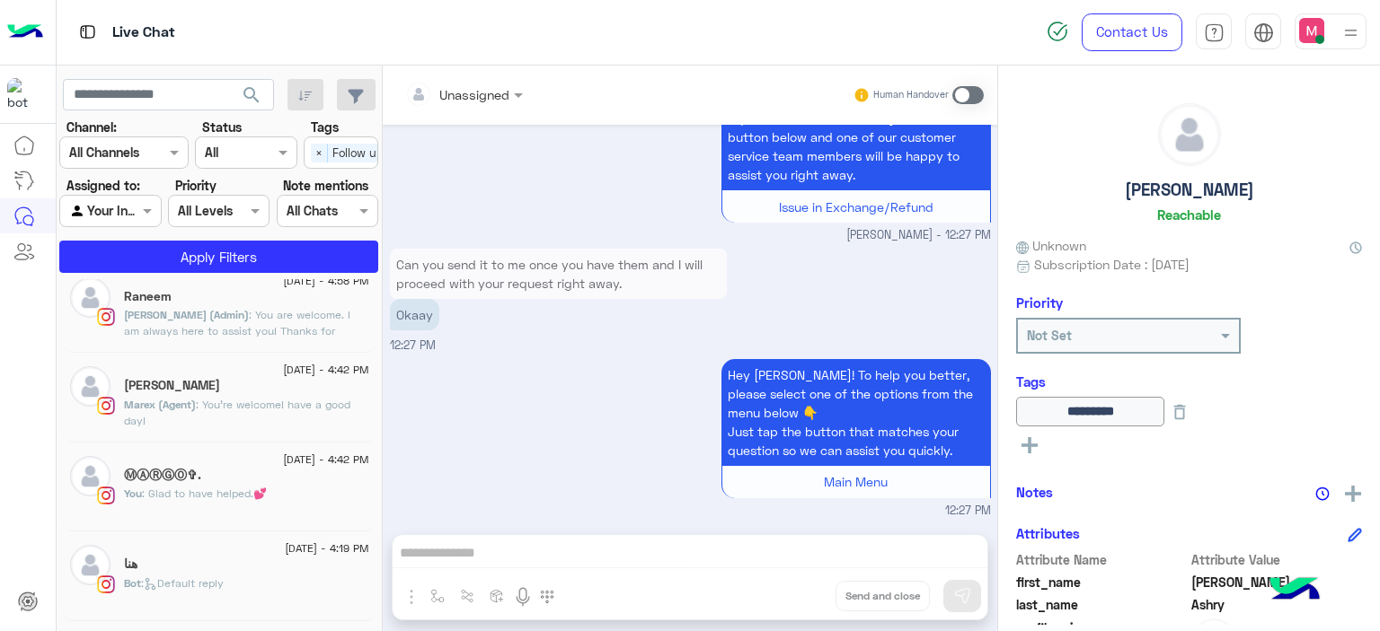
click at [148, 308] on span "[PERSON_NAME] (Admin)" at bounding box center [186, 314] width 125 height 13
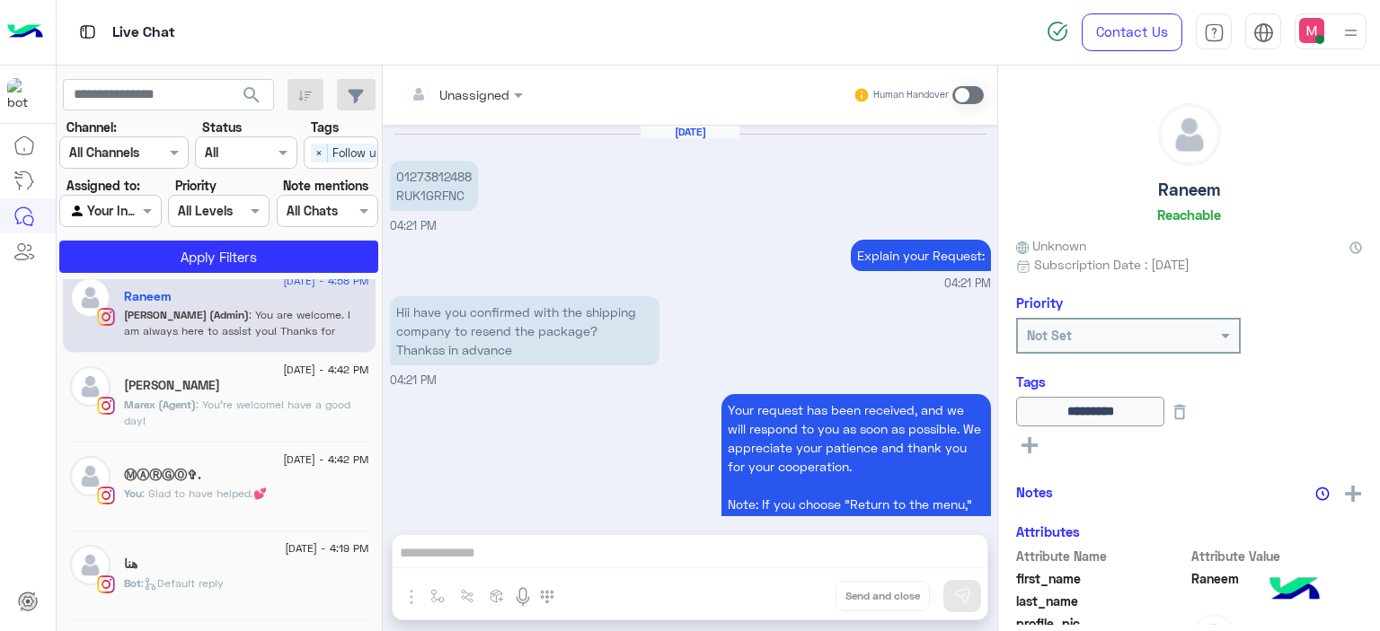
scroll to position [1326, 0]
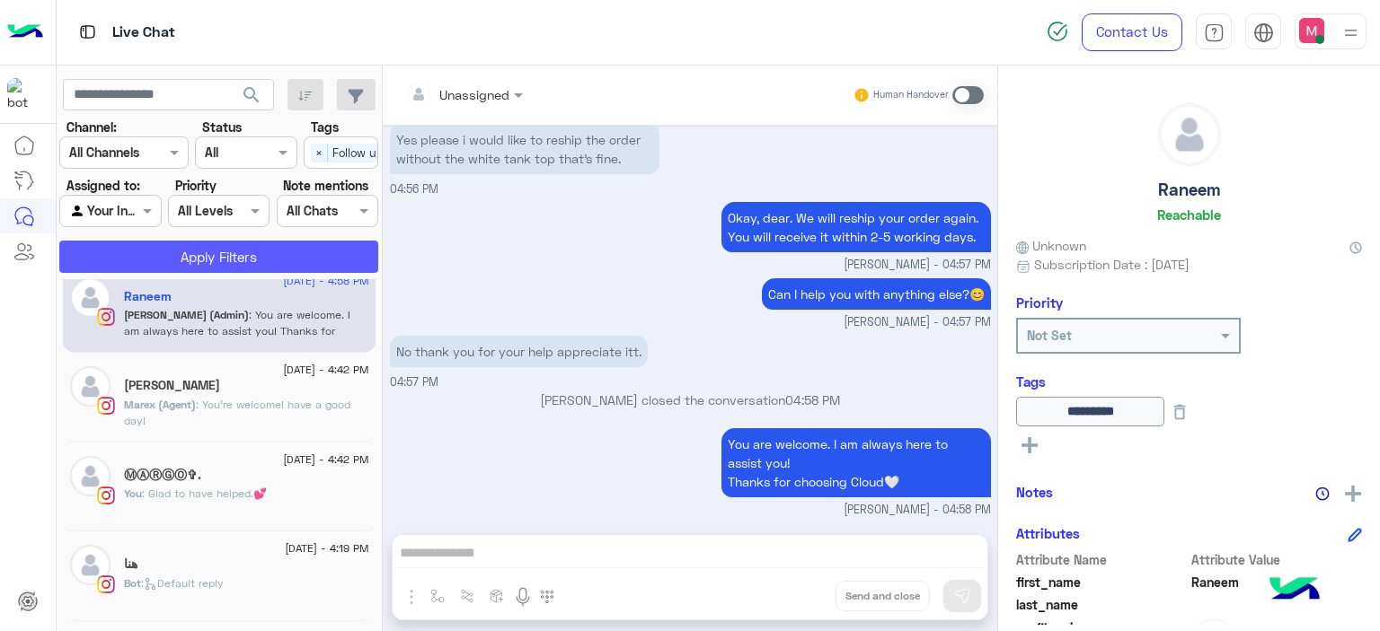
click at [196, 254] on button "Apply Filters" at bounding box center [218, 257] width 319 height 32
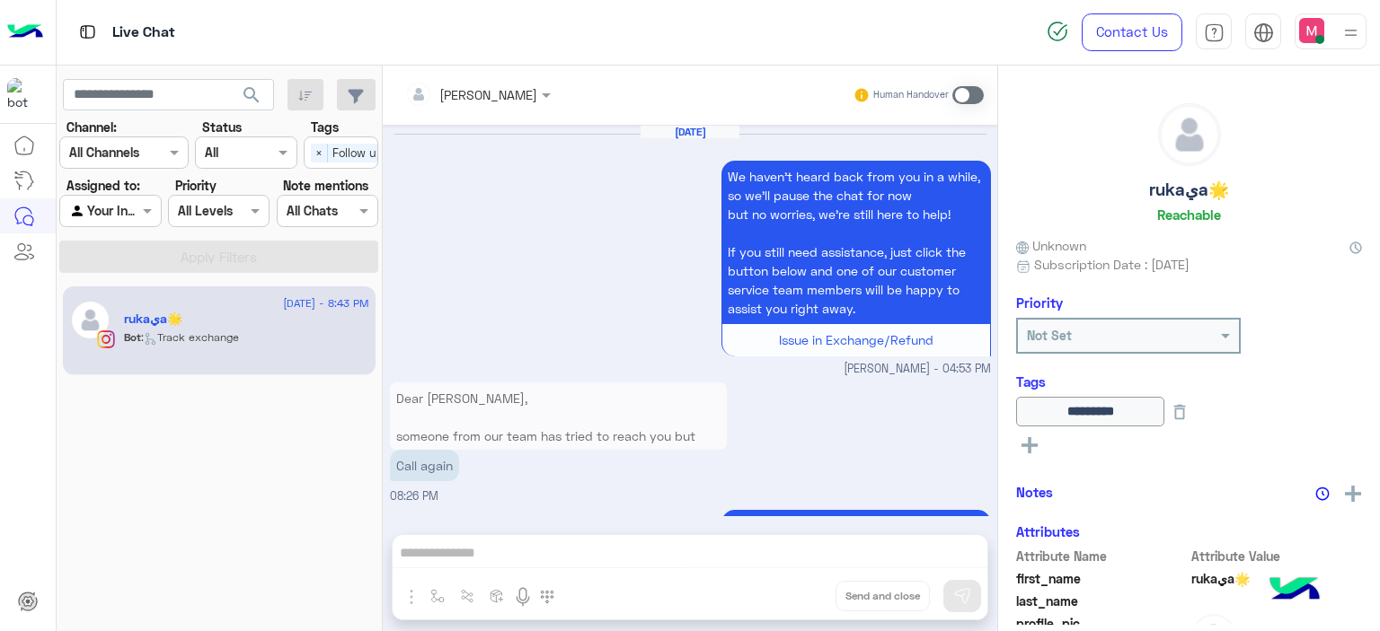
scroll to position [1993, 0]
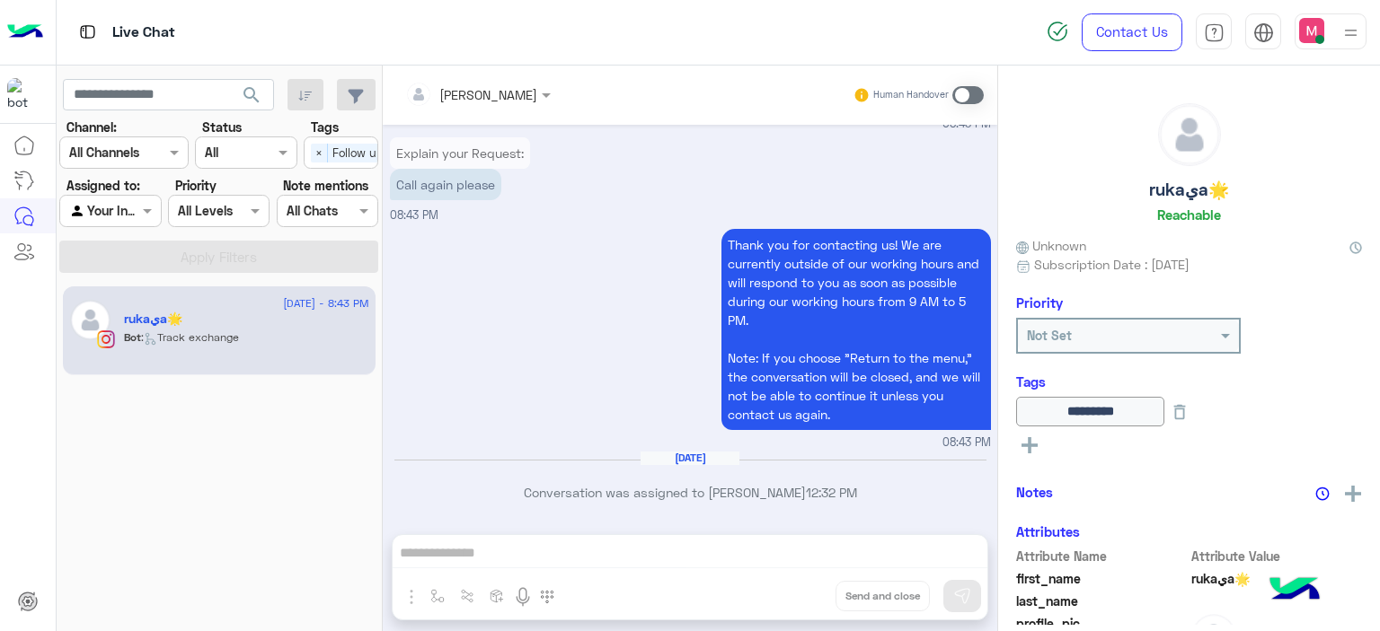
click at [322, 151] on span "×" at bounding box center [319, 153] width 17 height 19
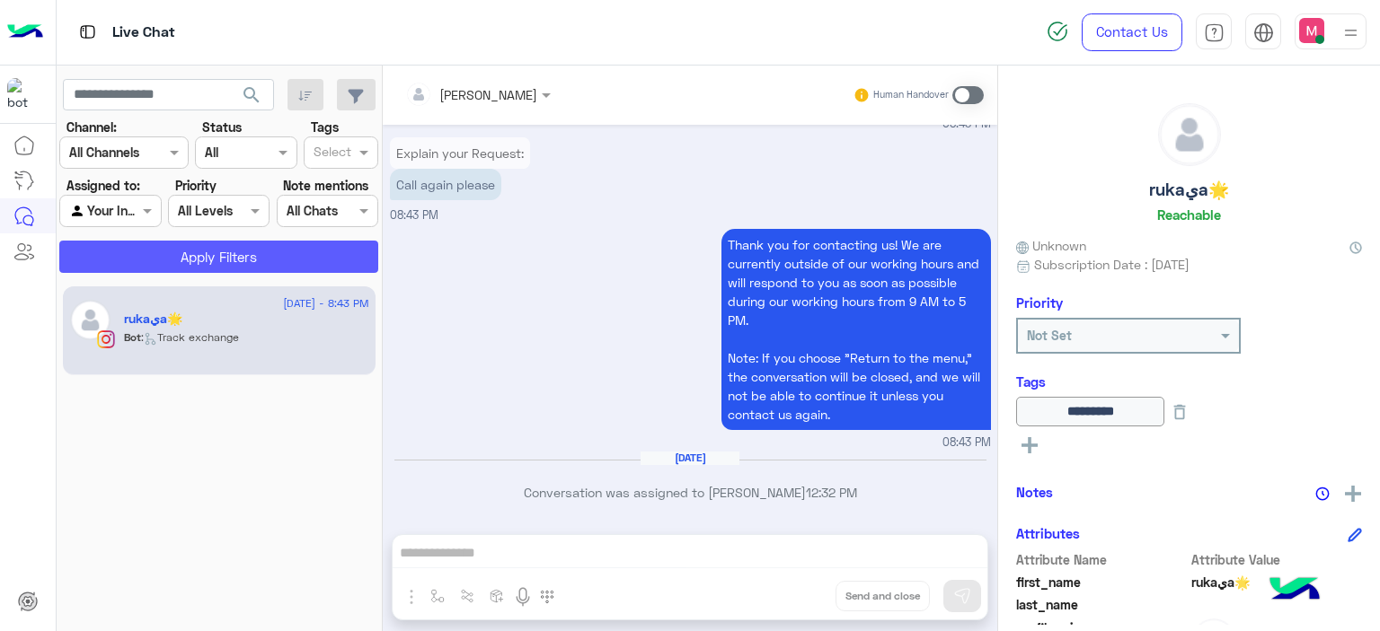
click at [295, 254] on button "Apply Filters" at bounding box center [218, 257] width 319 height 32
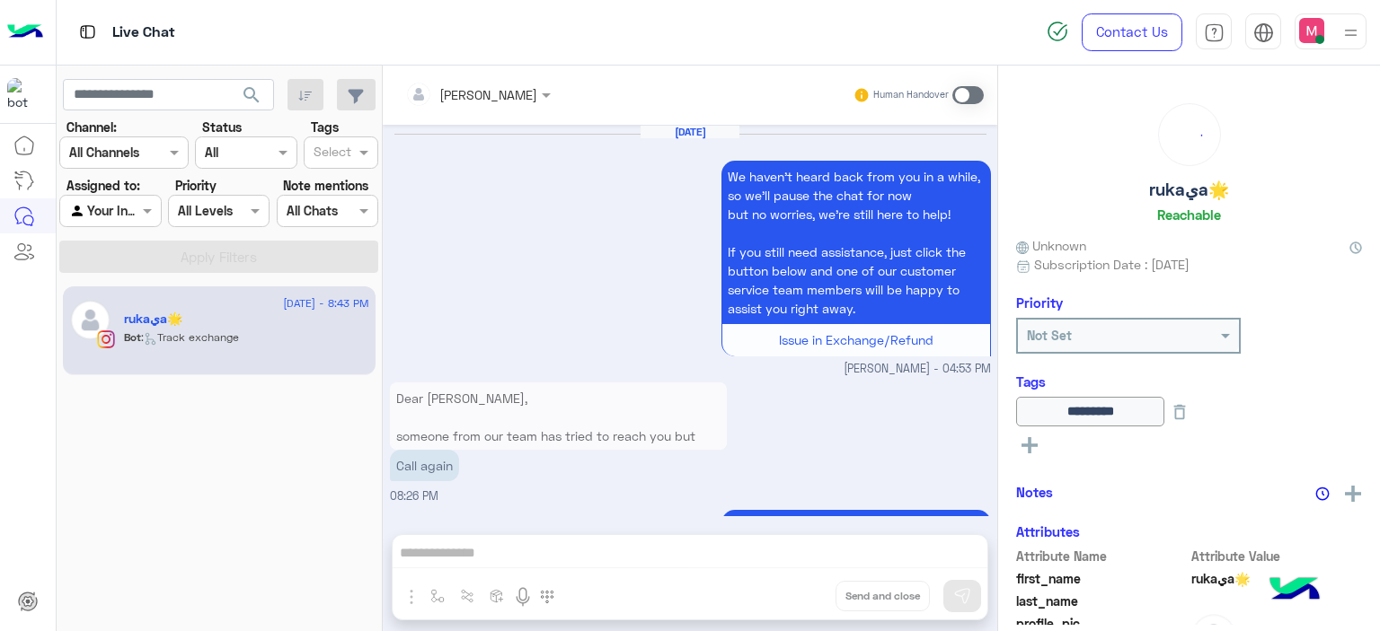
scroll to position [1993, 0]
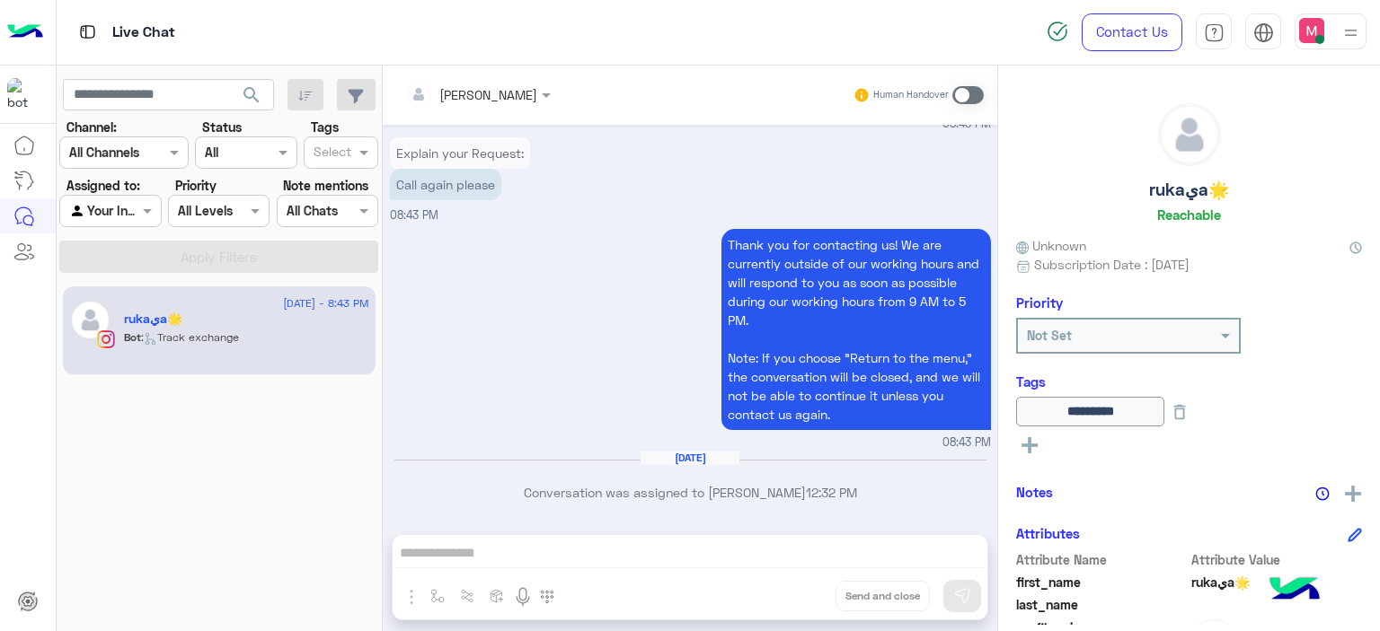
click at [974, 87] on span at bounding box center [967, 95] width 31 height 18
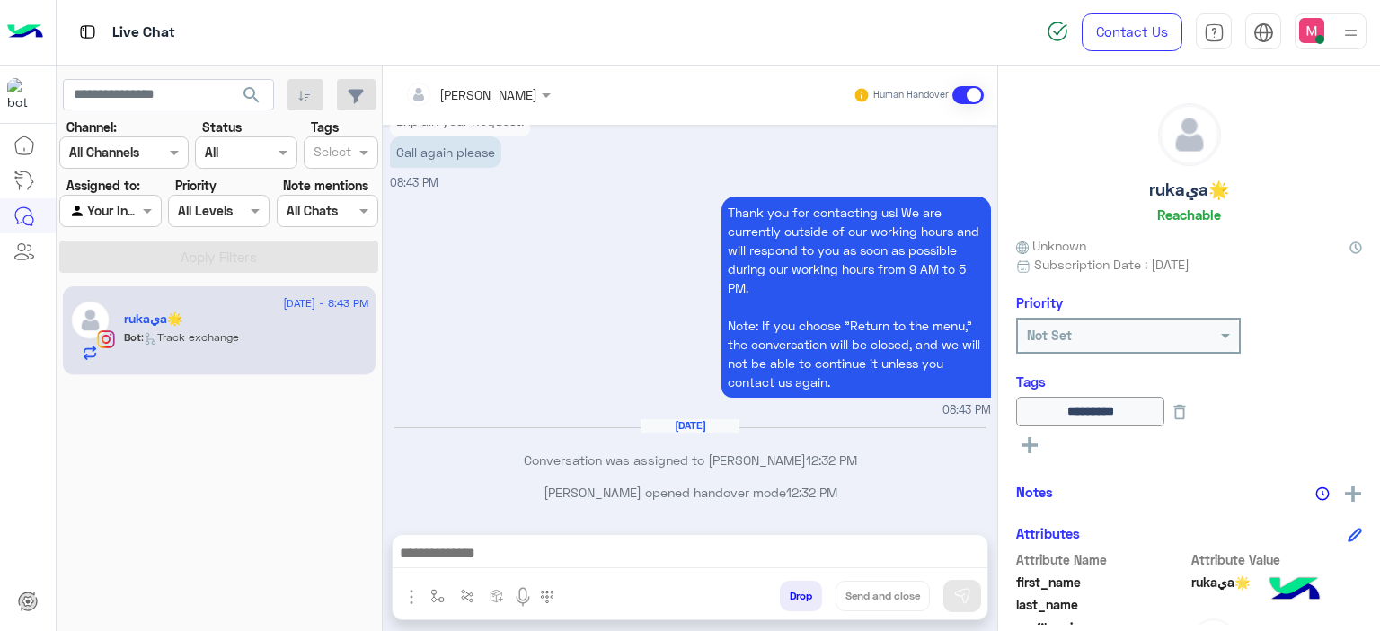
scroll to position [2025, 0]
click at [438, 586] on button "button" at bounding box center [438, 596] width 30 height 30
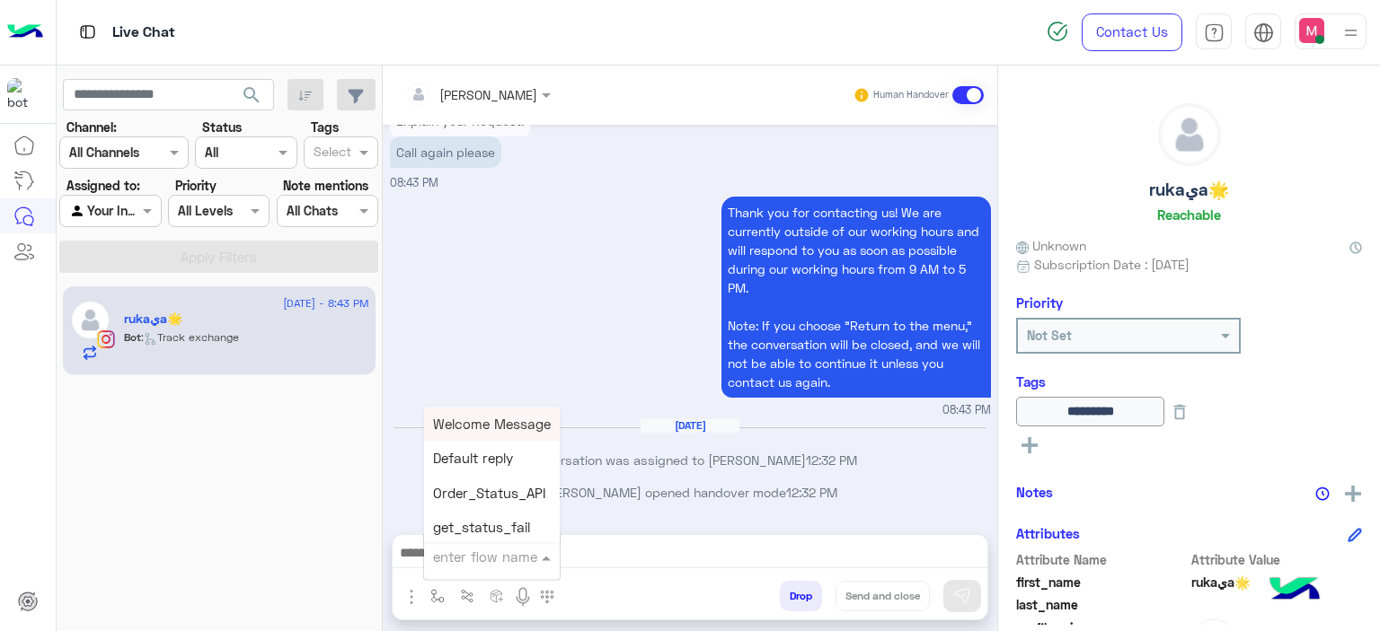
click at [463, 551] on input "text" at bounding box center [470, 557] width 74 height 21
type input "*****"
click at [517, 412] on div "Mariam E Greeting" at bounding box center [490, 424] width 133 height 35
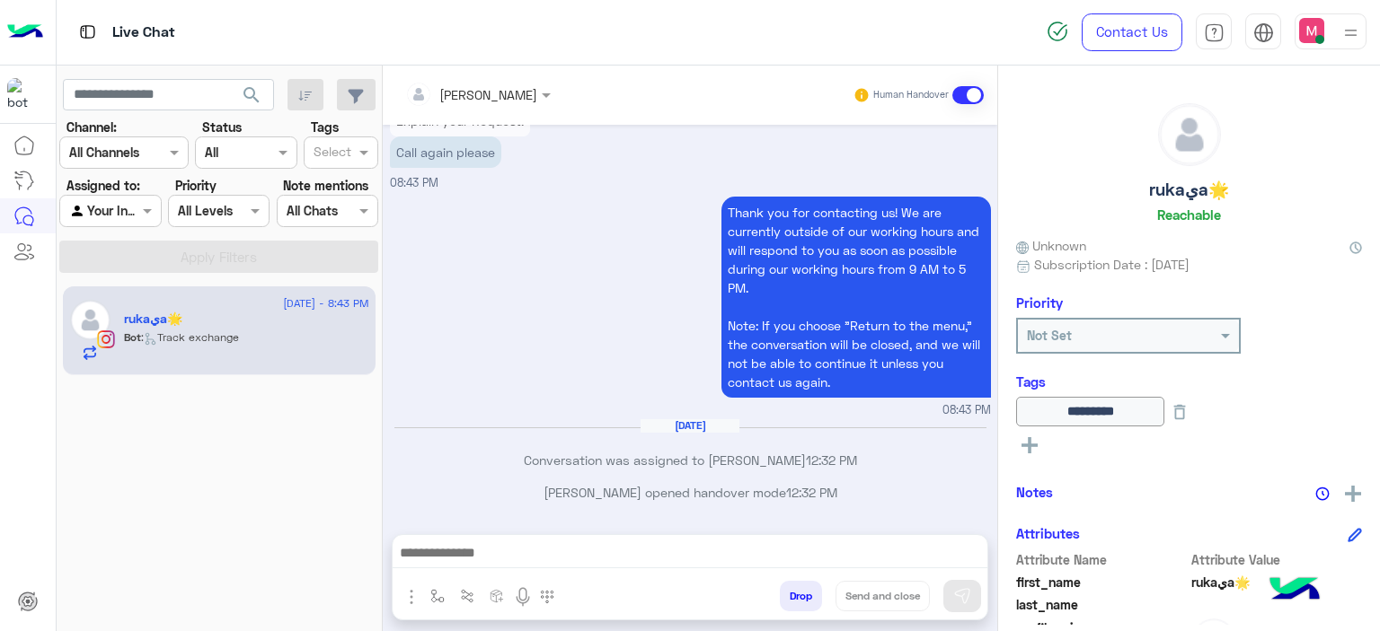
type textarea "**********"
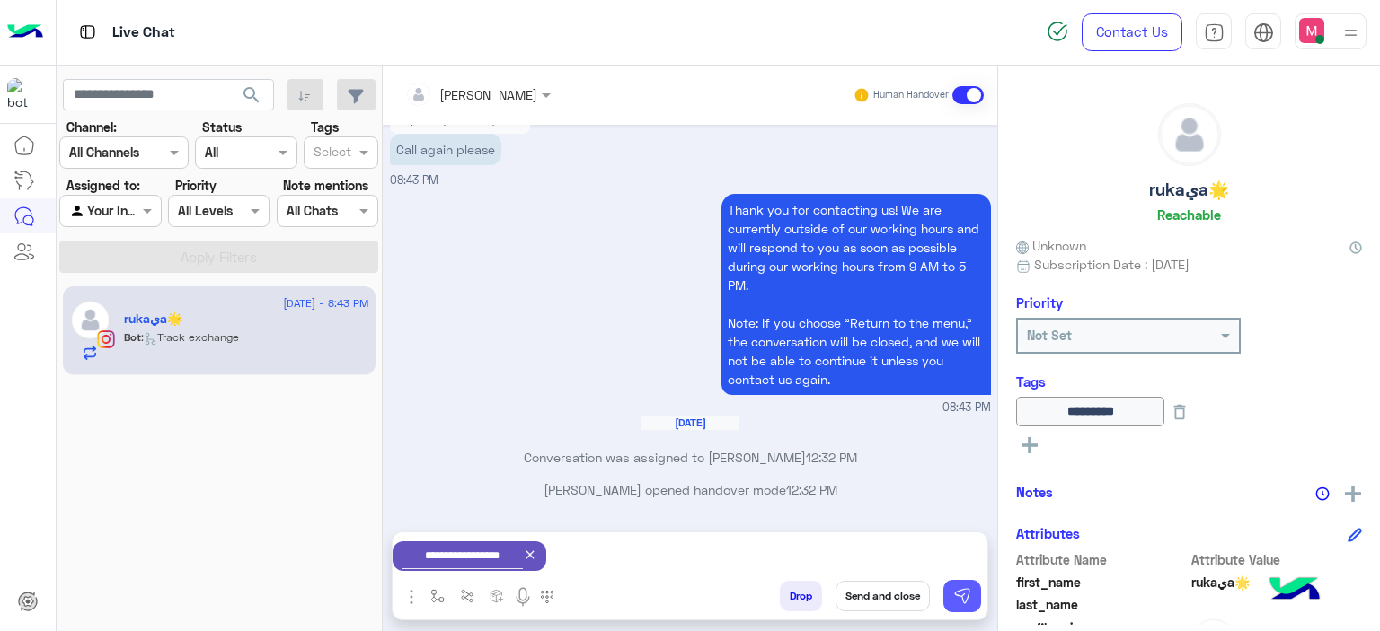
click at [958, 596] on img at bounding box center [962, 596] width 18 height 18
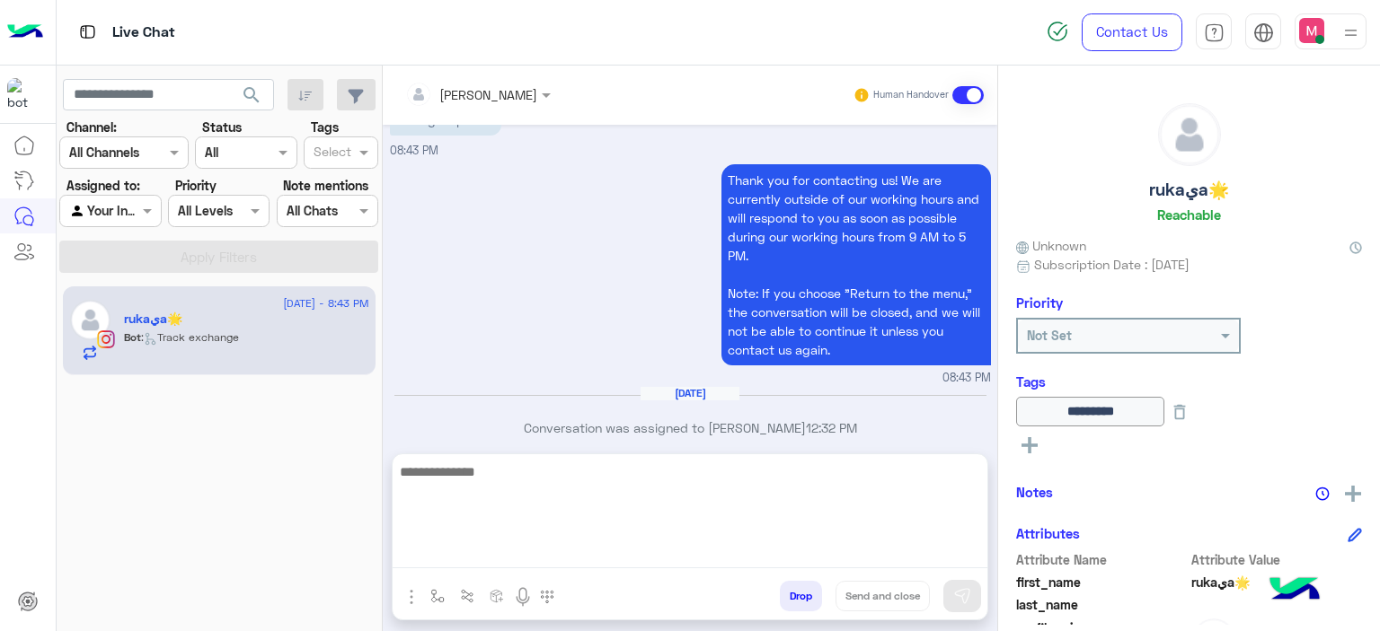
scroll to position [2157, 0]
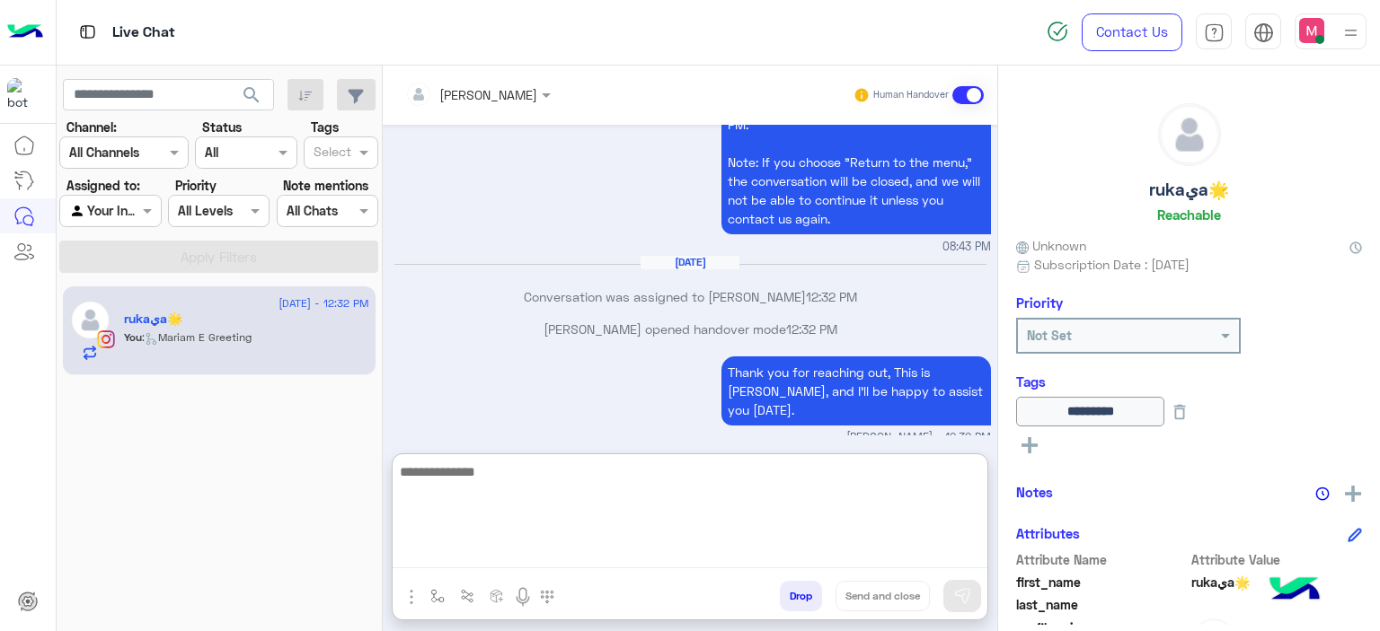
click at [550, 560] on textarea at bounding box center [690, 515] width 595 height 108
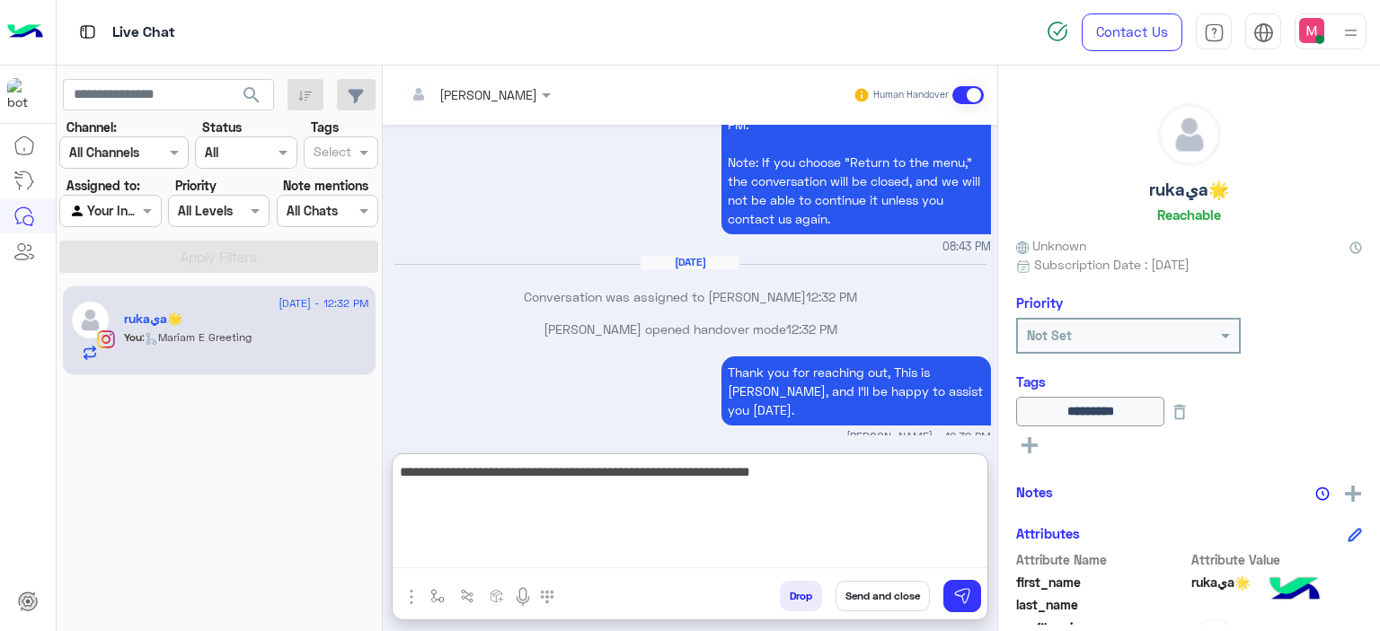
type textarea "**********"
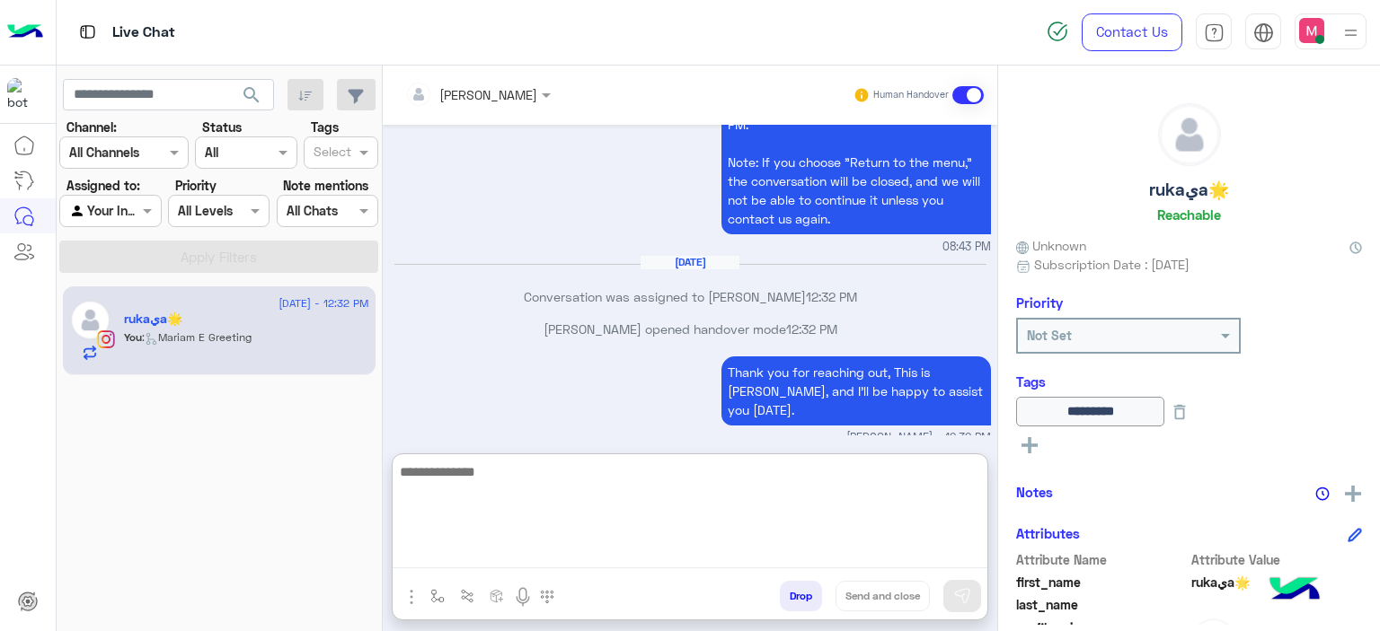
scroll to position [2310, 0]
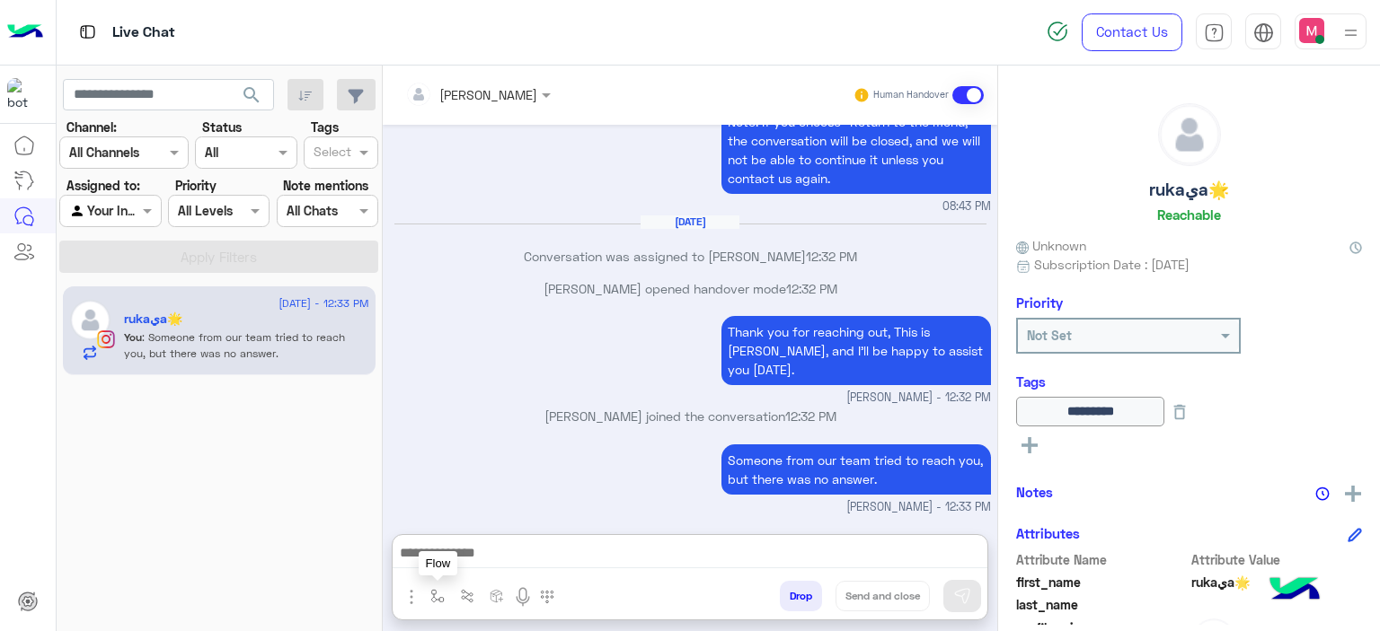
click at [432, 592] on img "button" at bounding box center [437, 596] width 14 height 14
click at [449, 565] on div "enter flow name" at bounding box center [480, 557] width 113 height 21
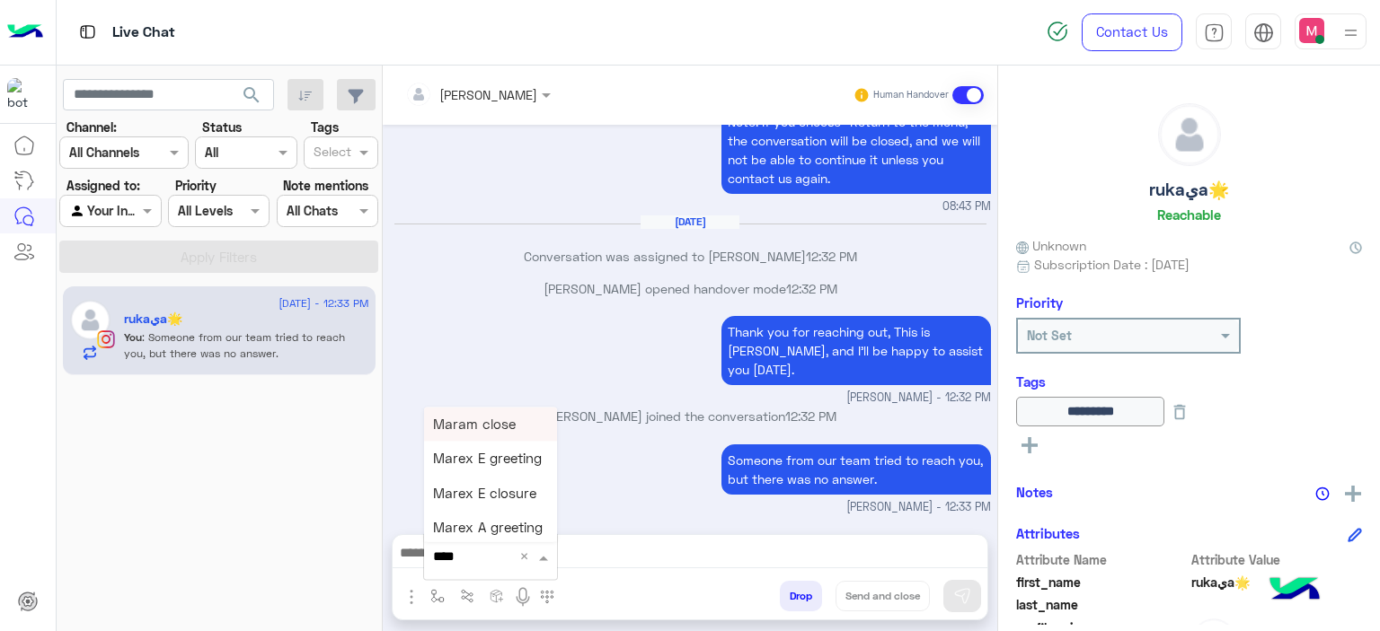
type input "*****"
click at [505, 449] on div "Mariam E closure" at bounding box center [490, 459] width 133 height 34
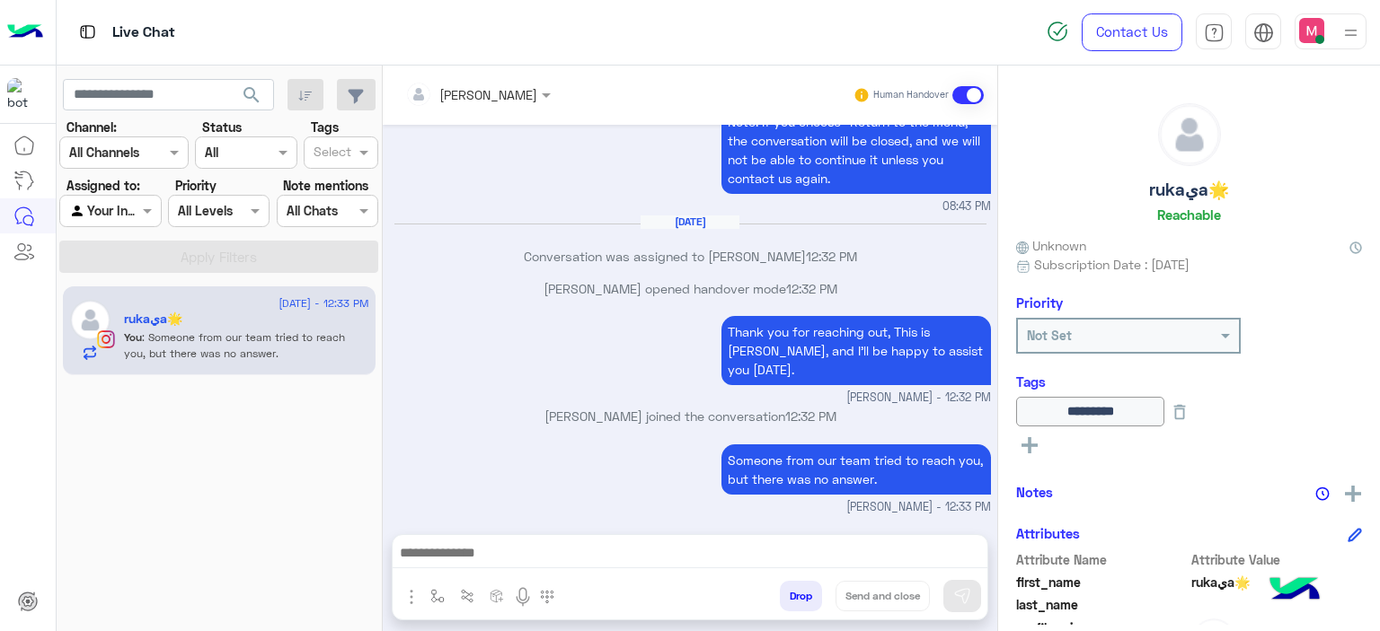
type textarea "**********"
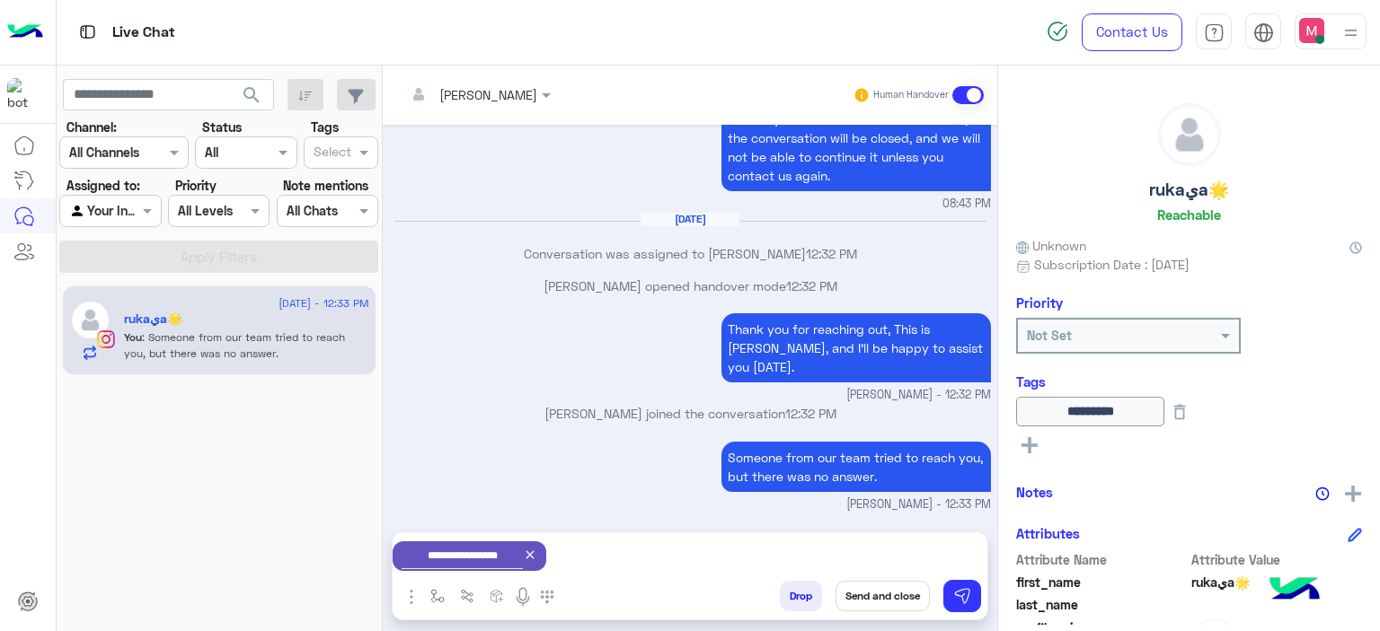
scroll to position [2232, 0]
click at [908, 599] on button "Send and close" at bounding box center [882, 596] width 94 height 31
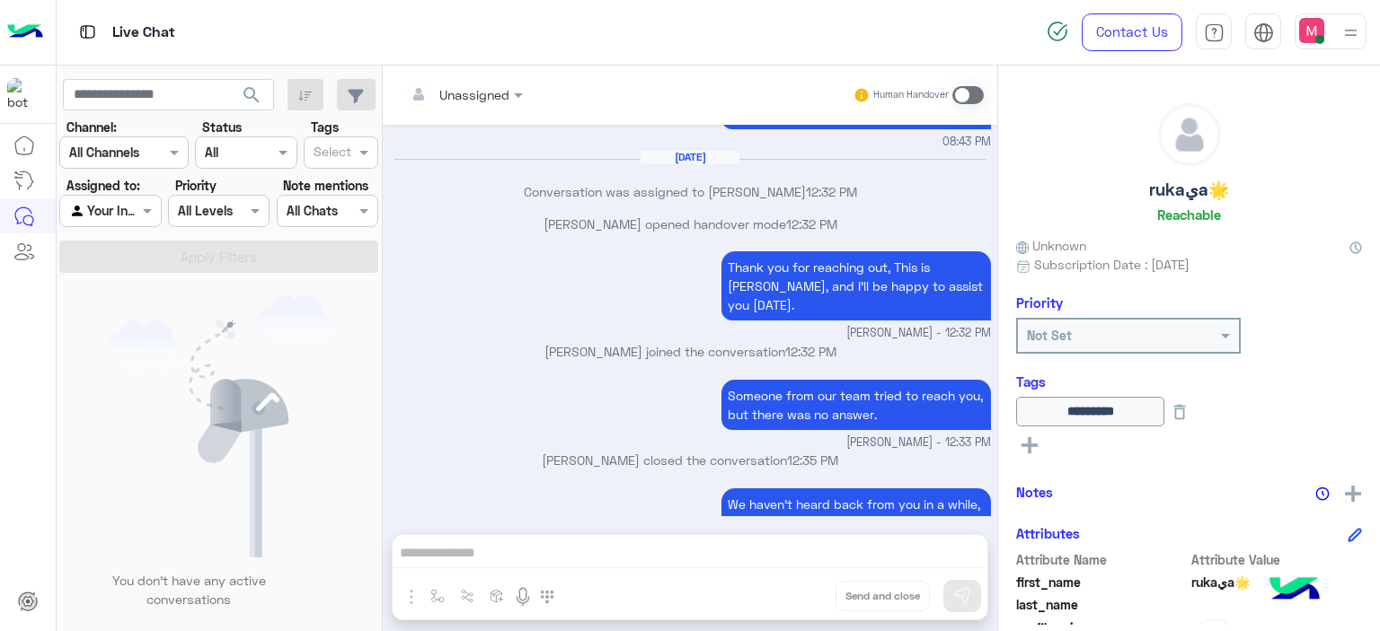
scroll to position [2483, 0]
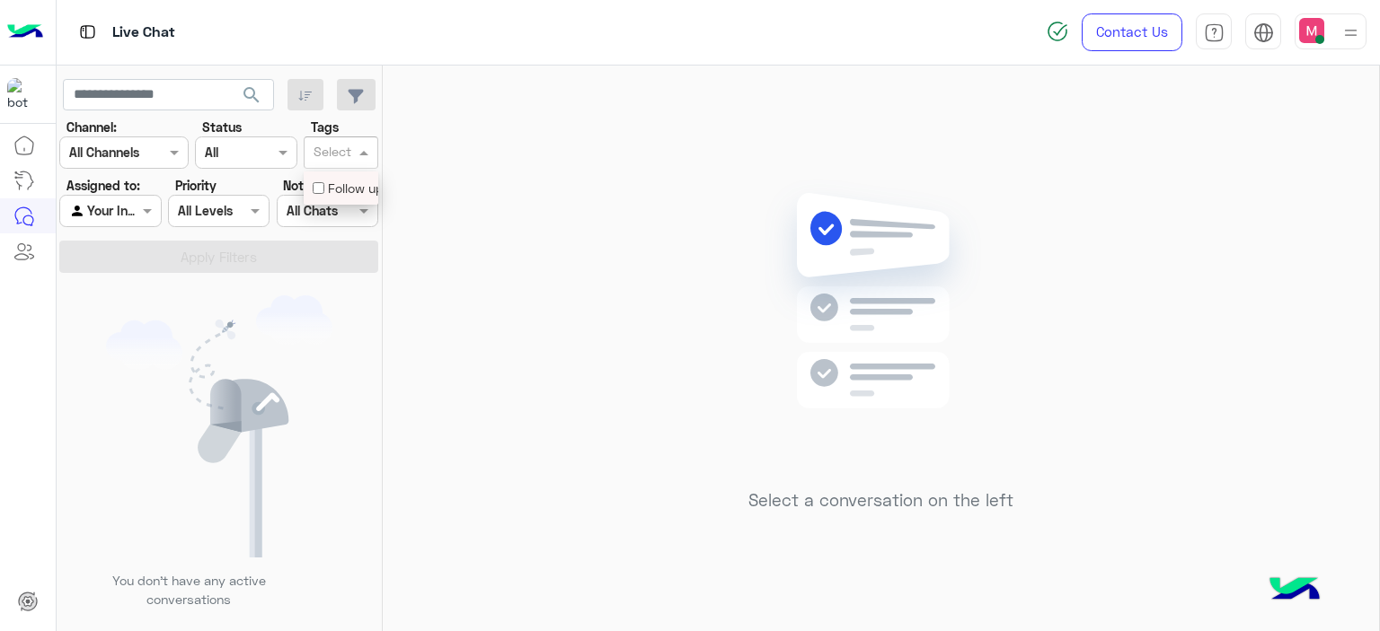
click at [361, 141] on div "Select" at bounding box center [341, 153] width 75 height 32
click at [344, 185] on div "Follow up" at bounding box center [341, 188] width 57 height 19
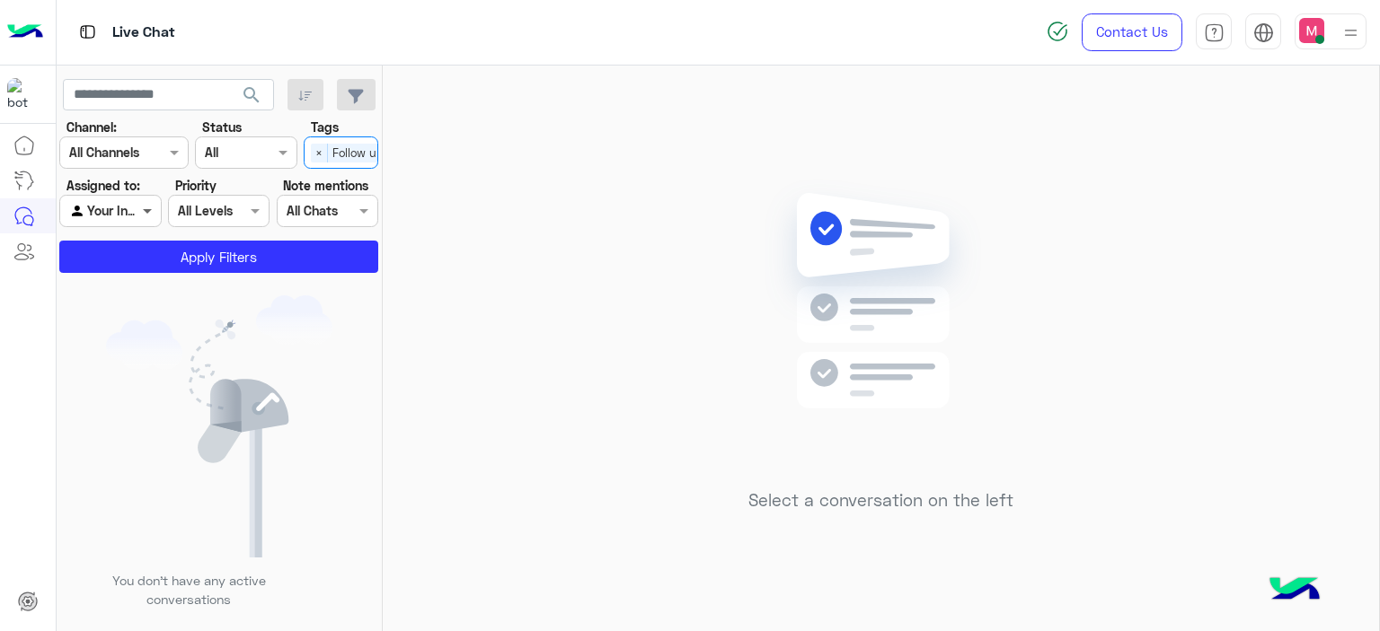
click at [146, 205] on span at bounding box center [149, 210] width 22 height 19
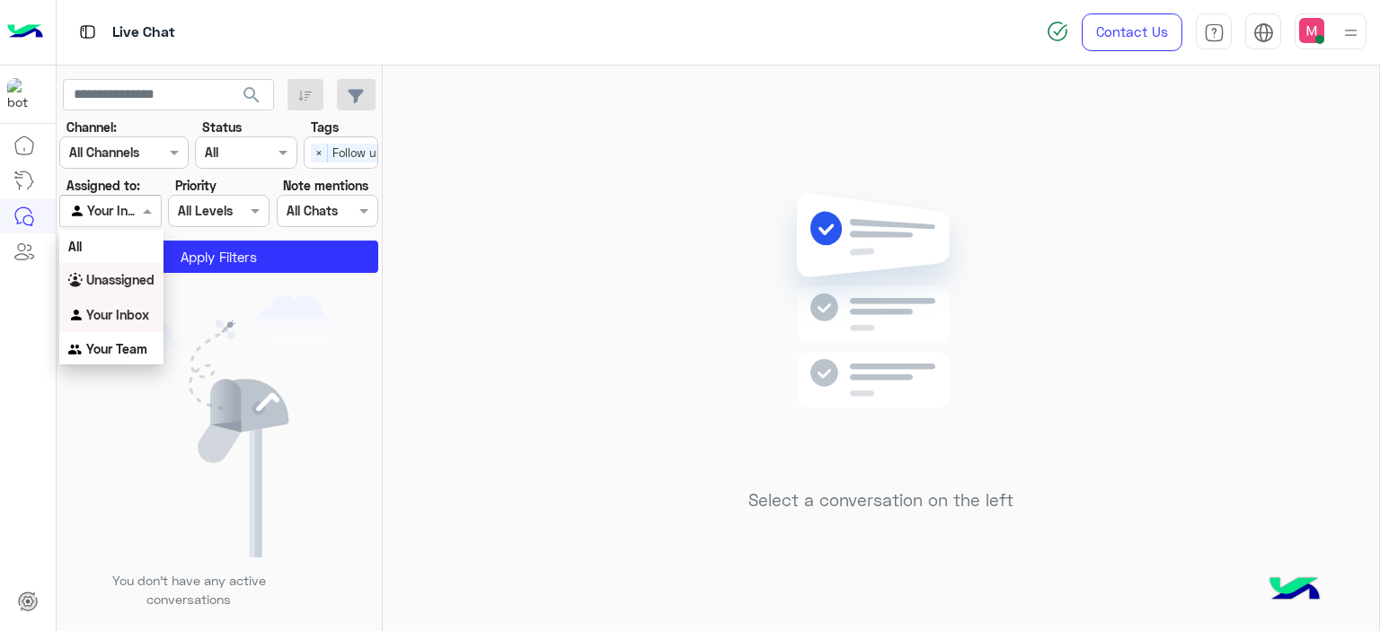
click at [137, 282] on b "Unassigned" at bounding box center [120, 279] width 68 height 15
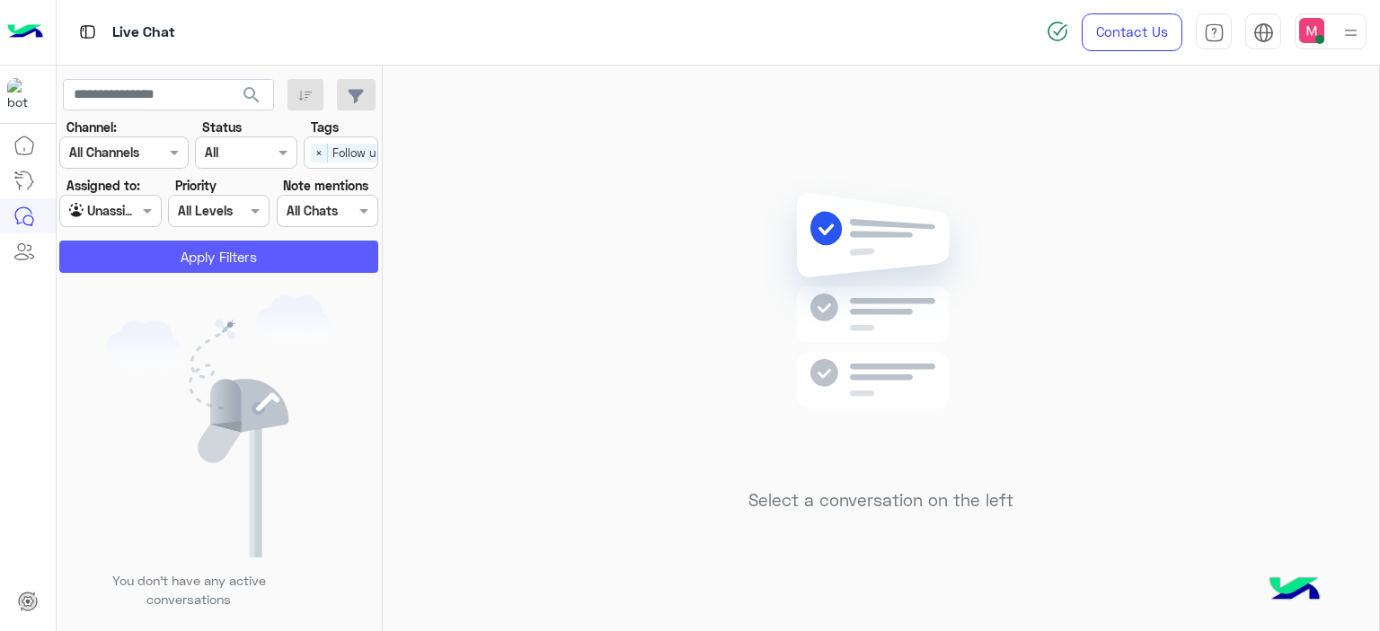
click at [194, 265] on button "Apply Filters" at bounding box center [218, 257] width 319 height 32
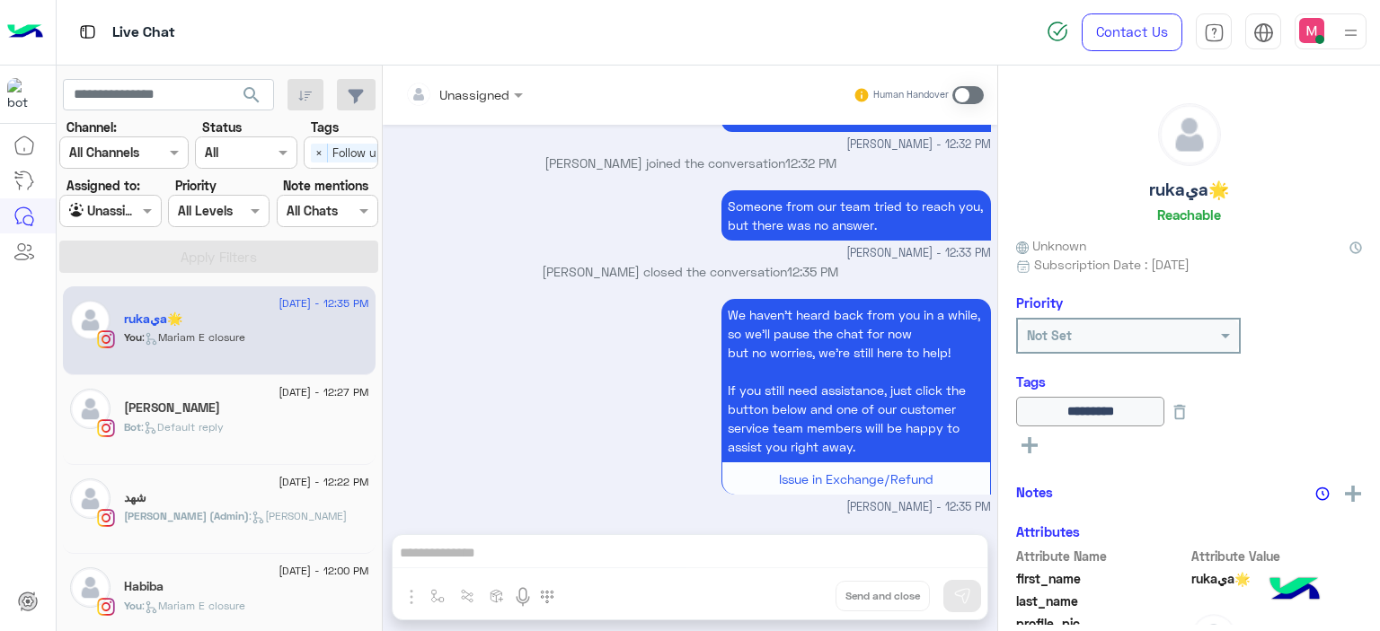
scroll to position [49, 0]
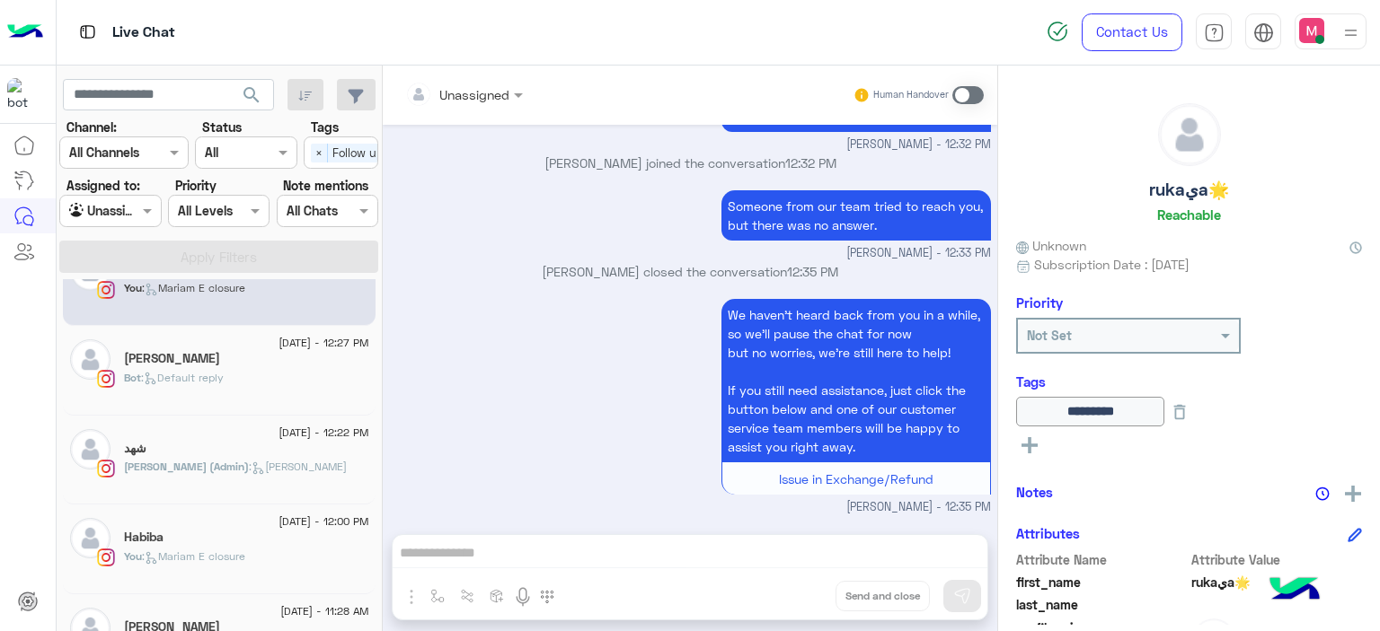
click at [247, 368] on div "[PERSON_NAME]" at bounding box center [246, 360] width 245 height 19
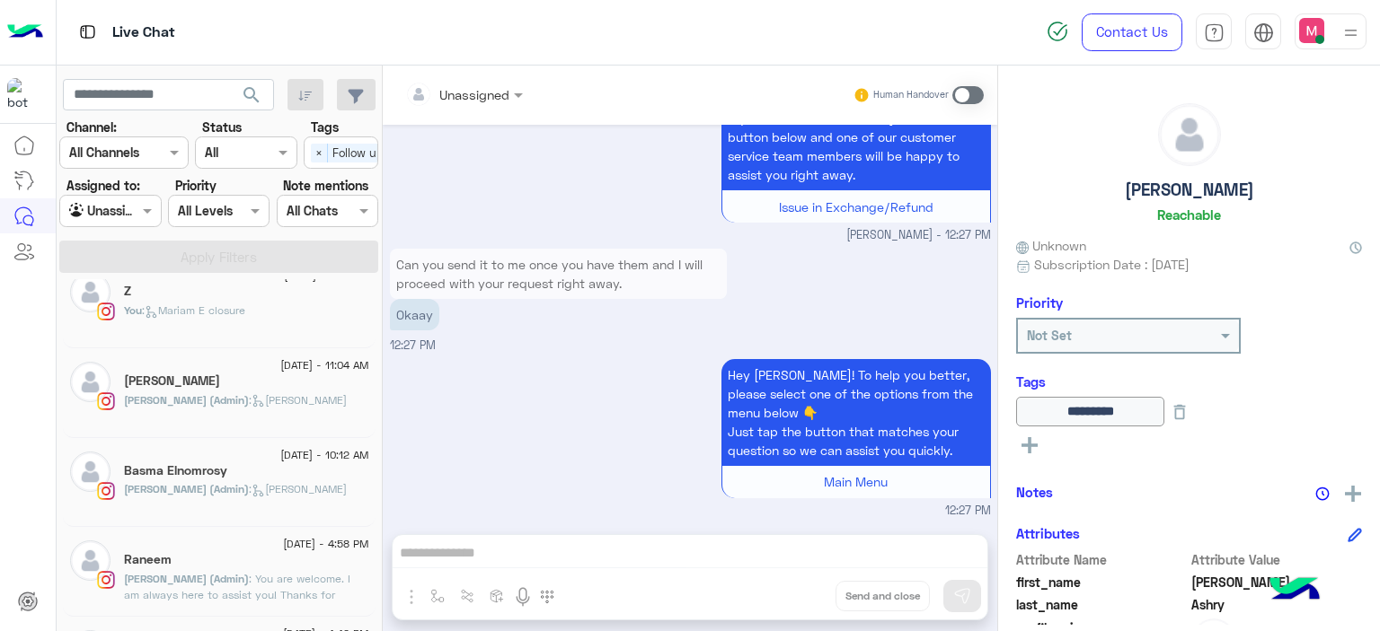
scroll to position [631, 0]
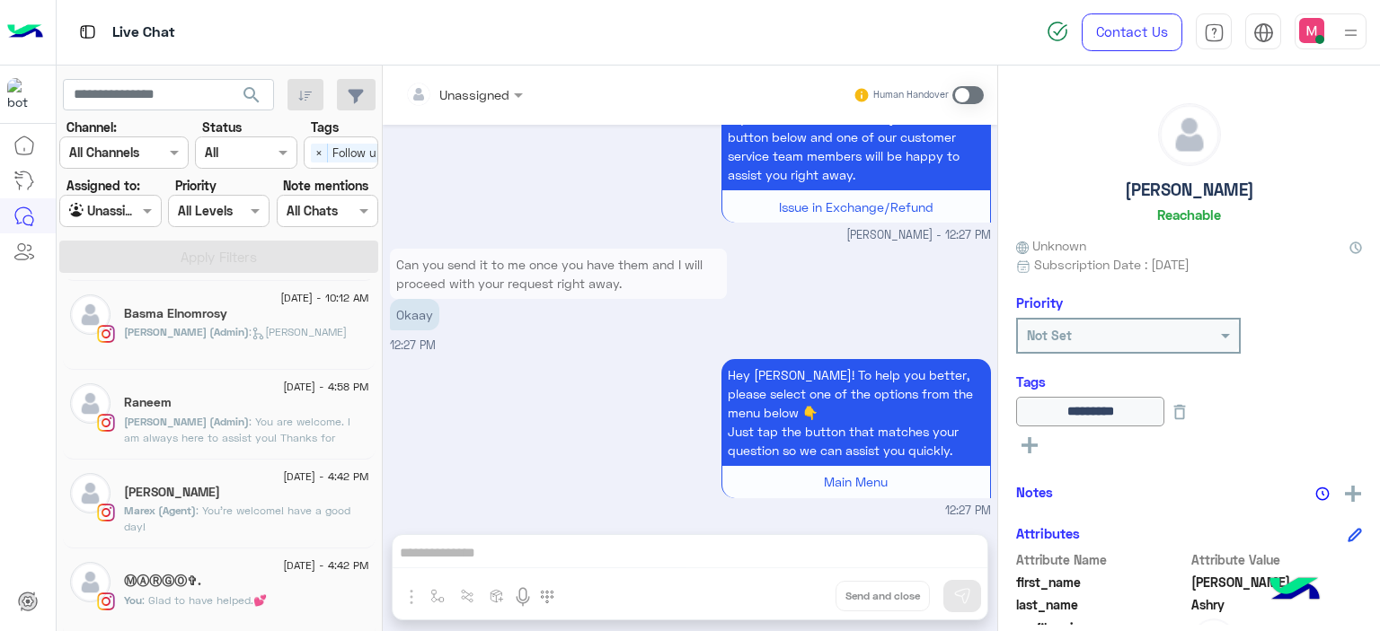
click at [280, 331] on div "[PERSON_NAME] (Admin) : [PERSON_NAME]" at bounding box center [246, 339] width 245 height 31
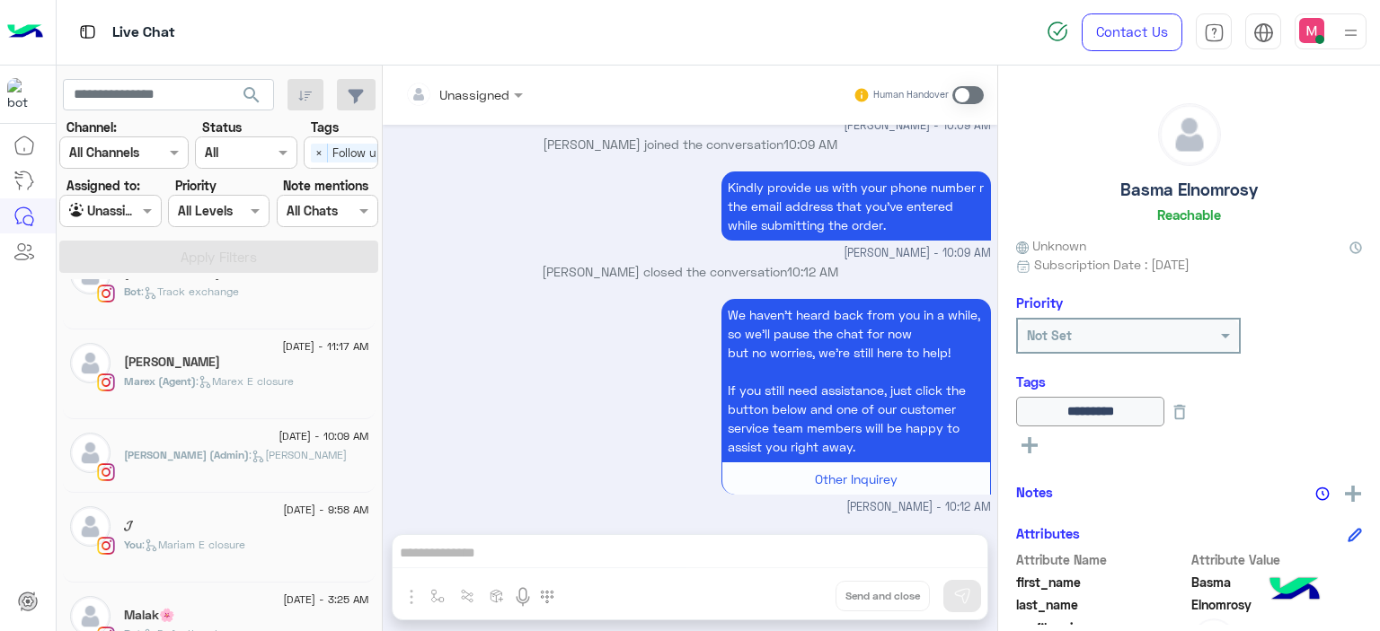
scroll to position [1477, 0]
click at [216, 521] on div "𝓙" at bounding box center [246, 527] width 245 height 19
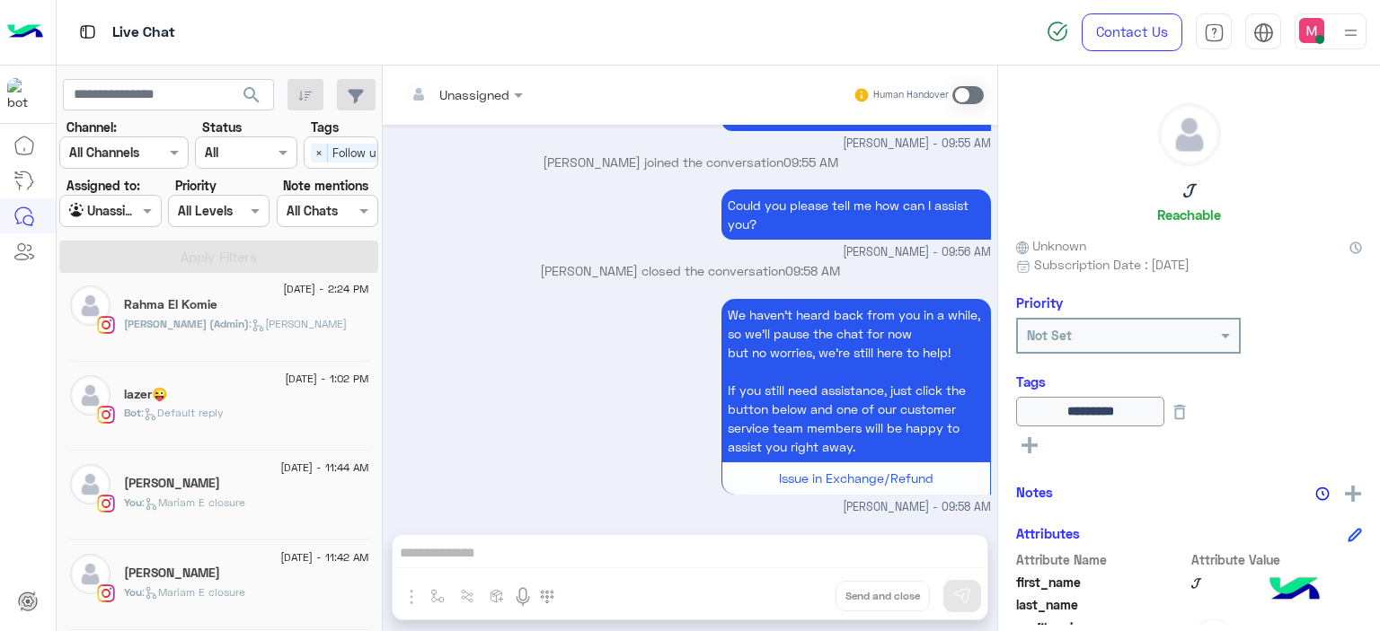
scroll to position [2470, 0]
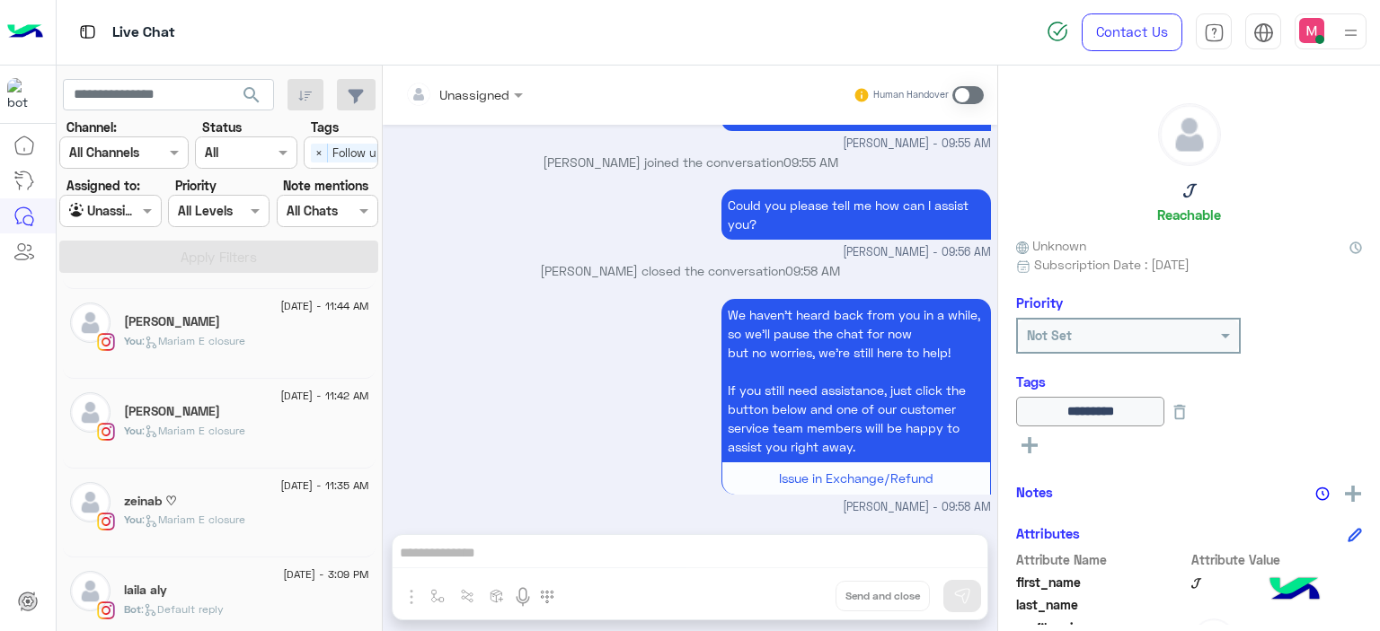
click at [222, 348] on div "You : [PERSON_NAME] closure" at bounding box center [246, 348] width 245 height 31
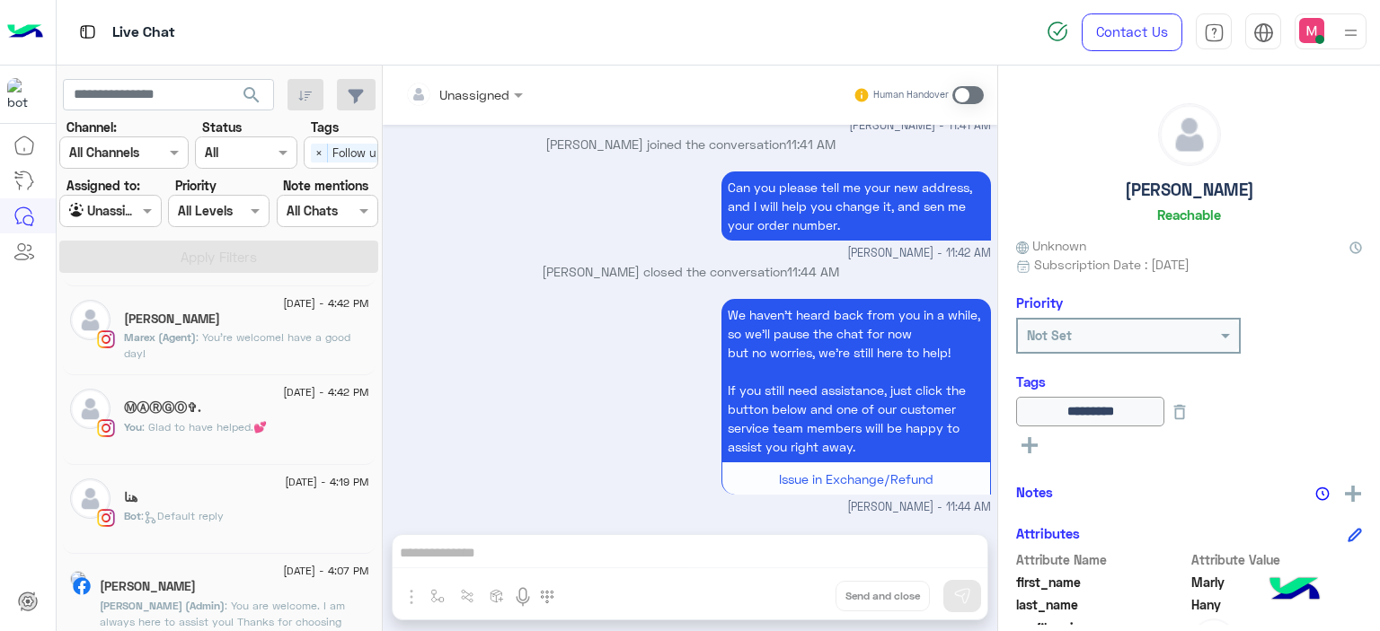
scroll to position [731, 0]
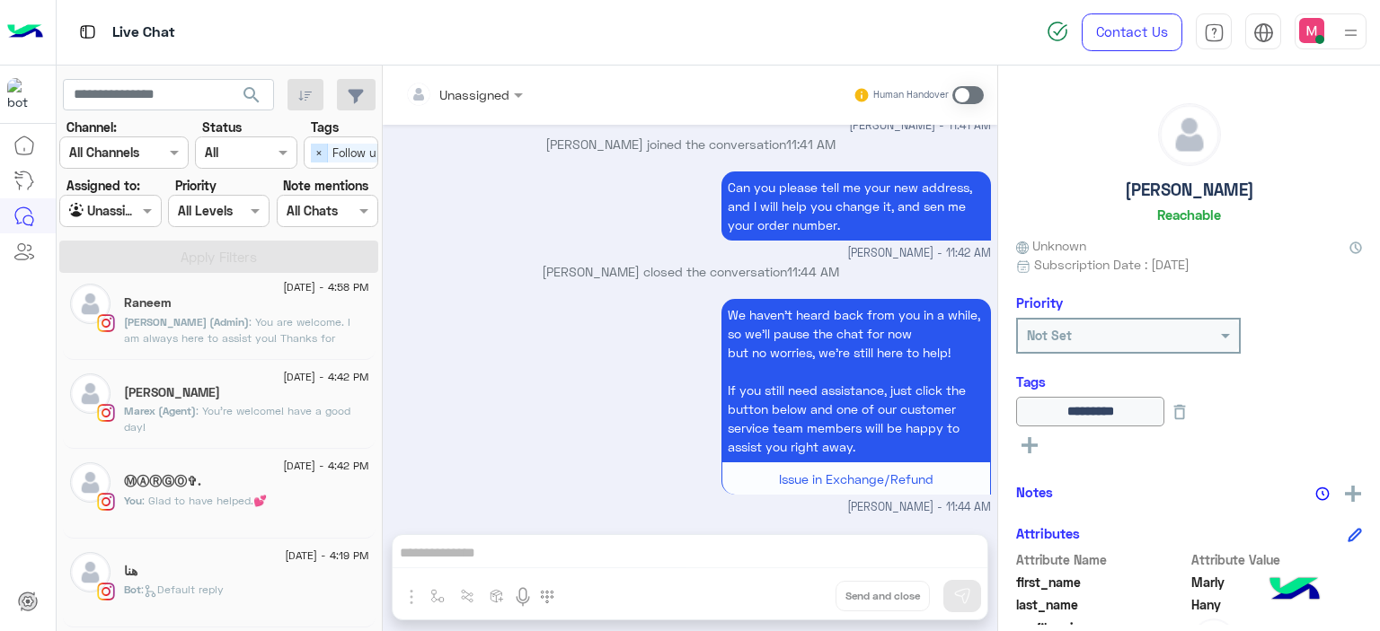
click at [317, 151] on span "×" at bounding box center [319, 153] width 17 height 19
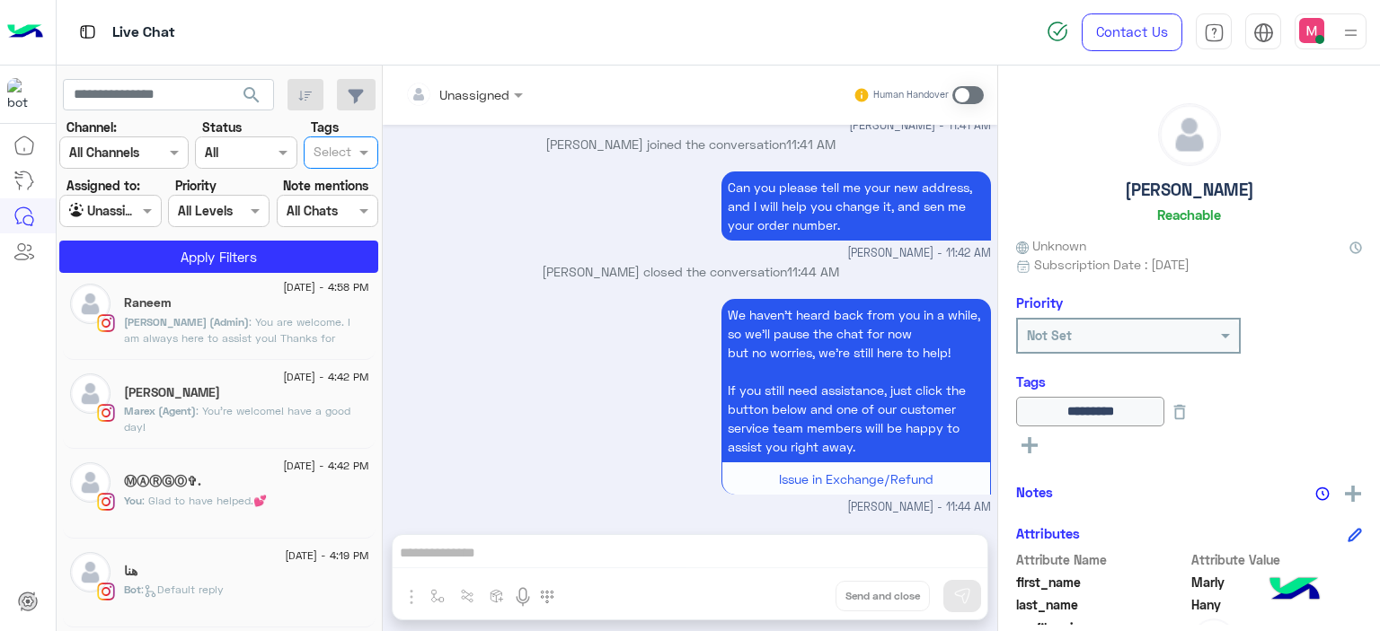
scroll to position [0, 0]
click at [146, 211] on span at bounding box center [149, 210] width 22 height 19
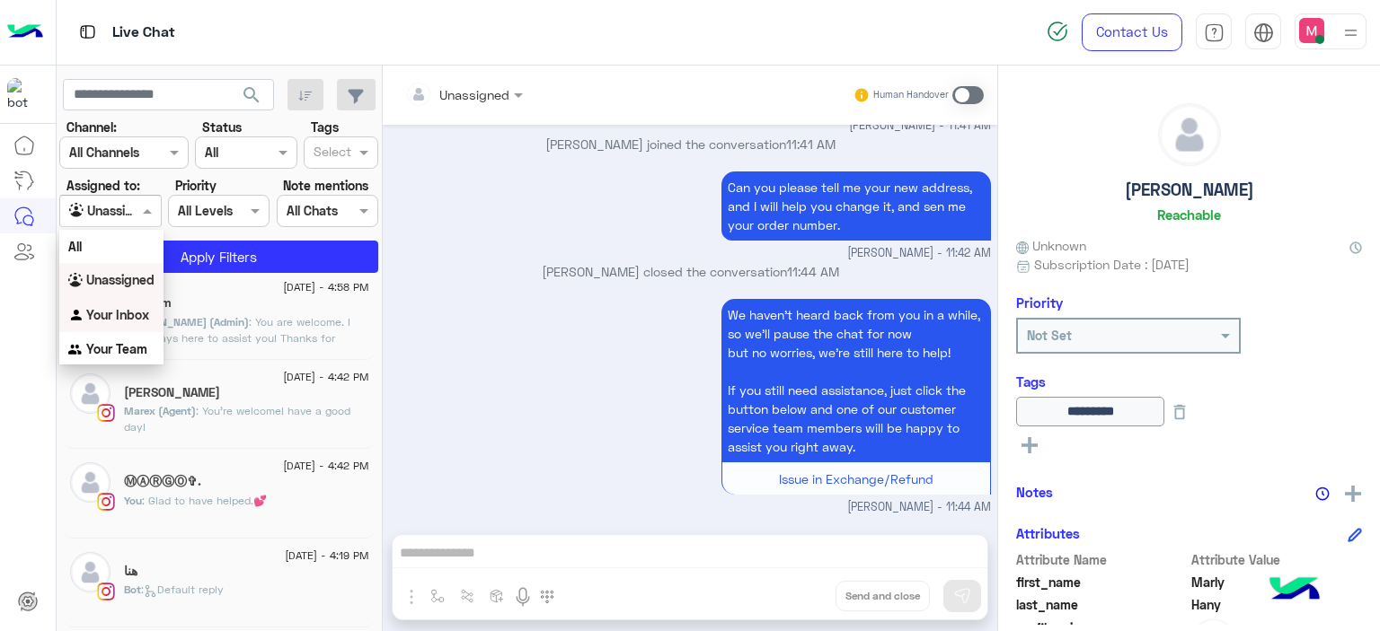
click at [133, 308] on b "Your Inbox" at bounding box center [117, 314] width 63 height 15
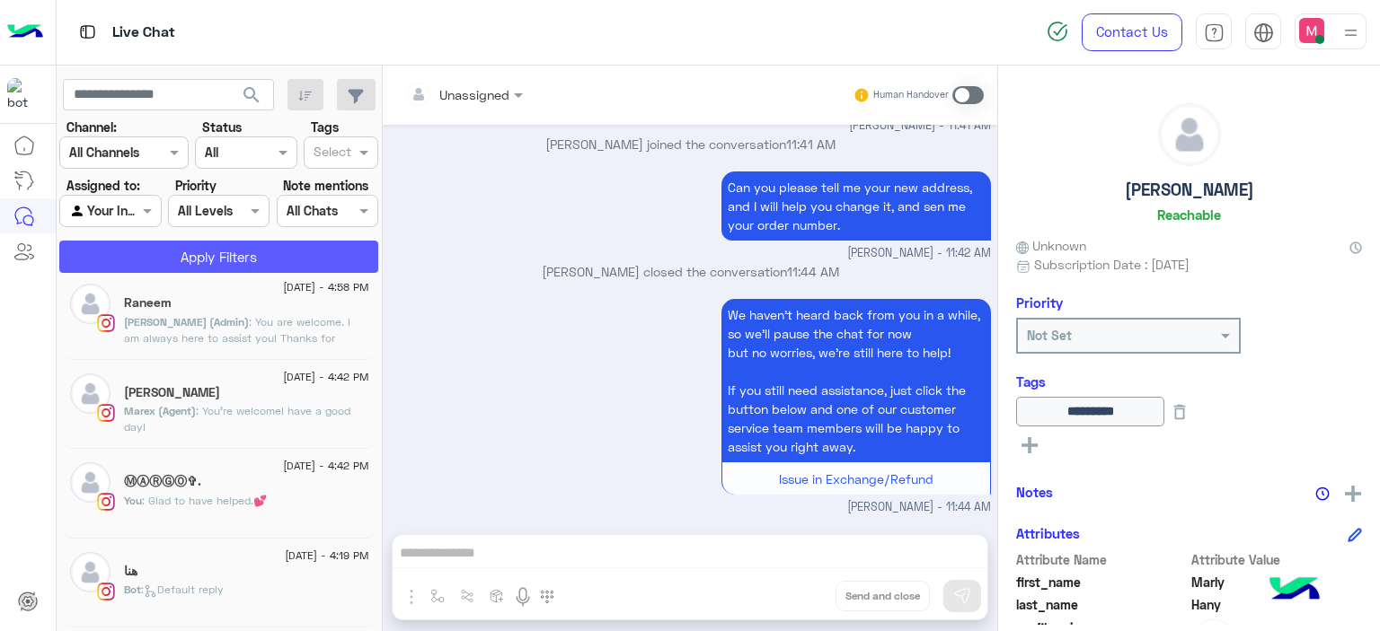
click at [207, 263] on button "Apply Filters" at bounding box center [218, 257] width 319 height 32
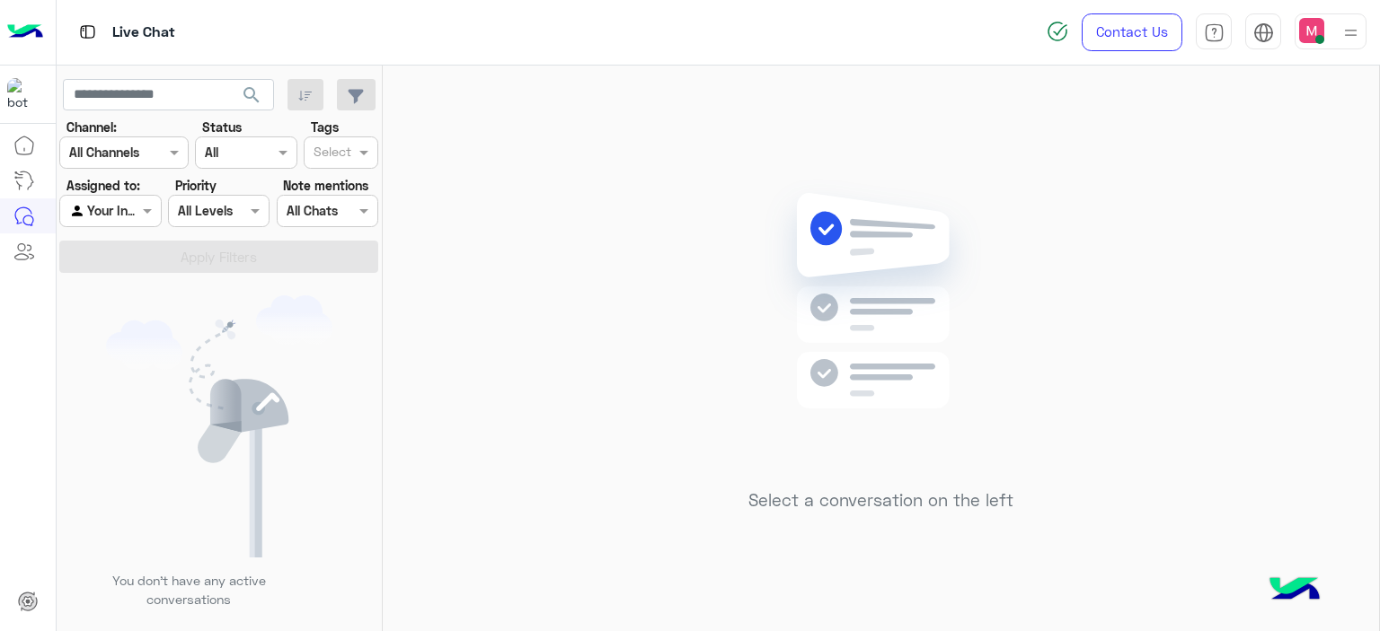
click at [1340, 15] on div at bounding box center [1350, 31] width 22 height 34
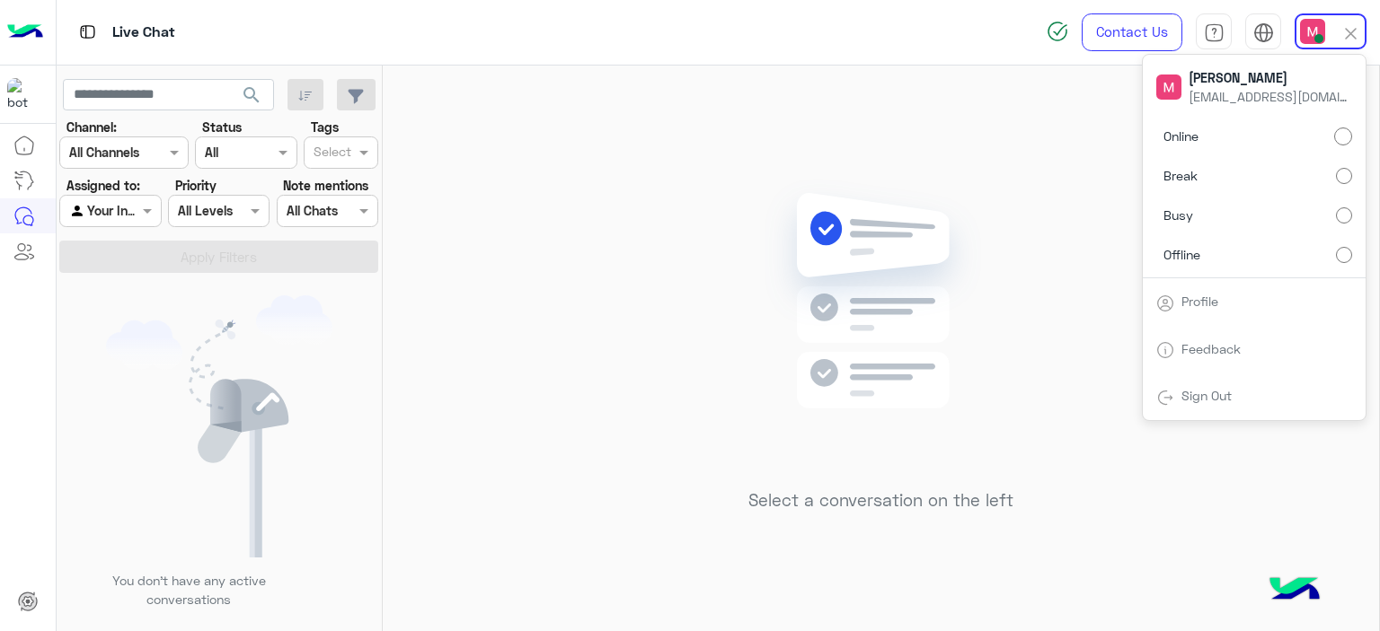
click at [1334, 210] on label "Busy" at bounding box center [1254, 215] width 196 height 32
click at [1334, 181] on label "Break" at bounding box center [1254, 176] width 196 height 32
click at [700, 283] on div "Select a conversation on the left" at bounding box center [881, 352] width 996 height 573
